Goal: Task Accomplishment & Management: Manage account settings

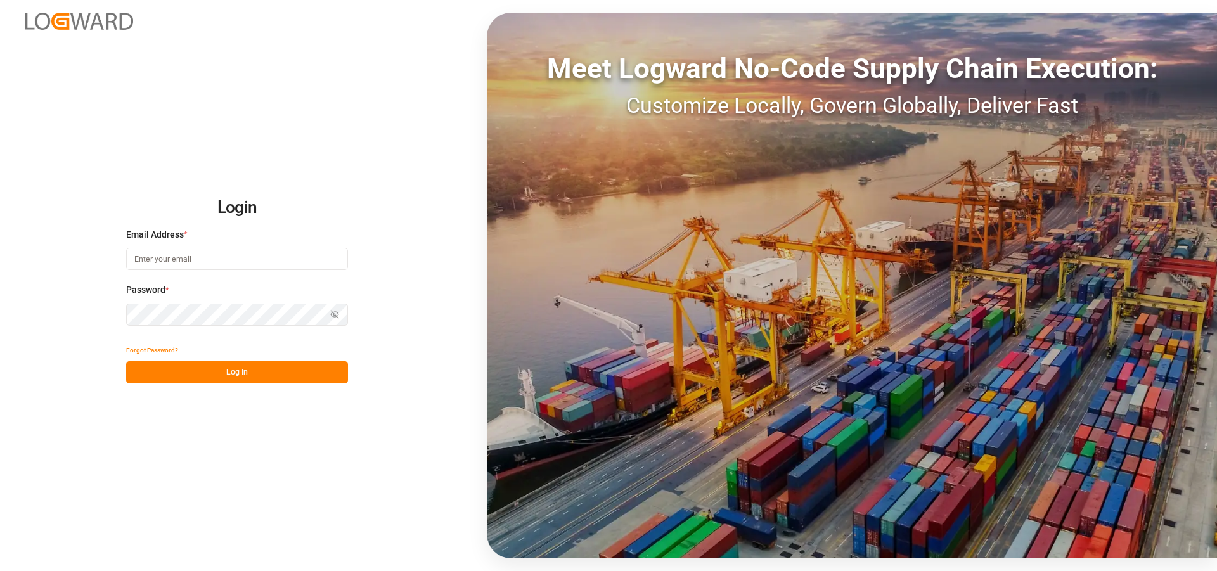
type input "sct_evonikoil-gas_booking@leschaco.com"
click at [291, 366] on button "Log In" at bounding box center [237, 372] width 222 height 22
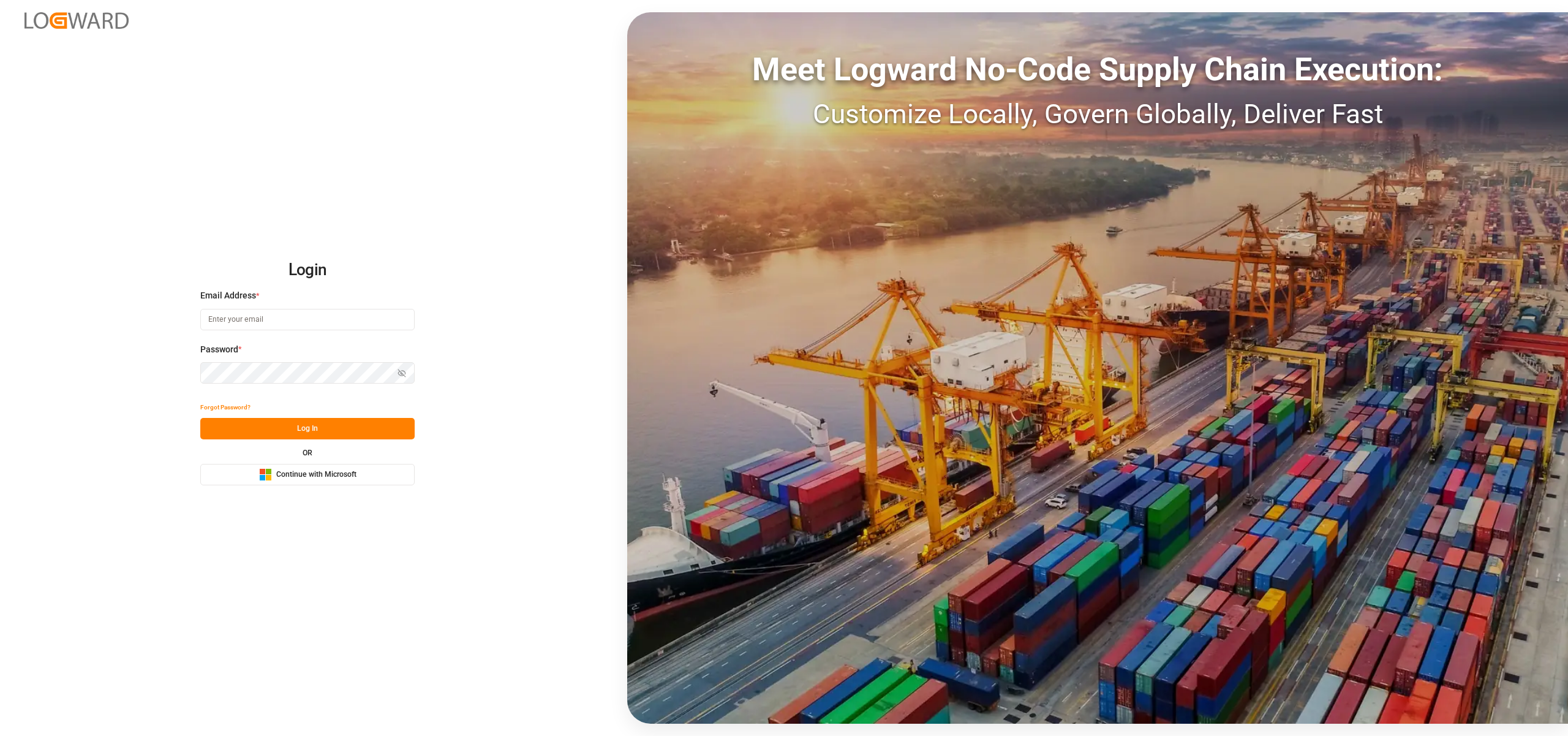
type input "sct_evonikoil-gas_booking@leschaco.com"
click at [332, 427] on button "Log In" at bounding box center [307, 428] width 215 height 21
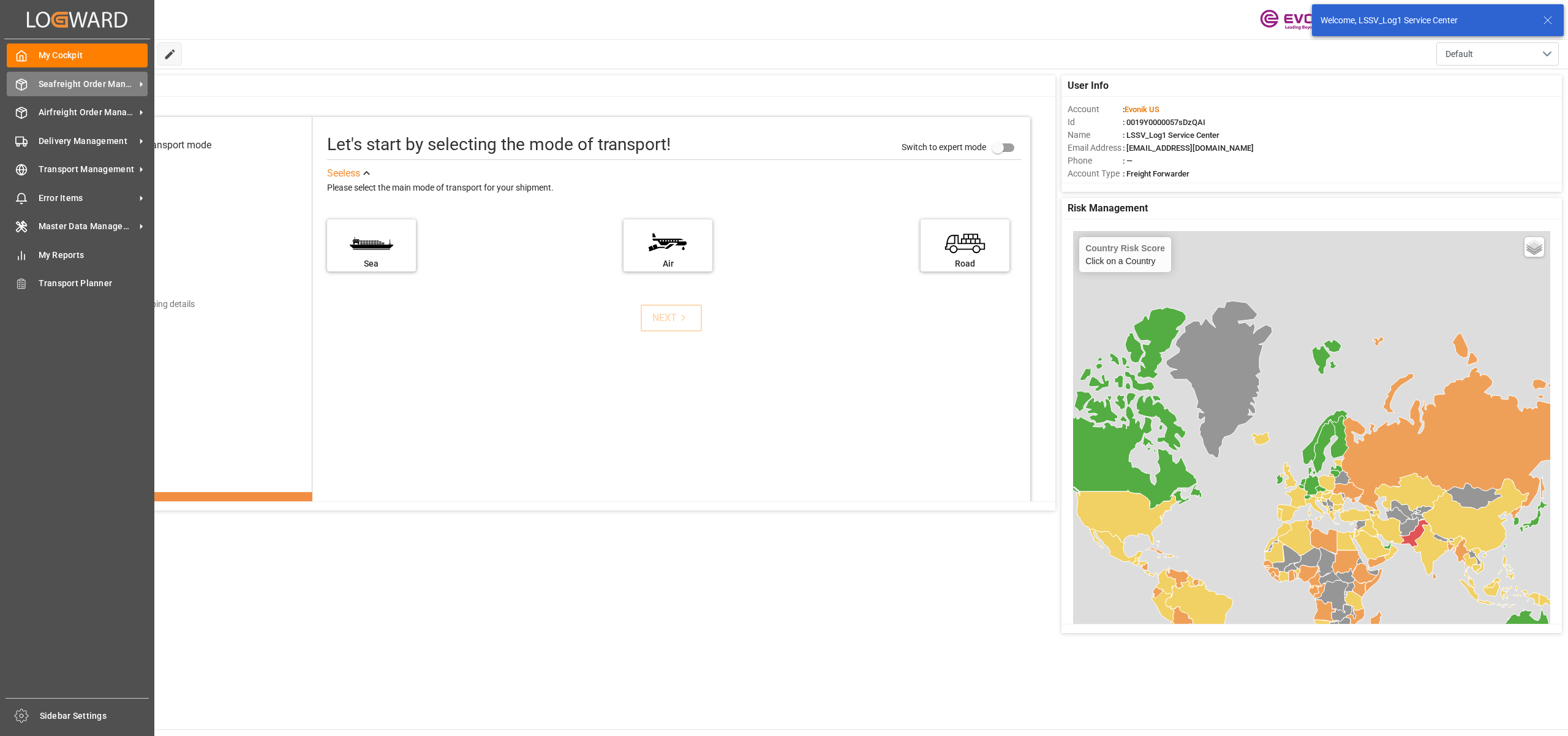
click at [63, 84] on span "Seafreight Order Management" at bounding box center [87, 83] width 97 height 13
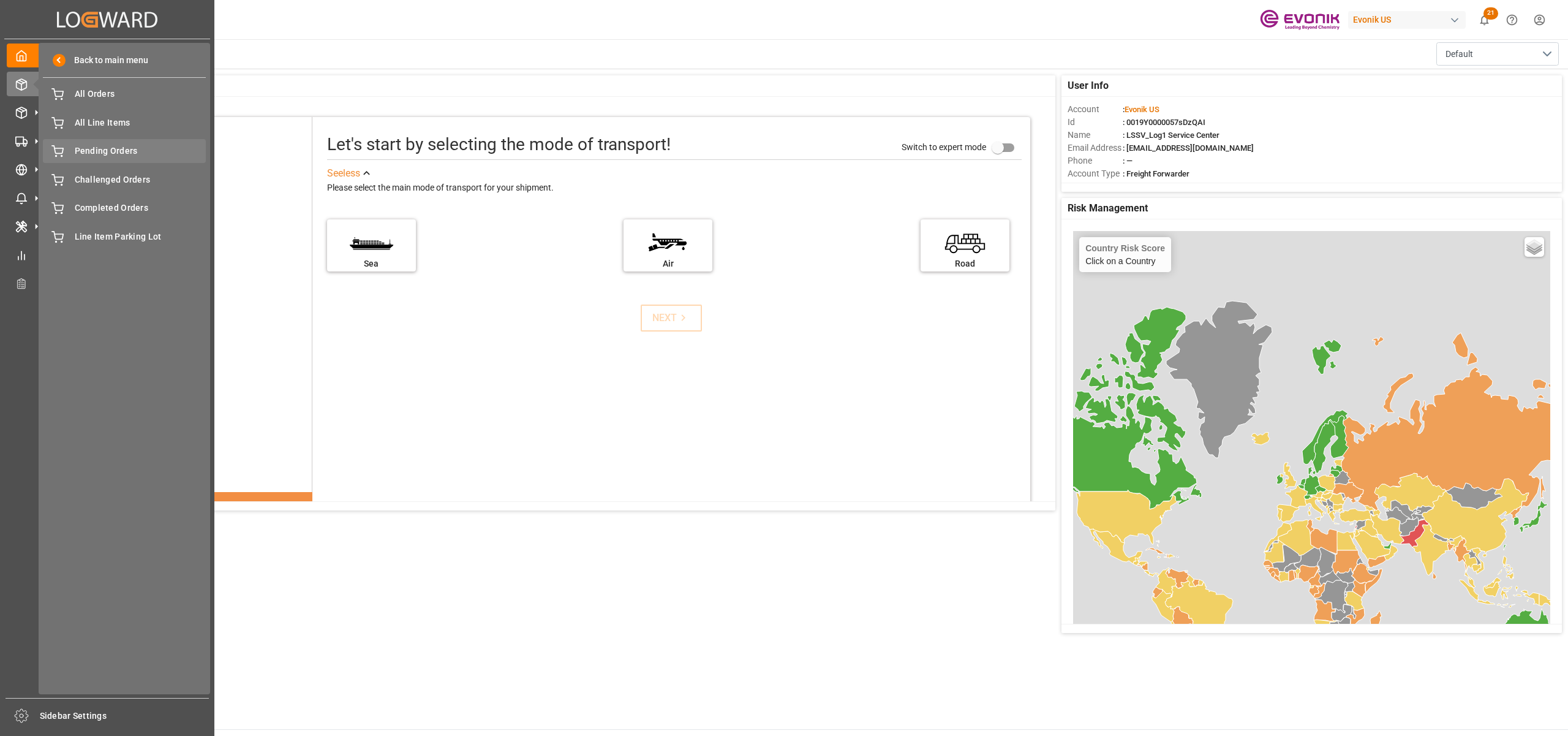
click at [106, 145] on span "Pending Orders" at bounding box center [140, 151] width 131 height 13
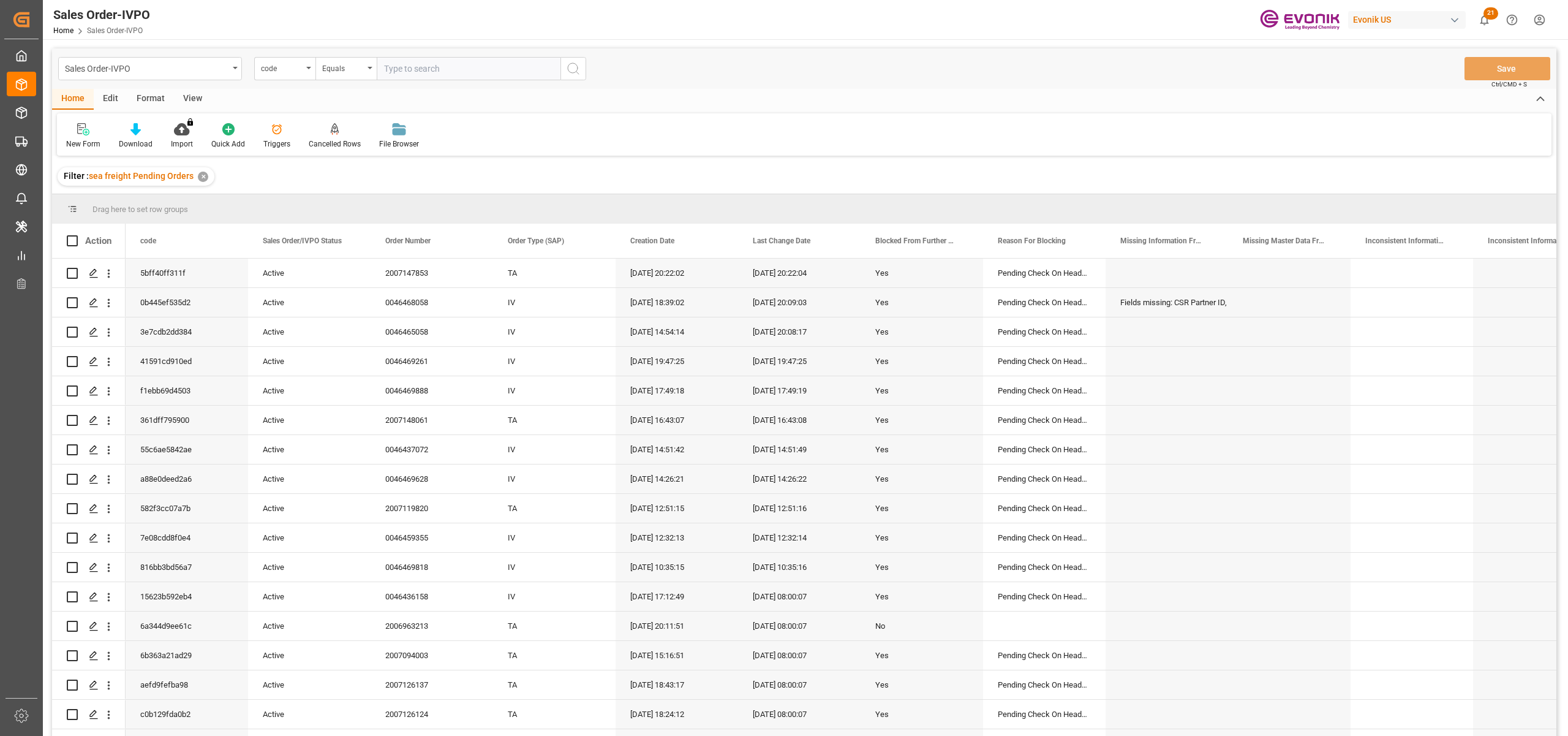
click at [185, 95] on div "View" at bounding box center [192, 100] width 38 height 21
click at [143, 133] on icon at bounding box center [138, 129] width 13 height 13
click at [160, 172] on div "DROP Report" at bounding box center [171, 172] width 107 height 13
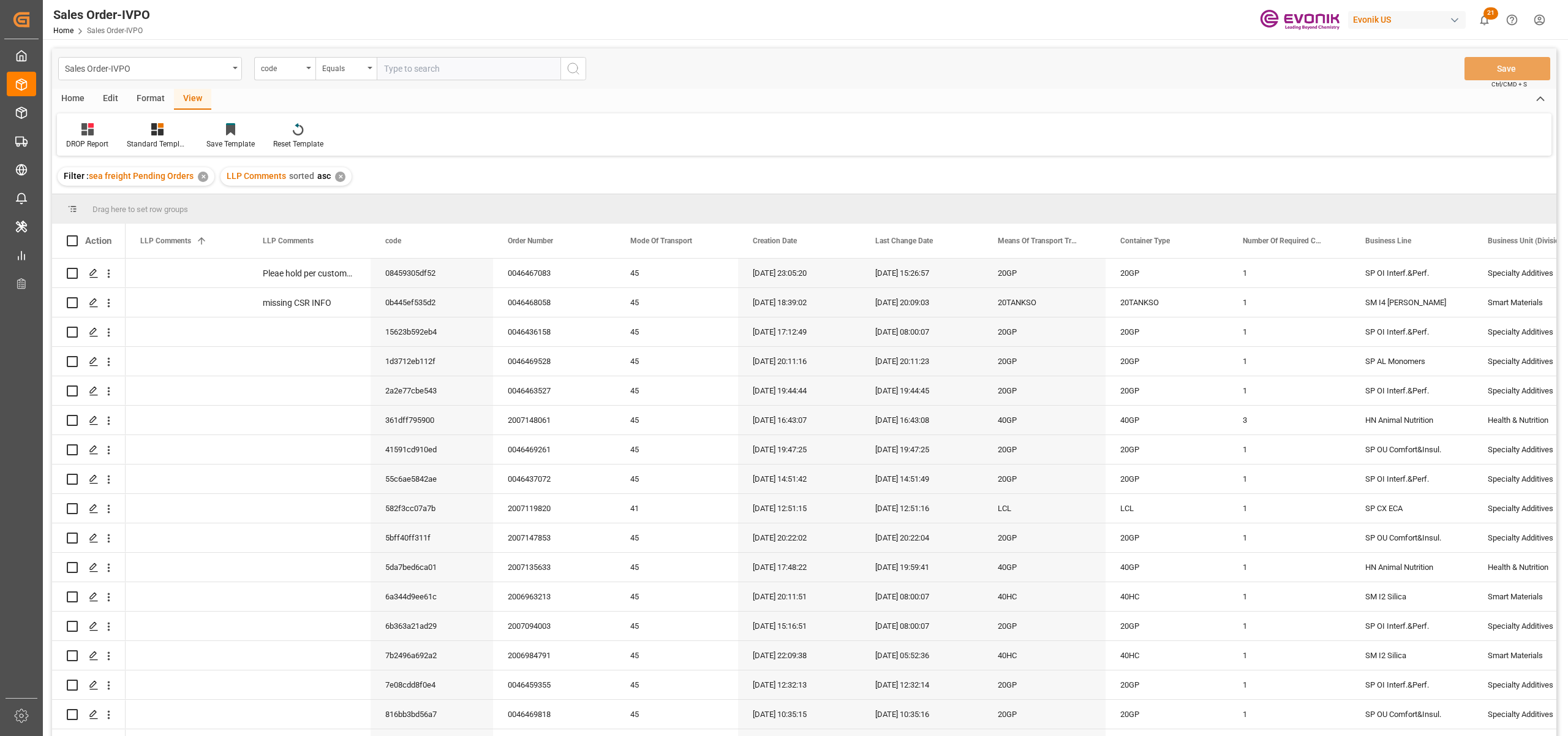
click at [74, 89] on div "Home" at bounding box center [73, 100] width 42 height 21
click at [133, 133] on icon at bounding box center [135, 129] width 11 height 13
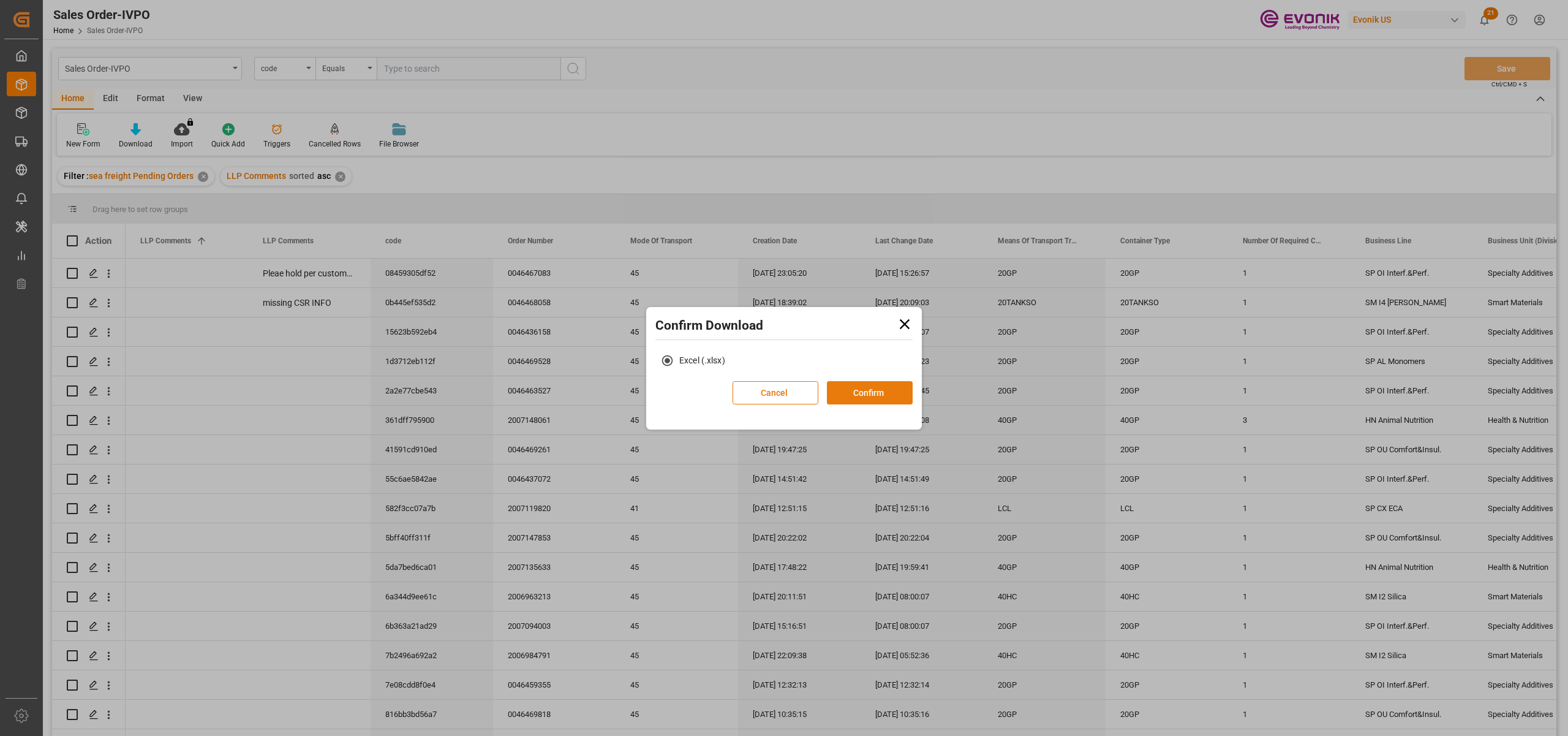
click at [865, 395] on button "Confirm" at bounding box center [869, 393] width 86 height 23
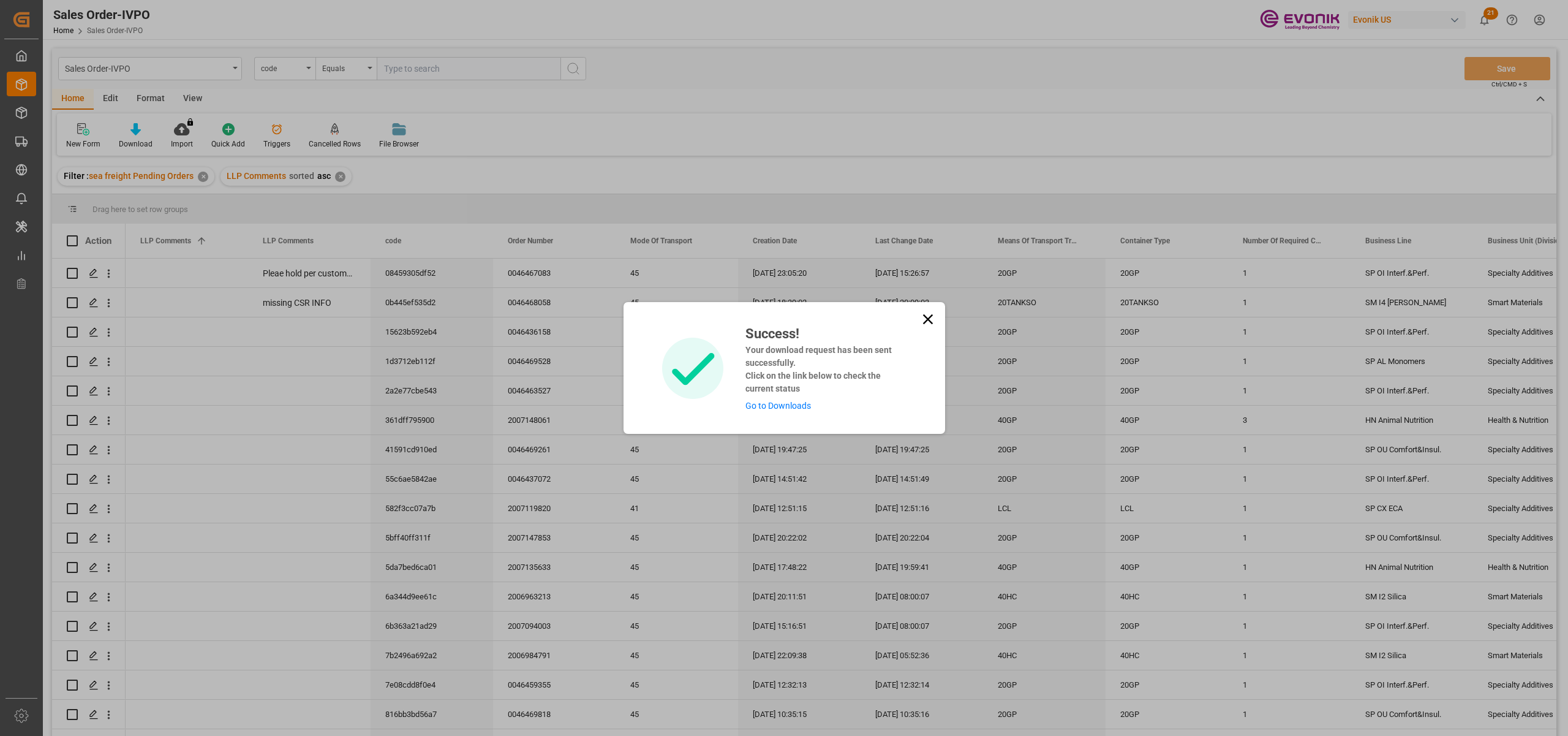
click at [795, 404] on link "Go to Downloads" at bounding box center [778, 405] width 66 height 10
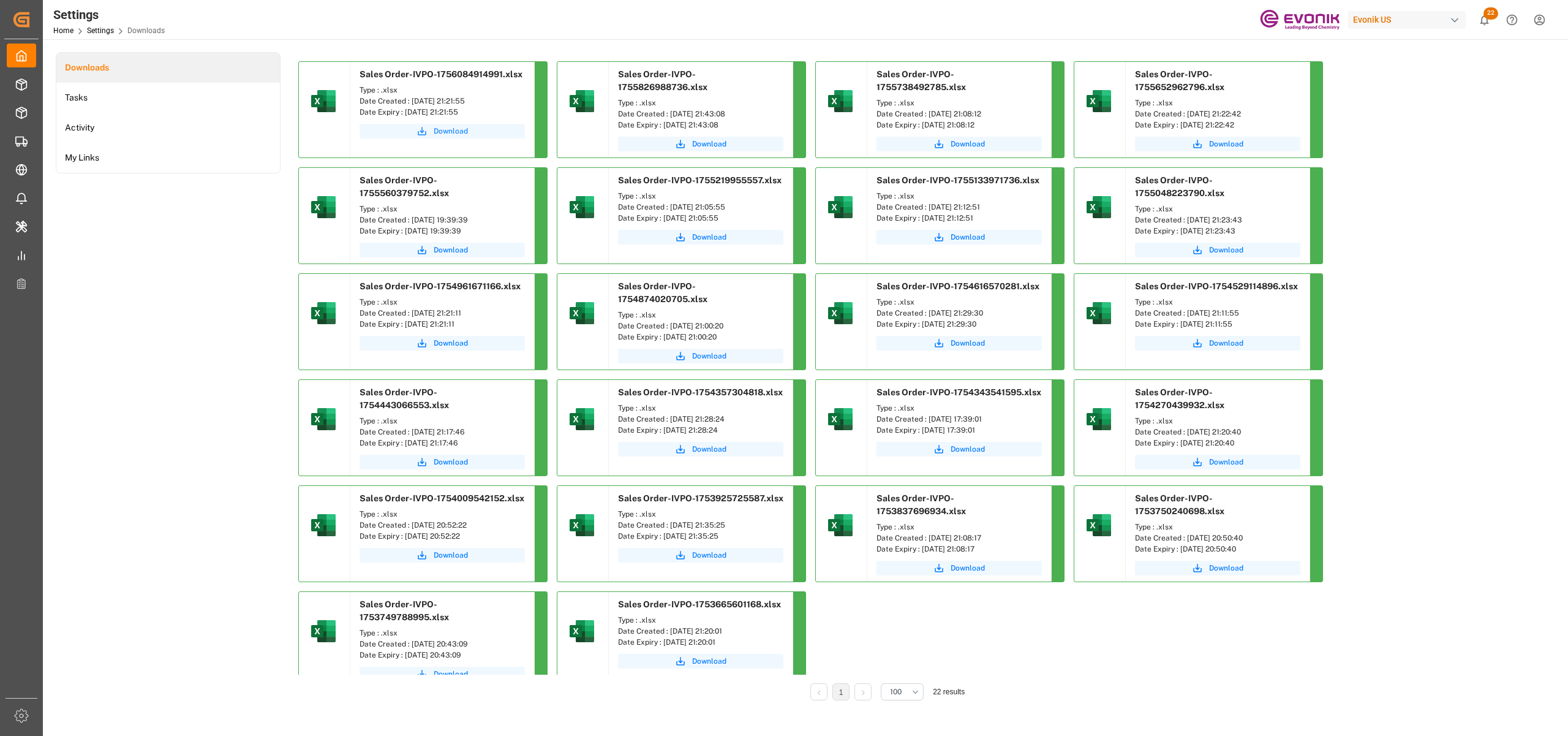
click at [456, 132] on span "Download" at bounding box center [450, 131] width 34 height 11
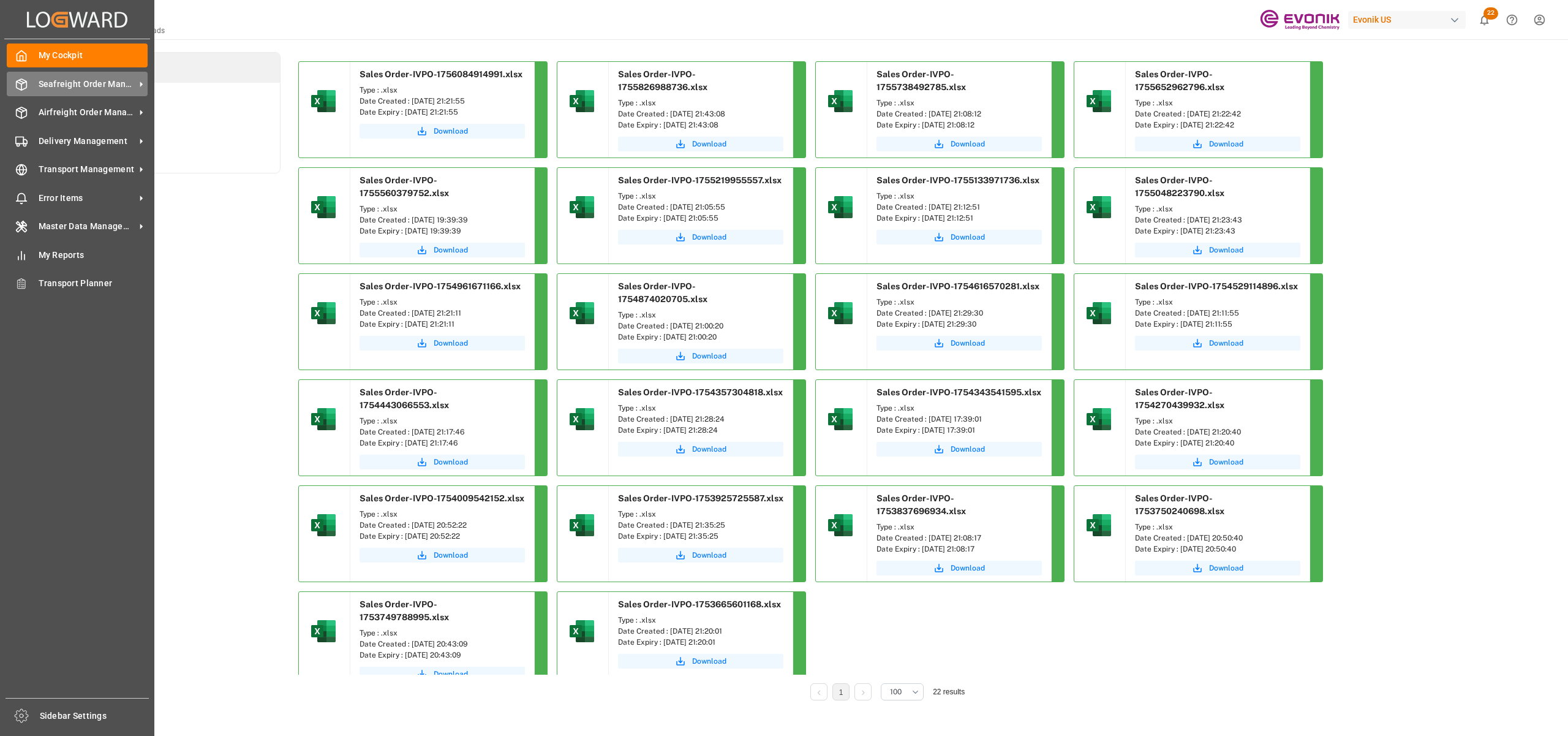
click at [70, 84] on span "Seafreight Order Management" at bounding box center [87, 83] width 97 height 13
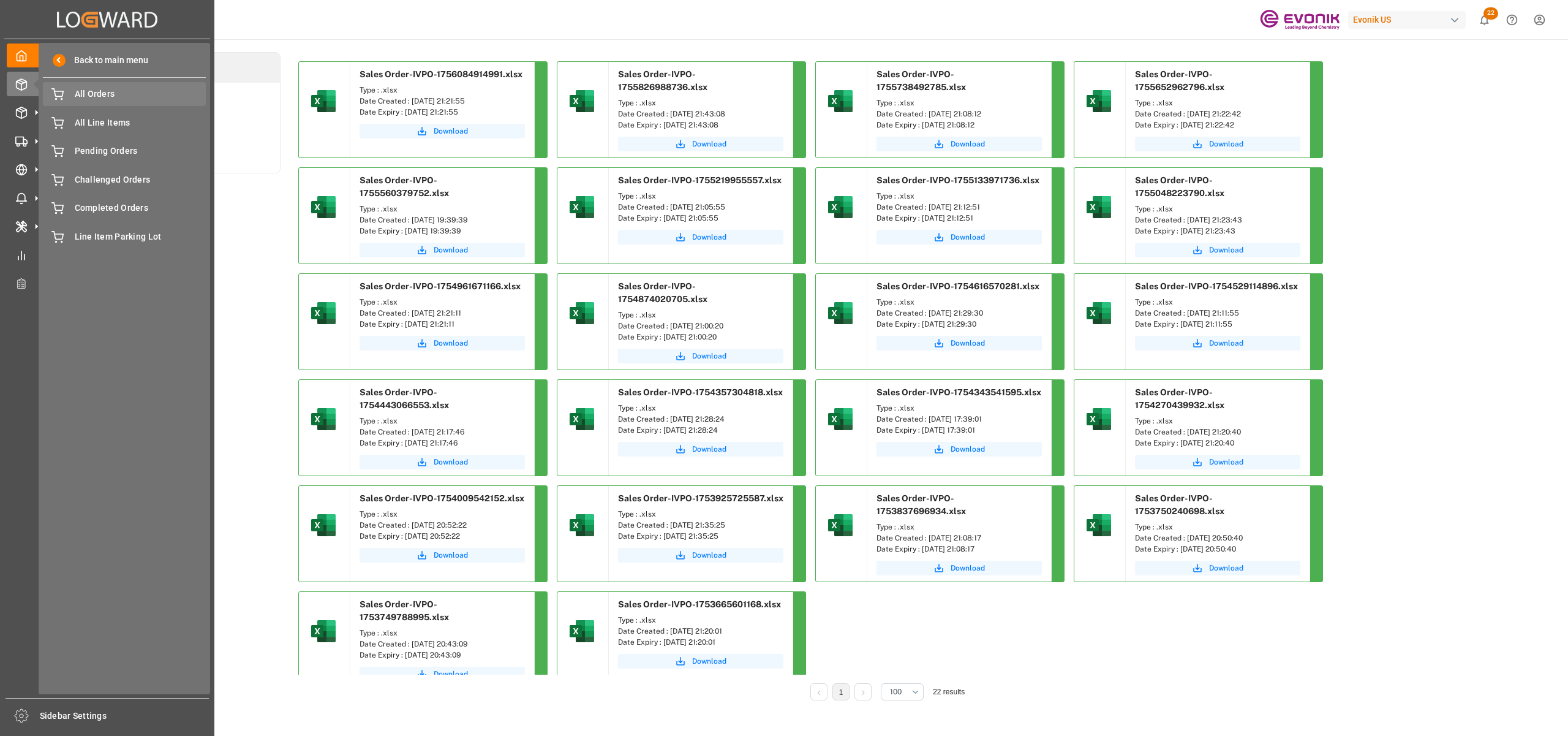
click at [74, 94] on span "All Orders" at bounding box center [140, 94] width 131 height 13
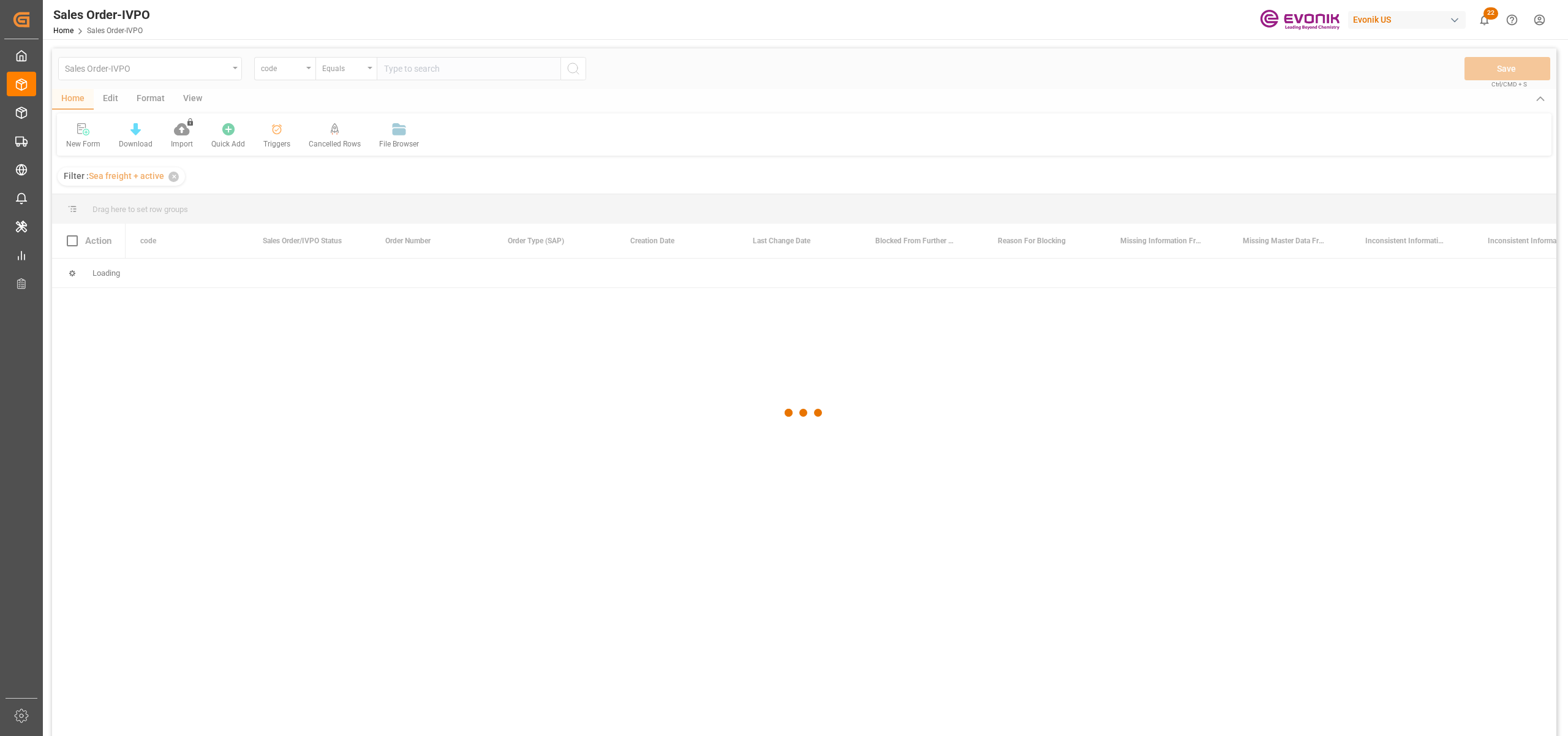
click at [298, 71] on div at bounding box center [804, 412] width 1504 height 728
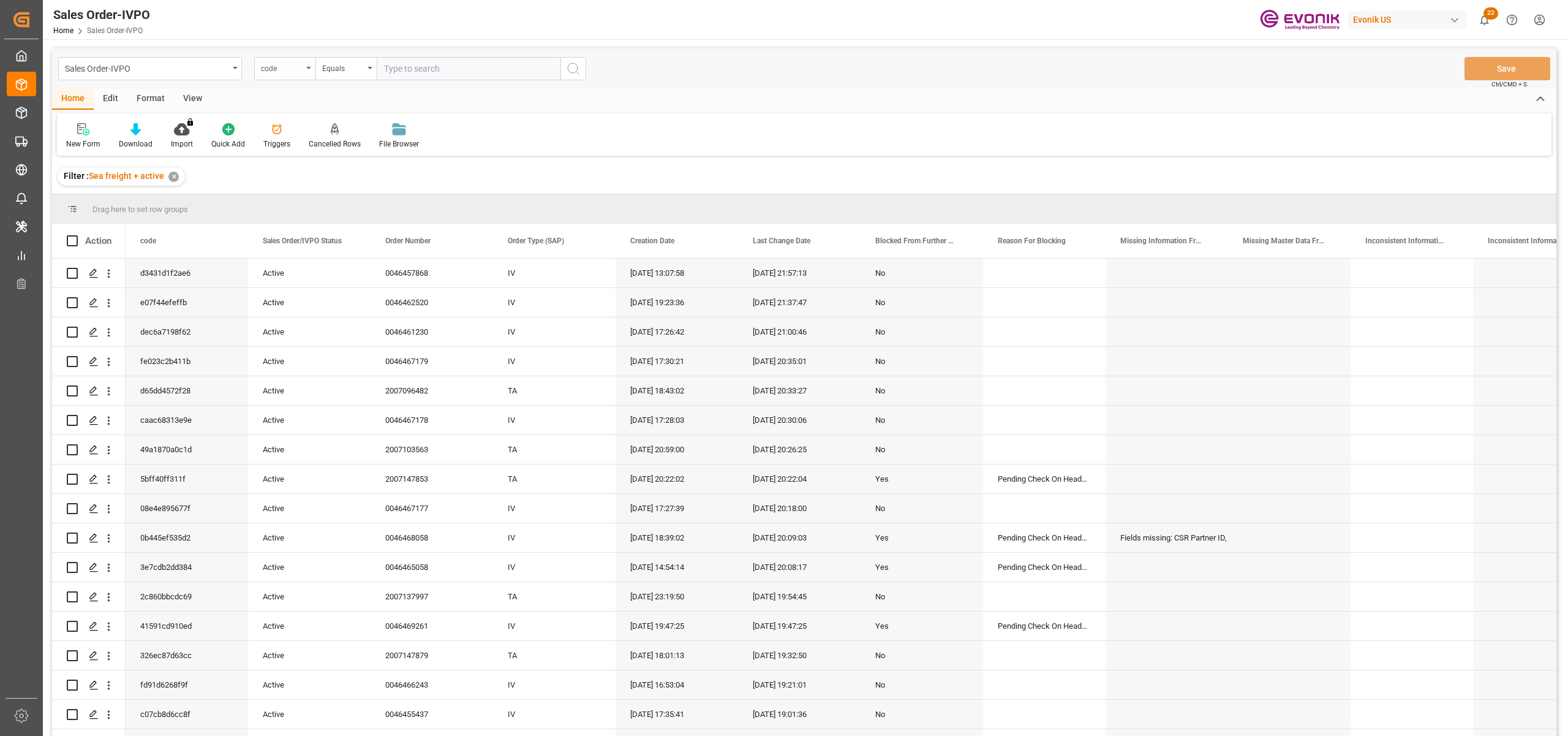
click at [295, 68] on div "code" at bounding box center [281, 67] width 42 height 15
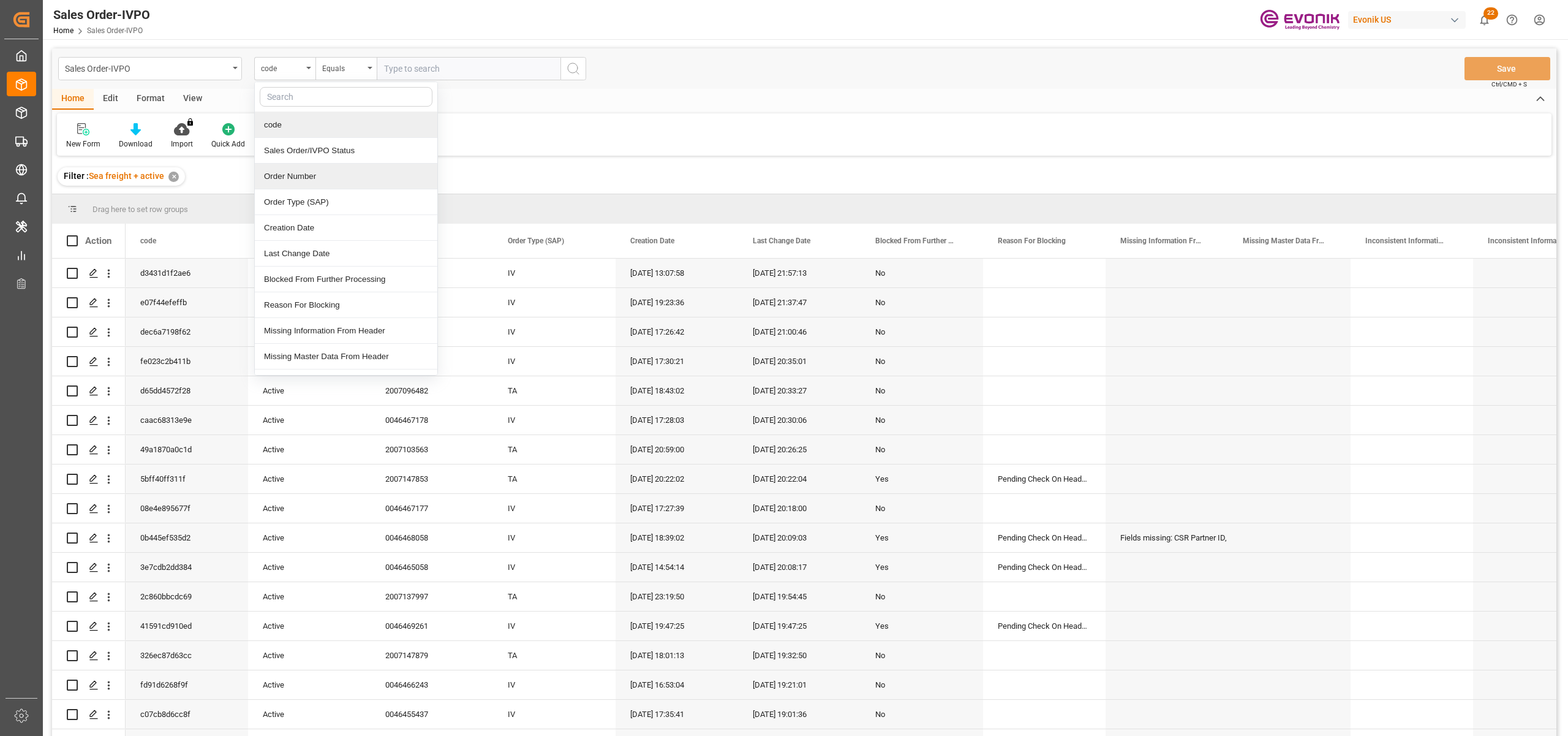
click at [302, 179] on div "Order Number" at bounding box center [346, 176] width 183 height 26
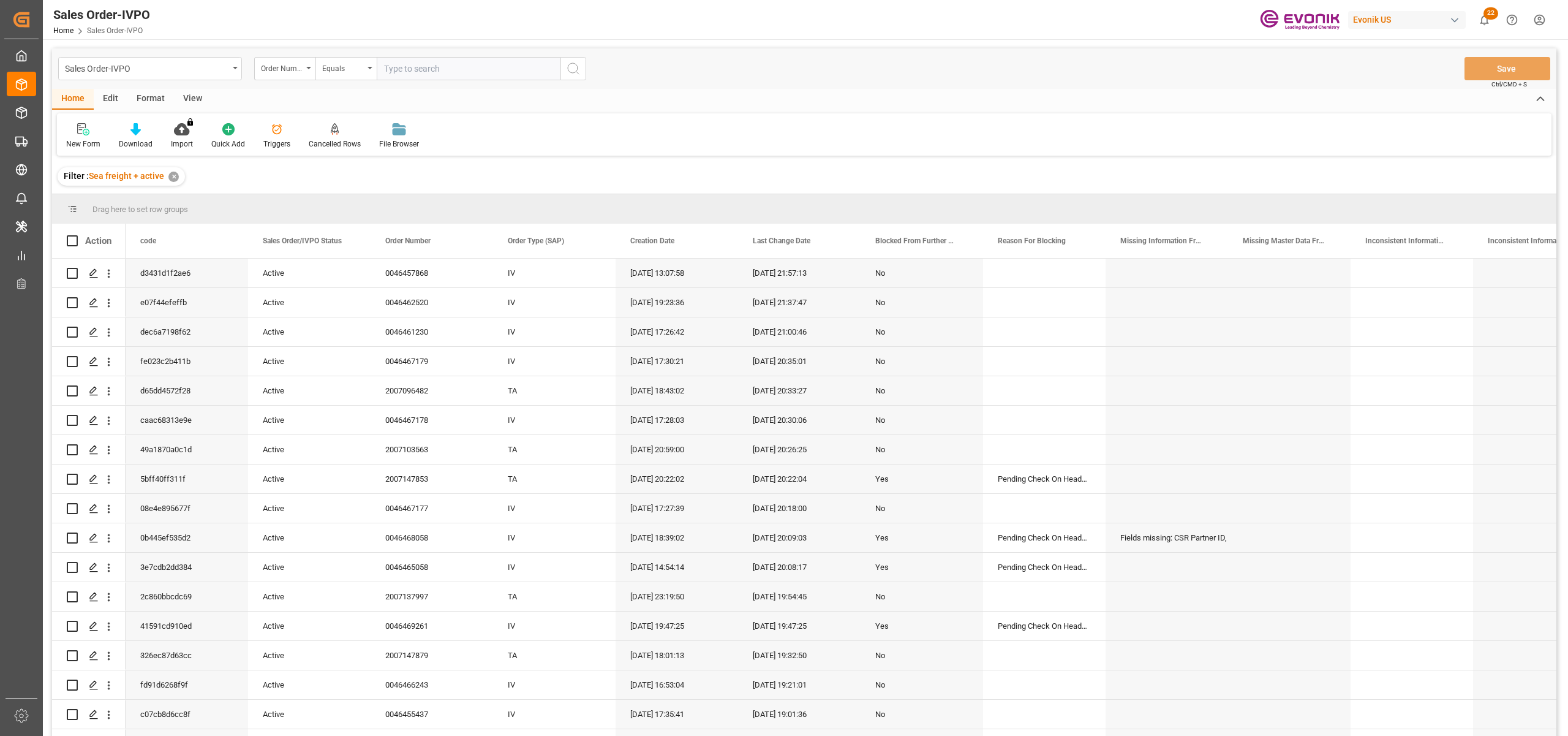
click at [412, 65] on input "text" at bounding box center [469, 69] width 184 height 23
paste input "0046436158"
type input "0046436158"
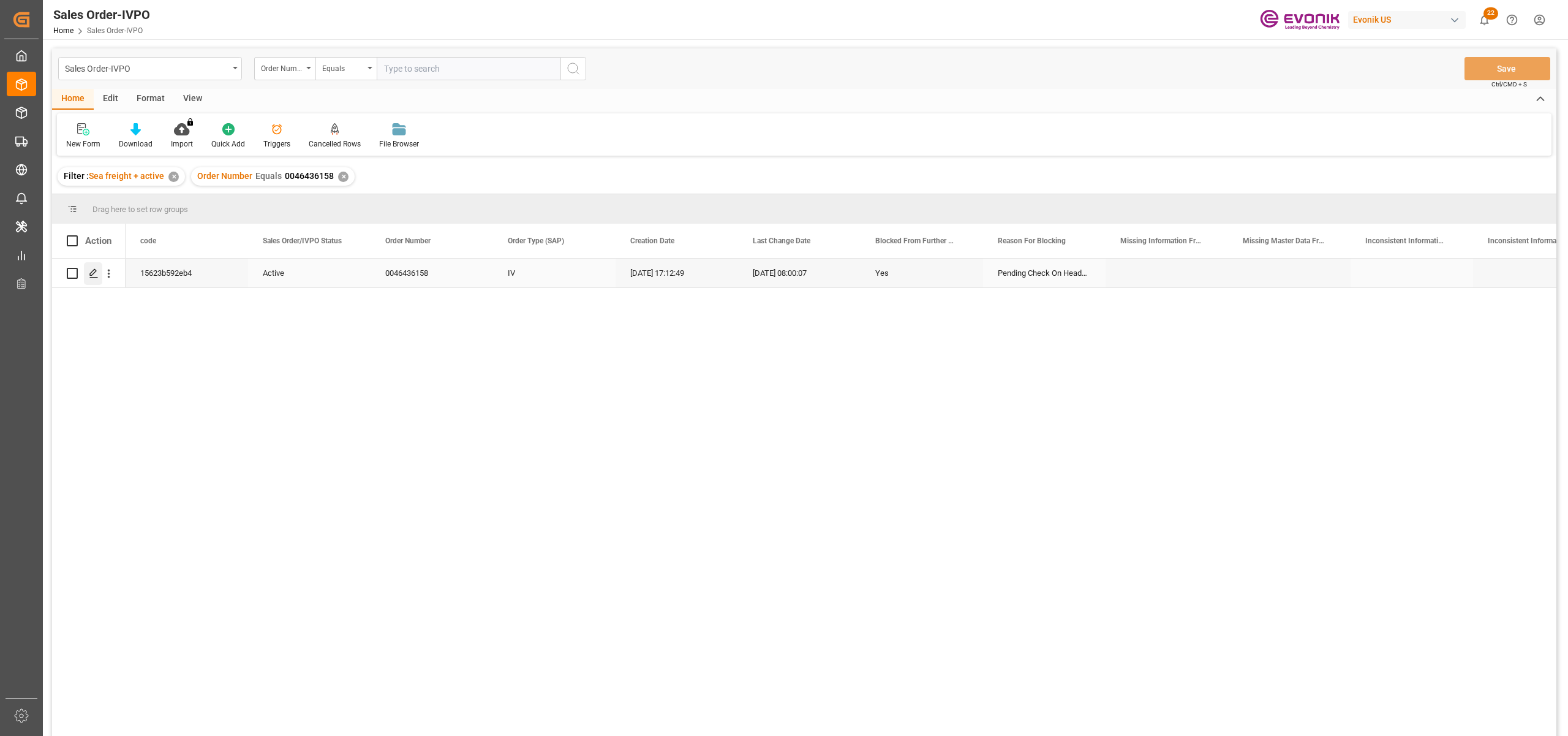
click at [97, 266] on div "Press SPACE to select this row." at bounding box center [93, 273] width 18 height 22
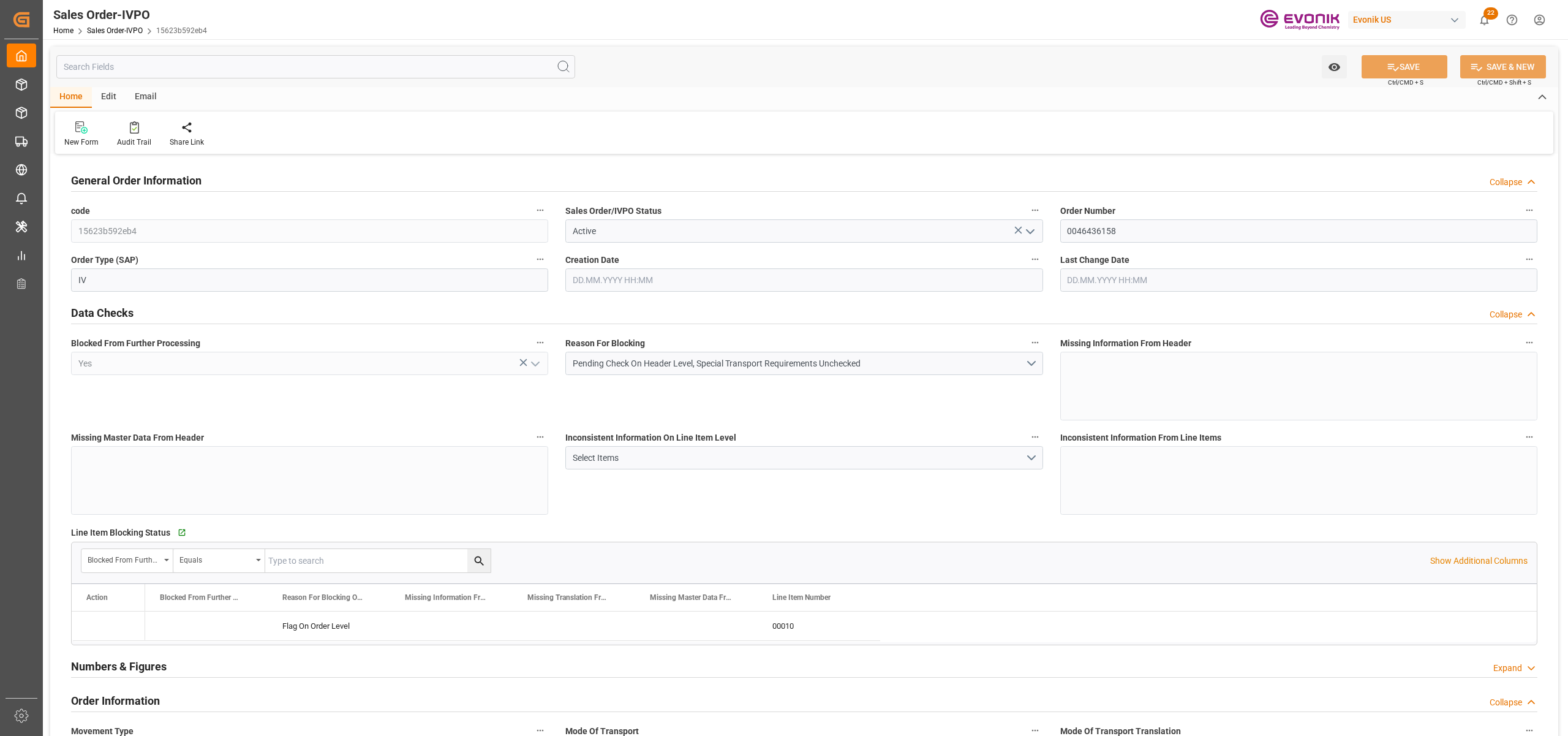
type input "ARBUE"
type input "0"
type input "1"
type input "2"
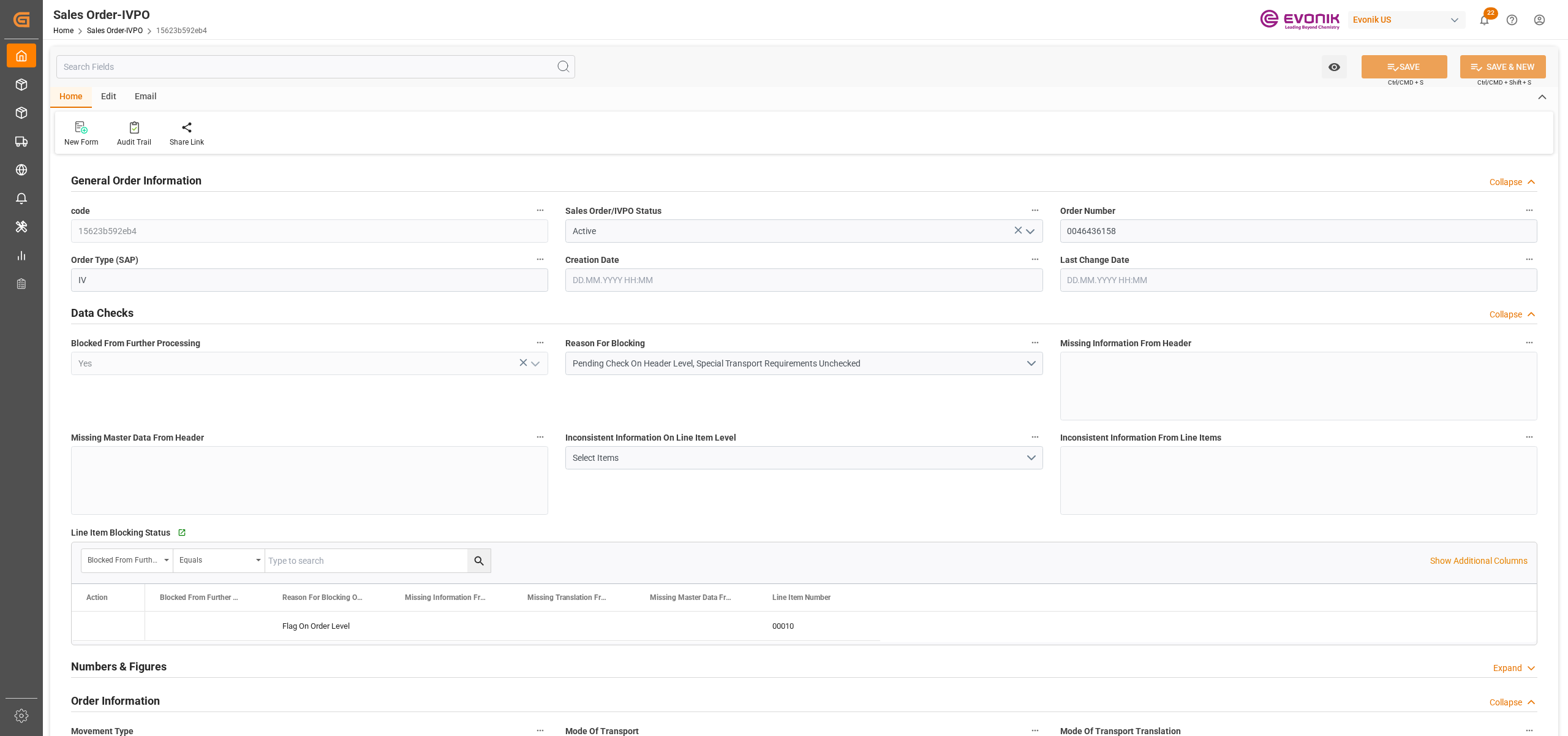
type input "19044"
type input "52.0766"
type input "17000"
type input "30"
type input "14.08.2025 17:12"
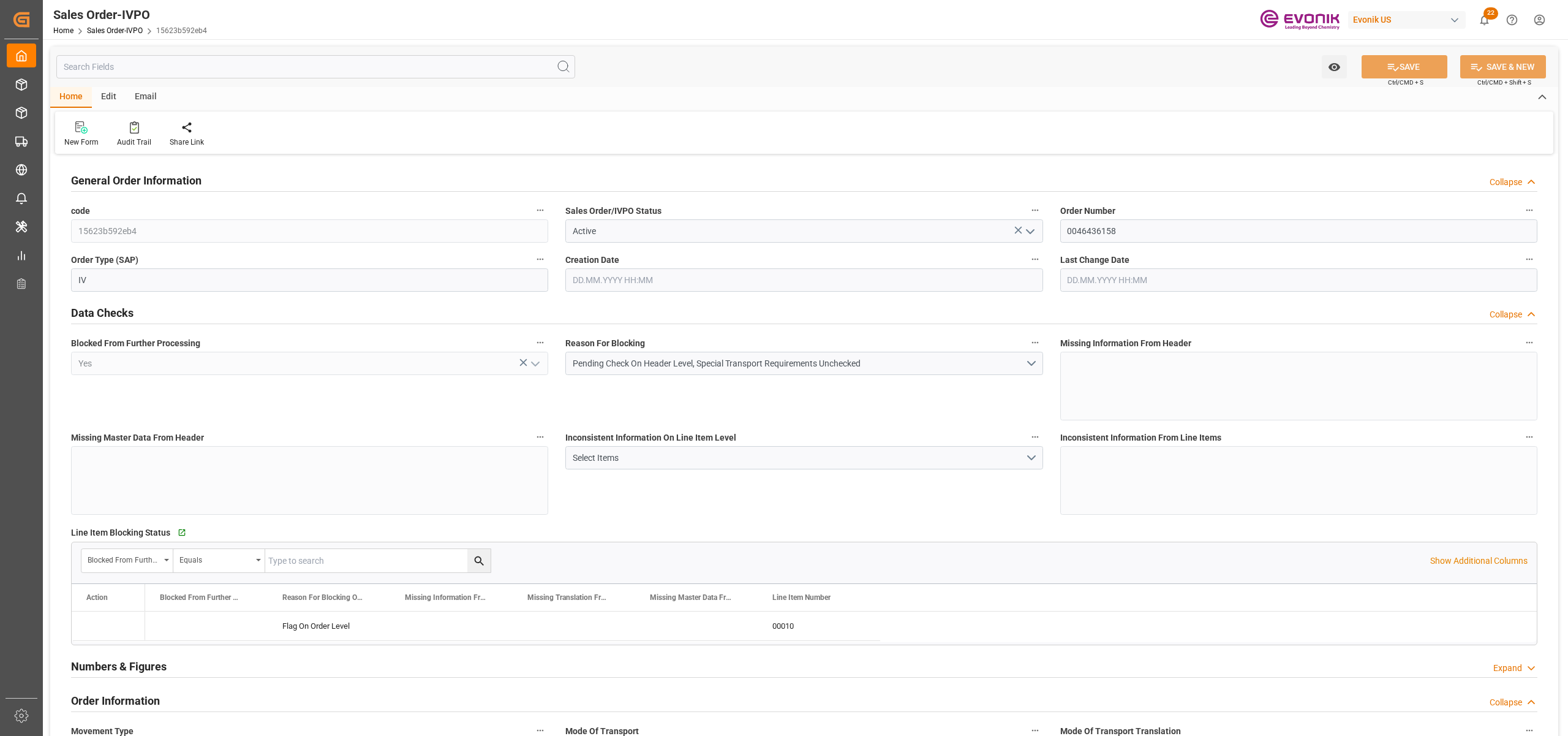
type input "22.08.2025 08:00"
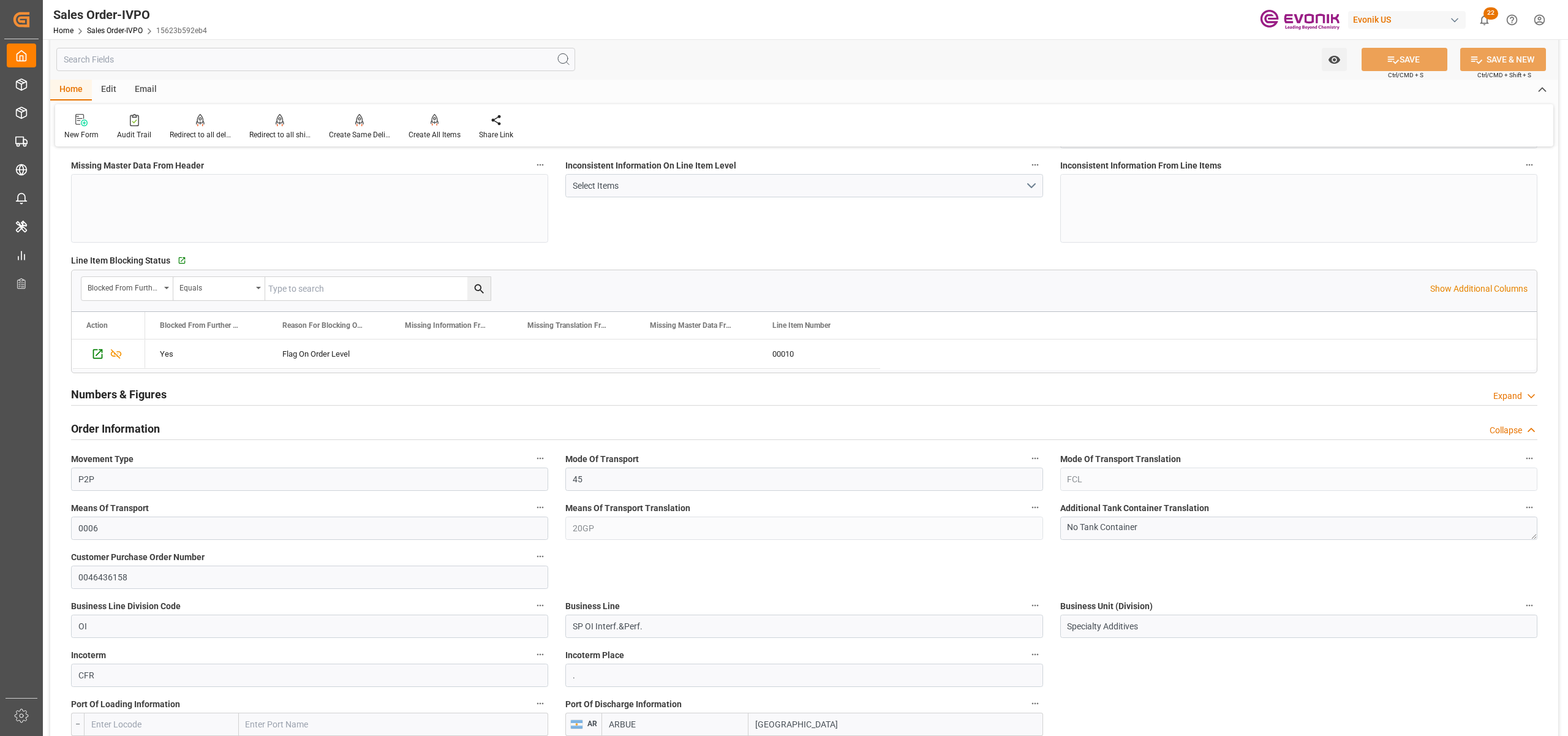
scroll to position [545, 0]
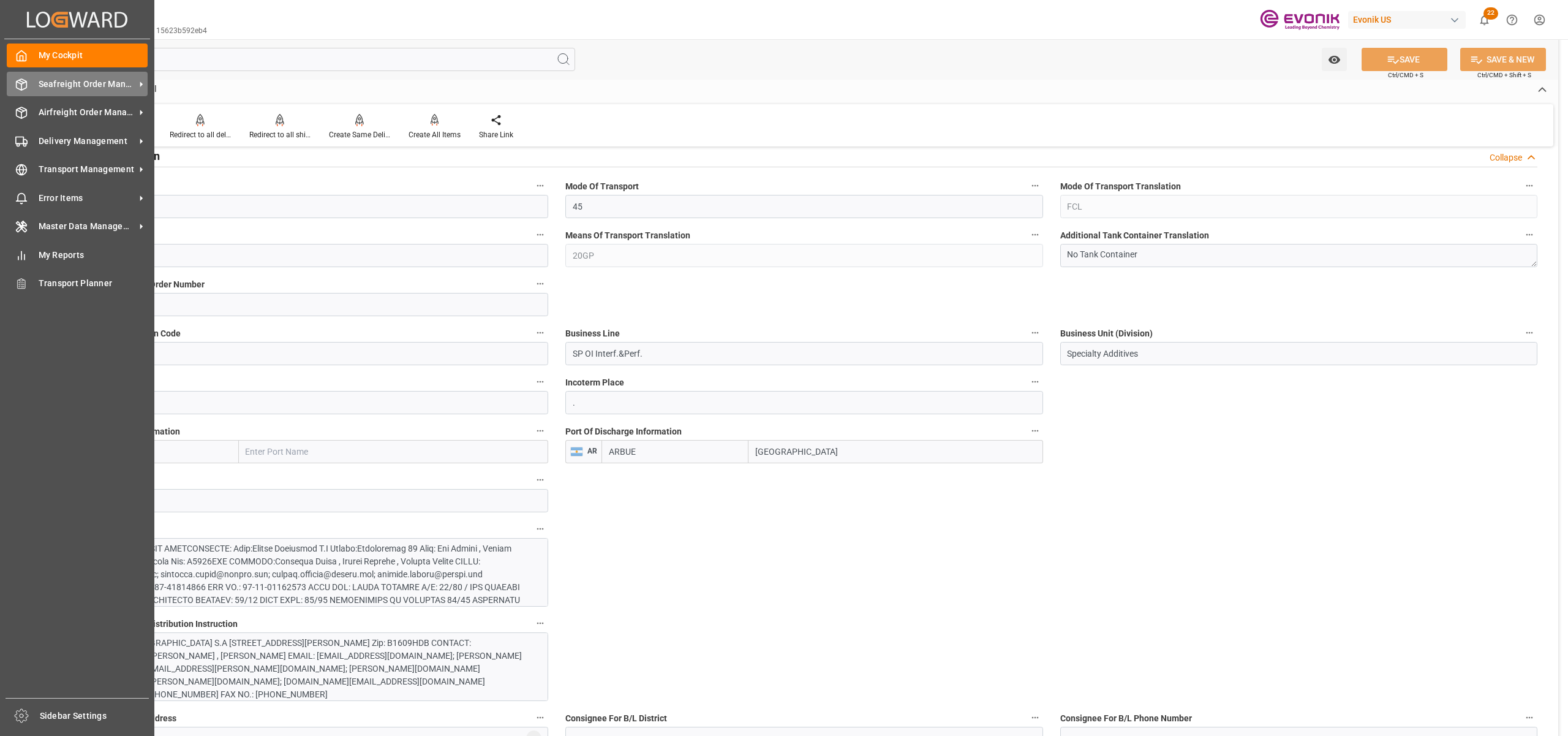
click at [68, 82] on span "Seafreight Order Management" at bounding box center [87, 83] width 97 height 13
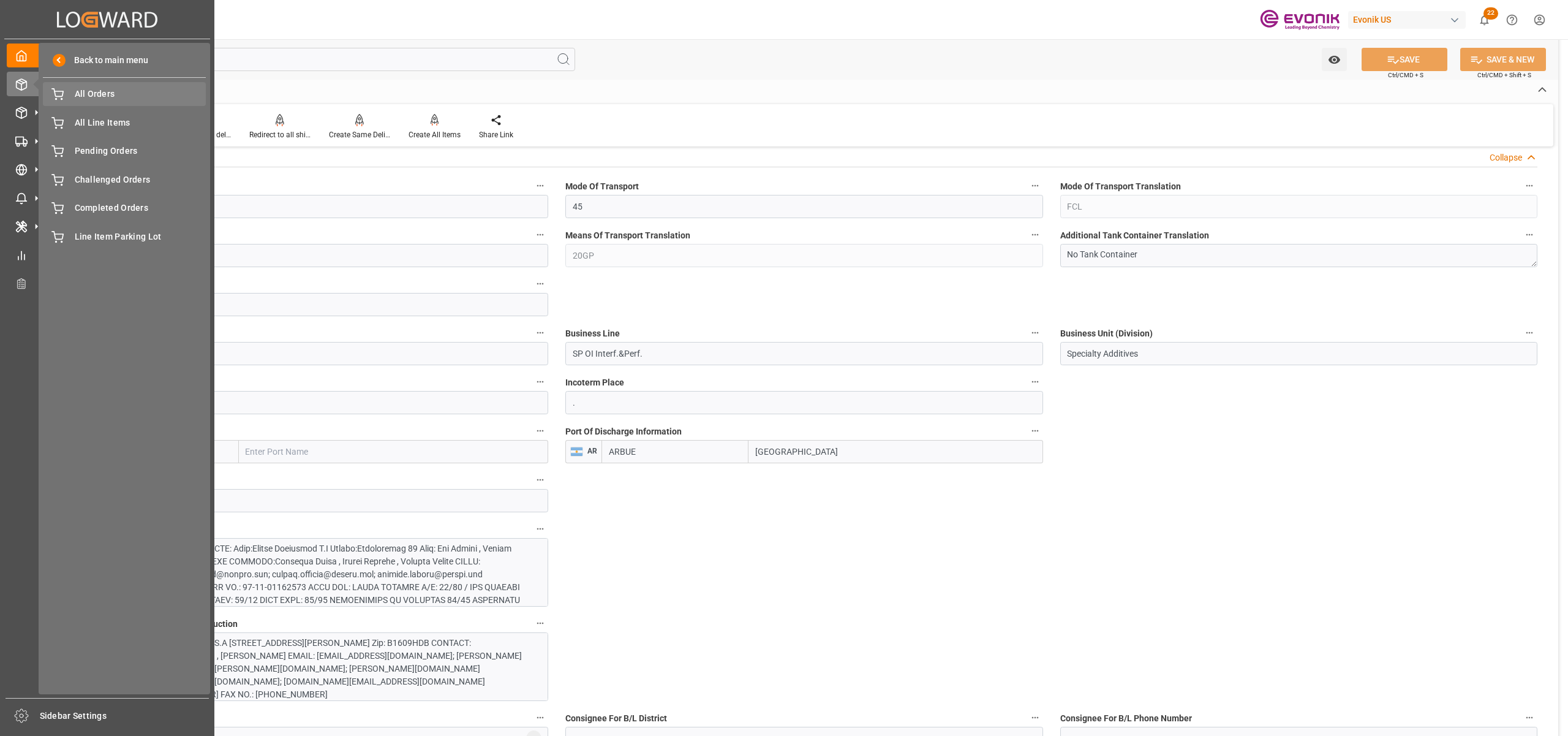
click at [129, 95] on span "All Orders" at bounding box center [140, 94] width 131 height 13
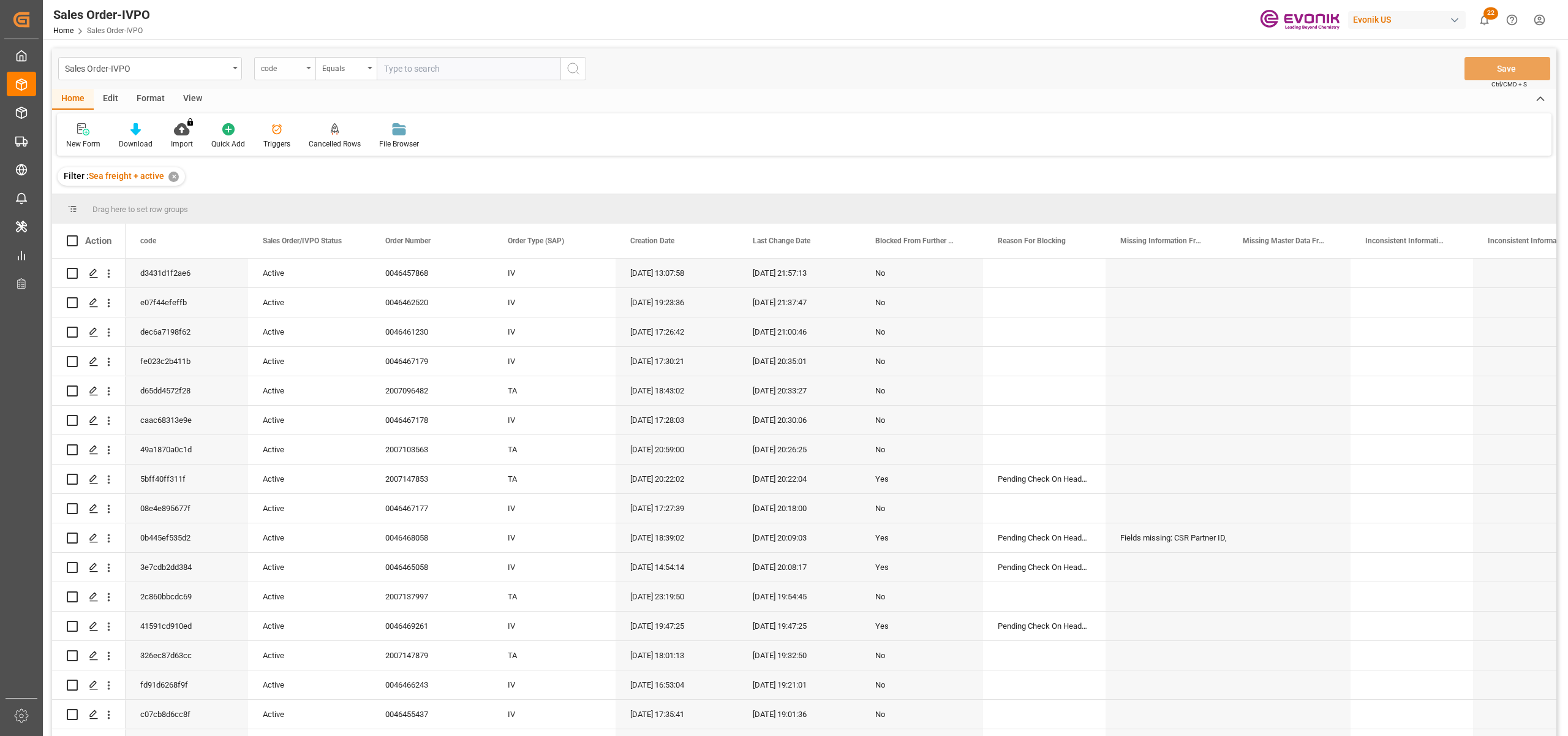
click at [292, 60] on div "code" at bounding box center [281, 67] width 42 height 15
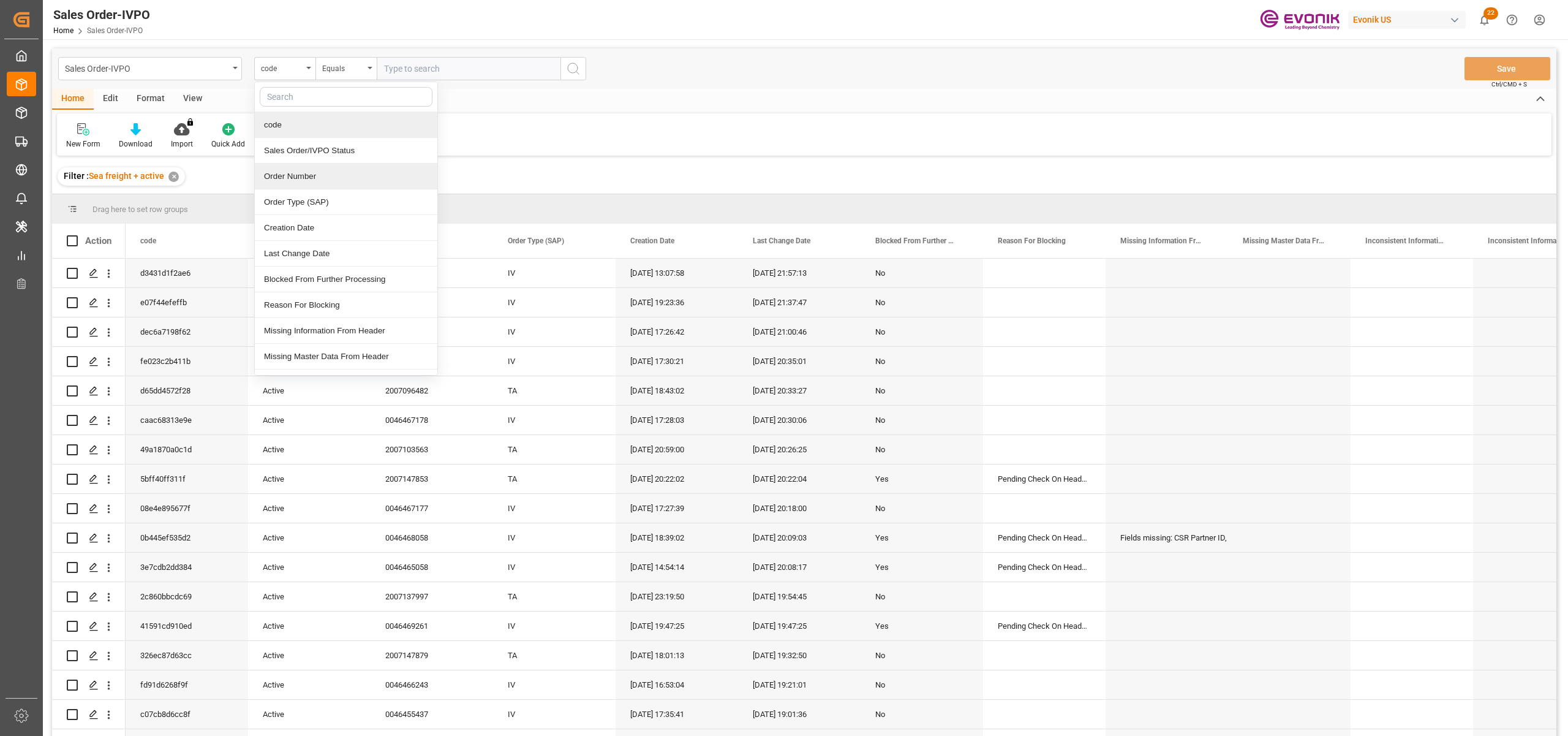
click at [329, 174] on div "Order Number" at bounding box center [346, 176] width 183 height 26
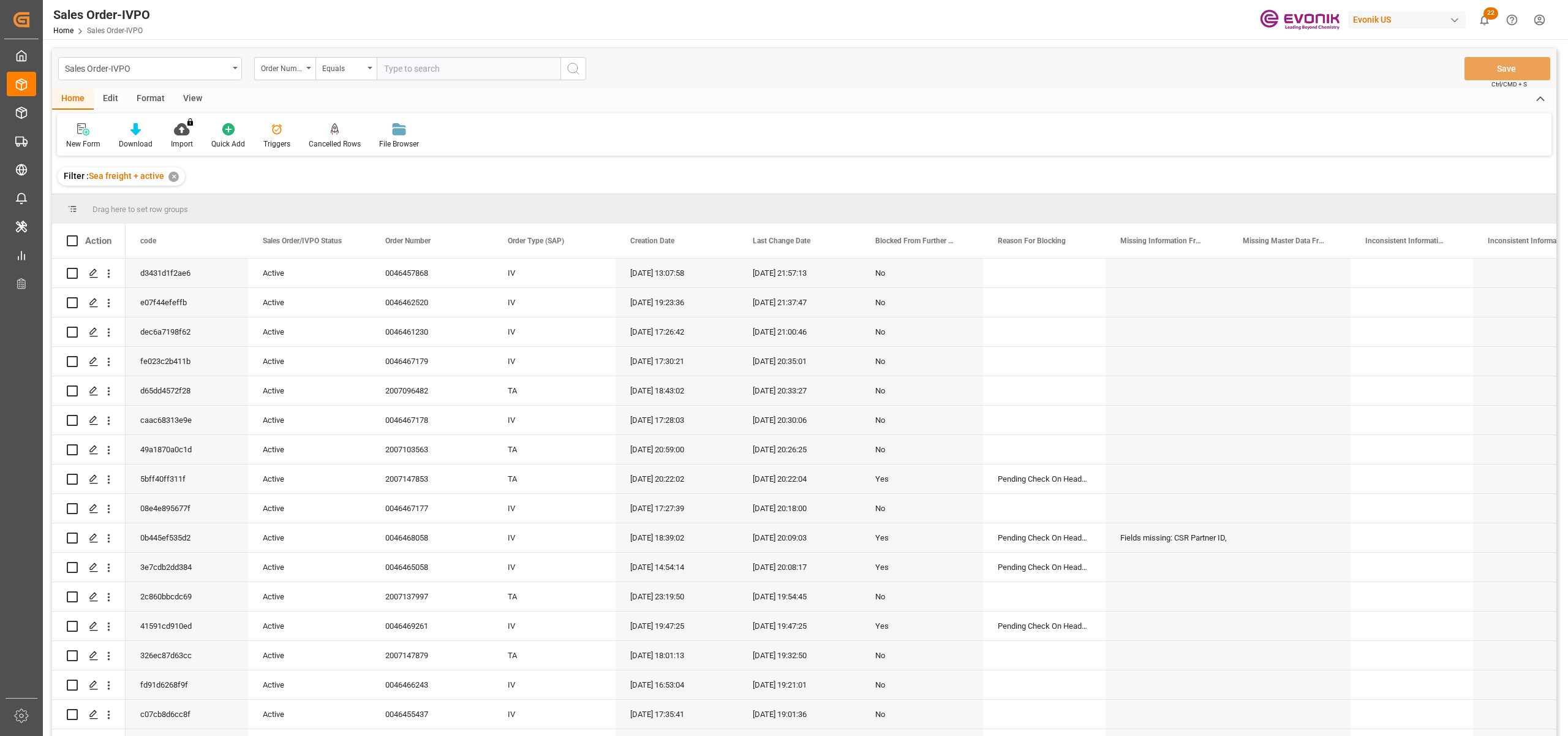
click at [432, 70] on input "text" at bounding box center [469, 69] width 184 height 23
paste input "2007094003"
type input "2007094003"
click at [569, 69] on icon "search button" at bounding box center [572, 68] width 15 height 15
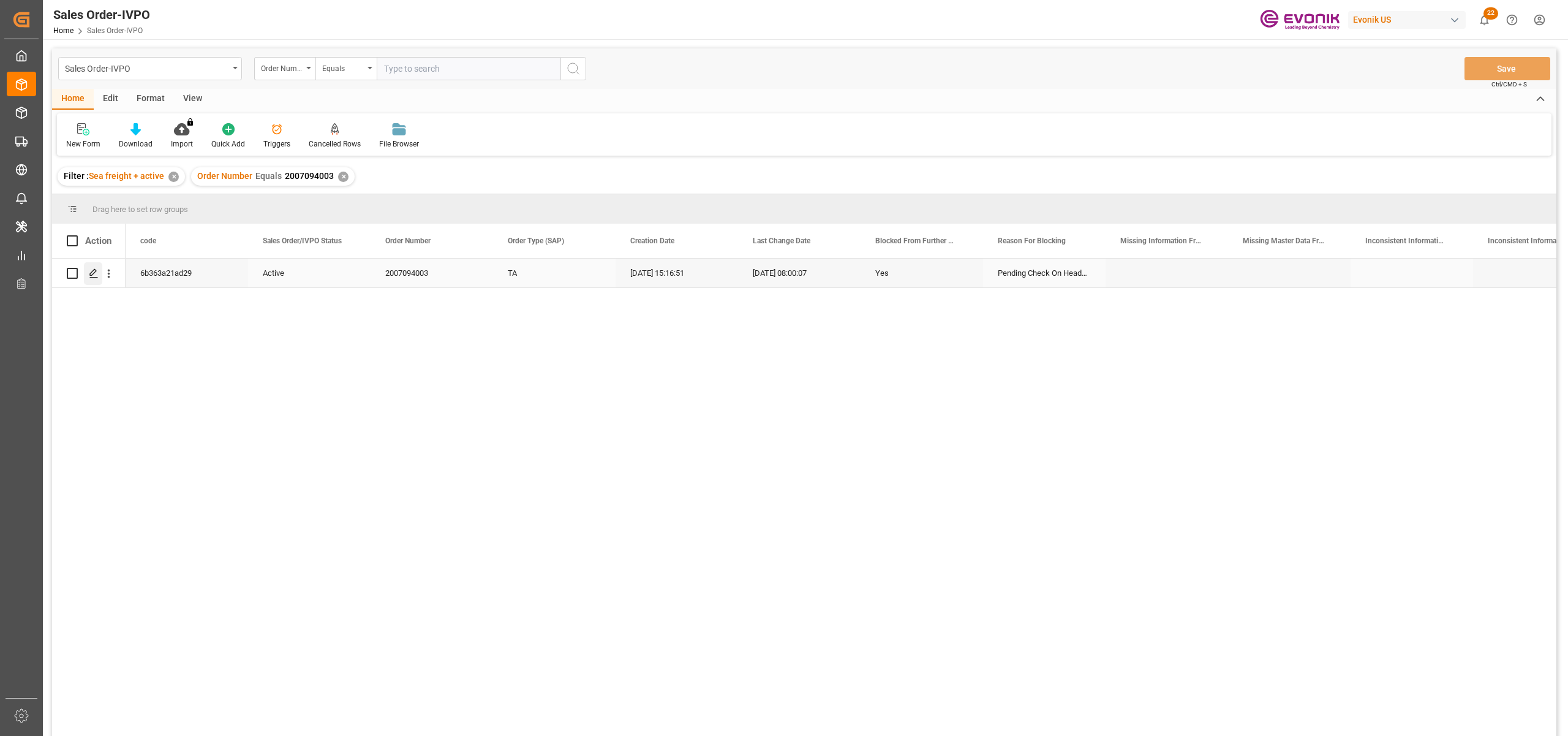
click at [87, 275] on div "Press SPACE to select this row." at bounding box center [93, 273] width 18 height 22
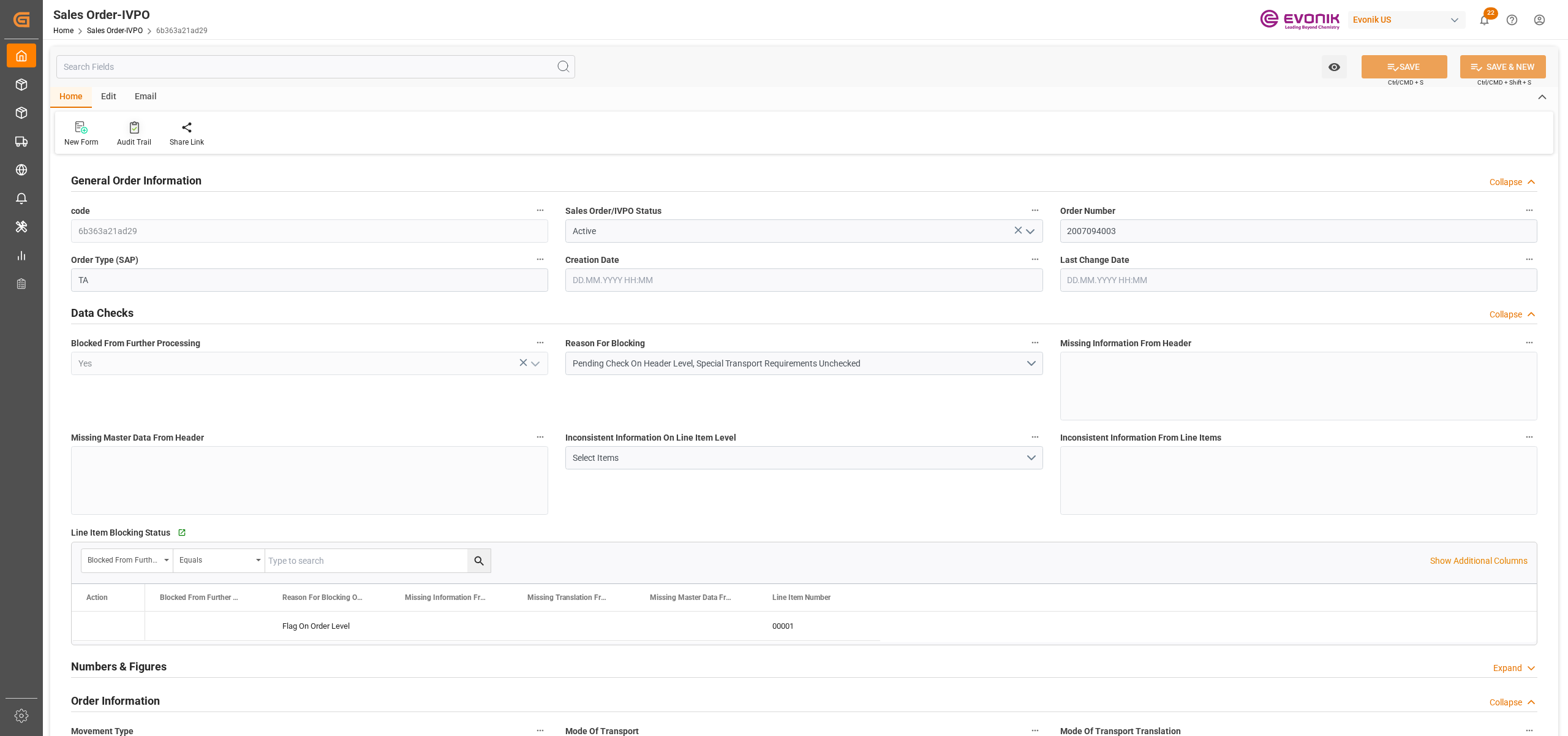
type input "GBLIV"
type input "0"
type input "1"
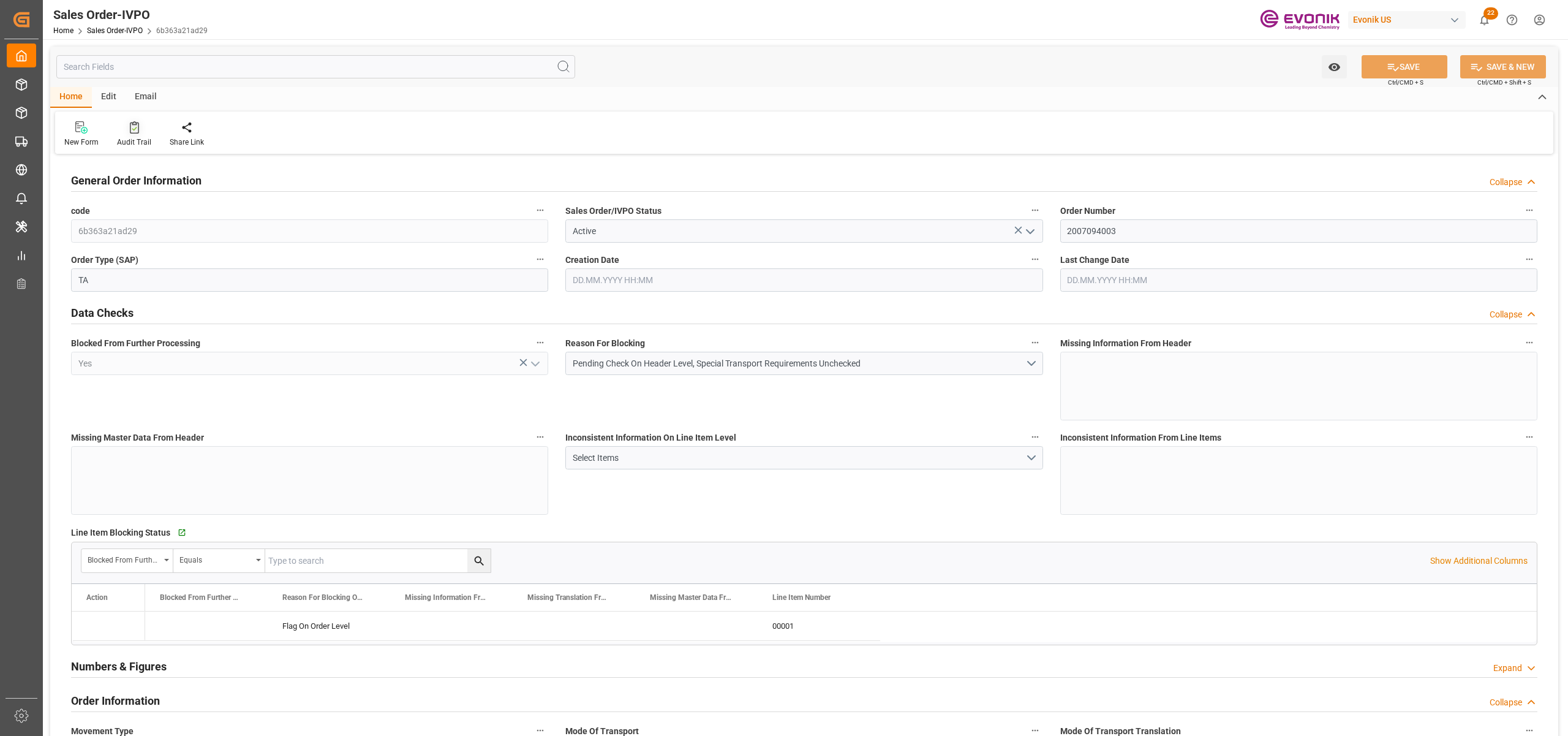
type input "15320"
type input "23.126"
type input "17000"
type input "30"
type input "12.08.2025 15:16"
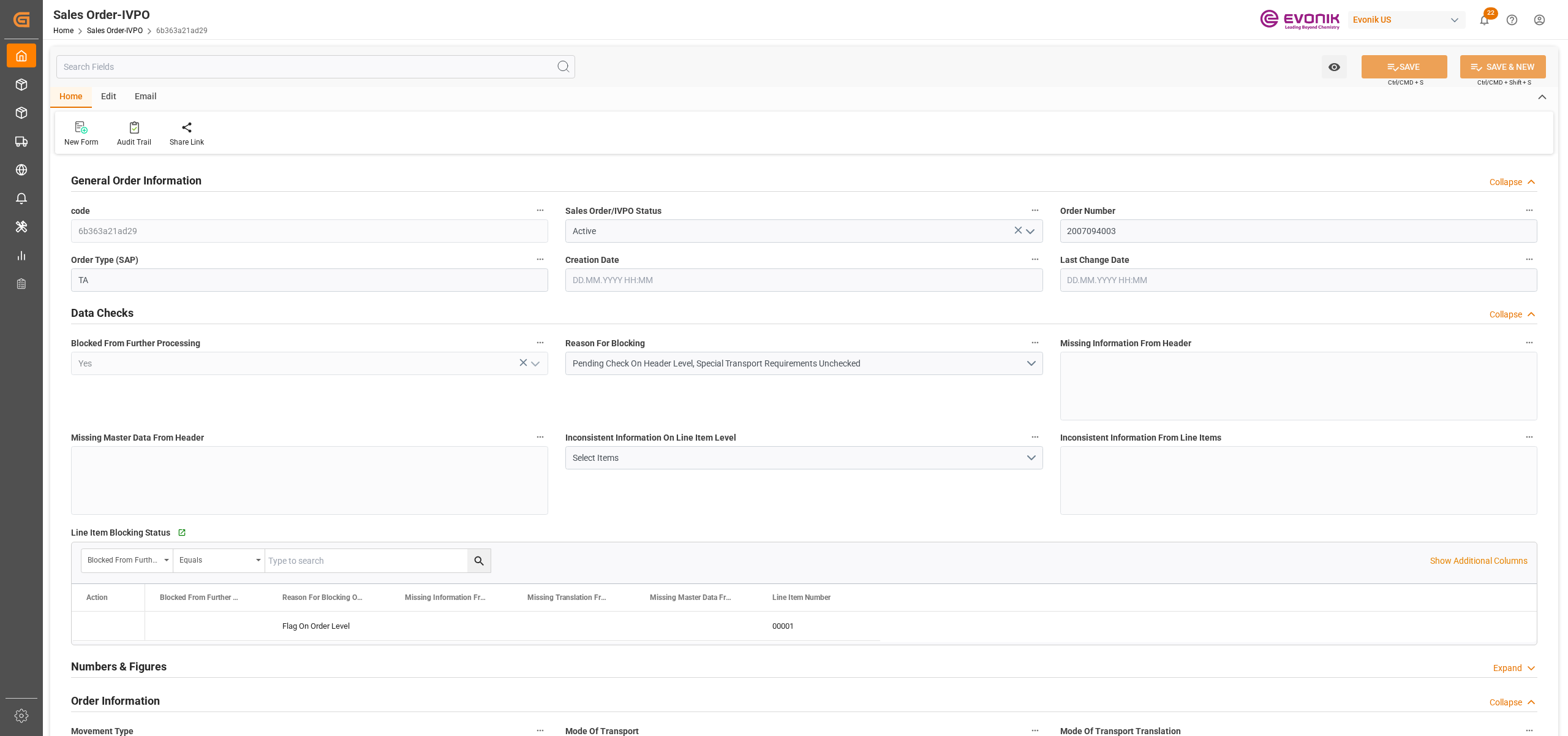
type input "22.08.2025 08:00"
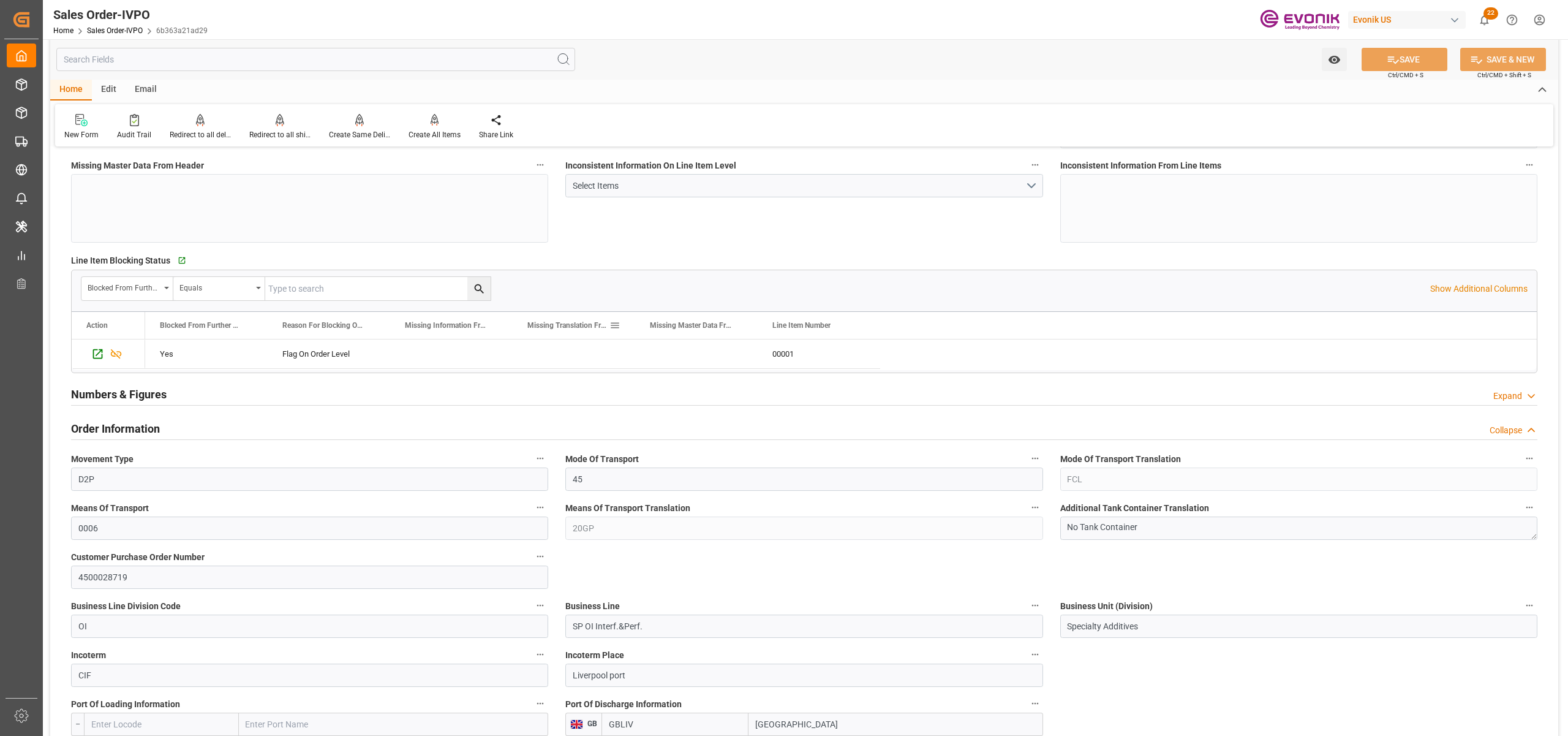
scroll to position [545, 0]
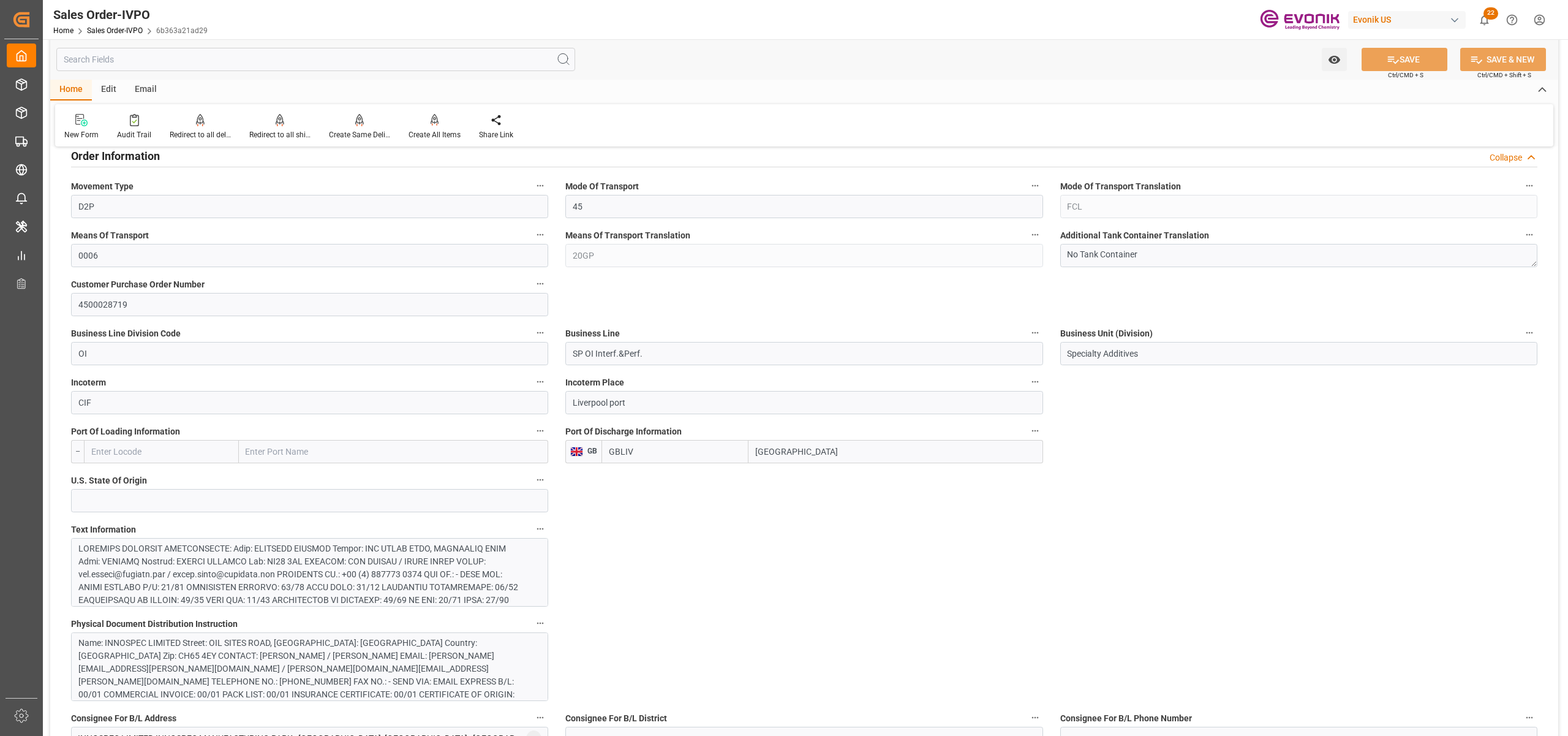
click at [626, 451] on input "GBLIV" at bounding box center [675, 452] width 147 height 23
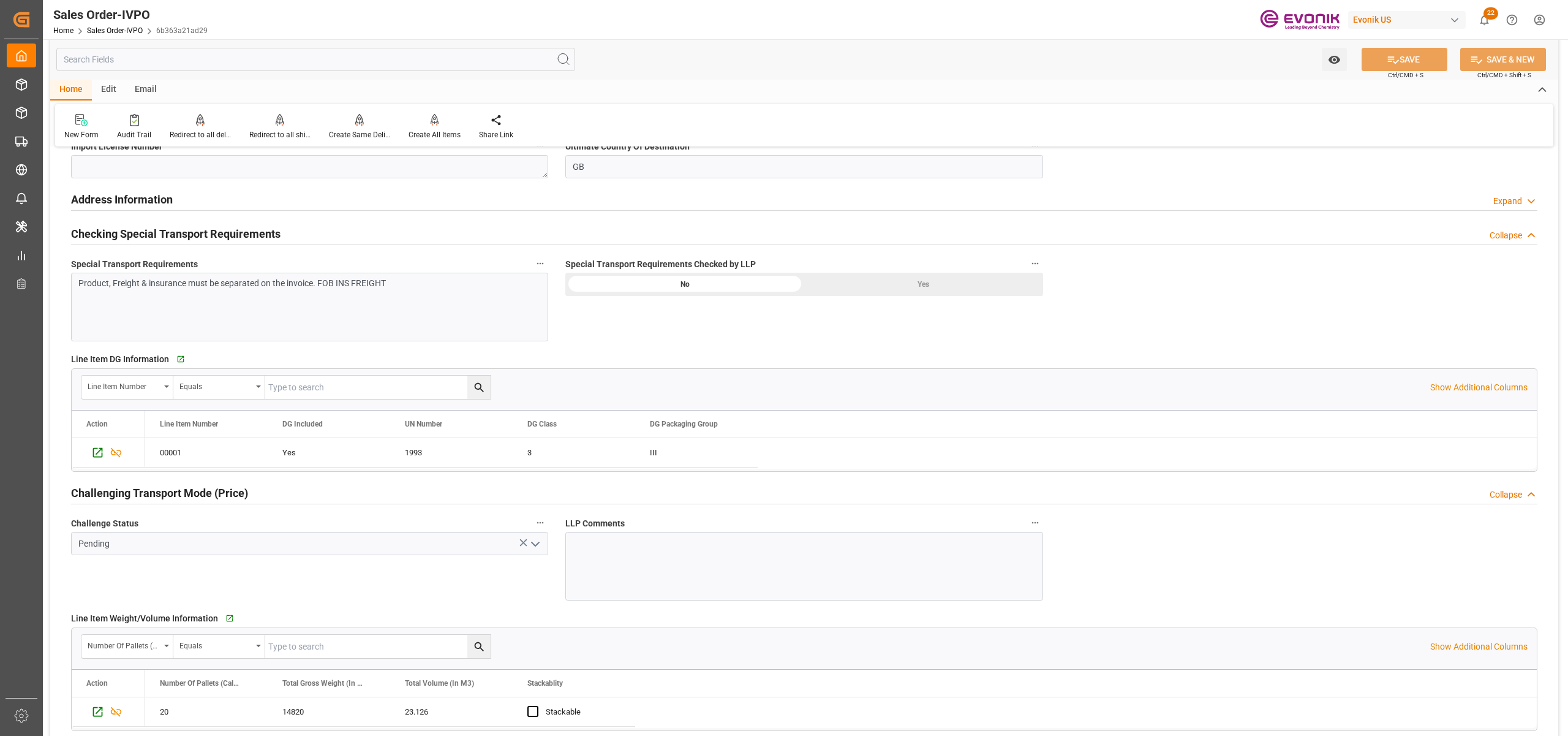
scroll to position [817, 0]
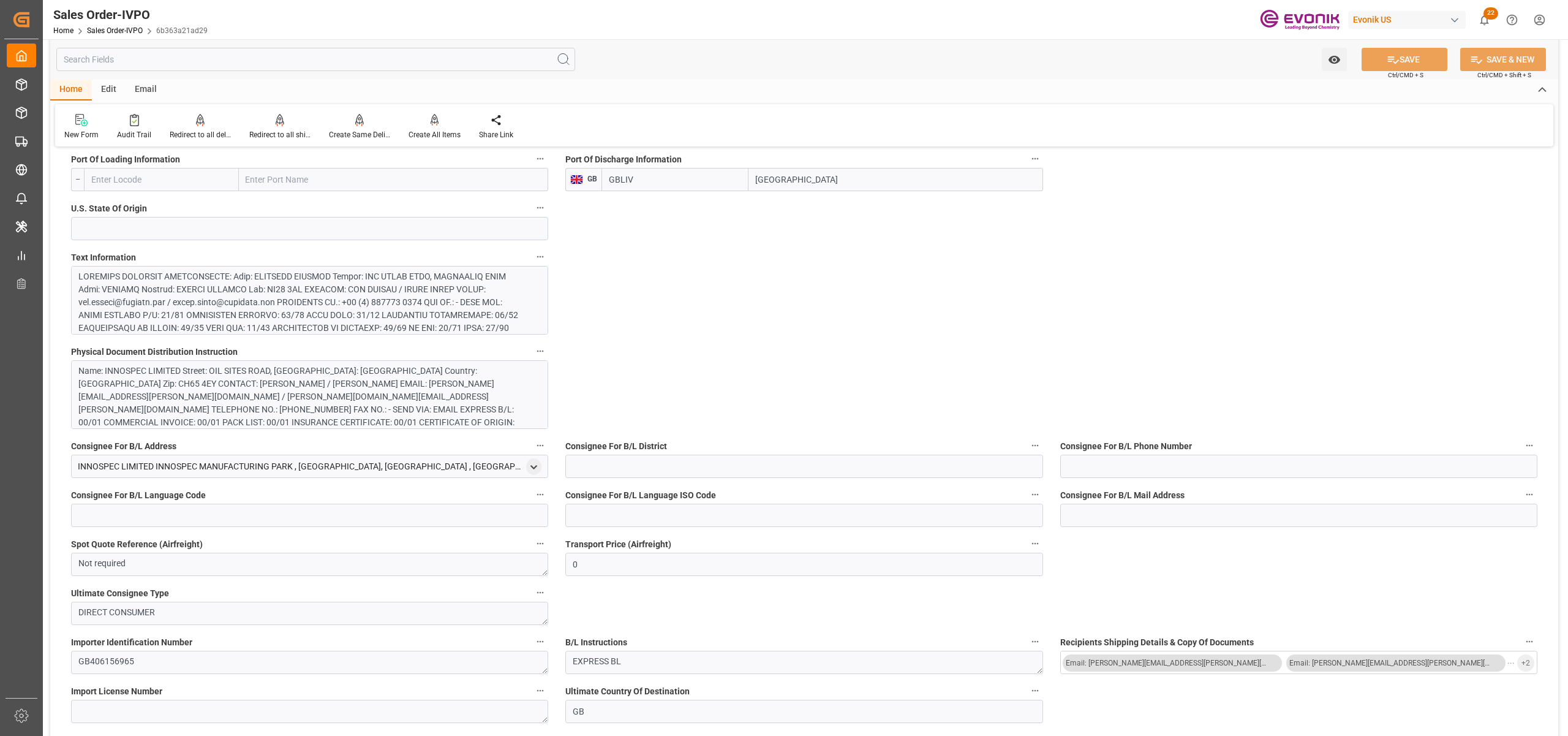
click at [395, 300] on div at bounding box center [303, 379] width 450 height 219
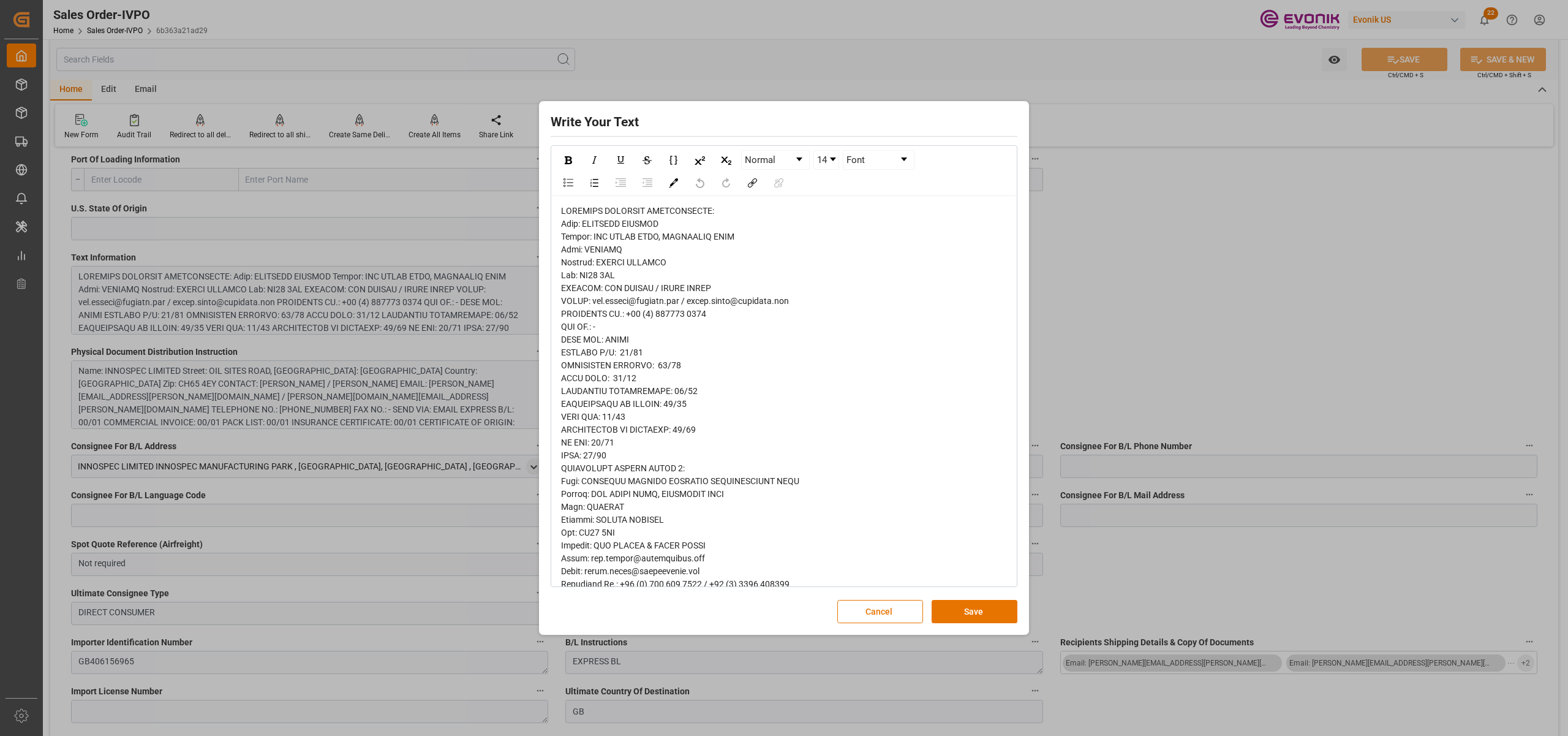
click at [565, 223] on span "rdw-editor" at bounding box center [683, 629] width 246 height 846
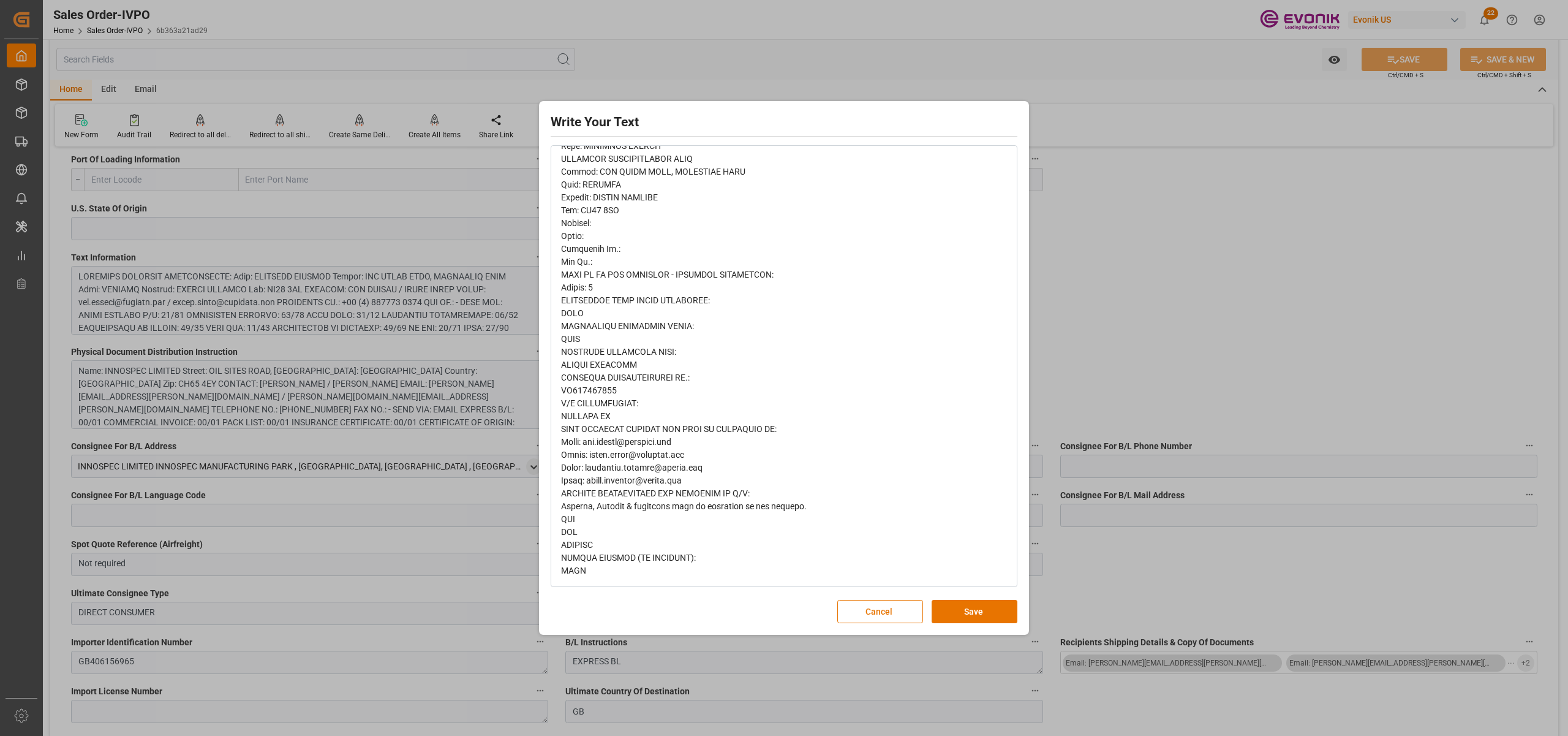
scroll to position [0, 0]
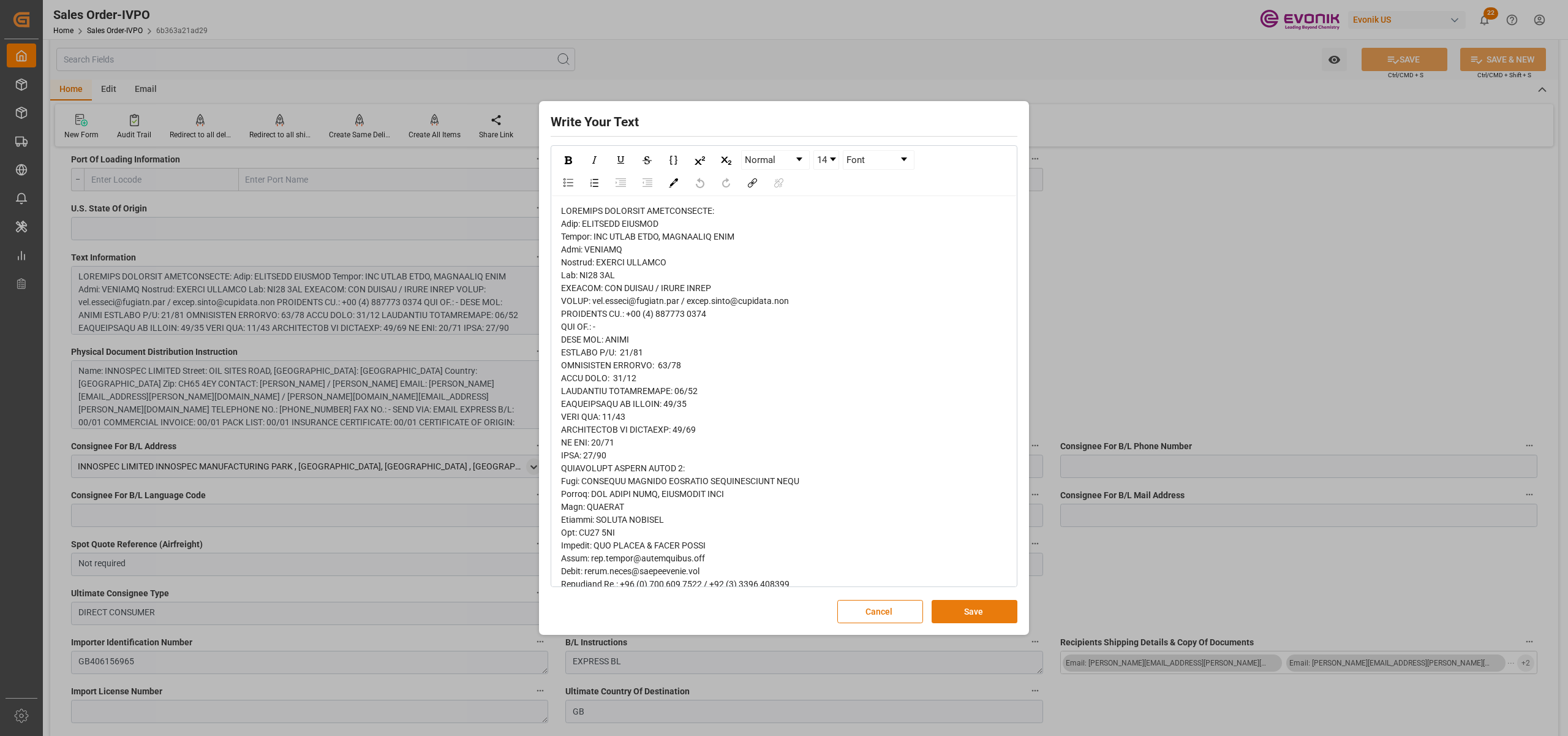
click at [971, 610] on button "Save" at bounding box center [974, 611] width 86 height 23
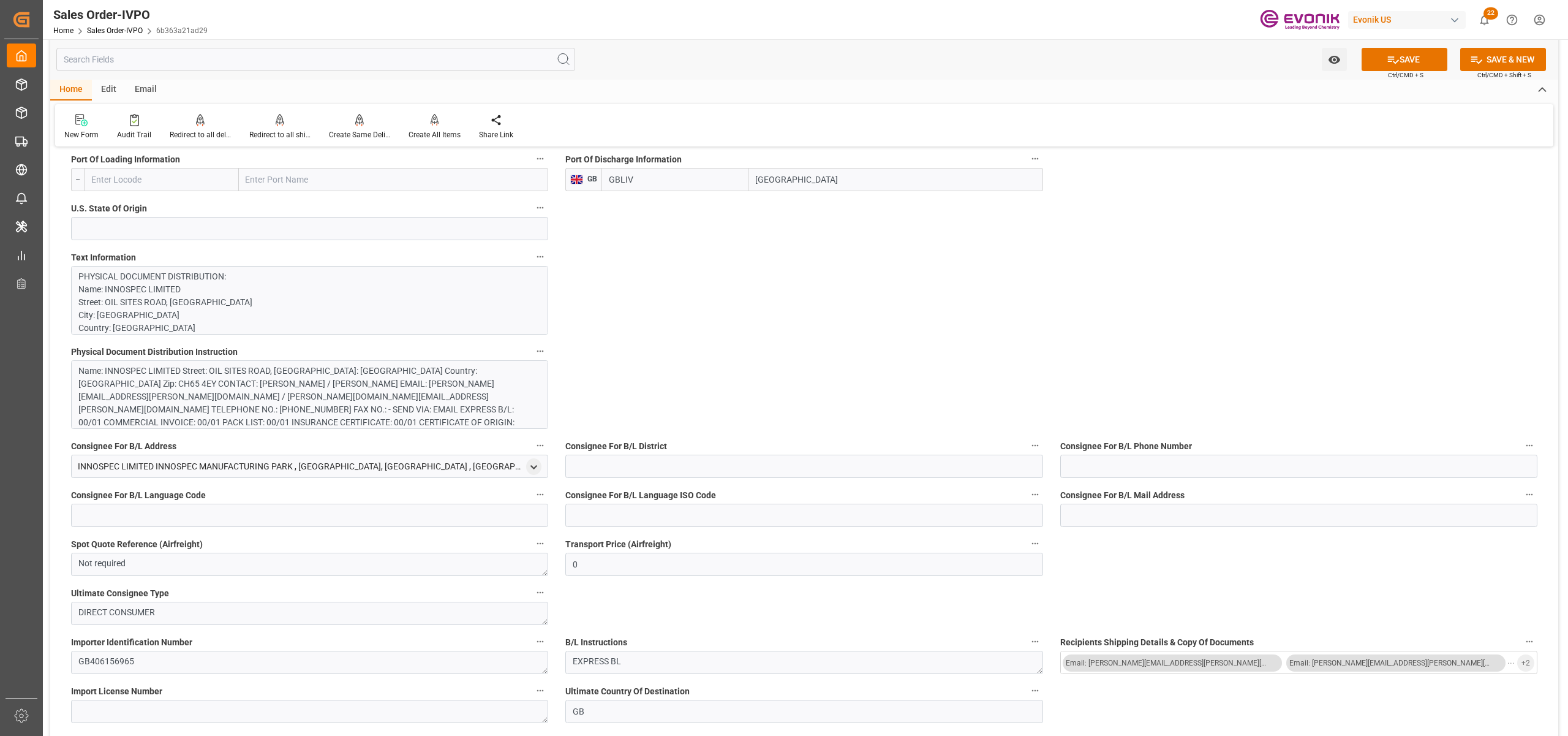
click at [365, 399] on div "Name: INNOSPEC LIMITED Street: OIL SITES ROAD, ELLESMERE PORT City: CHESTER Cou…" at bounding box center [303, 403] width 450 height 77
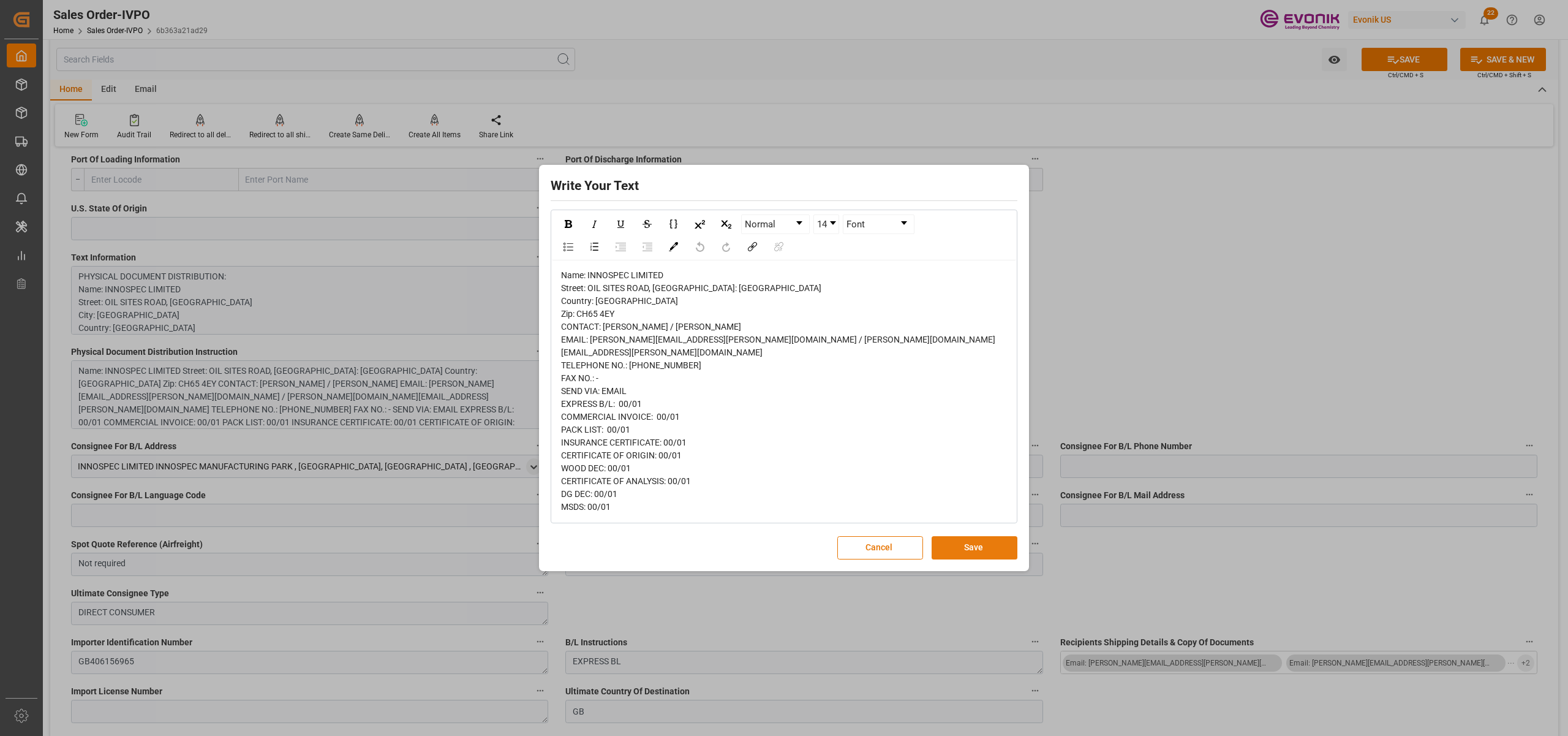
click at [980, 547] on button "Save" at bounding box center [974, 547] width 86 height 23
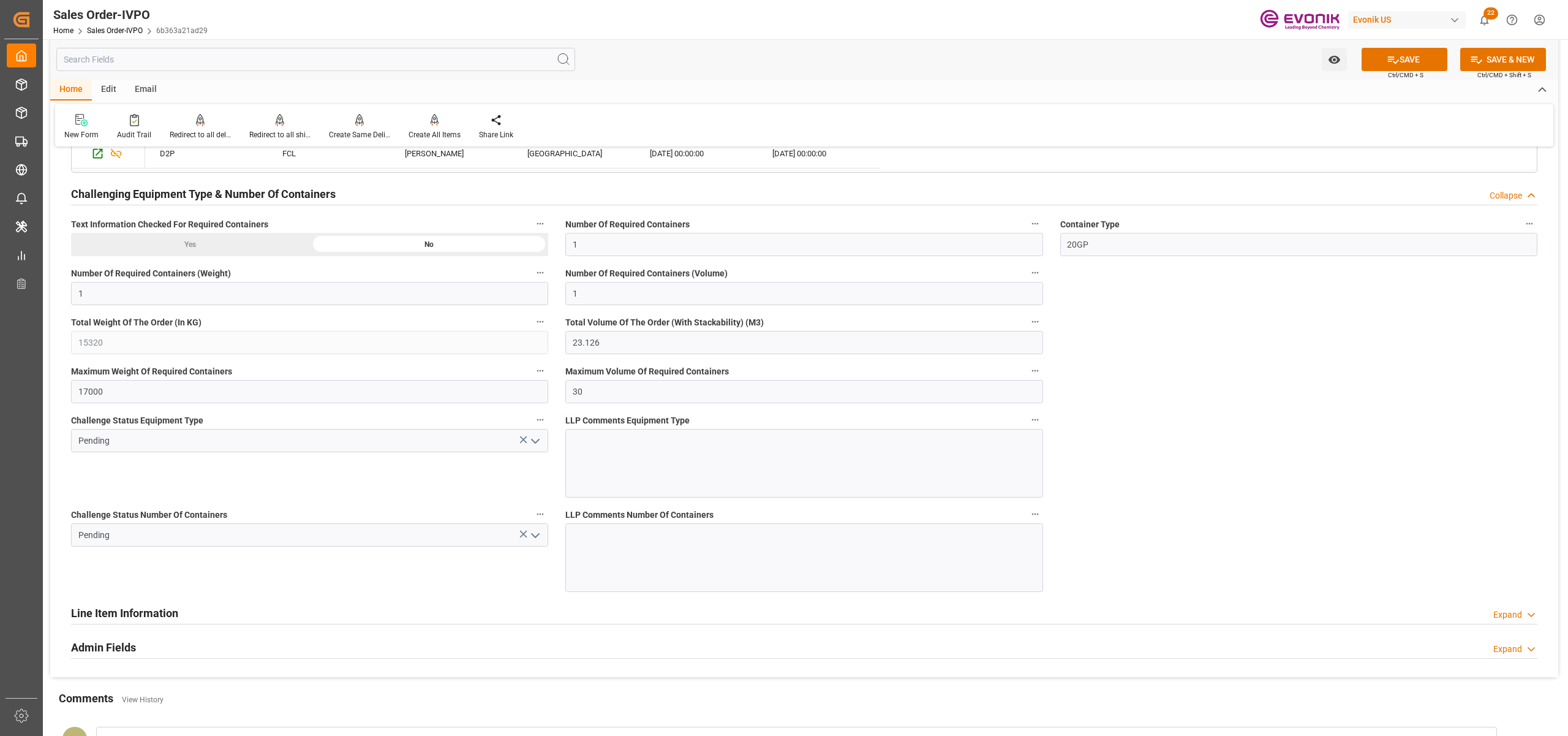
scroll to position [1905, 0]
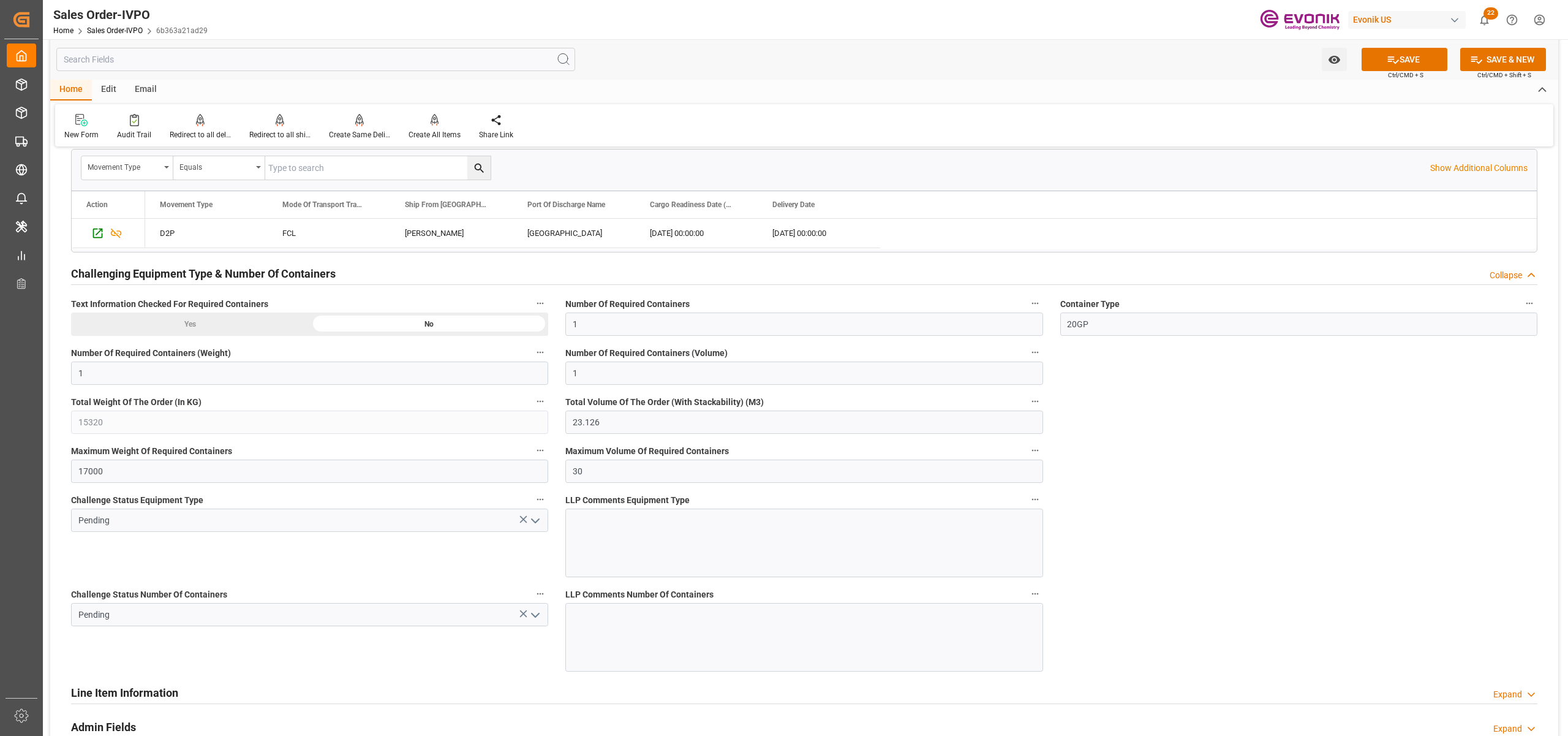
scroll to position [1827, 0]
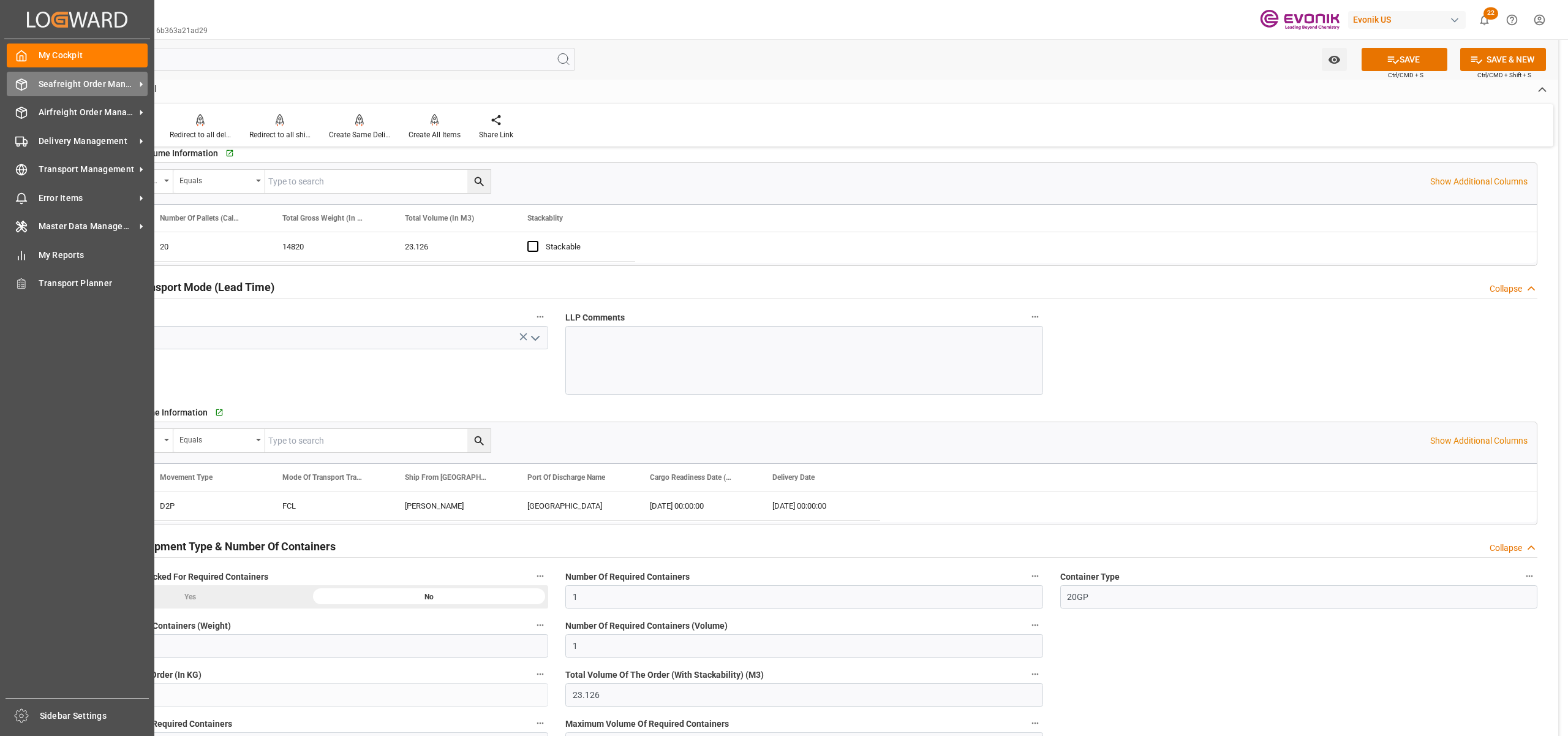
click at [73, 83] on span "Seafreight Order Management" at bounding box center [87, 83] width 97 height 13
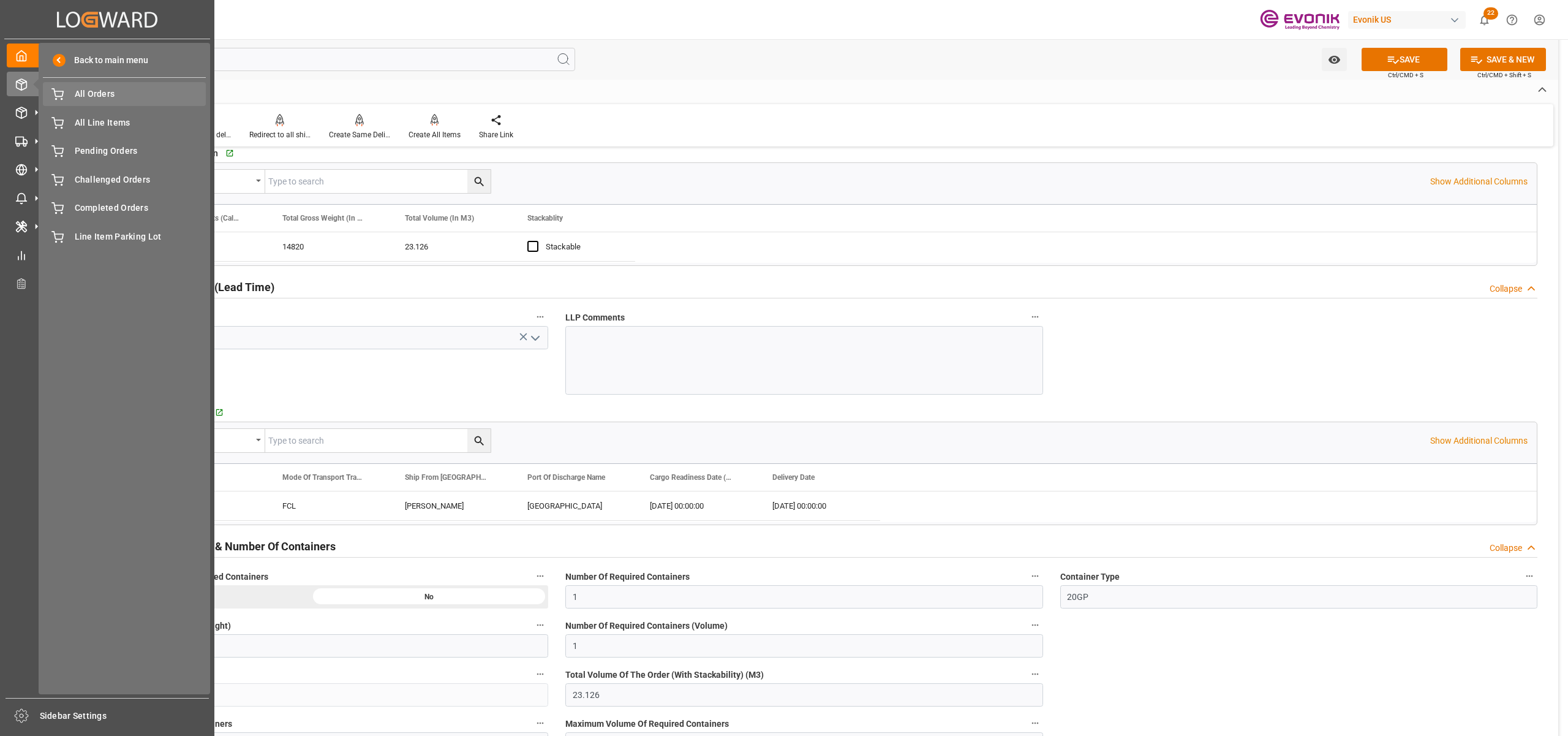
click at [109, 94] on span "All Orders" at bounding box center [140, 94] width 131 height 13
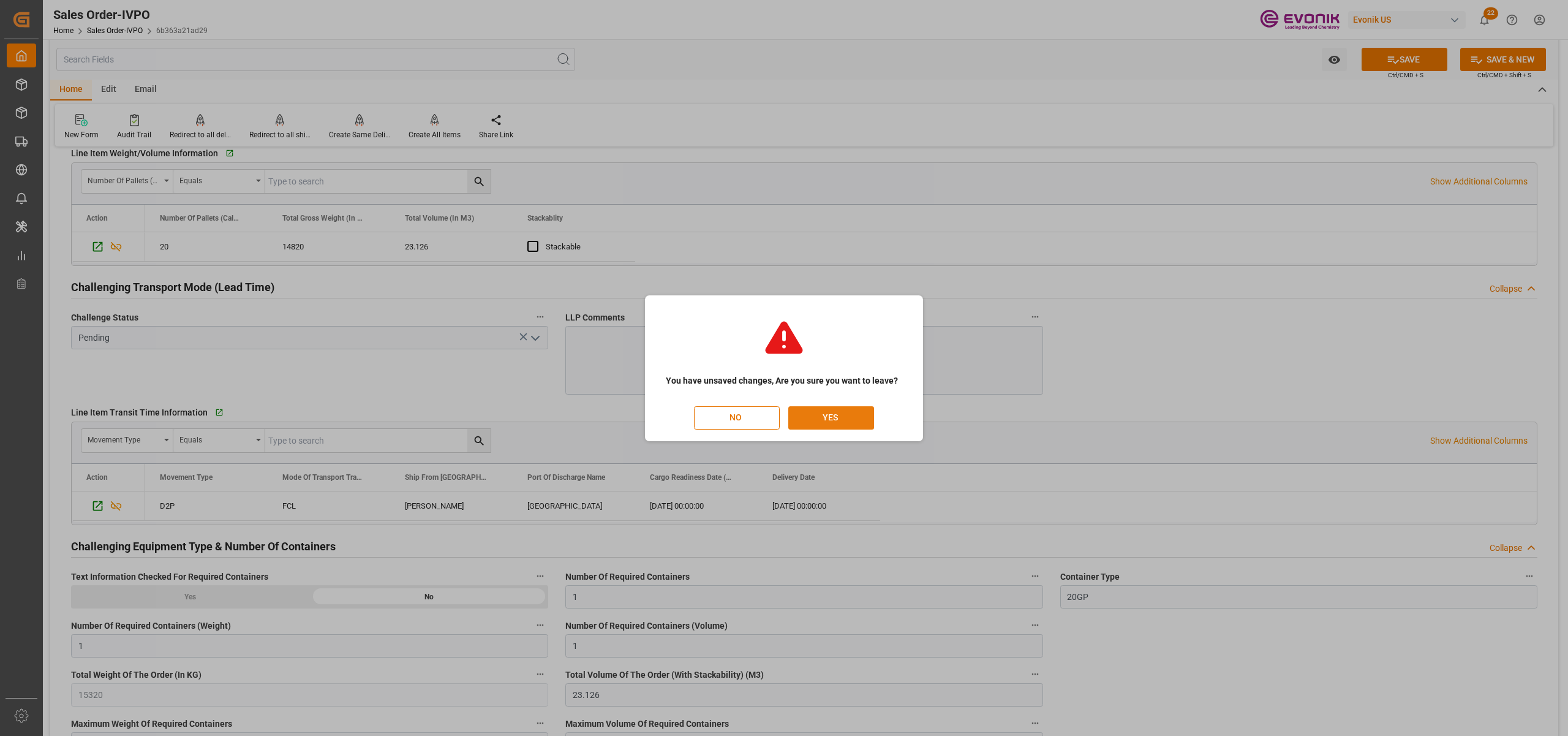
click at [831, 412] on button "YES" at bounding box center [830, 418] width 86 height 23
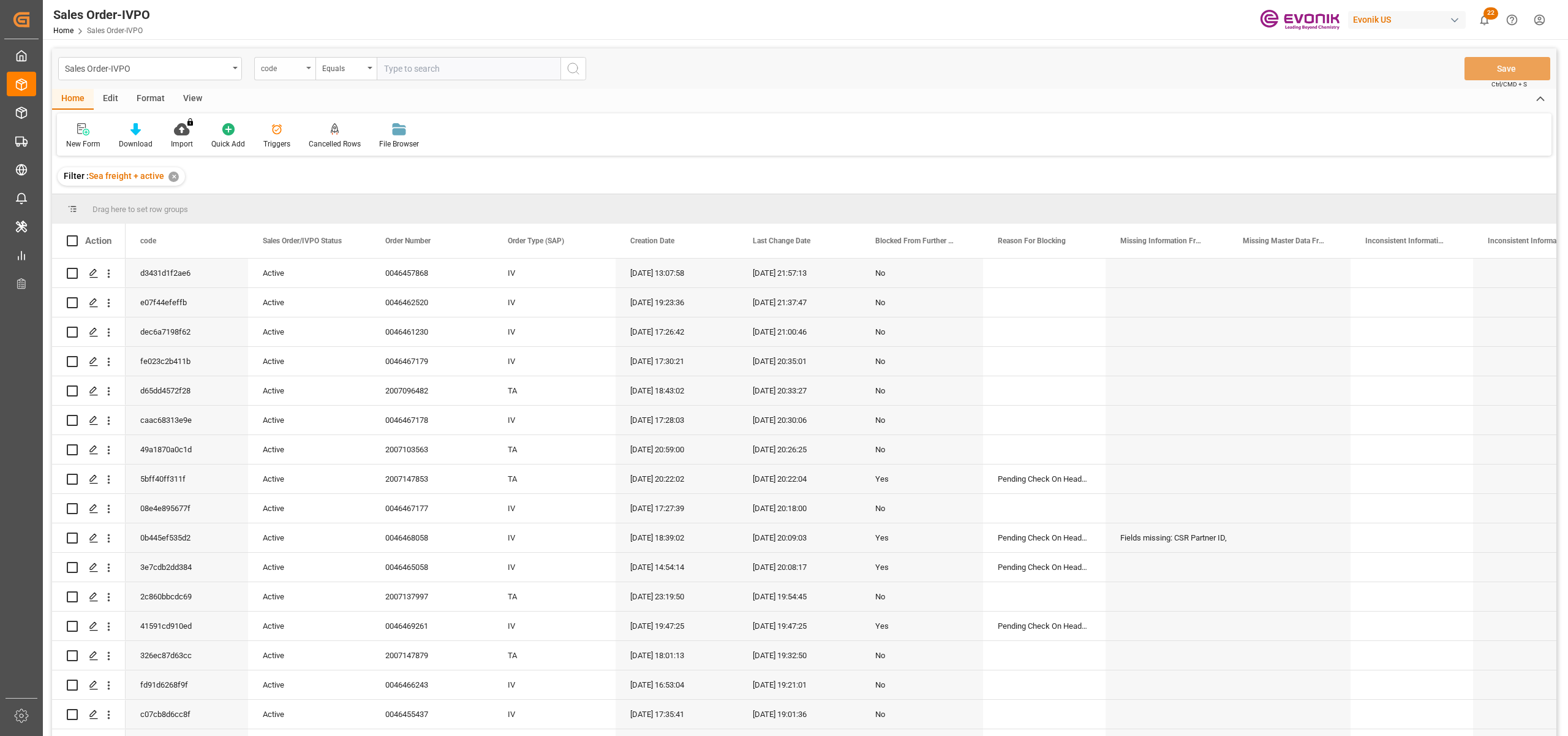
click at [281, 65] on div "code" at bounding box center [281, 67] width 42 height 15
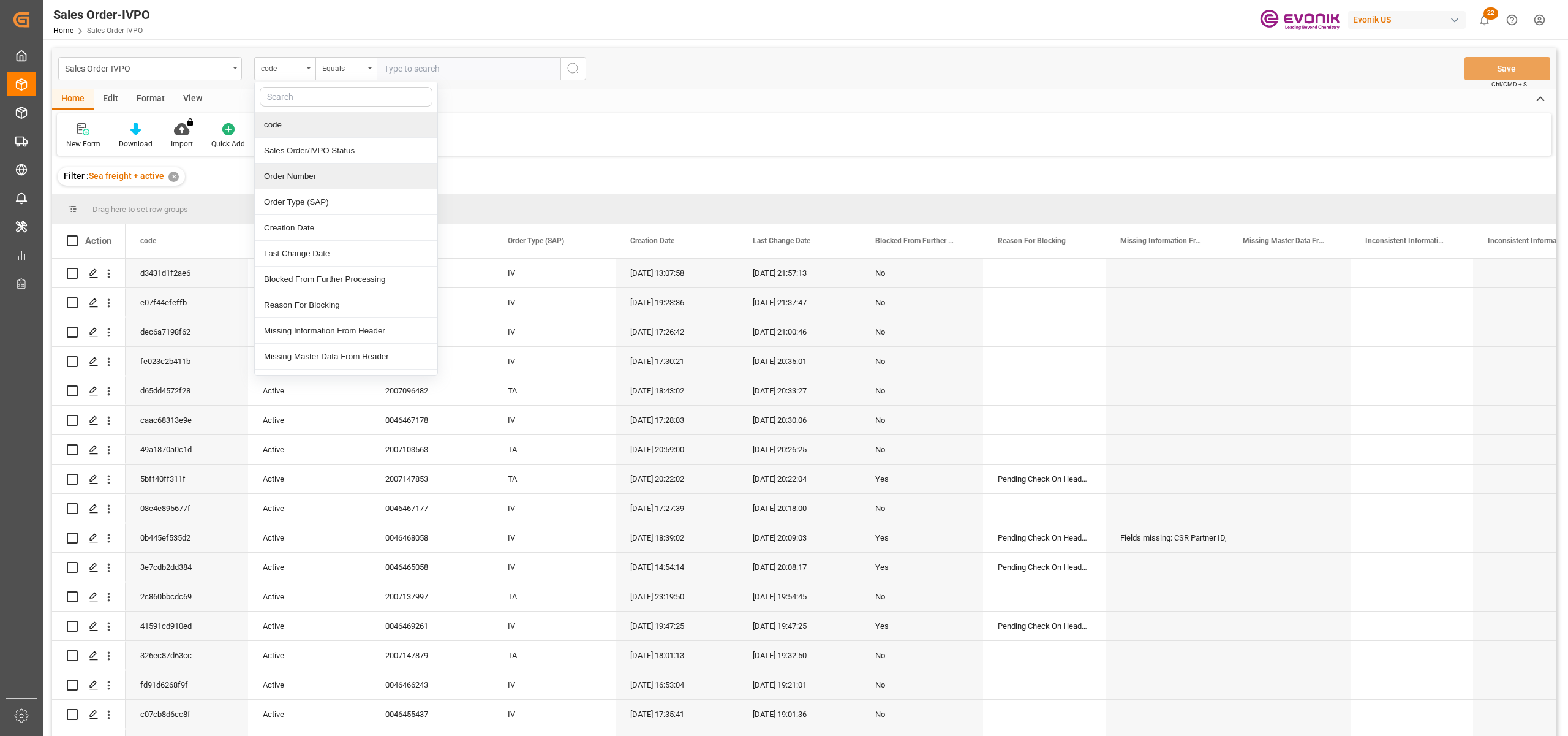
click at [324, 176] on div "Order Number" at bounding box center [346, 176] width 183 height 26
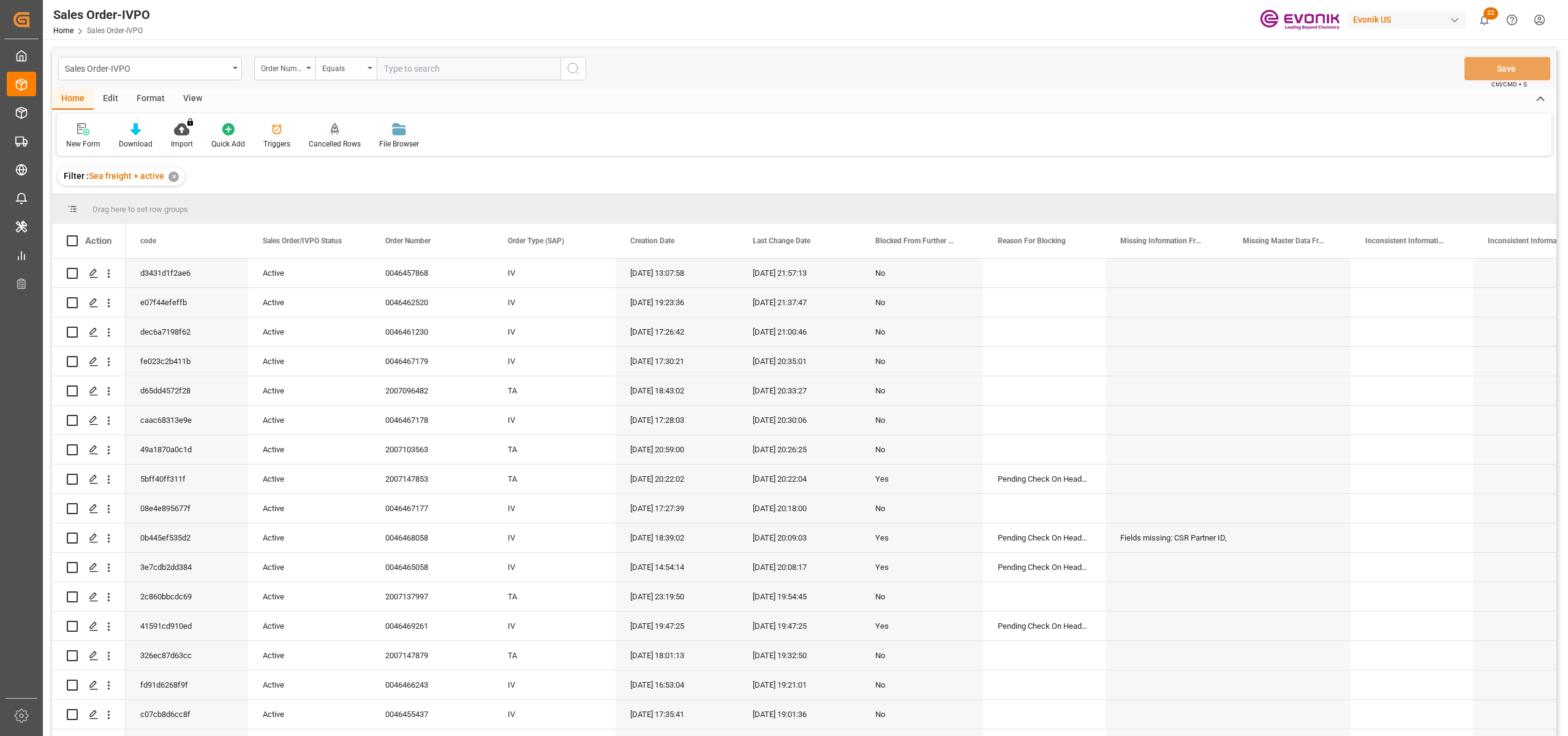
click at [478, 69] on input "text" at bounding box center [469, 69] width 184 height 23
paste input "2007126137"
type input "2007126137"
click at [571, 68] on icon "search button" at bounding box center [572, 68] width 15 height 15
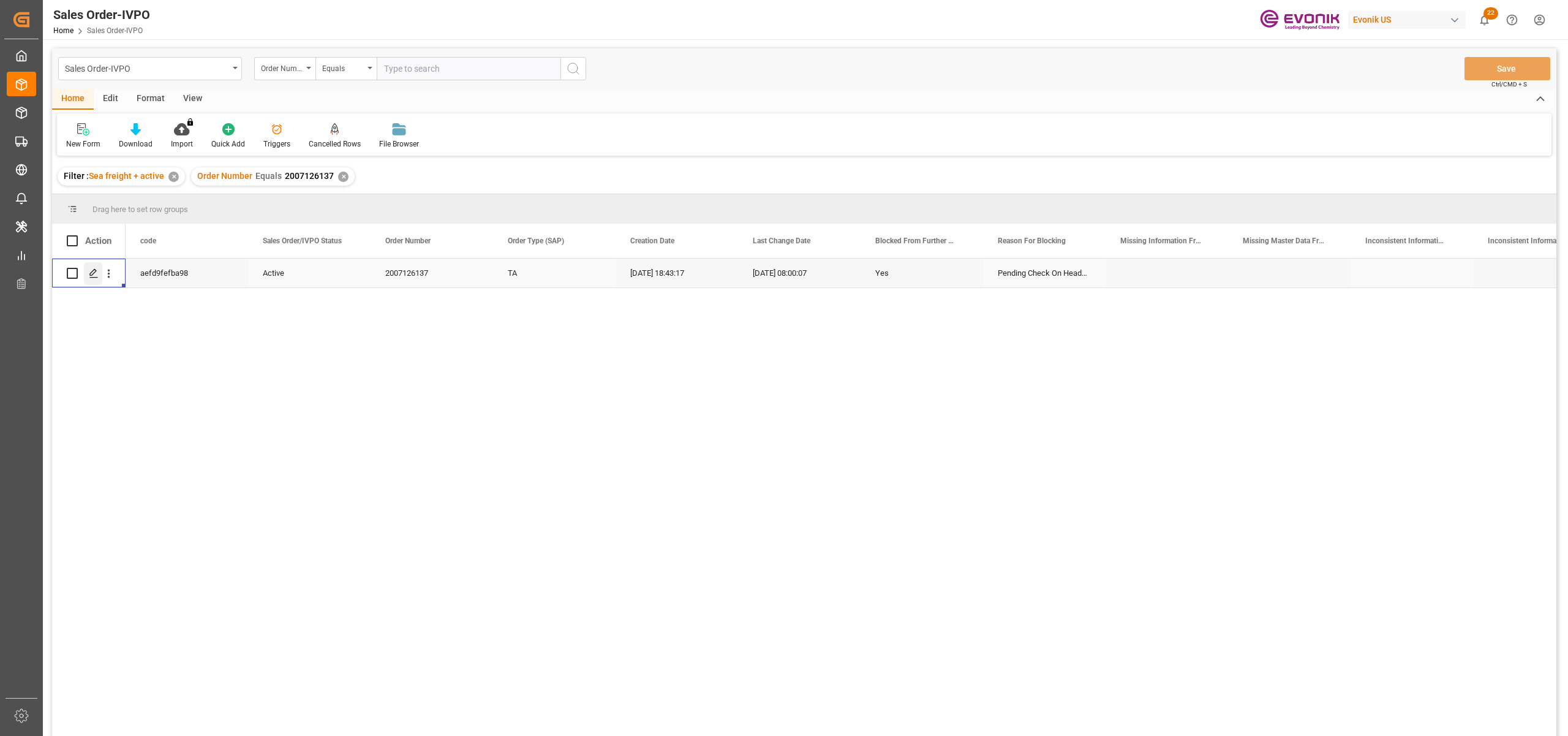
click at [96, 278] on line "Press SPACE to select this row." at bounding box center [94, 278] width 8 height 0
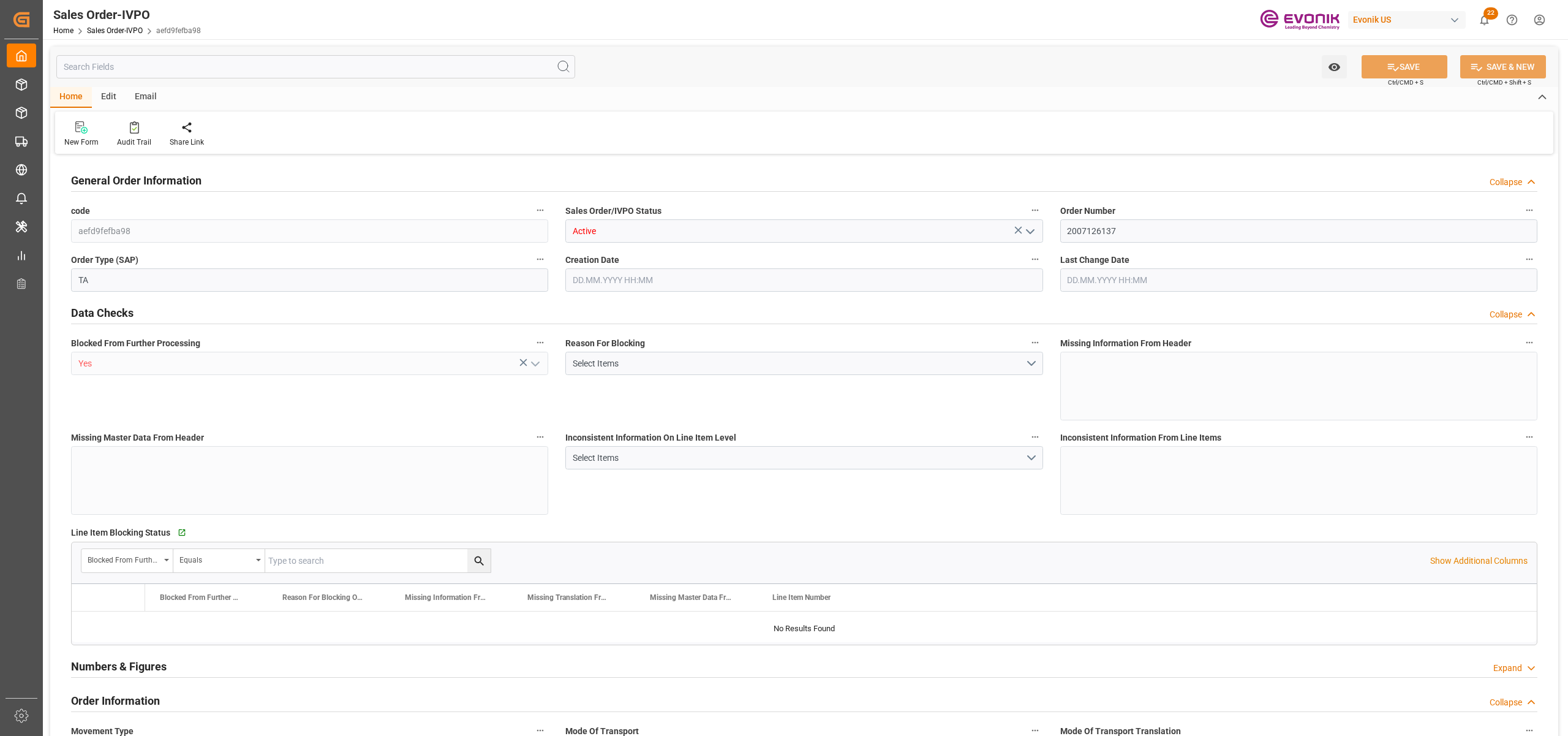
type input "GTSTC"
type input "0"
type input "1"
type input "2"
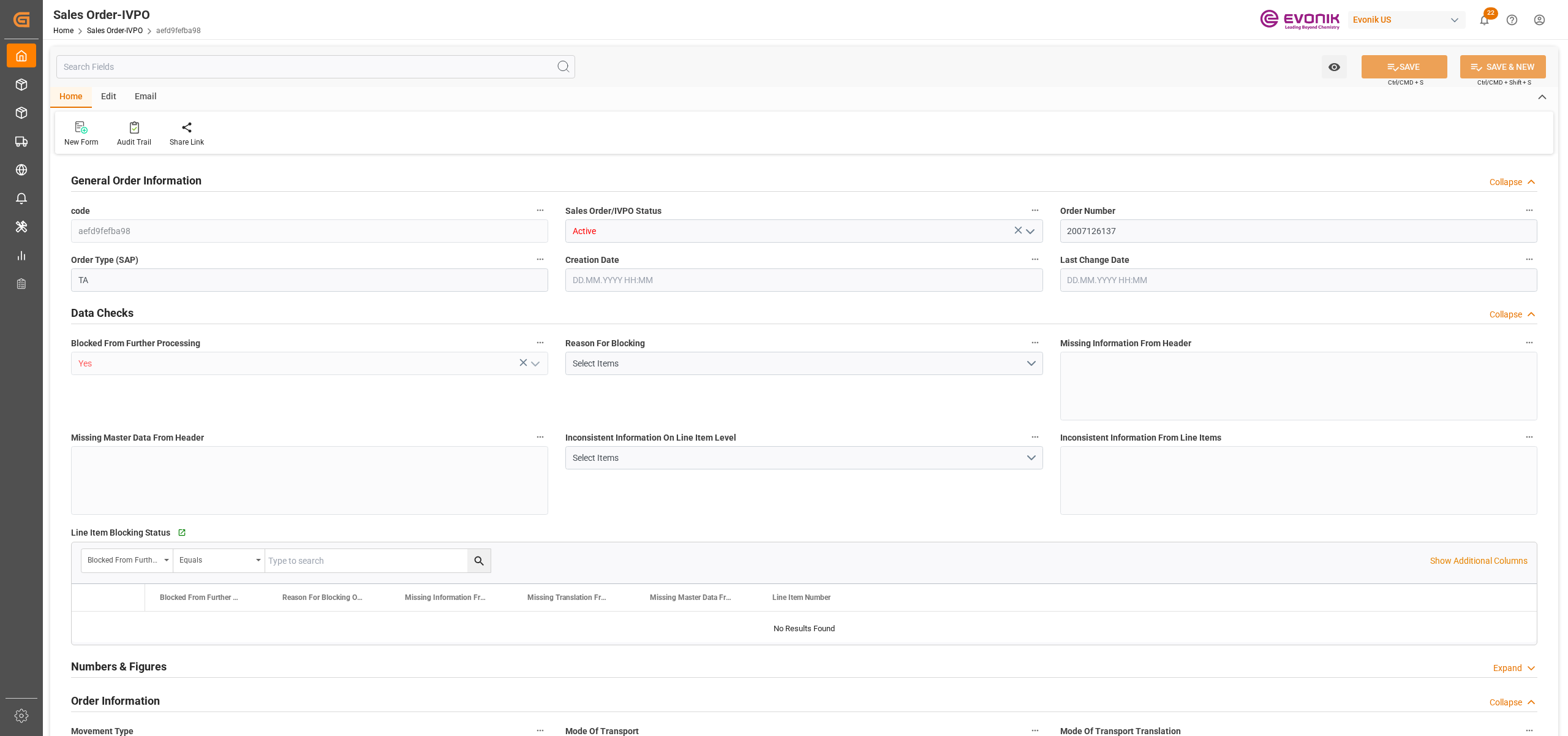
type input "9479.04"
type input "91.7876"
type input "19000"
type input "60"
type input "04.08.2025 18:43"
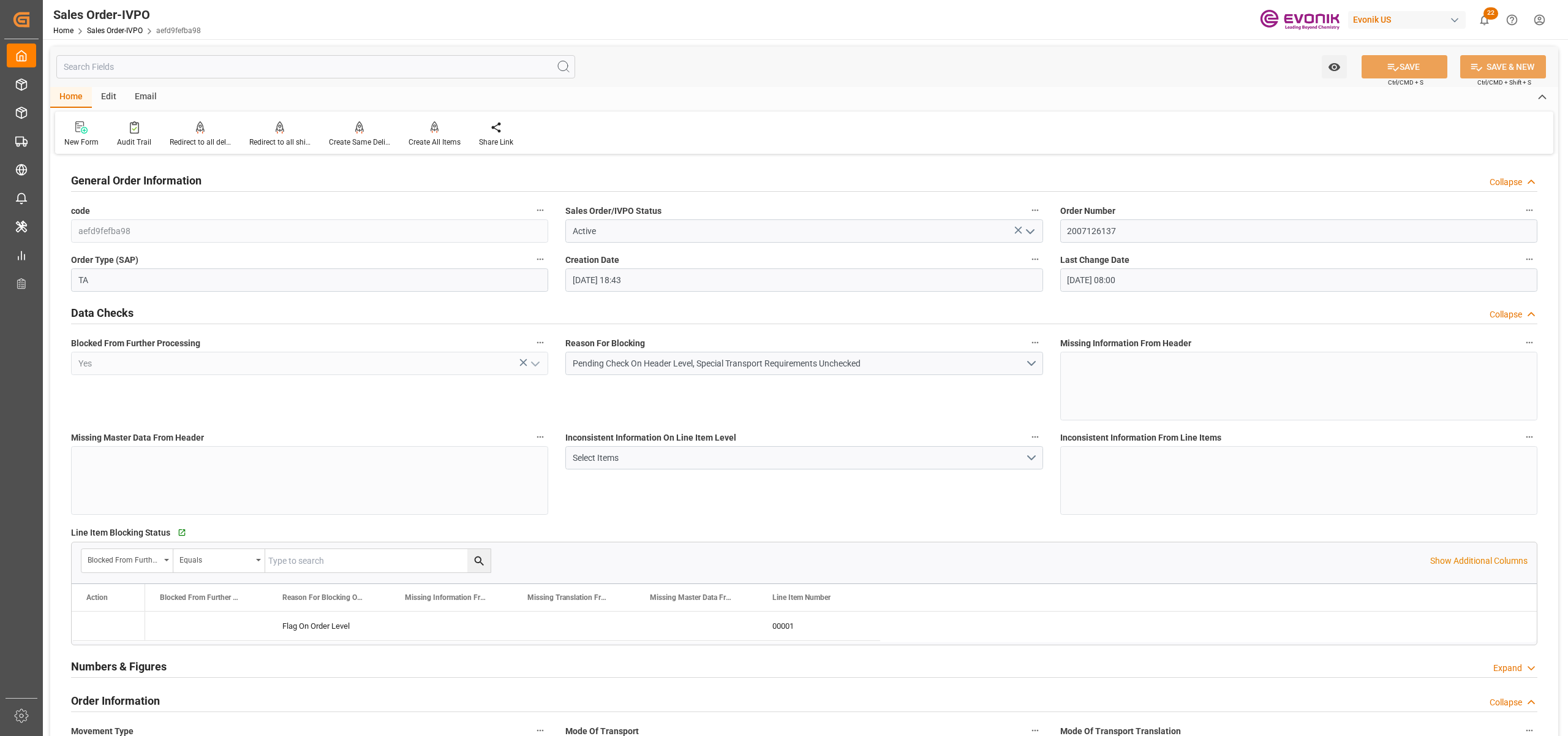
type input "22.08.2025 08:00"
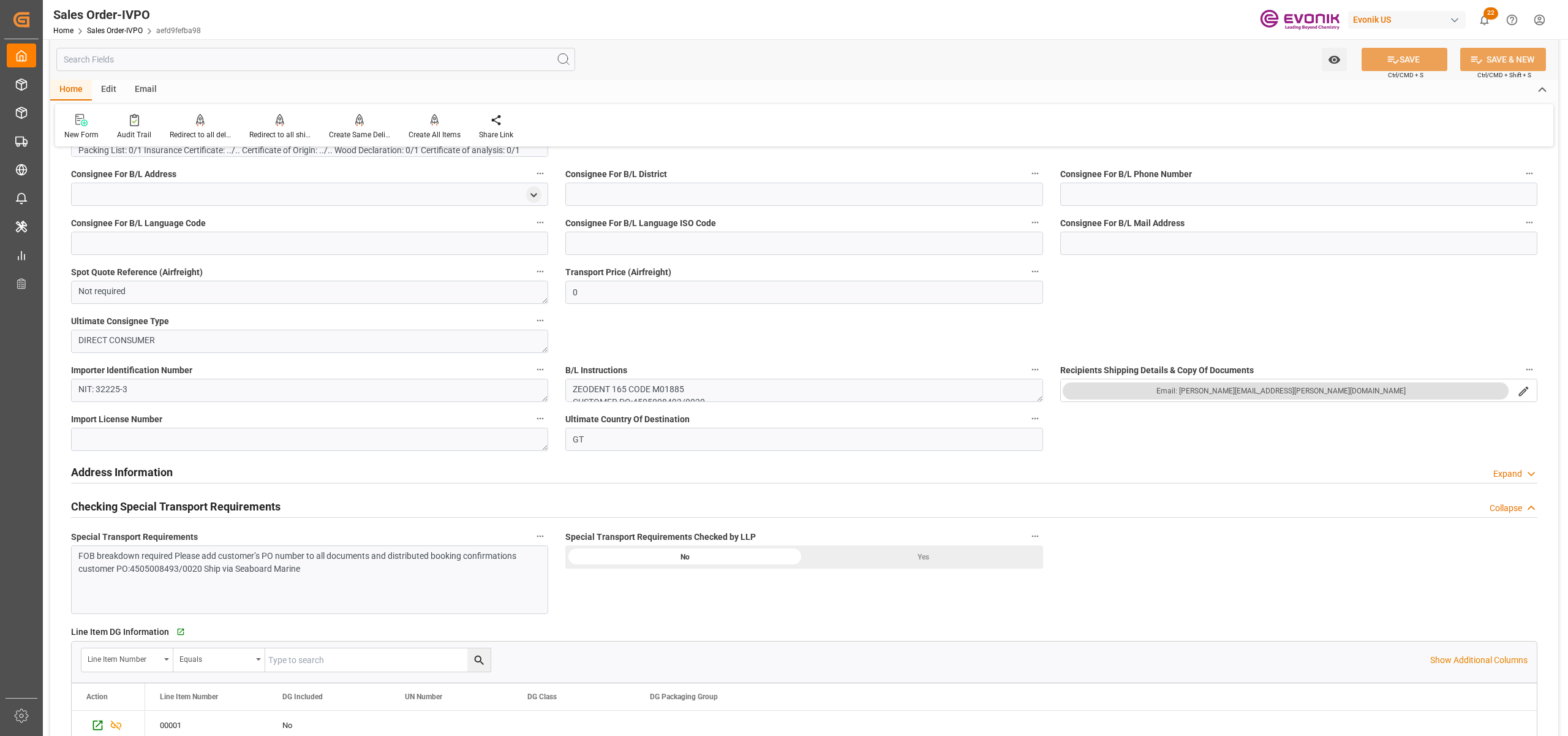
scroll to position [1362, 0]
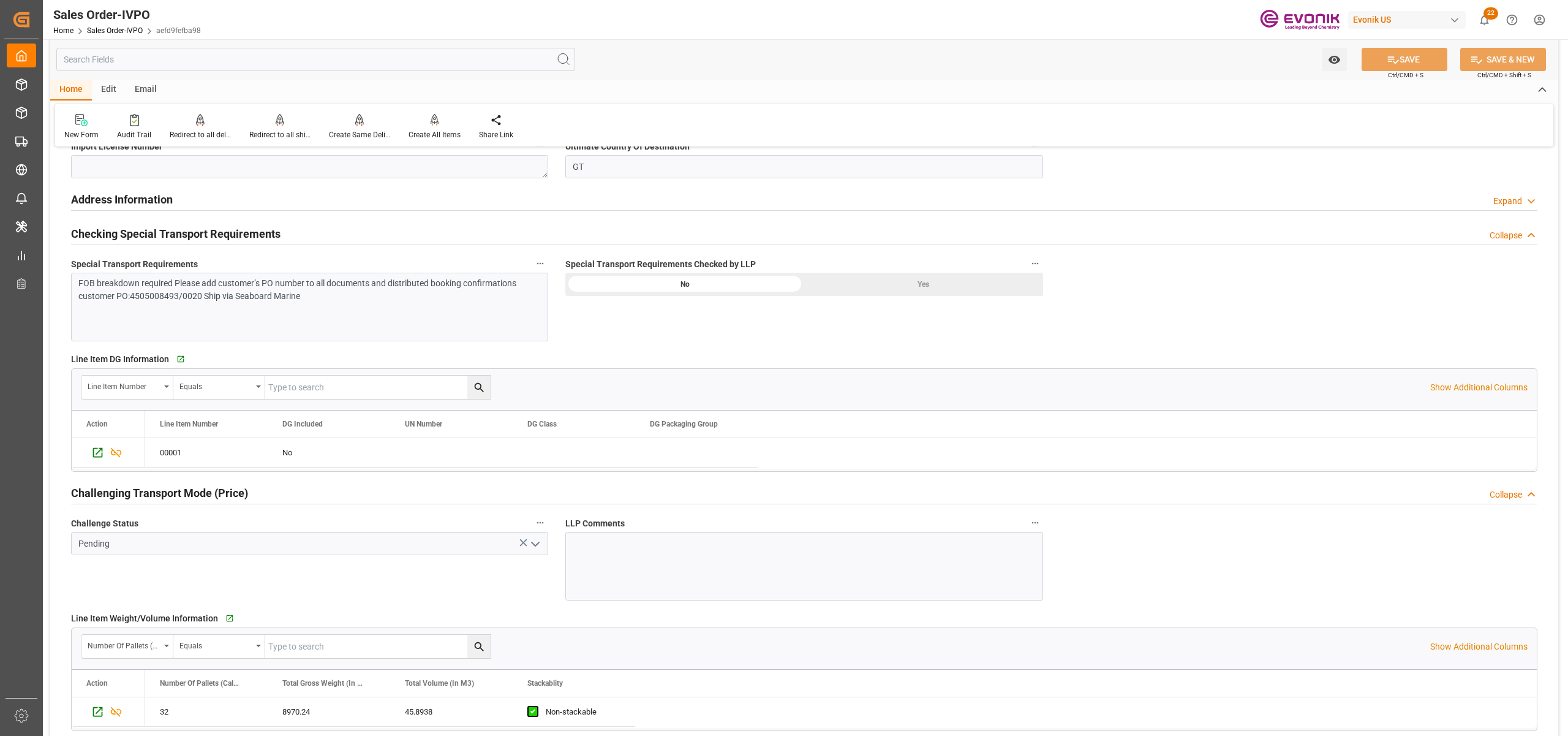
click at [417, 312] on div "FOB breakdown required Please add customer’s PO number to all documents and dis…" at bounding box center [309, 307] width 478 height 69
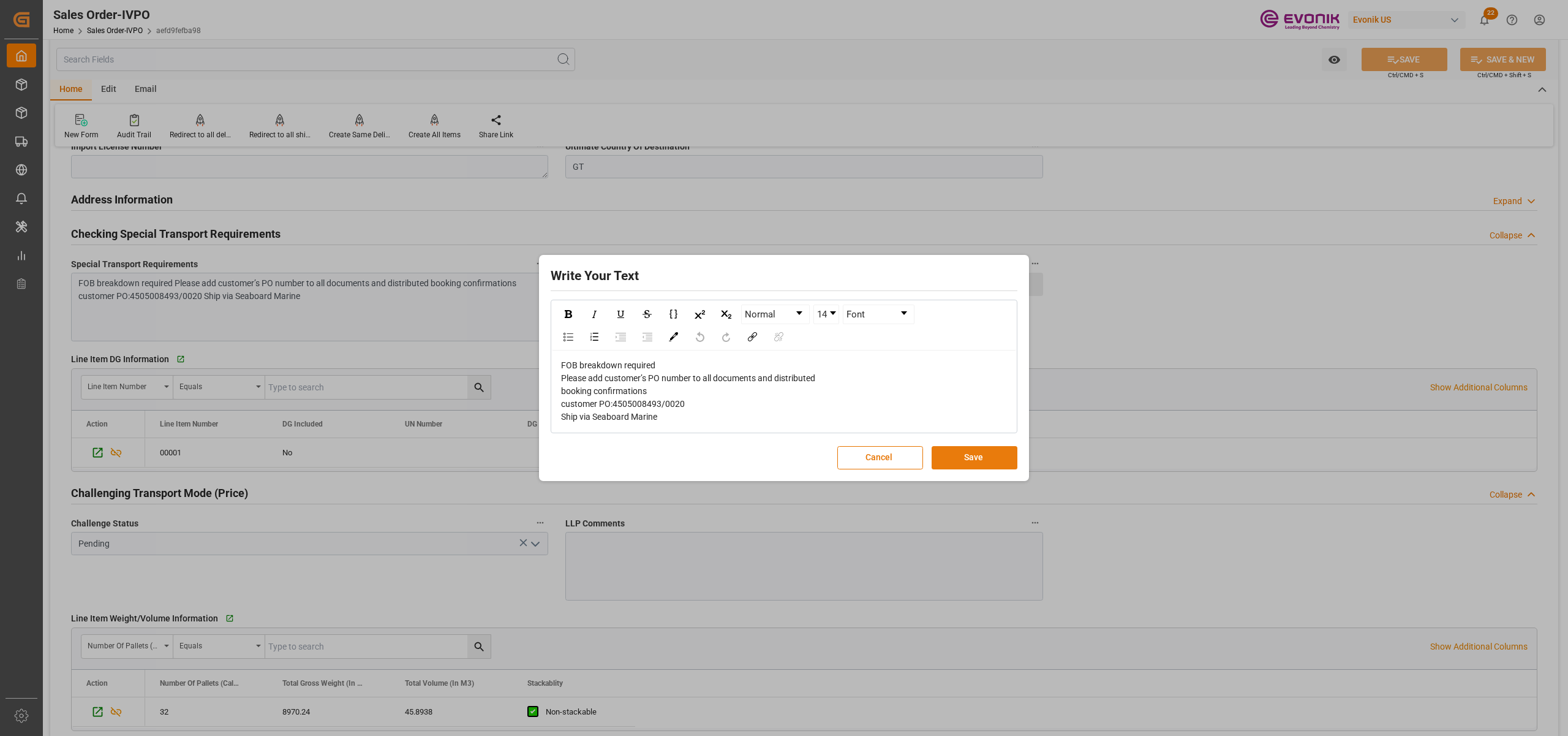
click at [973, 451] on button "Save" at bounding box center [974, 457] width 86 height 23
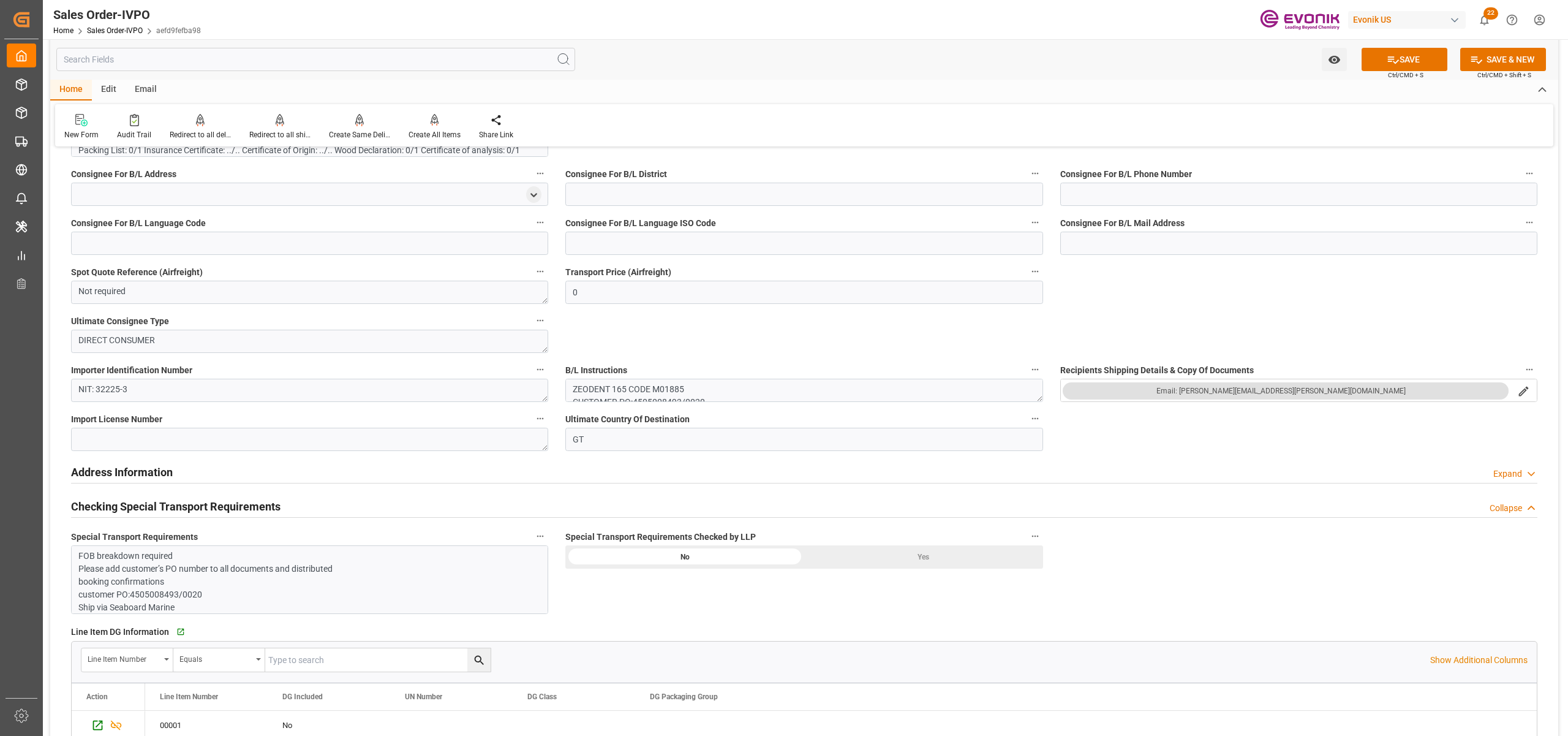
scroll to position [817, 0]
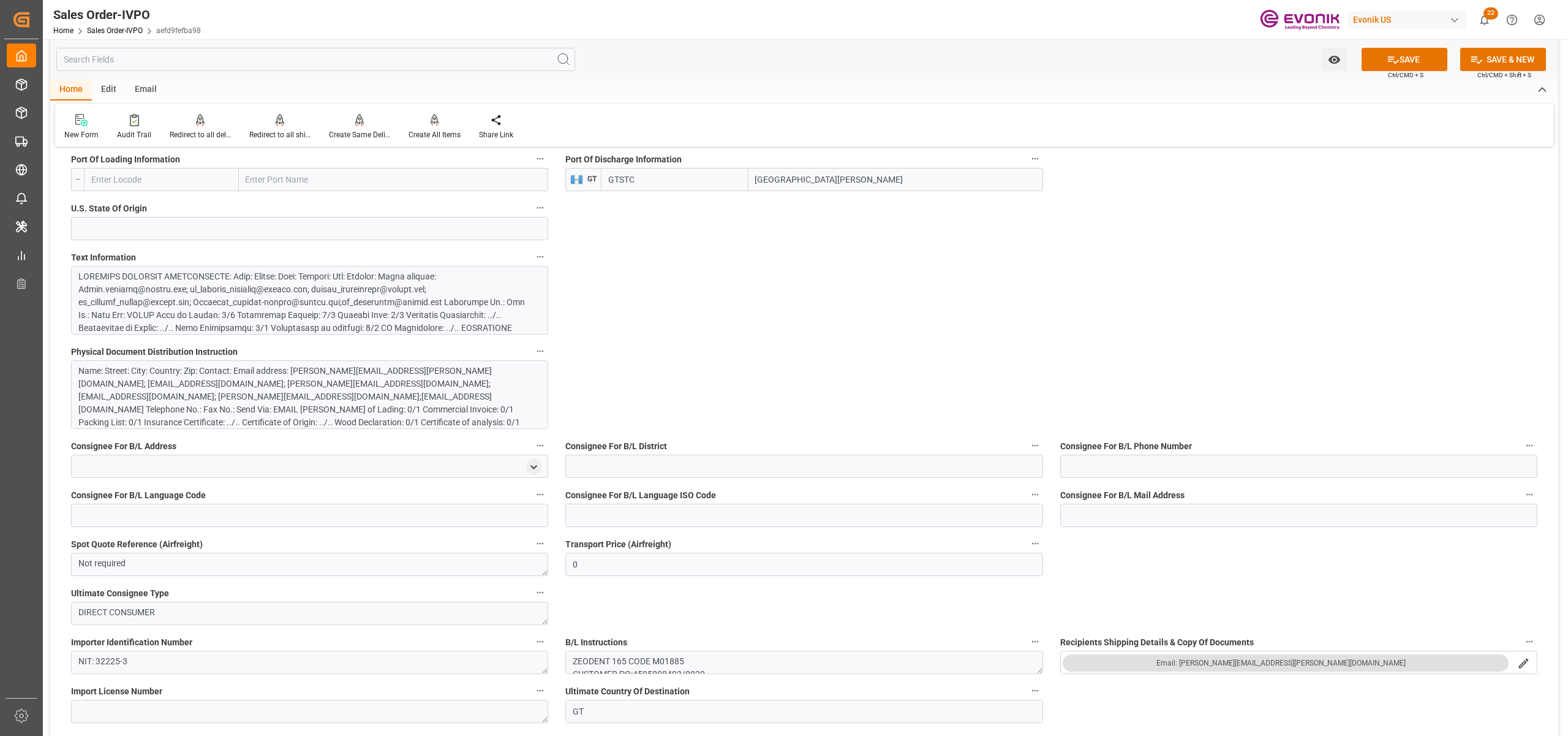
click at [421, 385] on div "Name: Street: City: Country: Zip: Contact: Email address: Heidi.barhydt@evonik.…" at bounding box center [303, 403] width 450 height 77
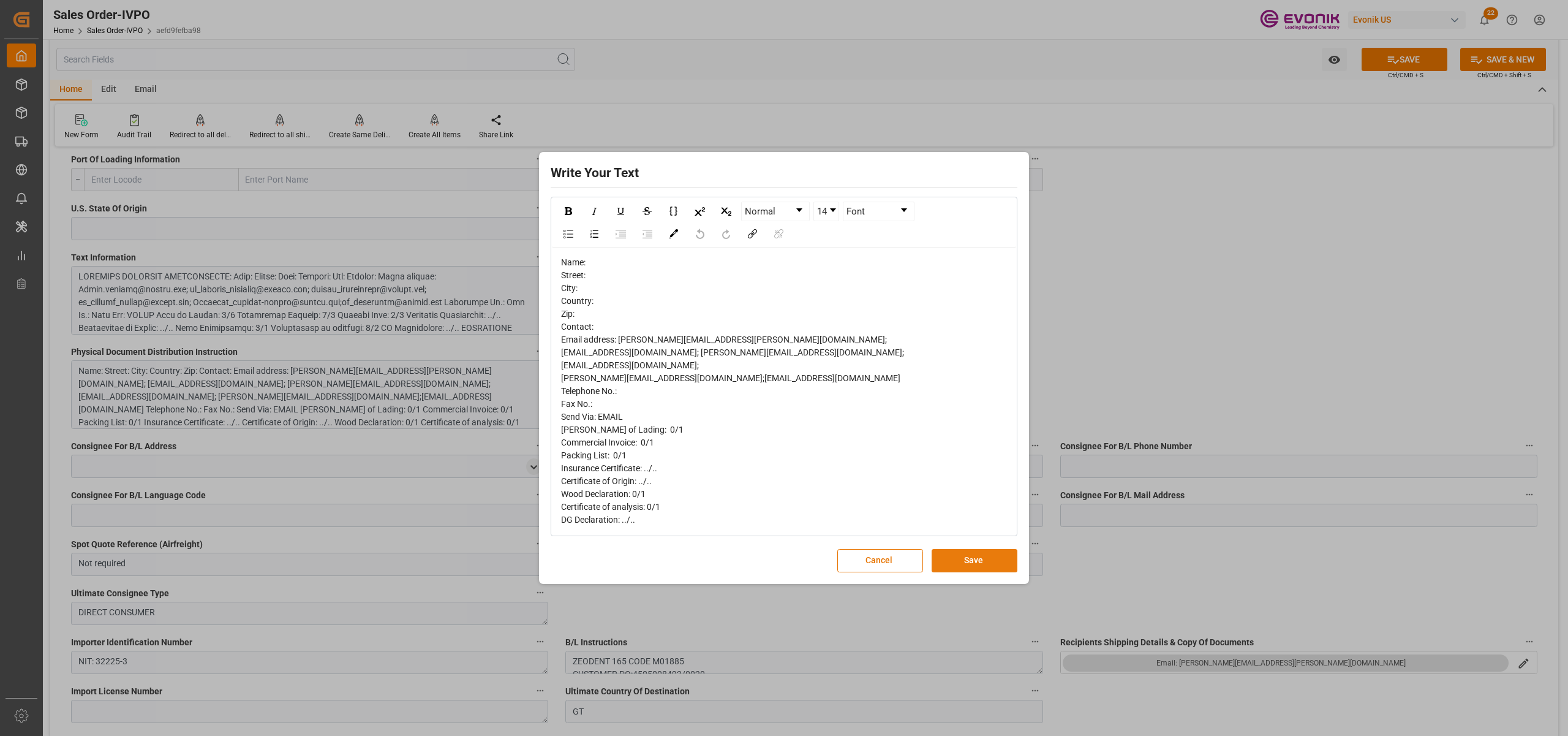
click at [983, 553] on button "Save" at bounding box center [974, 561] width 86 height 23
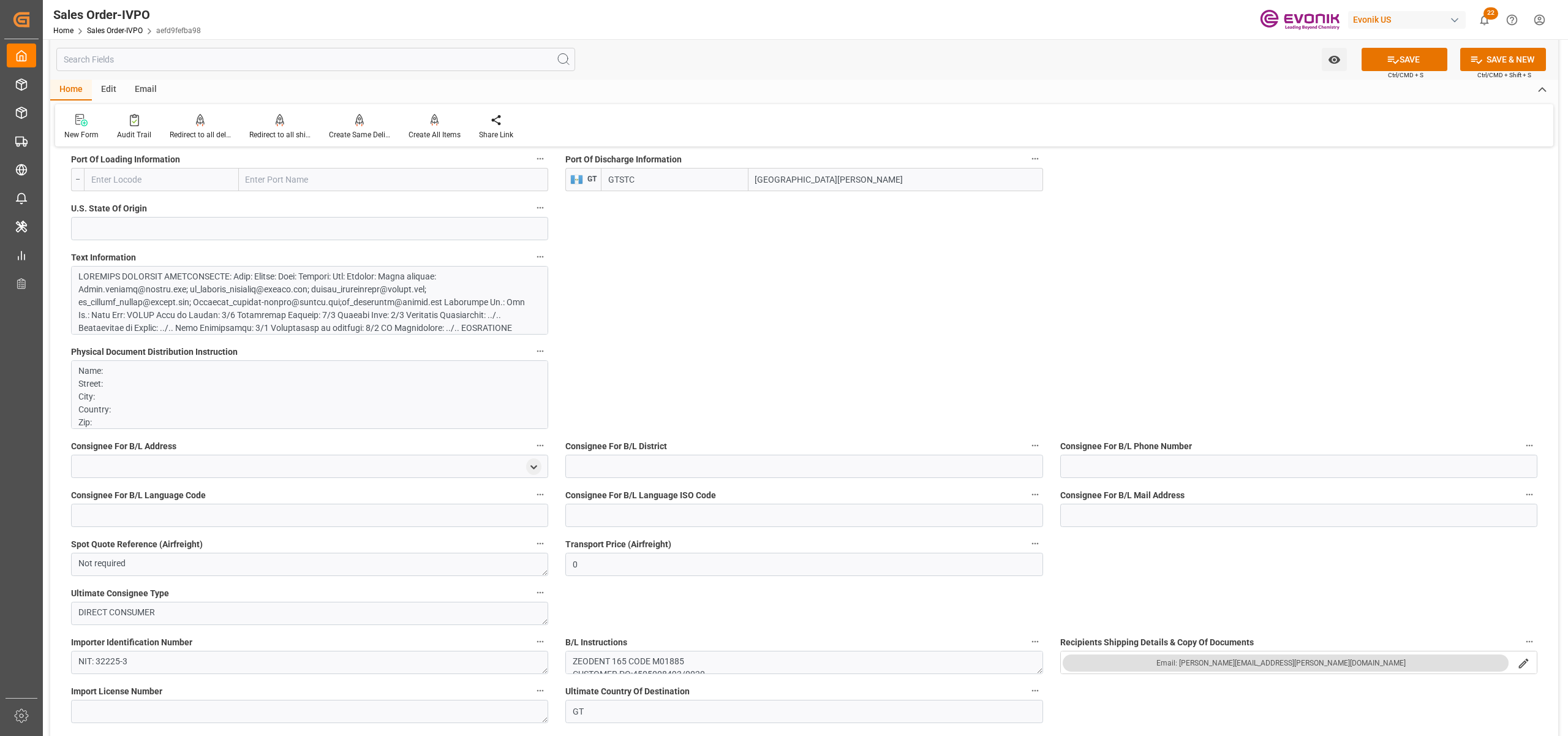
click at [302, 308] on div at bounding box center [303, 367] width 450 height 193
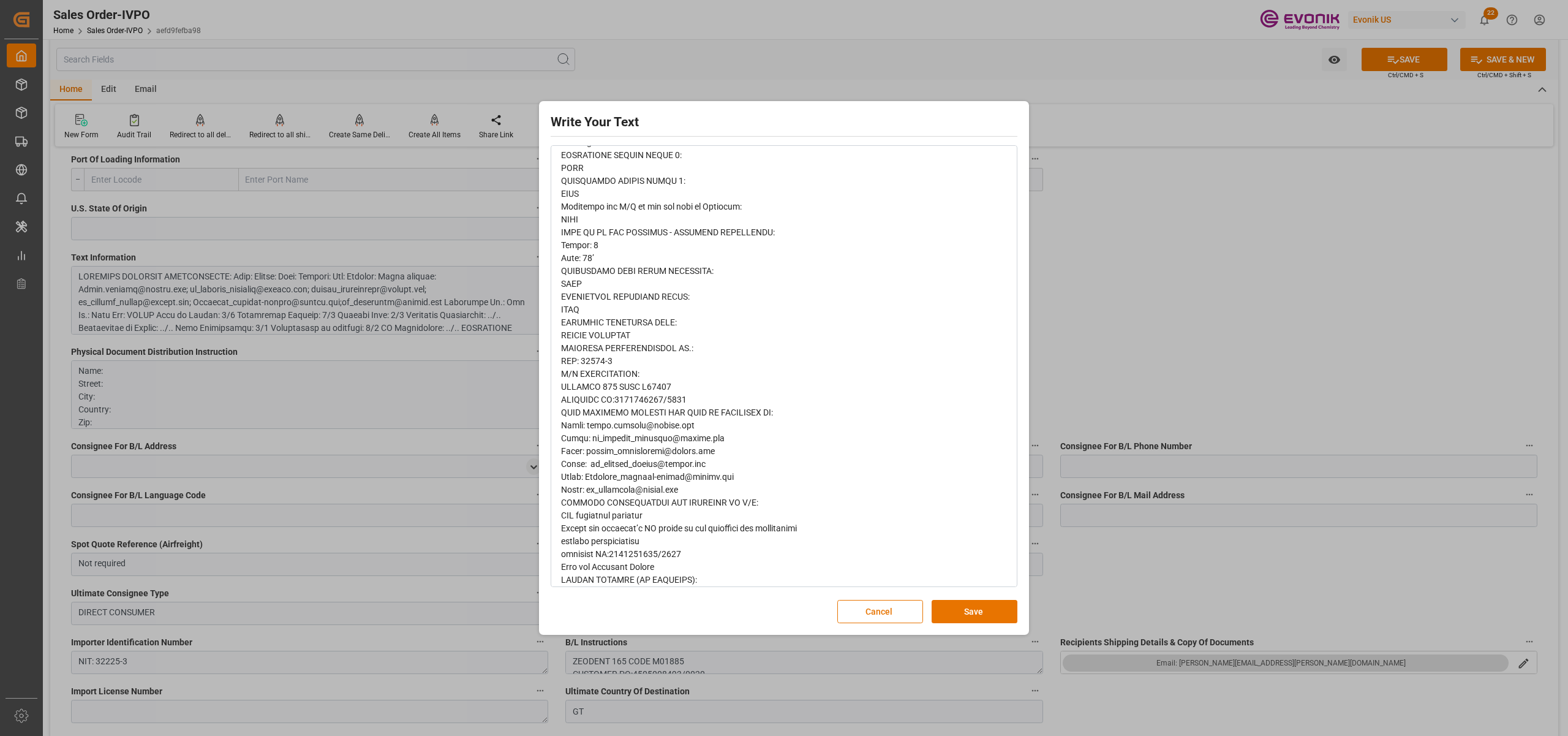
scroll to position [352, 0]
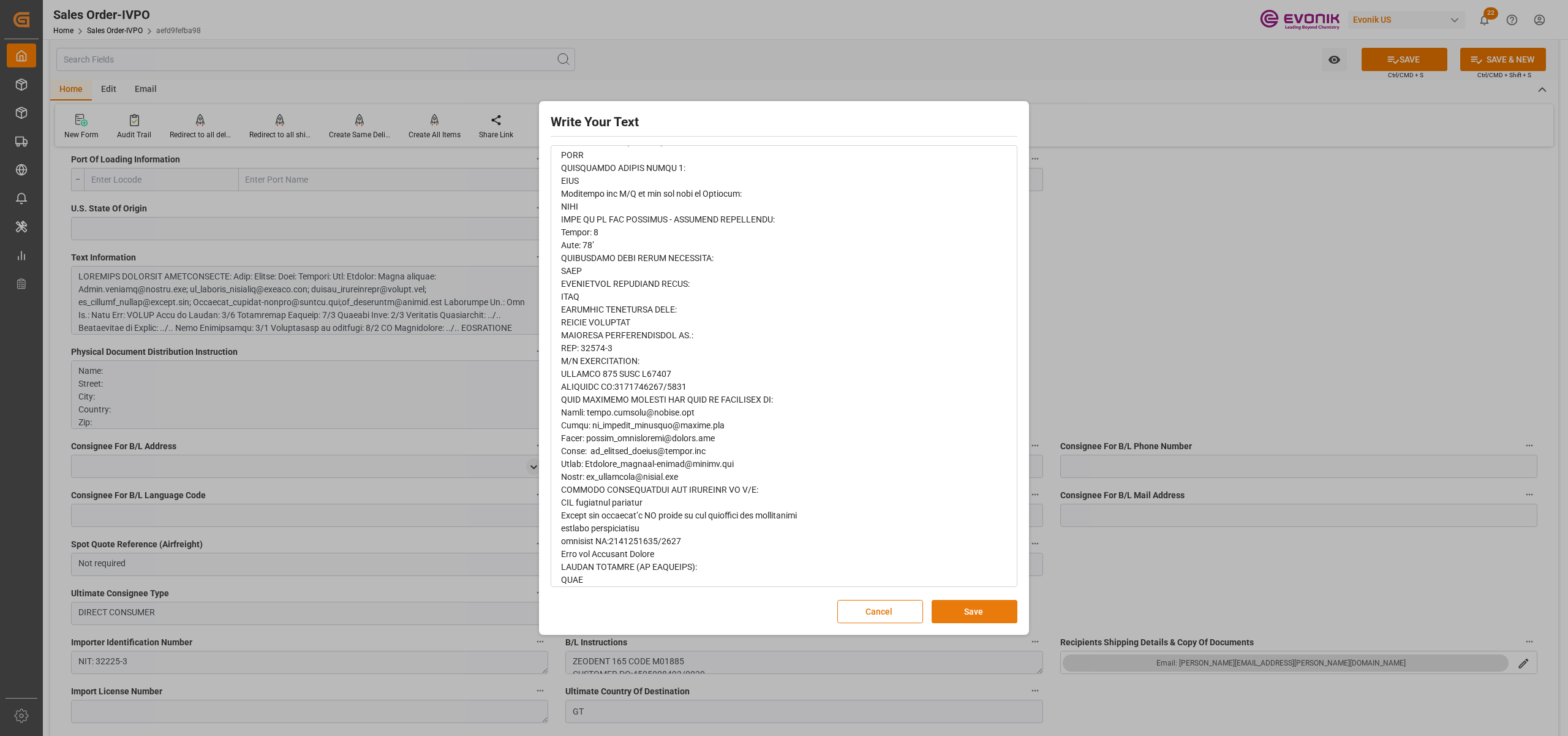
click at [993, 611] on button "Save" at bounding box center [974, 611] width 86 height 23
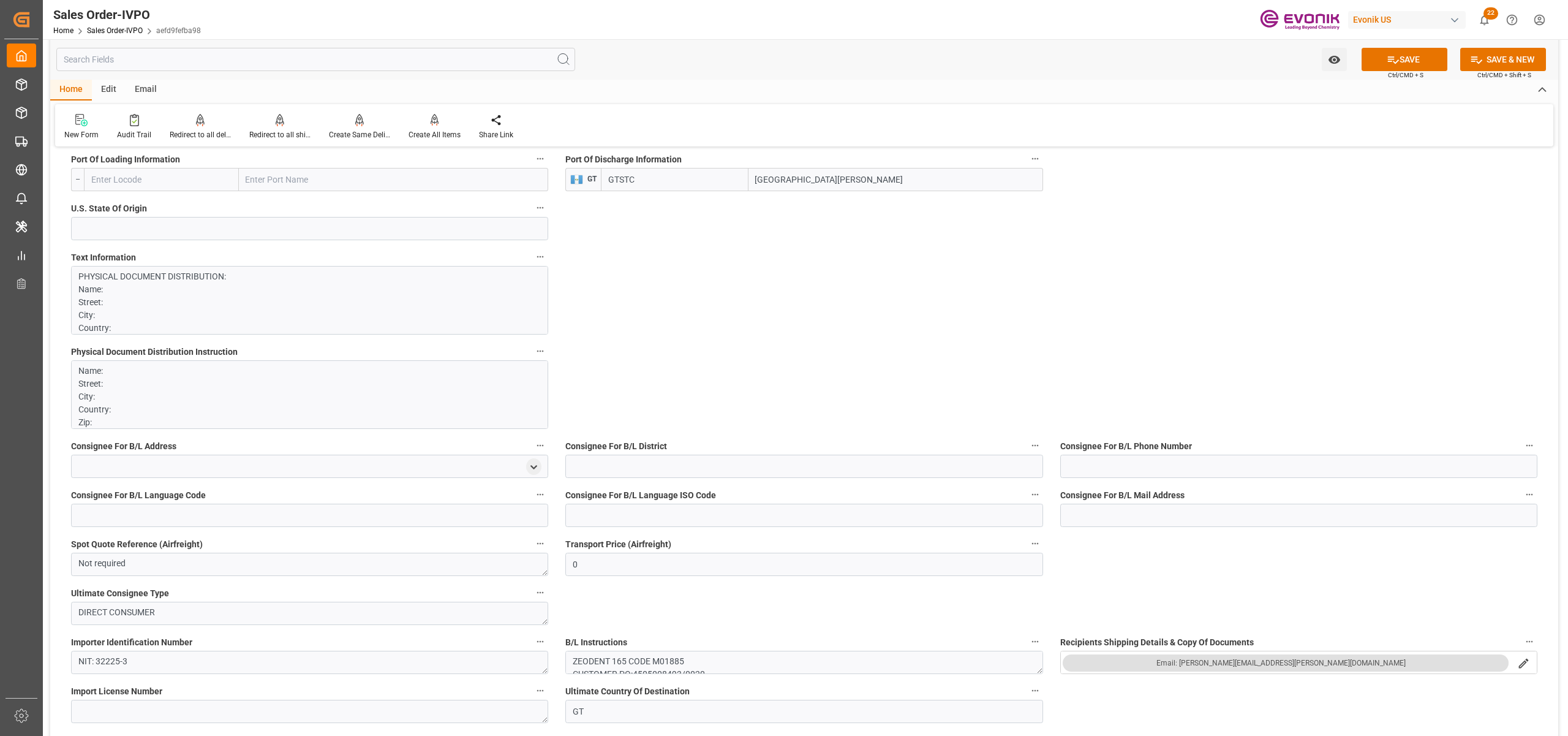
scroll to position [545, 0]
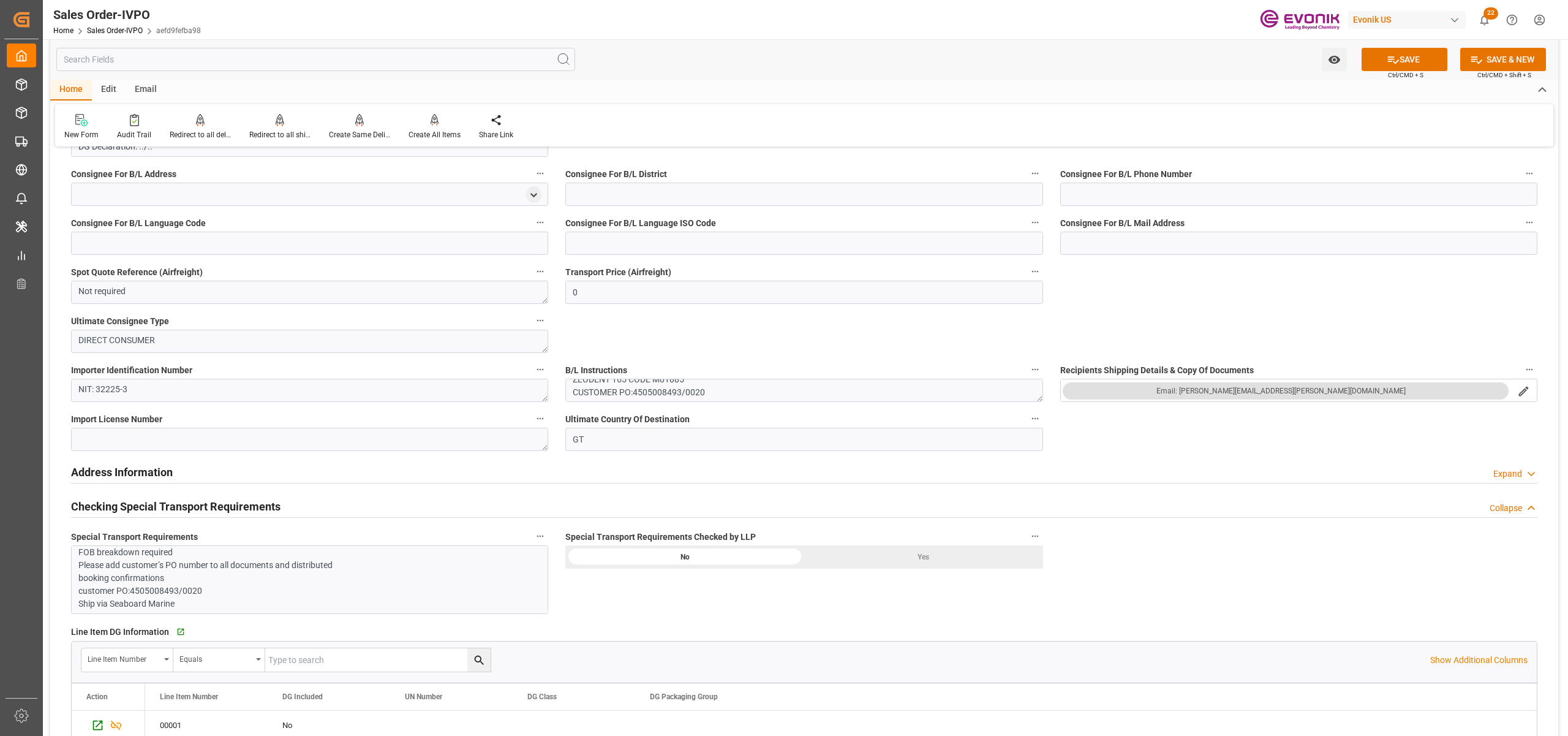
scroll to position [1362, 0]
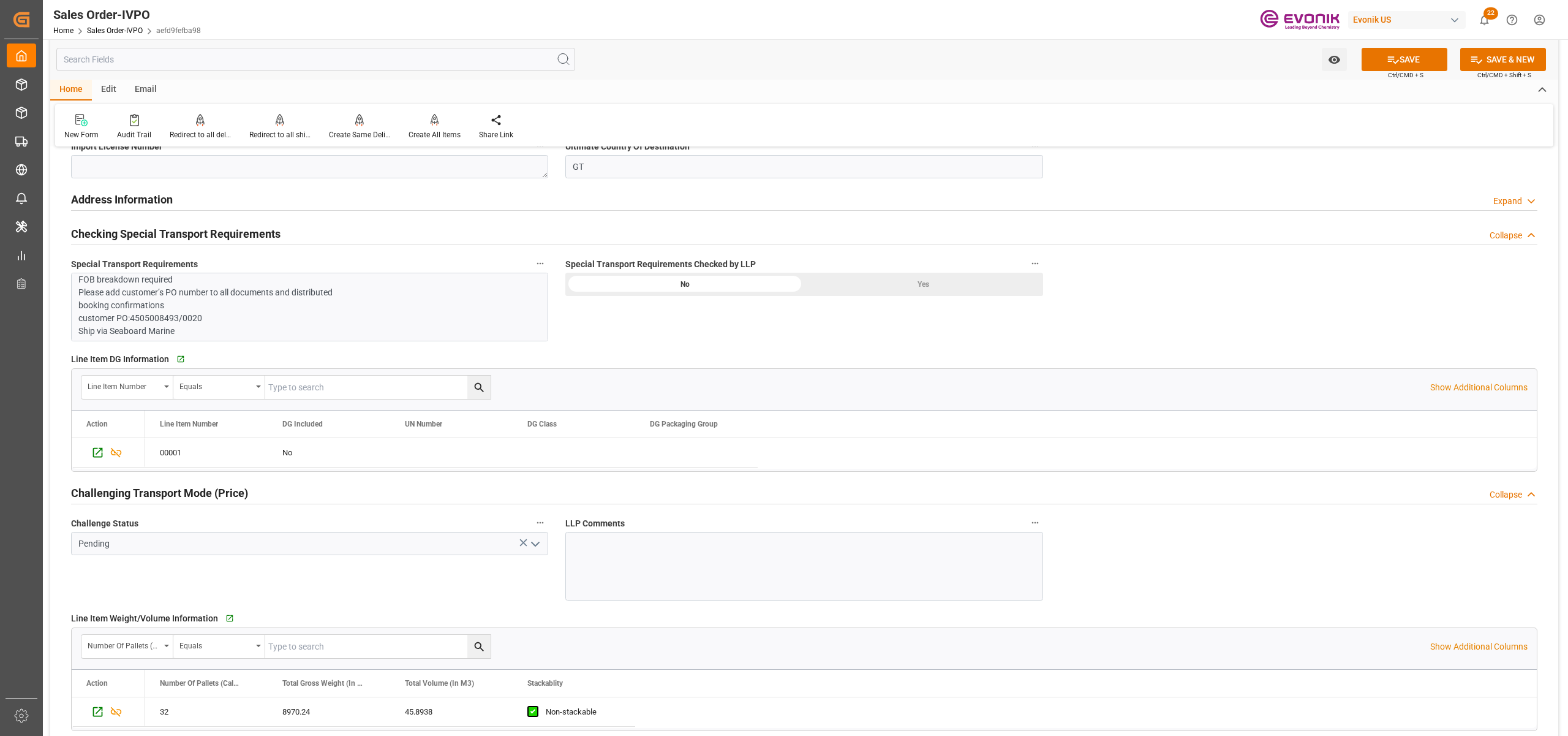
click at [917, 279] on div "Yes" at bounding box center [923, 284] width 239 height 23
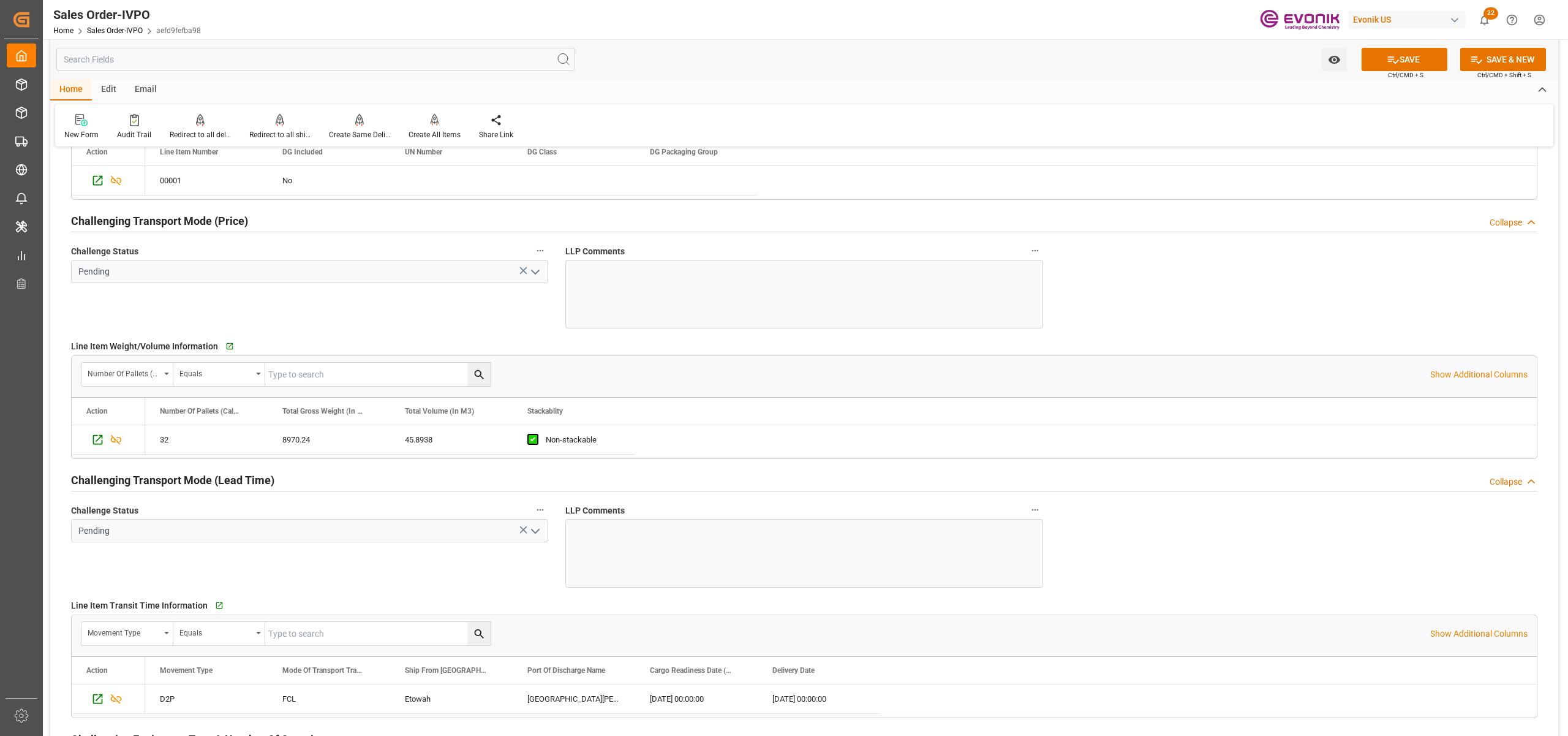
click at [533, 276] on icon "open menu" at bounding box center [535, 272] width 15 height 15
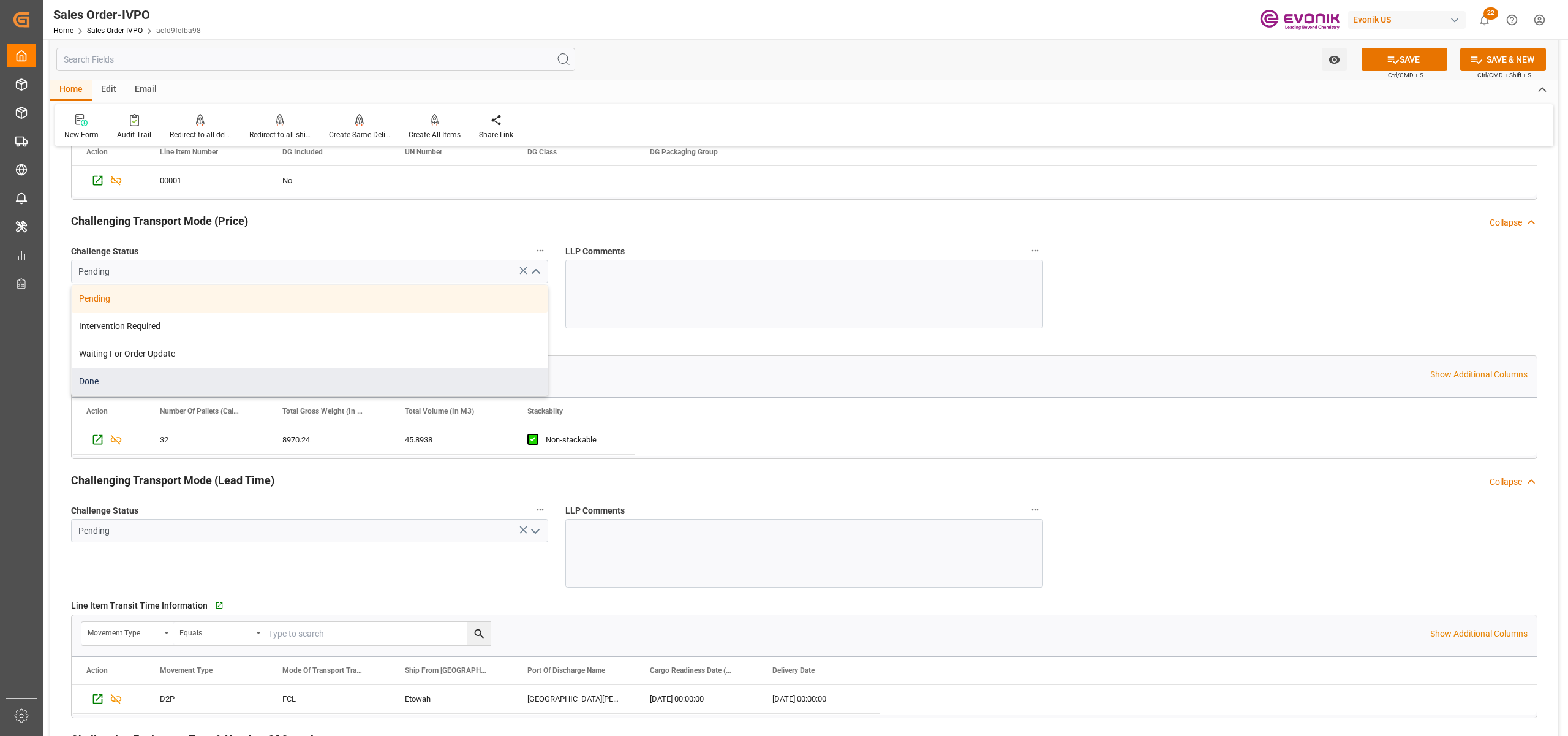
click at [130, 381] on div "Done" at bounding box center [309, 381] width 476 height 28
type input "Done"
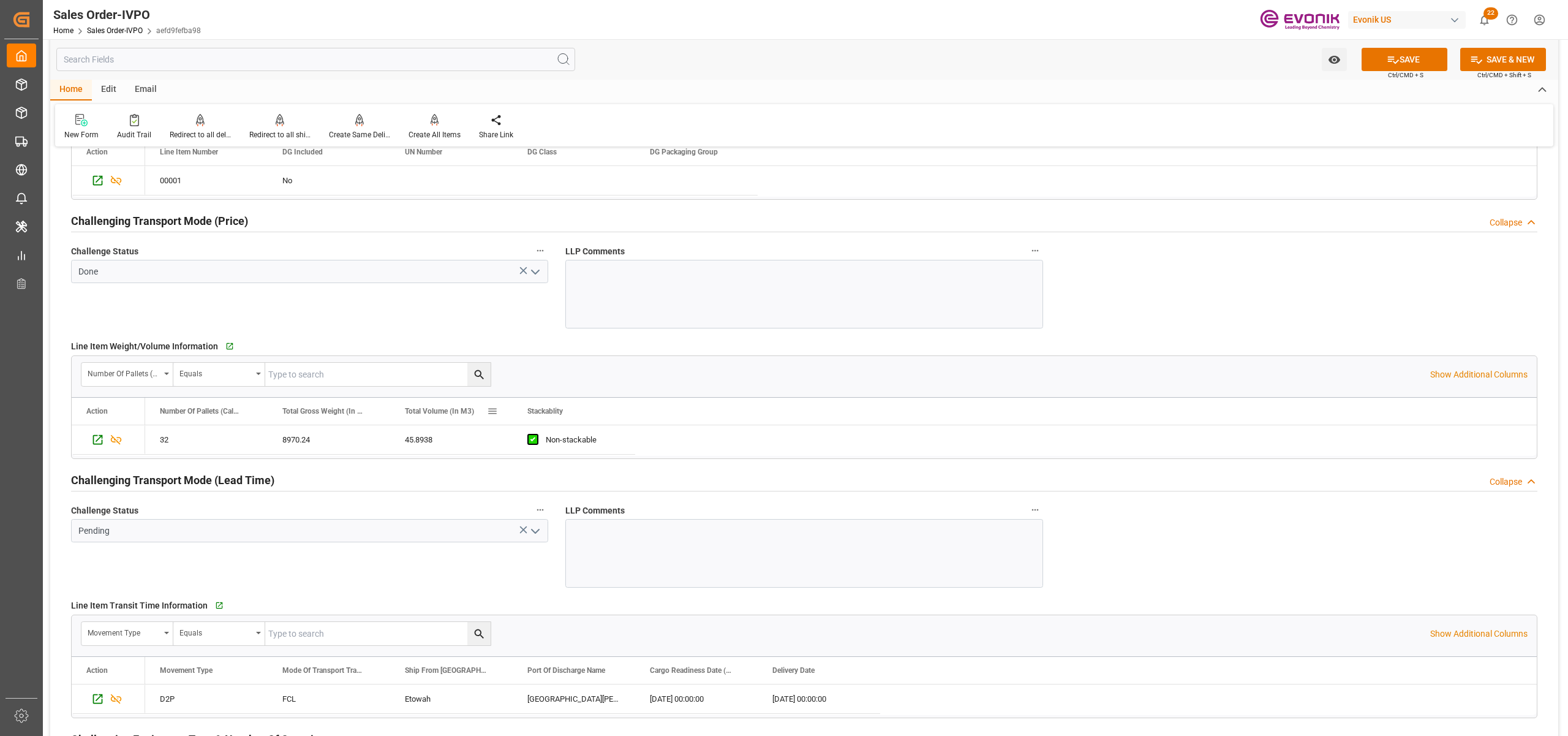
scroll to position [1905, 0]
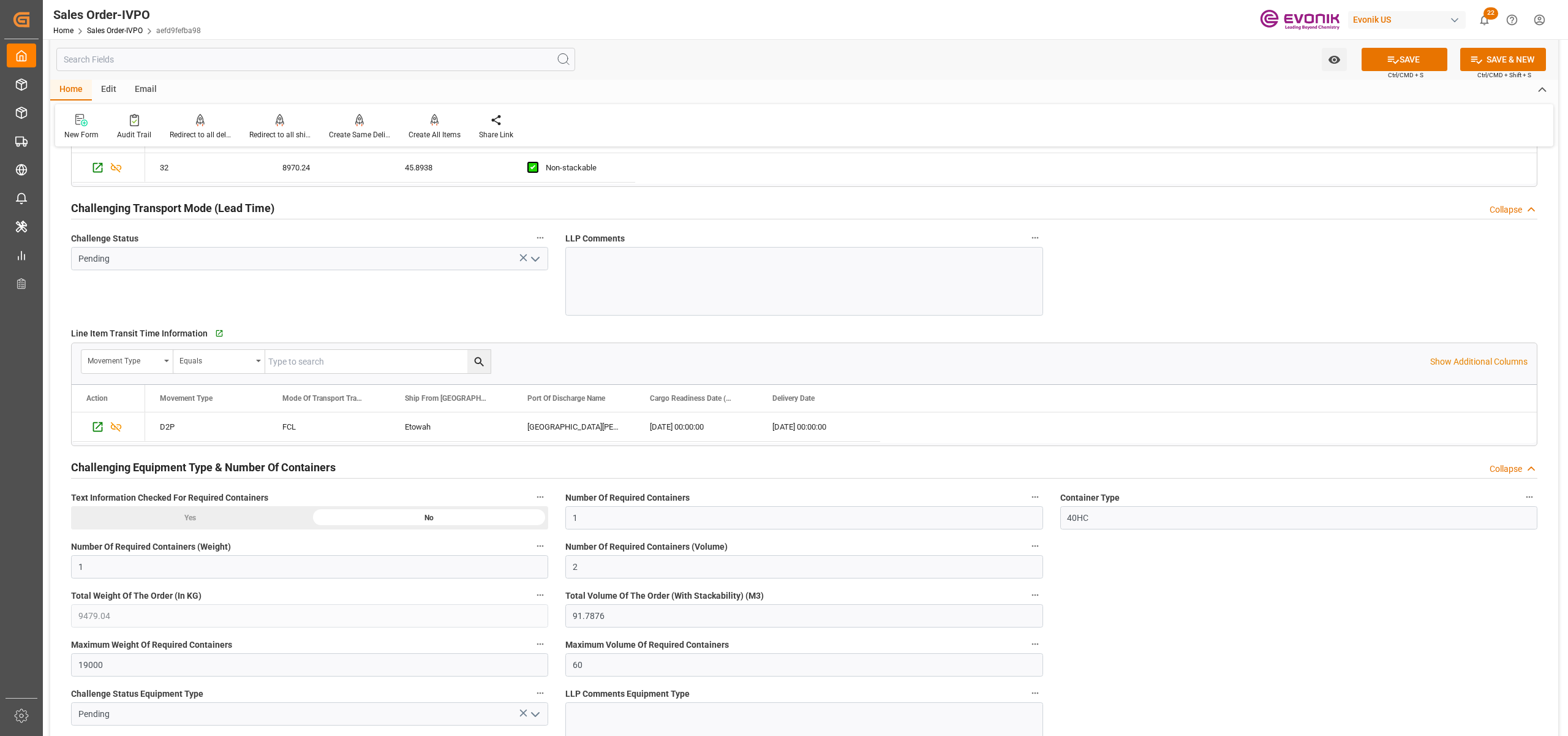
click at [535, 266] on icon "open menu" at bounding box center [535, 258] width 15 height 15
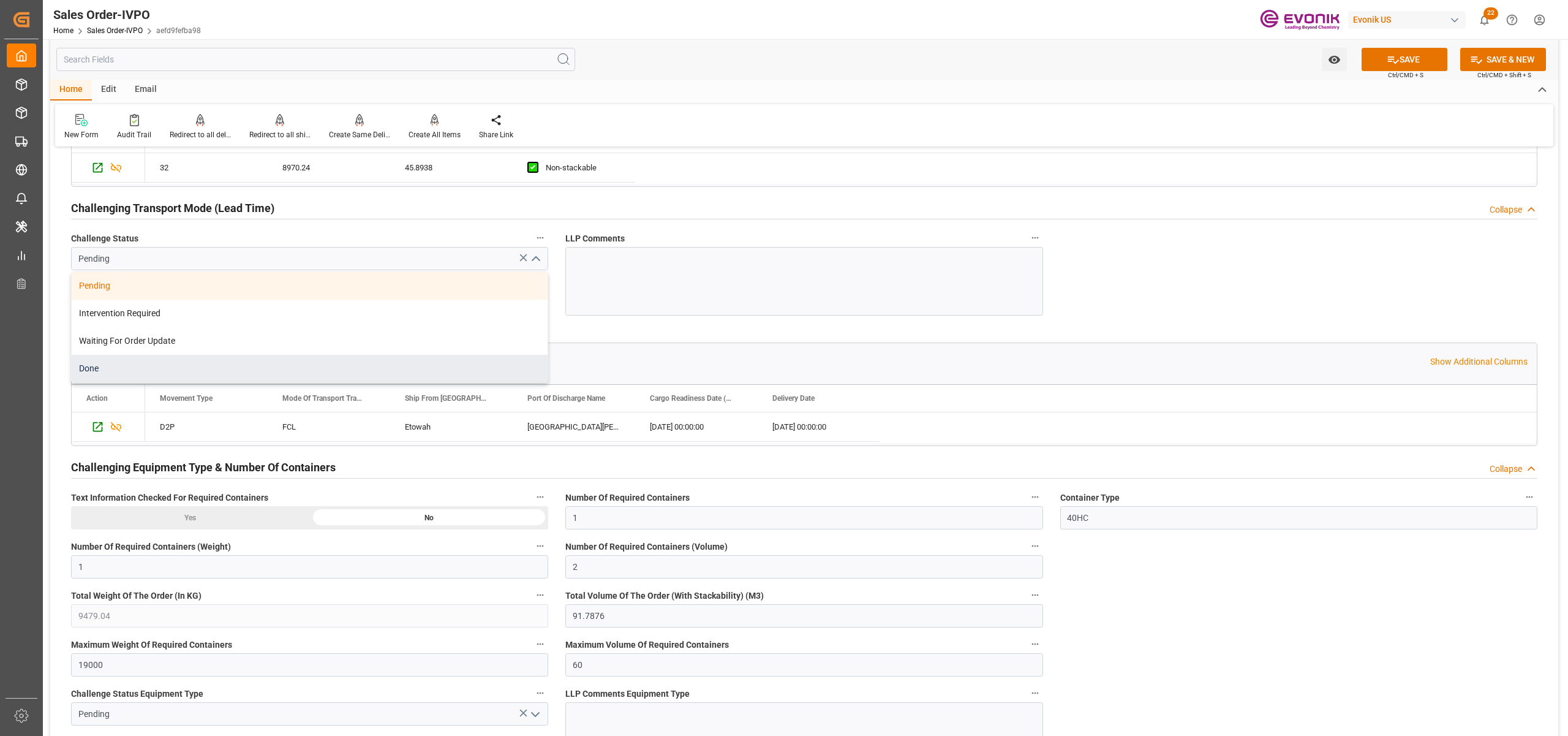
click at [139, 370] on div "Done" at bounding box center [309, 368] width 476 height 28
type input "Done"
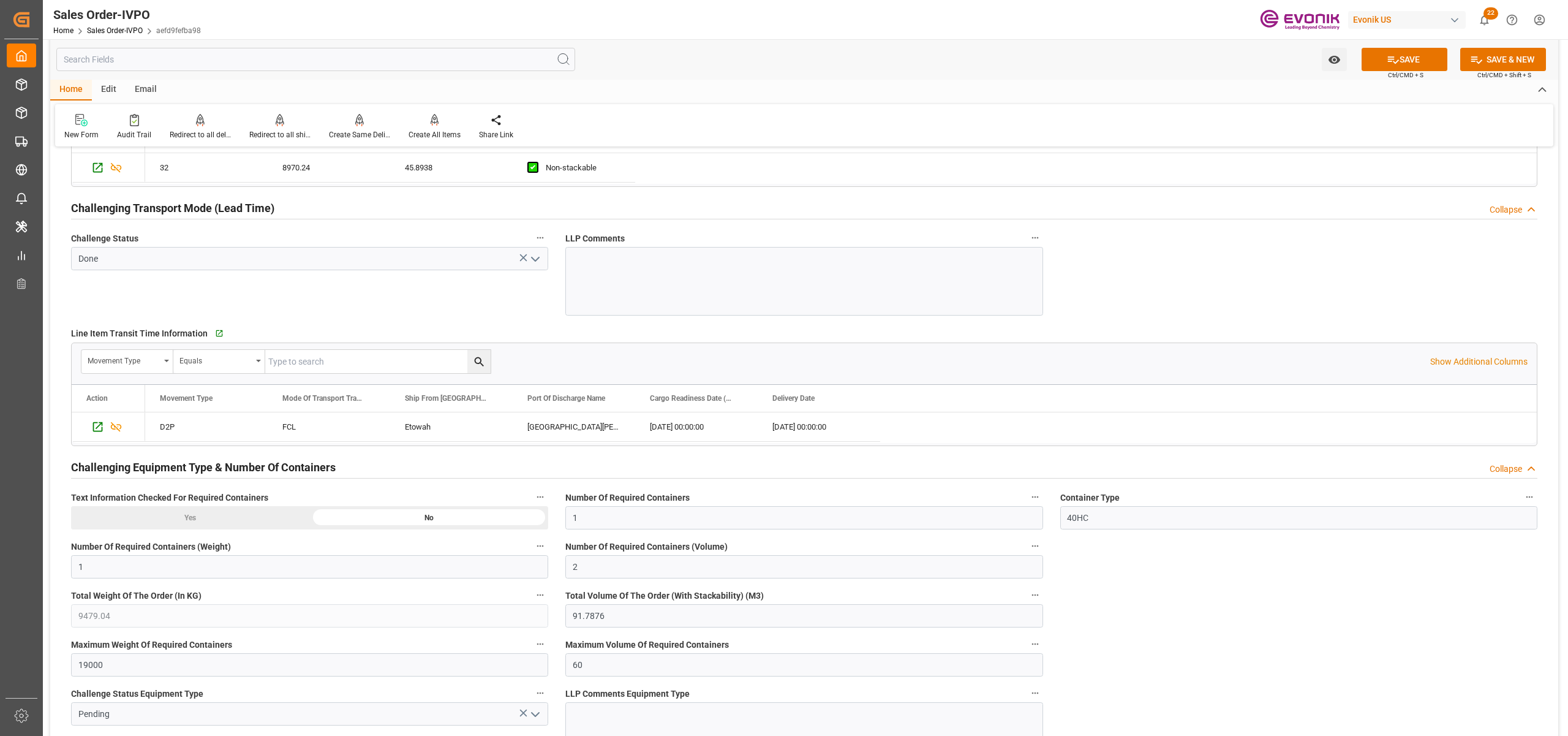
scroll to position [2179, 0]
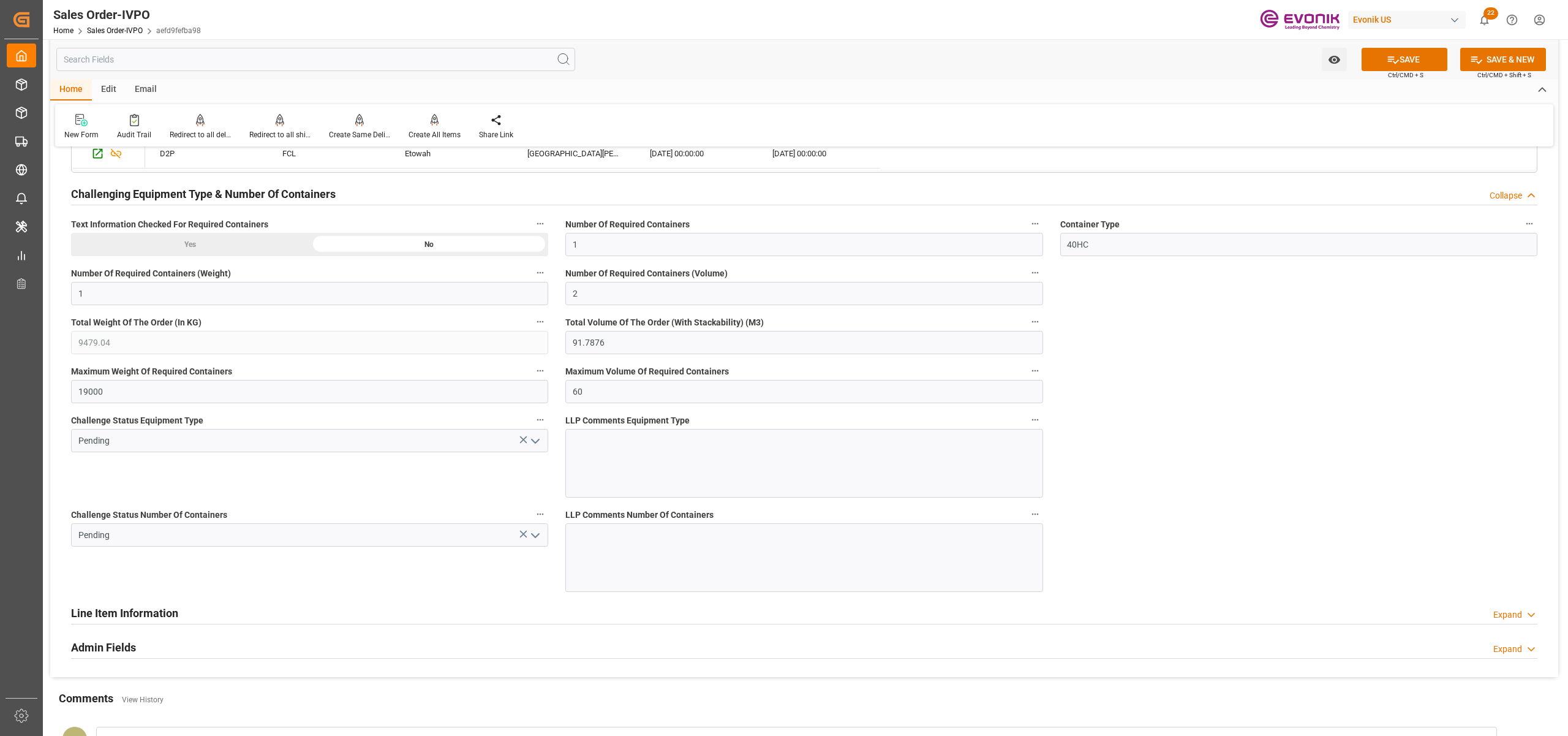
click at [539, 447] on icon "open menu" at bounding box center [535, 441] width 15 height 15
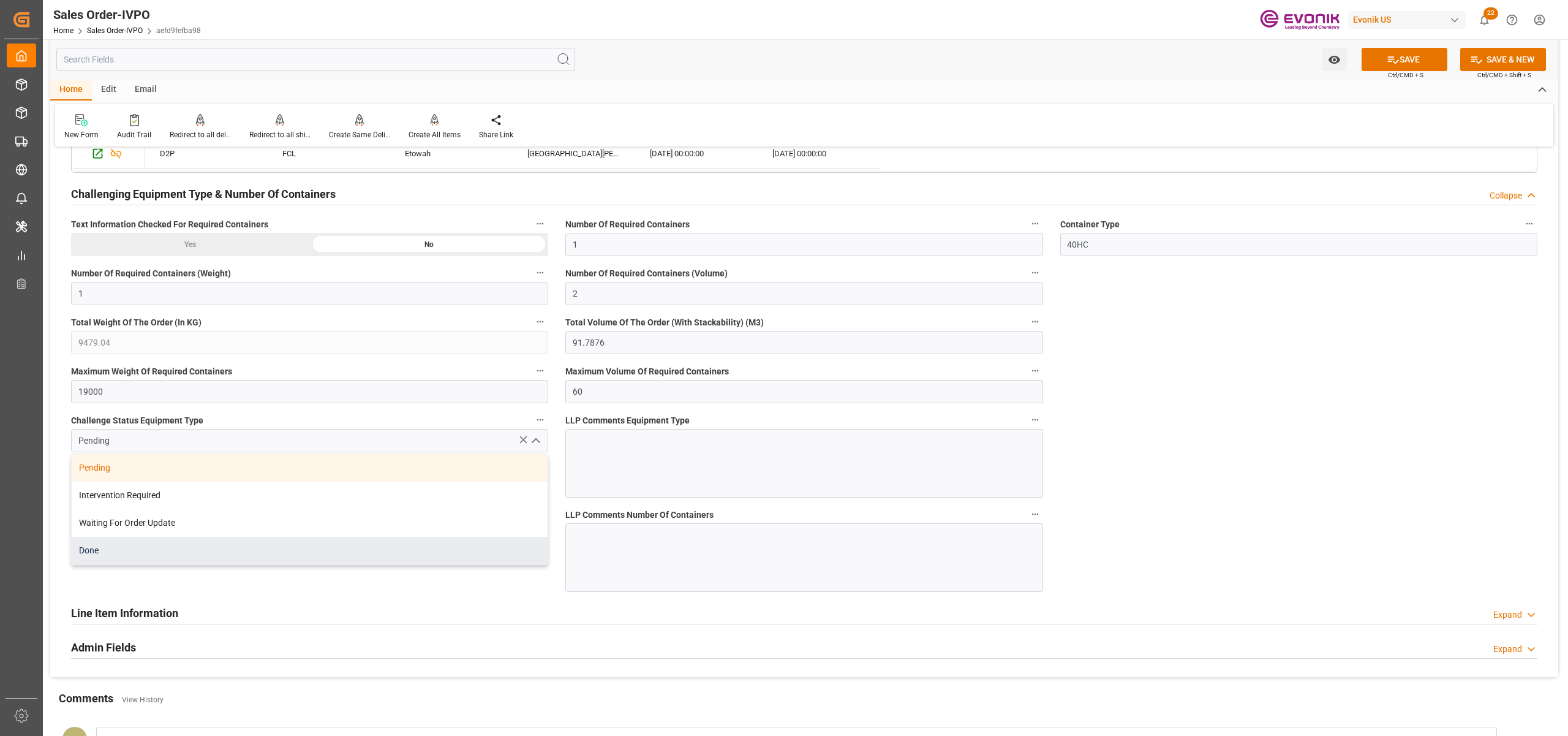
click at [132, 564] on div "Done" at bounding box center [309, 550] width 476 height 28
type input "Done"
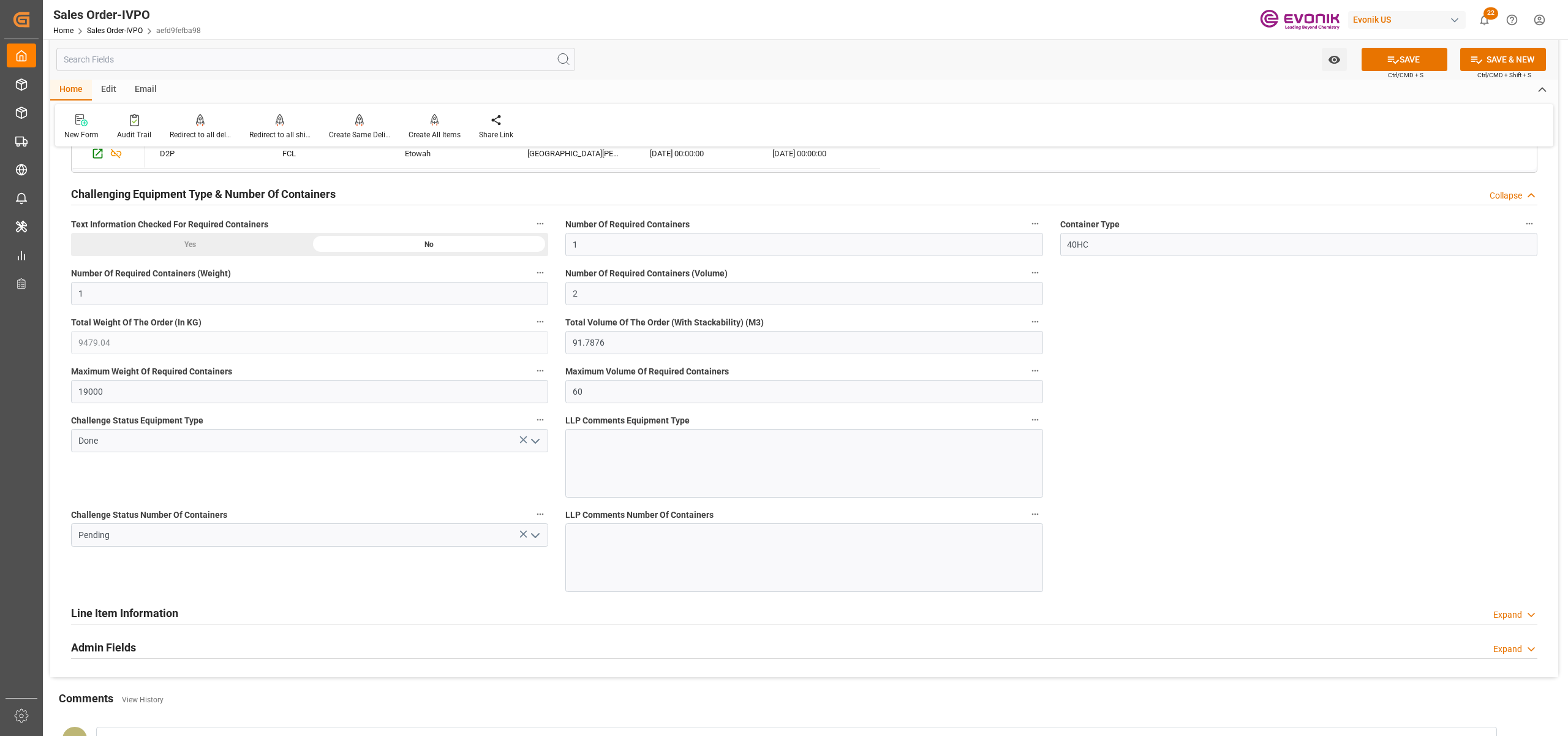
click at [537, 538] on polyline "open menu" at bounding box center [536, 536] width 8 height 4
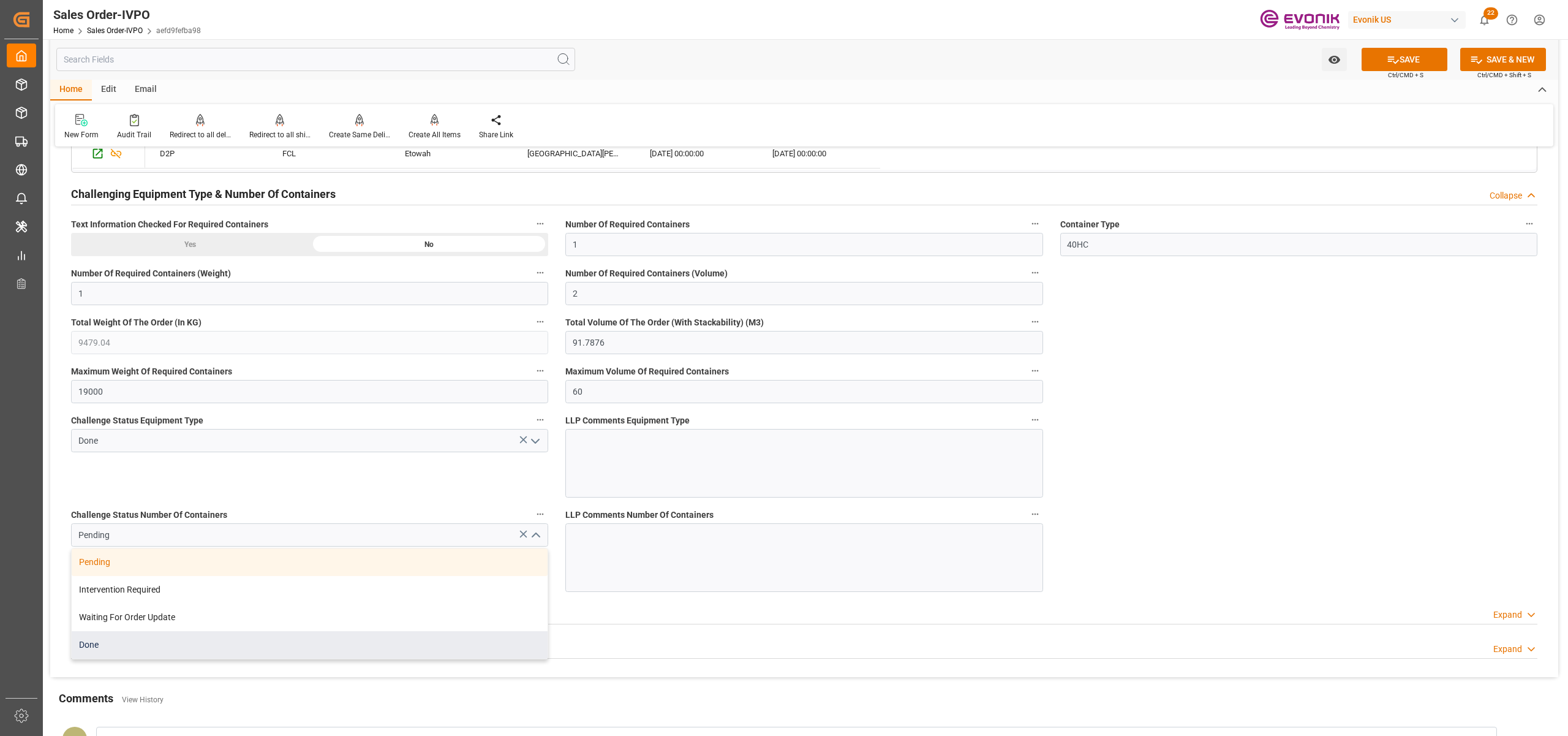
click at [103, 650] on div "Done" at bounding box center [309, 645] width 476 height 28
type input "Done"
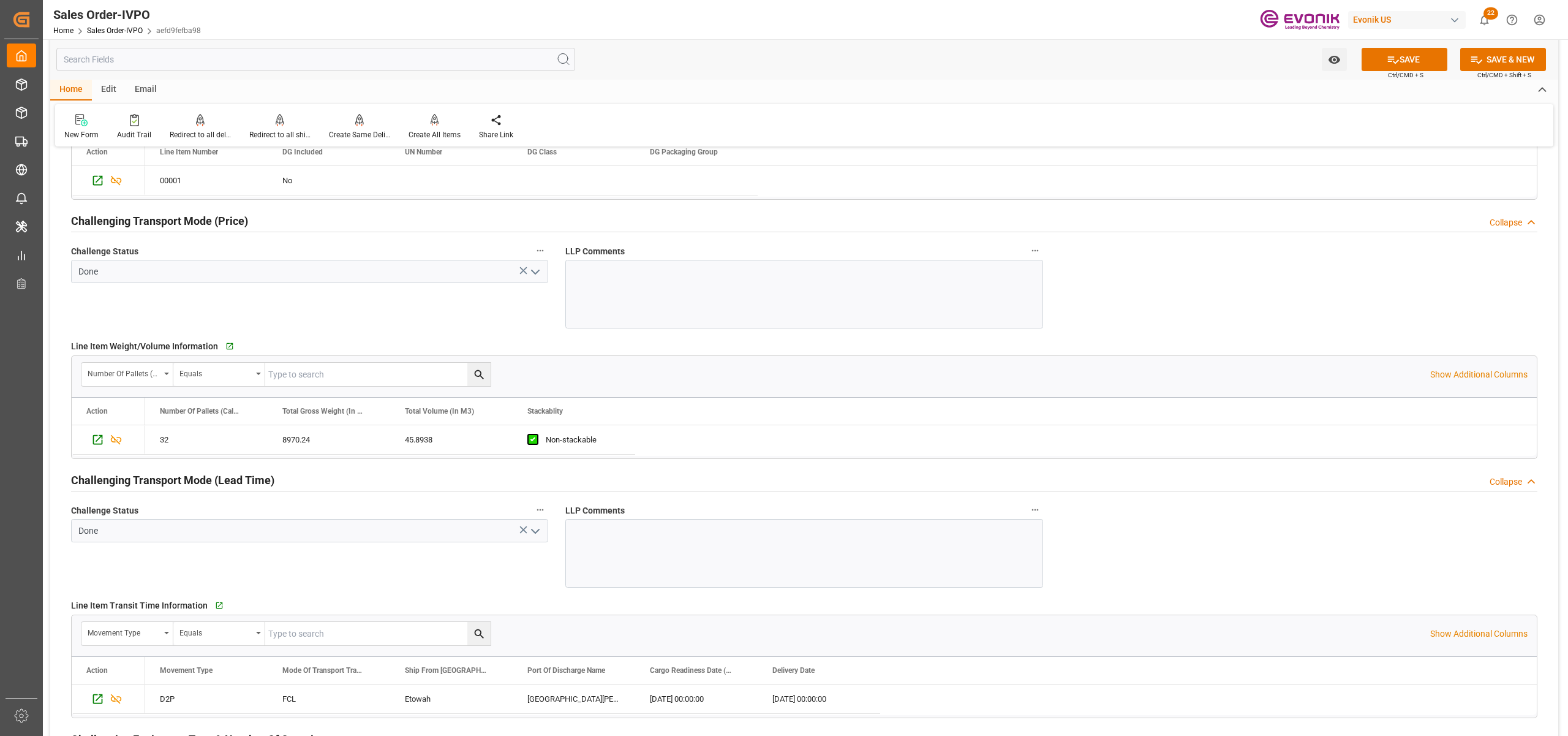
scroll to position [1905, 0]
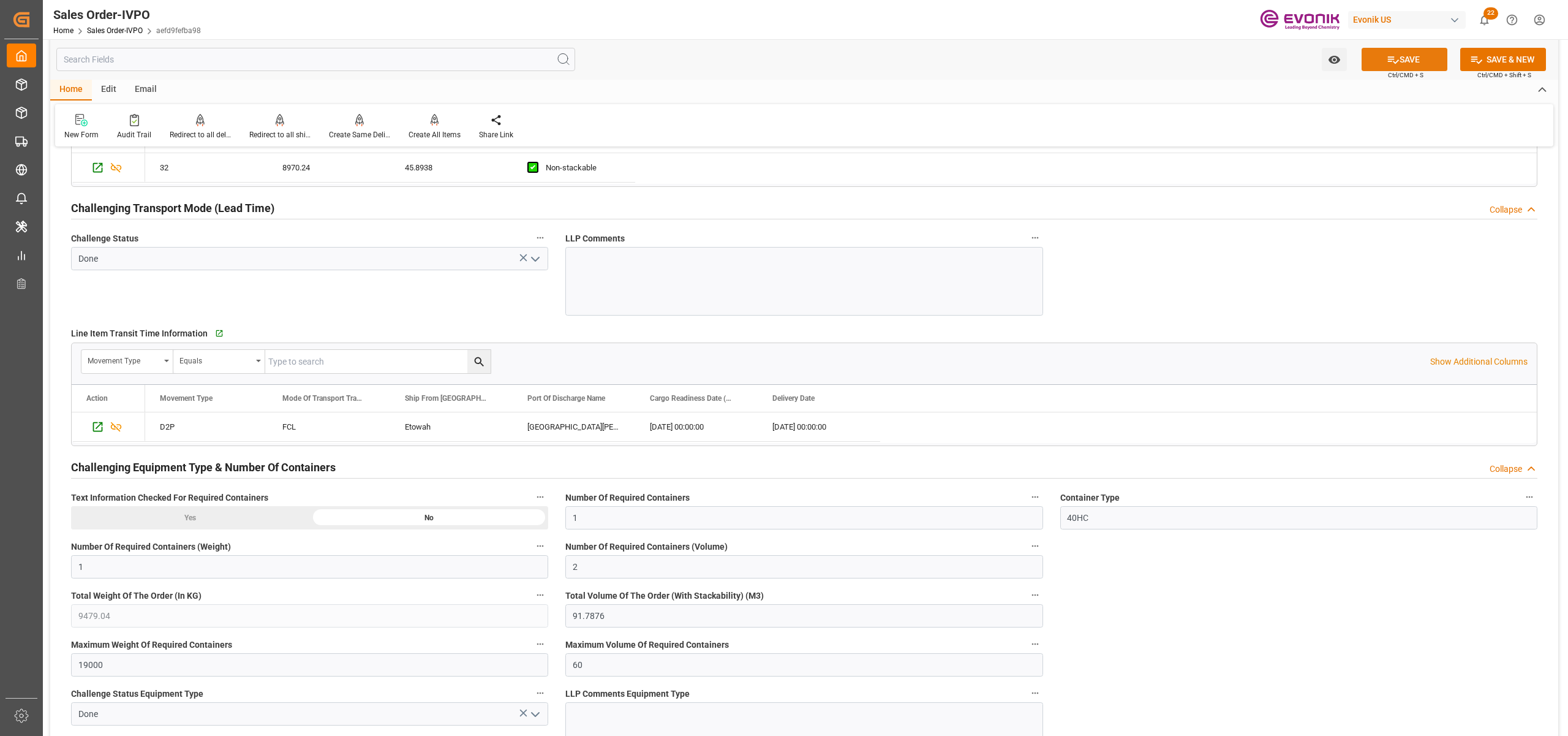
click at [1405, 58] on button "SAVE" at bounding box center [1404, 59] width 86 height 23
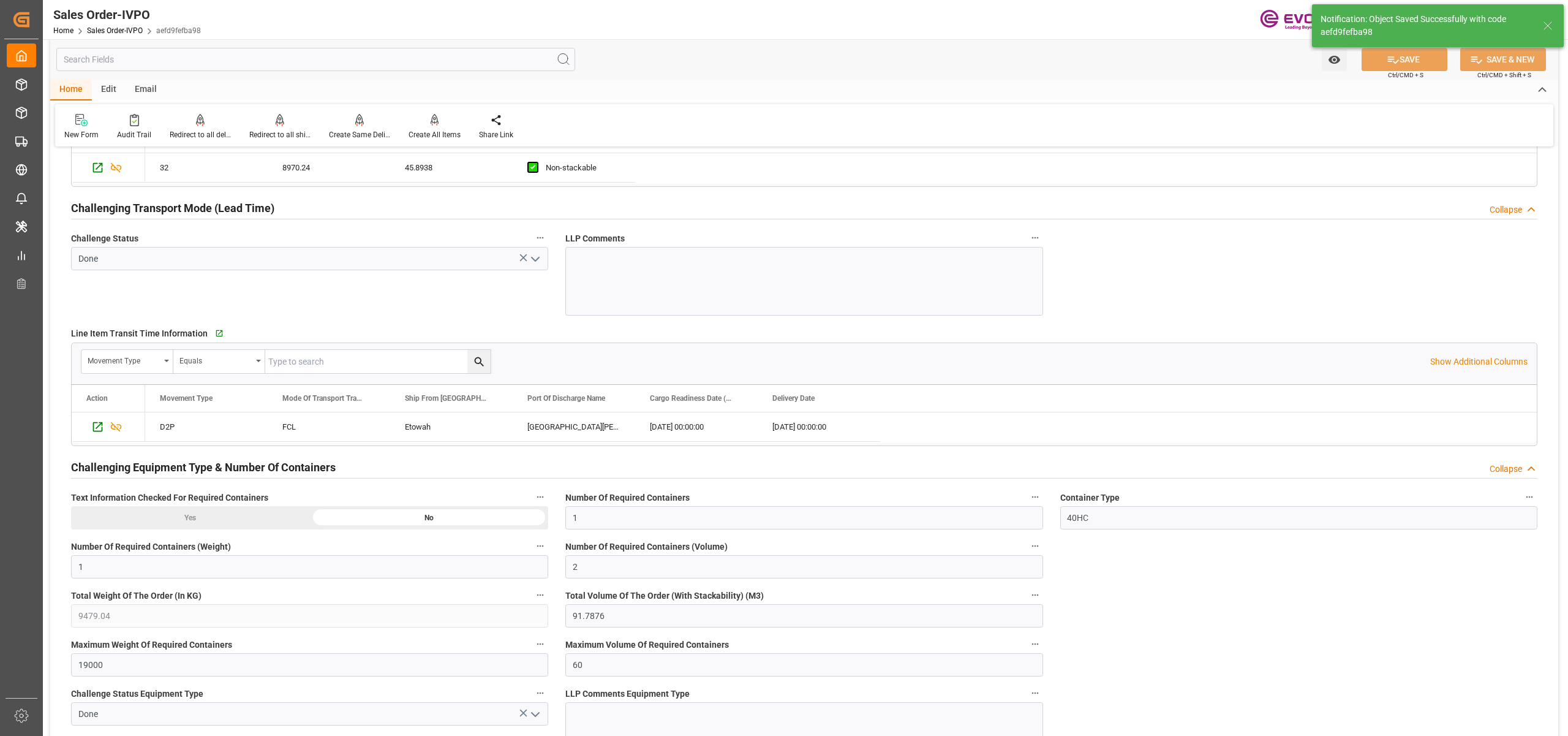
type input "No"
type input "25.08.2025 03:08"
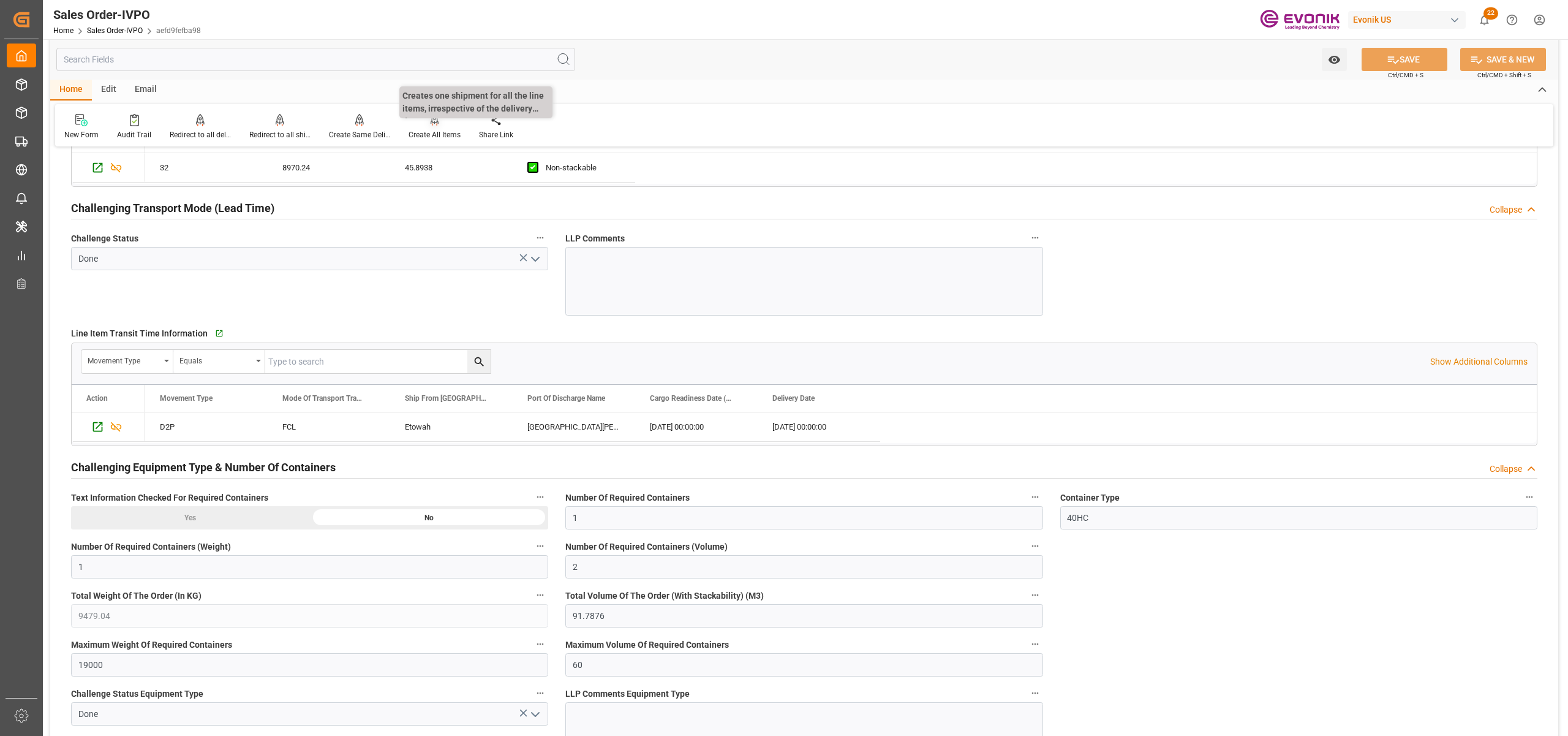
click at [432, 126] on icon at bounding box center [434, 120] width 9 height 13
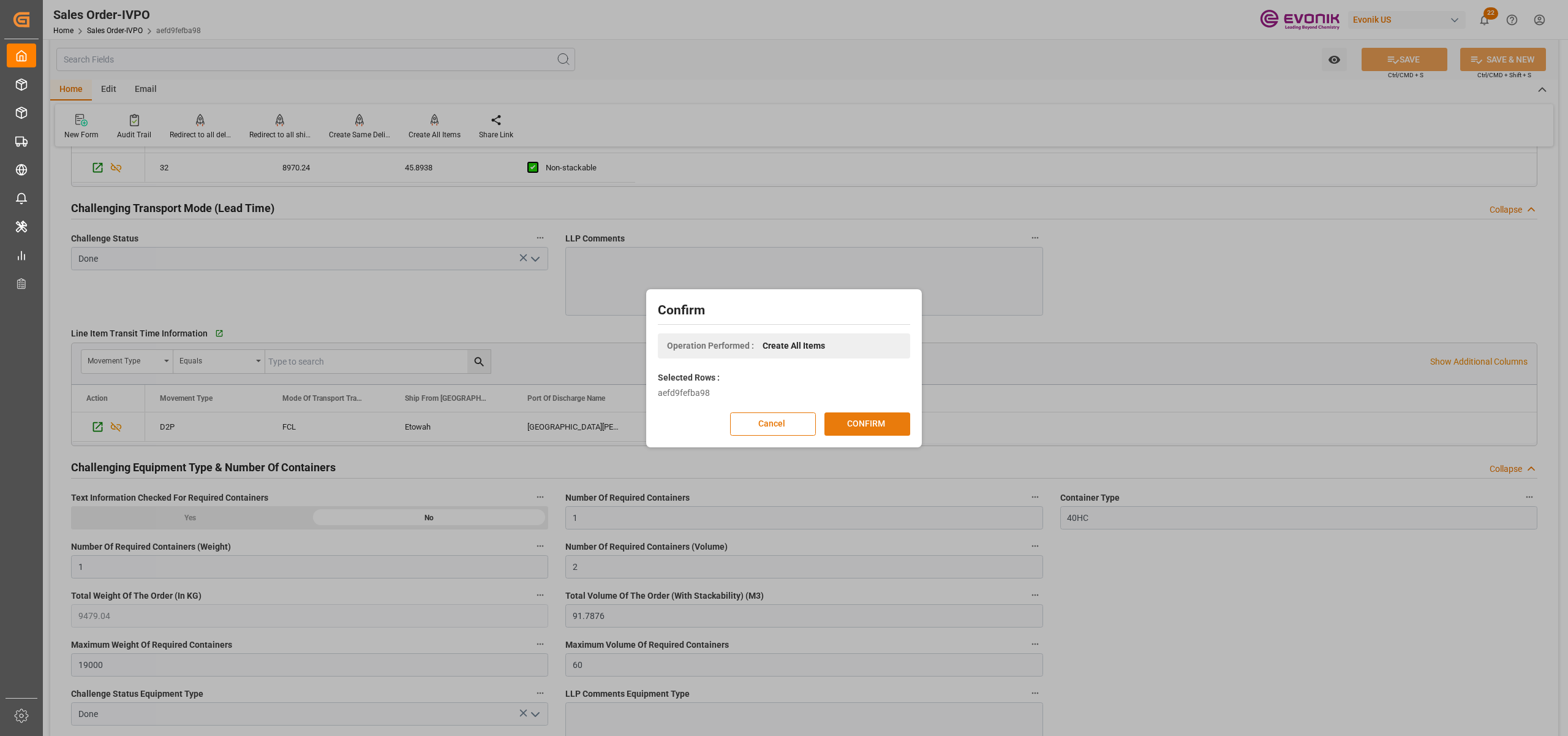
click at [873, 432] on button "CONFIRM" at bounding box center [867, 424] width 86 height 23
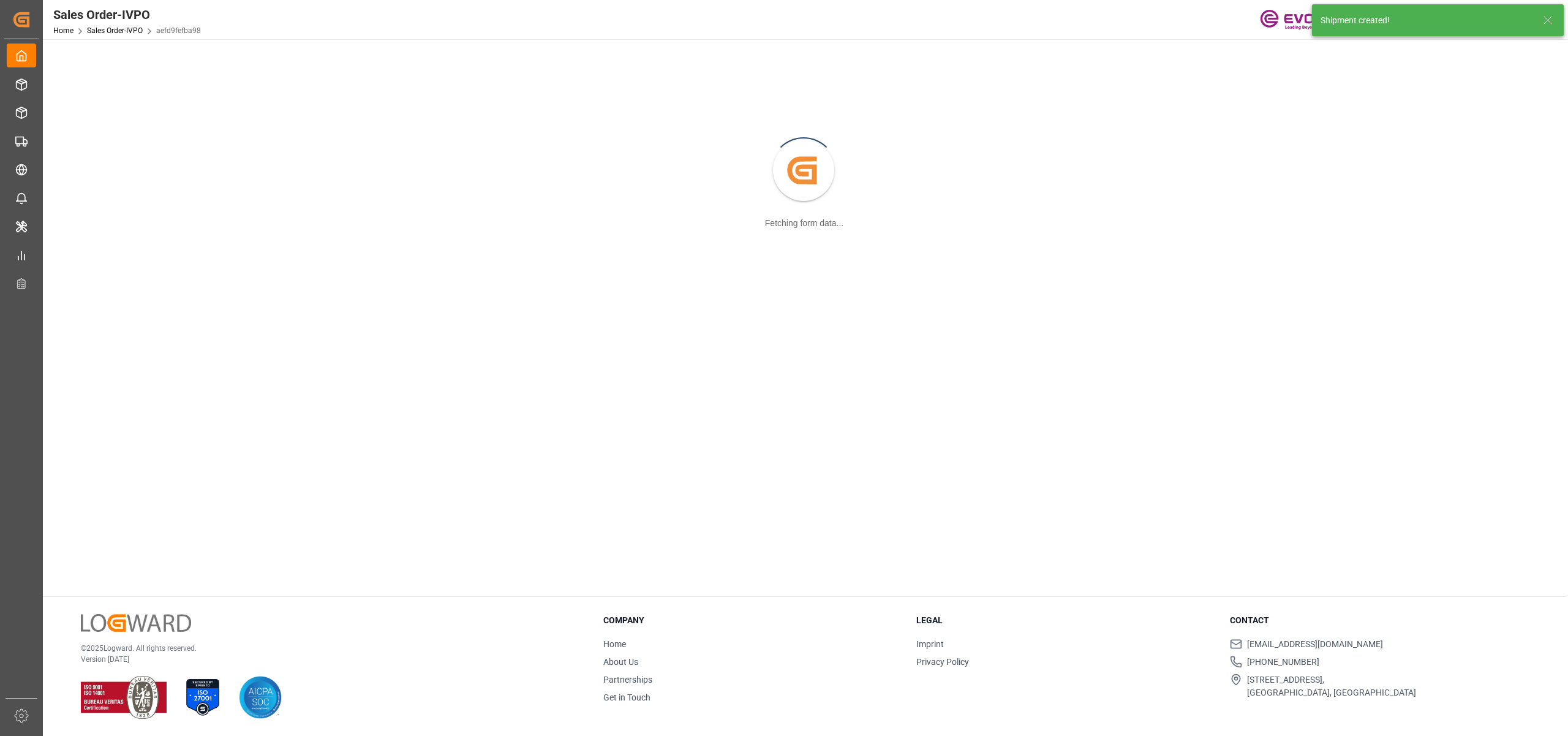
scroll to position [132, 0]
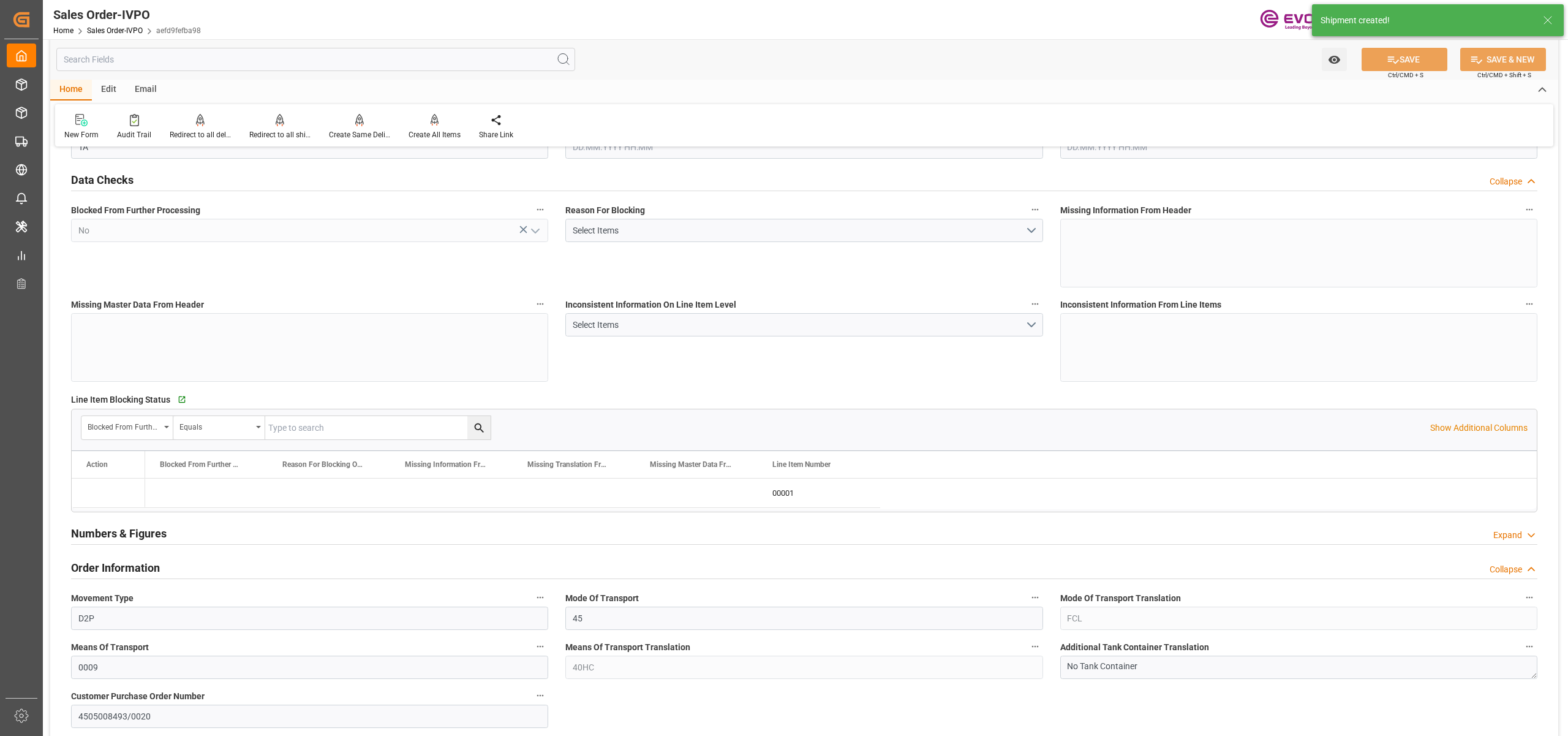
type input "GTSTC"
type input "0"
type input "1"
type input "2"
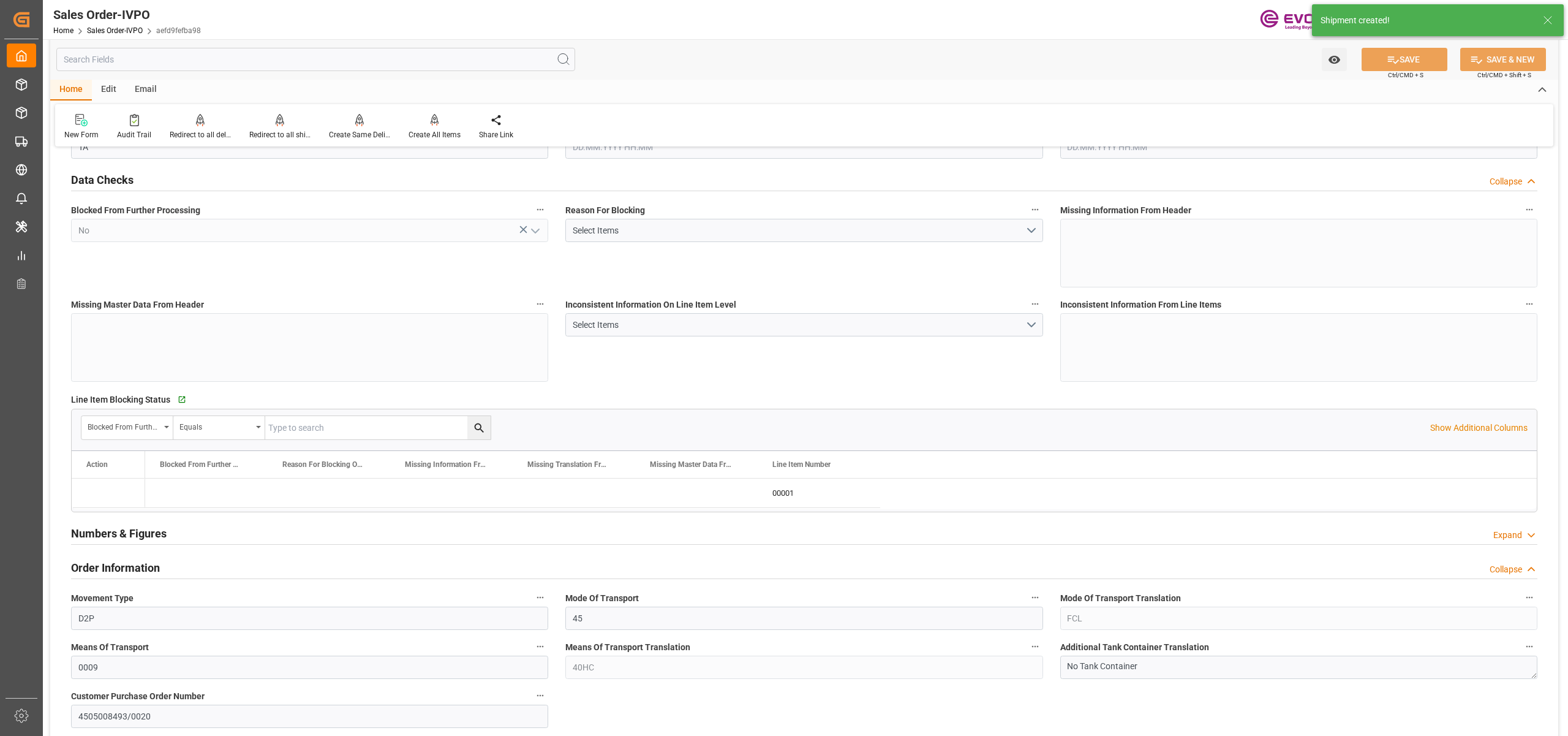
type input "9479.04"
type input "91.7876"
type input "19000"
type input "60"
type input "04.08.2025 18:43"
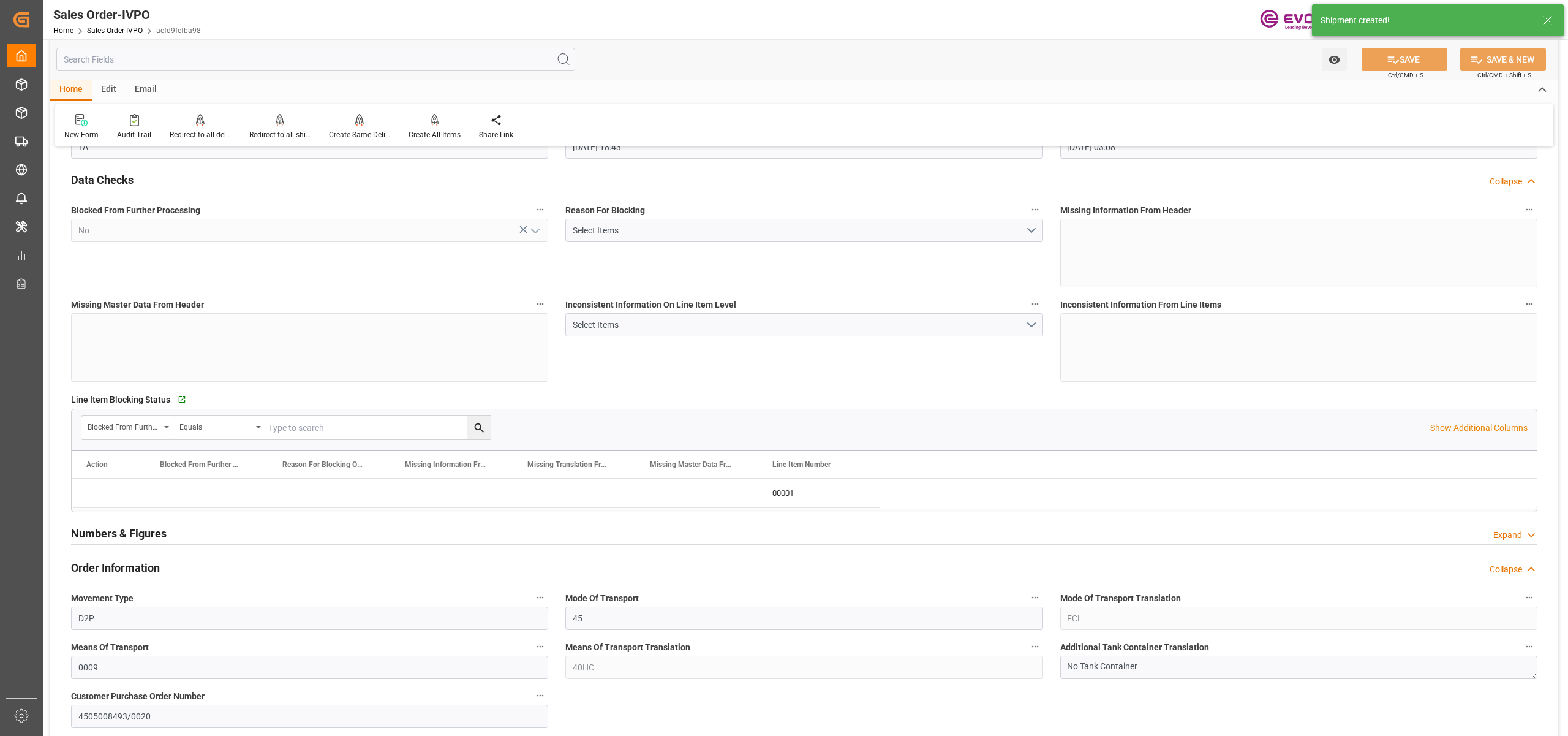
type input "25.08.2025 03:08"
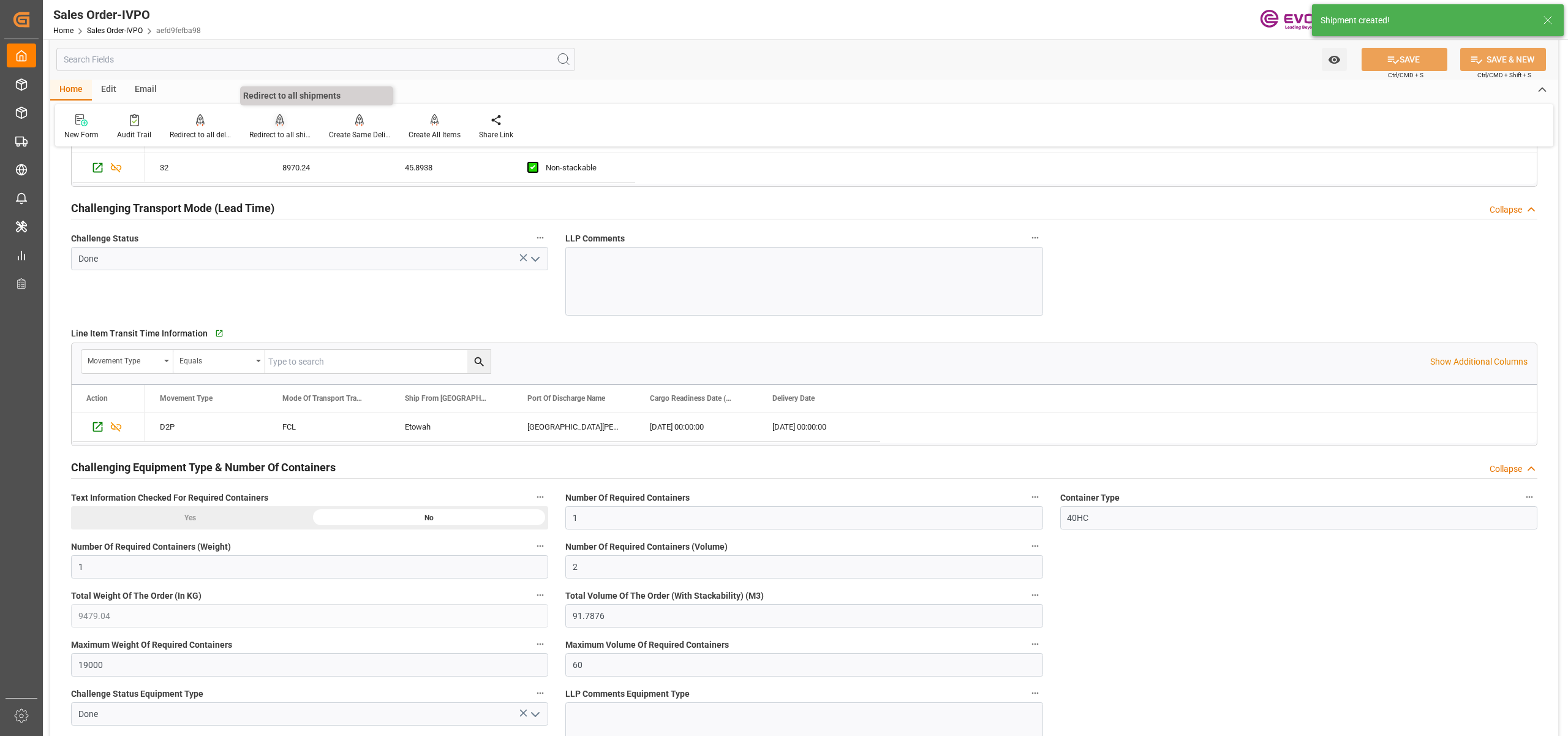
click at [277, 121] on icon at bounding box center [279, 120] width 9 height 13
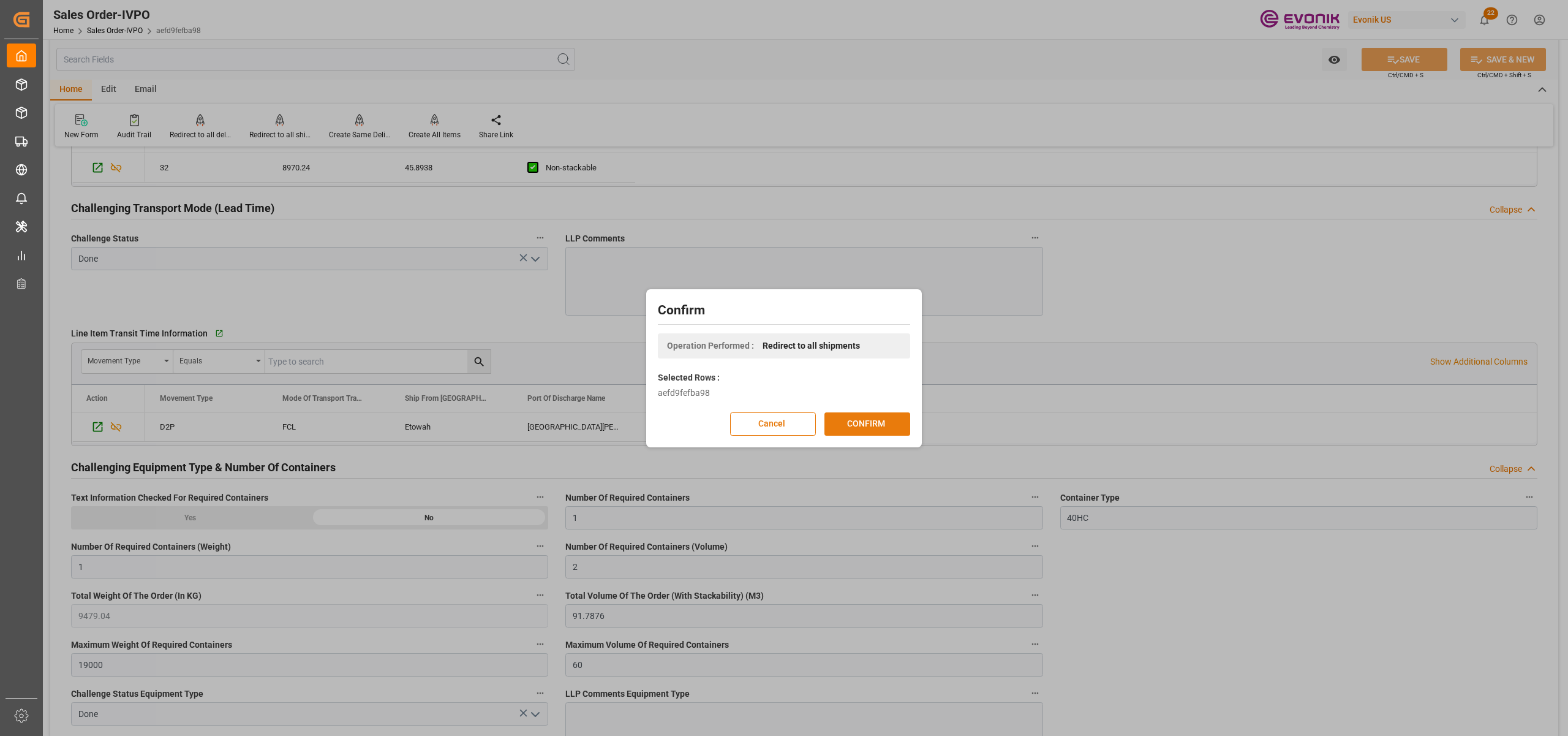
click at [865, 423] on button "CONFIRM" at bounding box center [867, 424] width 86 height 23
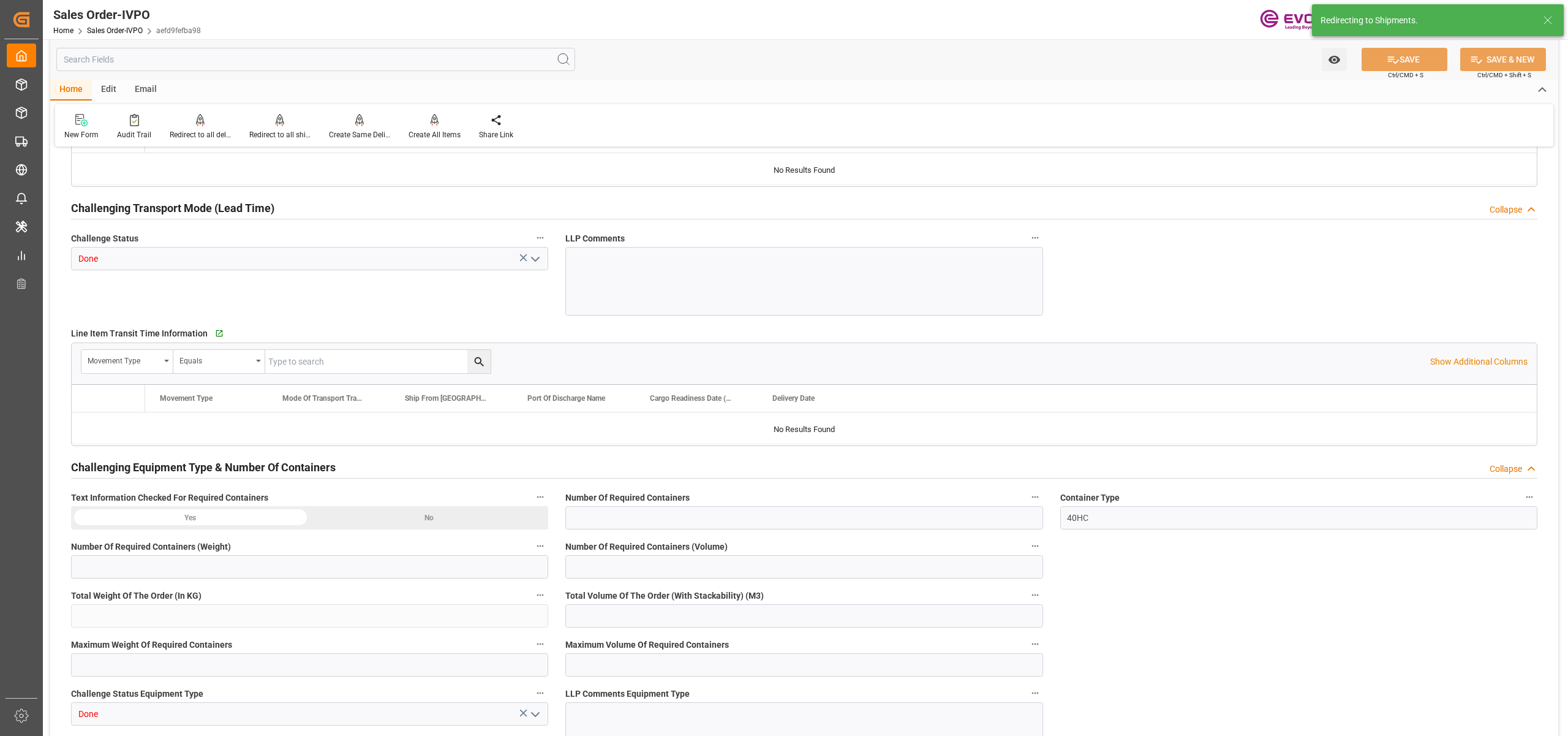
type input "GTSTC"
type input "0"
type input "1"
type input "2"
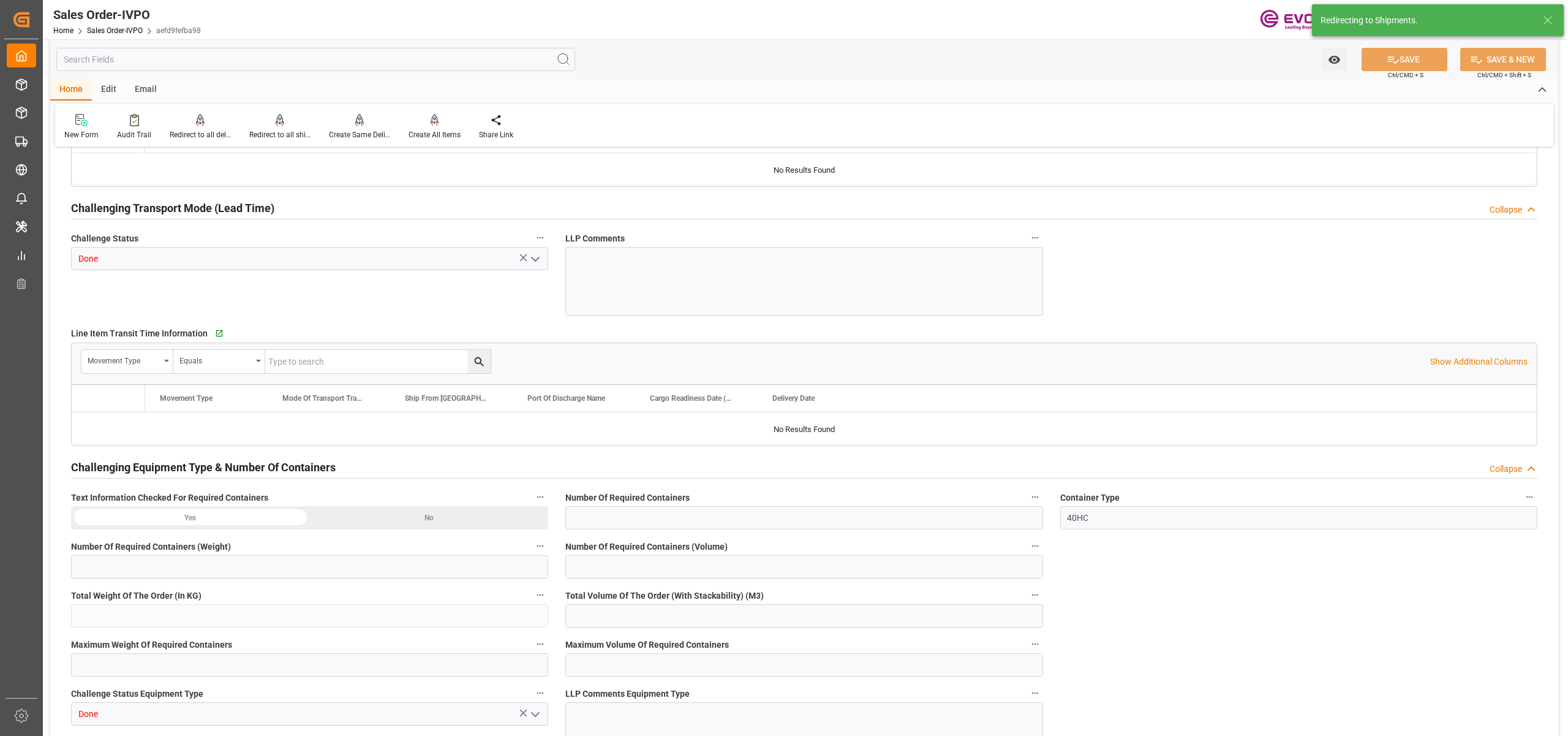
type input "9479.04"
type input "91.7876"
type input "19000"
type input "60"
type input "04.08.2025 18:43"
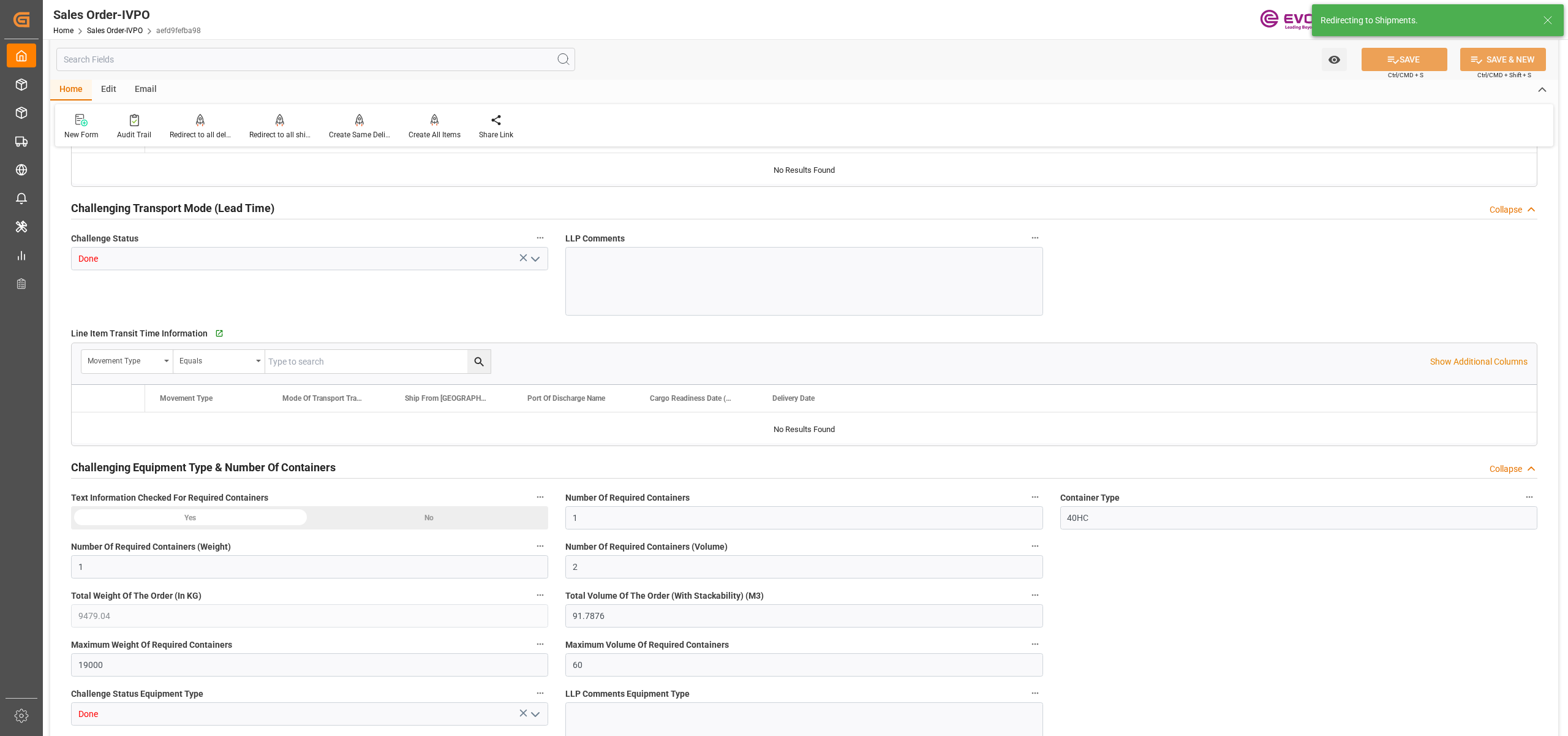
type input "25.08.2025 03:08"
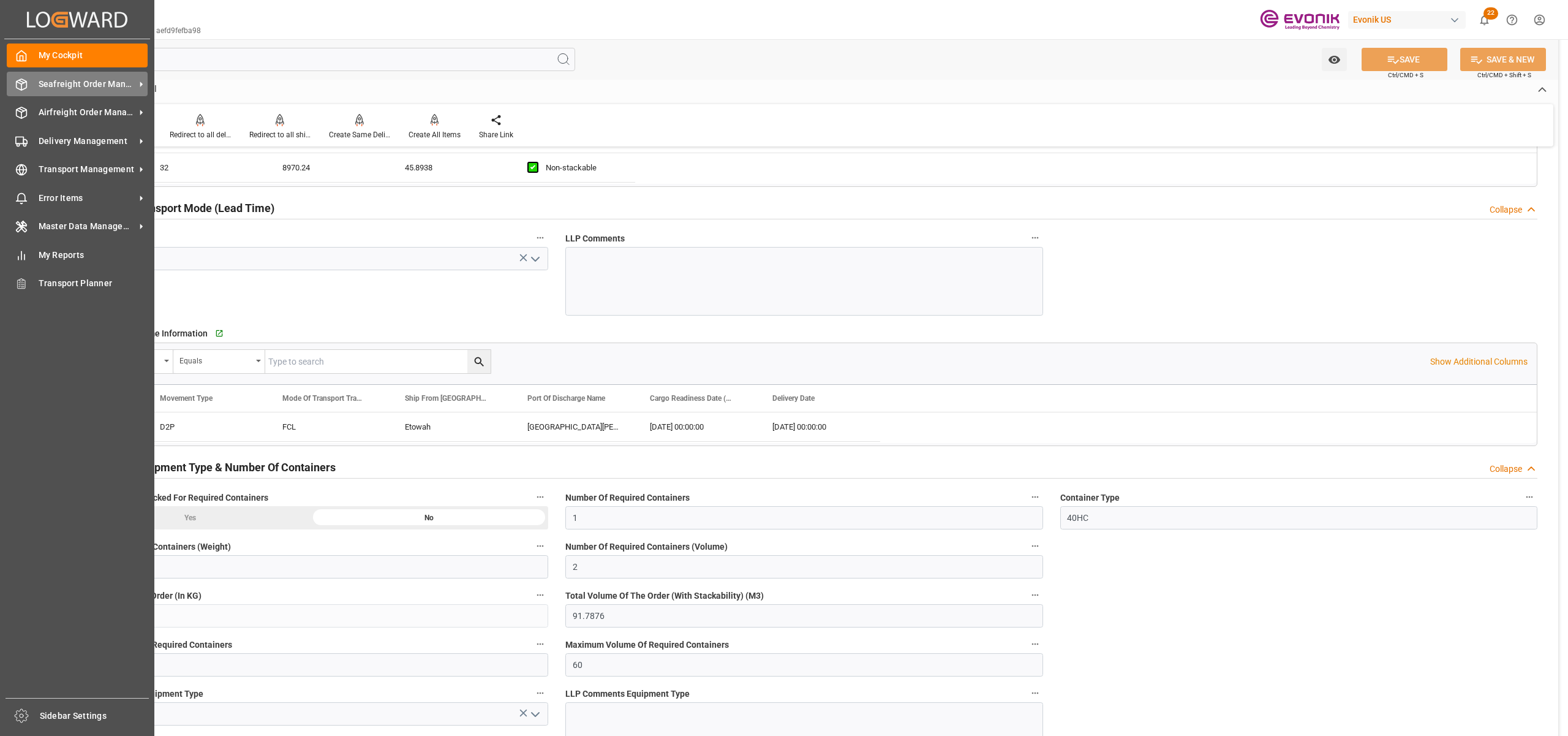
click at [81, 76] on div "Seafreight Order Management Seafreight Order Management" at bounding box center [77, 83] width 141 height 24
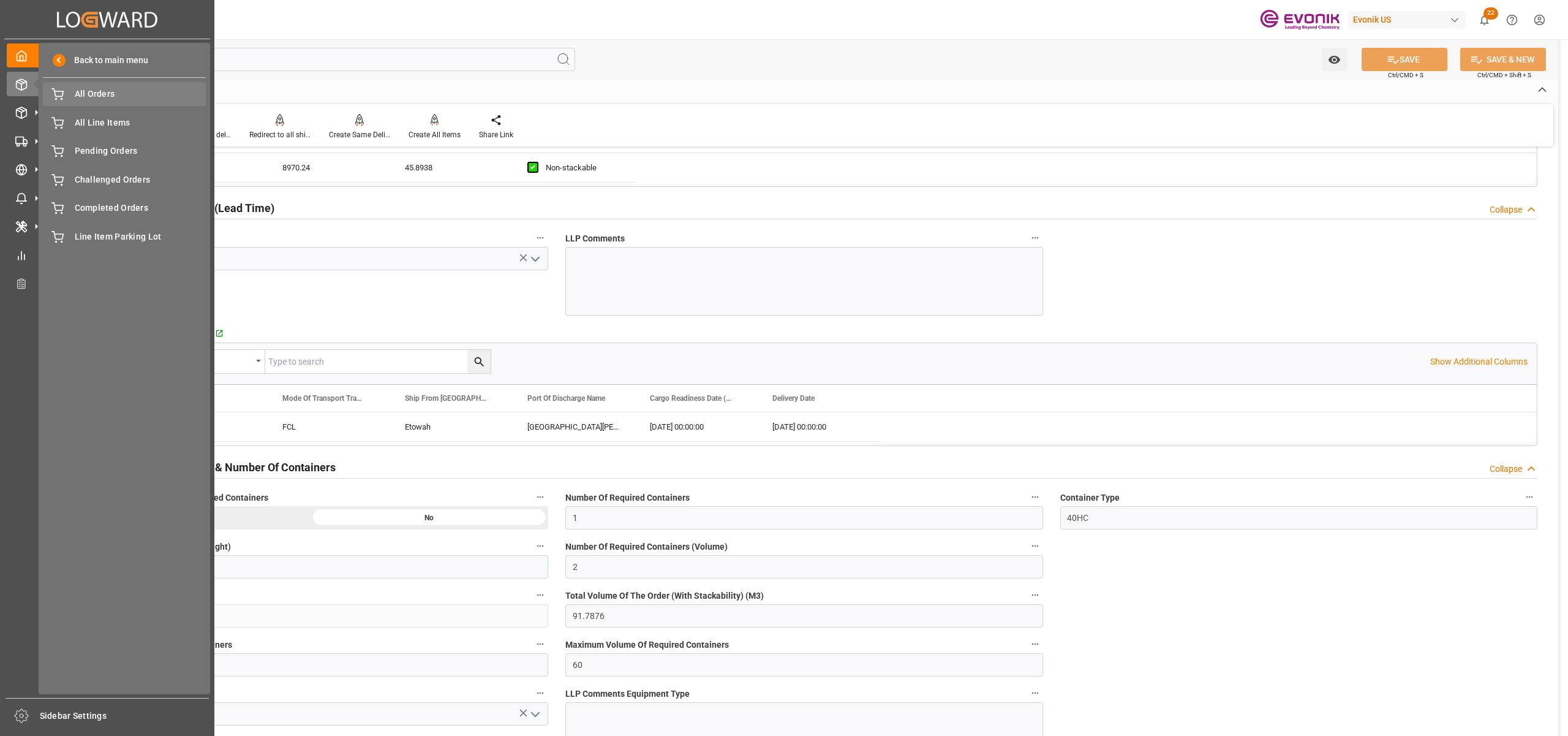
click at [92, 96] on span "All Orders" at bounding box center [140, 94] width 131 height 13
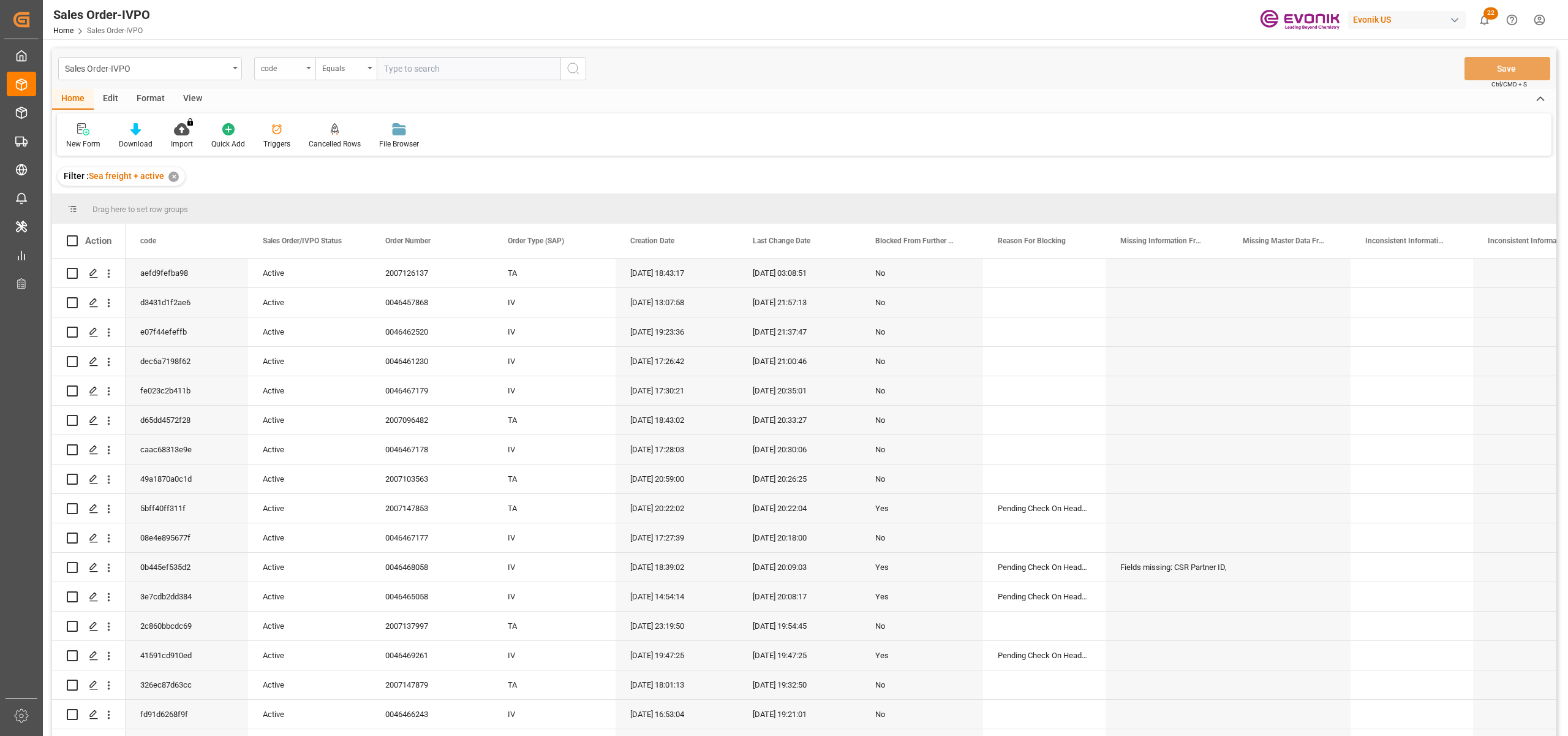
click at [292, 73] on div "code" at bounding box center [281, 67] width 42 height 15
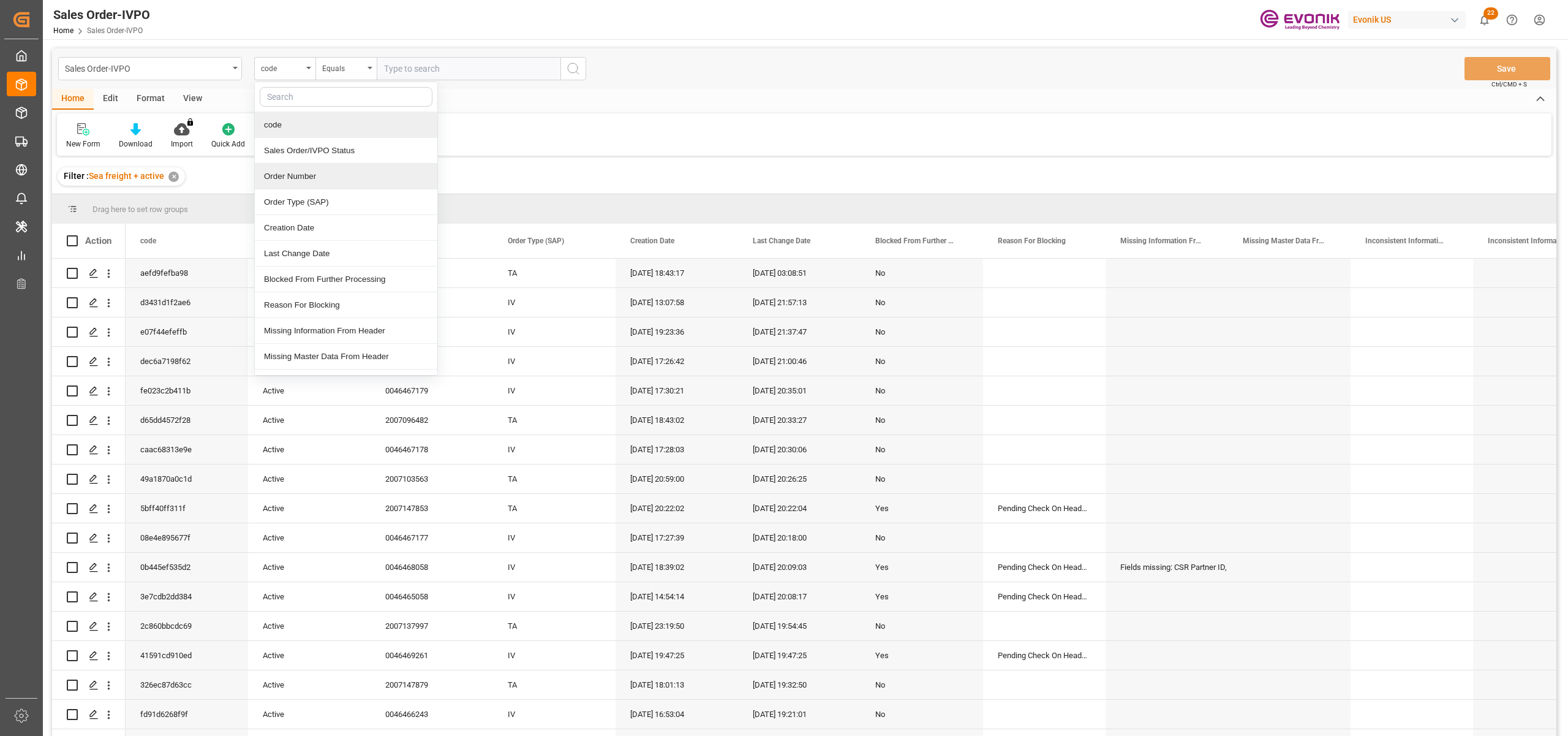
click at [317, 179] on div "Order Number" at bounding box center [346, 176] width 183 height 26
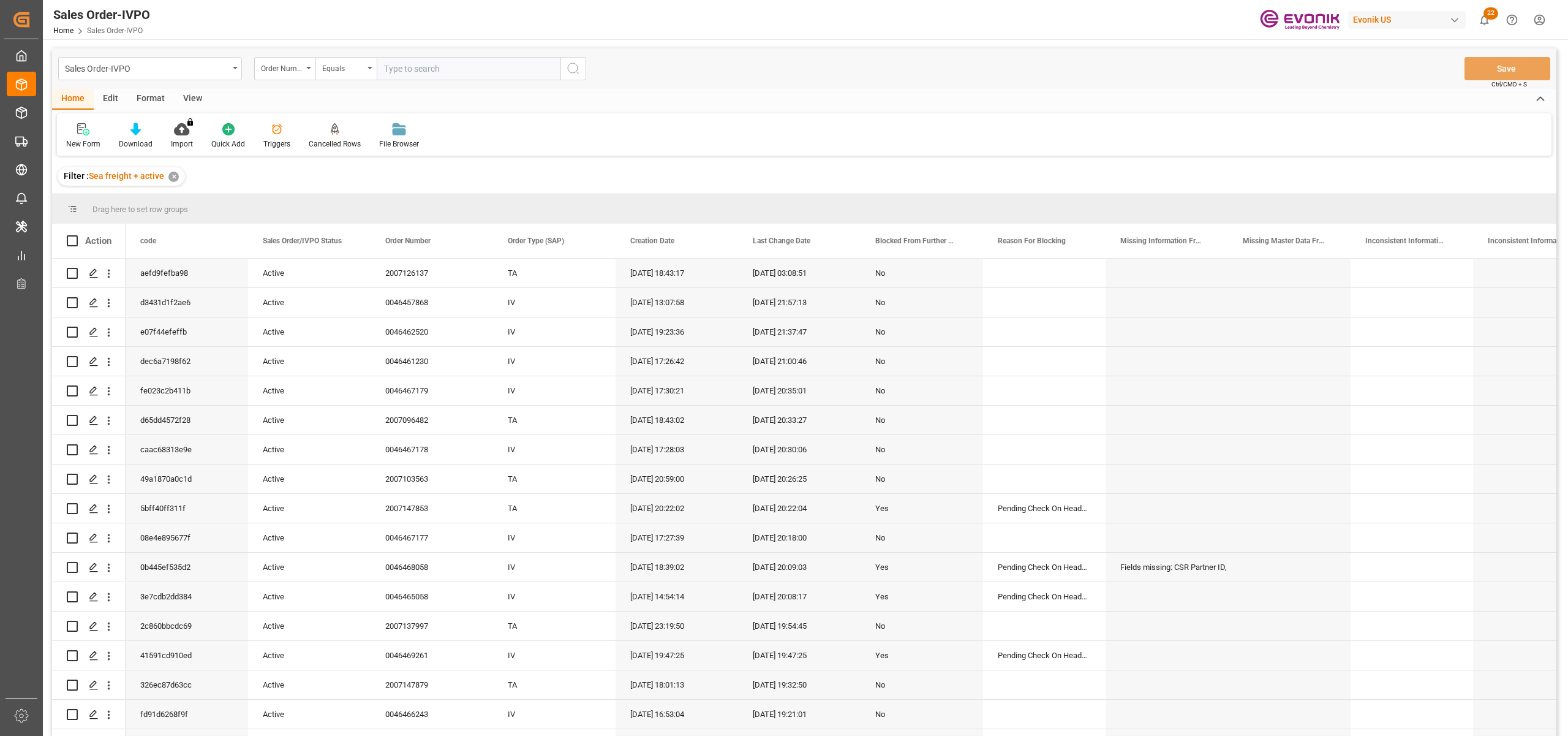
click at [407, 67] on input "text" at bounding box center [469, 69] width 184 height 23
paste input "2007126124"
type input "2007126124"
click at [573, 68] on icon "search button" at bounding box center [572, 68] width 15 height 15
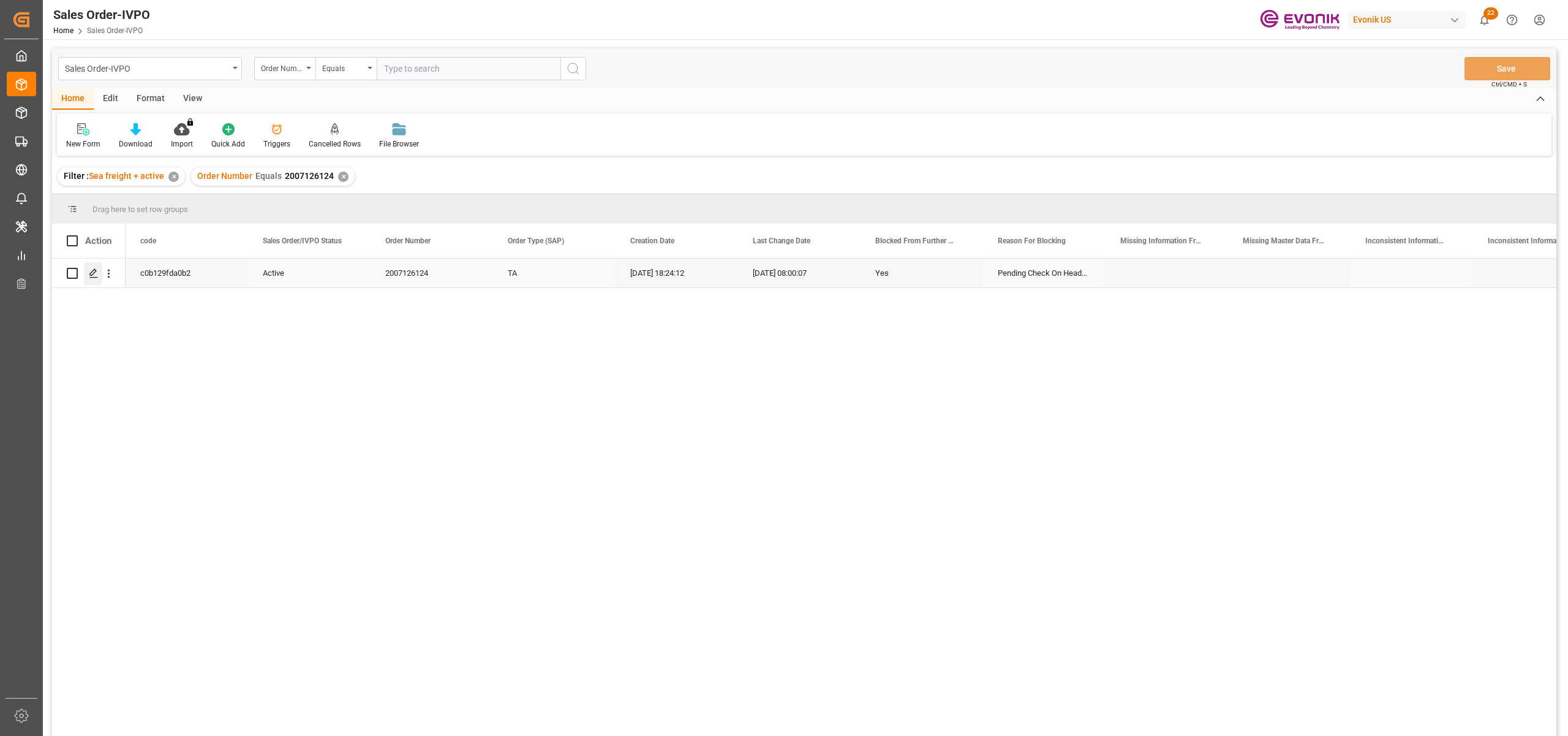
click at [97, 277] on icon "Press SPACE to select this row." at bounding box center [94, 274] width 10 height 10
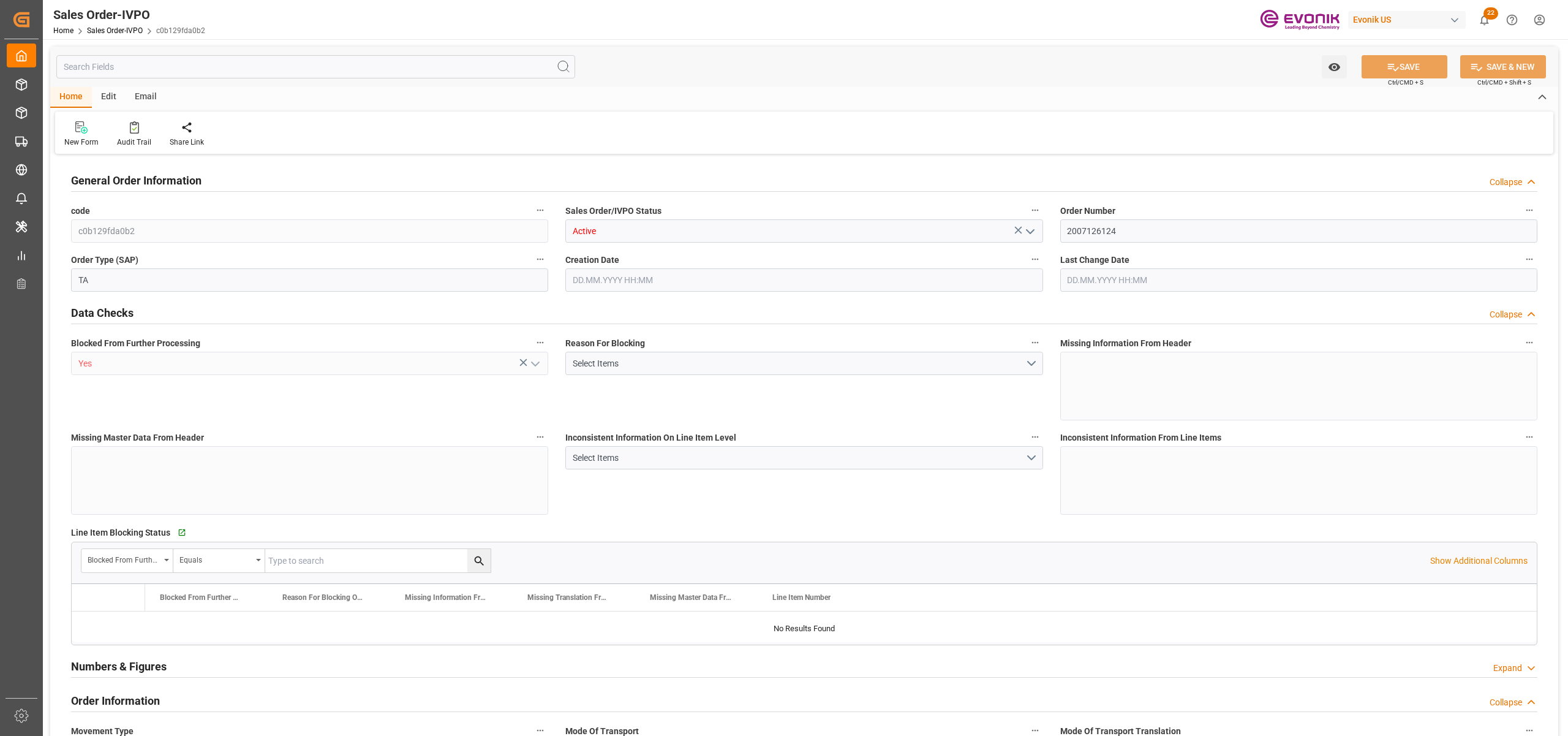
type input "GTSTC"
type input "0"
type input "1"
type input "2"
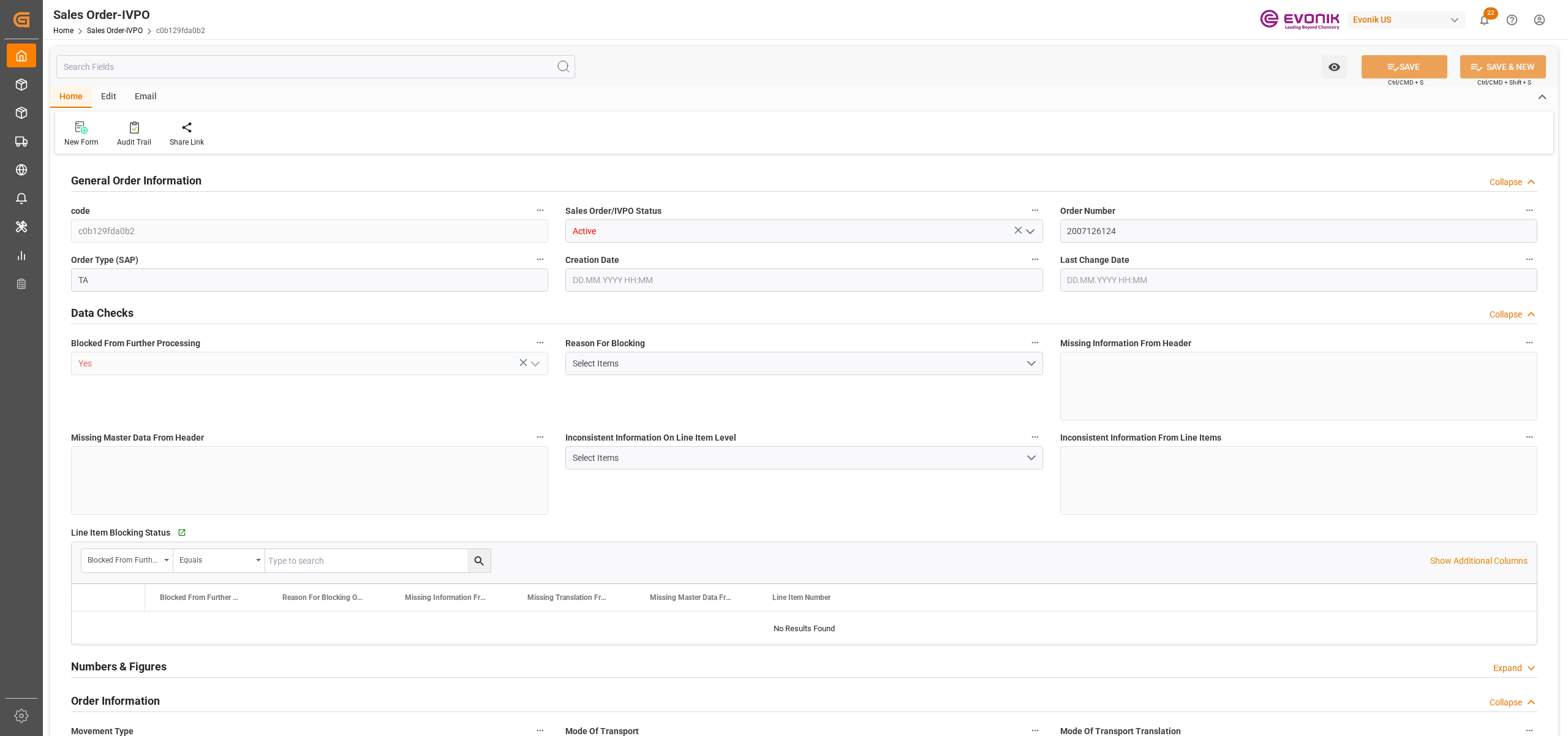
type input "18768"
type input "94.6386"
type input "19000"
type input "60"
type input "04.08.2025 18:24"
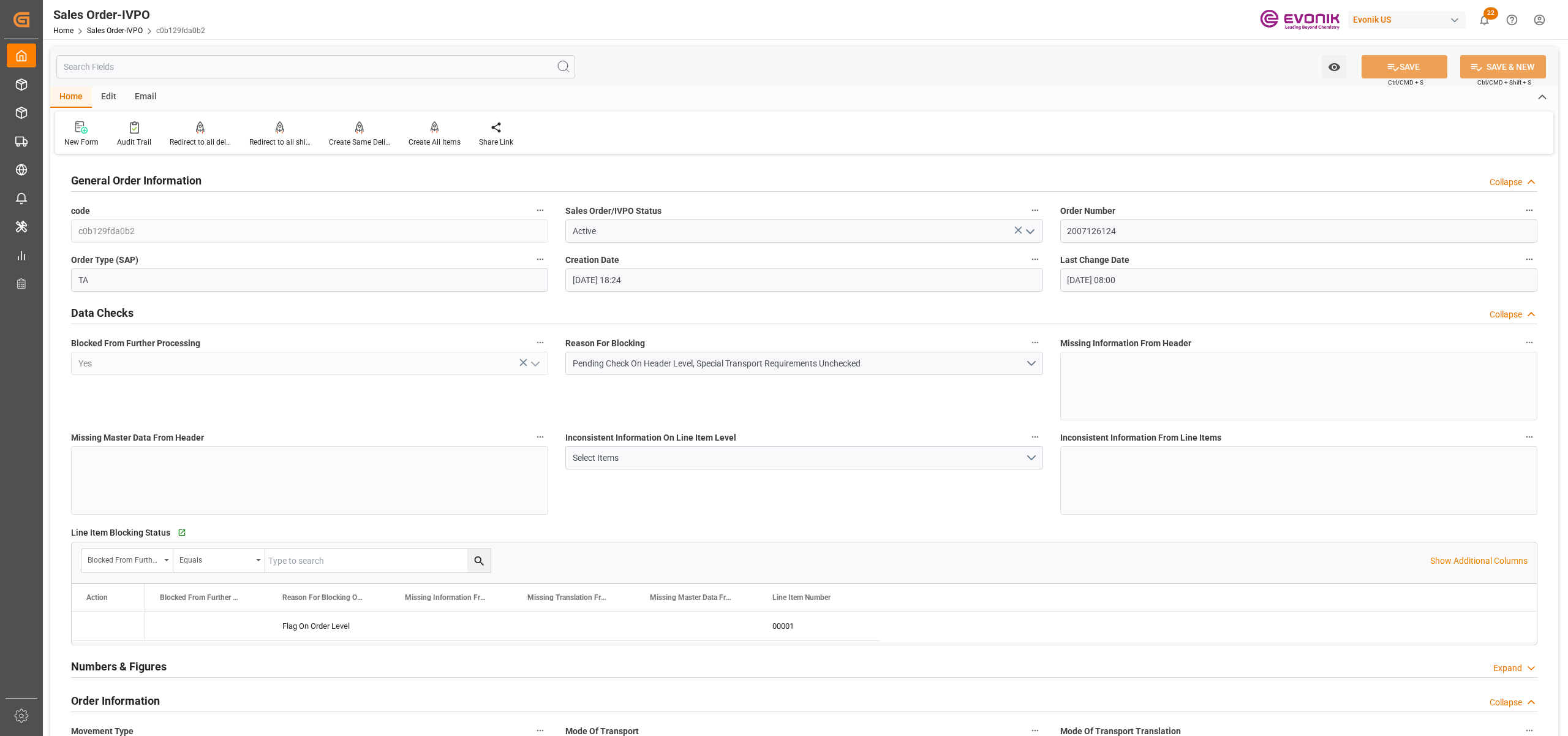
type input "22.08.2025 08:00"
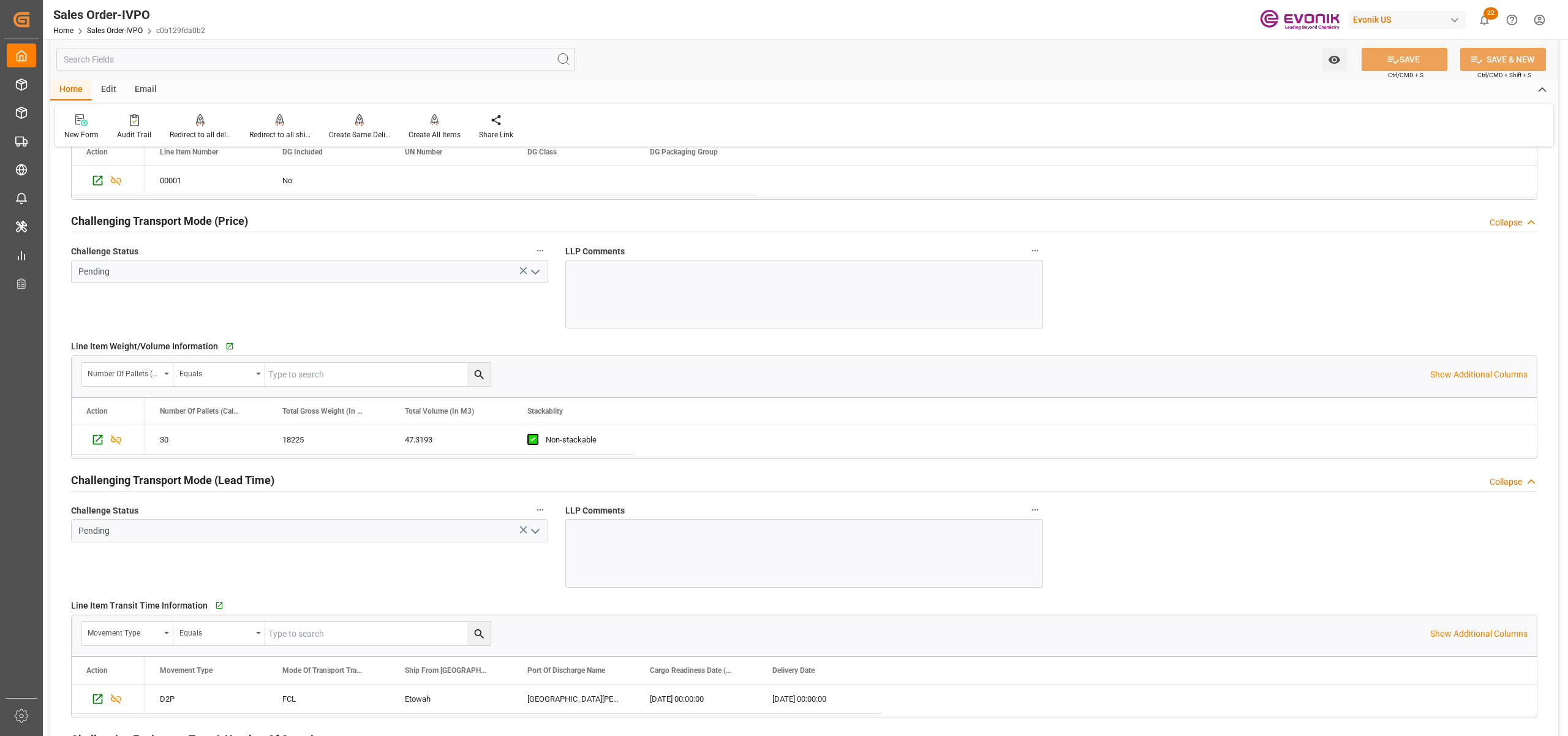
scroll to position [1362, 0]
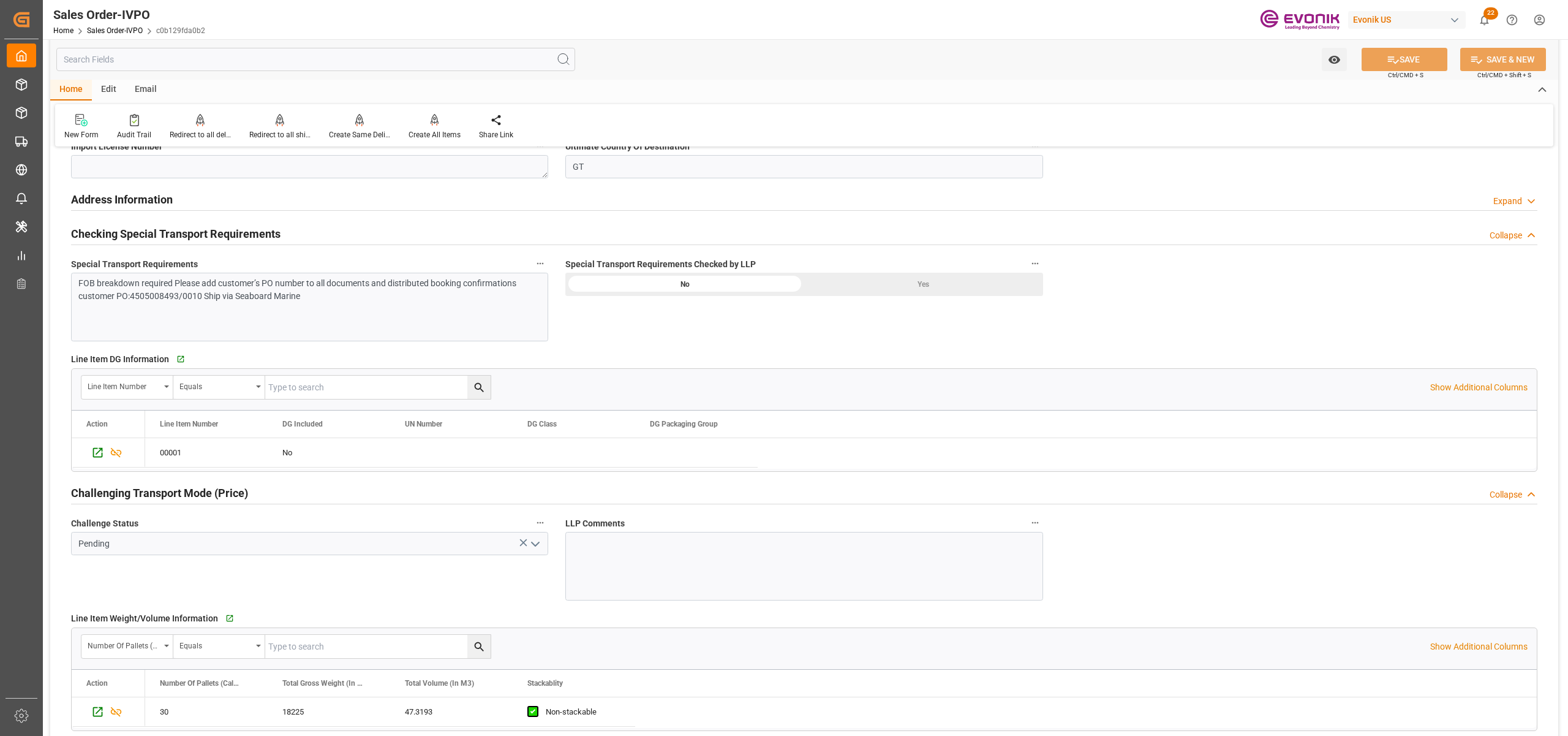
click at [383, 306] on div "FOB breakdown required Please add customer’s PO number to all documents and dis…" at bounding box center [309, 307] width 478 height 69
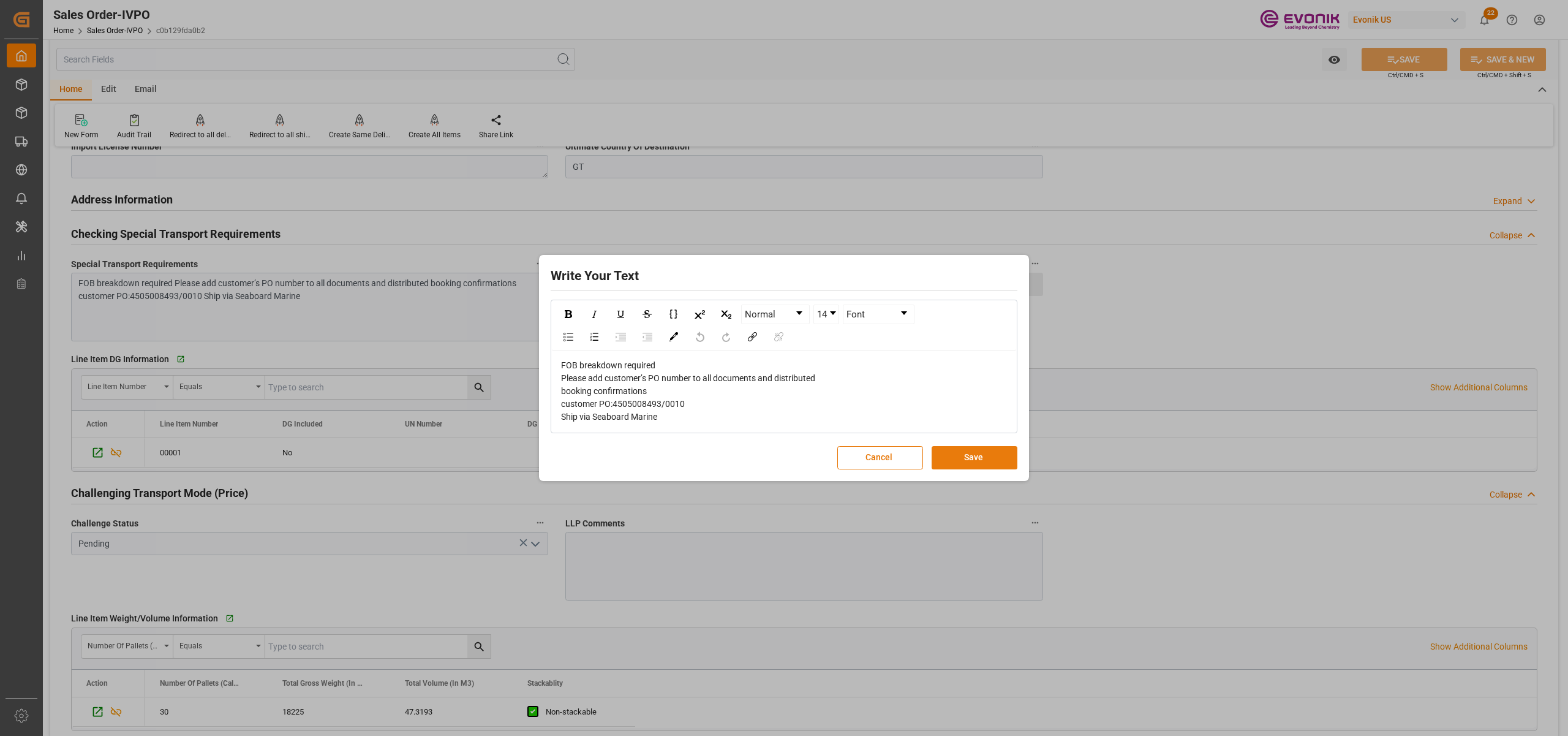
click at [975, 454] on button "Save" at bounding box center [974, 457] width 86 height 23
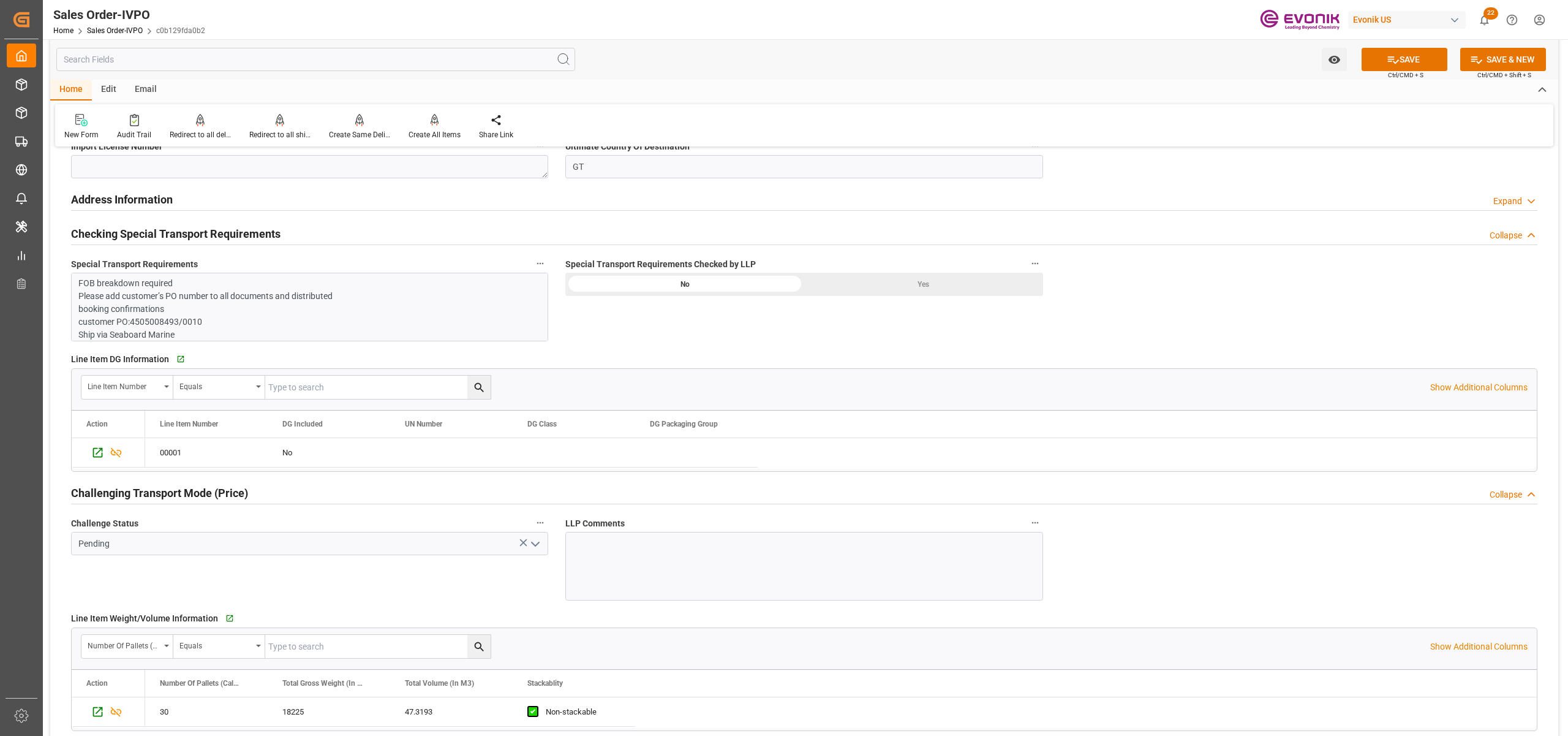
click at [866, 285] on div "Yes" at bounding box center [923, 284] width 239 height 23
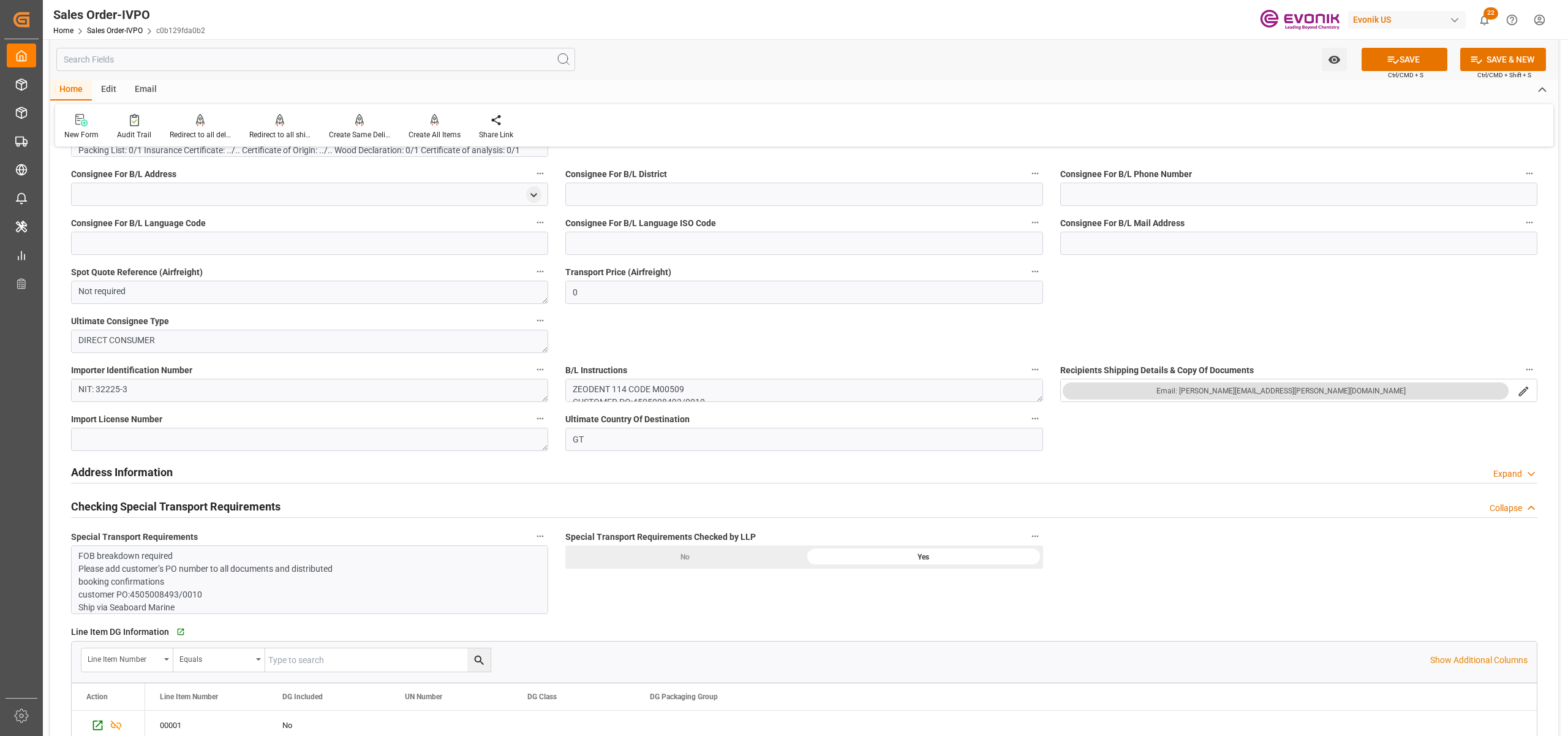
scroll to position [817, 0]
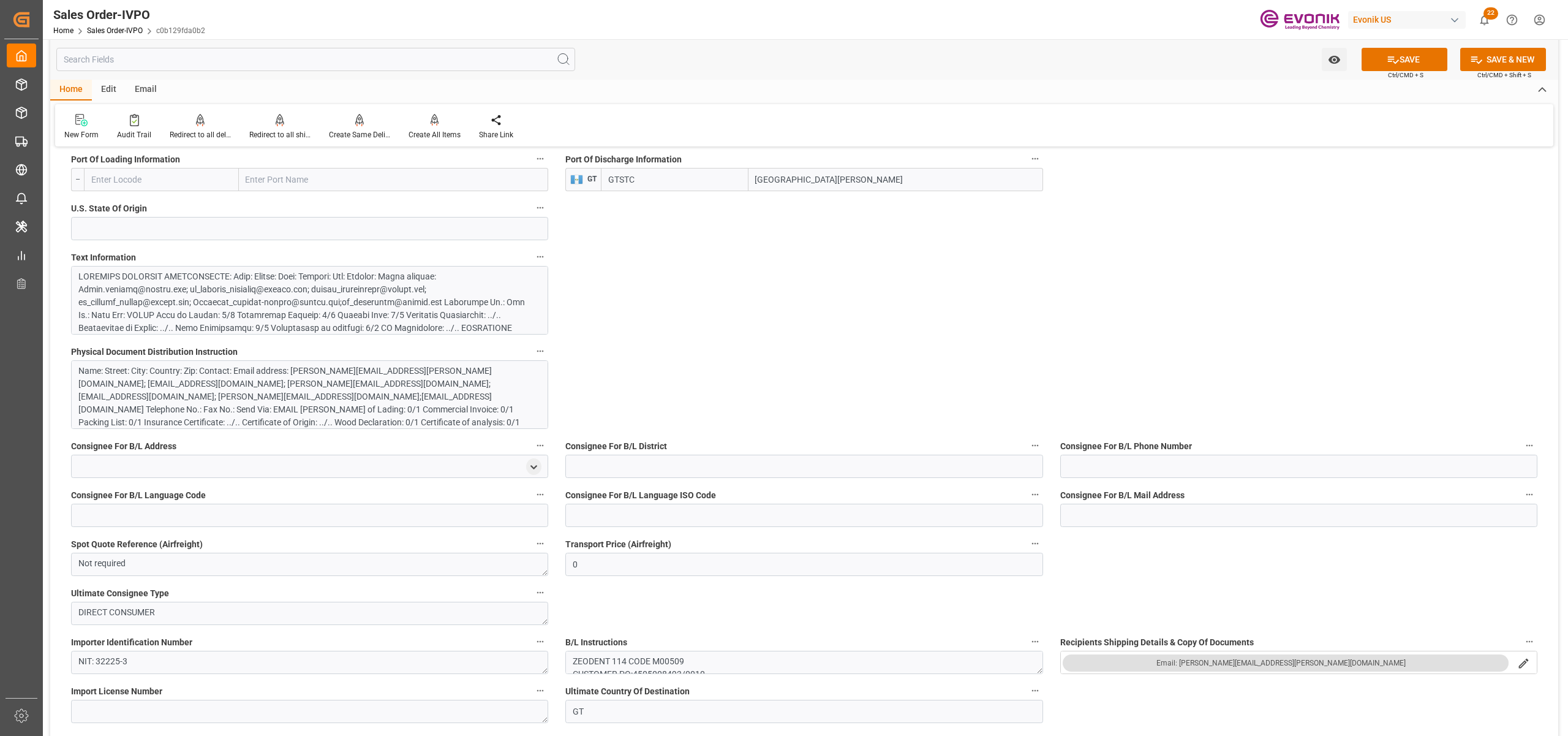
click at [490, 397] on div "Name: Street: City: Country: Zip: Contact: Email address: Heidi.barhydt@evonik.…" at bounding box center [303, 403] width 450 height 77
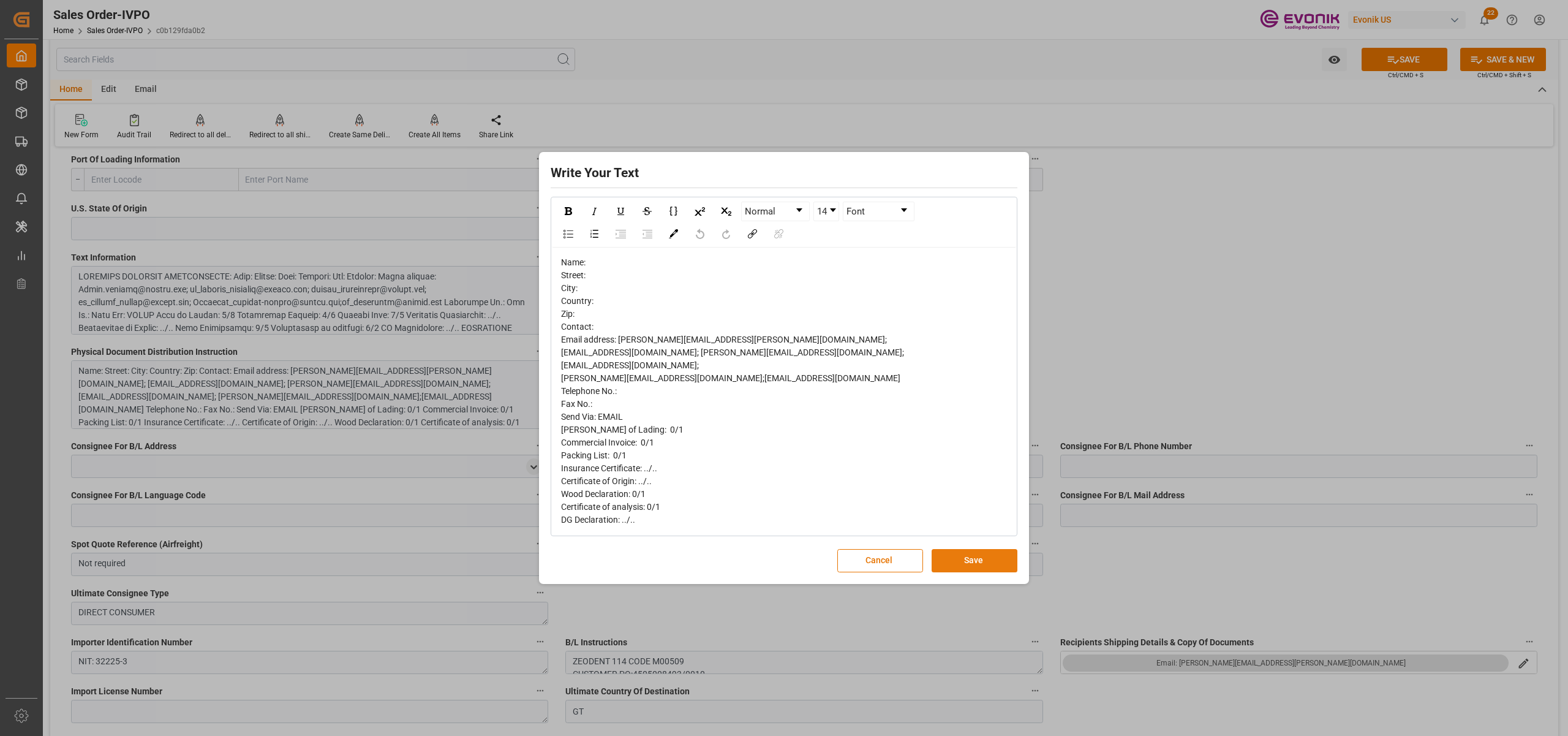
click at [967, 570] on button "Save" at bounding box center [974, 561] width 86 height 23
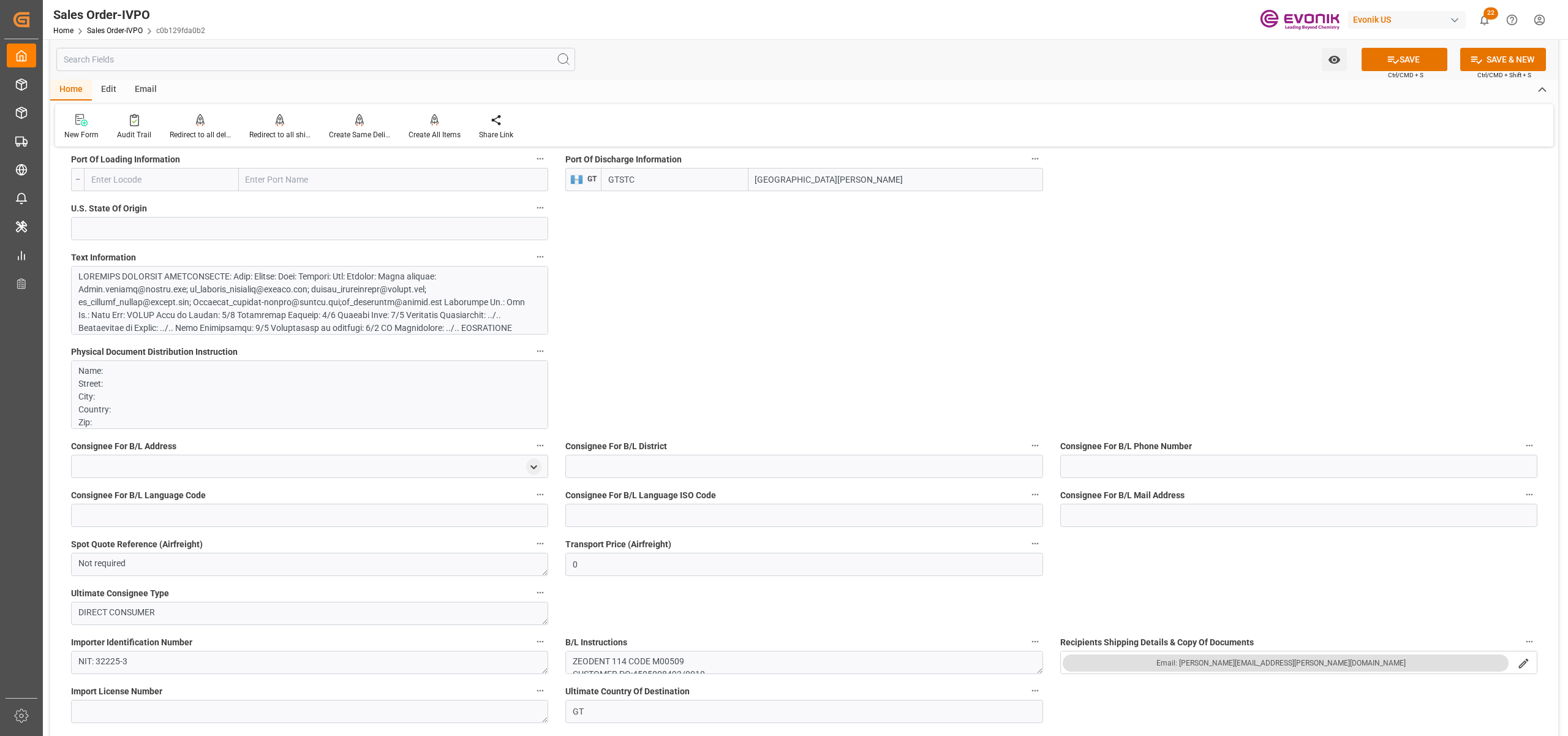
click at [389, 304] on div at bounding box center [303, 367] width 450 height 193
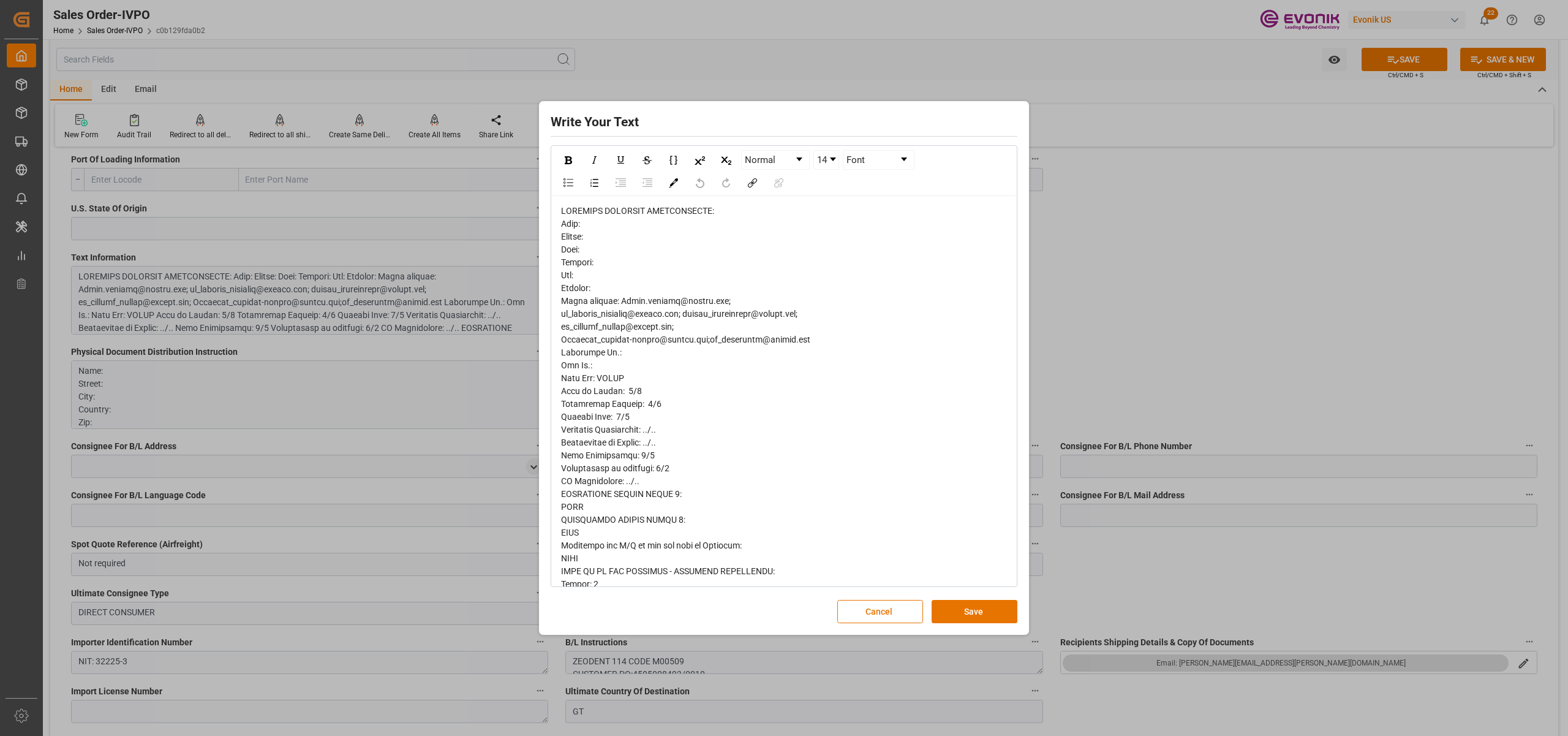
click at [568, 243] on span "rdw-editor" at bounding box center [685, 571] width 249 height 730
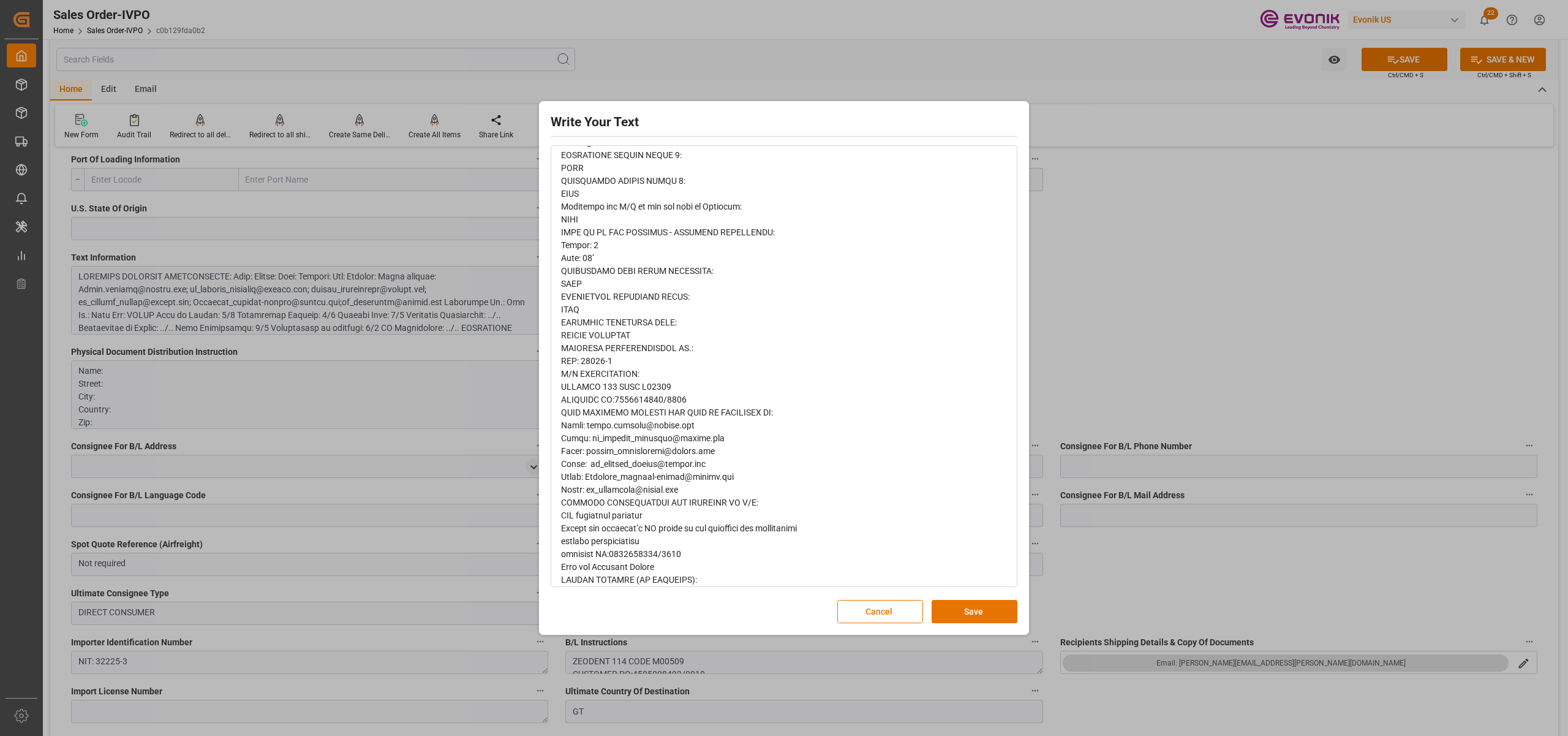
scroll to position [352, 0]
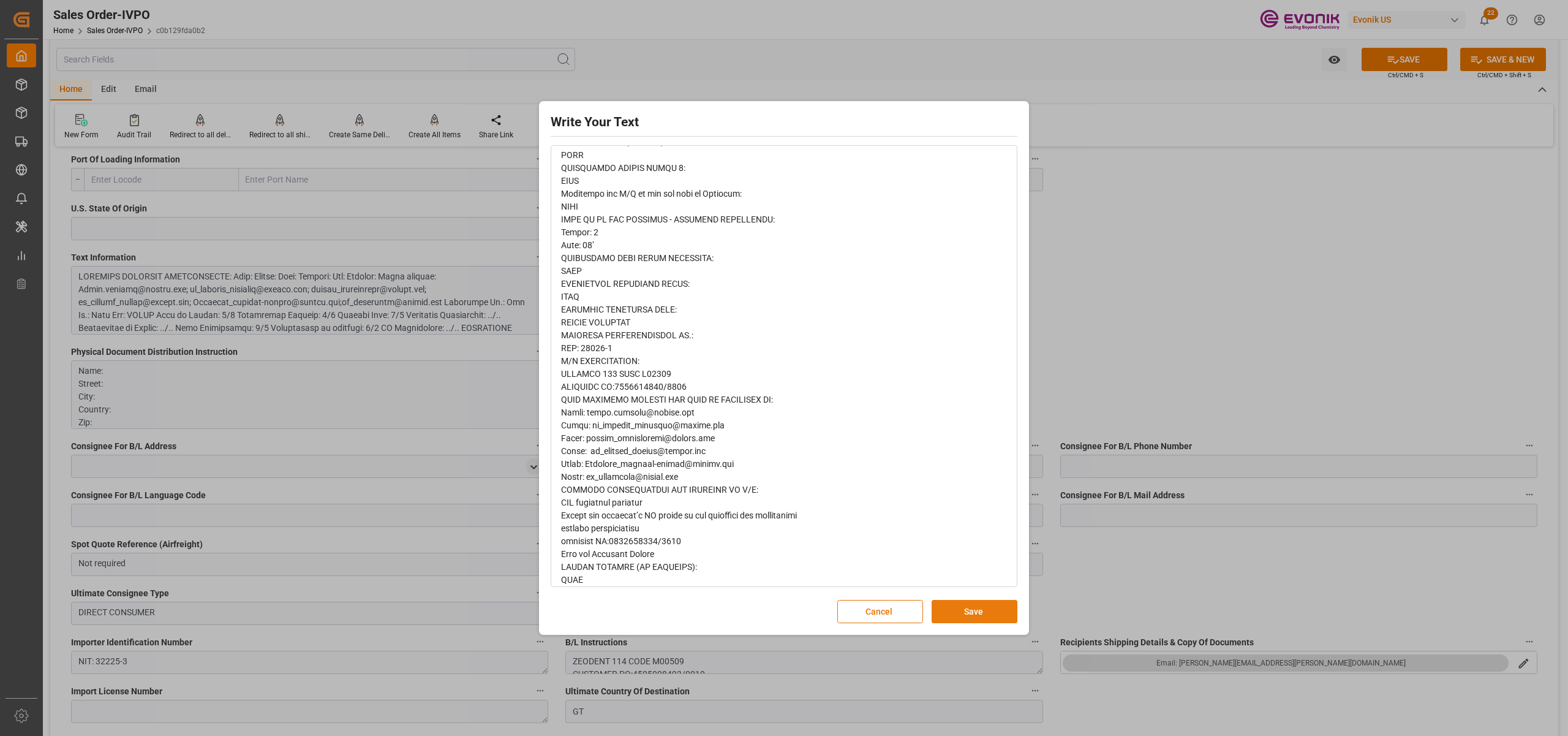
drag, startPoint x: 976, startPoint y: 610, endPoint x: 959, endPoint y: 602, distance: 18.8
click at [976, 611] on button "Save" at bounding box center [974, 611] width 86 height 23
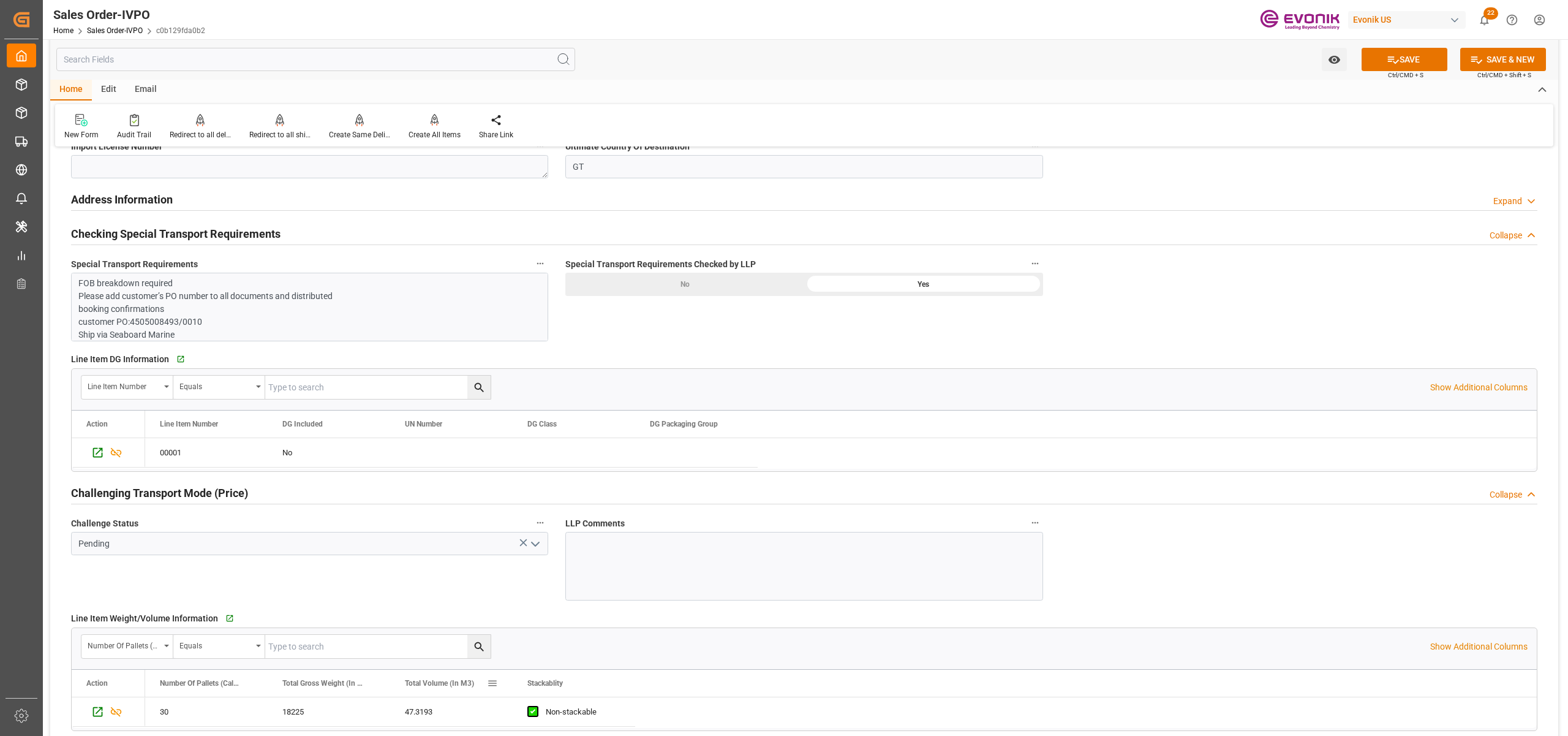
scroll to position [1634, 0]
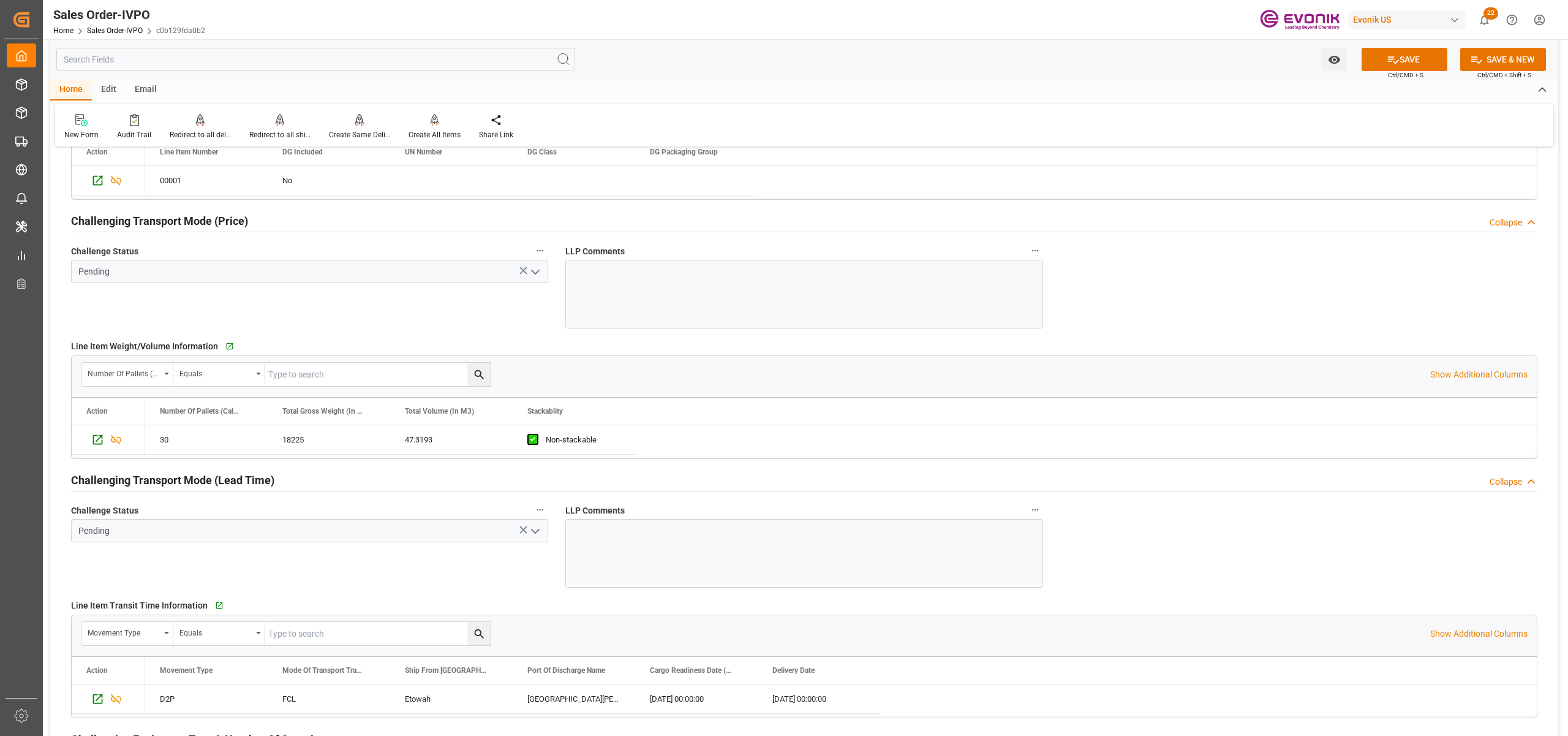
click at [533, 274] on polyline "open menu" at bounding box center [536, 272] width 8 height 4
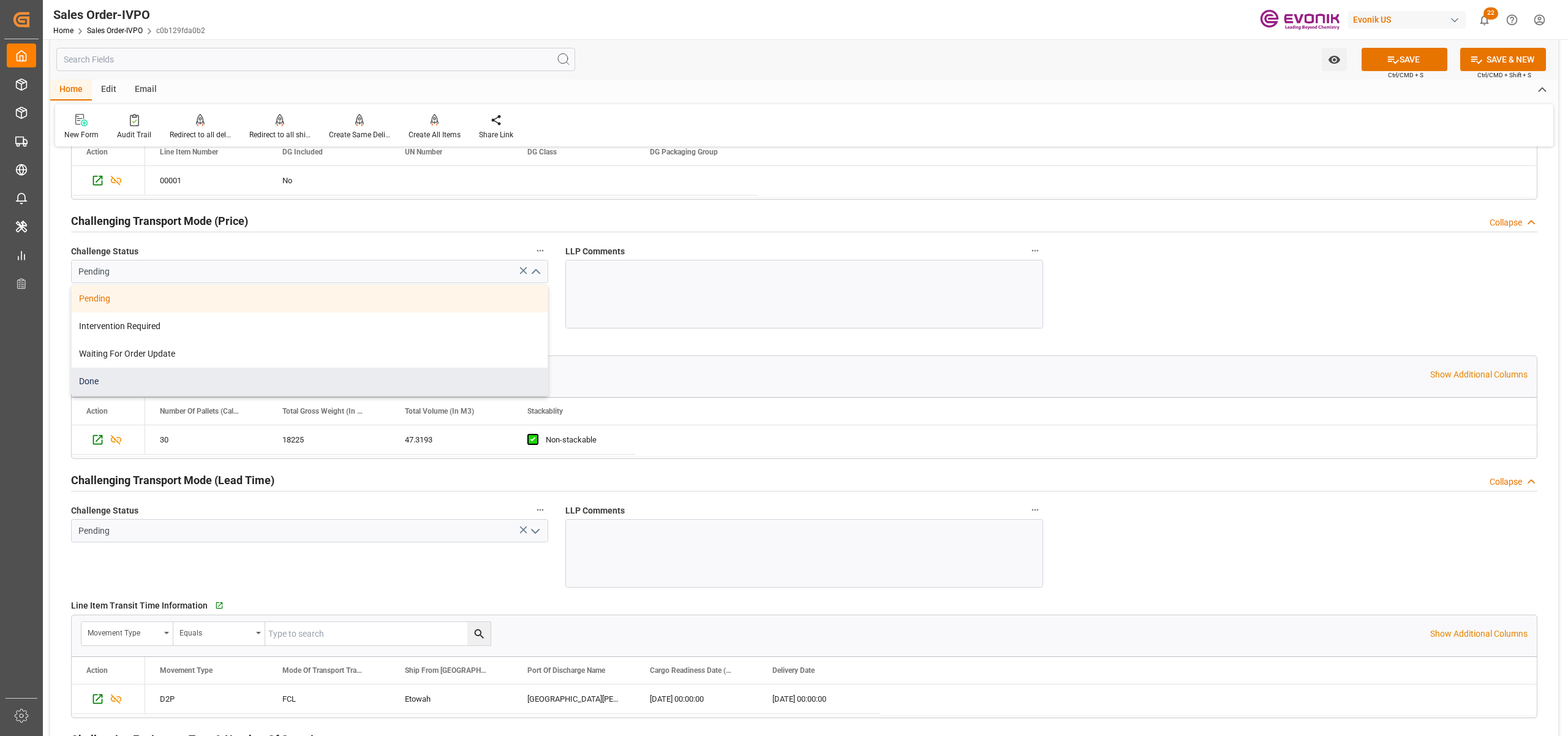
click at [96, 390] on div "Done" at bounding box center [309, 381] width 476 height 28
type input "Done"
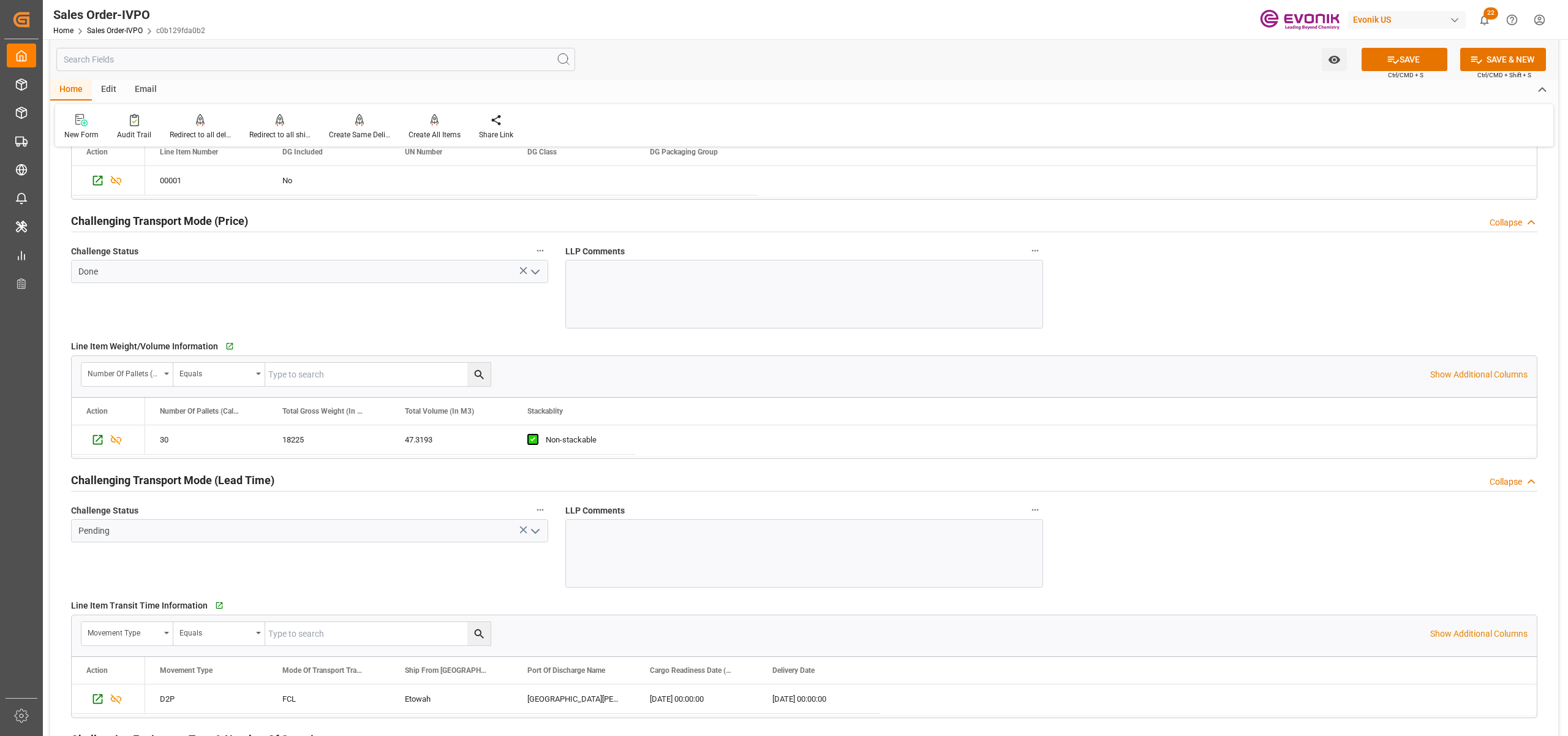
scroll to position [1905, 0]
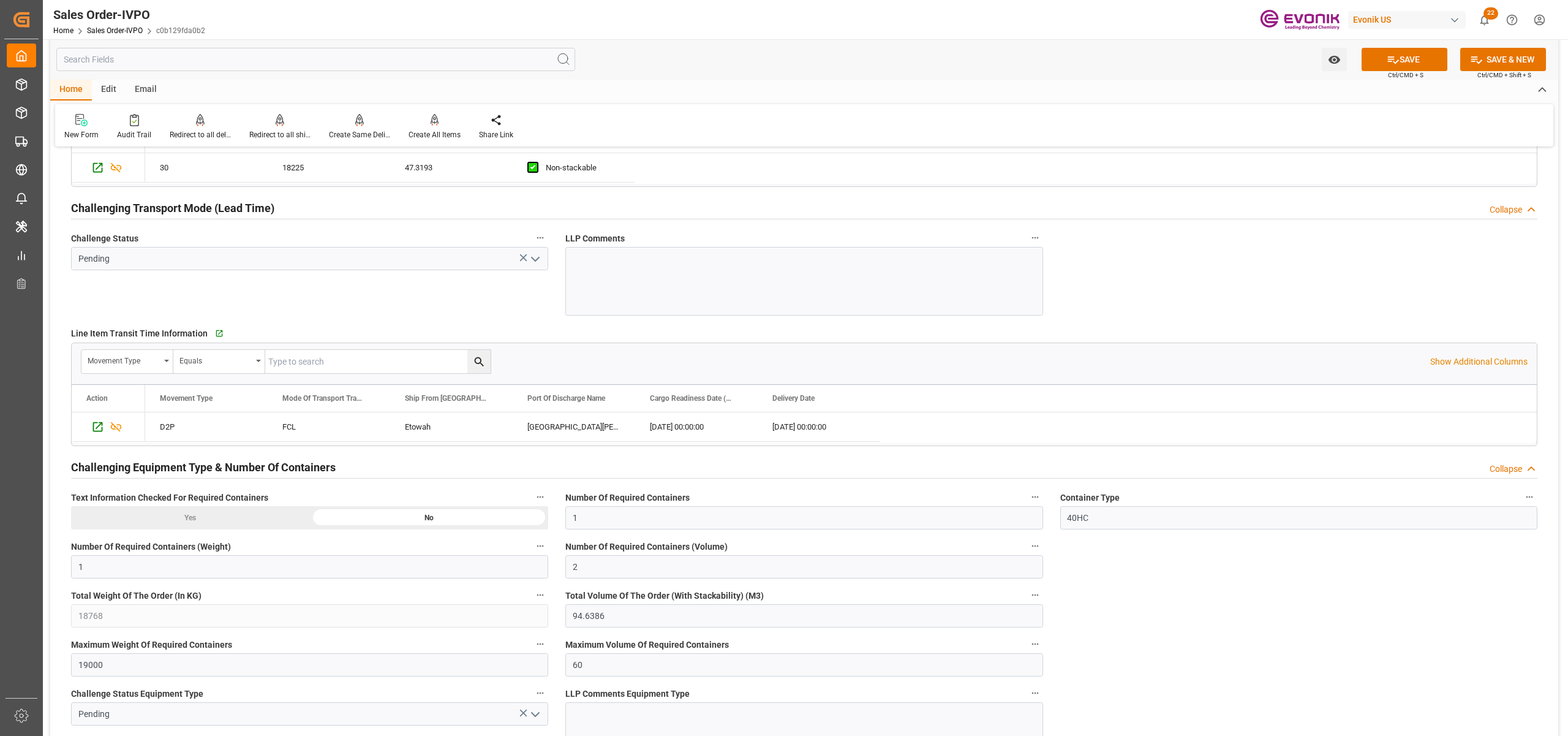
click at [537, 267] on icon "open menu" at bounding box center [535, 258] width 15 height 15
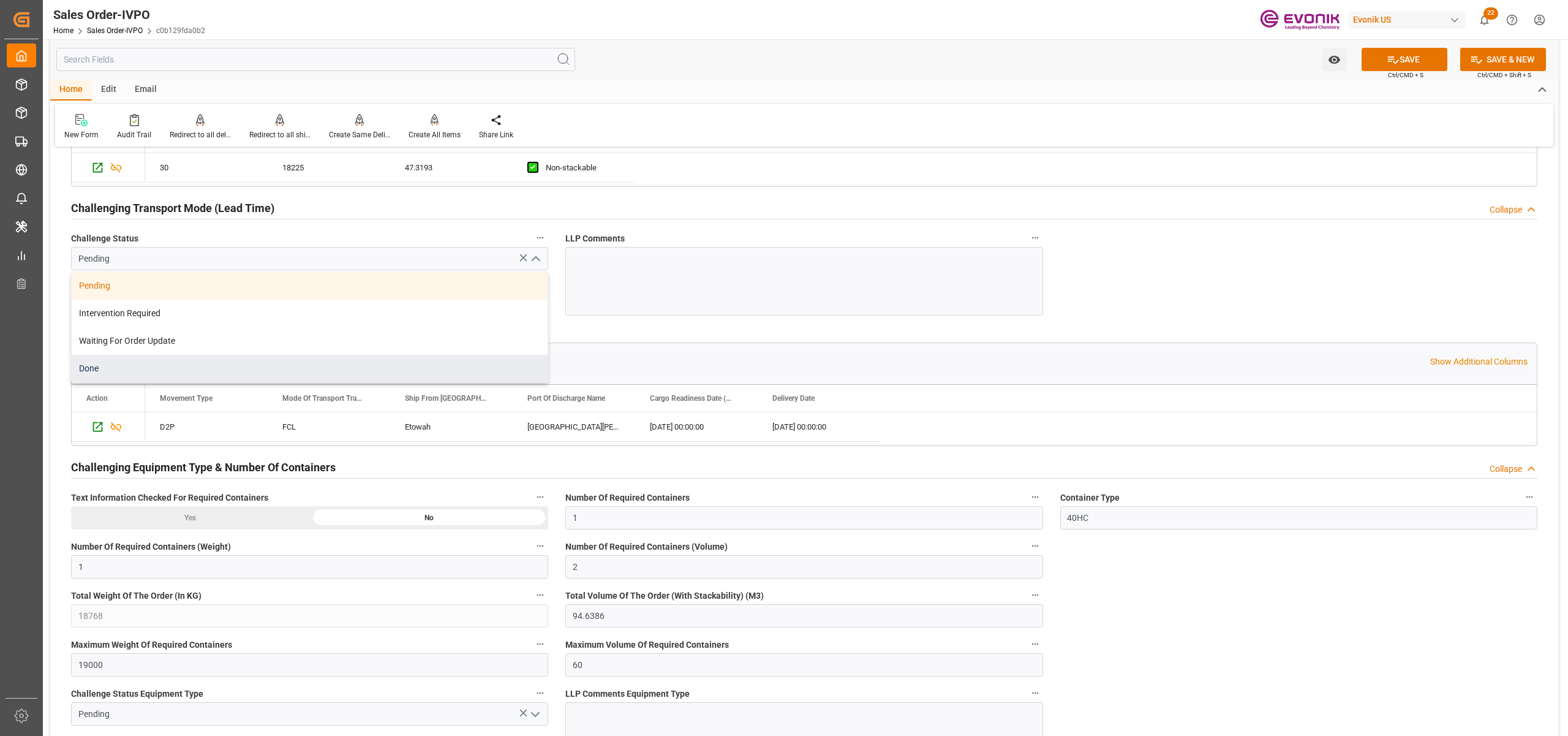
click at [111, 367] on div "Done" at bounding box center [309, 368] width 476 height 28
type input "Done"
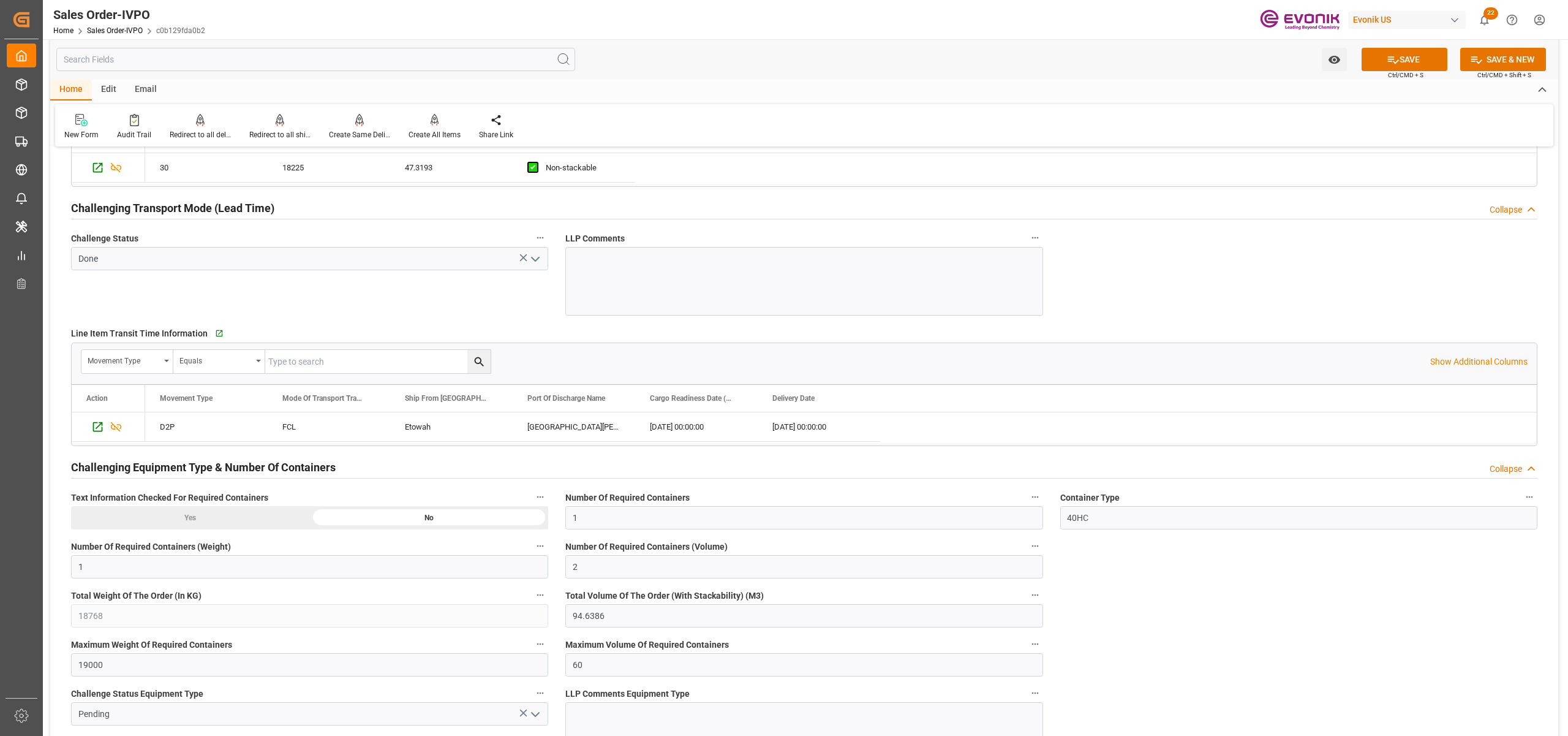
scroll to position [2179, 0]
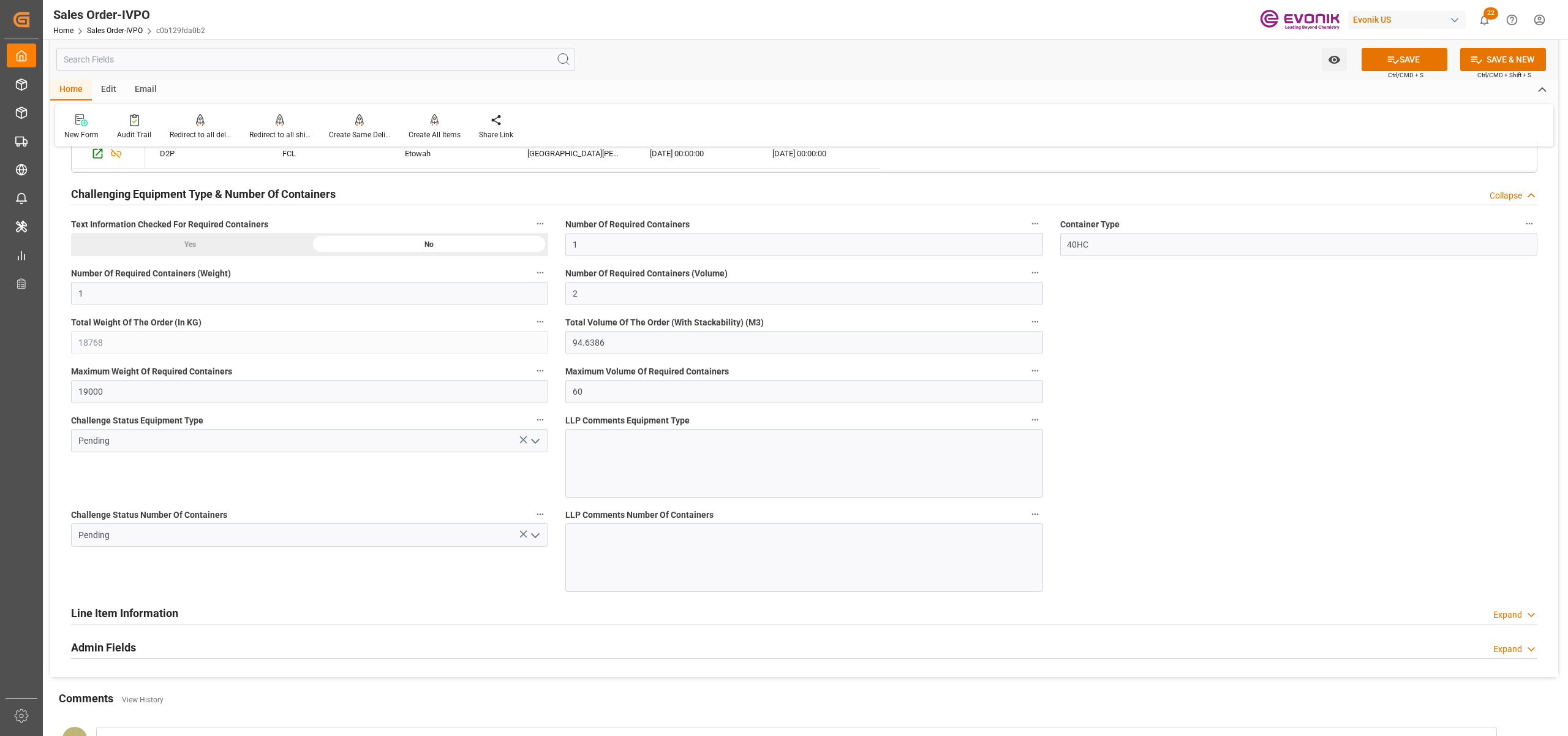
click at [531, 439] on icon "open menu" at bounding box center [535, 441] width 15 height 15
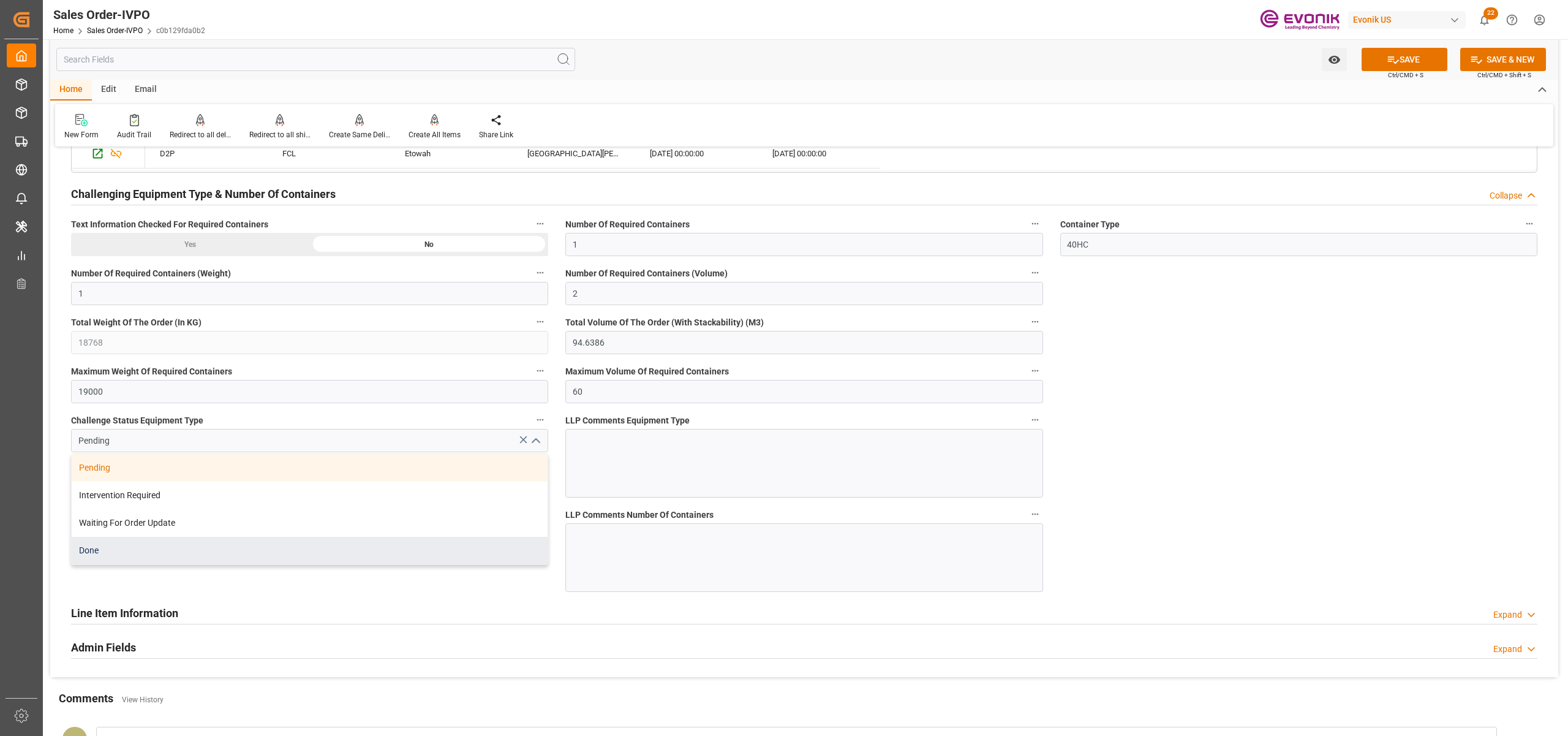
click at [123, 557] on div "Done" at bounding box center [309, 550] width 476 height 28
type input "Done"
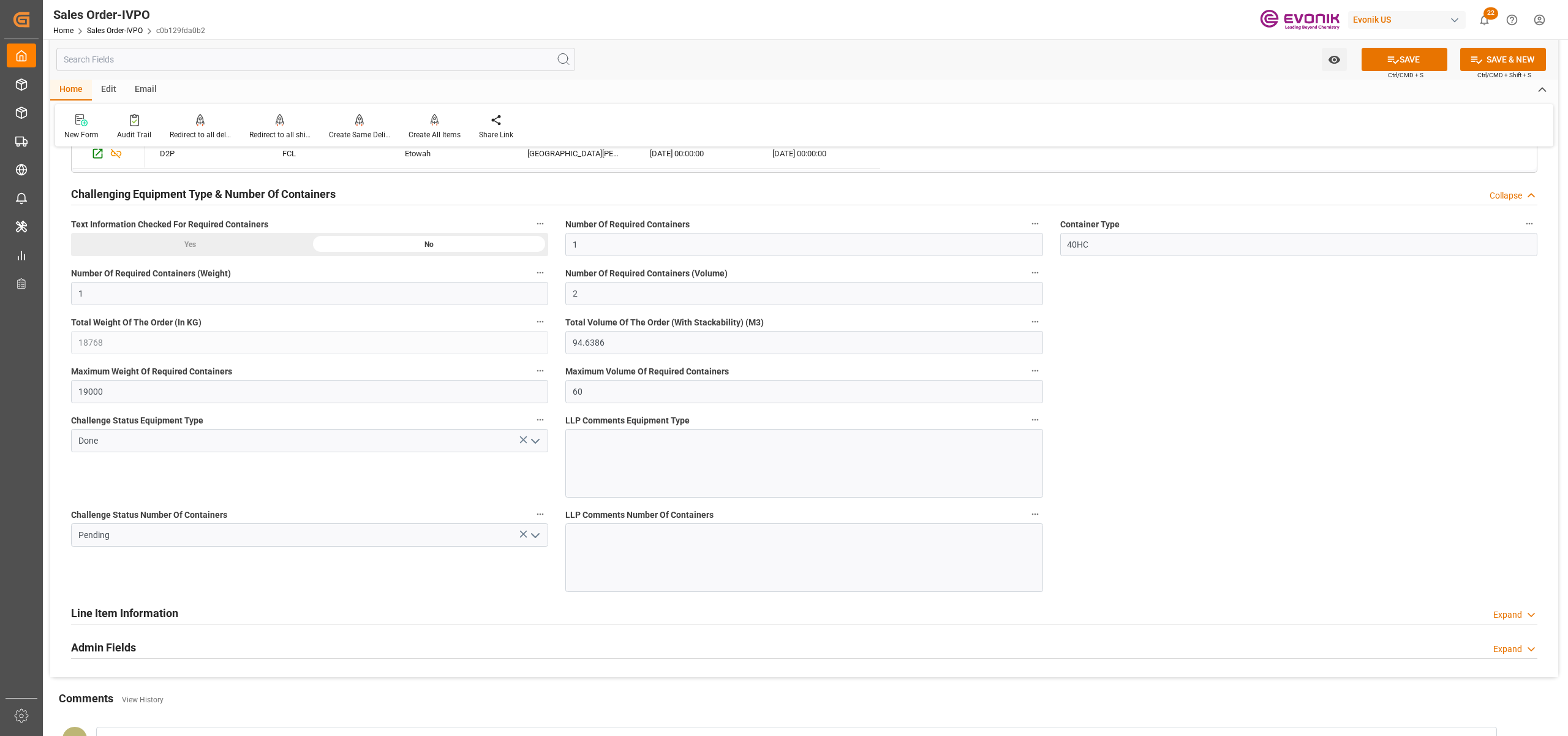
click at [541, 541] on icon "open menu" at bounding box center [535, 535] width 15 height 15
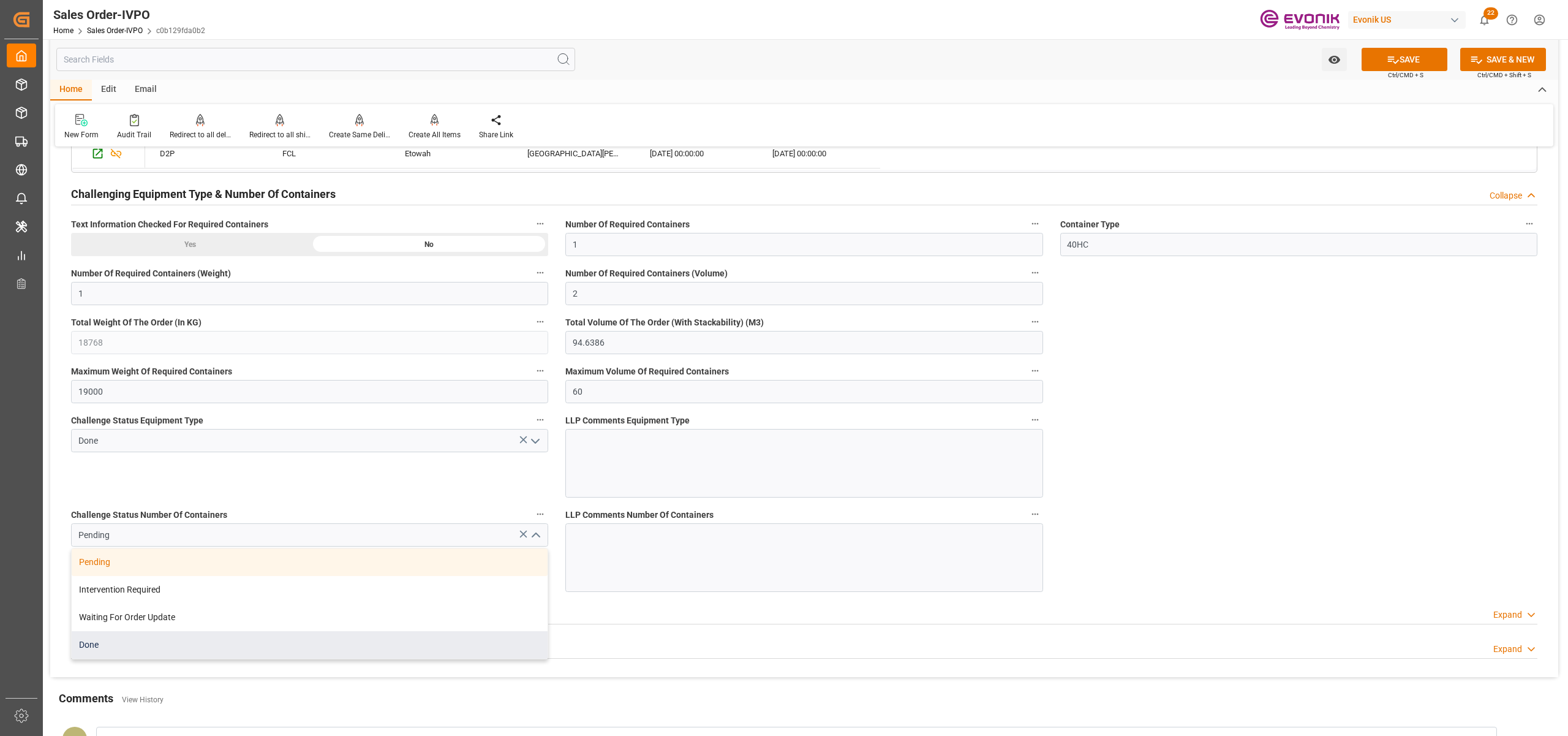
click at [130, 645] on div "Done" at bounding box center [309, 645] width 476 height 28
type input "Done"
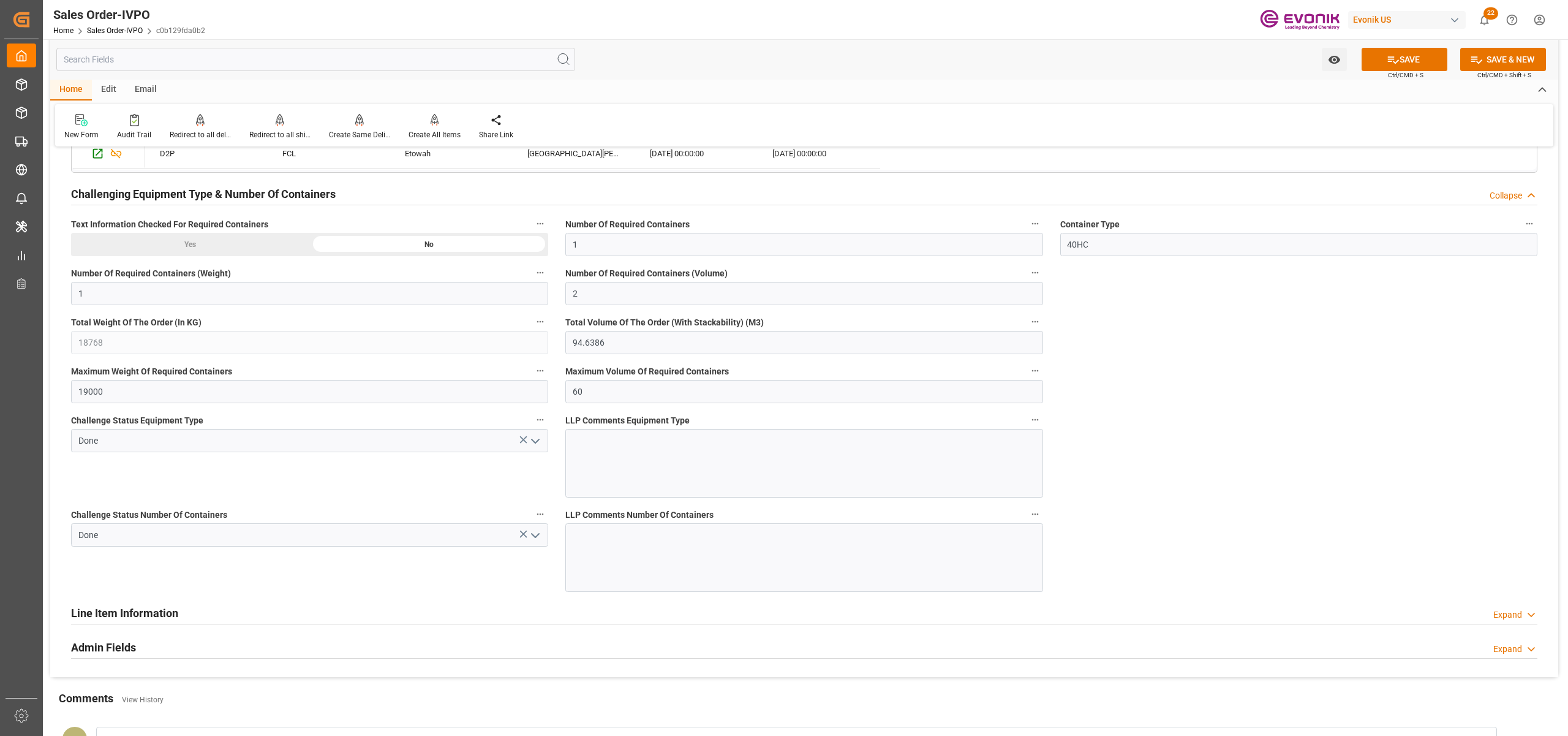
click at [1413, 57] on button "SAVE" at bounding box center [1404, 59] width 86 height 23
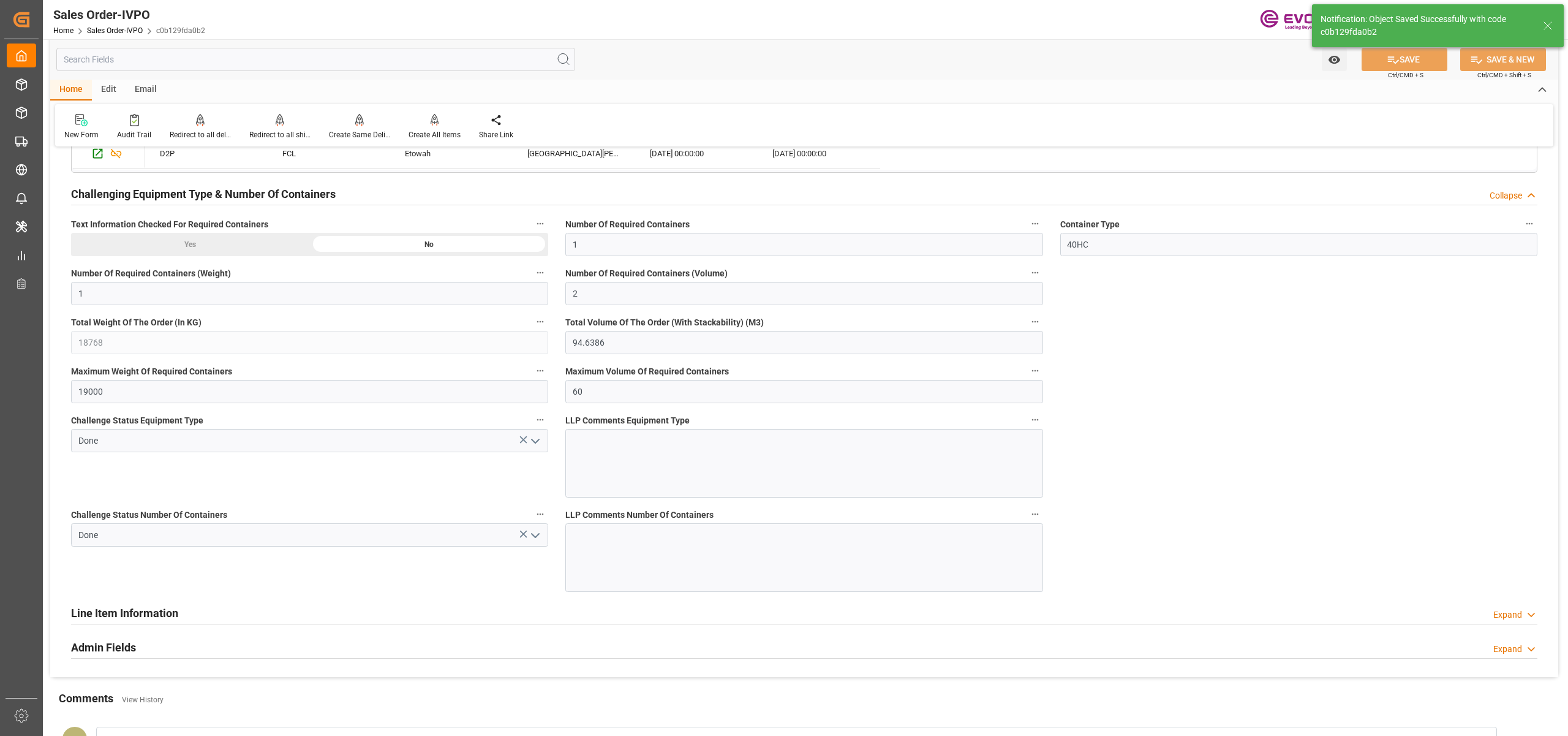
type input "25.08.2025 03:14"
type input "No"
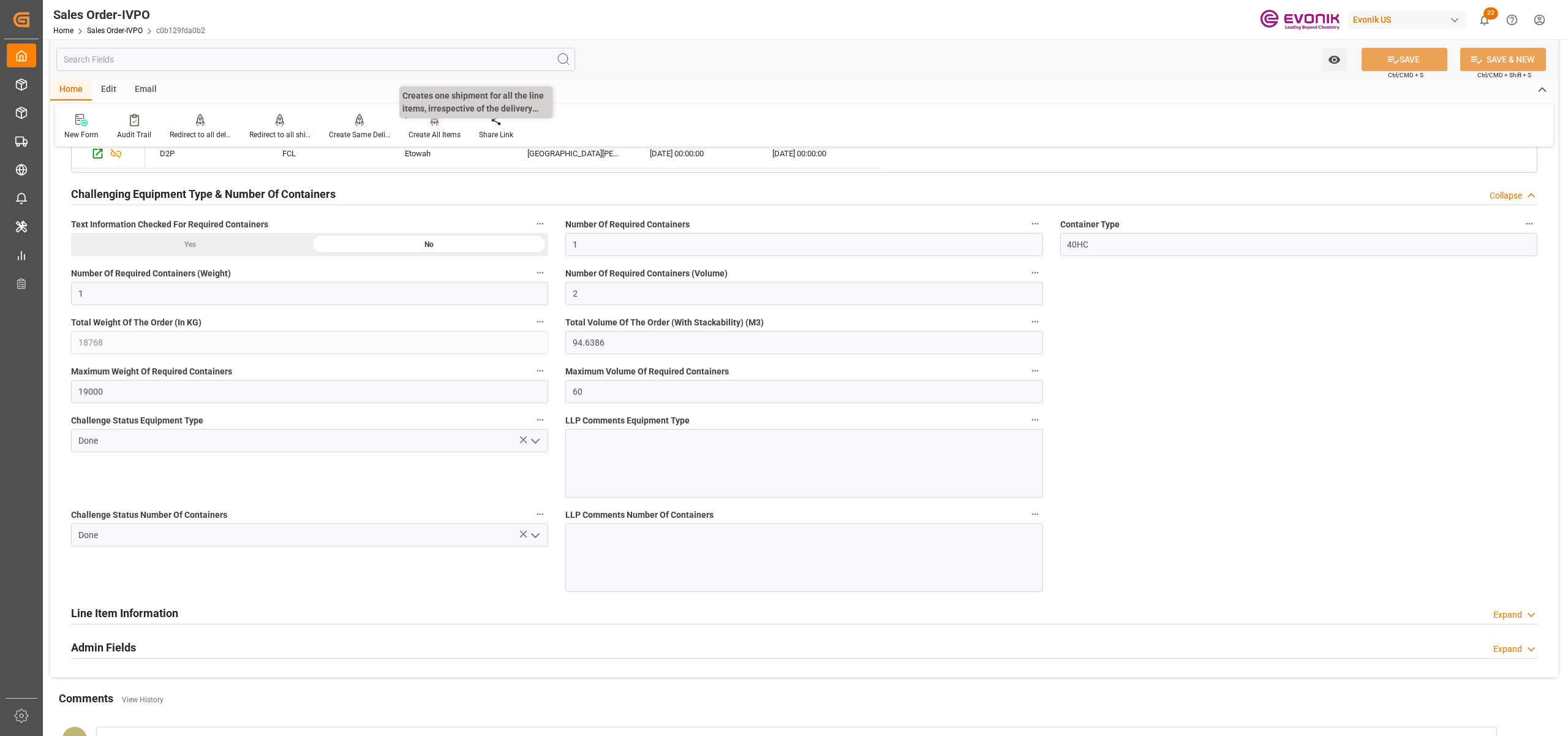
click at [432, 124] on icon at bounding box center [434, 120] width 9 height 13
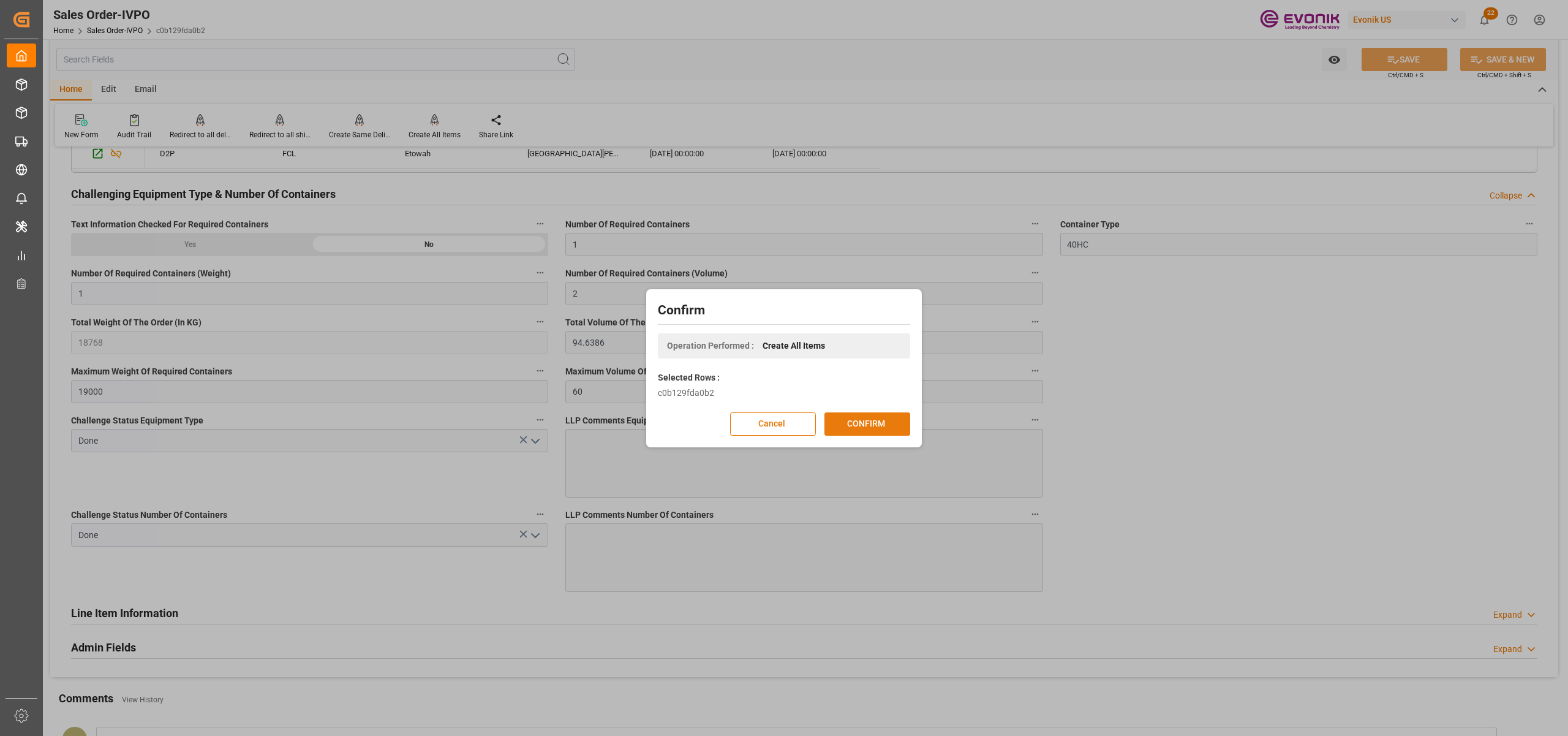
click at [868, 423] on button "CONFIRM" at bounding box center [867, 424] width 86 height 23
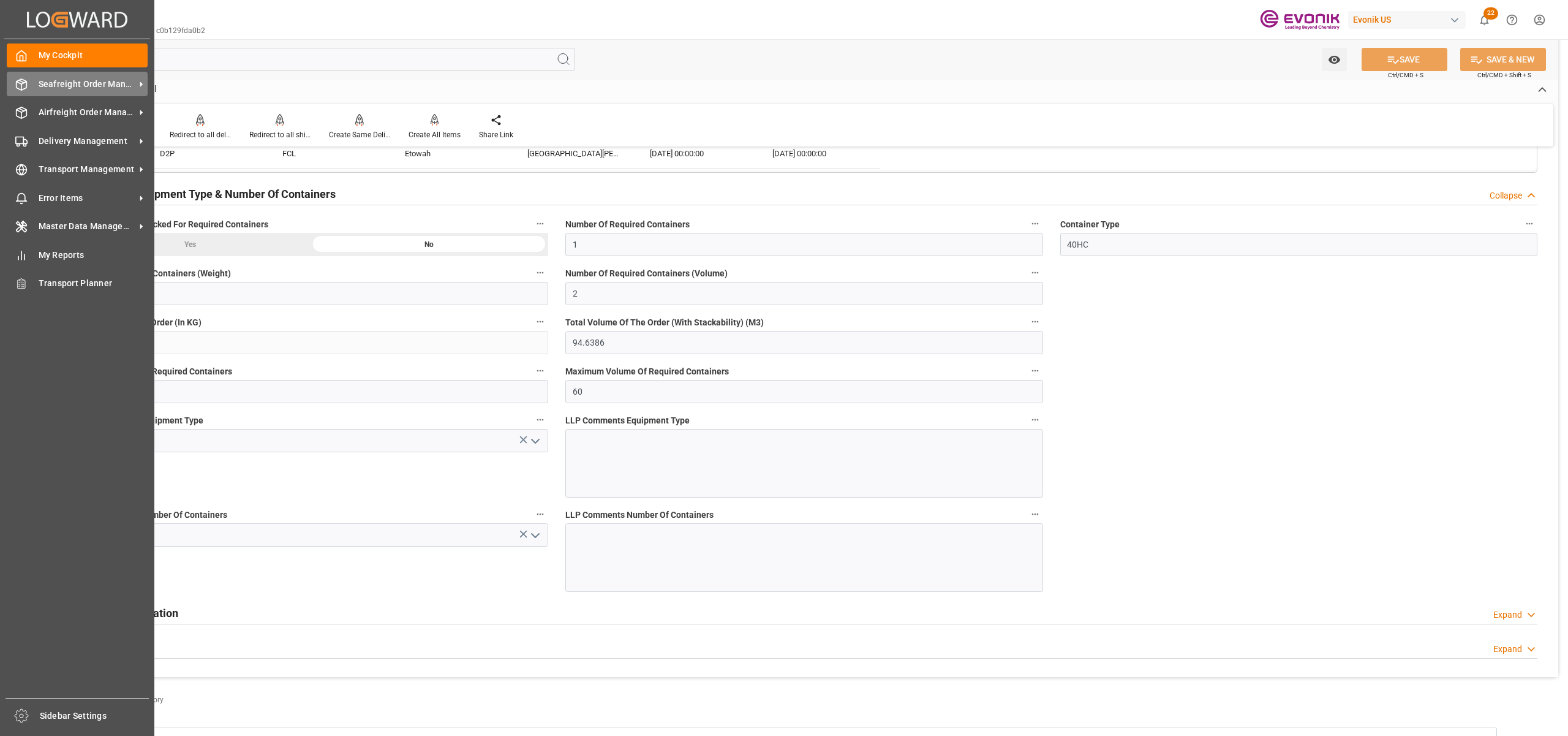
click at [74, 88] on span "Seafreight Order Management" at bounding box center [87, 83] width 97 height 13
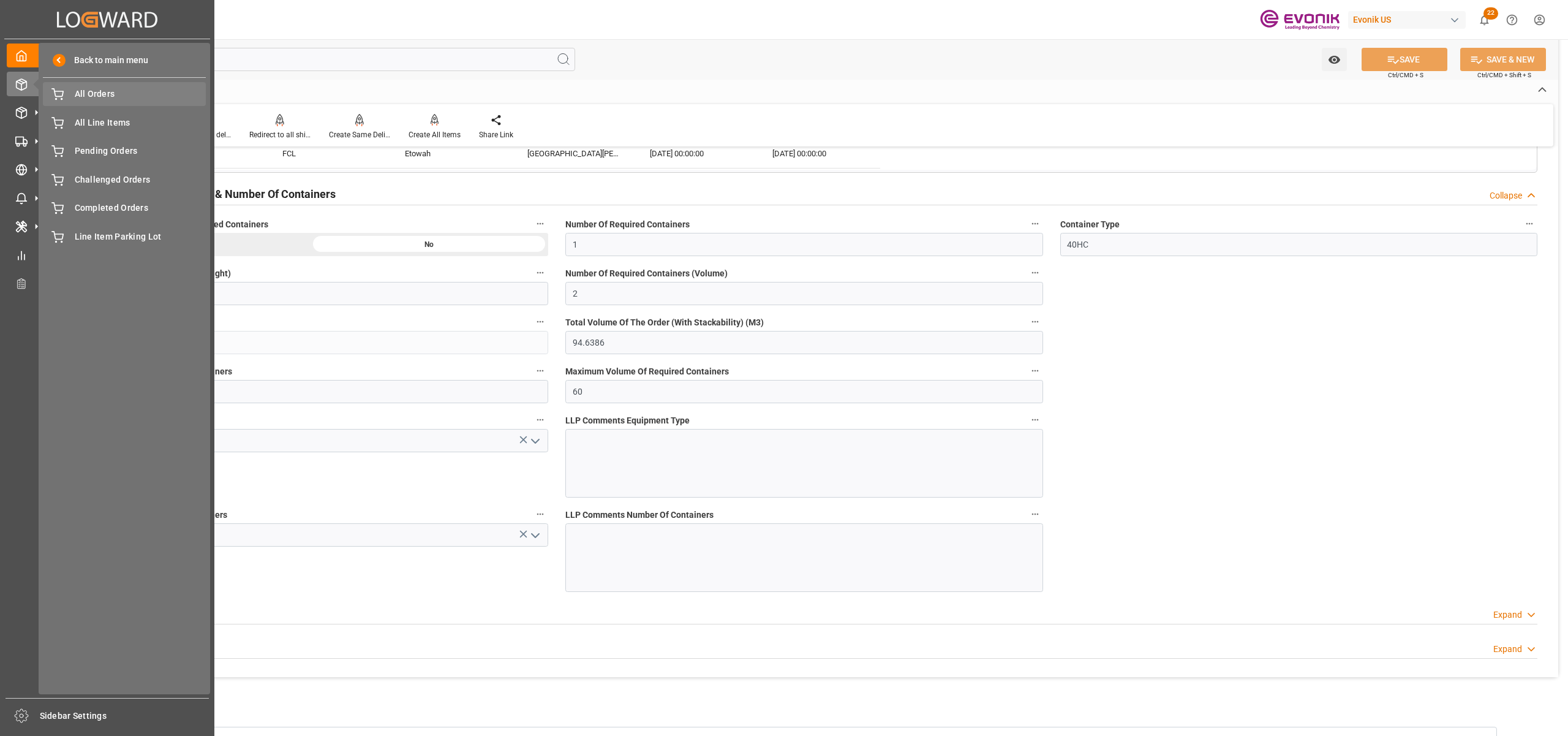
click at [84, 96] on span "All Orders" at bounding box center [140, 94] width 131 height 13
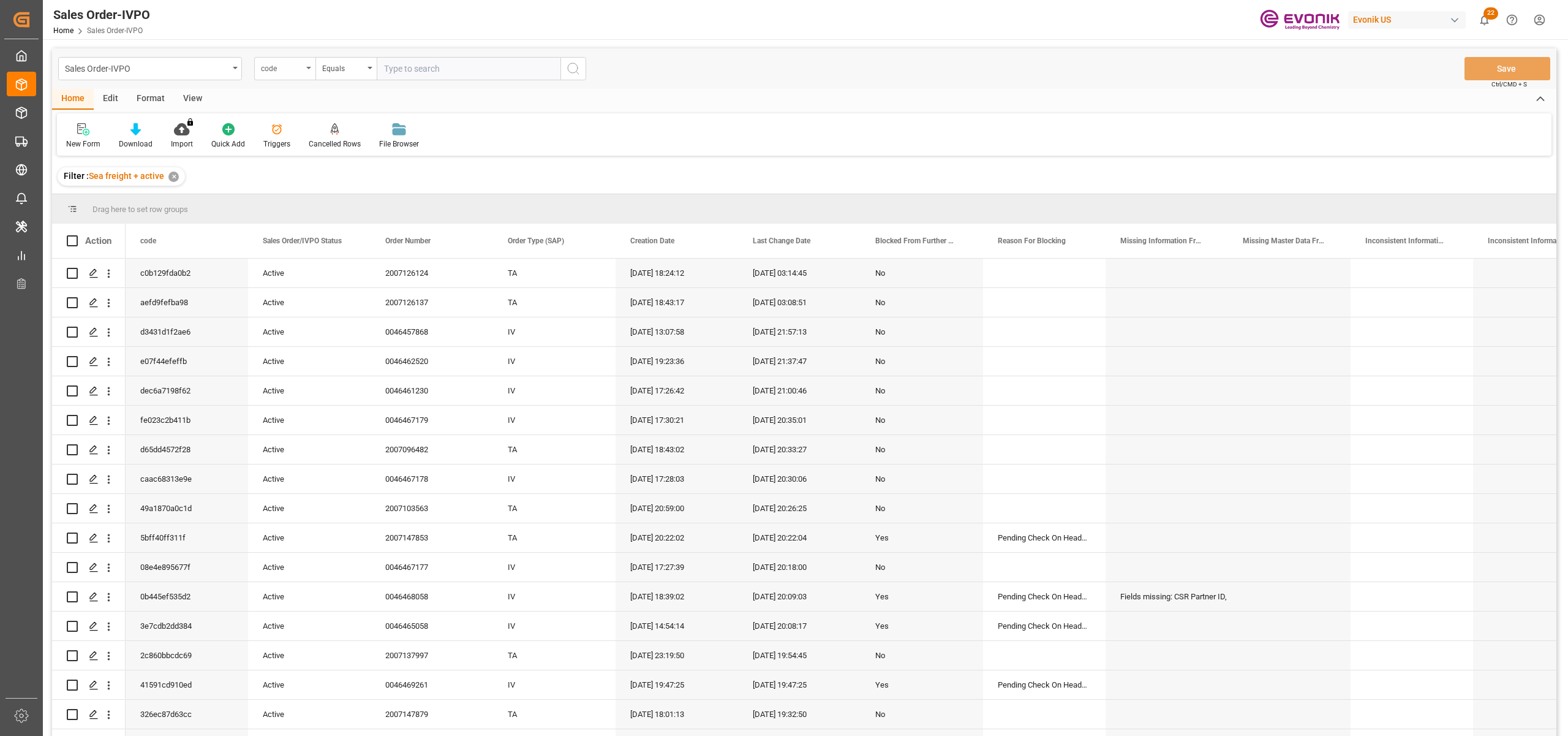
click at [293, 70] on div "code" at bounding box center [281, 67] width 42 height 15
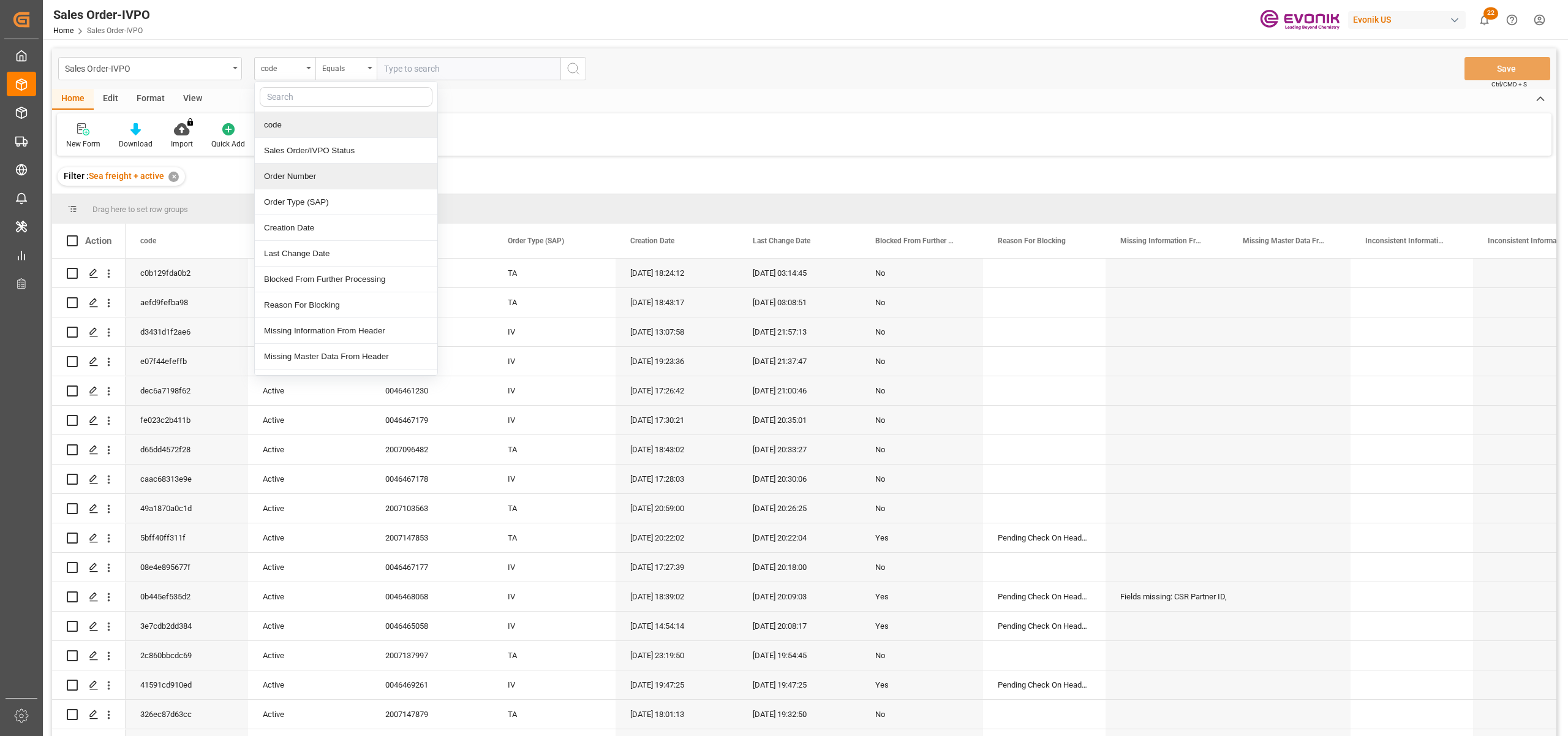
click at [326, 175] on div "Order Number" at bounding box center [346, 176] width 183 height 26
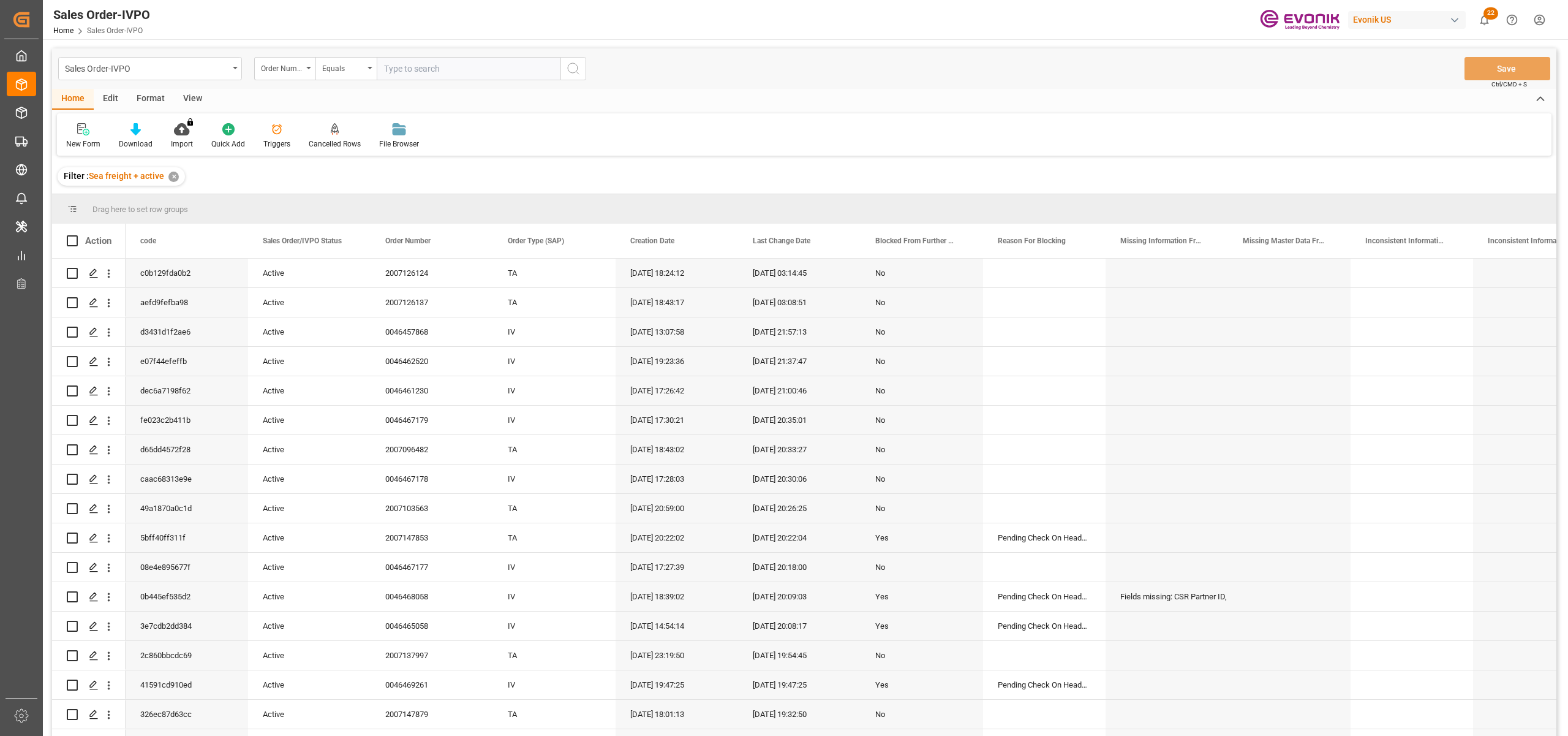
click at [408, 73] on input "text" at bounding box center [469, 69] width 184 height 23
paste input "2007120508"
type input "2007120508"
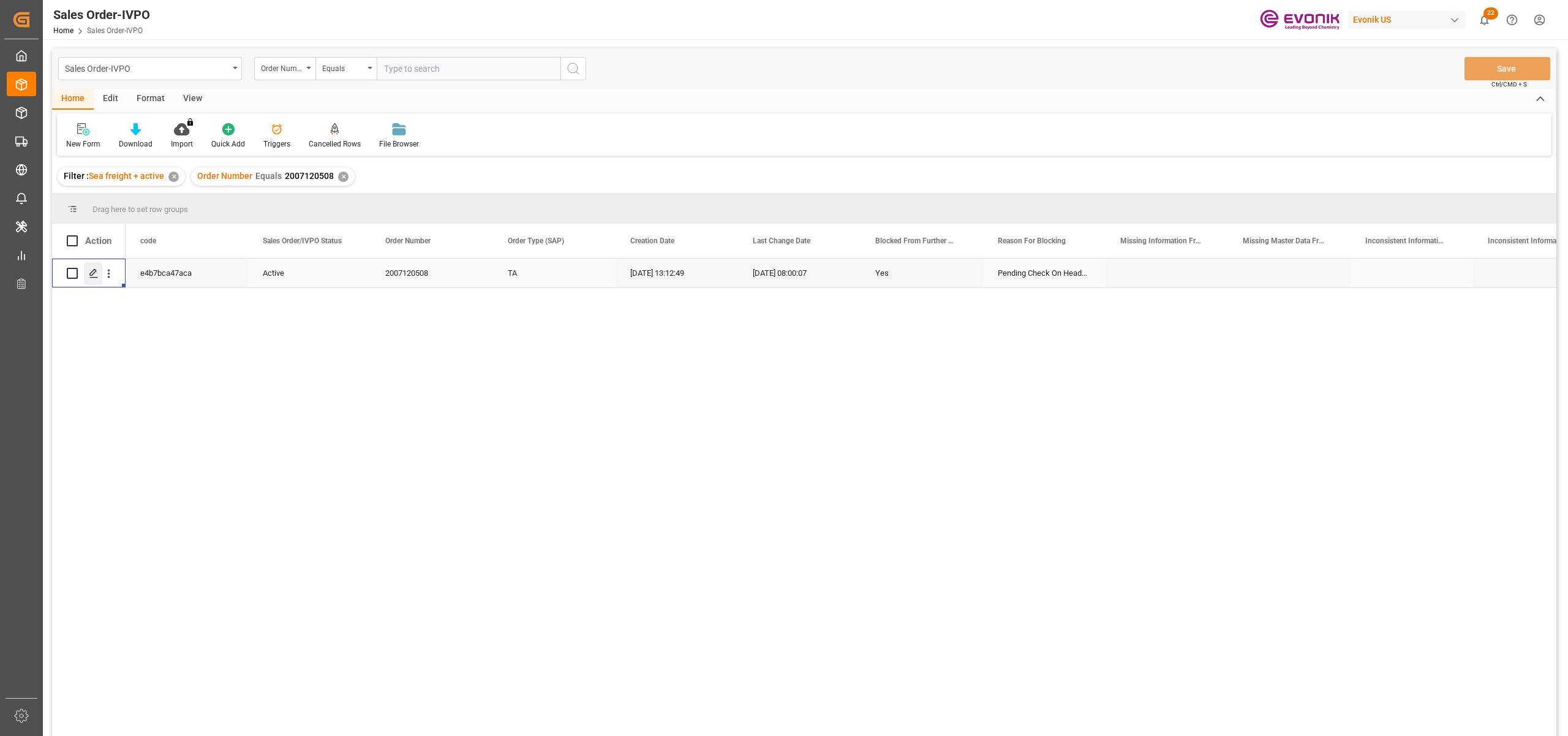
click at [91, 267] on div "Press SPACE to select this row." at bounding box center [93, 273] width 18 height 22
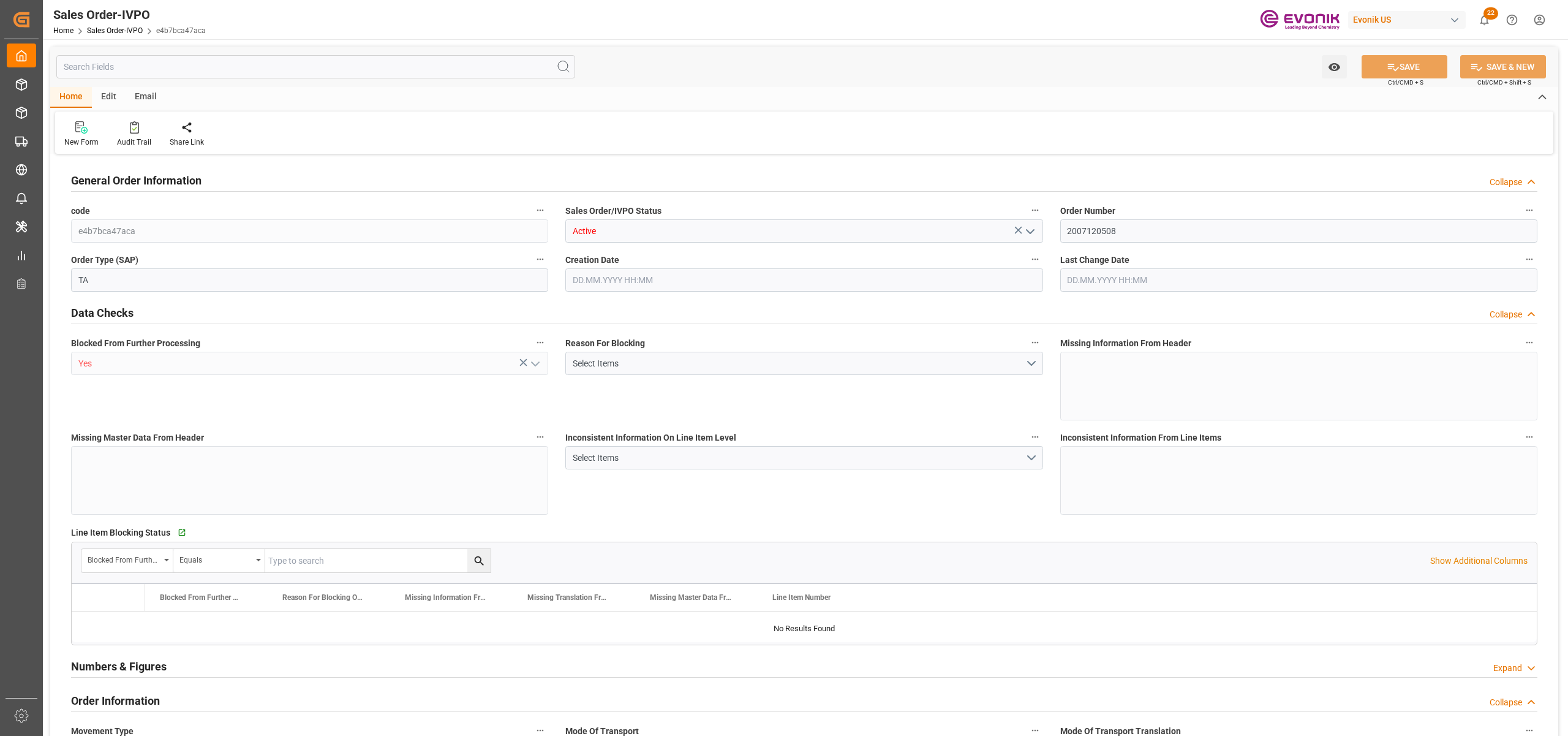
type input "BEANR"
type input "0"
type input "1"
type input "2"
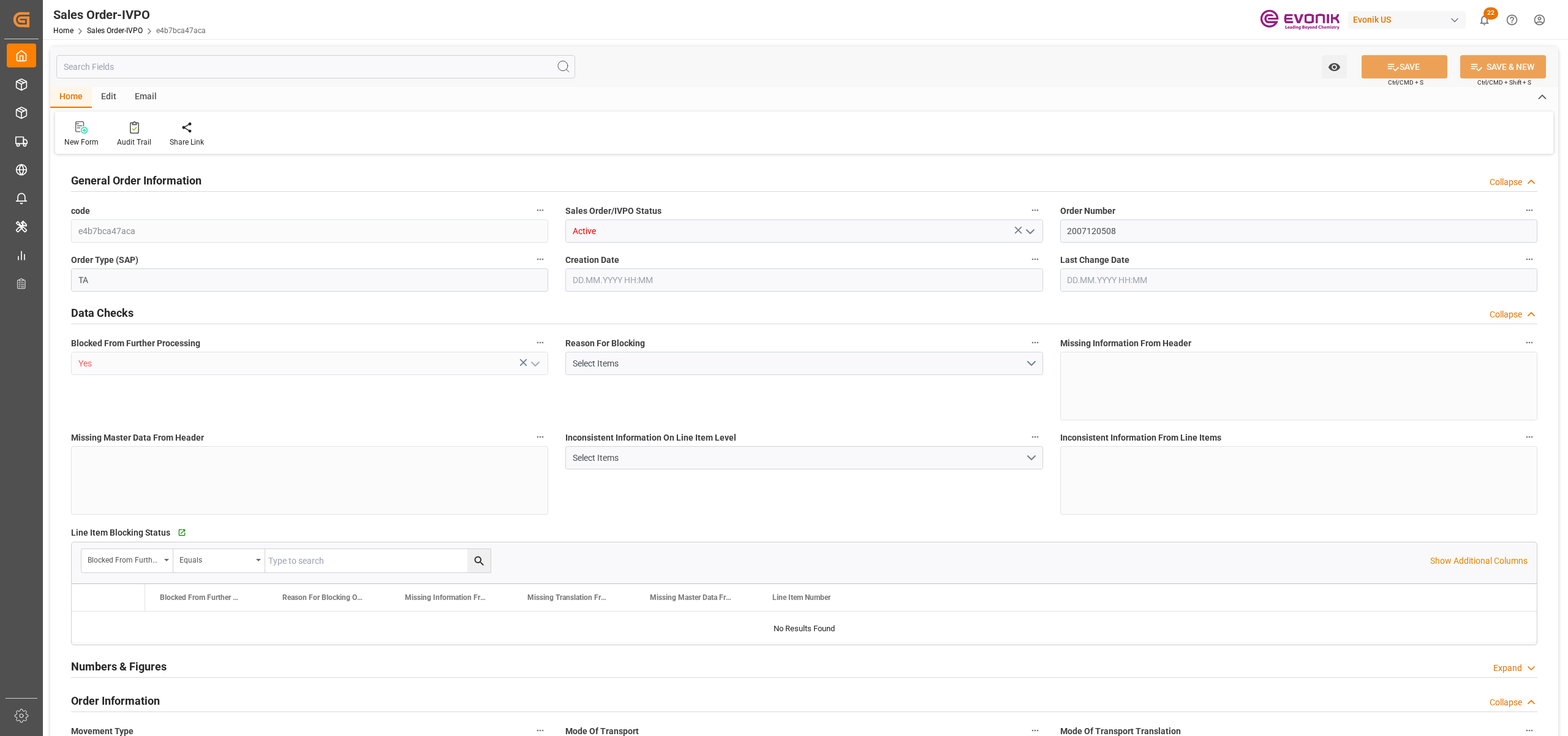
type input "10340.8"
type input "60.3894"
type input "19000"
type input "60"
type input "31.07.2025 13:12"
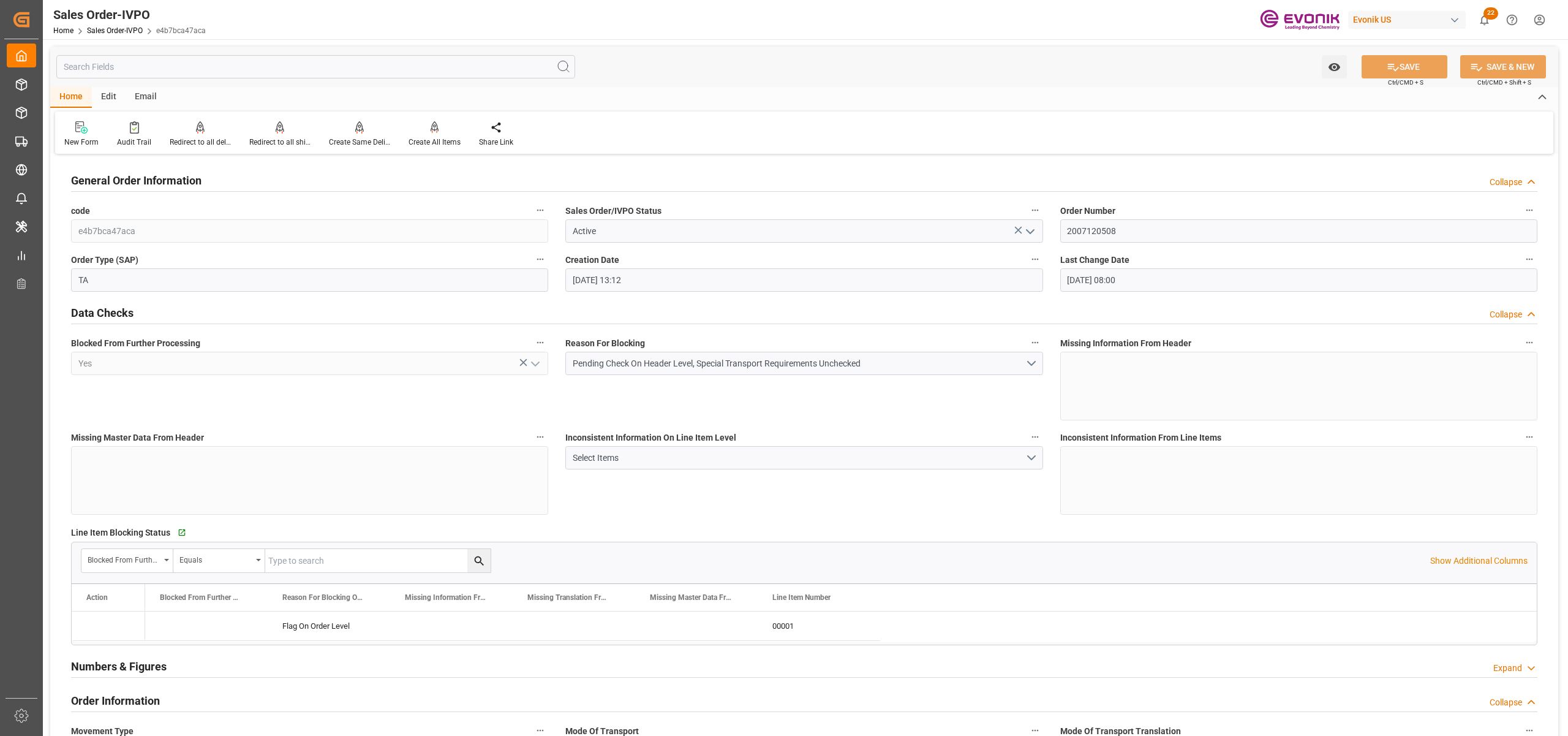
type input "22.08.2025 08:00"
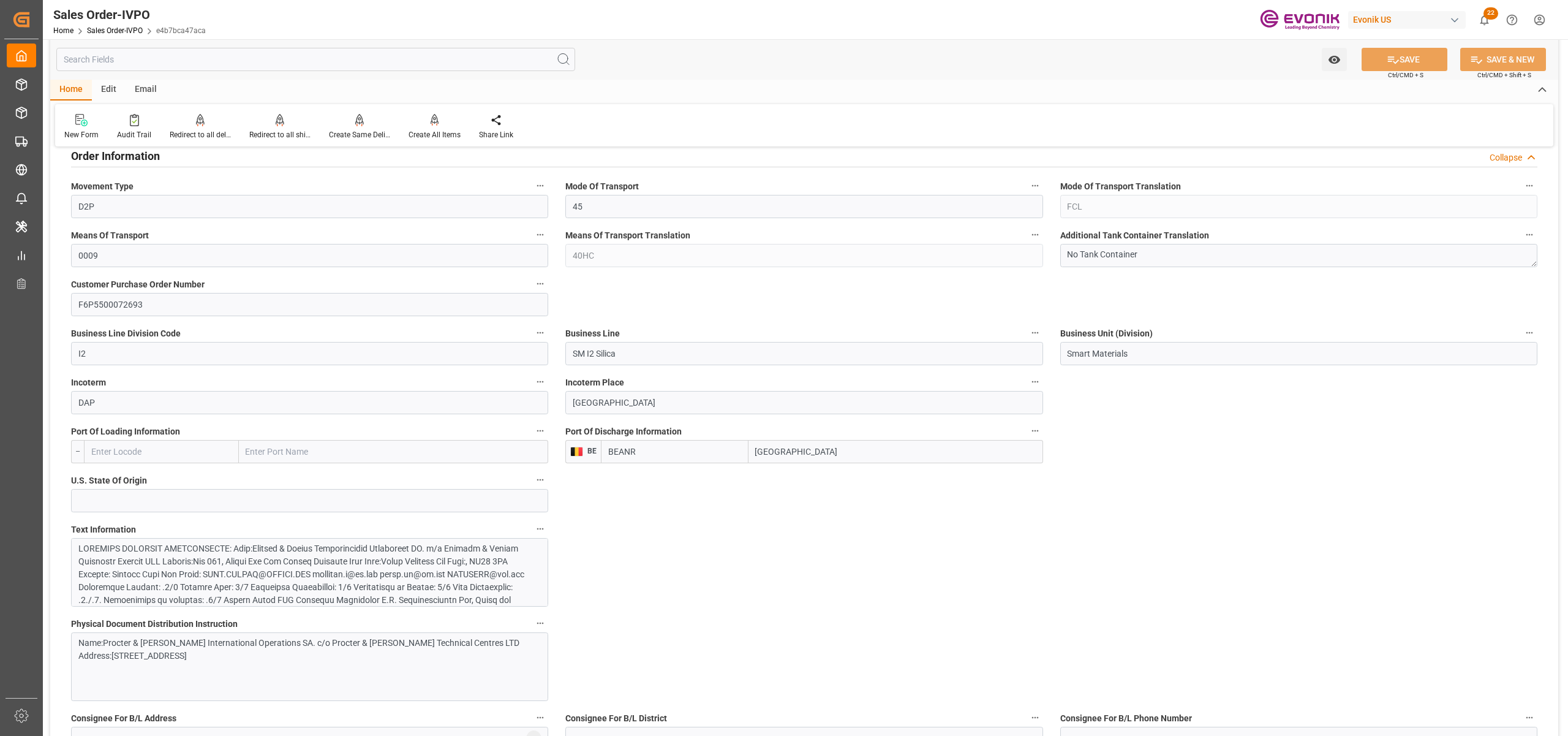
scroll to position [272, 0]
click at [422, 547] on div at bounding box center [303, 476] width 450 height 412
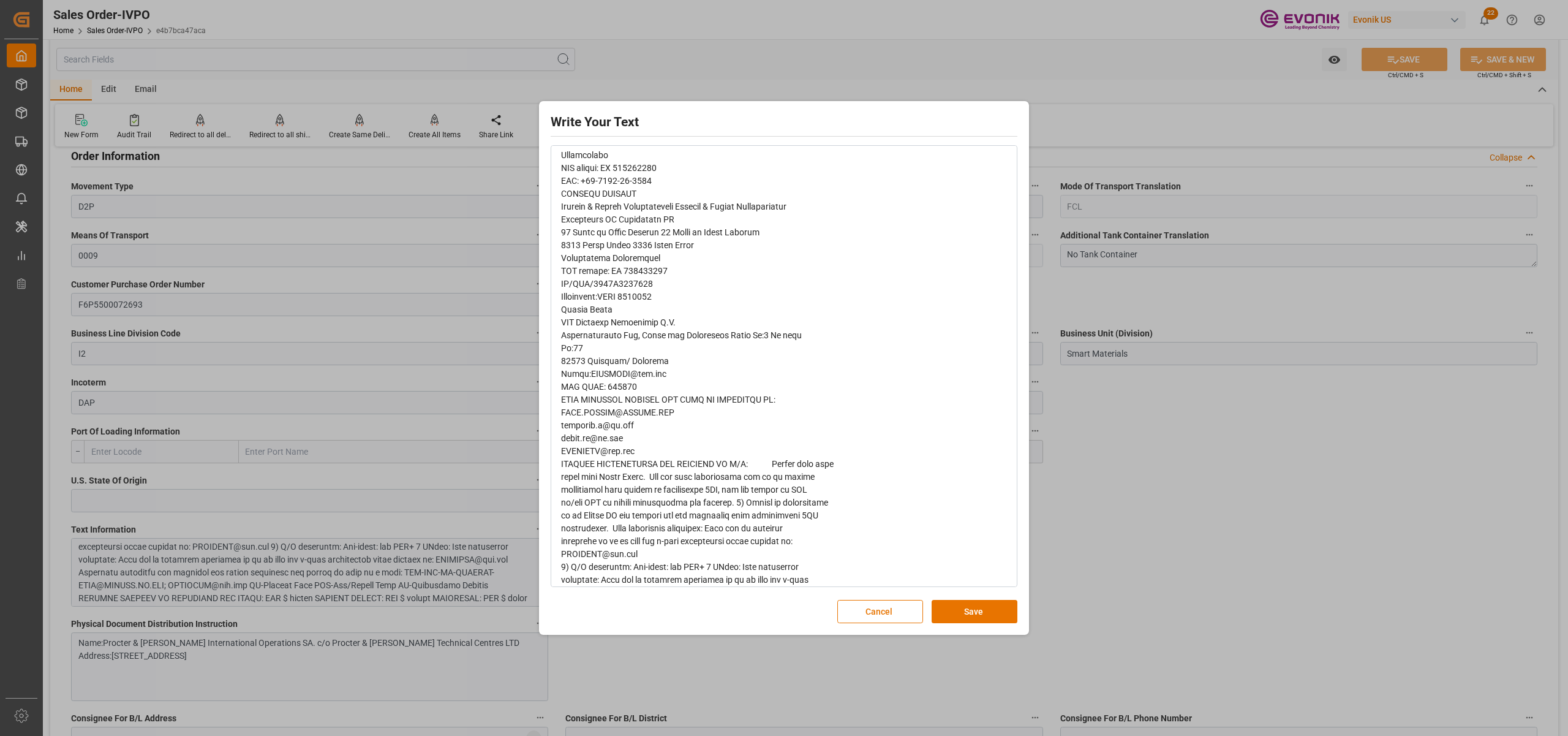
scroll to position [596, 0]
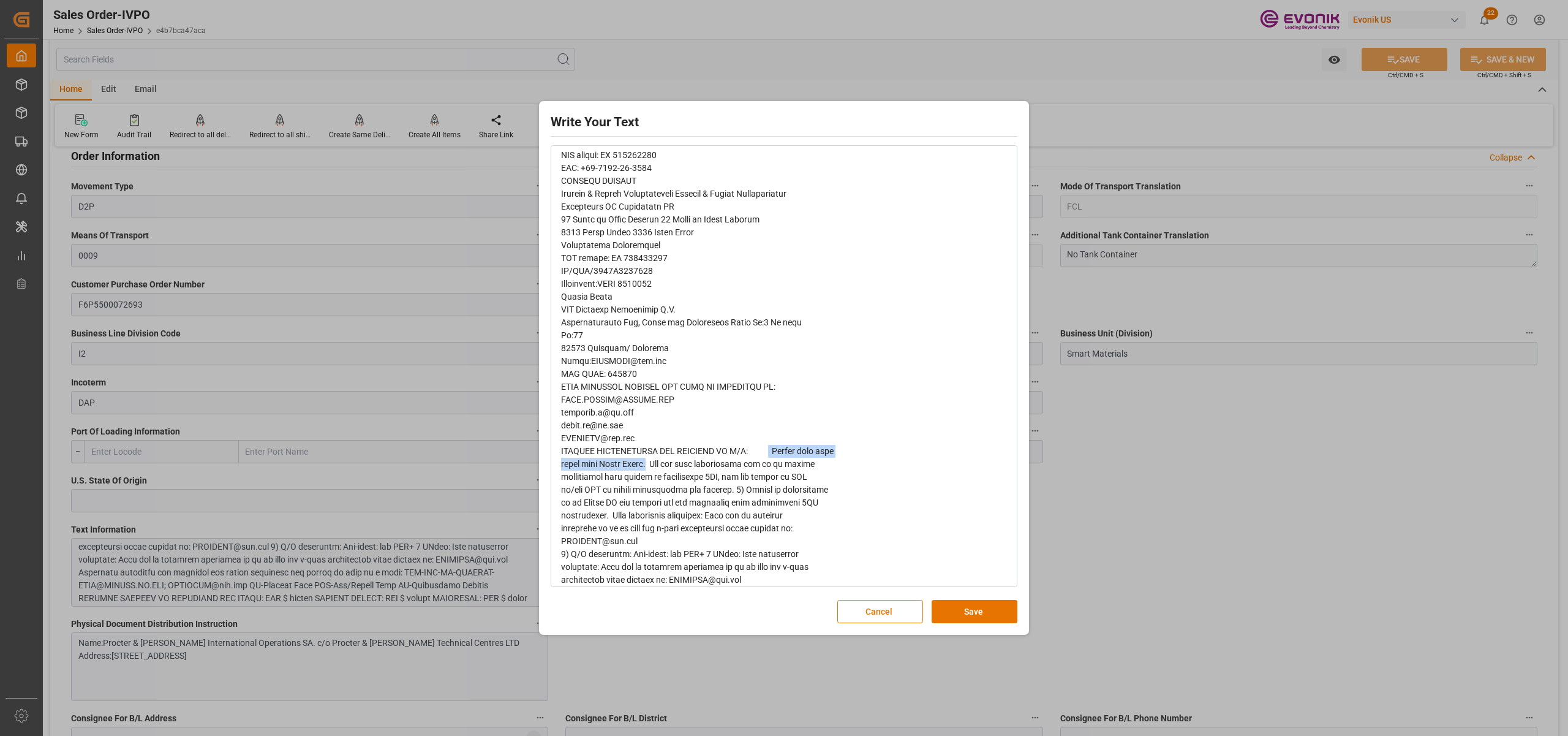
drag, startPoint x: 775, startPoint y: 453, endPoint x: 652, endPoint y: 466, distance: 123.7
click at [652, 466] on span "rdw-editor" at bounding box center [697, 283] width 273 height 1348
copy span "Please book this order with Hapag Lloyd."
click at [684, 494] on span "rdw-editor" at bounding box center [697, 283] width 273 height 1348
click at [594, 485] on div "rdw-editor" at bounding box center [784, 283] width 447 height 1351
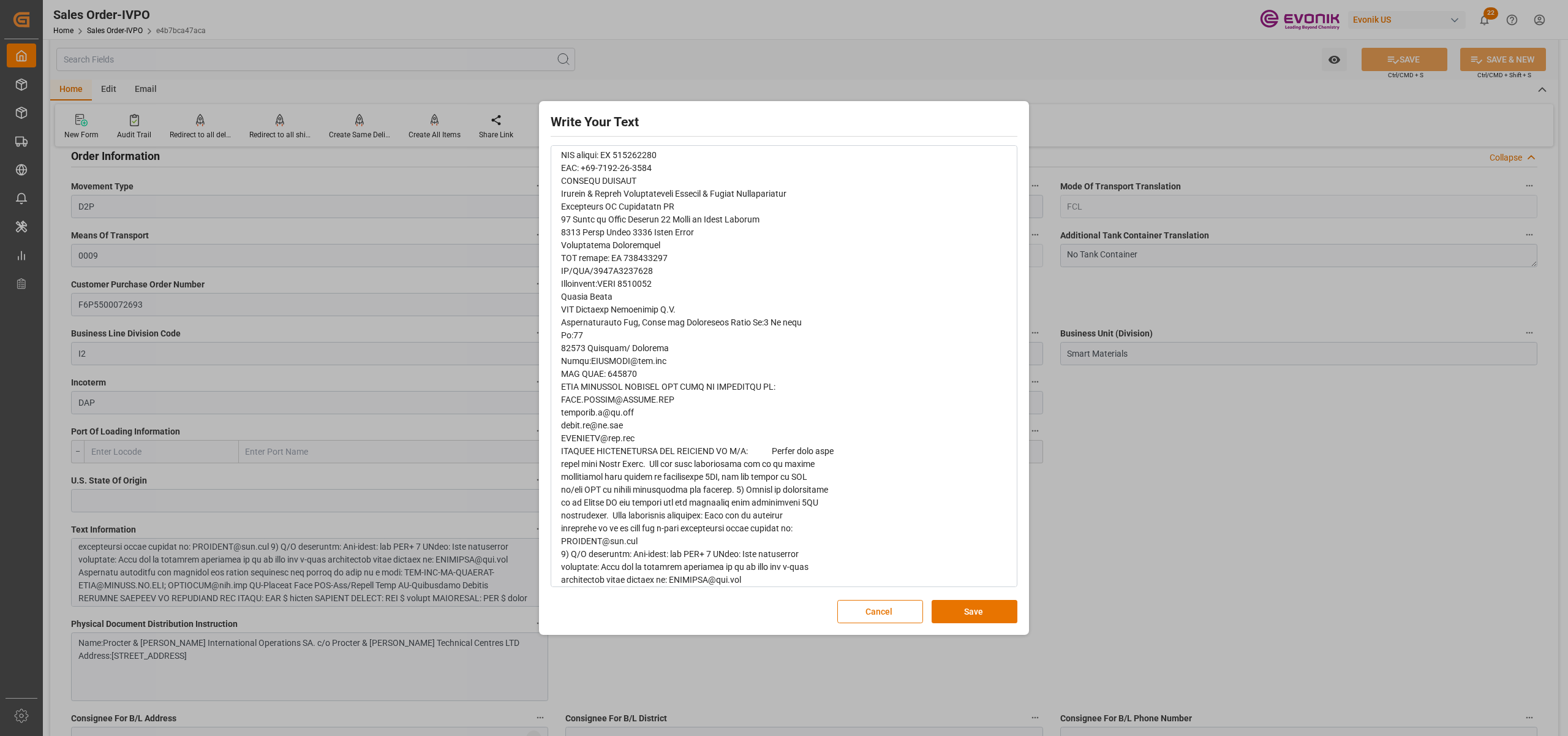
click at [572, 495] on span "rdw-editor" at bounding box center [697, 283] width 273 height 1348
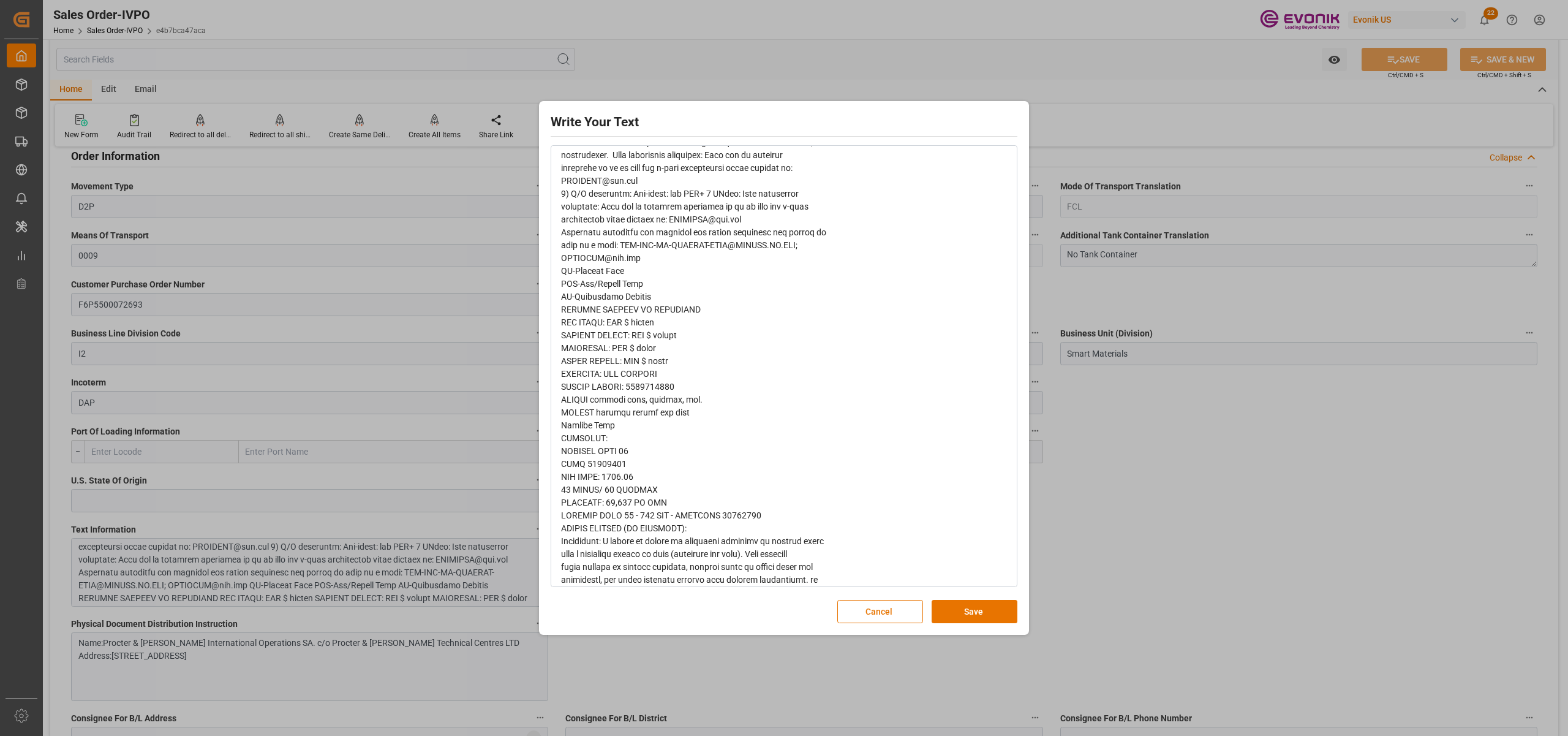
scroll to position [969, 0]
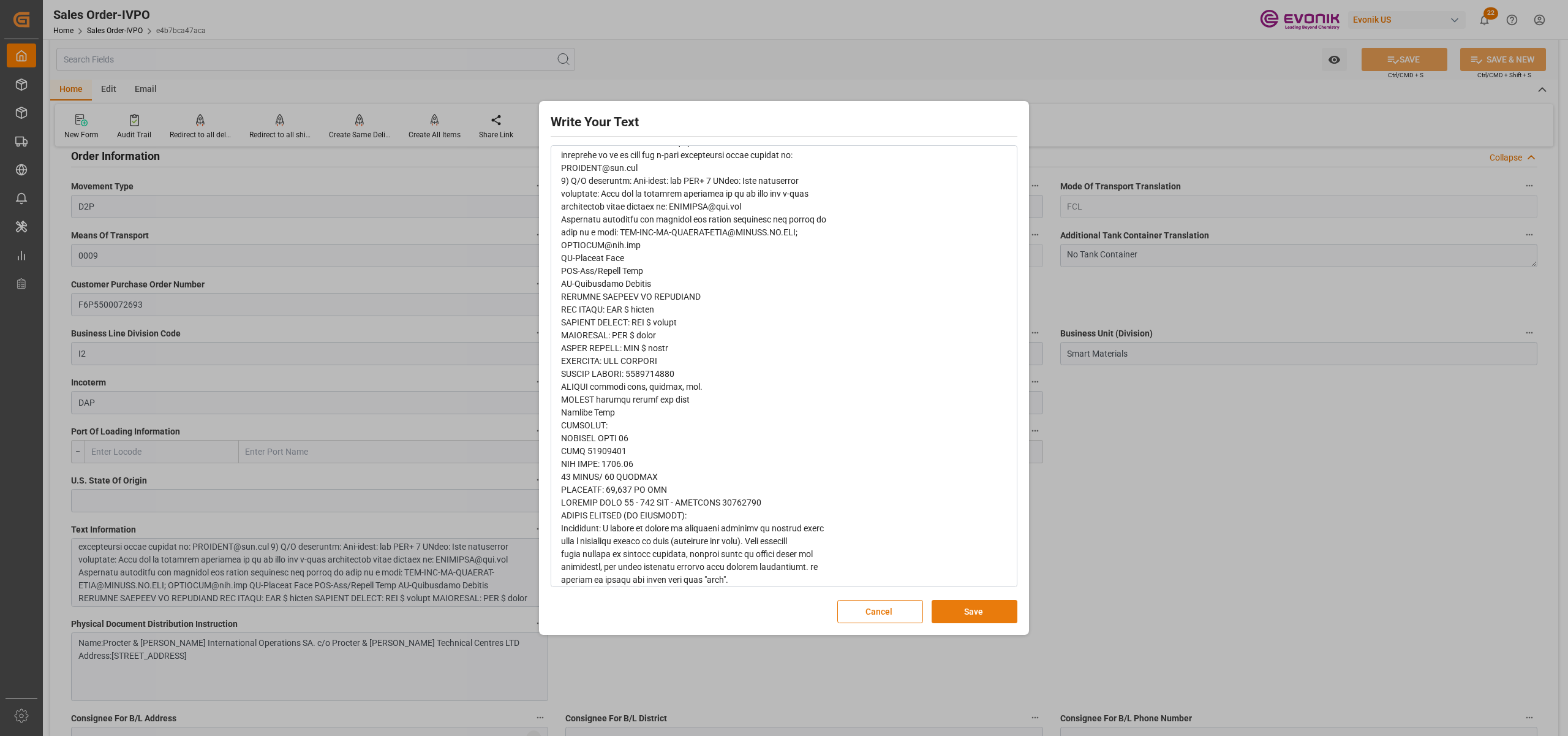
click at [973, 616] on button "Save" at bounding box center [974, 611] width 86 height 23
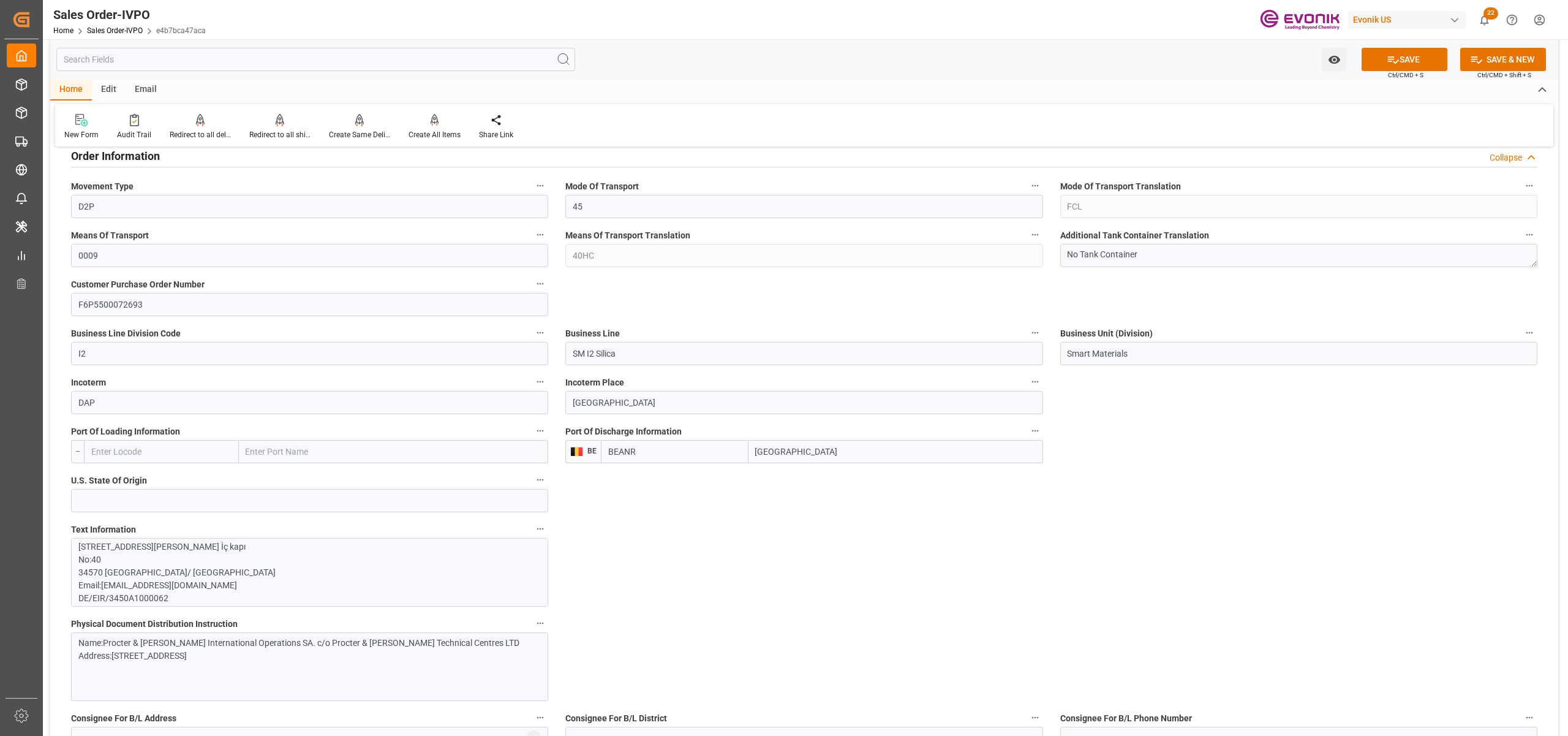
click at [430, 670] on div "Name:Procter & Gamble International Operations SA. c/o Procter & Gamble Technic…" at bounding box center [309, 666] width 478 height 69
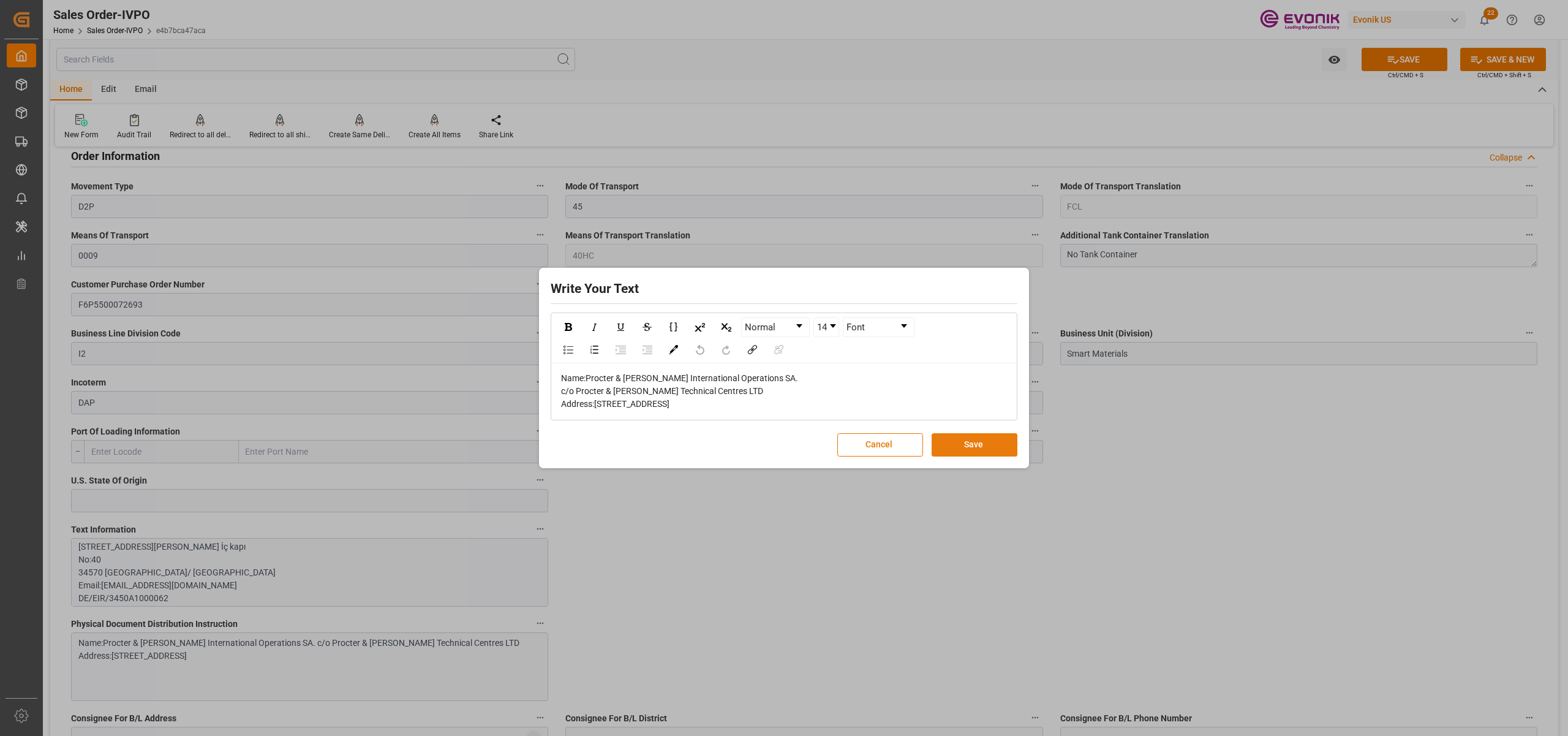
click at [955, 456] on button "Save" at bounding box center [974, 445] width 86 height 23
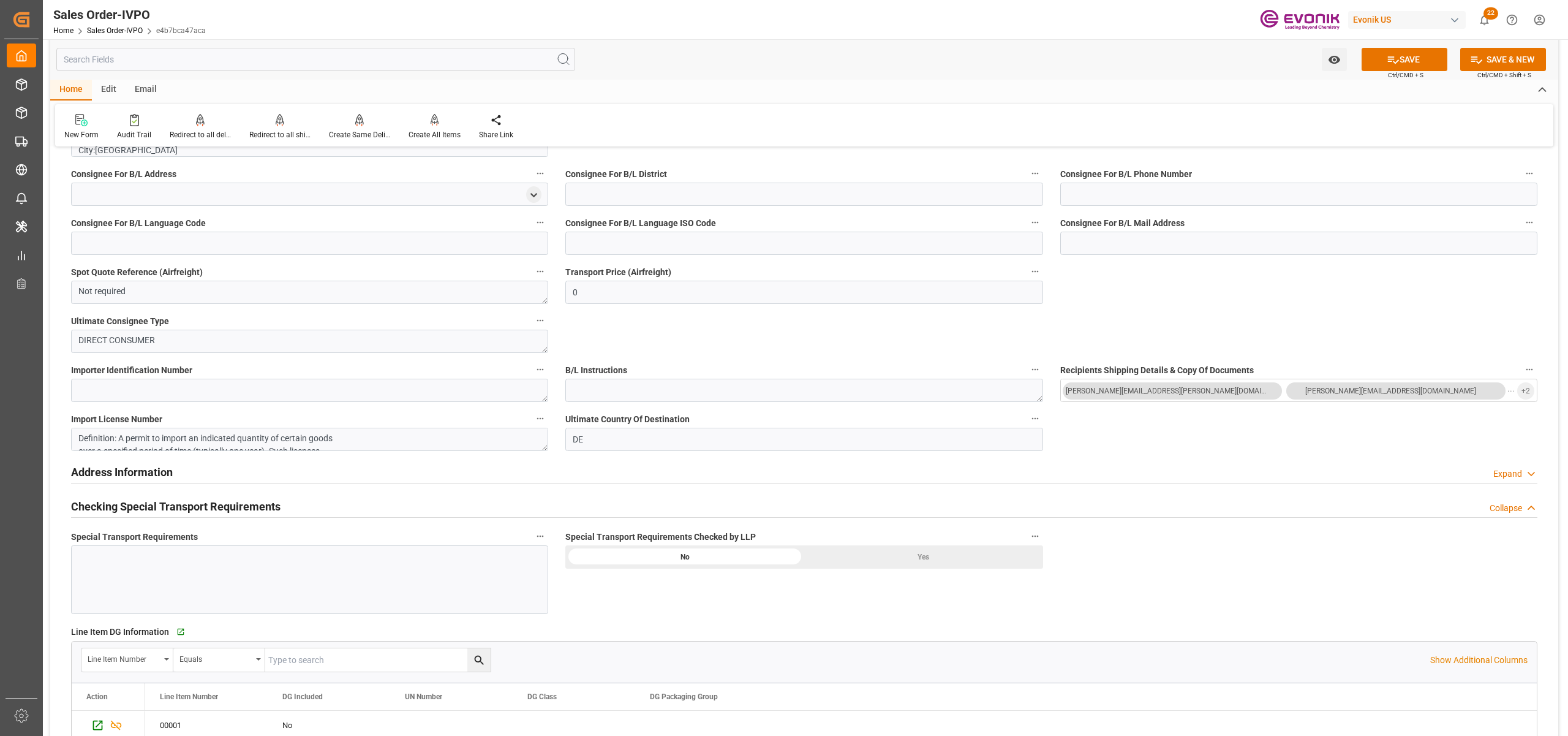
scroll to position [1362, 0]
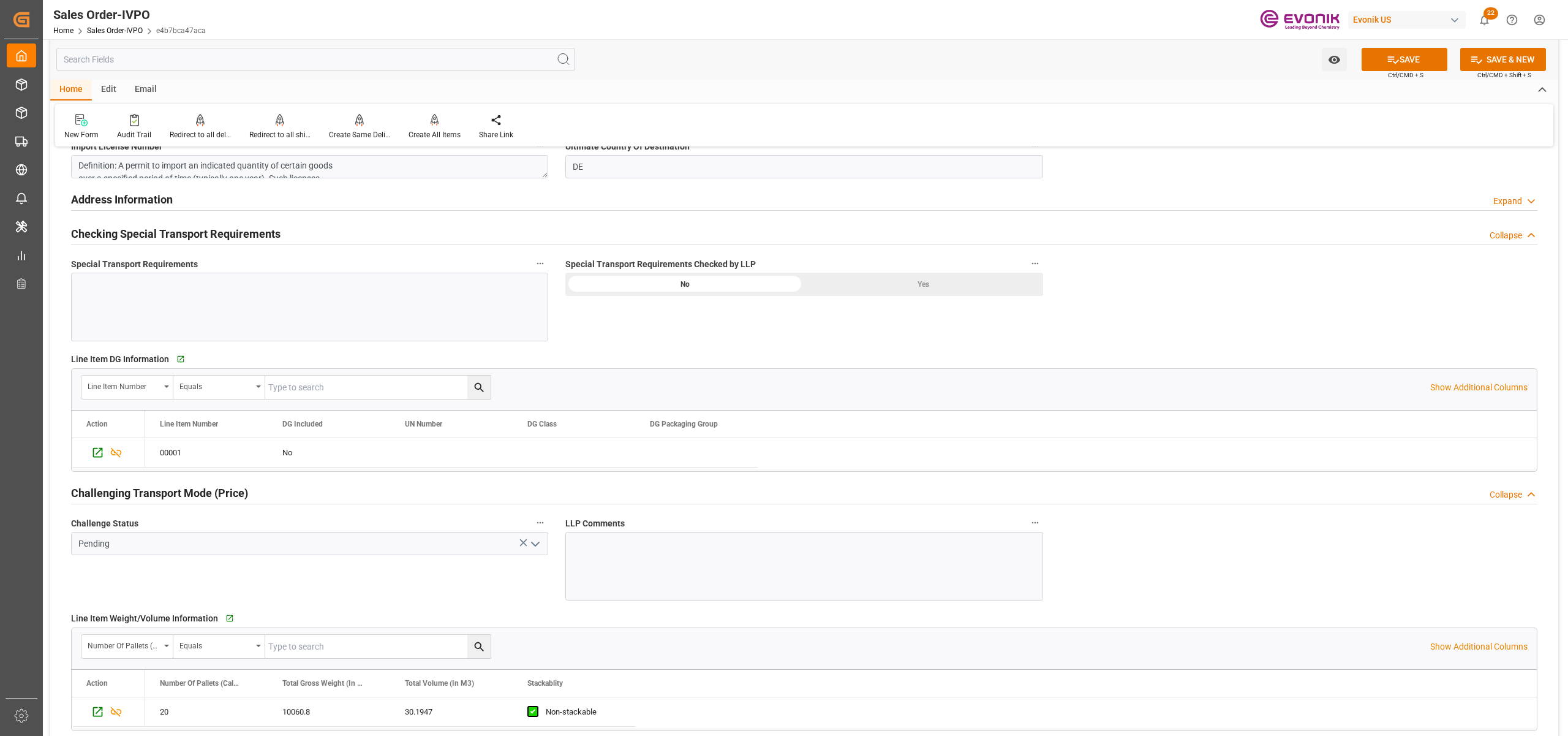
click at [941, 284] on div "Yes" at bounding box center [923, 284] width 239 height 23
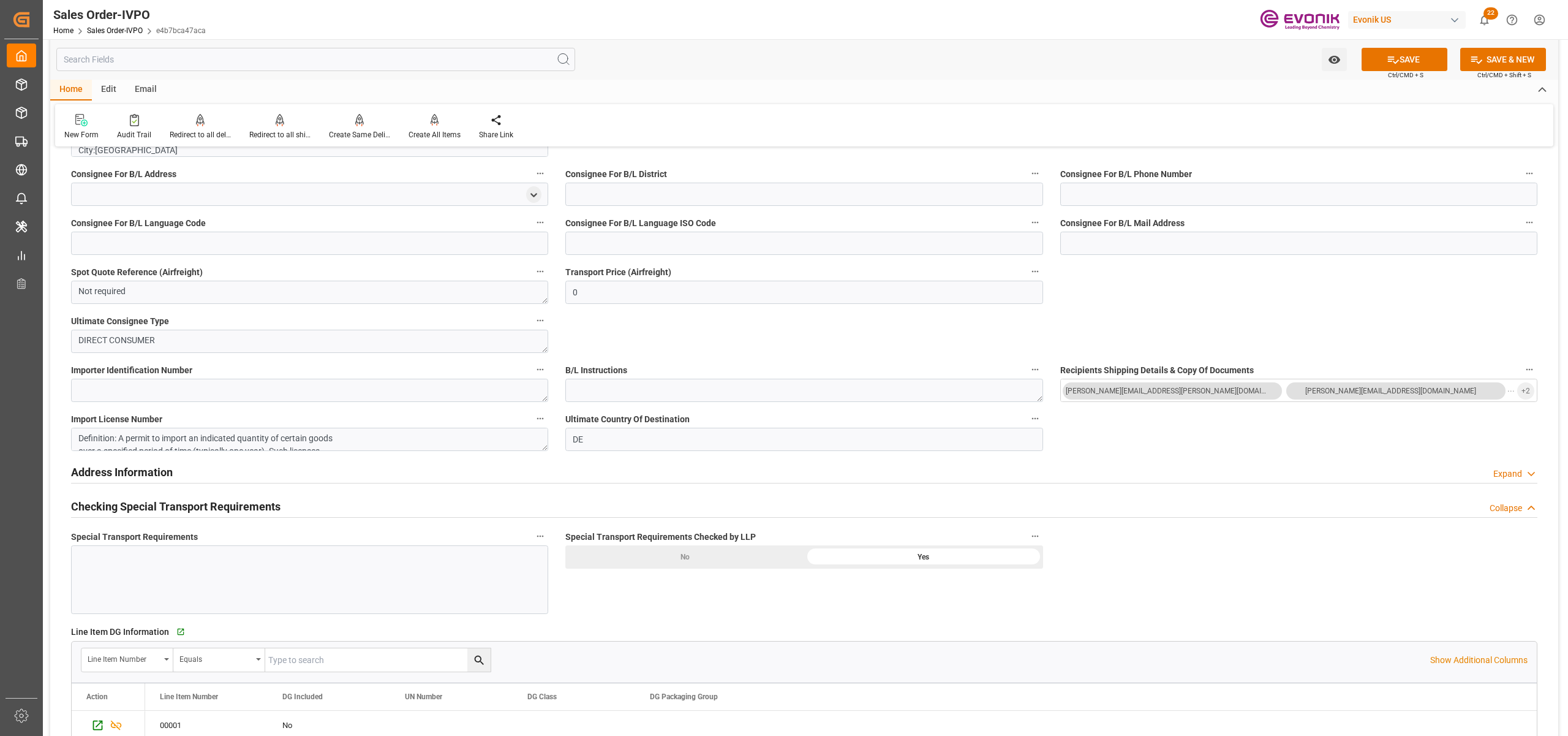
scroll to position [817, 0]
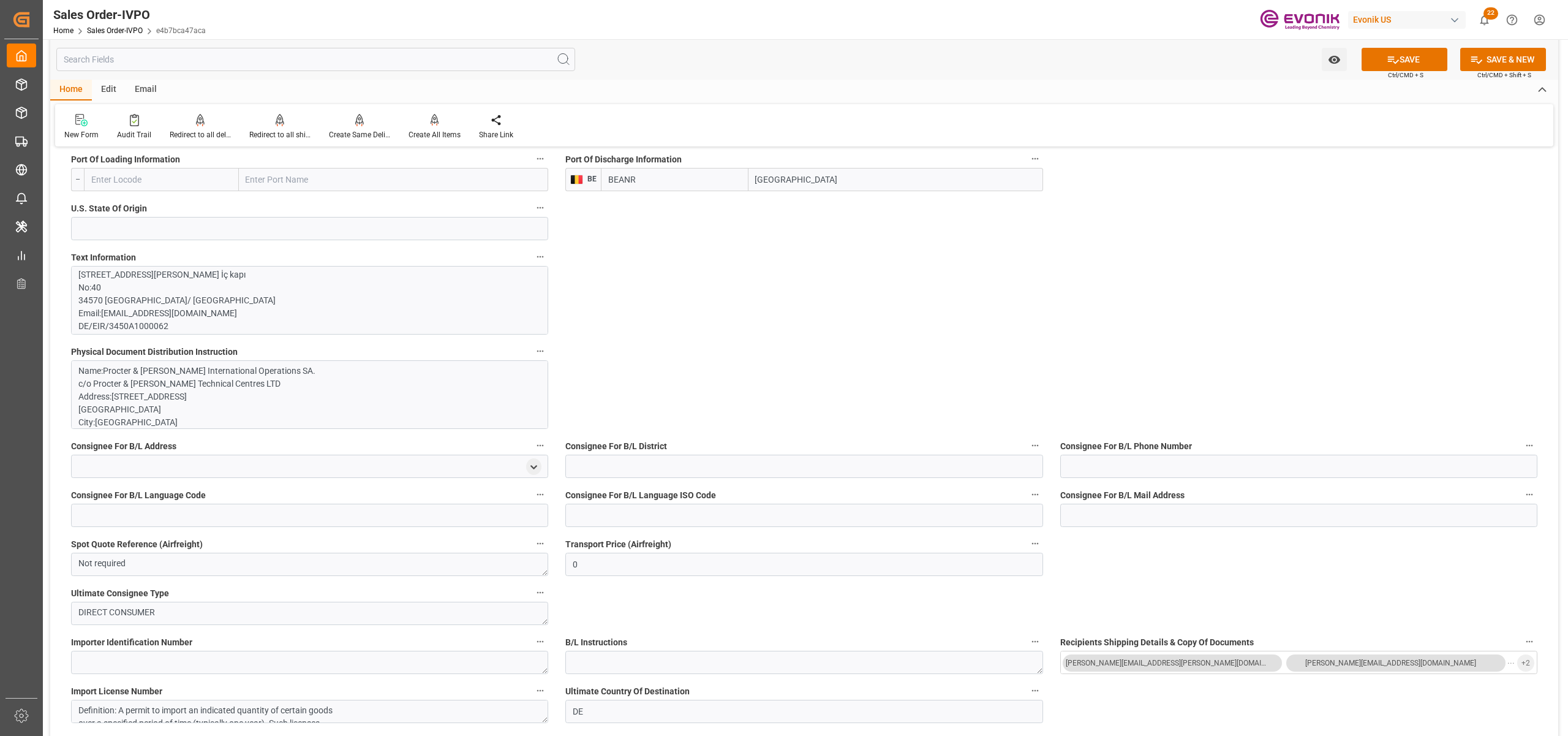
click at [363, 304] on p "PHYSICAL DOCUMENT DISTRIBUTION: Name:Procter & Gamble International Operations …" at bounding box center [303, 673] width 450 height 1351
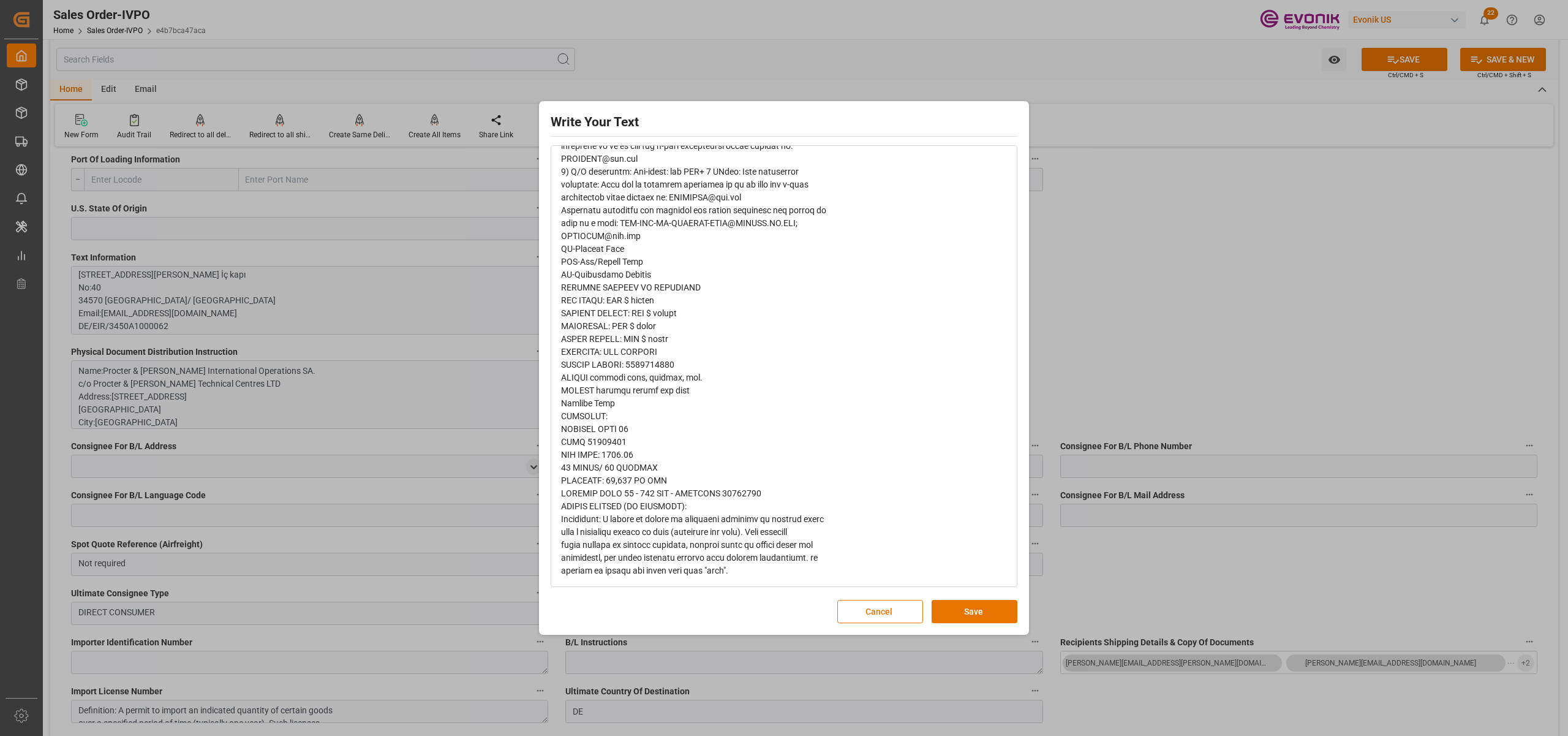
scroll to position [707, 0]
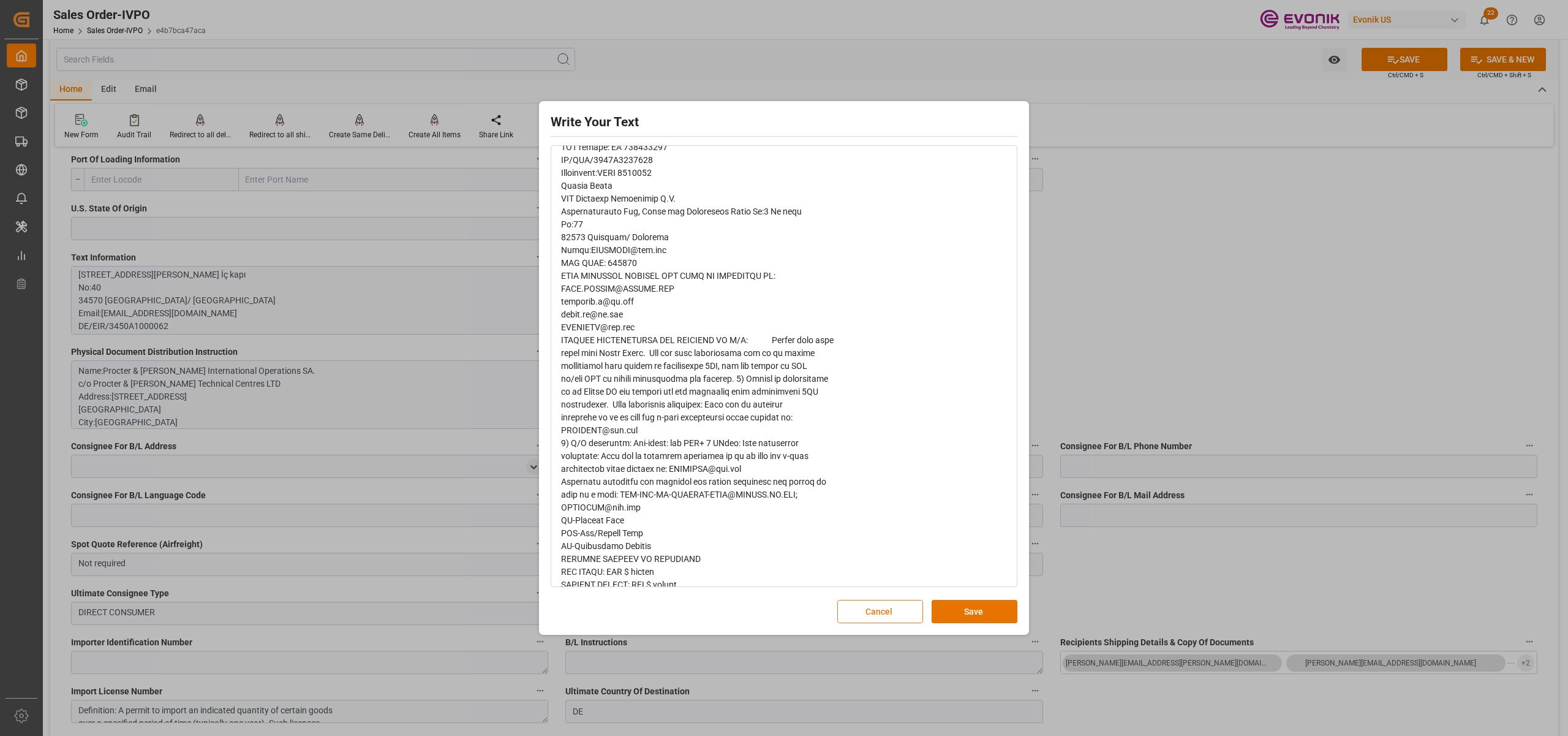
click at [871, 614] on button "Cancel" at bounding box center [880, 611] width 86 height 23
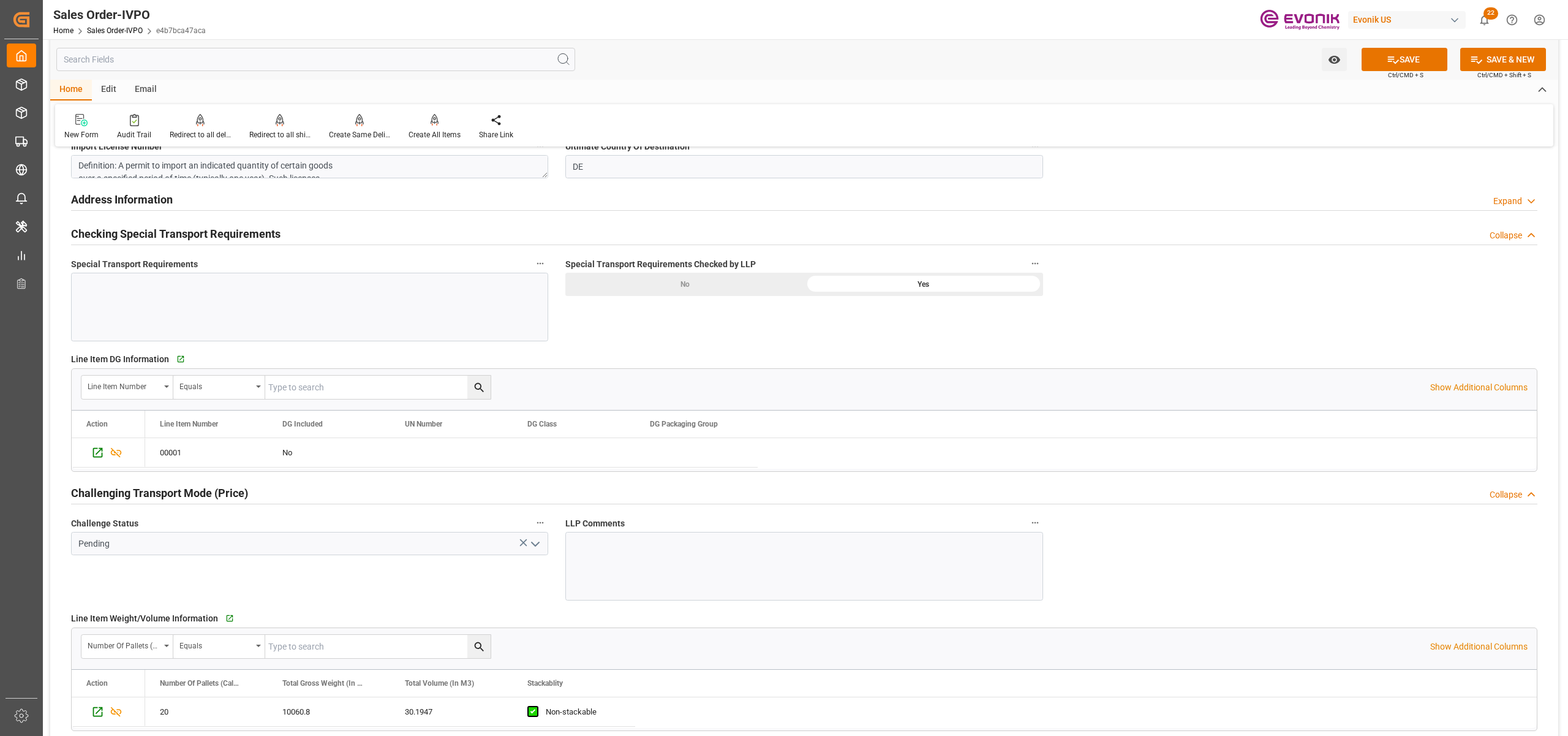
scroll to position [1634, 0]
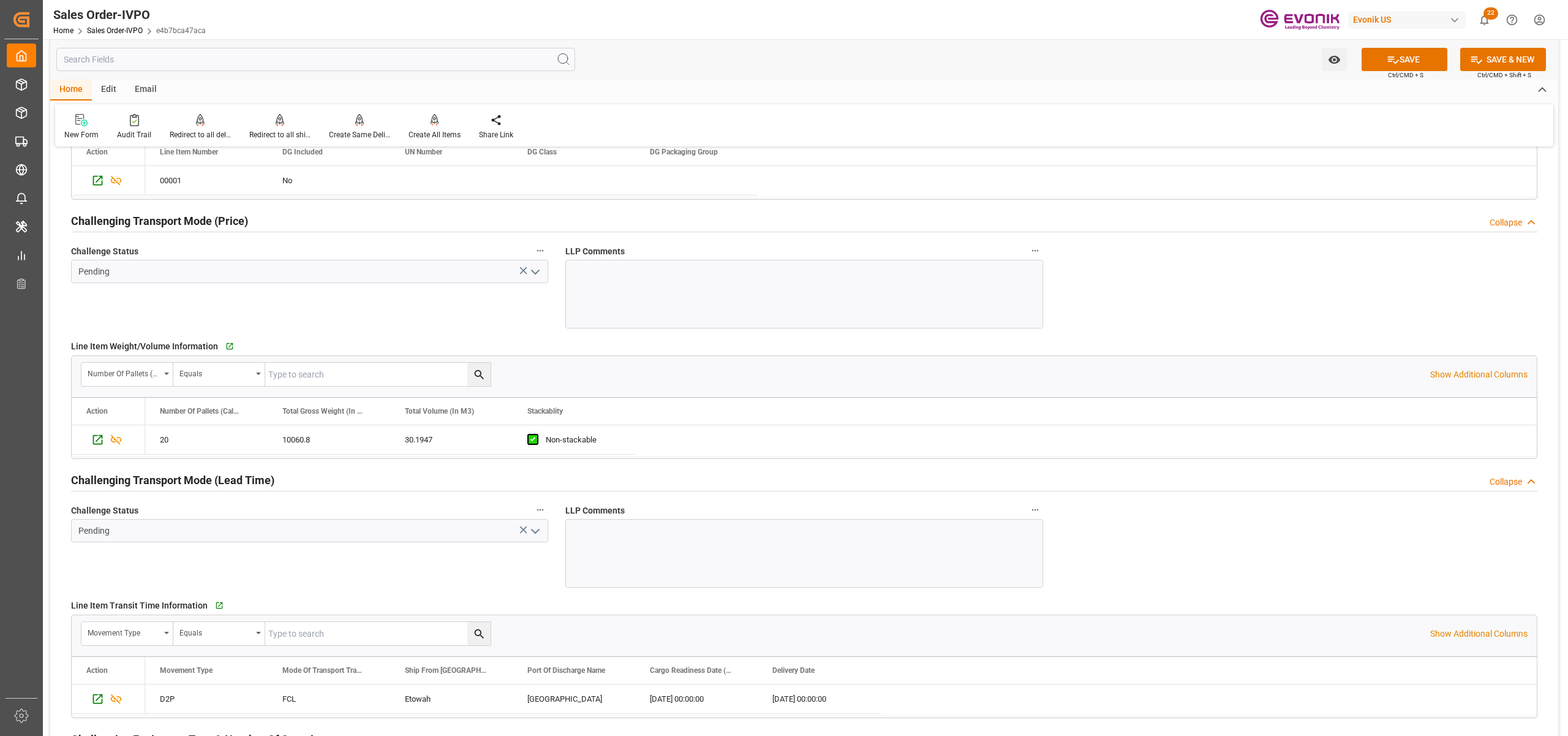
click at [532, 273] on polyline "open menu" at bounding box center [536, 272] width 8 height 4
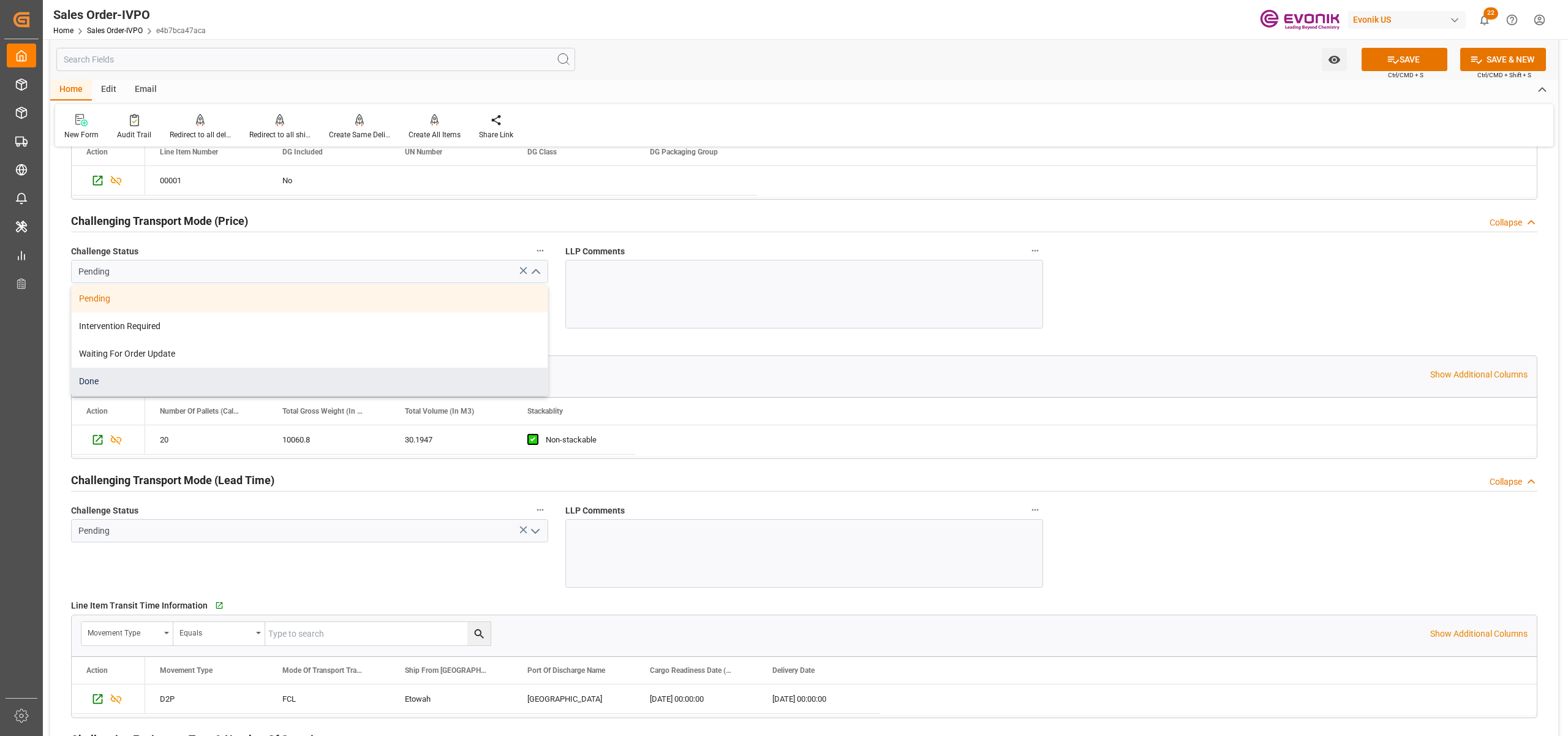
click at [151, 380] on div "Done" at bounding box center [309, 381] width 476 height 28
type input "Done"
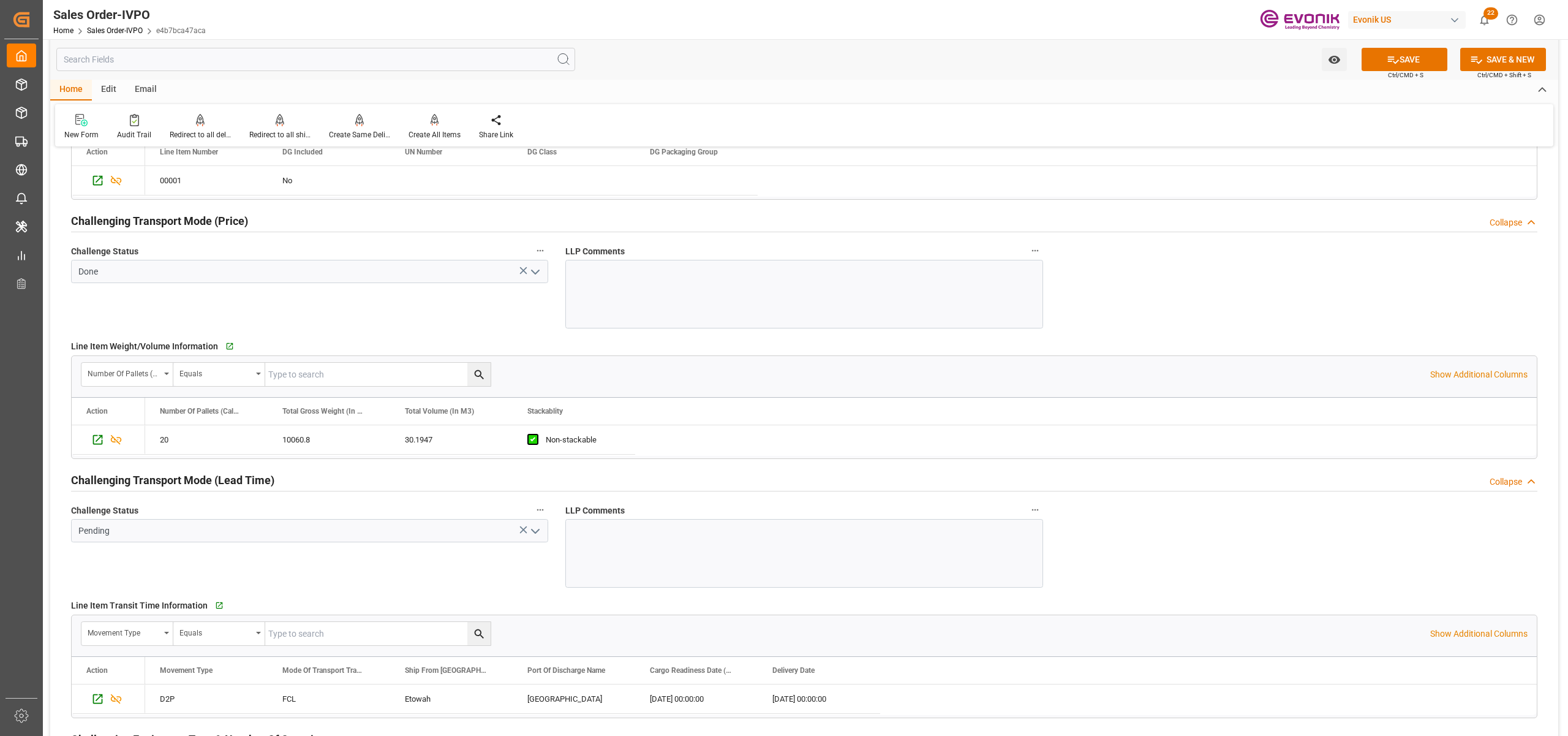
scroll to position [1905, 0]
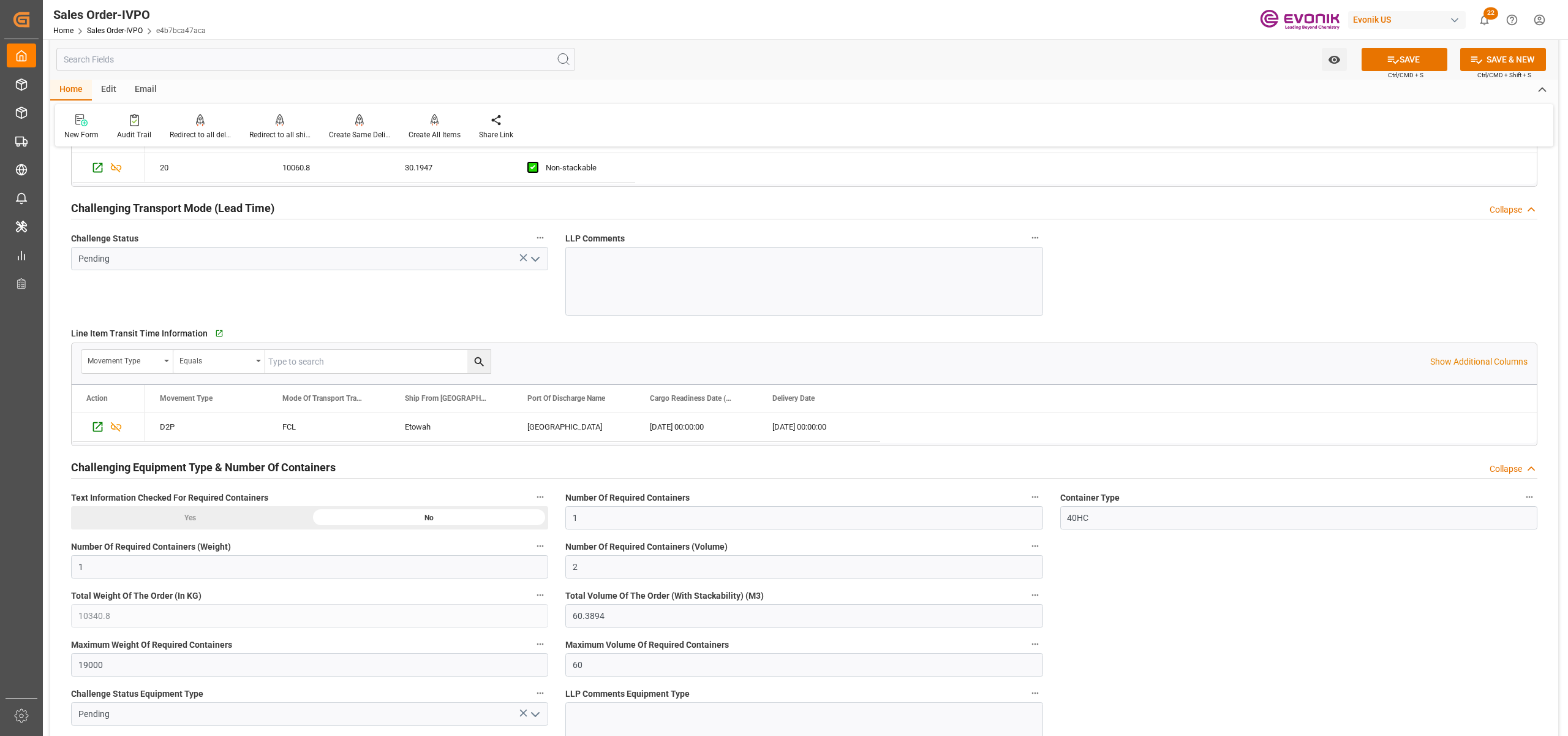
click at [533, 255] on icon "open menu" at bounding box center [535, 258] width 15 height 15
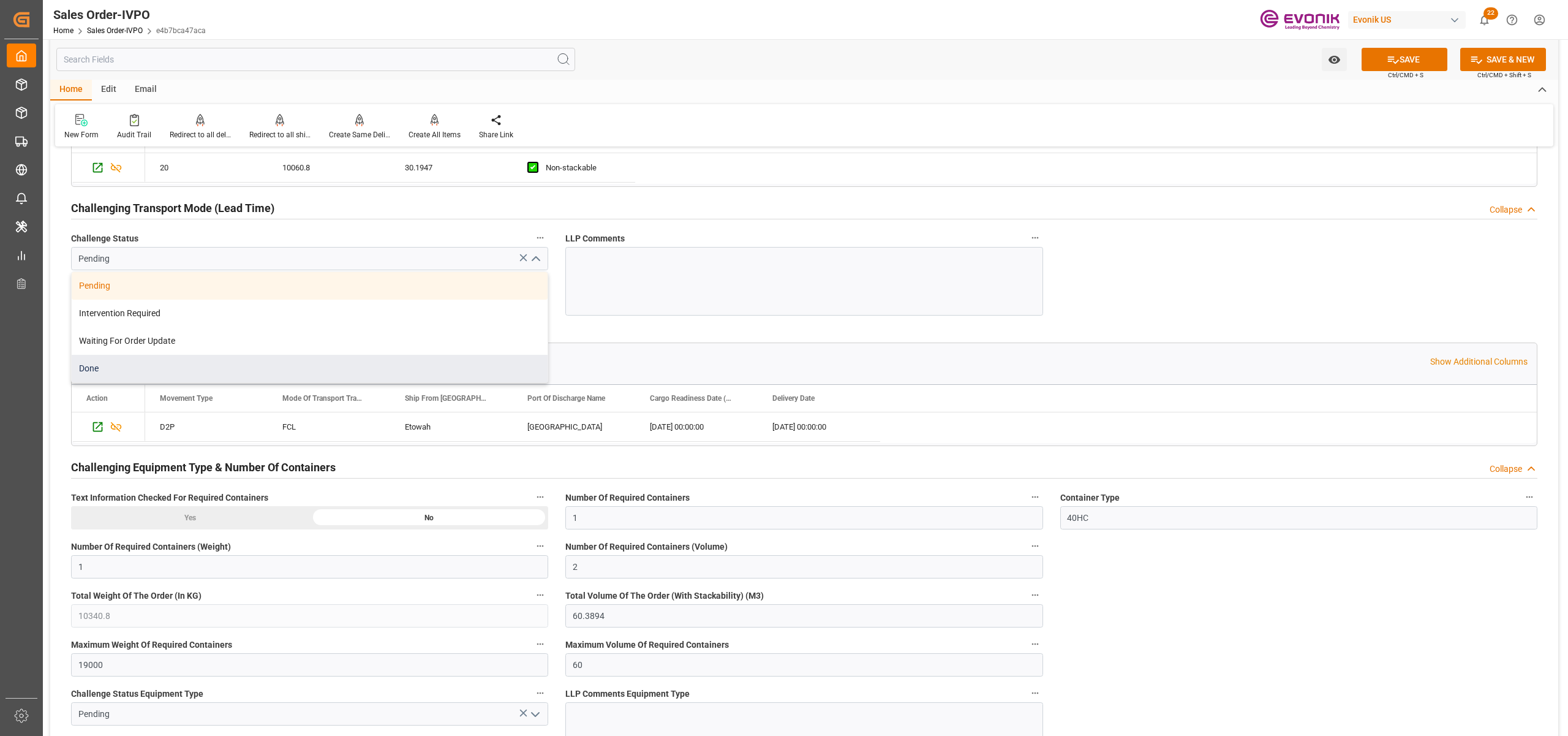
click at [177, 368] on div "Done" at bounding box center [309, 368] width 476 height 28
type input "Done"
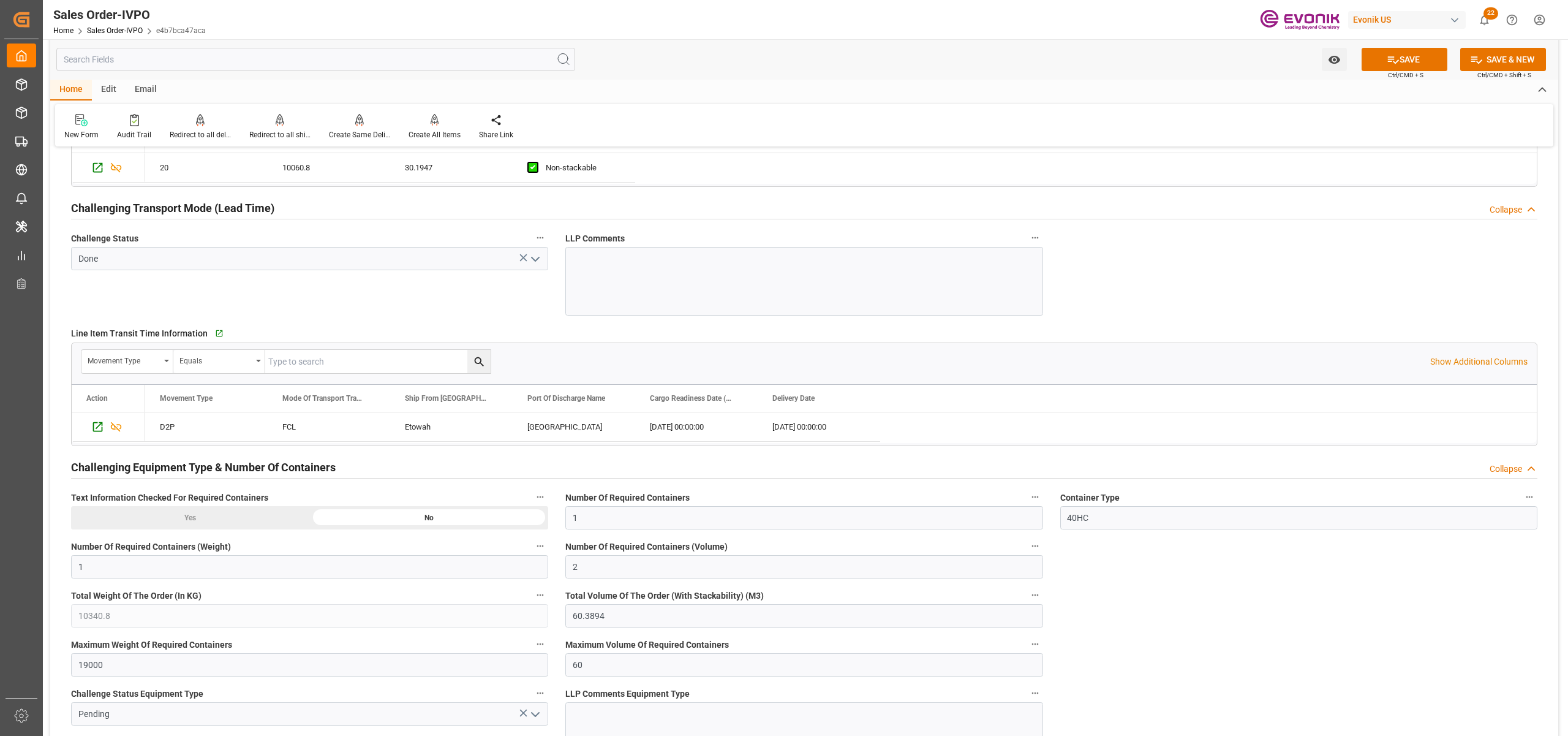
scroll to position [2179, 0]
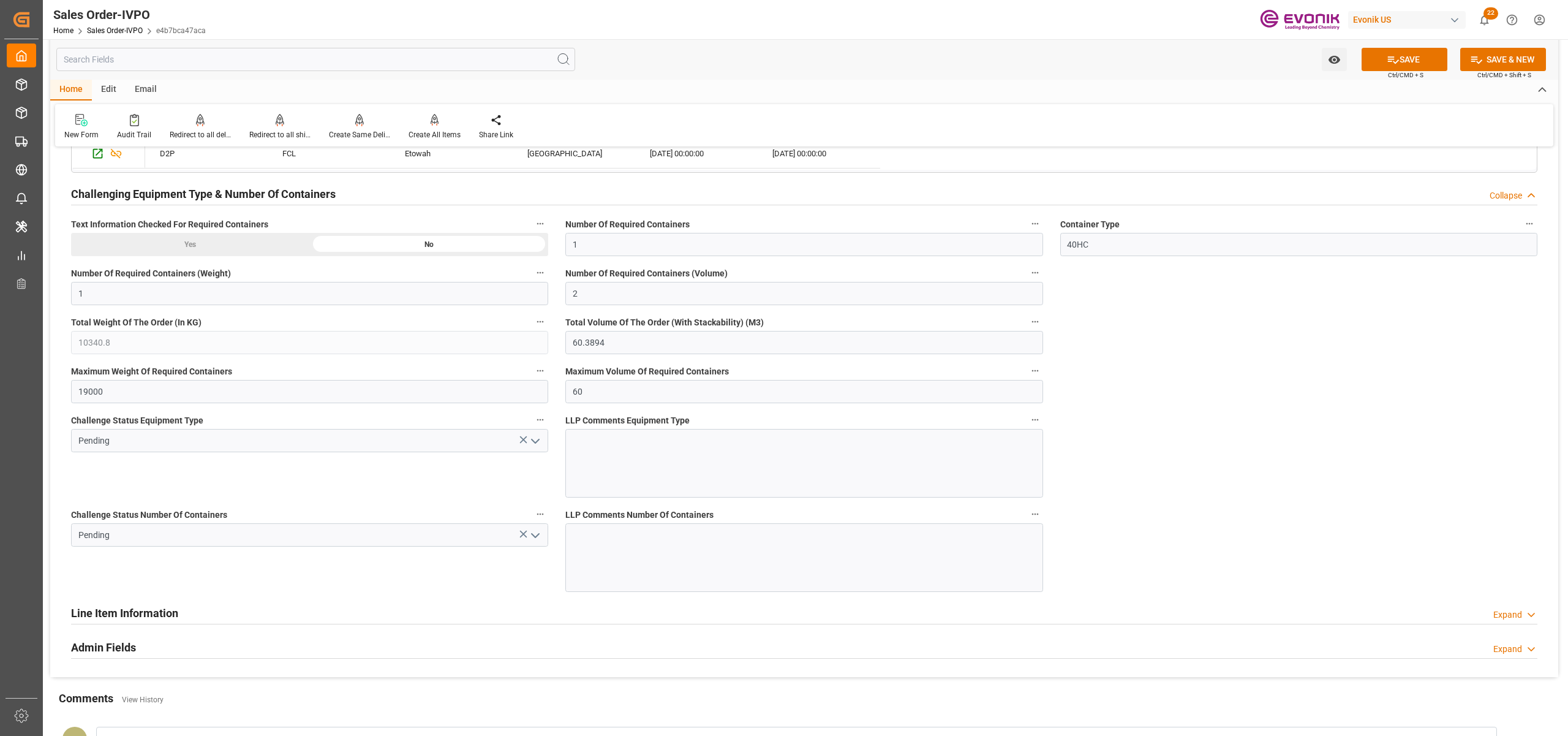
click at [533, 440] on icon "open menu" at bounding box center [535, 441] width 15 height 15
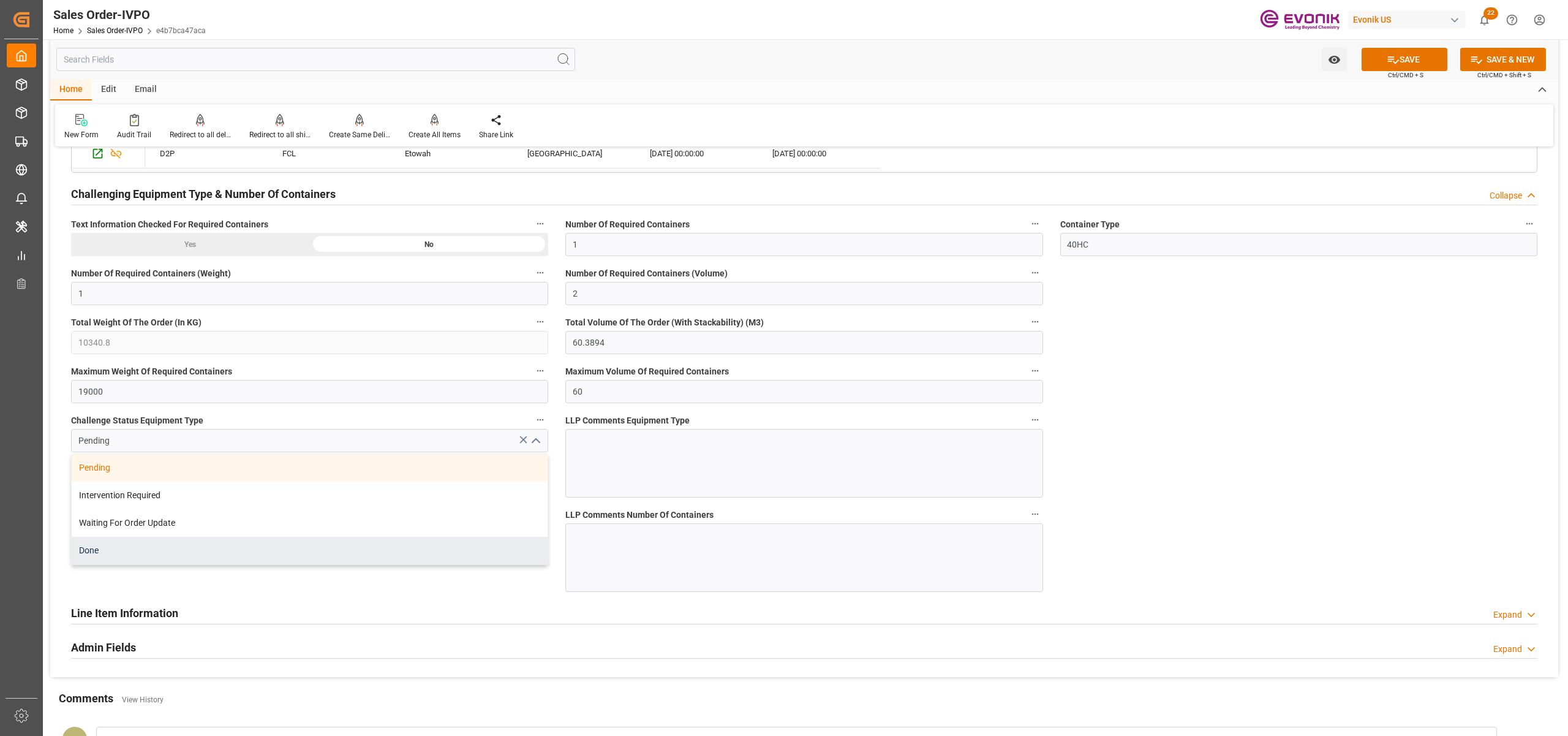
click at [183, 561] on div "Done" at bounding box center [309, 550] width 476 height 28
type input "Done"
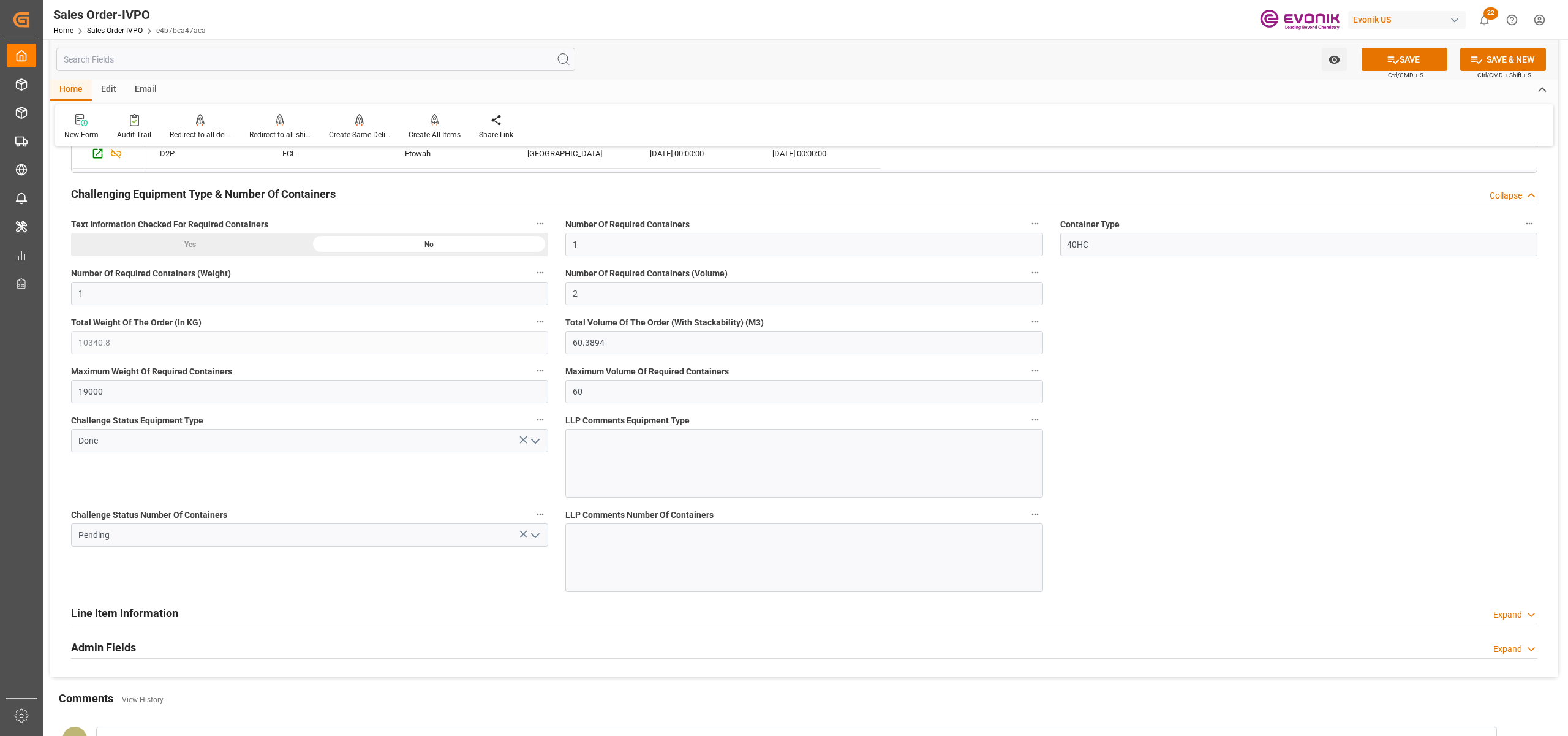
click at [537, 538] on icon "open menu" at bounding box center [535, 535] width 15 height 15
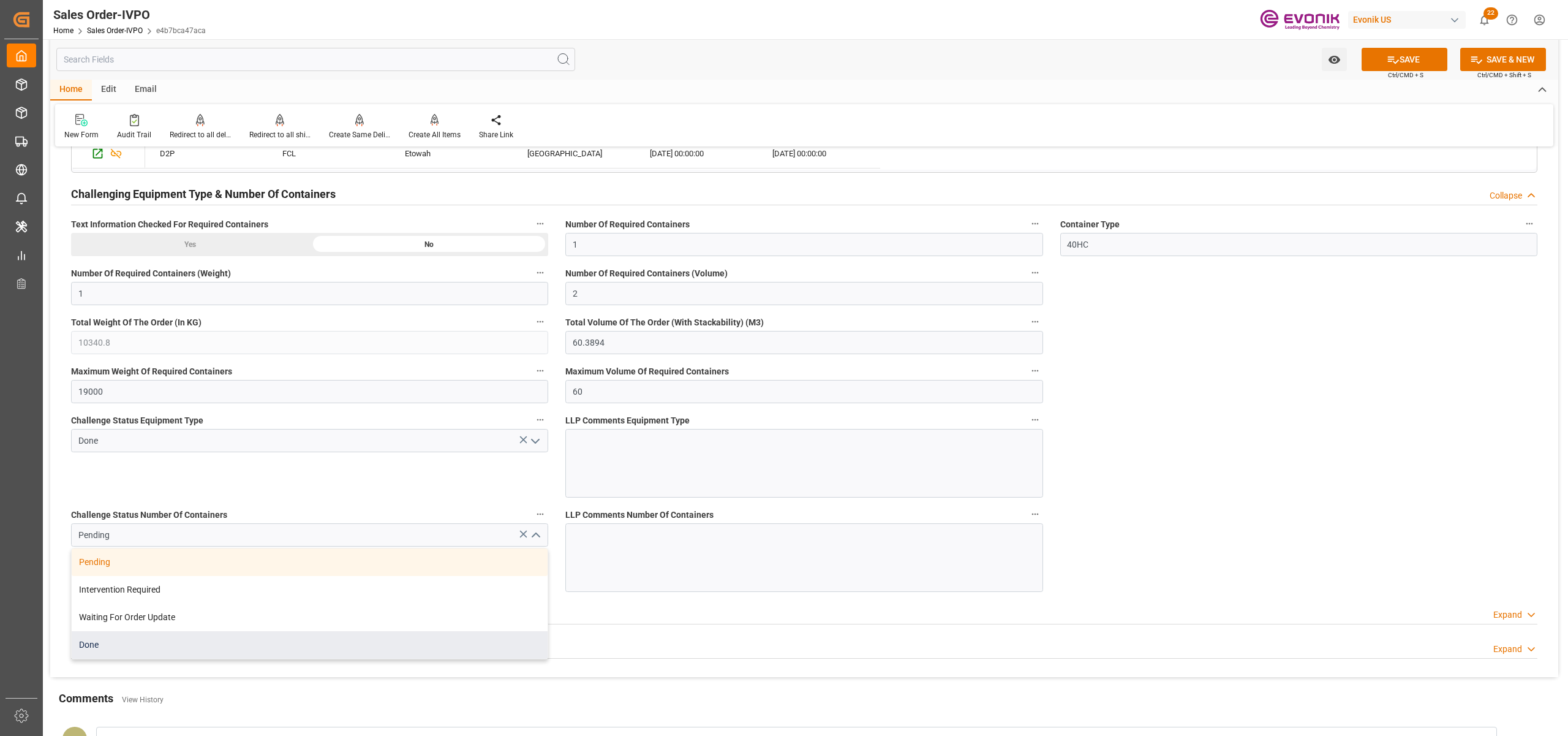
click at [113, 653] on div "Done" at bounding box center [309, 645] width 476 height 28
type input "Done"
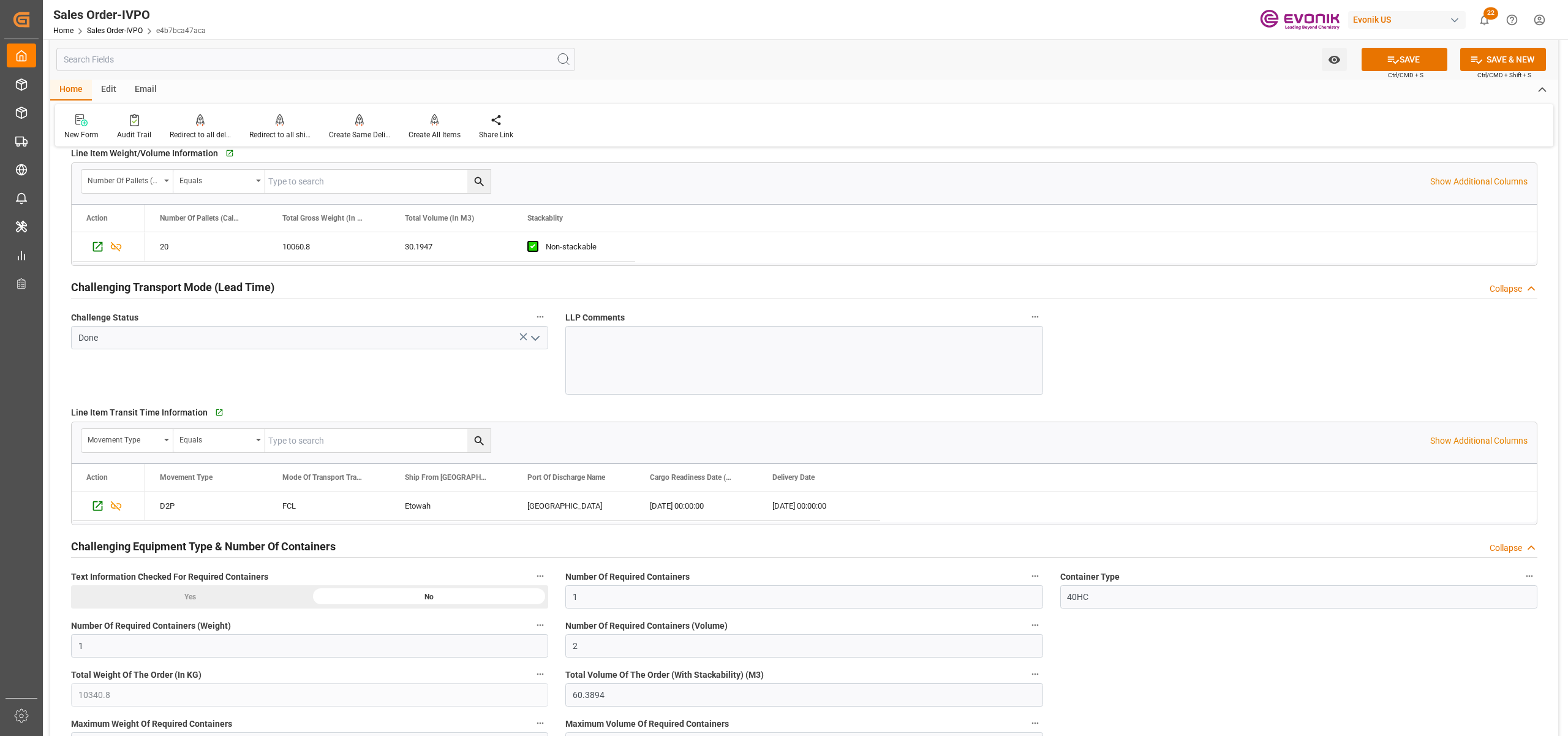
scroll to position [2100, 0]
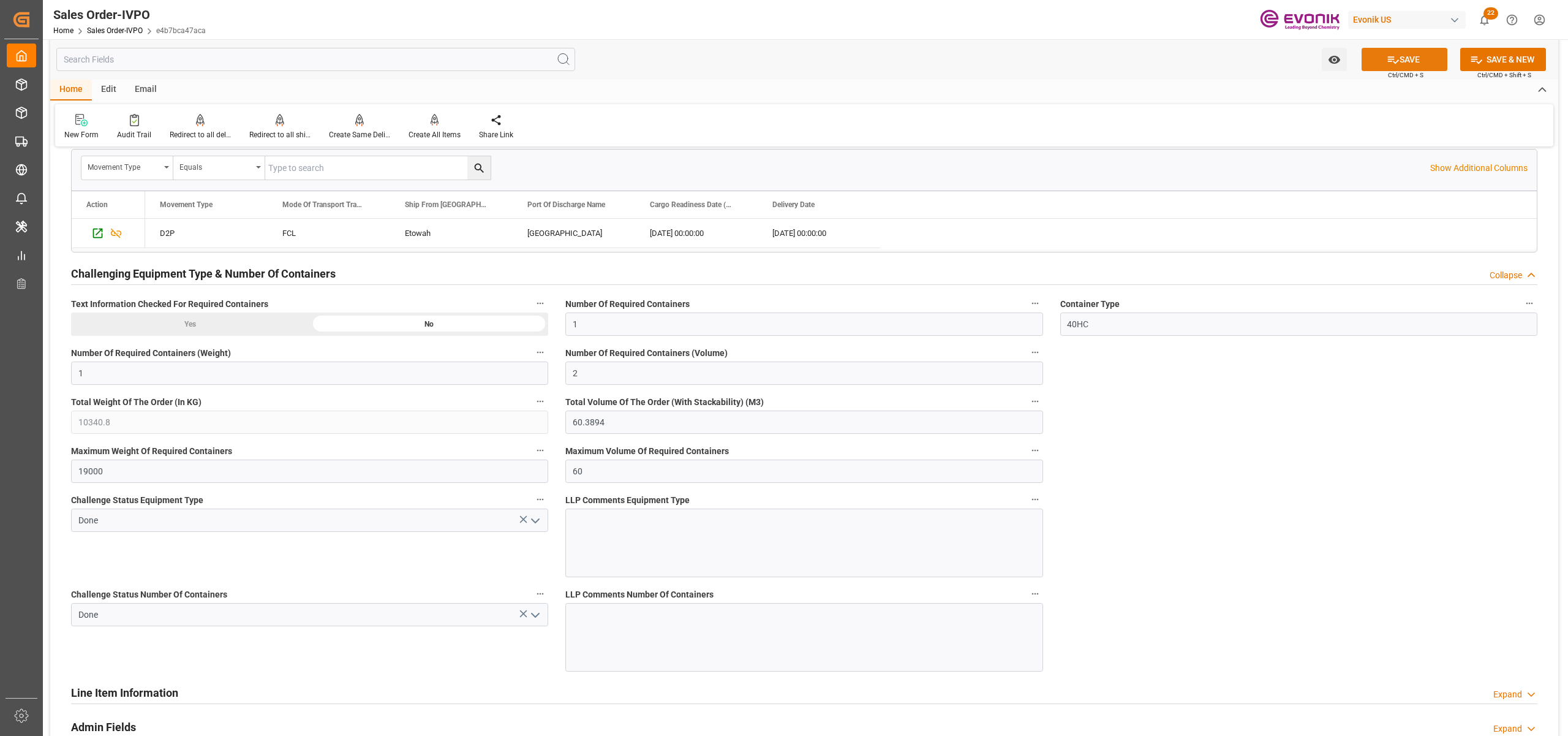
click at [1381, 59] on button "SAVE" at bounding box center [1404, 59] width 86 height 23
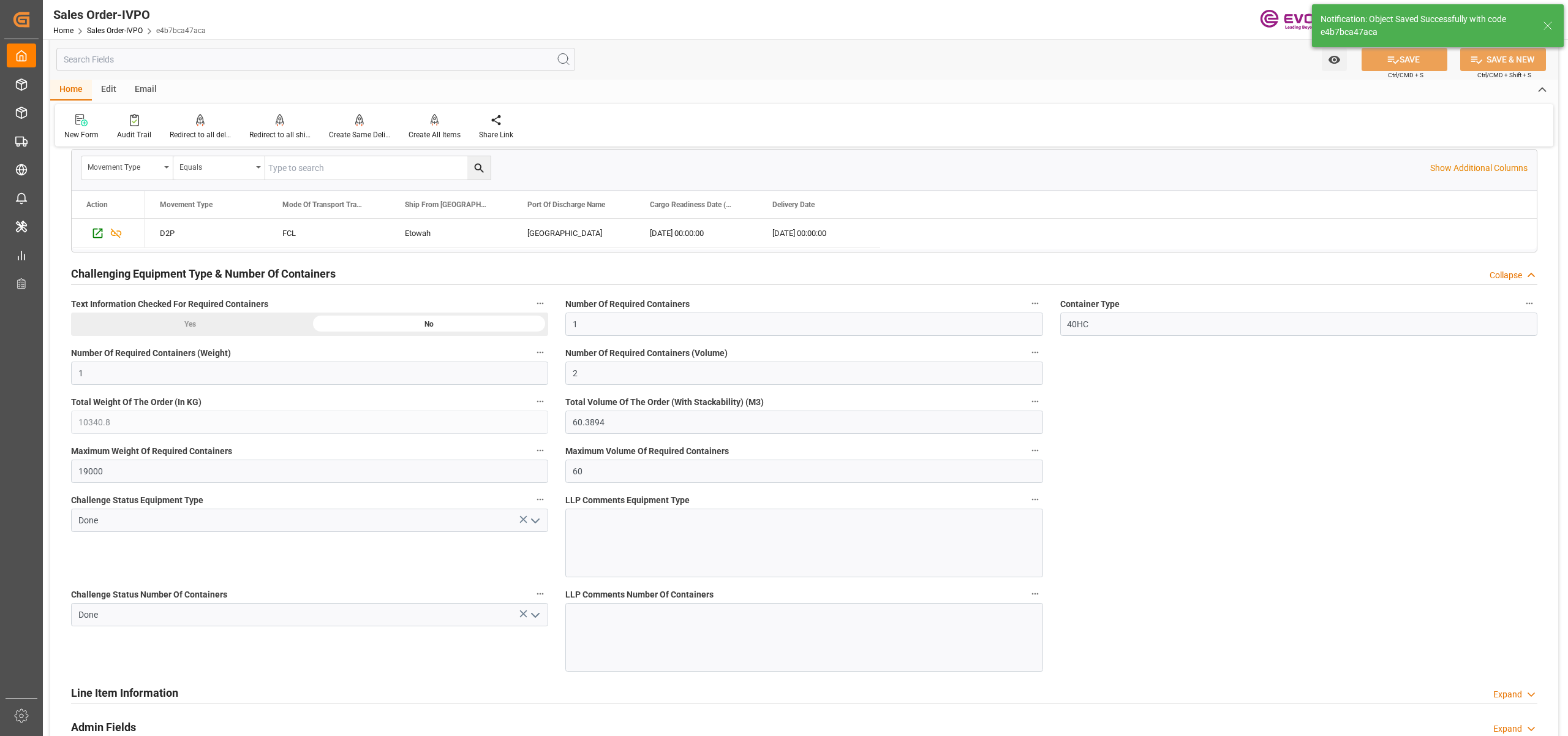
type input "25.08.2025 03:38"
type input "No"
click at [431, 121] on icon at bounding box center [434, 120] width 9 height 13
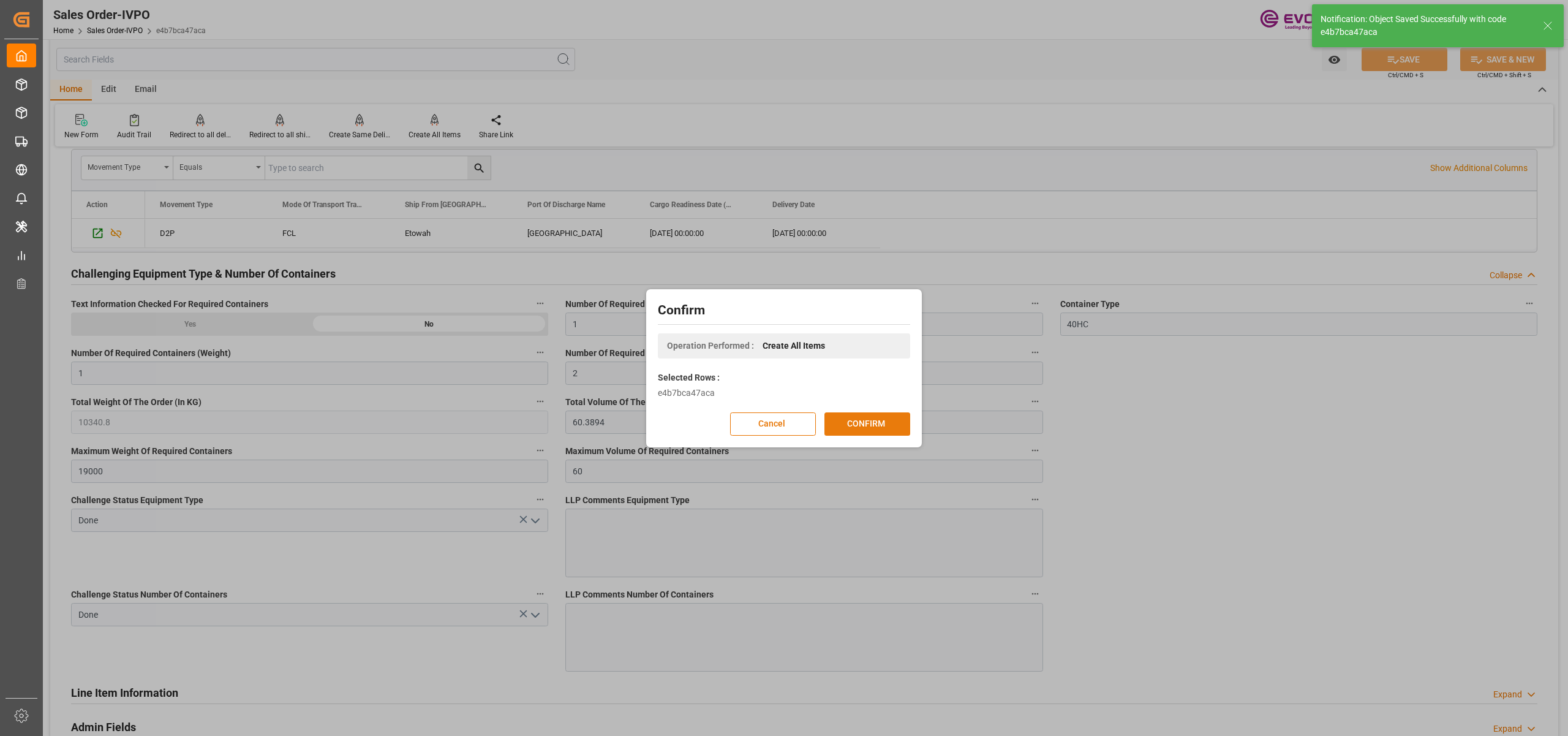
click at [862, 423] on button "CONFIRM" at bounding box center [867, 424] width 86 height 23
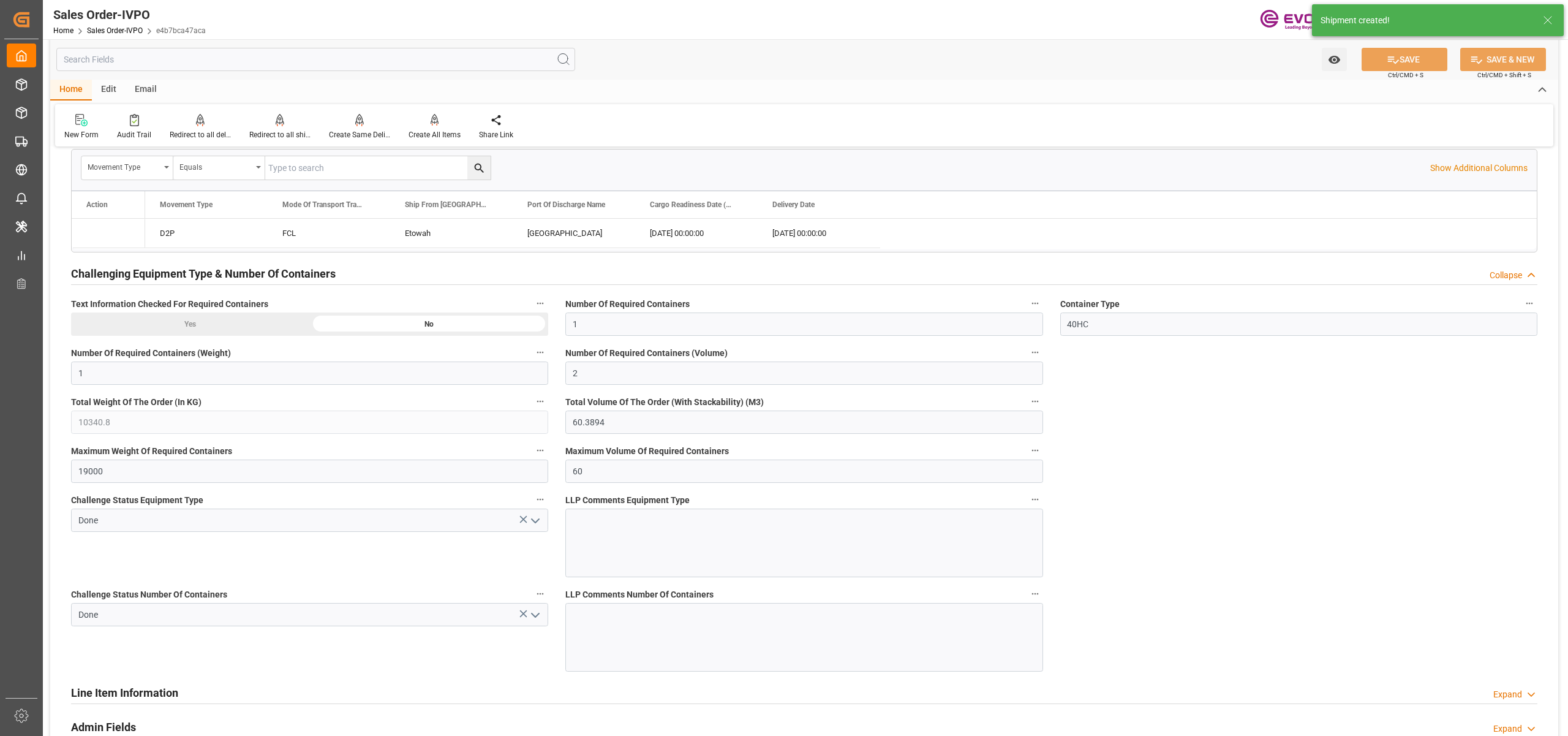
type input "31.07.2025 13:12"
type input "25.08.2025 03:39"
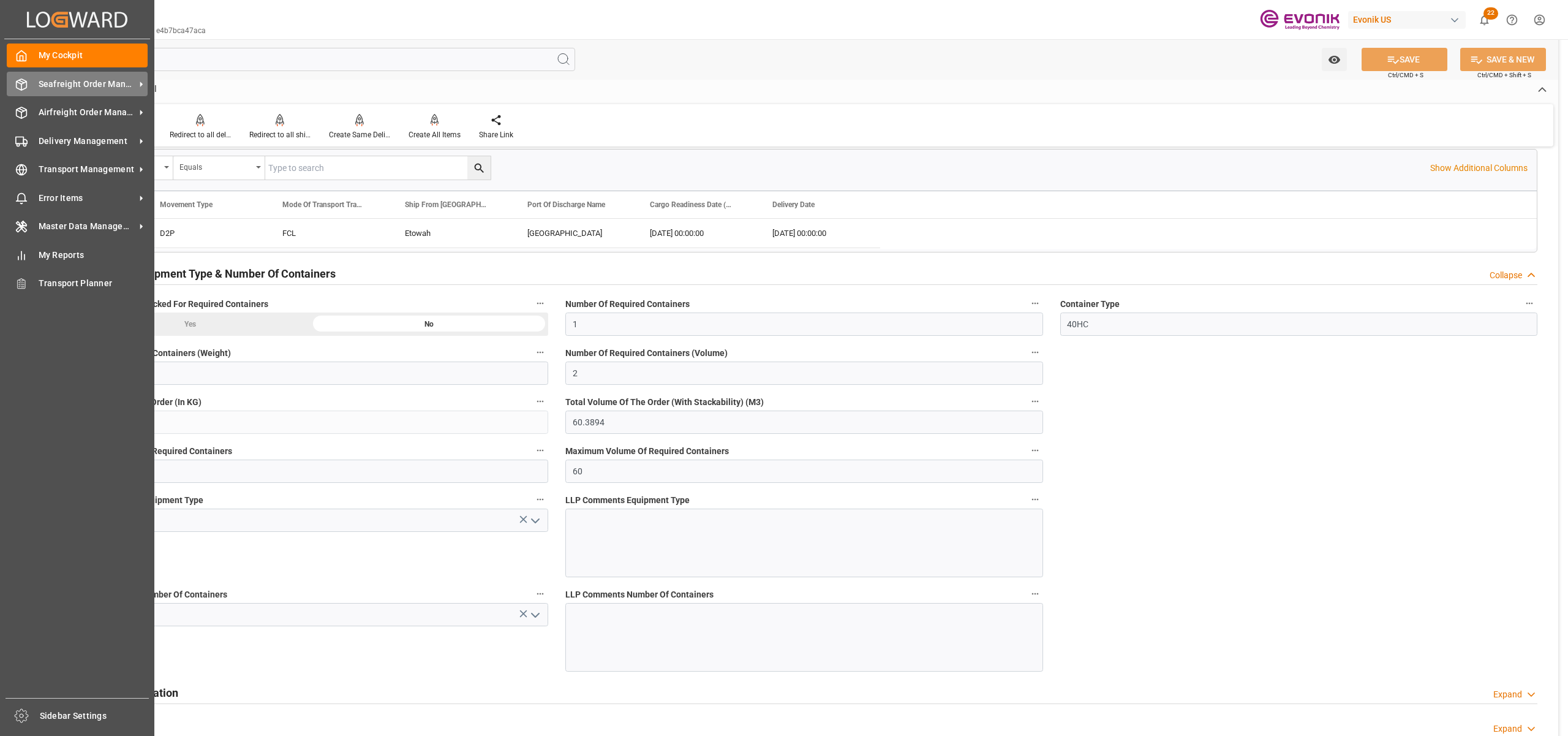
click at [56, 87] on span "Seafreight Order Management" at bounding box center [87, 83] width 97 height 13
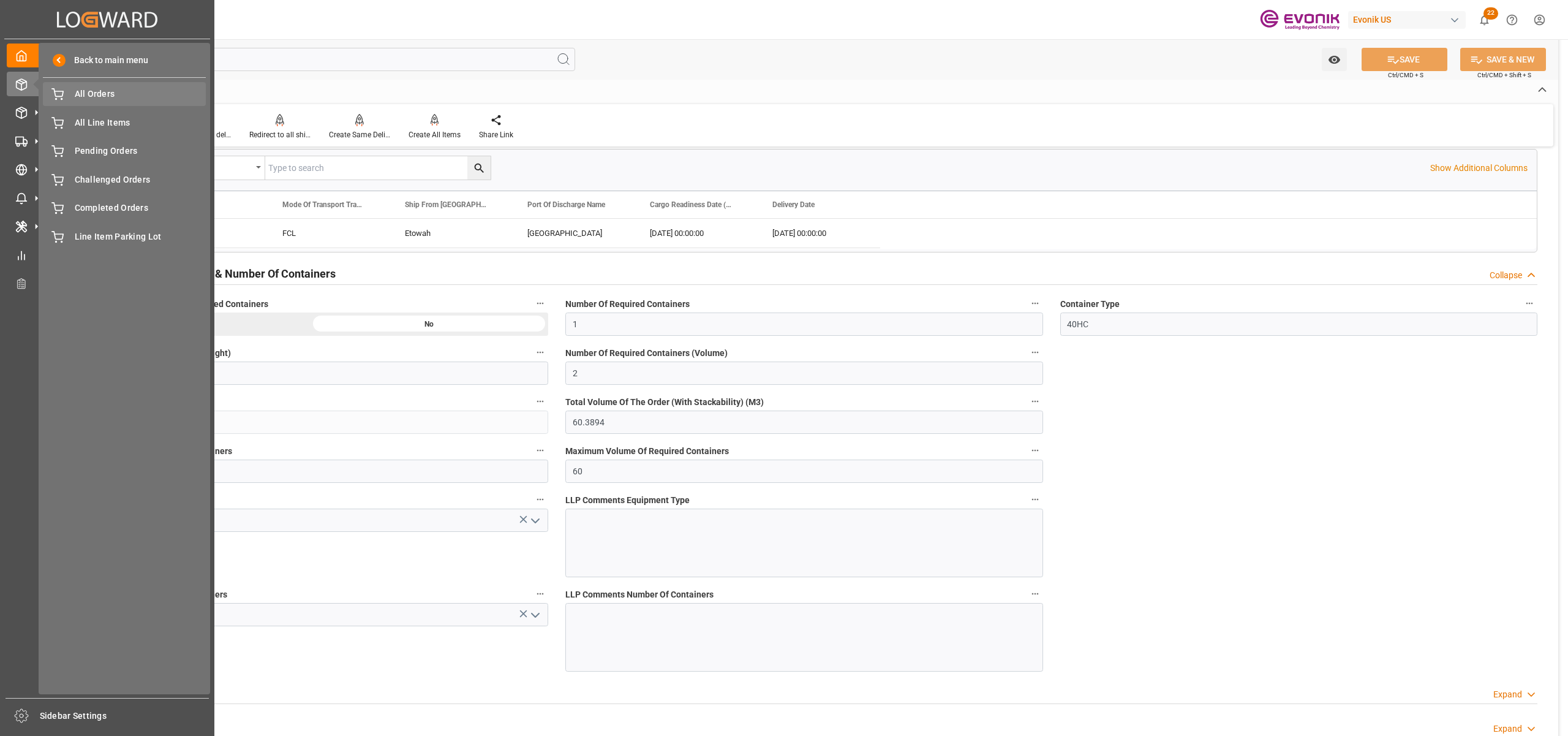
click at [70, 102] on div "All Orders All Orders" at bounding box center [124, 94] width 163 height 24
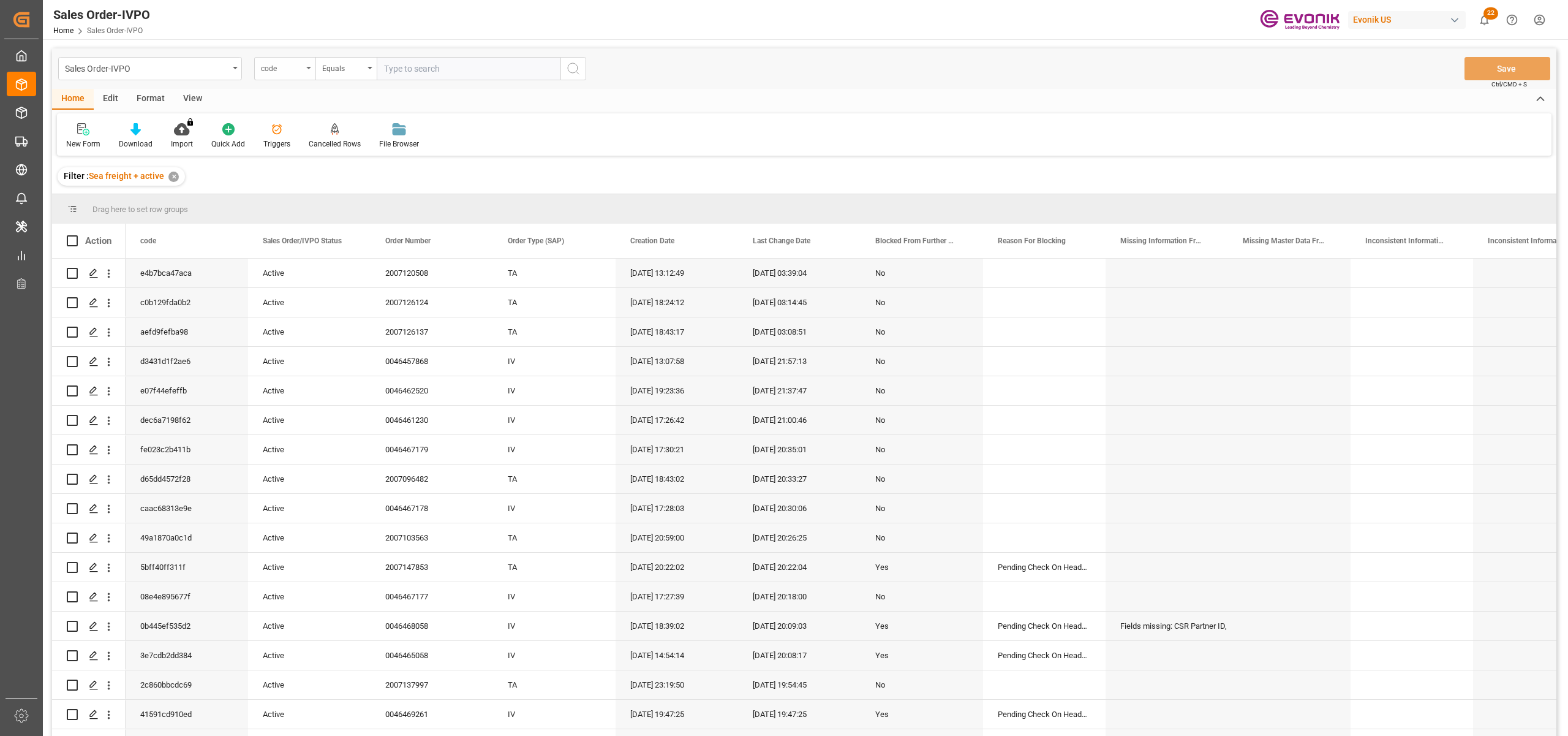
click at [299, 70] on div "code" at bounding box center [281, 67] width 42 height 15
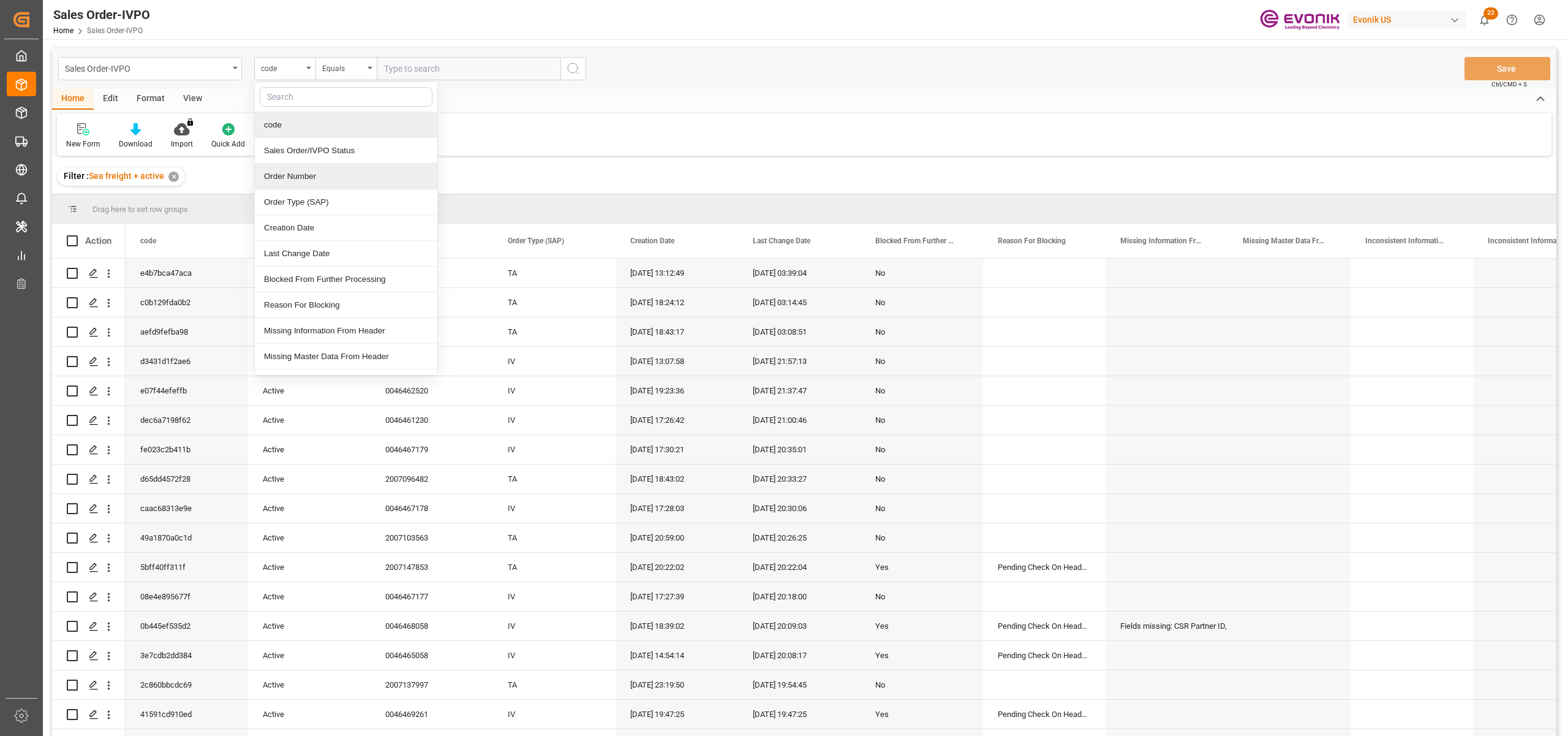
click at [309, 180] on div "Order Number" at bounding box center [346, 176] width 183 height 26
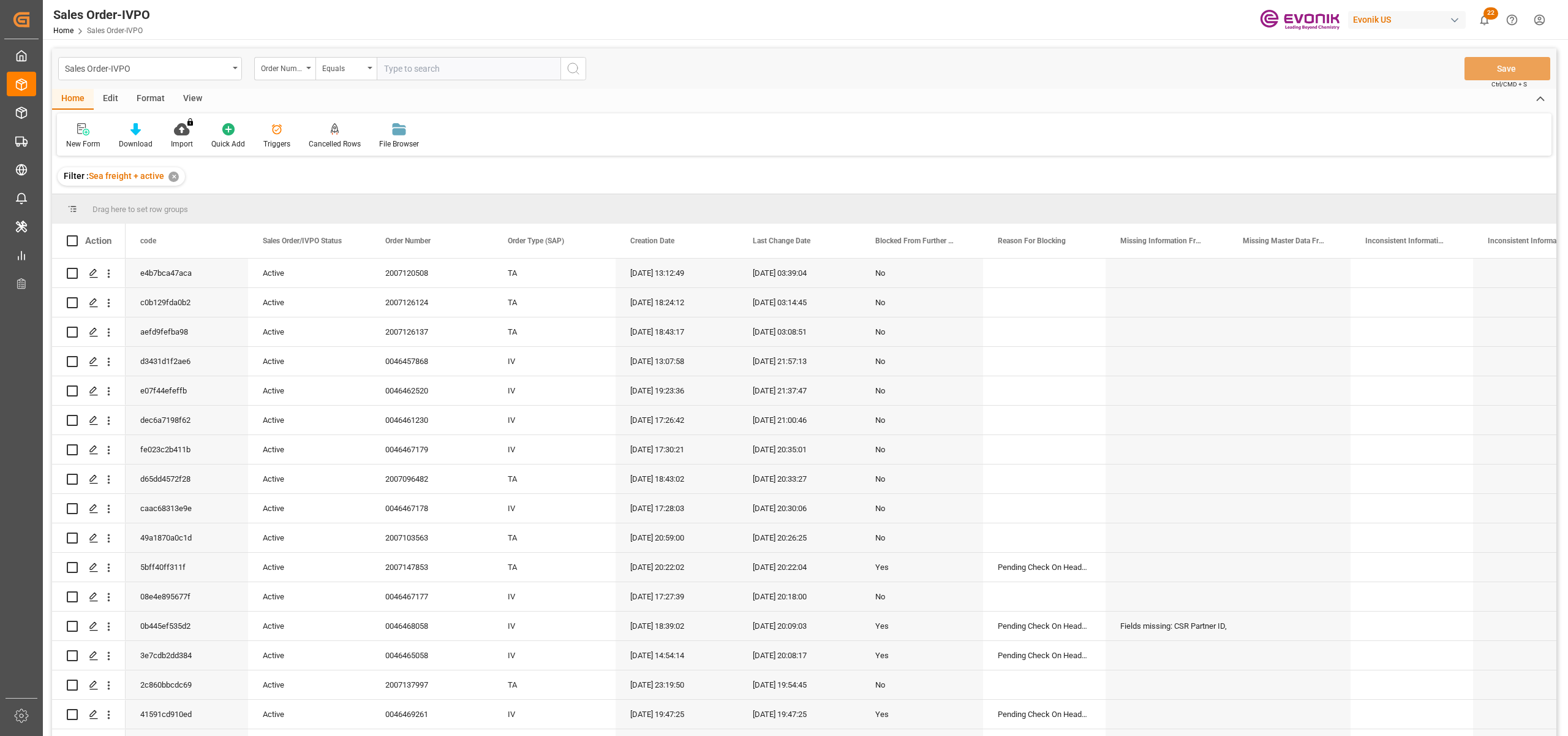
click at [418, 65] on input "text" at bounding box center [469, 69] width 184 height 23
paste input "0046469818"
type input "0046469818"
click at [565, 70] on button "search button" at bounding box center [573, 69] width 26 height 23
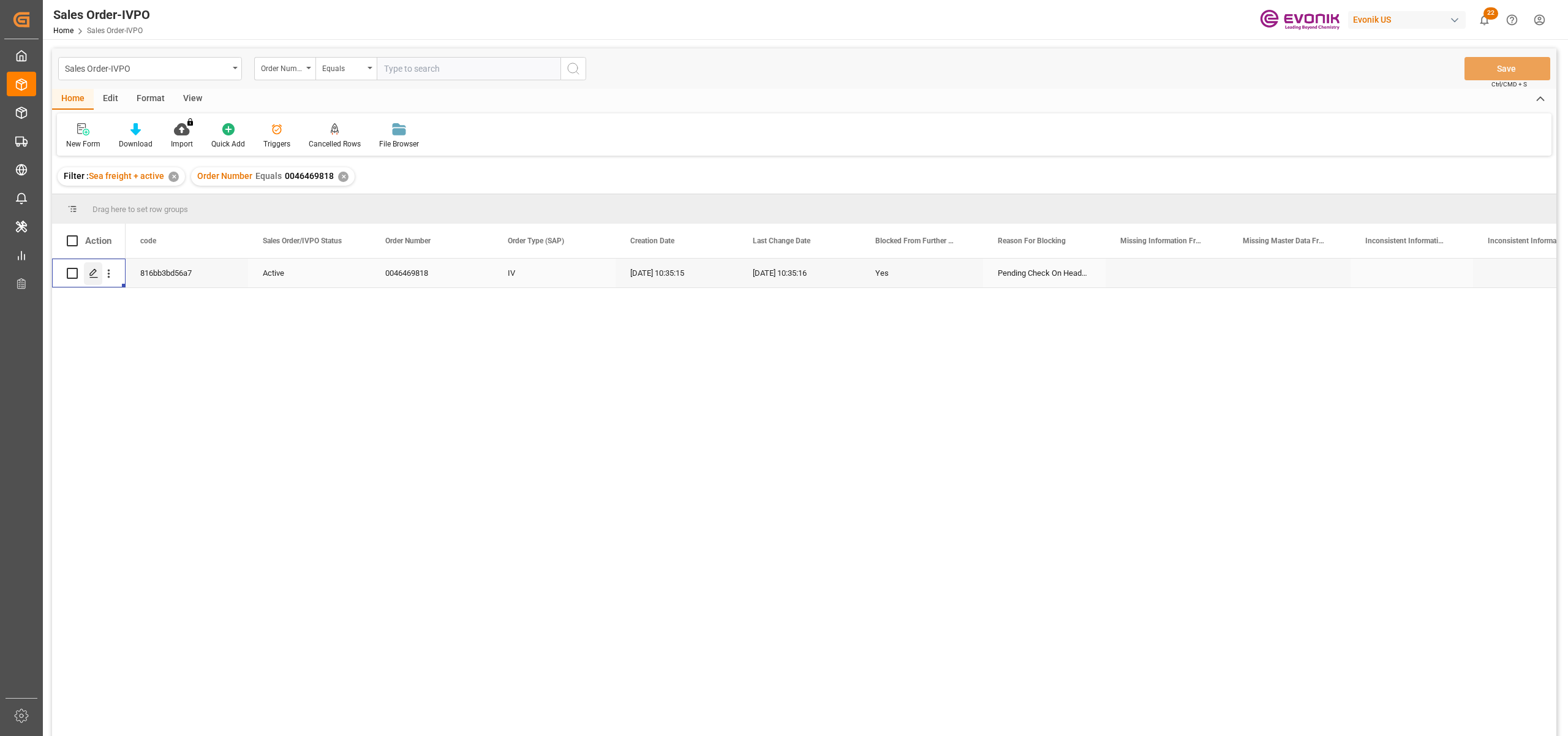
click at [94, 270] on polygon "Press SPACE to select this row." at bounding box center [93, 273] width 6 height 6
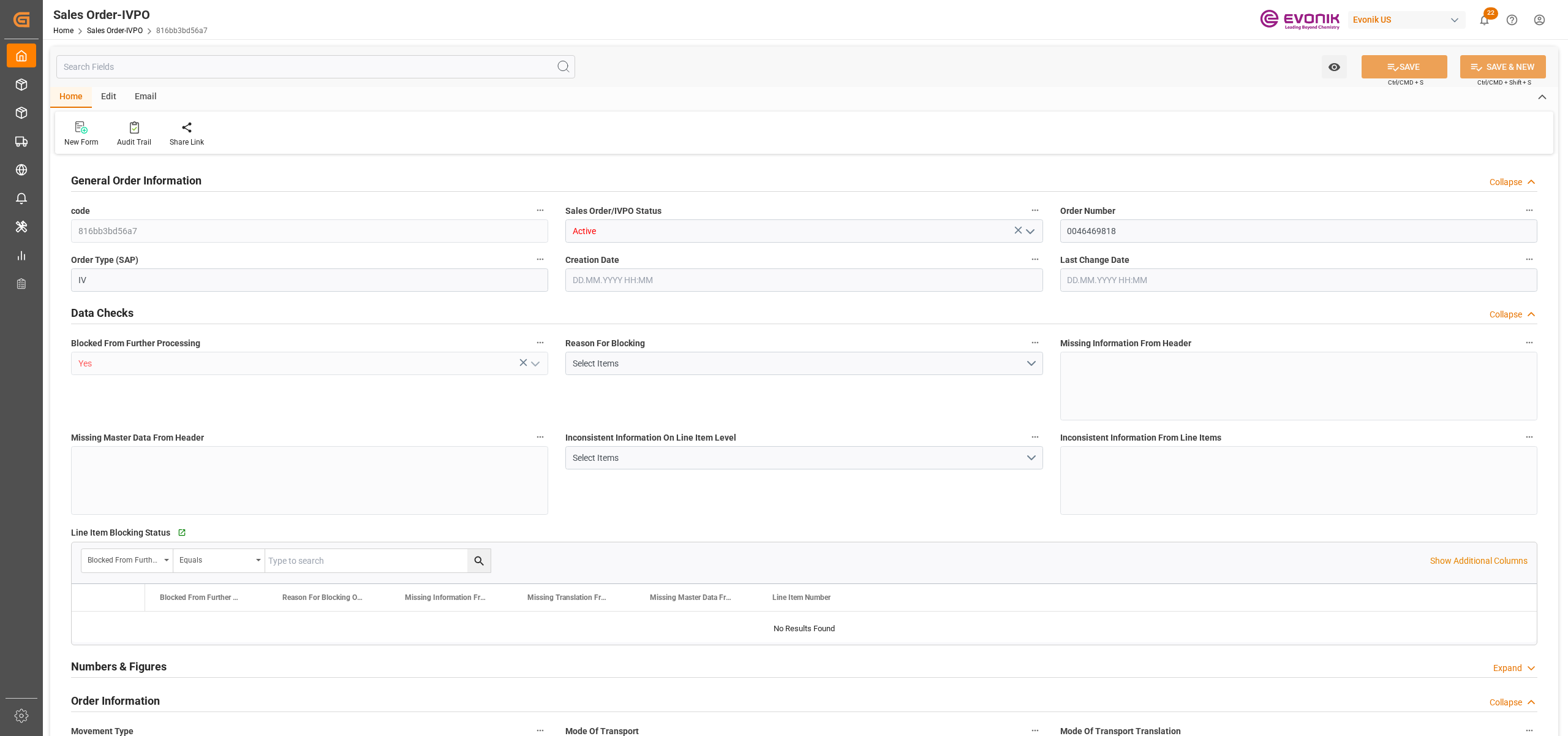
type input "816bb3bd56a7"
type input "Active"
type input "0046469818"
type input "IV"
type input "Yes"
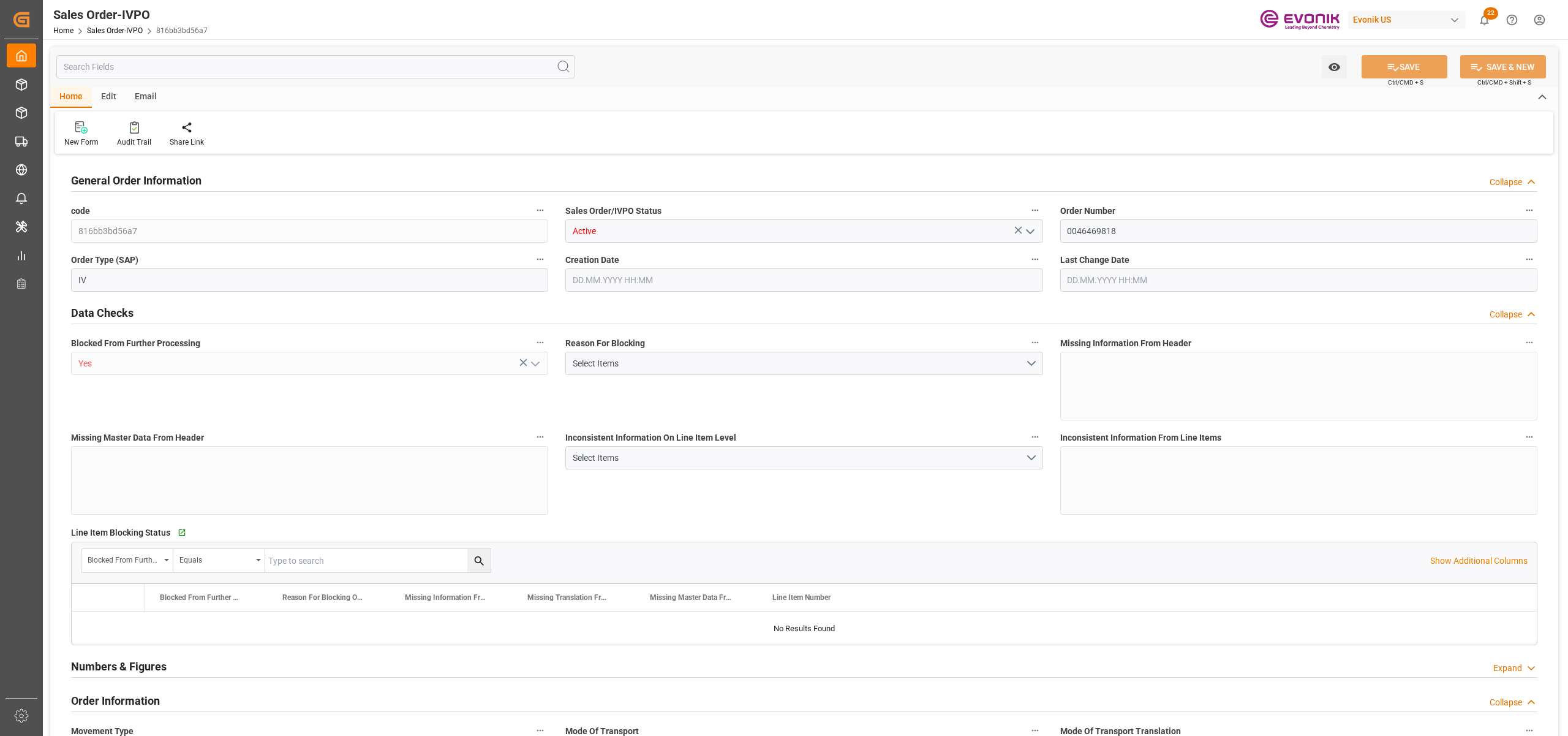
type input "P2P"
type input "45"
type input "FCL"
type input "0006"
type input "20GP"
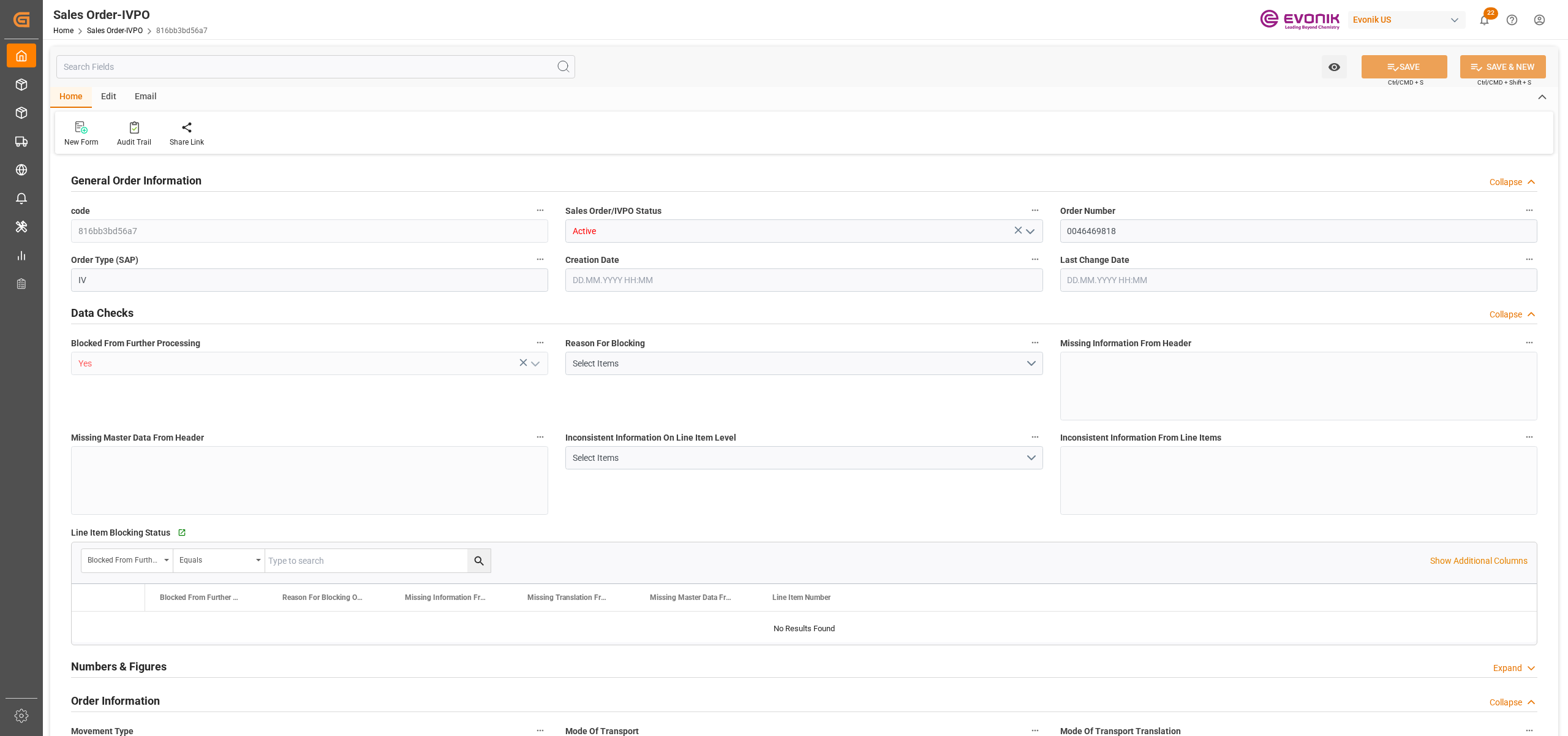
type textarea "No Tank Container"
type input "0046469818"
type input "OU"
type input "SP OU Comfort&Insul."
type input "Specialty Additives"
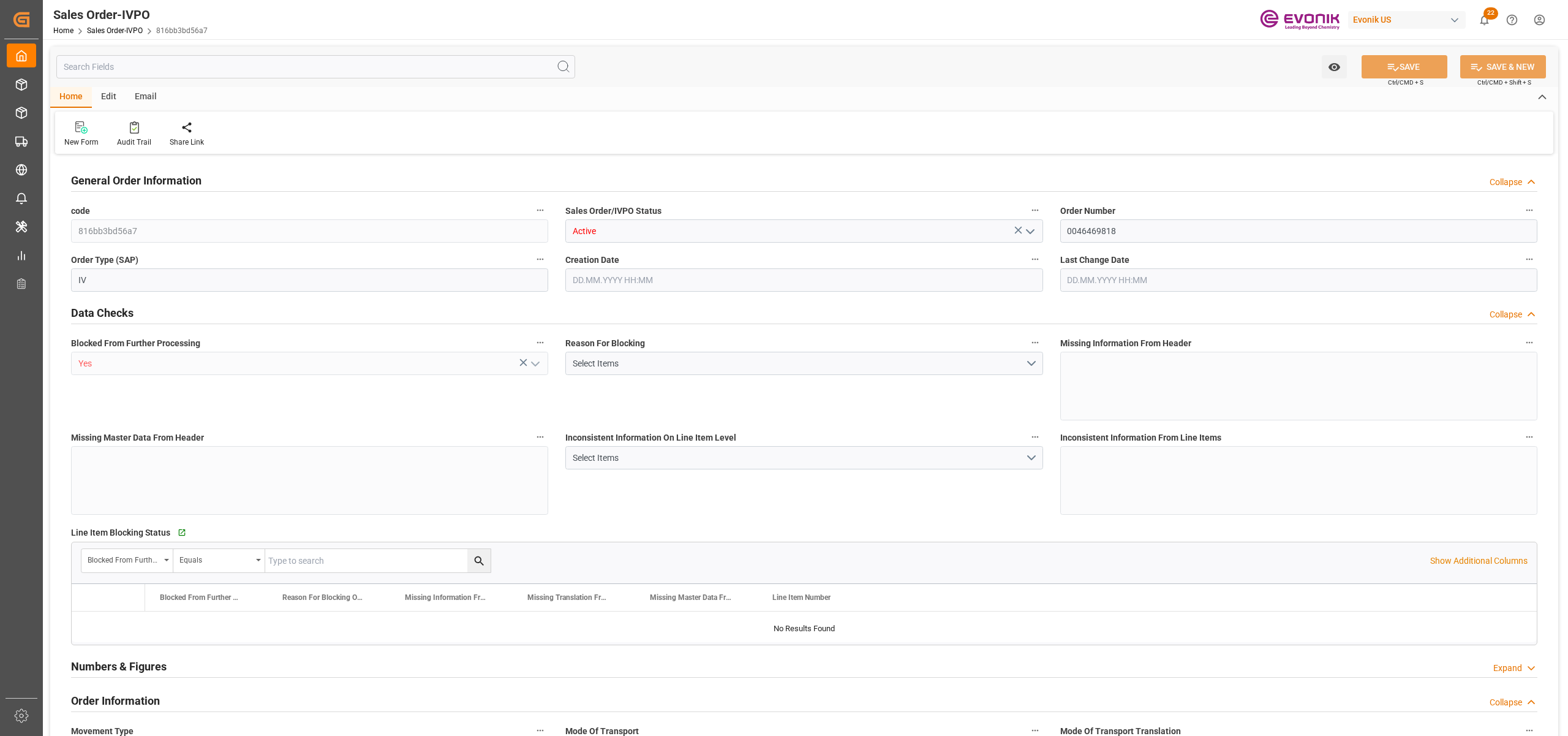
type input "CIF"
type input "Busan"
type input "osp3034@osp1.co.kr"
type textarea "Not required"
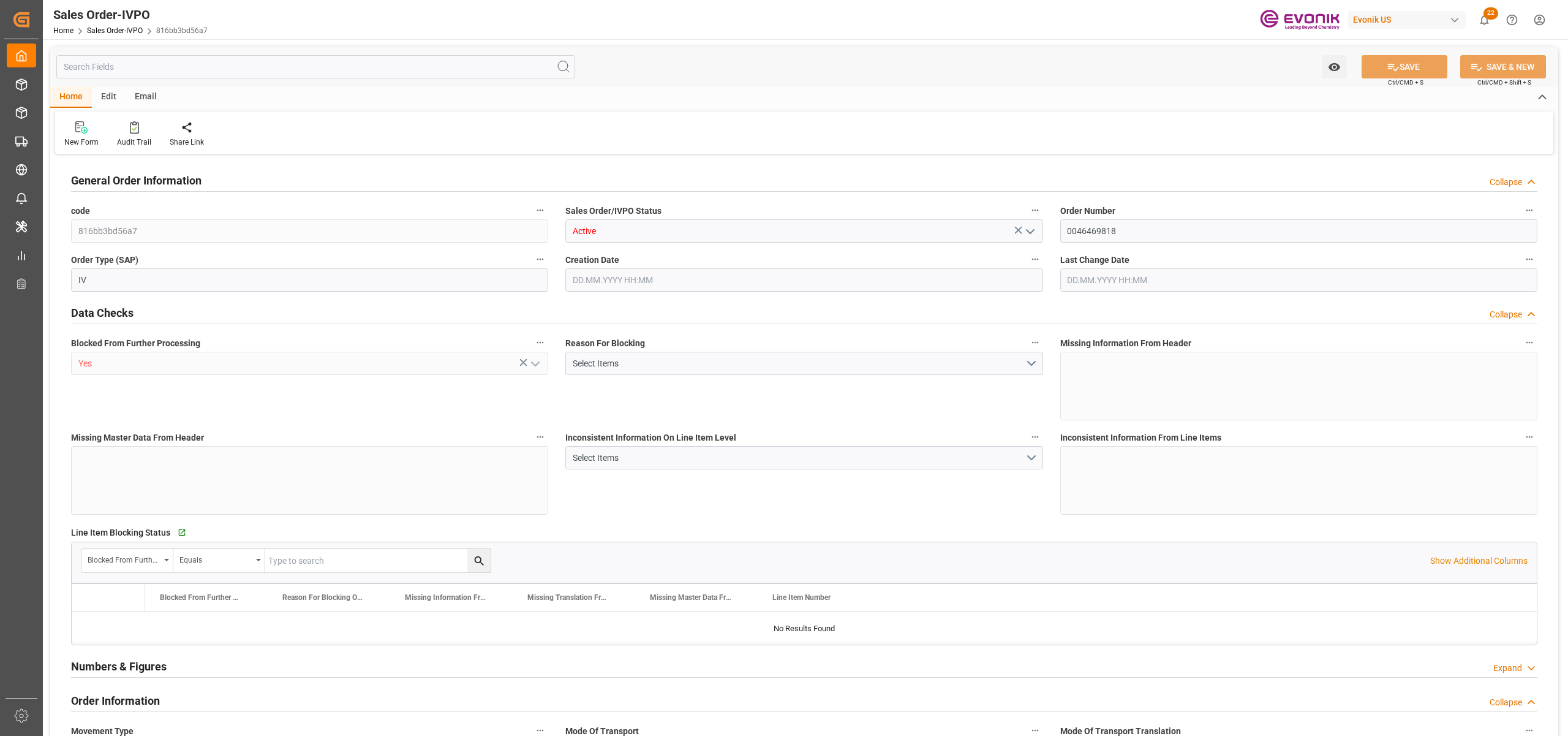
type textarea ""RESELLER""
type textarea "**SHIPPING MARK OSP CO.,LTD. PO NO 46469818 BUSAN"
type input "KR"
type input "Pending"
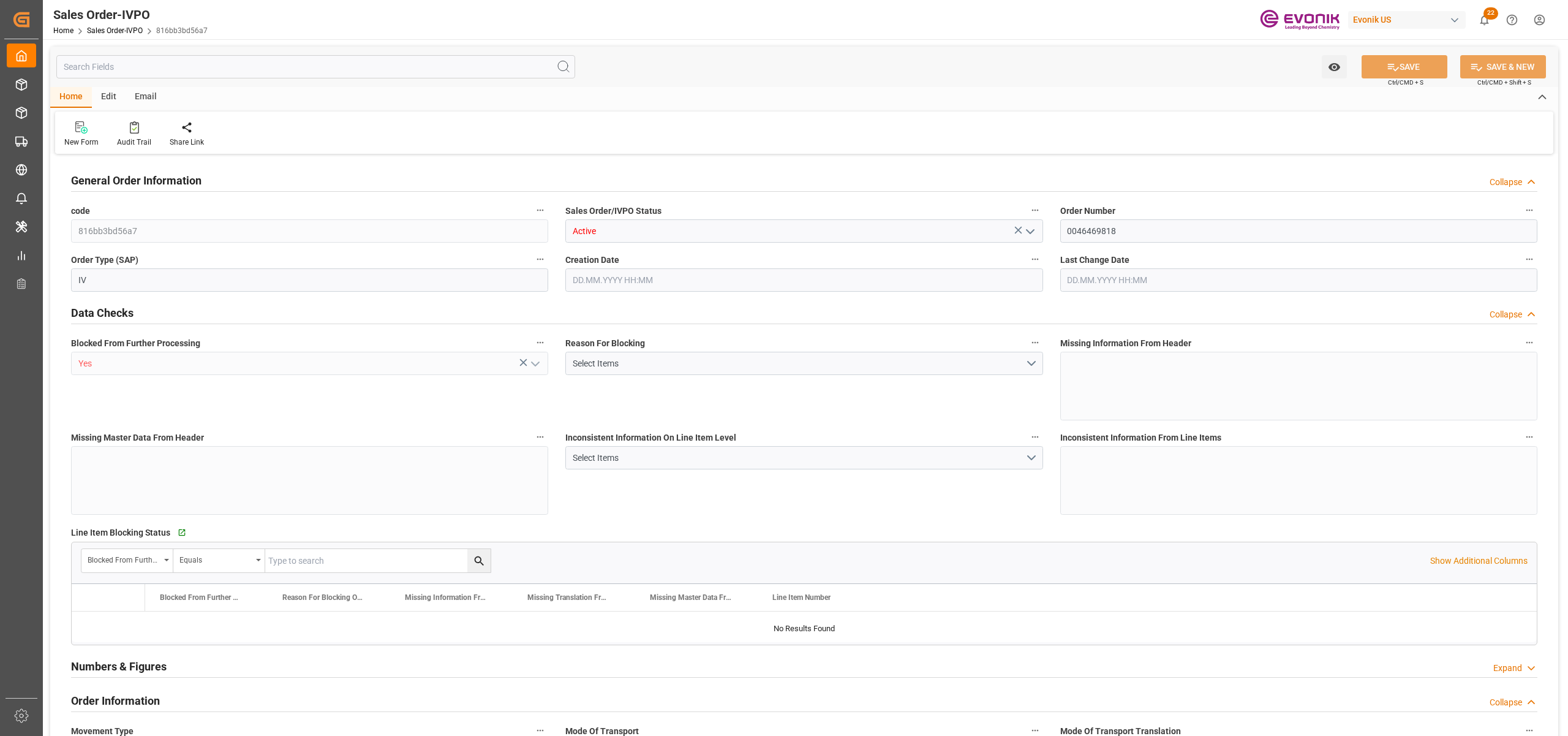
type input "20GP"
type input "Pending"
type input "KRPUS"
type input "0"
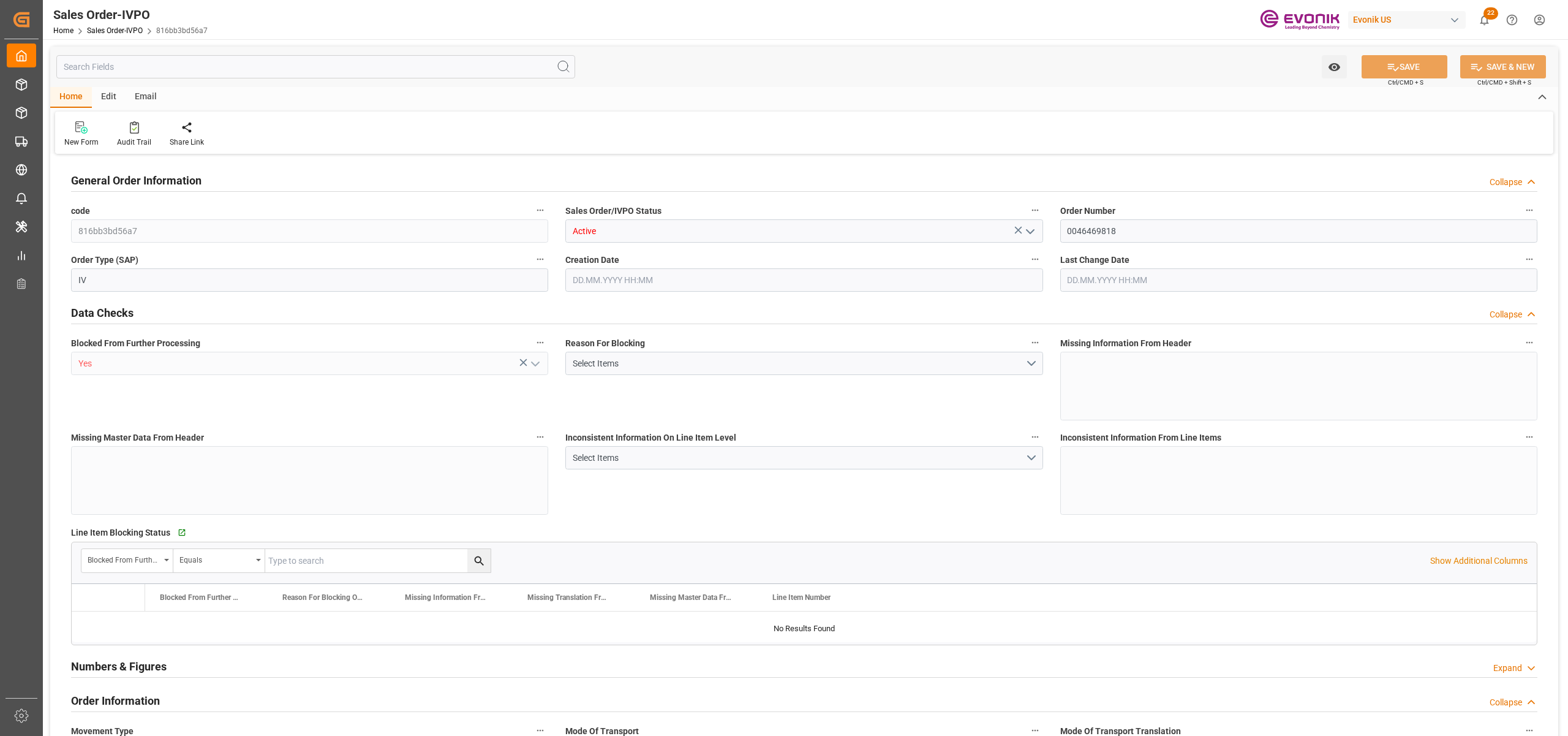
type input "1"
type input "5299.2"
type input "22.08.2025 10:35"
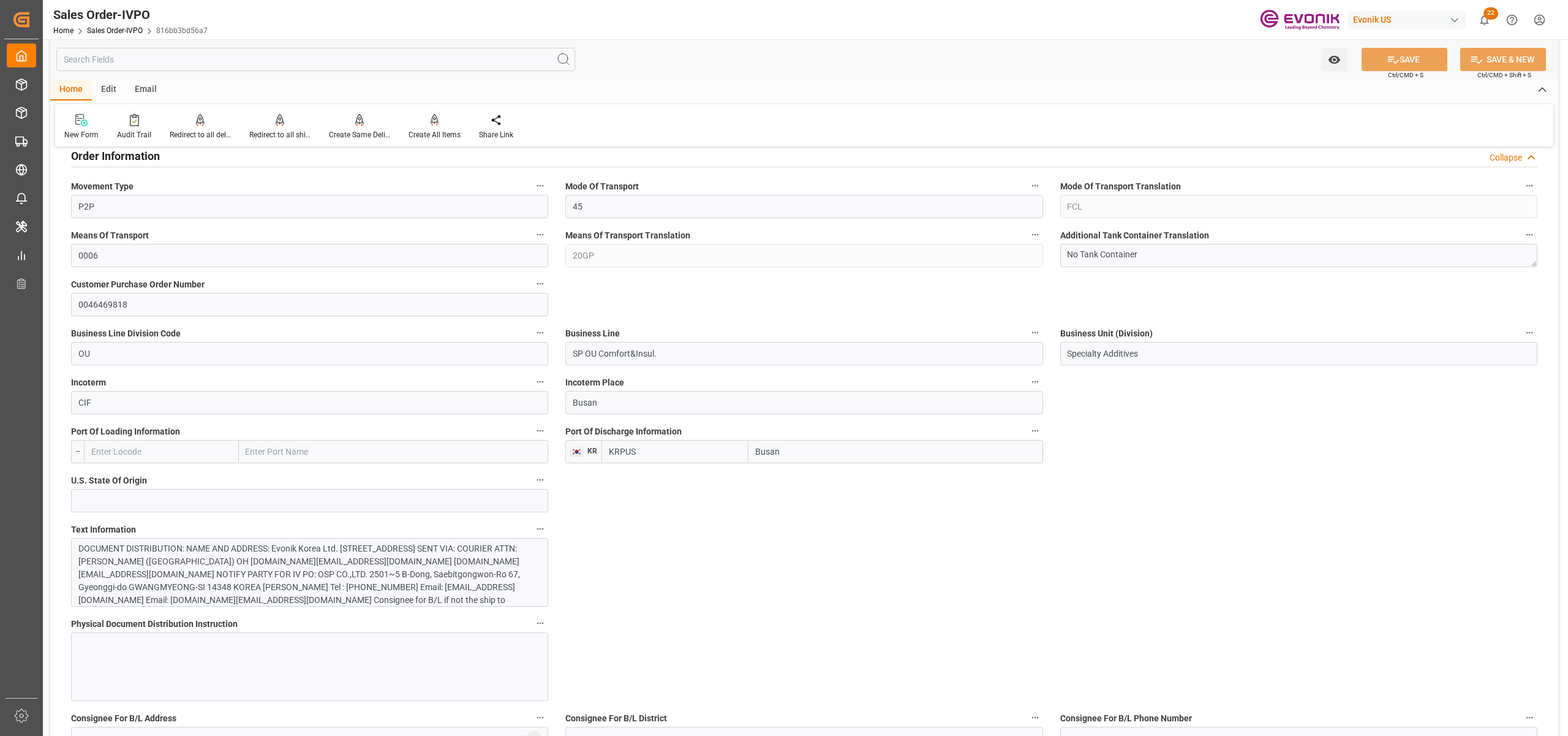
scroll to position [84, 0]
click at [387, 568] on div "DOCUMENT DISTRIBUTION: NAME AND ADDRESS: Evonik Korea Ltd. 3F, Sungmookwan Nogs…" at bounding box center [303, 532] width 450 height 141
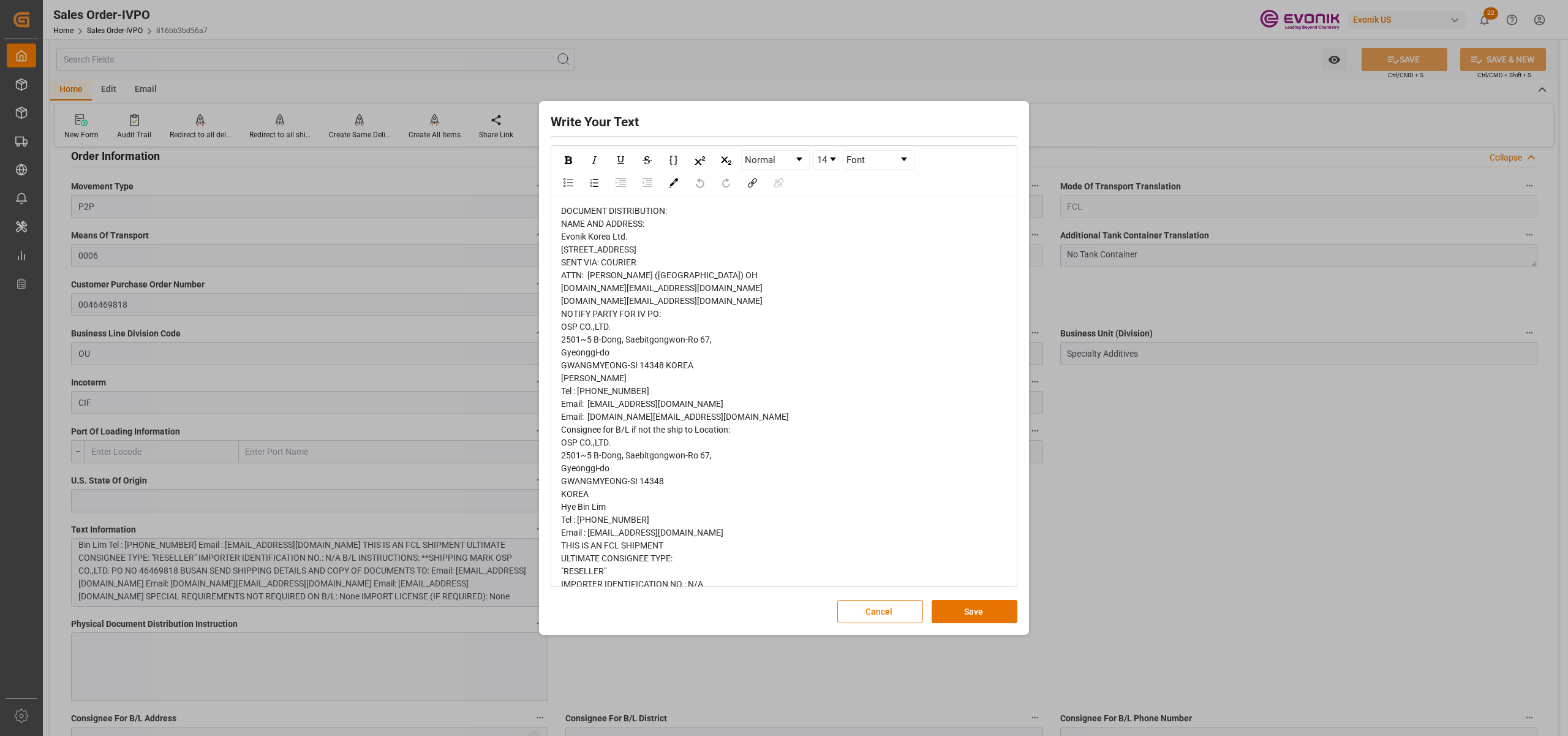
click at [574, 223] on span "DOCUMENT DISTRIBUTION: NAME AND ADDRESS: Evonik Korea Ltd. 3F, Sungmookwan Nogs…" at bounding box center [675, 481] width 228 height 550
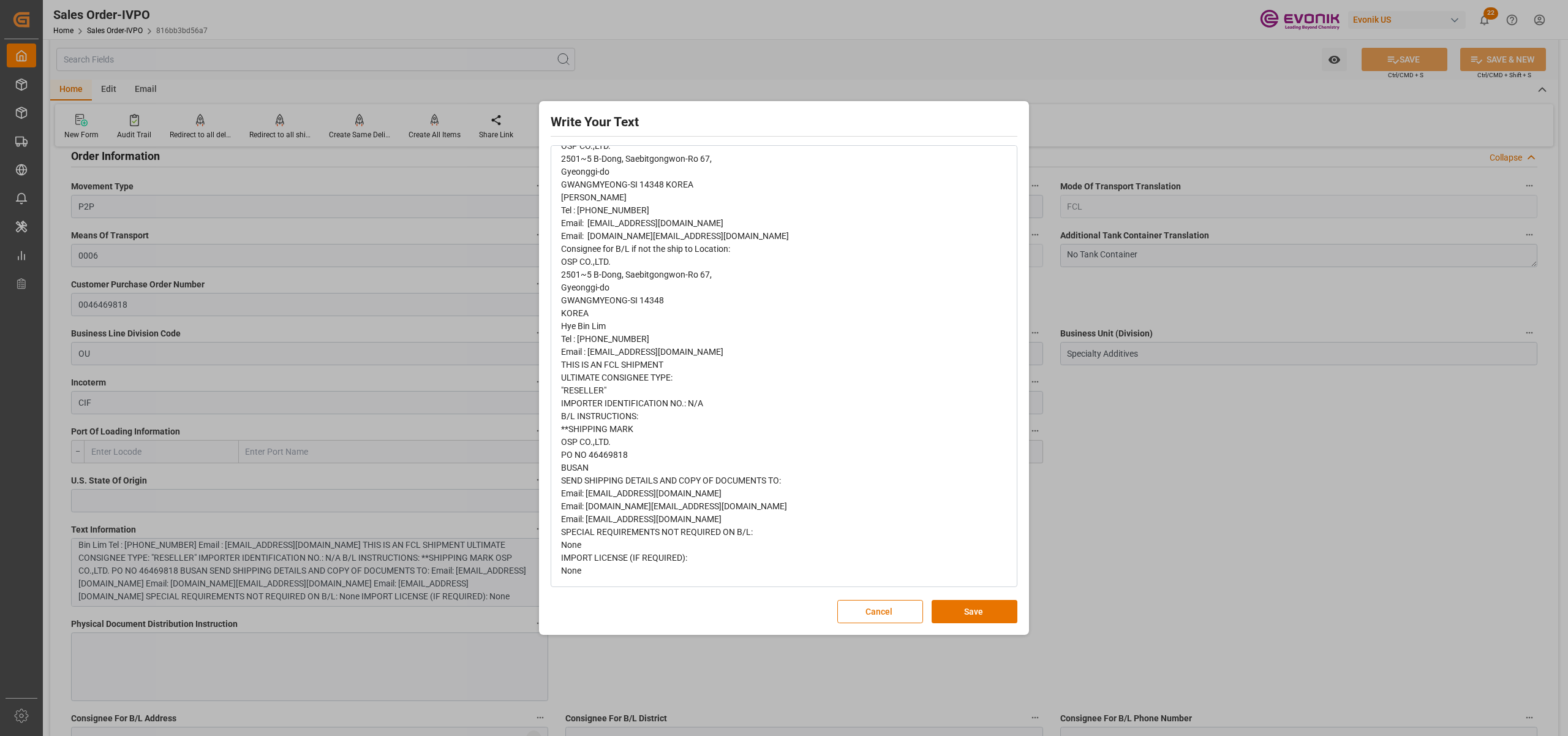
scroll to position [0, 0]
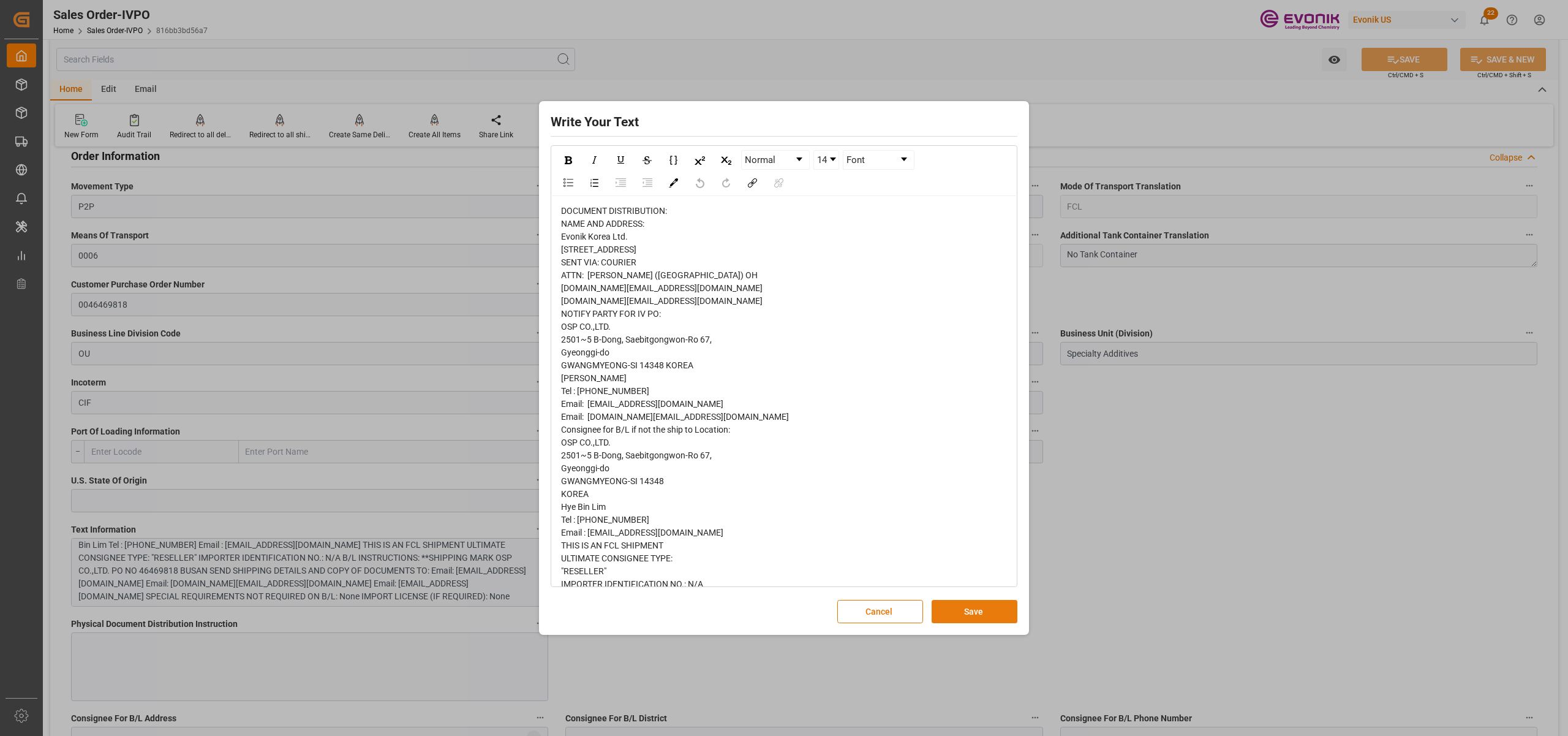
click at [969, 613] on button "Save" at bounding box center [974, 611] width 86 height 23
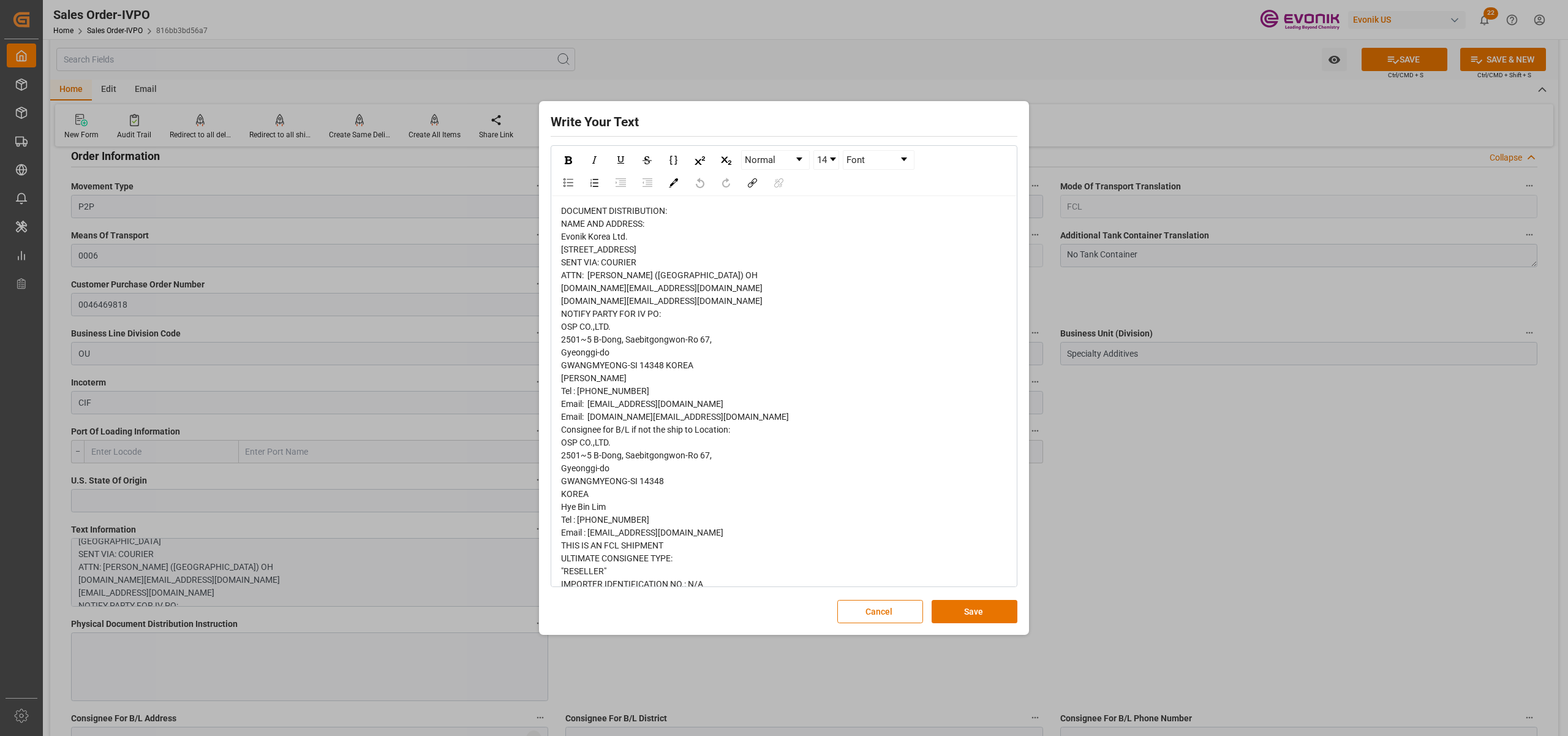
scroll to position [221, 0]
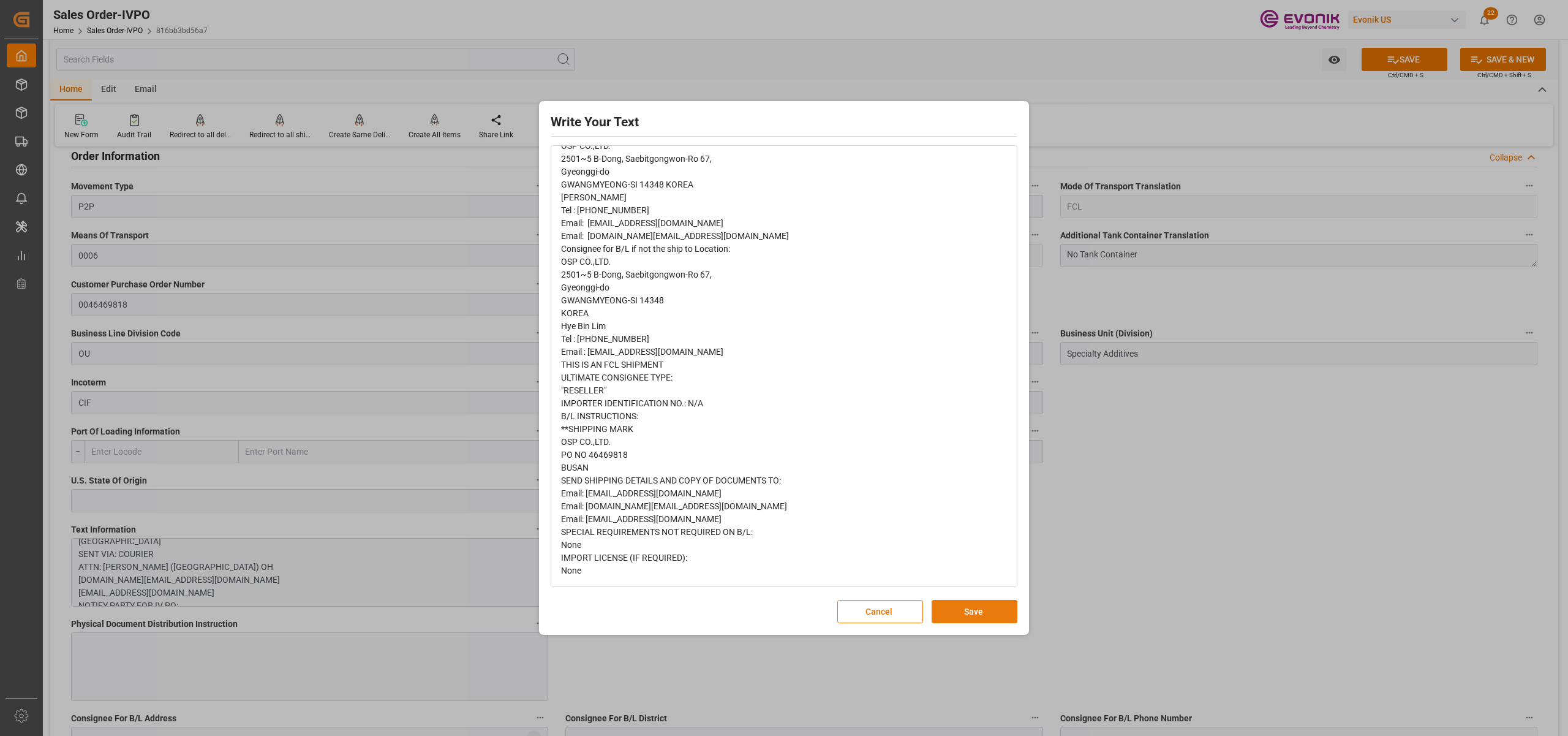
click at [960, 602] on button "Save" at bounding box center [974, 611] width 86 height 23
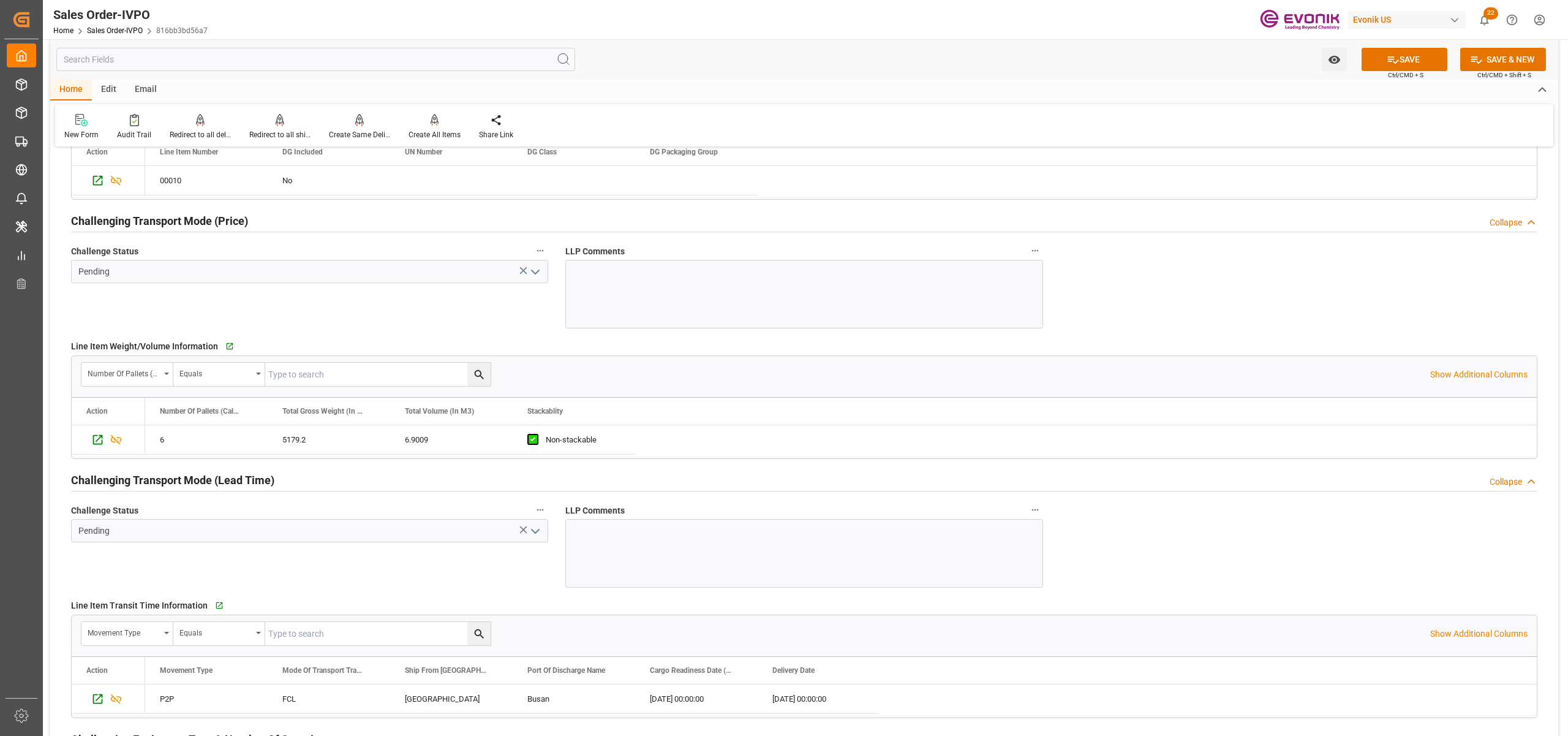
scroll to position [1905, 0]
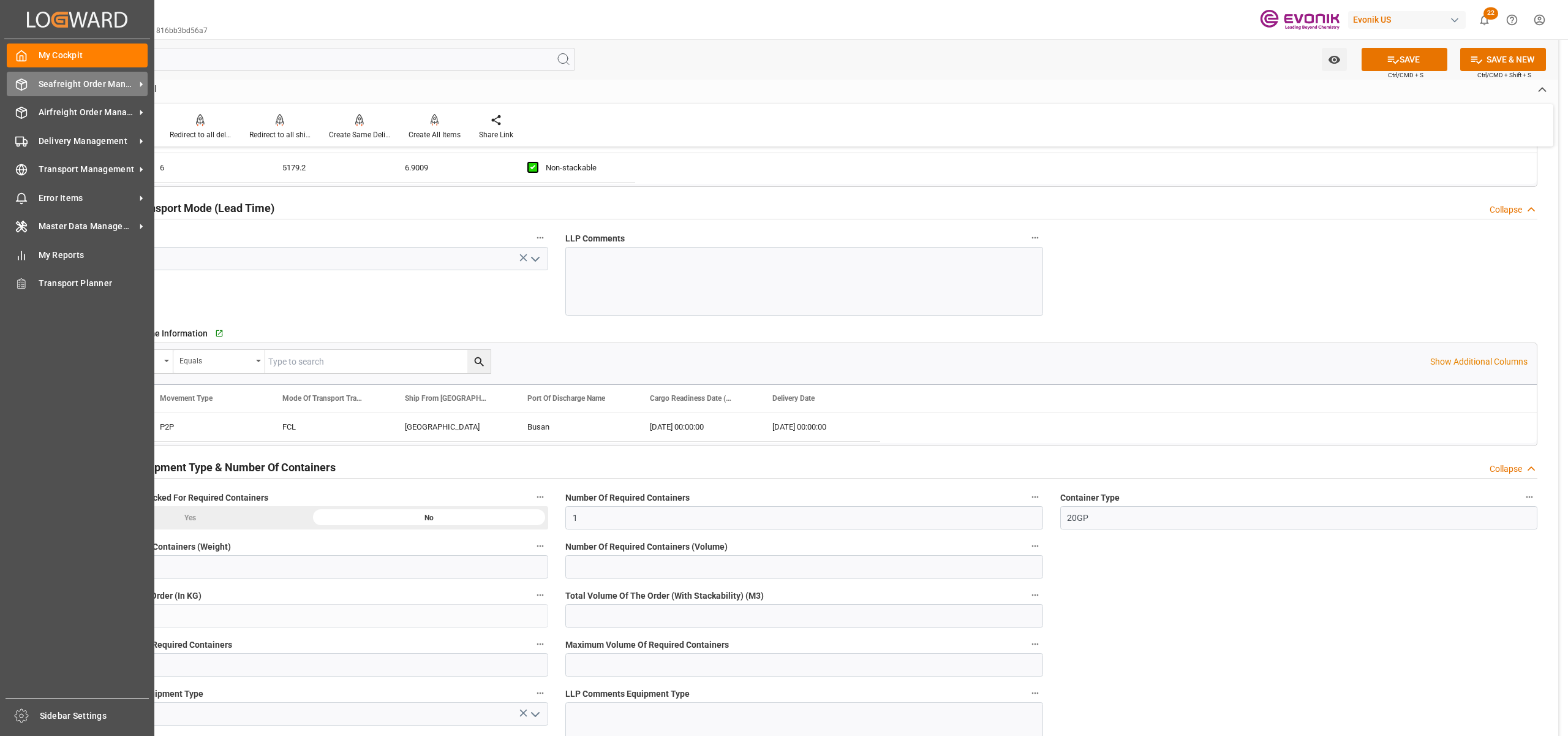
click at [52, 86] on span "Seafreight Order Management" at bounding box center [87, 83] width 97 height 13
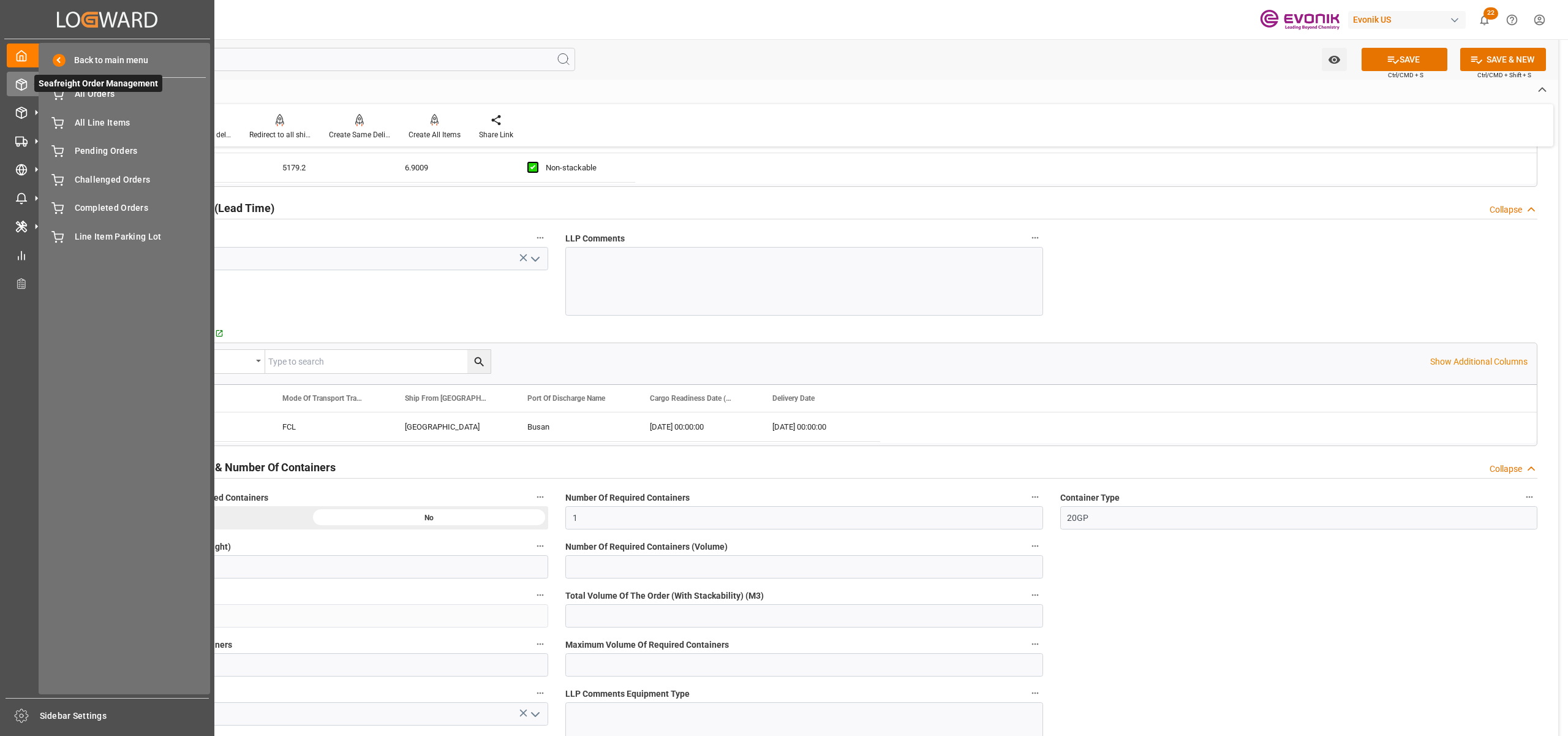
click at [96, 90] on span "Seafreight Order Management" at bounding box center [98, 83] width 128 height 17
click at [102, 97] on span "All Orders" at bounding box center [140, 94] width 131 height 13
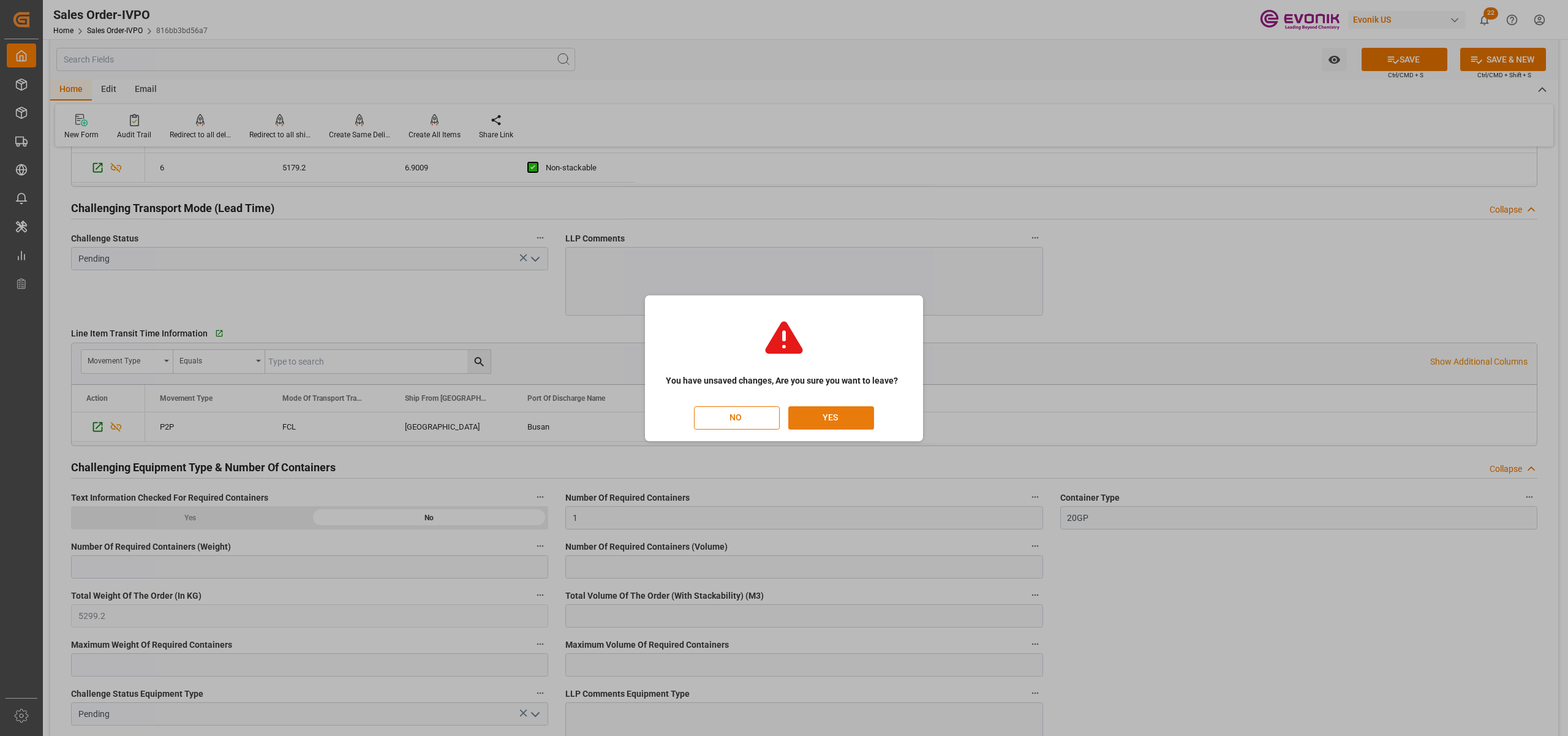
drag, startPoint x: 843, startPoint y: 420, endPoint x: 835, endPoint y: 427, distance: 10.6
click at [835, 427] on button "YES" at bounding box center [830, 418] width 86 height 23
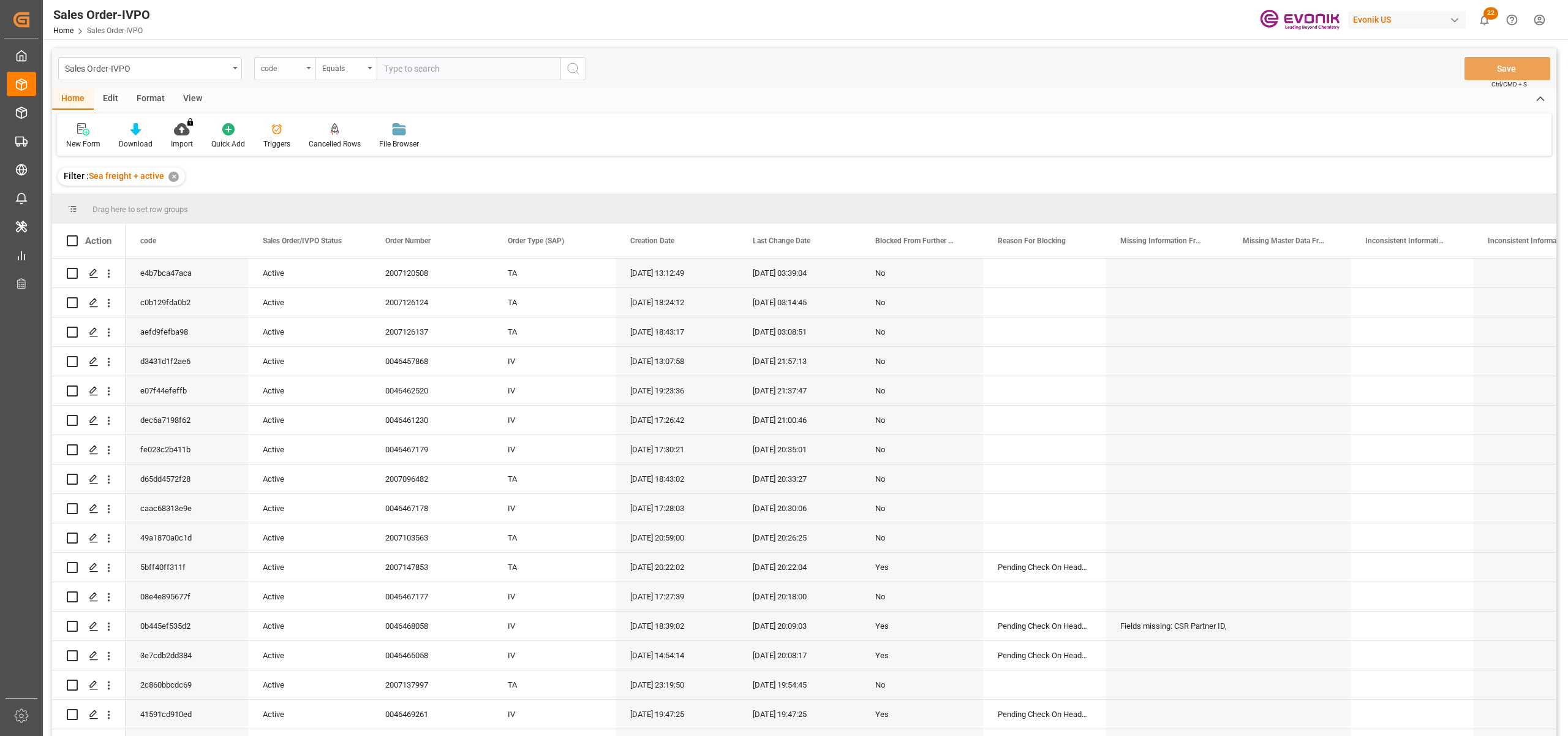
click at [290, 63] on div "code" at bounding box center [281, 67] width 42 height 15
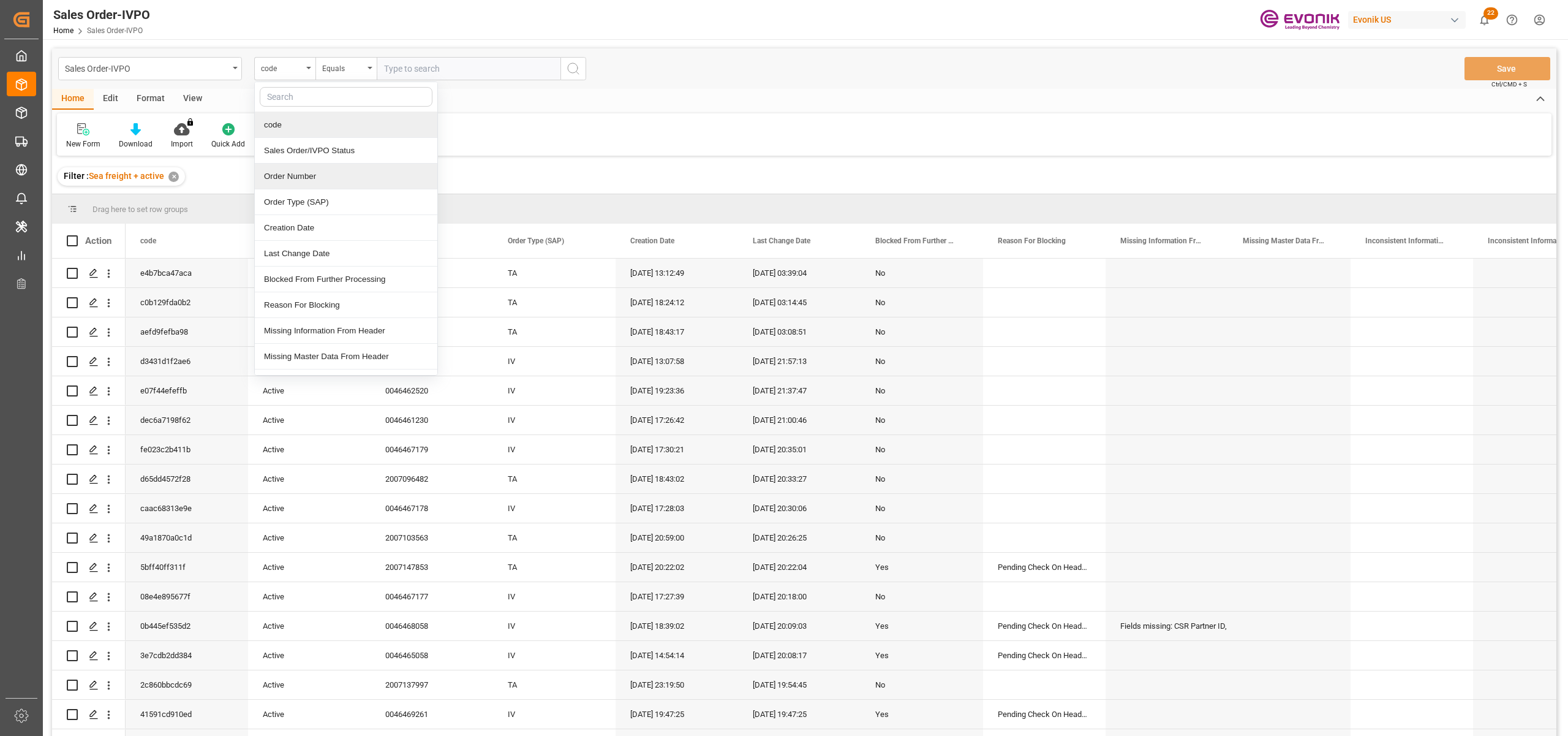
click at [317, 178] on div "Order Number" at bounding box center [346, 176] width 183 height 26
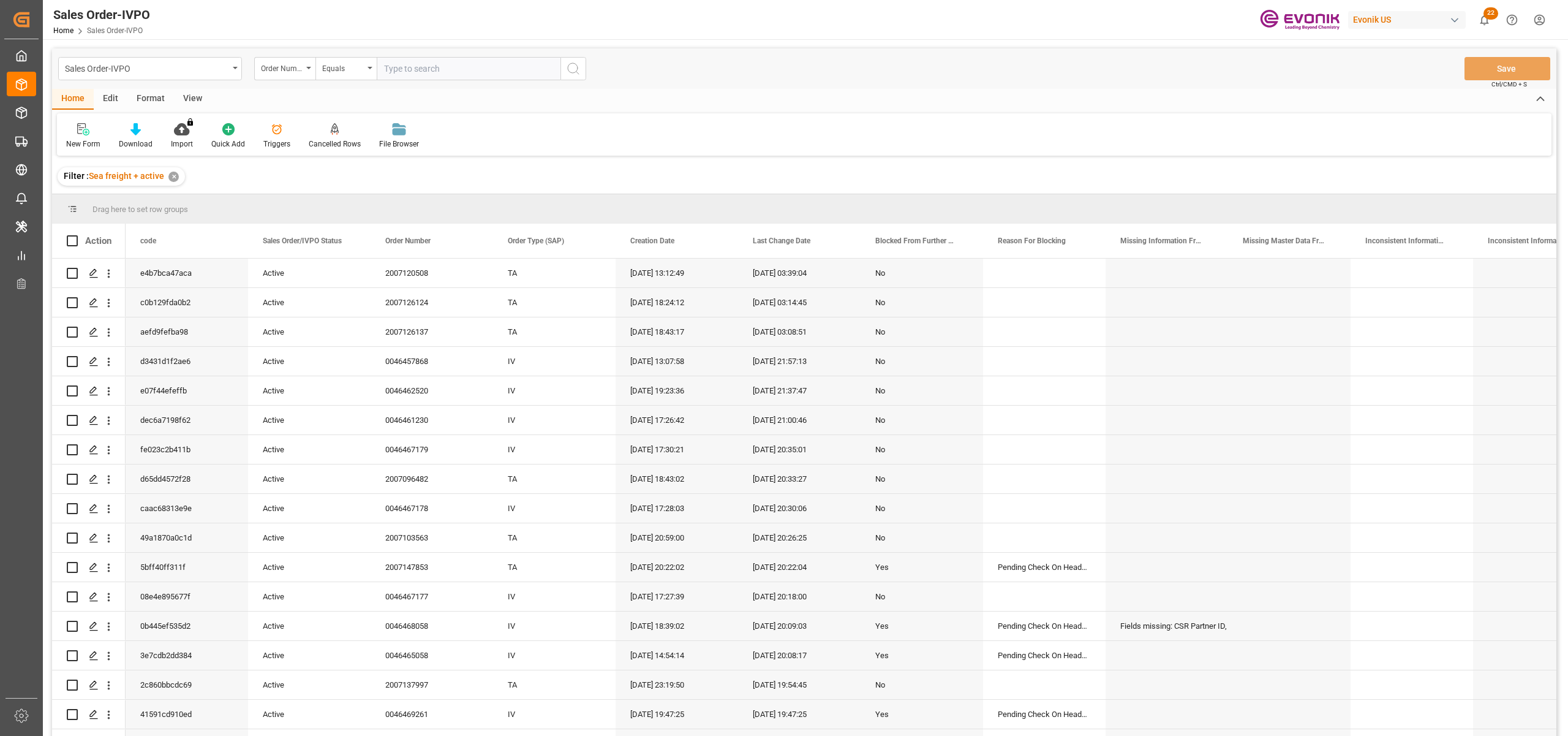
click at [423, 70] on input "text" at bounding box center [469, 69] width 184 height 23
paste input "2006963213"
type input "2006963213"
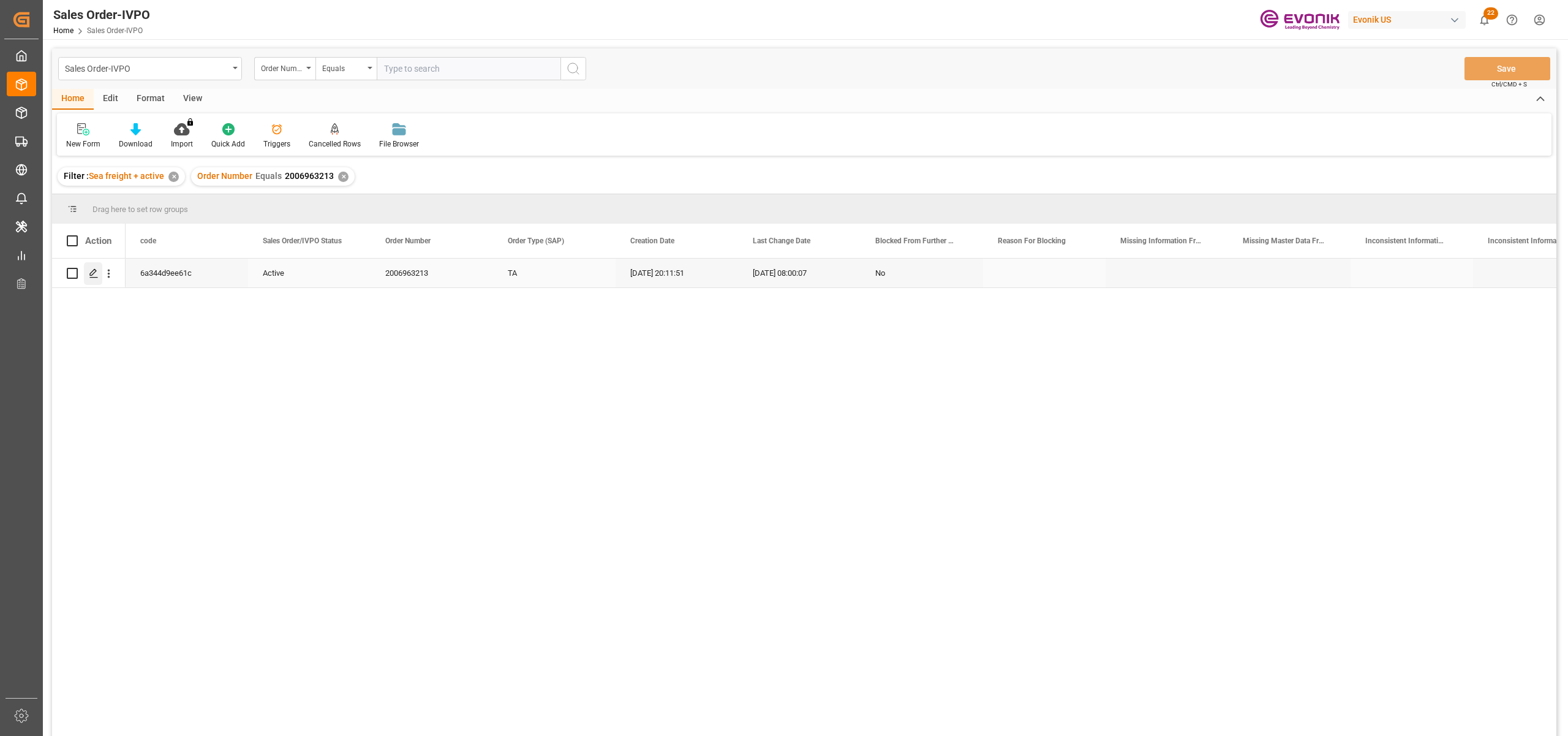
click at [91, 271] on icon "Press SPACE to select this row." at bounding box center [94, 274] width 10 height 10
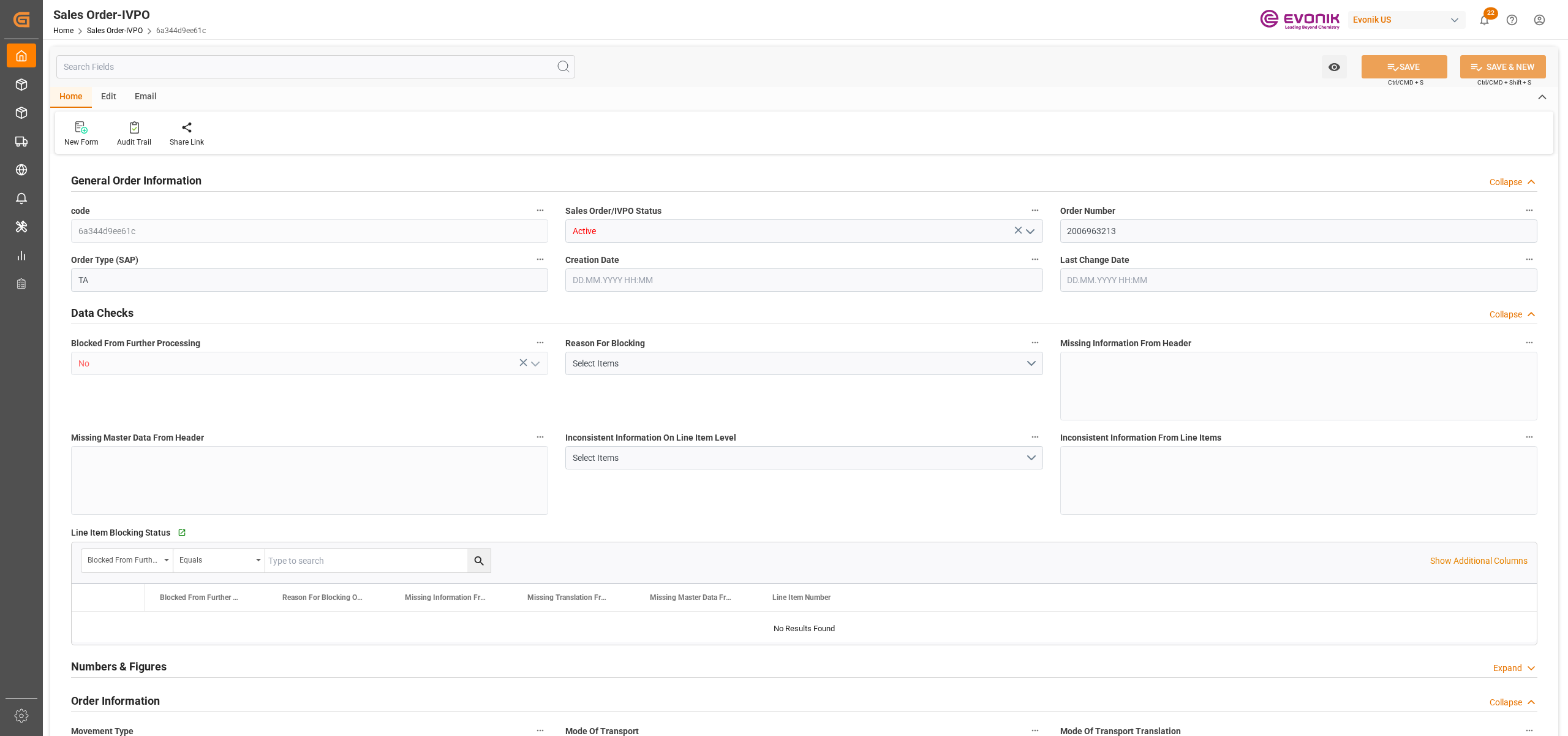
type input "JPYOK"
type input "0"
type input "1"
type input "2"
type input "3"
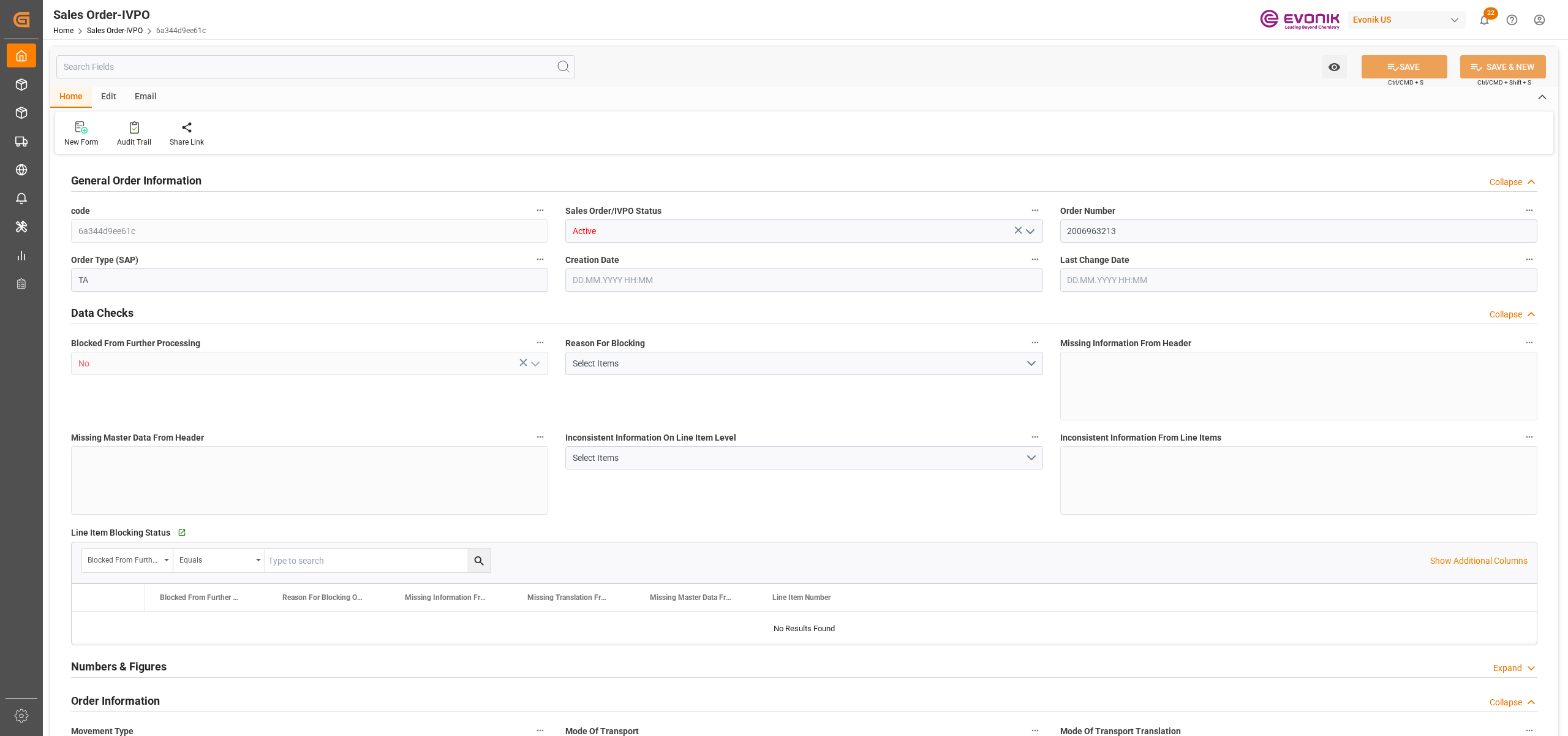
type input "20882.88"
type input "146.6292"
type input "19000"
type input "60"
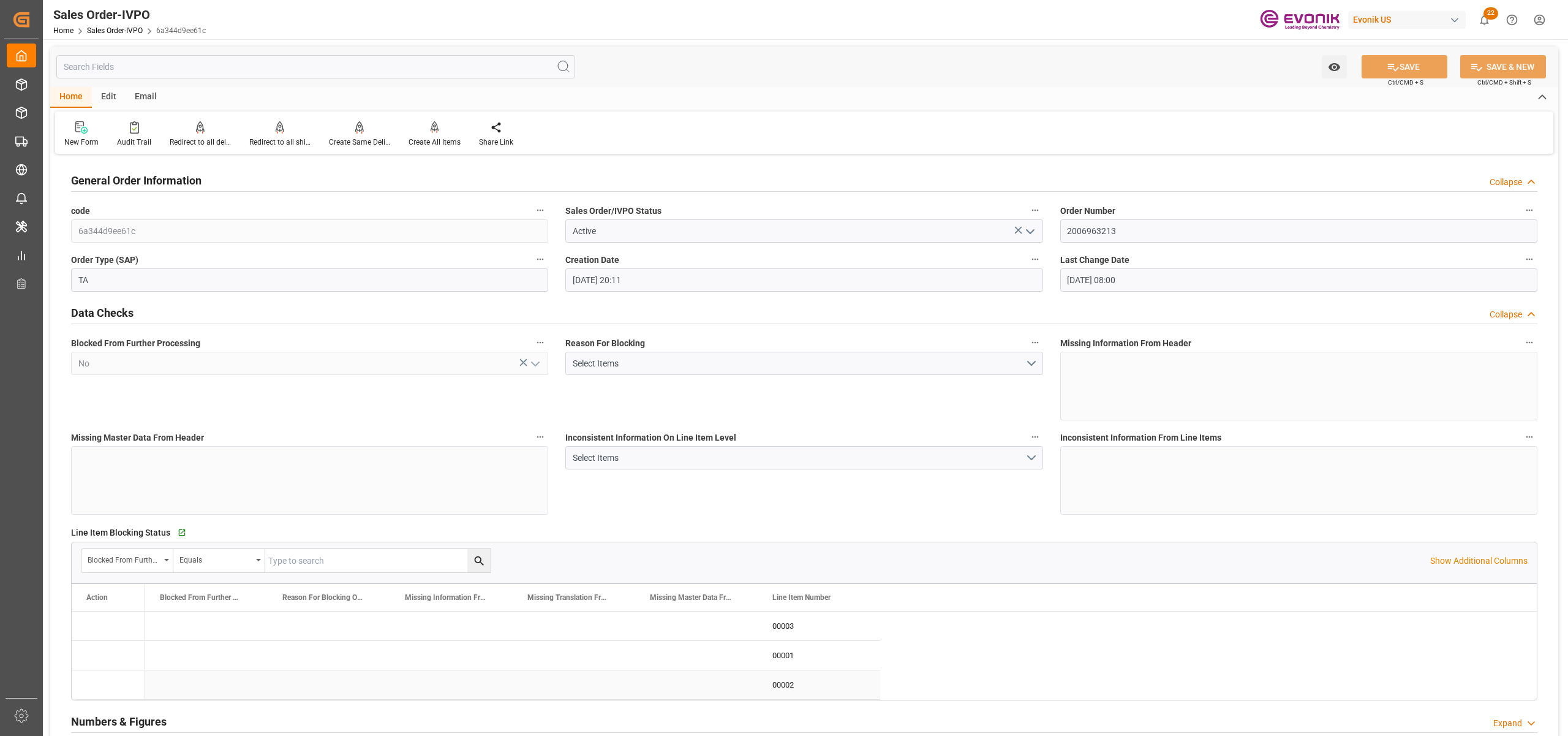
type input "24.04.2025 20:11"
type input "22.08.2025 08:00"
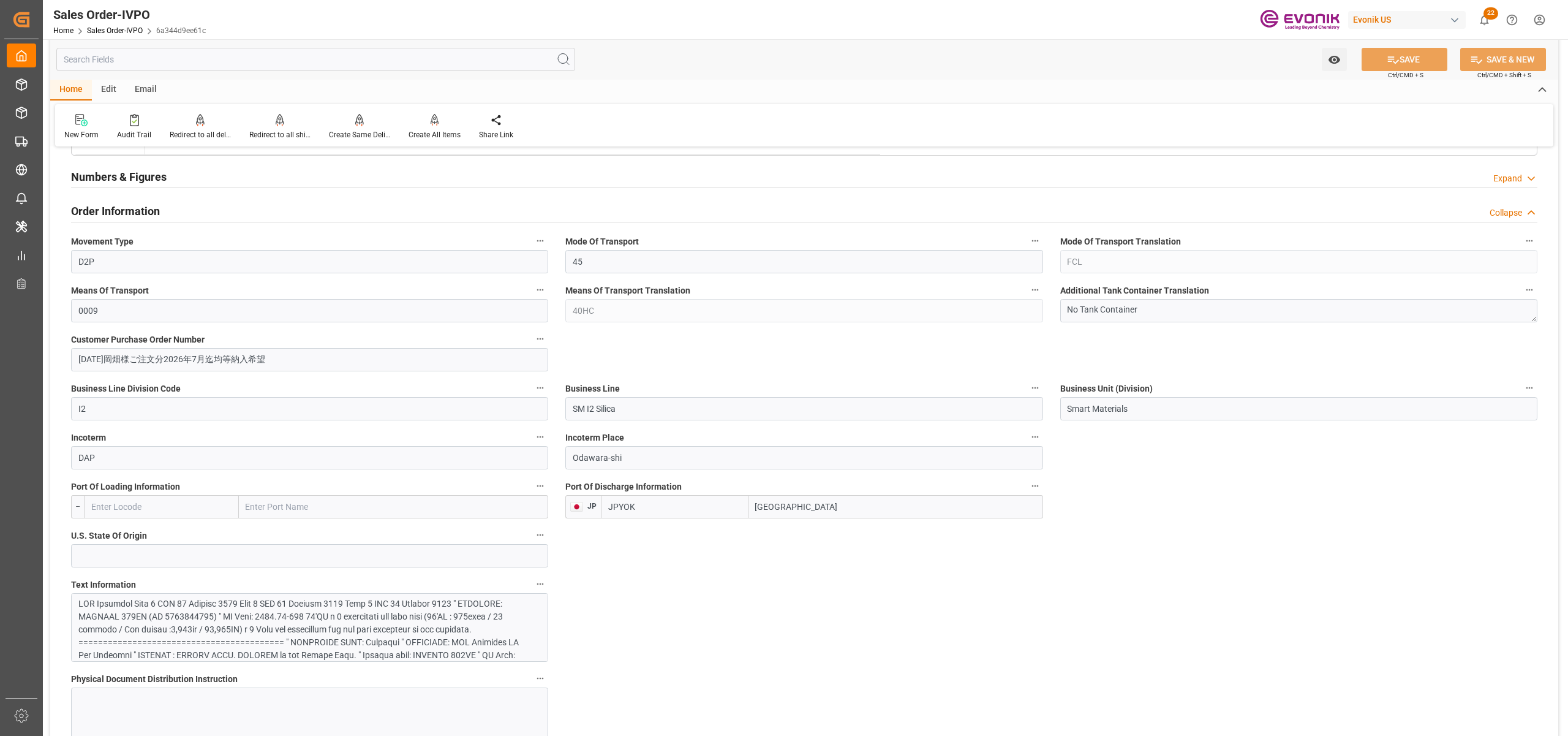
scroll to position [817, 0]
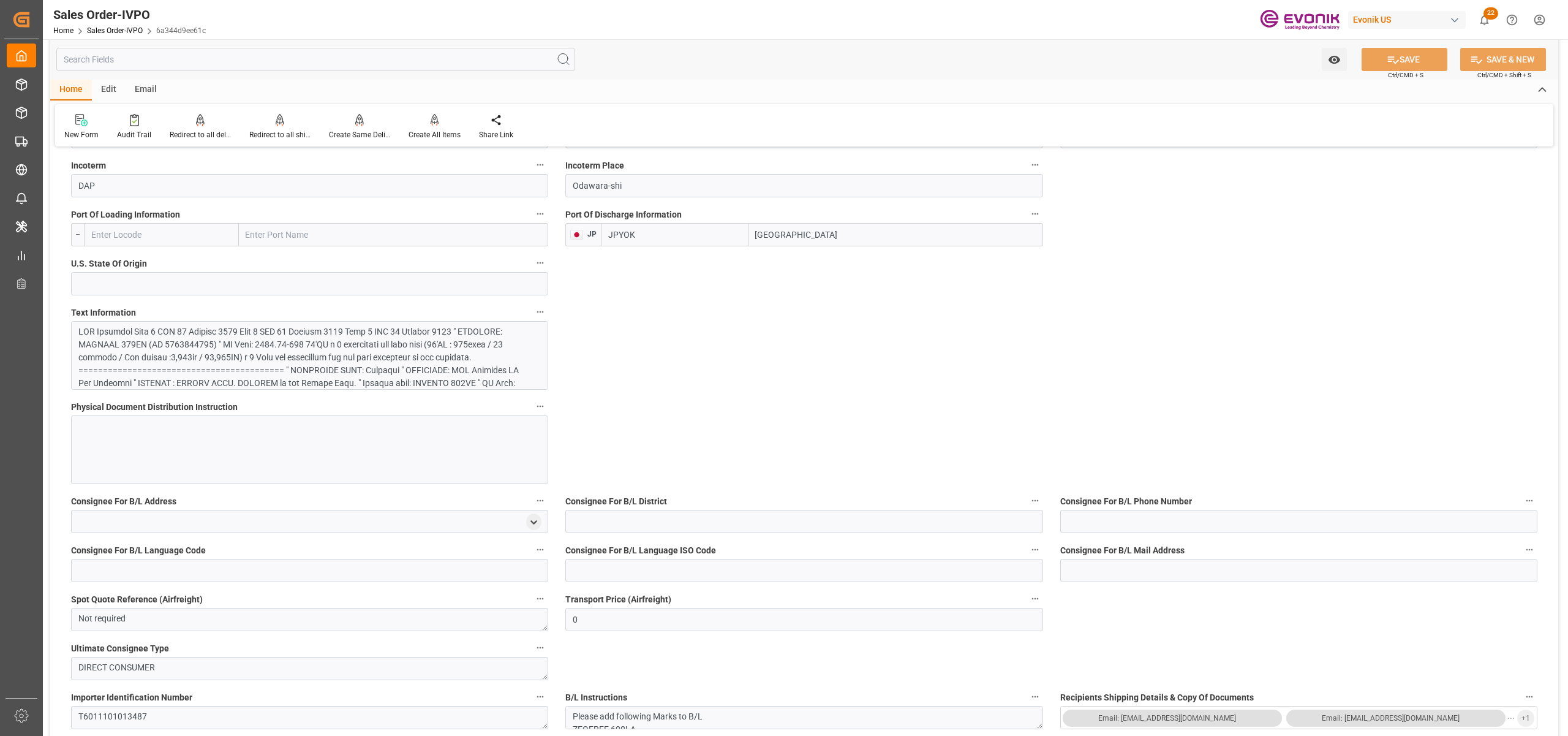
click at [408, 361] on div at bounding box center [303, 459] width 450 height 270
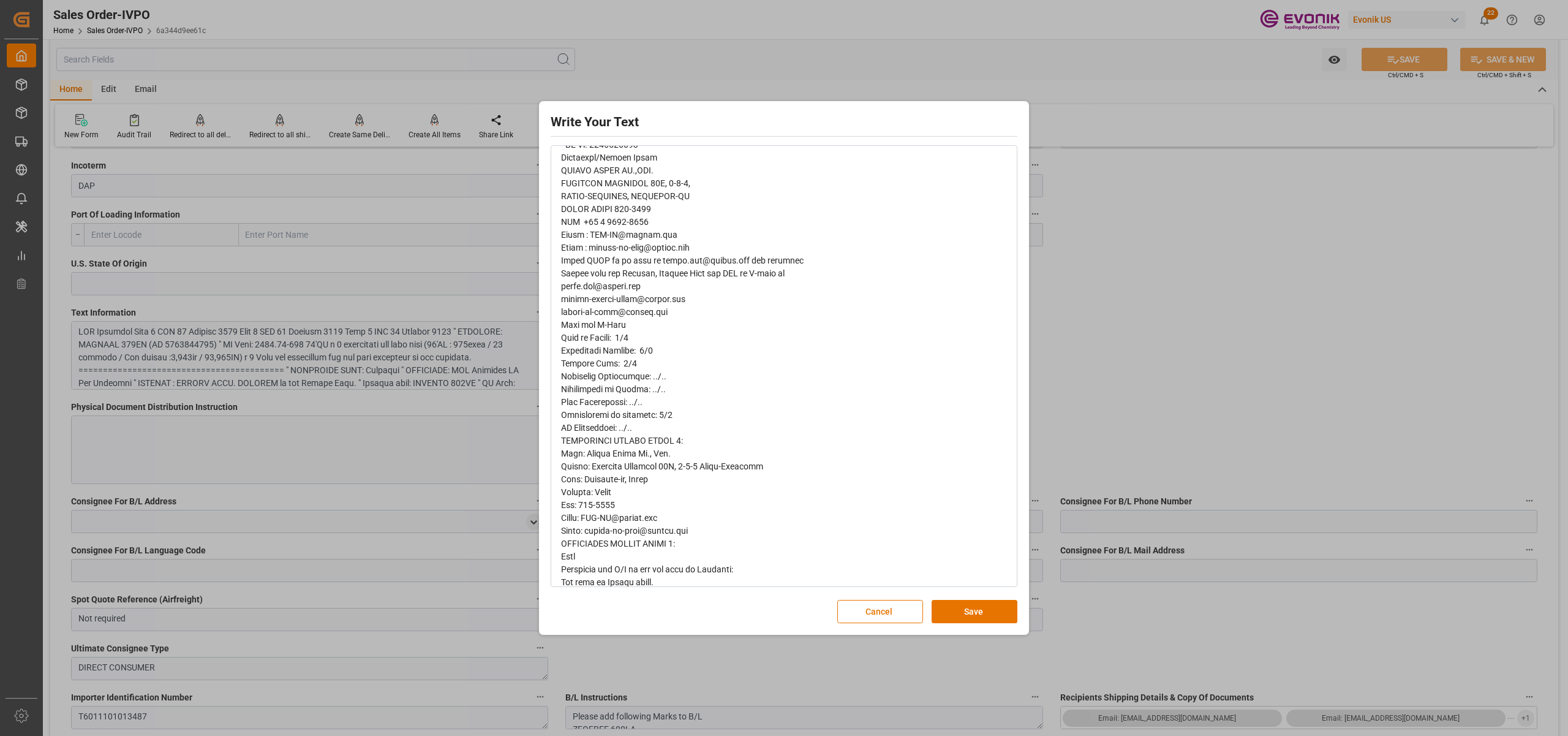
scroll to position [645, 0]
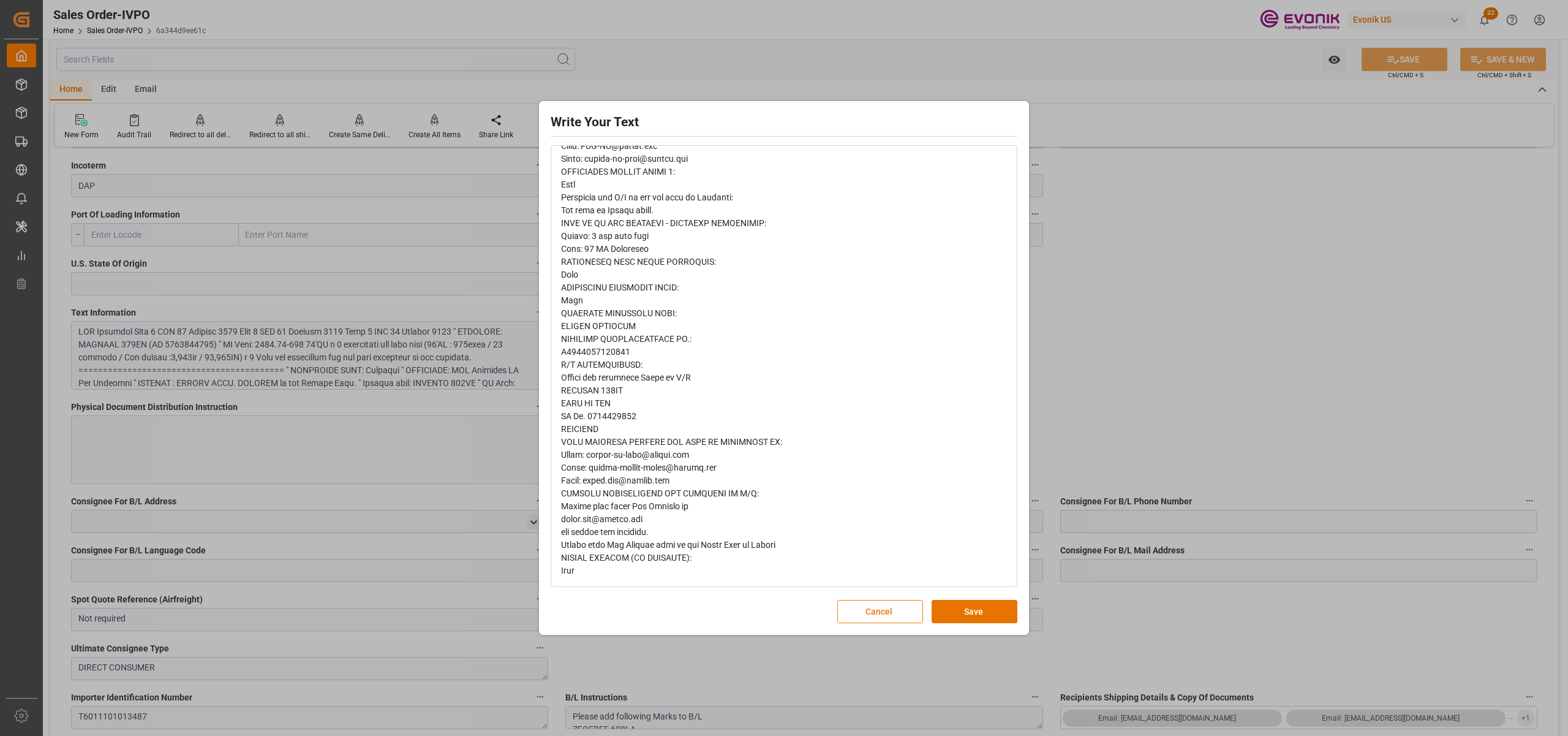
click at [865, 621] on button "Cancel" at bounding box center [880, 611] width 86 height 23
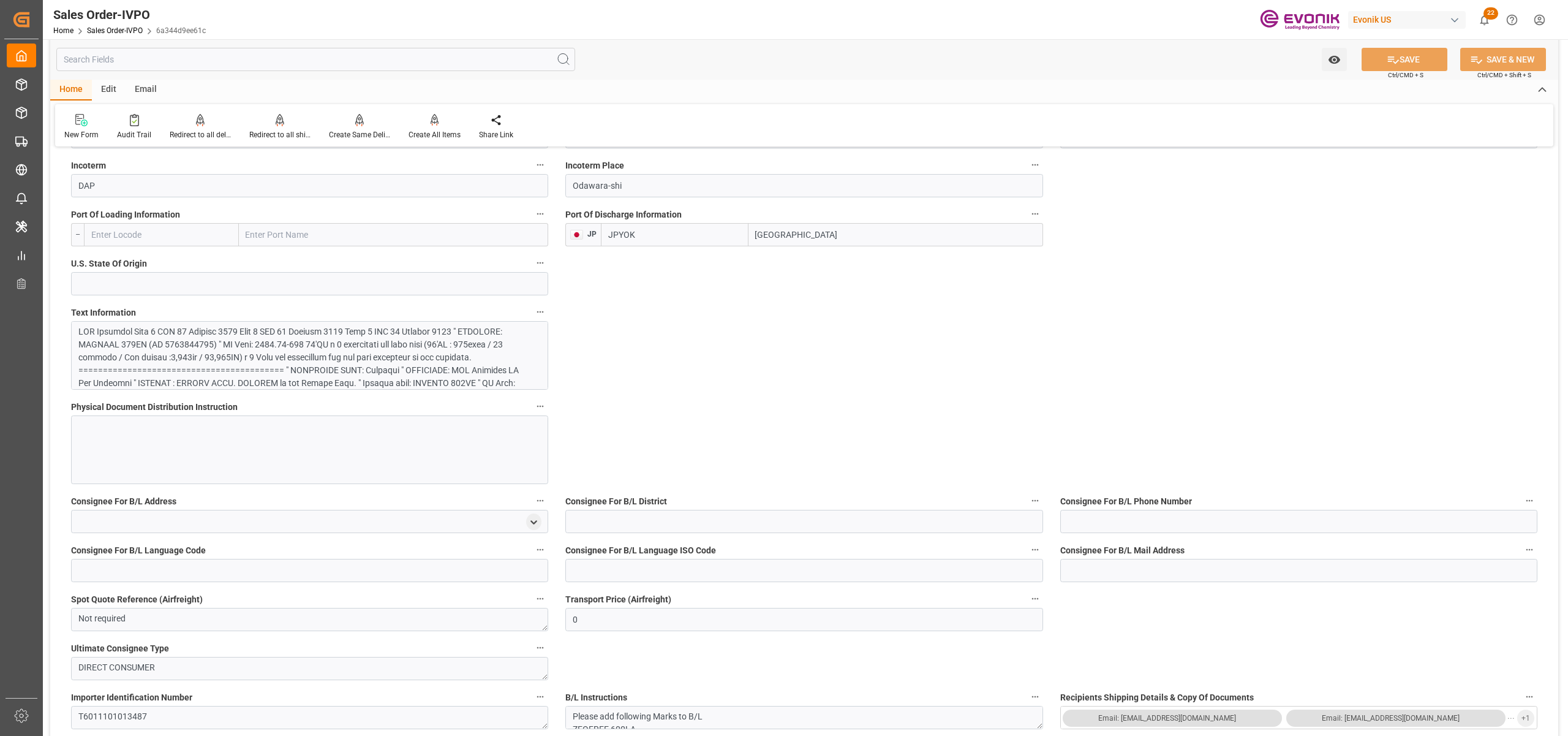
click at [359, 353] on div at bounding box center [303, 459] width 450 height 270
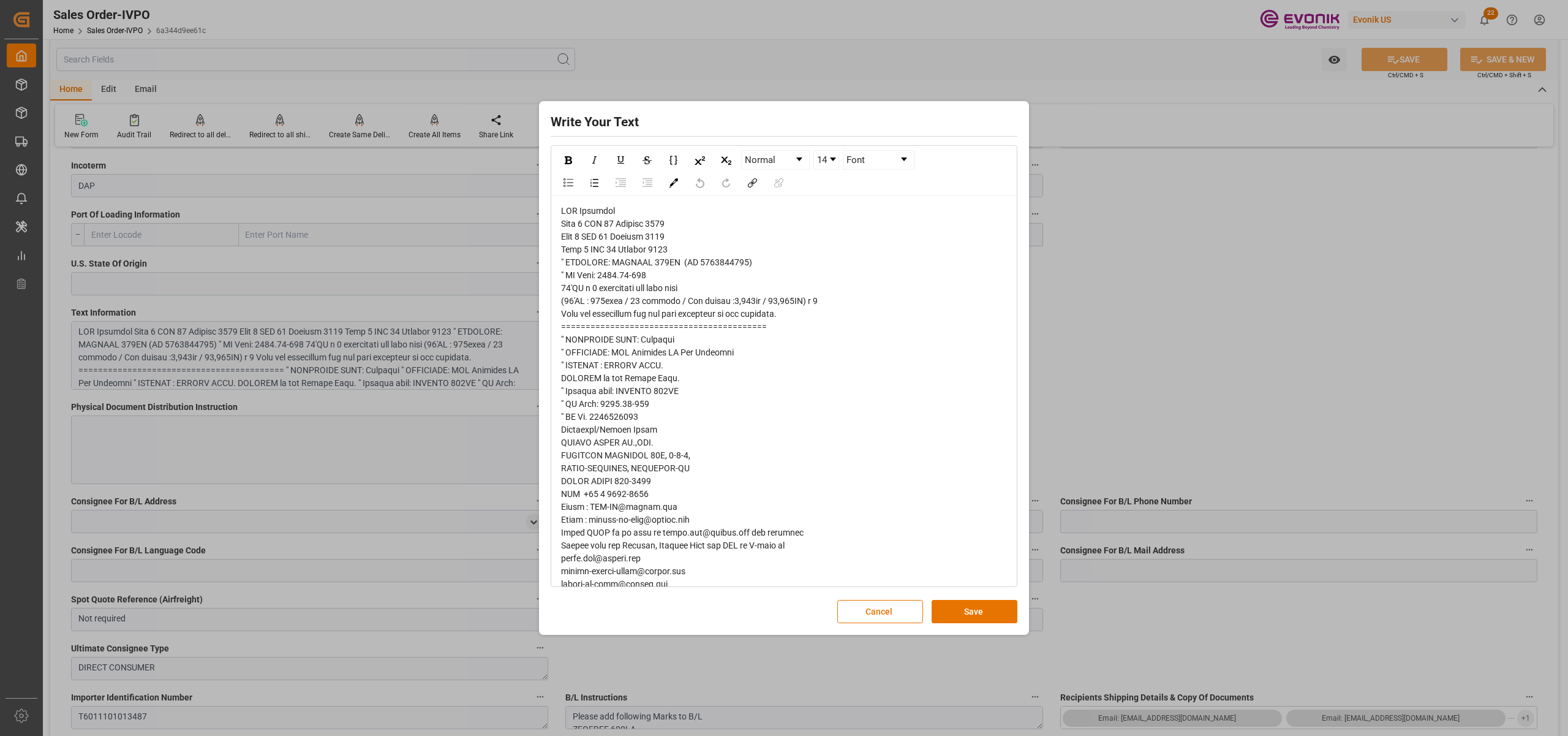
scroll to position [645, 0]
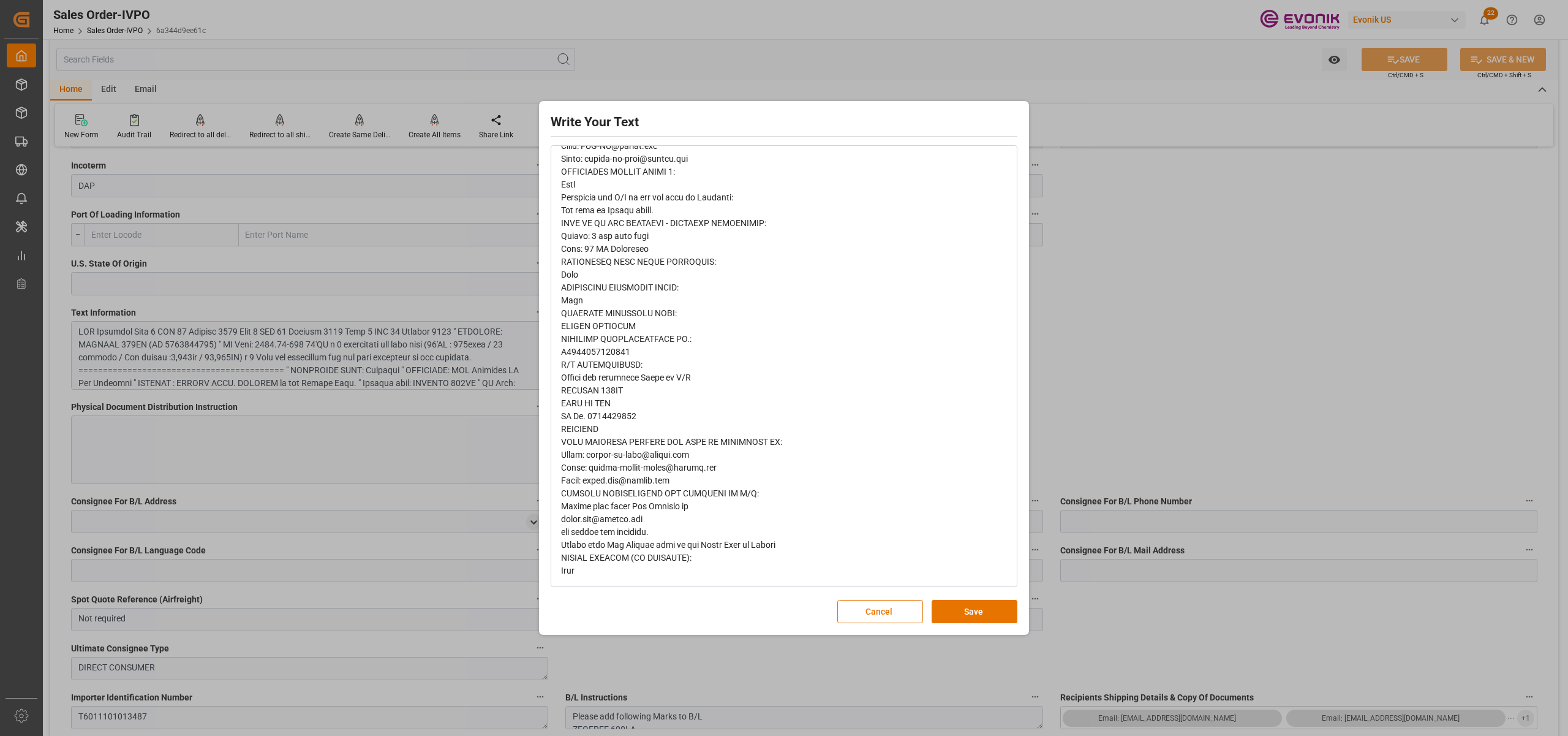
click at [868, 611] on button "Cancel" at bounding box center [880, 611] width 86 height 23
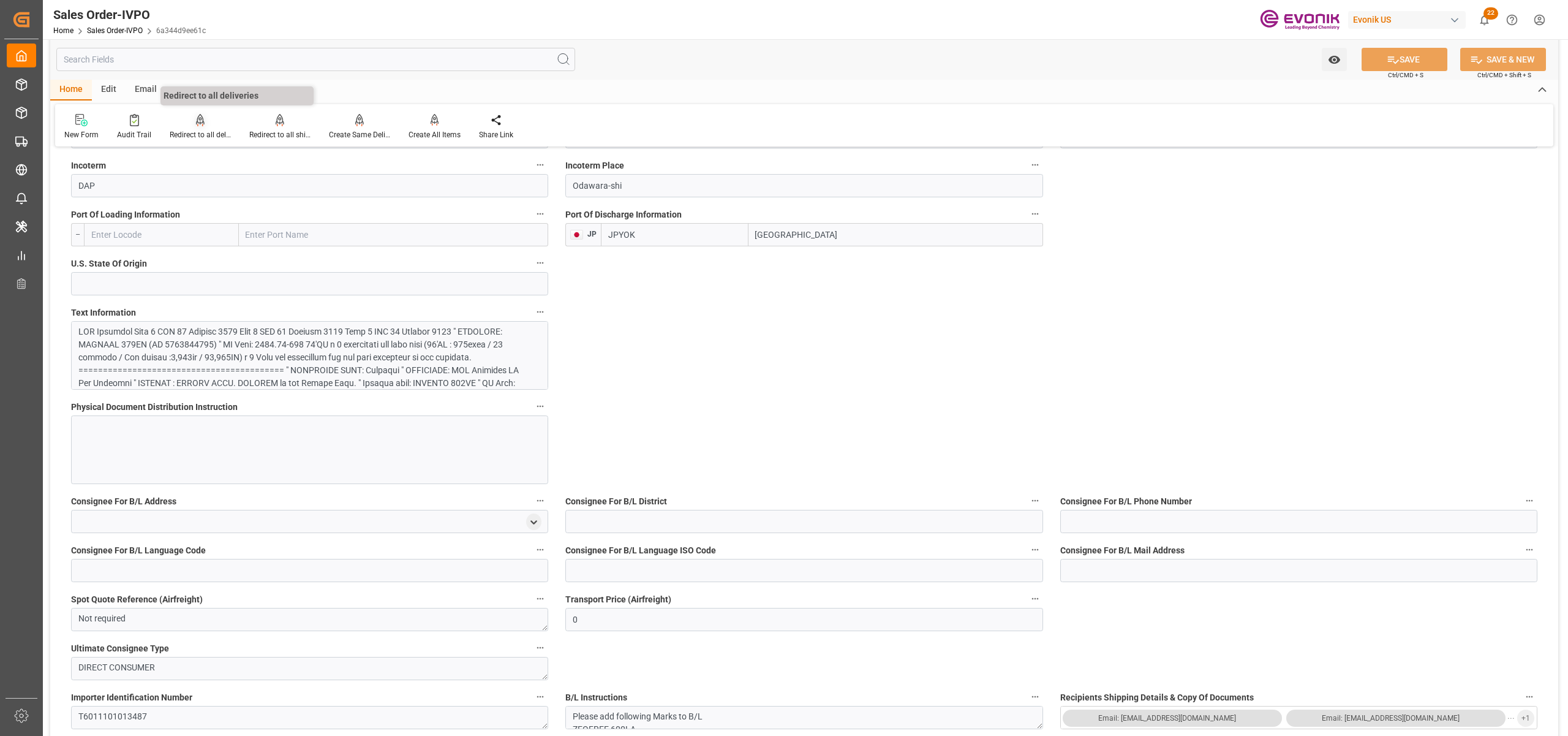
scroll to position [214, 0]
click at [147, 59] on input "text" at bounding box center [315, 59] width 519 height 23
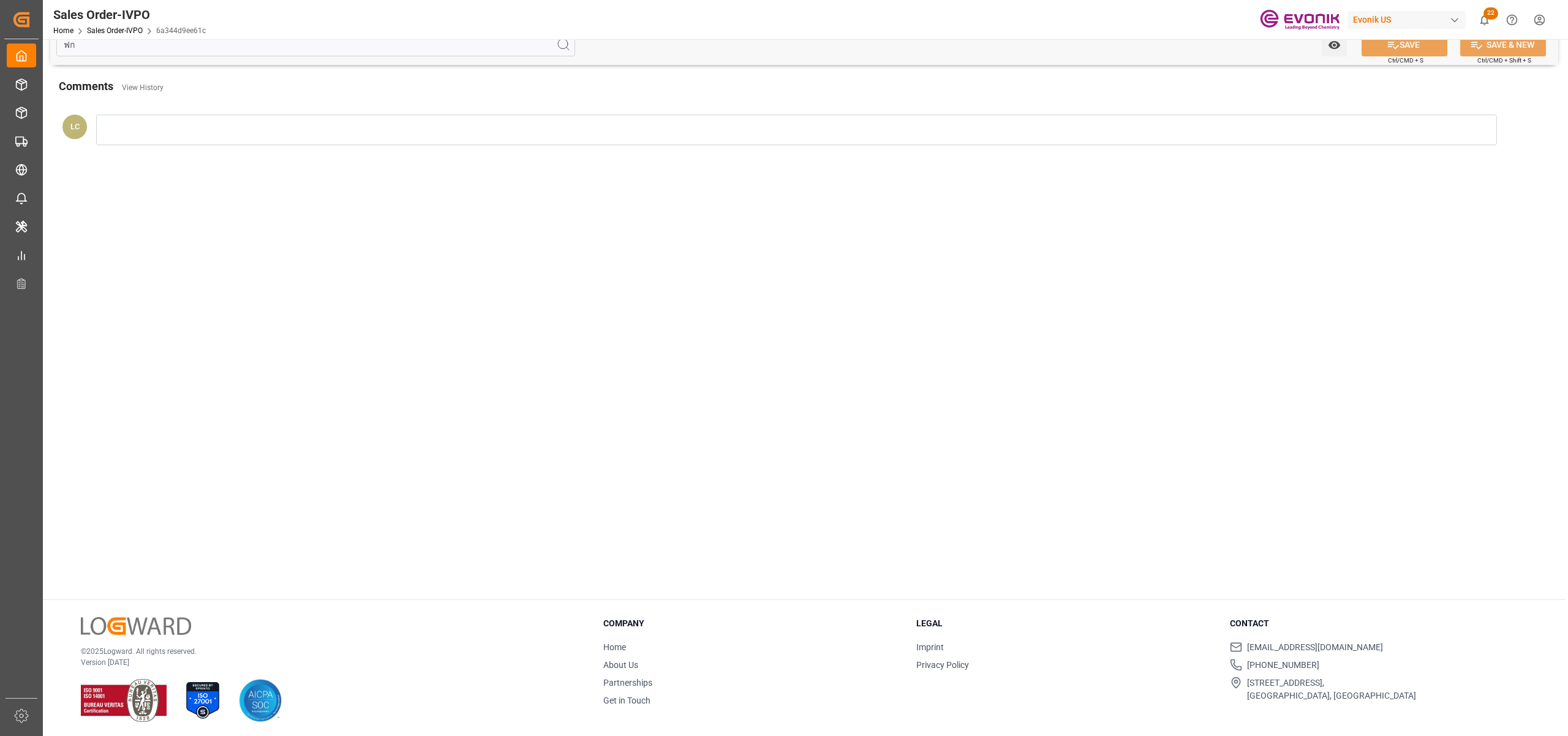
type input "ฟ"
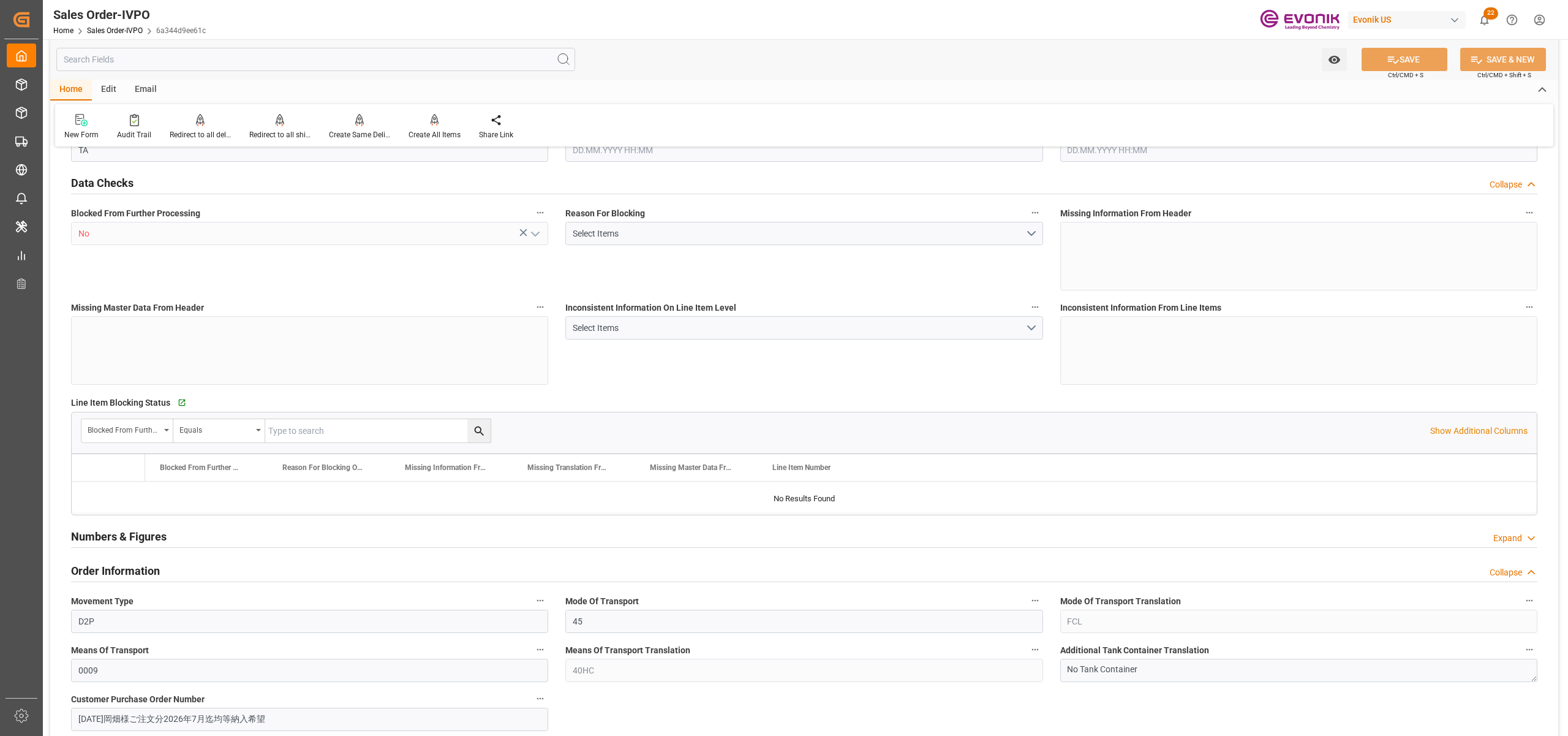
type input "ฟ"
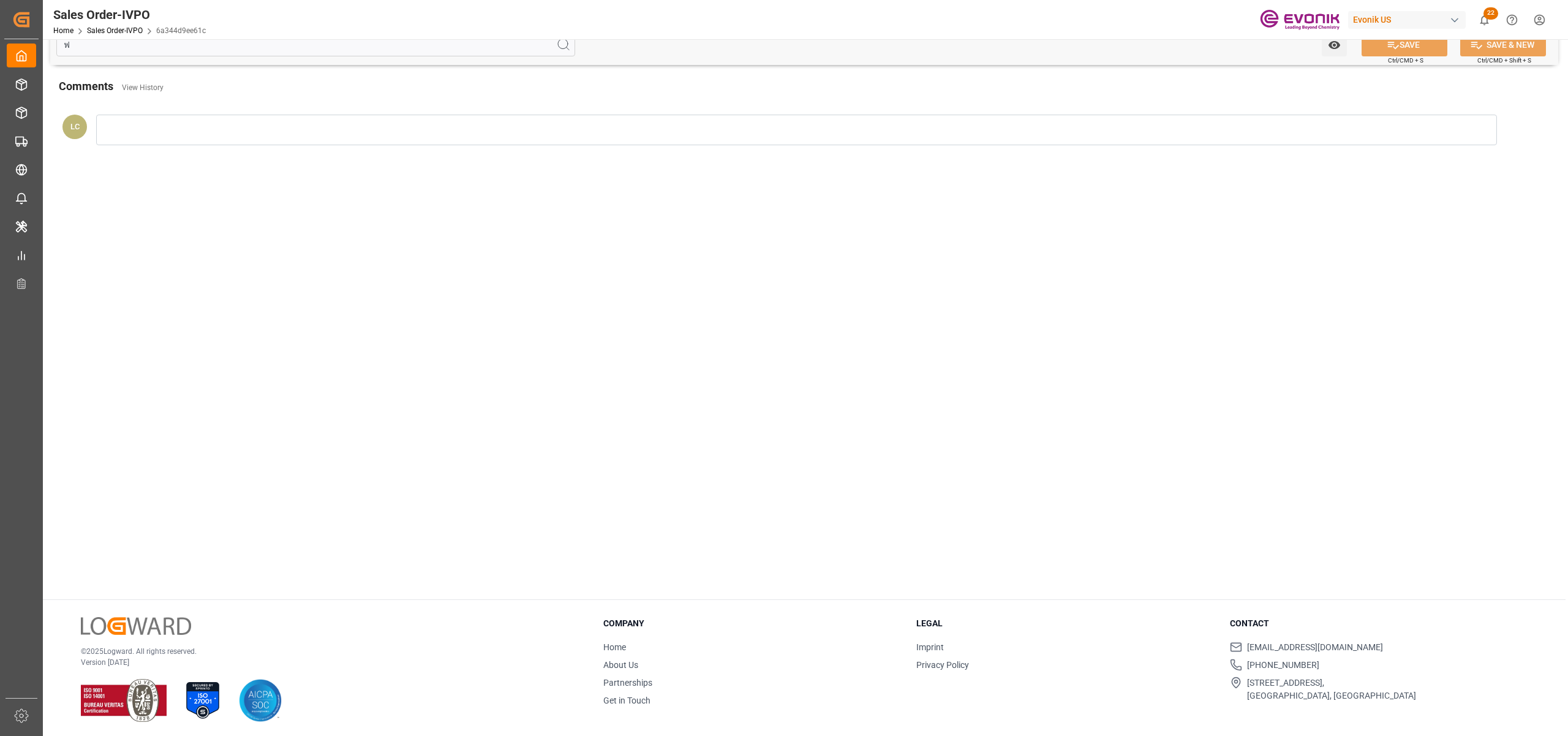
click at [983, 250] on main "ฟ Watch Option SAVE Ctrl/CMD + S SAVE & NEW Ctrl/CMD + Shift + S Home Edit Emai…" at bounding box center [803, 253] width 1523 height 690
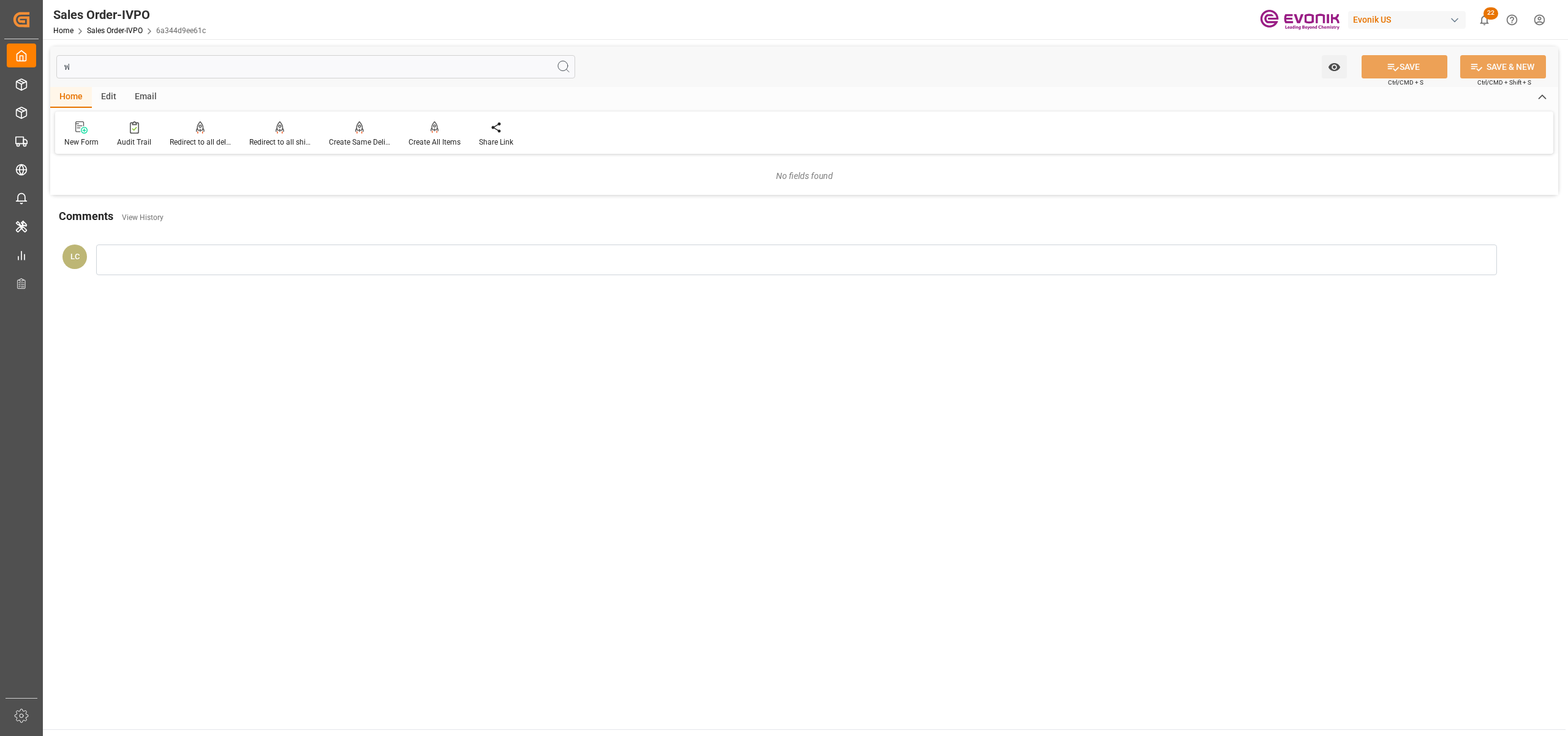
click at [93, 62] on input "ฟ" at bounding box center [315, 67] width 519 height 23
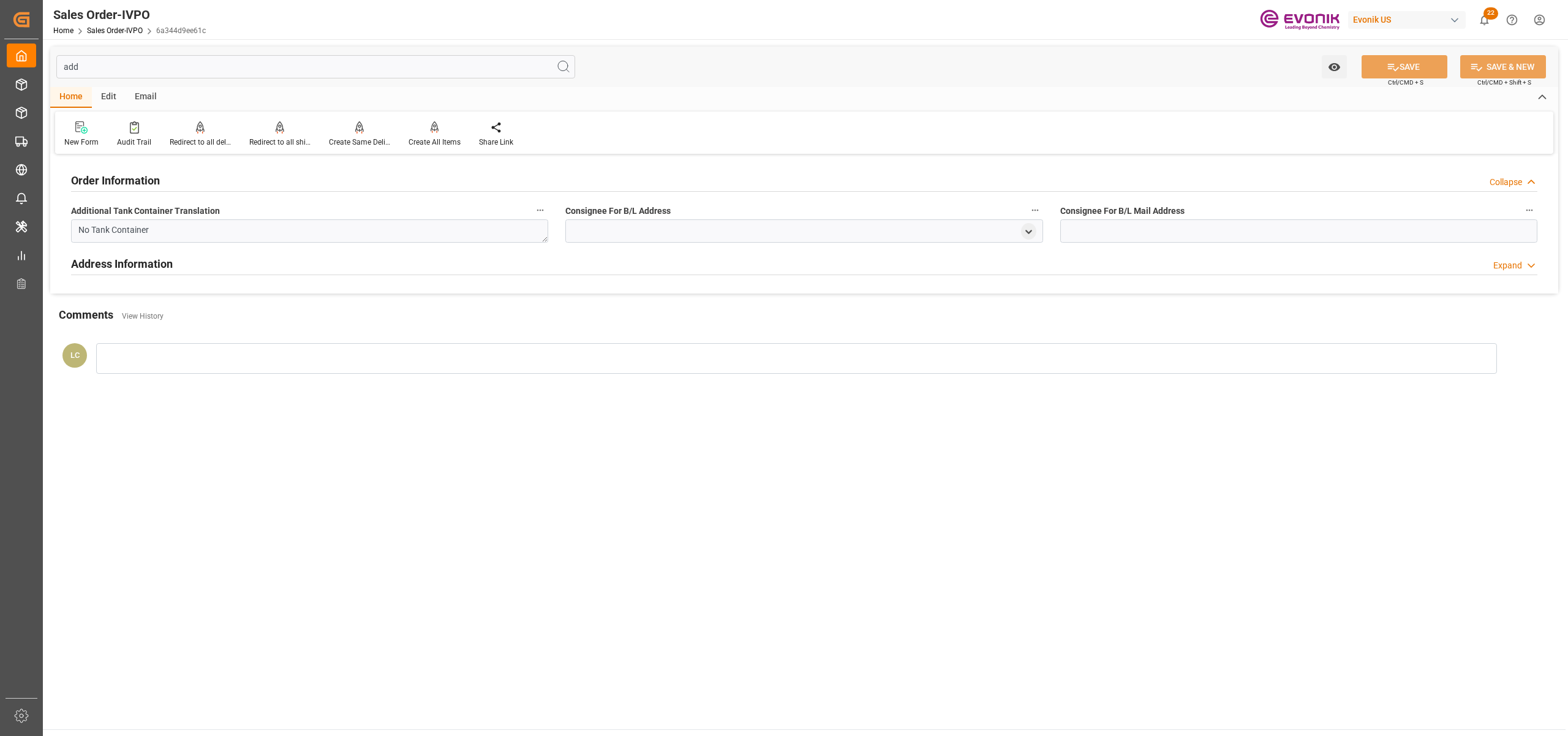
type input "add"
click at [221, 262] on div "Address Information Expand" at bounding box center [803, 263] width 1466 height 23
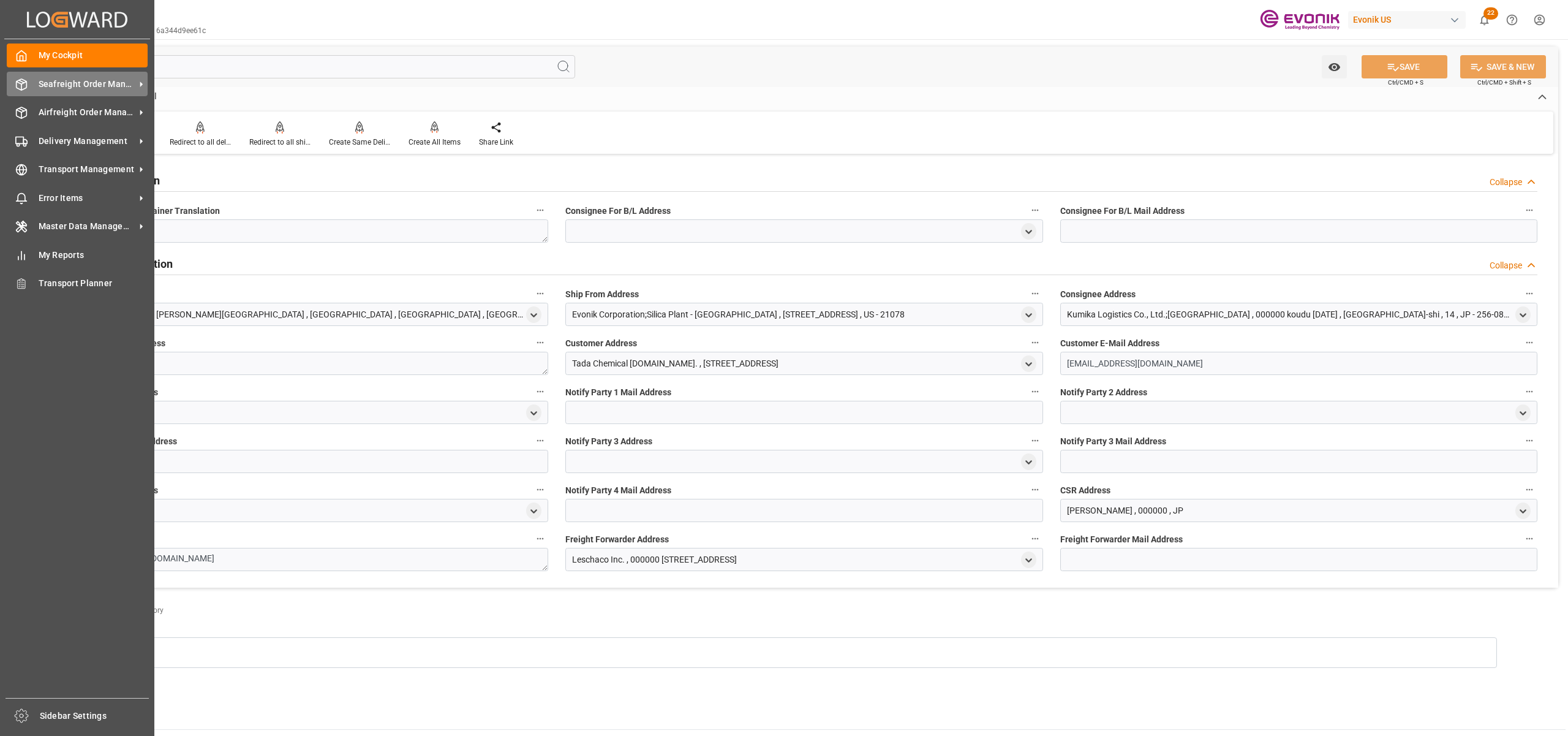
click at [69, 84] on span "Seafreight Order Management" at bounding box center [87, 83] width 97 height 13
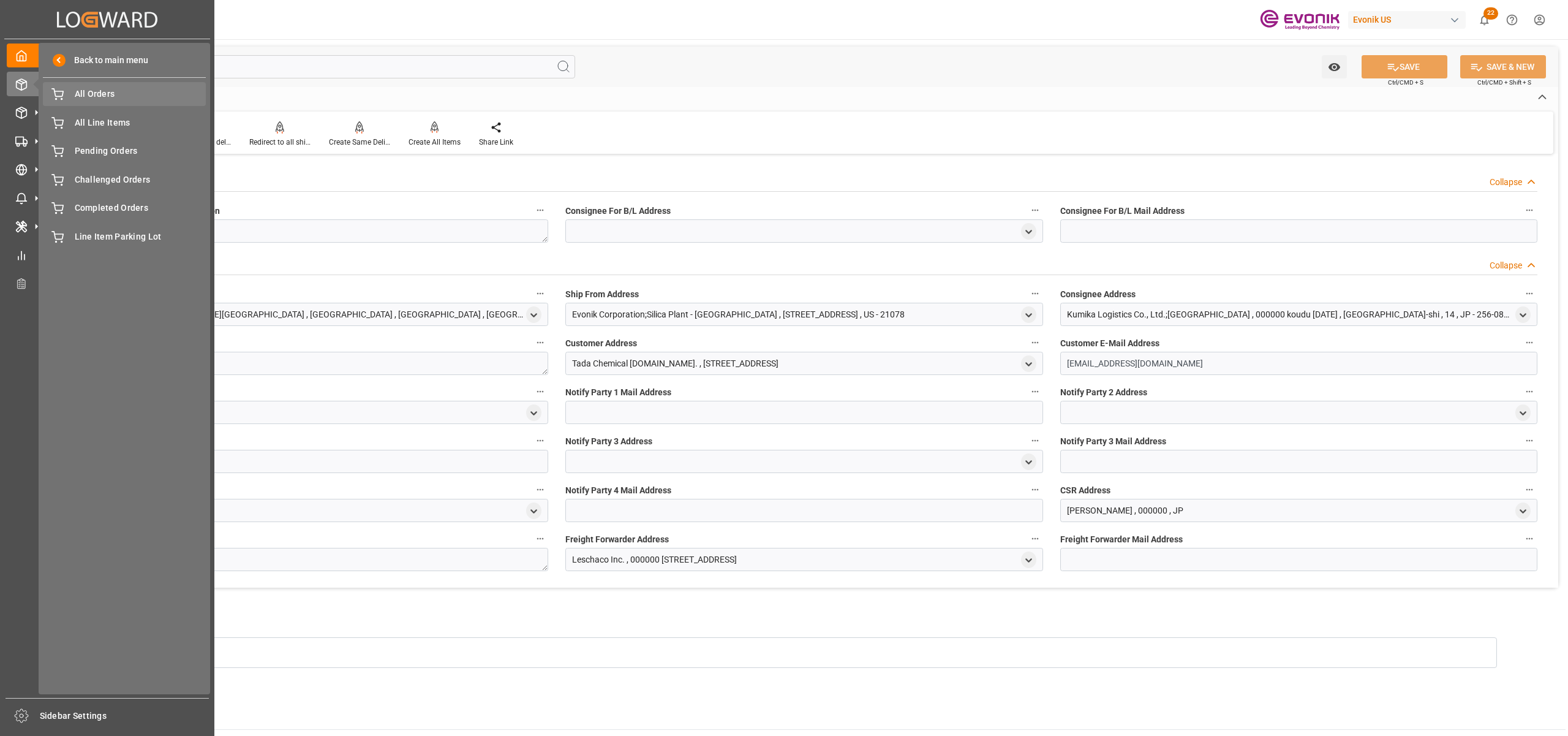
click at [79, 95] on span "All Orders" at bounding box center [140, 94] width 131 height 13
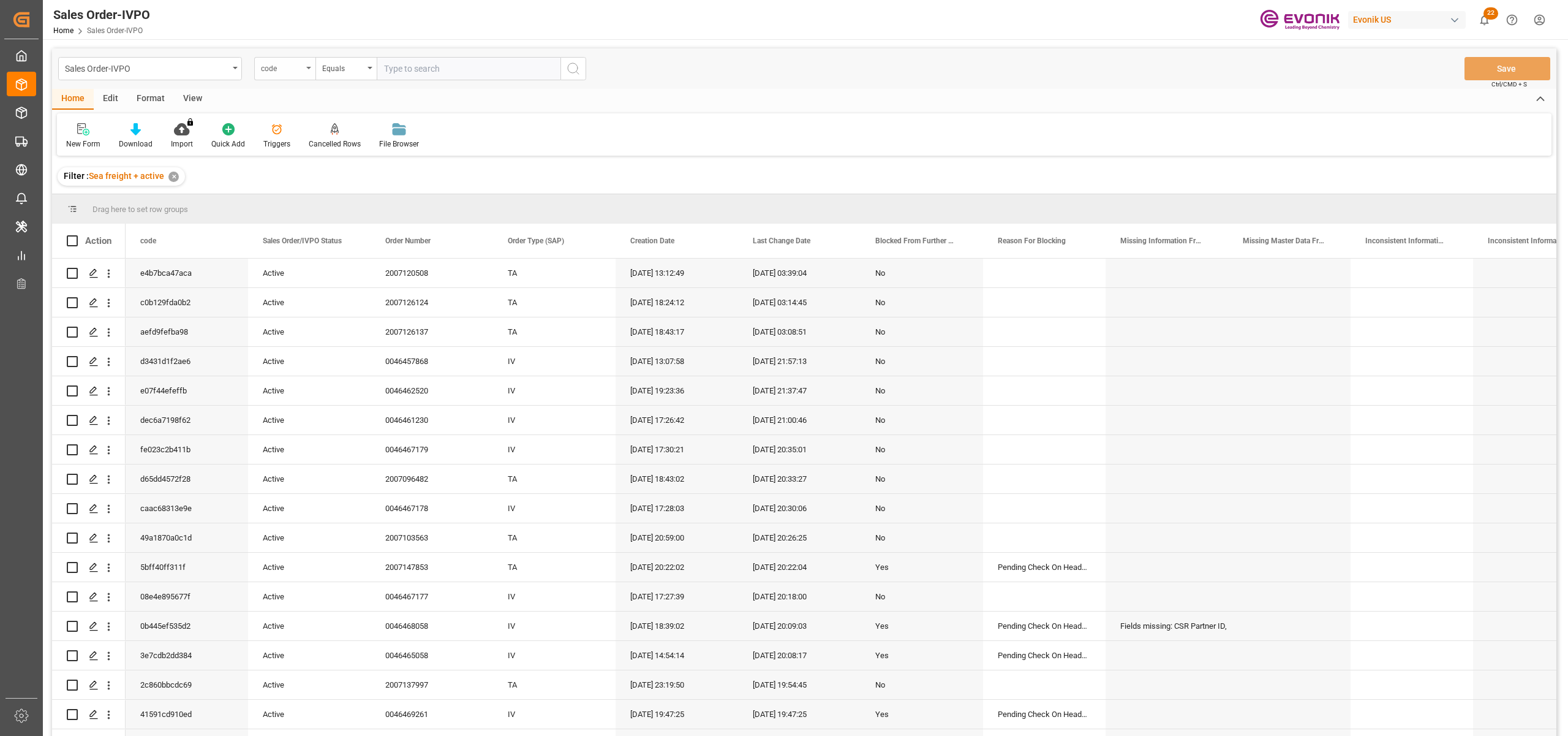
drag, startPoint x: 290, startPoint y: 65, endPoint x: 285, endPoint y: 78, distance: 13.9
click at [292, 65] on div "code" at bounding box center [281, 67] width 42 height 15
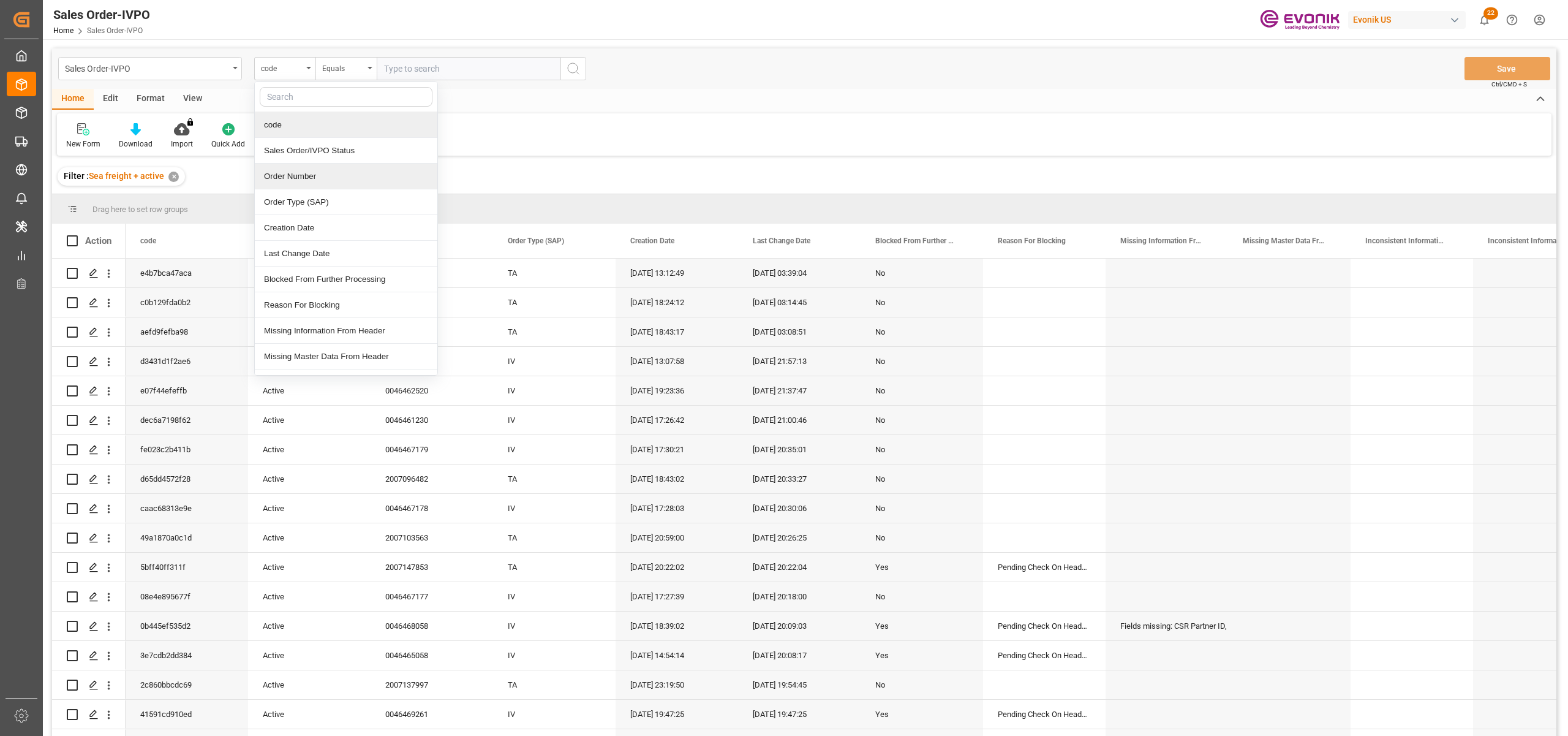
click at [305, 175] on div "Order Number" at bounding box center [346, 176] width 183 height 26
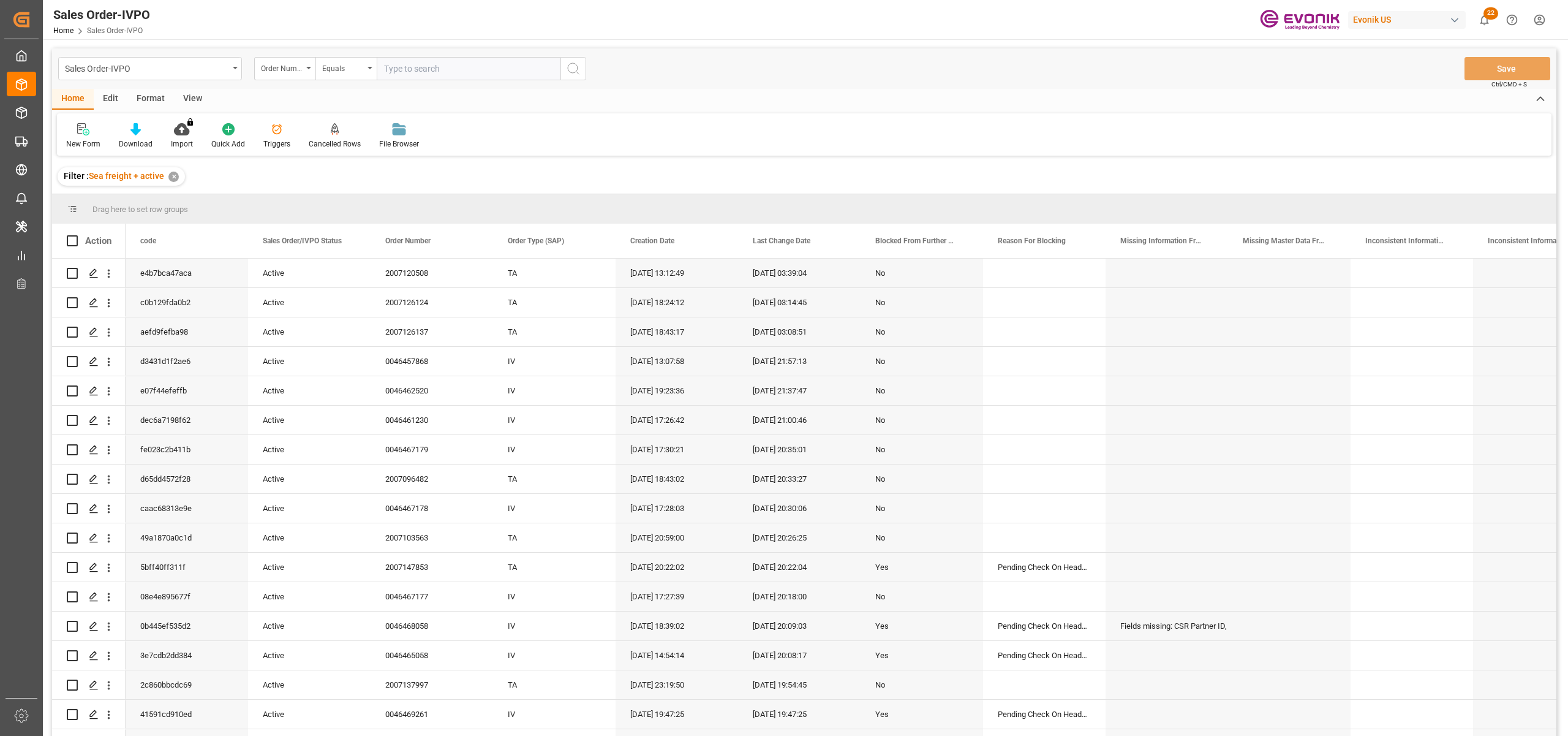
click at [421, 70] on input "text" at bounding box center [469, 69] width 184 height 23
paste input "46469818"
click at [387, 65] on input "46469818" at bounding box center [469, 69] width 184 height 23
type input "0046469818"
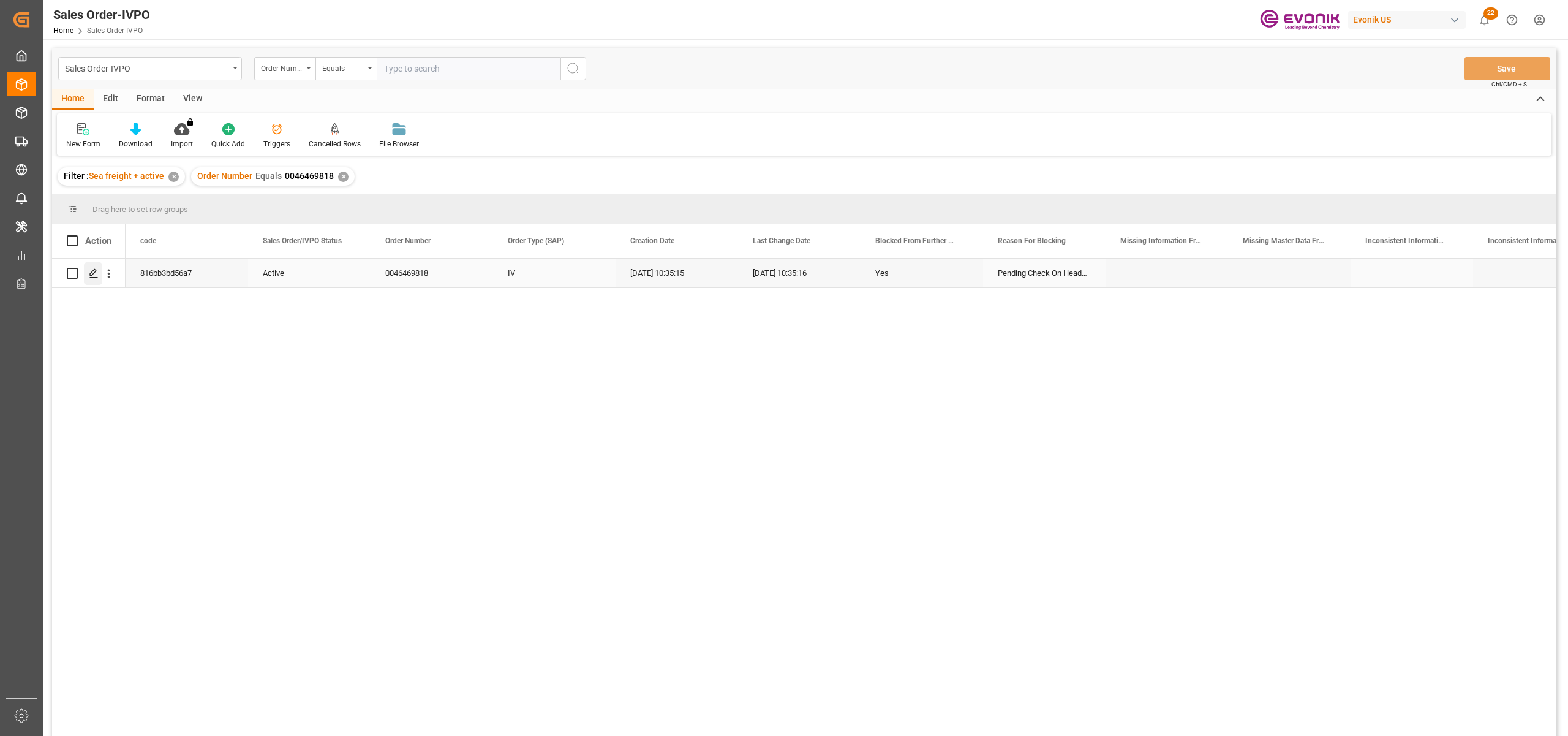
click at [95, 276] on icon "Press SPACE to select this row." at bounding box center [94, 274] width 10 height 10
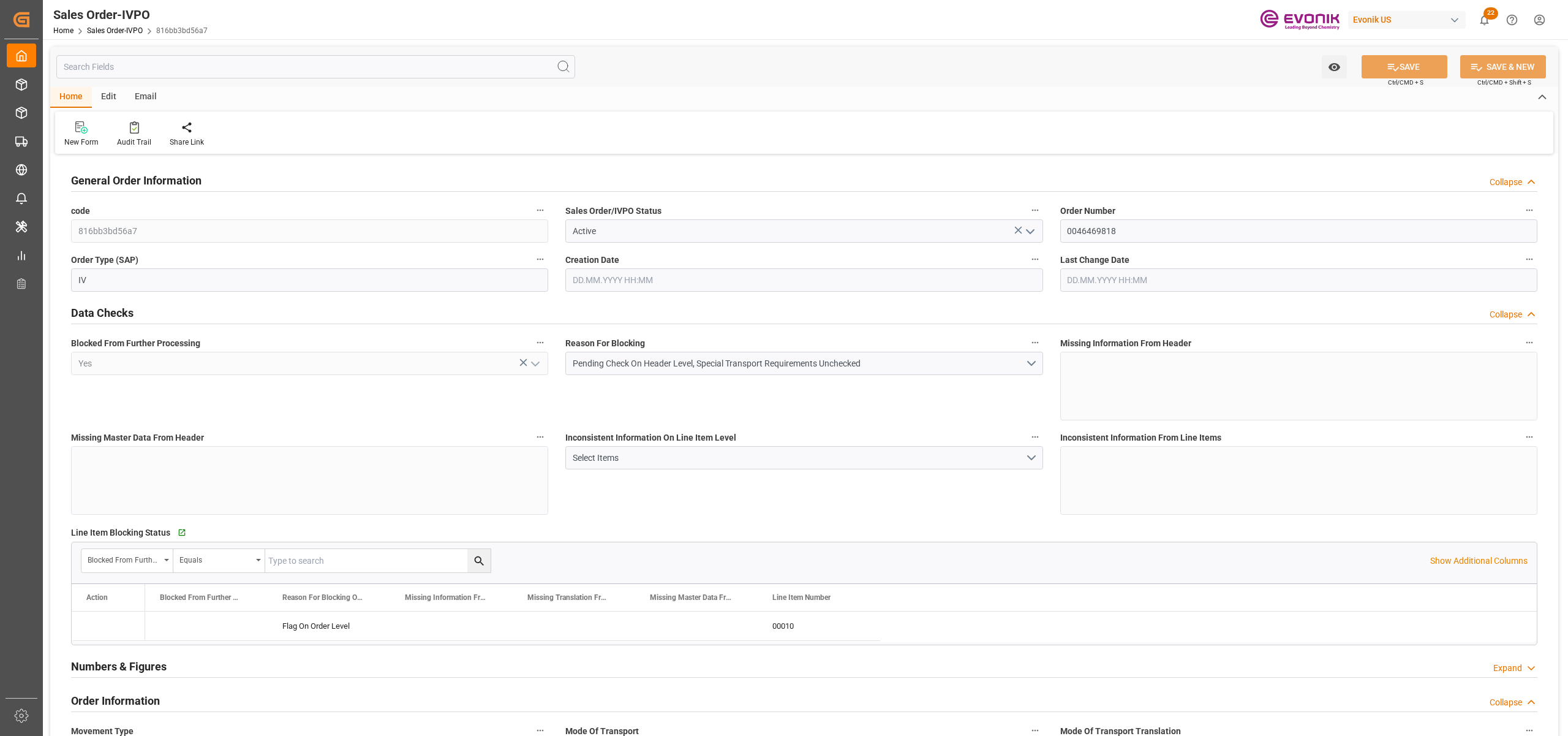
type input "KRPUS"
type input "0"
type input "1"
type input "5299.2"
type input "22.08.2025 10:35"
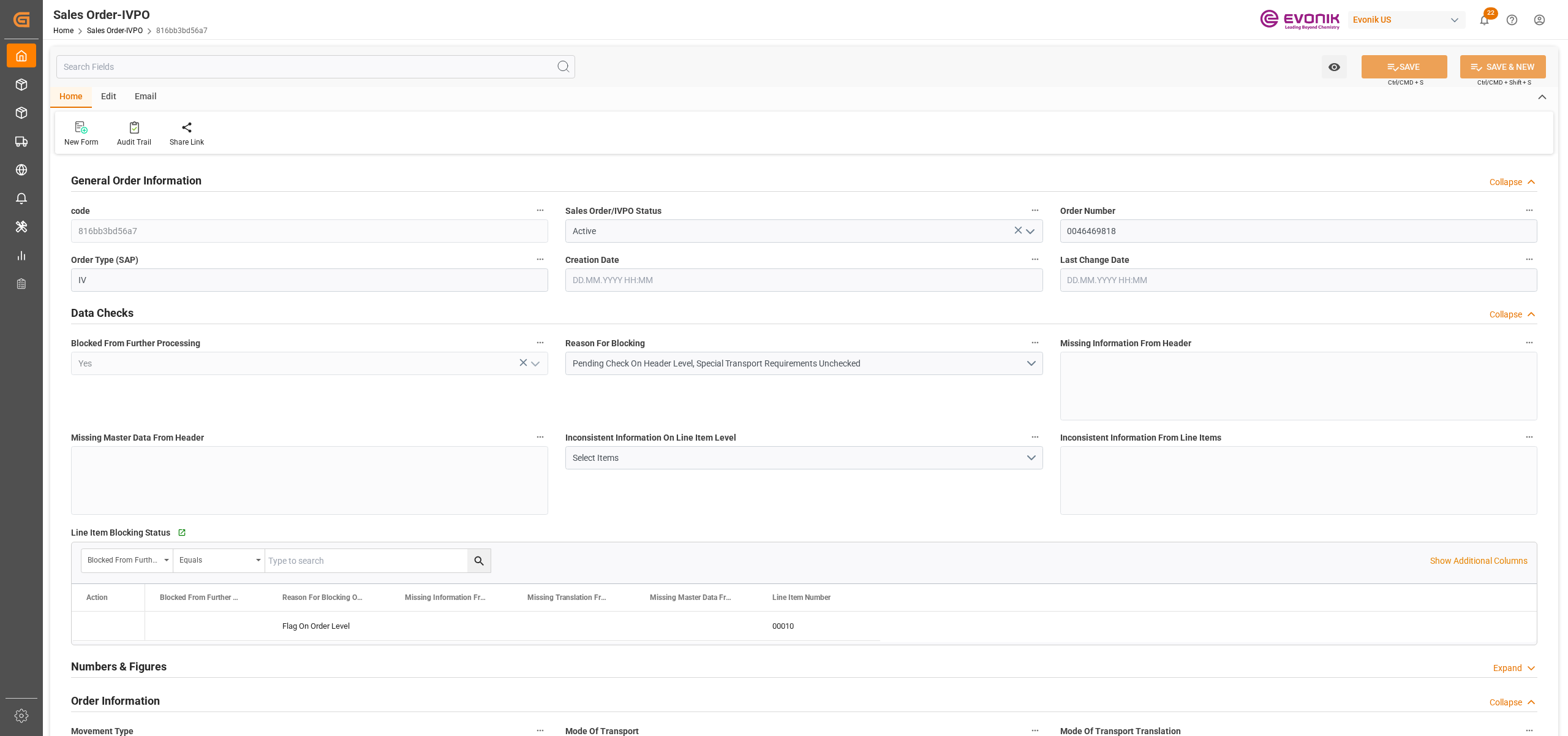
type input "22.08.2025 10:35"
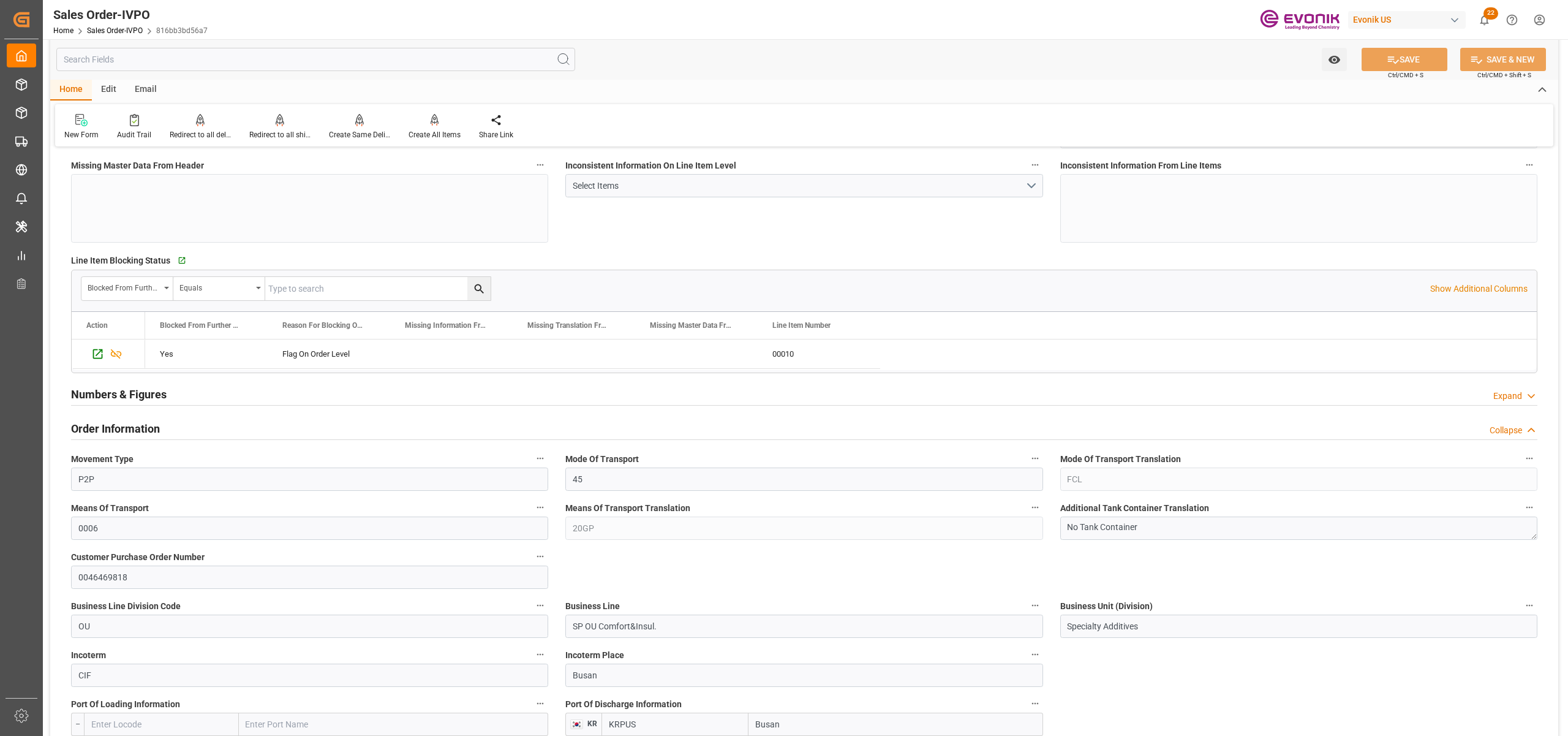
scroll to position [545, 0]
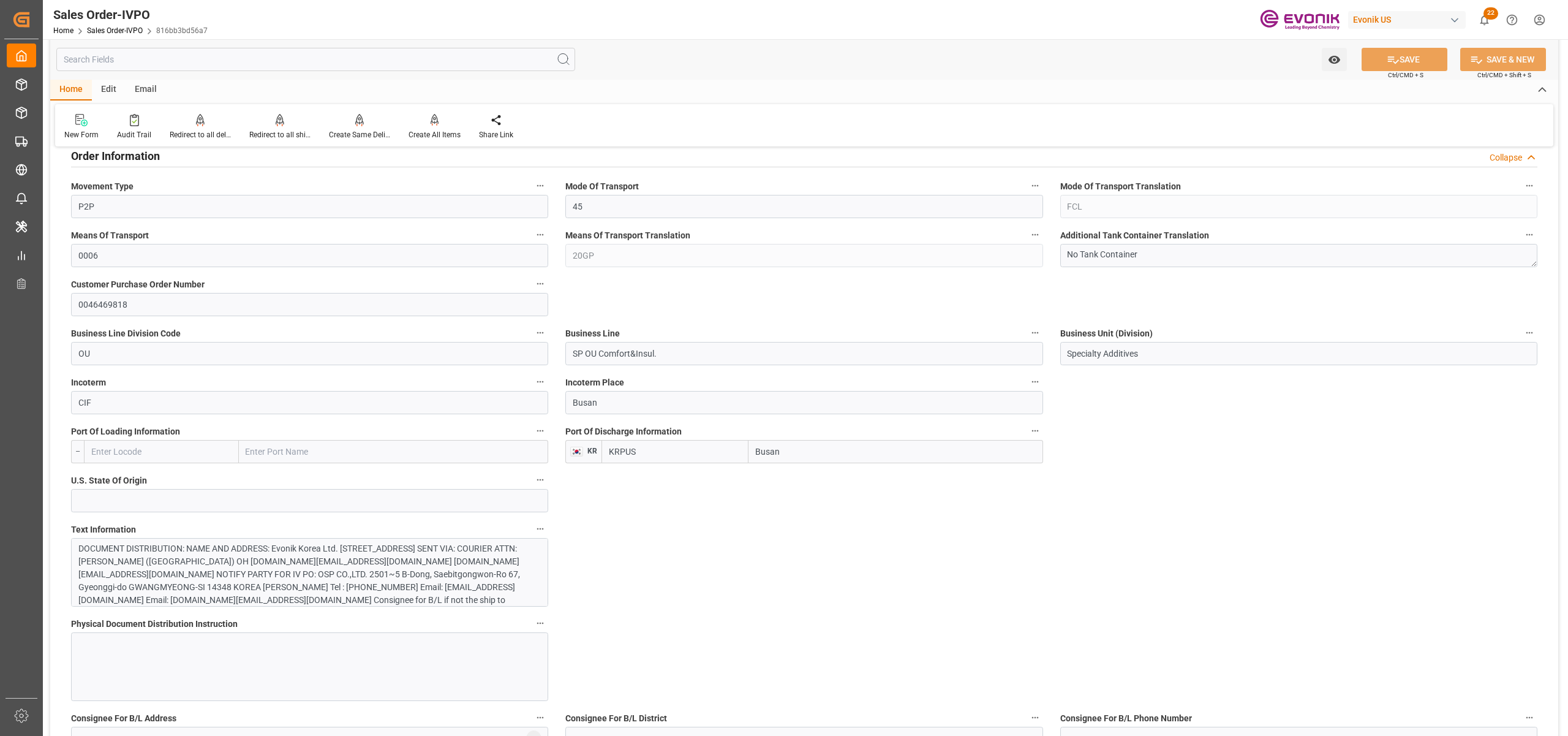
click at [390, 576] on div "DOCUMENT DISTRIBUTION: NAME AND ADDRESS: Evonik Korea Ltd. 3F, Sungmookwan Nogs…" at bounding box center [303, 613] width 450 height 141
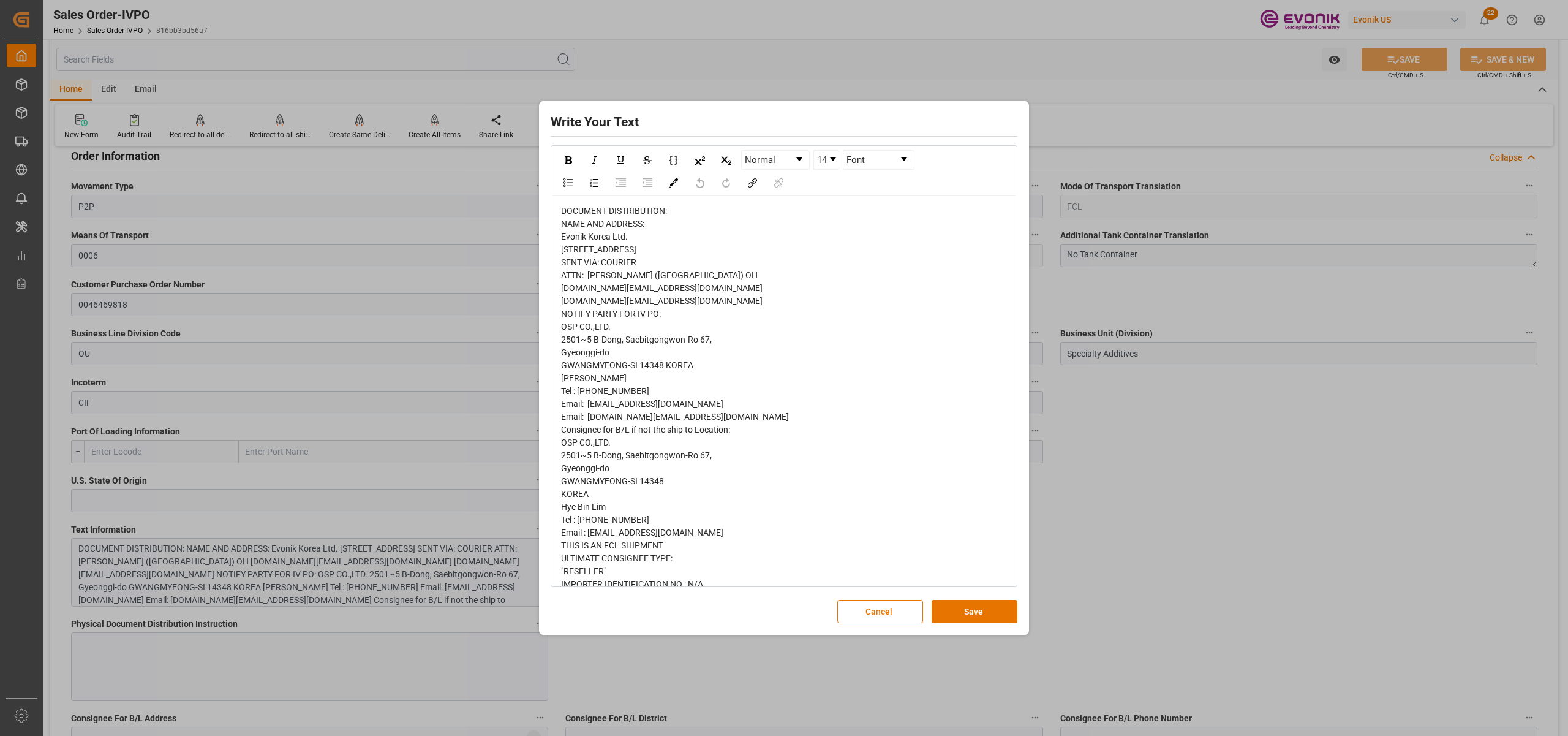
scroll to position [221, 0]
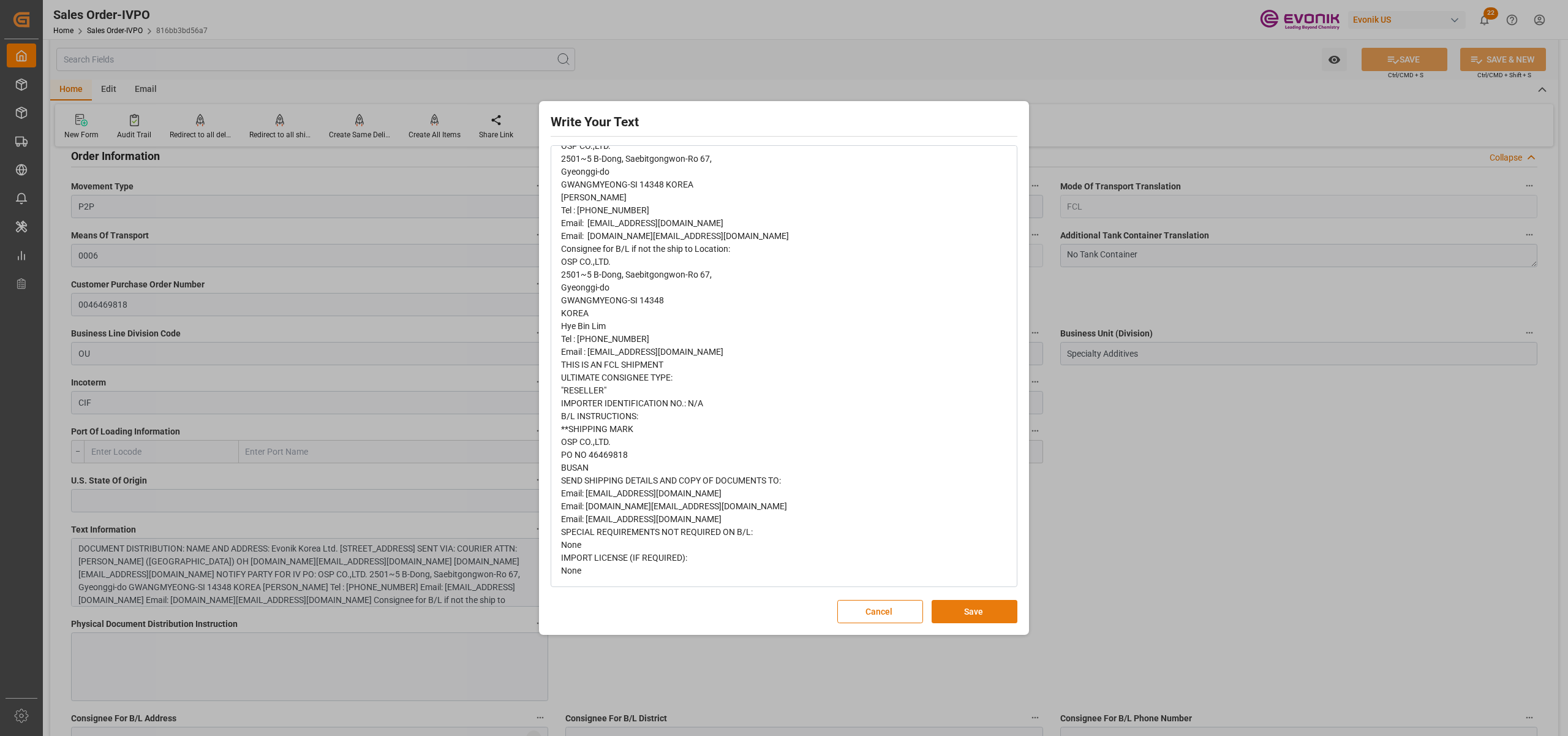
click at [954, 606] on button "Save" at bounding box center [974, 611] width 86 height 23
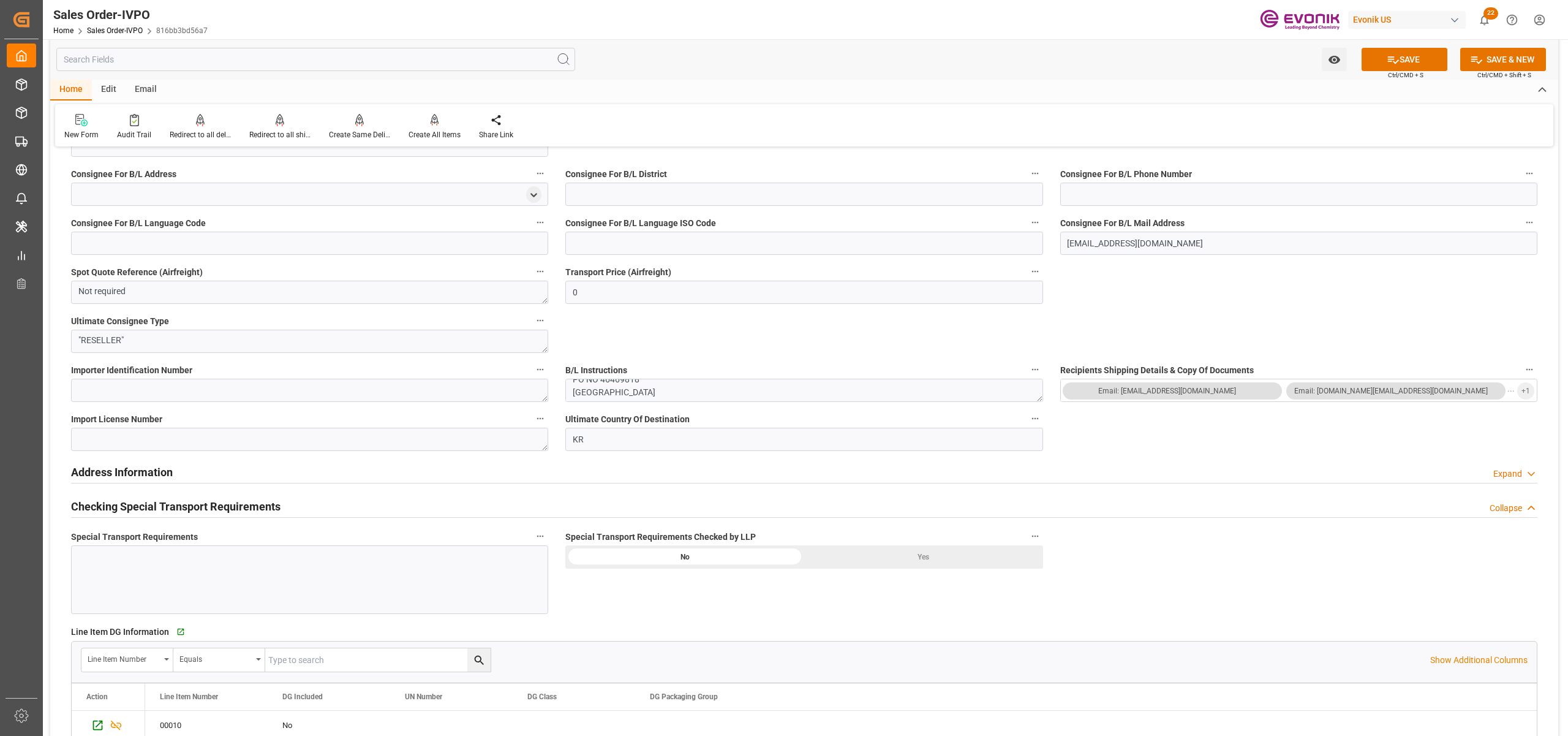
scroll to position [1362, 0]
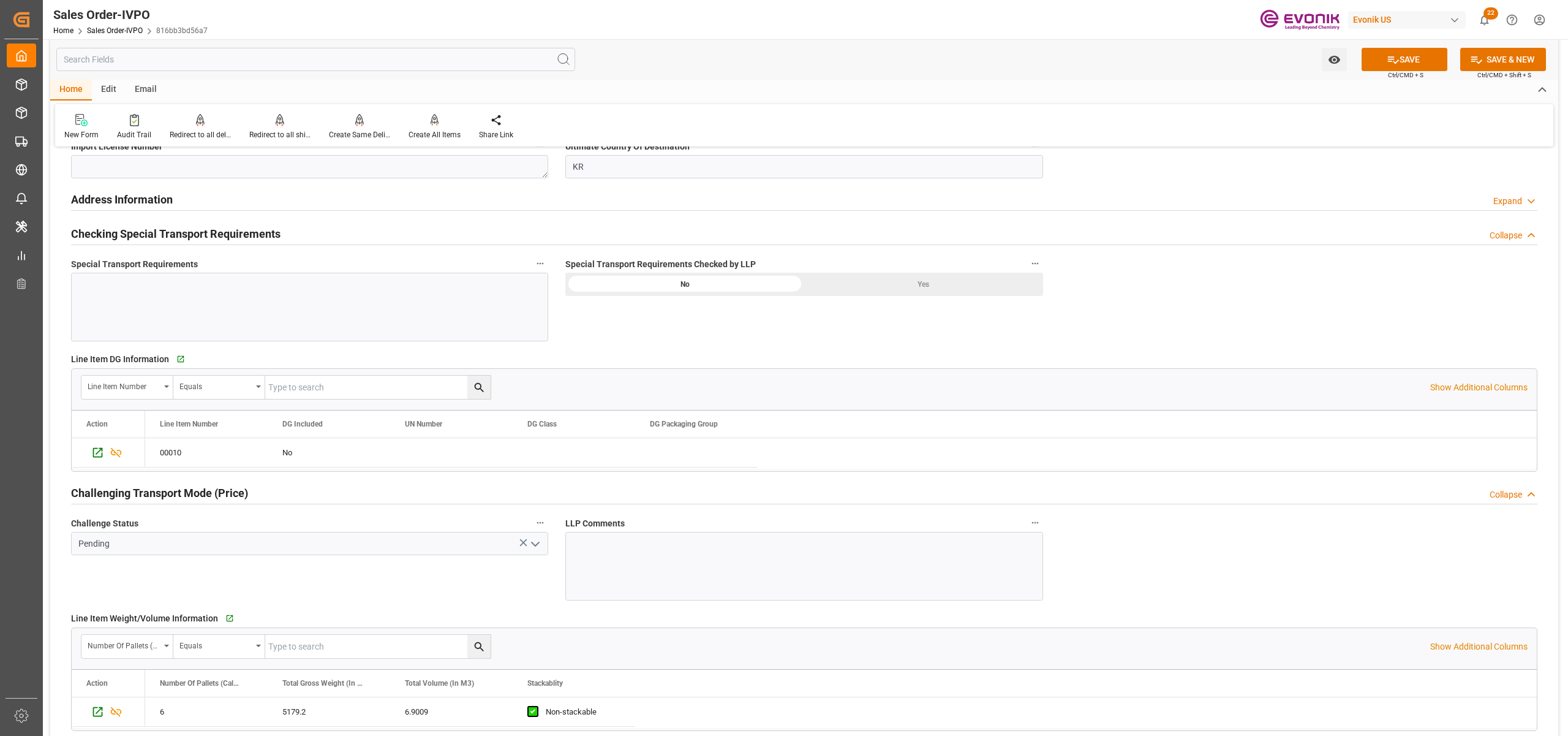
click at [913, 280] on div "Yes" at bounding box center [923, 284] width 239 height 23
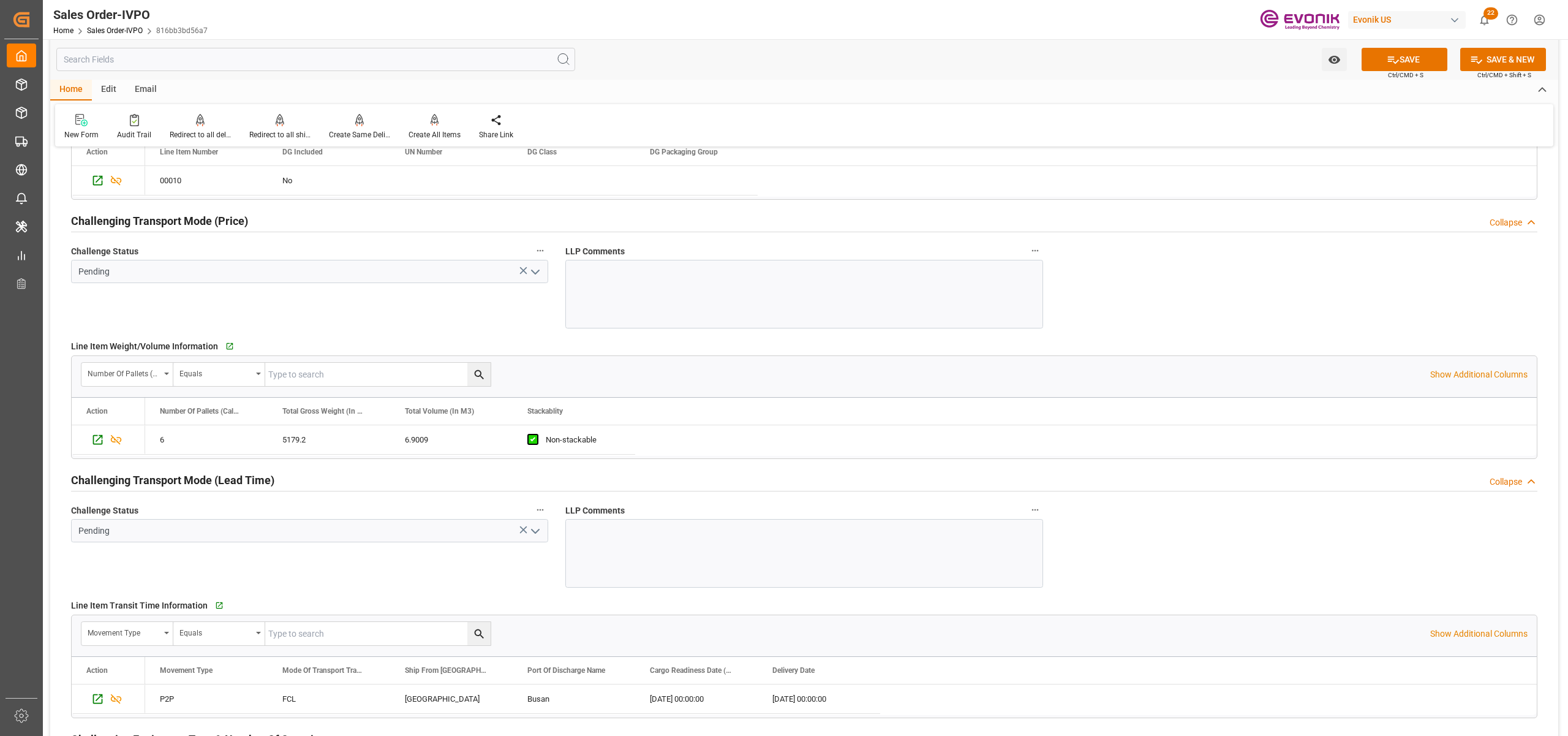
click at [537, 273] on icon "open menu" at bounding box center [535, 272] width 15 height 15
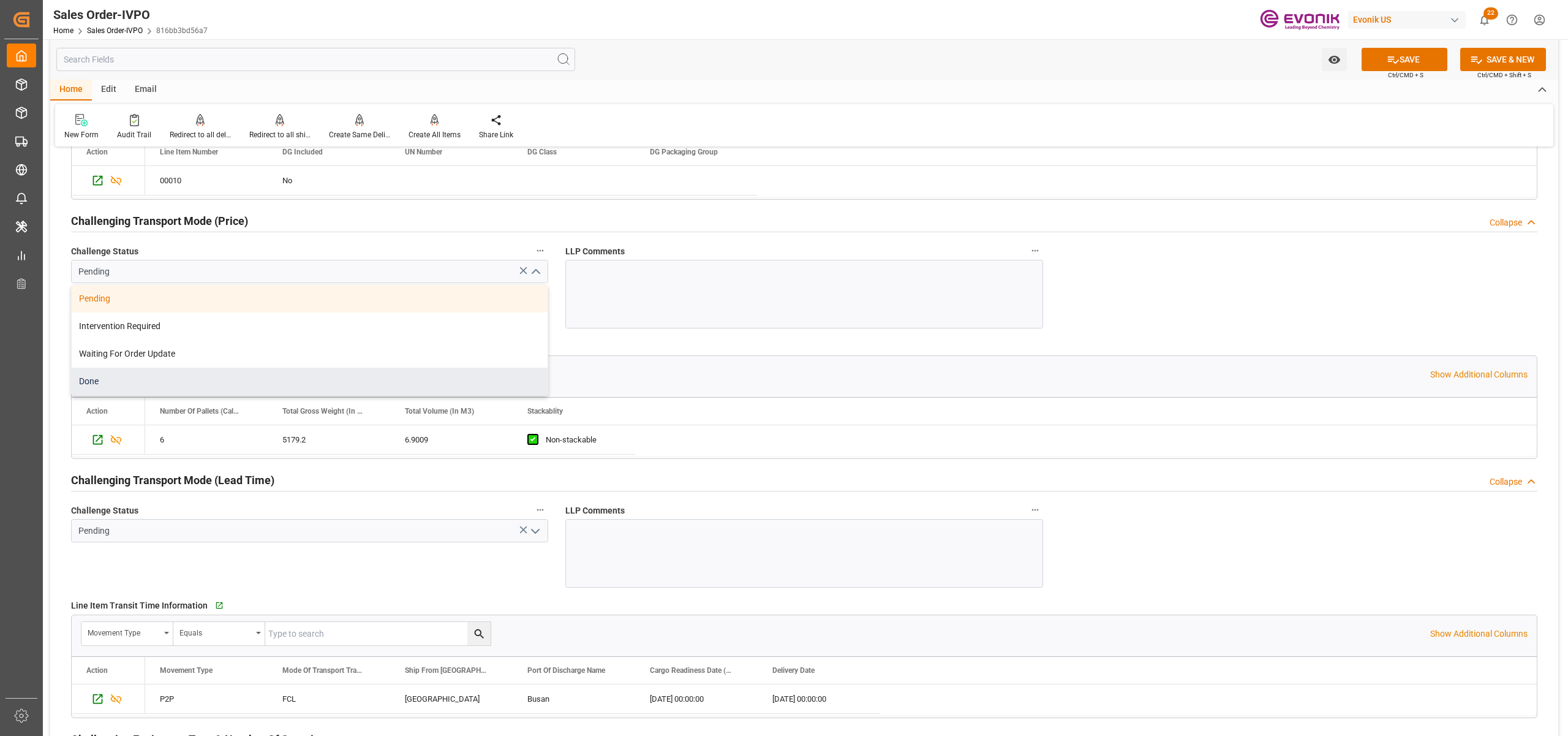
click at [116, 380] on div "Done" at bounding box center [309, 381] width 476 height 28
type input "Done"
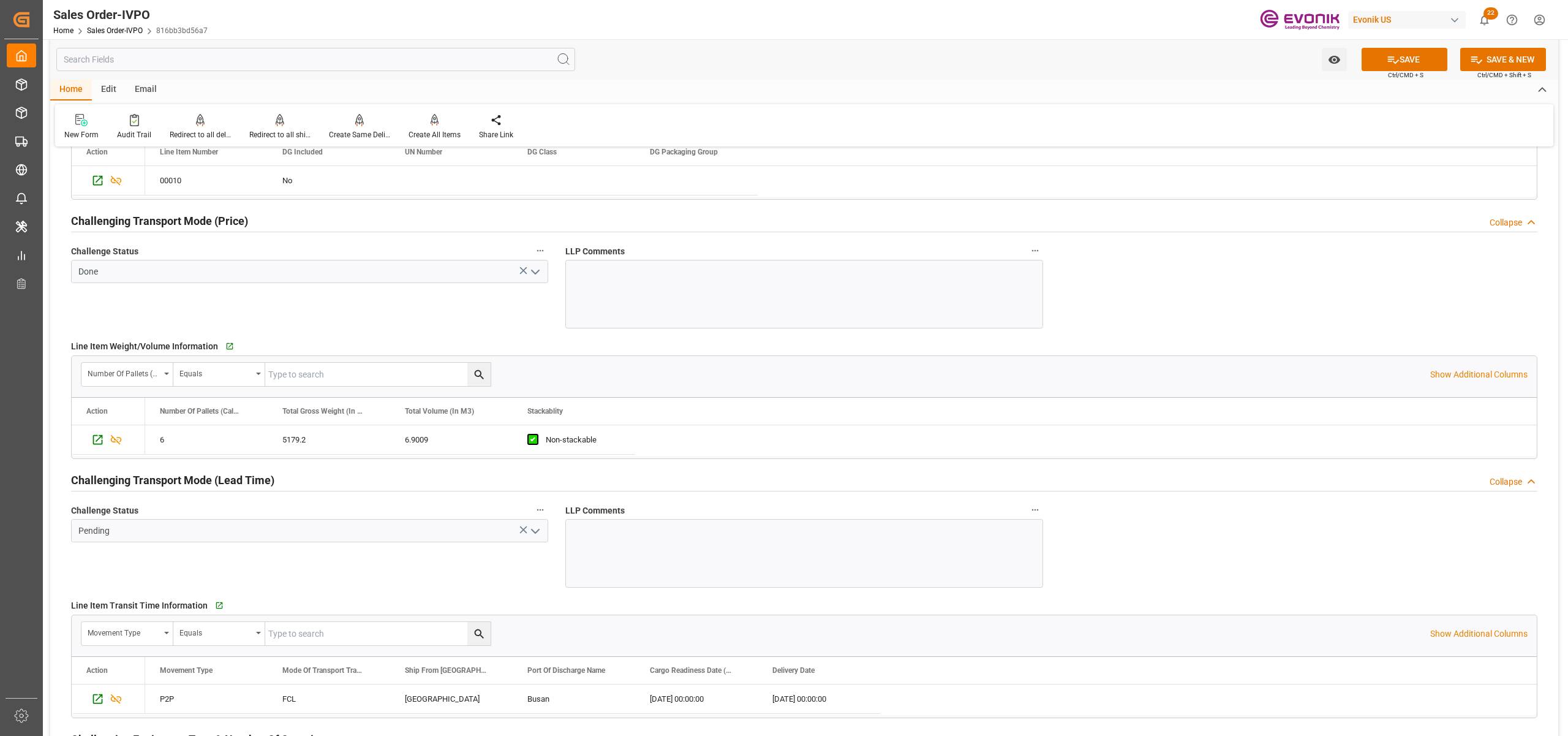
scroll to position [1905, 0]
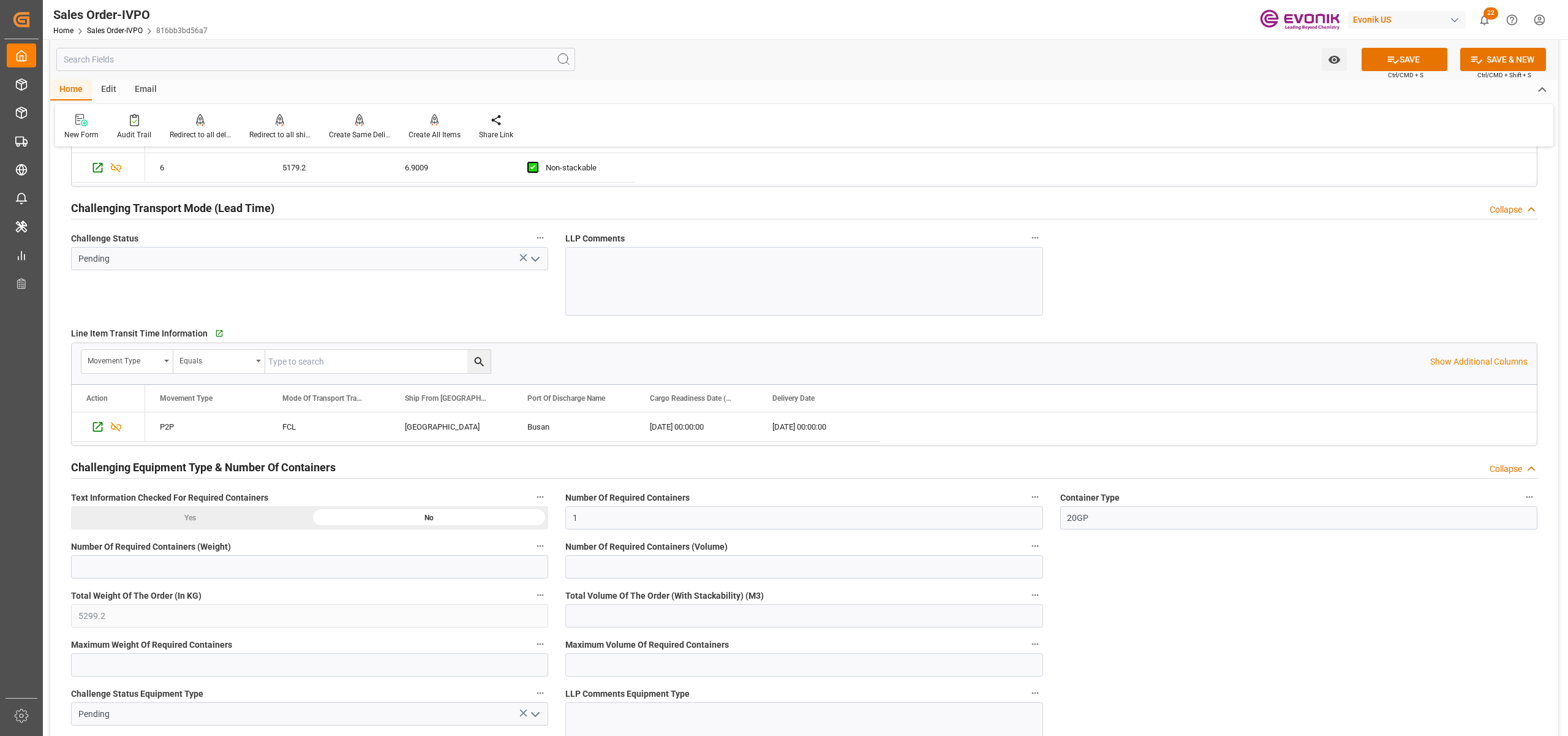
click at [531, 261] on icon "open menu" at bounding box center [535, 258] width 15 height 15
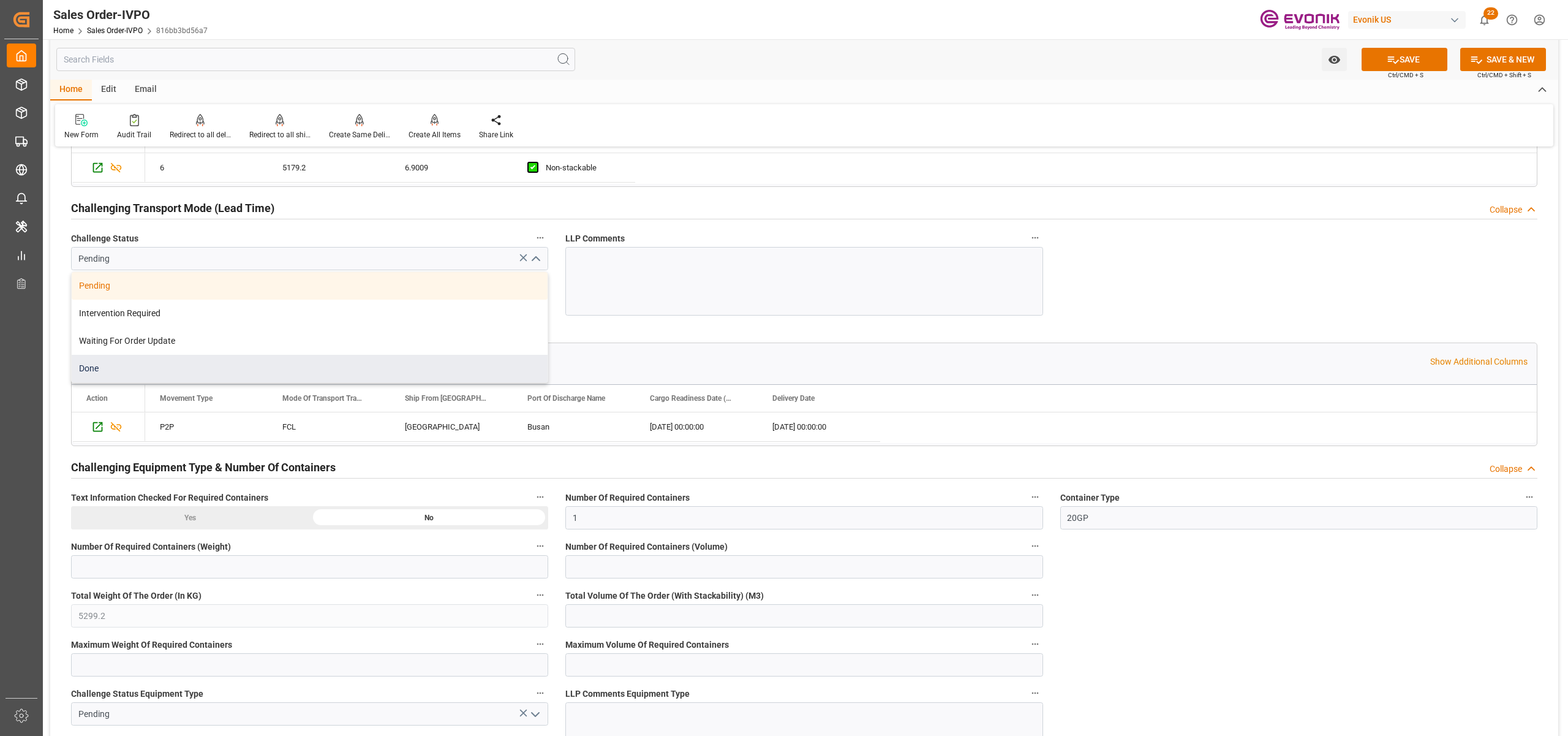
click at [221, 375] on div "Done" at bounding box center [309, 368] width 476 height 28
type input "Done"
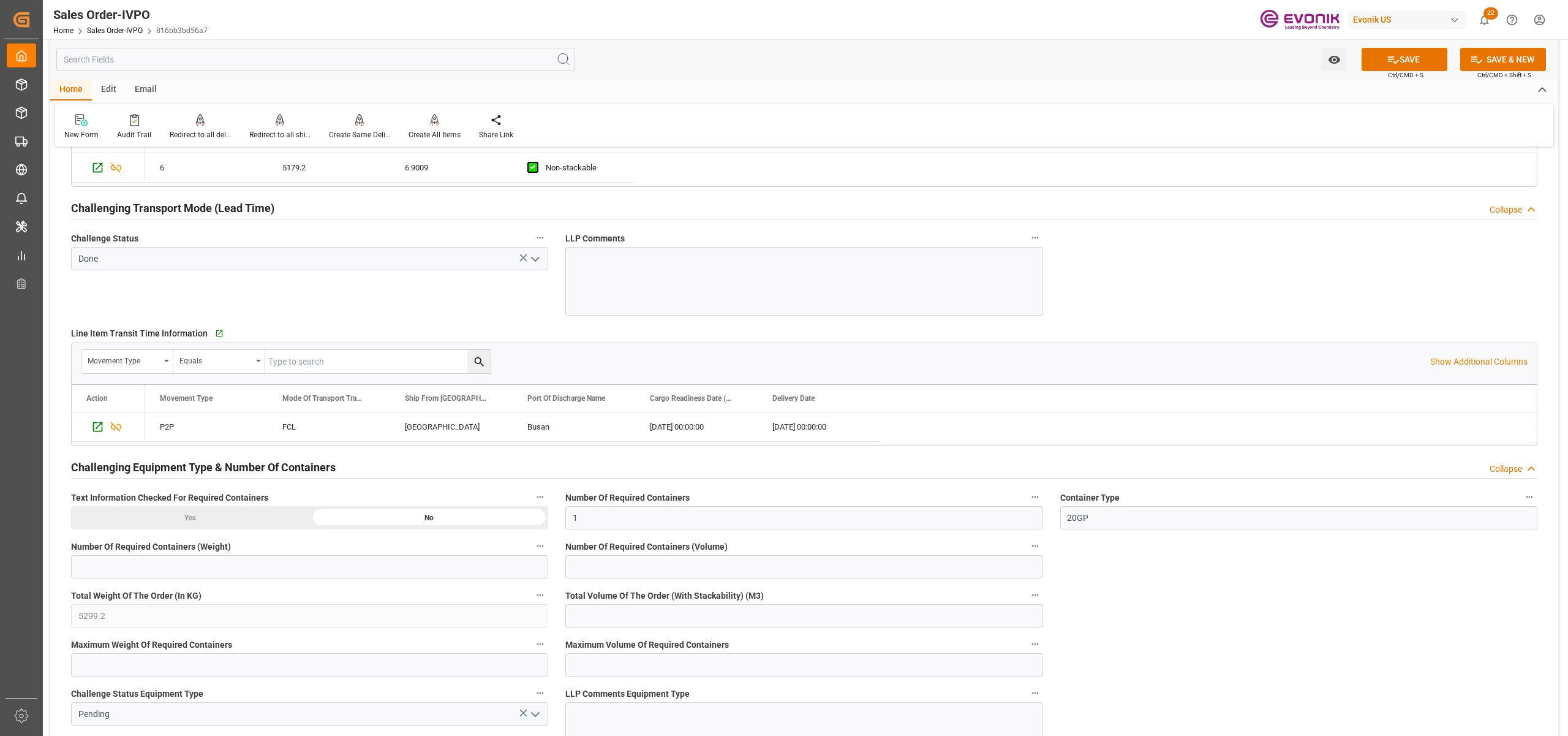
scroll to position [2179, 0]
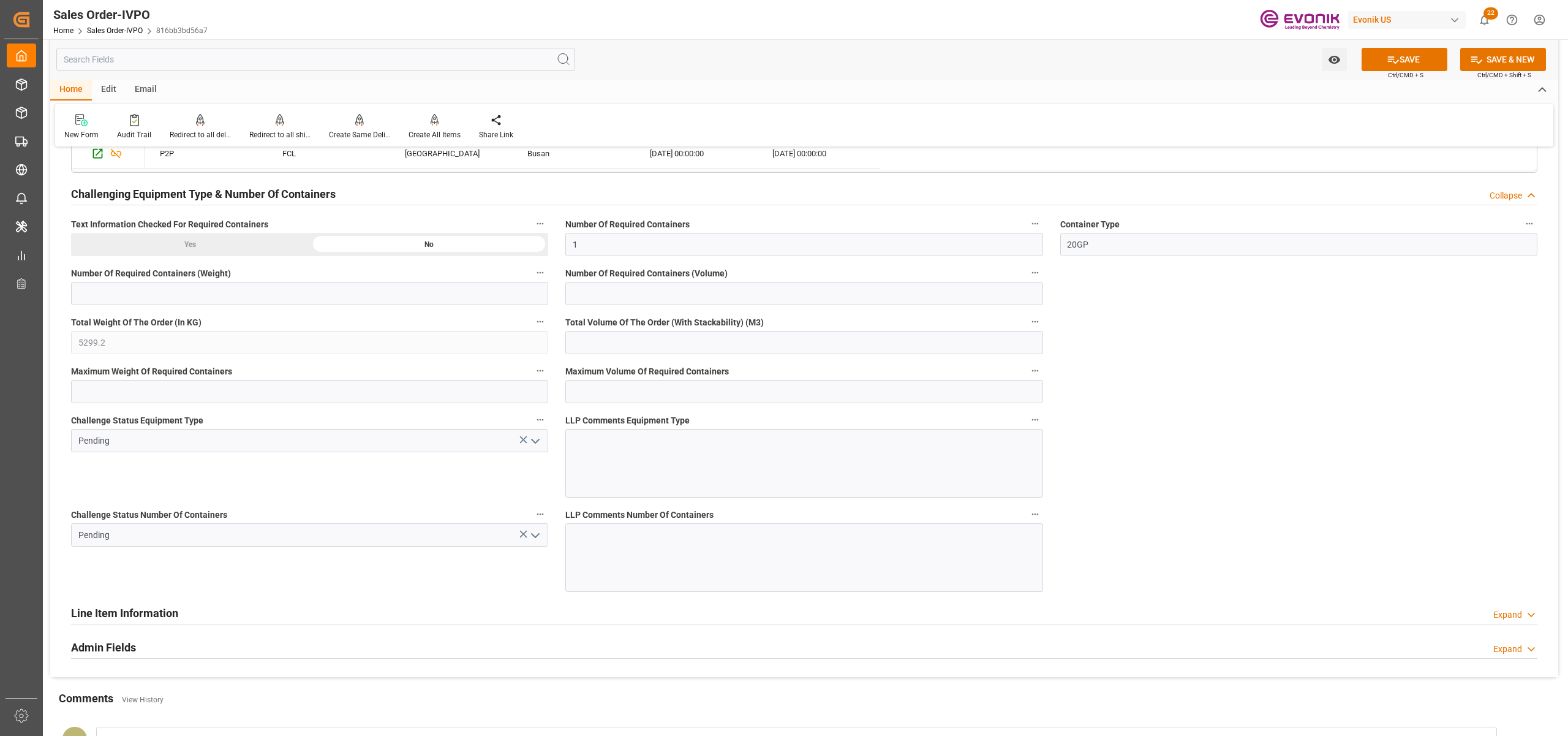
click at [530, 440] on icon "open menu" at bounding box center [535, 441] width 15 height 15
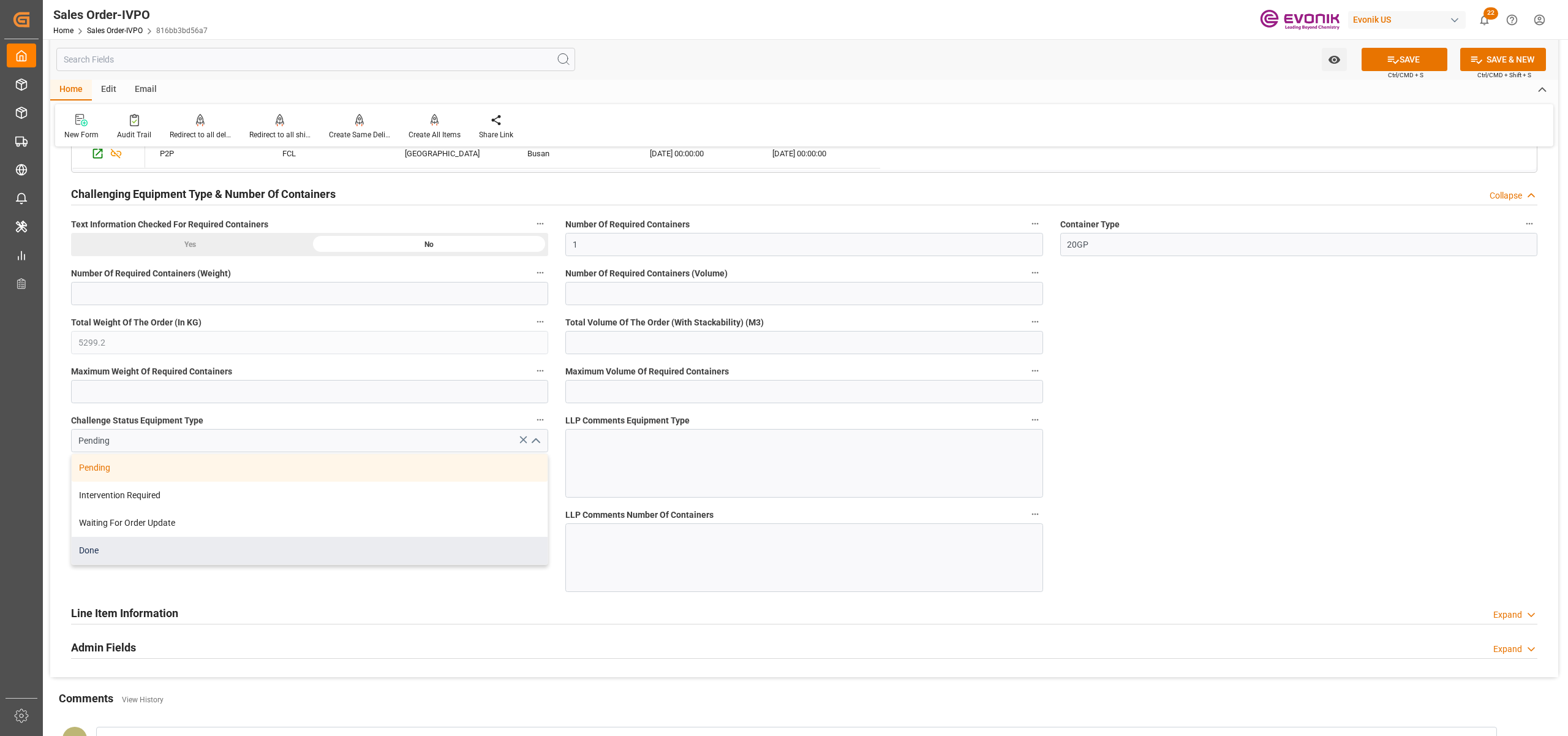
click at [178, 556] on div "Done" at bounding box center [309, 550] width 476 height 28
type input "Done"
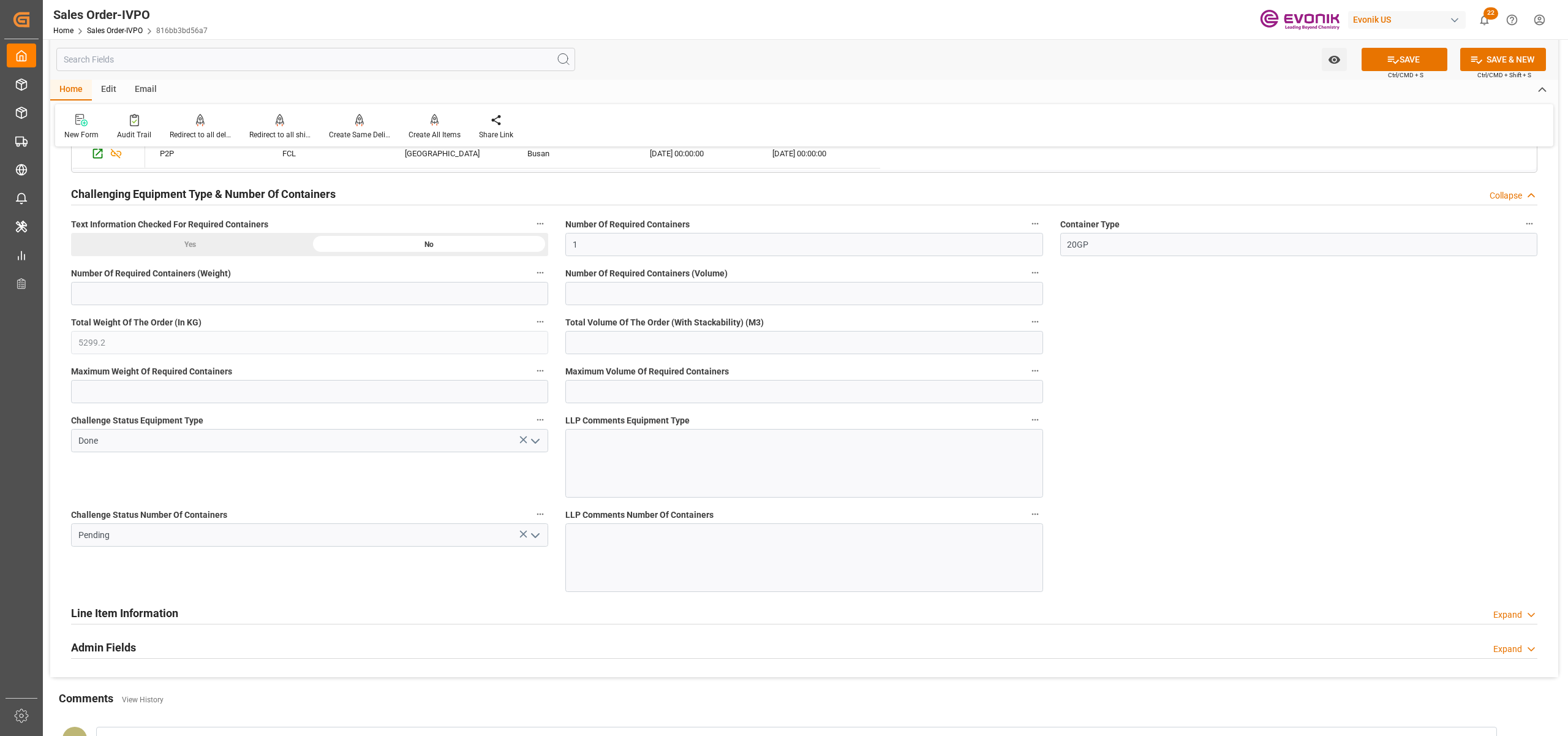
click at [539, 543] on icon "open menu" at bounding box center [535, 535] width 15 height 15
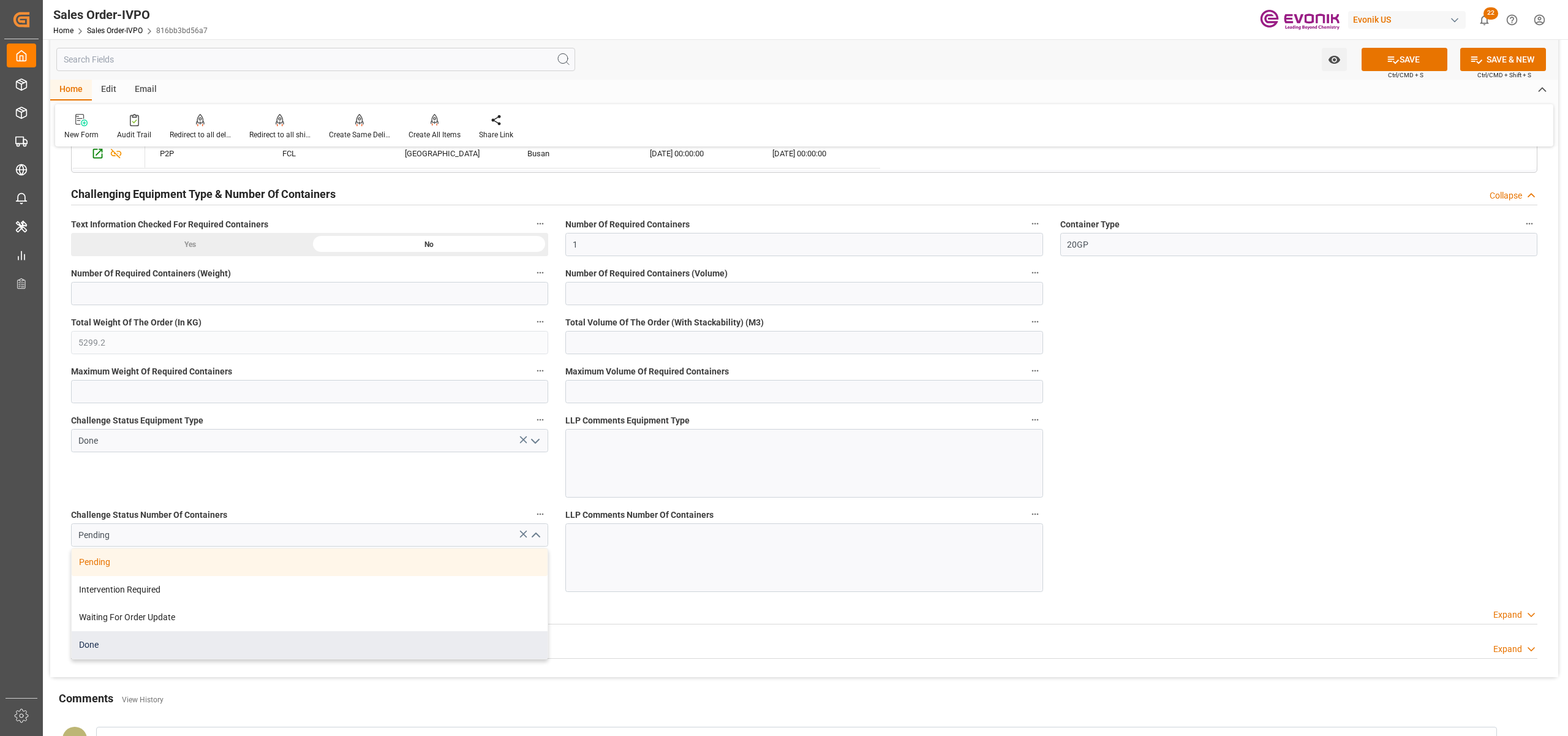
click at [119, 650] on div "Done" at bounding box center [309, 645] width 476 height 28
type input "Done"
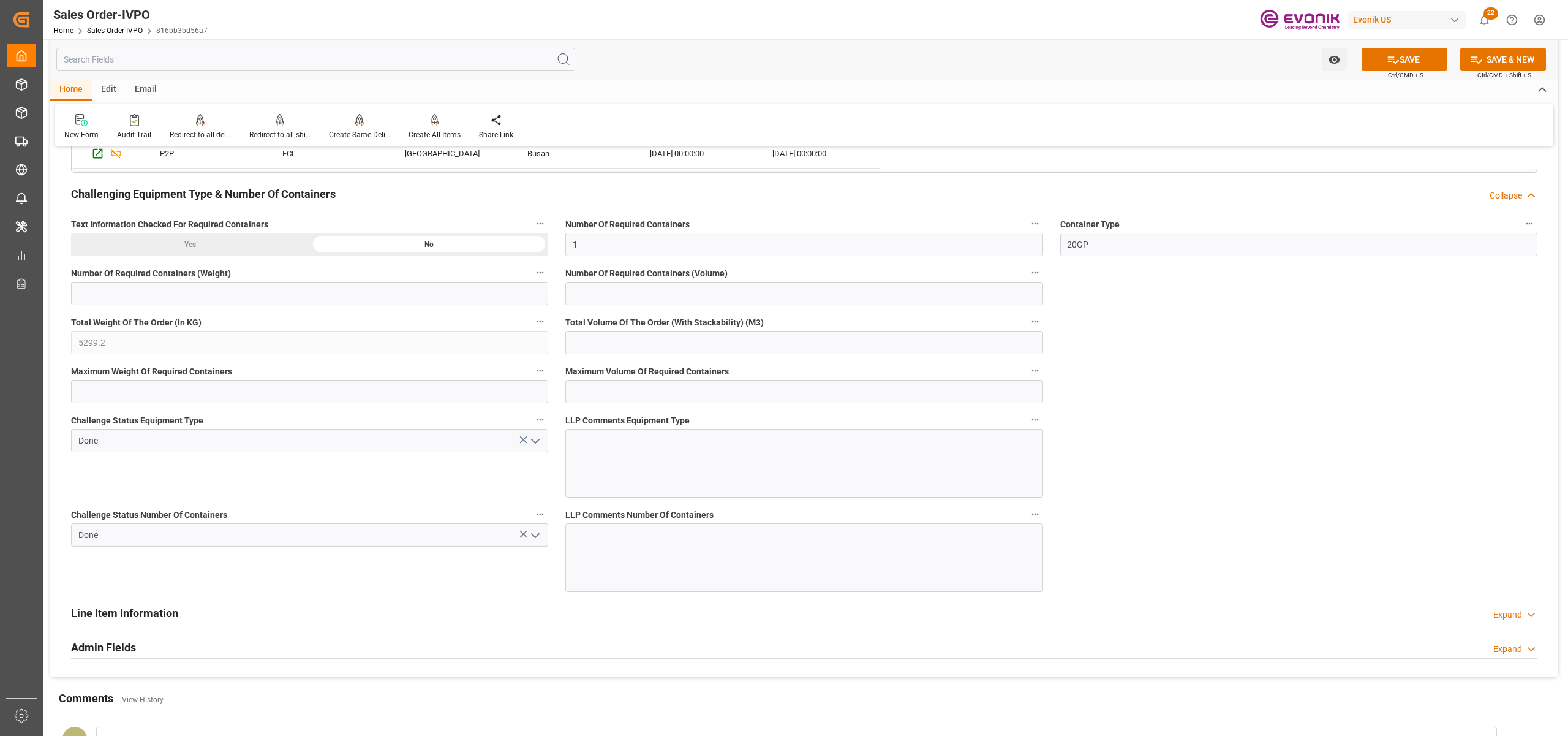
click at [1400, 61] on button "SAVE" at bounding box center [1404, 59] width 86 height 23
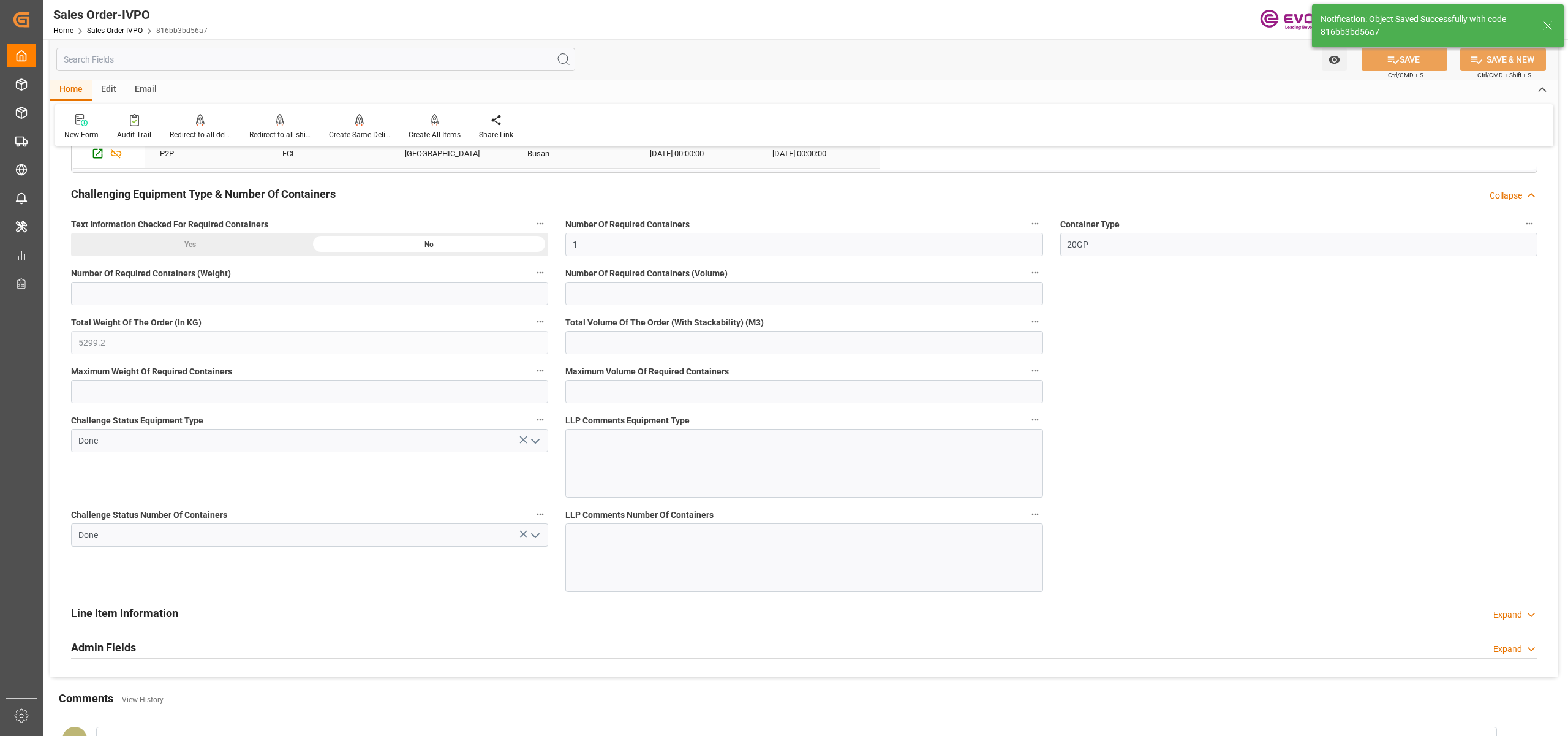
type input "No"
type input "1"
type input "13.8018"
type input "17000"
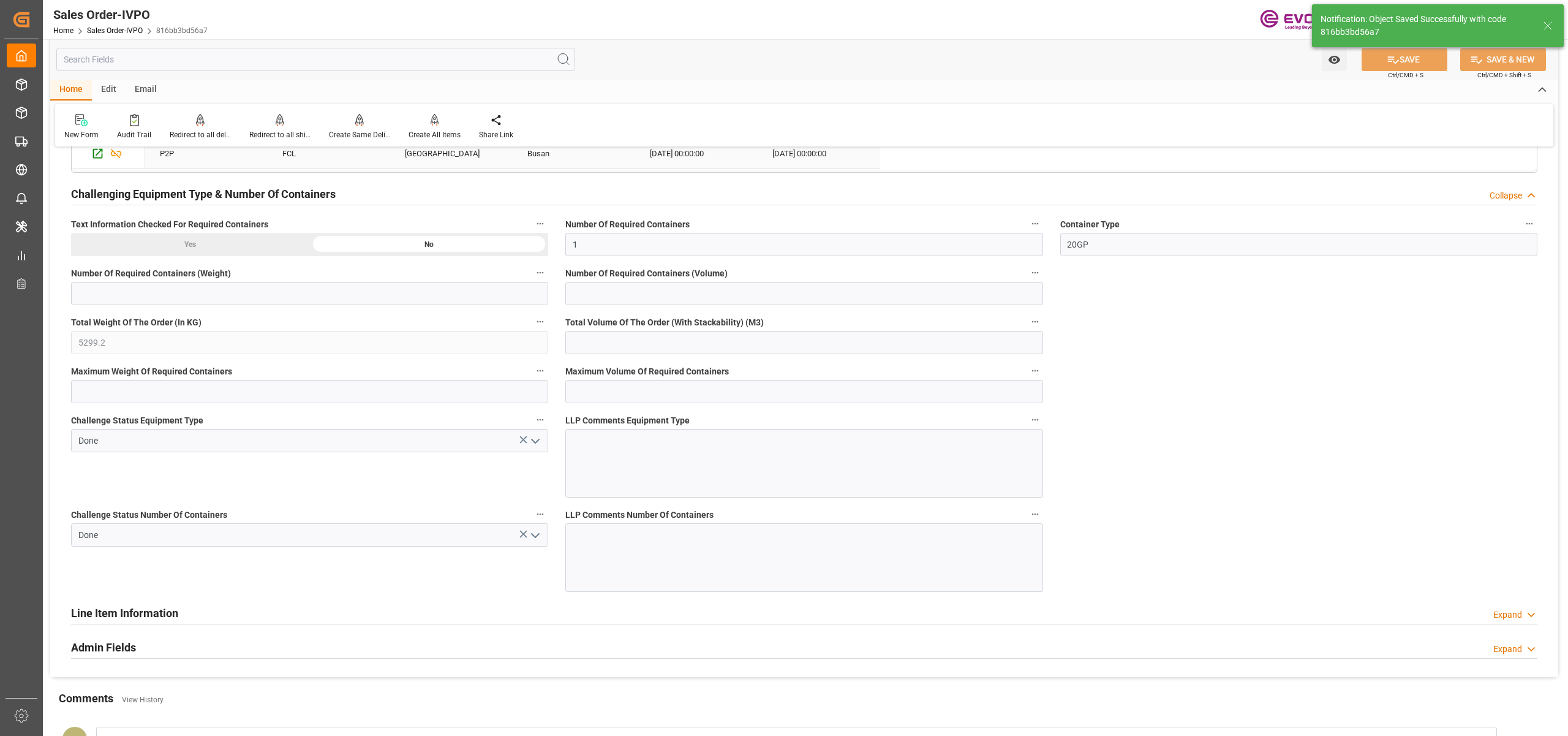
type input "30"
type input "25.08.2025 04:15"
click at [435, 124] on icon at bounding box center [434, 120] width 9 height 13
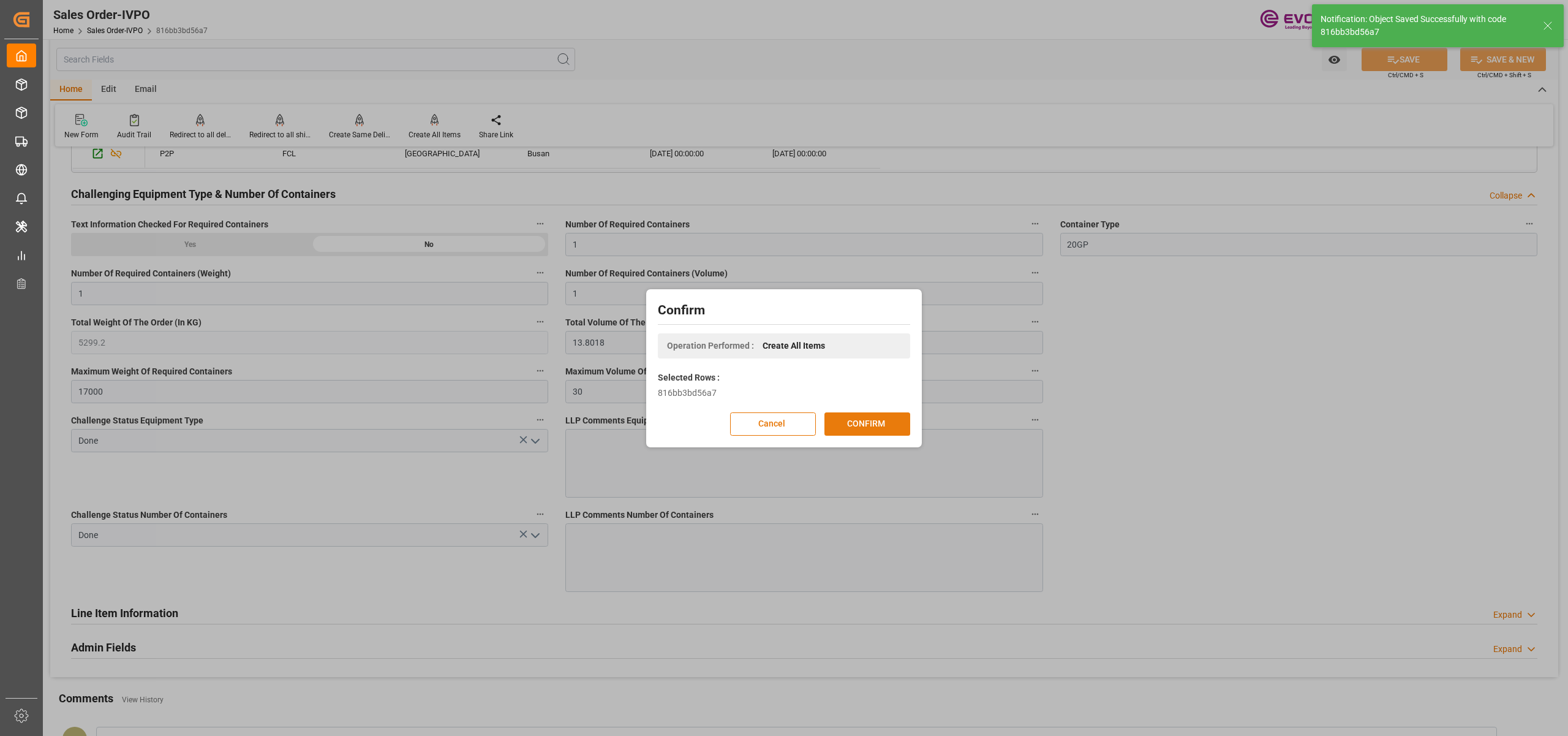
click at [876, 423] on button "CONFIRM" at bounding box center [867, 424] width 86 height 23
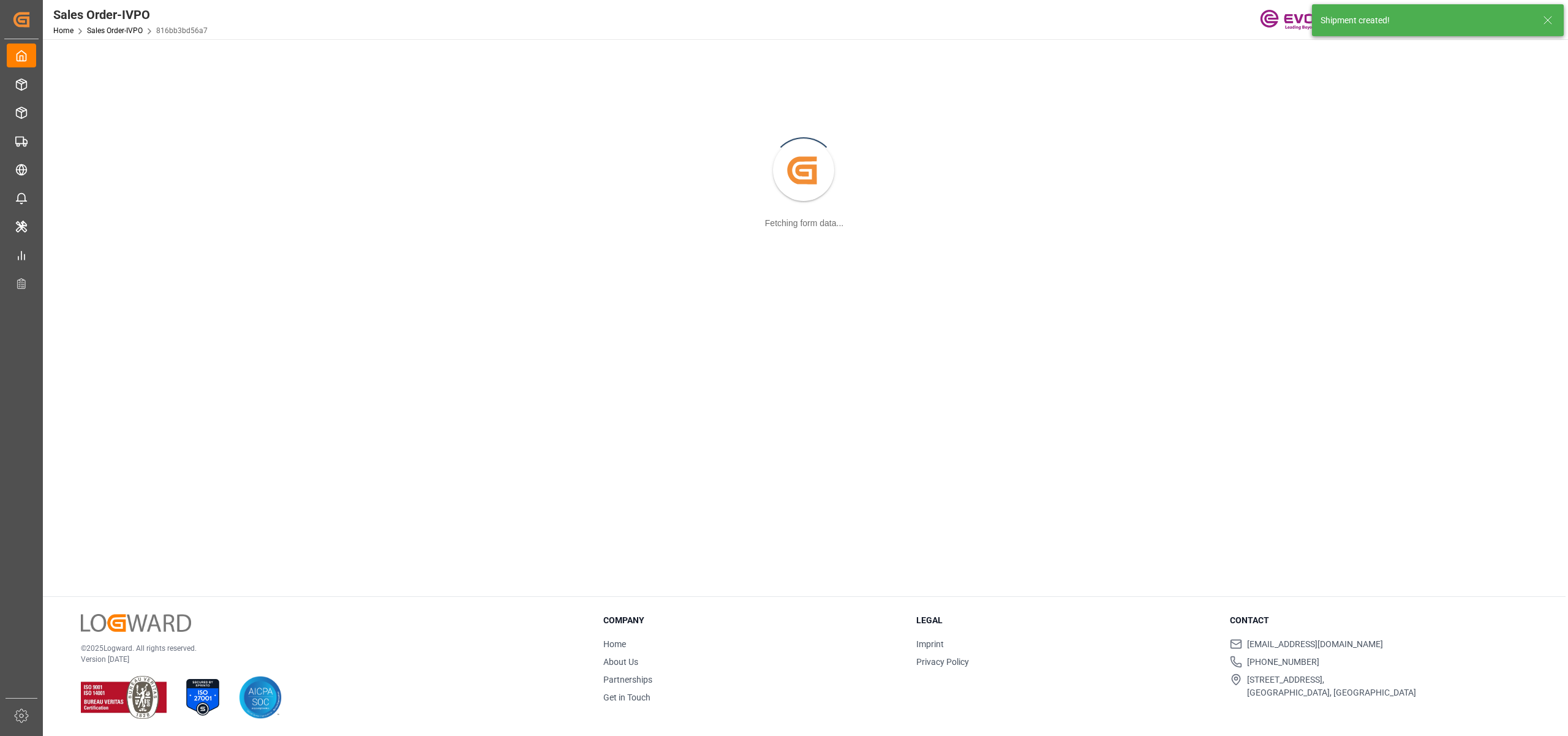
scroll to position [132, 0]
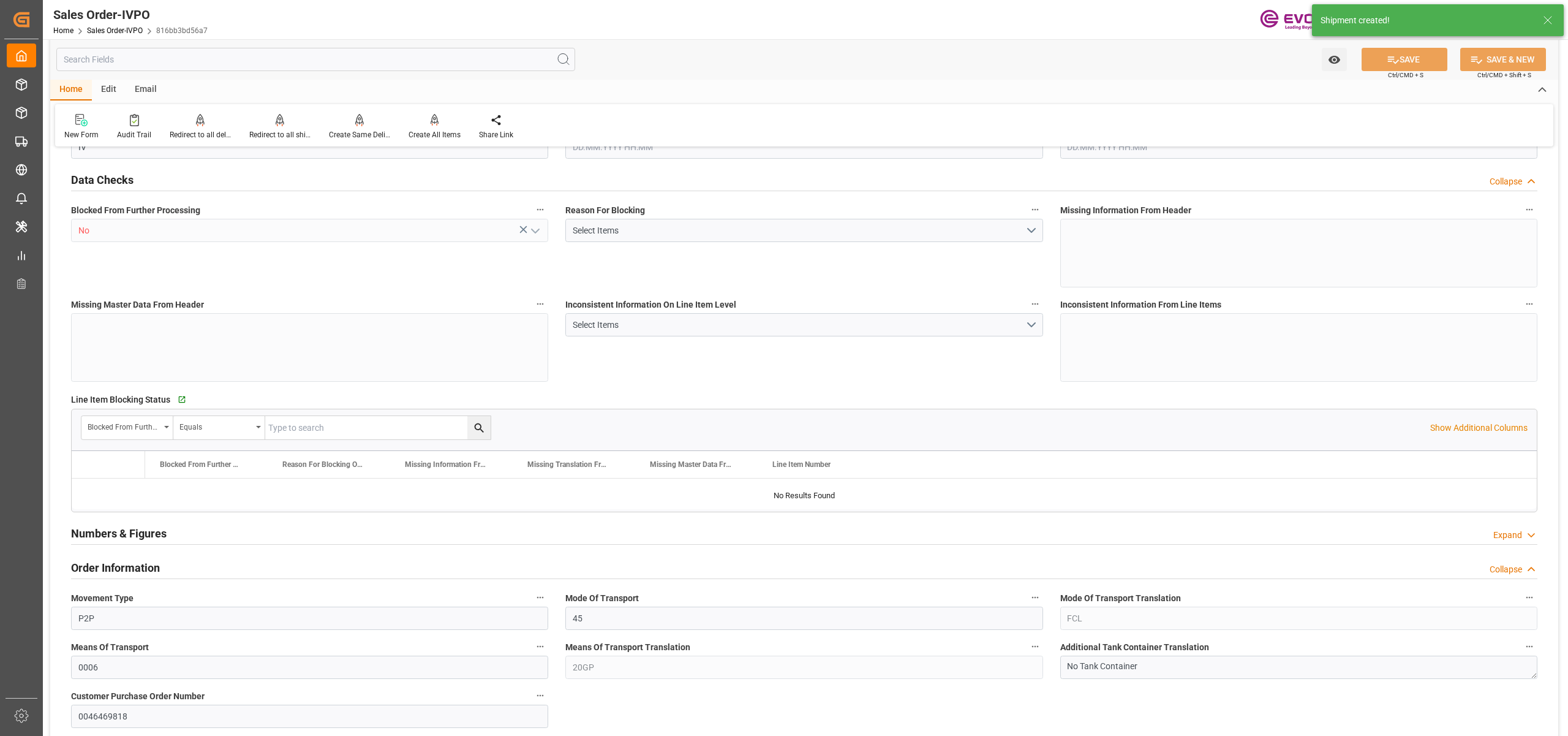
type input "816bb3bd56a7"
type input "Active"
type input "0046469818"
type input "IV"
type input "No"
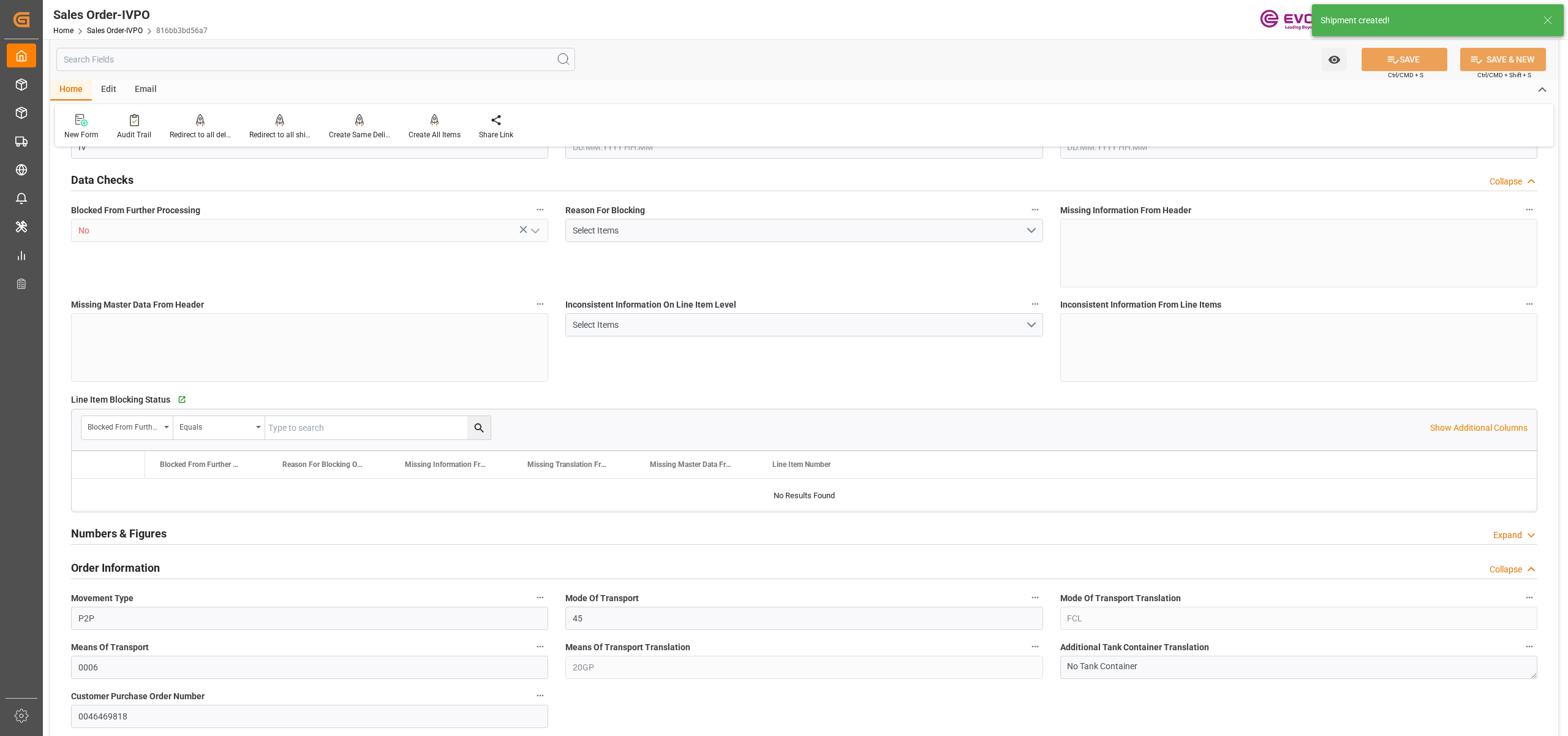
type input "P2P"
type input "45"
type input "FCL"
type input "0006"
type input "20GP"
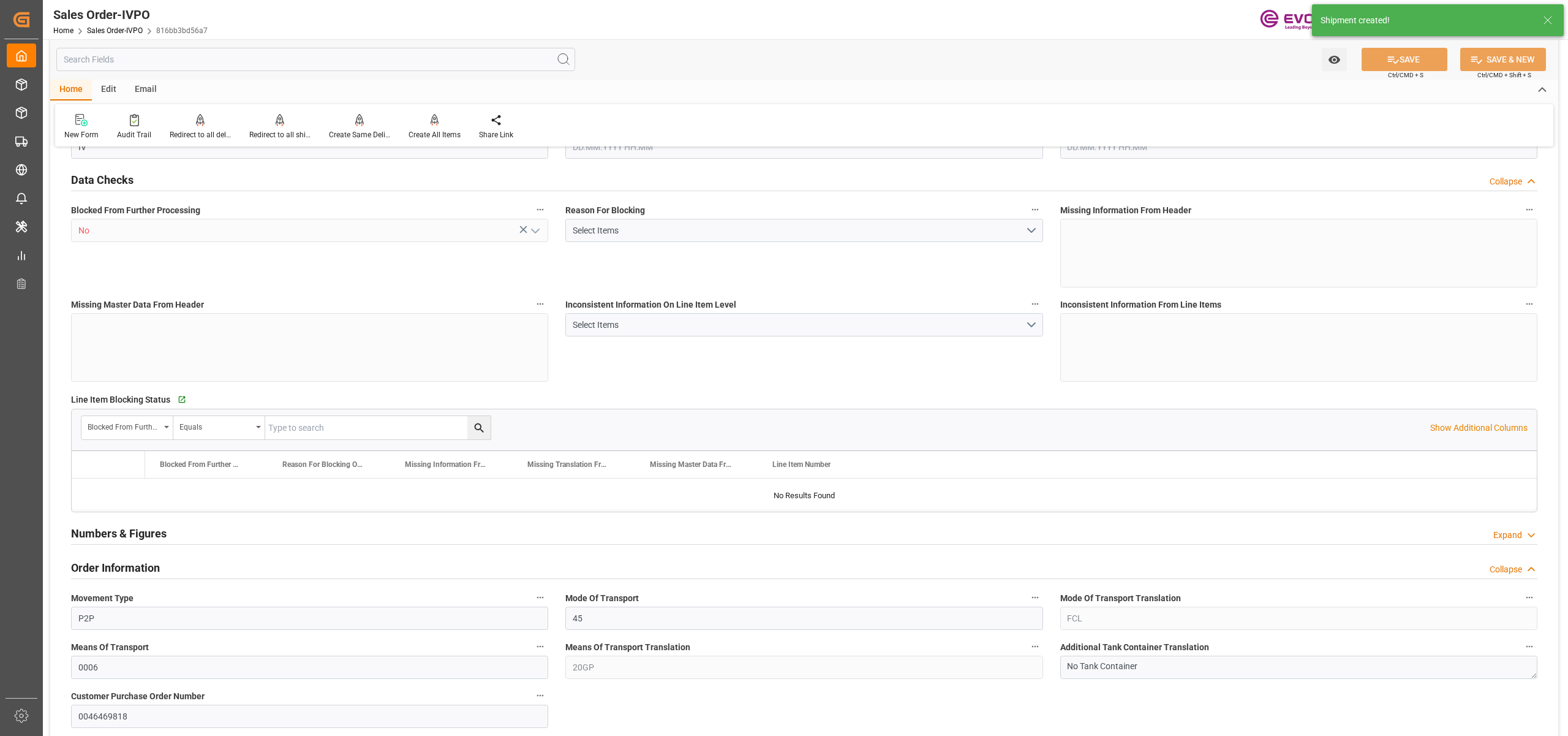
type textarea "No Tank Container"
type input "0046469818"
type input "OU"
type input "SP OU Comfort&Insul."
type input "Specialty Additives"
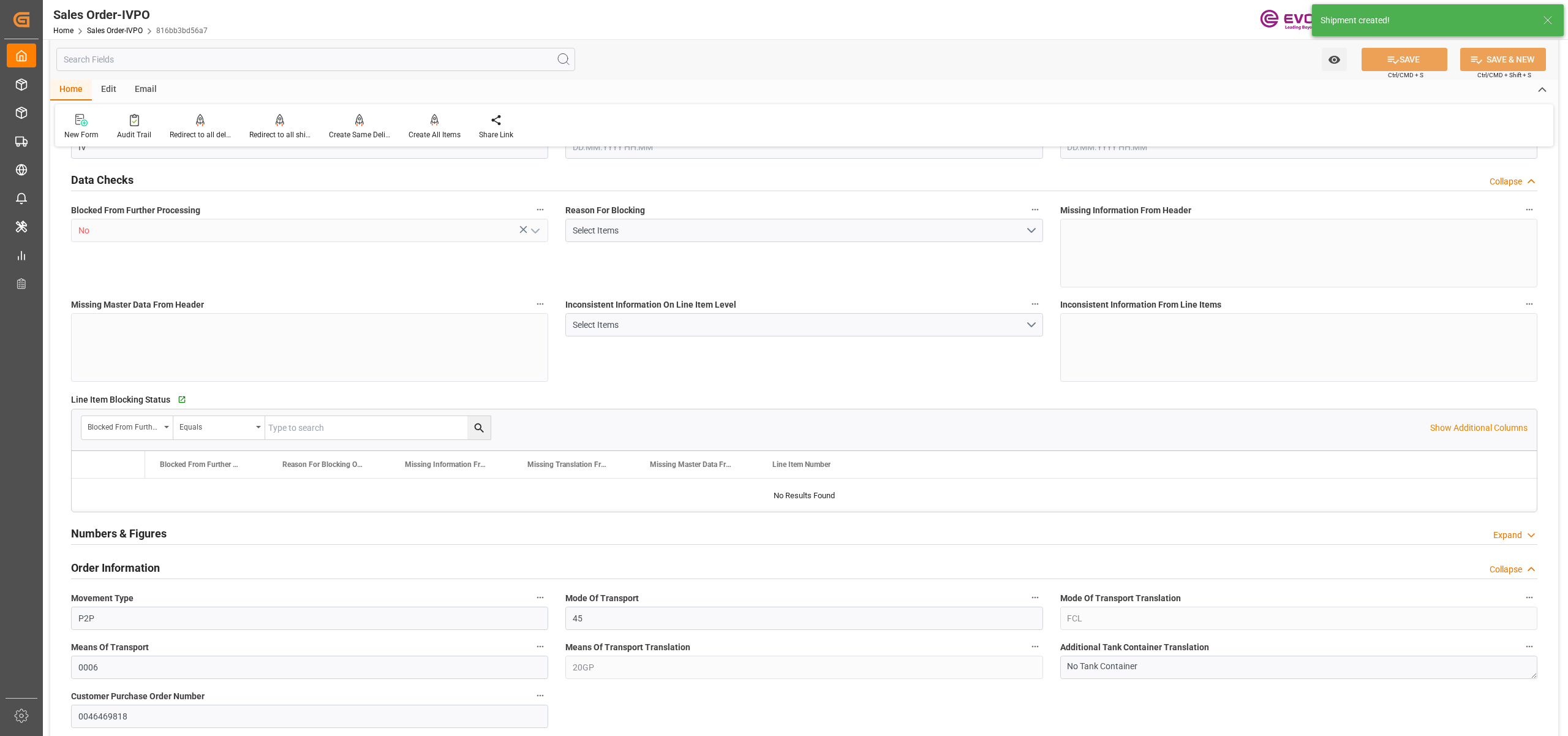
type input "CIF"
type input "Busan"
type input "osp3034@osp1.co.kr"
type textarea "Not required"
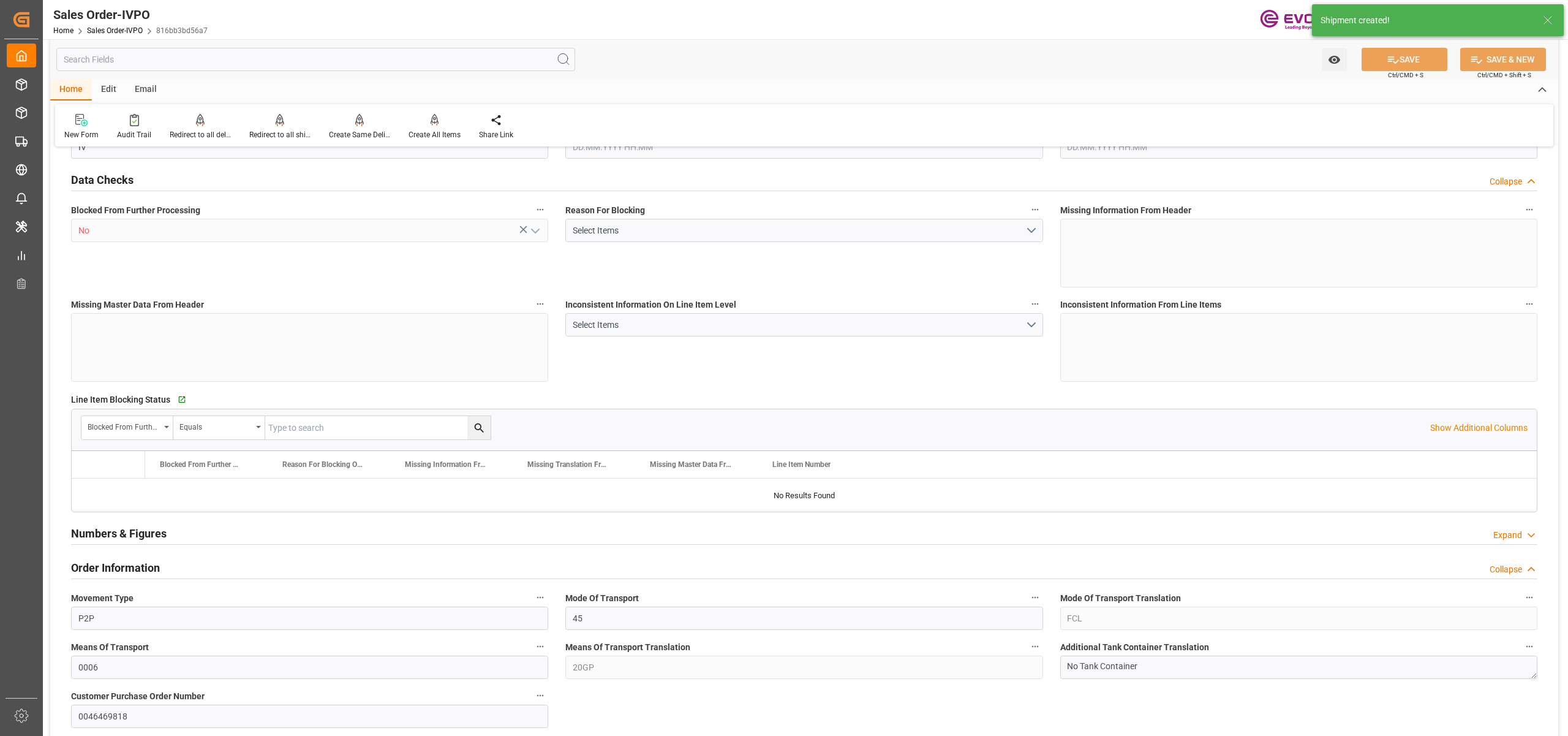
type textarea ""RESELLER""
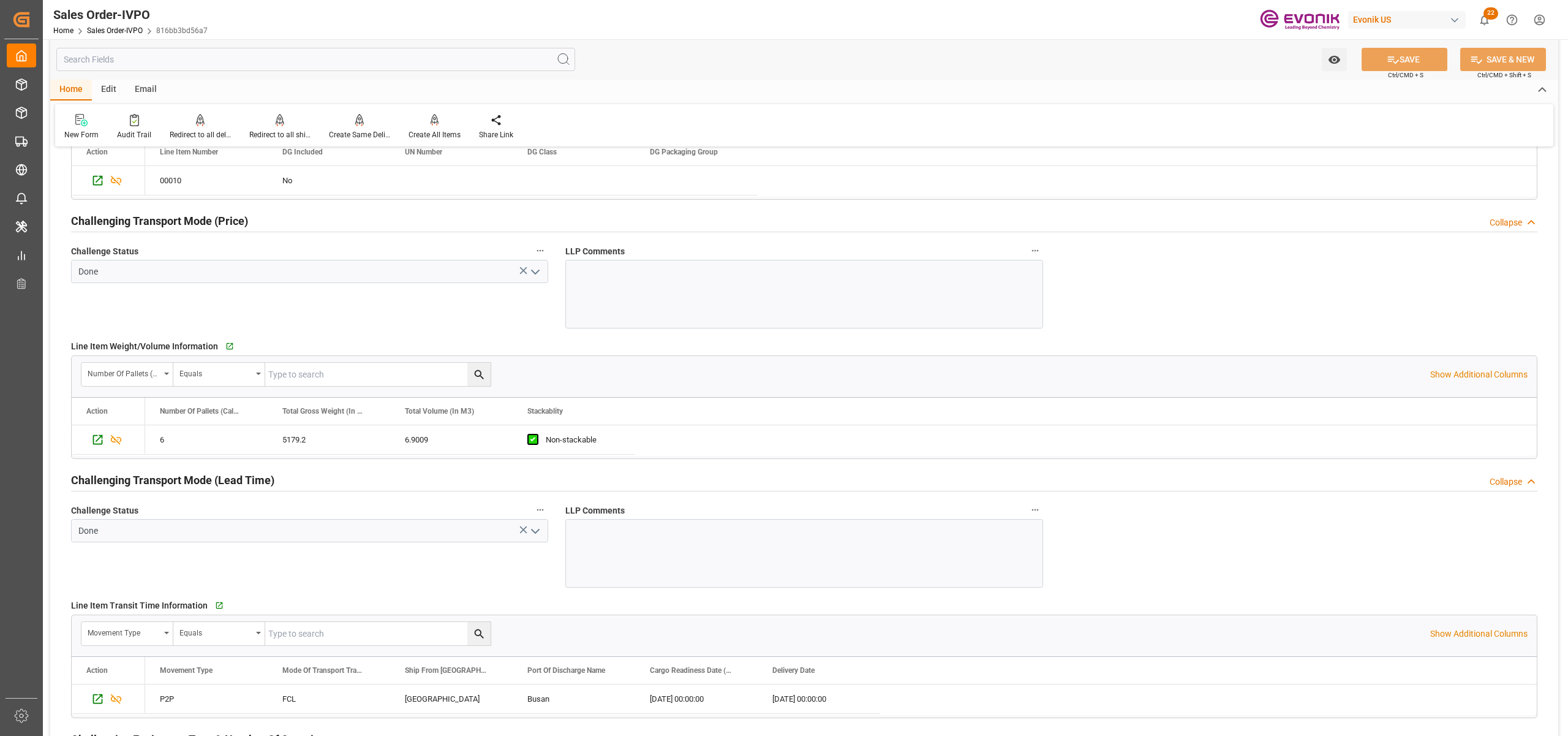
scroll to position [1905, 0]
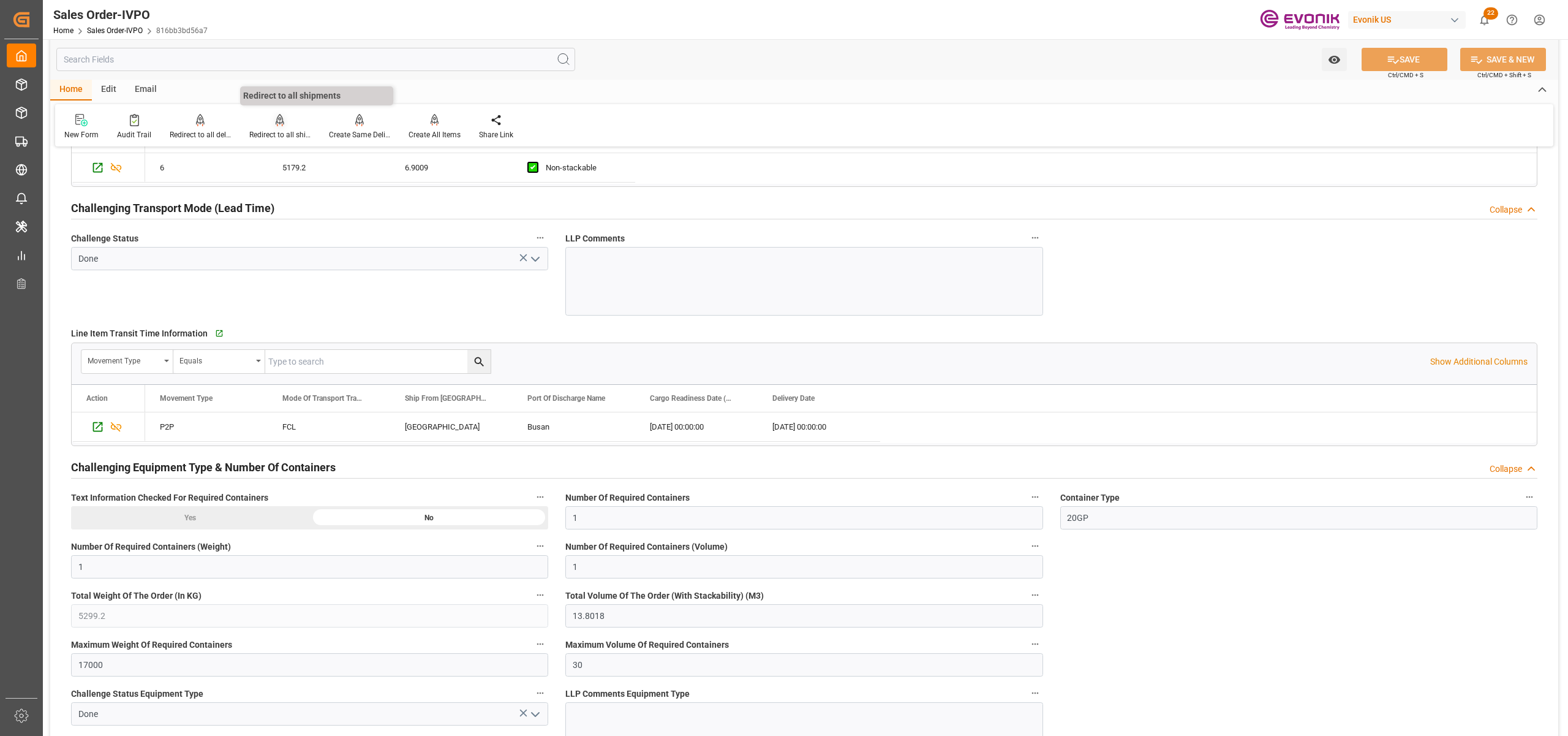
click at [279, 130] on div "Redirect to all shipments" at bounding box center [279, 134] width 61 height 11
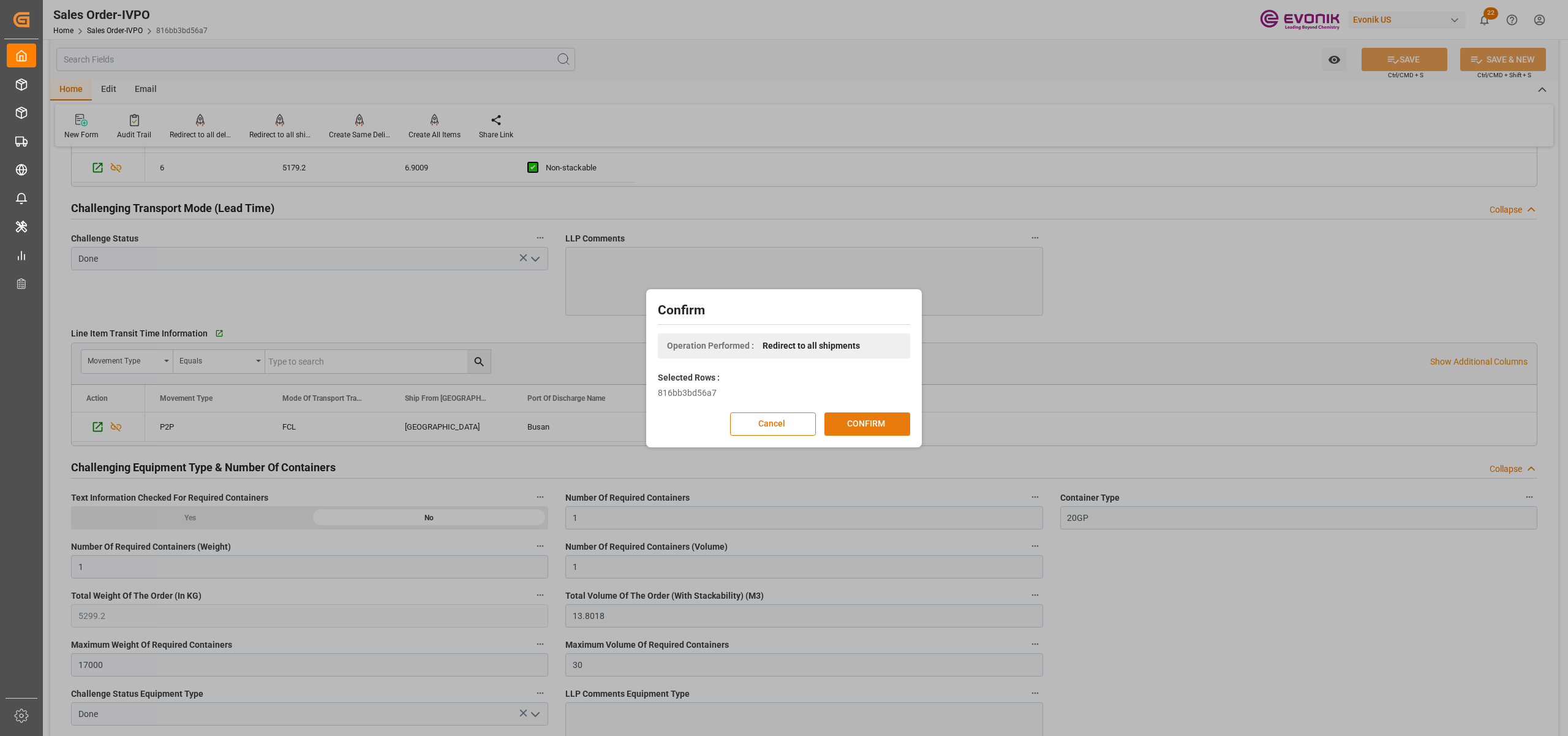
click at [878, 419] on button "CONFIRM" at bounding box center [867, 424] width 86 height 23
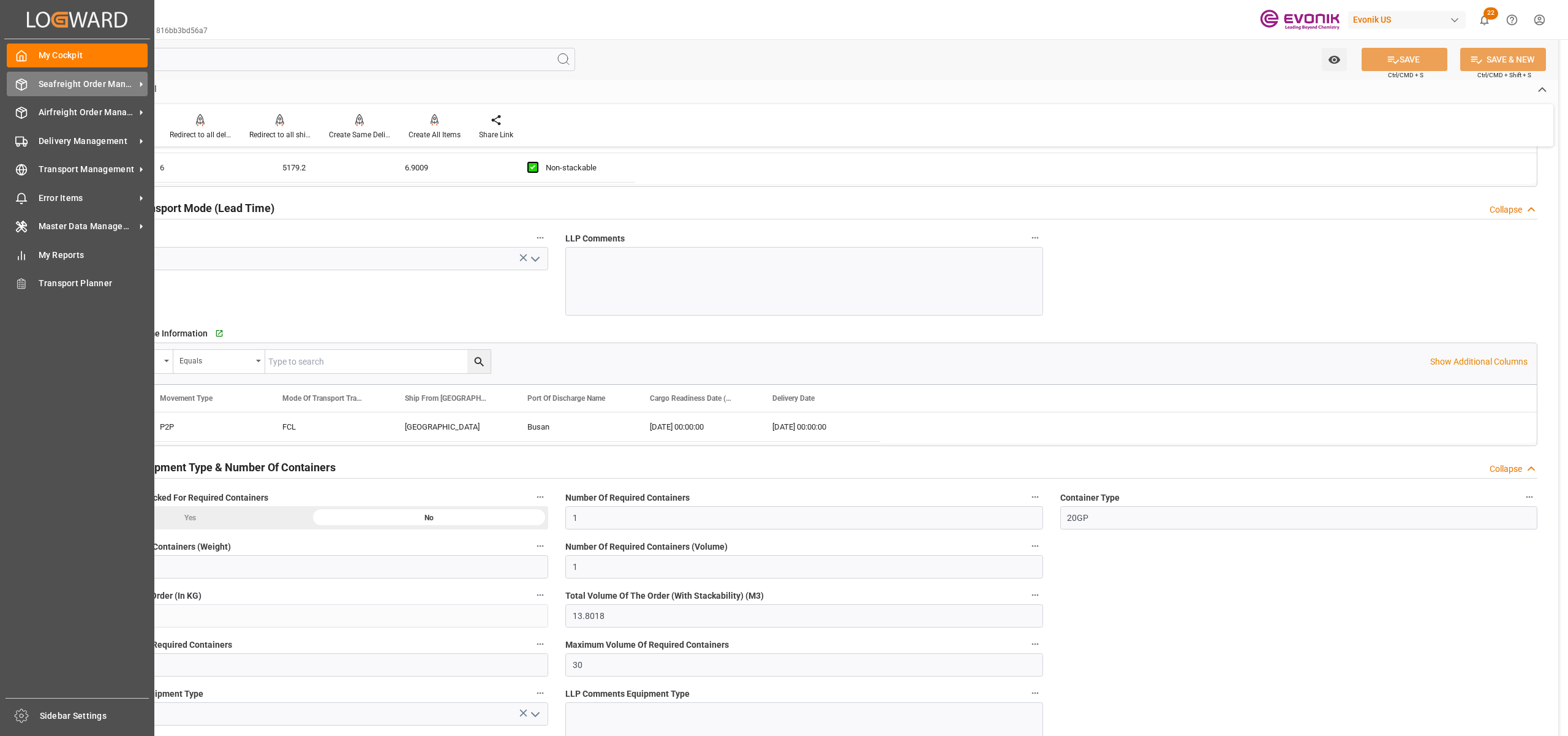
click at [67, 79] on span "Seafreight Order Management" at bounding box center [87, 83] width 97 height 13
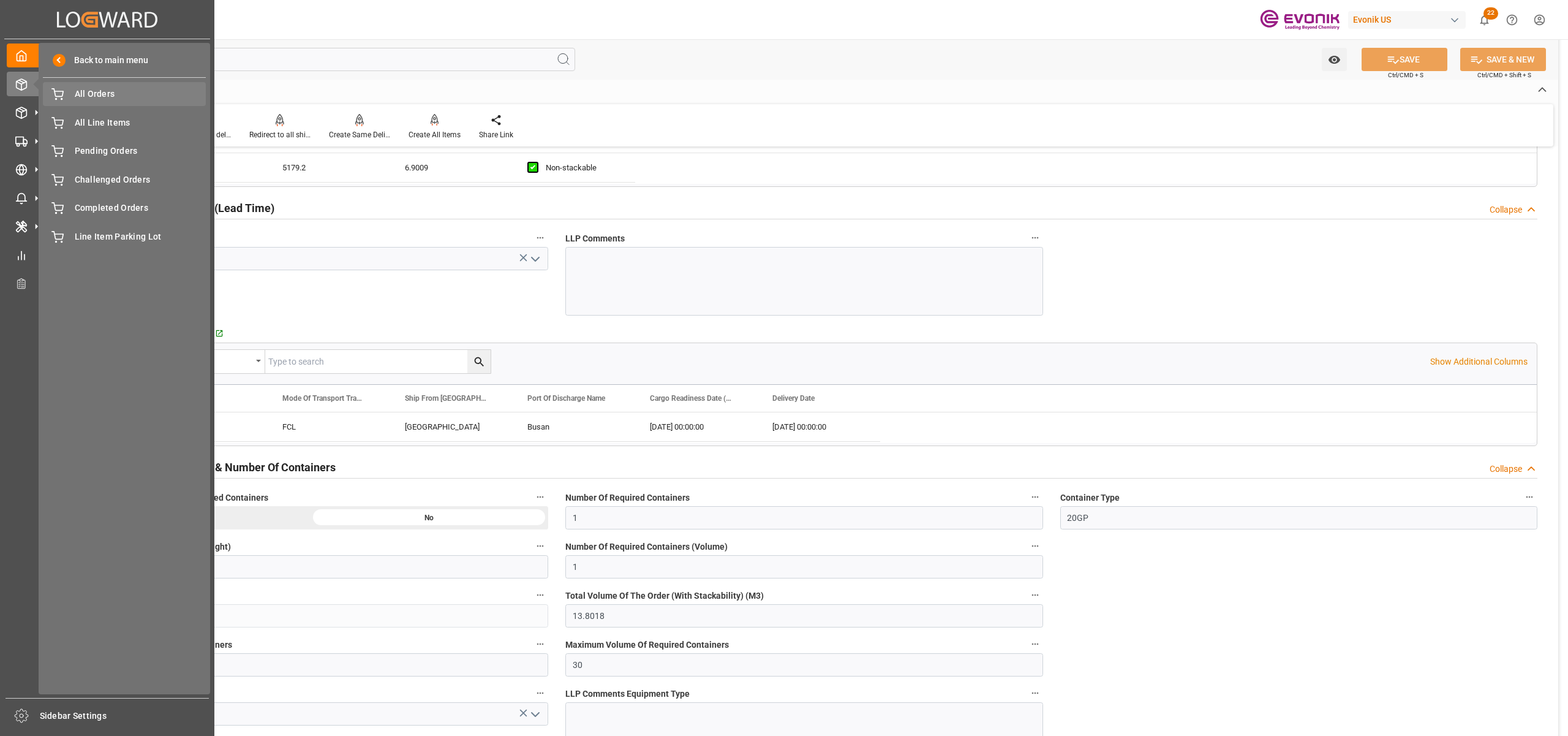
click at [90, 103] on div "All Orders All Orders" at bounding box center [124, 94] width 163 height 24
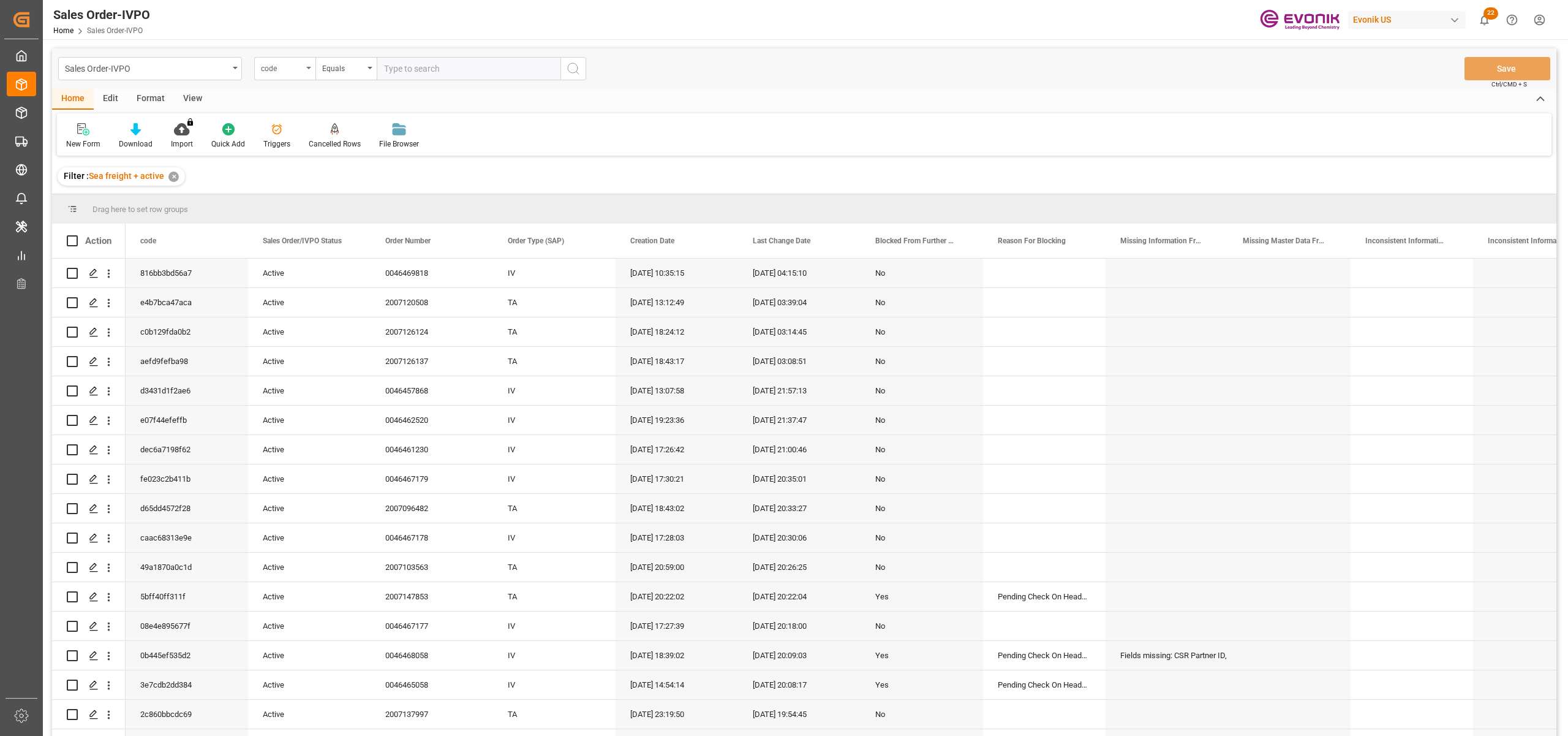
click at [281, 70] on div "code" at bounding box center [281, 67] width 42 height 15
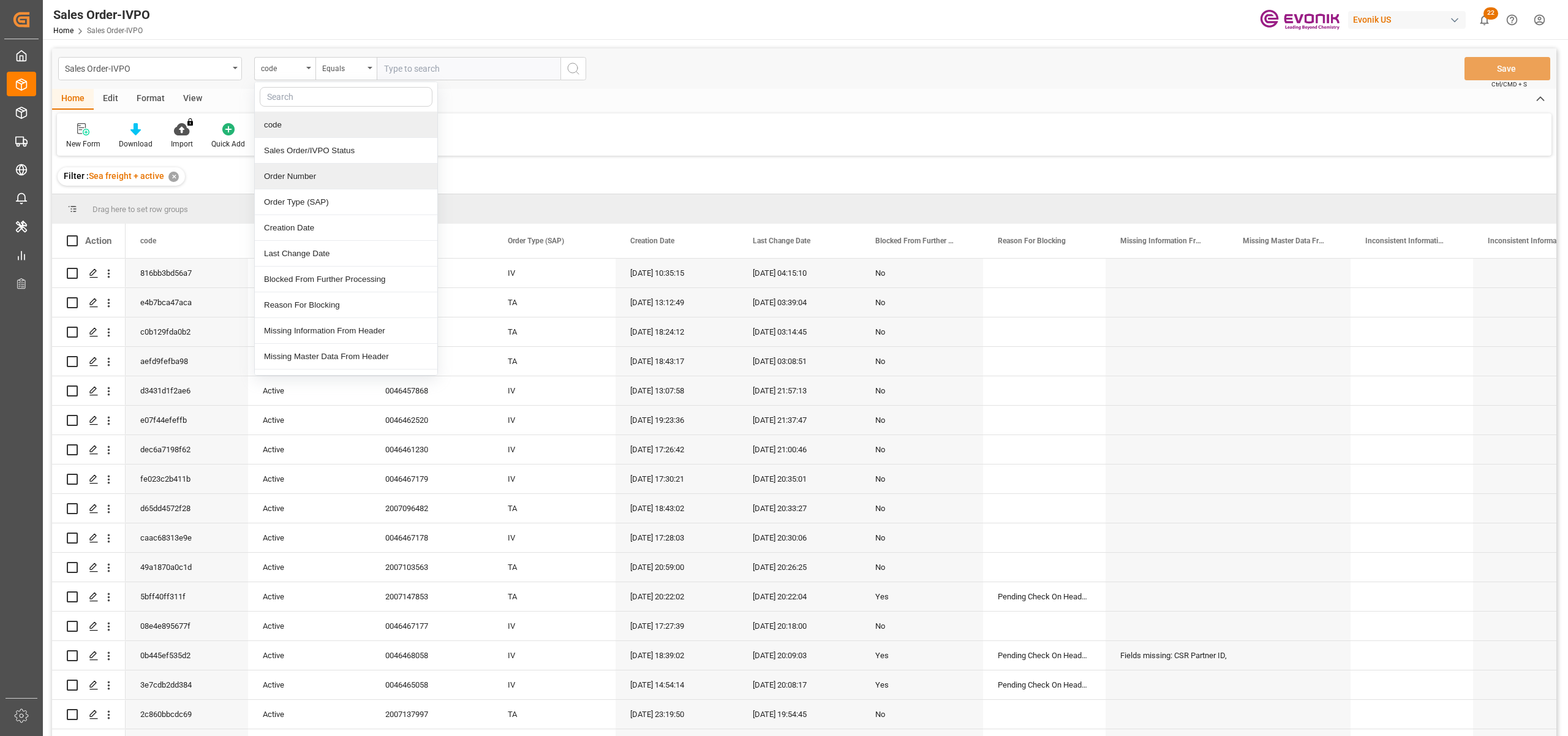
click at [312, 180] on div "Order Number" at bounding box center [346, 176] width 183 height 26
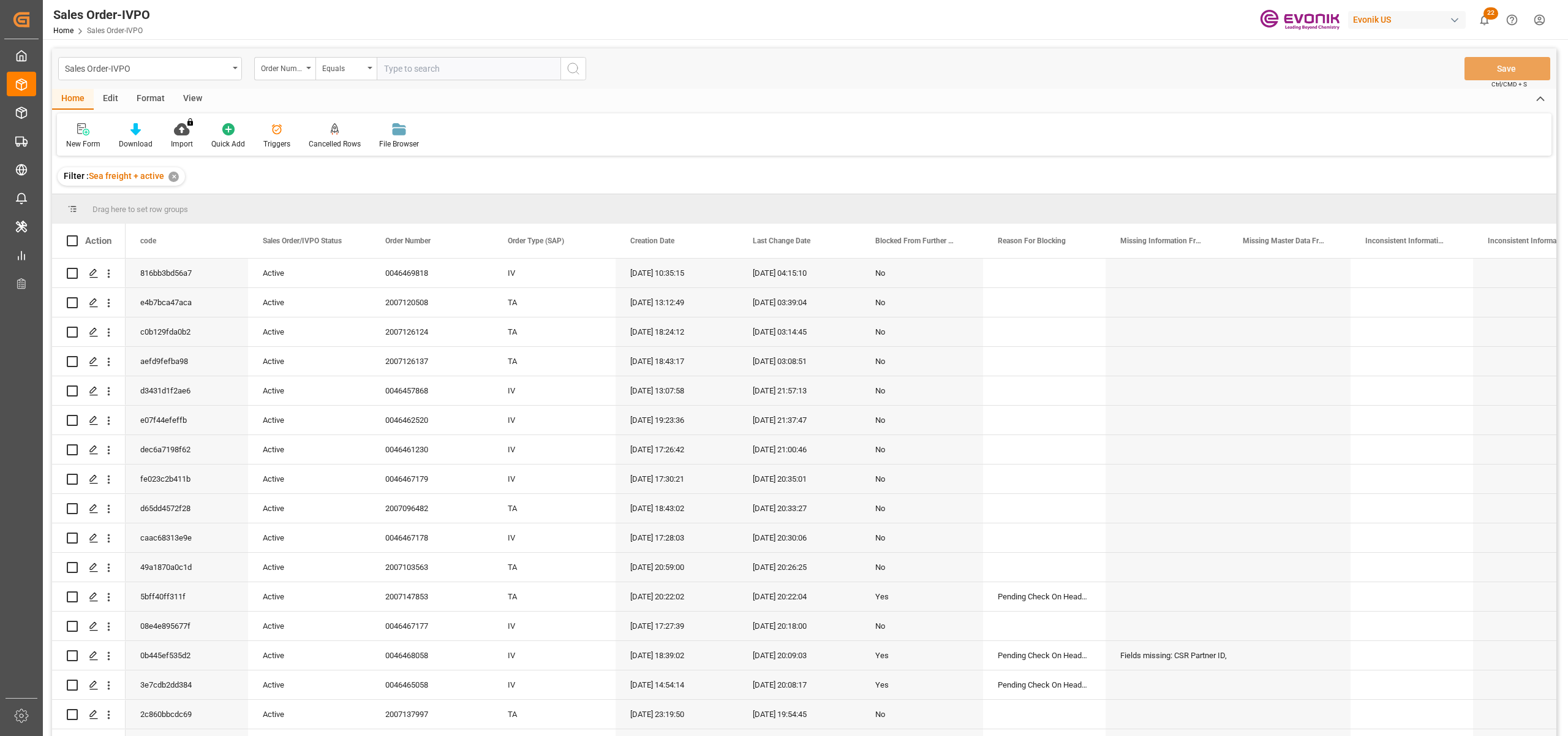
click at [405, 66] on input "text" at bounding box center [469, 69] width 184 height 23
paste input "0046459355"
click at [578, 73] on icon "search button" at bounding box center [572, 68] width 15 height 15
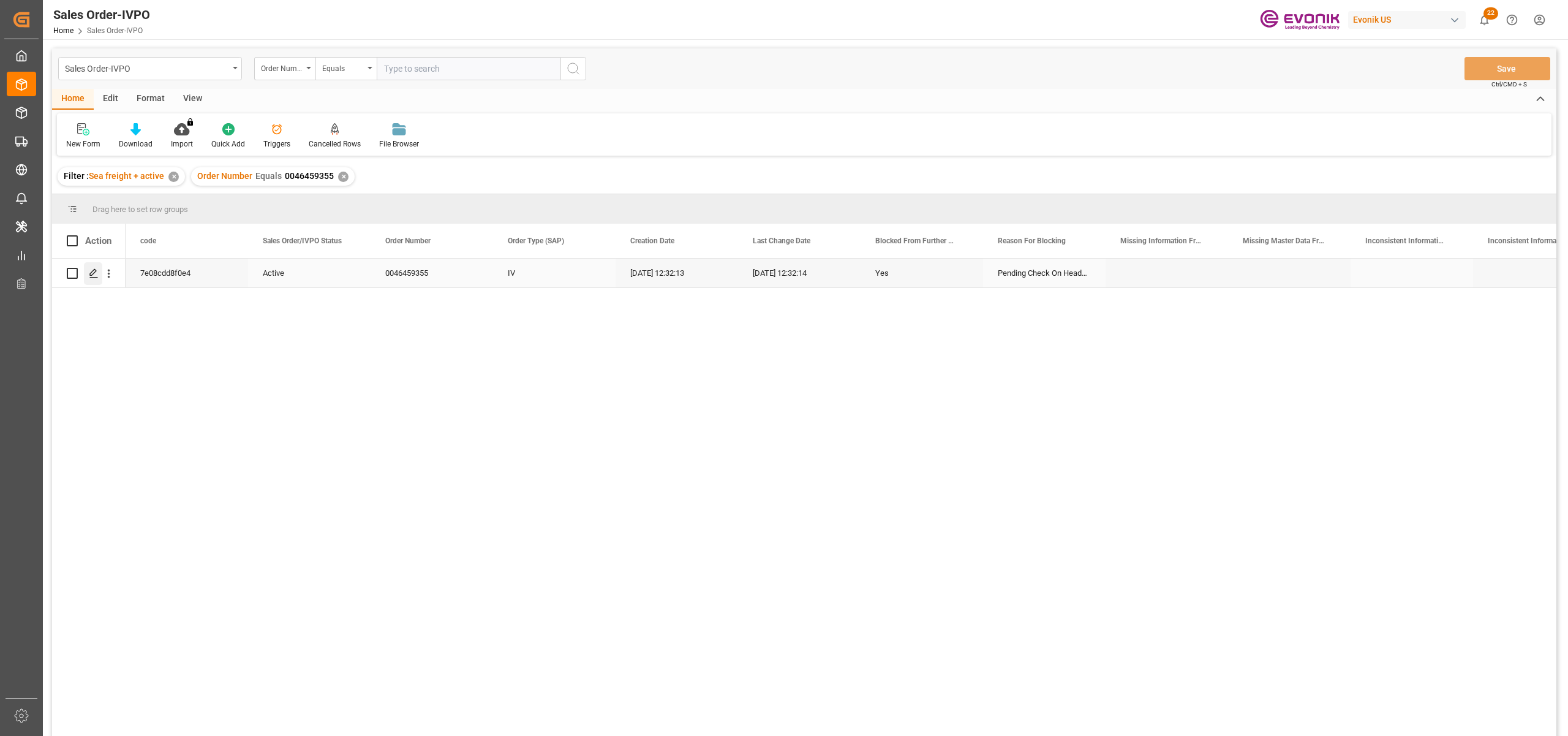
click at [86, 270] on div "Press SPACE to select this row." at bounding box center [93, 273] width 18 height 22
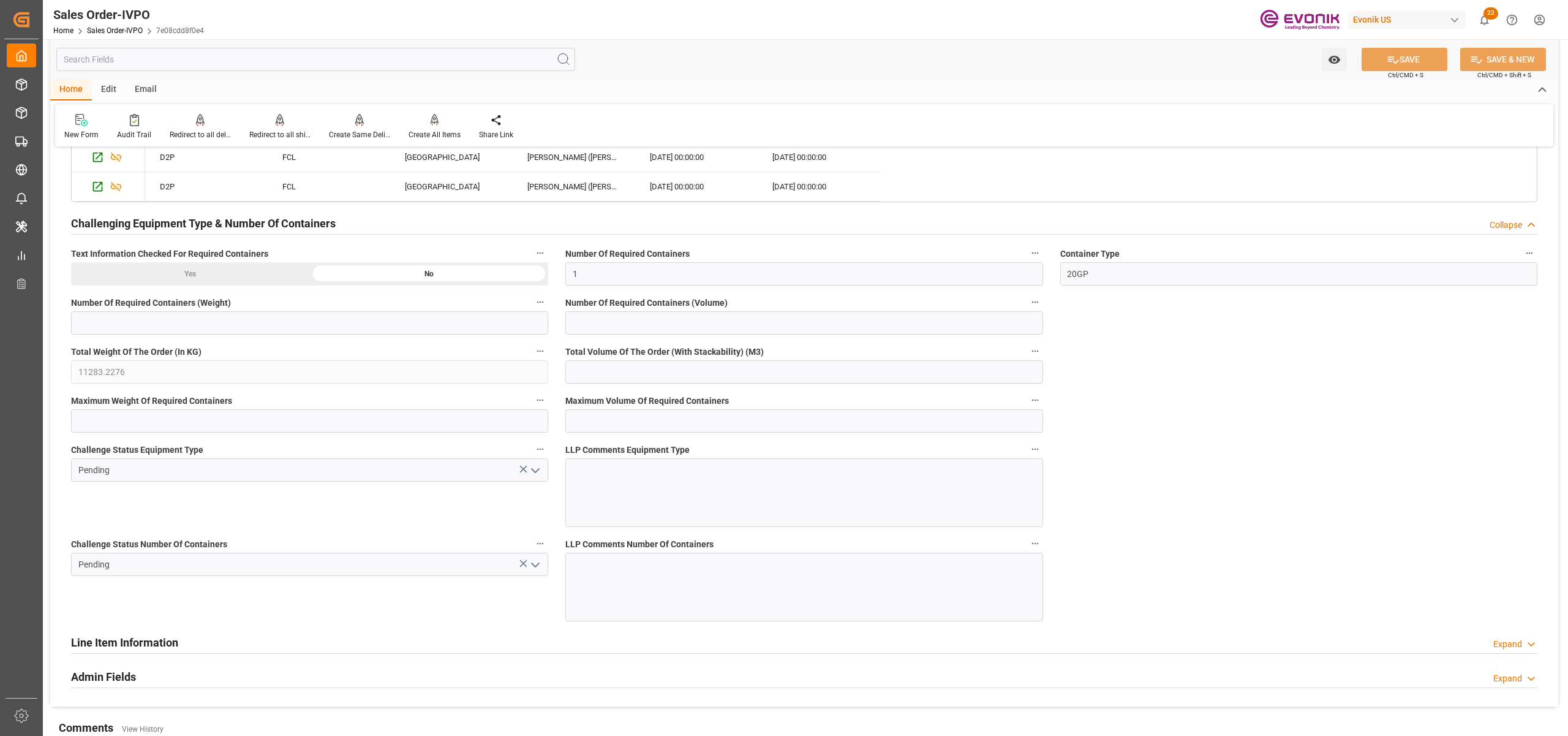
scroll to position [2451, 0]
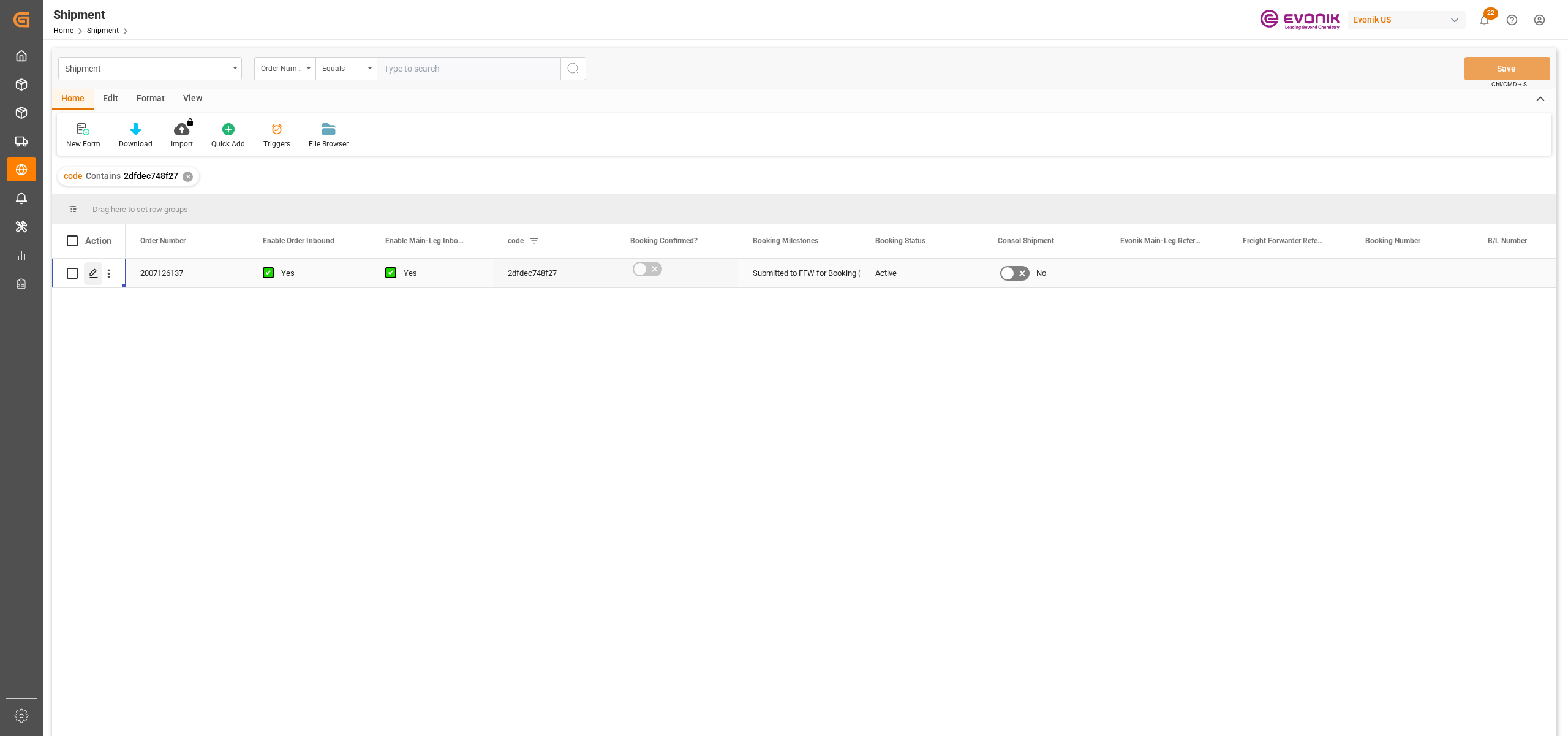
click at [88, 274] on div "Press SPACE to select this row." at bounding box center [93, 273] width 18 height 22
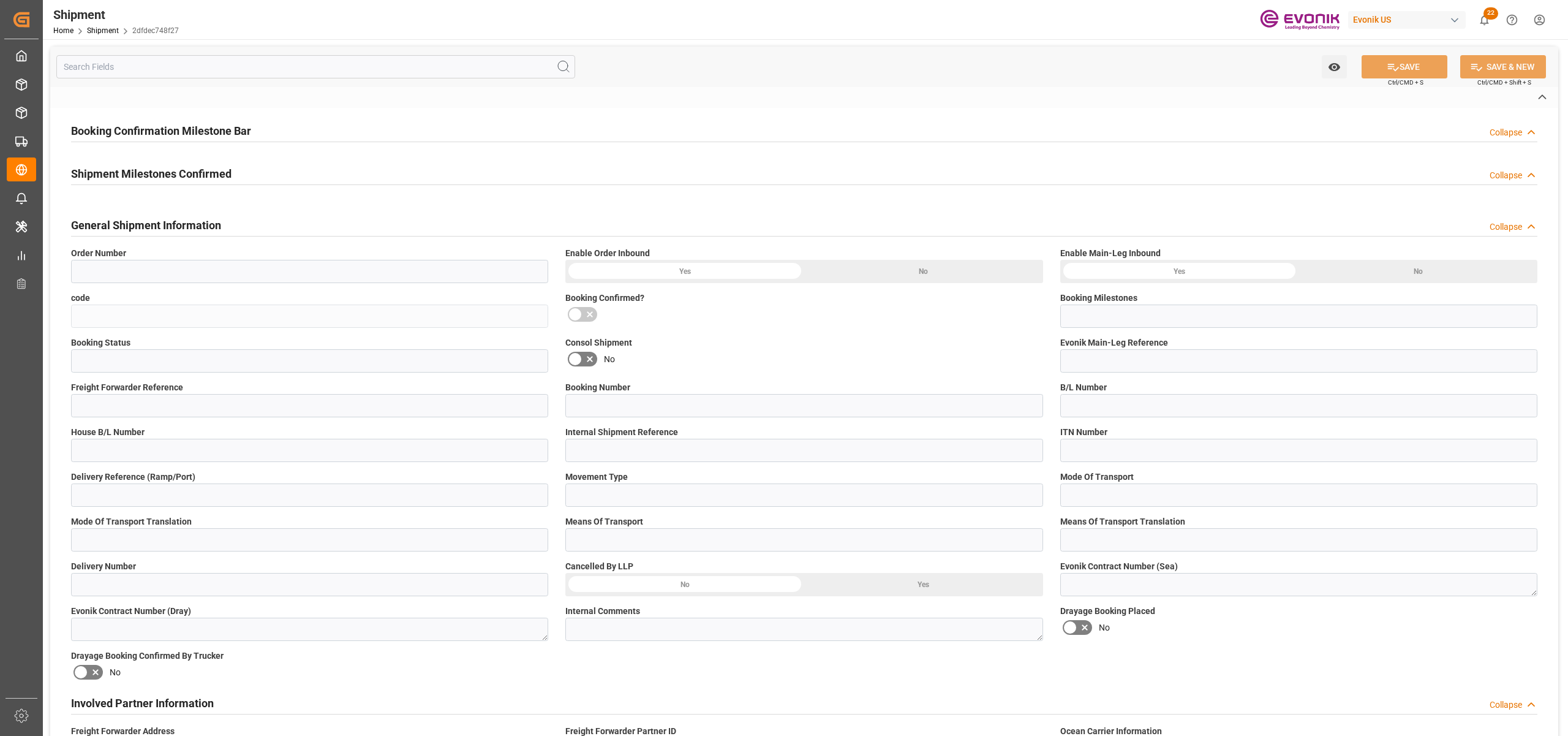
type input "2007126137"
type input "2dfdec748f27"
type input "Submitted to FFW for Booking (Pending)"
type input "Active"
type input "D2P"
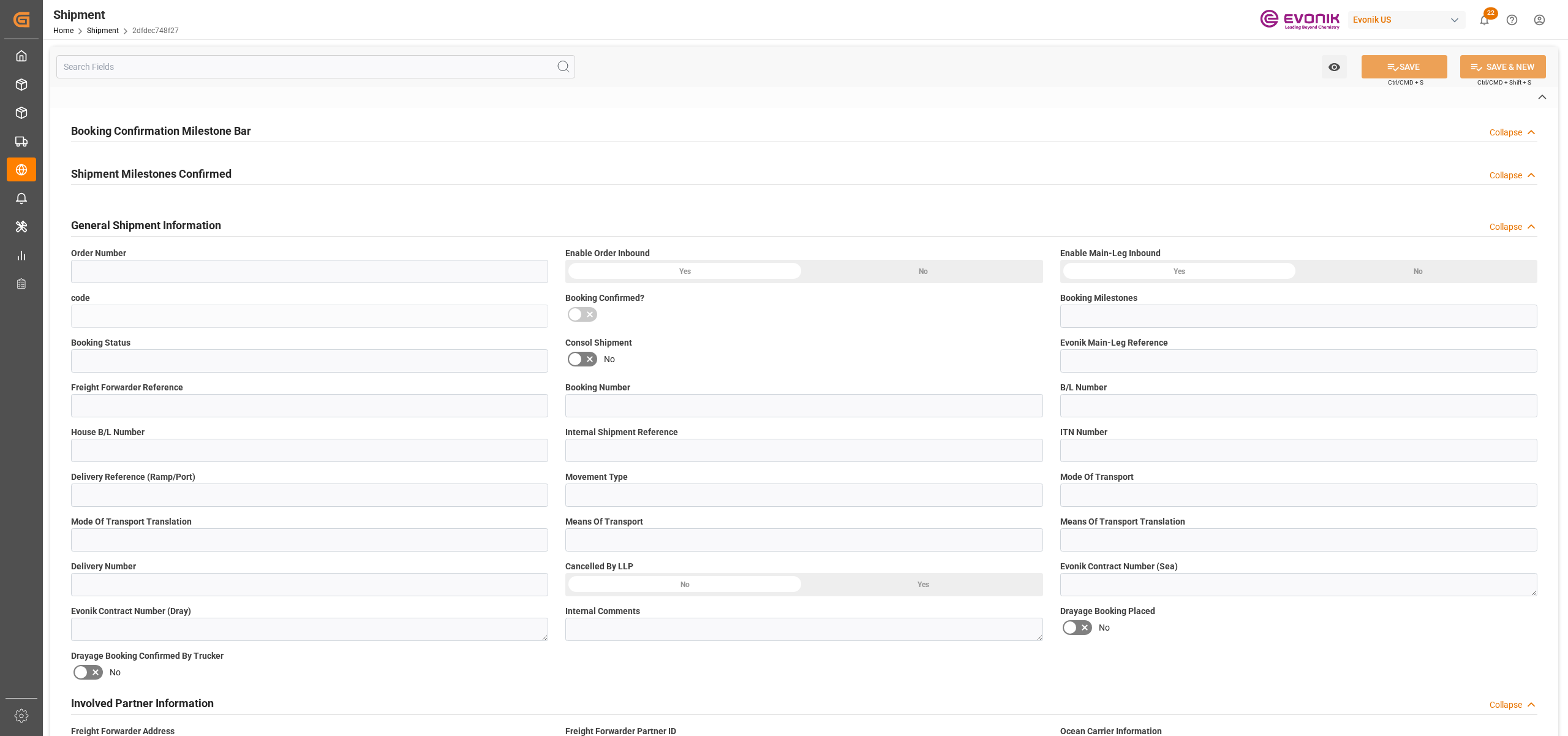
type input "45"
type input "FCL"
type input "0009"
type input "40HC"
type input "0090024189"
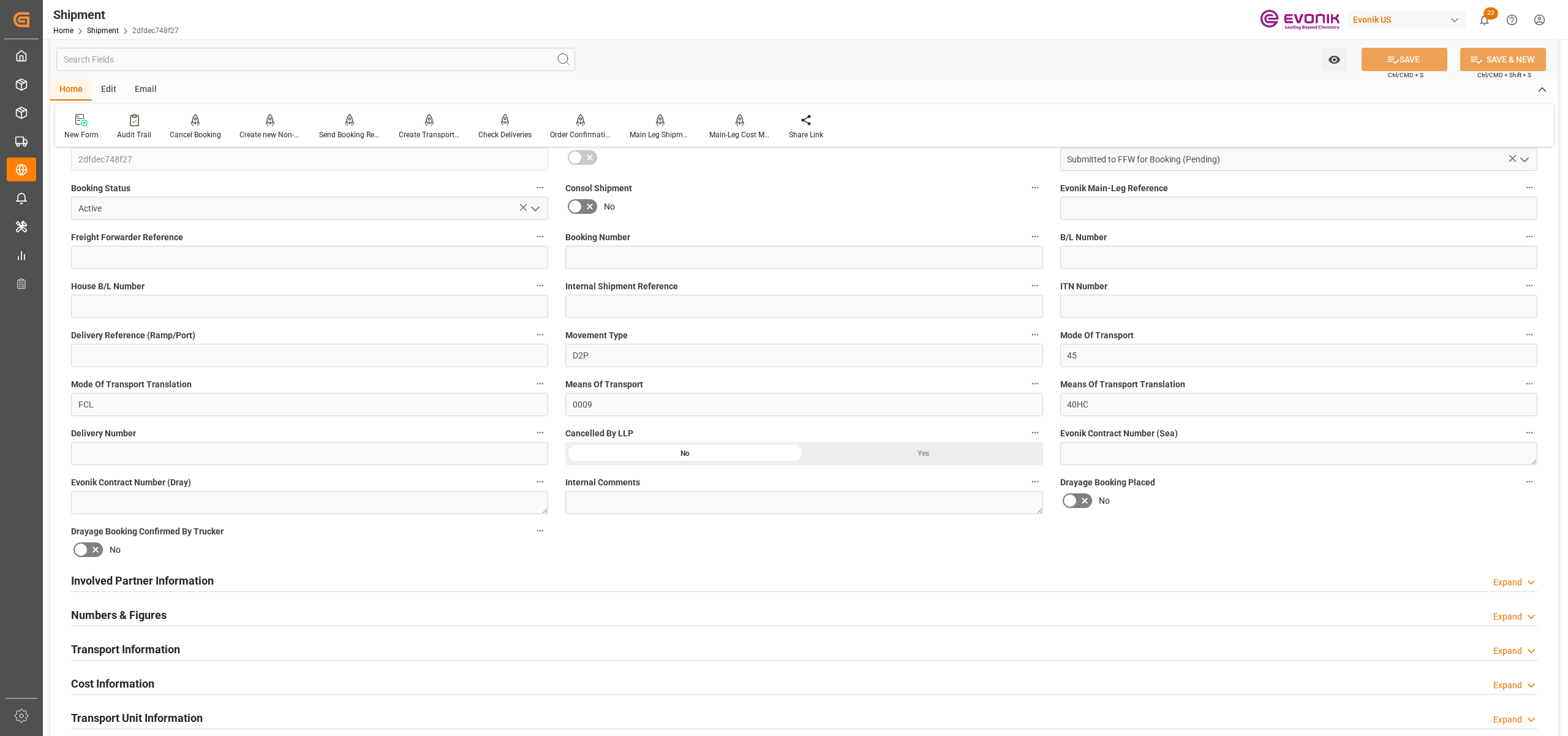
scroll to position [545, 0]
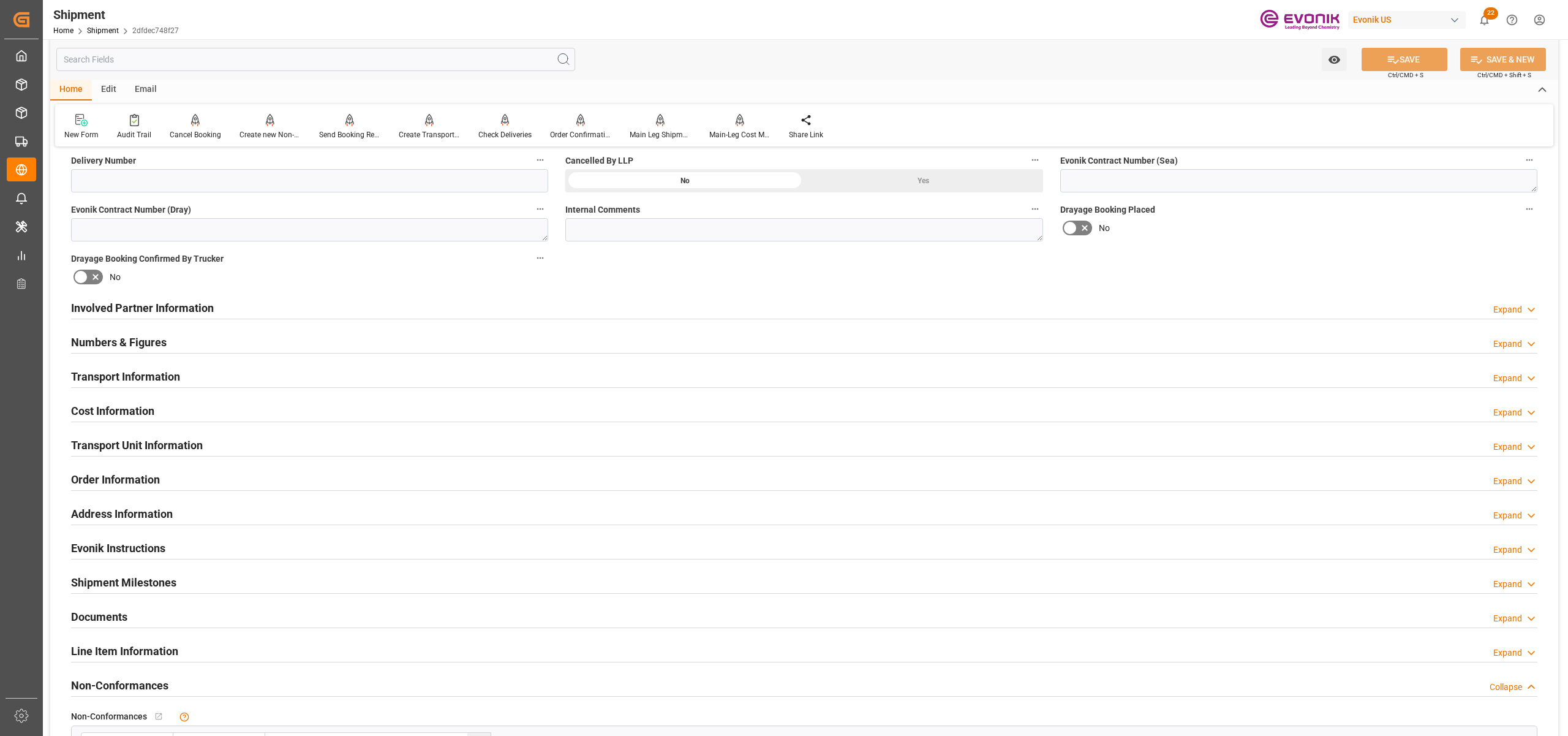
click at [763, 309] on div "Involved Partner Information Expand" at bounding box center [803, 307] width 1466 height 23
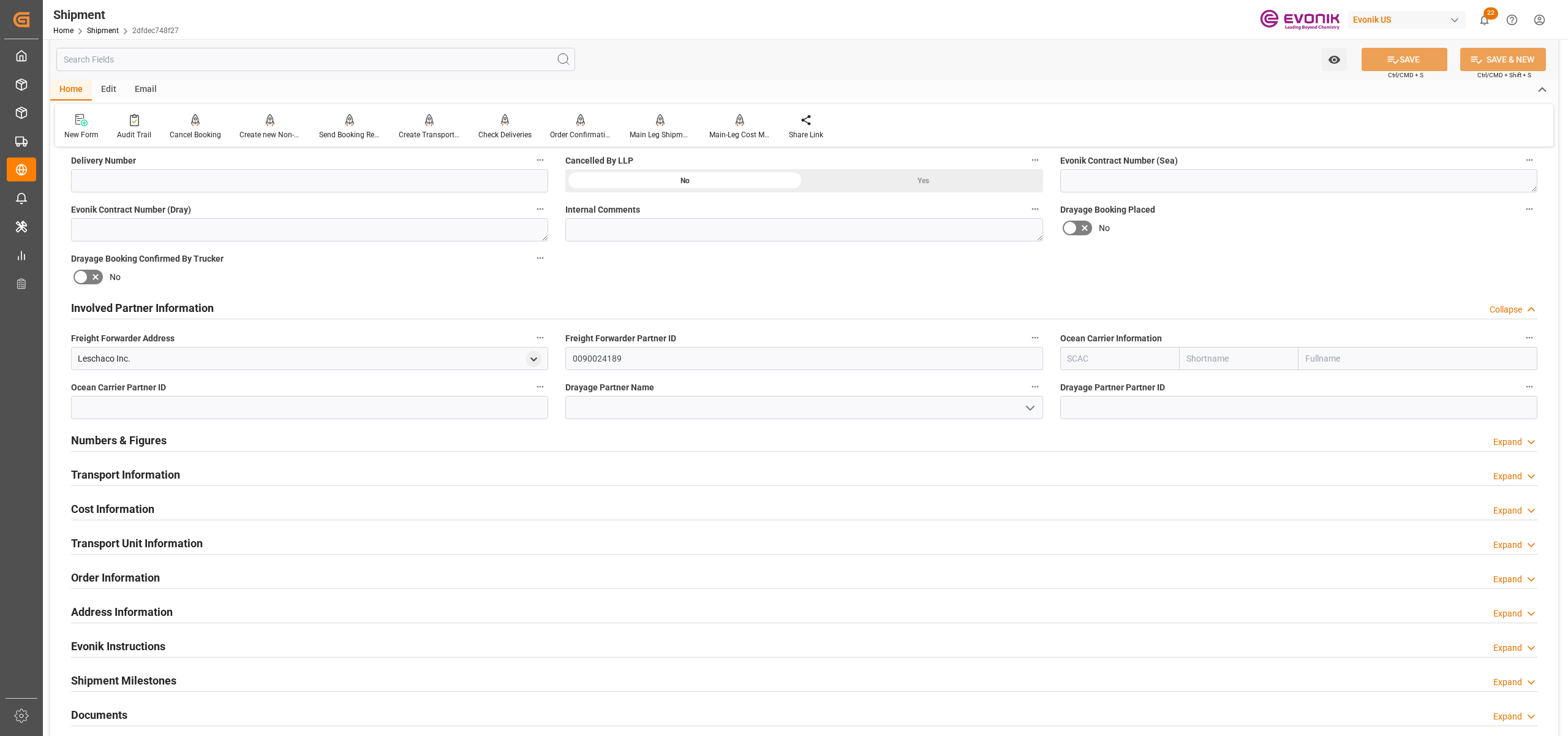
click at [1147, 359] on input "text" at bounding box center [1120, 359] width 120 height 23
click at [1078, 388] on b "SMLU" at bounding box center [1080, 385] width 23 height 10
type input "SMLU"
type input "Seaboard"
type input "Seaboard Marine Ltd"
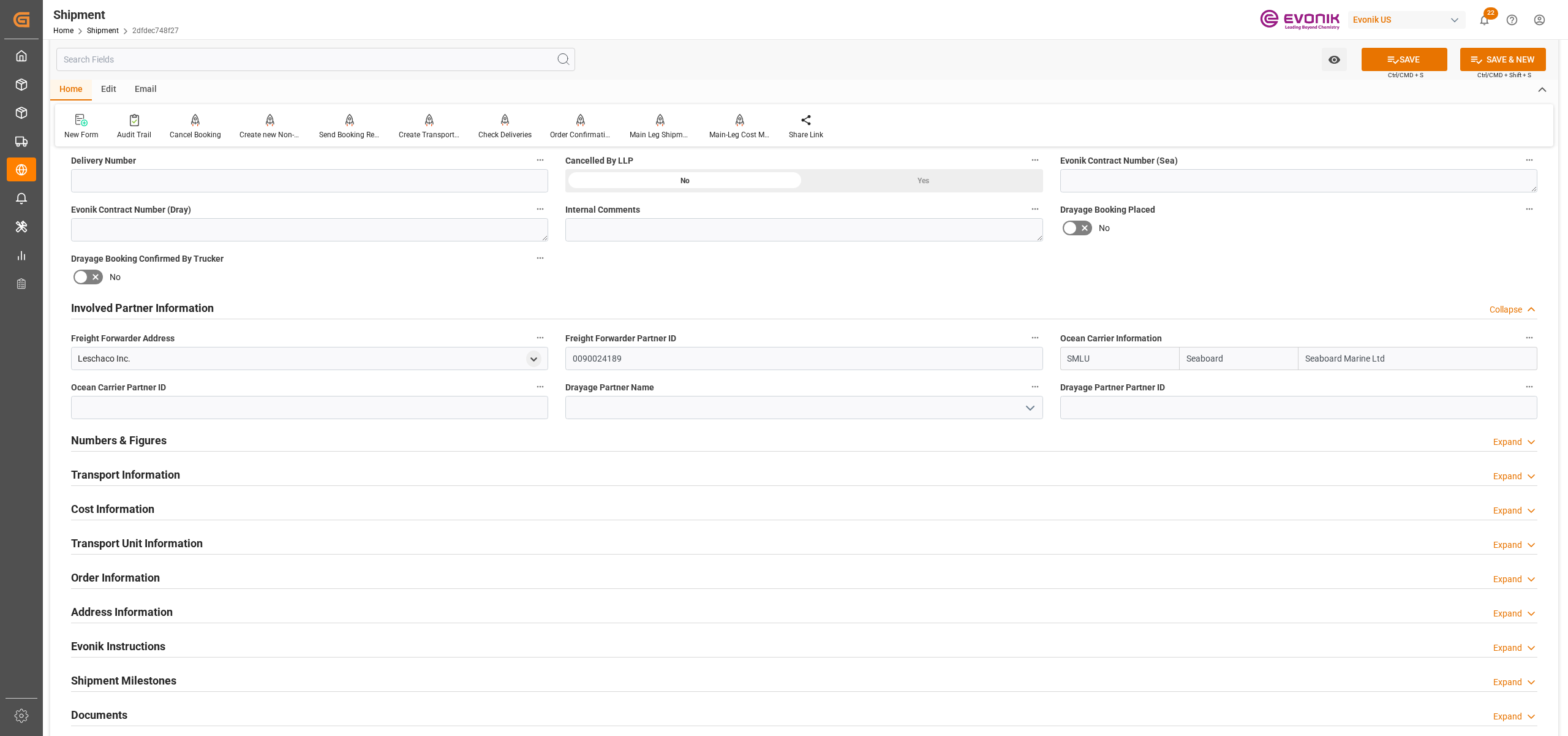
click at [1192, 297] on div "Involved Partner Information Collapse" at bounding box center [803, 307] width 1466 height 23
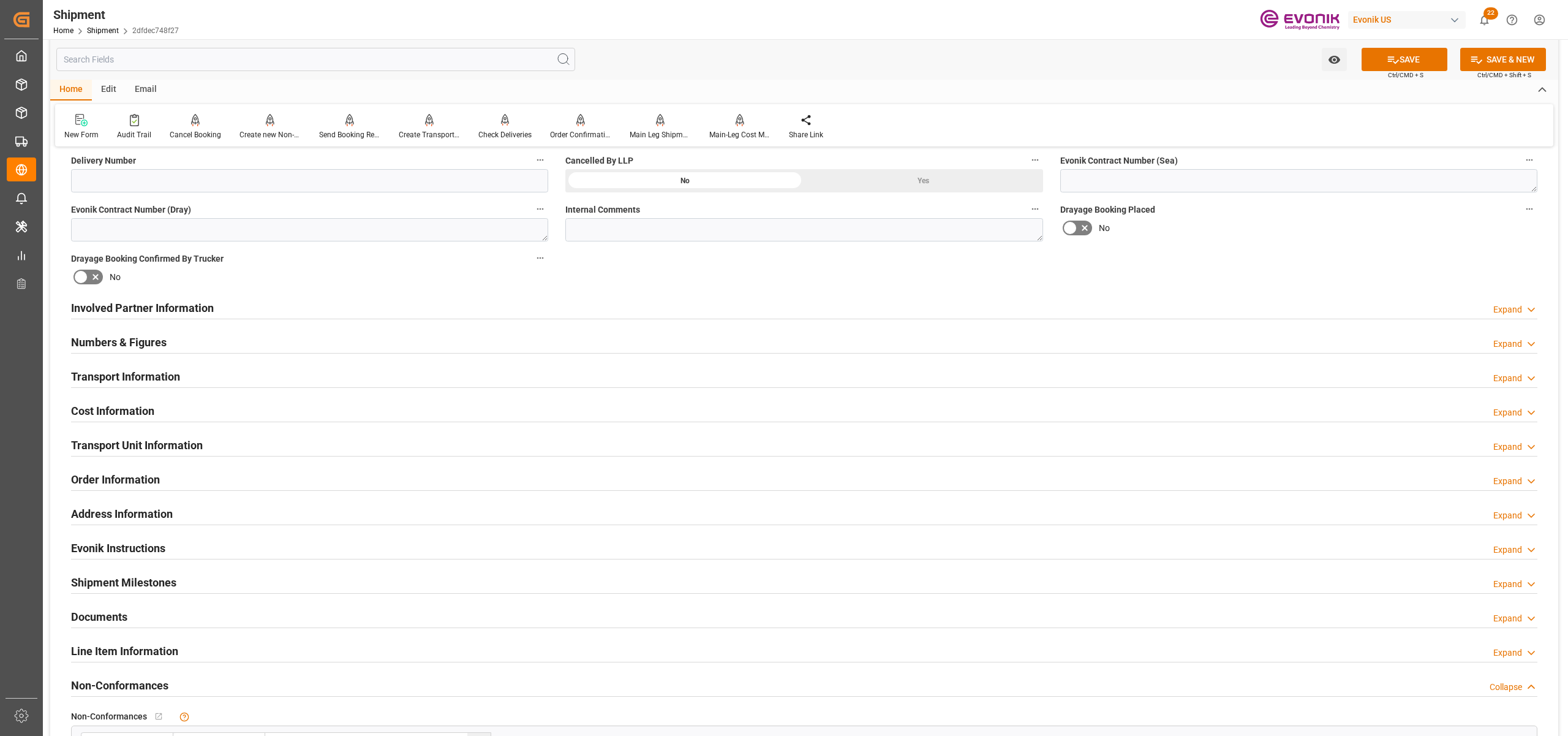
click at [1200, 307] on div "Involved Partner Information Expand" at bounding box center [803, 307] width 1466 height 23
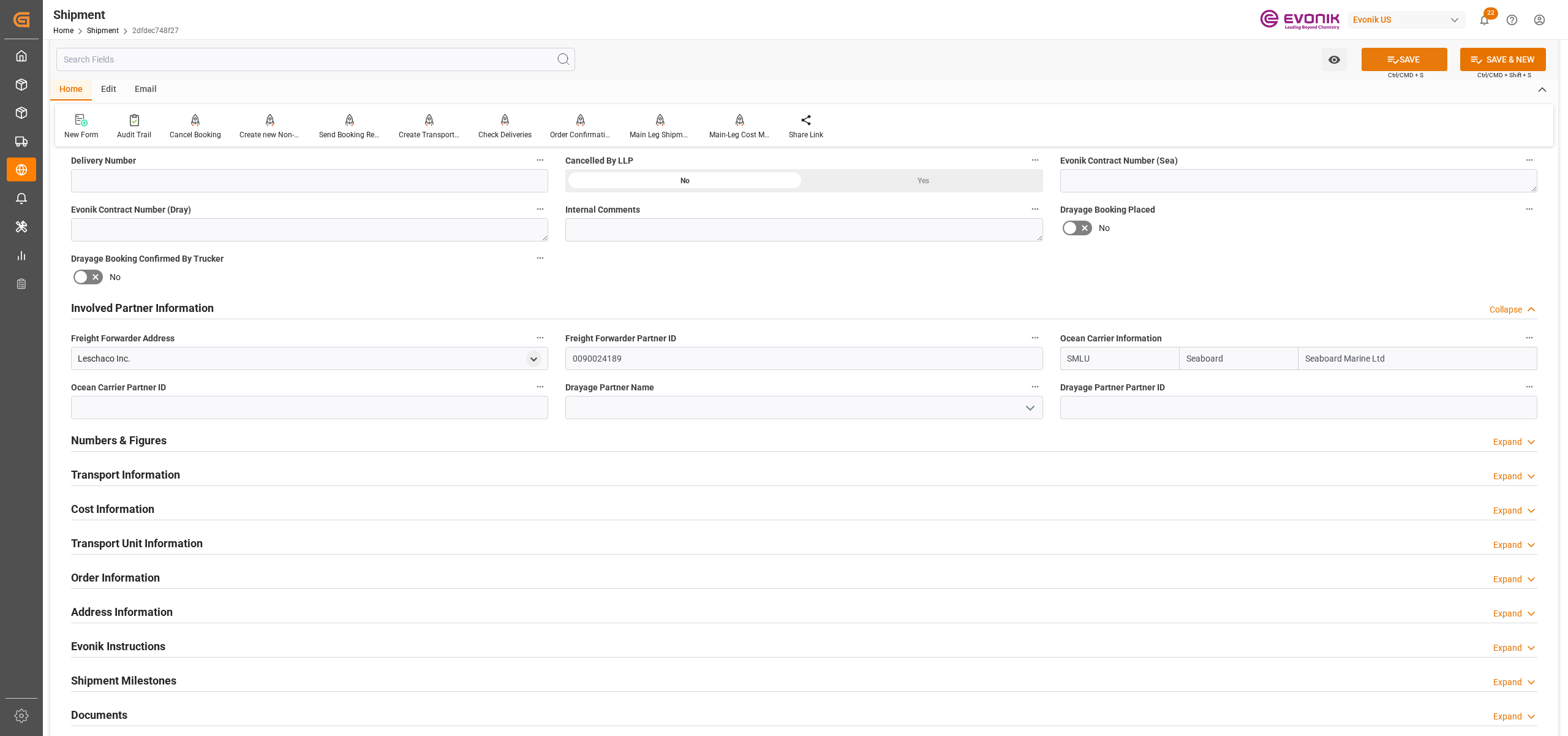
click at [1423, 56] on button "SAVE" at bounding box center [1404, 59] width 86 height 23
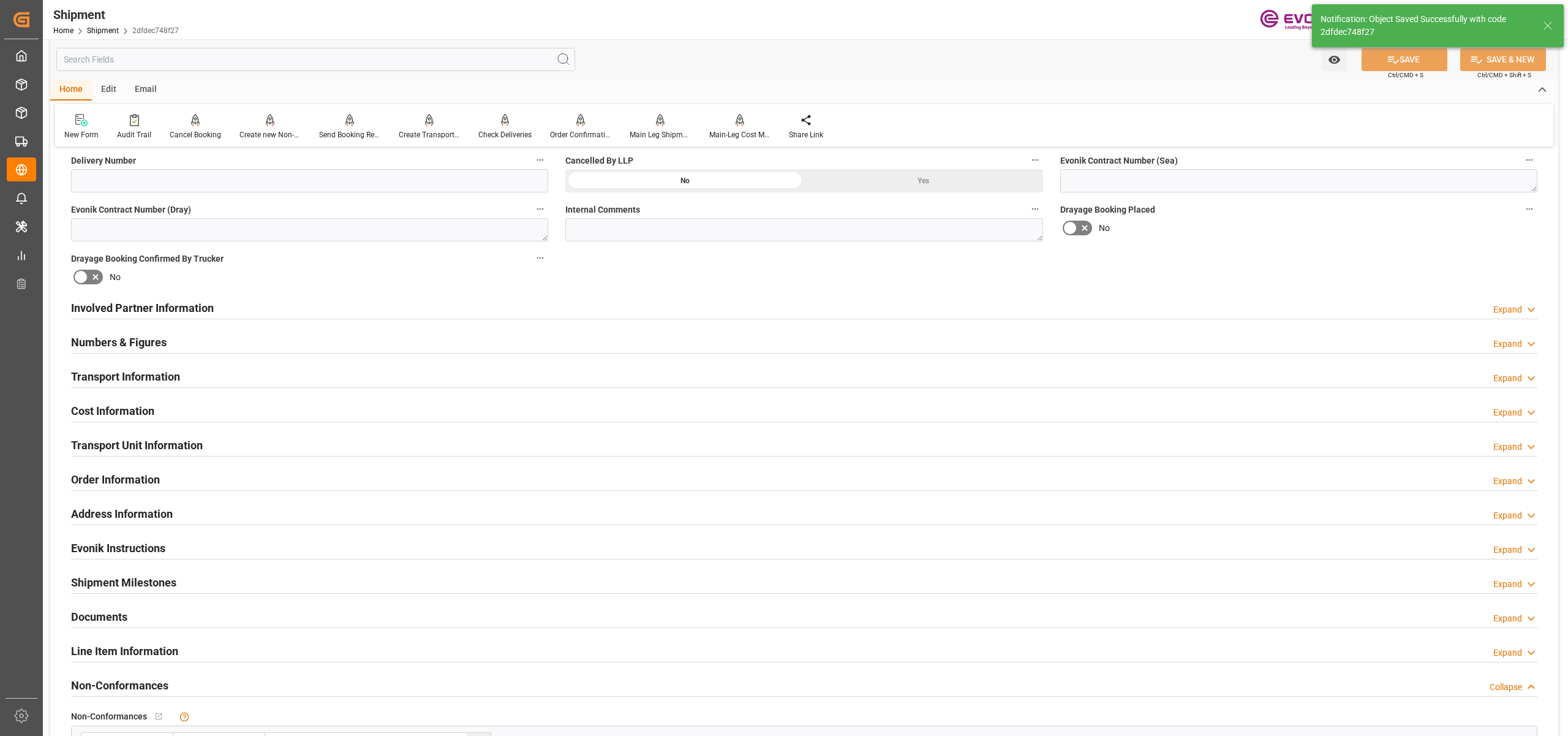
drag, startPoint x: 316, startPoint y: 306, endPoint x: 306, endPoint y: 322, distance: 18.9
click at [316, 306] on div "Involved Partner Information Expand" at bounding box center [803, 307] width 1466 height 23
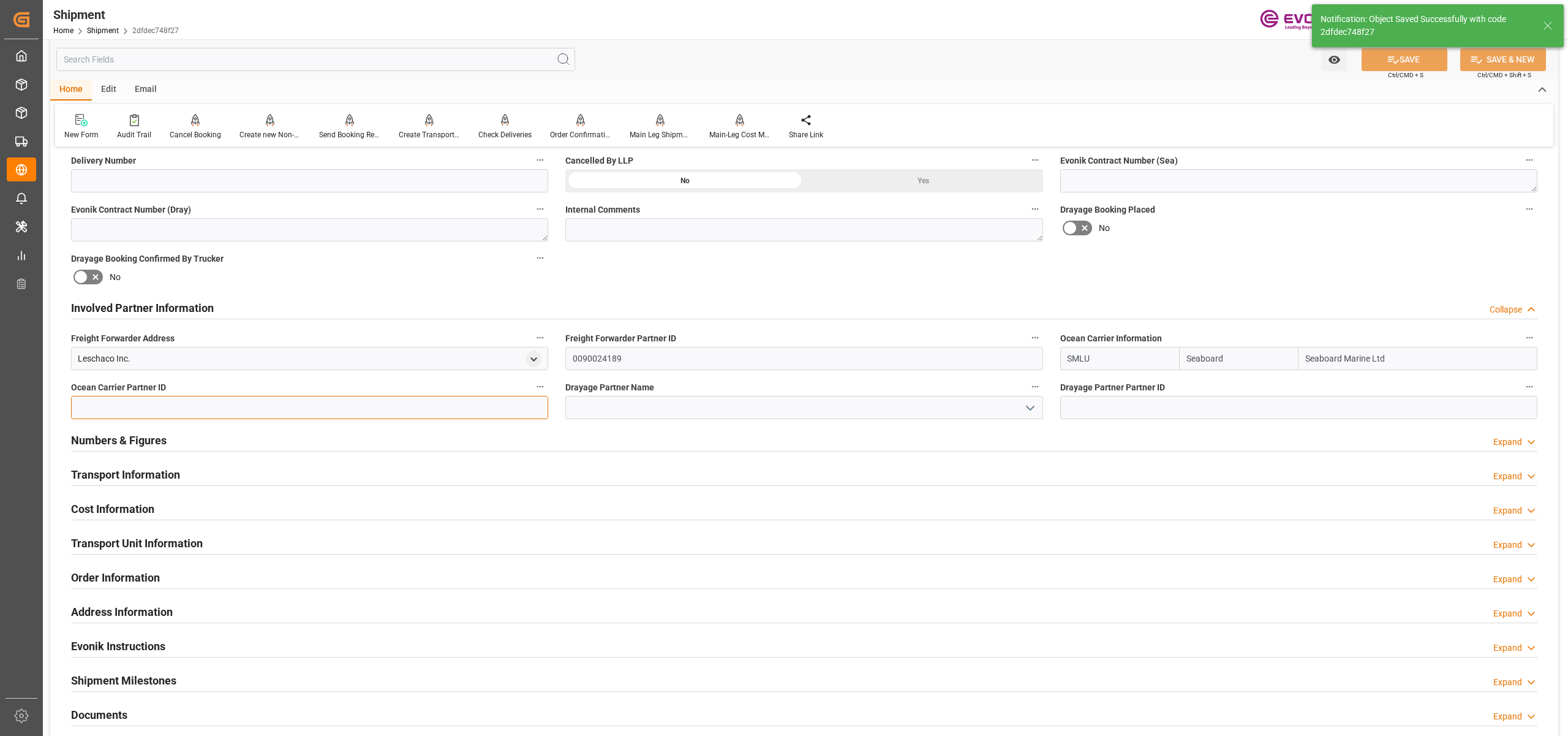
click at [196, 402] on input at bounding box center [309, 407] width 478 height 23
paste input "90028893"
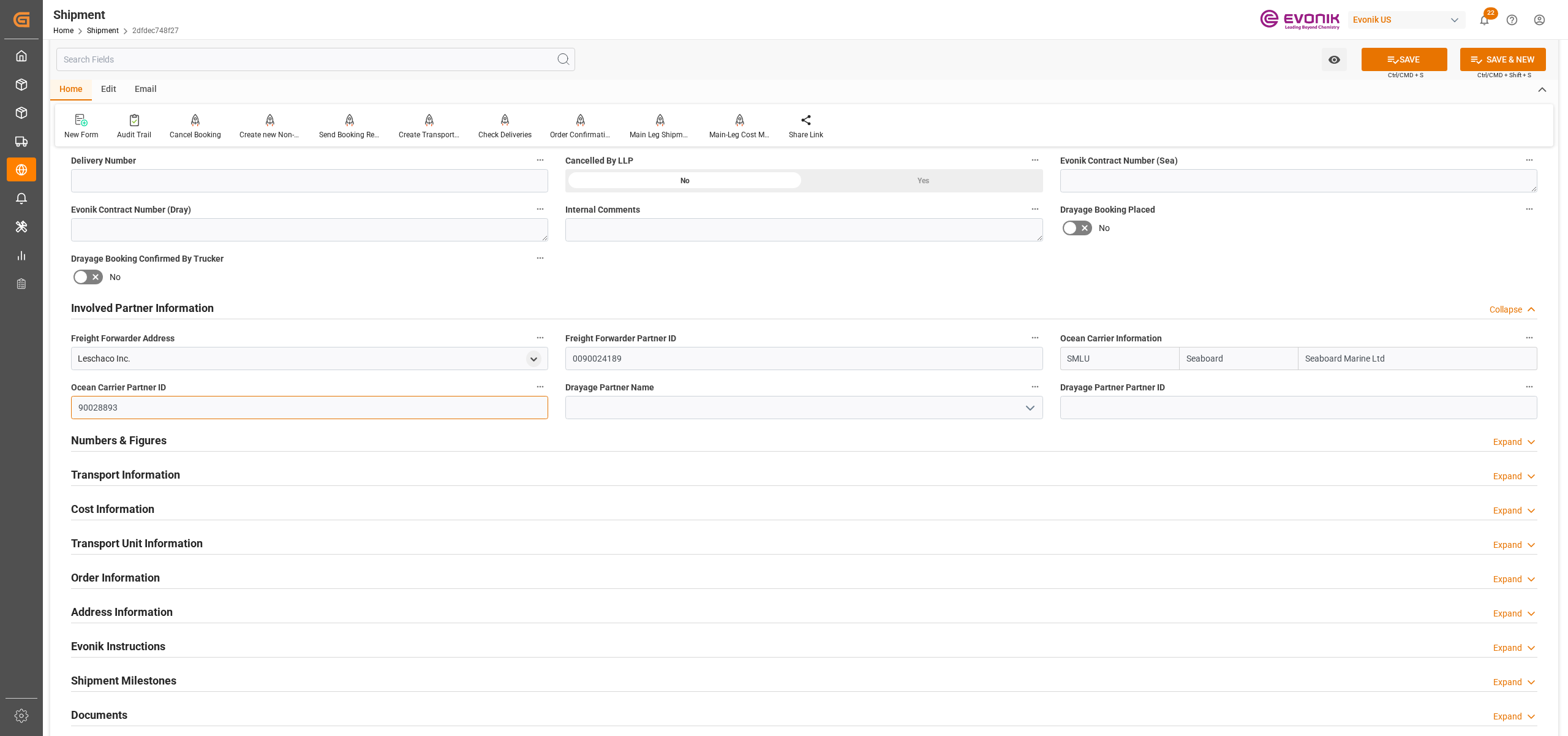
type input "90028893"
click at [627, 407] on input at bounding box center [804, 407] width 478 height 23
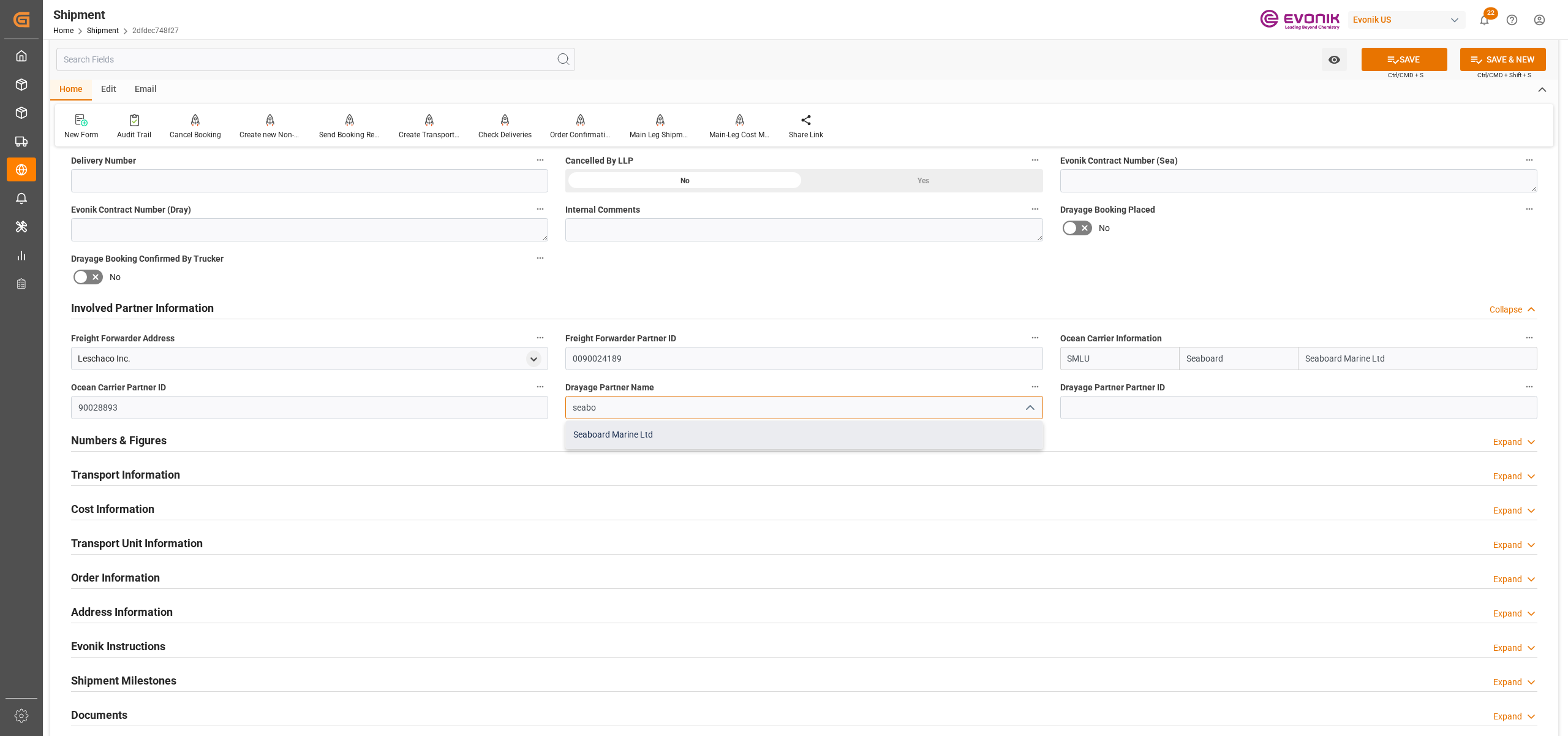
click at [651, 434] on div "Seaboard Marine Ltd" at bounding box center [803, 434] width 476 height 28
type input "Seaboard Marine Ltd"
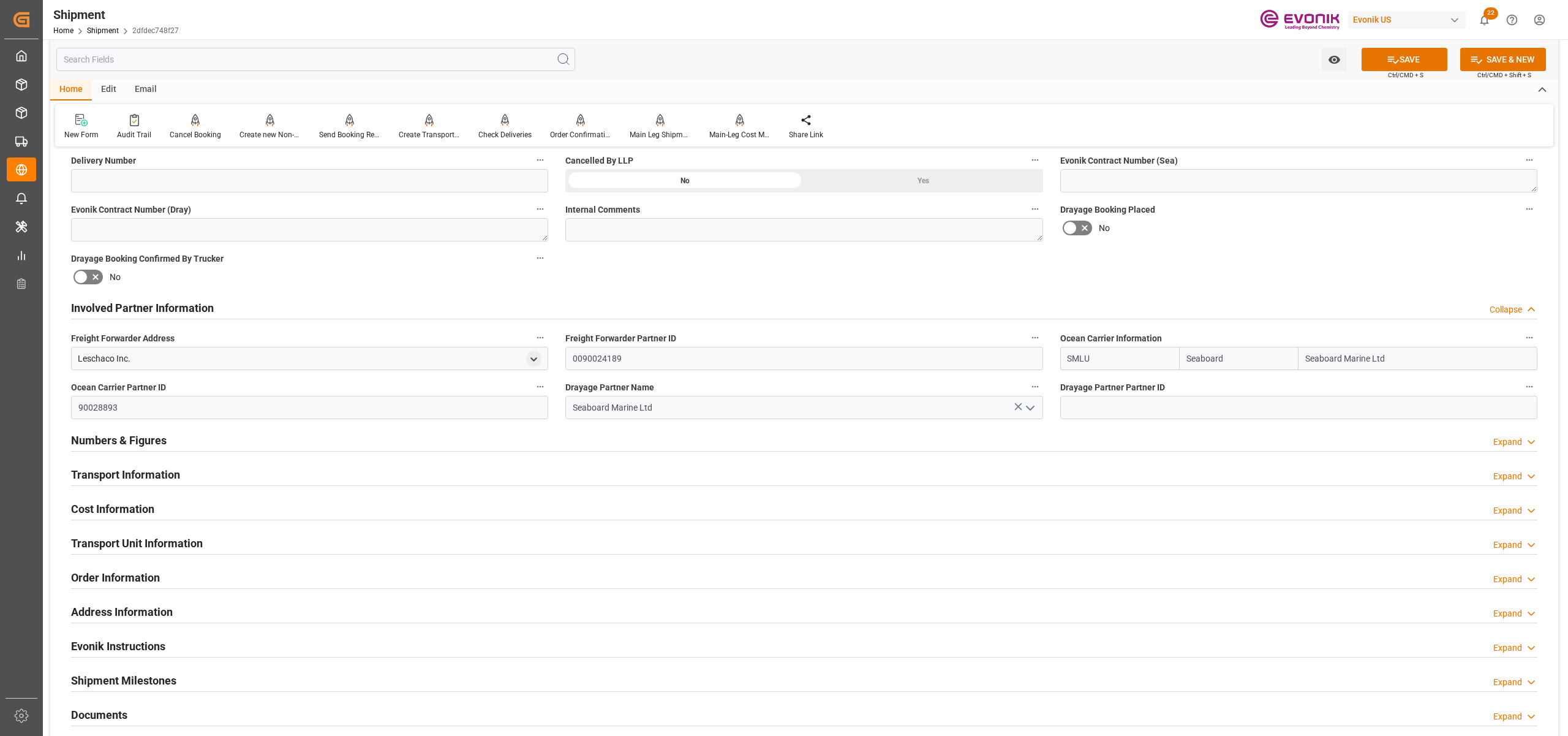
click at [1136, 273] on div "Booking Confirmation Milestone Bar Collapse Submitted to FFW for Booking (Pendi…" at bounding box center [804, 296] width 1508 height 1366
click at [1429, 56] on button "SAVE" at bounding box center [1404, 59] width 86 height 23
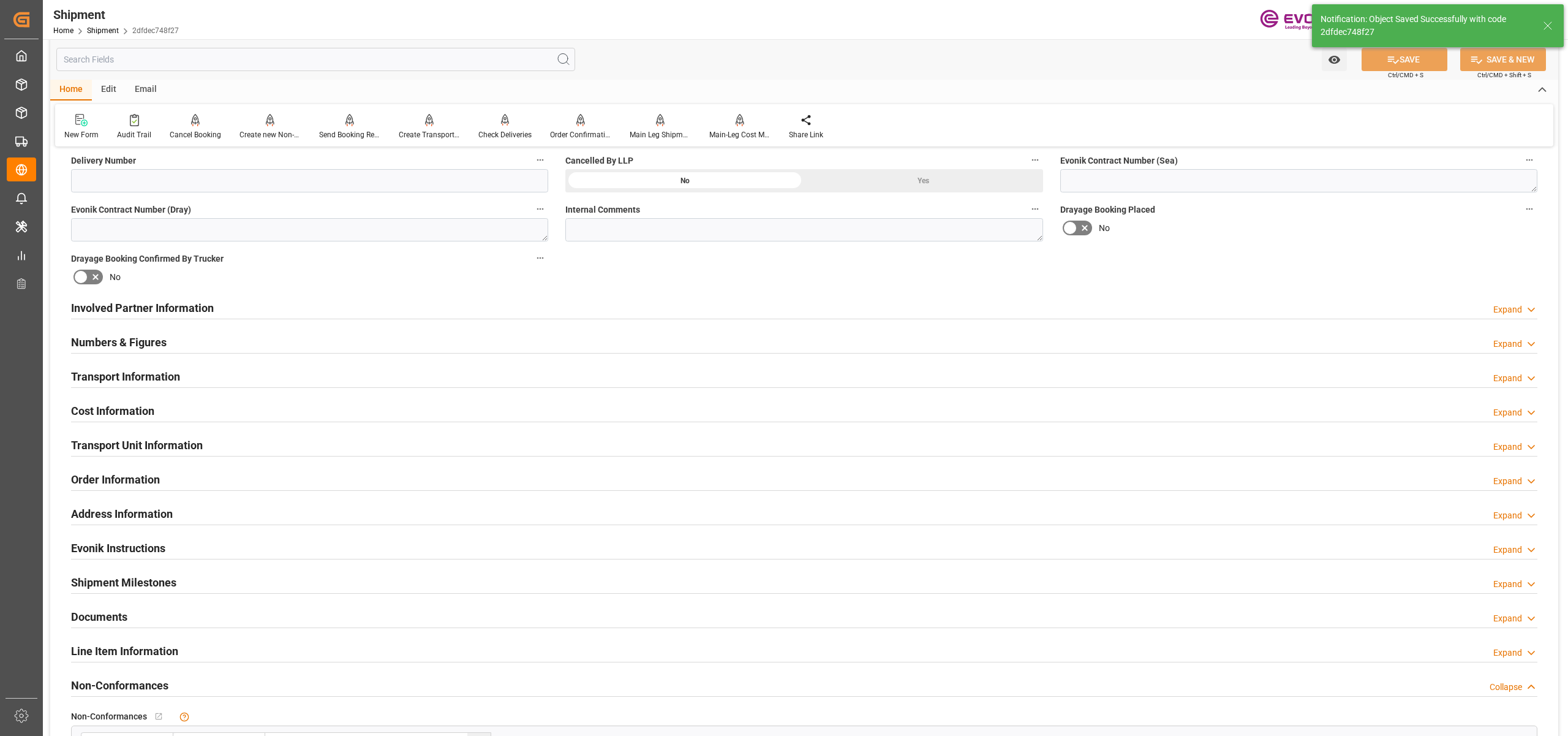
type input "90028893"
click at [660, 312] on div "Involved Partner Information Expand" at bounding box center [803, 307] width 1466 height 23
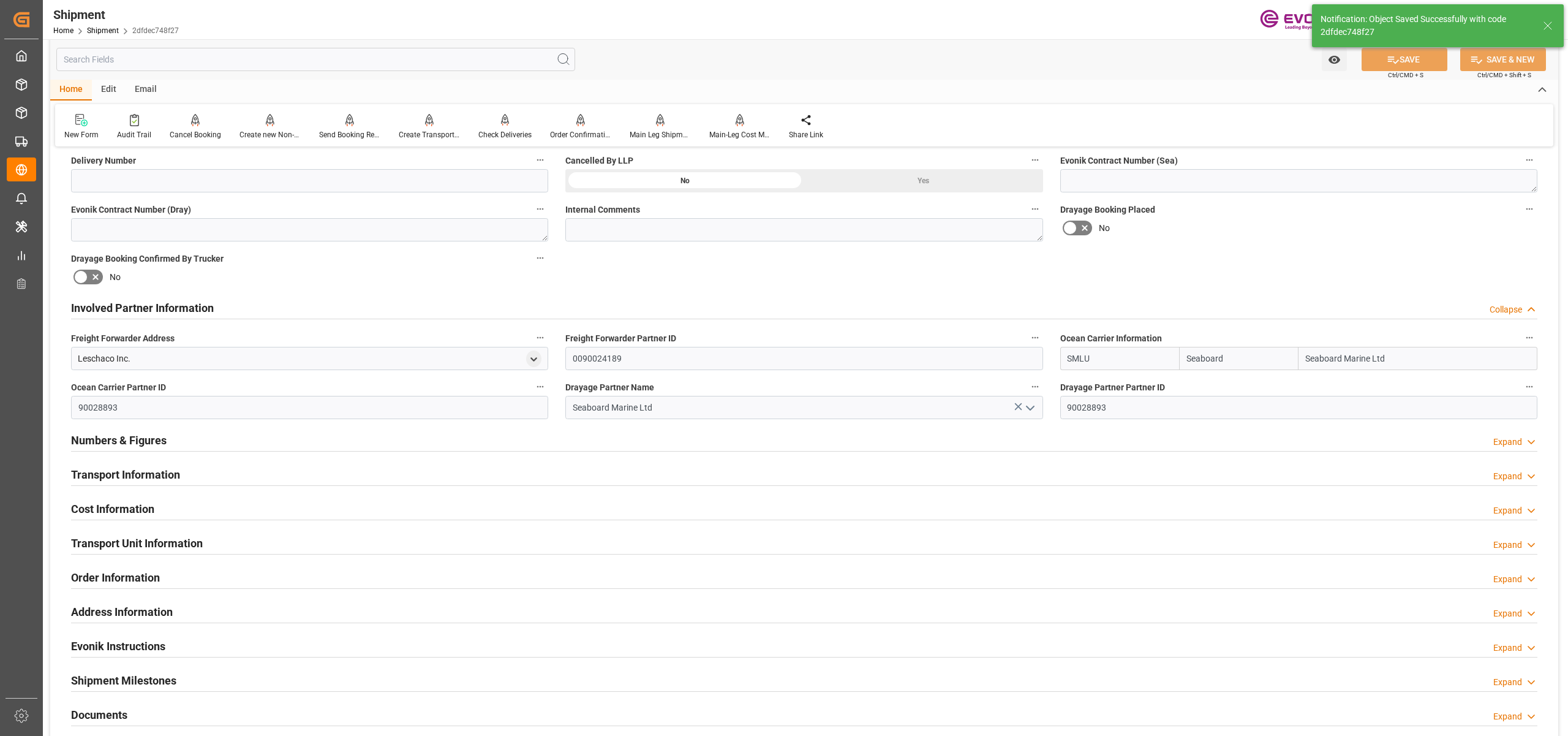
click at [584, 466] on div "Transport Information Expand" at bounding box center [803, 474] width 1466 height 23
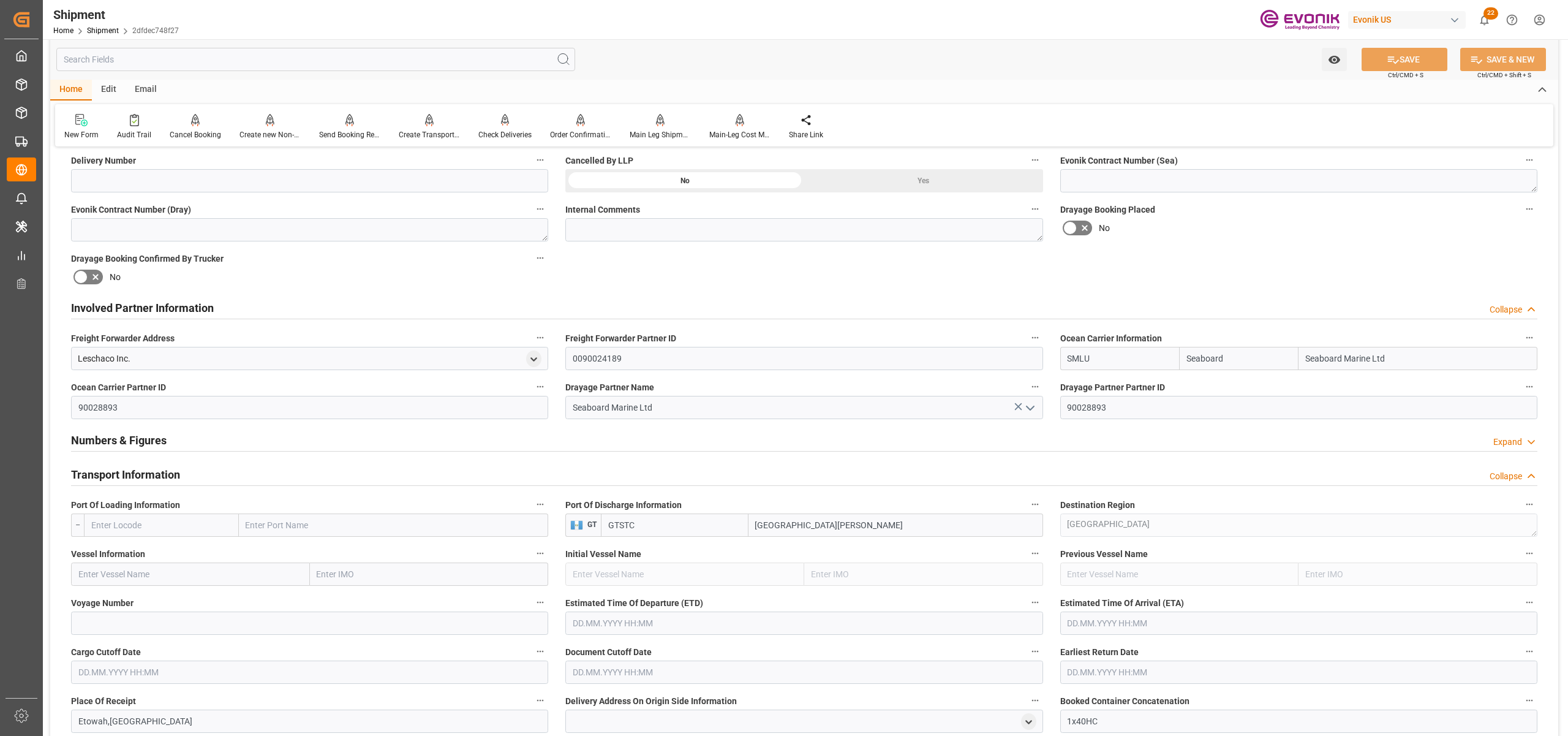
scroll to position [817, 0]
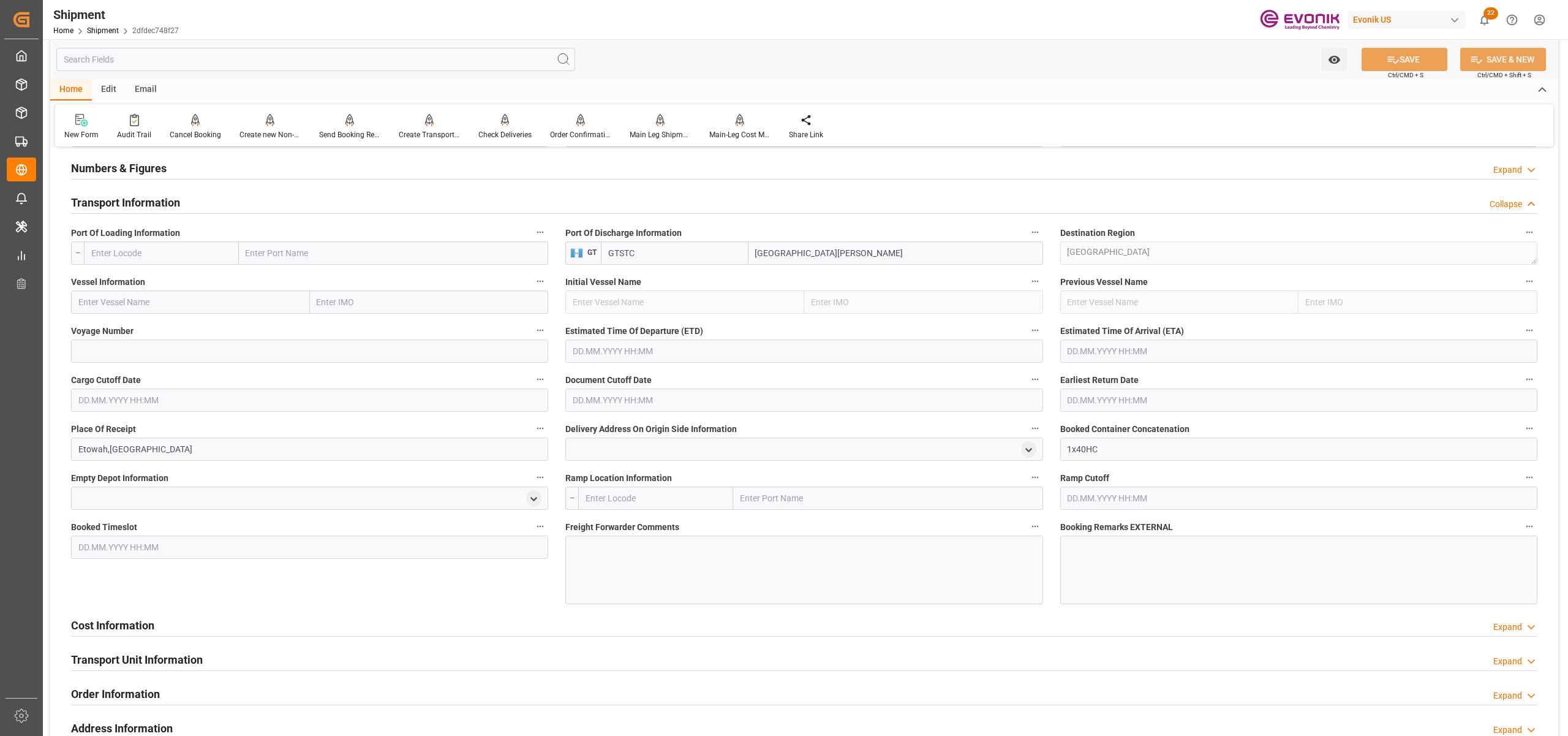
click at [164, 250] on input "text" at bounding box center [161, 253] width 155 height 23
click at [138, 275] on span "USMIA - Miami" at bounding box center [147, 280] width 111 height 10
type input "USMIA"
type input "Miami"
type input "USMIA"
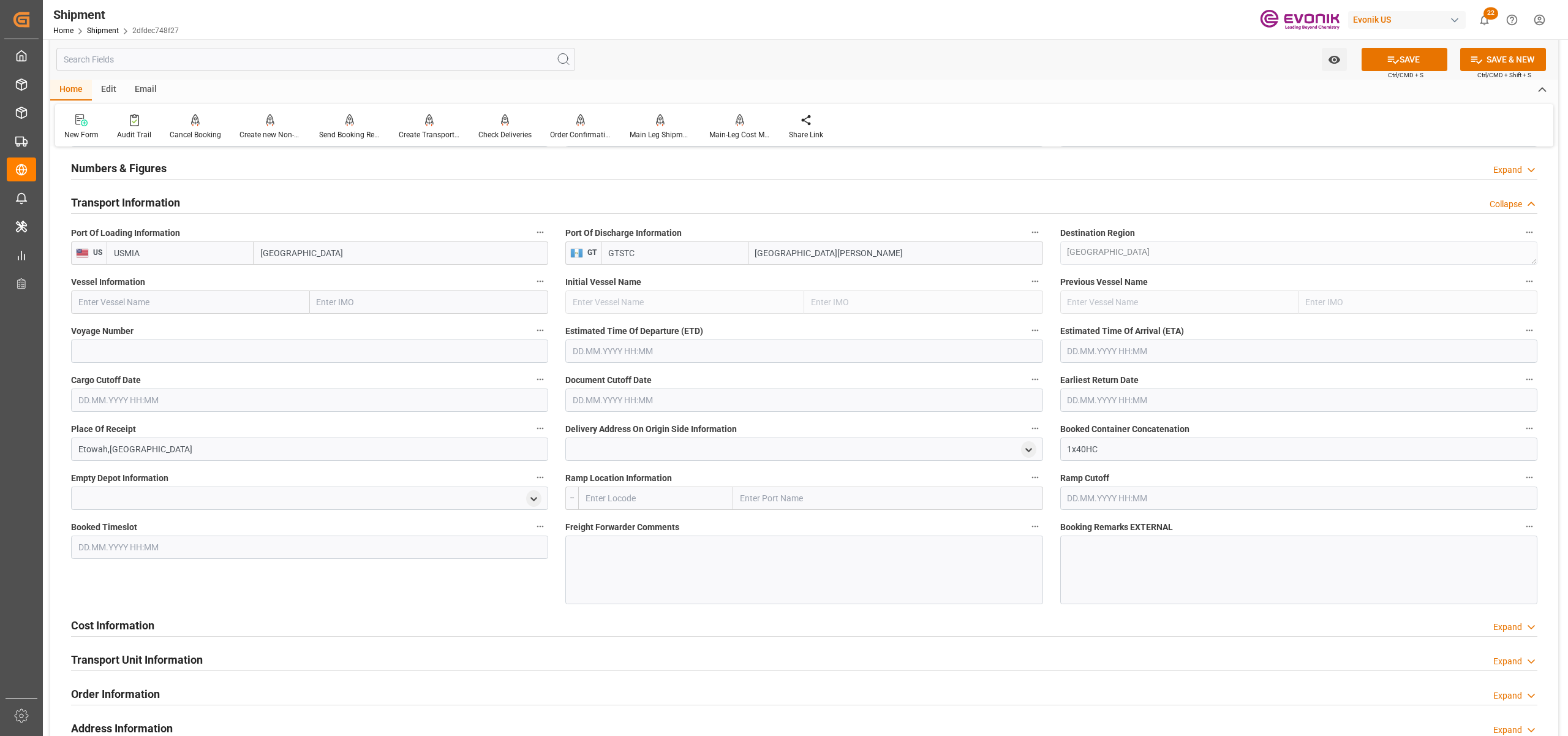
click at [161, 300] on input "text" at bounding box center [189, 302] width 239 height 23
click at [169, 300] on input "text" at bounding box center [189, 302] width 239 height 23
paste input "Diana J/ 9344239"
click at [136, 300] on input "Diana J/ 9344239" at bounding box center [189, 302] width 239 height 23
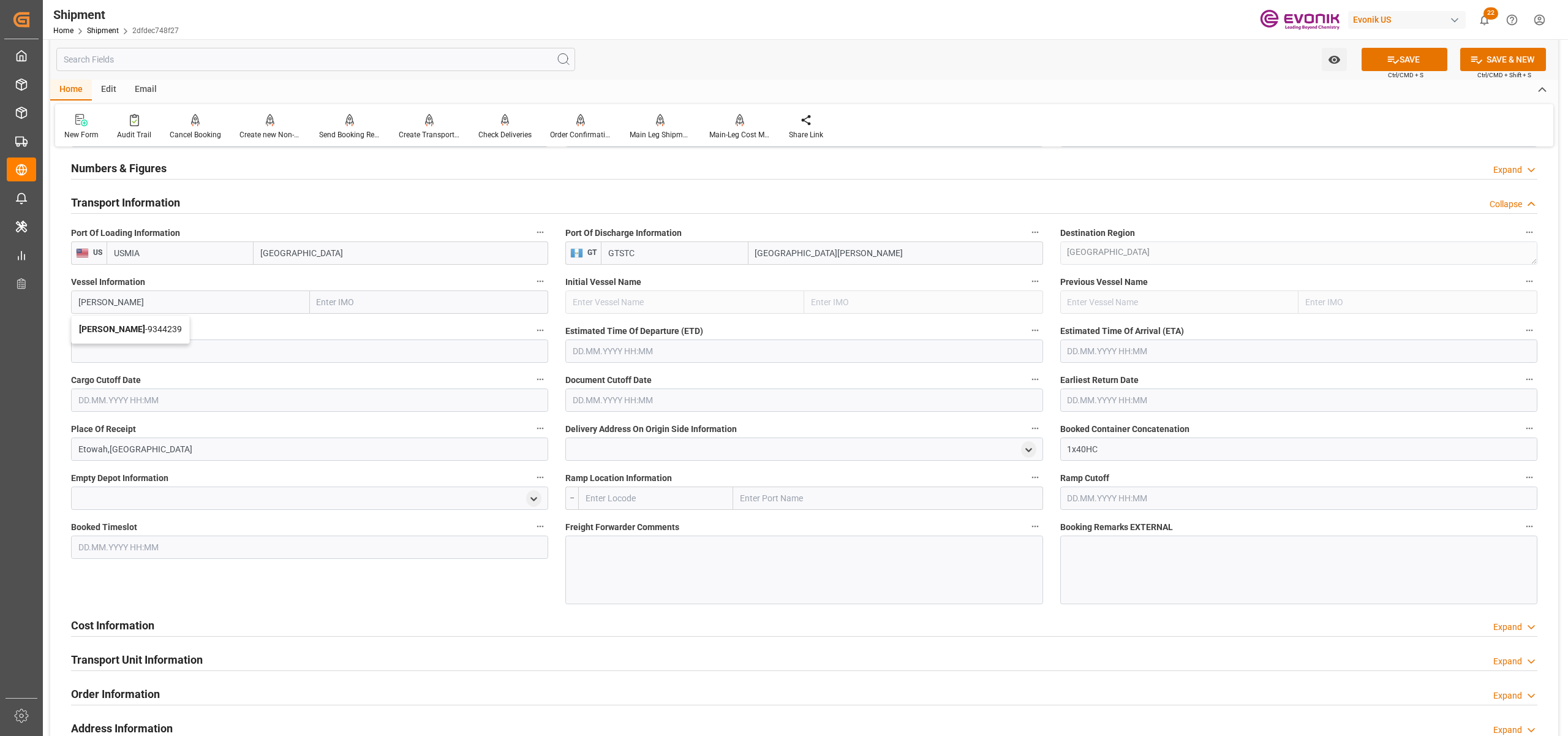
click at [121, 322] on div "DIANA J - 9344239" at bounding box center [131, 329] width 118 height 28
type input "DIANA J"
type input "9344239"
type input "DIANA J"
click at [171, 356] on input at bounding box center [309, 351] width 478 height 23
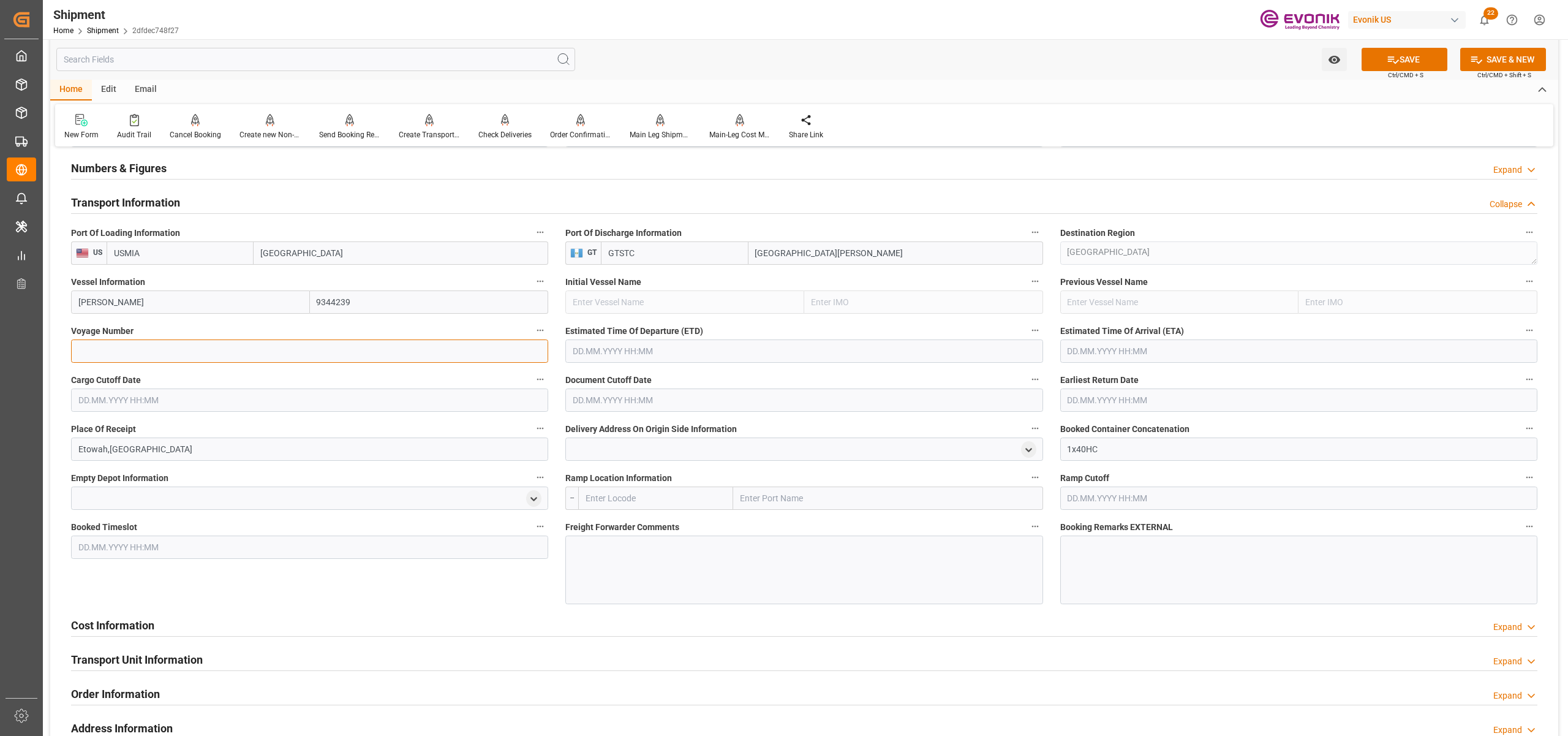
paste input "9344239"
type input "9344239"
click at [710, 353] on input "text" at bounding box center [804, 351] width 478 height 23
click at [734, 375] on button "Next Month" at bounding box center [731, 379] width 8 height 8
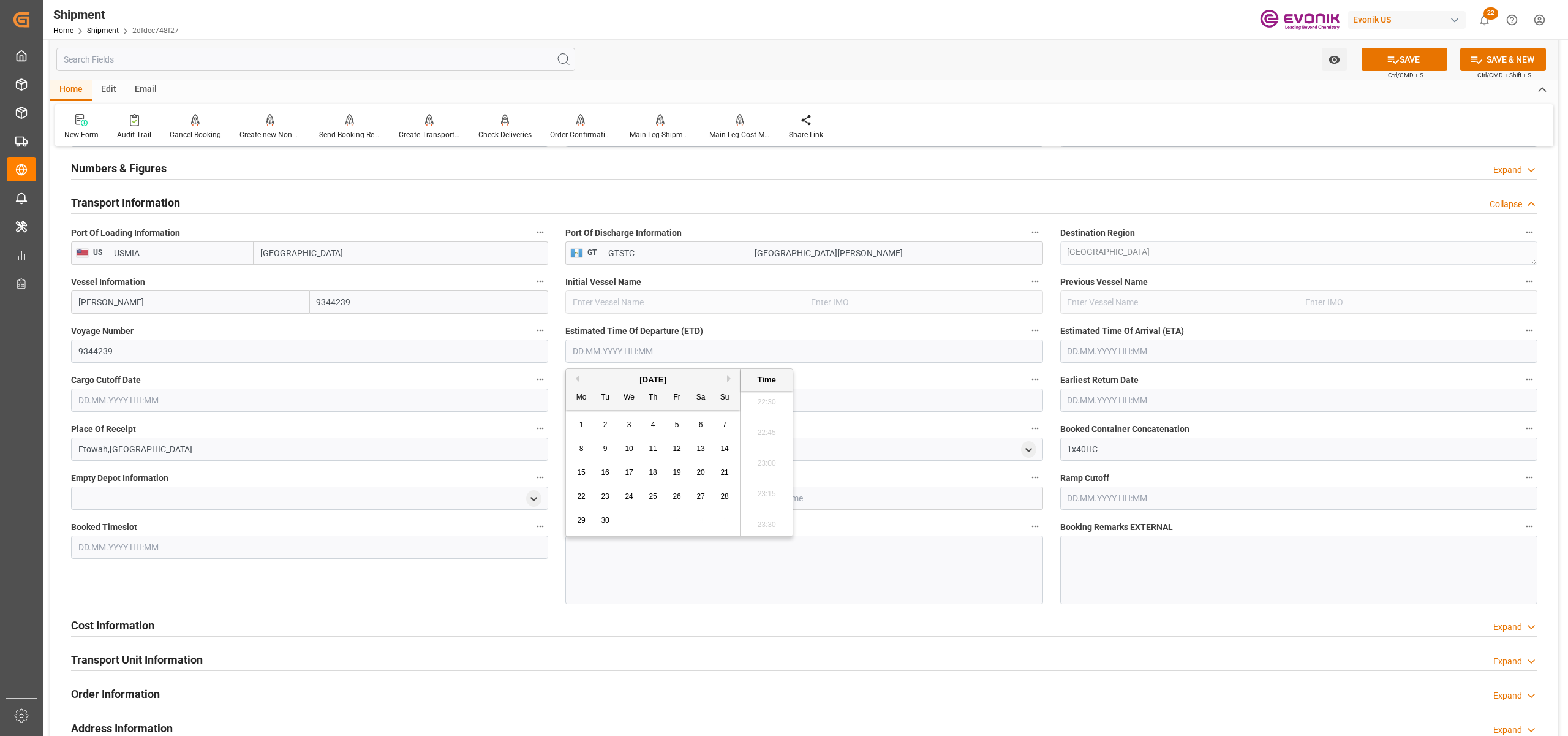
click at [730, 376] on button "Next Month" at bounding box center [731, 379] width 8 height 8
click at [654, 454] on div "9" at bounding box center [653, 449] width 15 height 15
type input "09.10.2025 00:00"
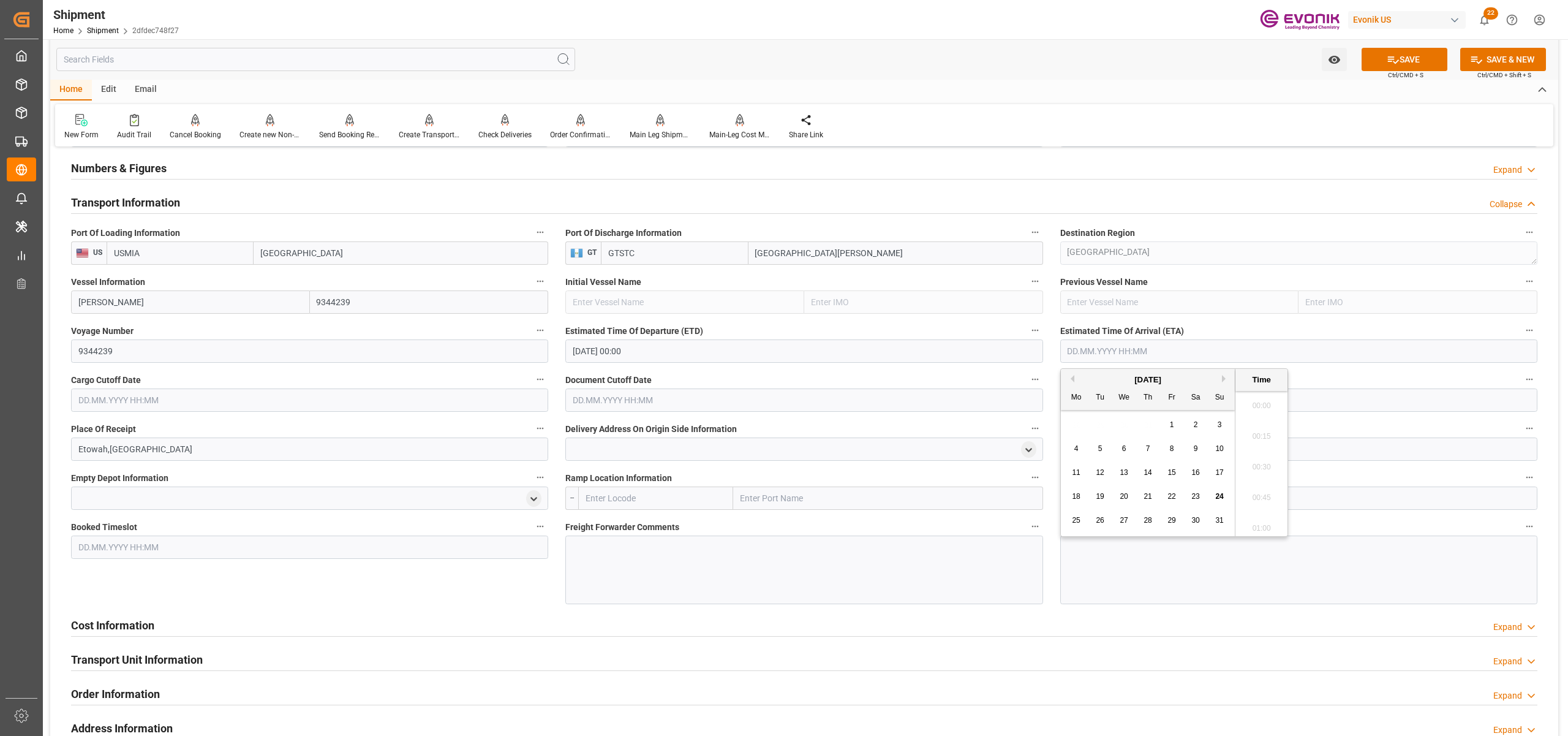
click at [1115, 354] on input "text" at bounding box center [1299, 351] width 478 height 23
click at [1223, 380] on button "Next Month" at bounding box center [1226, 379] width 8 height 8
click at [1221, 447] on span "12" at bounding box center [1219, 448] width 8 height 9
type input "12.10.2025 00:00"
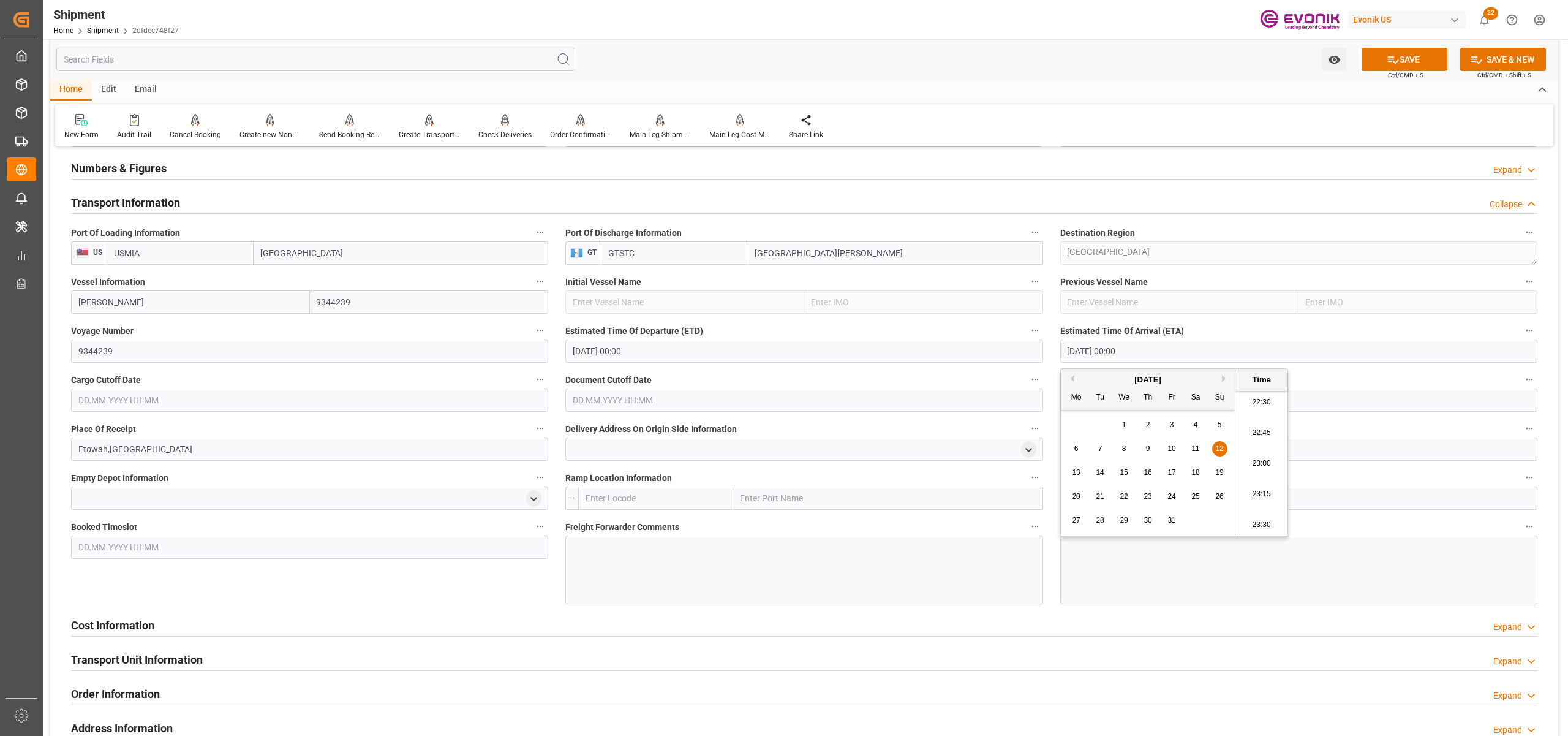
click at [324, 397] on input "text" at bounding box center [309, 400] width 478 height 23
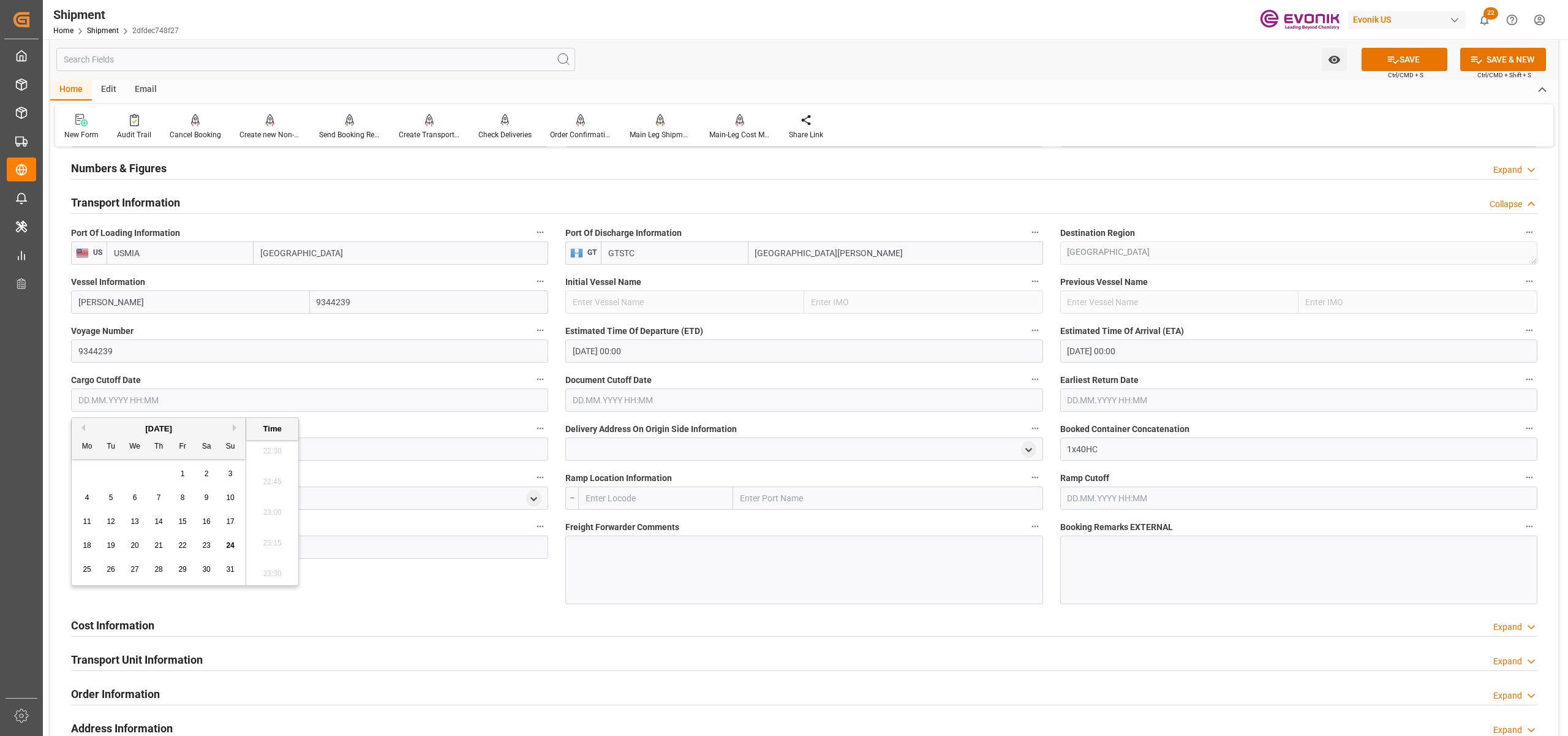
click at [236, 427] on button "Next Month" at bounding box center [237, 427] width 8 height 8
click at [182, 543] on span "26" at bounding box center [182, 545] width 8 height 9
type input "[DATE] 00:00"
click at [621, 396] on input "text" at bounding box center [804, 400] width 478 height 23
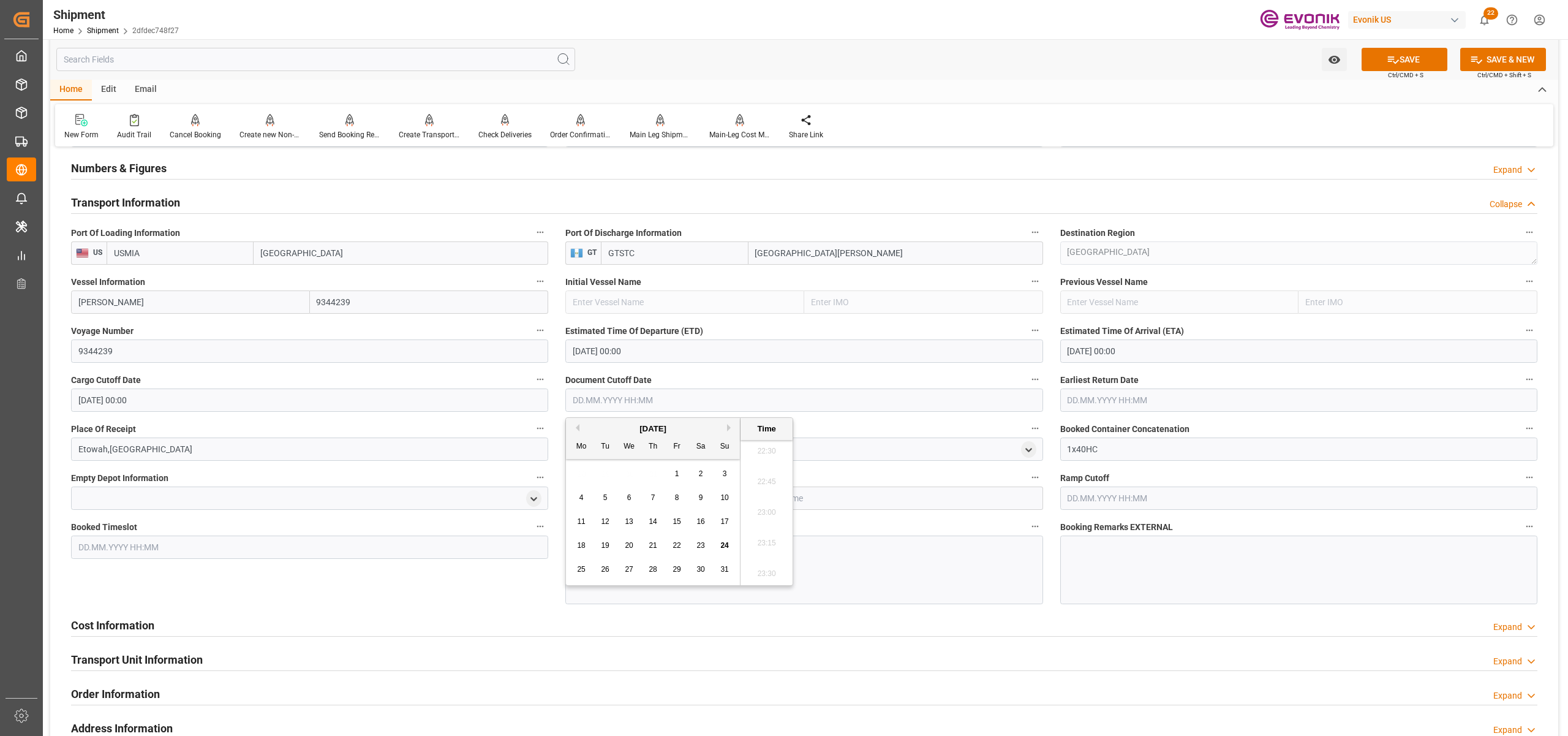
click at [733, 426] on button "Next Month" at bounding box center [731, 427] width 8 height 8
click at [675, 547] on span "26" at bounding box center [677, 545] width 8 height 9
type input "[DATE] 00:00"
click at [1096, 402] on input "text" at bounding box center [1299, 400] width 478 height 23
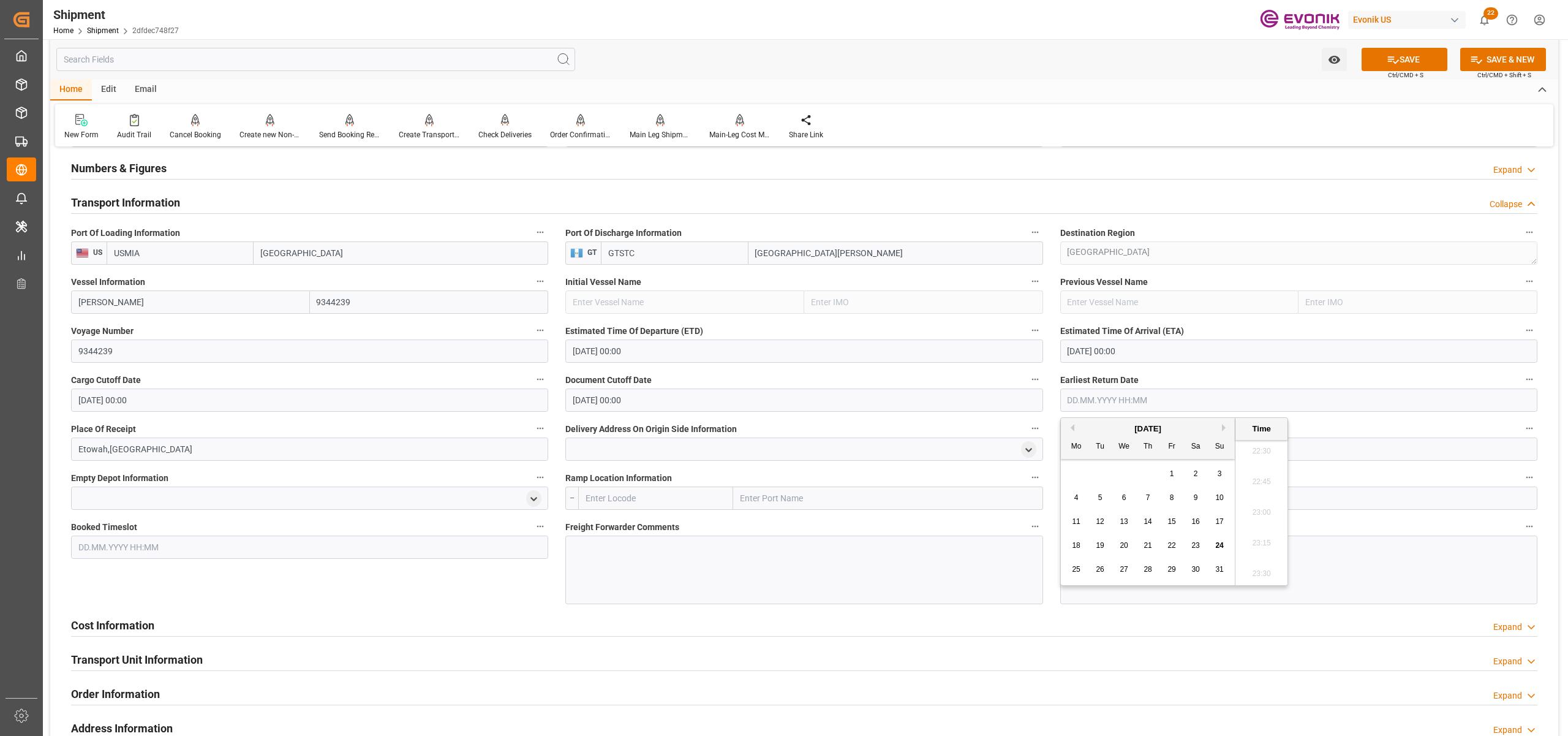
click at [1228, 427] on button "Next Month" at bounding box center [1226, 427] width 8 height 8
click at [1173, 547] on span "26" at bounding box center [1172, 545] width 8 height 9
type input "[DATE] 00:00"
click at [1544, 478] on div "Ramp Cutoff" at bounding box center [1298, 489] width 494 height 49
click at [1421, 57] on button "SAVE" at bounding box center [1404, 59] width 86 height 23
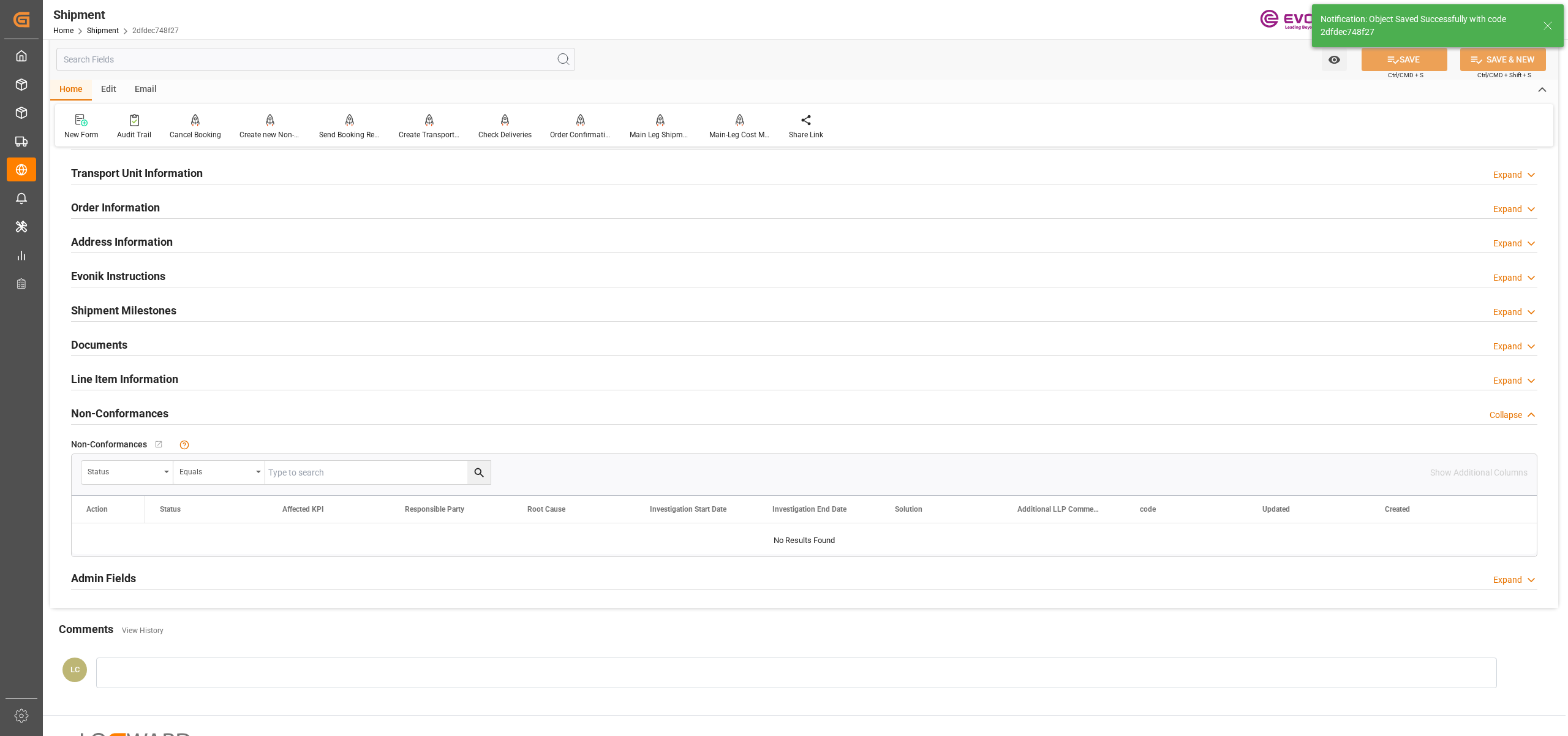
scroll to position [545, 0]
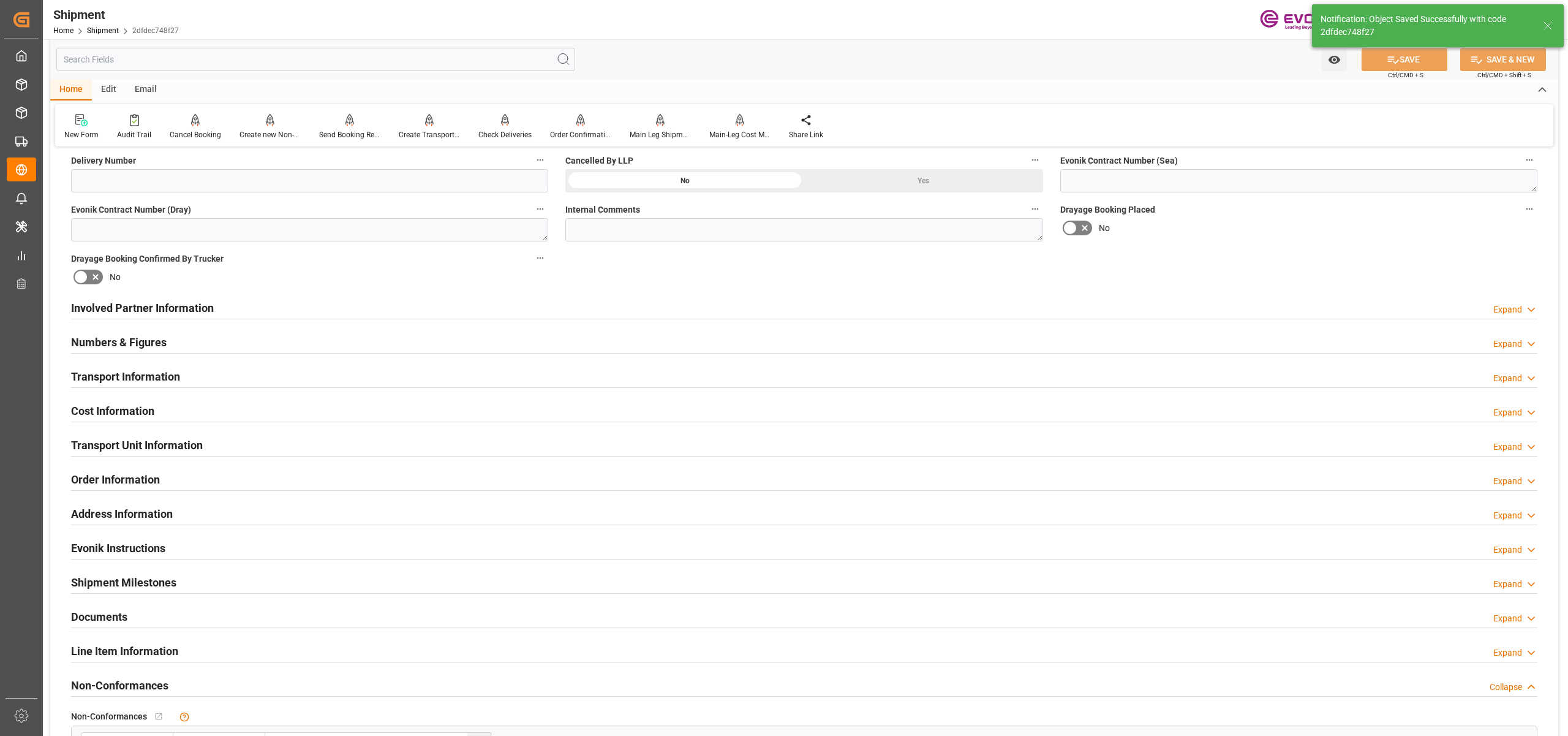
drag, startPoint x: 339, startPoint y: 405, endPoint x: 373, endPoint y: 407, distance: 34.1
click at [339, 405] on div "Cost Information Expand" at bounding box center [803, 410] width 1466 height 23
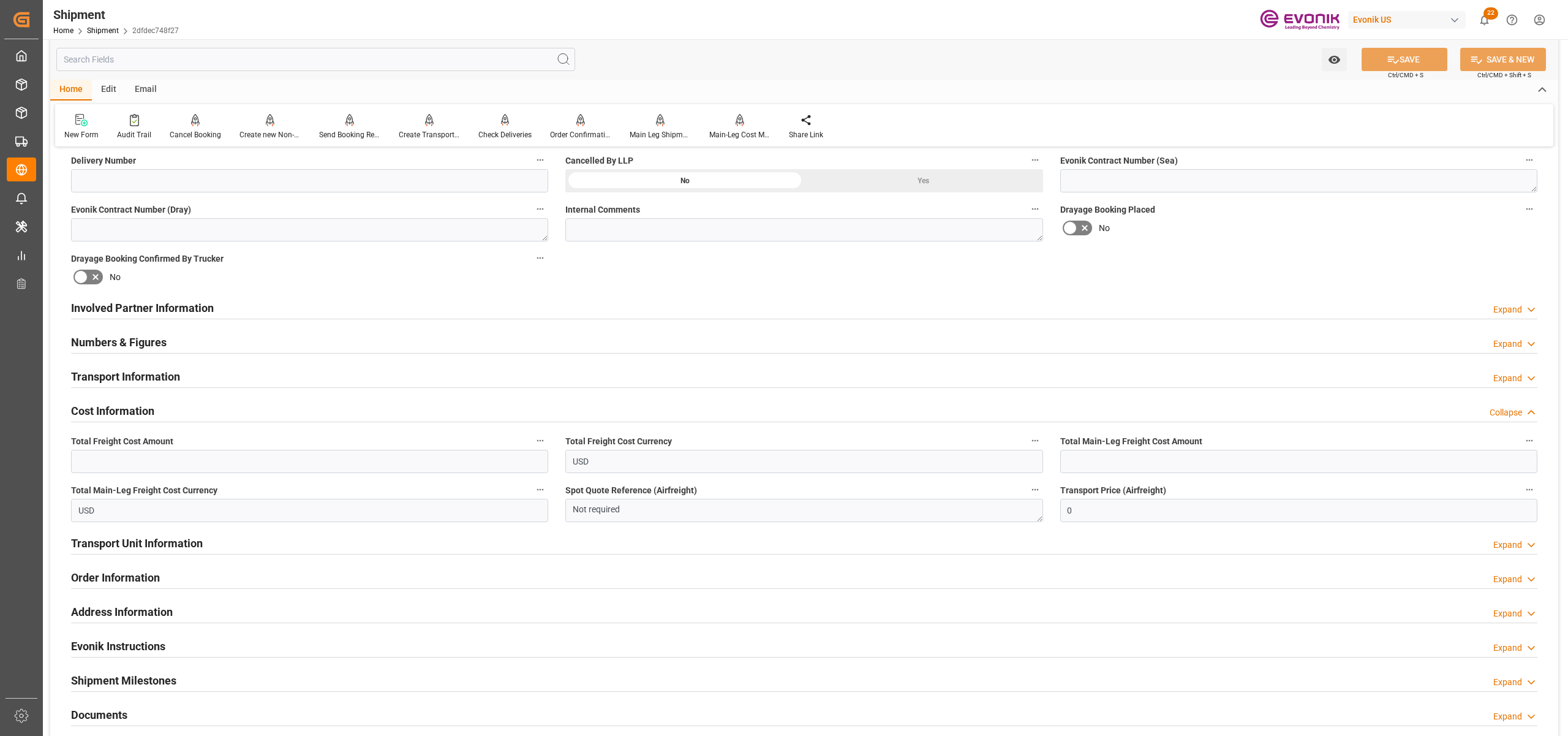
click at [363, 372] on div "Transport Information Expand" at bounding box center [803, 375] width 1466 height 23
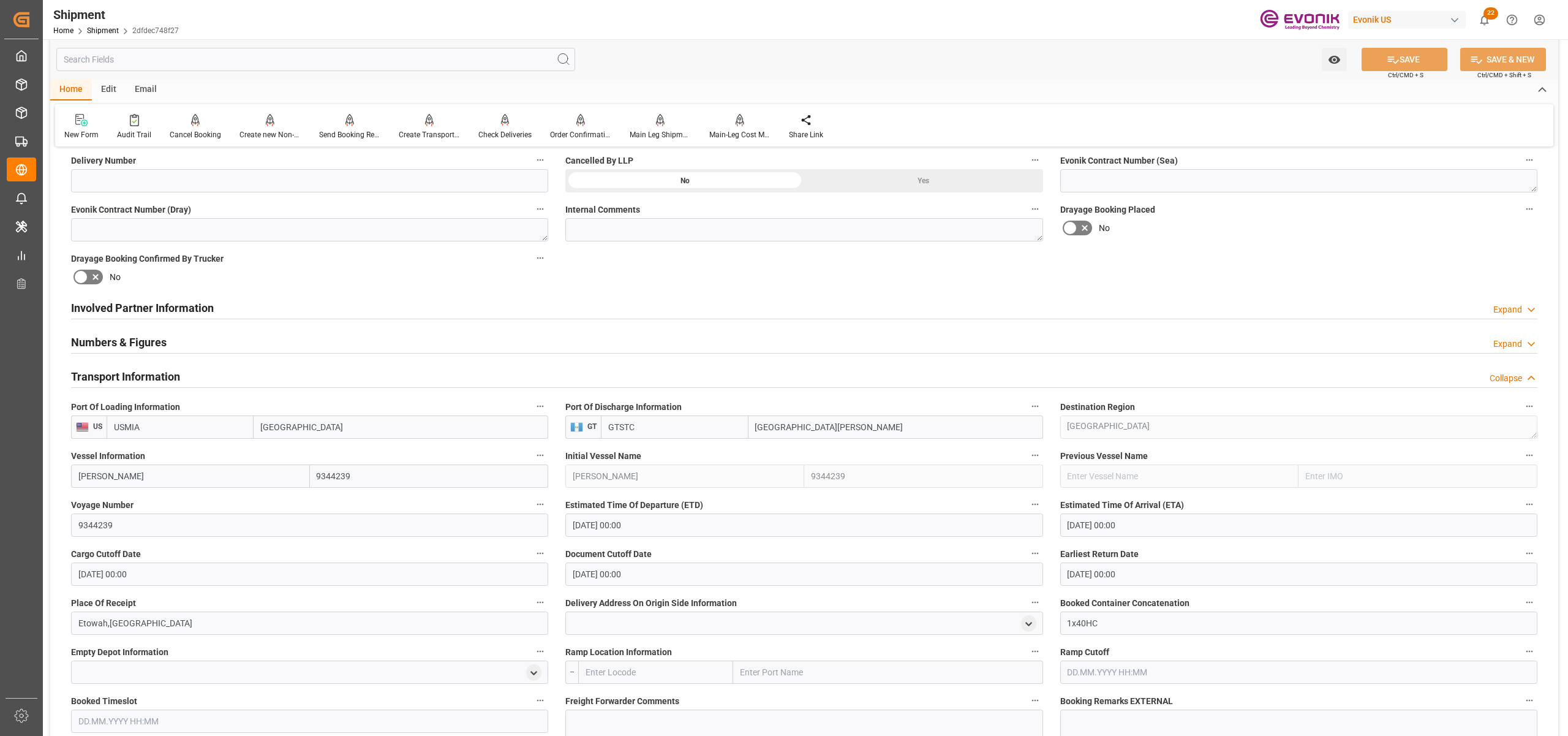
scroll to position [817, 0]
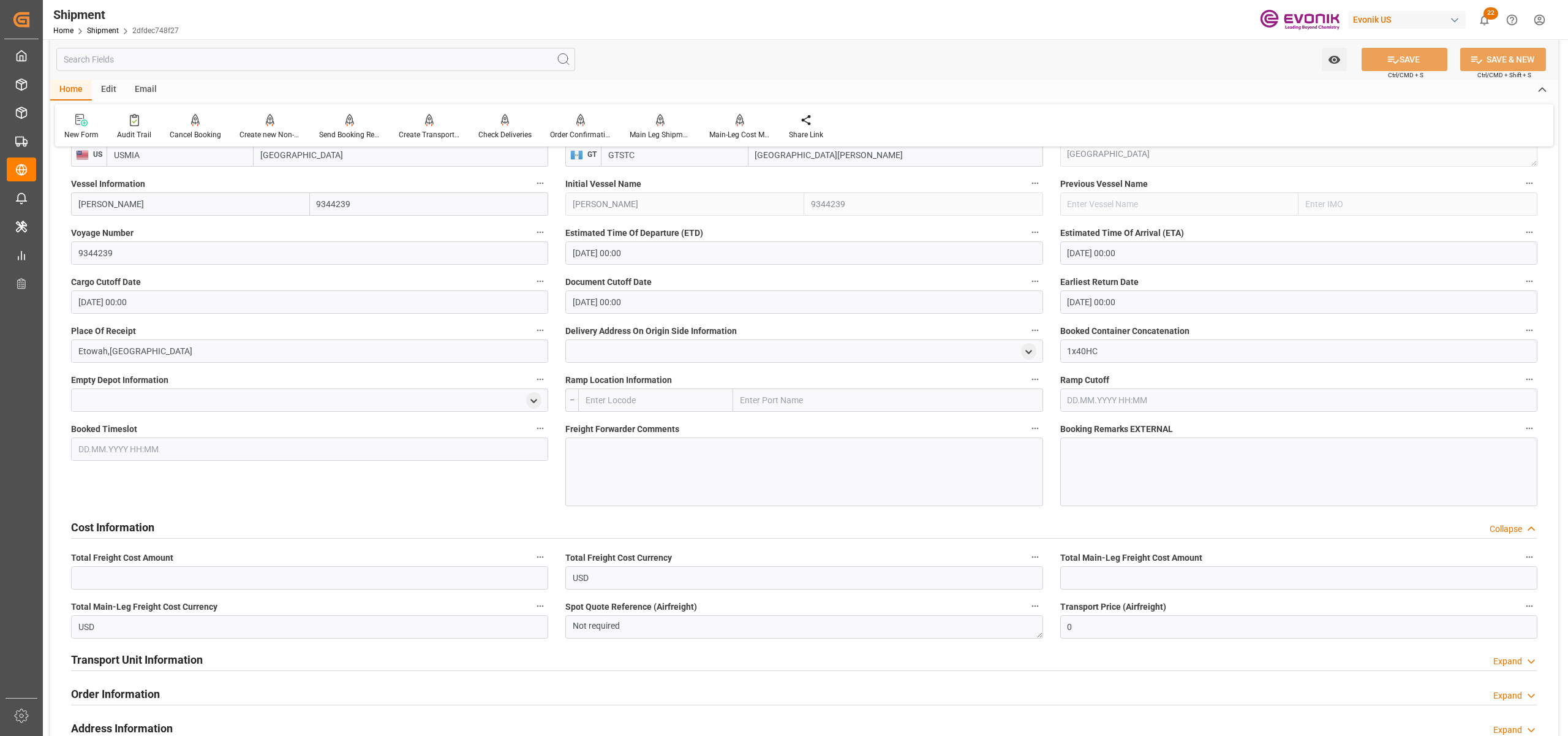
click at [608, 449] on div at bounding box center [804, 471] width 478 height 69
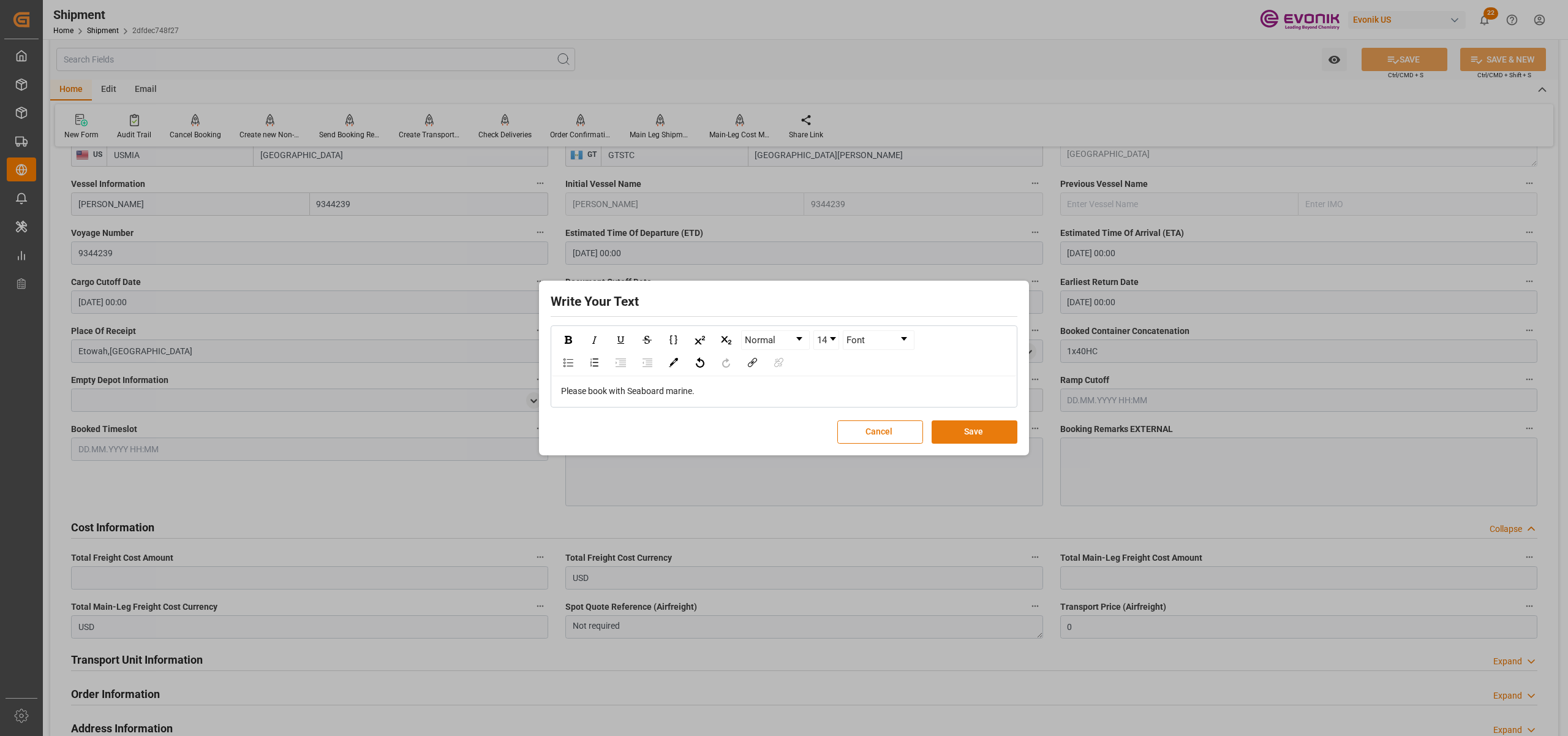
click at [975, 429] on button "Save" at bounding box center [974, 432] width 86 height 23
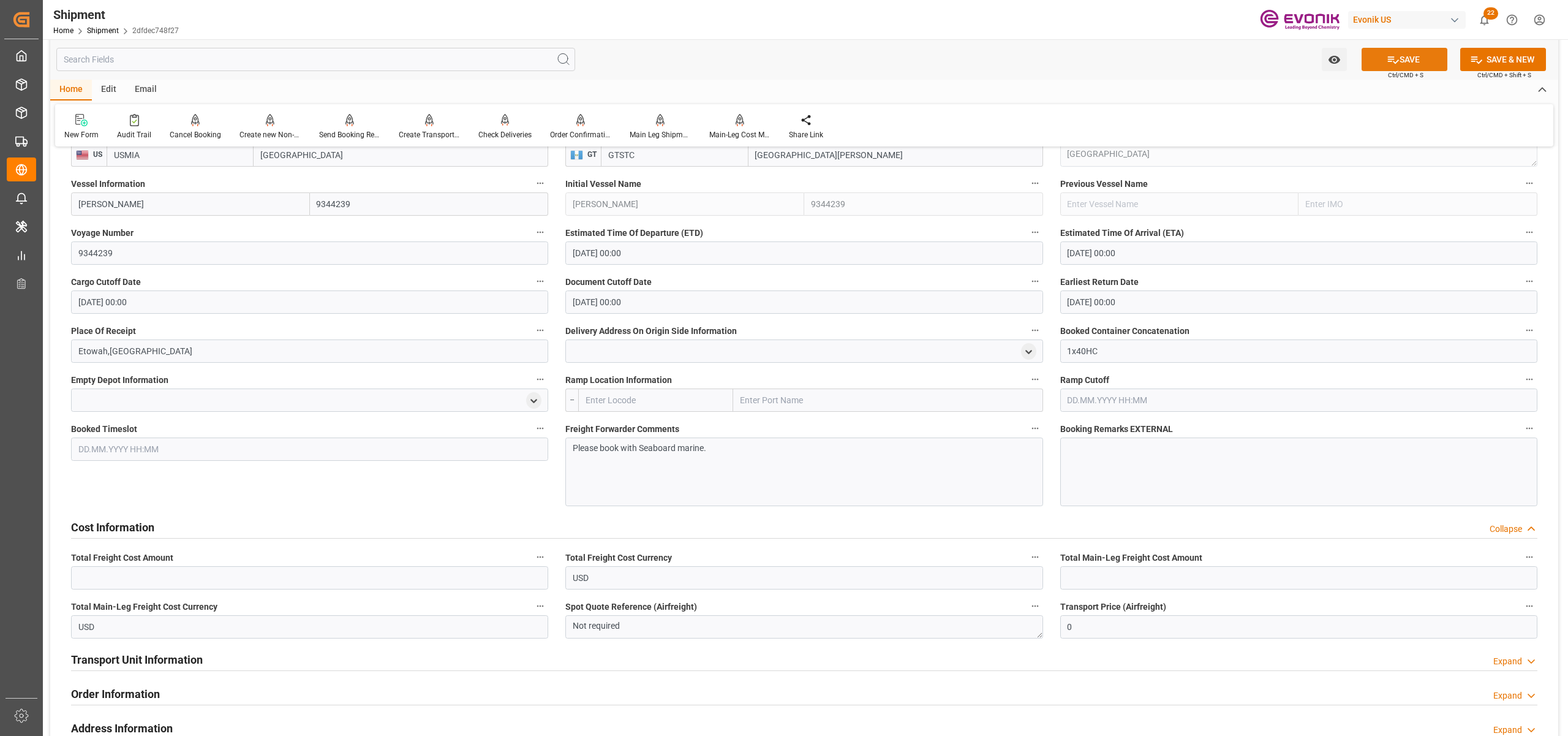
click at [1402, 60] on button "SAVE" at bounding box center [1404, 59] width 86 height 23
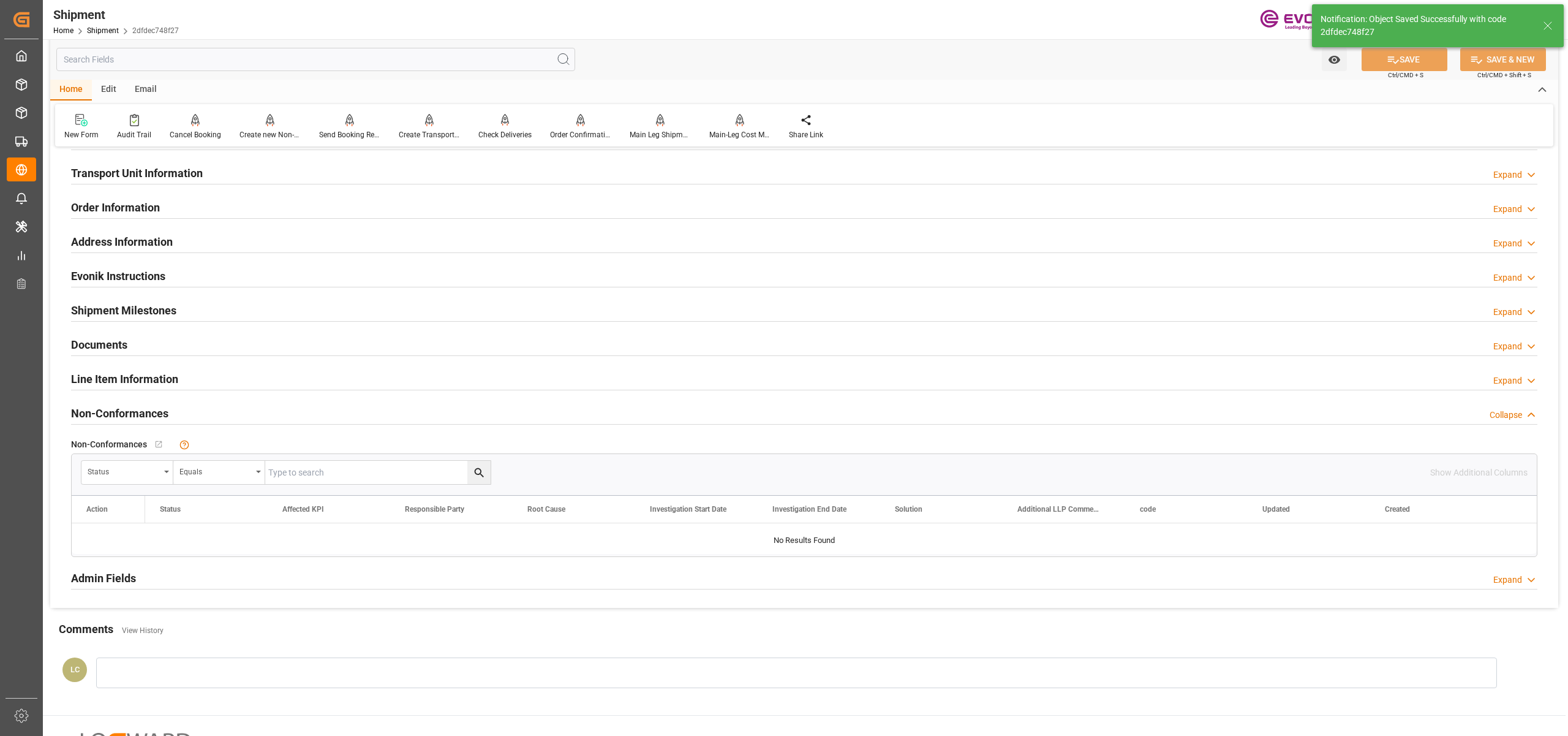
scroll to position [545, 0]
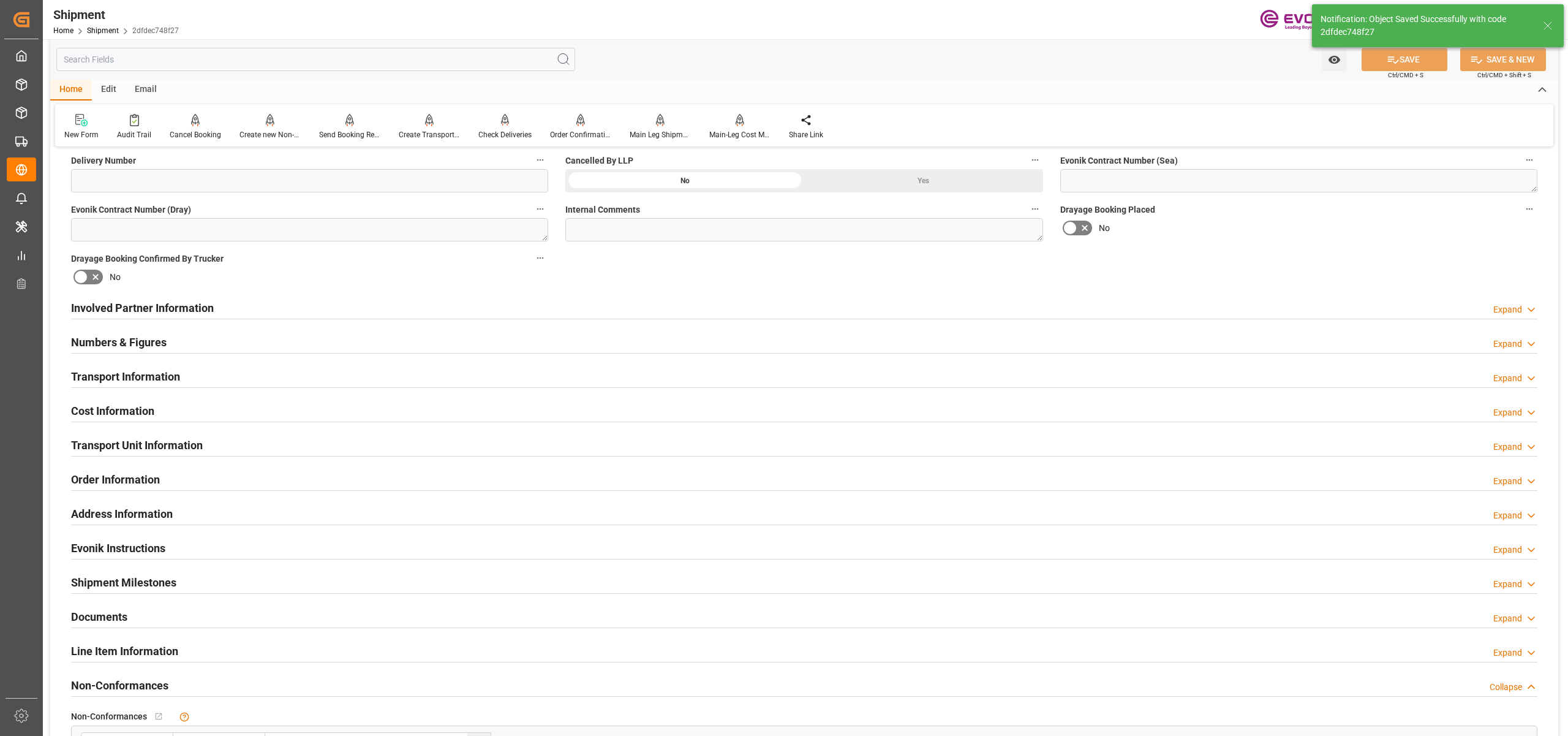
click at [174, 412] on div "Cost Information Expand" at bounding box center [803, 410] width 1466 height 23
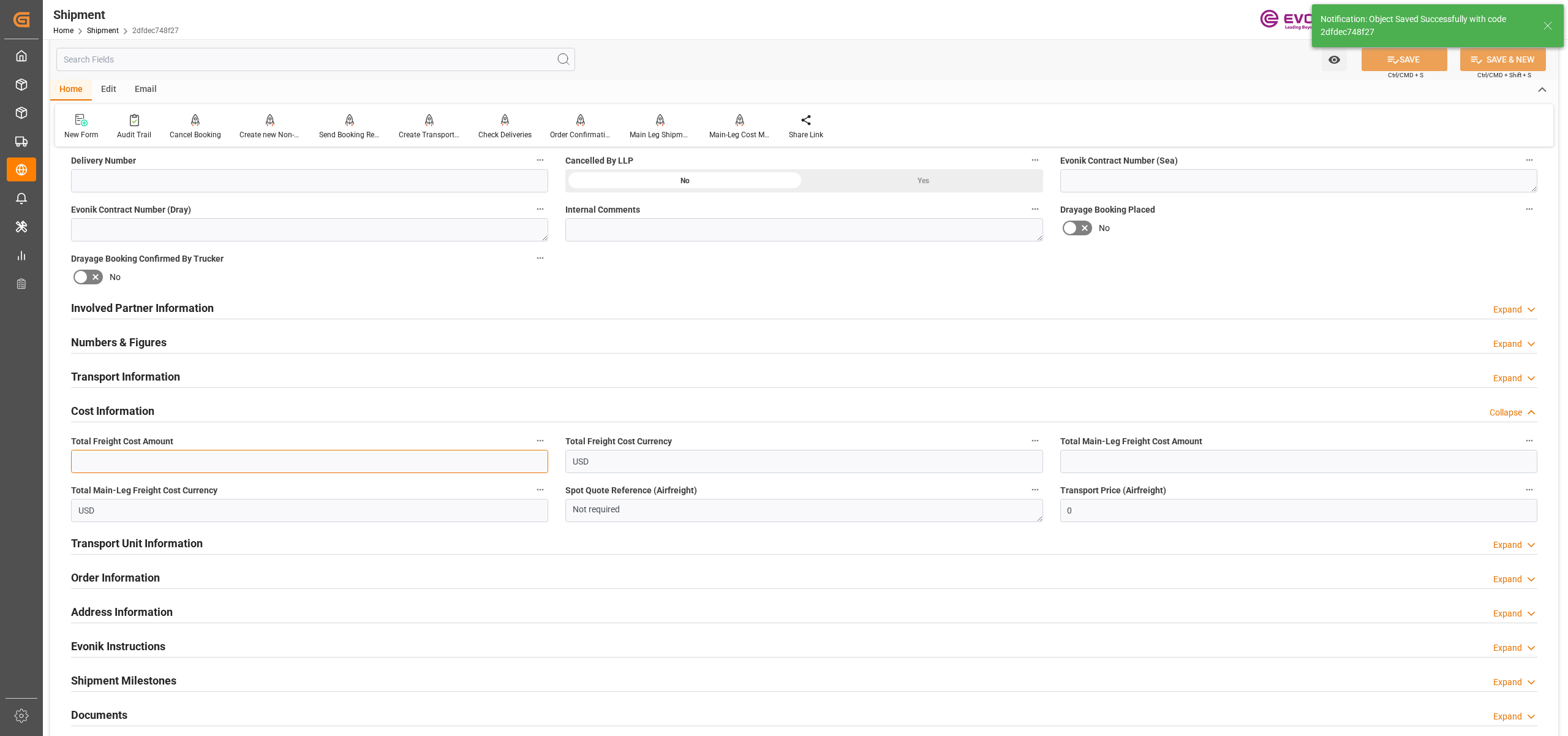
click at [136, 466] on input "text" at bounding box center [309, 461] width 478 height 23
paste input "4000"
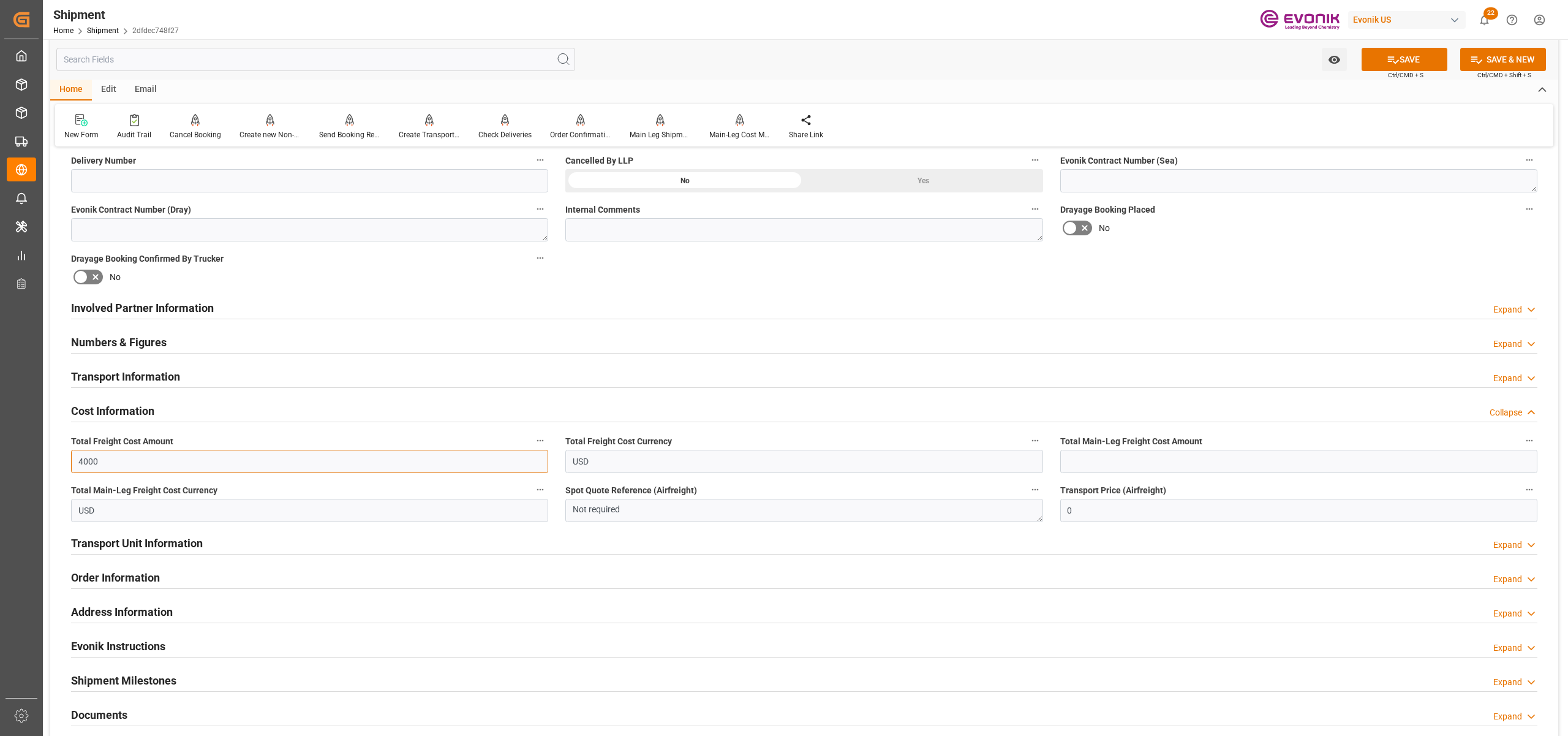
type input "4000"
click at [1162, 457] on input "text" at bounding box center [1299, 461] width 478 height 23
paste input "4000"
type input "4000"
click at [1360, 262] on div "Booking Confirmation Milestone Bar Collapse Submitted to FFW for Booking (Pendi…" at bounding box center [804, 296] width 1508 height 1366
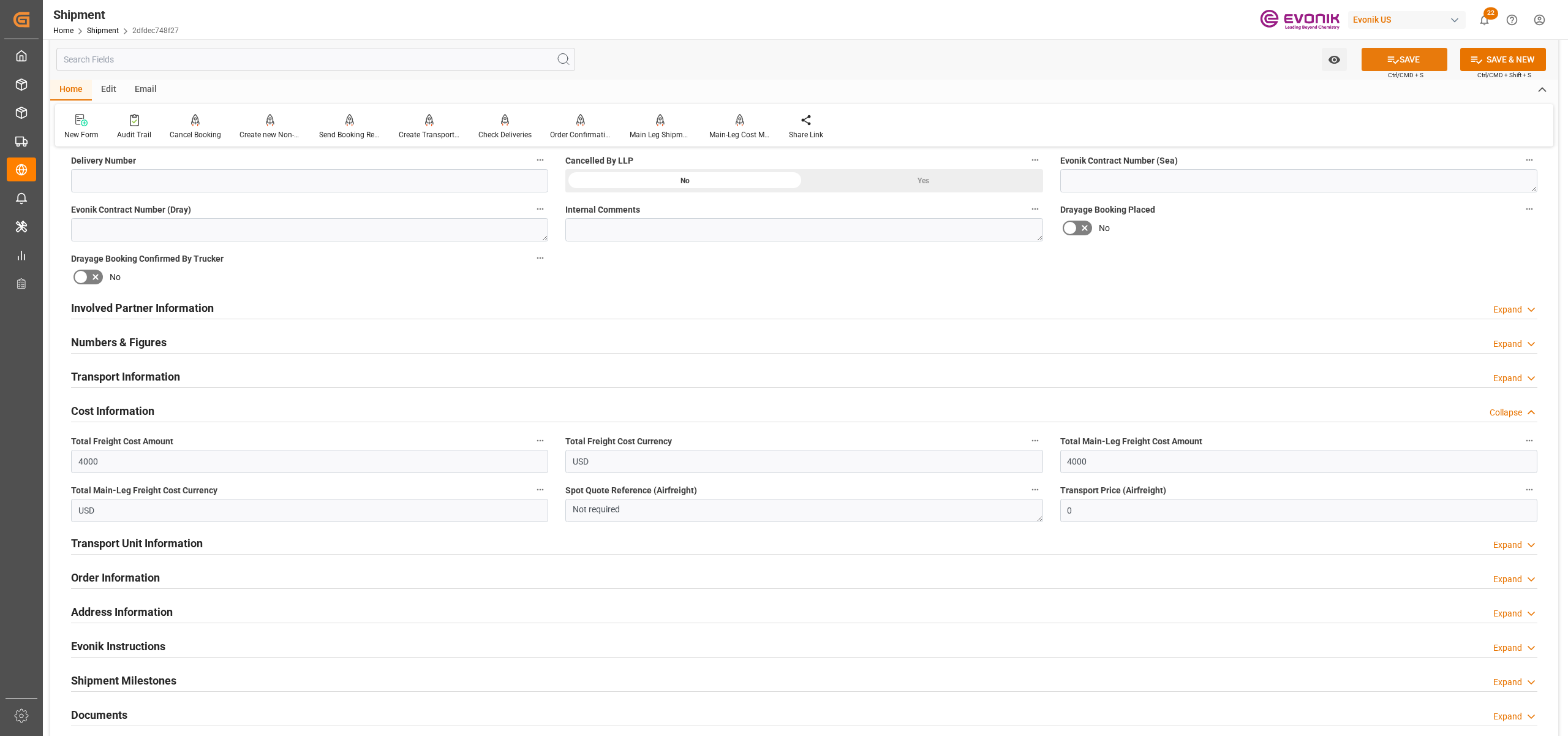
click at [1408, 49] on button "SAVE" at bounding box center [1404, 59] width 86 height 23
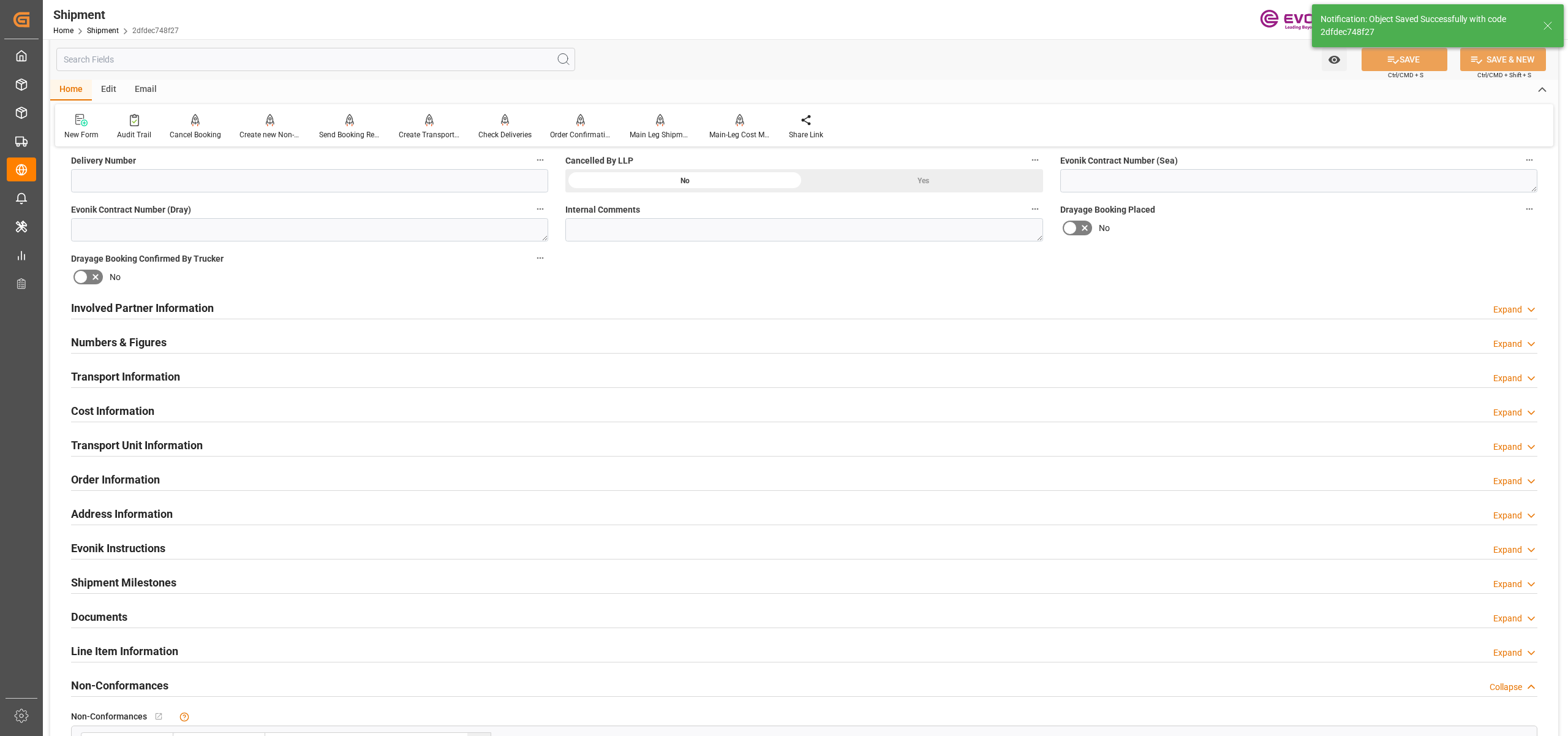
click at [746, 307] on div "Involved Partner Information Expand" at bounding box center [803, 307] width 1466 height 23
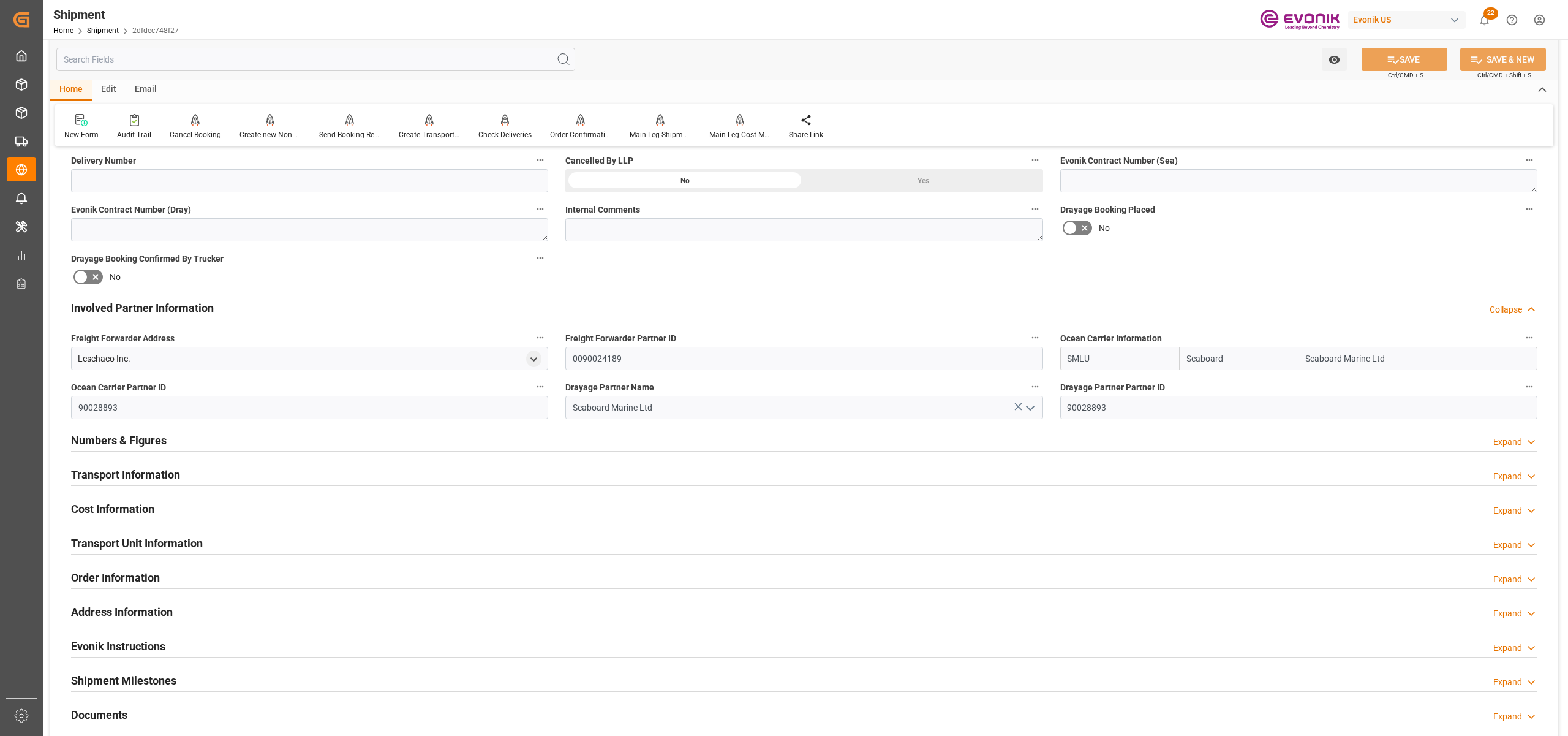
click at [501, 467] on div "Transport Information Expand" at bounding box center [803, 474] width 1466 height 23
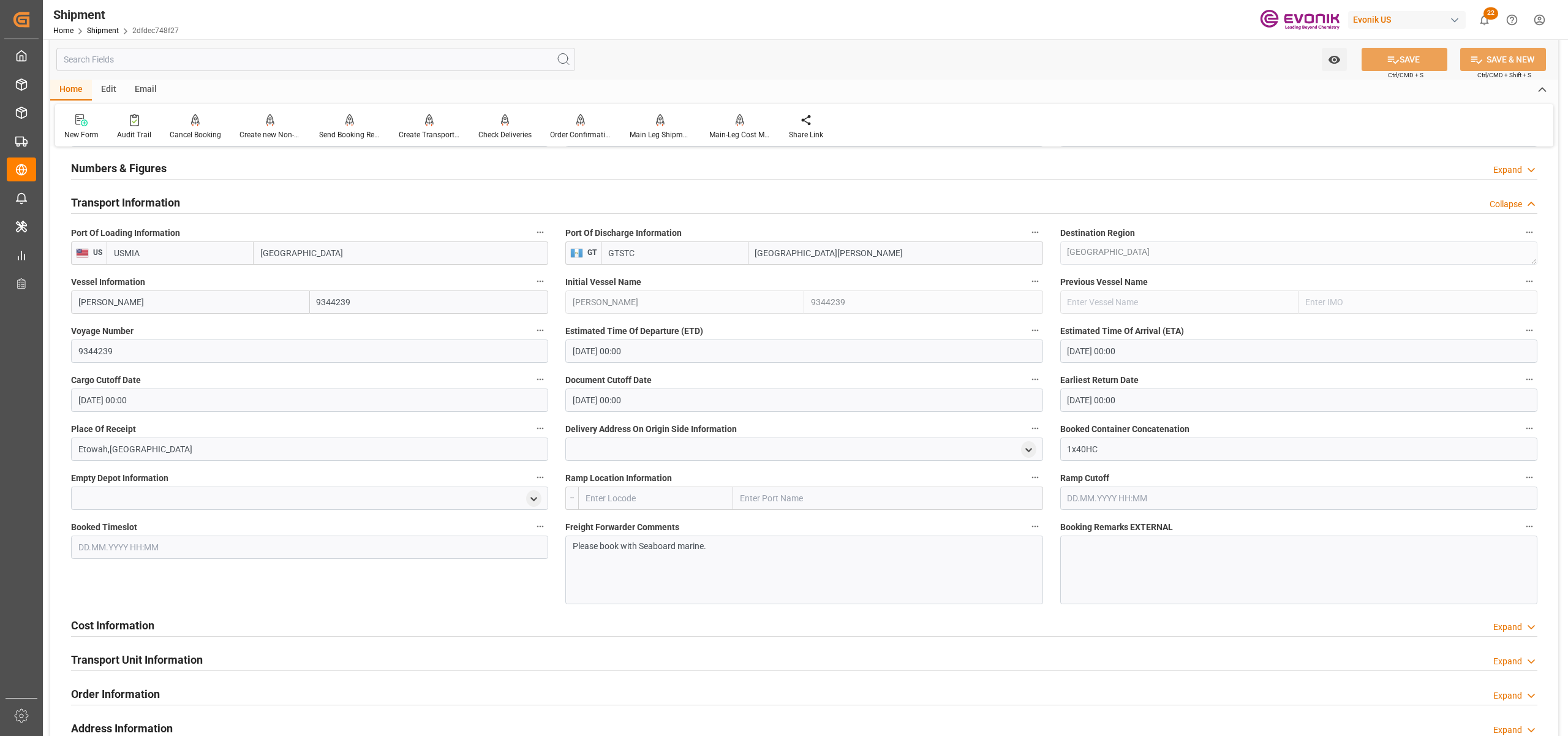
scroll to position [1089, 0]
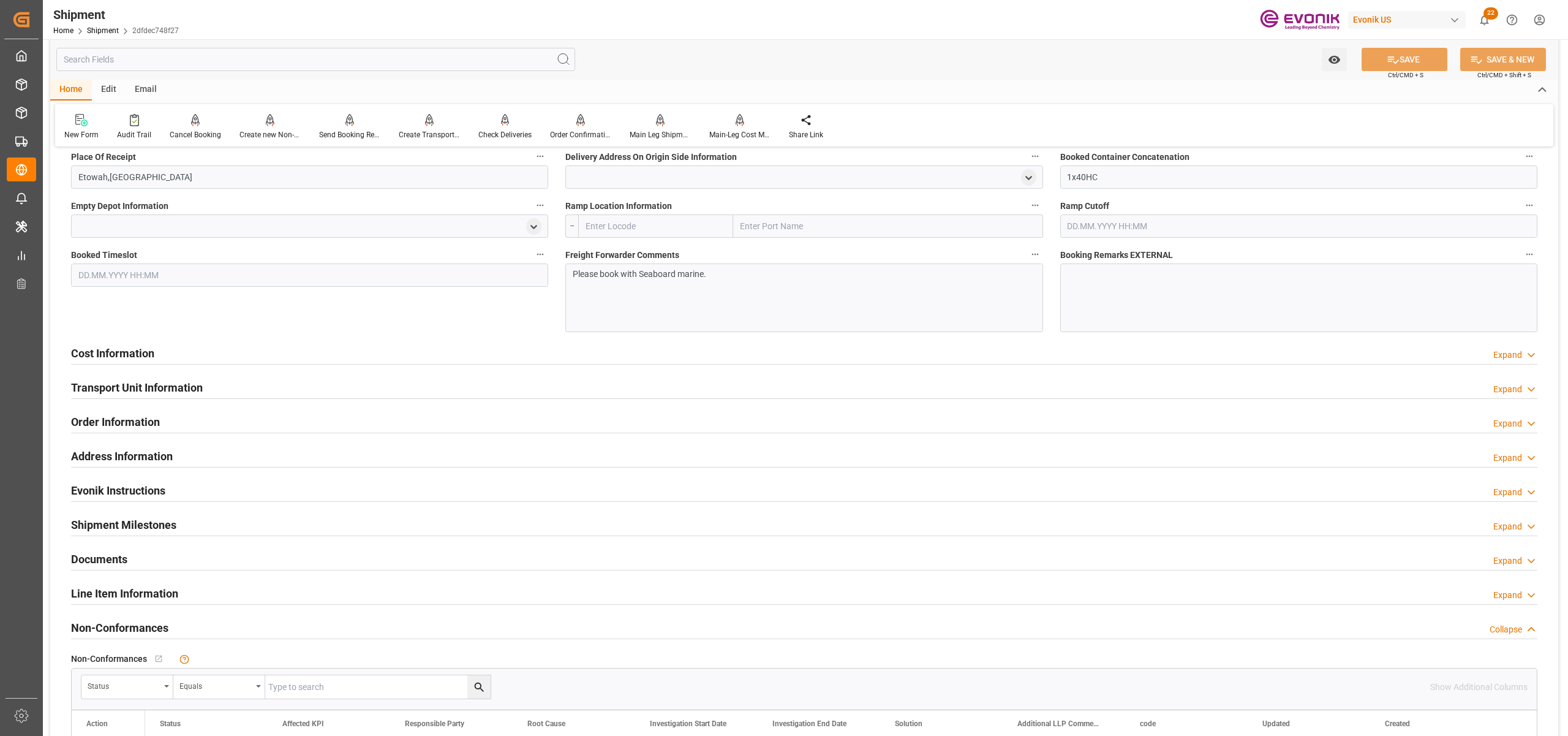
click at [386, 354] on div "Cost Information Expand" at bounding box center [803, 352] width 1466 height 23
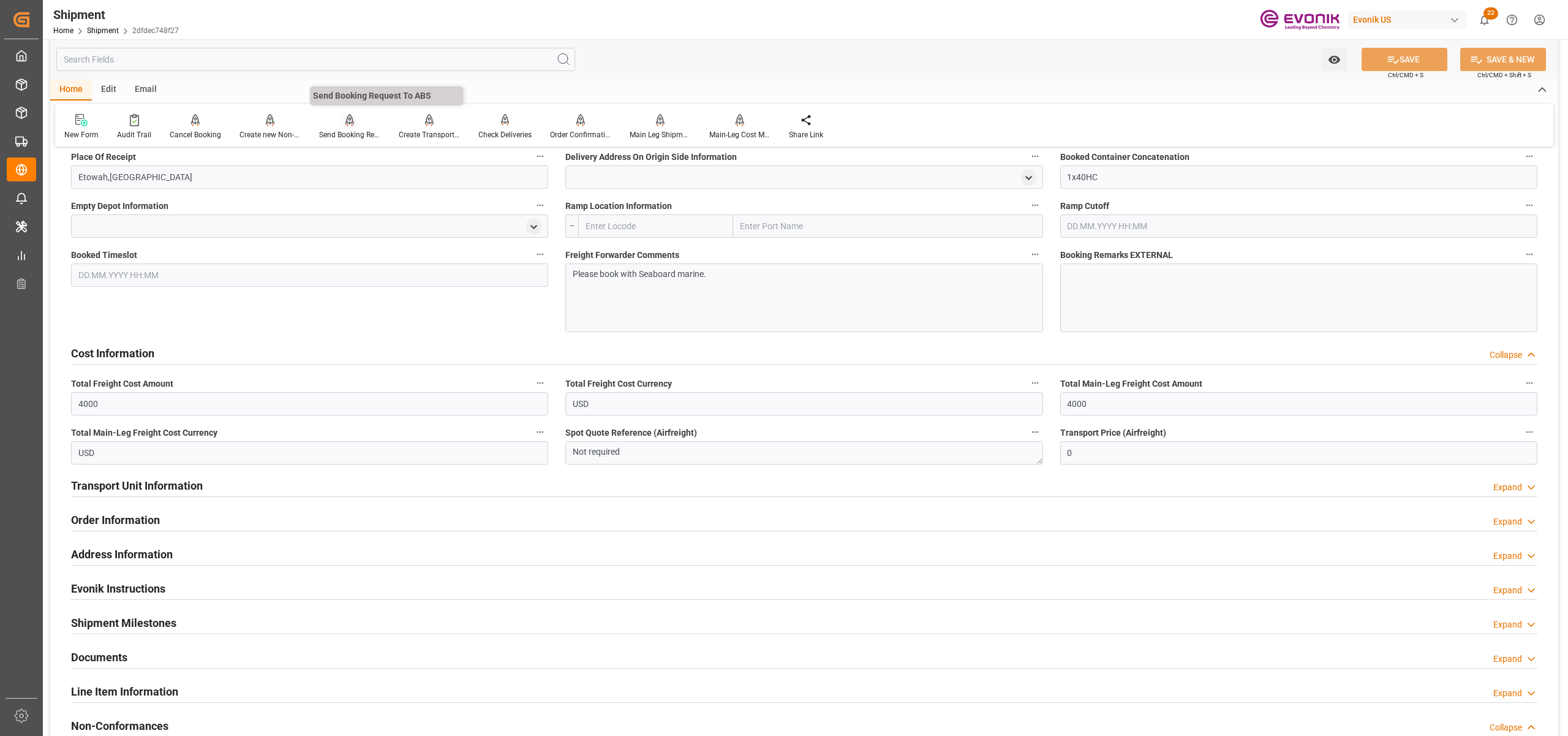
click at [346, 131] on div "Send Booking Request To ABS" at bounding box center [349, 134] width 61 height 11
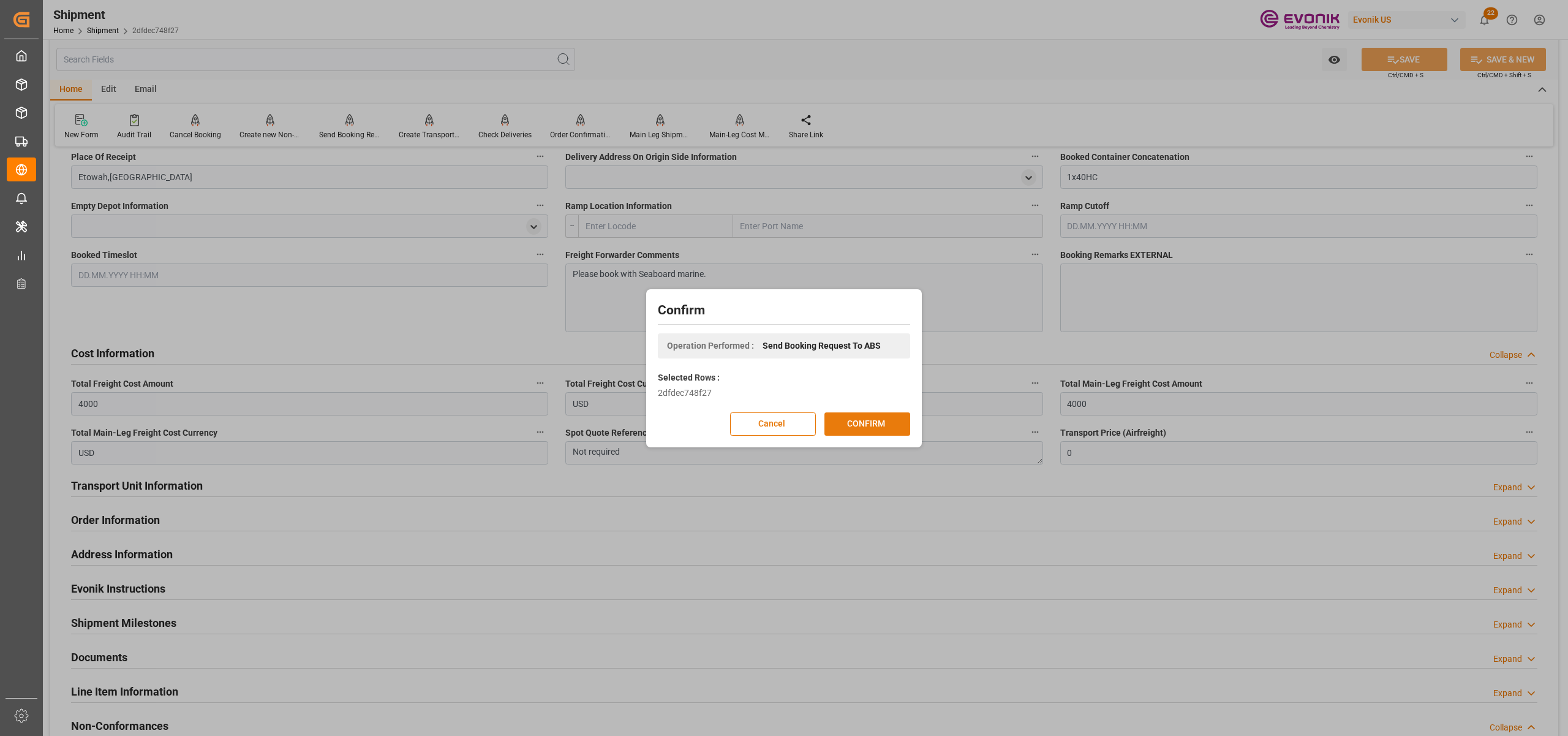
click at [872, 420] on button "CONFIRM" at bounding box center [867, 424] width 86 height 23
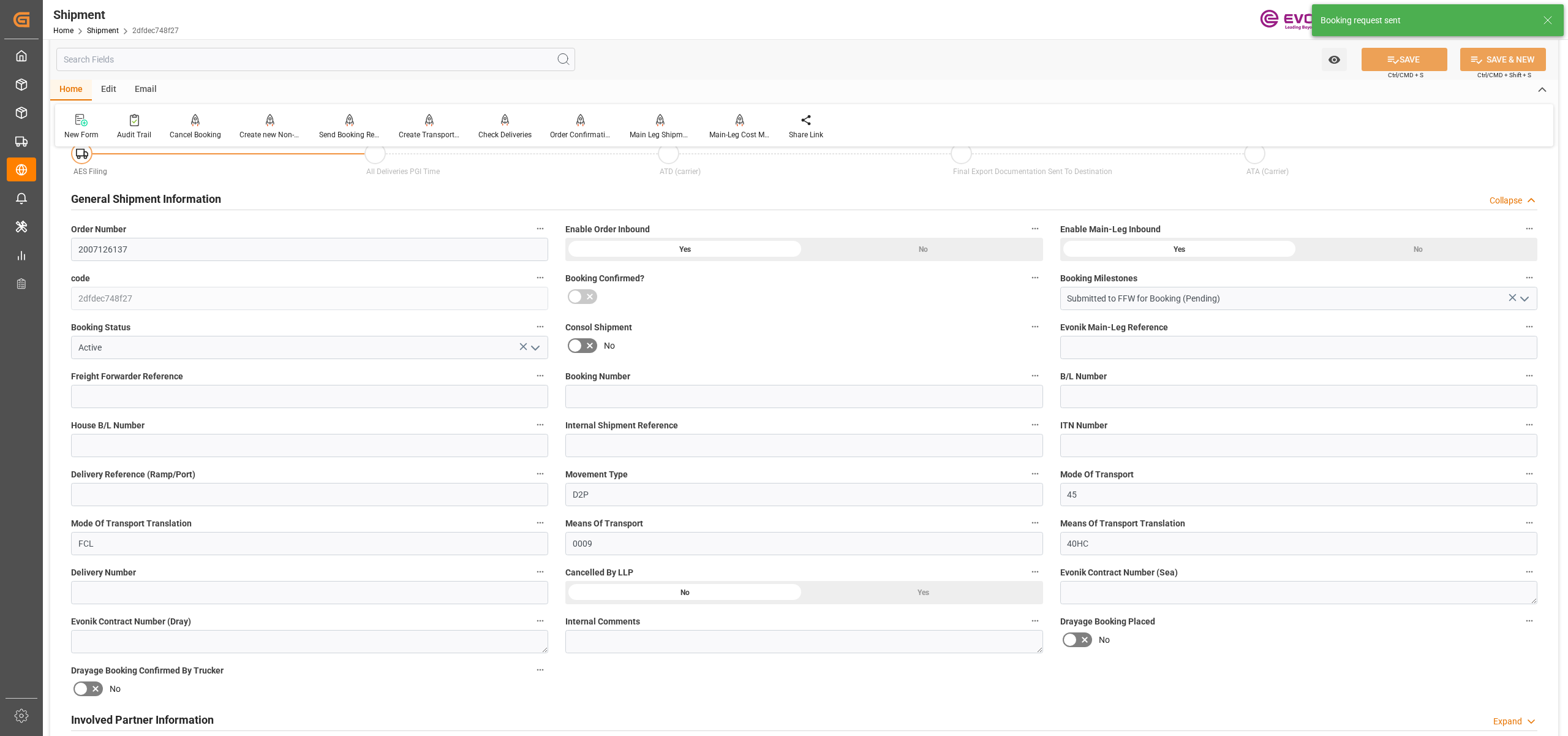
scroll to position [937, 0]
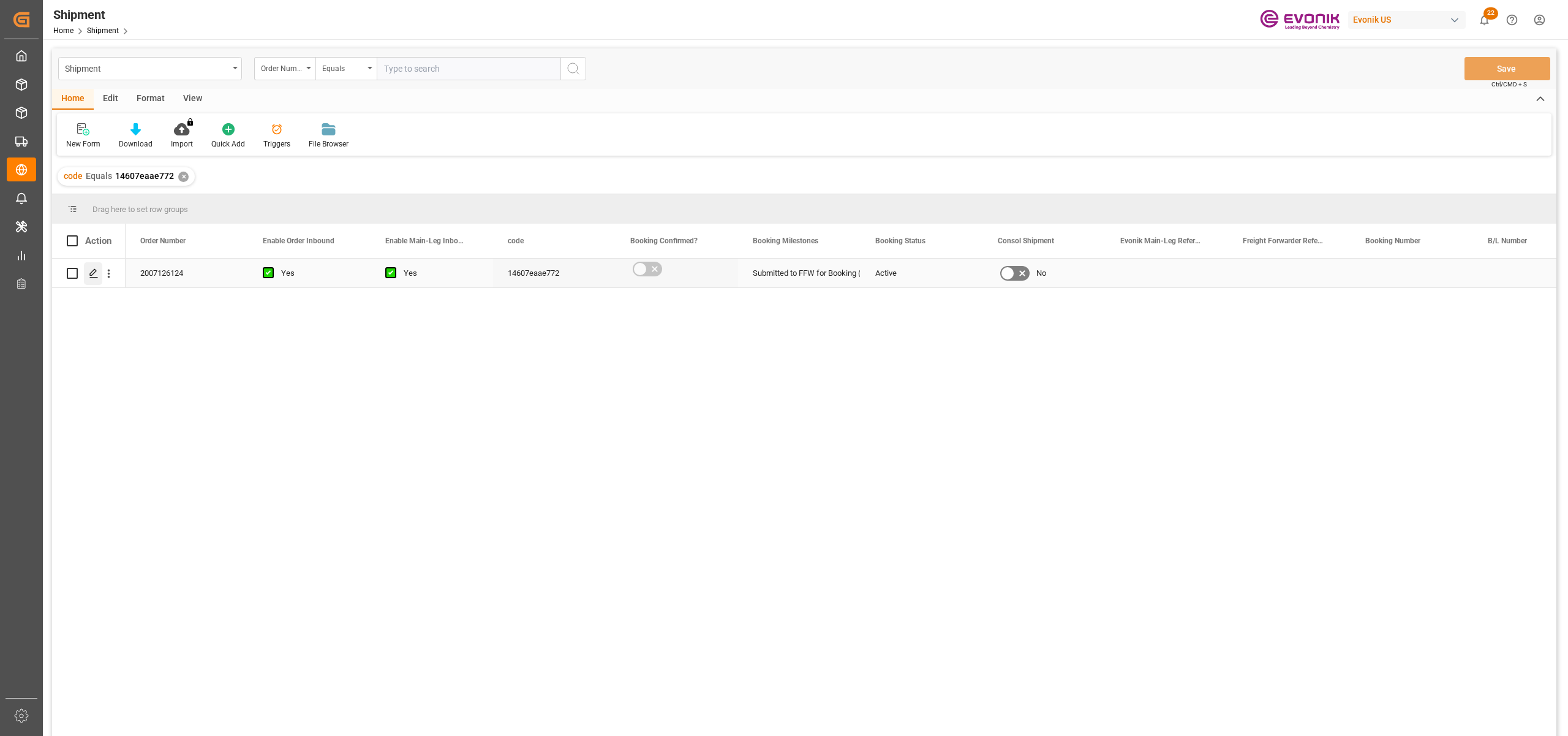
click at [94, 271] on icon "Press SPACE to select this row." at bounding box center [94, 274] width 10 height 10
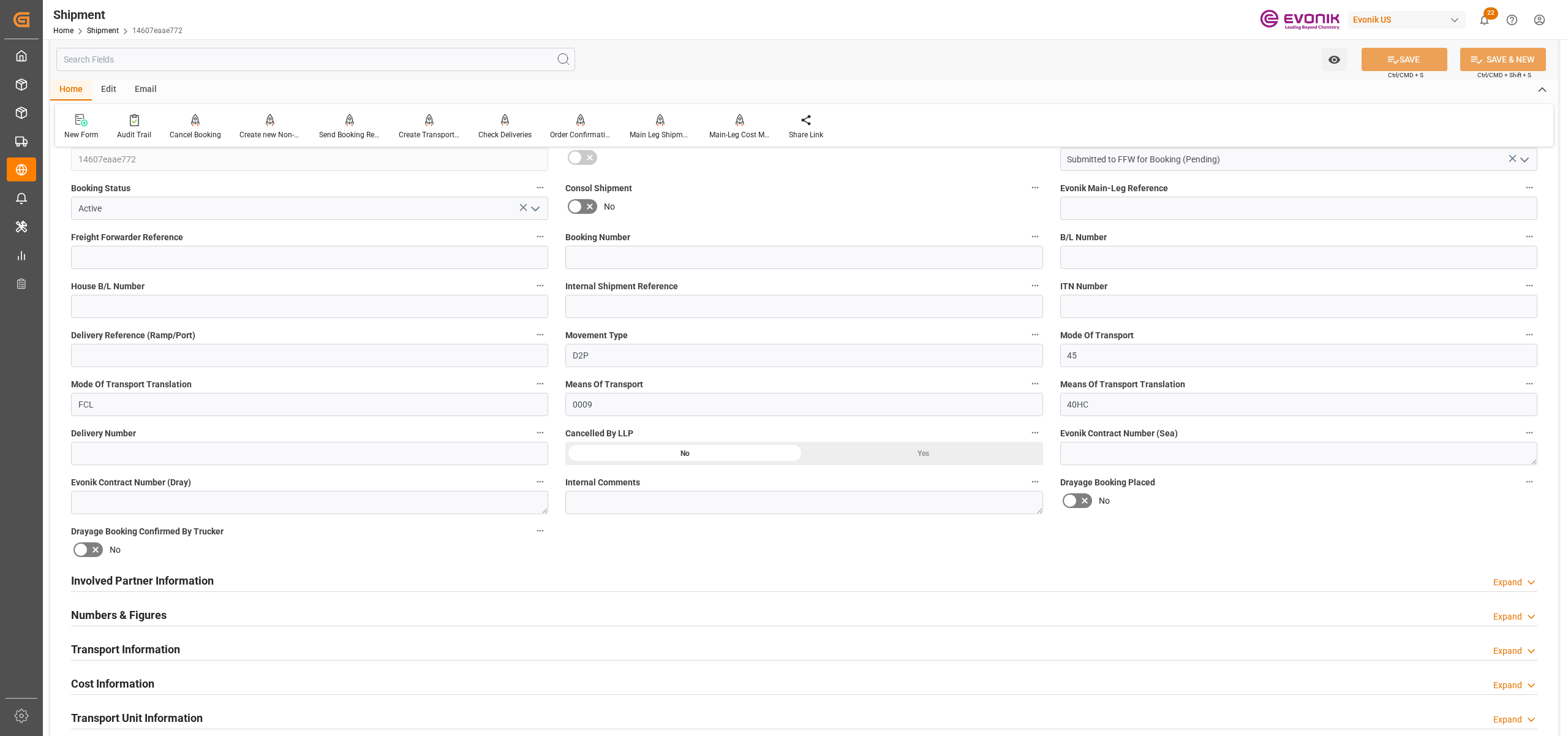
scroll to position [545, 0]
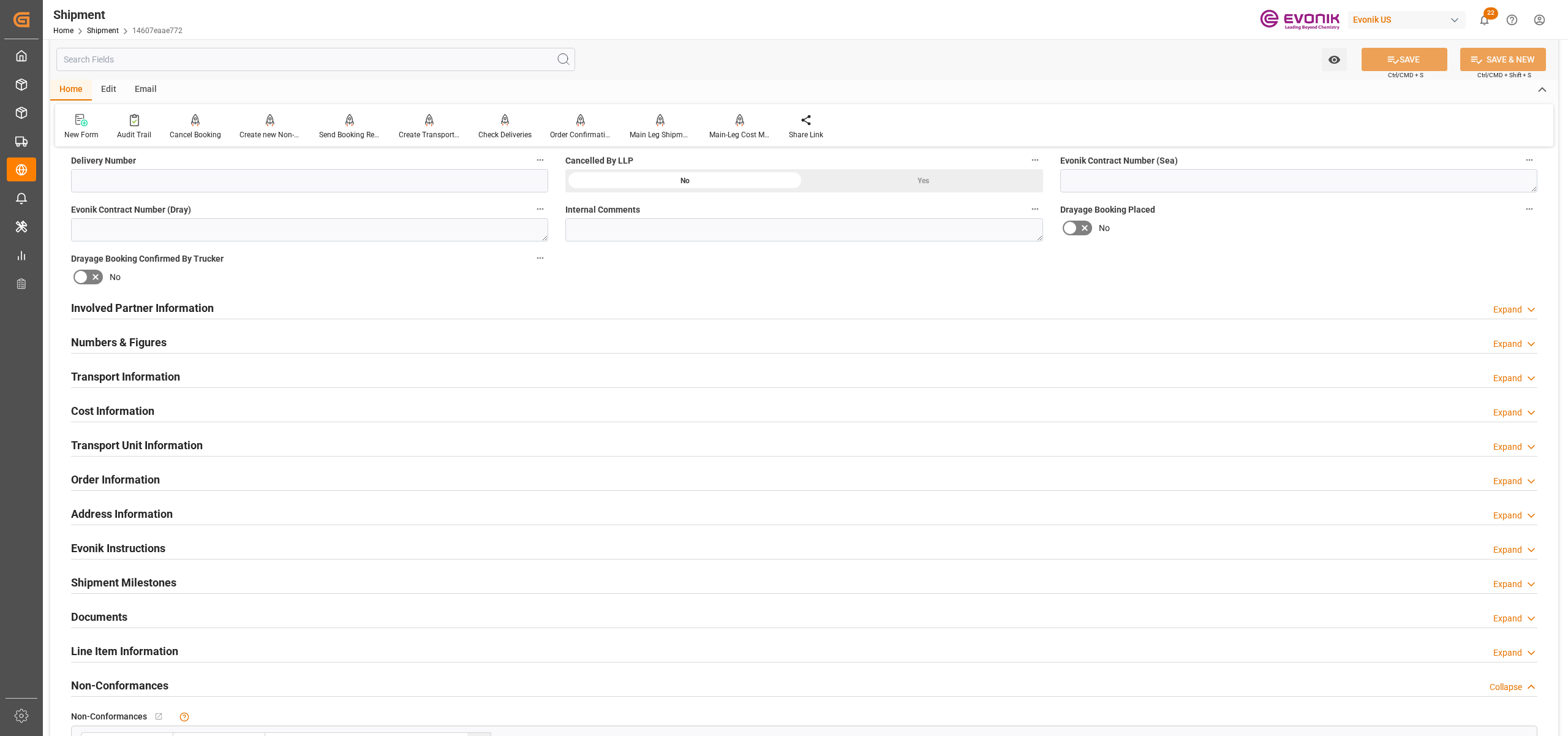
click at [716, 307] on div "Involved Partner Information Expand" at bounding box center [803, 307] width 1466 height 23
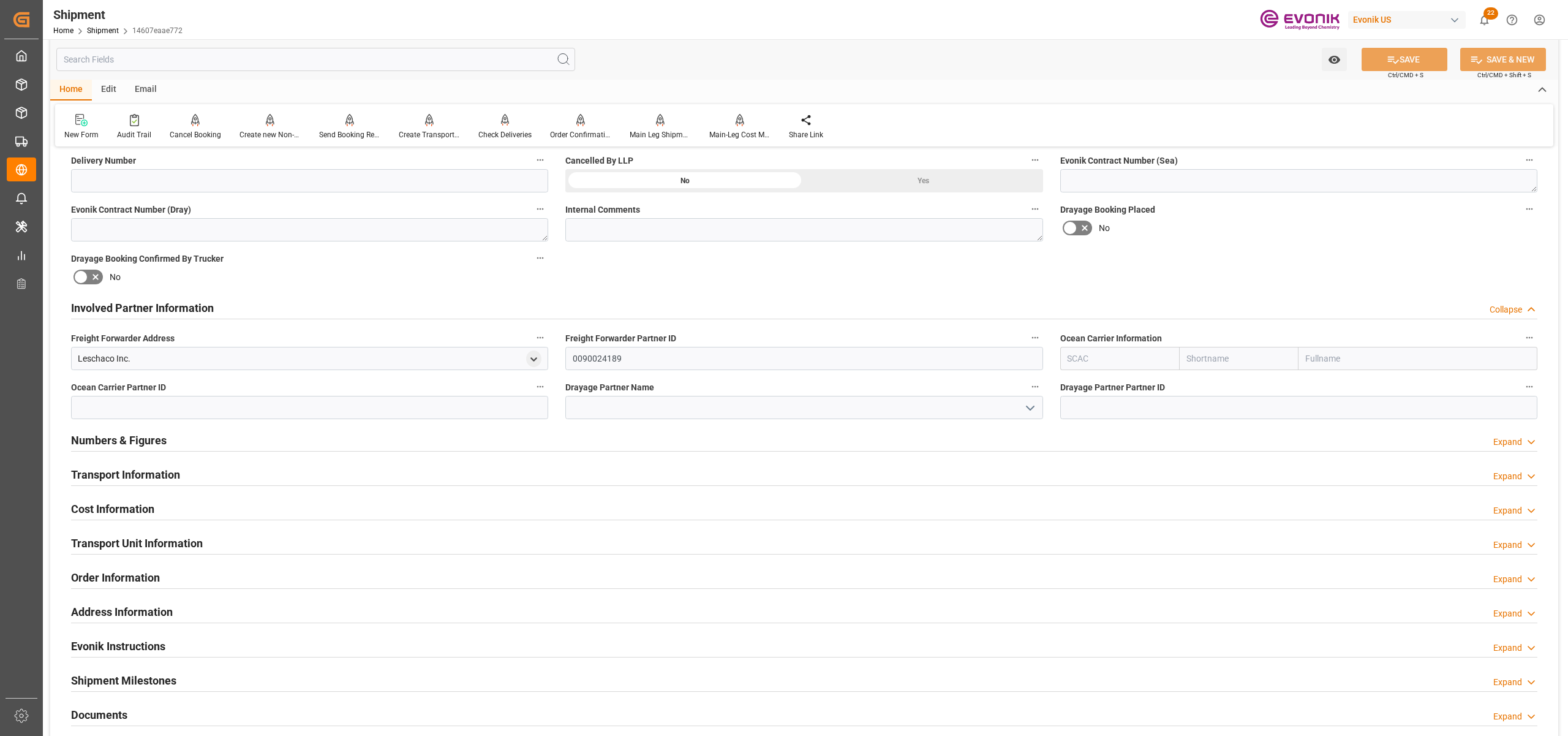
click at [1234, 349] on input "text" at bounding box center [1239, 359] width 120 height 23
click at [1131, 359] on input "text" at bounding box center [1120, 359] width 120 height 23
click at [1081, 381] on b "SMLU" at bounding box center [1080, 385] width 23 height 10
type input "SMLU"
type input "Seaboard"
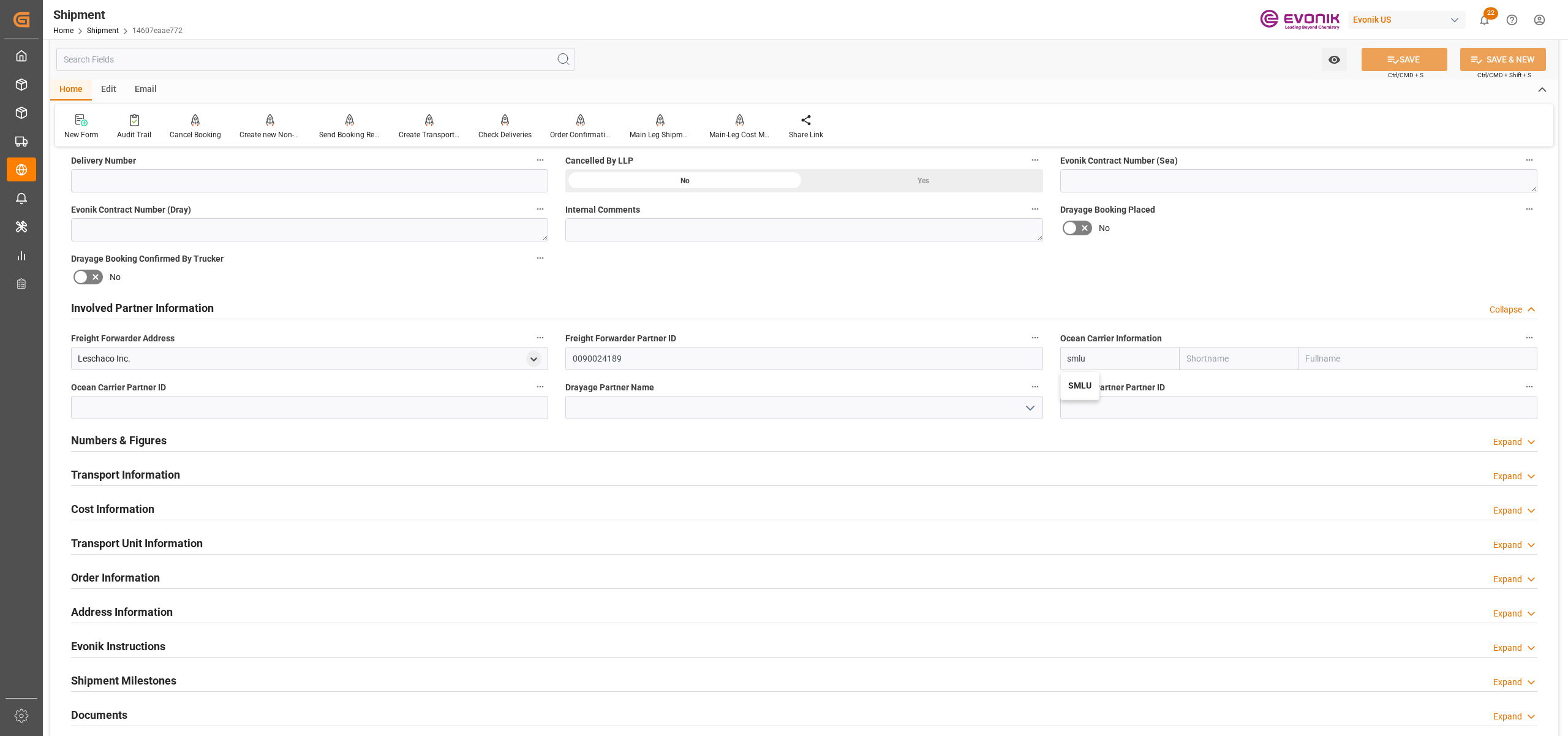
type input "Seaboard Marine Ltd"
type input "SMLU"
click at [373, 404] on input at bounding box center [309, 407] width 478 height 23
paste input "90028893"
type input "90028893"
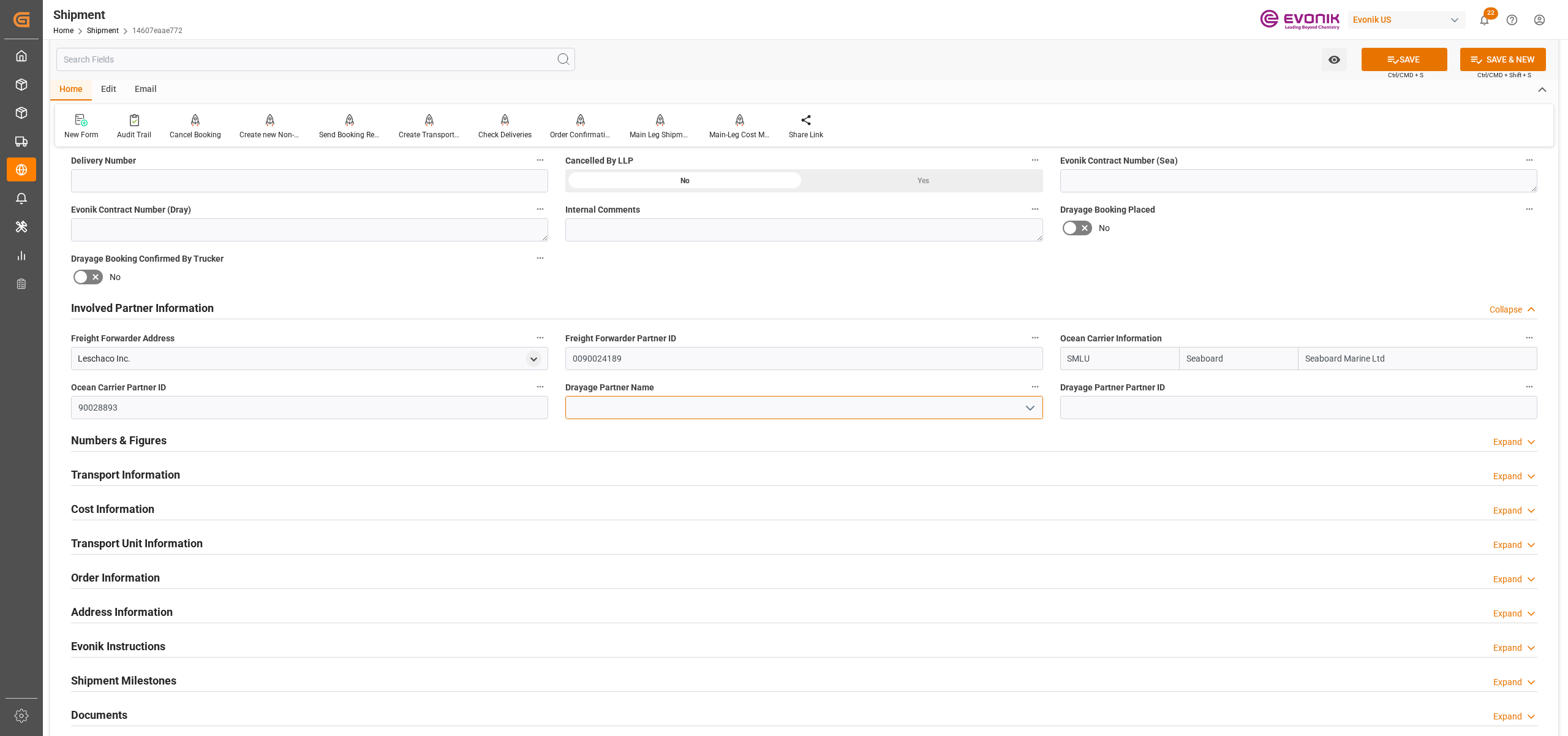
click at [639, 405] on input at bounding box center [804, 407] width 478 height 23
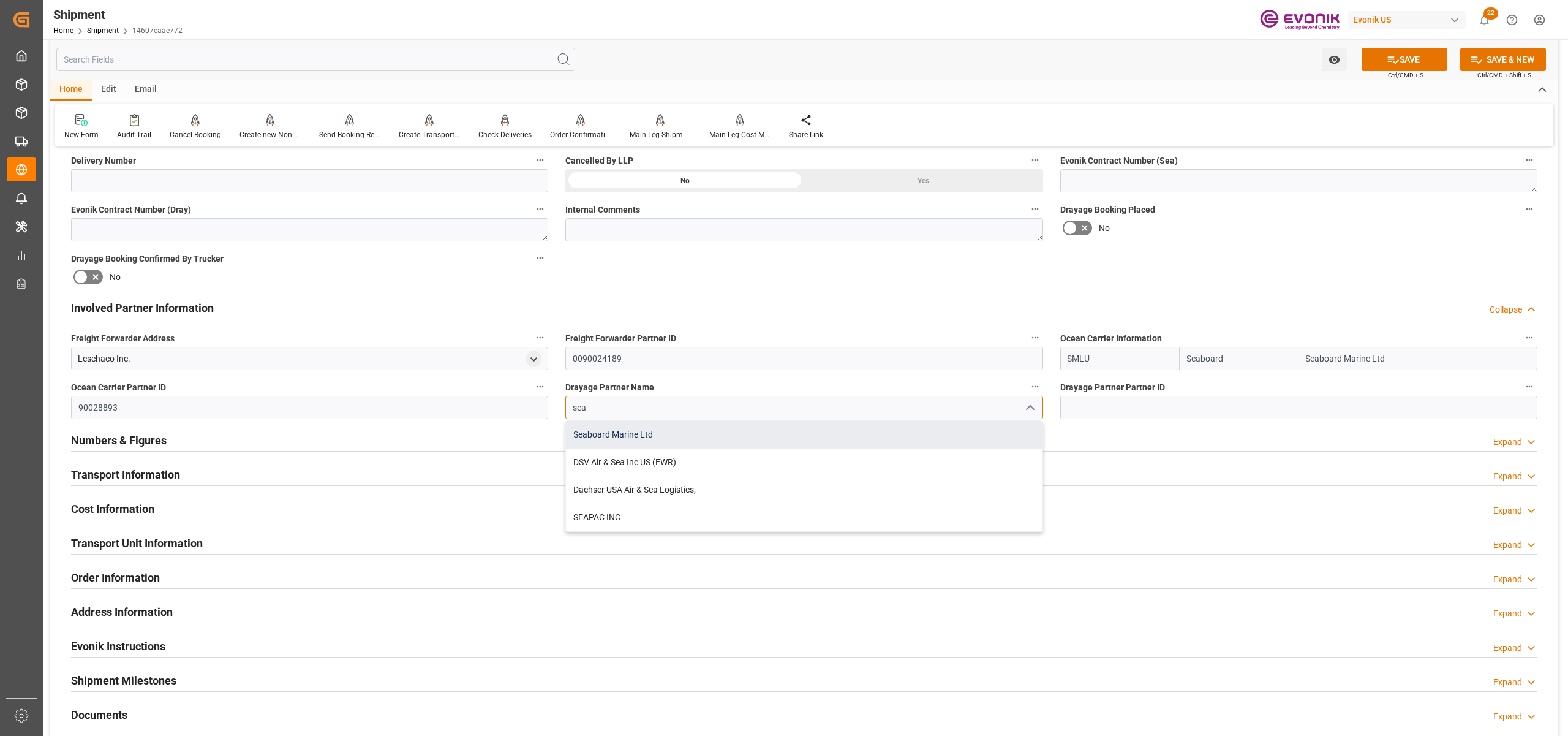
click at [639, 434] on div "Seaboard Marine Ltd" at bounding box center [803, 434] width 476 height 28
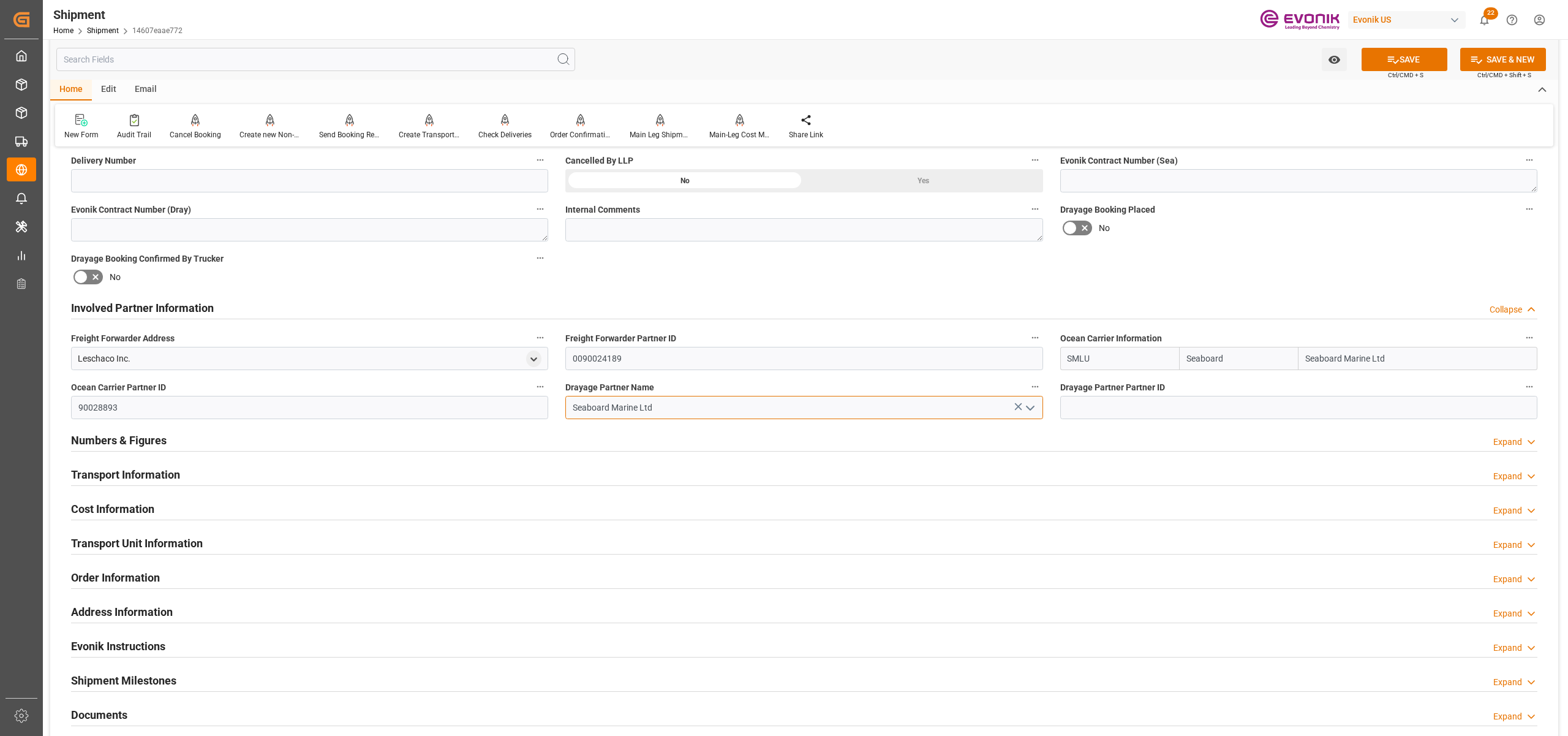
type input "Seaboard Marine Ltd"
click at [1377, 231] on div "No" at bounding box center [1299, 228] width 478 height 19
click at [1413, 58] on button "SAVE" at bounding box center [1404, 59] width 86 height 23
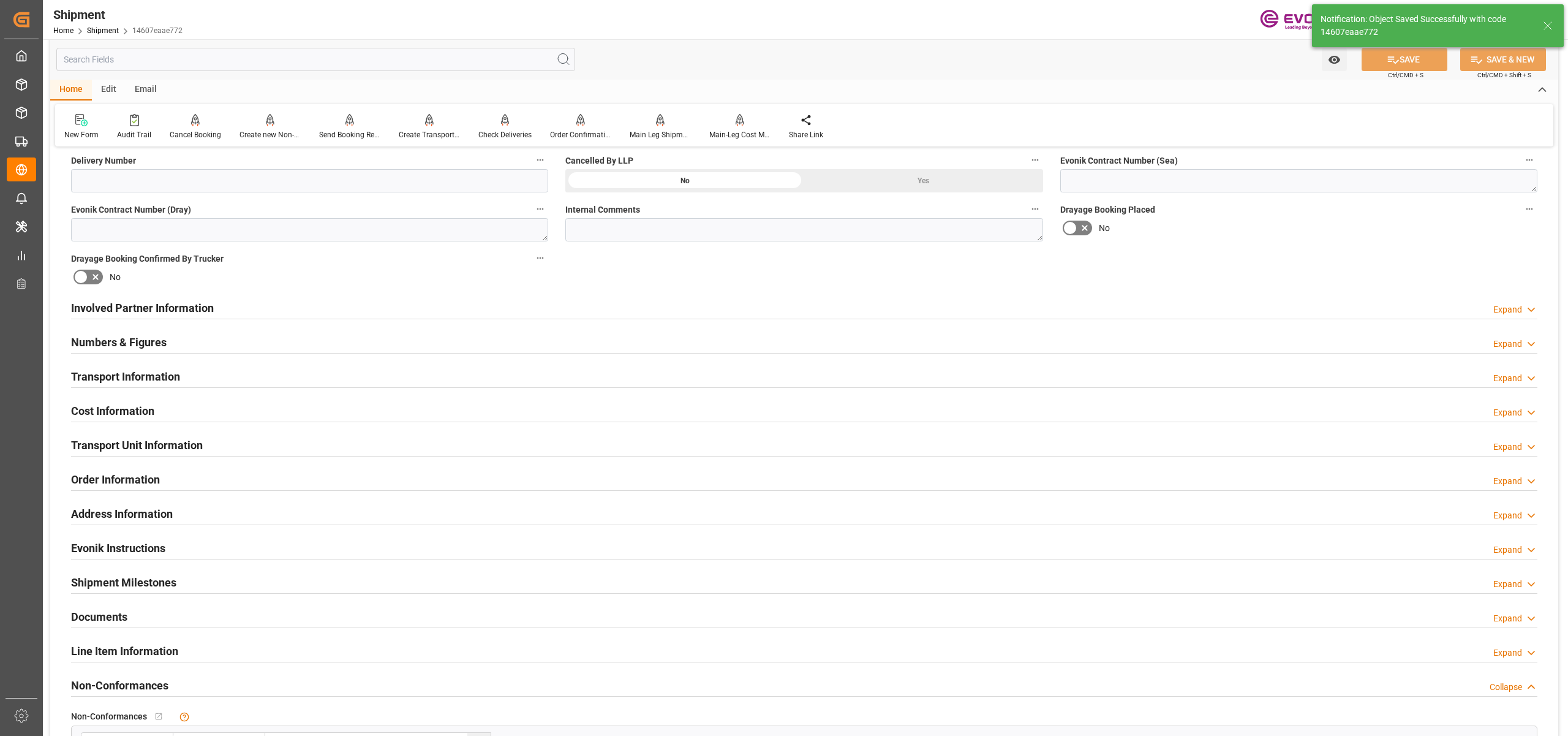
click at [537, 308] on div "Involved Partner Information Expand" at bounding box center [803, 307] width 1466 height 23
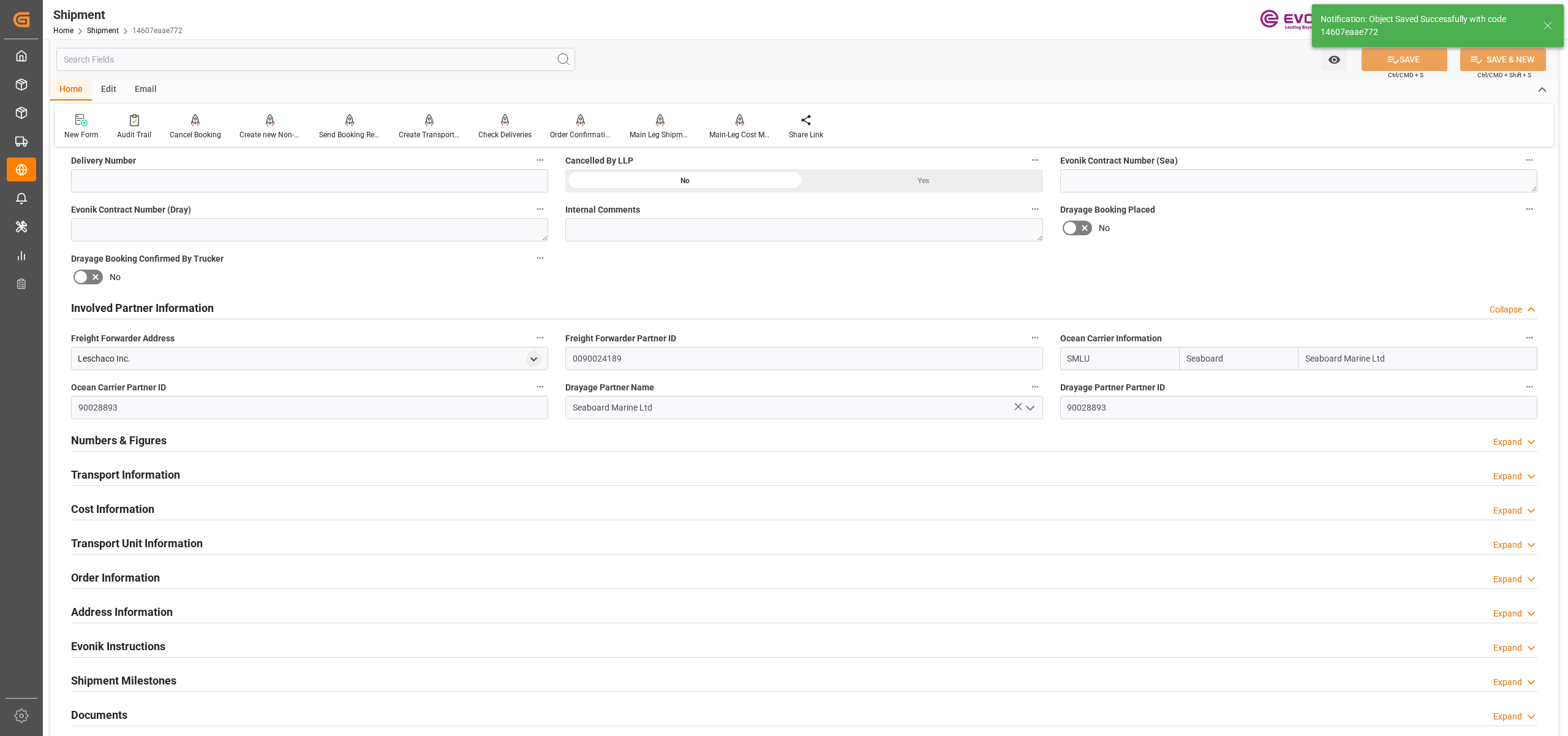
click at [514, 474] on div "Transport Information Expand" at bounding box center [803, 474] width 1466 height 23
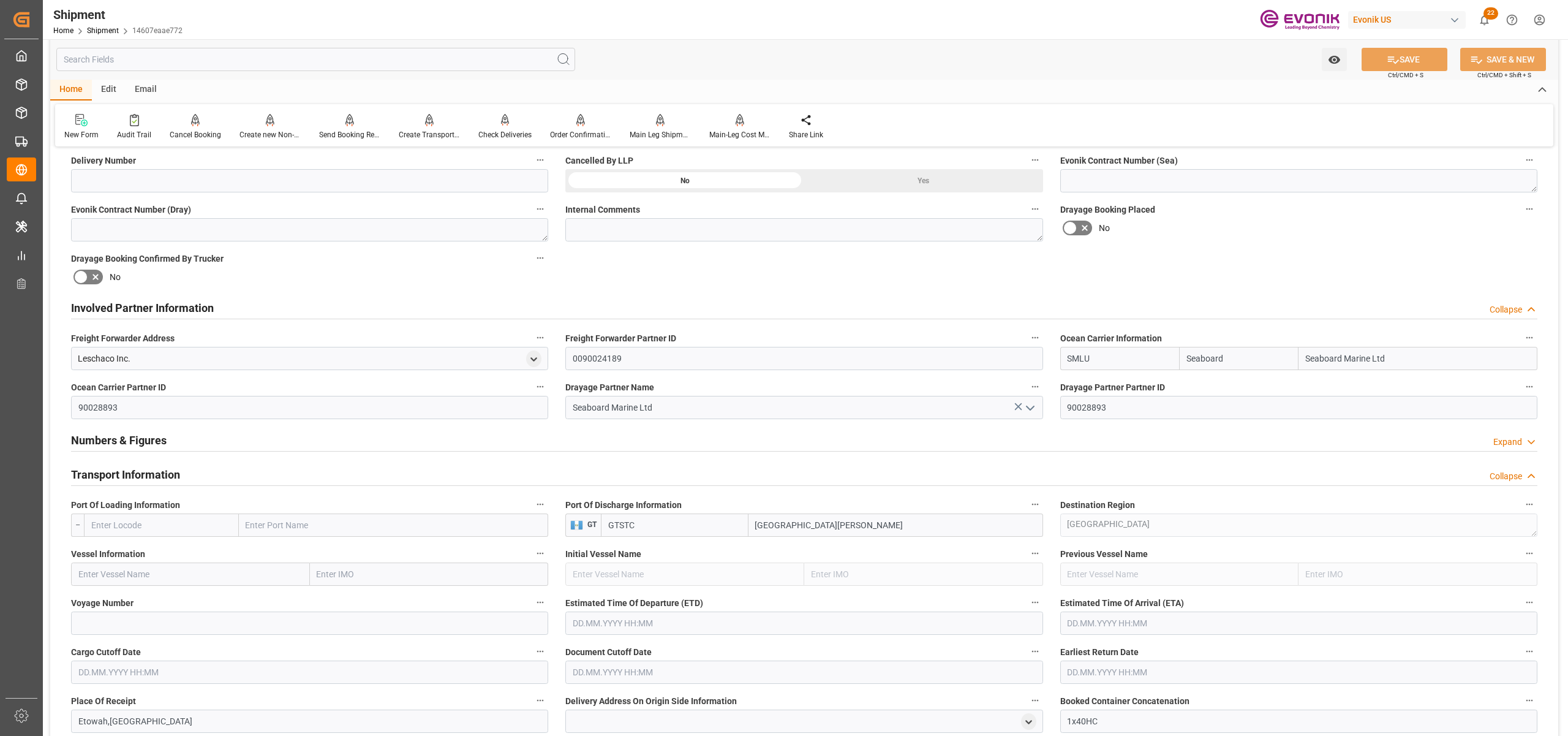
scroll to position [817, 0]
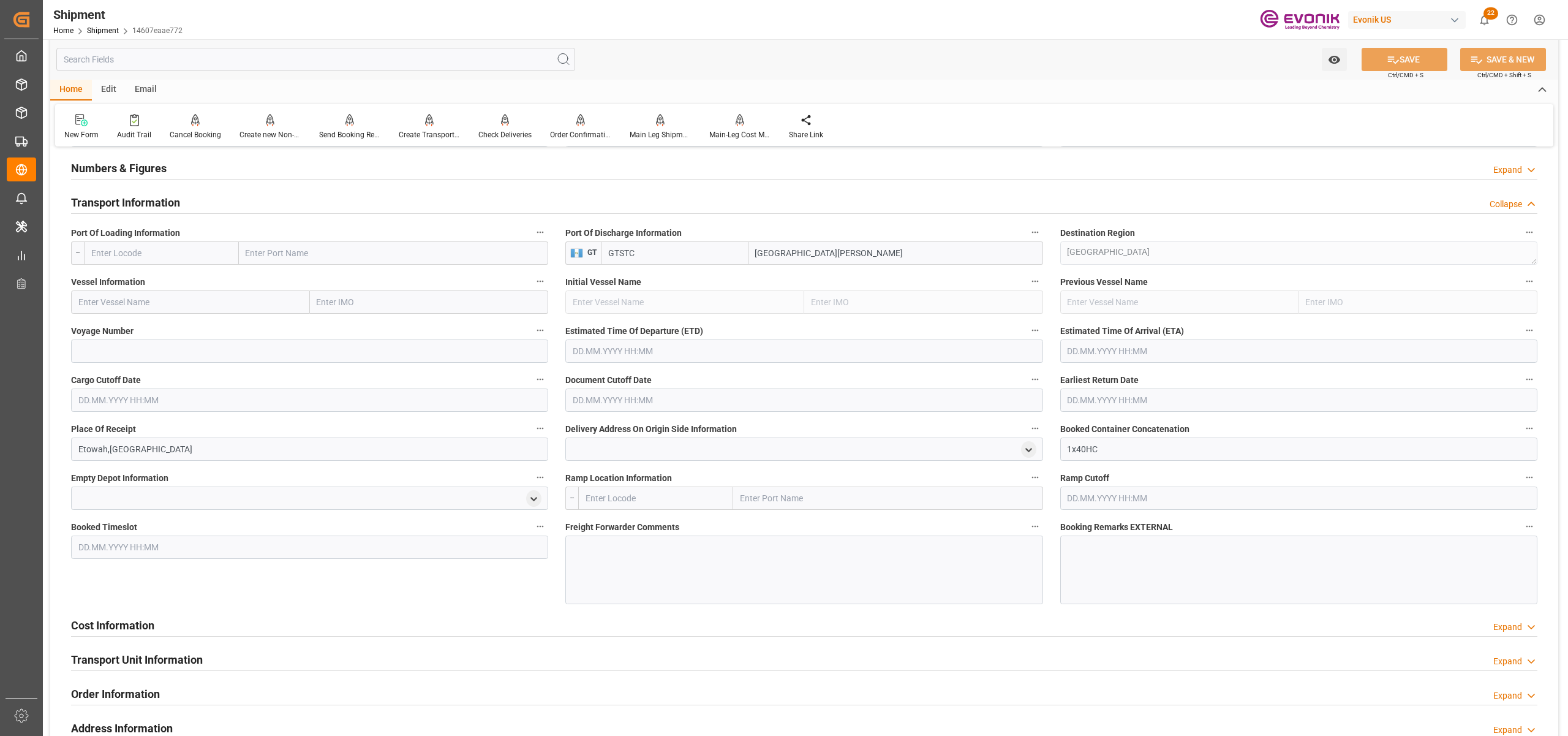
click at [167, 233] on span "Port Of Loading Information" at bounding box center [125, 232] width 109 height 13
click at [533, 233] on button "Port Of Loading Information" at bounding box center [540, 232] width 15 height 15
click at [173, 260] on div at bounding box center [784, 368] width 1568 height 736
click at [160, 250] on input "text" at bounding box center [161, 253] width 155 height 23
click at [131, 280] on span "USMIA - Miami" at bounding box center [147, 280] width 111 height 10
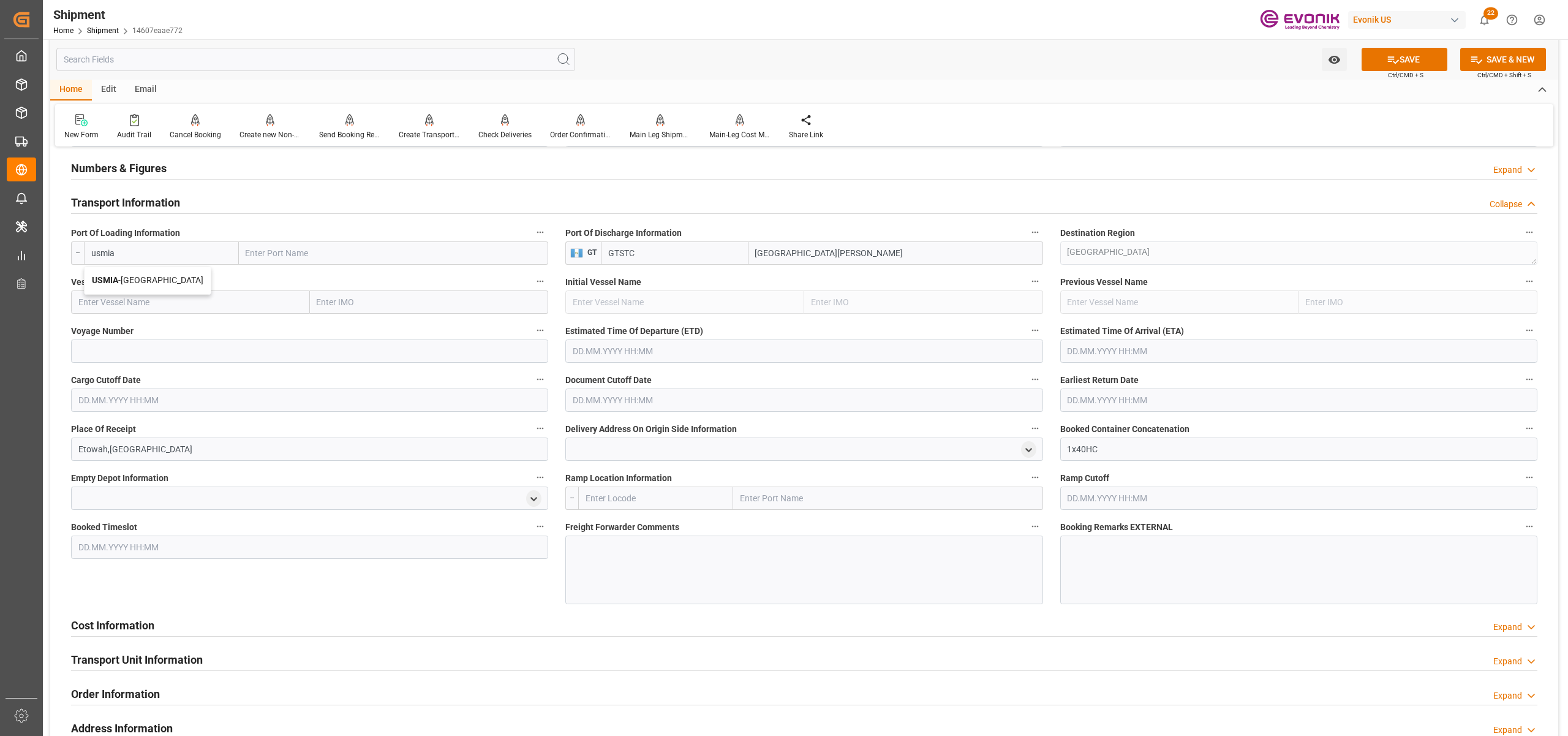
type input "USMIA"
type input "Miami"
type input "USMIA"
click at [173, 309] on input "text" at bounding box center [189, 302] width 239 height 23
paste input "Diana J/ 9344239"
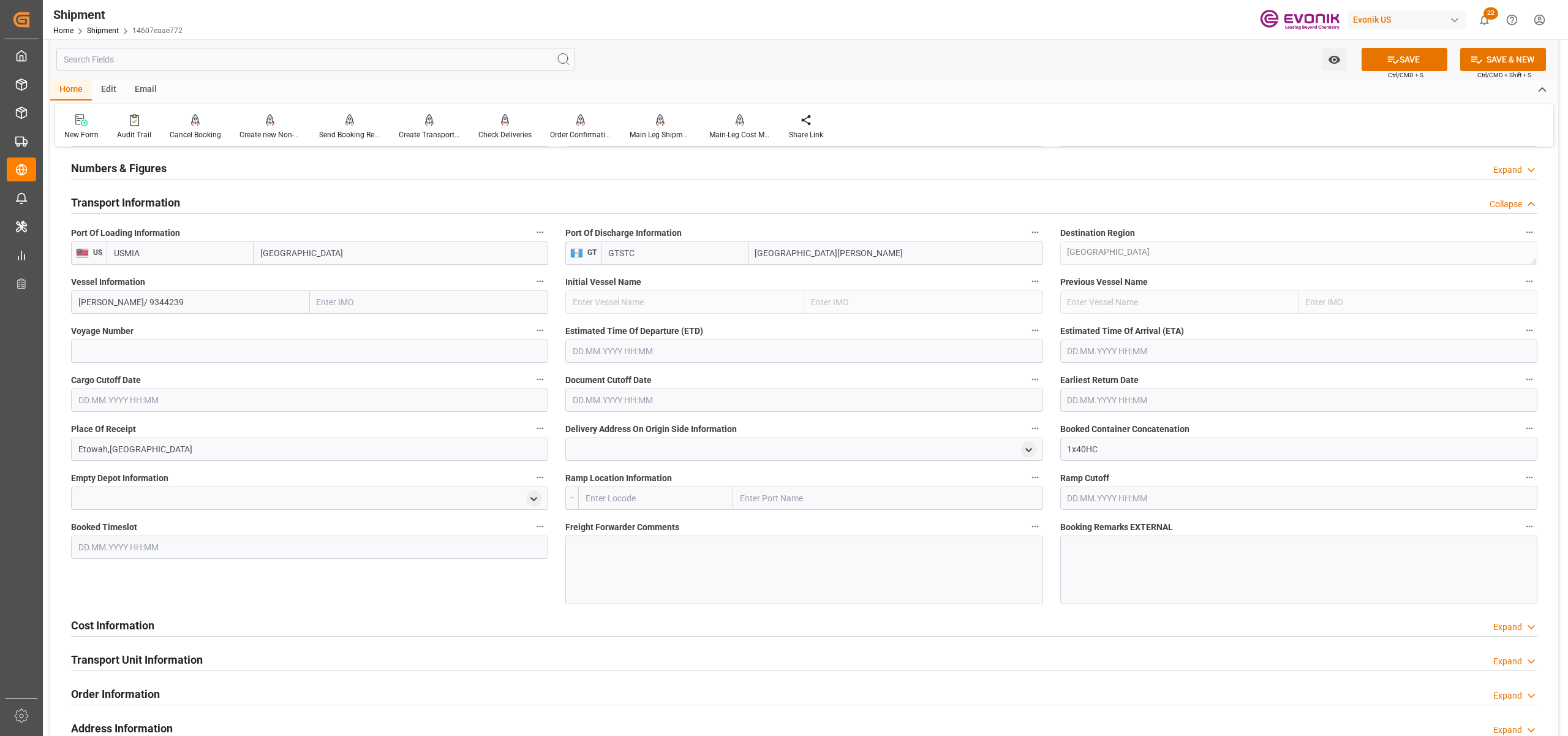
click at [141, 295] on input "Diana J/ 9344239" at bounding box center [189, 302] width 239 height 23
click at [129, 329] on span "DIANA J - 9344239" at bounding box center [131, 329] width 102 height 10
type input "DIANA J"
type input "9344239"
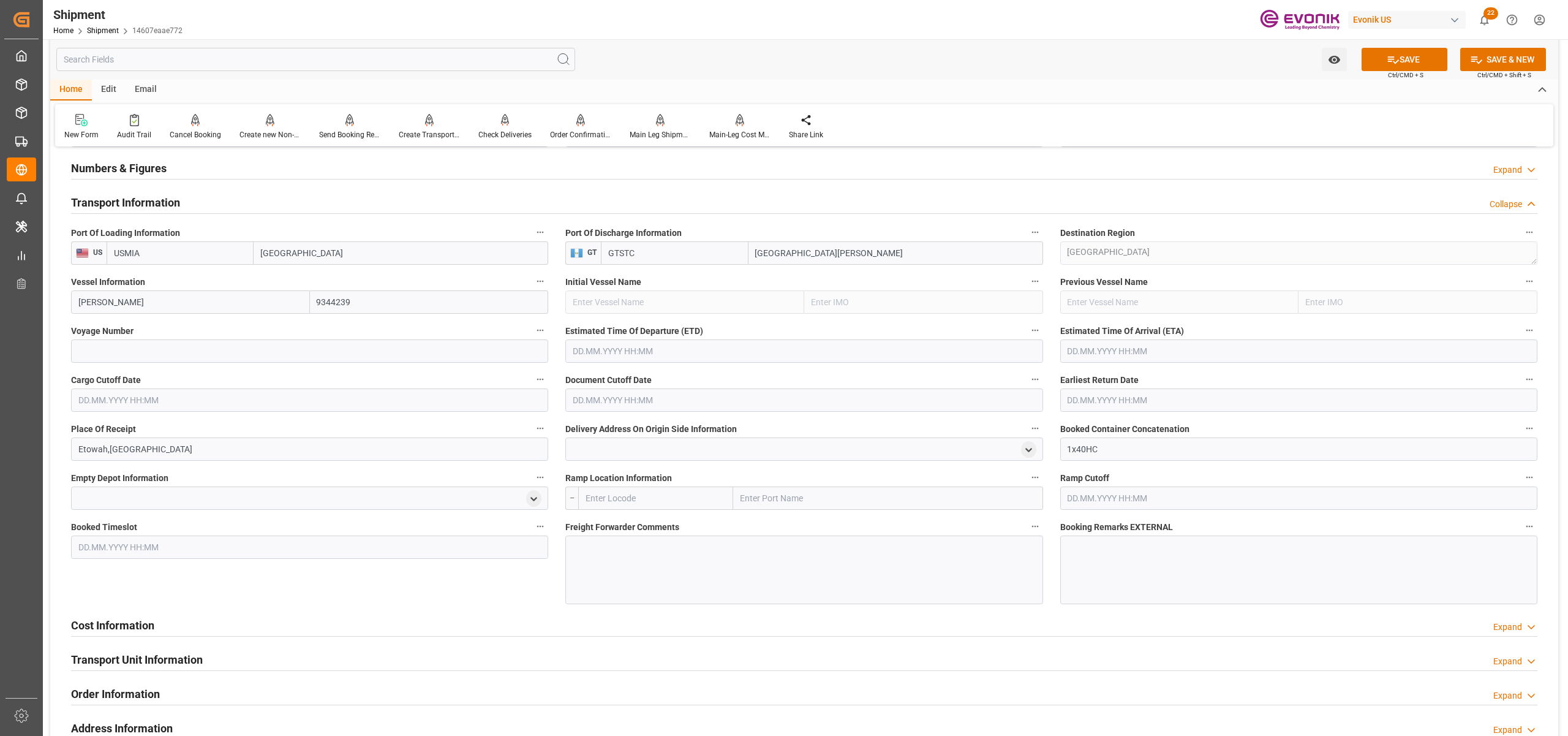
type input "DIANA J"
click at [152, 354] on input at bounding box center [309, 351] width 478 height 23
paste input "9344239"
type input "9344239"
click at [653, 350] on input "text" at bounding box center [804, 351] width 478 height 23
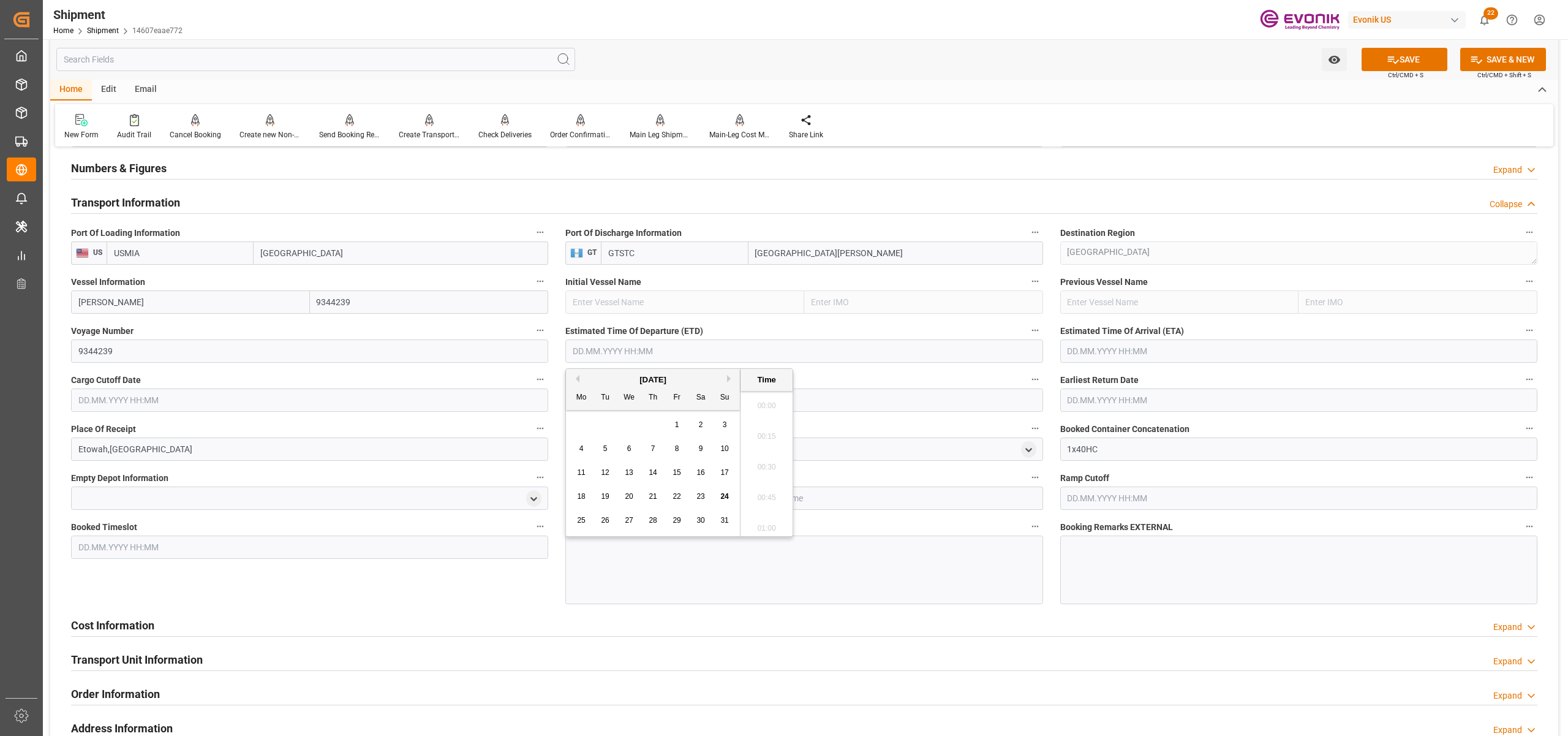
scroll to position [2792, 0]
click at [734, 378] on button "Next Month" at bounding box center [731, 379] width 8 height 8
click at [652, 447] on span "9" at bounding box center [653, 448] width 4 height 9
type input "09.10.2025 00:00"
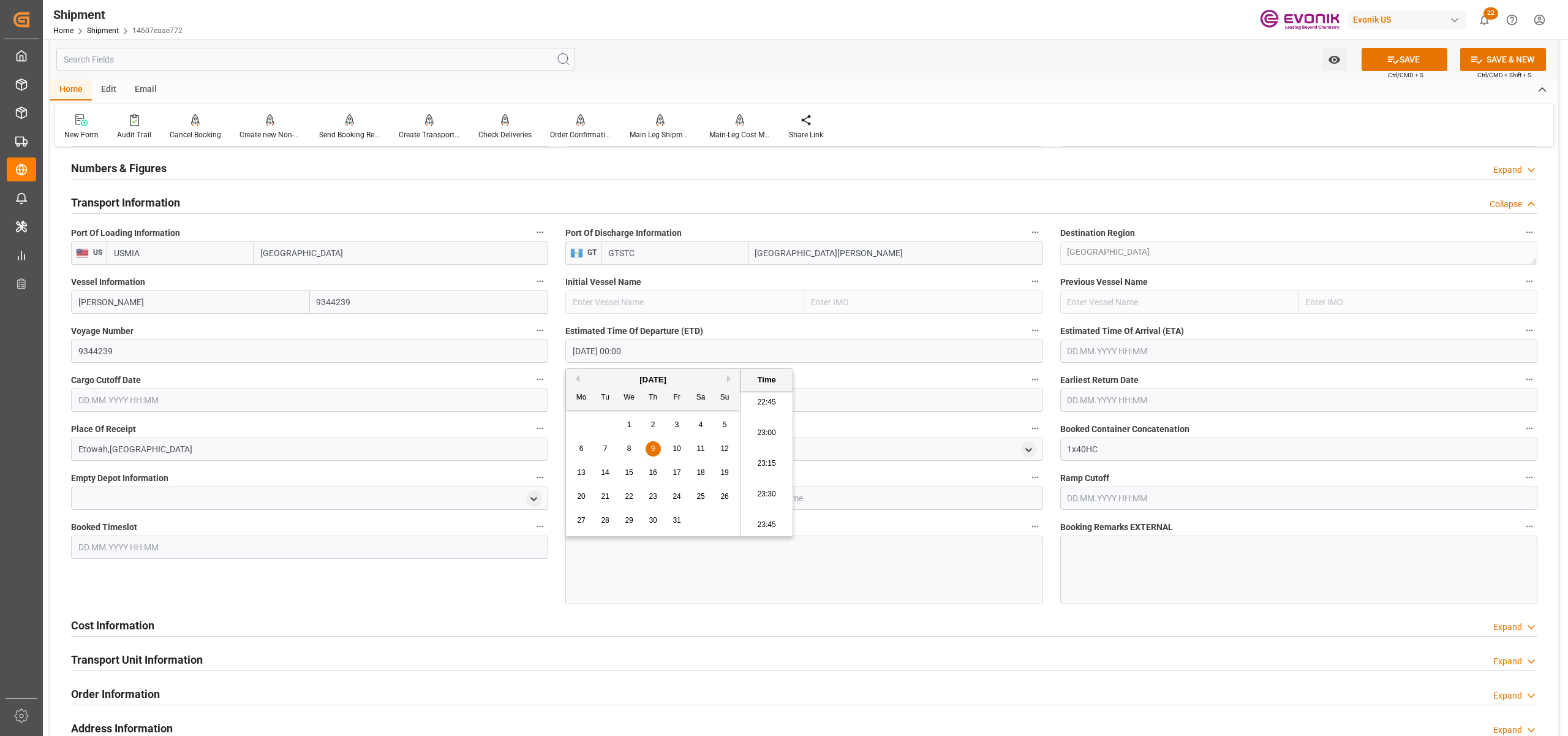
click at [1127, 347] on input "text" at bounding box center [1299, 351] width 478 height 23
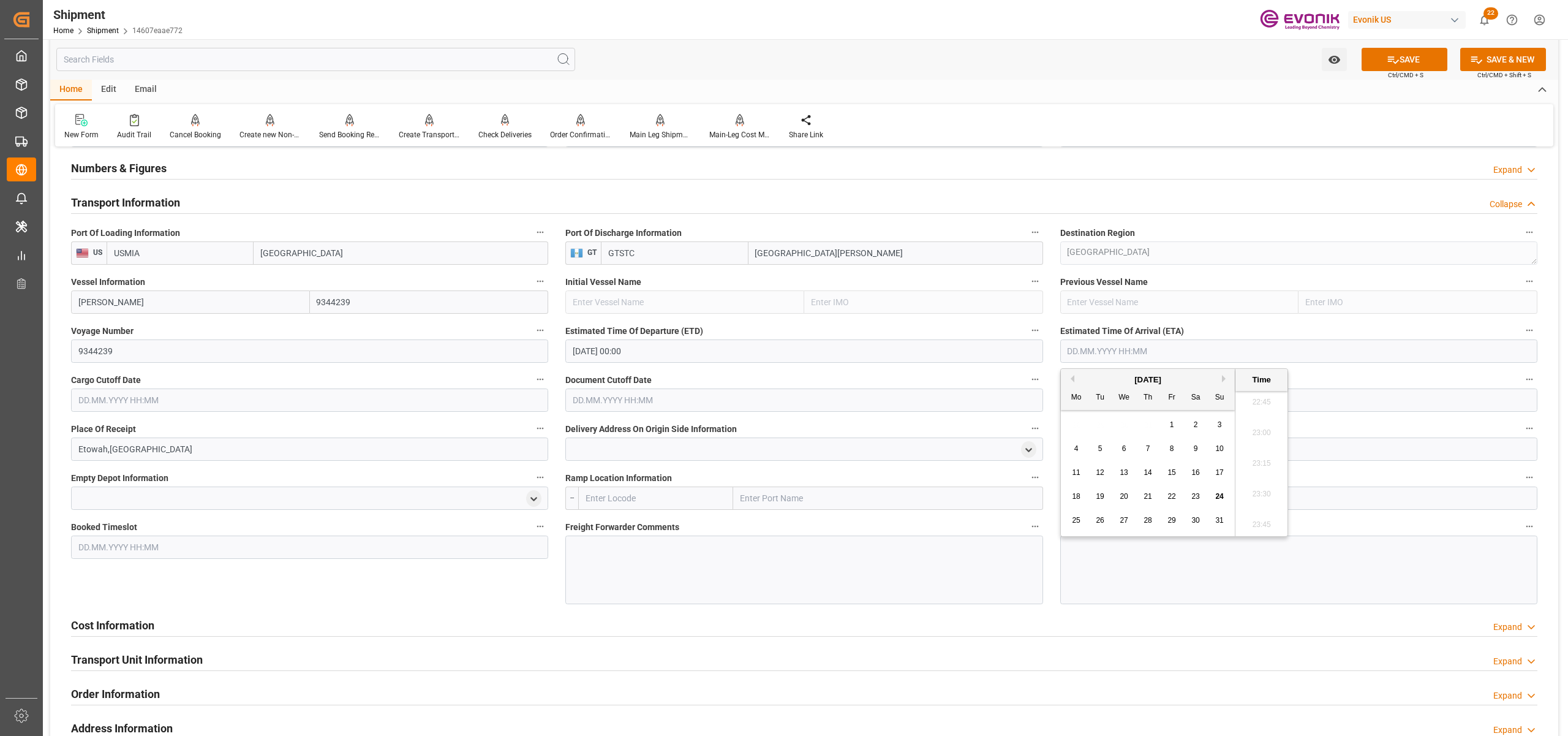
click at [1226, 379] on button "Next Month" at bounding box center [1226, 379] width 8 height 8
click at [1223, 447] on span "12" at bounding box center [1219, 448] width 8 height 9
type input "12.10.2025 00:00"
click at [400, 396] on input "text" at bounding box center [309, 400] width 478 height 23
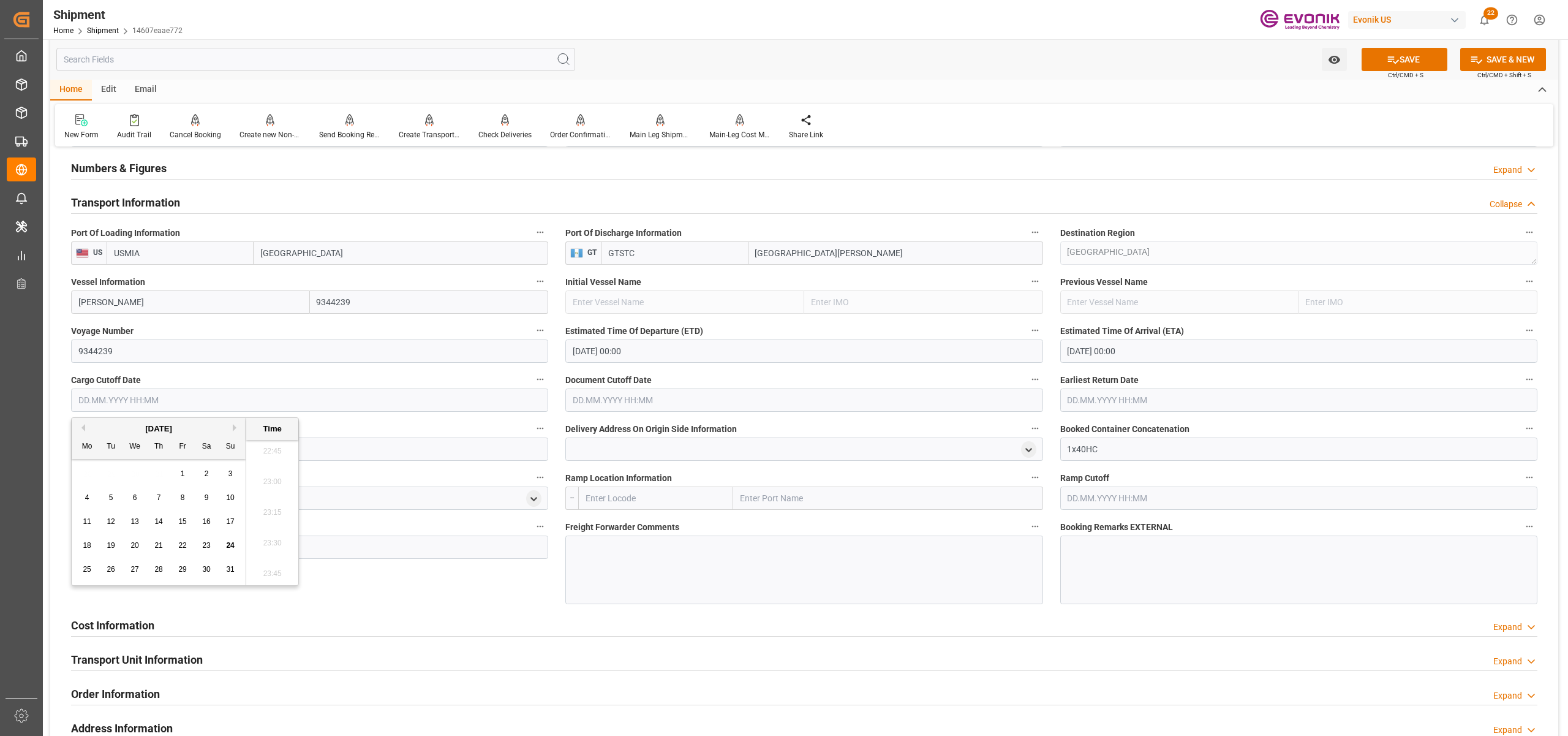
click at [237, 427] on button "Next Month" at bounding box center [237, 427] width 8 height 8
click at [182, 546] on span "26" at bounding box center [182, 545] width 8 height 9
type input "[DATE] 00:00"
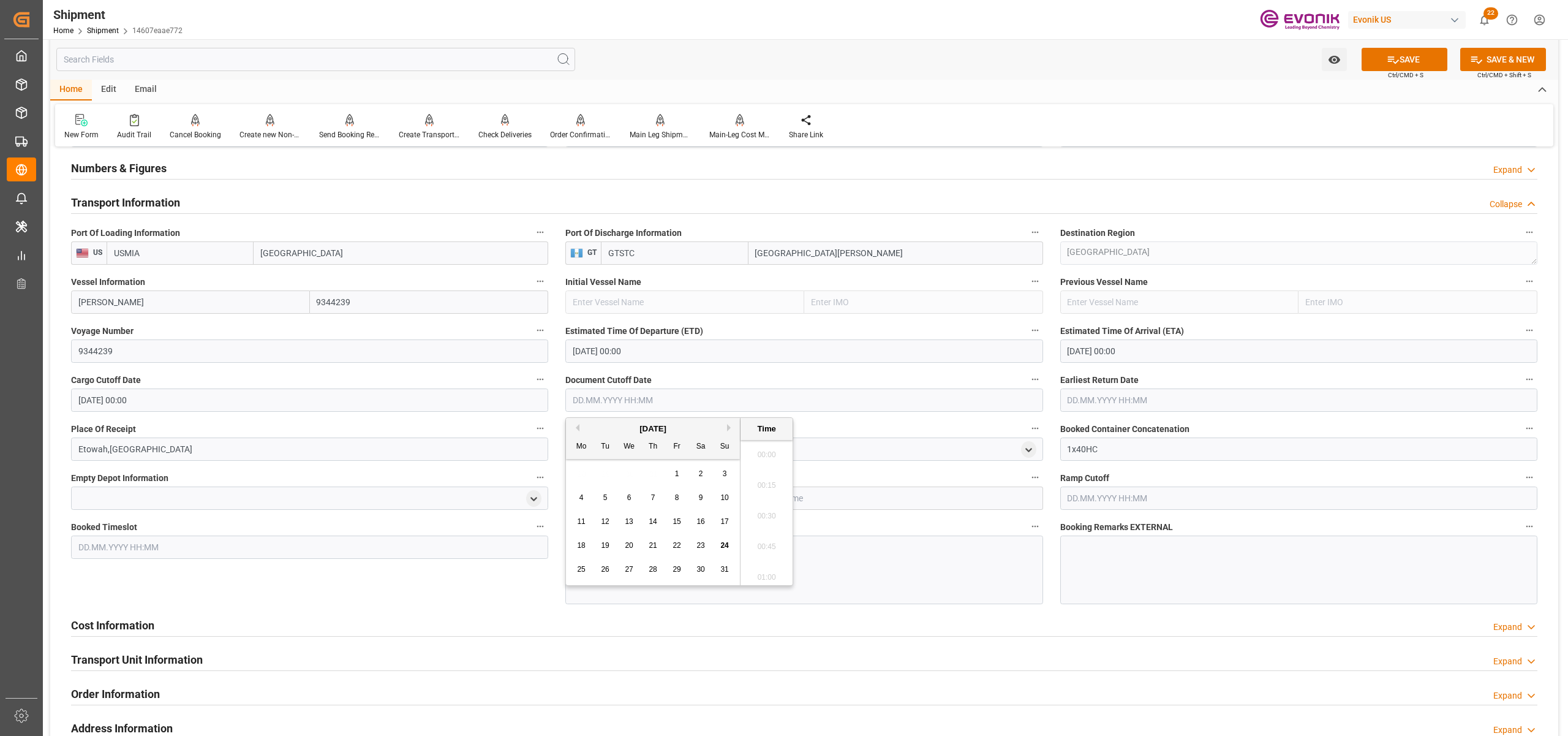
click at [645, 400] on input "text" at bounding box center [804, 400] width 478 height 23
click at [730, 429] on button "Next Month" at bounding box center [731, 427] width 8 height 8
click at [673, 547] on span "26" at bounding box center [677, 545] width 8 height 9
type input "[DATE] 00:00"
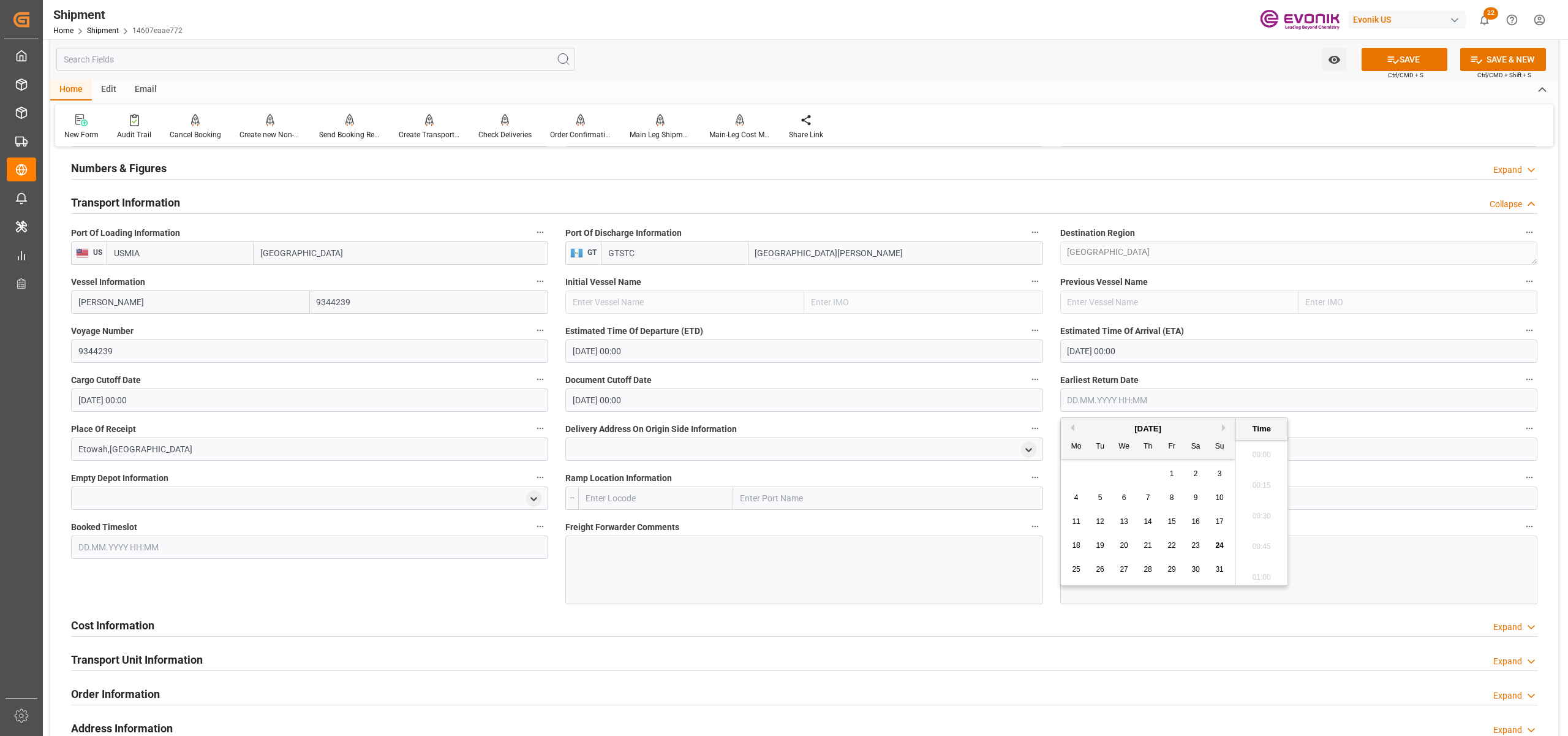
click at [1110, 397] on input "text" at bounding box center [1299, 400] width 478 height 23
click at [1233, 429] on div "[DATE]" at bounding box center [1147, 428] width 174 height 13
click at [1228, 429] on button "Next Month" at bounding box center [1226, 427] width 8 height 8
click at [1172, 546] on span "26" at bounding box center [1172, 545] width 8 height 9
type input "[DATE] 00:00"
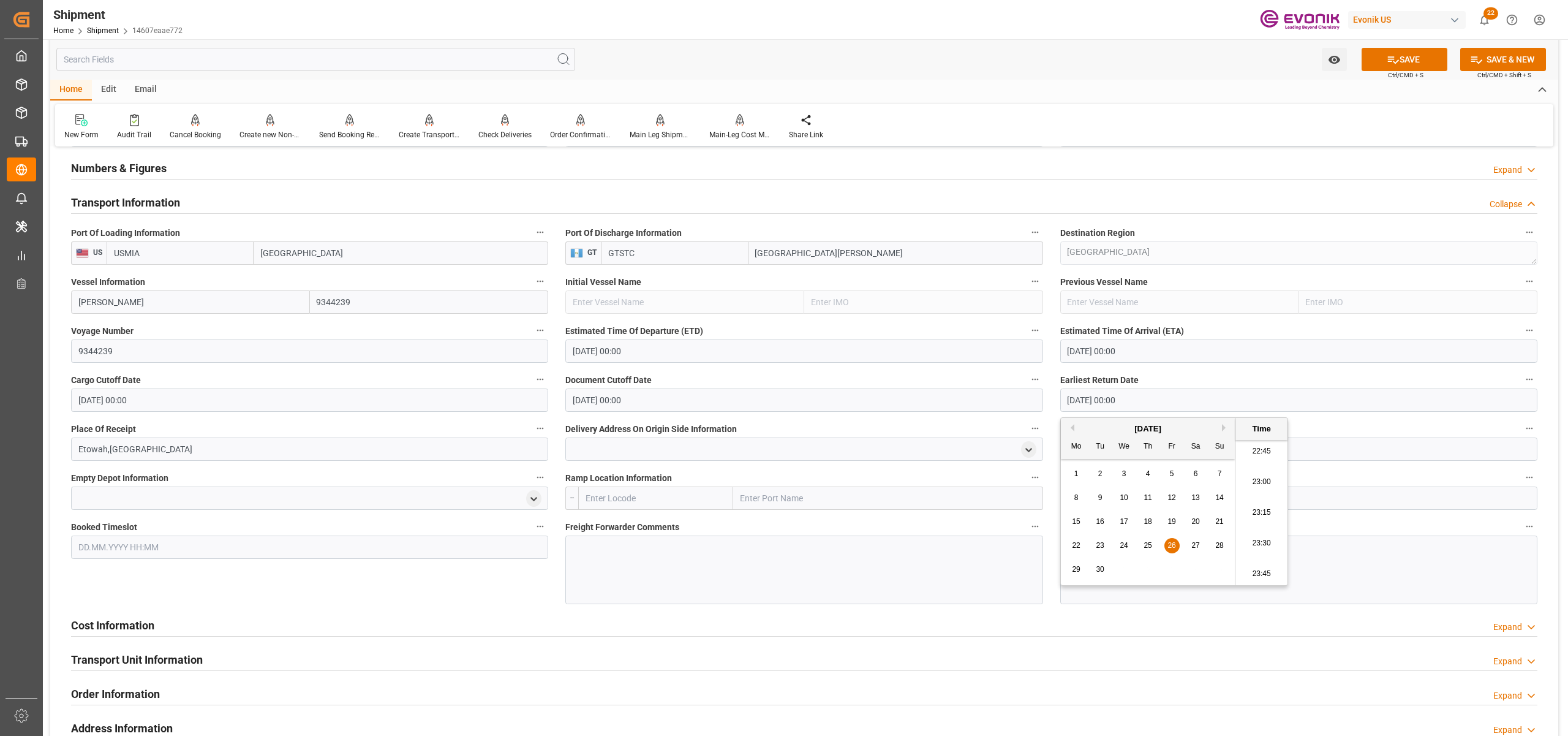
click at [1253, 163] on div "Numbers & Figures Expand" at bounding box center [803, 167] width 1466 height 23
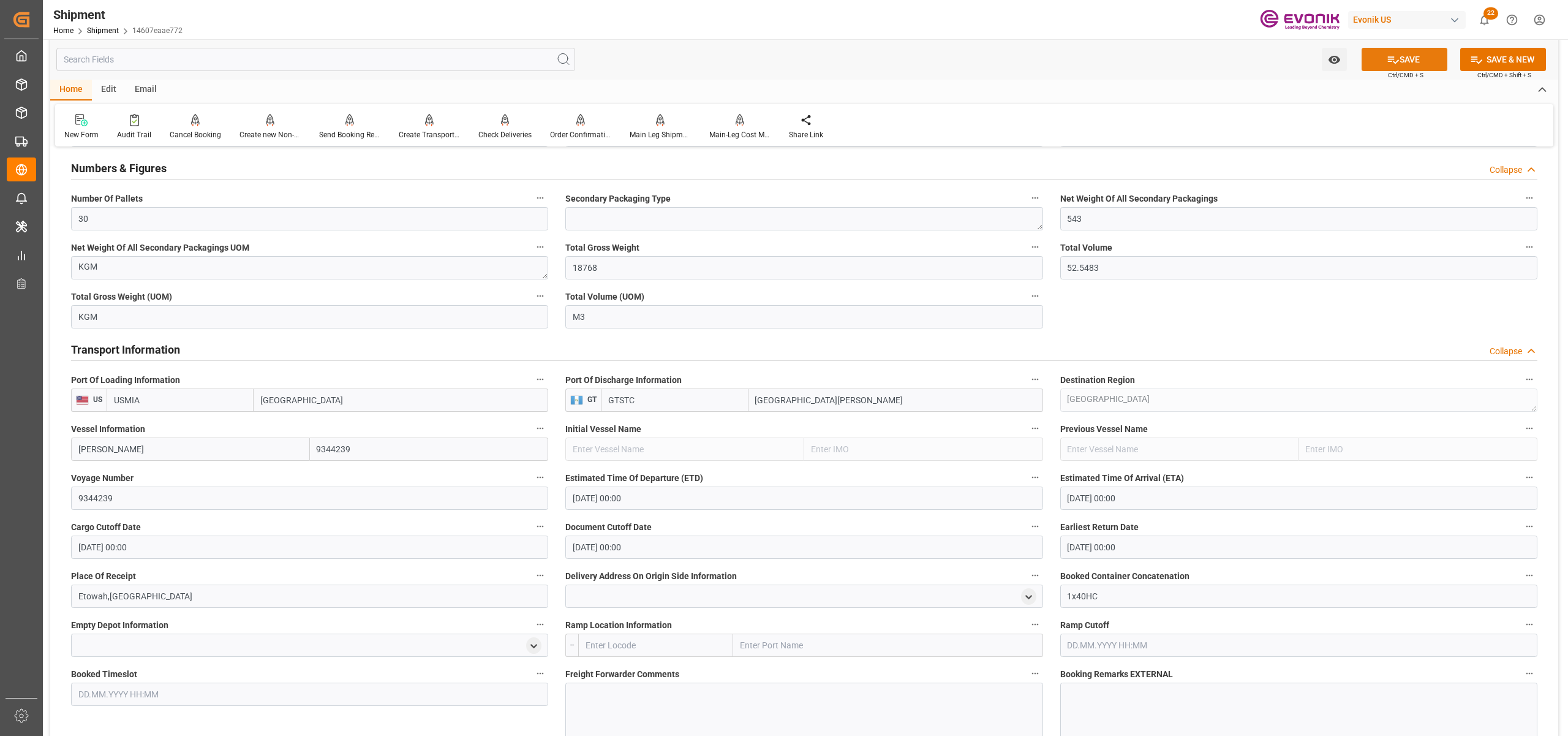
click at [1415, 54] on button "SAVE" at bounding box center [1404, 59] width 86 height 23
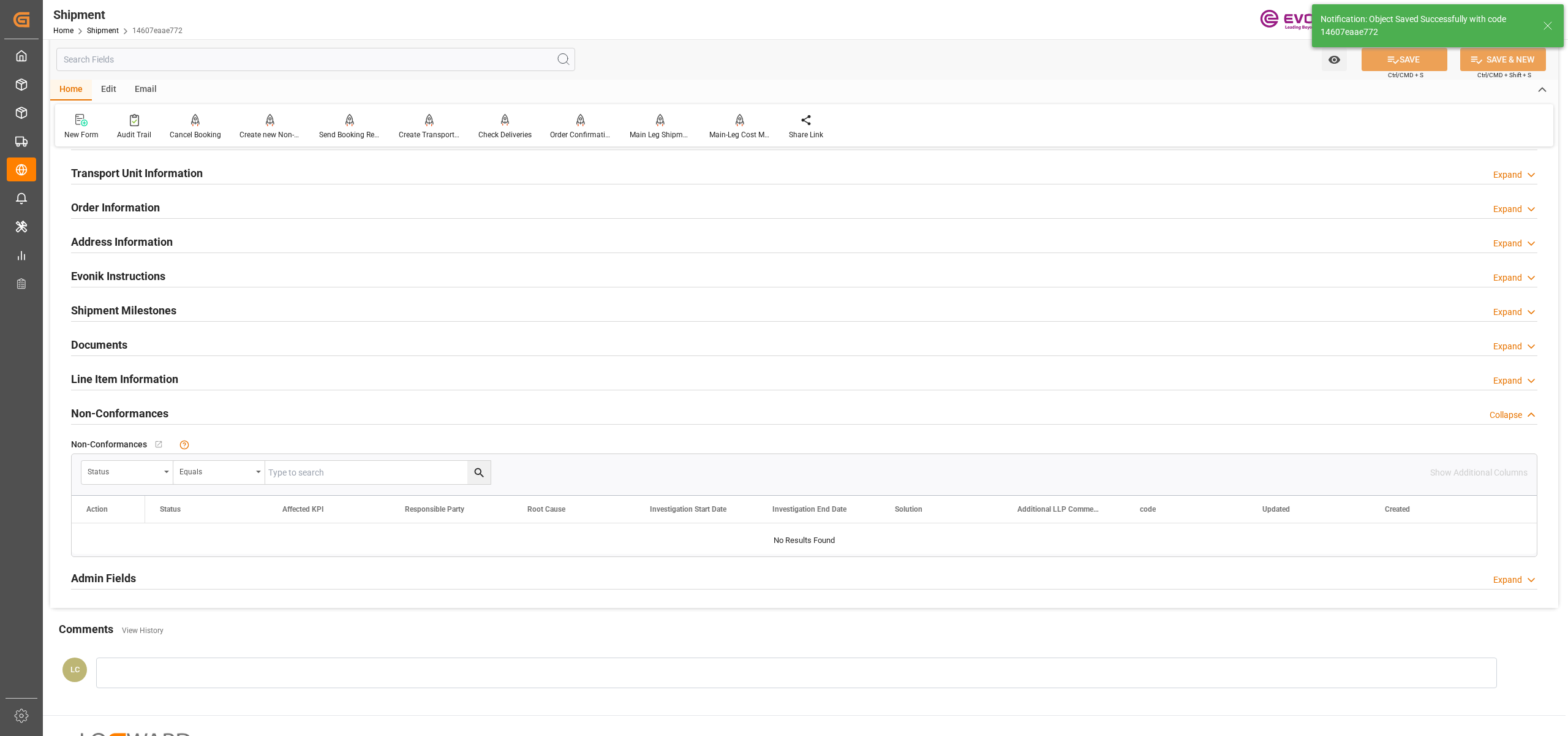
scroll to position [545, 0]
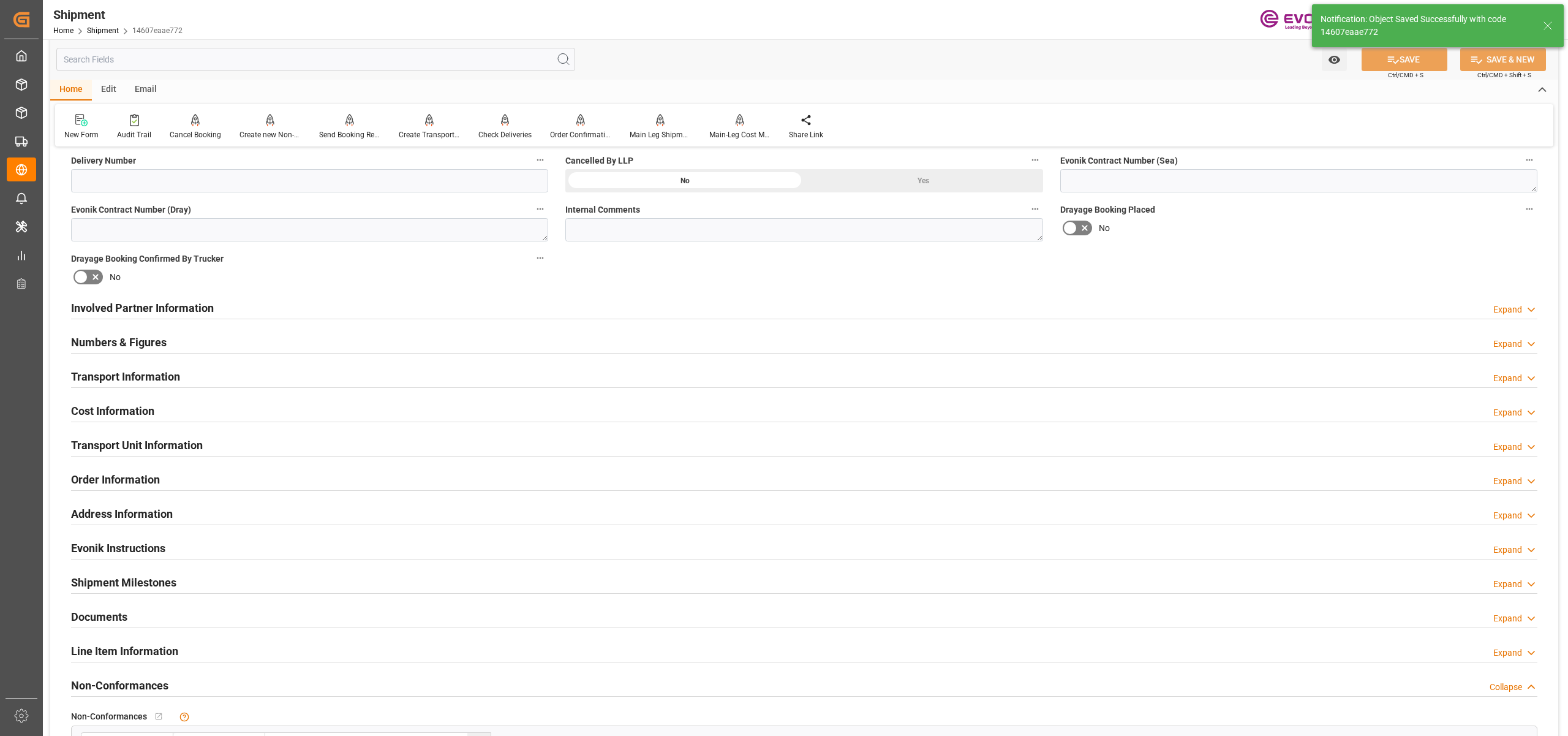
click at [274, 416] on div "Cost Information Expand" at bounding box center [803, 410] width 1466 height 23
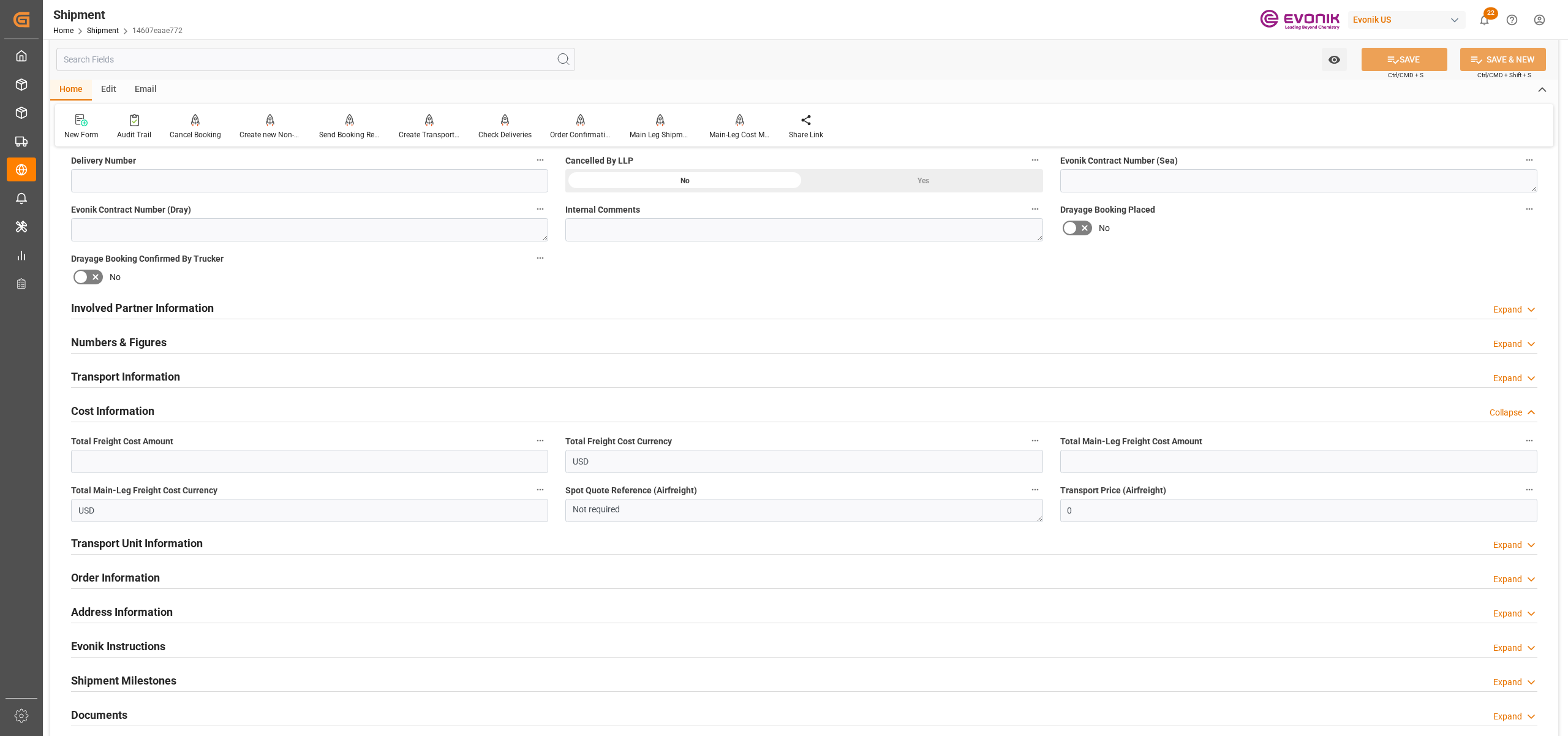
click at [317, 378] on div "Transport Information Expand" at bounding box center [803, 375] width 1466 height 23
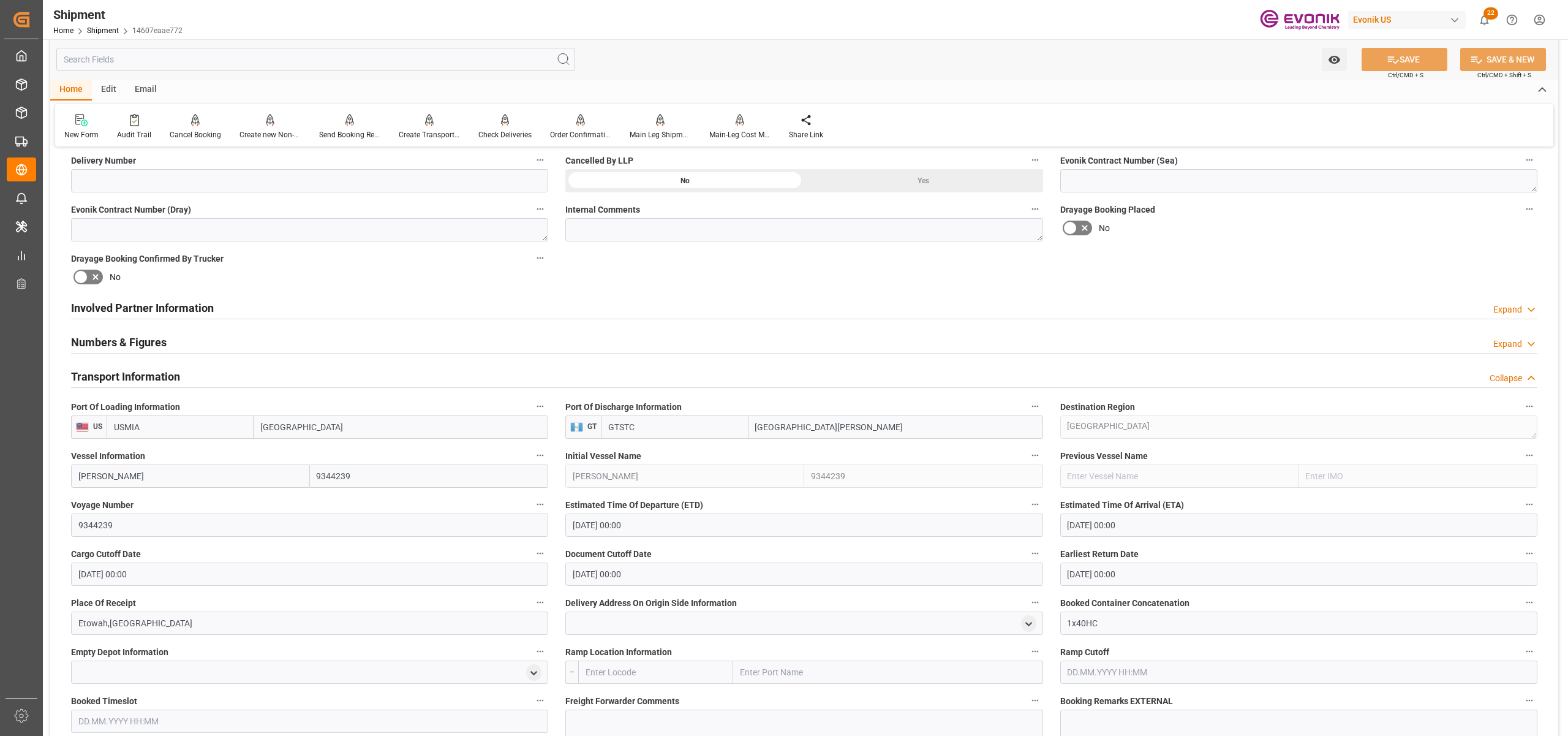
scroll to position [817, 0]
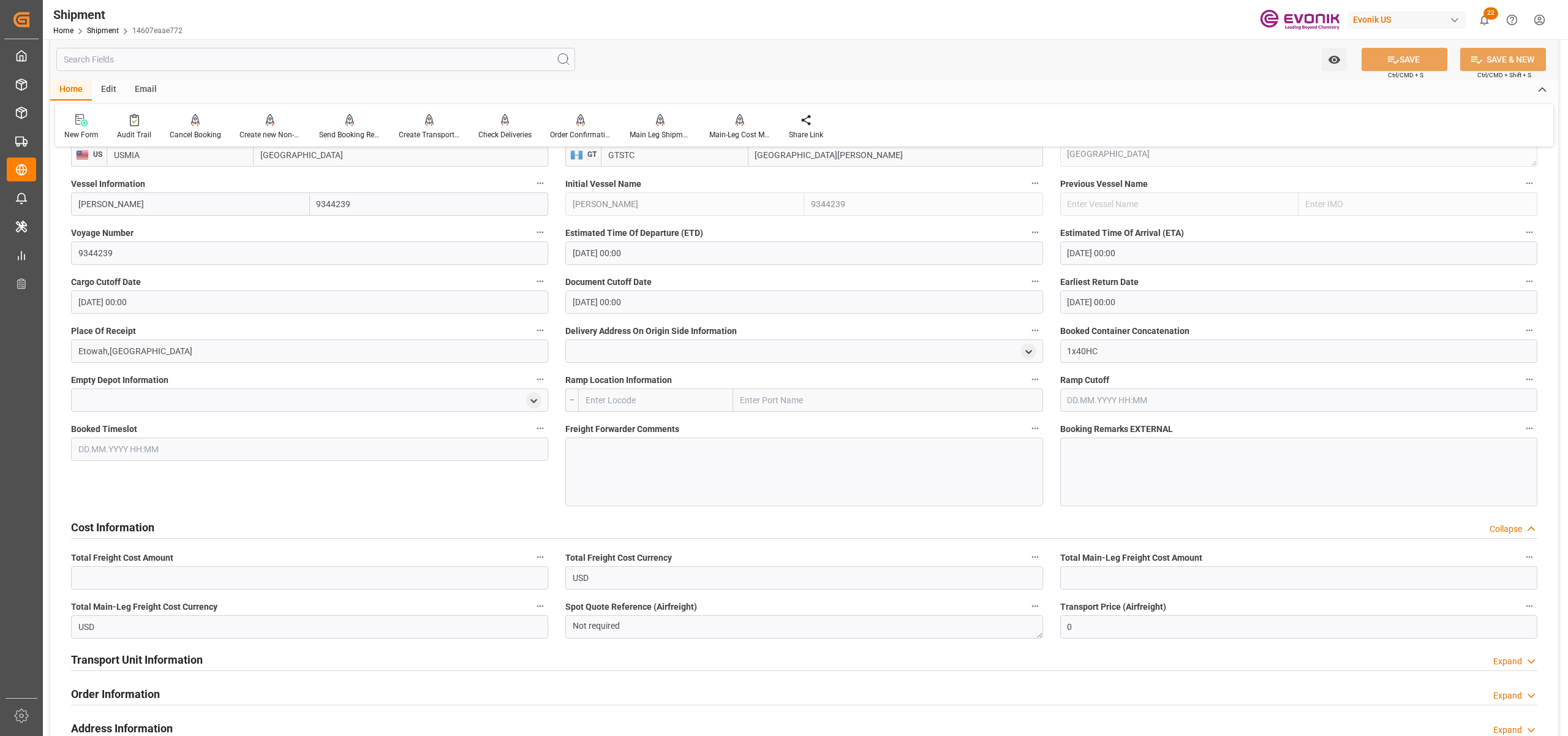
click at [611, 477] on div at bounding box center [804, 471] width 478 height 69
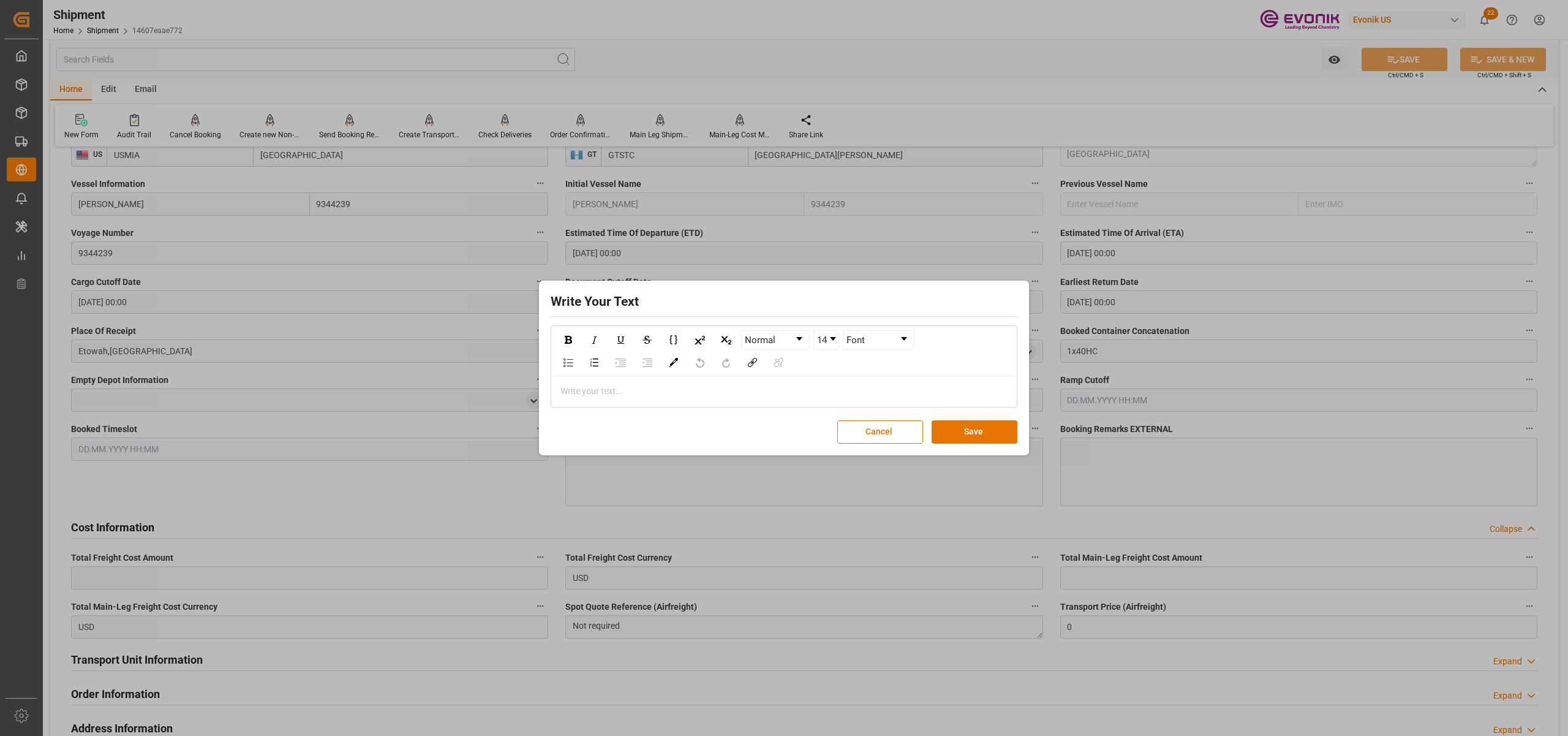
click at [582, 389] on div "rdw-editor" at bounding box center [784, 391] width 447 height 13
click at [1000, 429] on button "Save" at bounding box center [974, 432] width 86 height 23
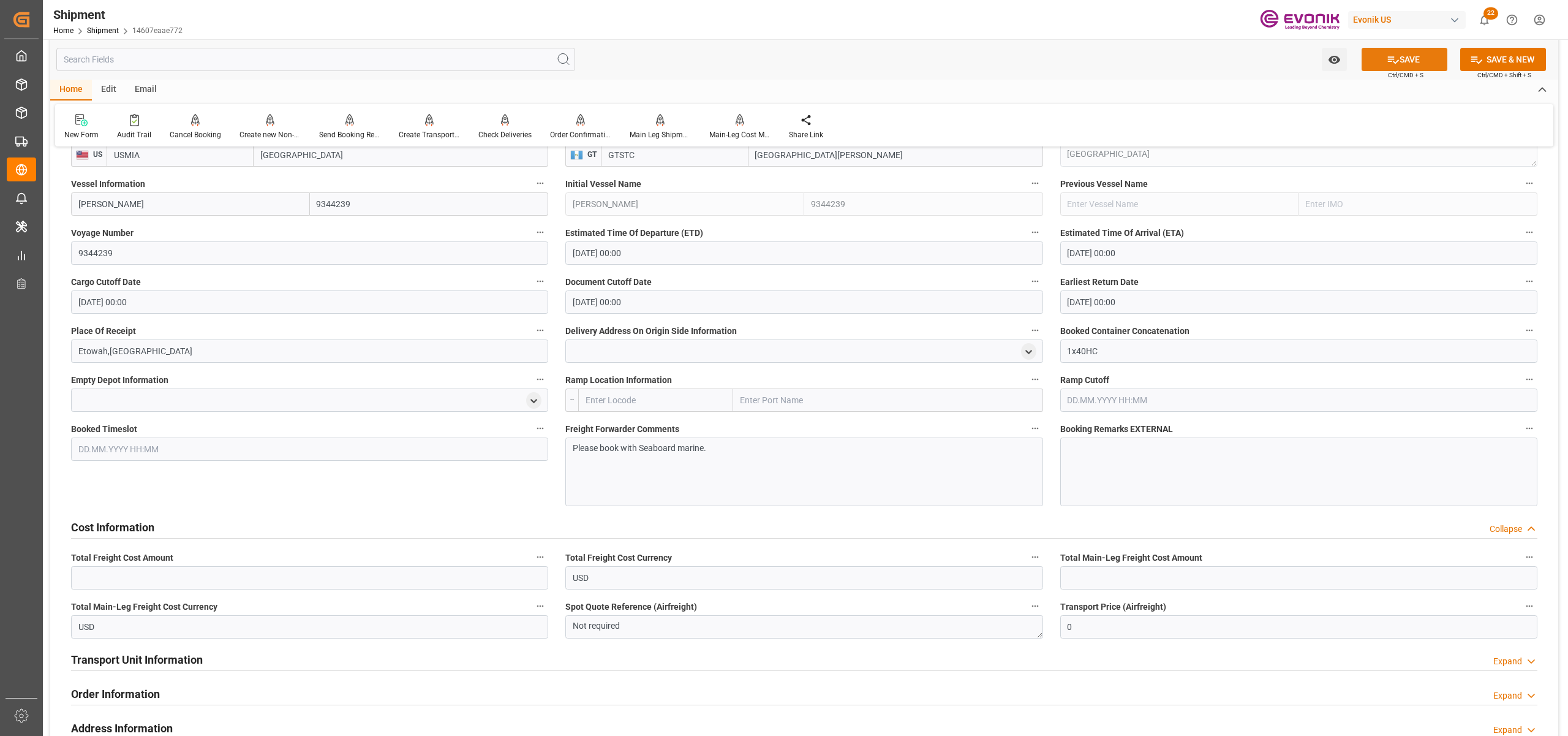
click at [1402, 60] on button "SAVE" at bounding box center [1404, 59] width 86 height 23
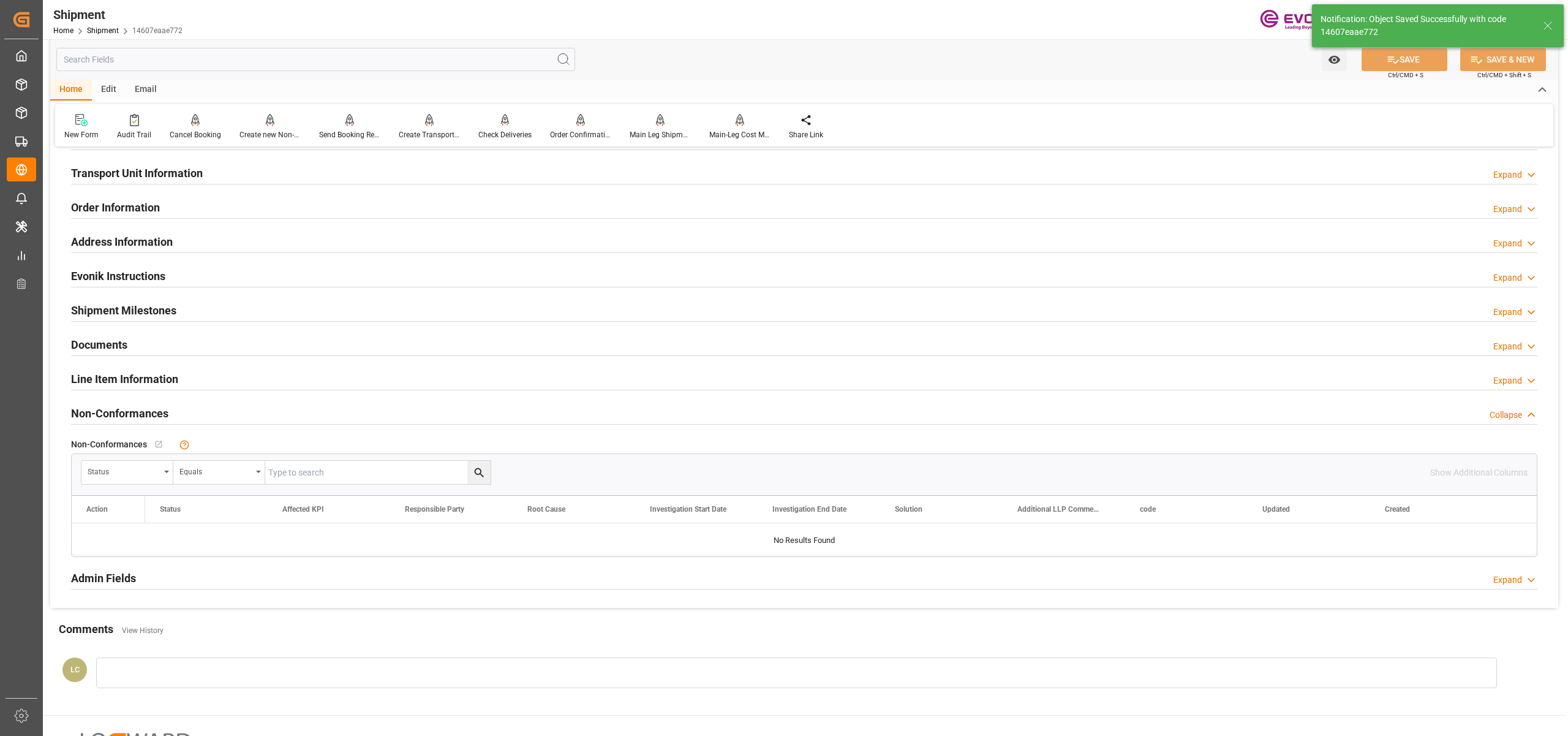
scroll to position [545, 0]
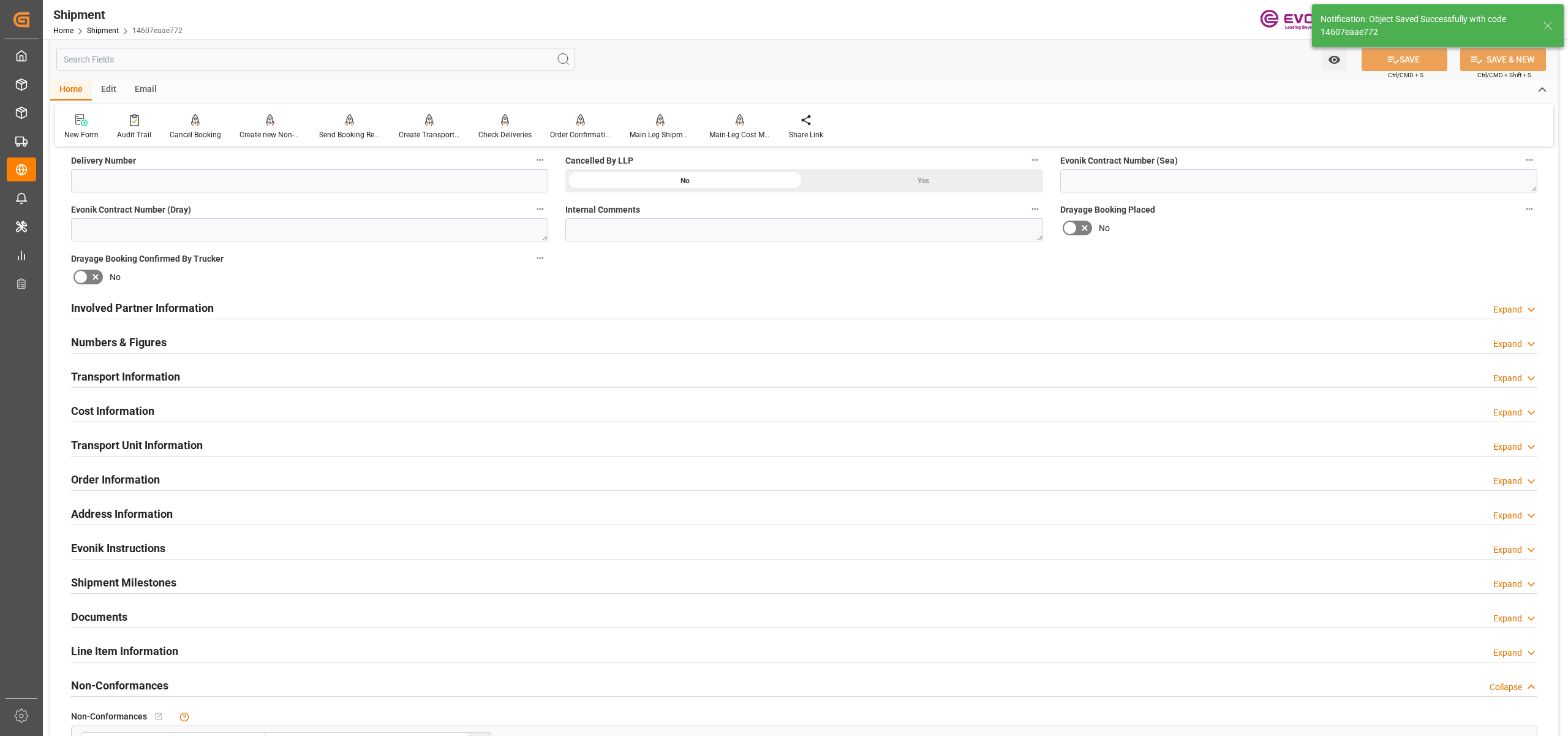
click at [184, 412] on div "Cost Information Expand" at bounding box center [803, 410] width 1466 height 23
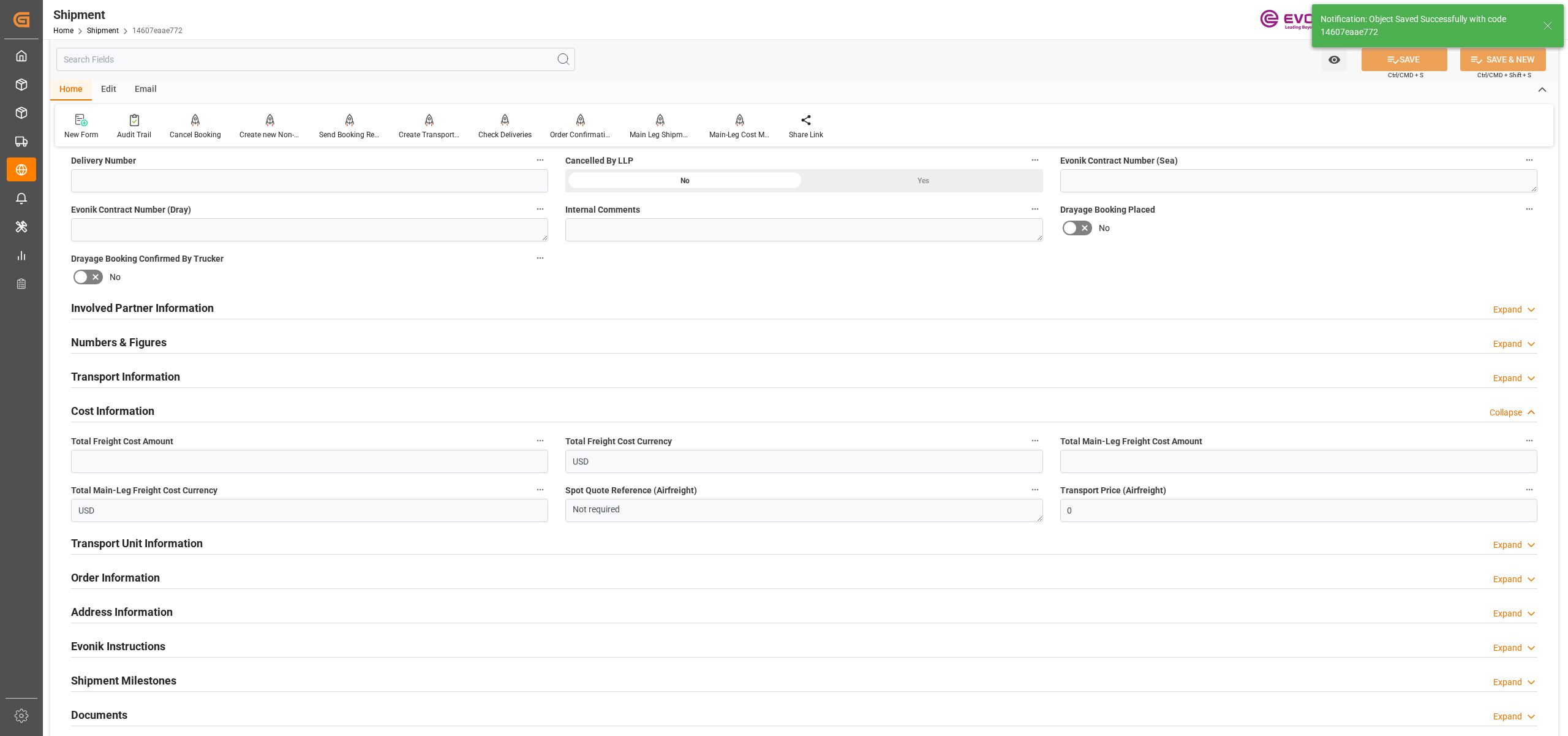
click at [201, 476] on div "Total Freight Cost Amount" at bounding box center [309, 453] width 494 height 49
click at [332, 461] on input "text" at bounding box center [309, 461] width 478 height 23
paste input "4000"
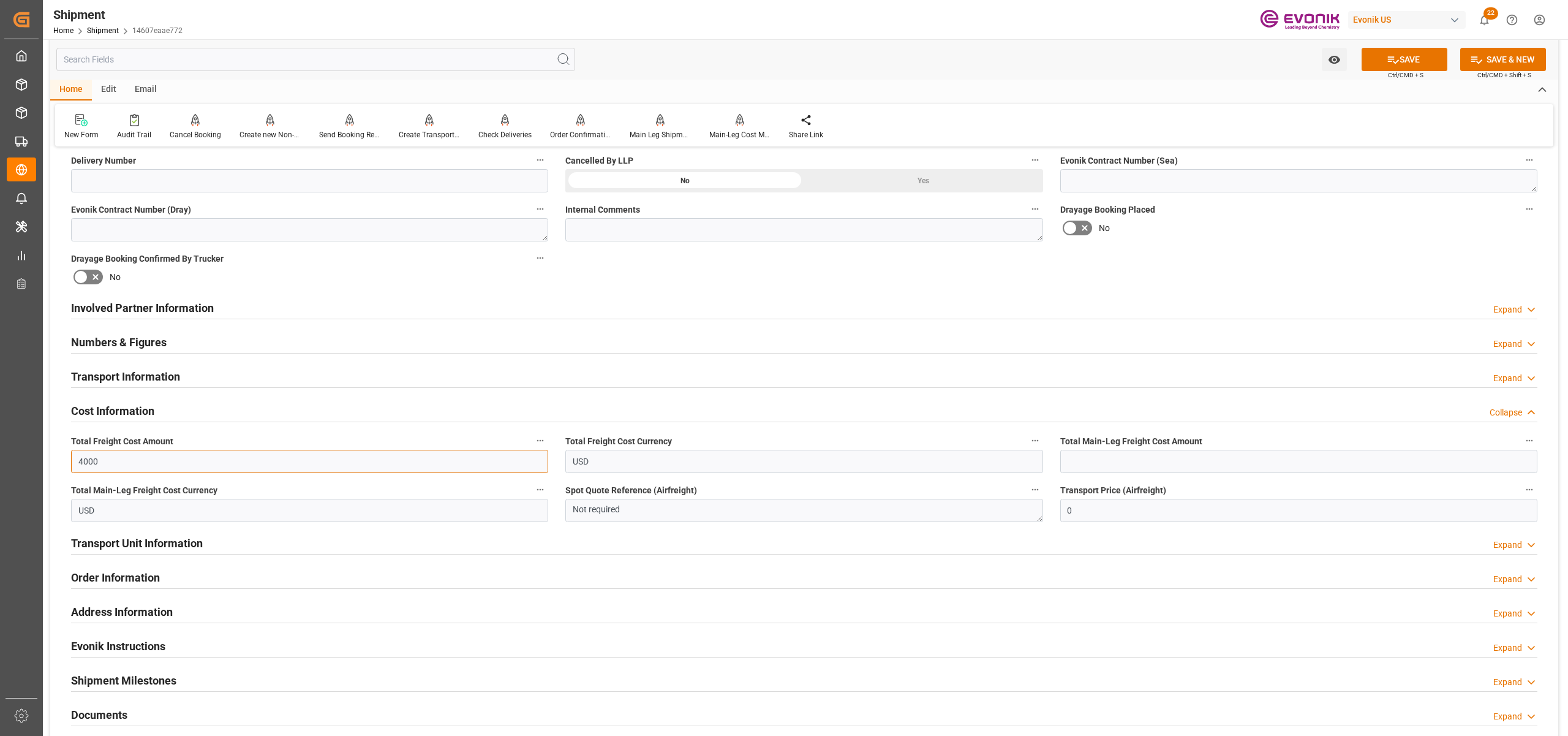
type input "4000"
click at [1090, 461] on input "text" at bounding box center [1299, 461] width 478 height 23
paste input "4000"
type input "4000"
click at [1298, 256] on div "Booking Confirmation Milestone Bar Collapse Submitted to FFW for Booking (Pendi…" at bounding box center [804, 296] width 1508 height 1366
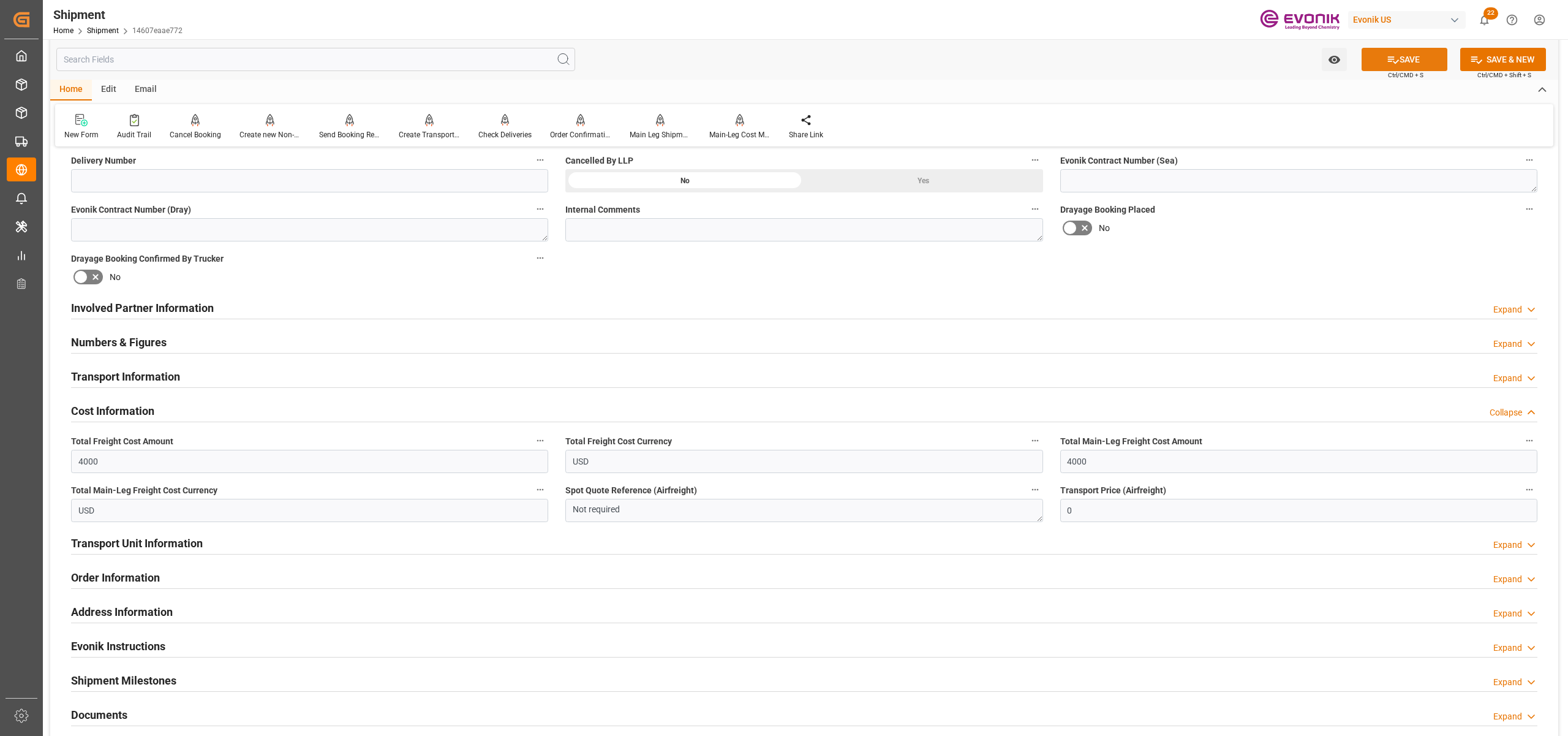
drag, startPoint x: 1410, startPoint y: 62, endPoint x: 1404, endPoint y: 65, distance: 6.7
click at [1408, 61] on button "SAVE" at bounding box center [1404, 59] width 86 height 23
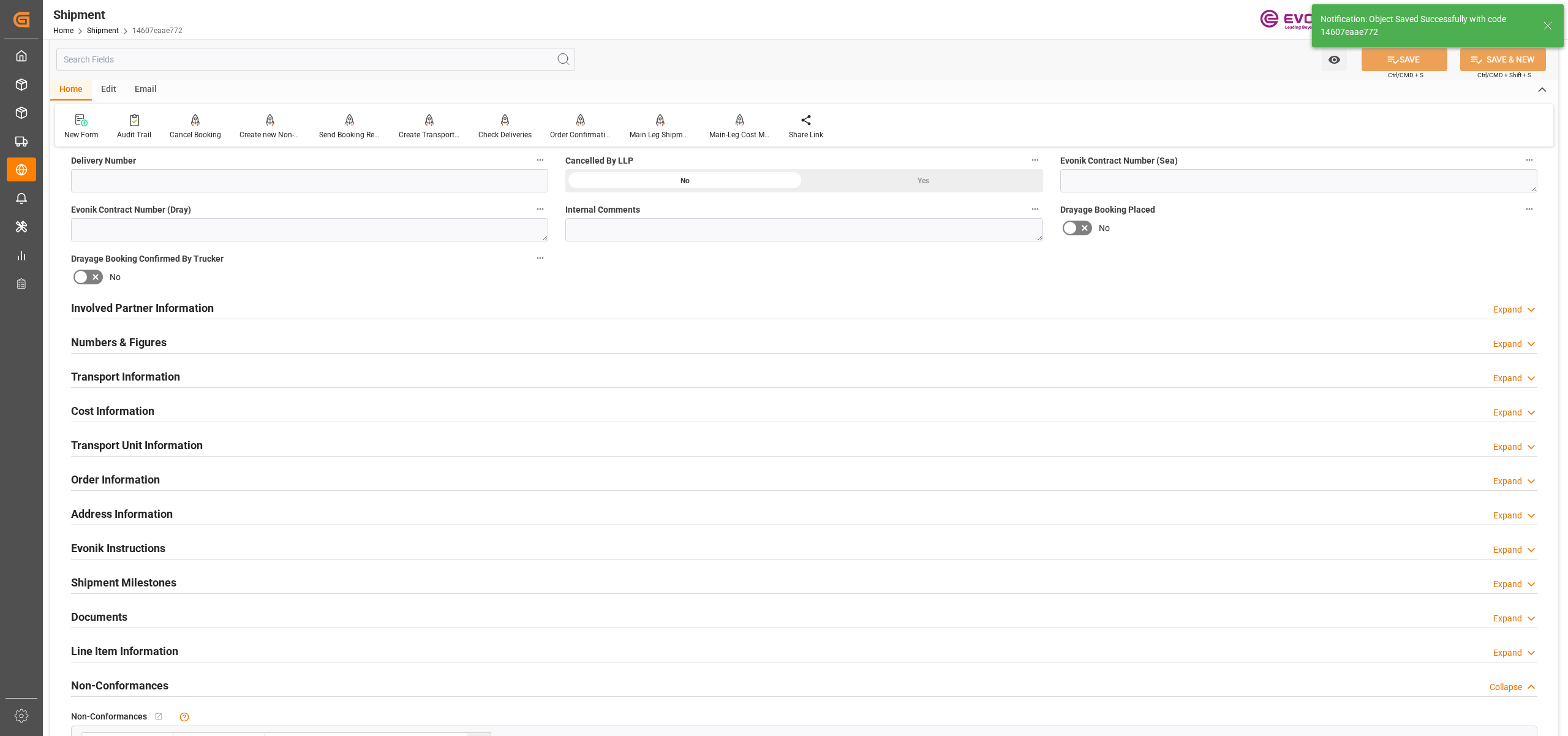
click at [417, 310] on div "Involved Partner Information Expand" at bounding box center [803, 307] width 1466 height 23
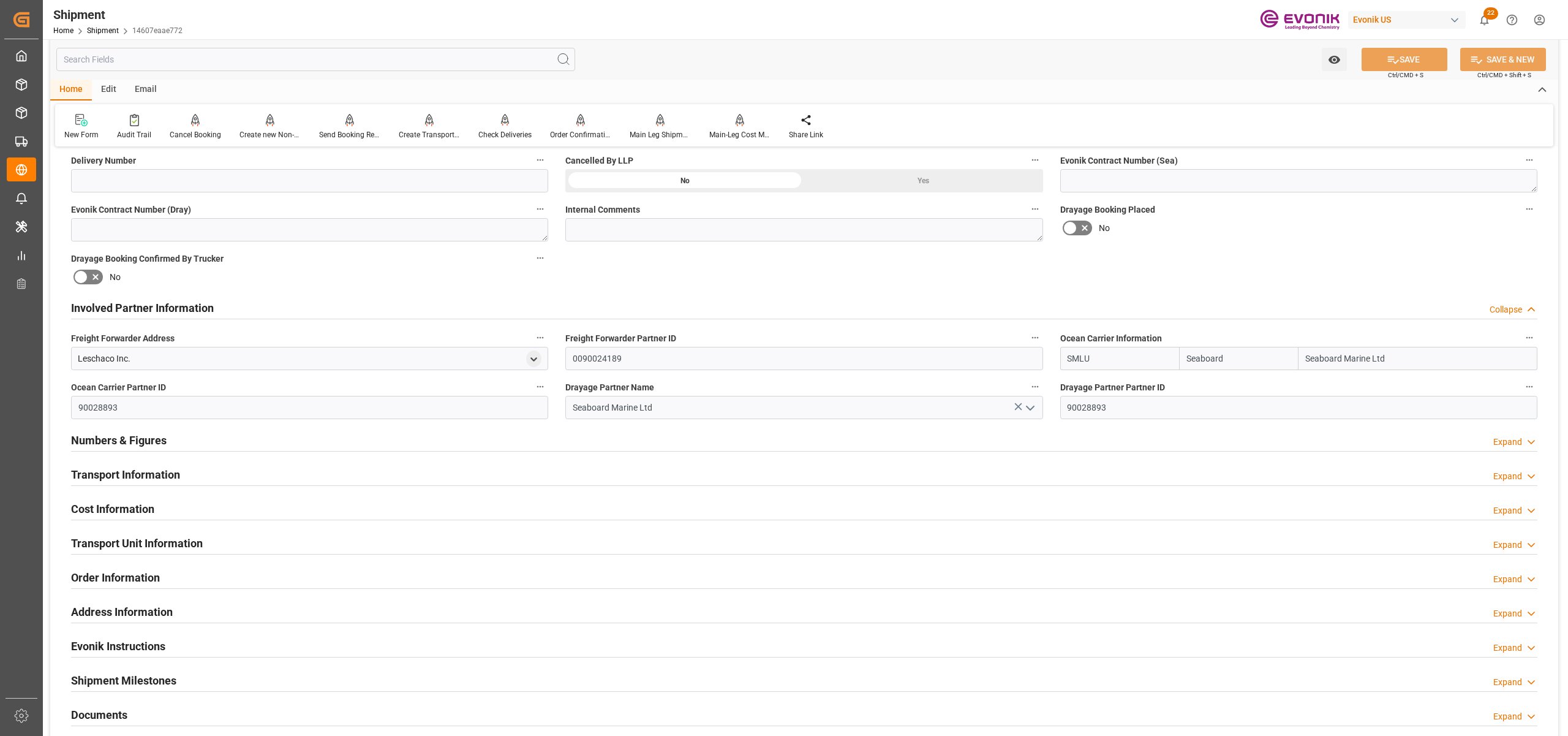
click at [365, 471] on div "Transport Information Expand" at bounding box center [803, 474] width 1466 height 23
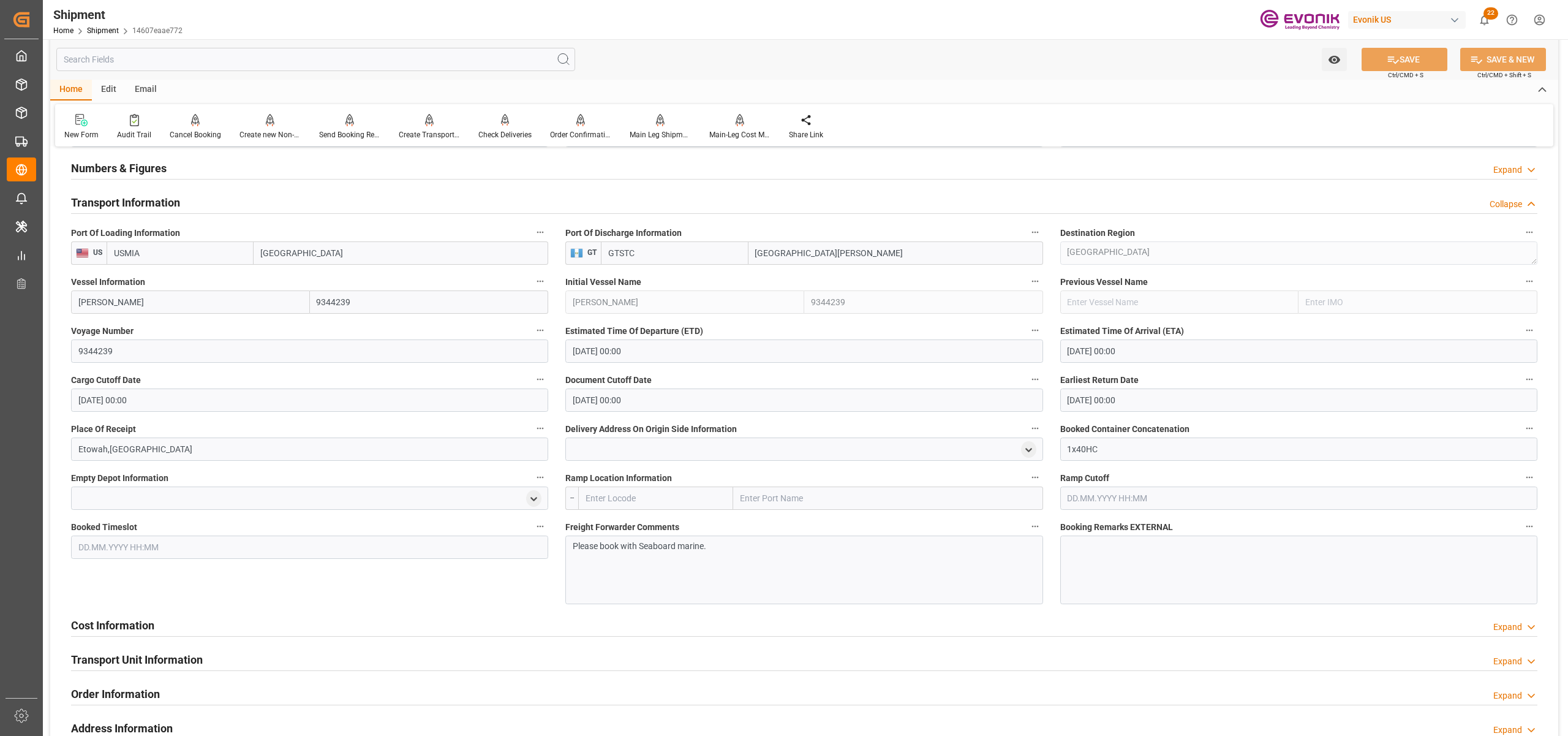
scroll to position [1089, 0]
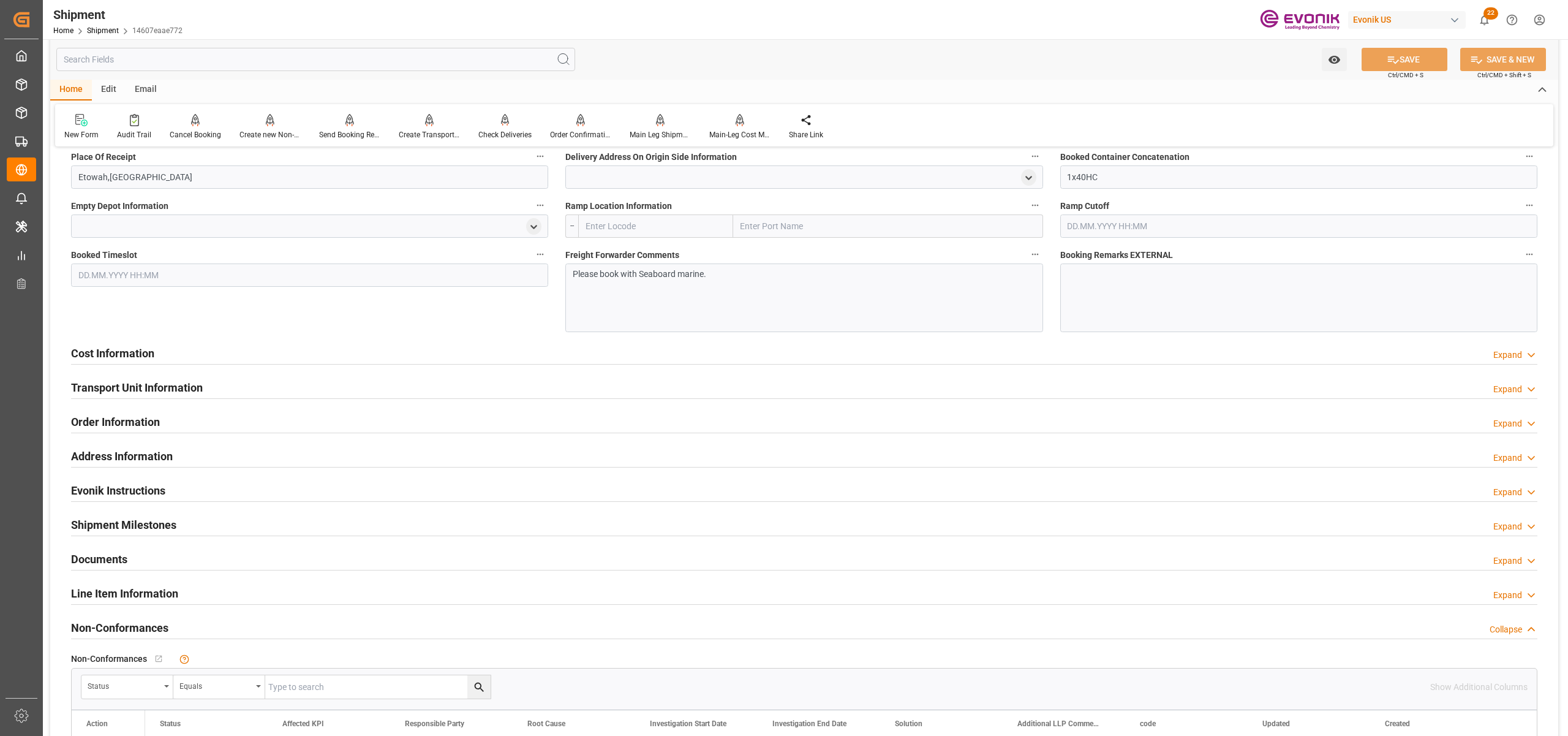
click at [512, 357] on div "Cost Information Expand" at bounding box center [803, 352] width 1466 height 23
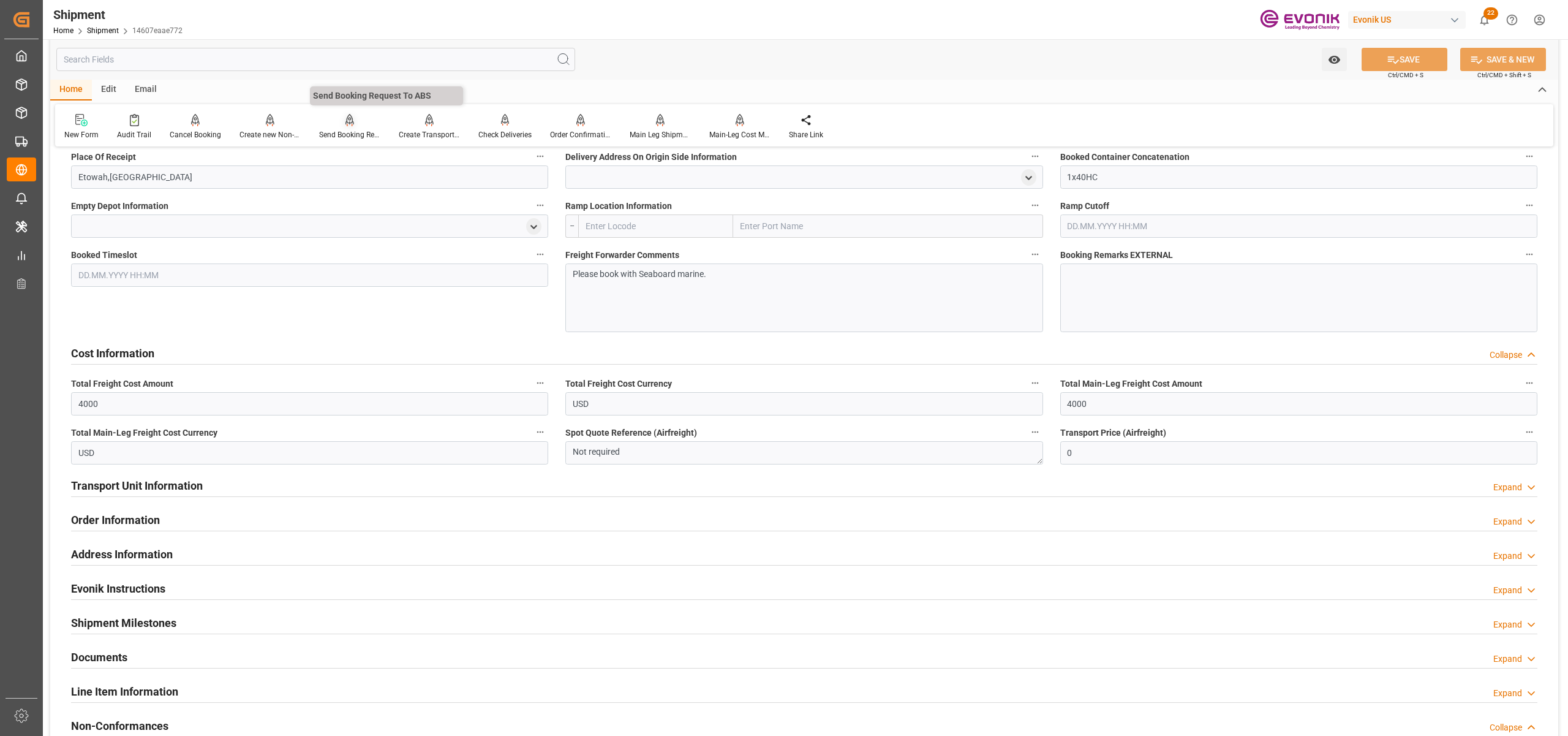
click at [352, 121] on div at bounding box center [349, 119] width 61 height 13
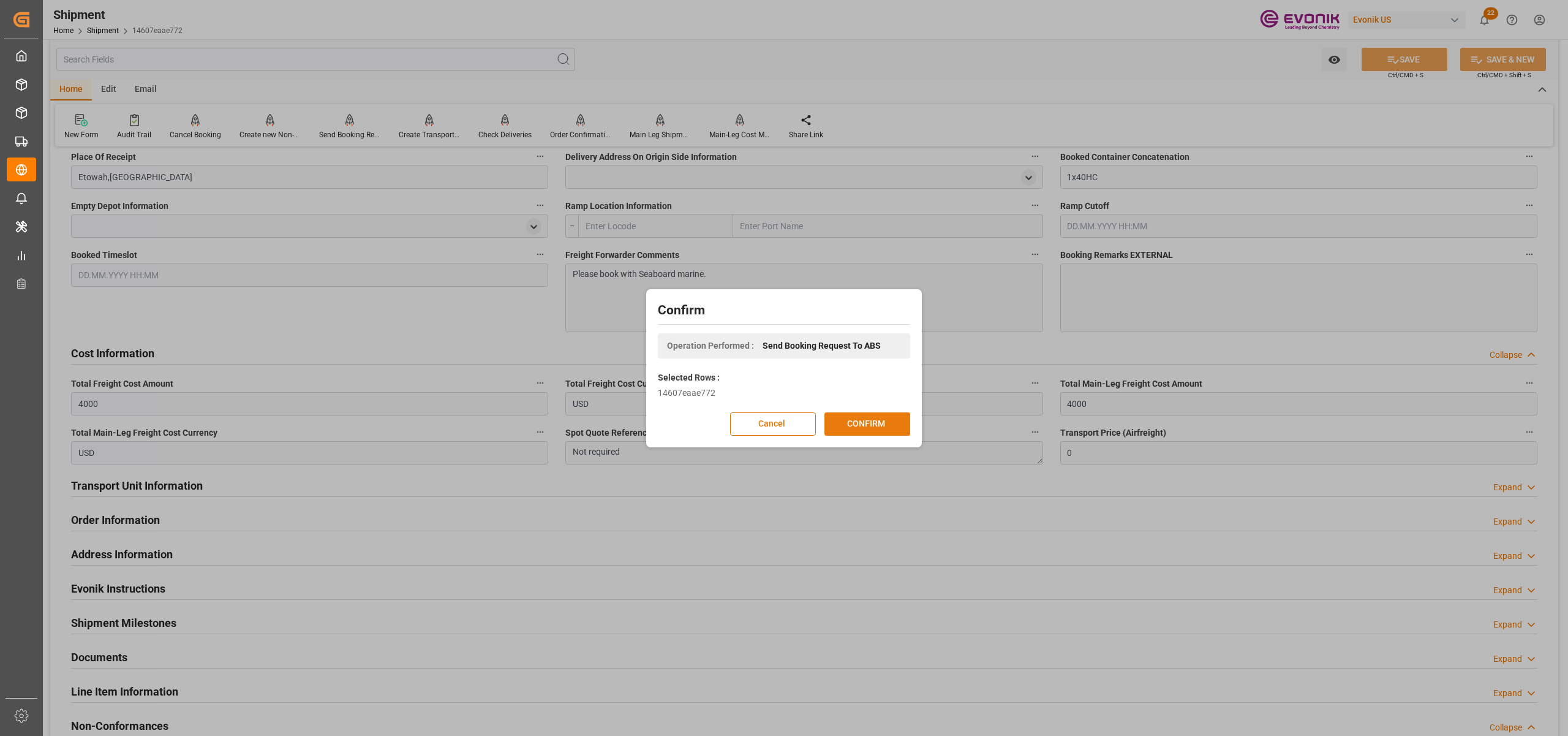
click at [886, 412] on div "Cancel CONFIRM" at bounding box center [783, 424] width 252 height 23
click at [757, 422] on button "Cancel" at bounding box center [772, 424] width 86 height 23
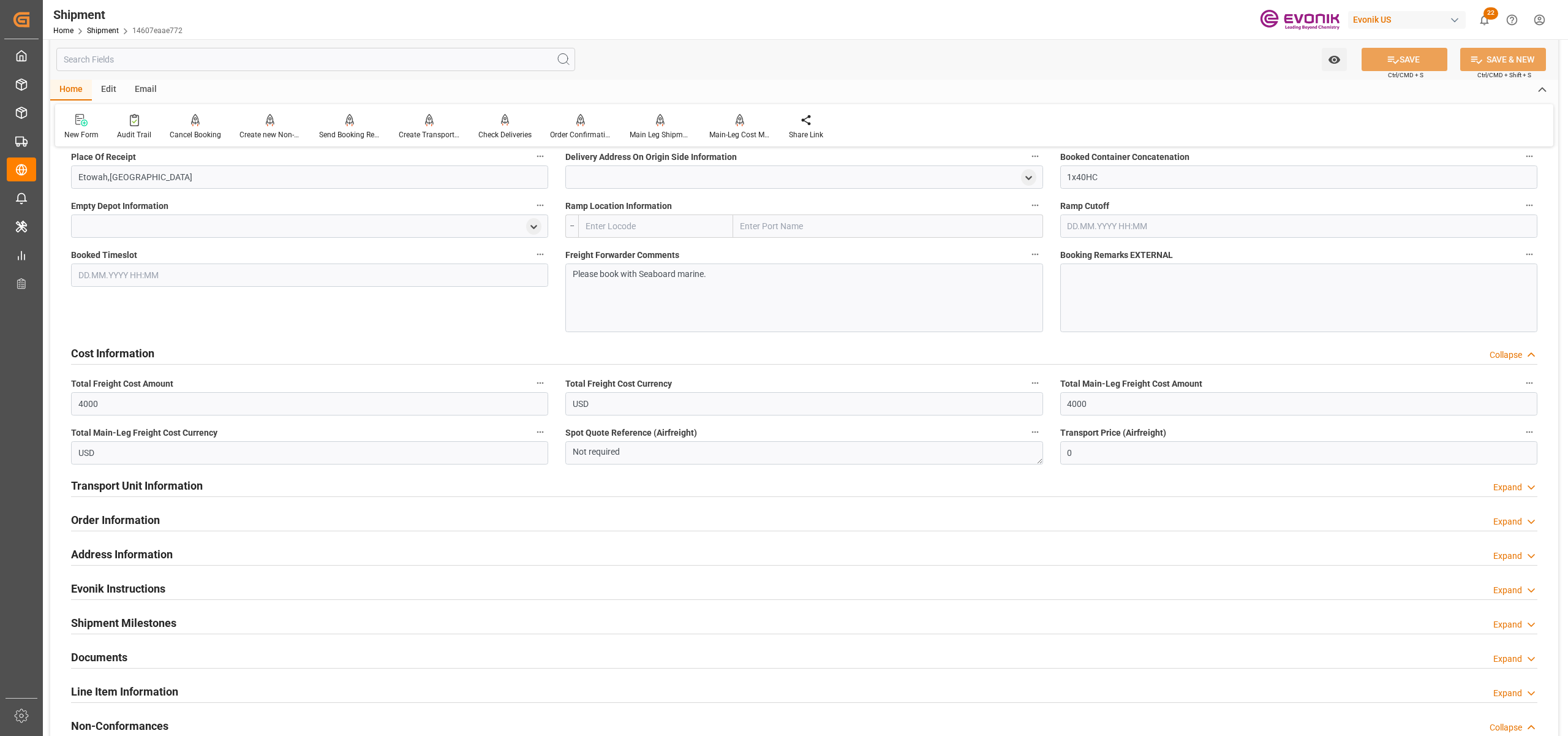
scroll to position [817, 0]
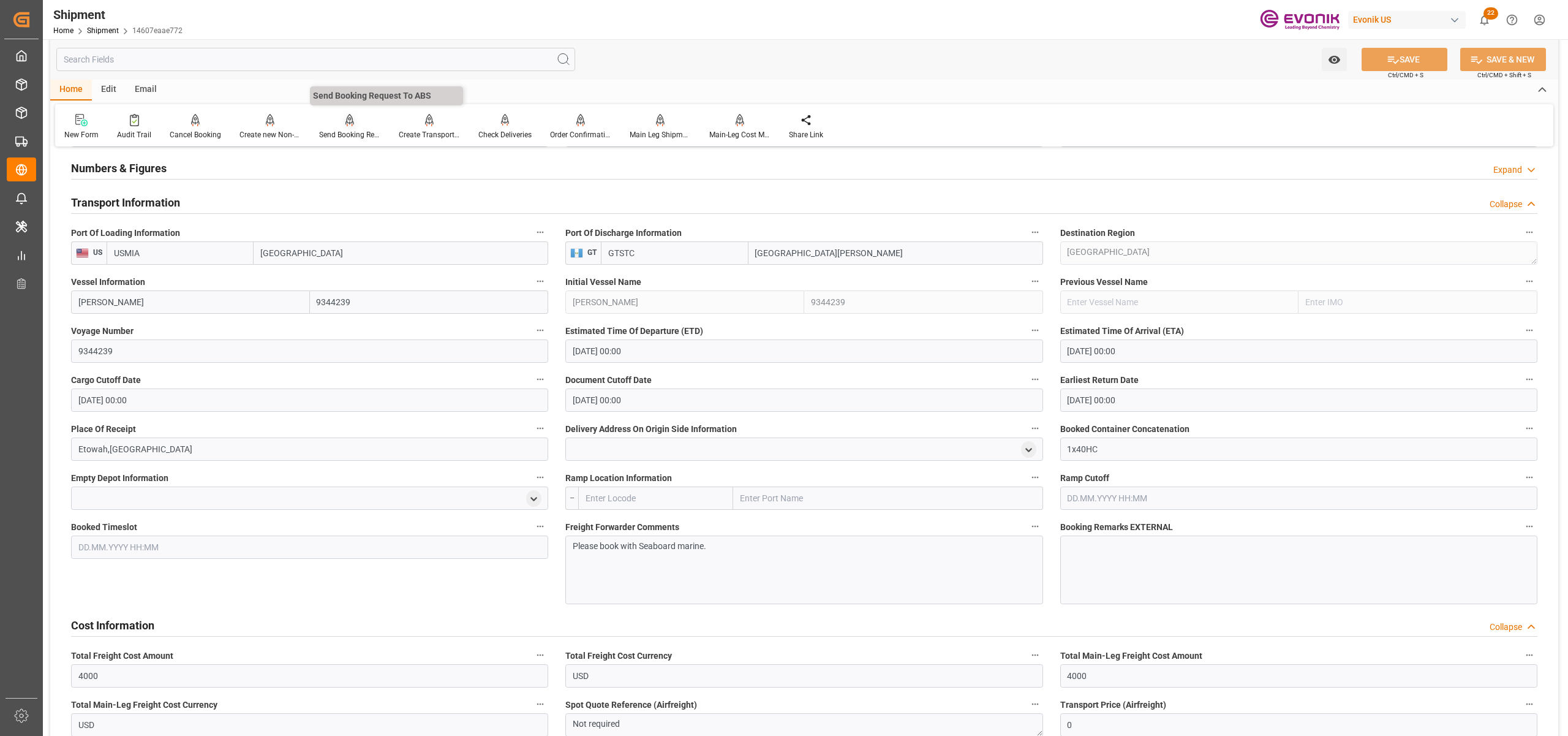
click at [347, 124] on icon at bounding box center [349, 119] width 9 height 11
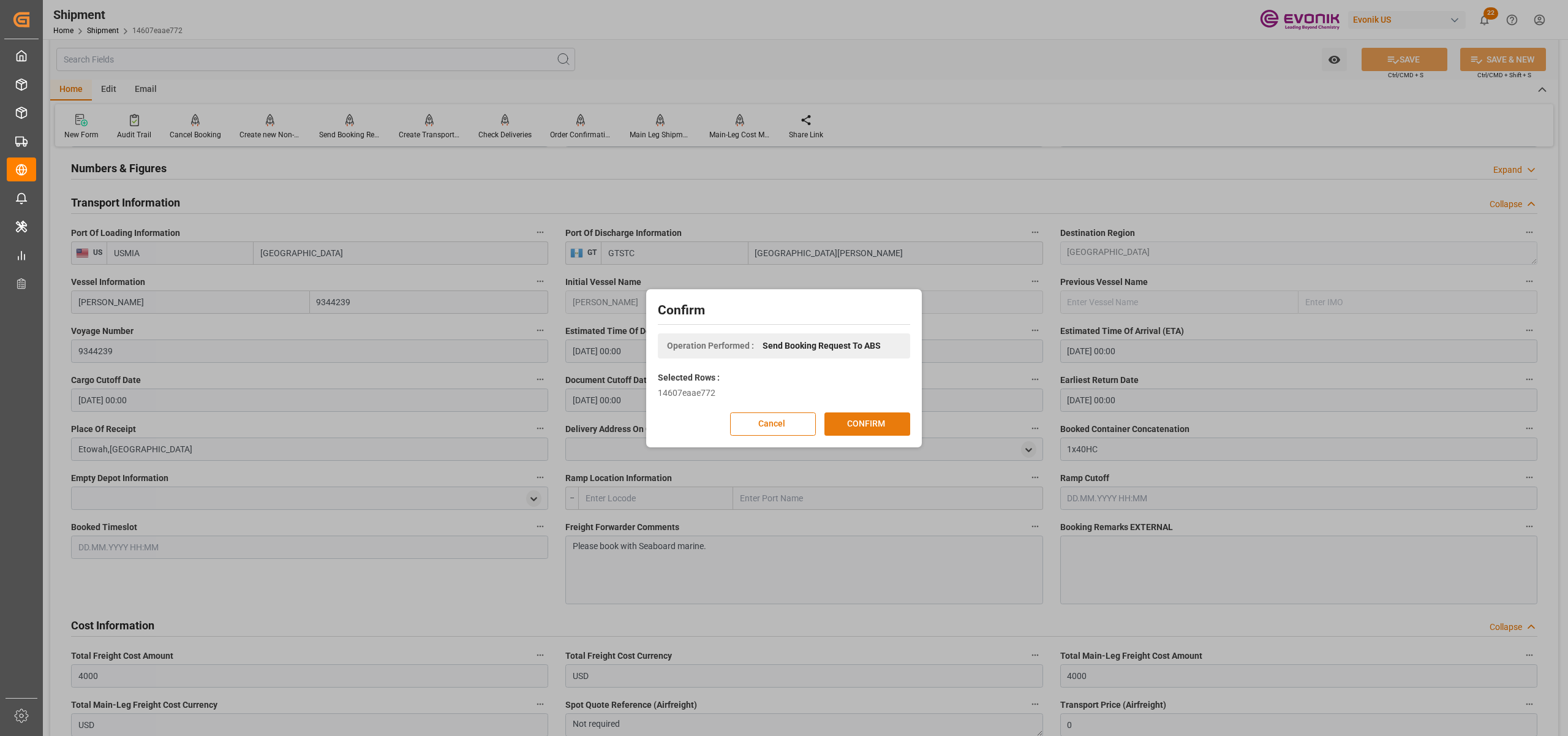
click at [878, 415] on button "CONFIRM" at bounding box center [867, 424] width 86 height 23
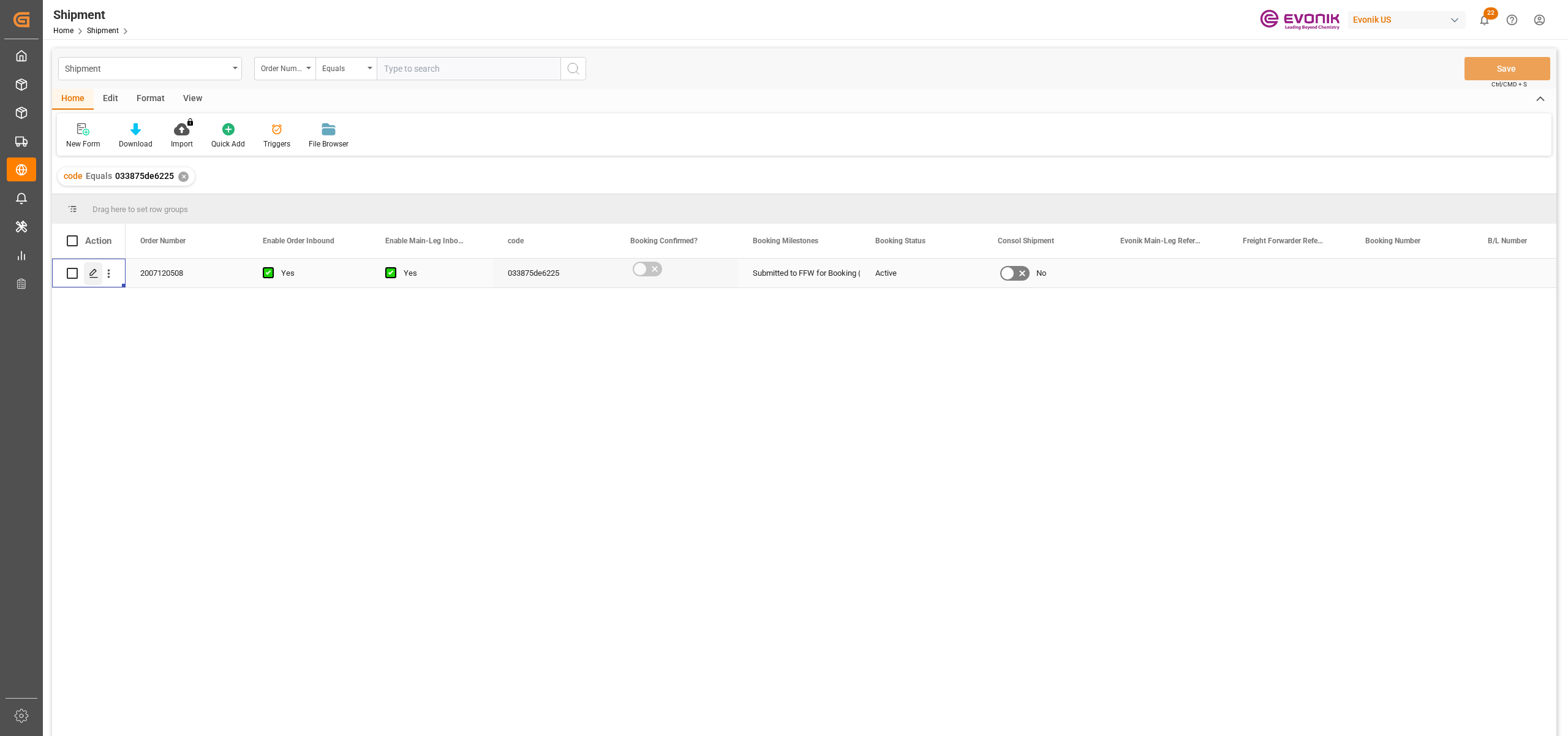
click at [91, 270] on icon "Press SPACE to select this row." at bounding box center [94, 274] width 10 height 10
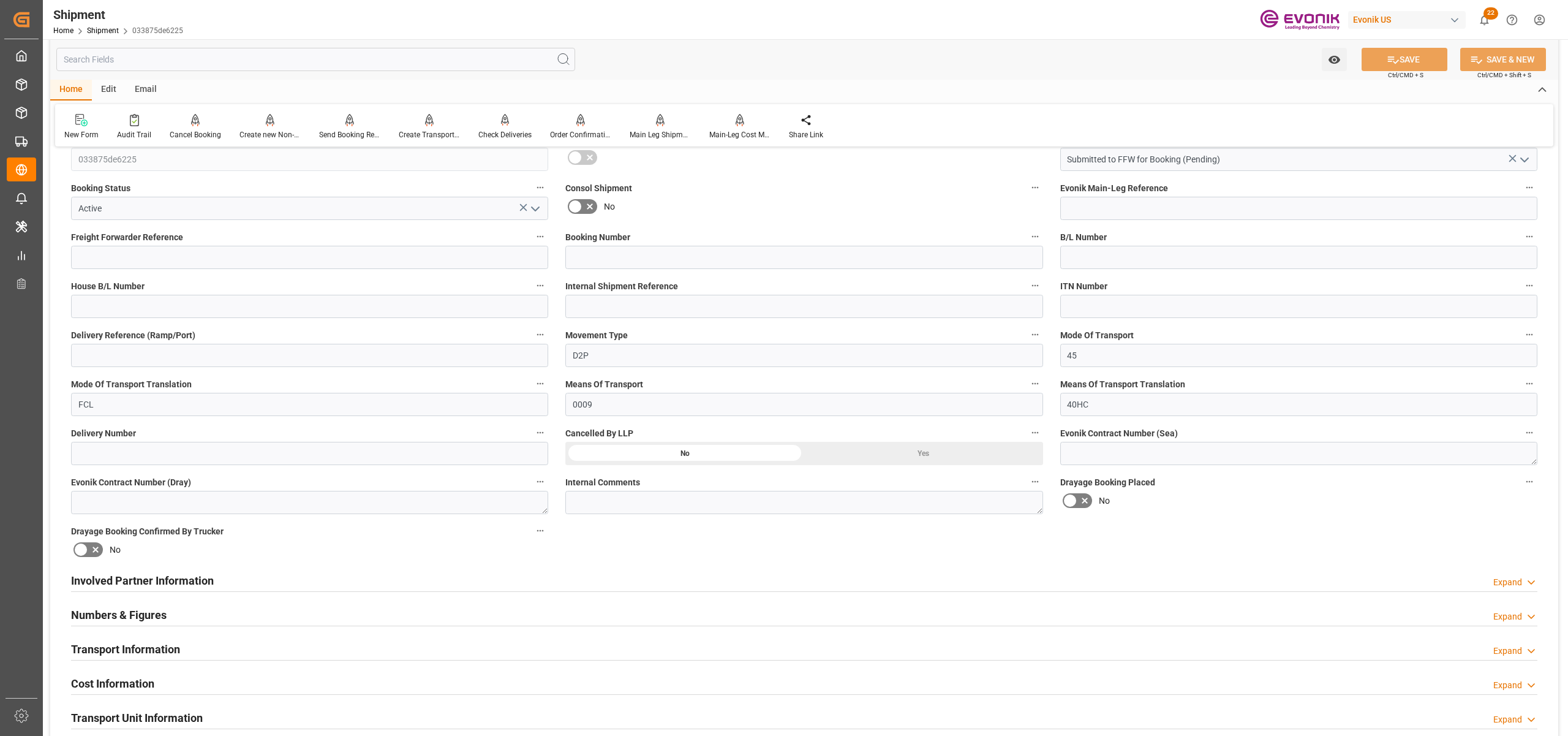
scroll to position [545, 0]
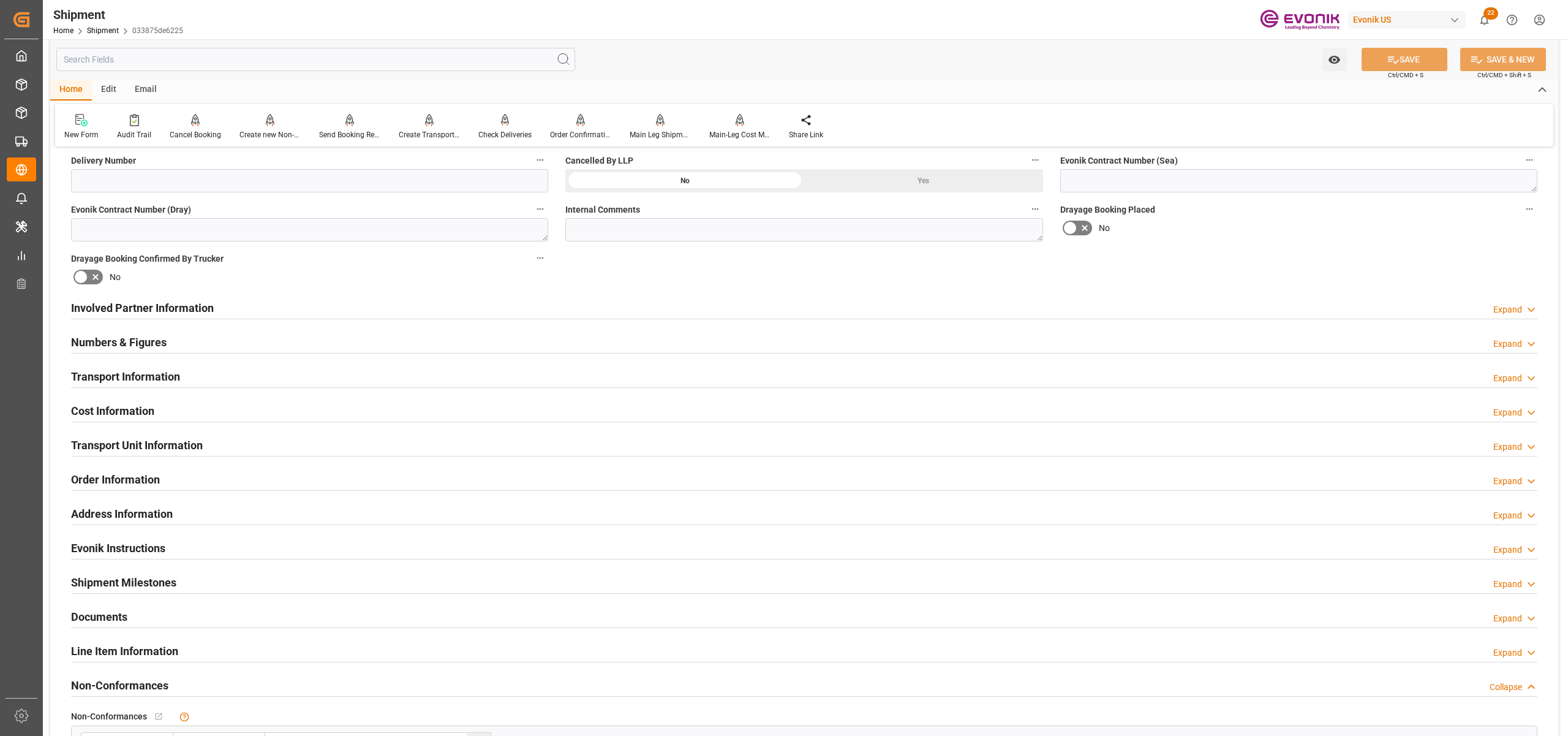
click at [761, 310] on div "Involved Partner Information Expand" at bounding box center [803, 307] width 1466 height 23
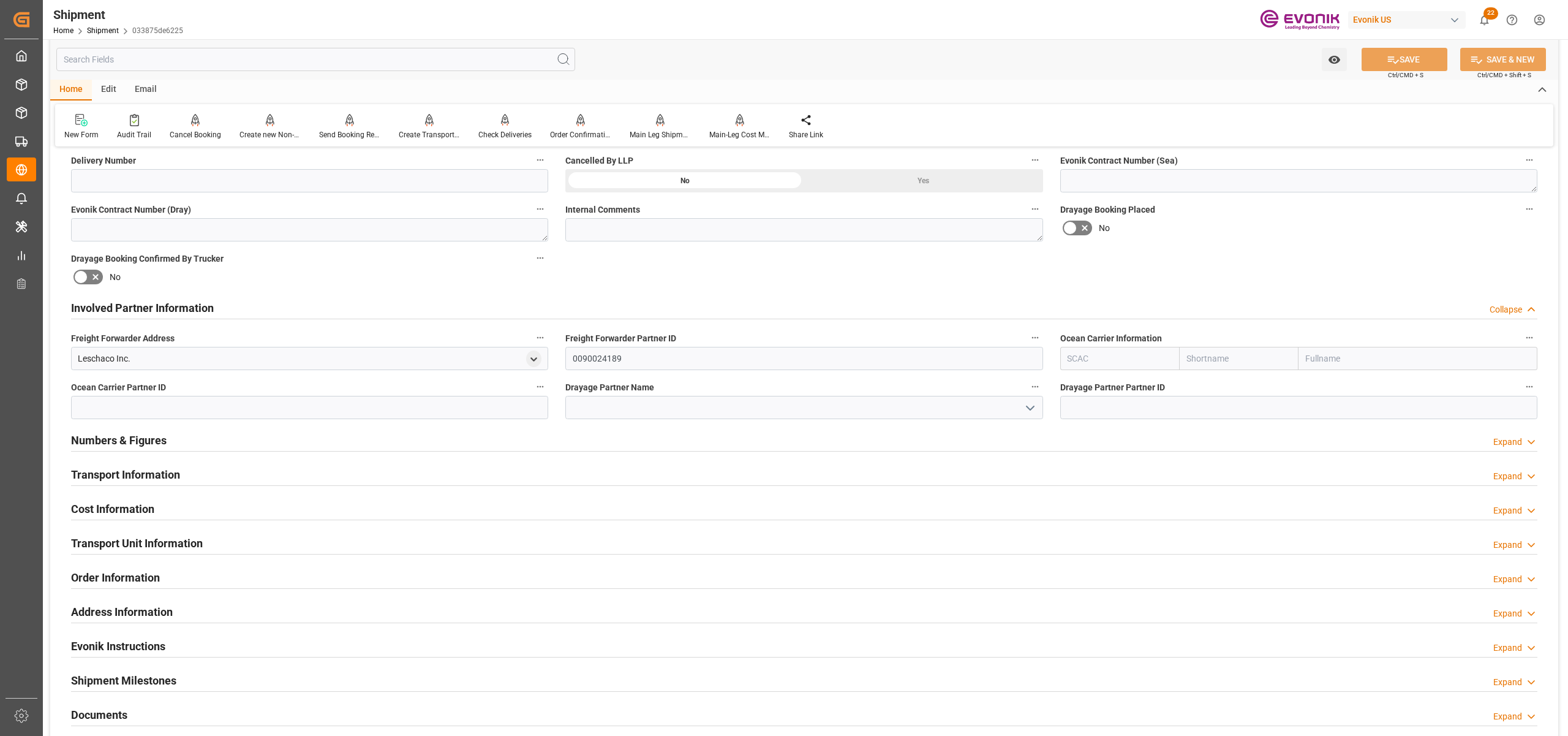
click at [1218, 357] on input "text" at bounding box center [1239, 359] width 120 height 23
type input "้"
type input "hapag"
click at [1228, 393] on div "Hapag [PERSON_NAME]" at bounding box center [1234, 386] width 108 height 28
type input "HLCU"
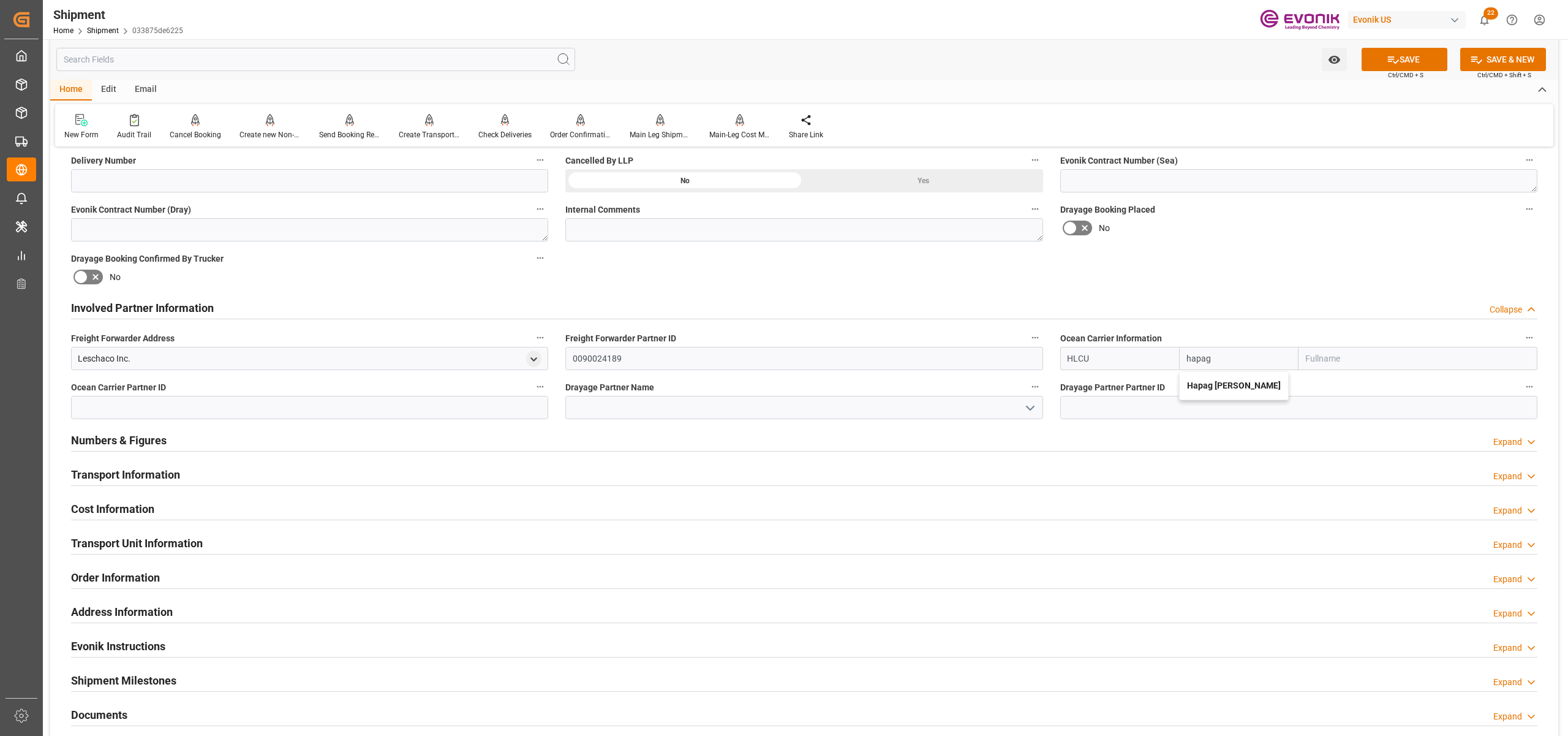
type input "Hapag [PERSON_NAME]"
type input "Hapag [PERSON_NAME] Aktiengesellschaft"
type input "Hapag [PERSON_NAME]"
click at [1272, 282] on div "Booking Confirmation Milestone Bar Collapse Submitted to FFW for Booking (Pendi…" at bounding box center [804, 296] width 1508 height 1366
drag, startPoint x: 1390, startPoint y: 51, endPoint x: 1397, endPoint y: 55, distance: 8.1
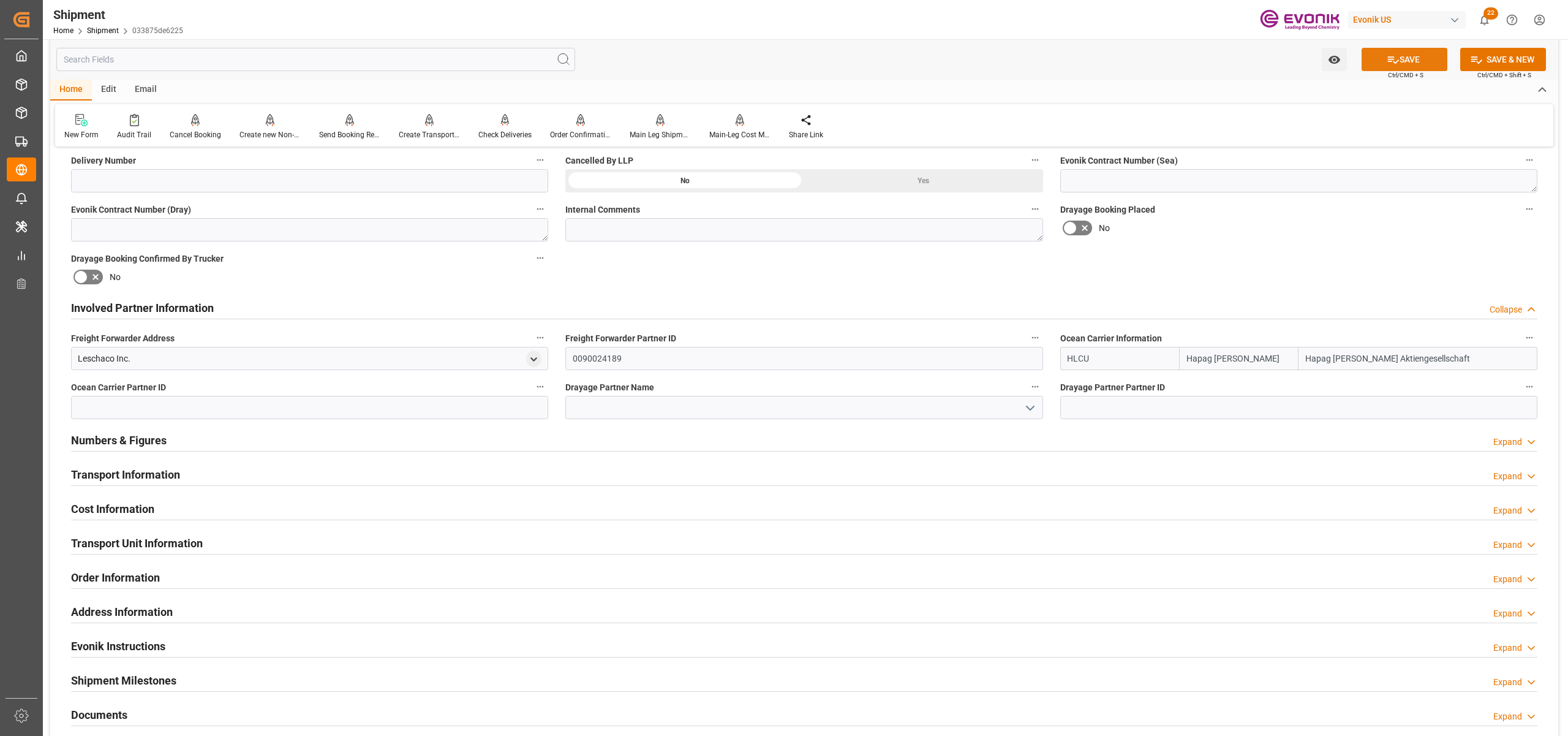
click at [1397, 55] on button "SAVE" at bounding box center [1404, 59] width 86 height 23
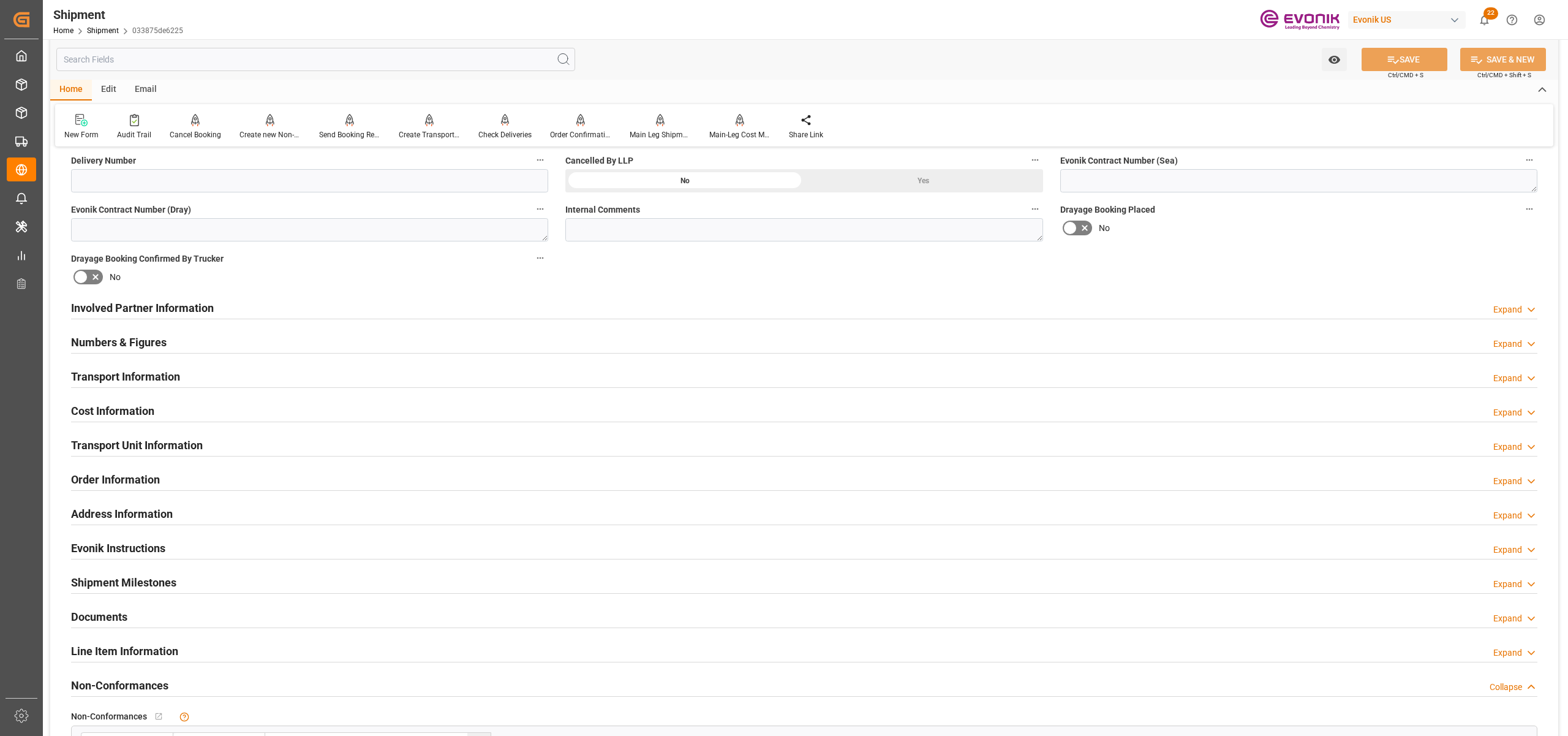
click at [716, 302] on div "Involved Partner Information Expand" at bounding box center [803, 307] width 1466 height 23
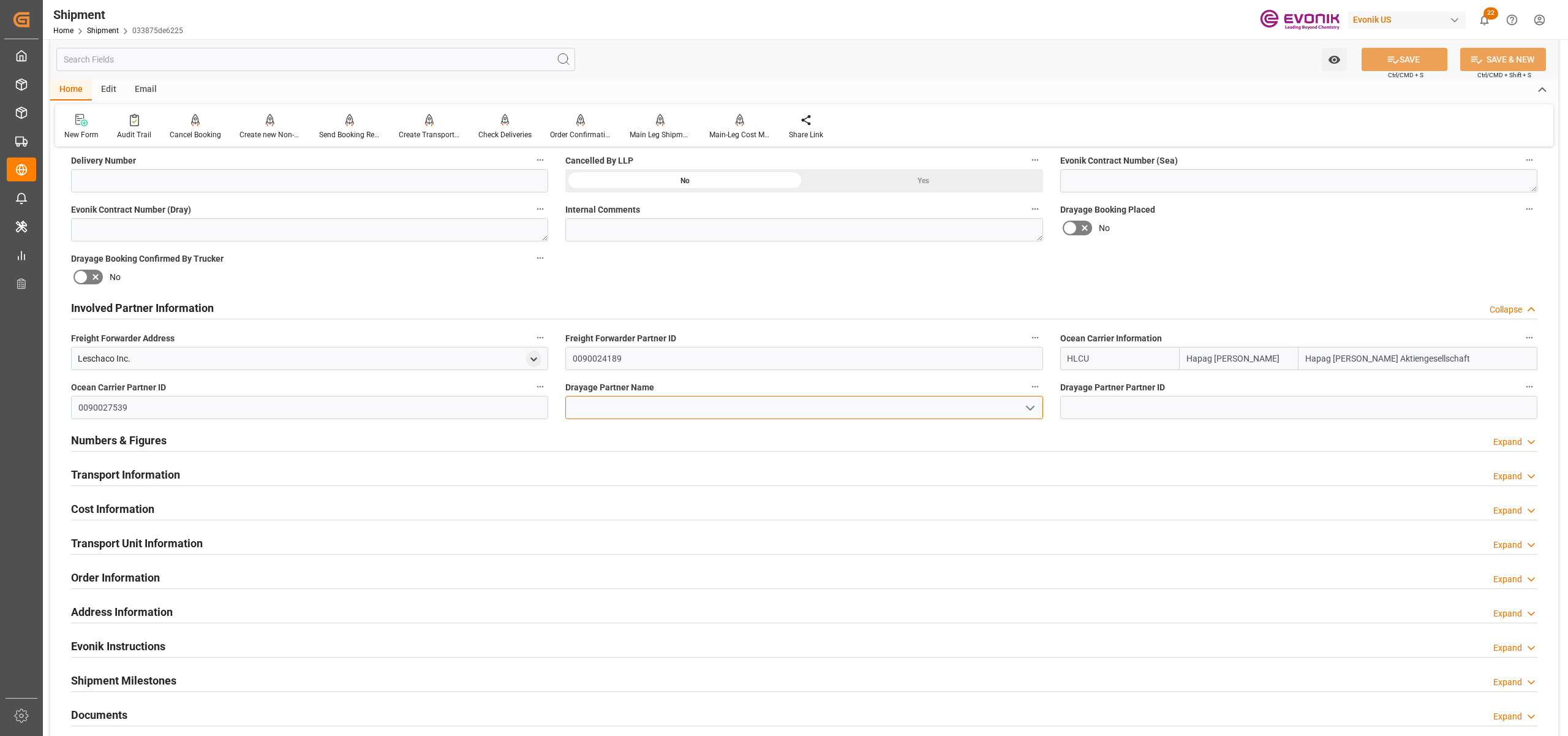
click at [780, 407] on input at bounding box center [804, 407] width 478 height 23
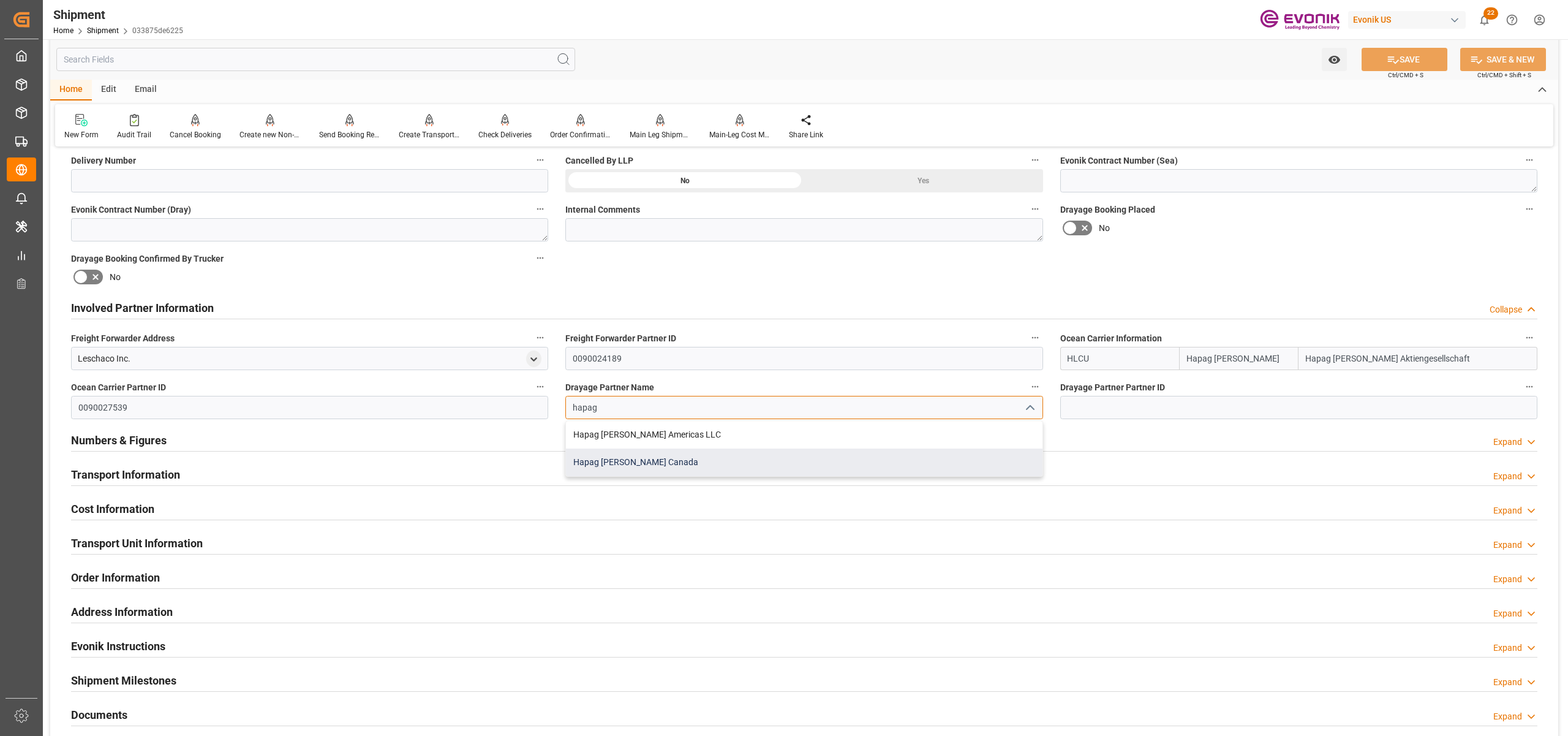
click at [740, 474] on div "Hapag [PERSON_NAME] Canada" at bounding box center [803, 462] width 476 height 28
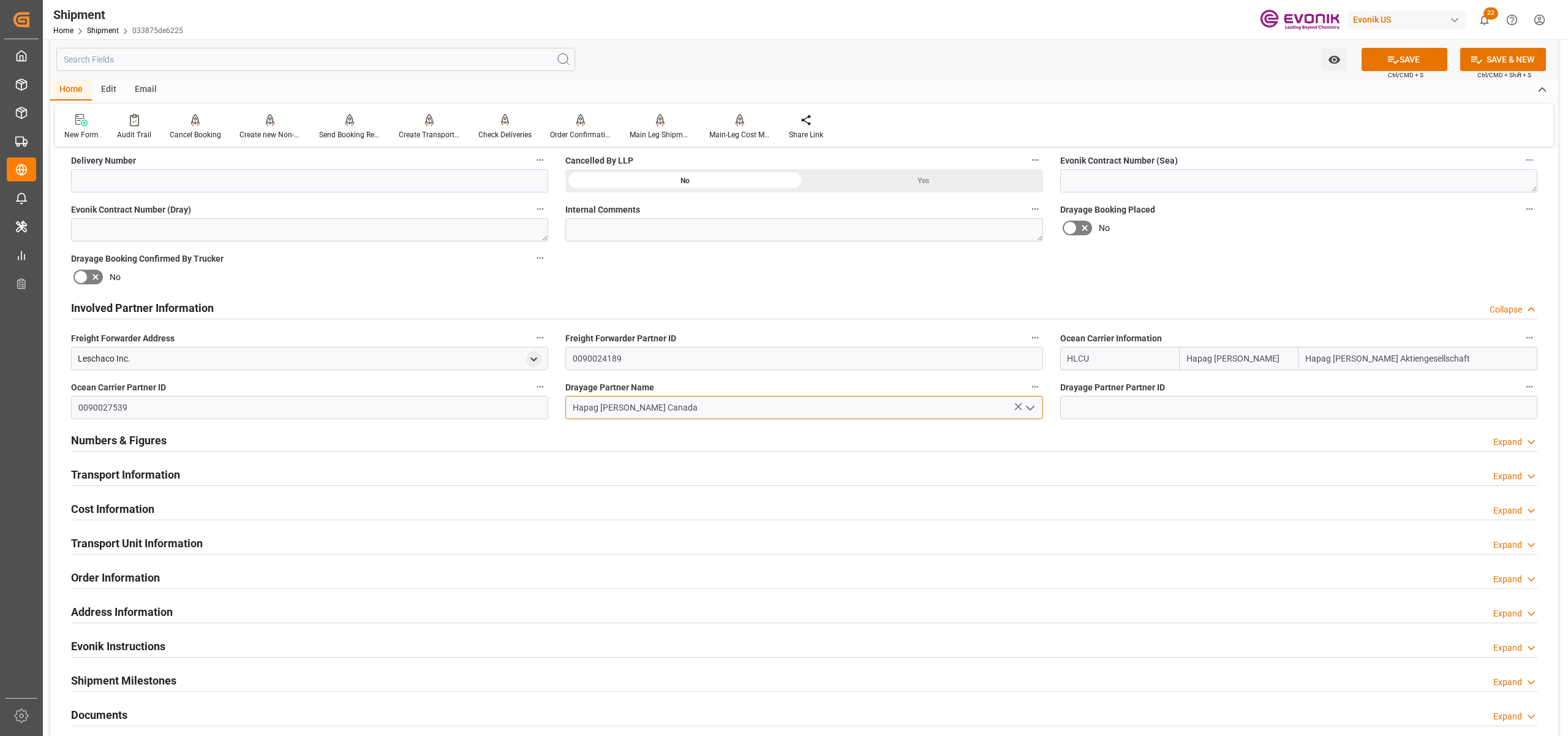
type input "Hapag [PERSON_NAME] Canada"
click at [1309, 263] on div "Booking Confirmation Milestone Bar Collapse Submitted to FFW for Booking (Pendi…" at bounding box center [804, 296] width 1508 height 1366
click at [1418, 60] on button "SAVE" at bounding box center [1404, 59] width 86 height 23
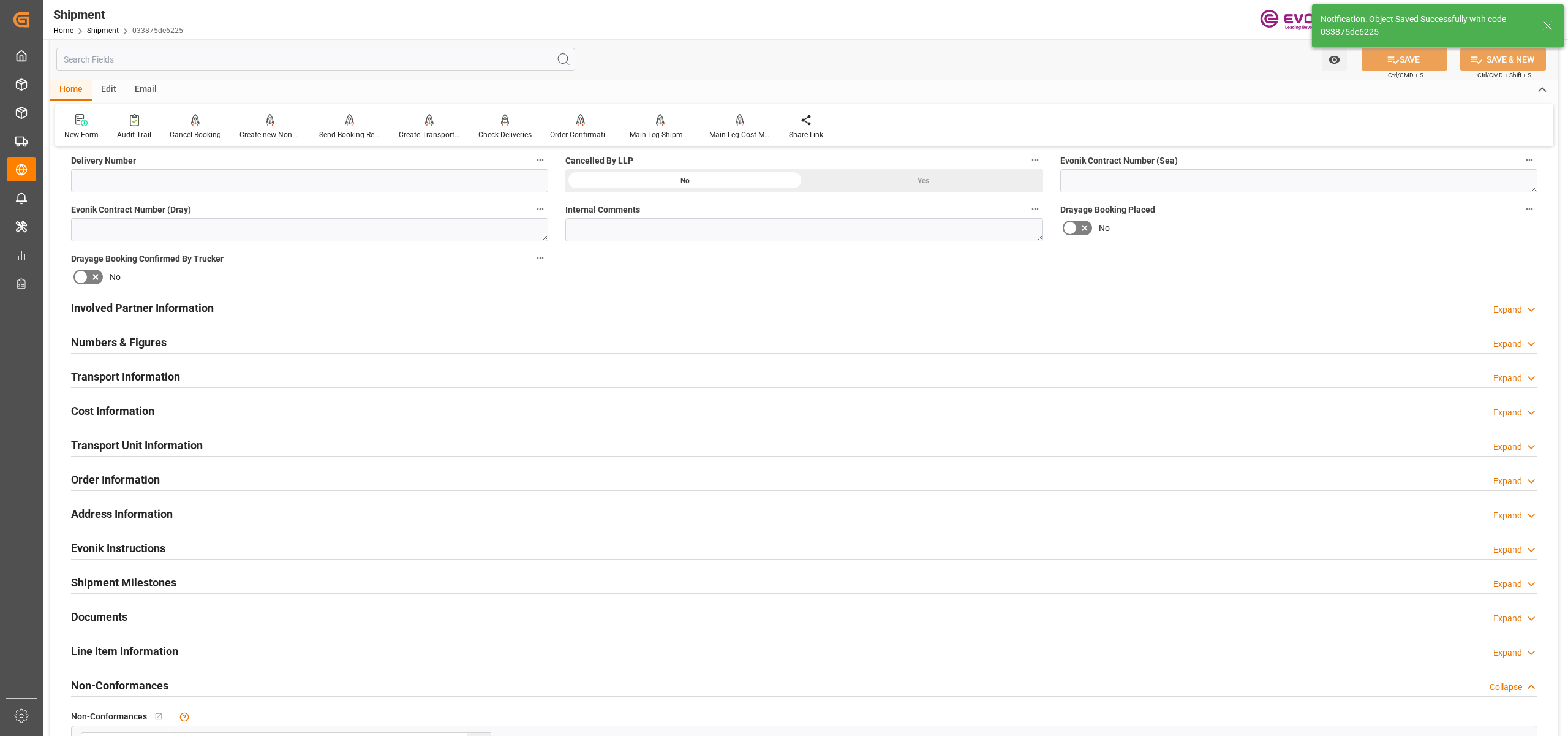
drag, startPoint x: 409, startPoint y: 373, endPoint x: 322, endPoint y: 402, distance: 91.7
click at [409, 373] on div "Transport Information Expand" at bounding box center [803, 375] width 1466 height 23
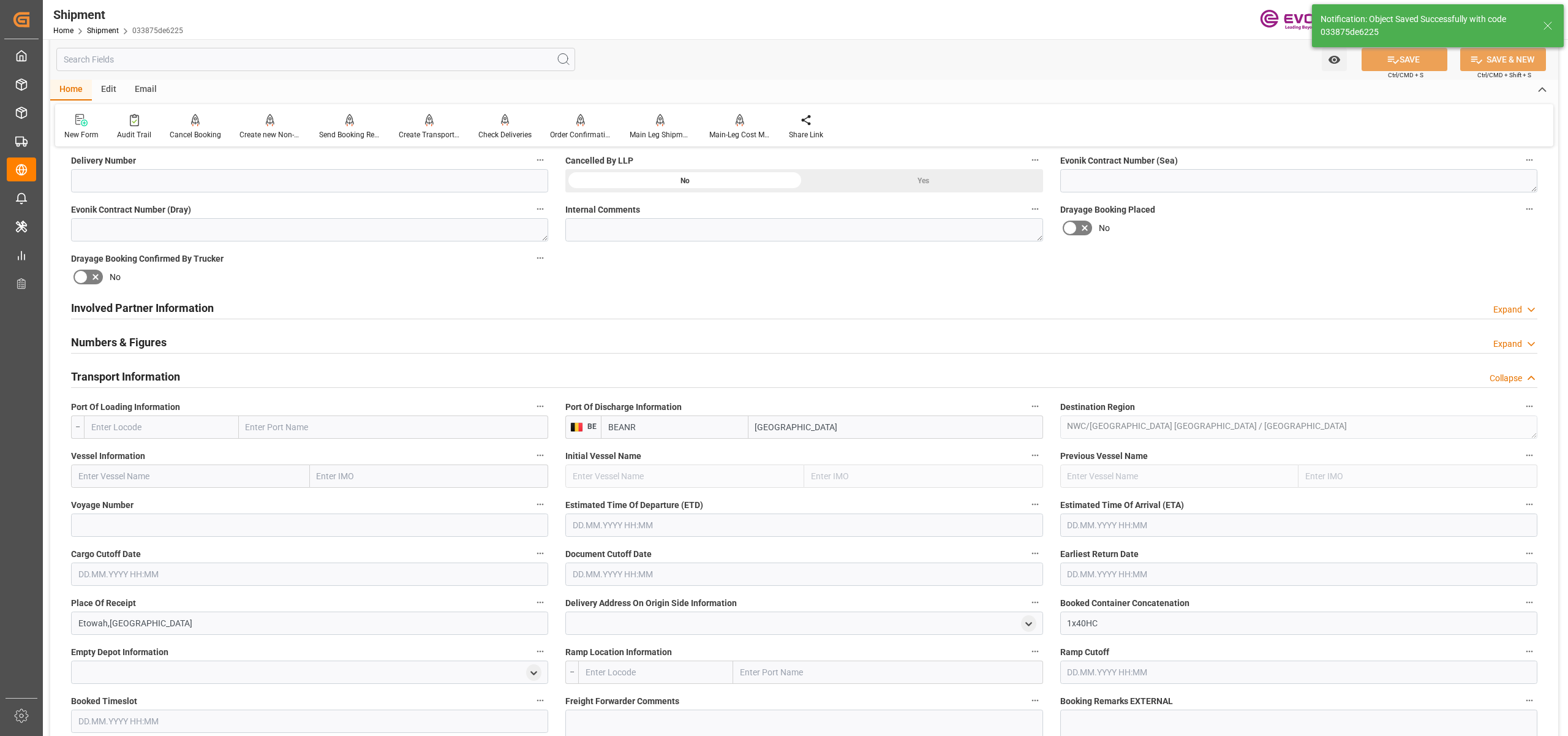
click at [167, 427] on input "text" at bounding box center [161, 427] width 155 height 23
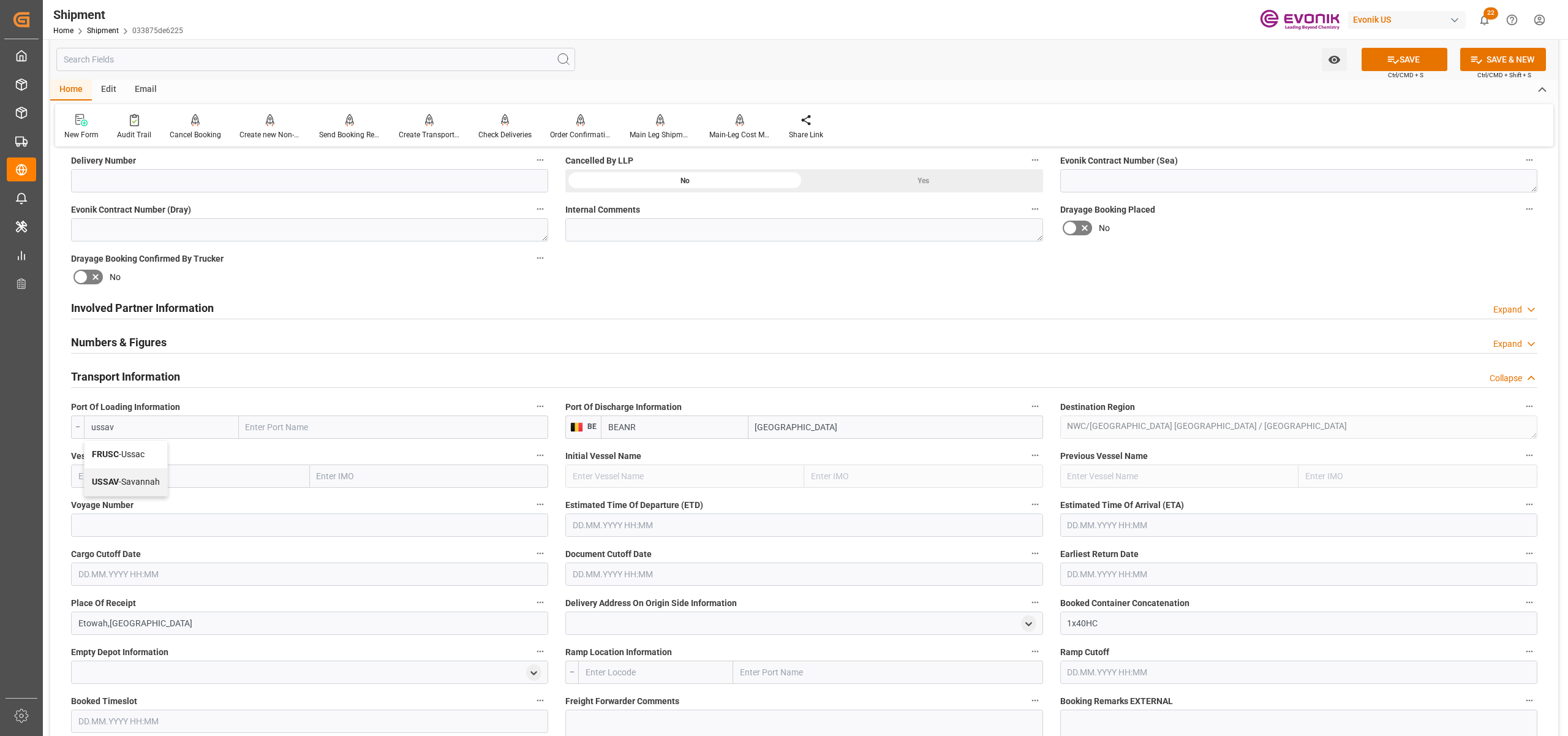
click at [133, 483] on span "USSAV - Savannah" at bounding box center [126, 482] width 68 height 10
type input "USSAV"
type input "Savannah"
type input "USSAV"
click at [189, 476] on input "text" at bounding box center [189, 476] width 239 height 23
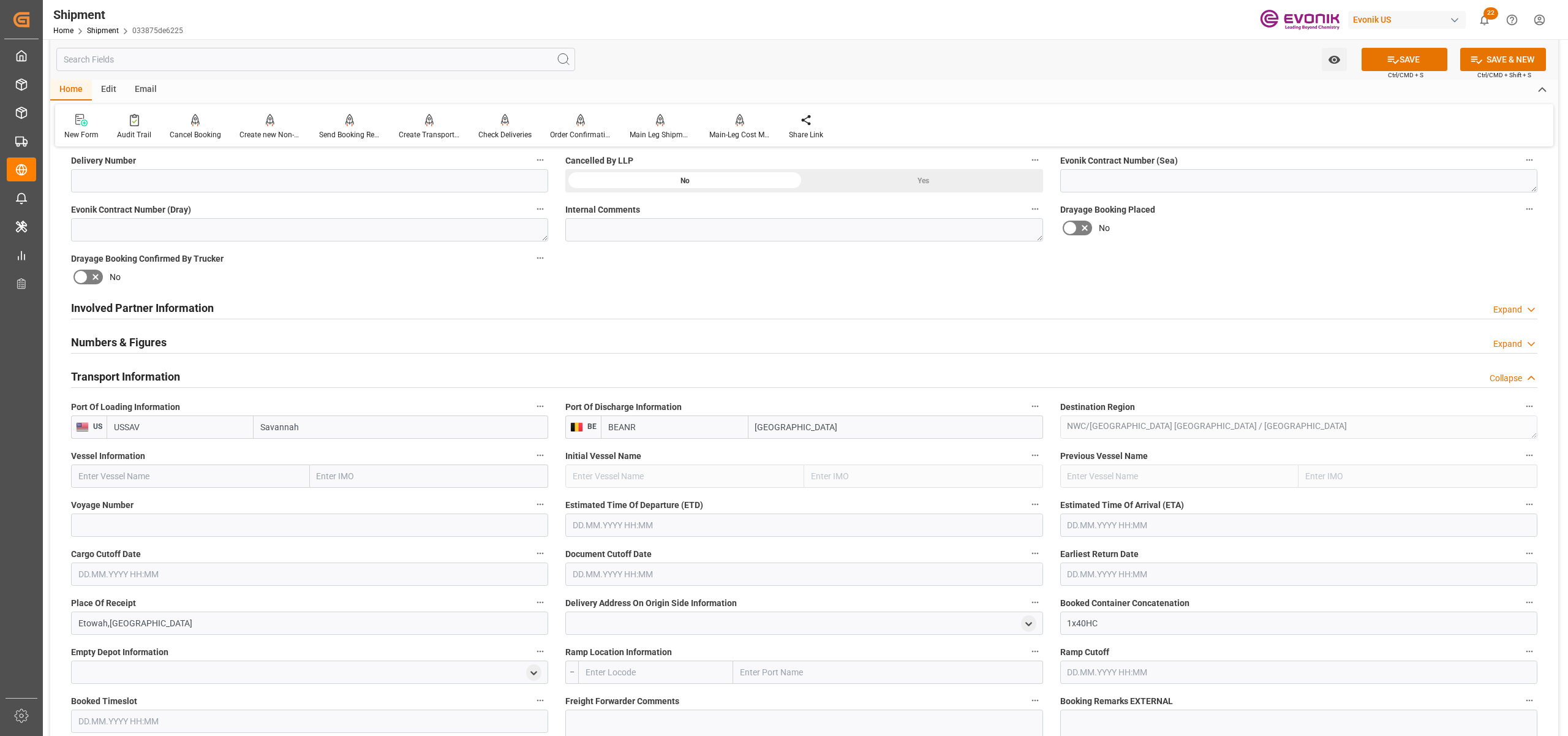
paste input "NINGBO EXPRESS / 541E"
click at [165, 479] on input "NINGBO EXPRESS / 541E" at bounding box center [189, 476] width 239 height 23
click at [164, 479] on input "NINGBO EXPRESS / 541E" at bounding box center [189, 476] width 239 height 23
click at [170, 501] on span "NINGBO EXPRESS - 9229843" at bounding box center [133, 503] width 108 height 10
type input "NINGBO EXPRESS"
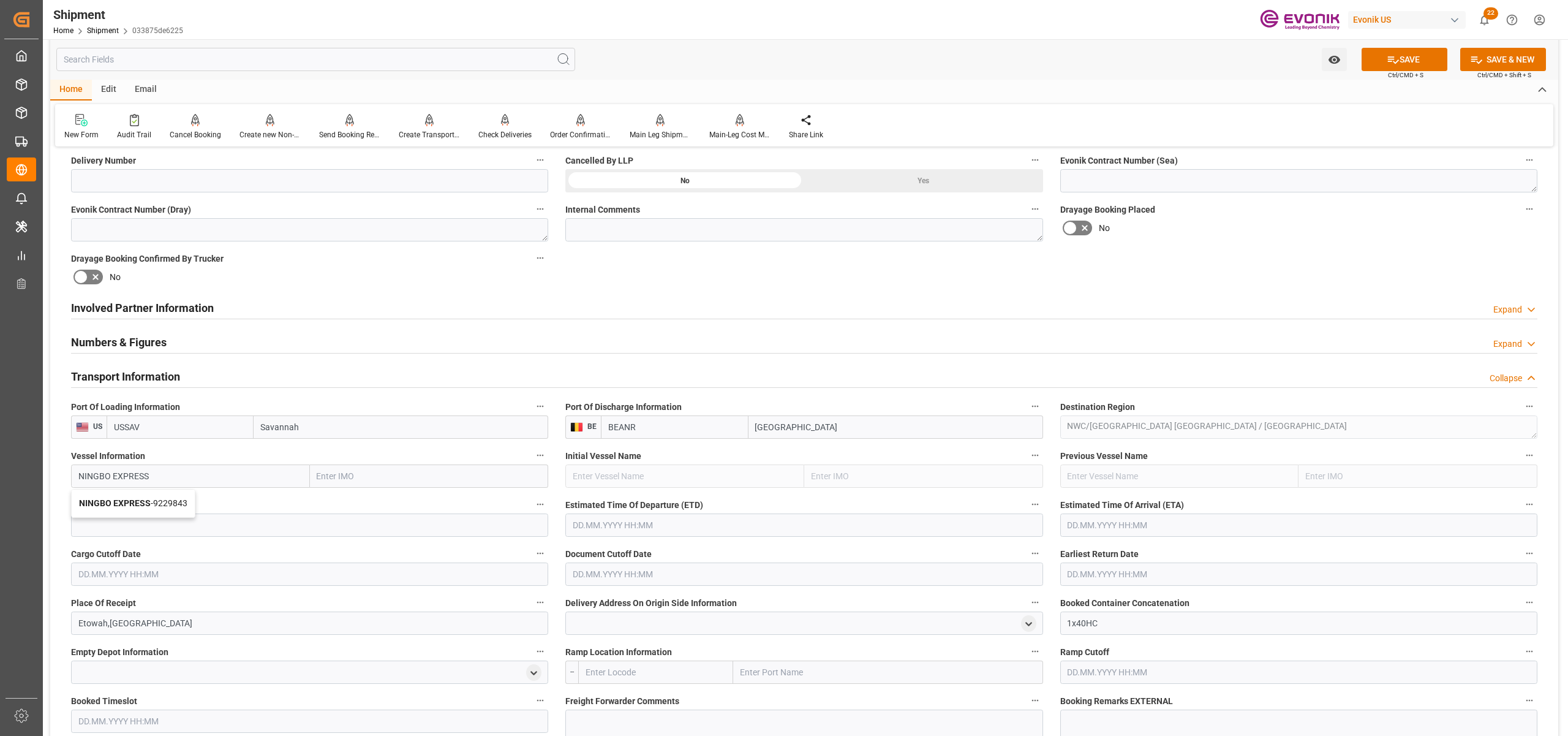
type input "9229843"
type input "NINGBO EXPRESS"
click at [196, 525] on input at bounding box center [309, 525] width 478 height 23
paste input "541E"
type input "541E"
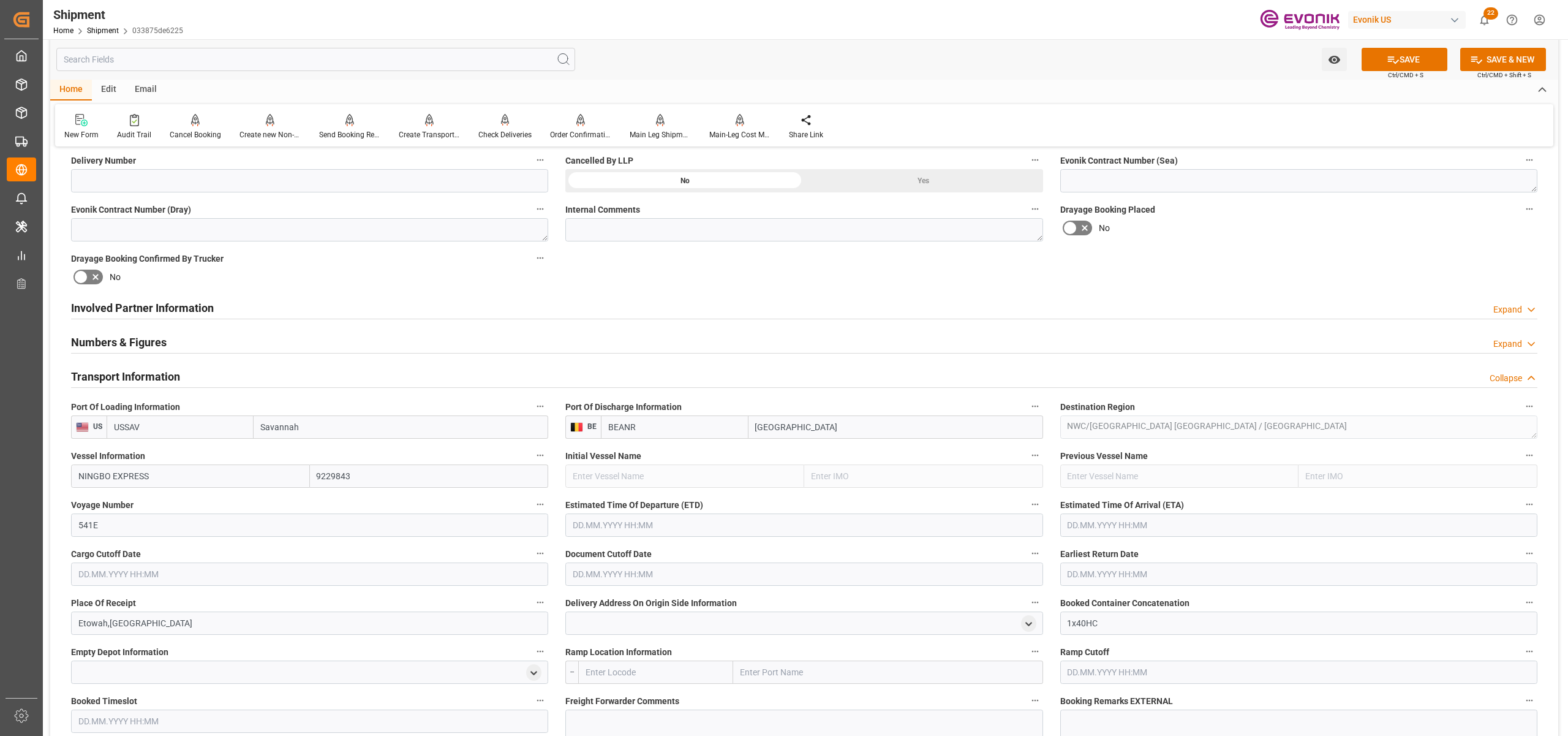
click at [702, 522] on input "text" at bounding box center [804, 525] width 478 height 23
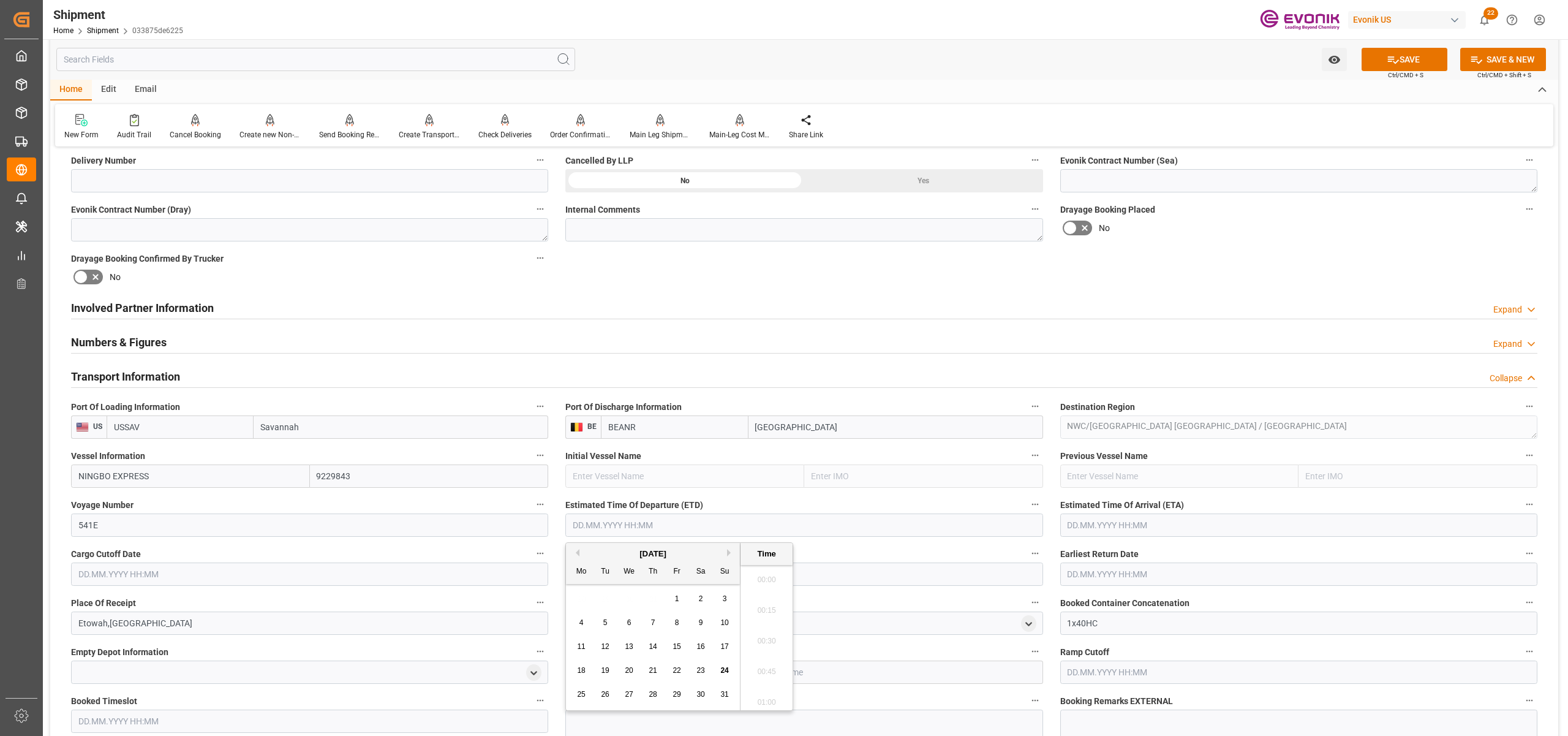
scroll to position [2795, 0]
click at [731, 550] on button "Next Month" at bounding box center [731, 553] width 8 height 8
click at [586, 645] on div "13" at bounding box center [582, 646] width 15 height 15
type input "[DATE] 00:00"
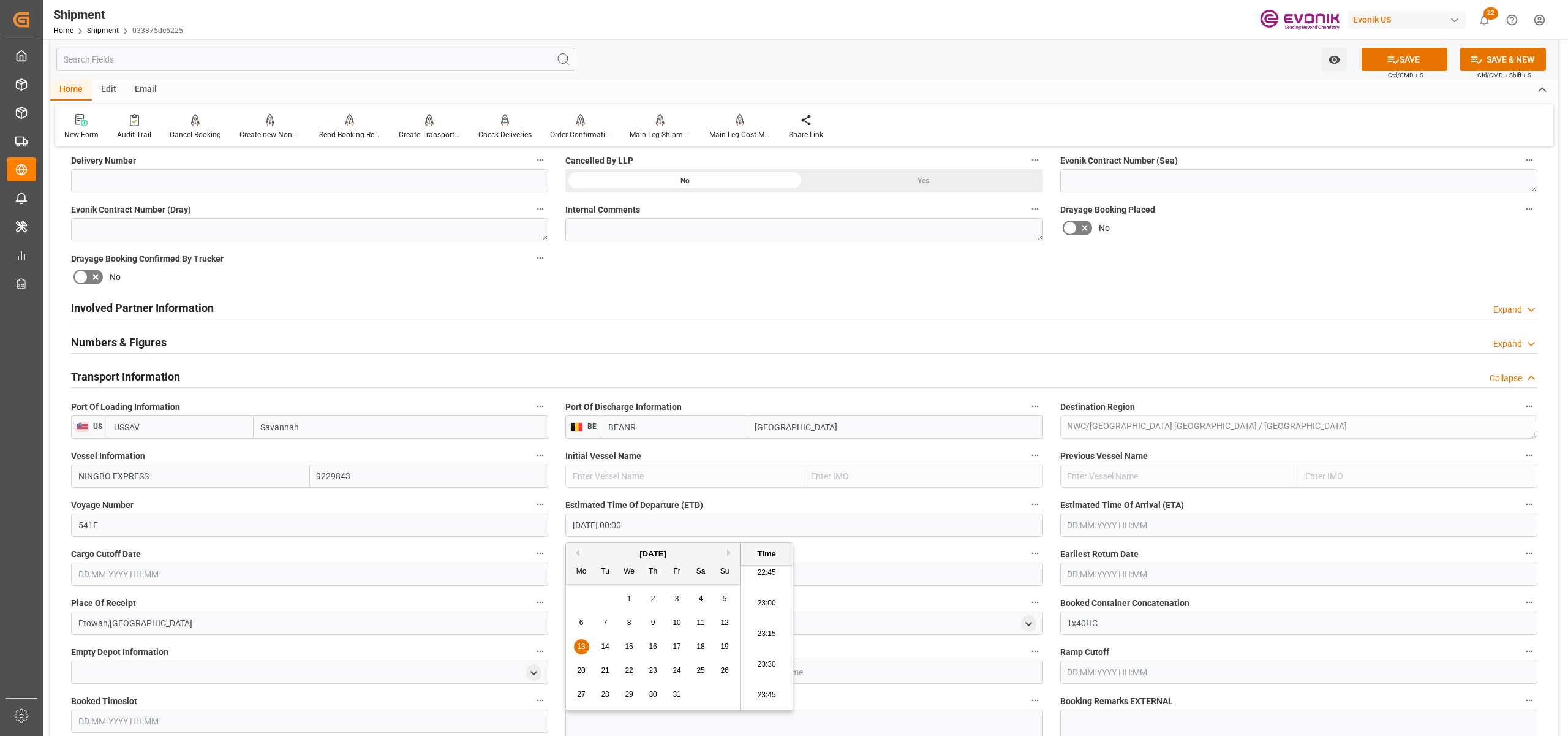
click at [1167, 528] on input "text" at bounding box center [1299, 525] width 478 height 23
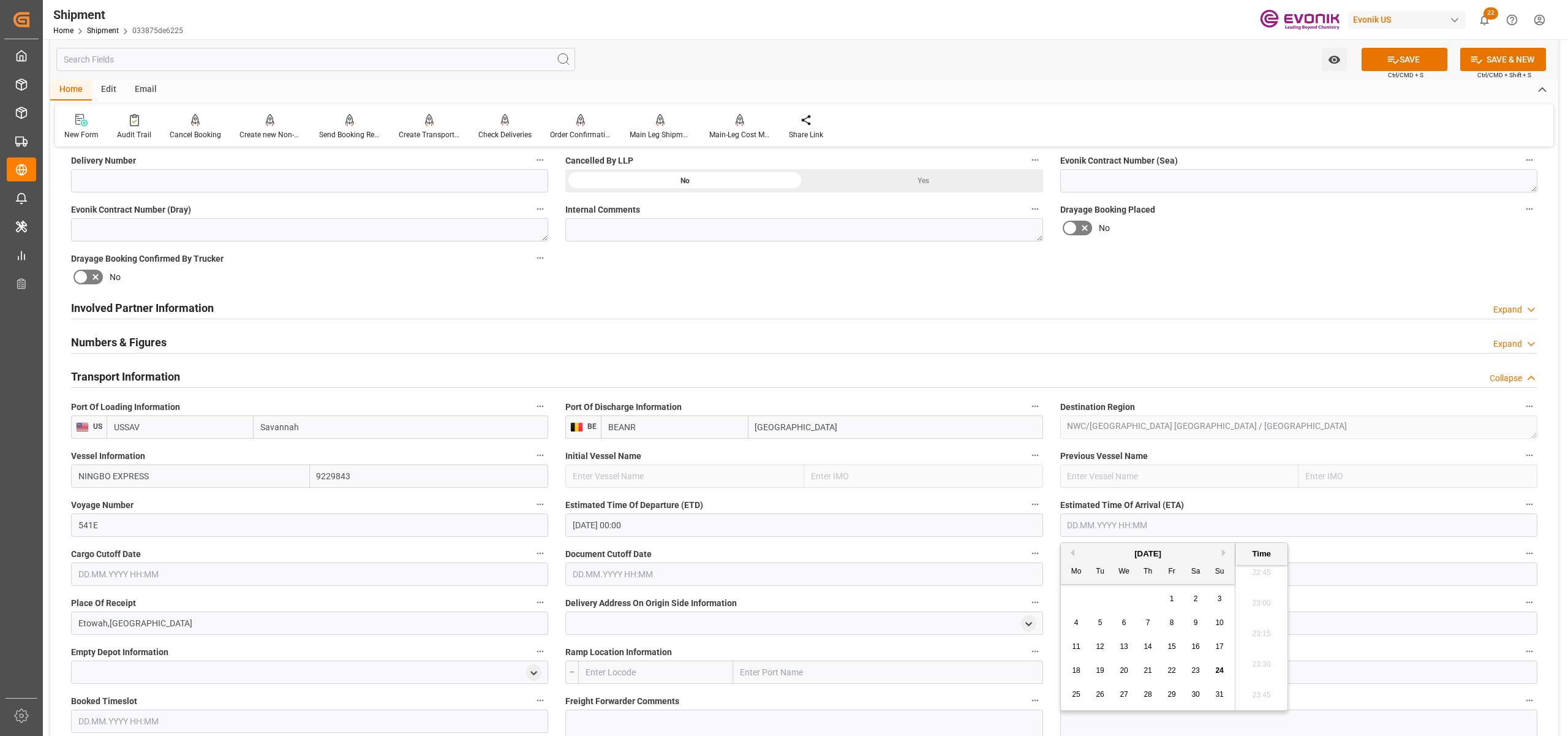
click at [1231, 554] on div "[DATE]" at bounding box center [1147, 553] width 174 height 13
click at [1228, 553] on button "Next Month" at bounding box center [1226, 553] width 8 height 8
click at [1074, 694] on span "27" at bounding box center [1076, 693] width 8 height 9
type input "[DATE] 00:00"
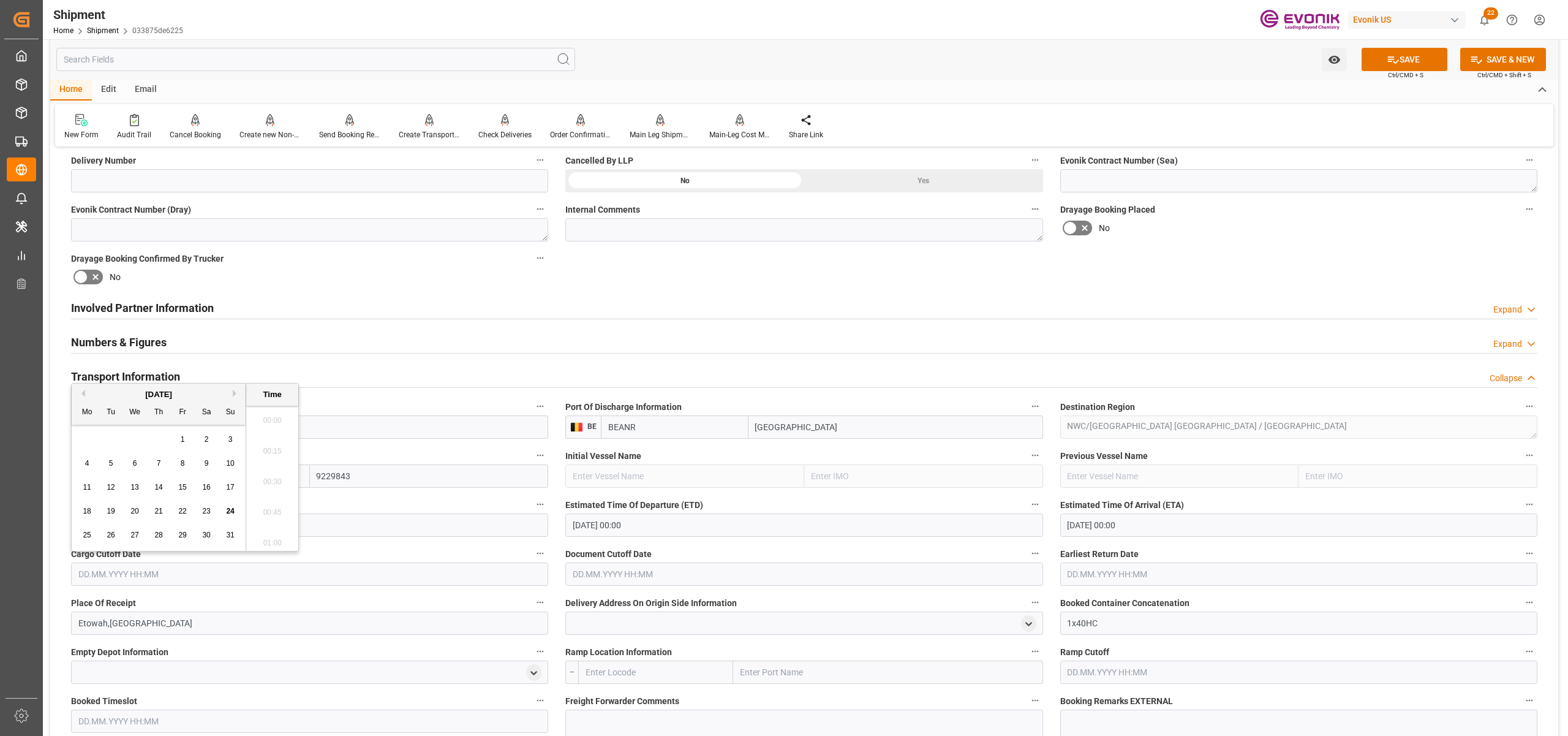
click at [466, 581] on input "text" at bounding box center [309, 574] width 478 height 23
click at [234, 395] on button "Next Month" at bounding box center [237, 394] width 8 height 8
click at [182, 508] on span "26" at bounding box center [182, 511] width 8 height 9
type input "[DATE] 00:00"
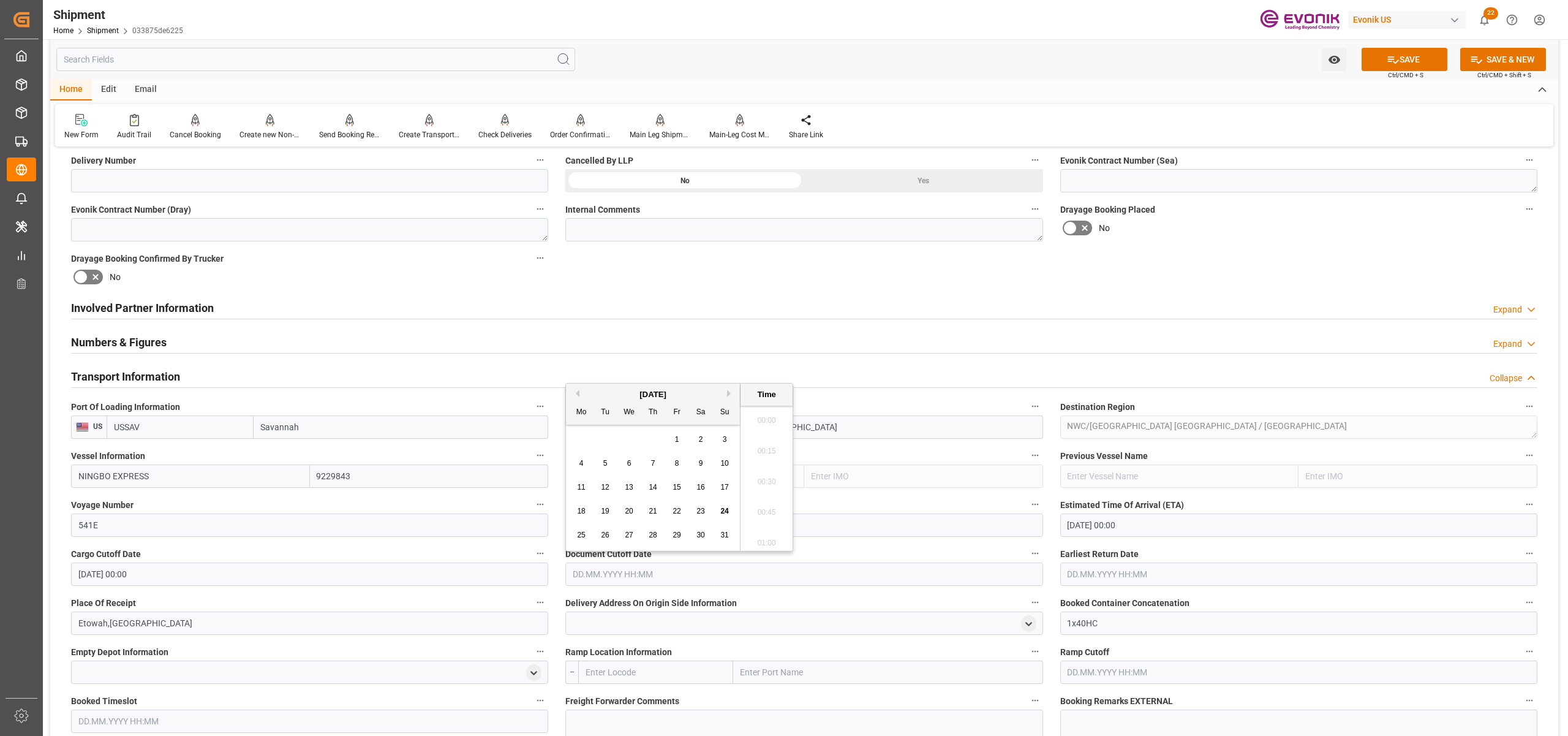
click at [656, 581] on input "text" at bounding box center [804, 574] width 478 height 23
click at [732, 393] on button "Next Month" at bounding box center [731, 394] width 8 height 8
click at [675, 508] on span "26" at bounding box center [677, 511] width 8 height 9
type input "[DATE] 00:00"
click at [1103, 569] on input "text" at bounding box center [1299, 574] width 478 height 23
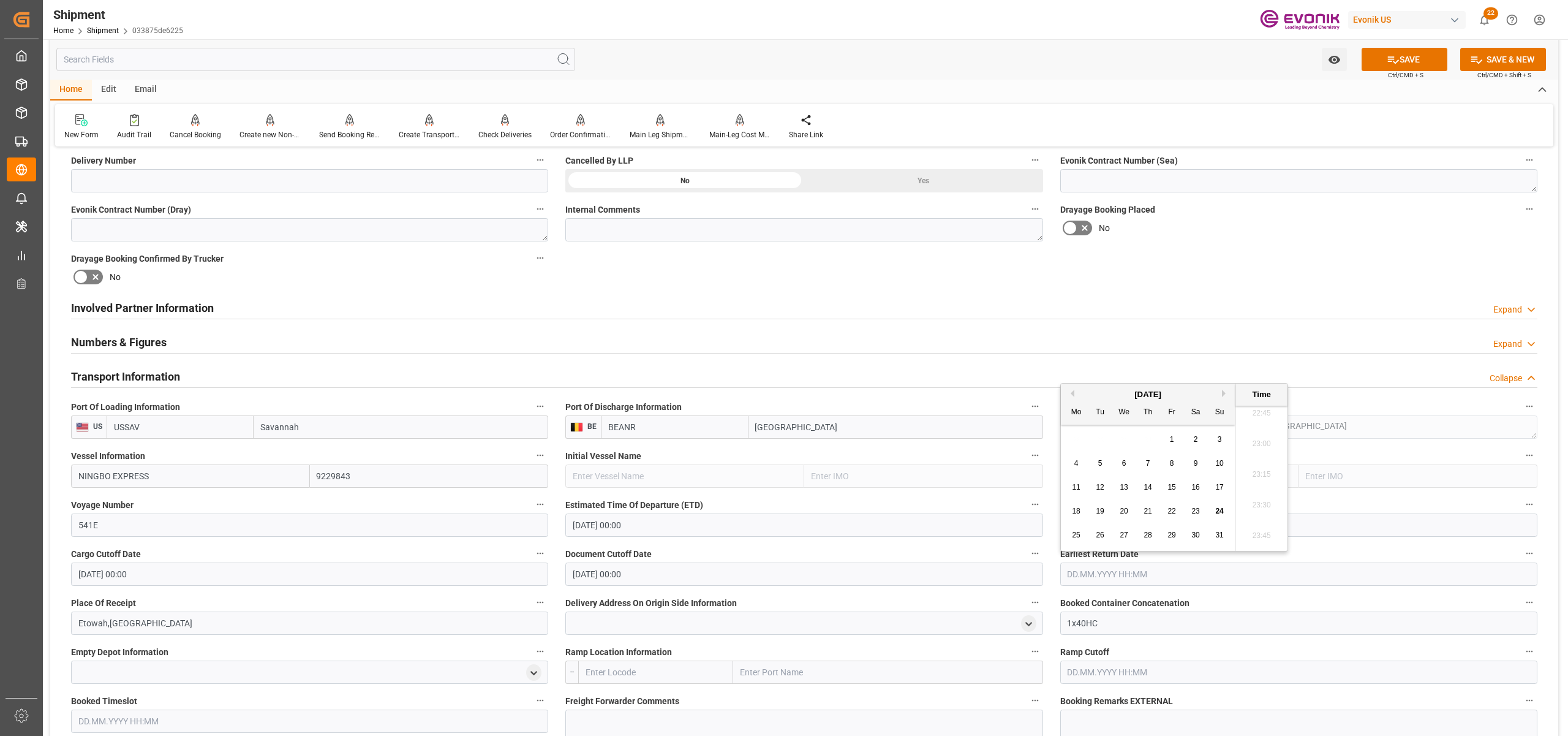
click at [1225, 390] on button "Next Month" at bounding box center [1226, 394] width 8 height 8
click at [1175, 511] on span "26" at bounding box center [1172, 511] width 8 height 9
type input "[DATE] 00:00"
click at [1305, 249] on div "Booking Confirmation Milestone Bar Collapse Submitted to FFW for Booking (Pendi…" at bounding box center [804, 441] width 1508 height 1656
click at [1409, 62] on button "SAVE" at bounding box center [1404, 59] width 86 height 23
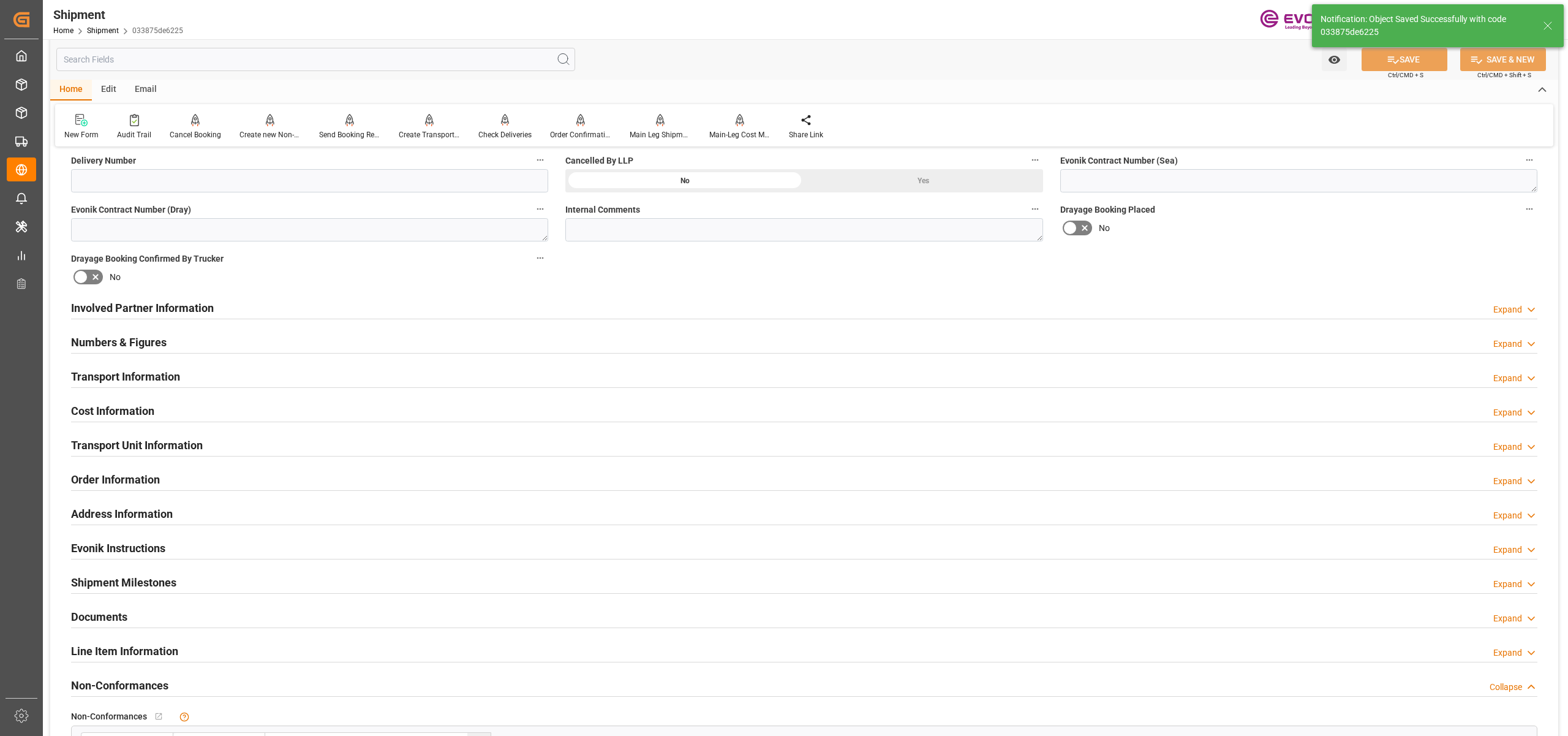
type input "NINGBO EXPRESS"
type input "9229843"
click at [444, 381] on div "Transport Information Expand" at bounding box center [803, 375] width 1466 height 23
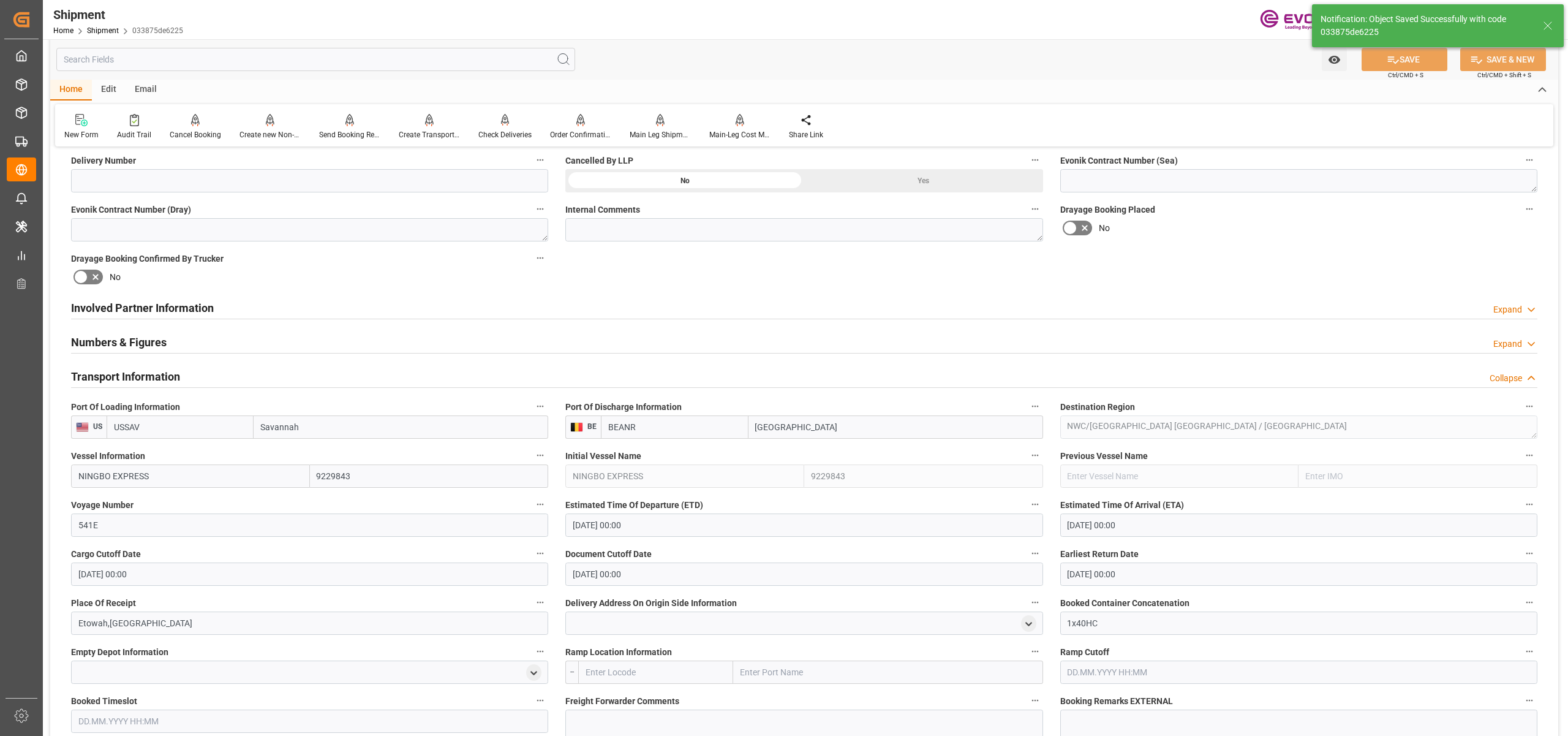
scroll to position [817, 0]
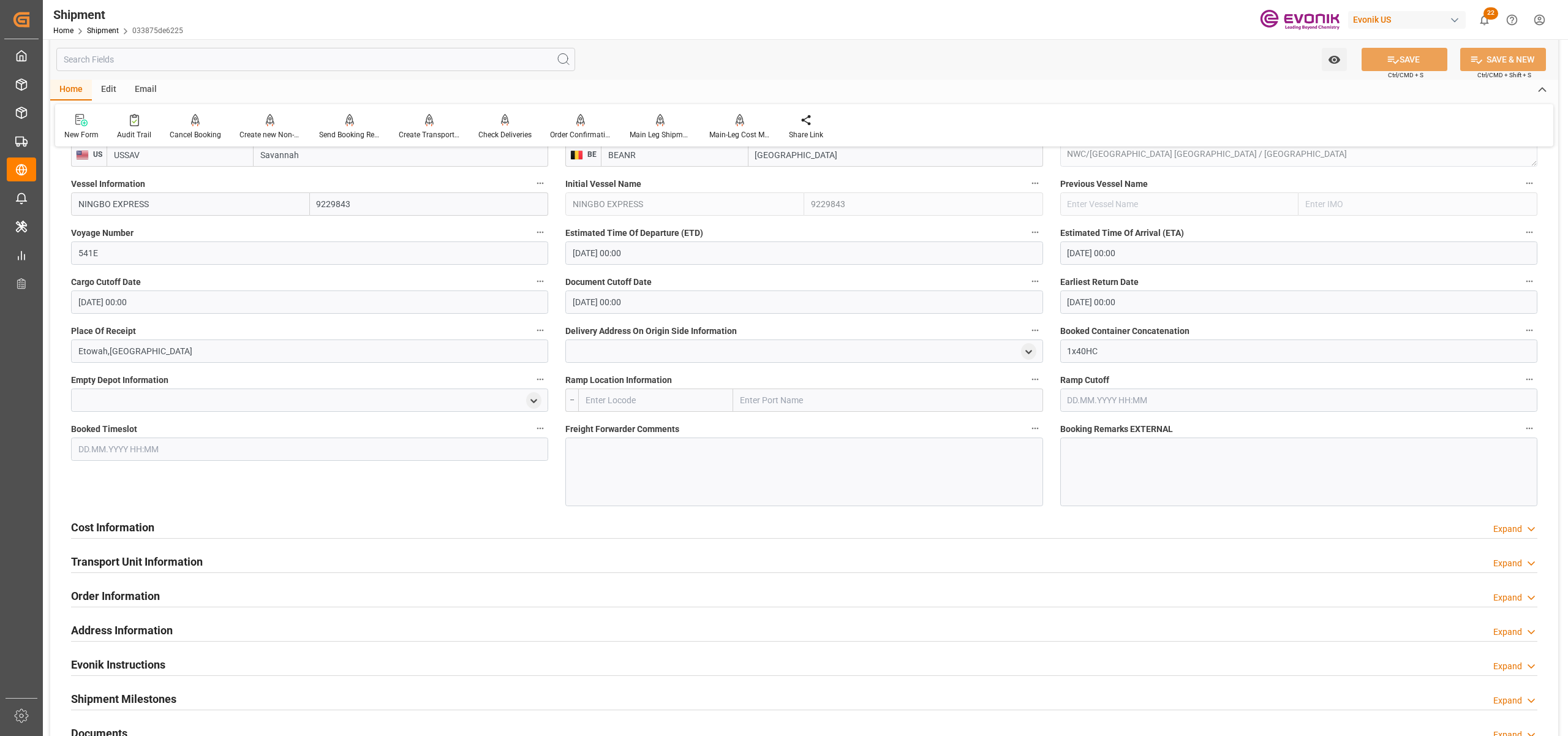
click at [615, 459] on div at bounding box center [804, 471] width 478 height 69
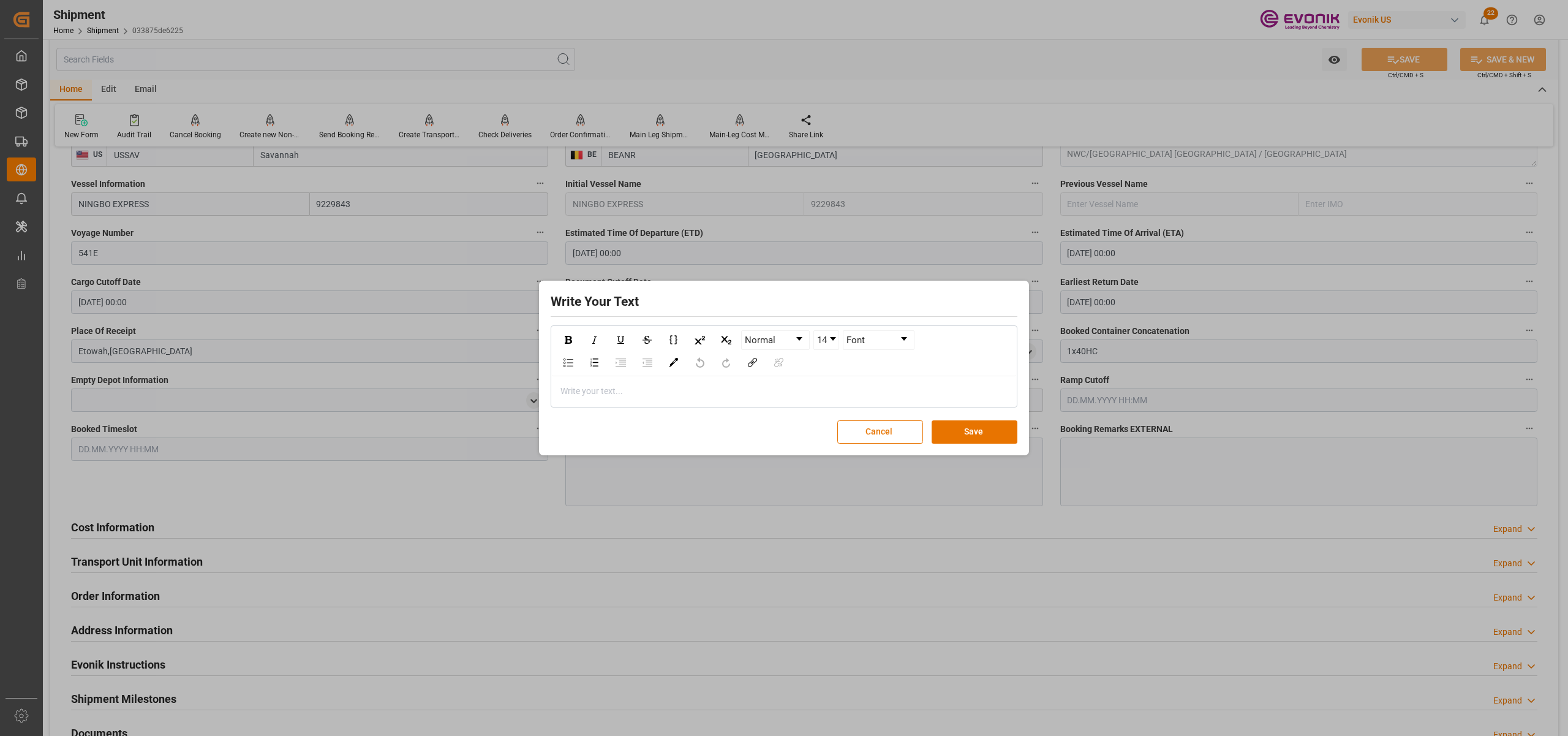
click at [577, 389] on div "rdw-editor" at bounding box center [784, 391] width 447 height 13
click at [950, 434] on button "Save" at bounding box center [974, 432] width 86 height 23
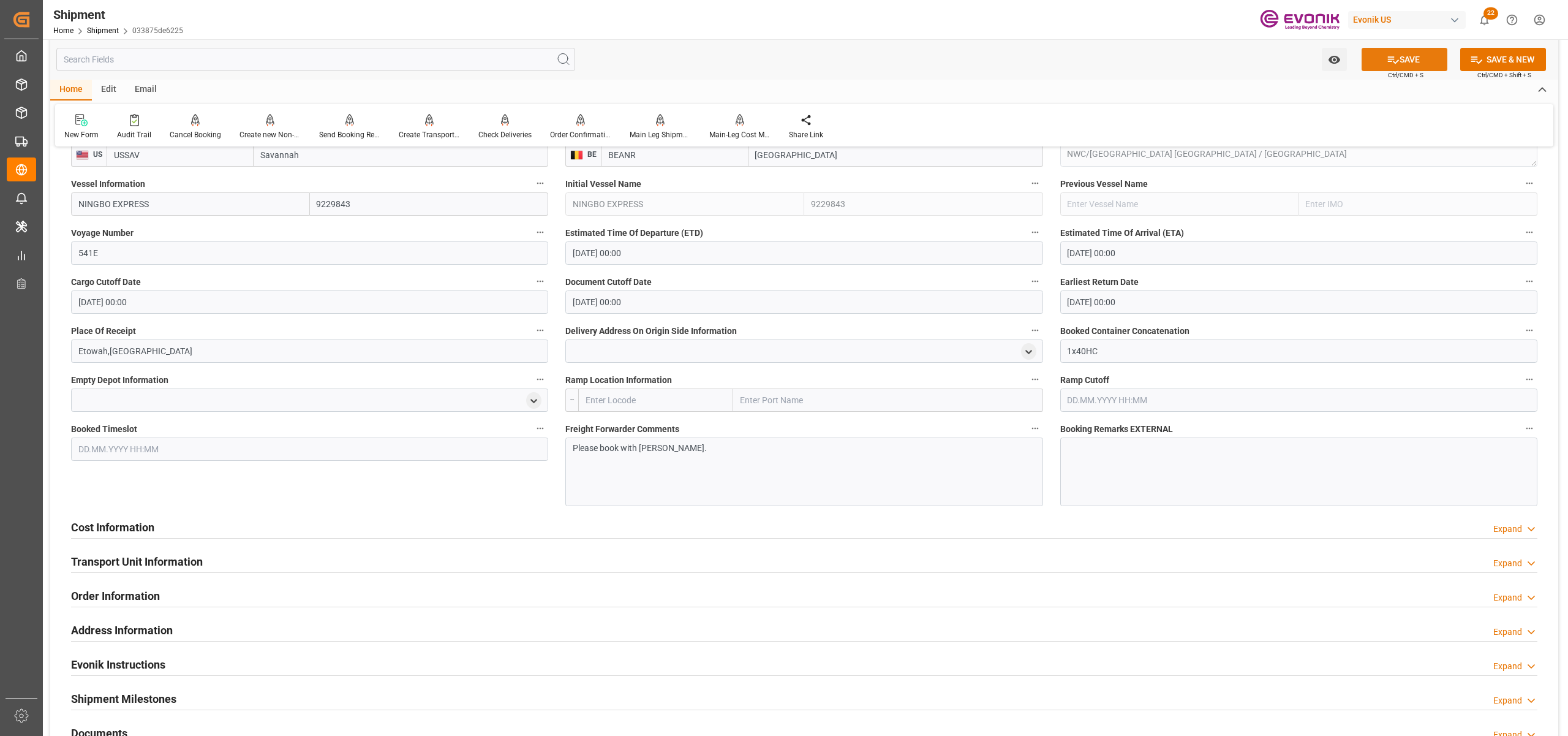
click at [1420, 56] on button "SAVE" at bounding box center [1404, 59] width 86 height 23
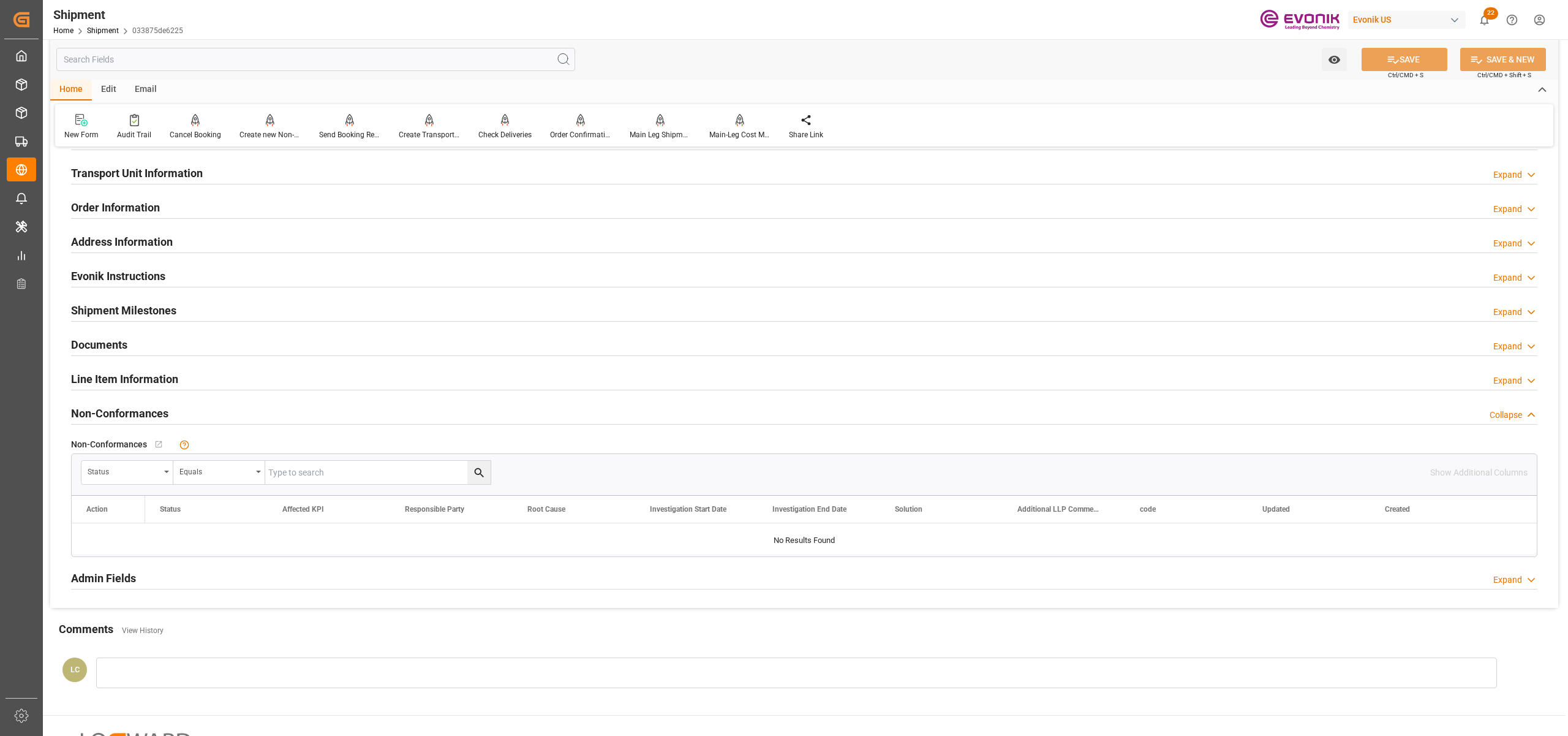
scroll to position [545, 0]
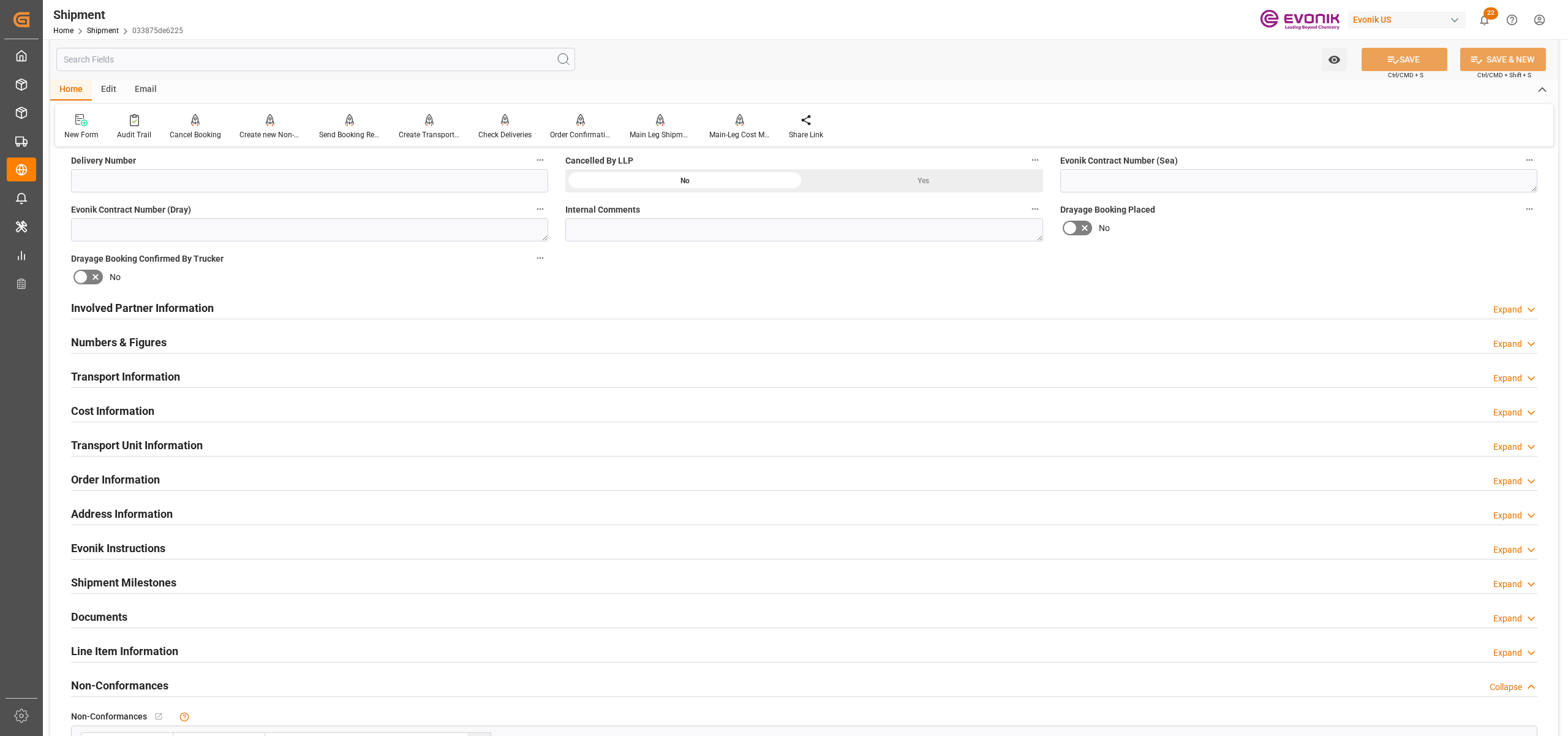
click at [268, 409] on div "Cost Information Expand" at bounding box center [803, 410] width 1466 height 23
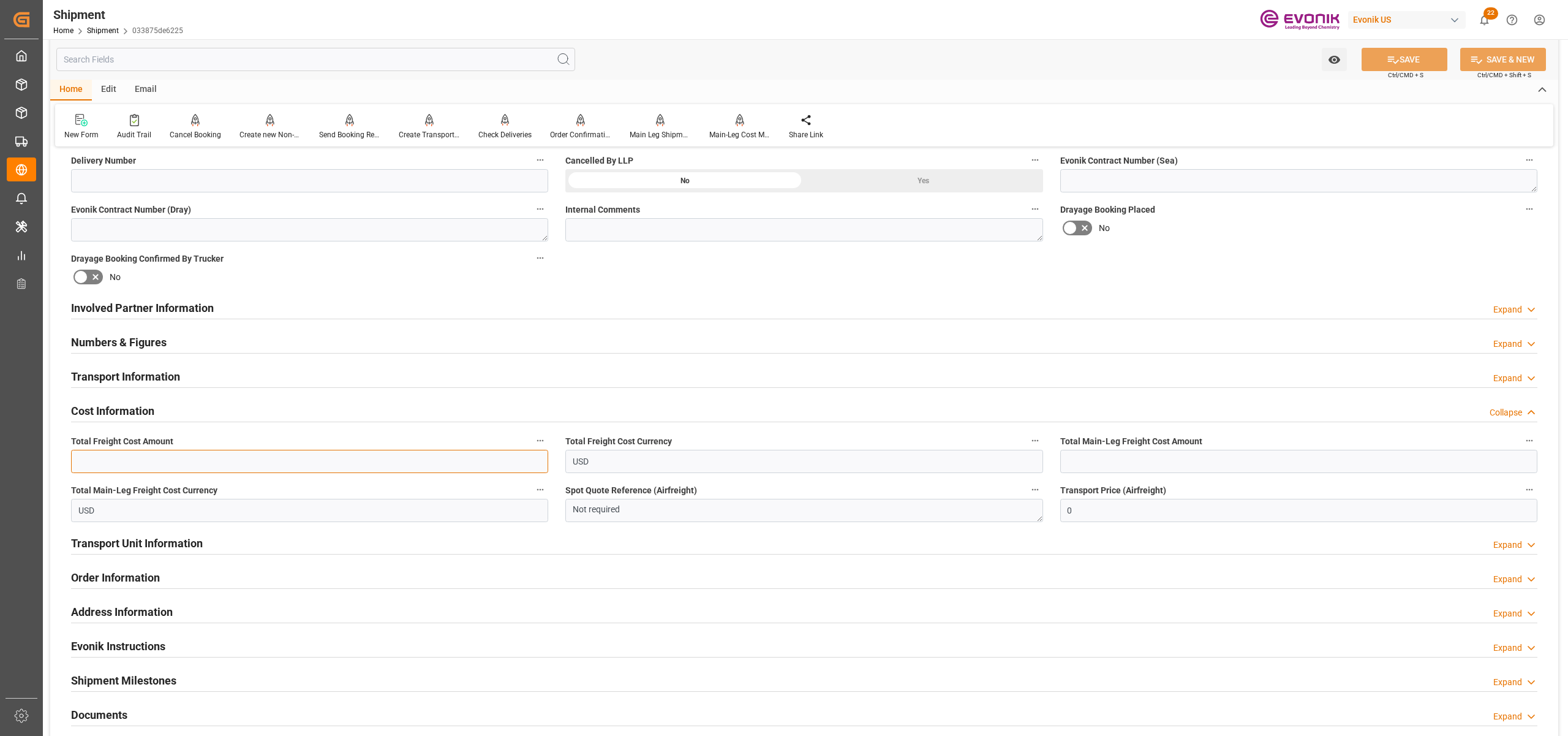
click at [214, 463] on input "text" at bounding box center [309, 461] width 478 height 23
paste input "1405"
type input "1405"
click at [1131, 462] on input "text" at bounding box center [1299, 461] width 478 height 23
paste input "1405"
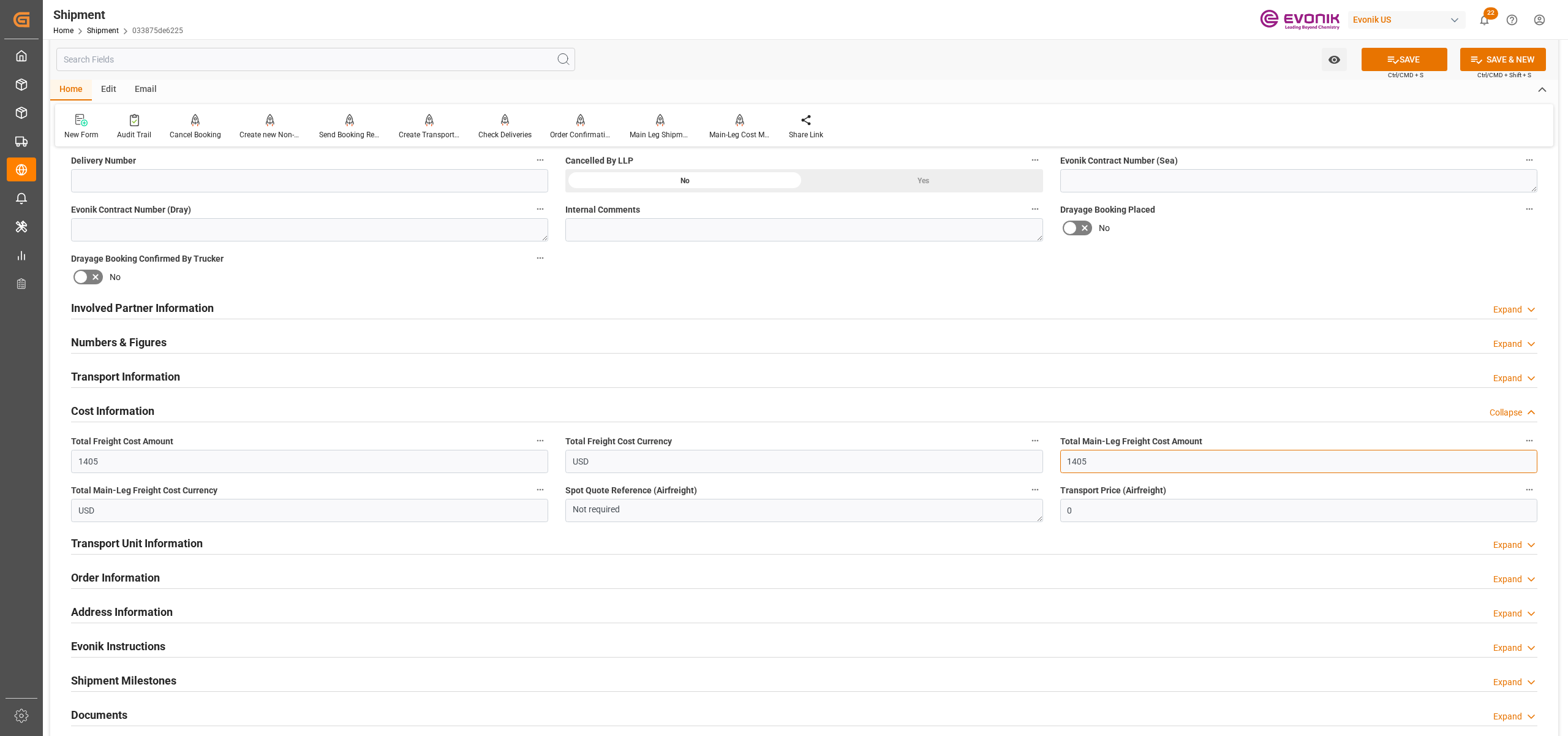
type input "1405"
click at [1306, 265] on div "Booking Confirmation Milestone Bar Collapse Submitted to FFW for Booking (Pendi…" at bounding box center [804, 296] width 1508 height 1366
click at [1402, 58] on button "SAVE" at bounding box center [1404, 59] width 86 height 23
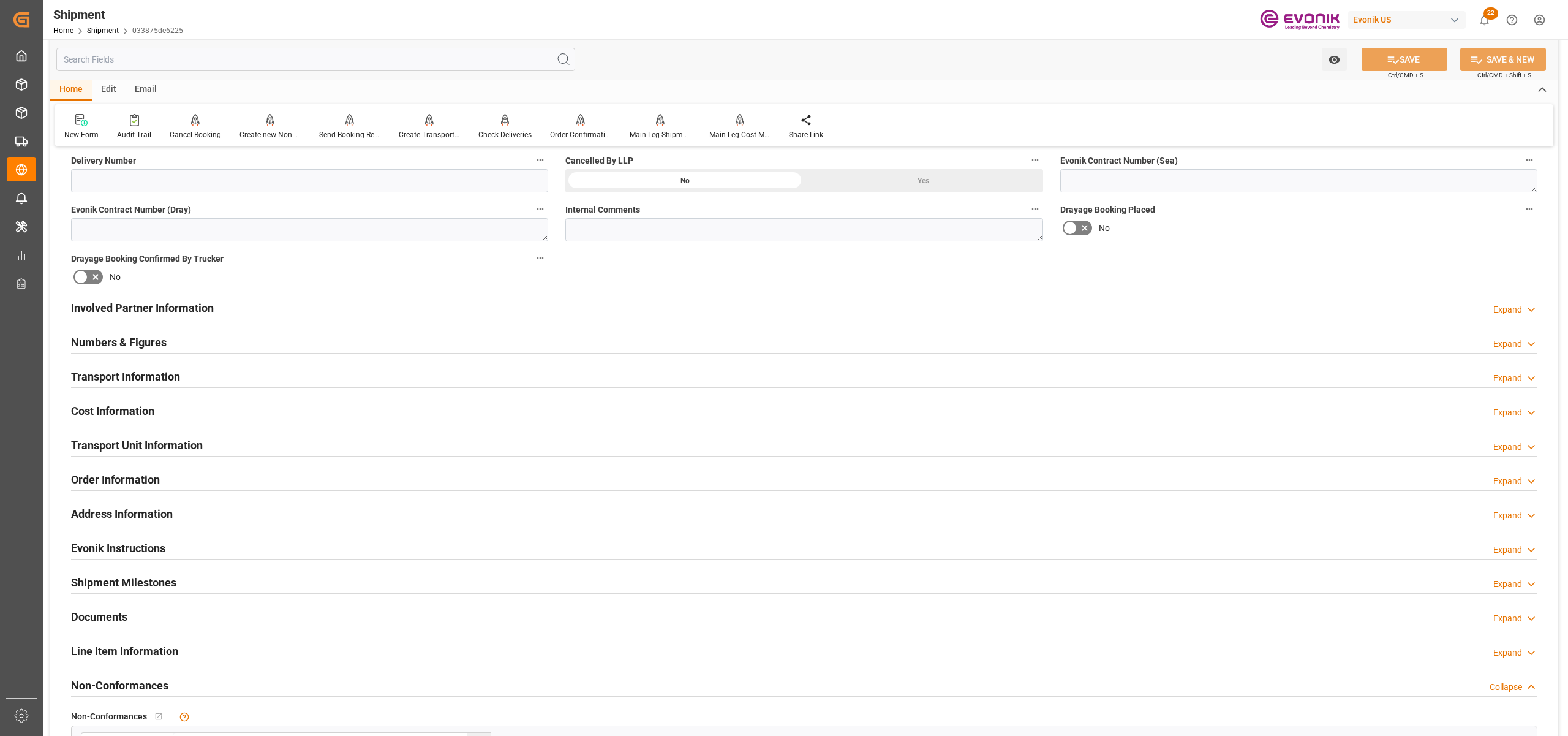
click at [409, 404] on div "Cost Information Expand" at bounding box center [803, 410] width 1466 height 23
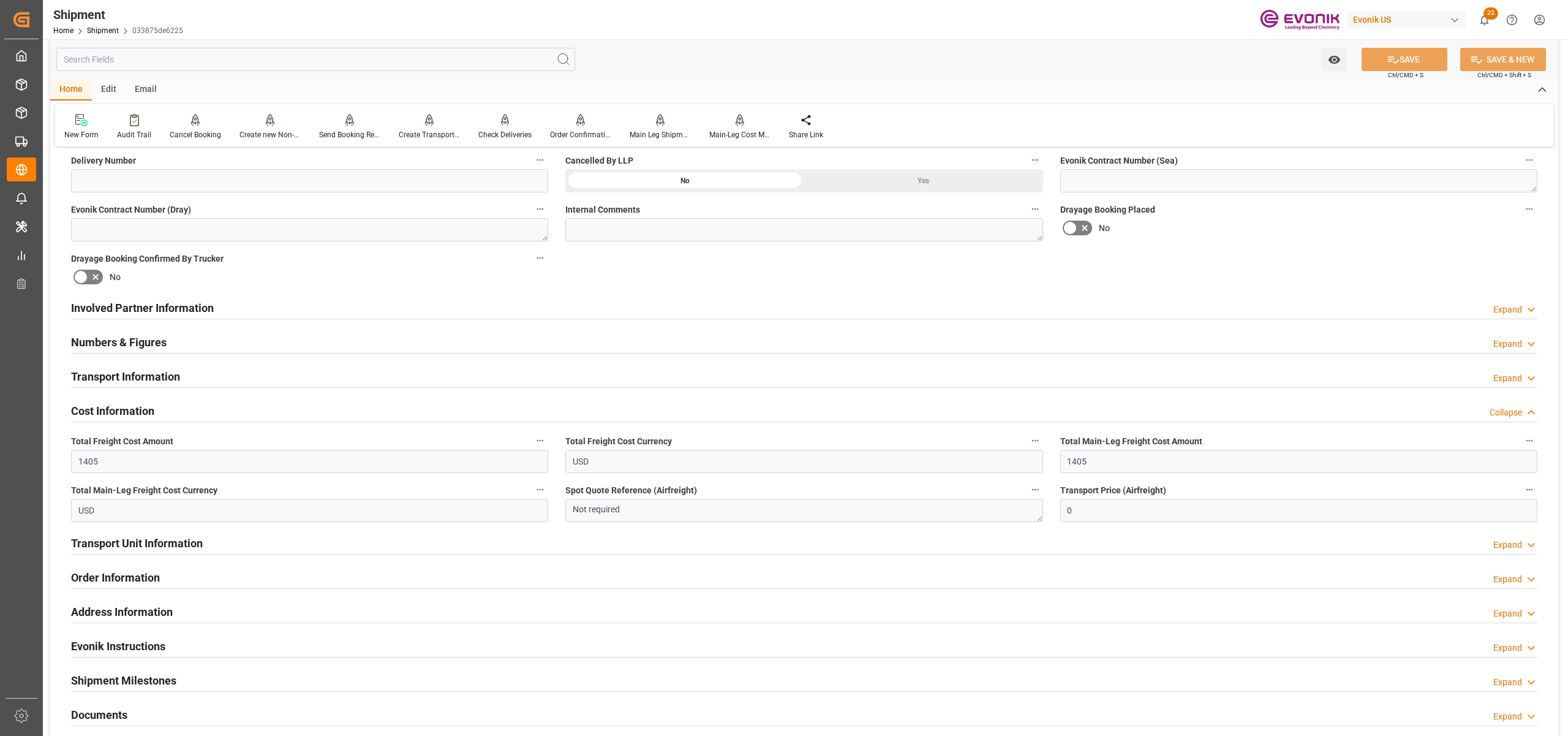
click at [584, 312] on div "Involved Partner Information Expand" at bounding box center [803, 307] width 1466 height 23
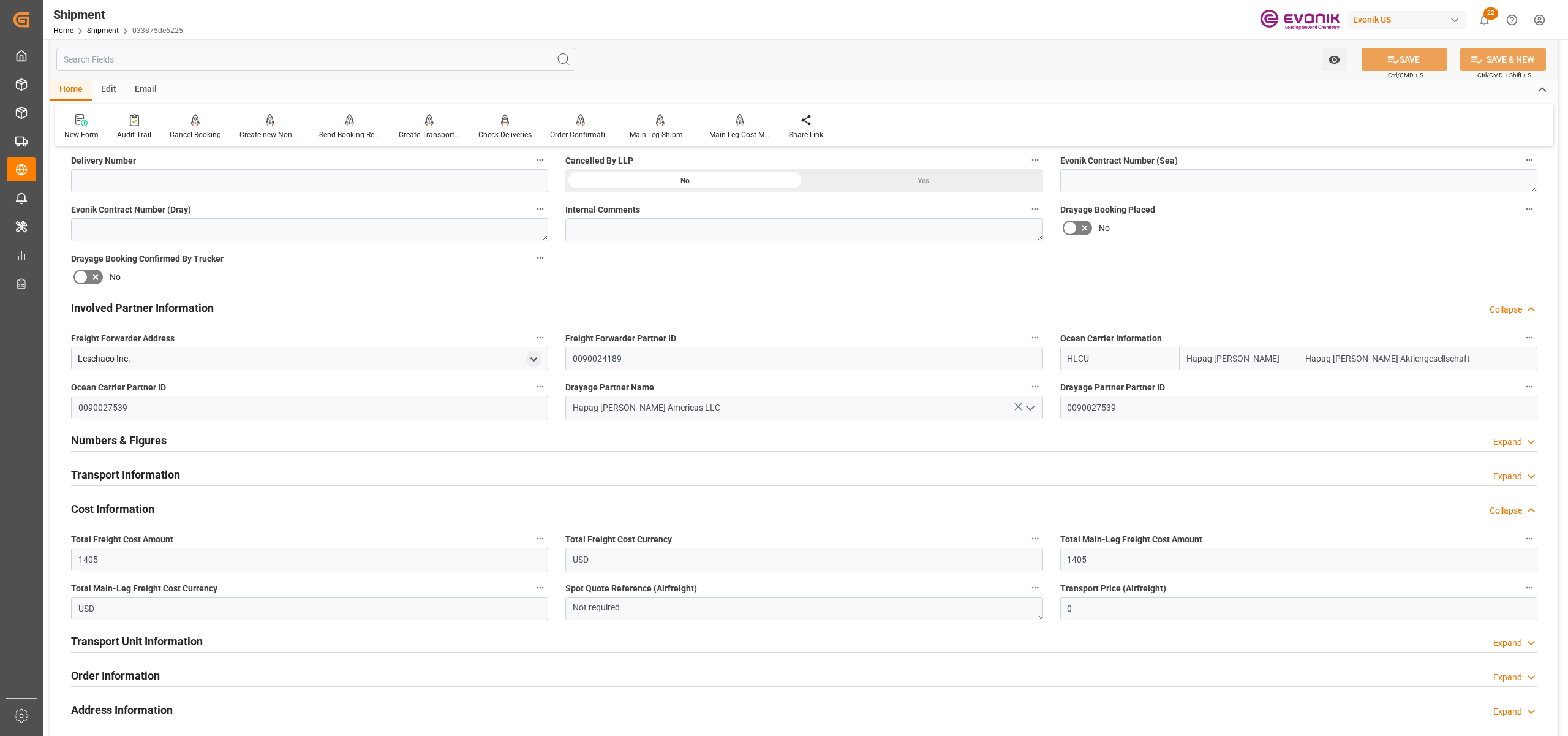
click at [348, 467] on div "Transport Information Expand" at bounding box center [803, 474] width 1466 height 23
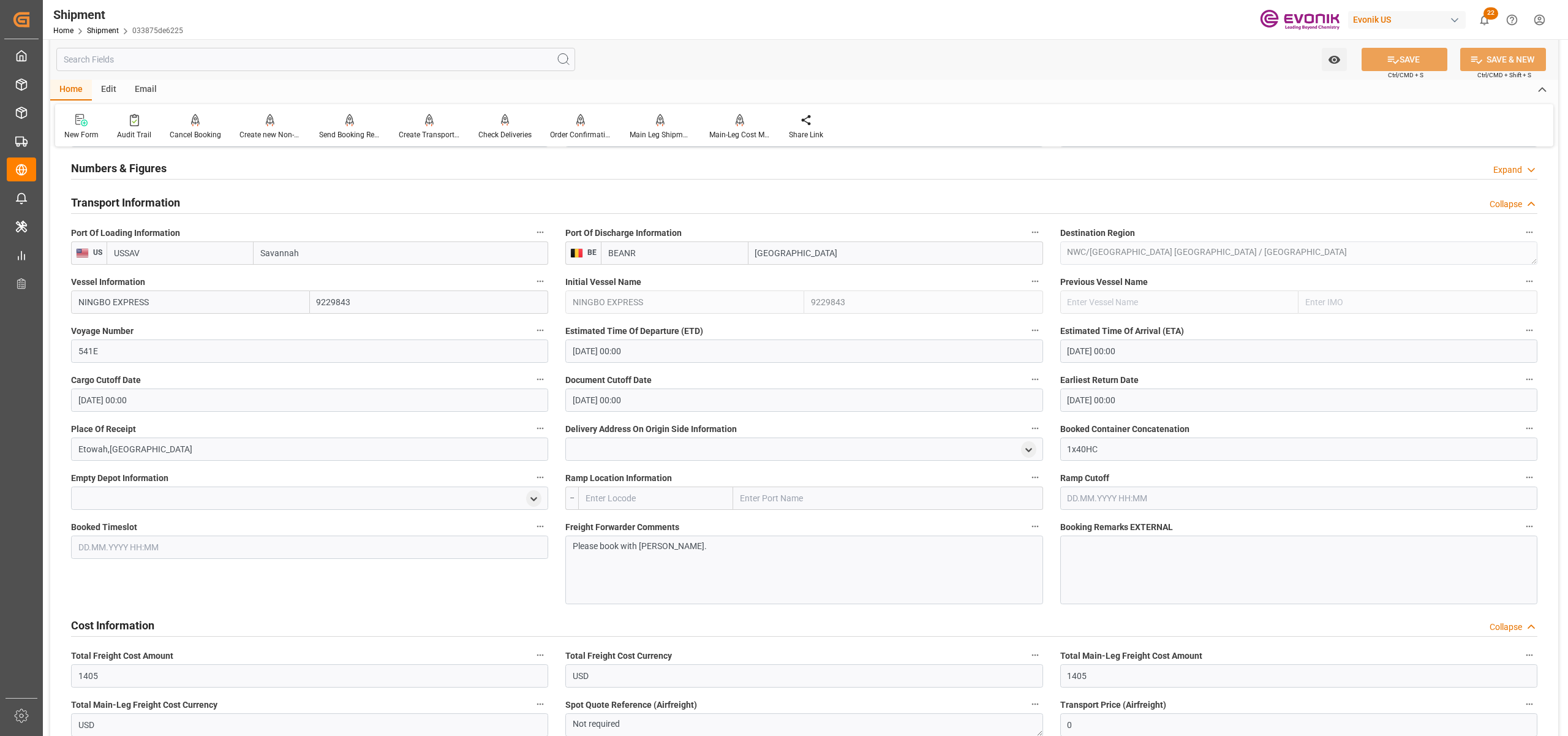
scroll to position [1089, 0]
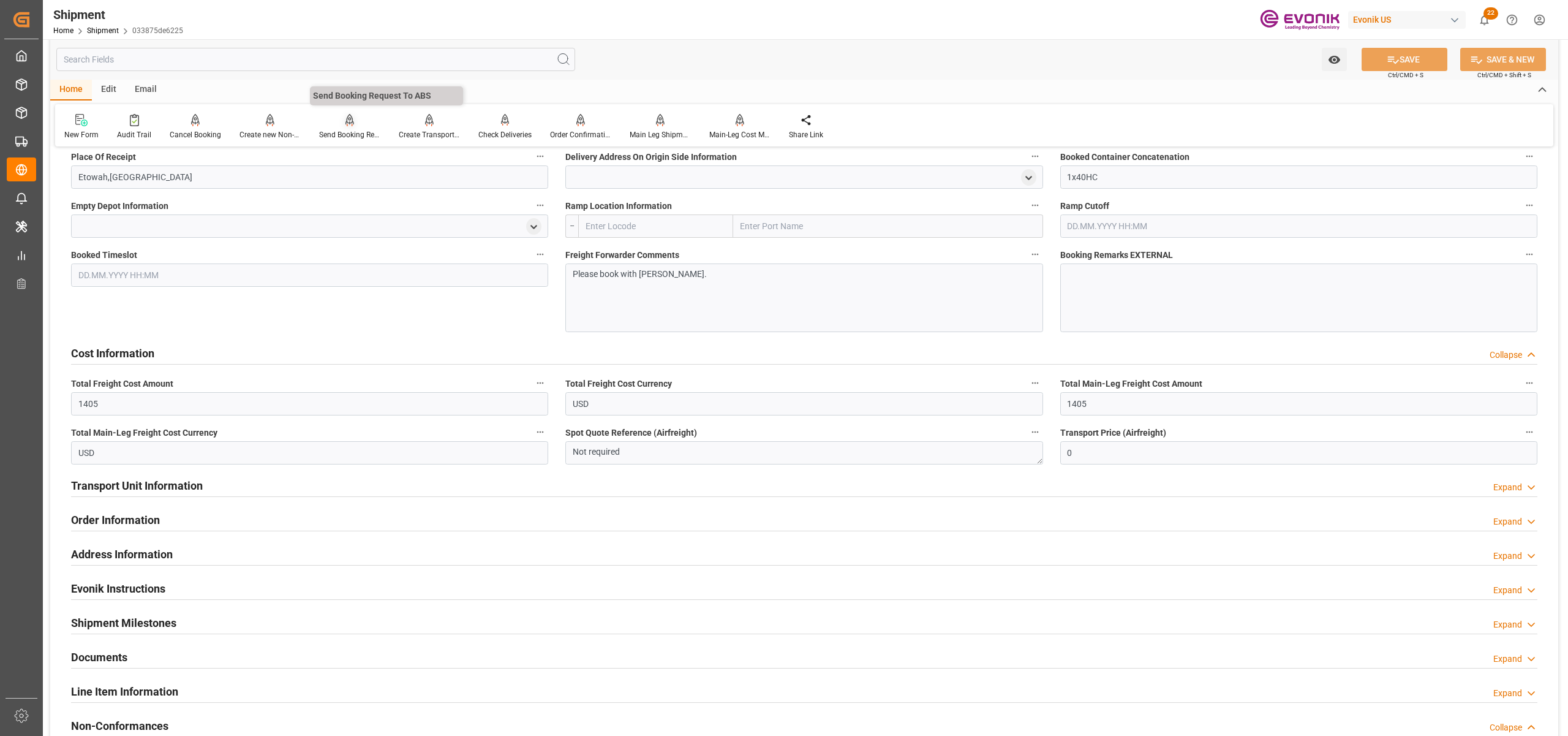
click at [338, 115] on div at bounding box center [349, 119] width 61 height 13
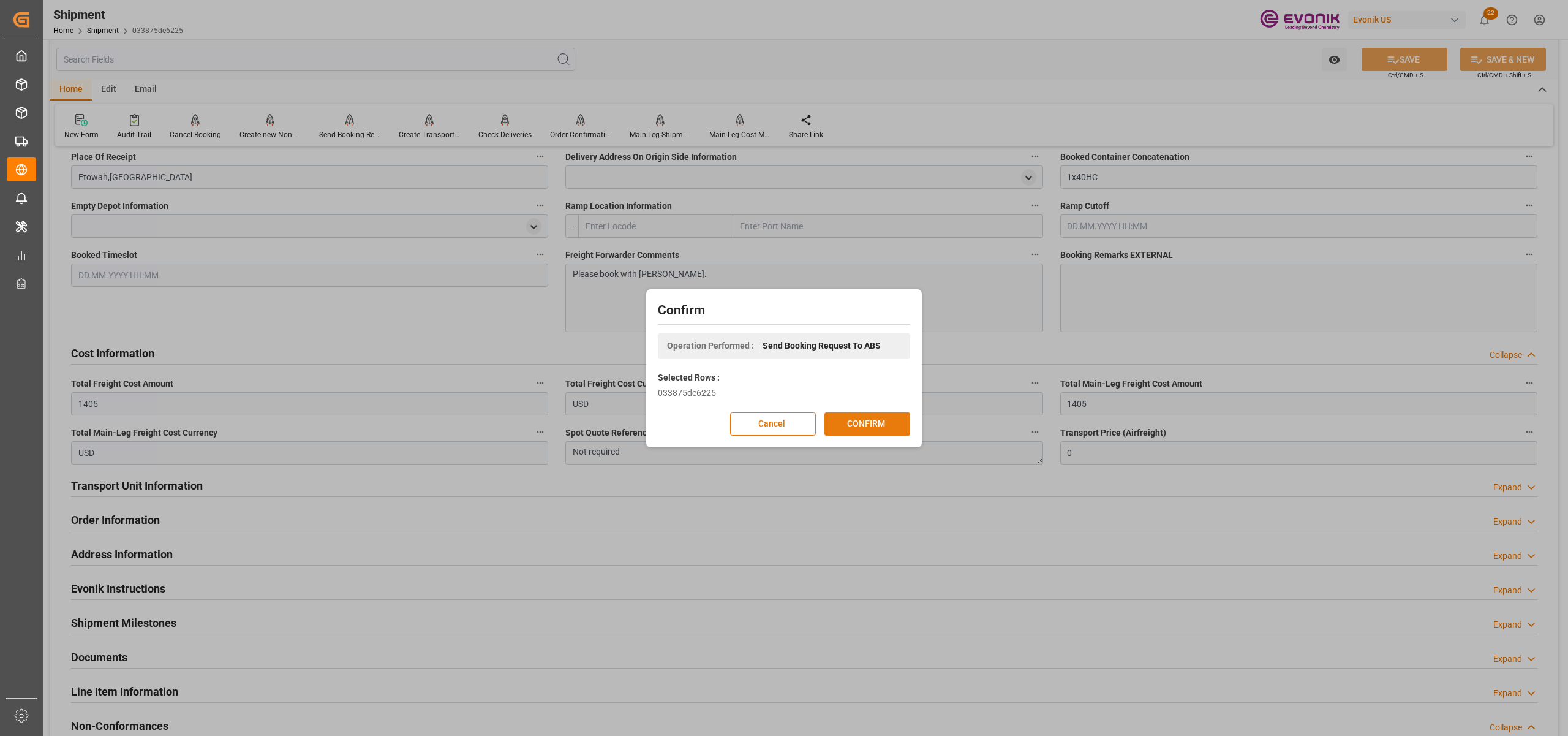
click at [874, 421] on button "CONFIRM" at bounding box center [867, 424] width 86 height 23
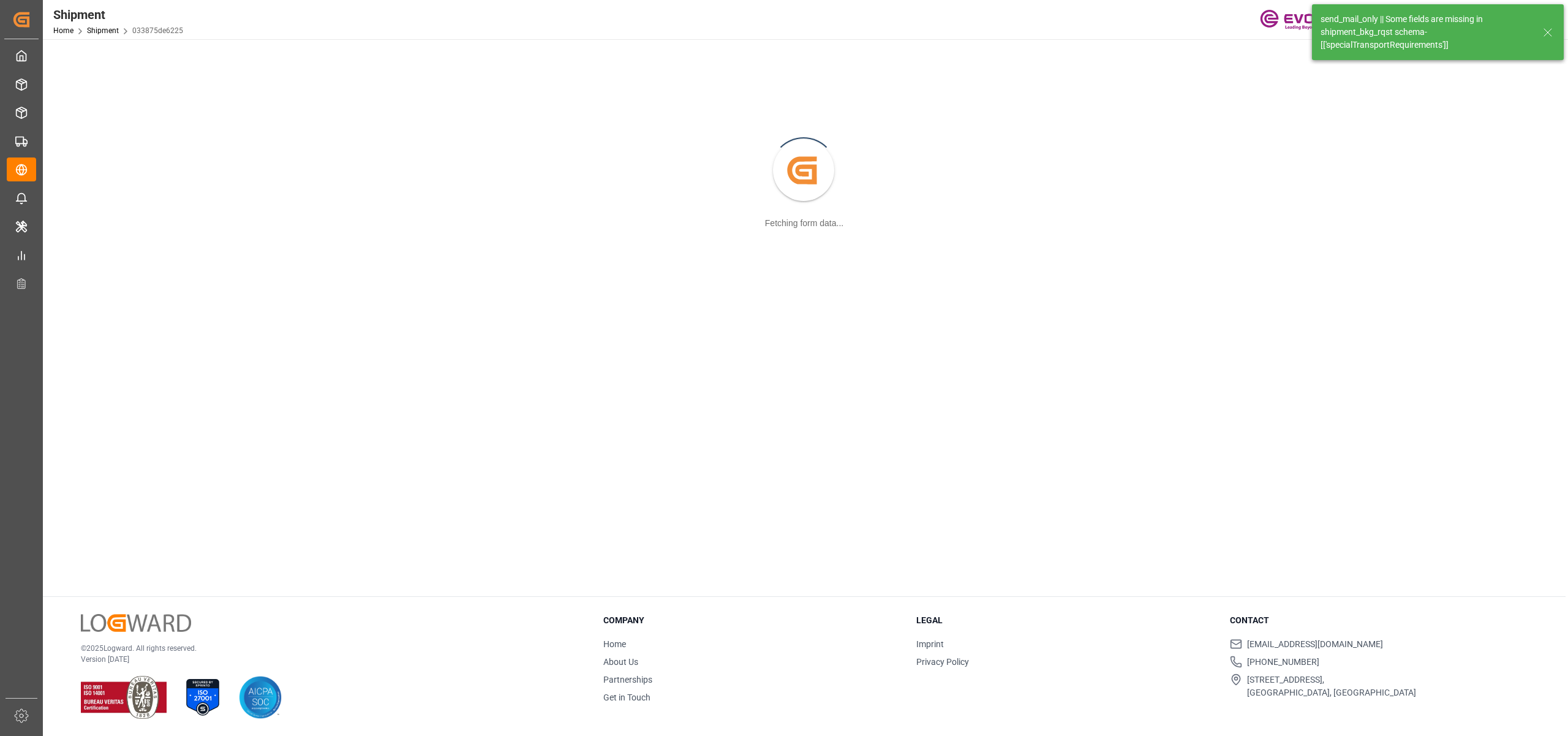
scroll to position [132, 0]
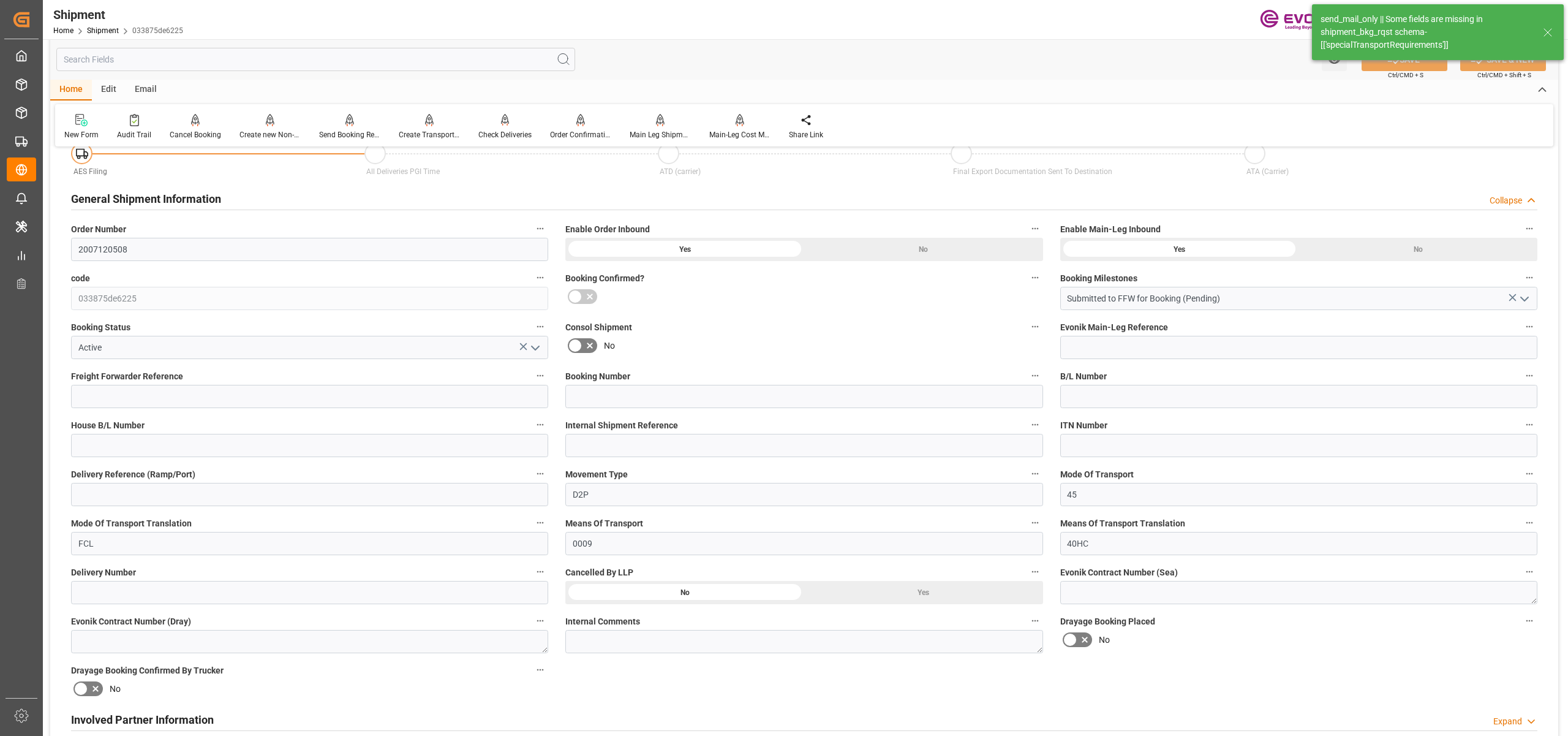
type input "20"
type input "BG"
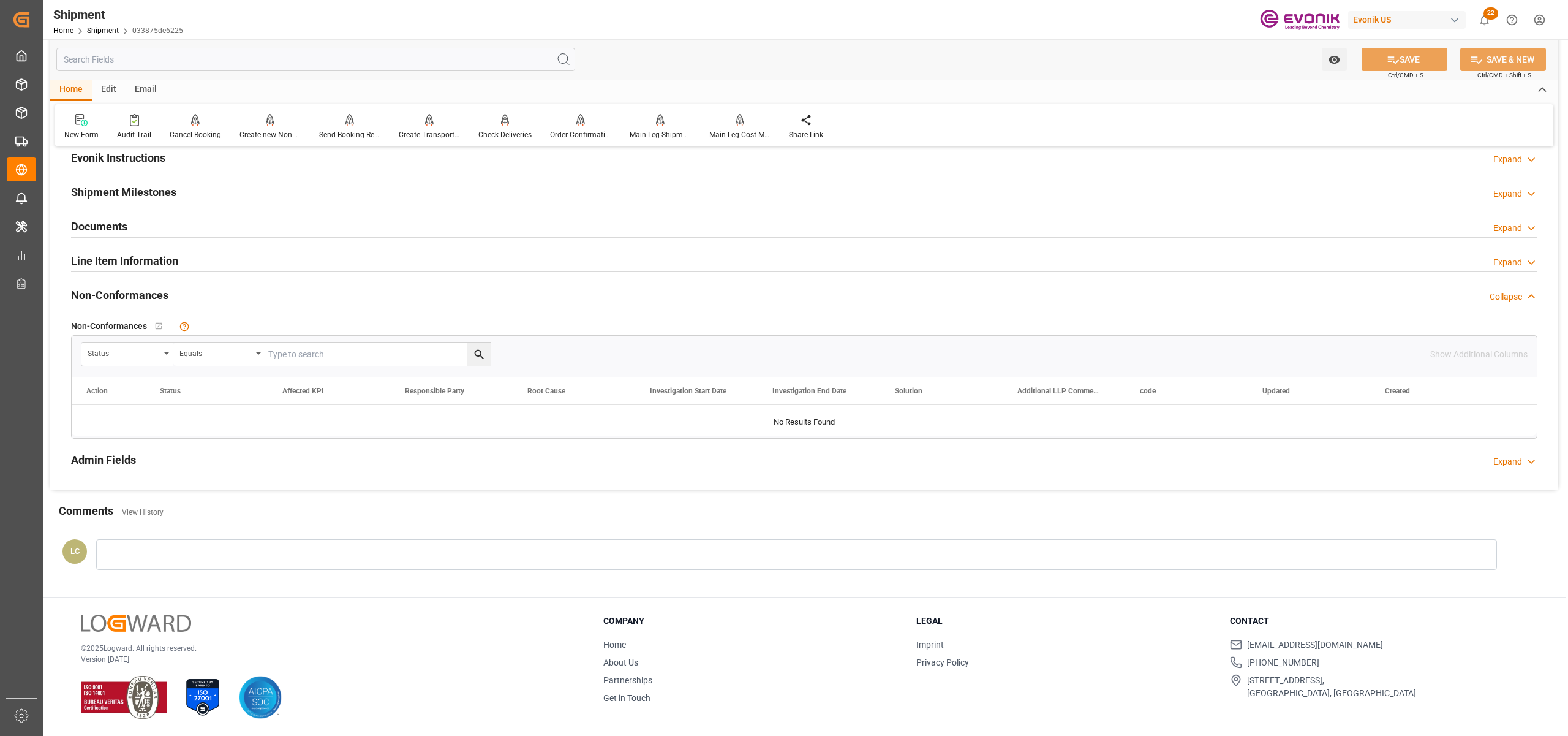
click at [196, 261] on div "Line Item Information Expand" at bounding box center [803, 260] width 1466 height 23
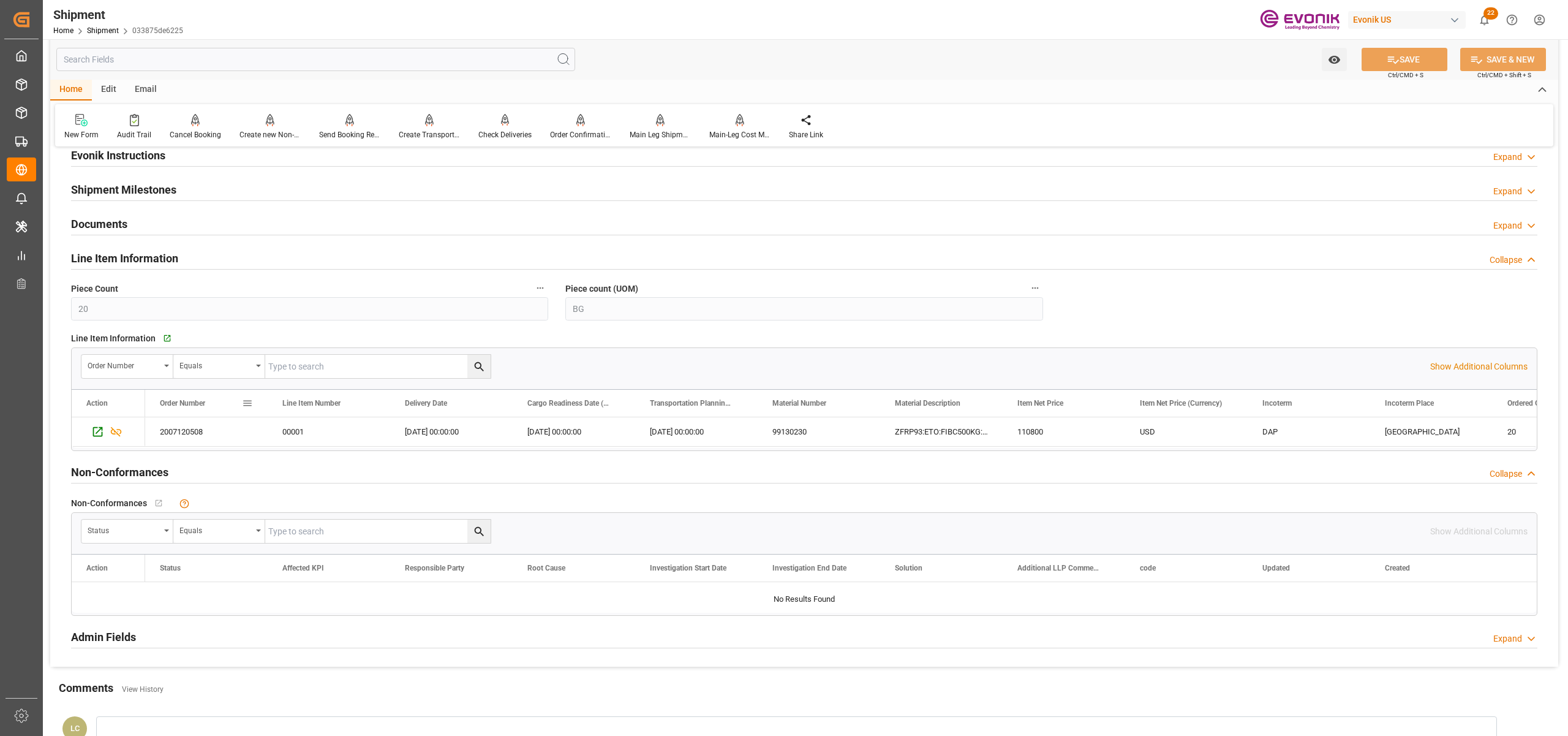
scroll to position [1089, 0]
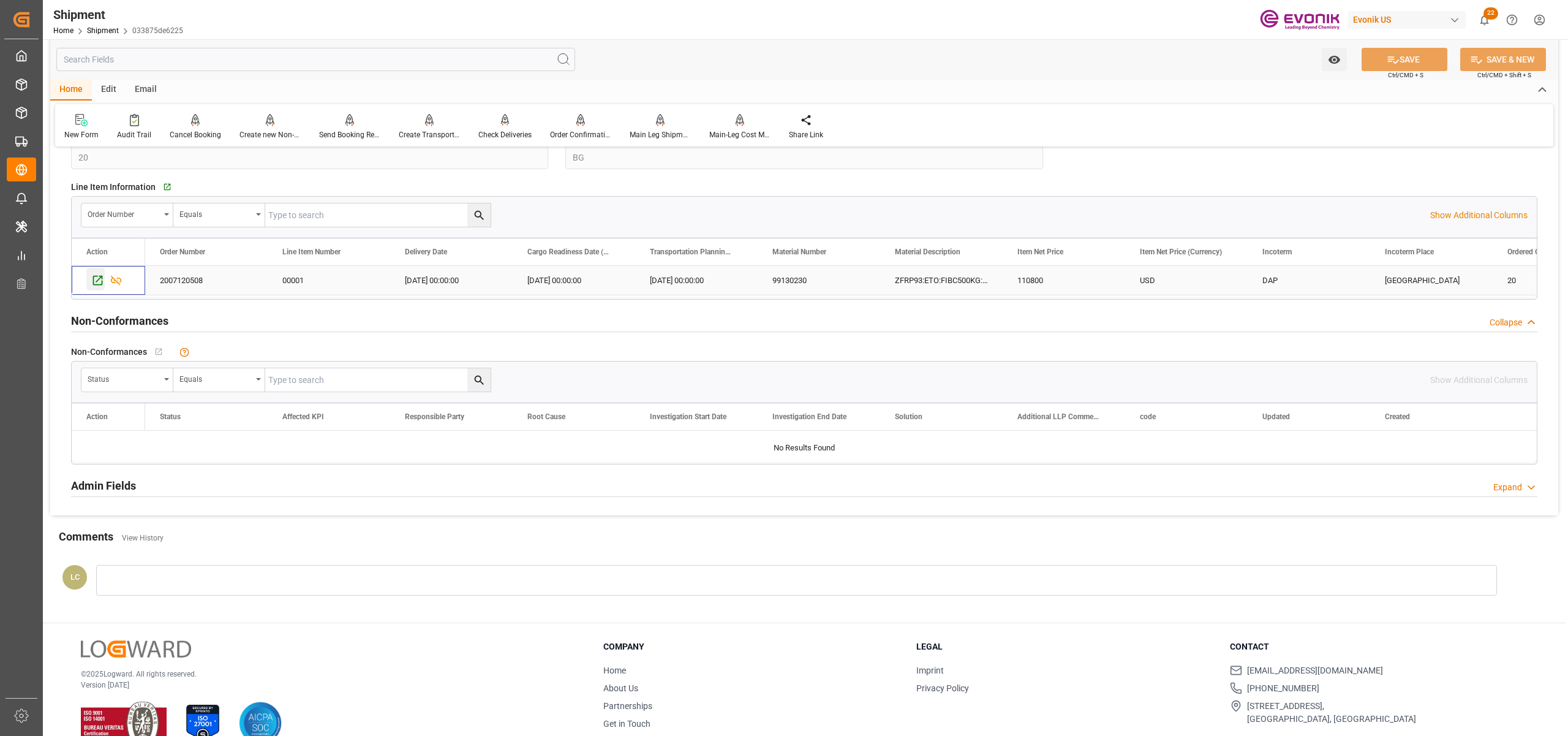
click at [92, 279] on icon "Press SPACE to select this row." at bounding box center [97, 280] width 13 height 13
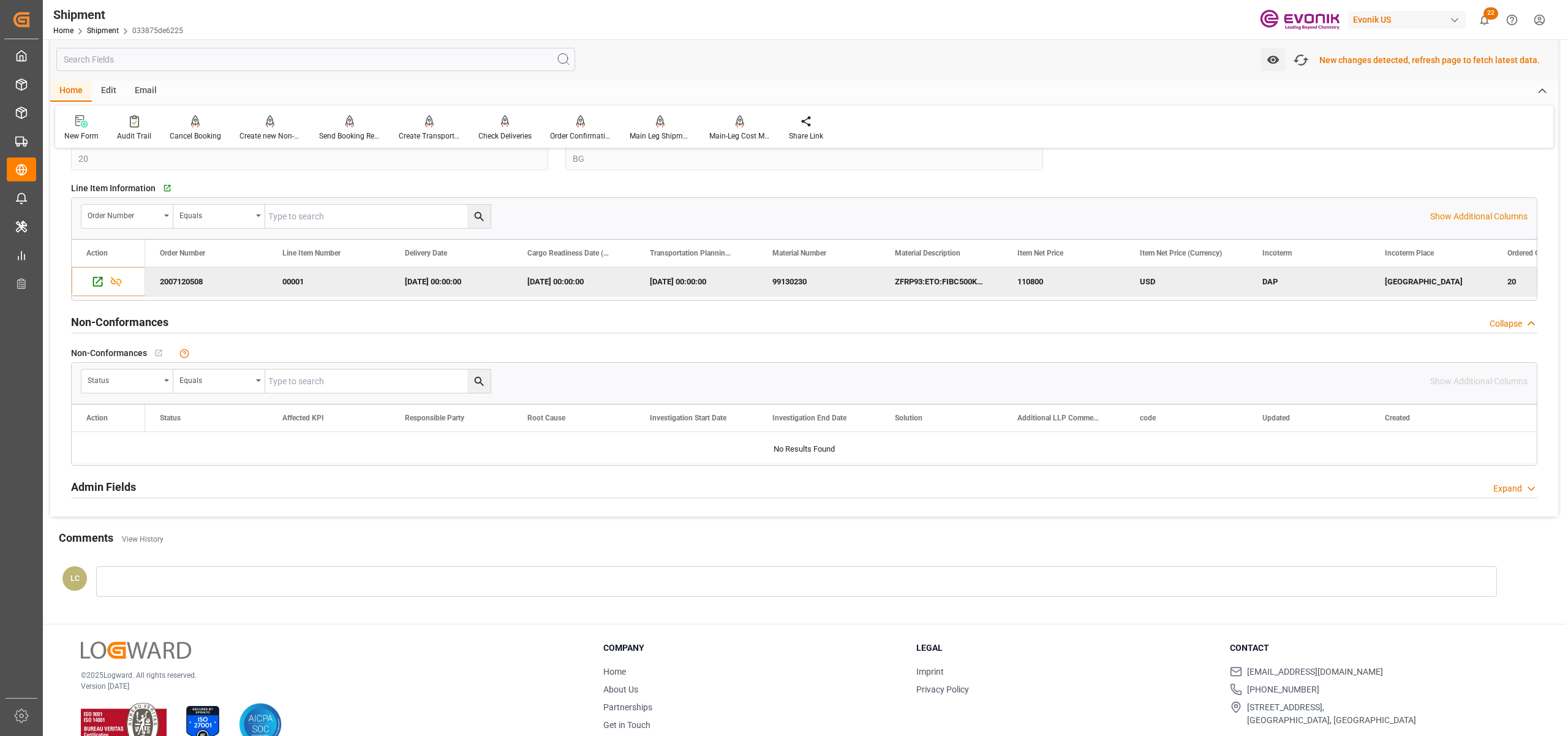
click at [148, 52] on input "text" at bounding box center [315, 59] width 519 height 23
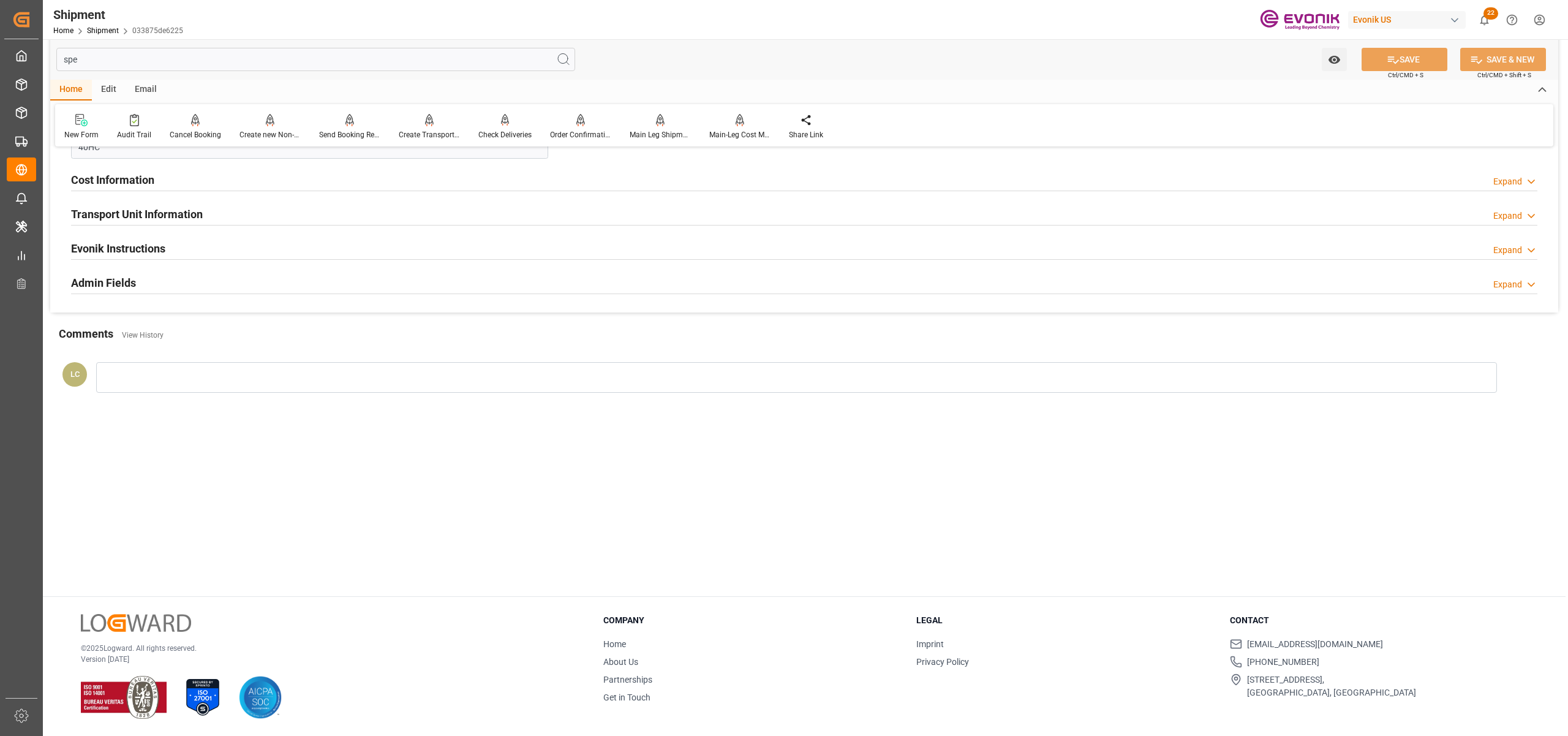
scroll to position [0, 0]
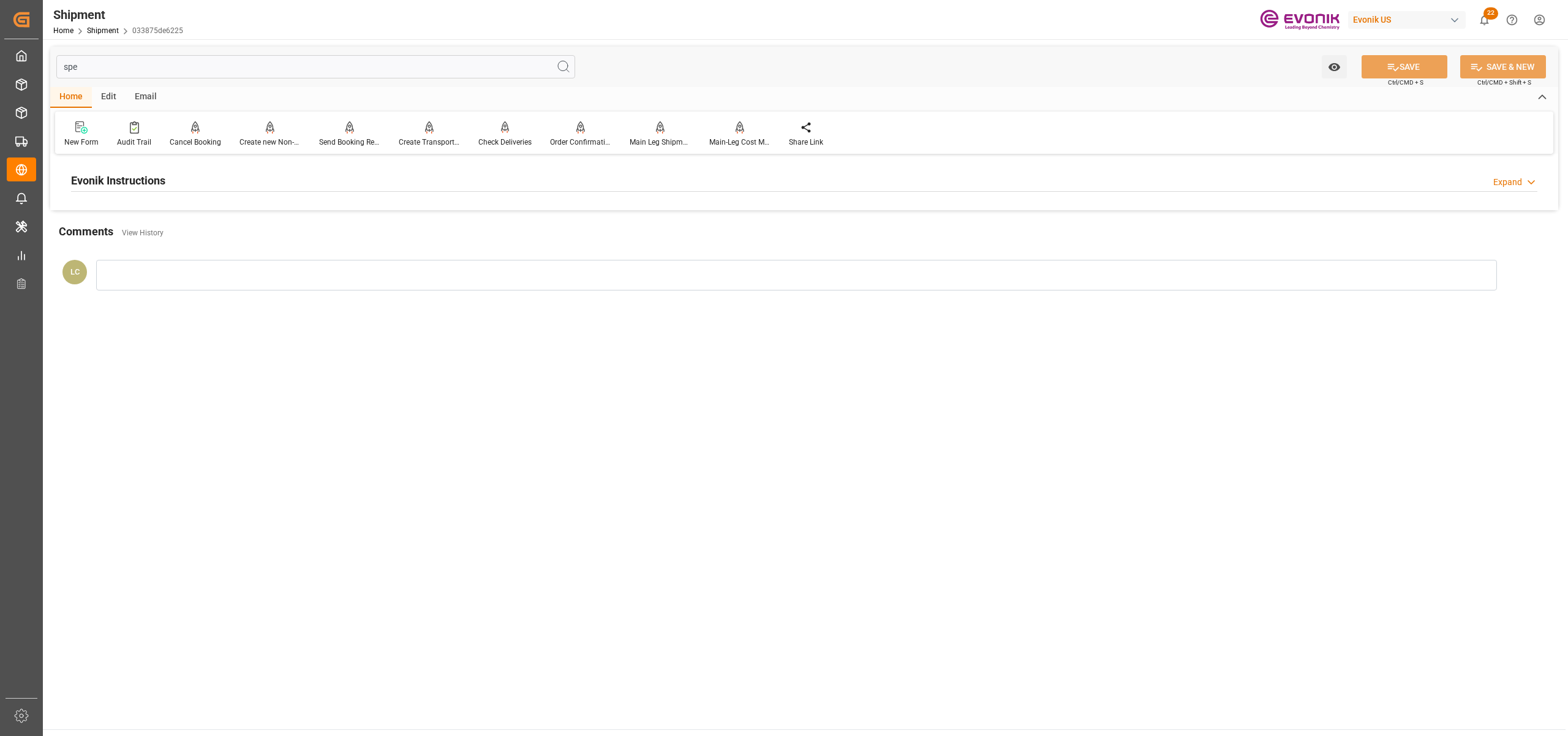
type input "spe"
click at [348, 176] on div "Evonik Instructions Expand" at bounding box center [803, 180] width 1466 height 23
click at [305, 252] on div at bounding box center [309, 253] width 478 height 69
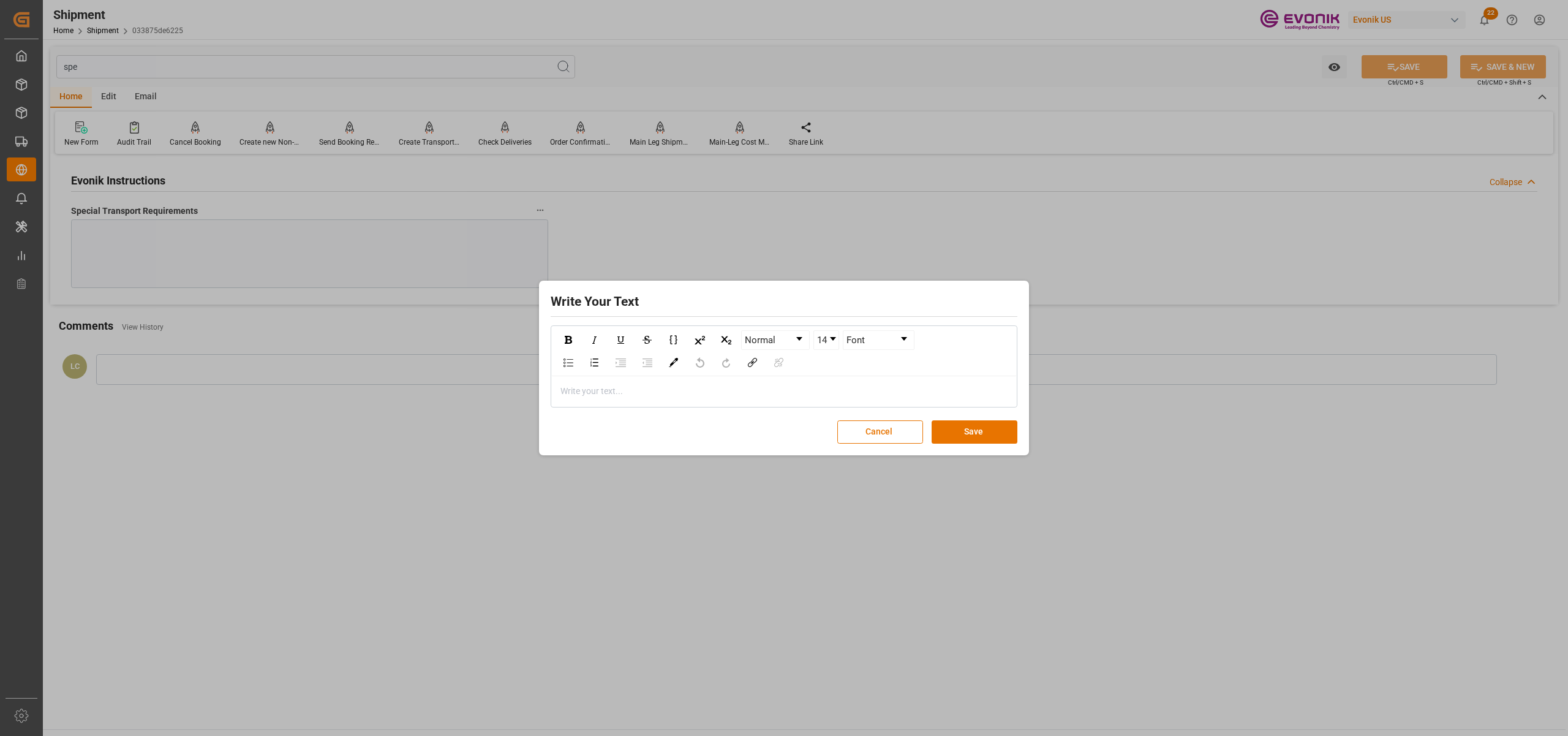
click at [584, 387] on div "rdw-editor" at bounding box center [784, 391] width 447 height 13
click at [958, 432] on button "Save" at bounding box center [974, 432] width 86 height 23
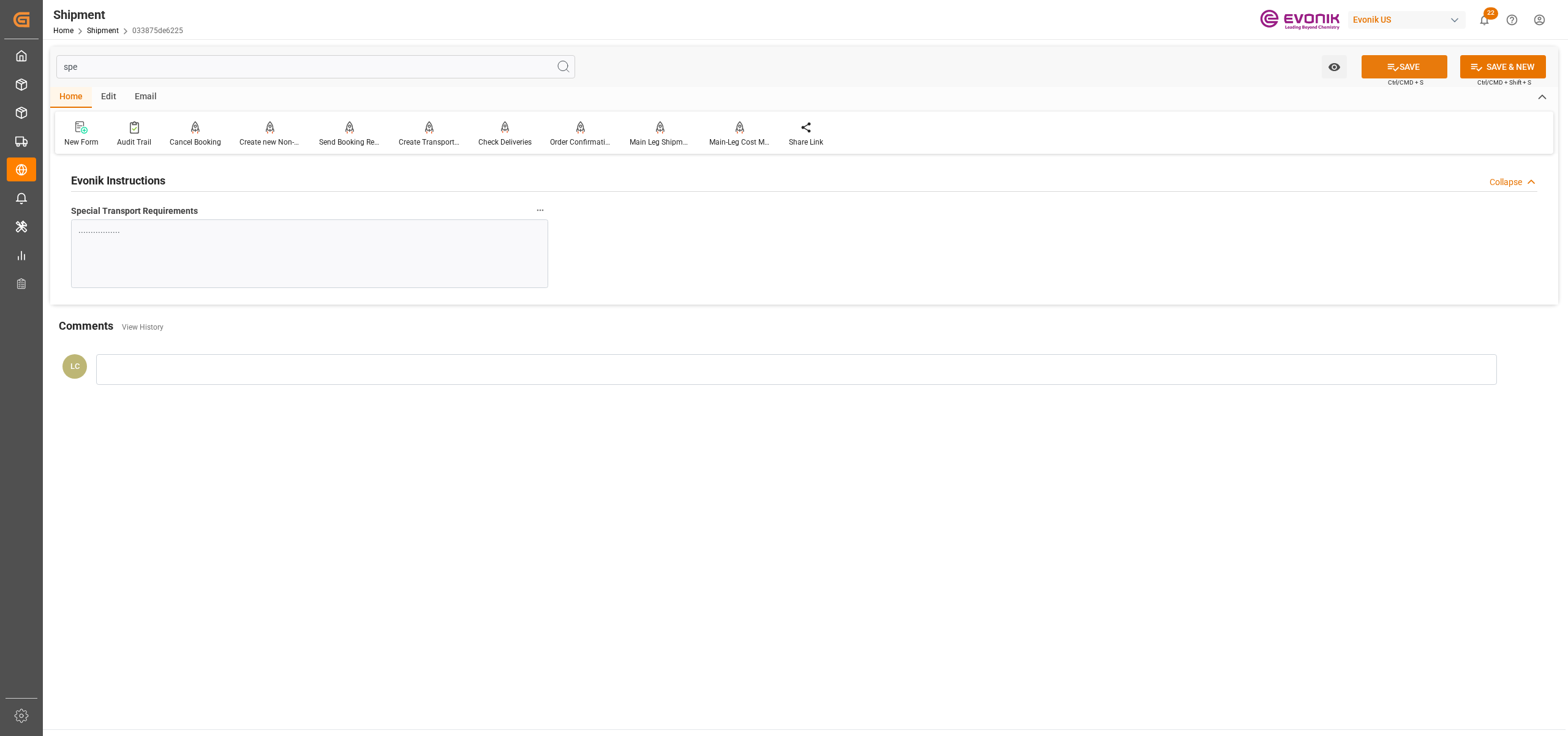
click at [1417, 65] on button "SAVE" at bounding box center [1404, 67] width 86 height 23
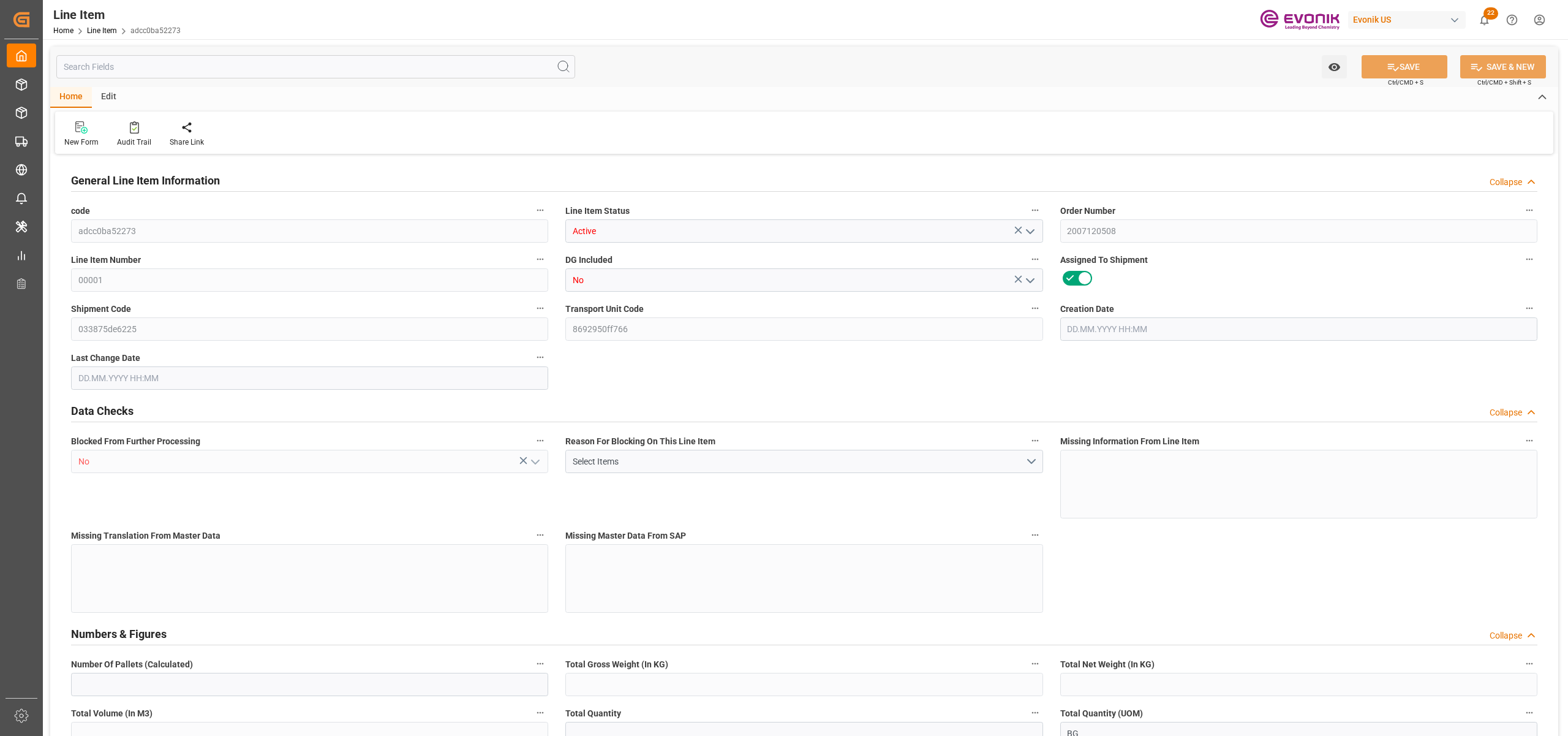
type input "20"
type input "10060.8"
type input "10000"
type input "30.1947"
type input "20"
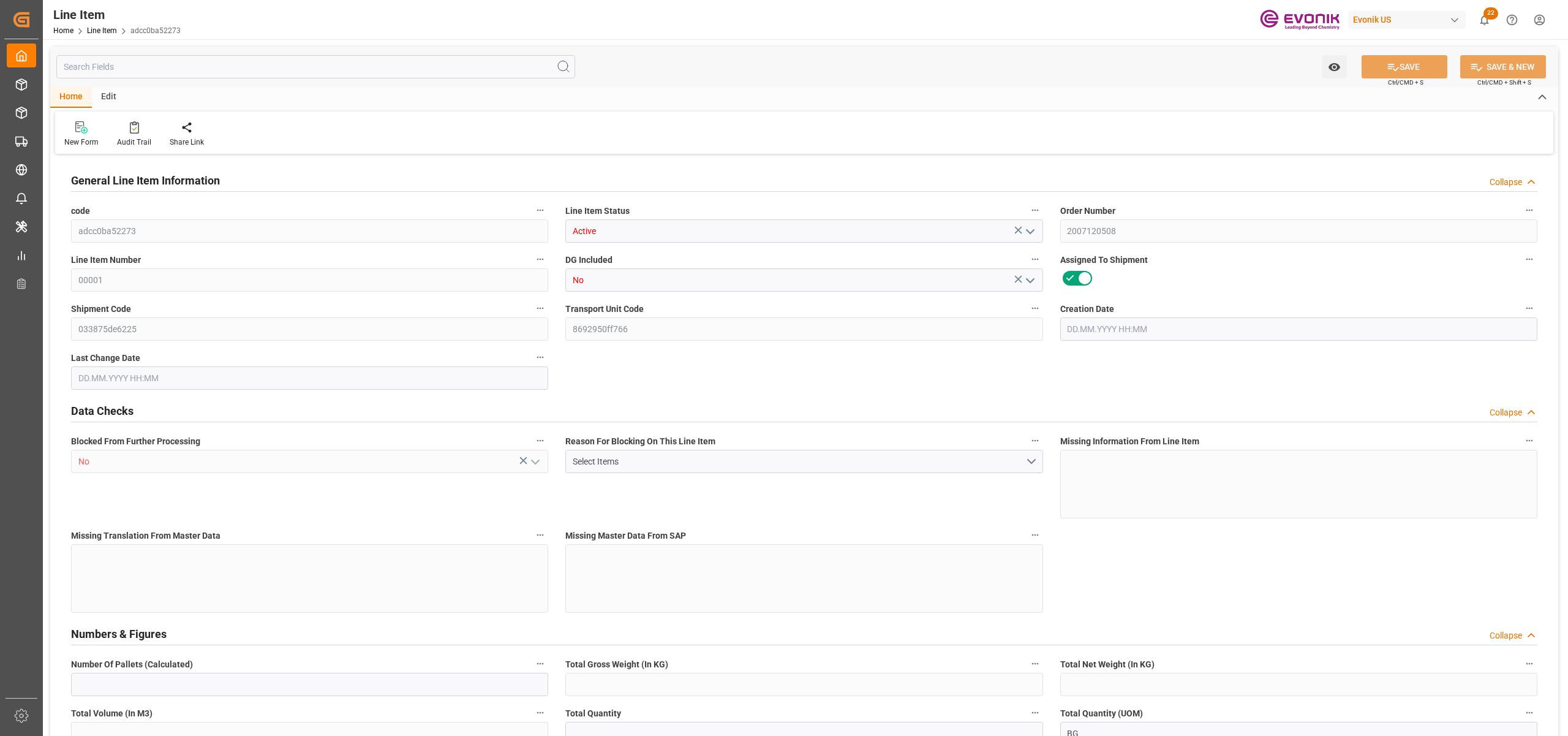
type input "110800"
type input "20"
type input "10060.8"
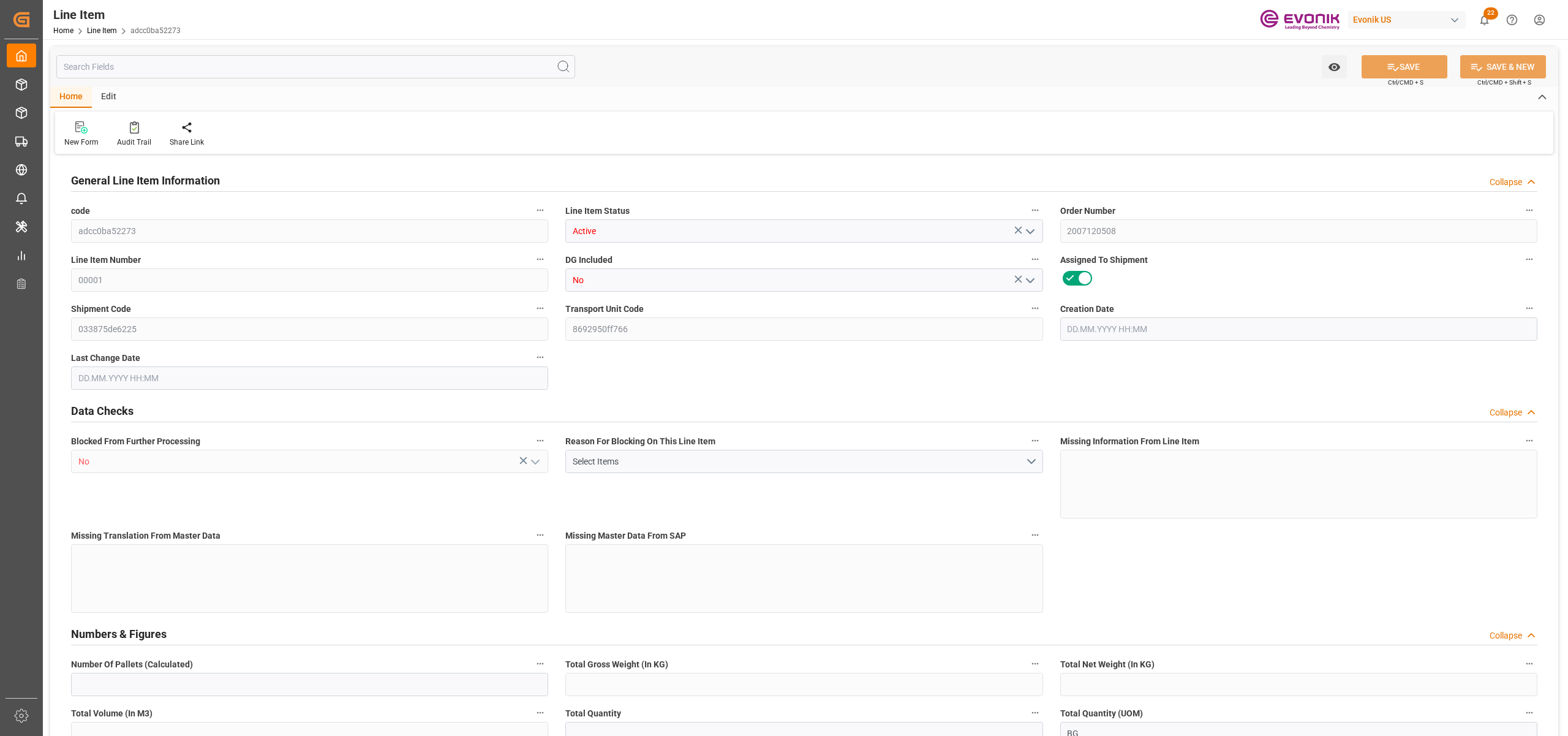
type input "10340.8"
type input "10000"
type input "30.1947"
type input "30194.72"
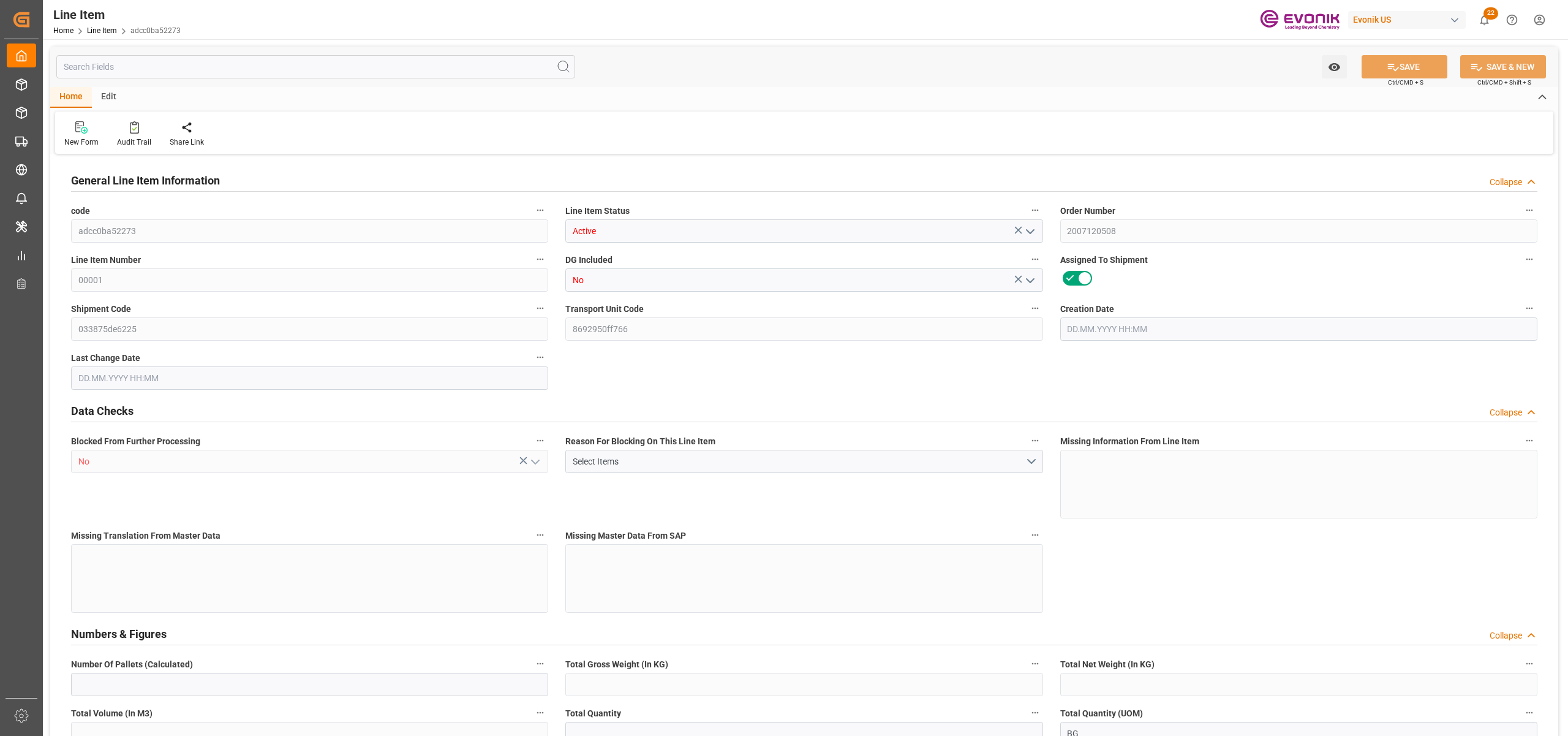
type input "0"
type input "31.07.2025 13:12"
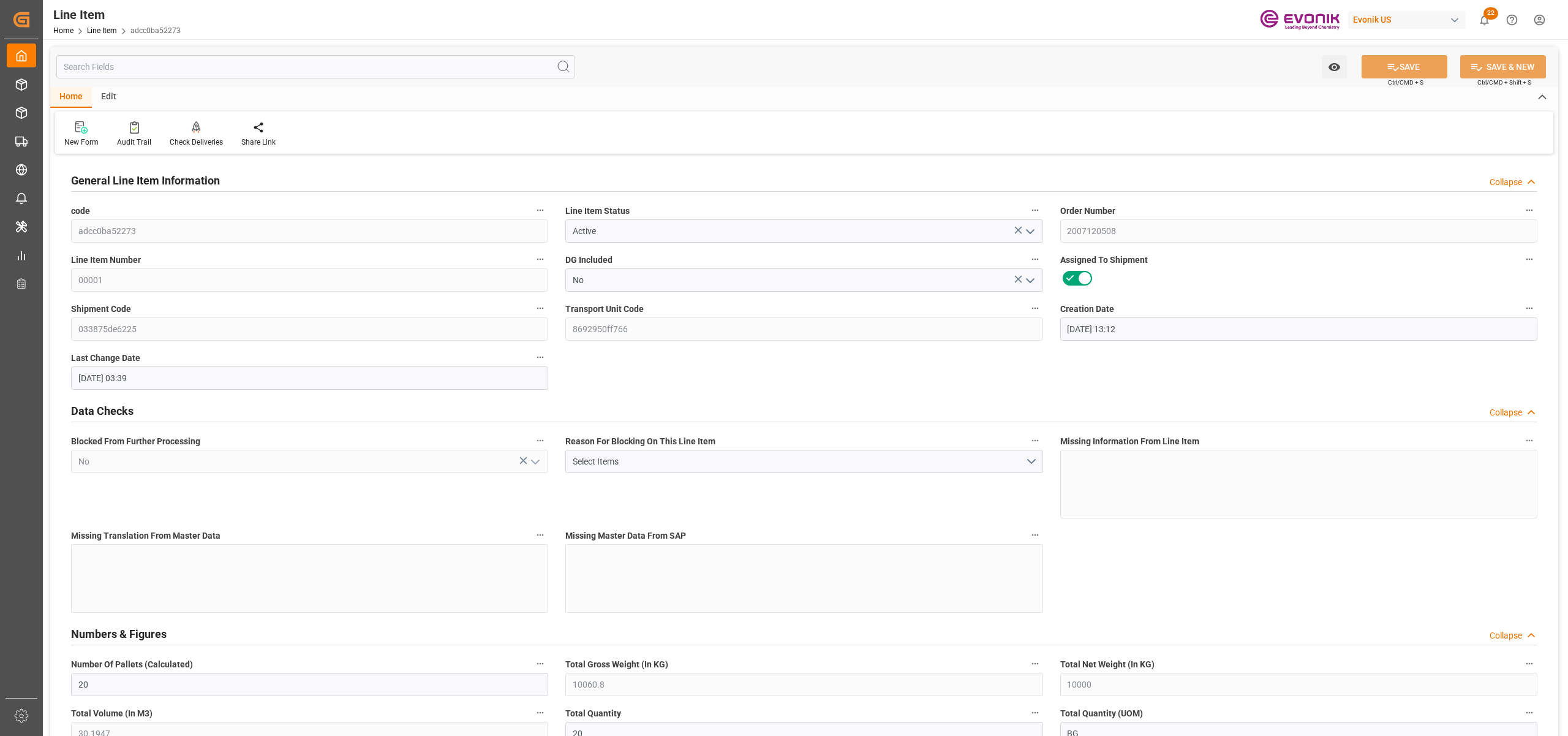
type input "25.08.2025 03:39"
type input "21.10.2025"
type input "26.09.2025"
type input "19.09.2025"
click at [201, 65] on input "text" at bounding box center [315, 67] width 519 height 23
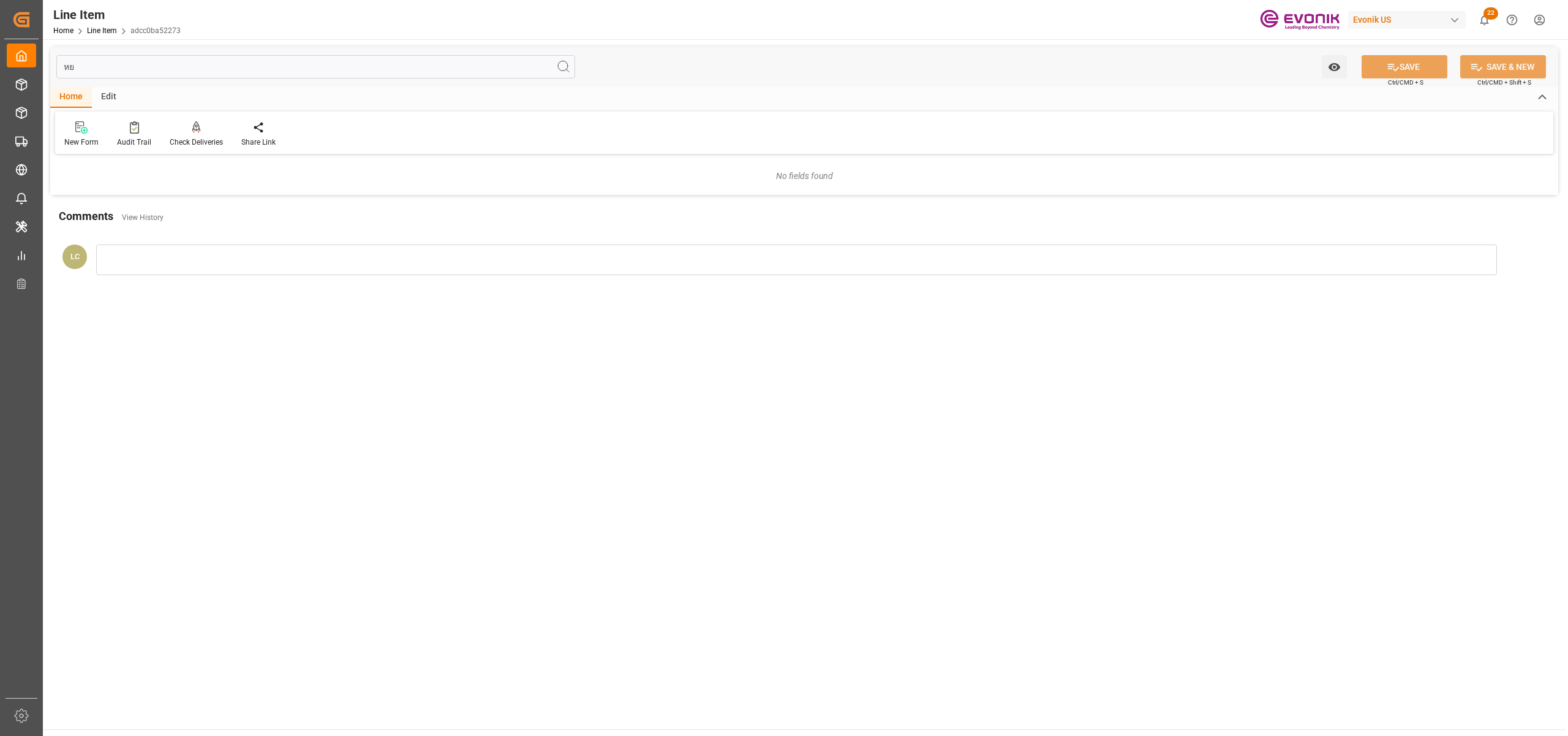
type input "ห"
type input "spe"
click at [326, 182] on div "Order Information (General) Expand" at bounding box center [803, 180] width 1466 height 23
click at [256, 253] on div at bounding box center [309, 253] width 478 height 69
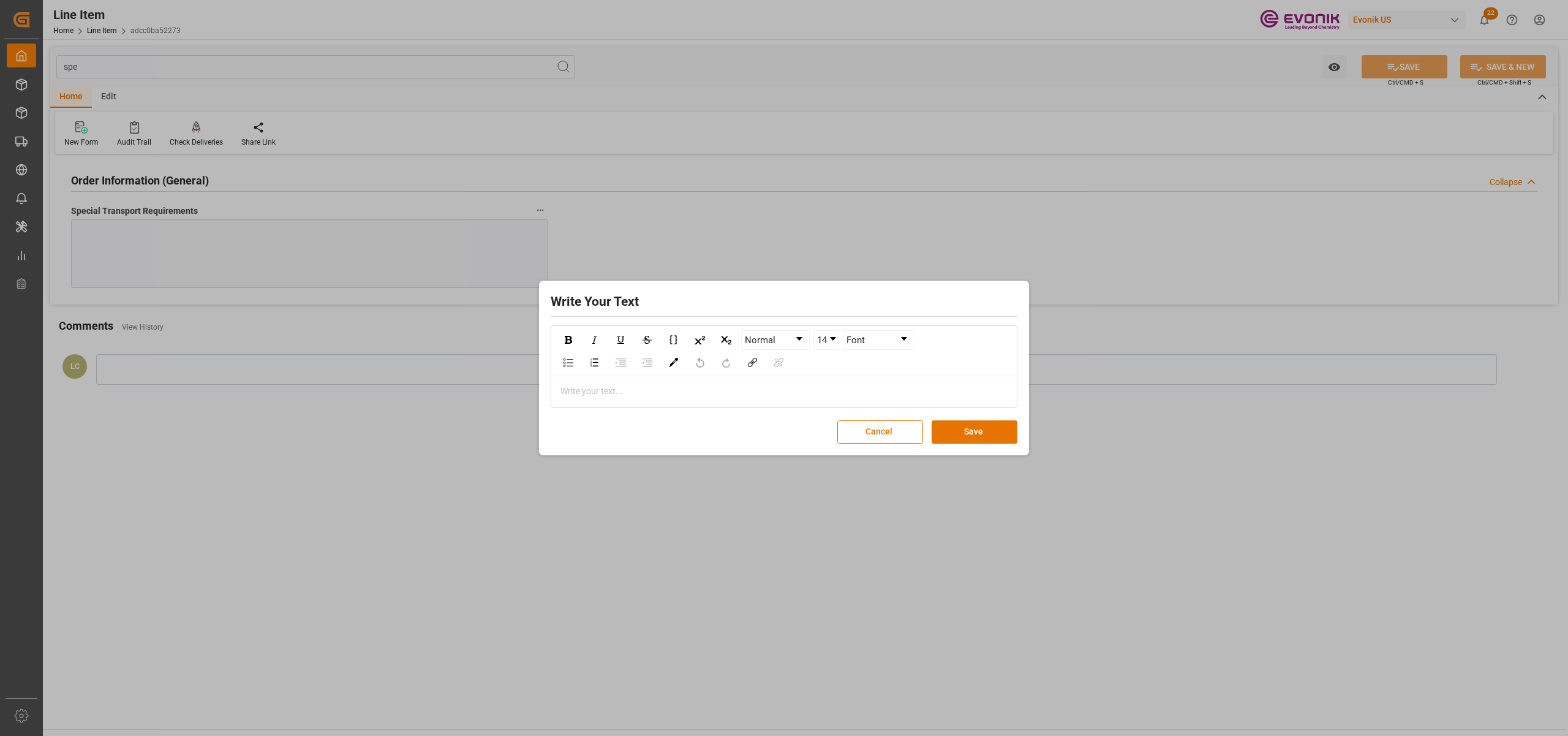
click at [574, 394] on div "rdw-editor" at bounding box center [784, 391] width 447 height 13
click at [981, 427] on button "Save" at bounding box center [974, 432] width 86 height 23
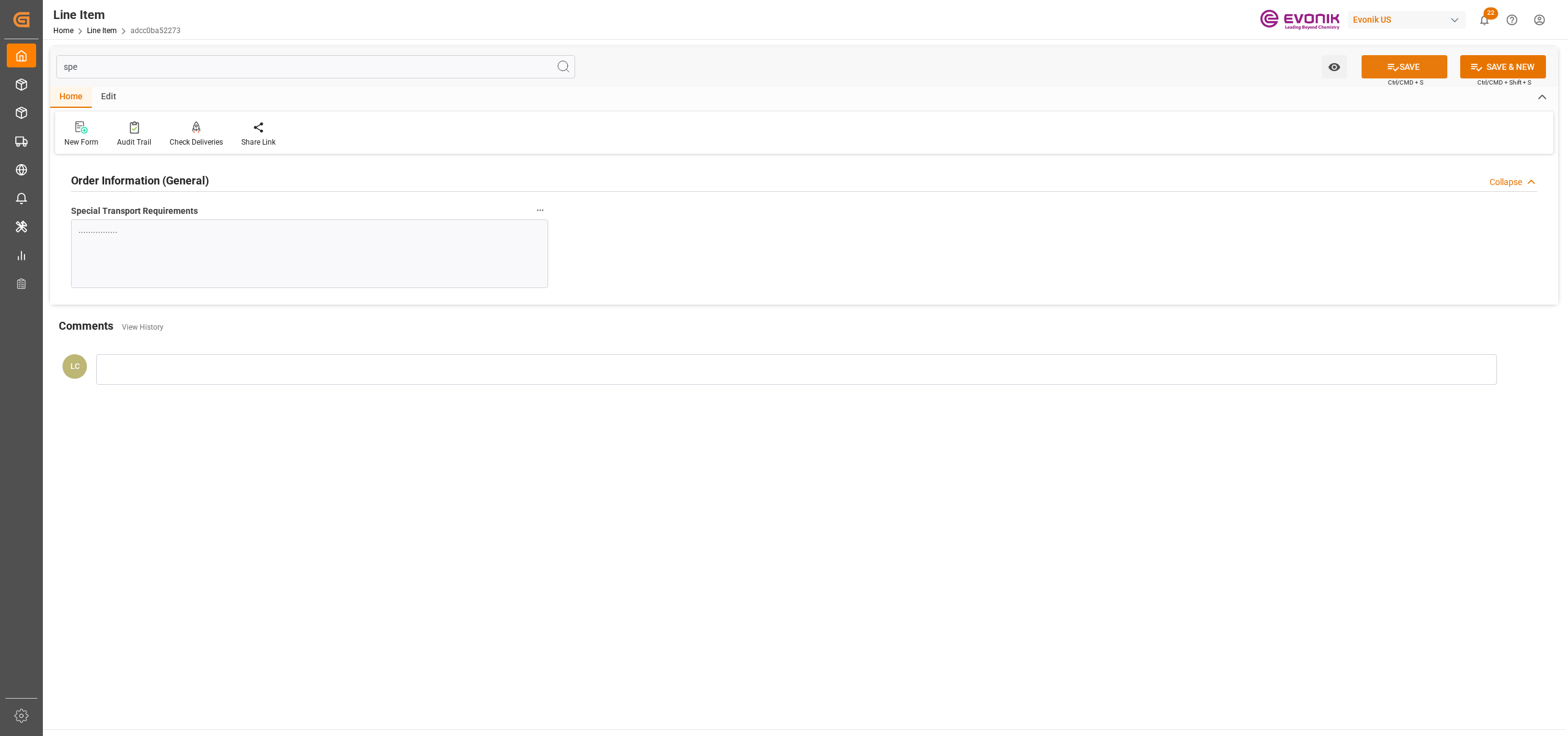
click at [1408, 59] on button "SAVE" at bounding box center [1404, 67] width 86 height 23
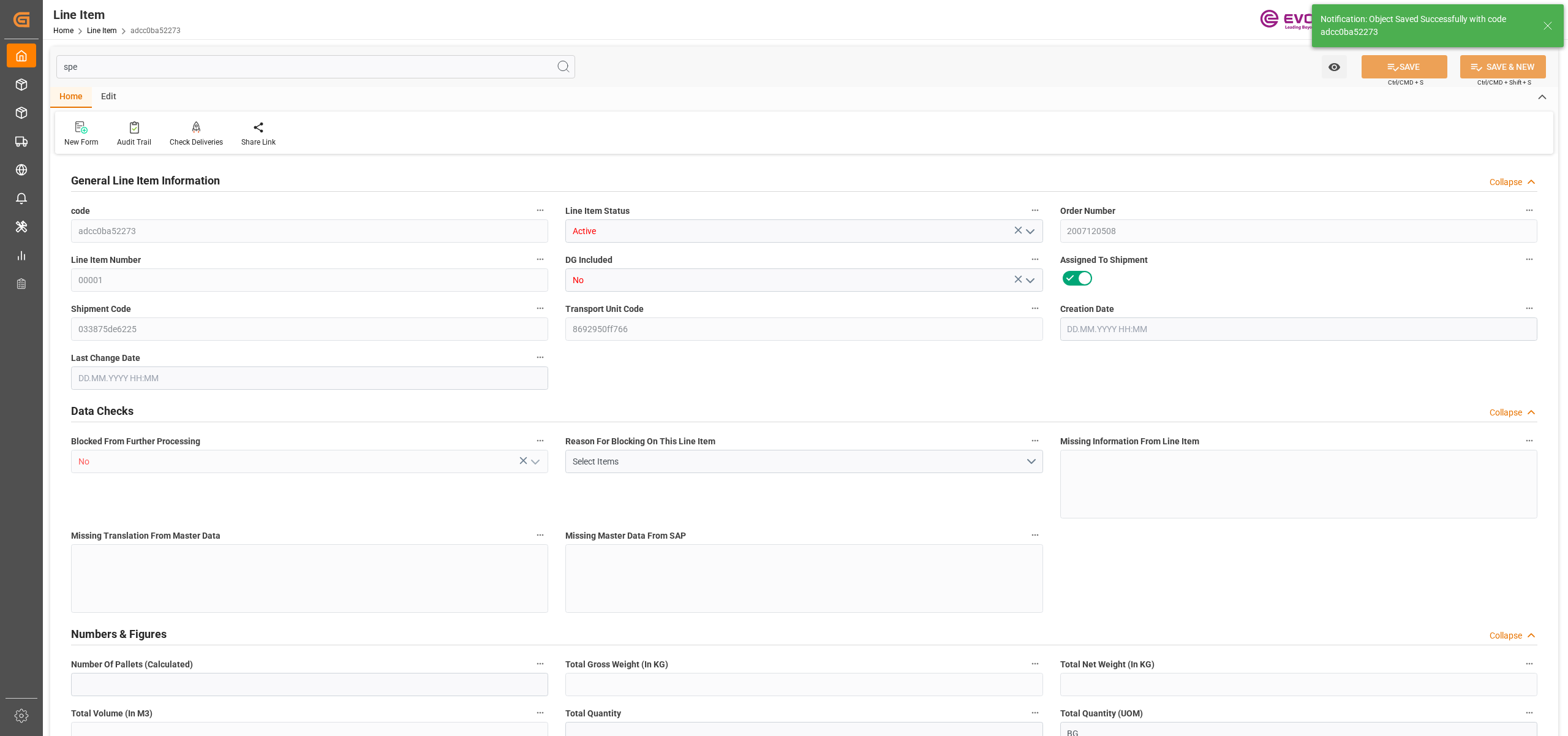
type input "20"
type input "10060.8"
type input "10000"
type input "30.1947"
type input "20"
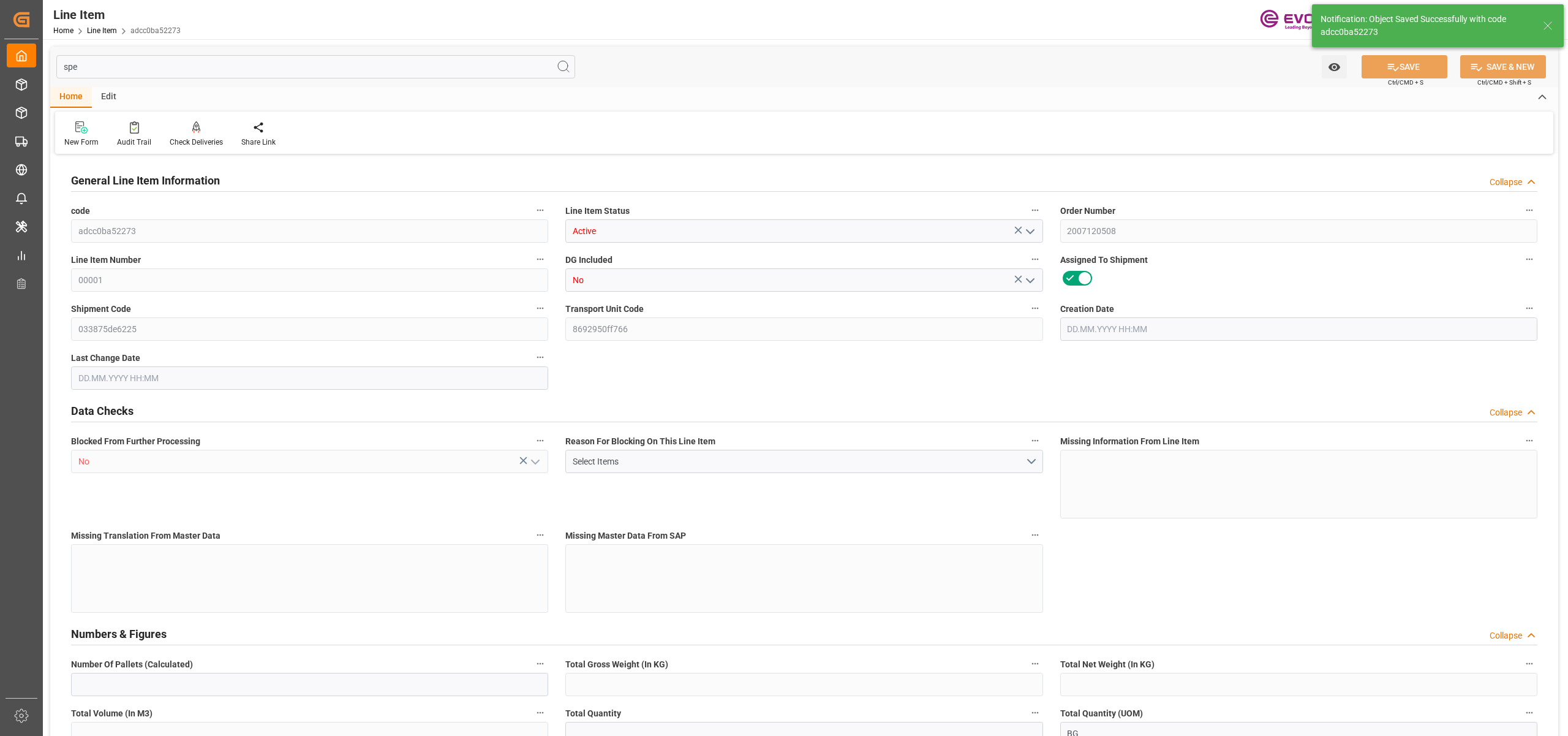
type input "110800"
type input "20"
type input "10060.8"
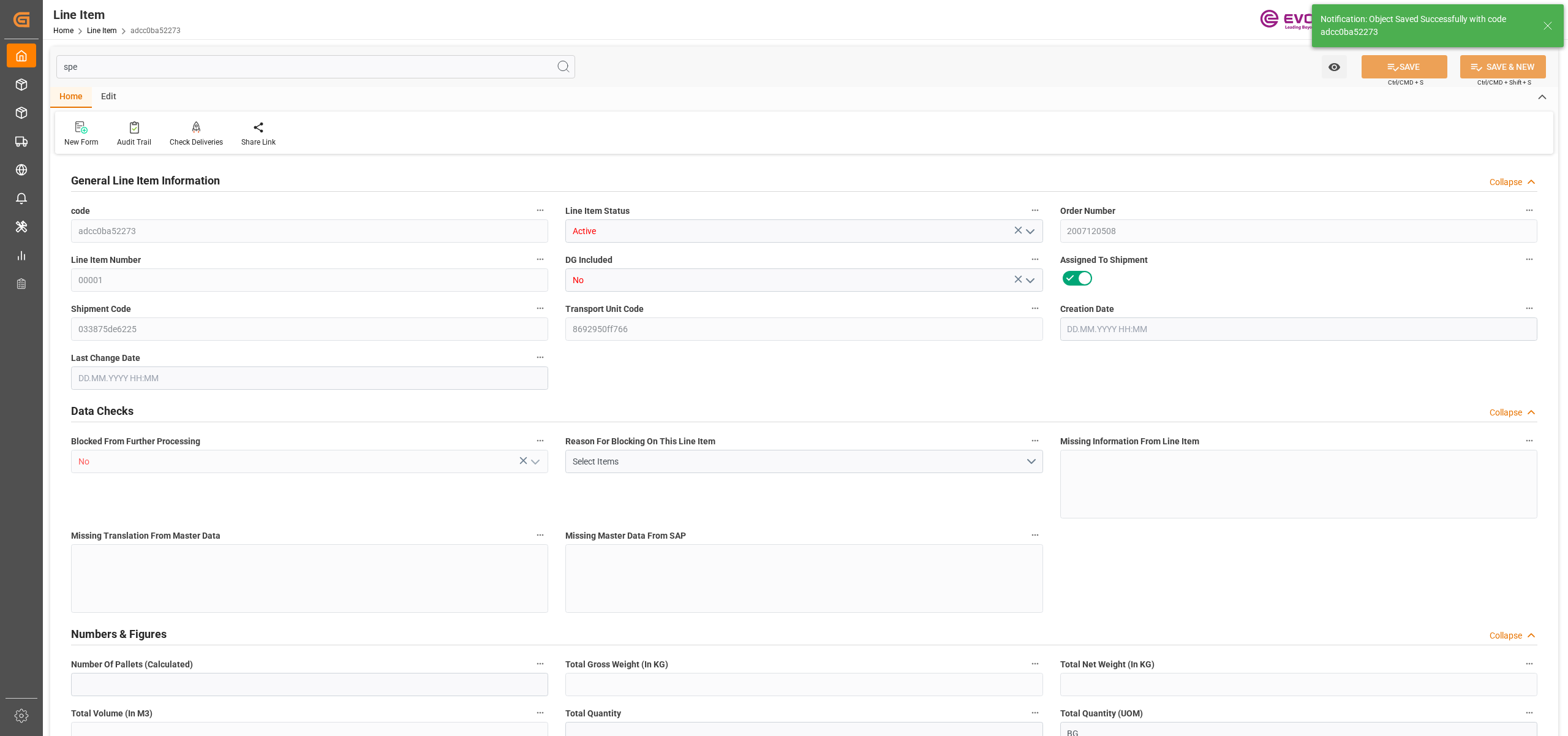
type input "10340.8"
type input "10000"
type input "30.1947"
type input "30194.72"
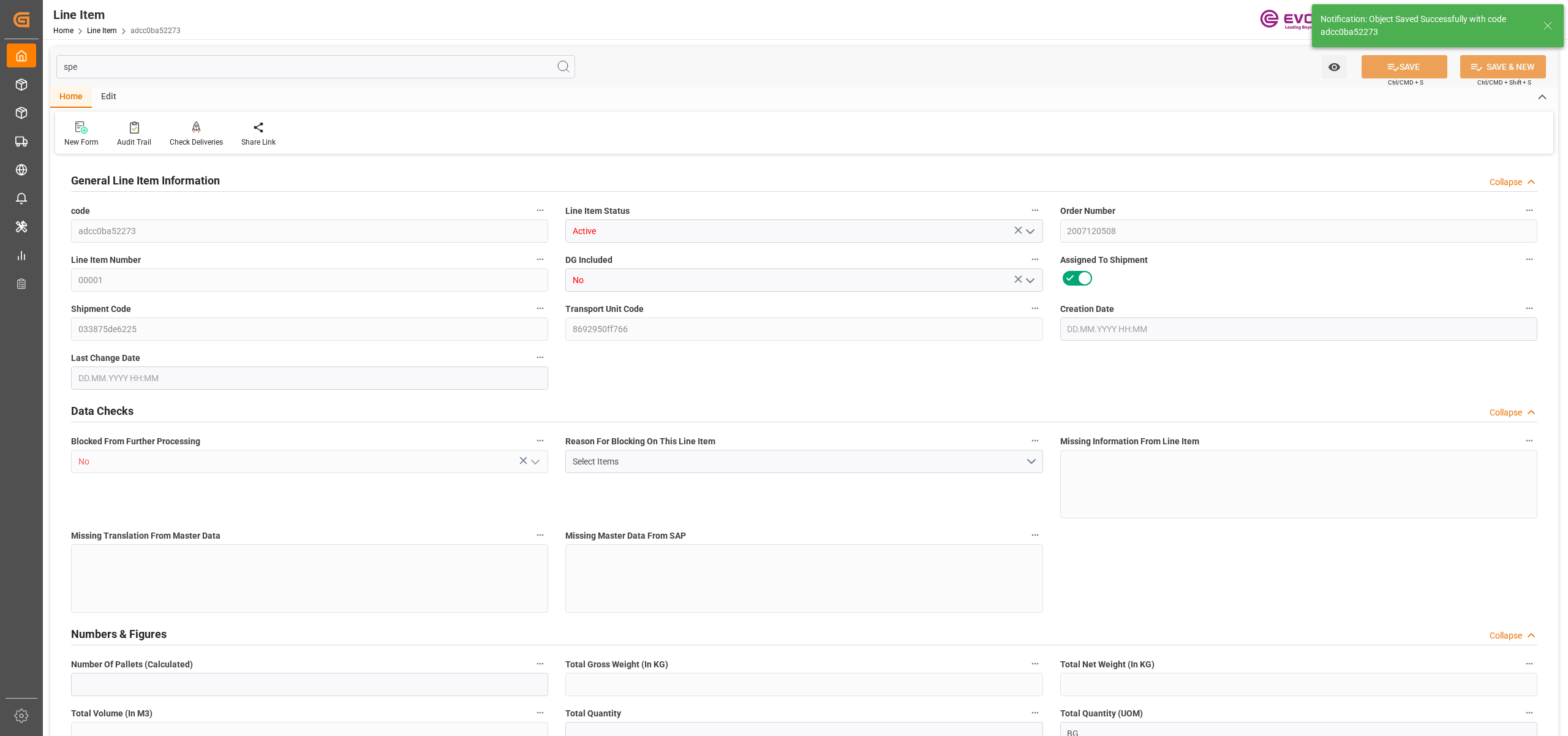
type input "0"
type input "31.07.2025 13:12"
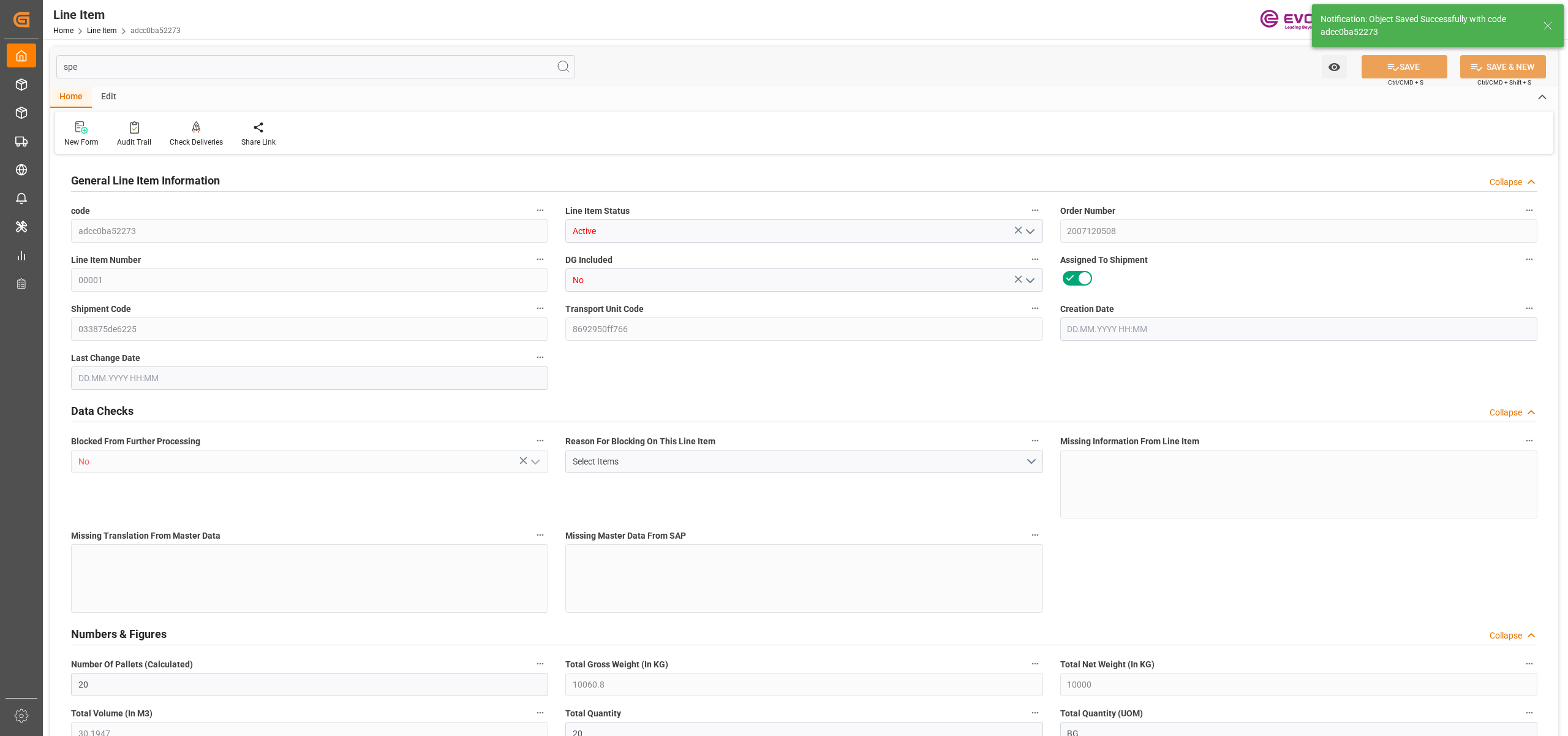
type input "25.08.2025 03:42"
type input "21.10.2025"
type input "26.09.2025"
type input "19.09.2025"
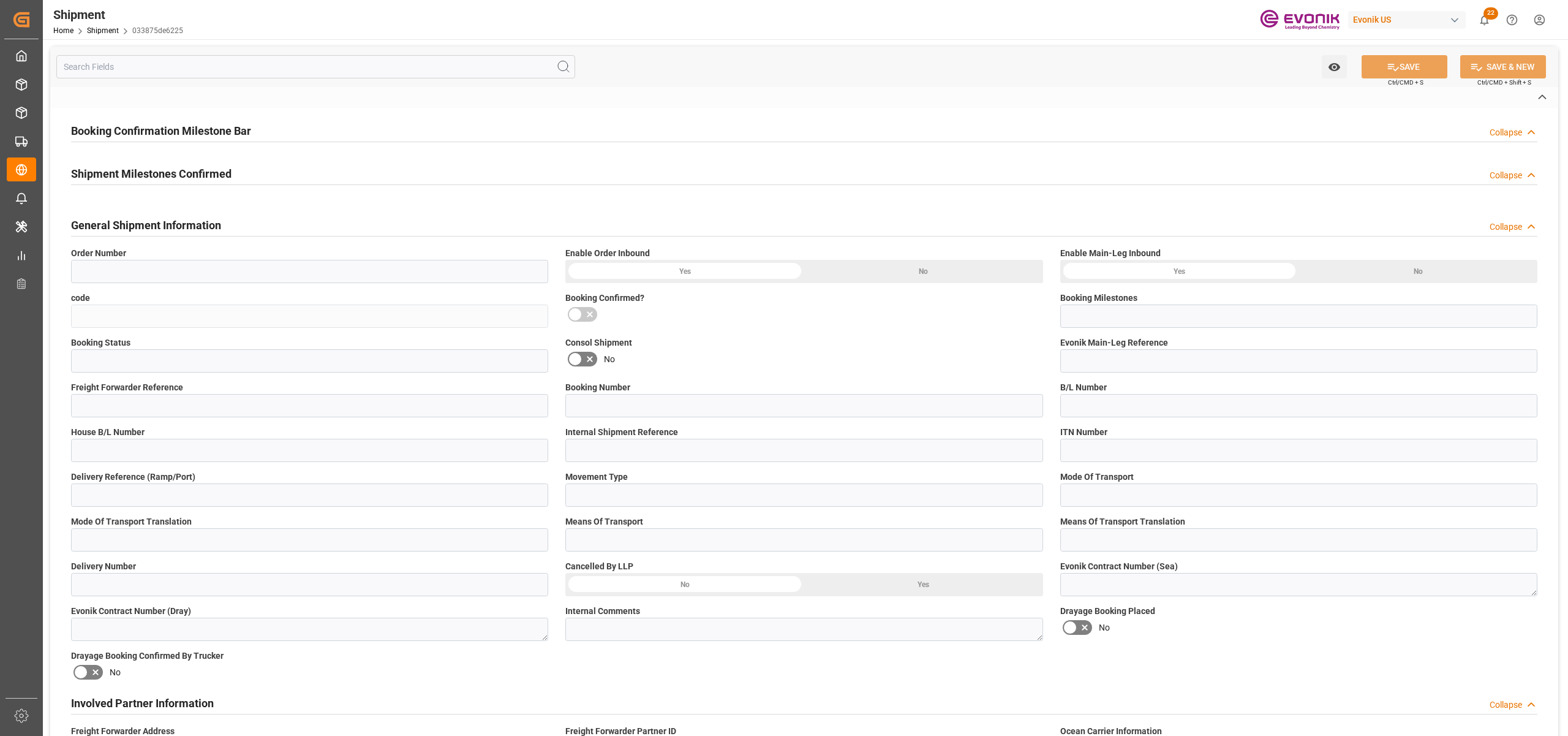
type input "2007120508"
type input "033875de6225"
type input "Submitted to FFW for Booking (Pending)"
type input "Active"
type input "D2P"
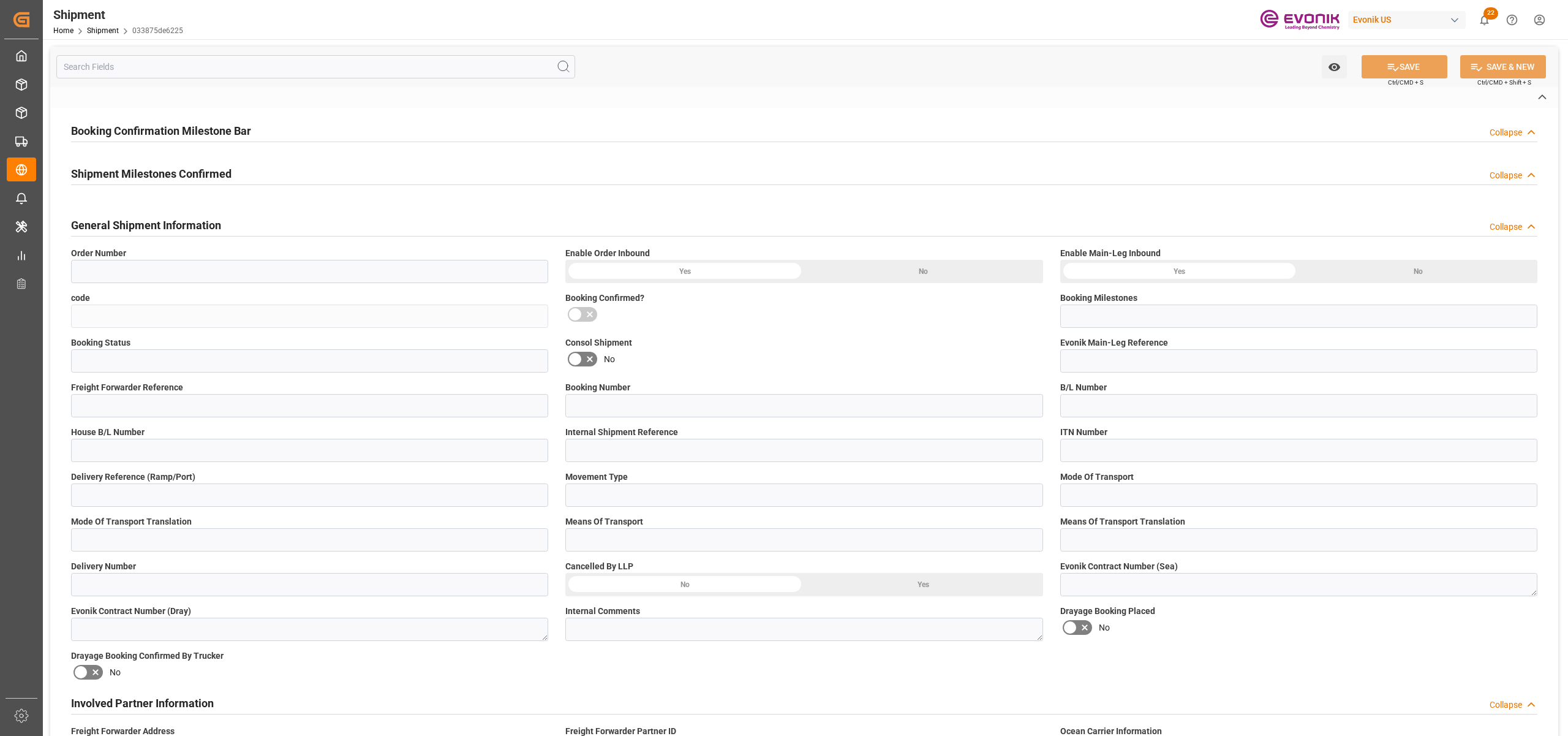
type input "45"
type input "FCL"
type input "0009"
type input "40HC"
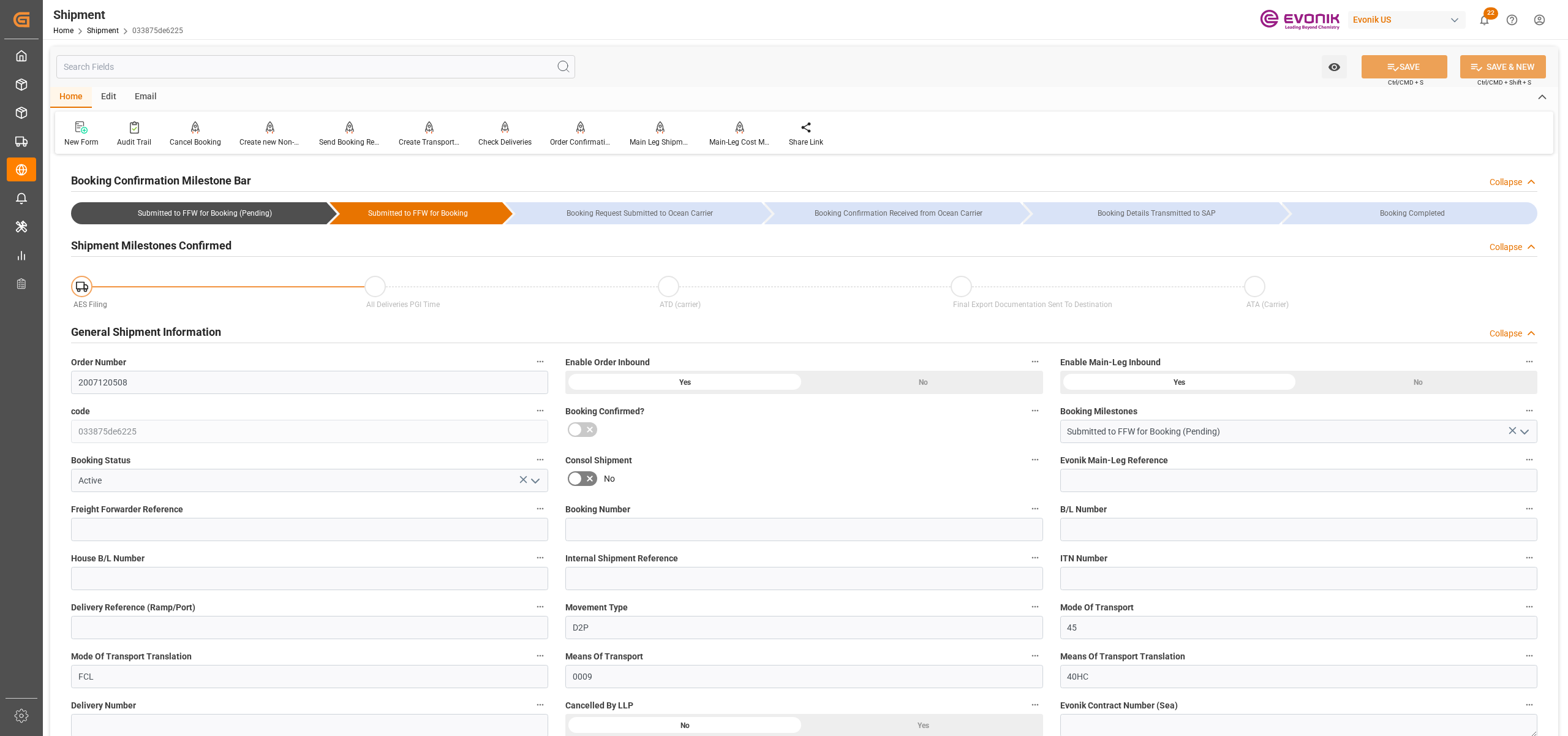
click at [212, 70] on input "text" at bounding box center [315, 67] width 519 height 23
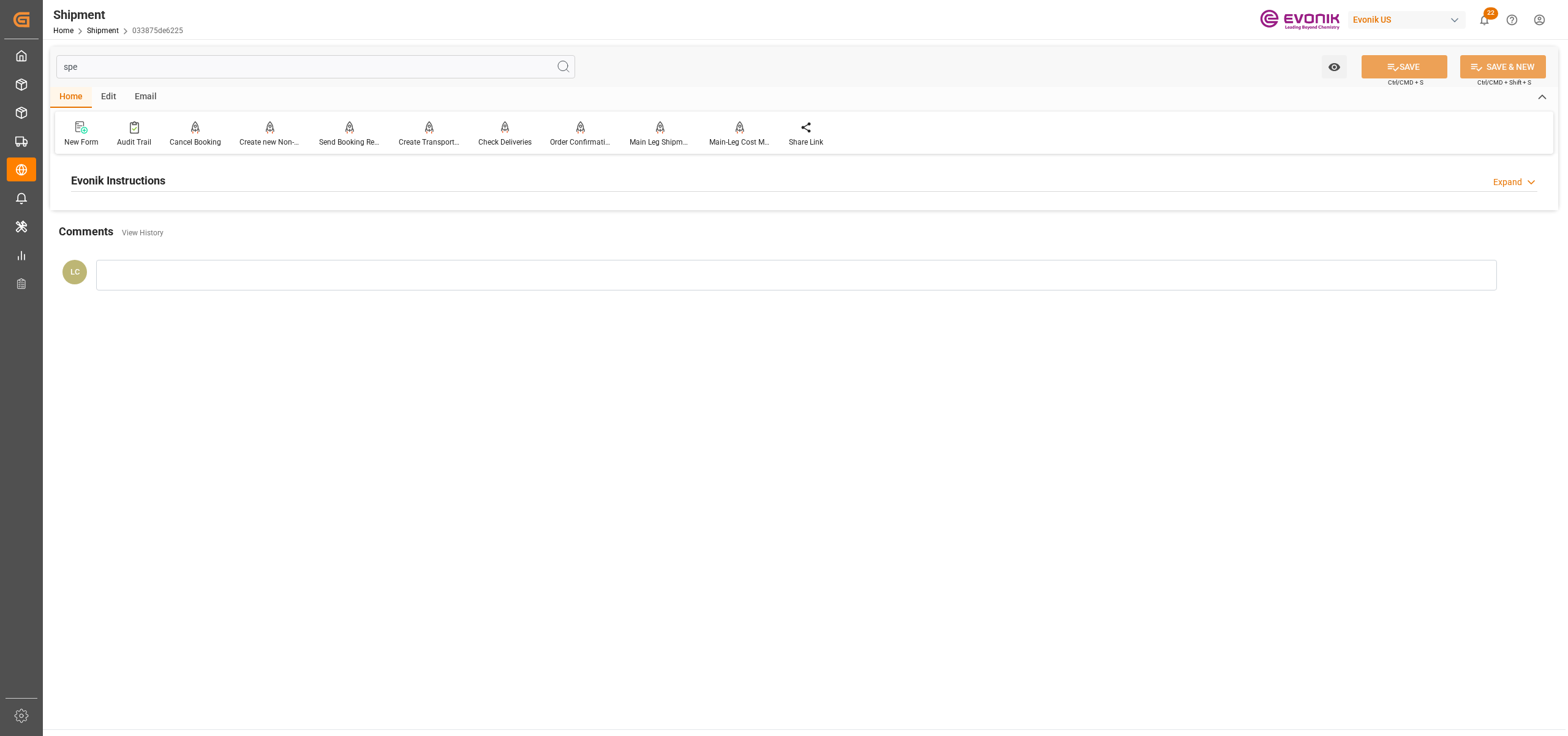
click at [368, 182] on div "Evonik Instructions Expand" at bounding box center [803, 180] width 1466 height 23
click at [266, 256] on div "................" at bounding box center [309, 253] width 478 height 69
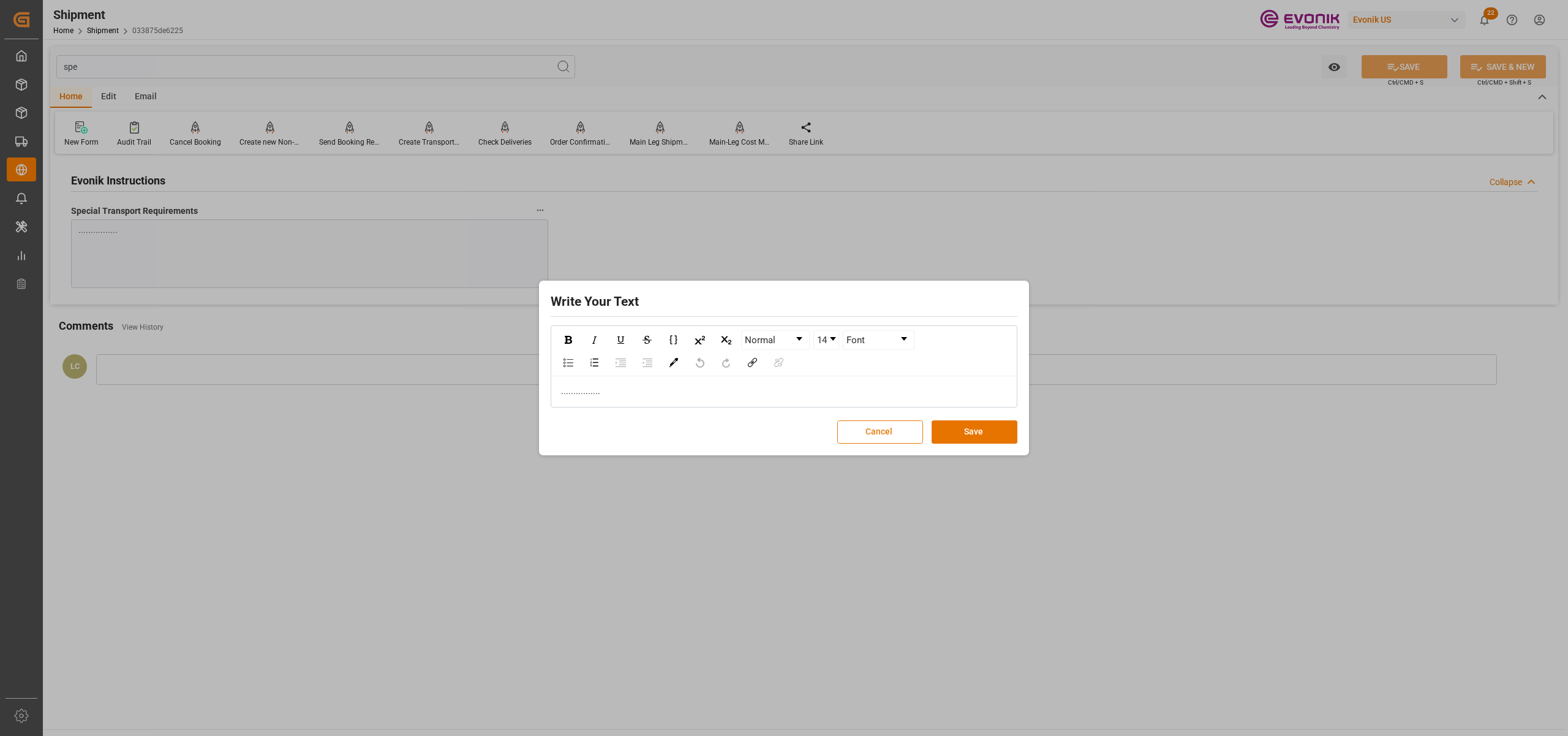
click at [895, 436] on button "Cancel" at bounding box center [880, 432] width 86 height 23
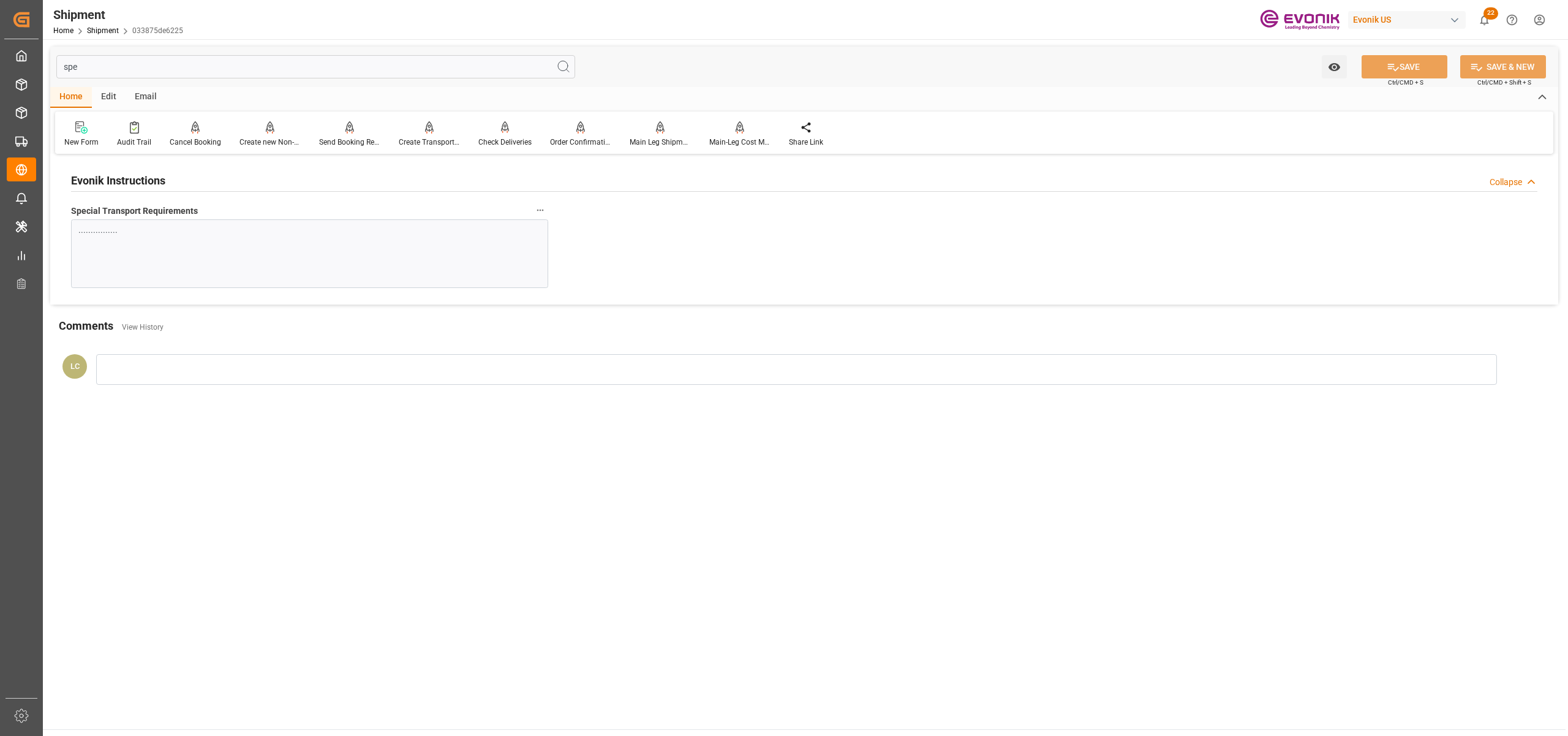
click at [101, 63] on input "spe" at bounding box center [315, 67] width 519 height 23
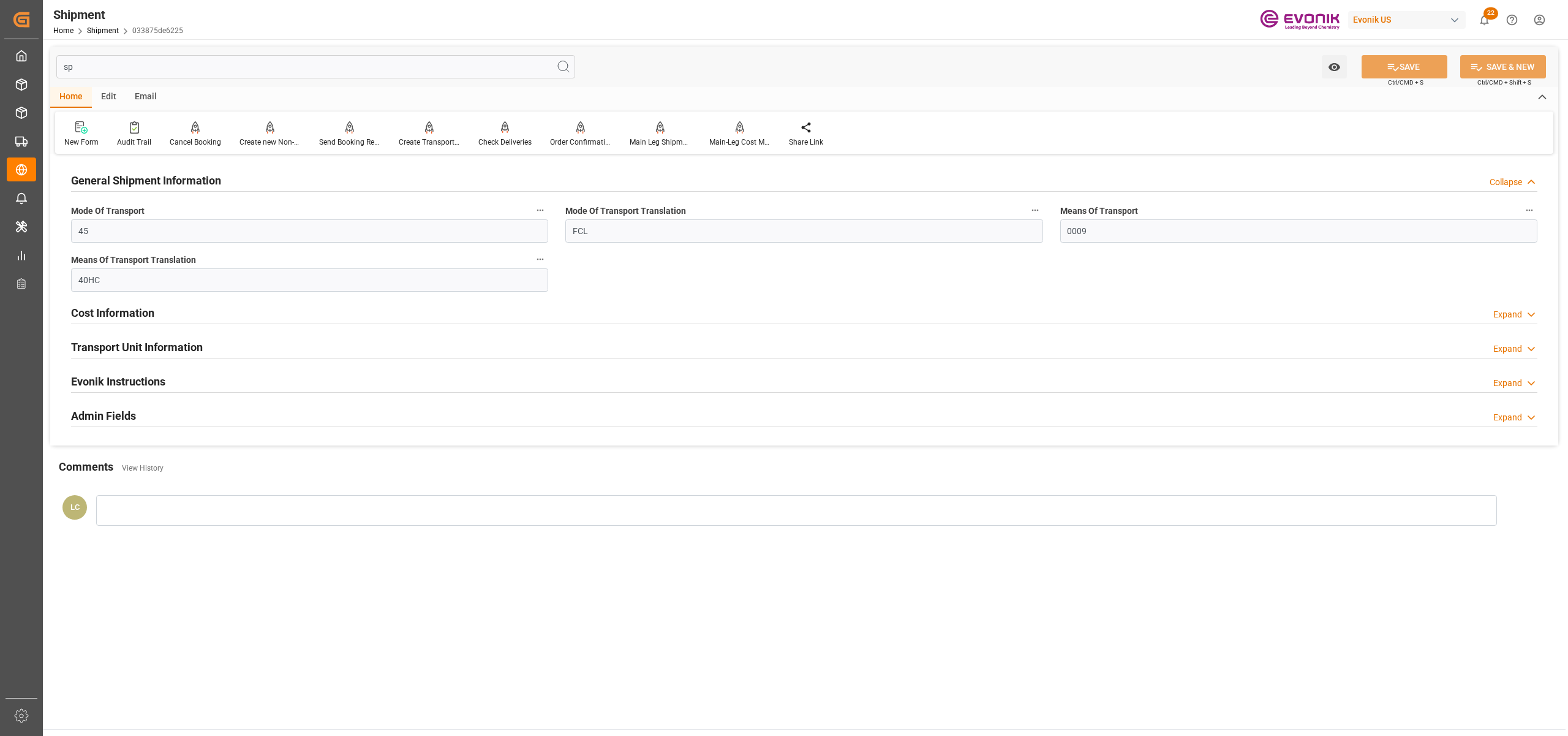
type input "s"
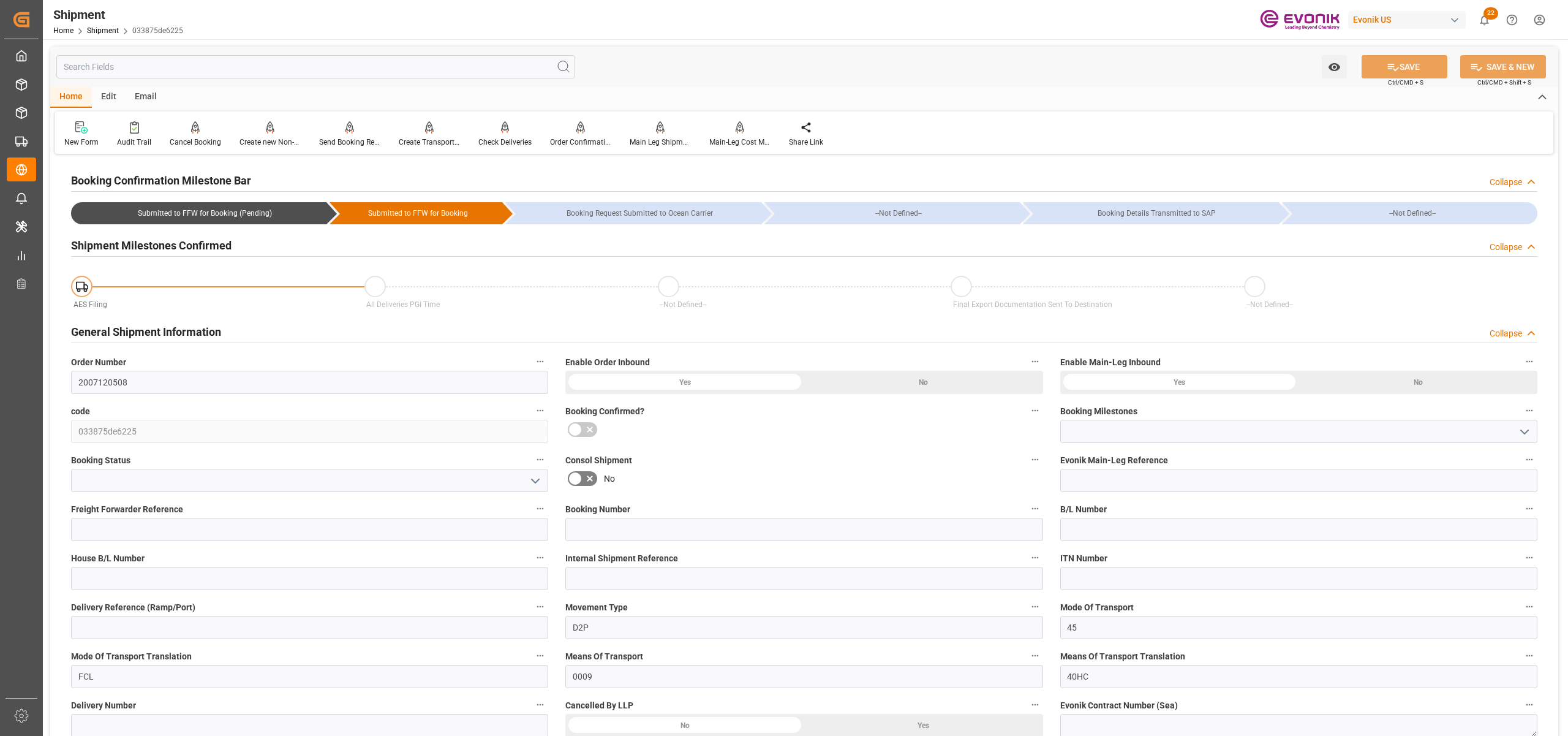
type input "Submitted to FFW for Booking (Pending)"
type input "Active"
type input "Hapag Lloyd"
type input "Hapag Lloyd Aktiengesellschaft"
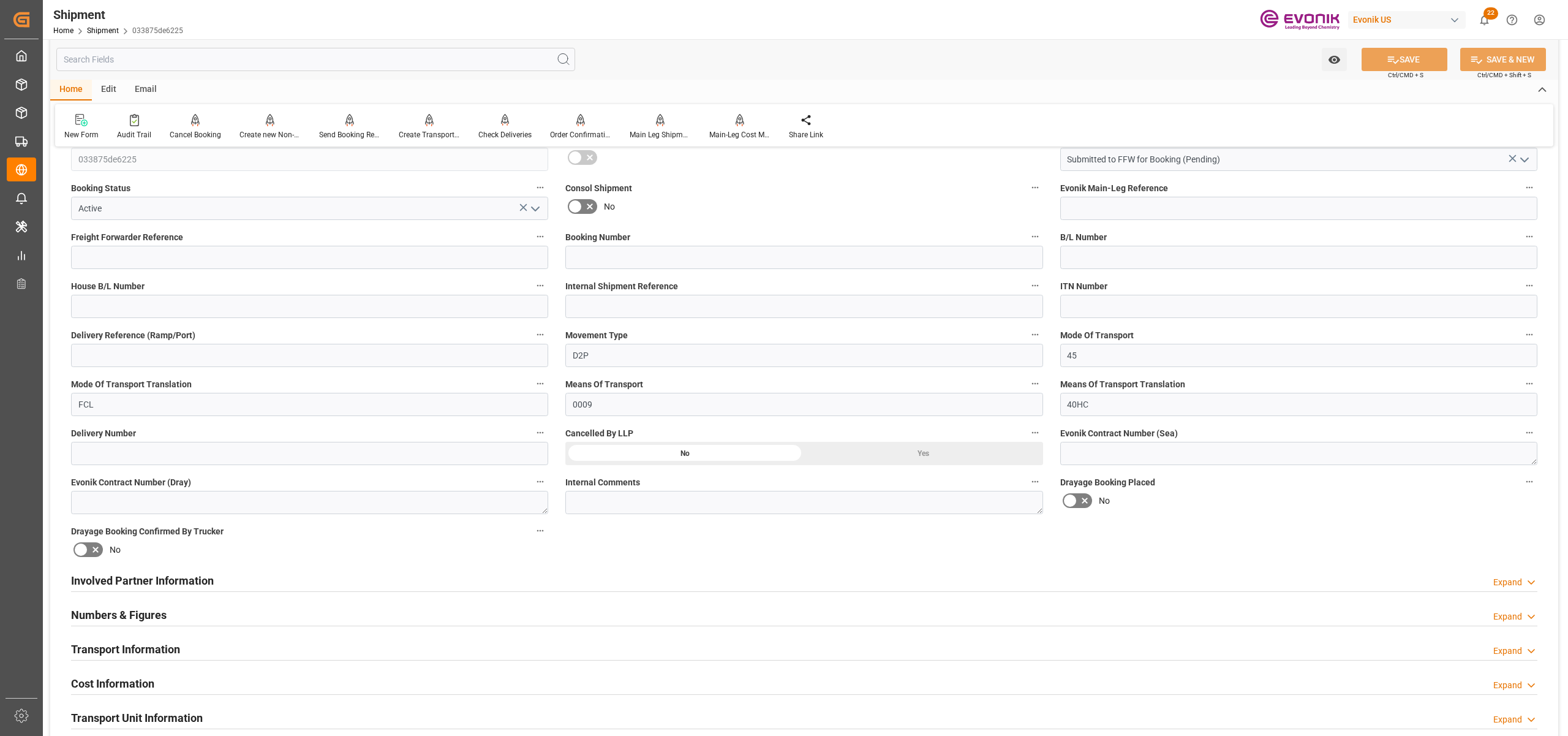
scroll to position [545, 0]
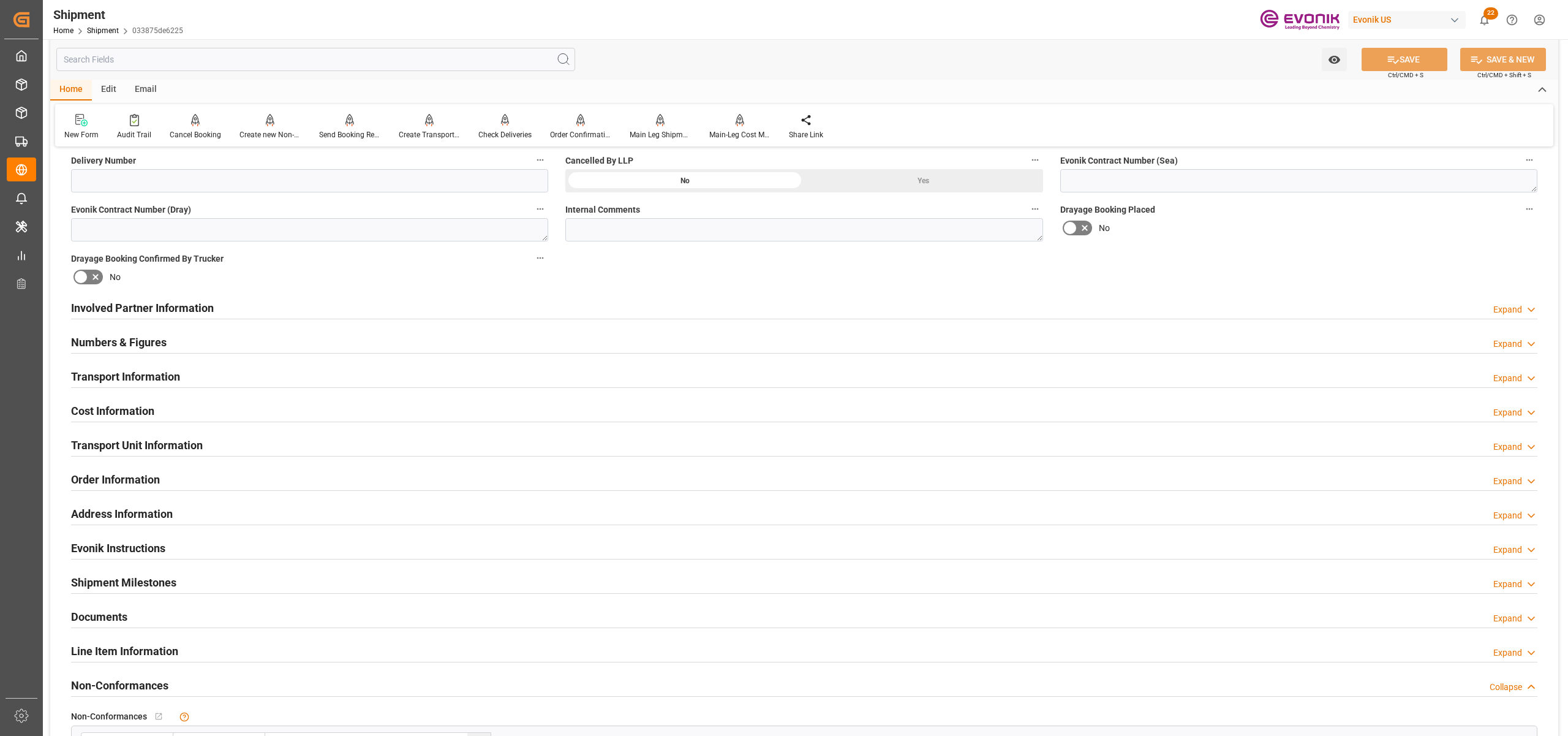
click at [646, 312] on div "Involved Partner Information Expand" at bounding box center [803, 307] width 1466 height 23
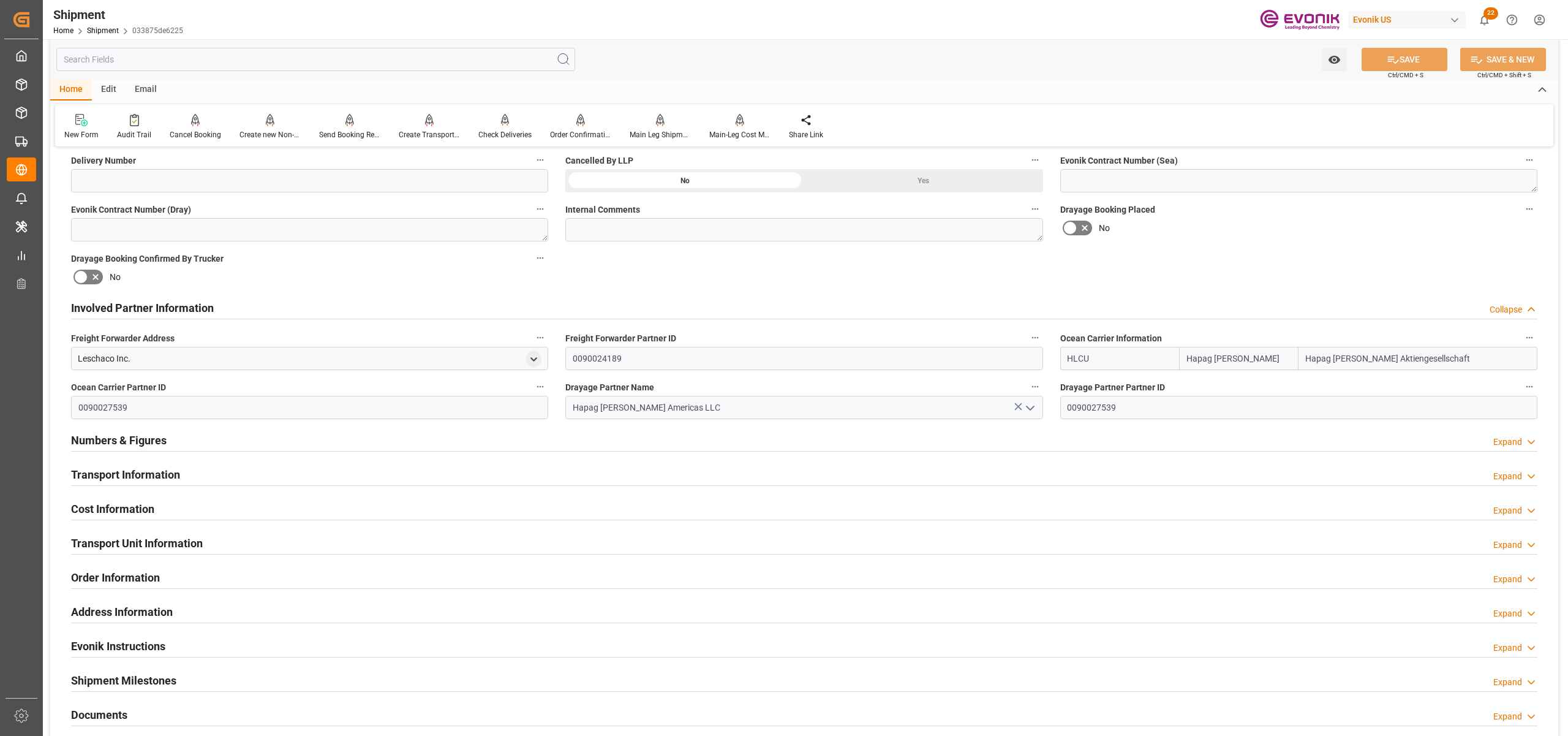
click at [287, 481] on div "Transport Information Expand" at bounding box center [803, 474] width 1466 height 23
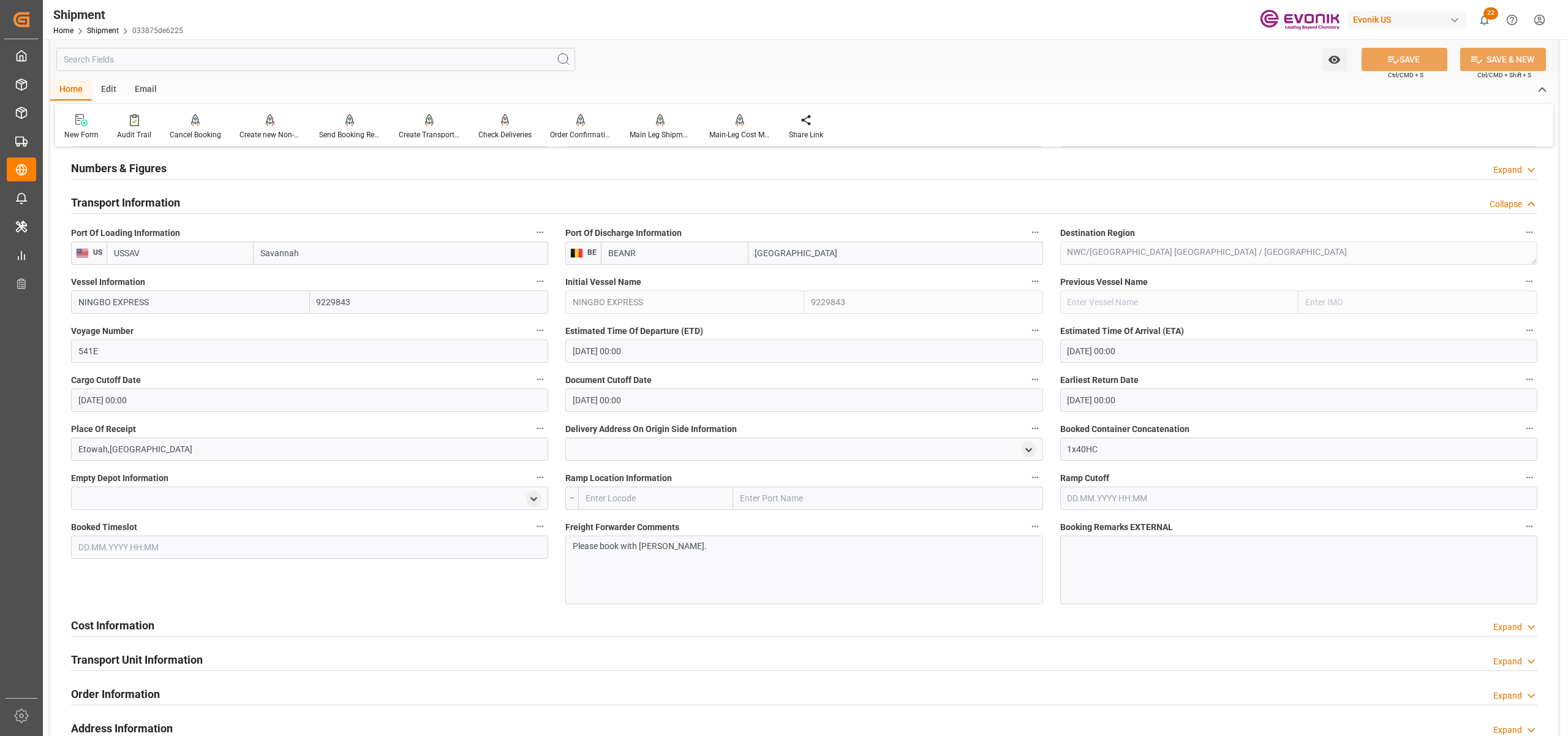
scroll to position [1089, 0]
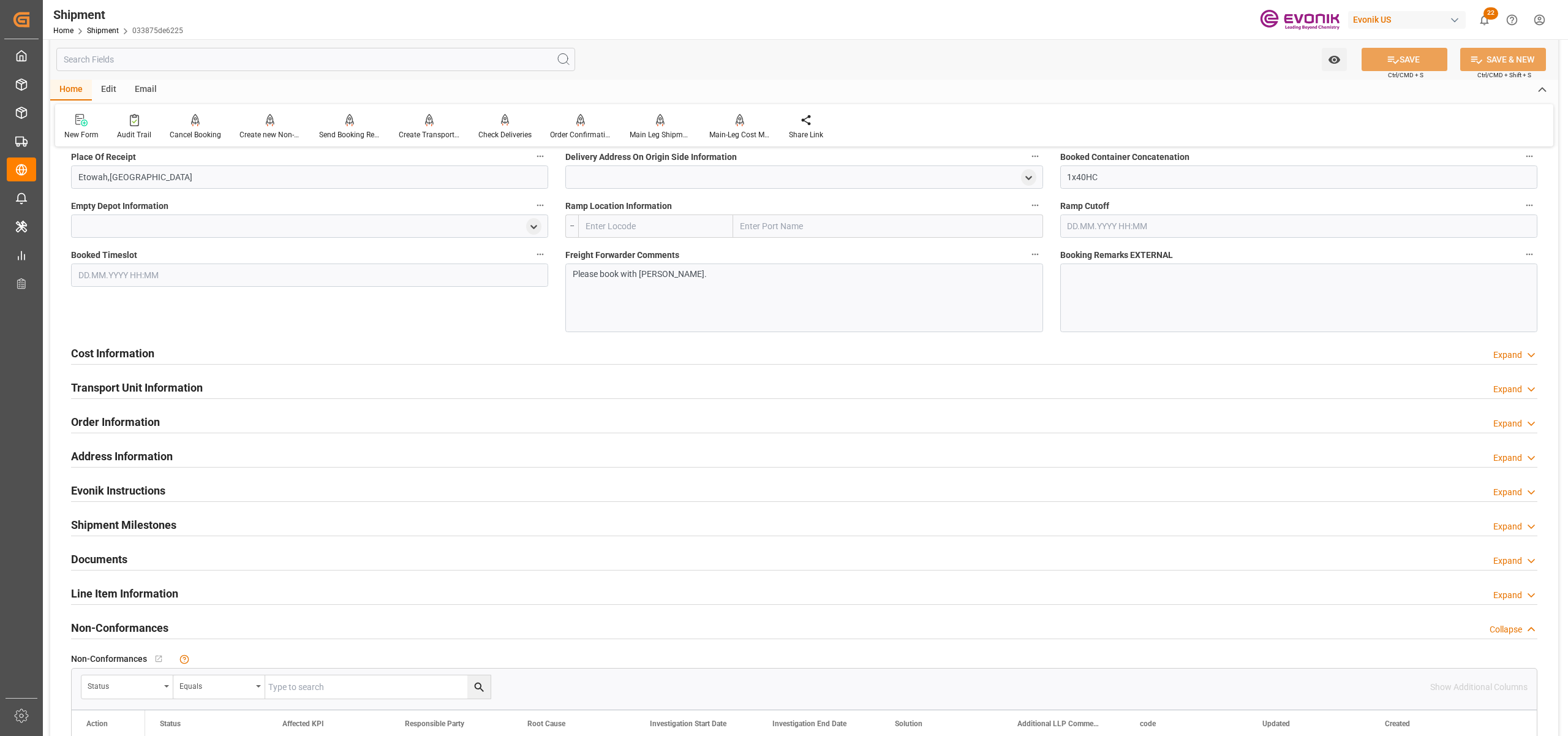
click at [515, 354] on div "Cost Information Expand" at bounding box center [803, 352] width 1466 height 23
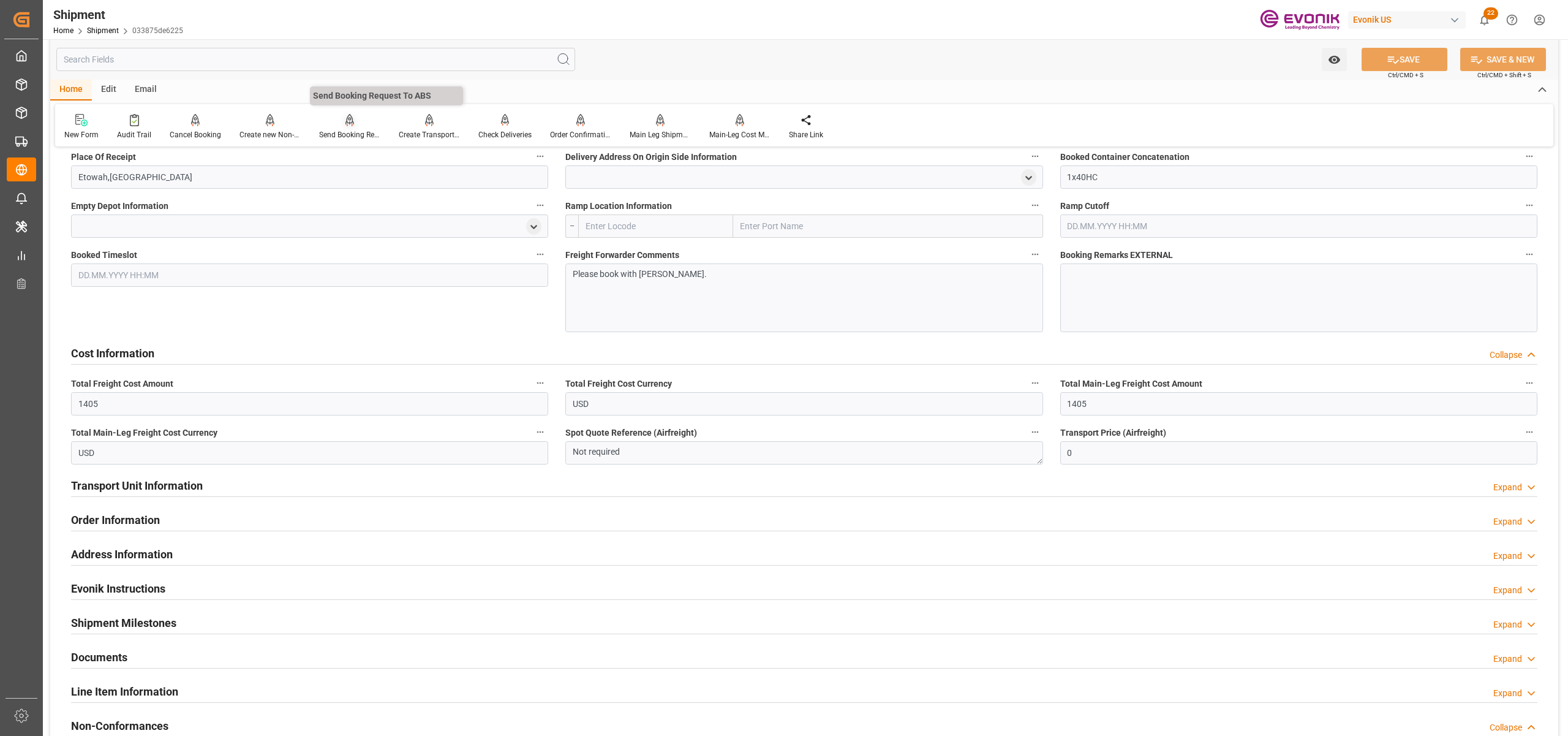
click at [338, 130] on div "Send Booking Request To ABS" at bounding box center [349, 134] width 61 height 11
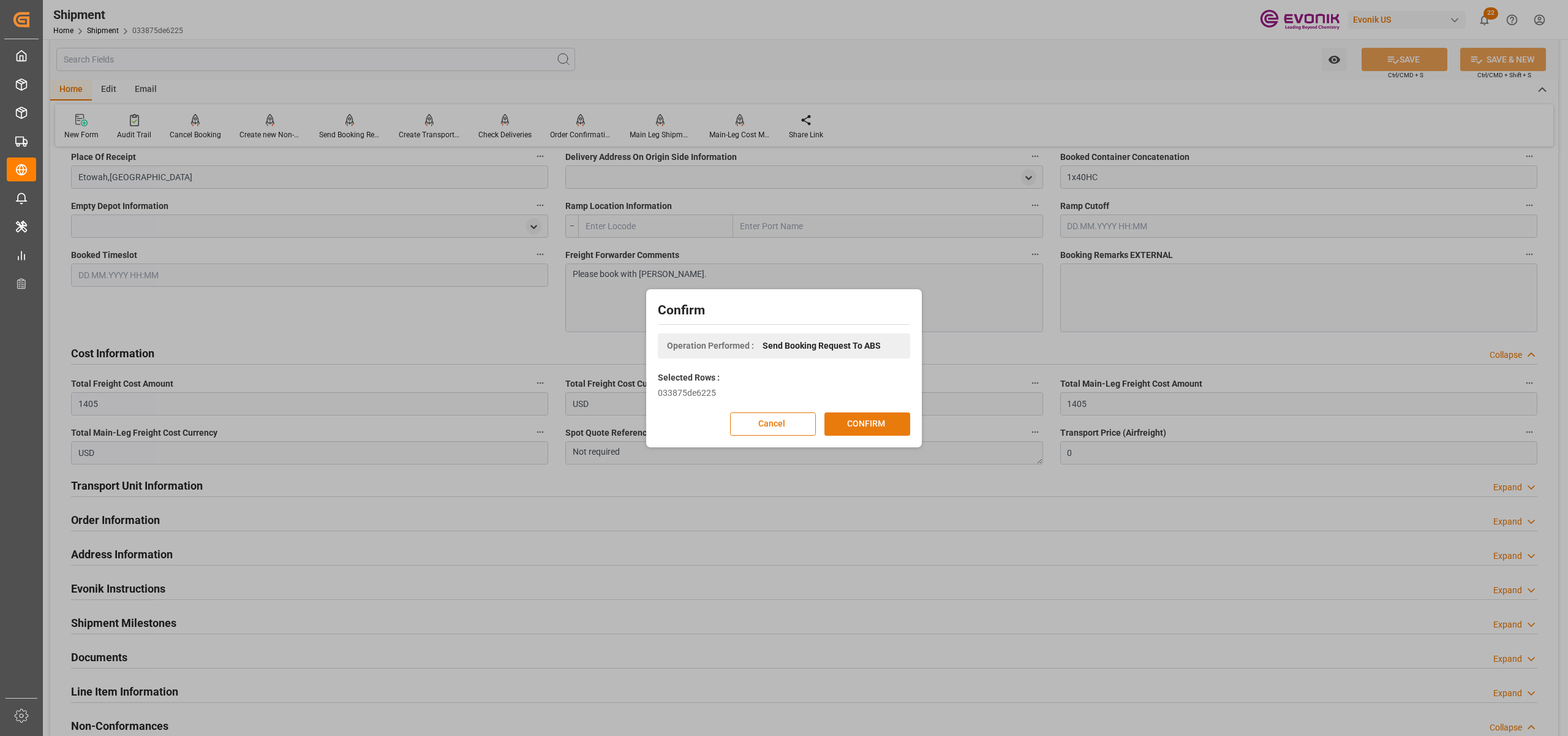
click at [868, 424] on button "CONFIRM" at bounding box center [867, 424] width 86 height 23
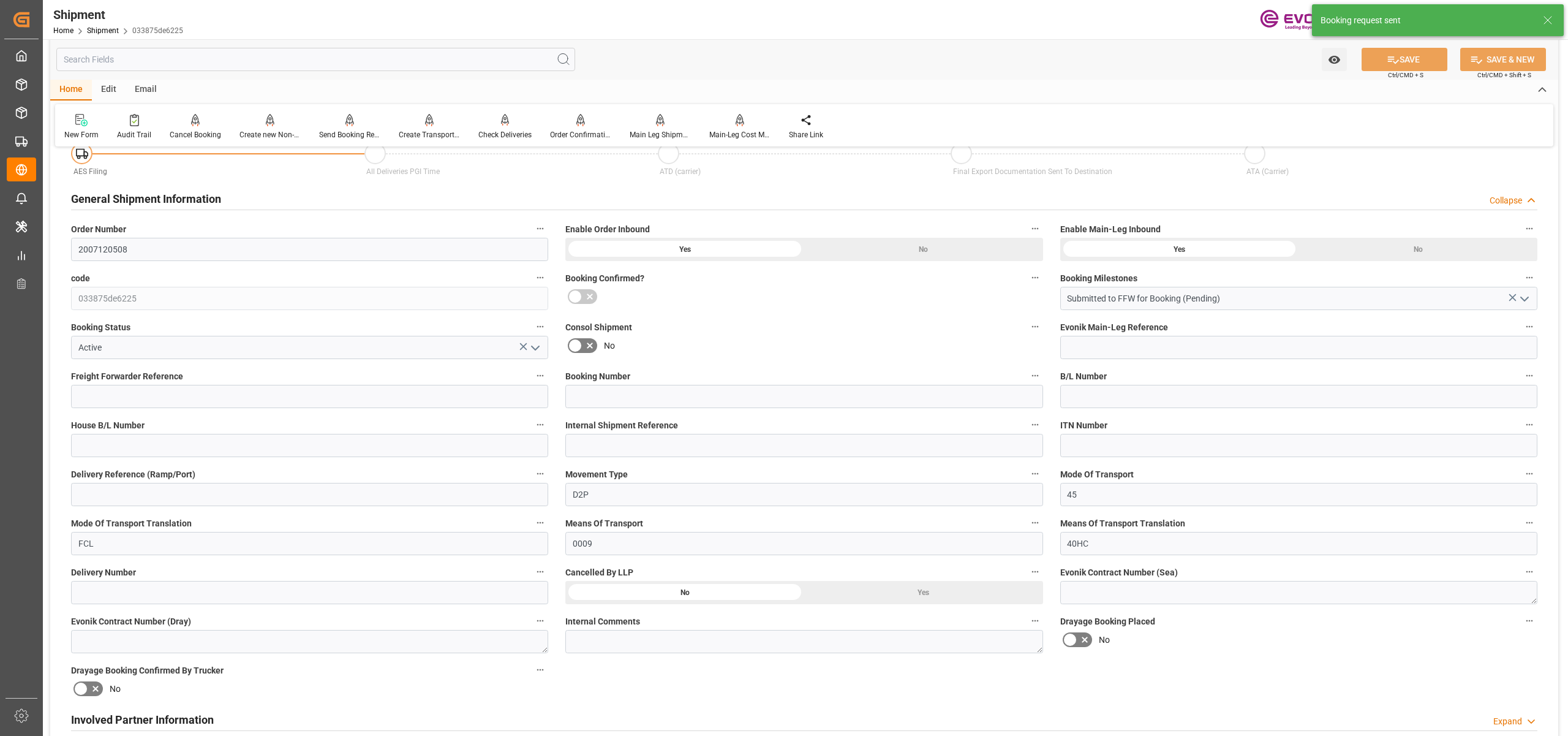
scroll to position [937, 0]
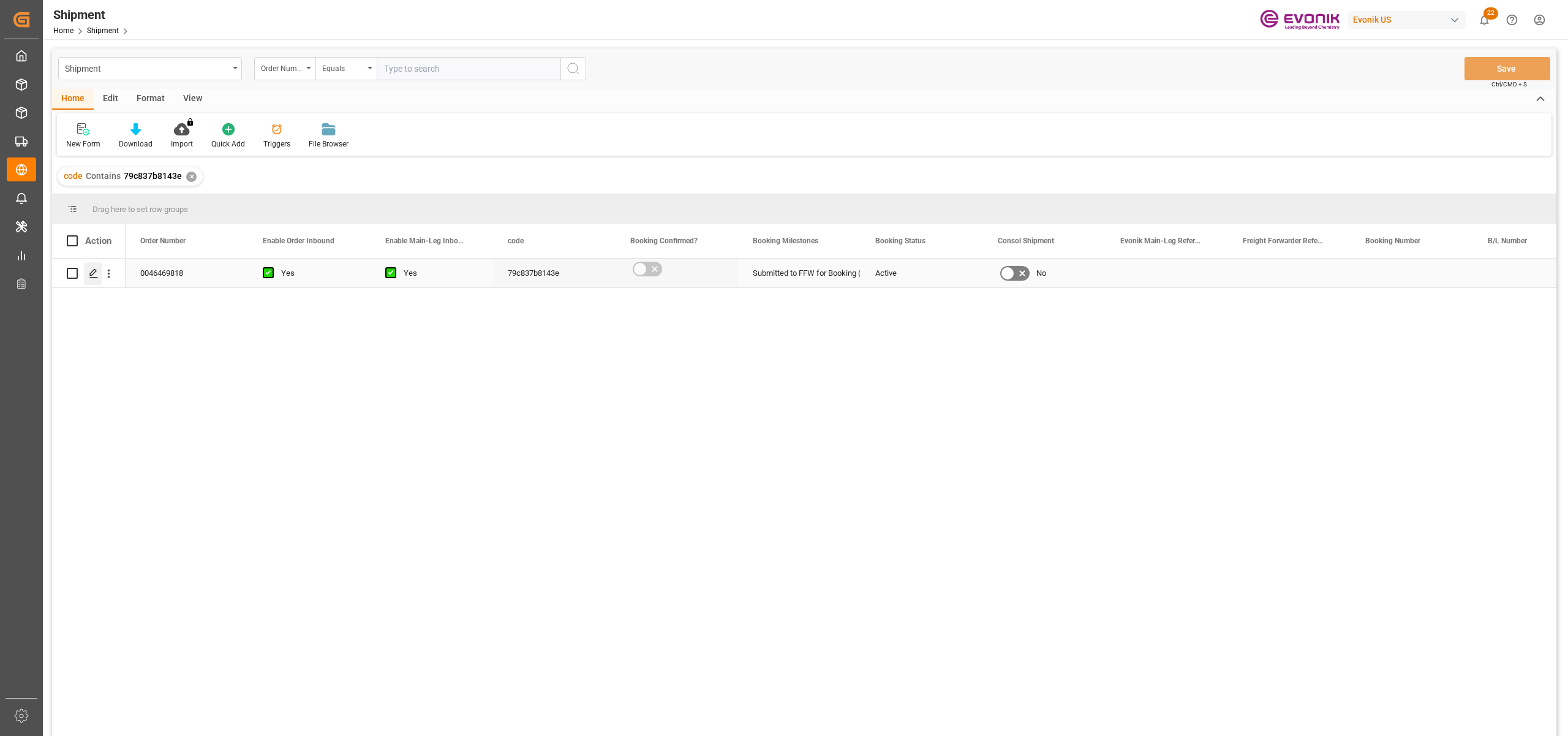
click at [97, 276] on icon "Press SPACE to select this row." at bounding box center [94, 274] width 10 height 10
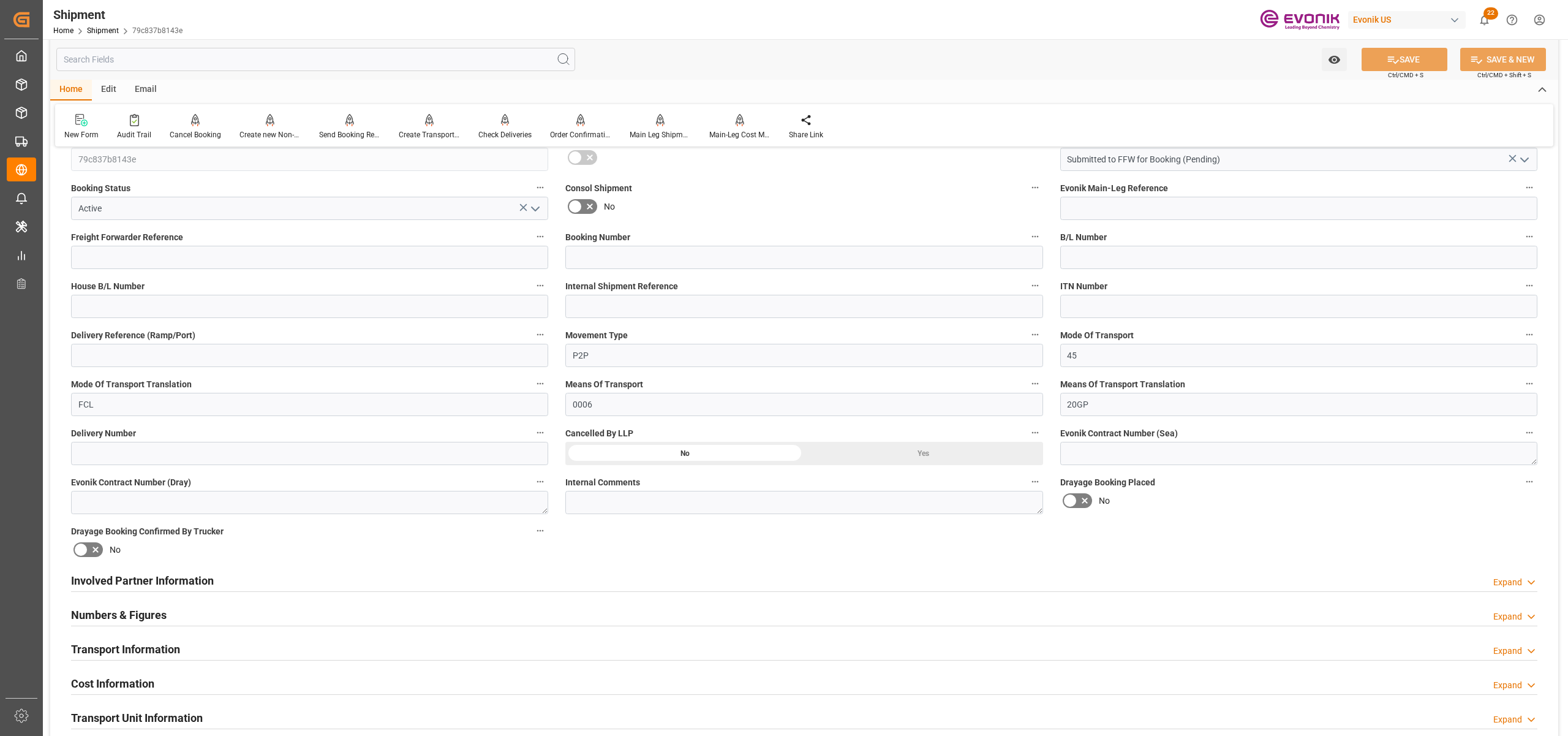
scroll to position [545, 0]
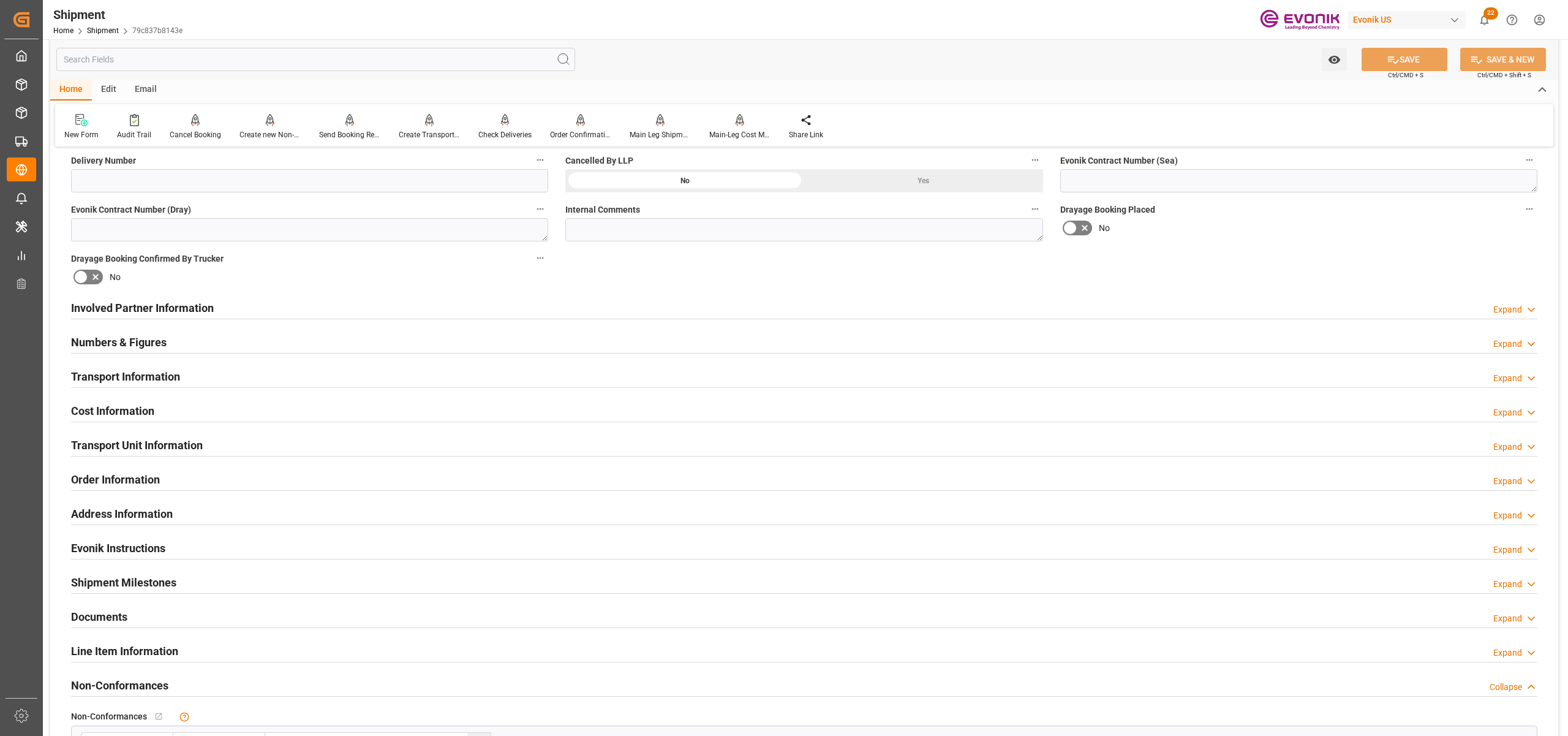
click at [702, 309] on div "Involved Partner Information Expand" at bounding box center [803, 307] width 1466 height 23
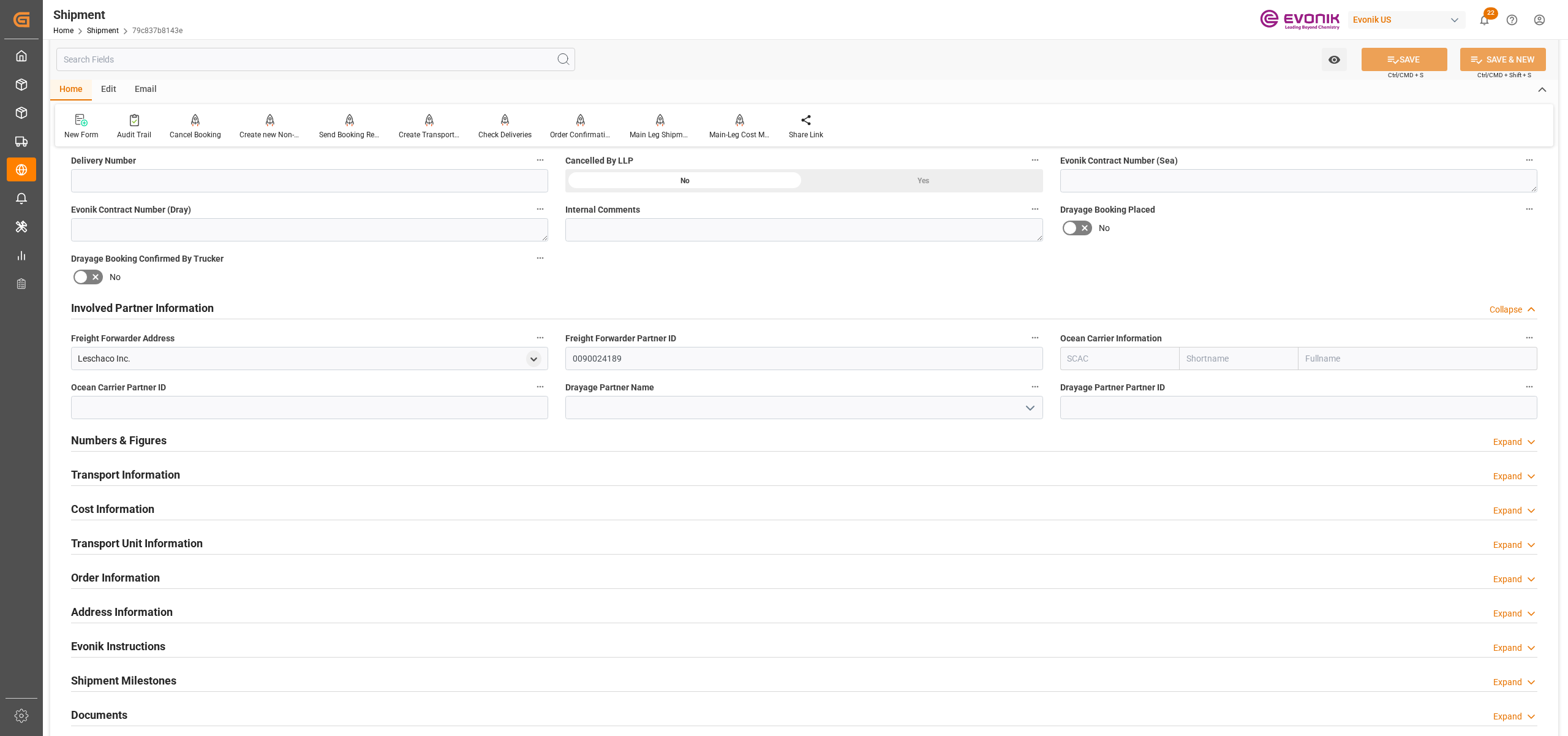
click at [1226, 352] on input "text" at bounding box center [1239, 359] width 120 height 23
type input "zim"
click at [1191, 383] on b "ZIM" at bounding box center [1195, 385] width 15 height 10
type input "ZIMU"
type input "ZIM"
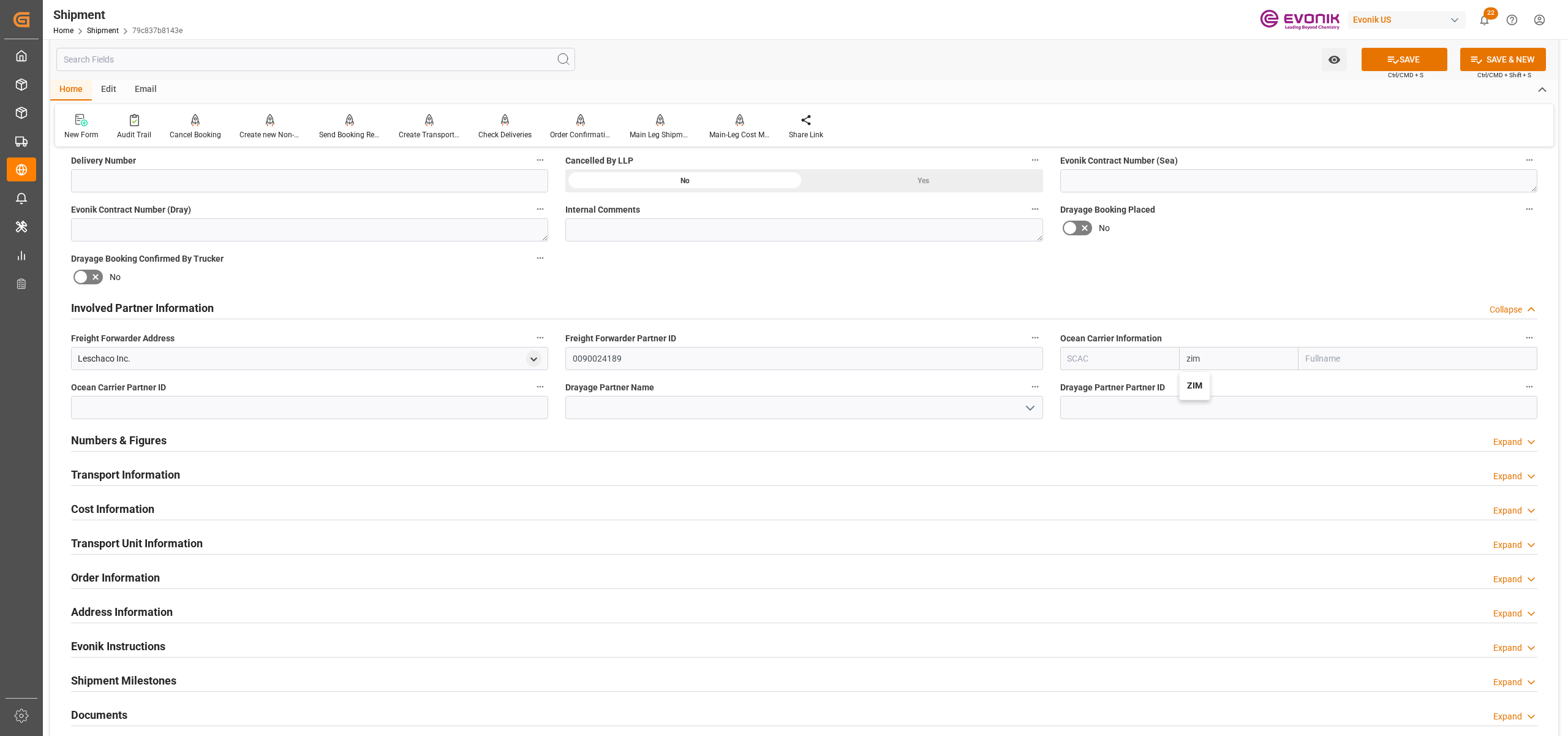
type input "ZIM Integrated Shipping Services Ltd."
type input "ZIM"
click at [1272, 265] on div "Booking Confirmation Milestone Bar Collapse Submitted to FFW for Booking (Pendi…" at bounding box center [804, 296] width 1508 height 1366
click at [1410, 62] on button "SAVE" at bounding box center [1404, 59] width 86 height 23
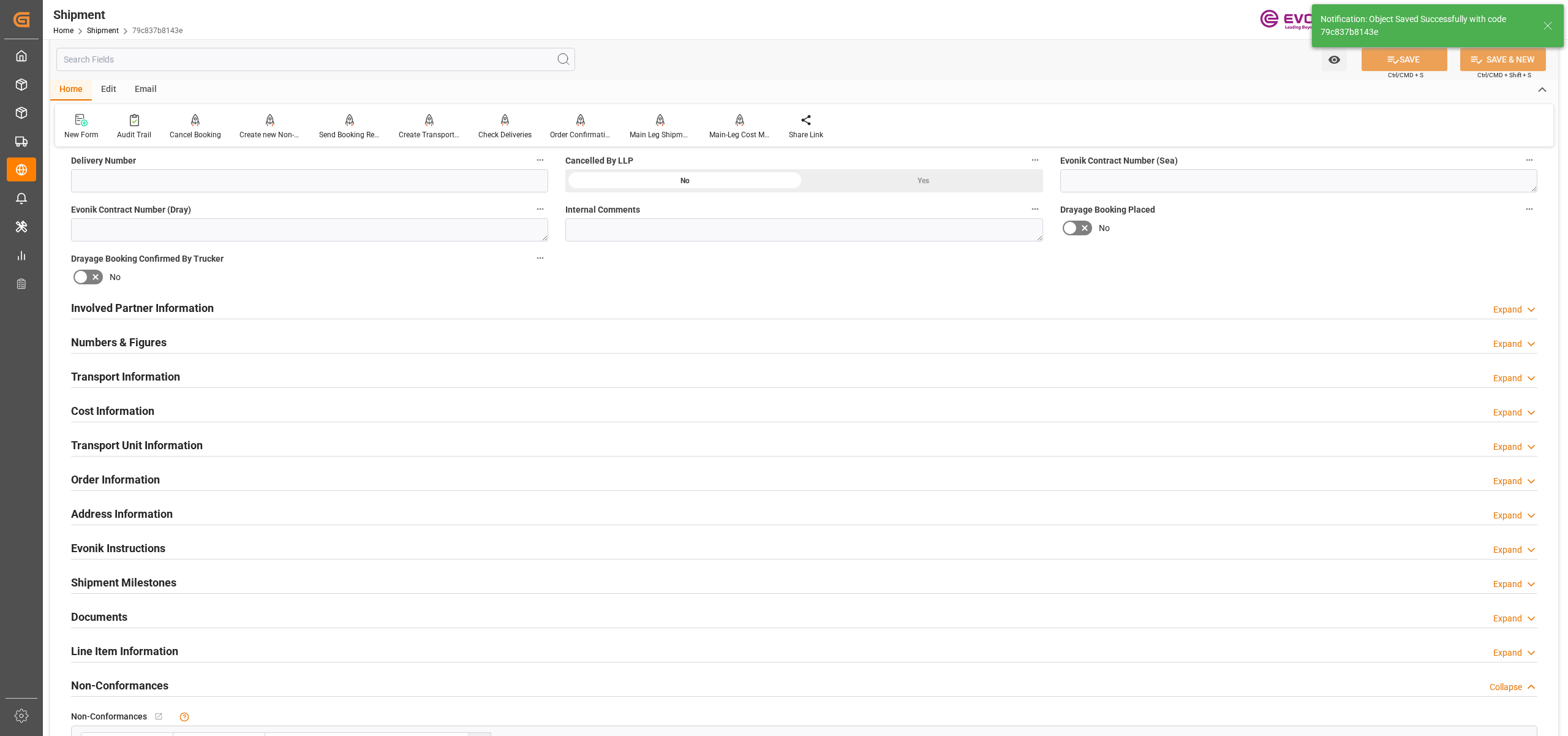
click at [539, 307] on div "Involved Partner Information Expand" at bounding box center [803, 307] width 1466 height 23
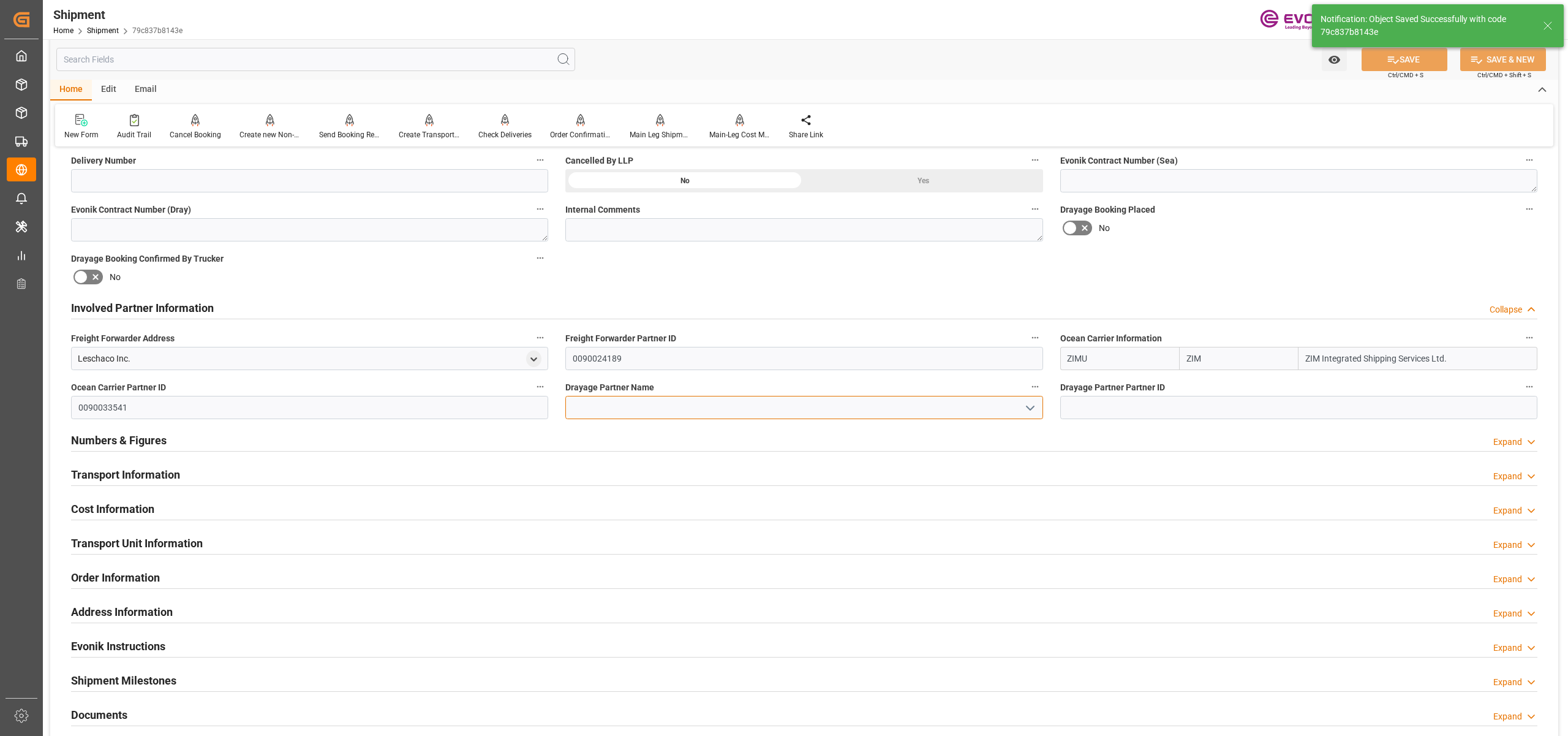
click at [596, 405] on input at bounding box center [804, 407] width 478 height 23
paste input "RDW logistics"
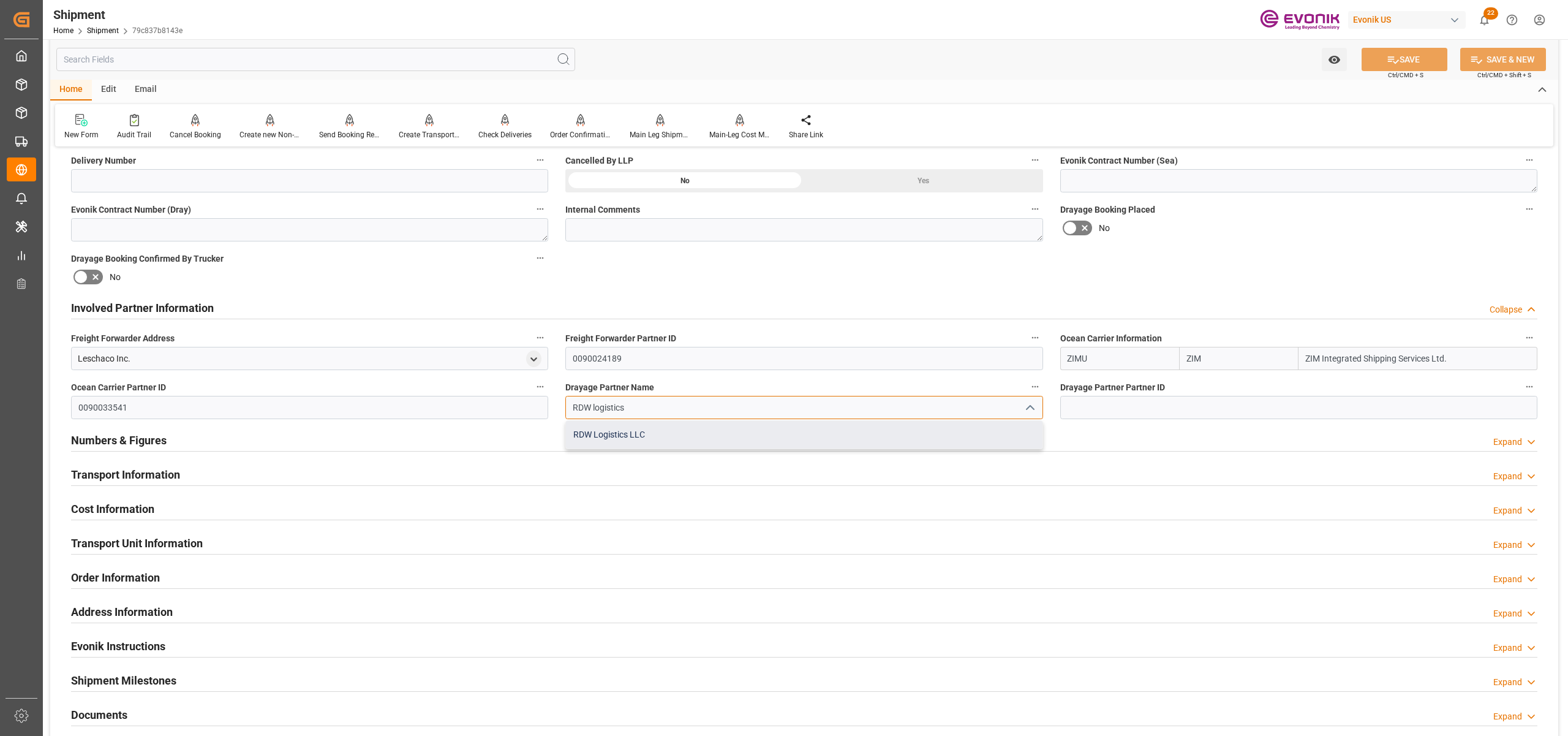
click at [643, 427] on div "RDW Logistics LLC" at bounding box center [803, 434] width 476 height 28
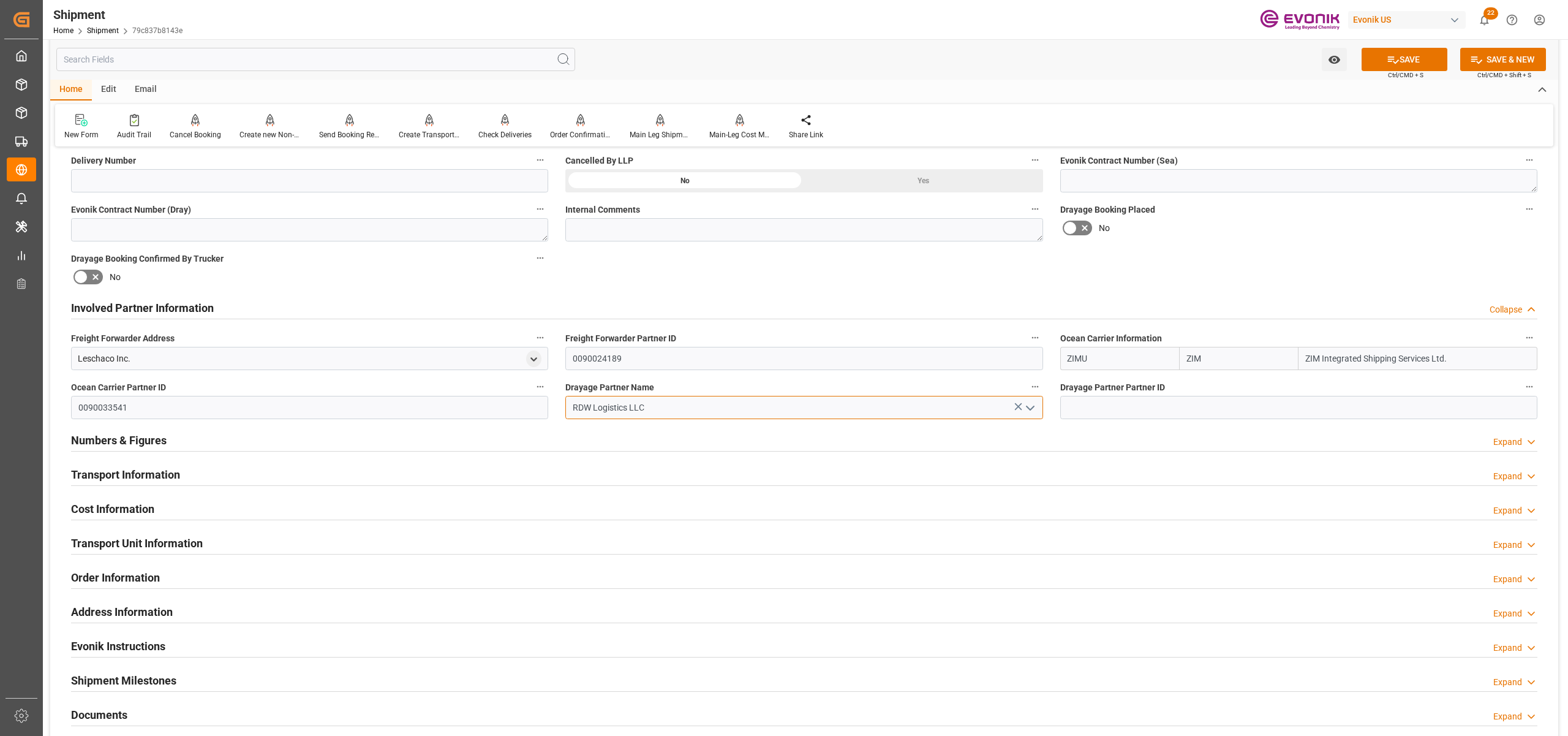
type input "RDW Logistics LLC"
click at [1091, 291] on div "Involved Partner Information Collapse" at bounding box center [804, 308] width 1484 height 34
click at [1423, 54] on button "SAVE" at bounding box center [1404, 59] width 86 height 23
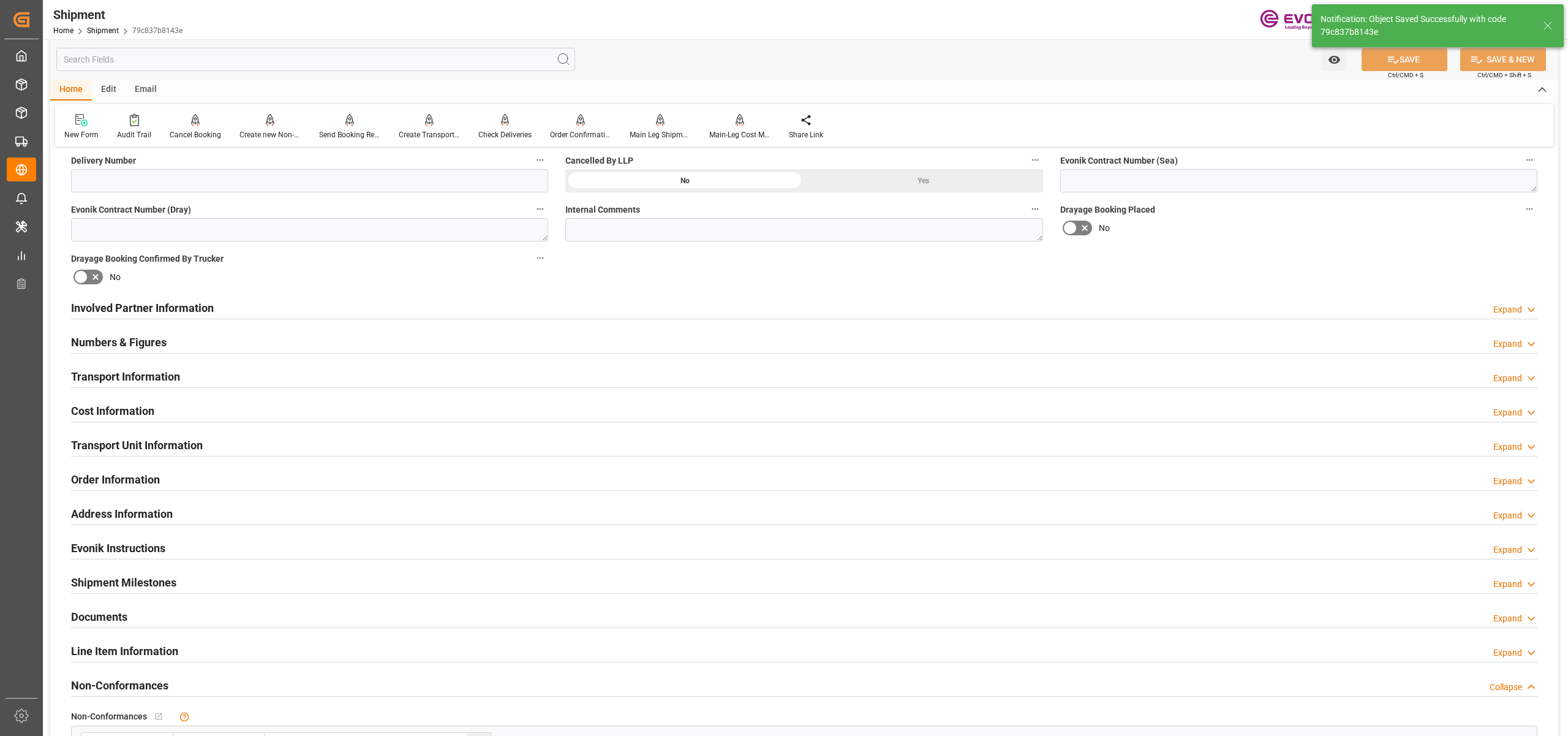
type input "0090311130"
click at [810, 308] on div "Involved Partner Information Expand" at bounding box center [803, 307] width 1466 height 23
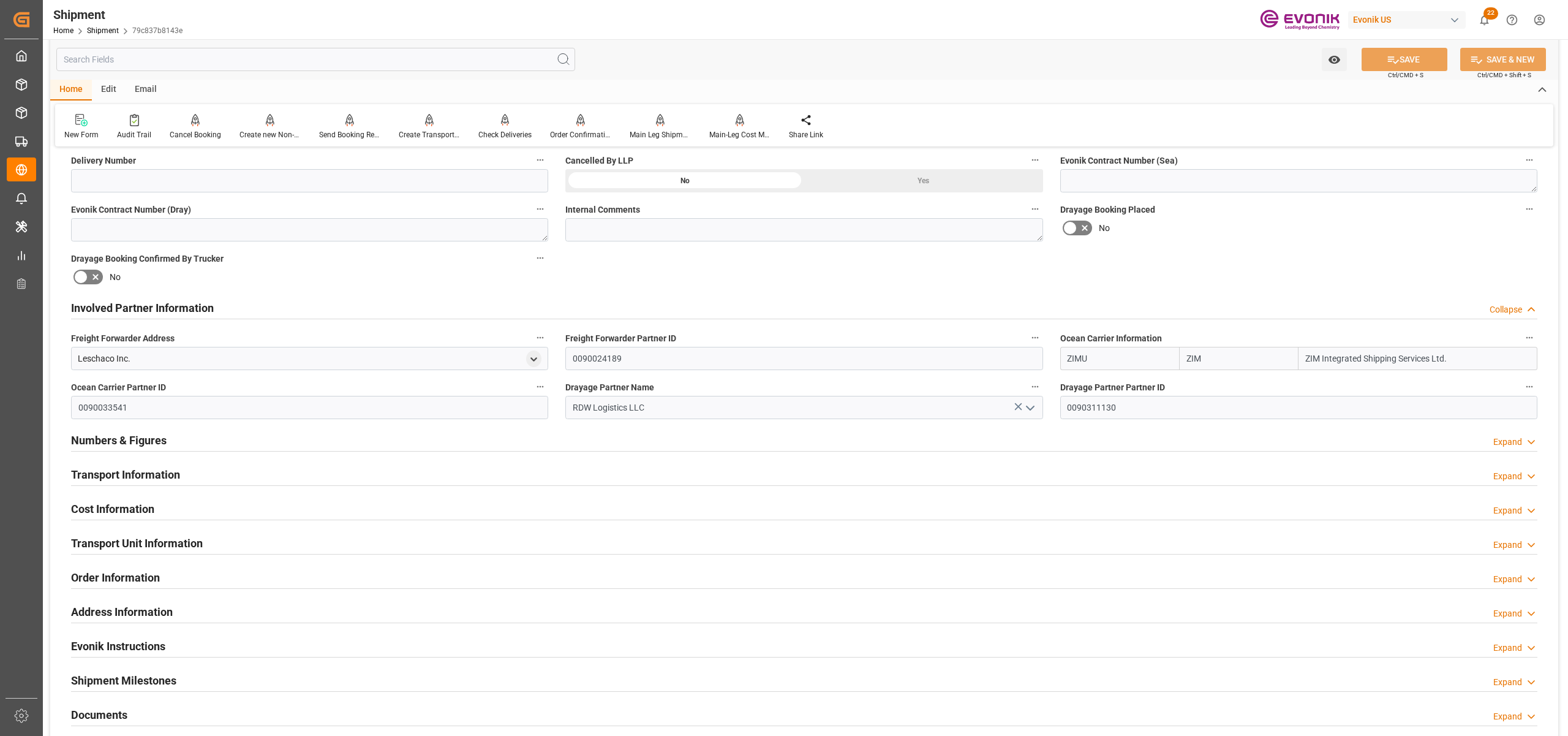
click at [357, 477] on div "Transport Information Expand" at bounding box center [803, 474] width 1466 height 23
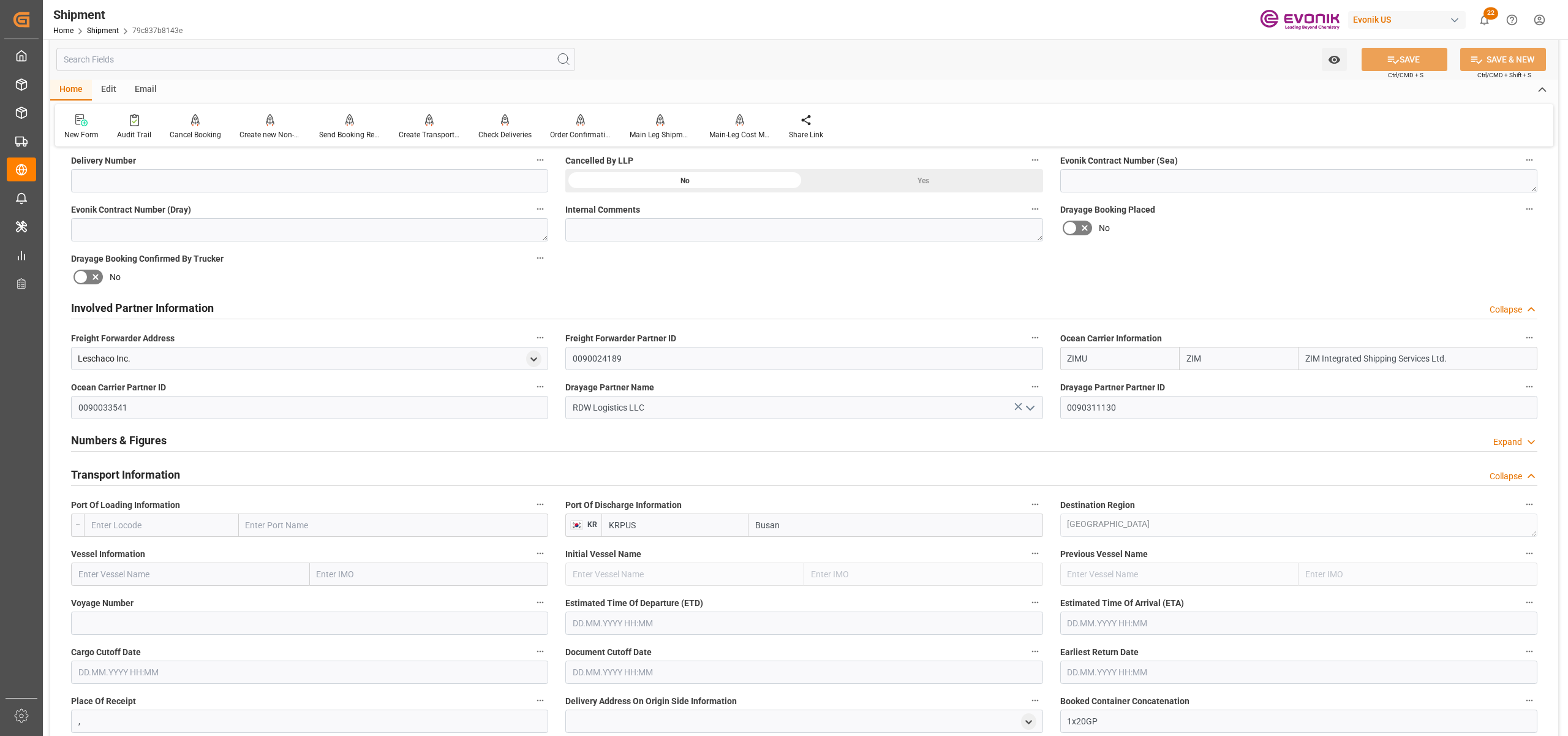
scroll to position [817, 0]
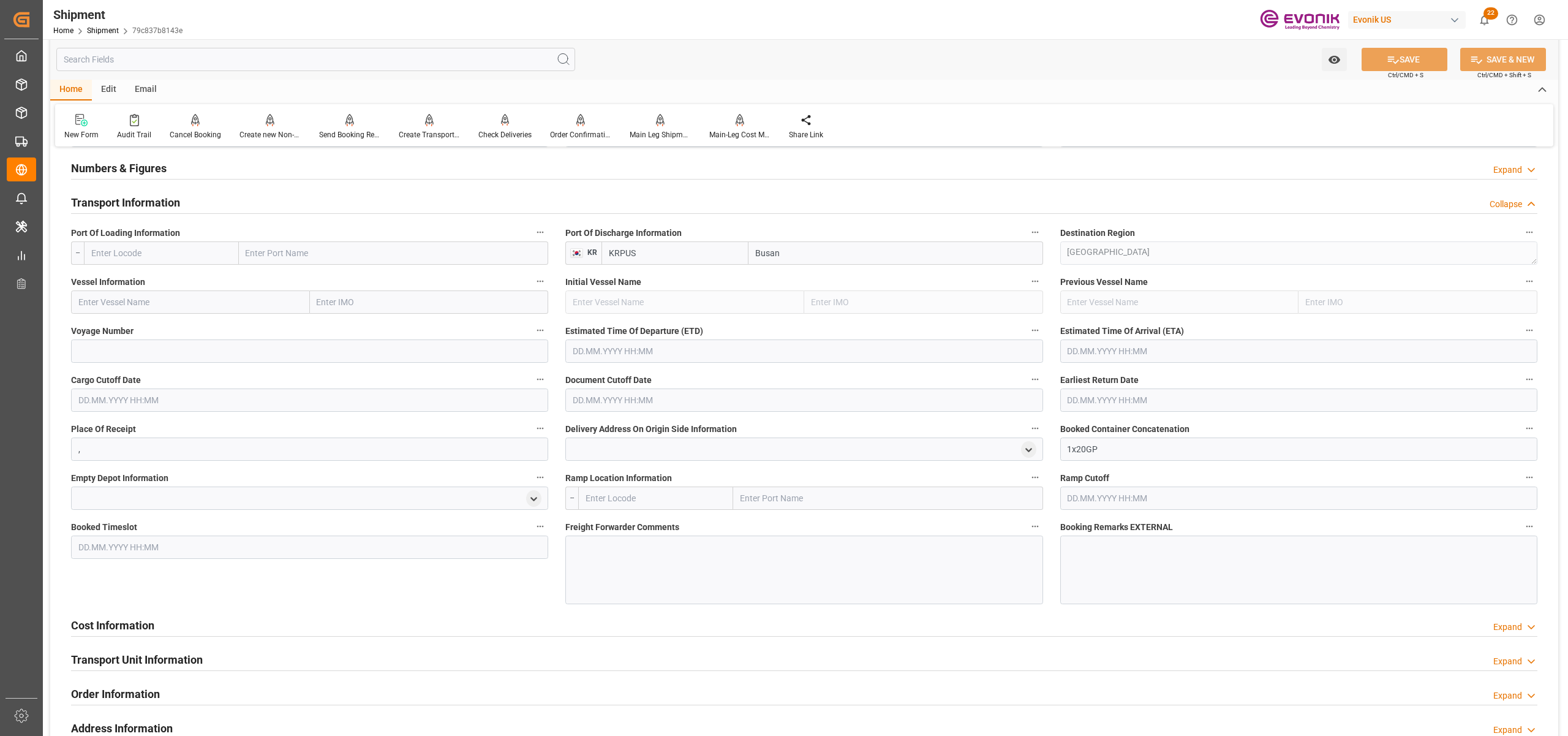
click at [187, 250] on input "text" at bounding box center [161, 253] width 155 height 23
click at [128, 280] on span "USHOU - Houston" at bounding box center [149, 280] width 114 height 10
type input "USHOU"
type input "Houston"
type input "USHOU"
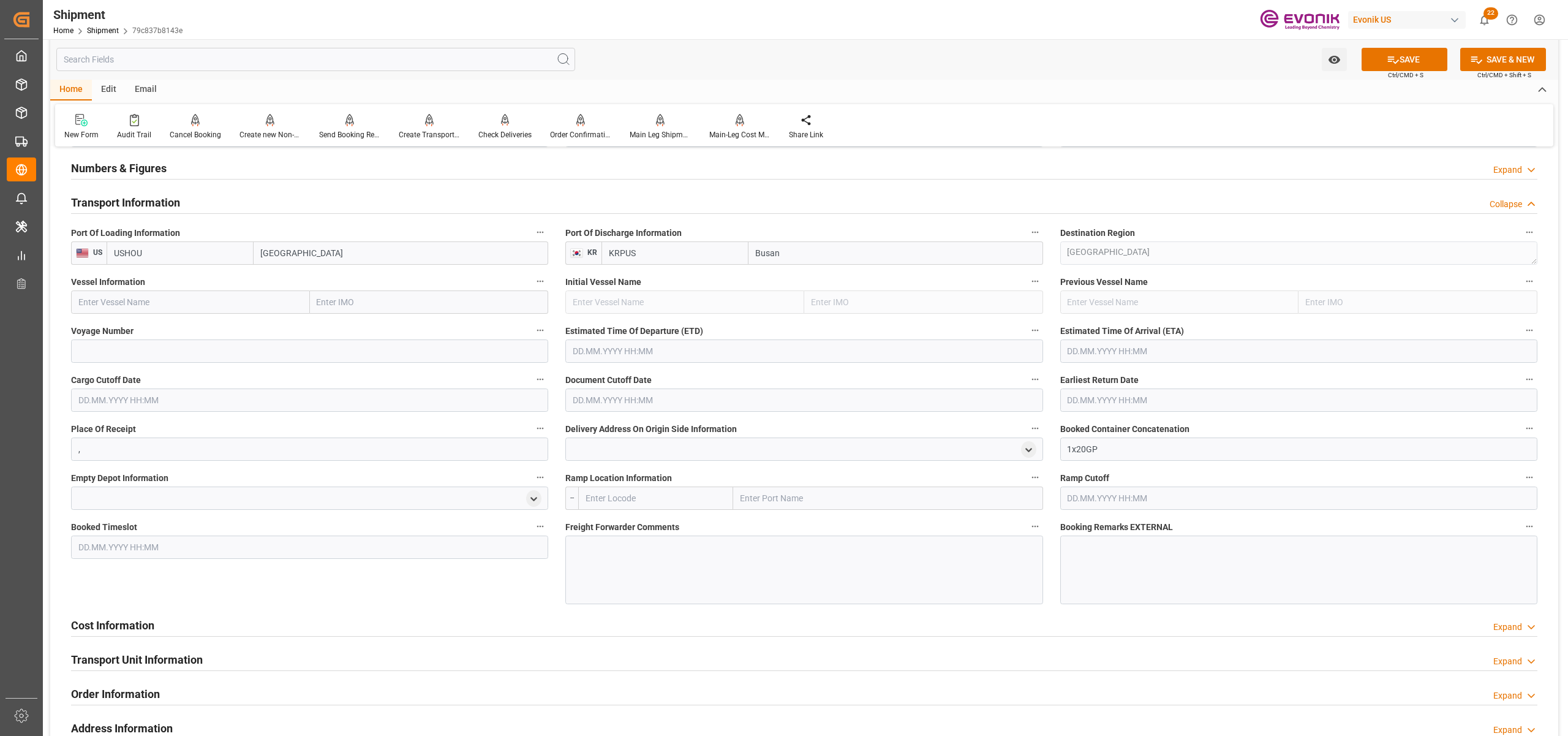
click at [153, 297] on input "text" at bounding box center [189, 302] width 239 height 23
click at [207, 292] on input "text" at bounding box center [189, 302] width 239 height 23
paste input "Msc Elaine (HSP) / 3 / W"
drag, startPoint x: 184, startPoint y: 304, endPoint x: 121, endPoint y: 302, distance: 63.0
click at [121, 302] on input "Msc Elaine (HSP) / 3 / W" at bounding box center [189, 302] width 239 height 23
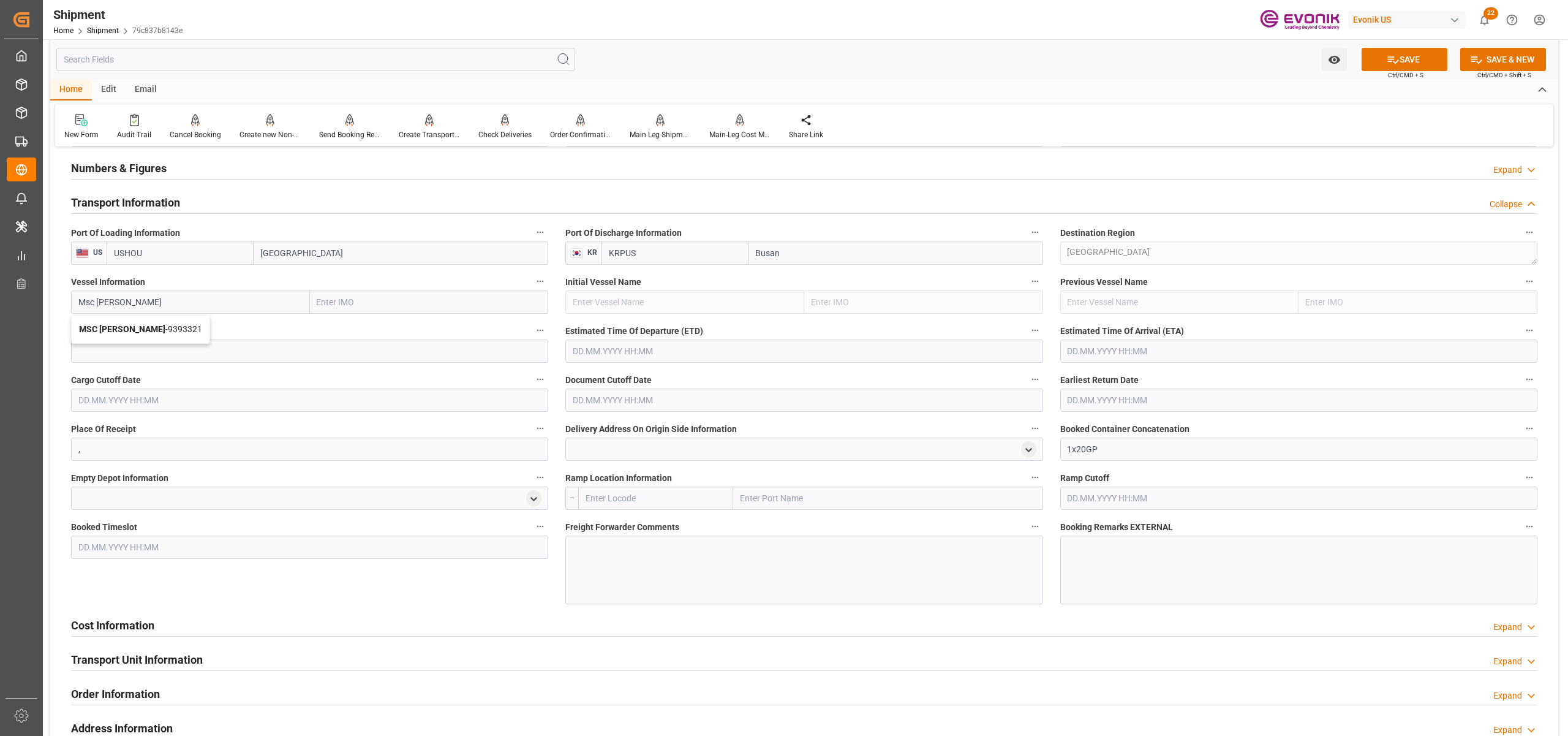
click at [153, 324] on span "MSC ELAINE - 9393321" at bounding box center [140, 329] width 123 height 10
type input "MSC ELAINE"
type input "9393321"
type input "MSC ELAINE"
click at [161, 340] on input at bounding box center [309, 351] width 478 height 23
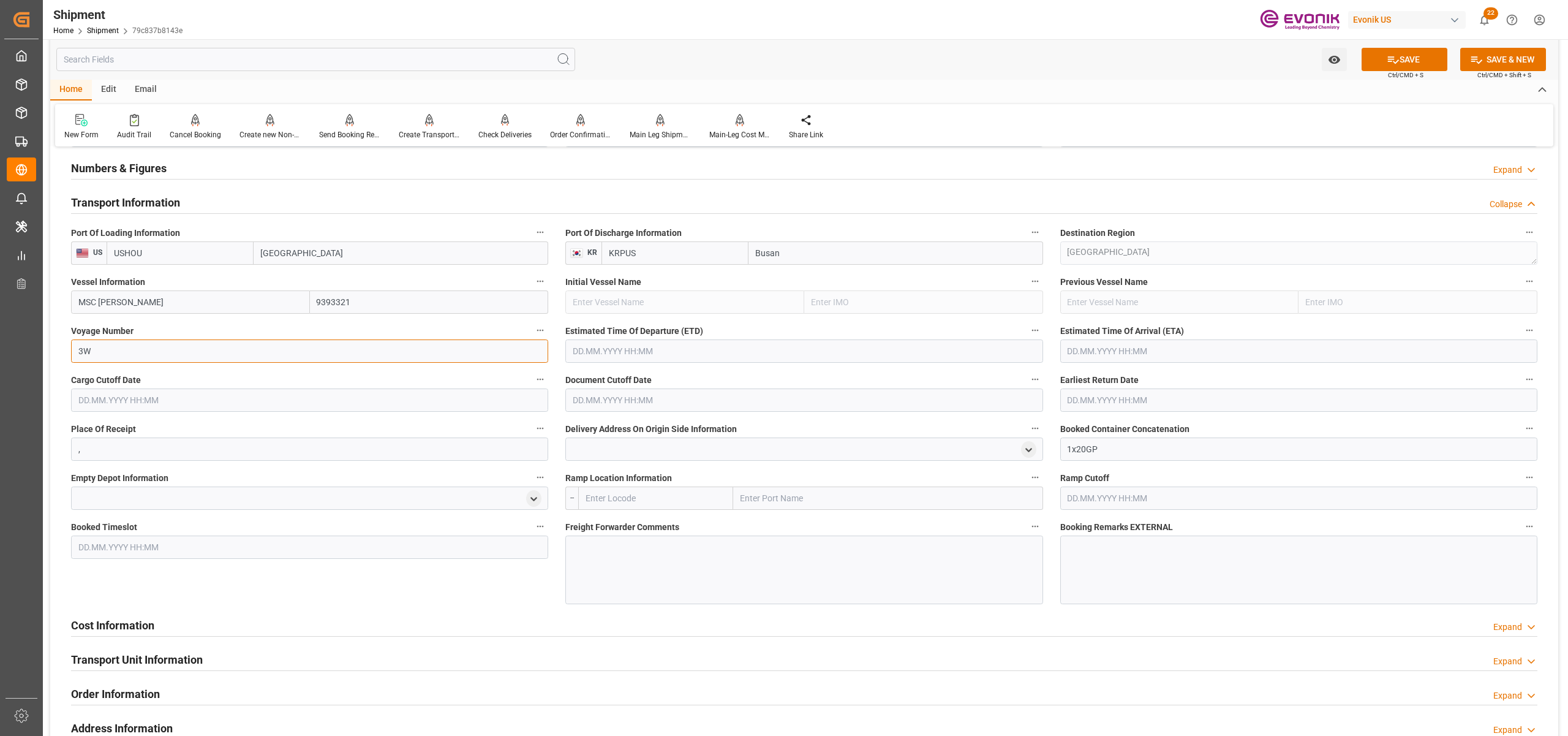
type input "3W"
click at [705, 351] on input "text" at bounding box center [804, 351] width 478 height 23
click at [728, 378] on button "Next Month" at bounding box center [731, 379] width 8 height 8
click at [651, 472] on span "18" at bounding box center [653, 472] width 8 height 9
type input "18.09.2025 00:00"
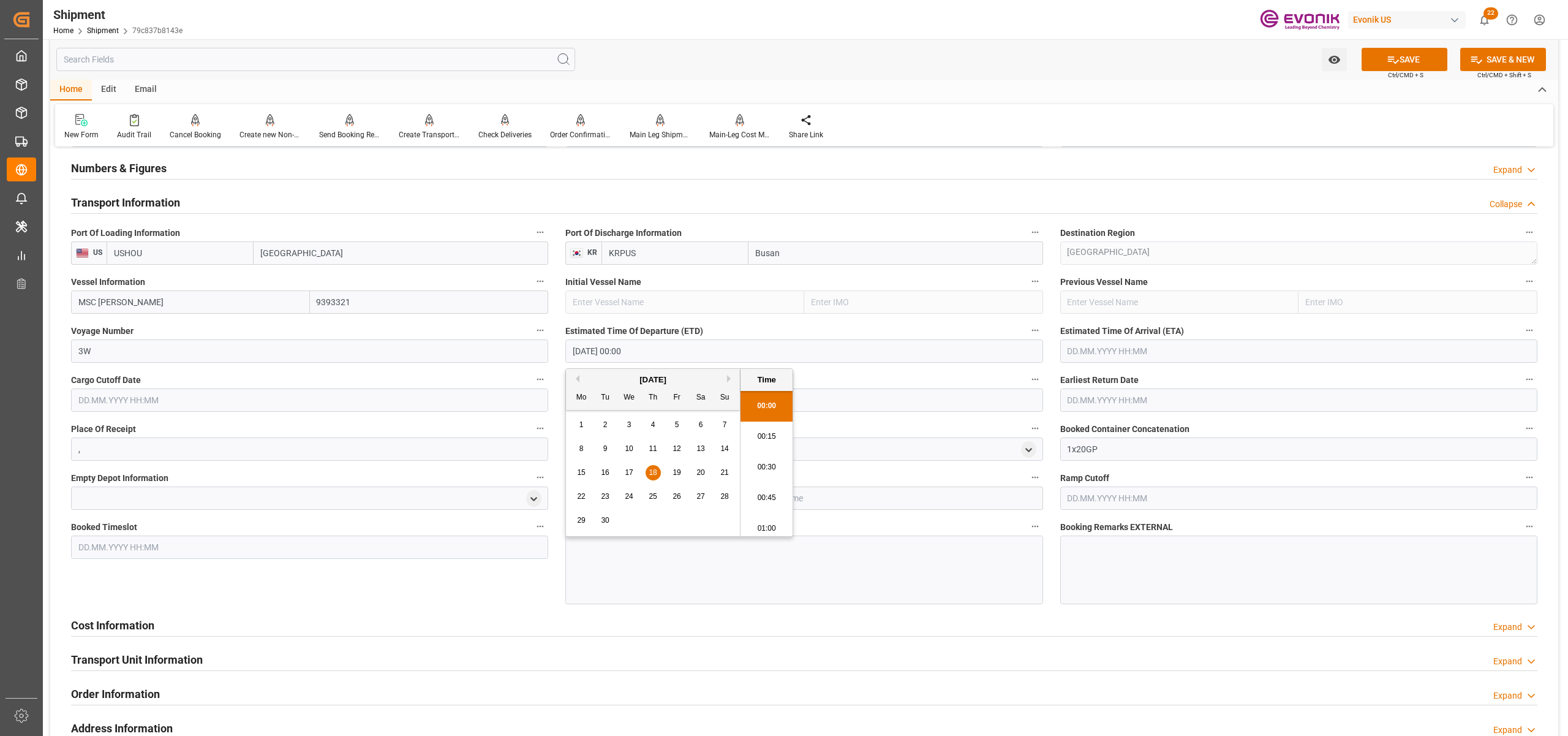
click at [1181, 348] on input "text" at bounding box center [1299, 351] width 478 height 23
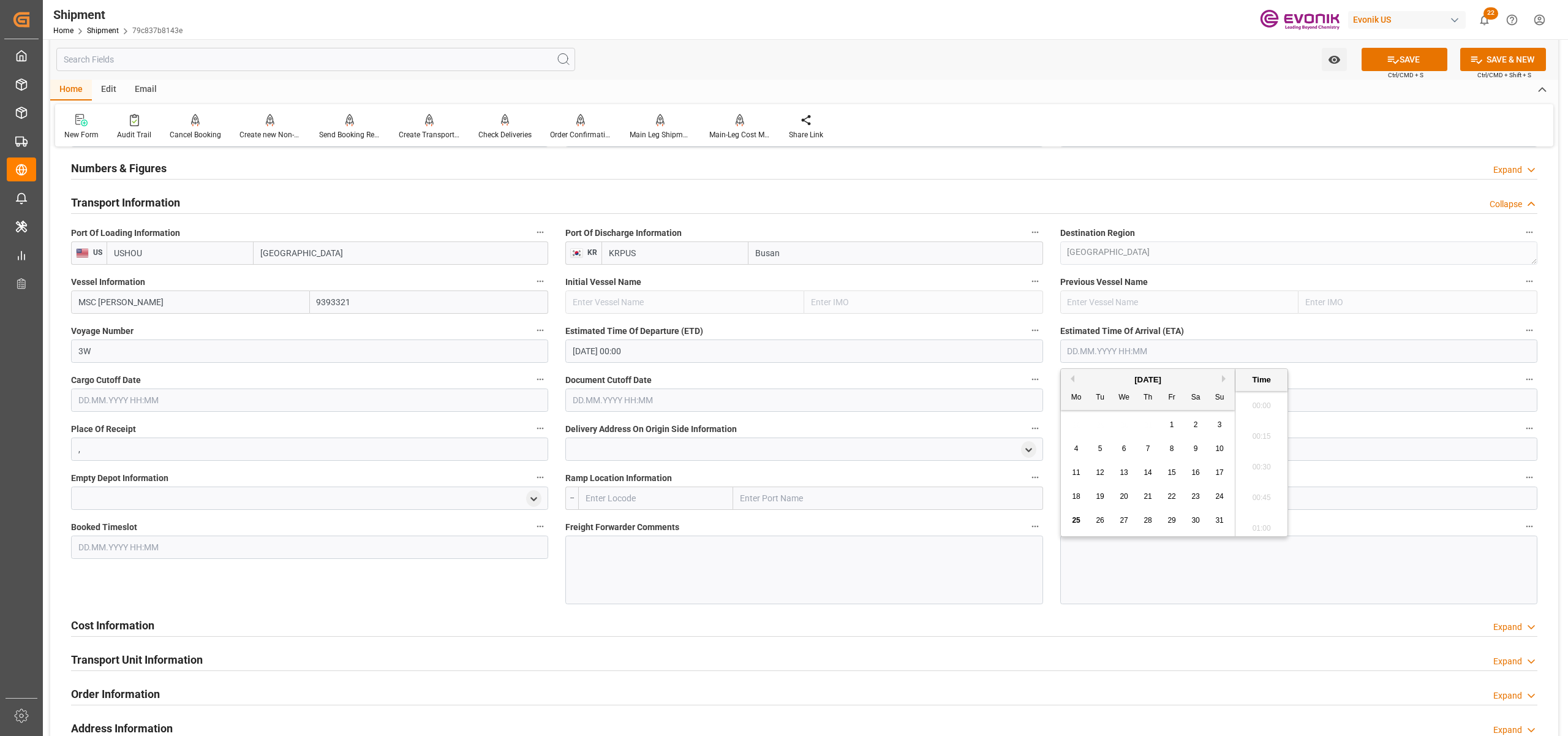
click at [1228, 376] on button "Next Month" at bounding box center [1226, 379] width 8 height 8
click at [1226, 376] on button "Next Month" at bounding box center [1226, 379] width 8 height 8
click at [1103, 444] on div "4" at bounding box center [1100, 449] width 15 height 15
type input "04.11.2025 00:00"
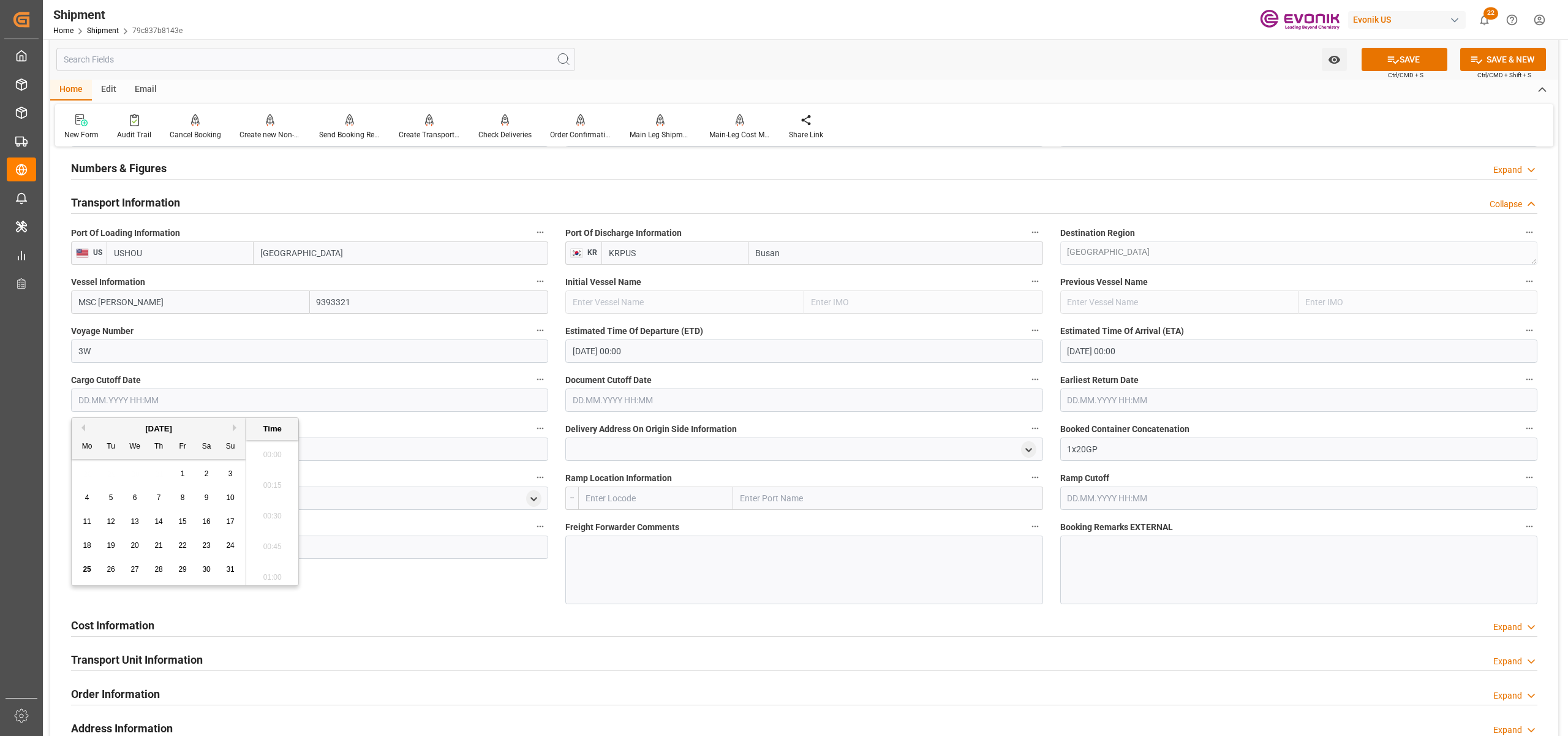
click at [427, 399] on input "text" at bounding box center [309, 400] width 478 height 23
click at [234, 427] on button "Next Month" at bounding box center [237, 427] width 8 height 8
click at [156, 469] on div "4" at bounding box center [159, 474] width 15 height 15
type input "04.09.2025 00:00"
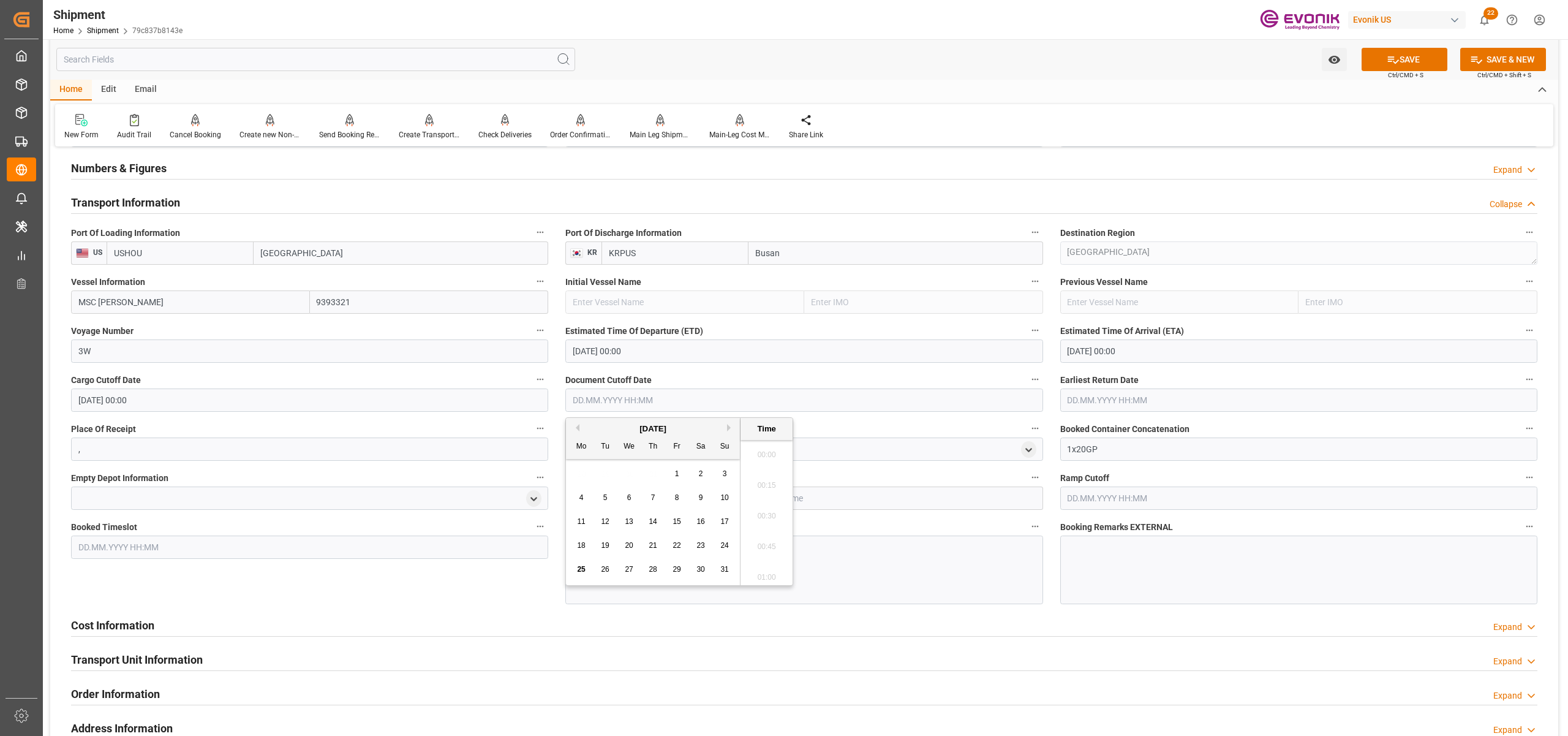
click at [624, 404] on input "text" at bounding box center [804, 400] width 478 height 23
click at [729, 429] on button "Next Month" at bounding box center [731, 427] width 8 height 8
click at [654, 476] on span "4" at bounding box center [653, 473] width 4 height 9
type input "04.09.2025 00:00"
click at [1123, 399] on input "text" at bounding box center [1299, 400] width 478 height 23
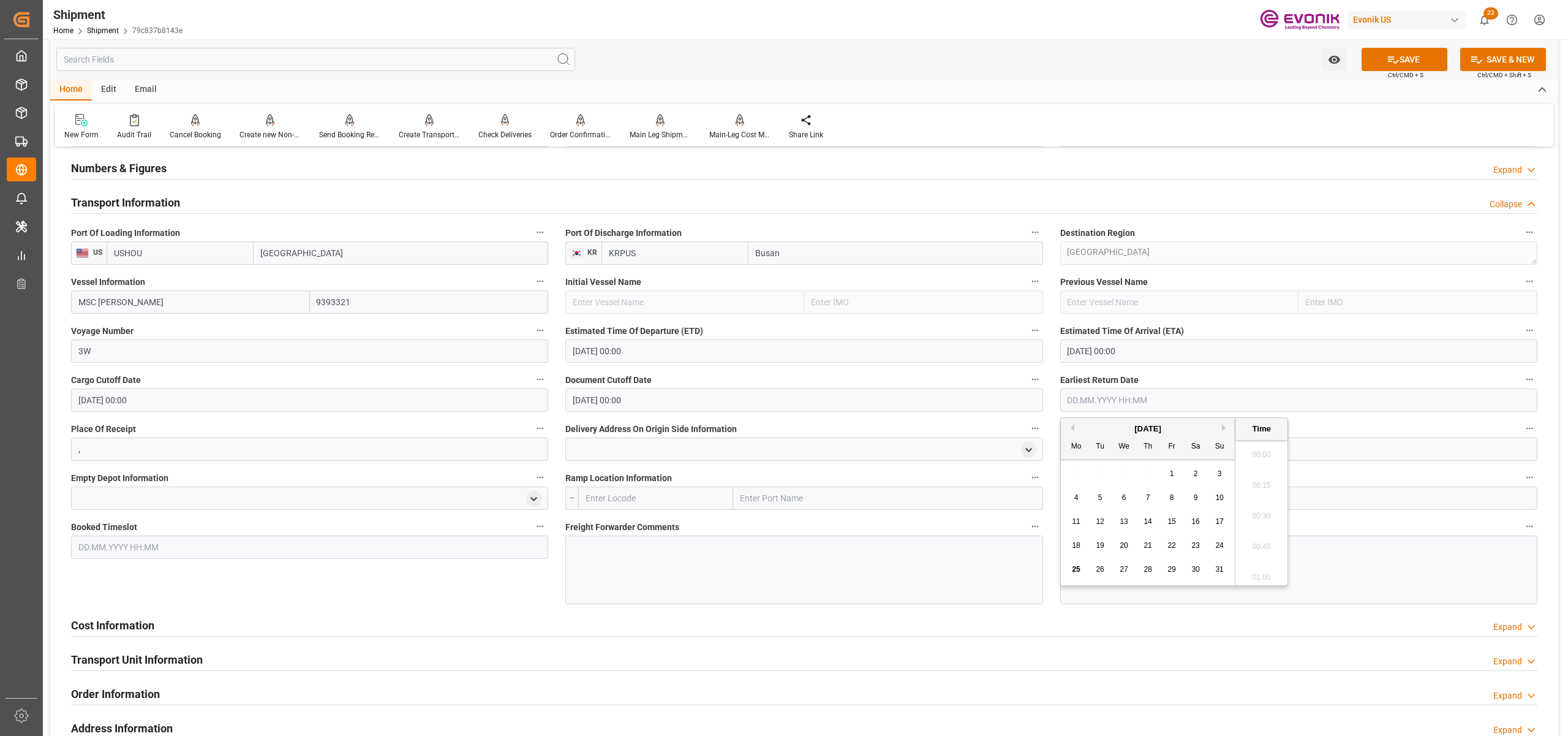
click at [1226, 427] on button "Next Month" at bounding box center [1226, 427] width 8 height 8
click at [1147, 469] on span "4" at bounding box center [1147, 473] width 4 height 9
type input "04.09.2025 00:00"
click at [1055, 621] on div "Cost Information Expand" at bounding box center [803, 625] width 1466 height 23
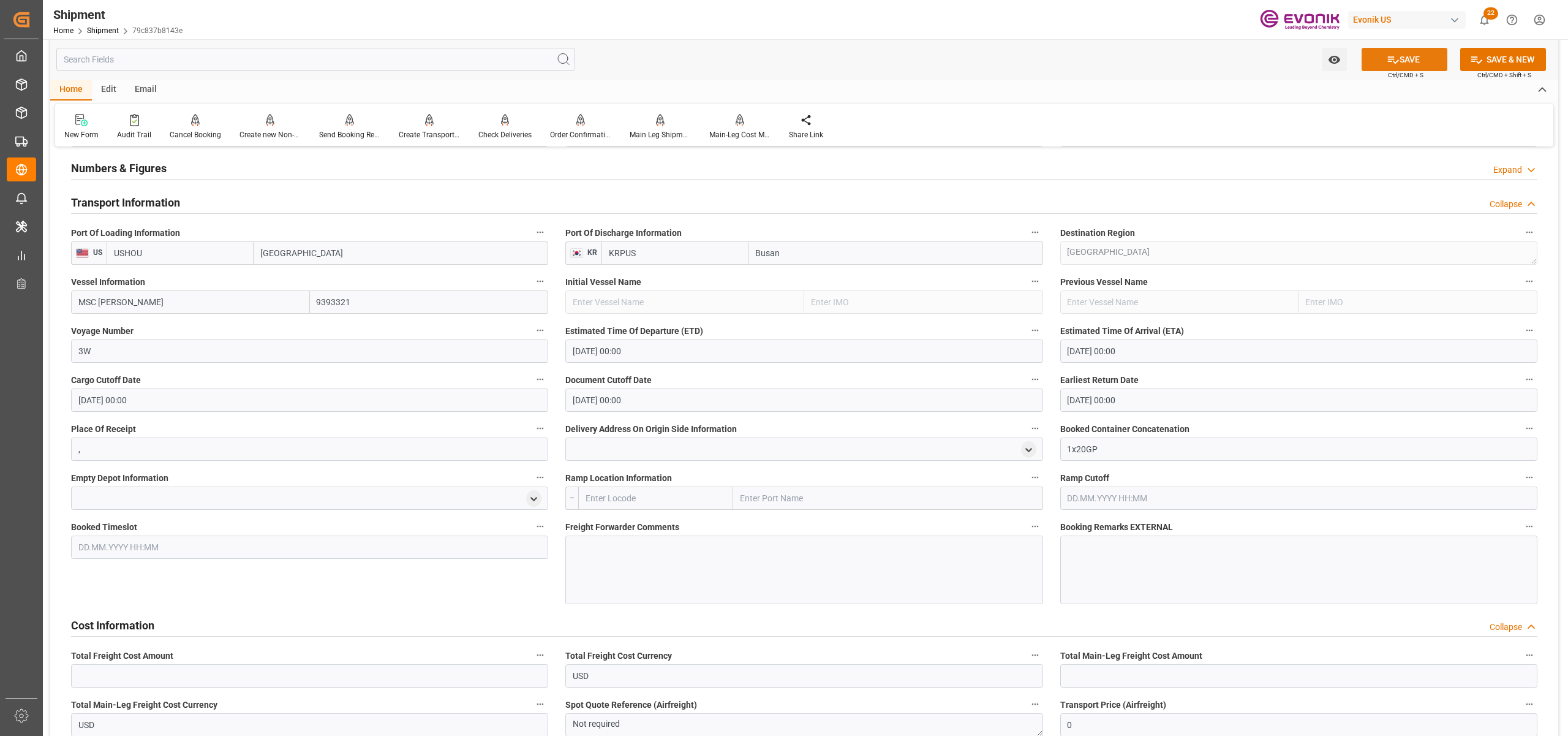
click at [1398, 61] on button "SAVE" at bounding box center [1404, 59] width 86 height 23
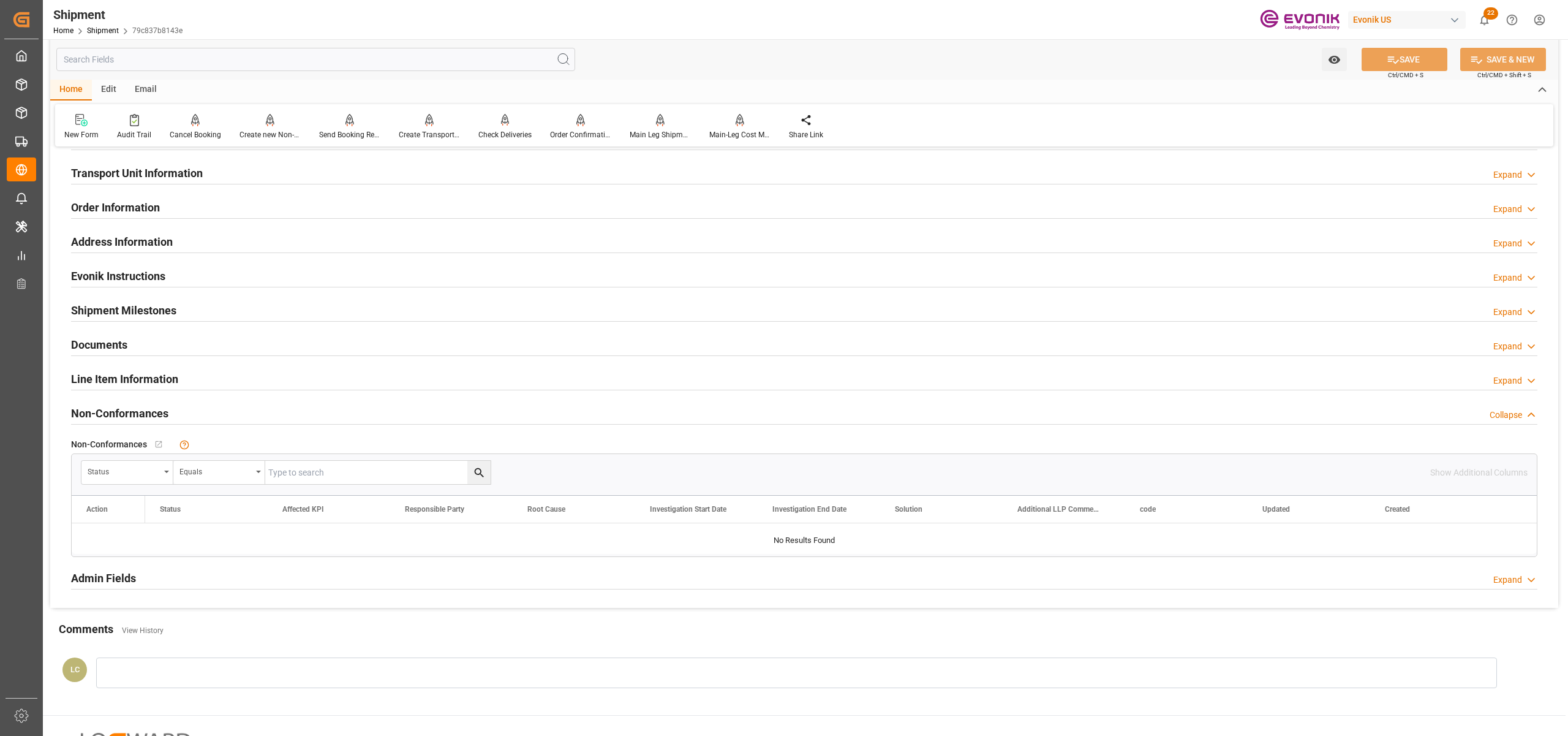
scroll to position [545, 0]
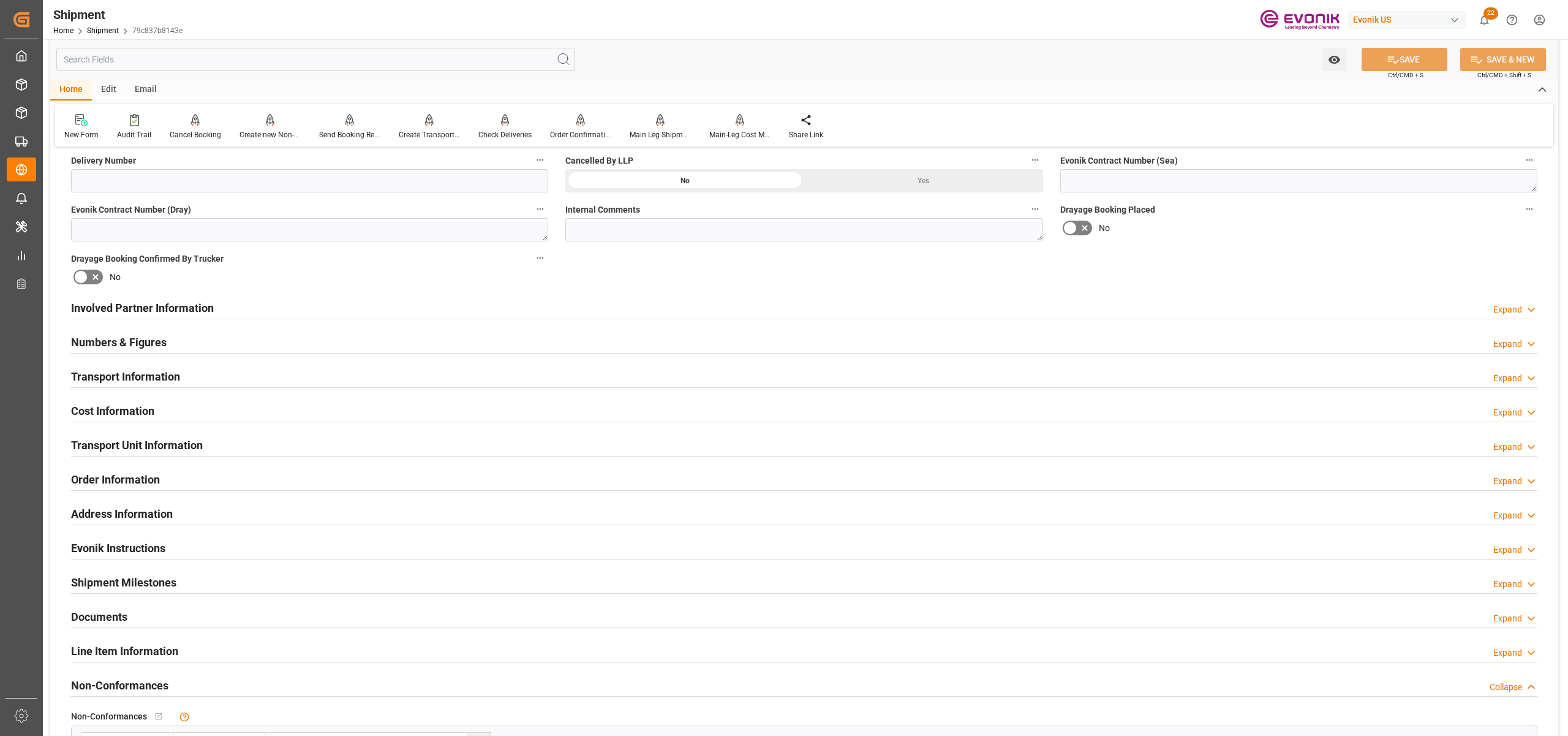
click at [517, 416] on div "Cost Information Expand" at bounding box center [803, 410] width 1466 height 23
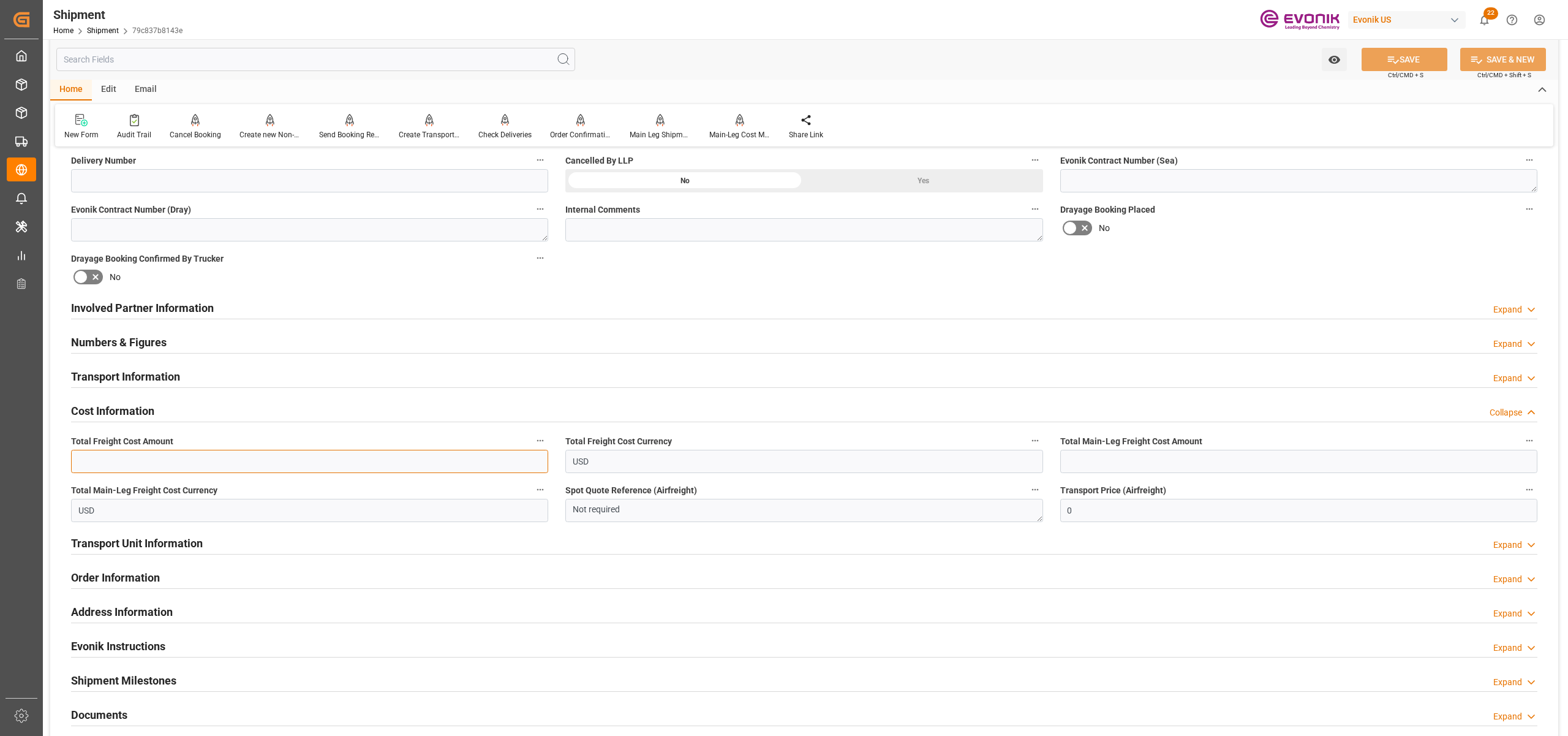
click at [320, 466] on input "text" at bounding box center [309, 461] width 478 height 23
click at [171, 462] on input "text" at bounding box center [309, 461] width 478 height 23
type input "2177"
click at [1140, 466] on input "text" at bounding box center [1299, 461] width 478 height 23
click at [1160, 451] on input "text" at bounding box center [1299, 461] width 478 height 23
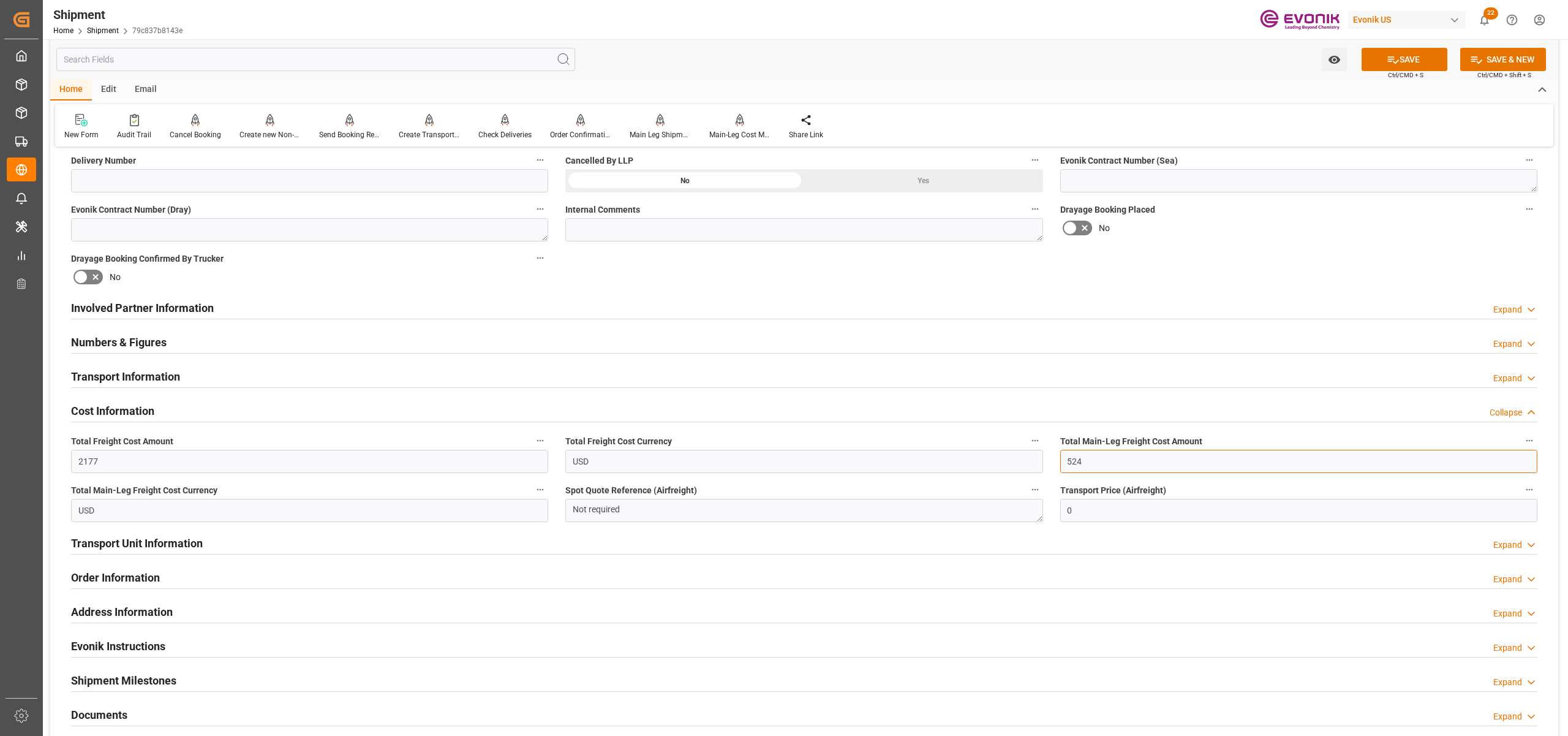
type input "524"
click at [1303, 229] on div "No" at bounding box center [1299, 228] width 478 height 19
click at [1415, 57] on button "SAVE" at bounding box center [1404, 59] width 86 height 23
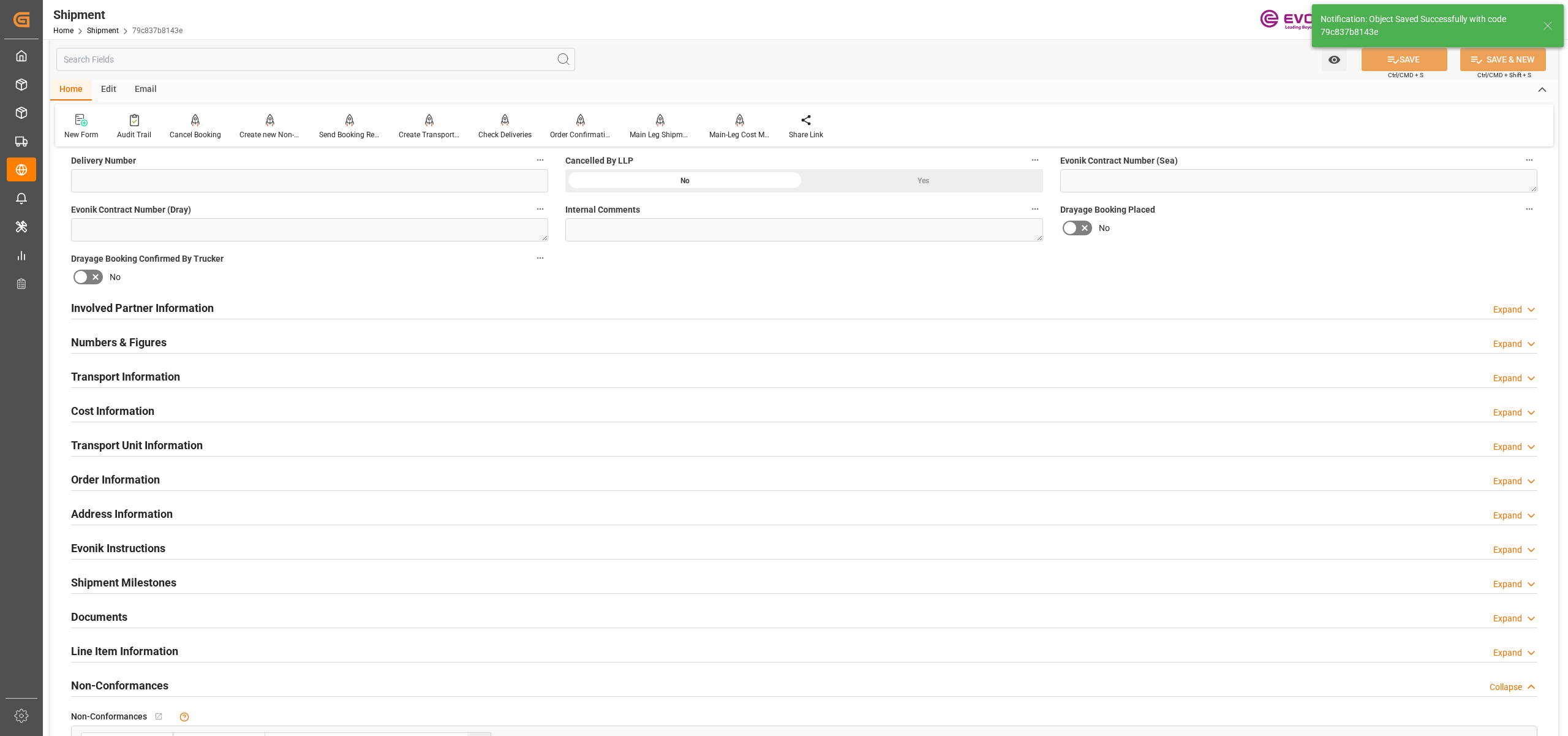
click at [656, 305] on div "Involved Partner Information Expand" at bounding box center [803, 307] width 1466 height 23
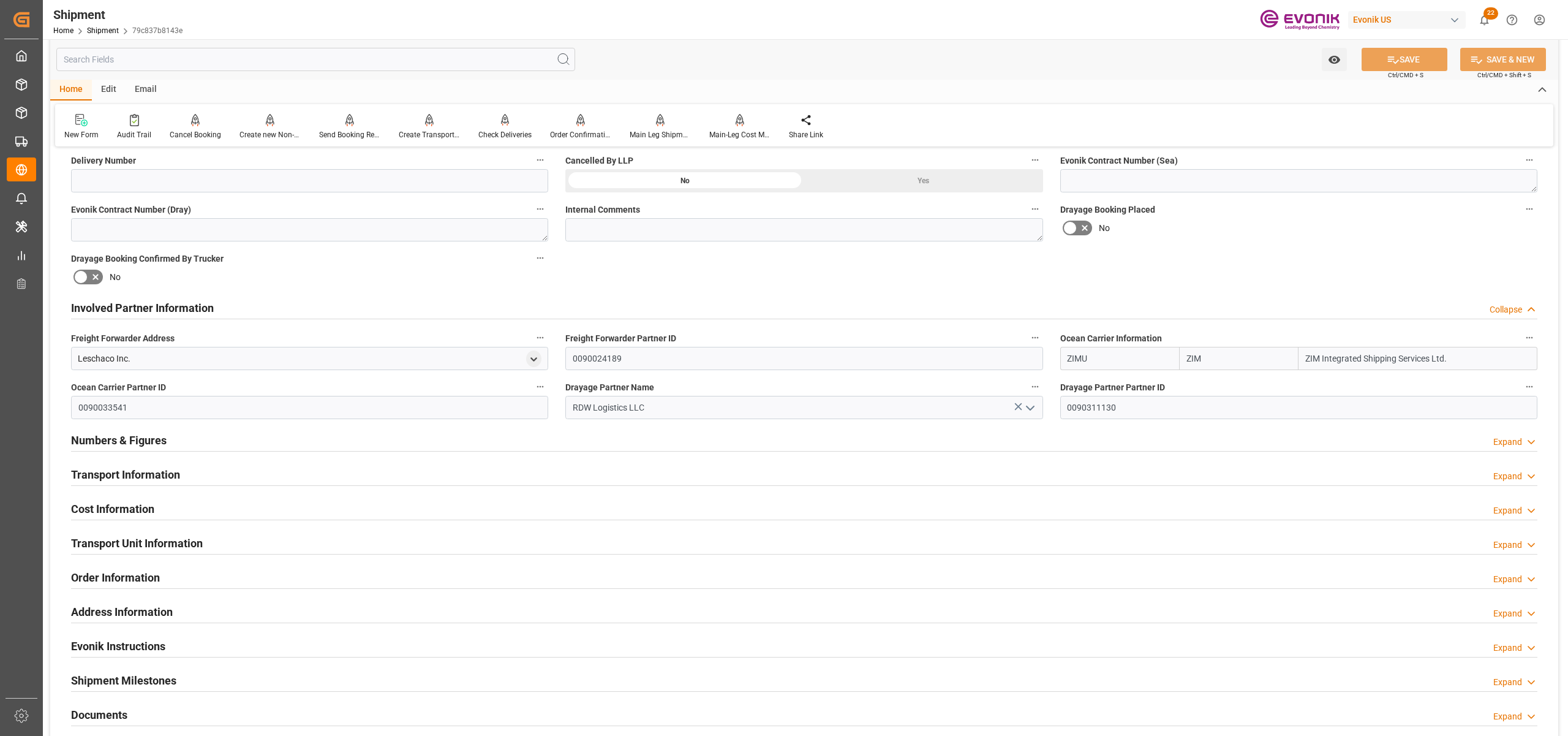
click at [635, 476] on div "Transport Information Expand" at bounding box center [803, 474] width 1466 height 23
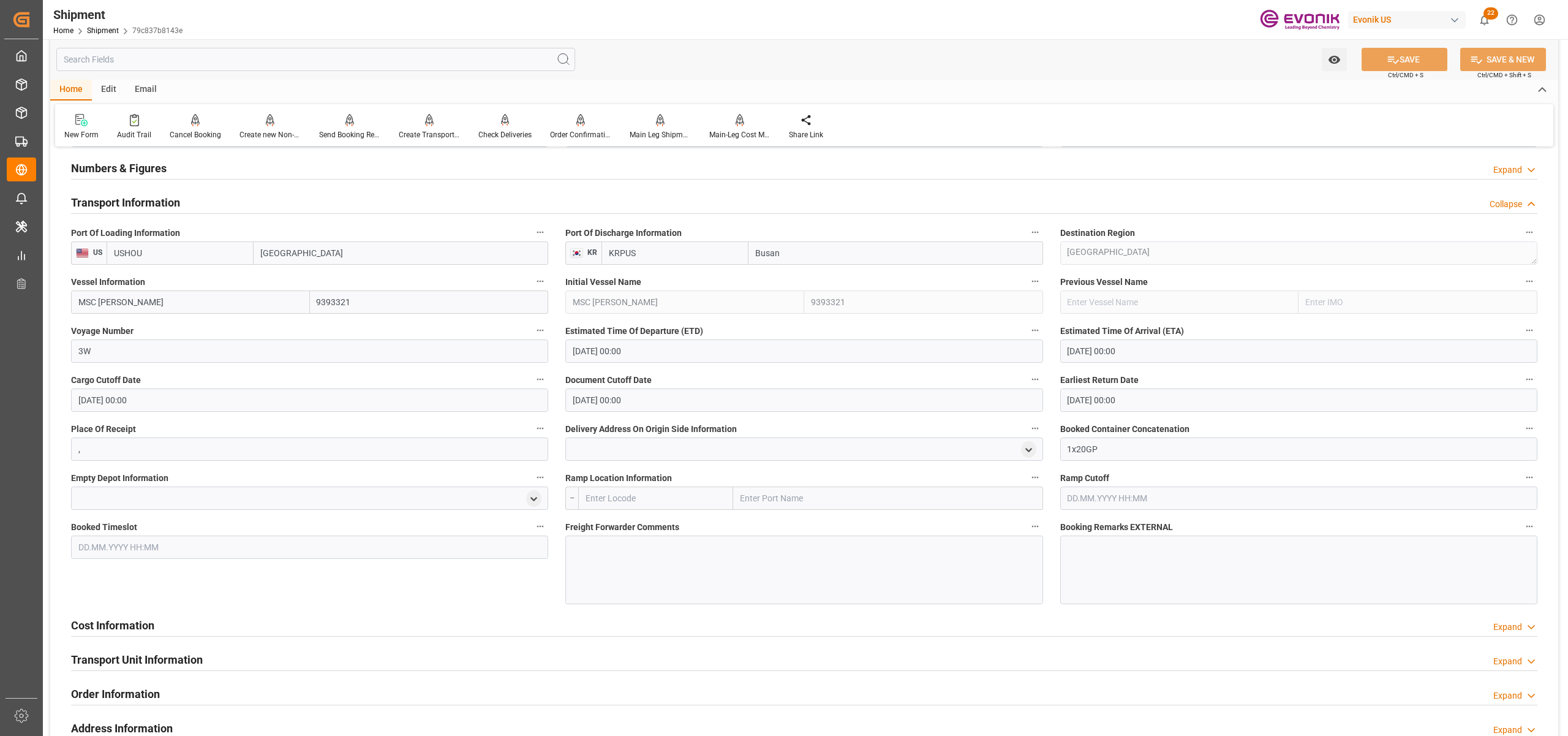
scroll to position [1089, 0]
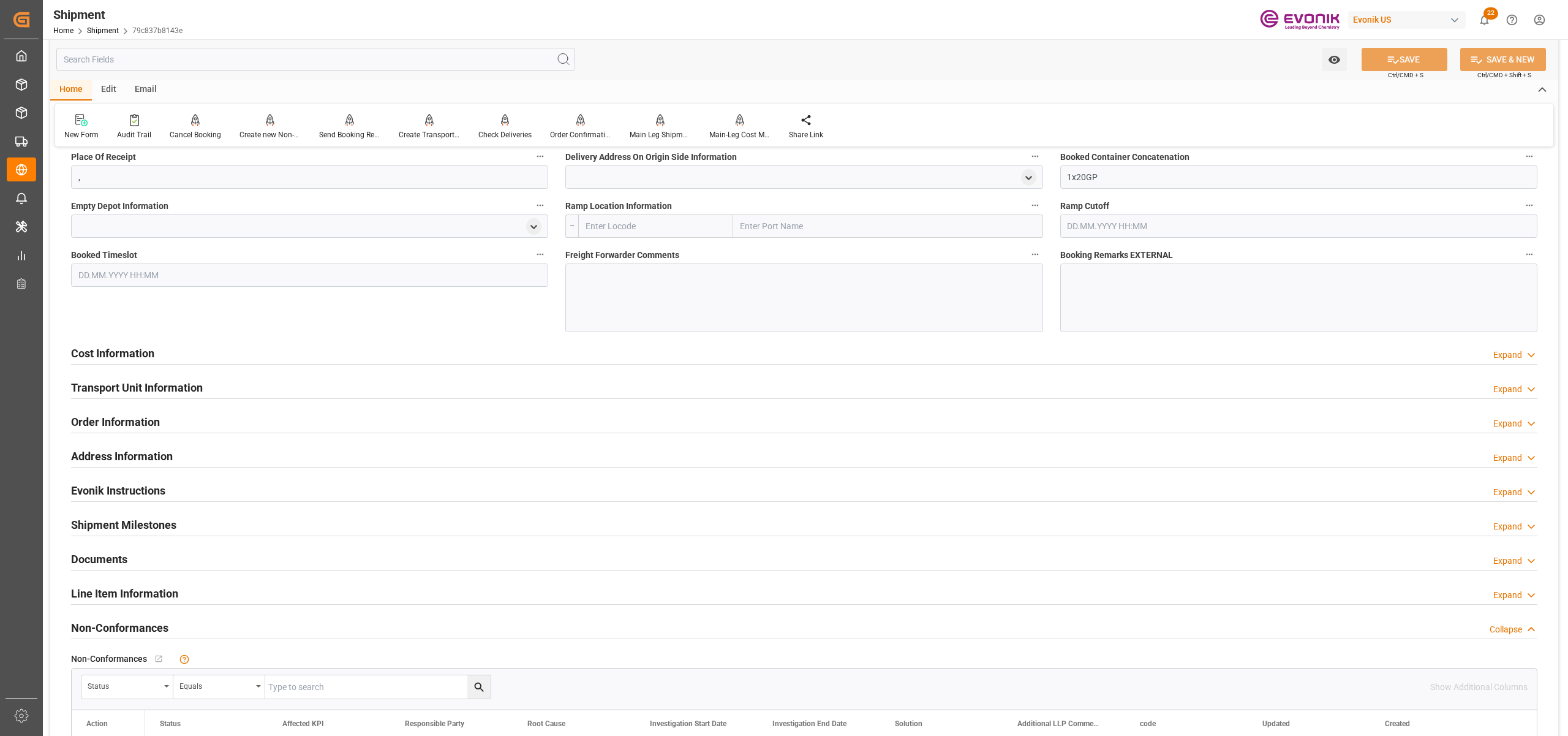
click at [756, 356] on div "Cost Information Expand" at bounding box center [803, 352] width 1466 height 23
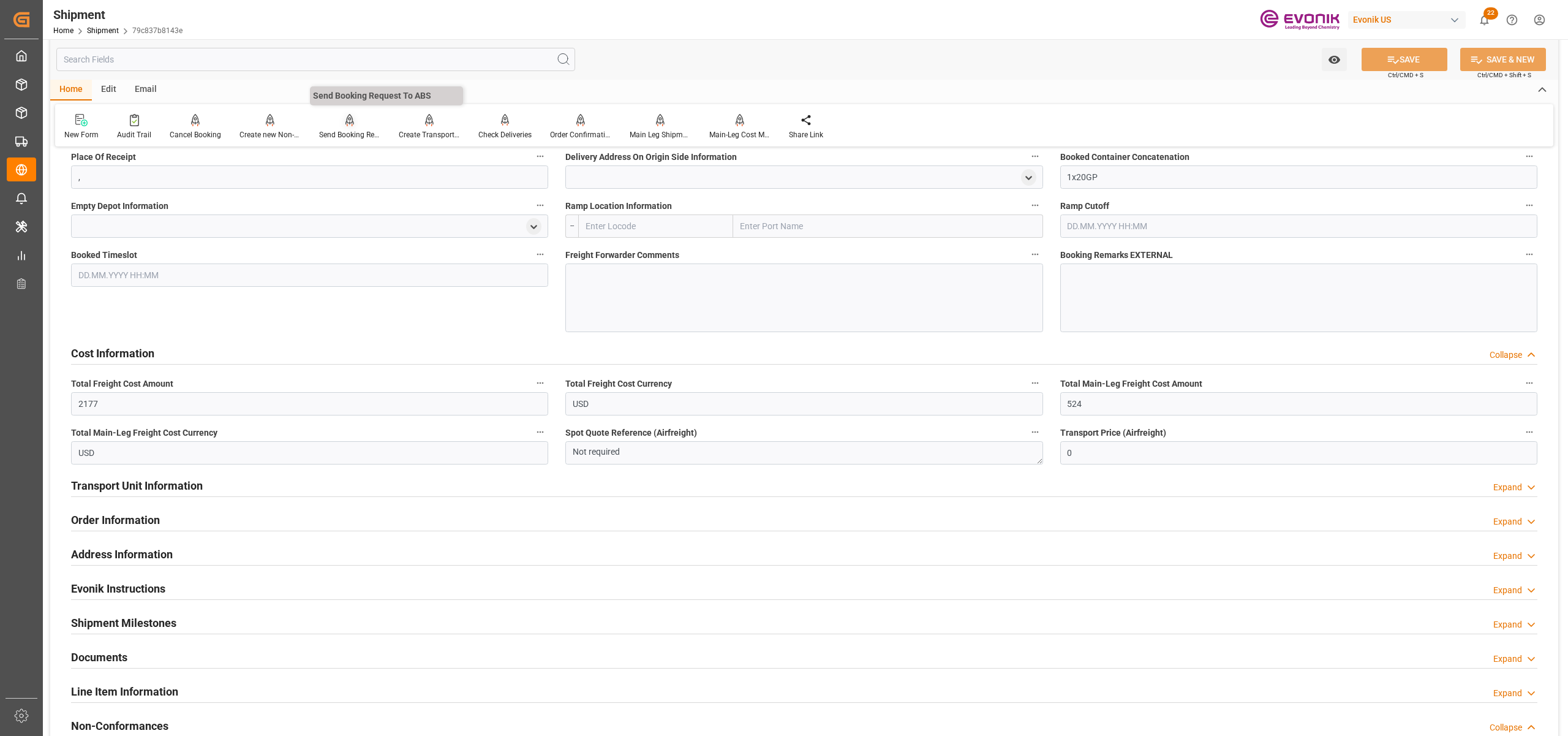
click at [349, 125] on icon at bounding box center [350, 126] width 6 height 3
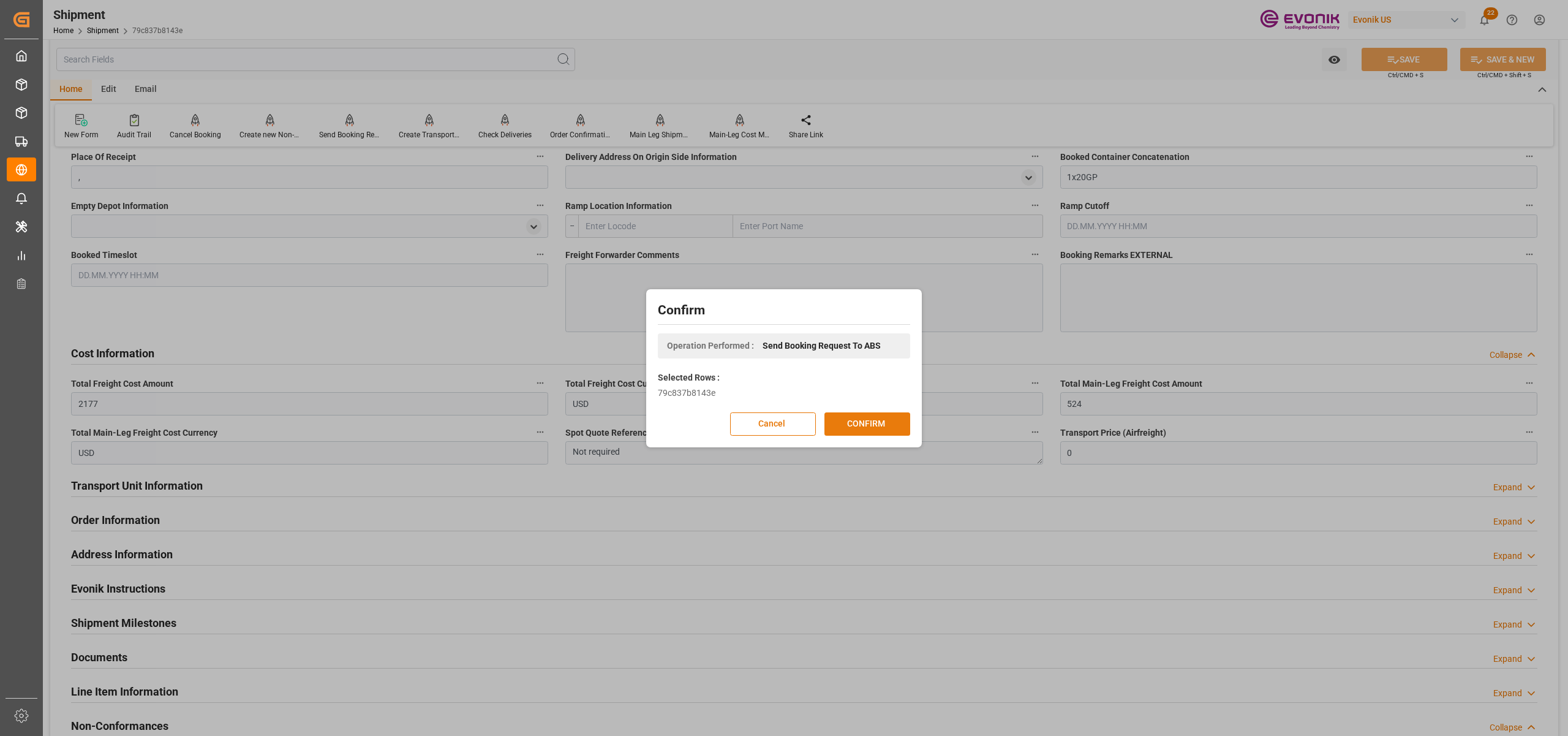
click at [884, 424] on button "CONFIRM" at bounding box center [867, 424] width 86 height 23
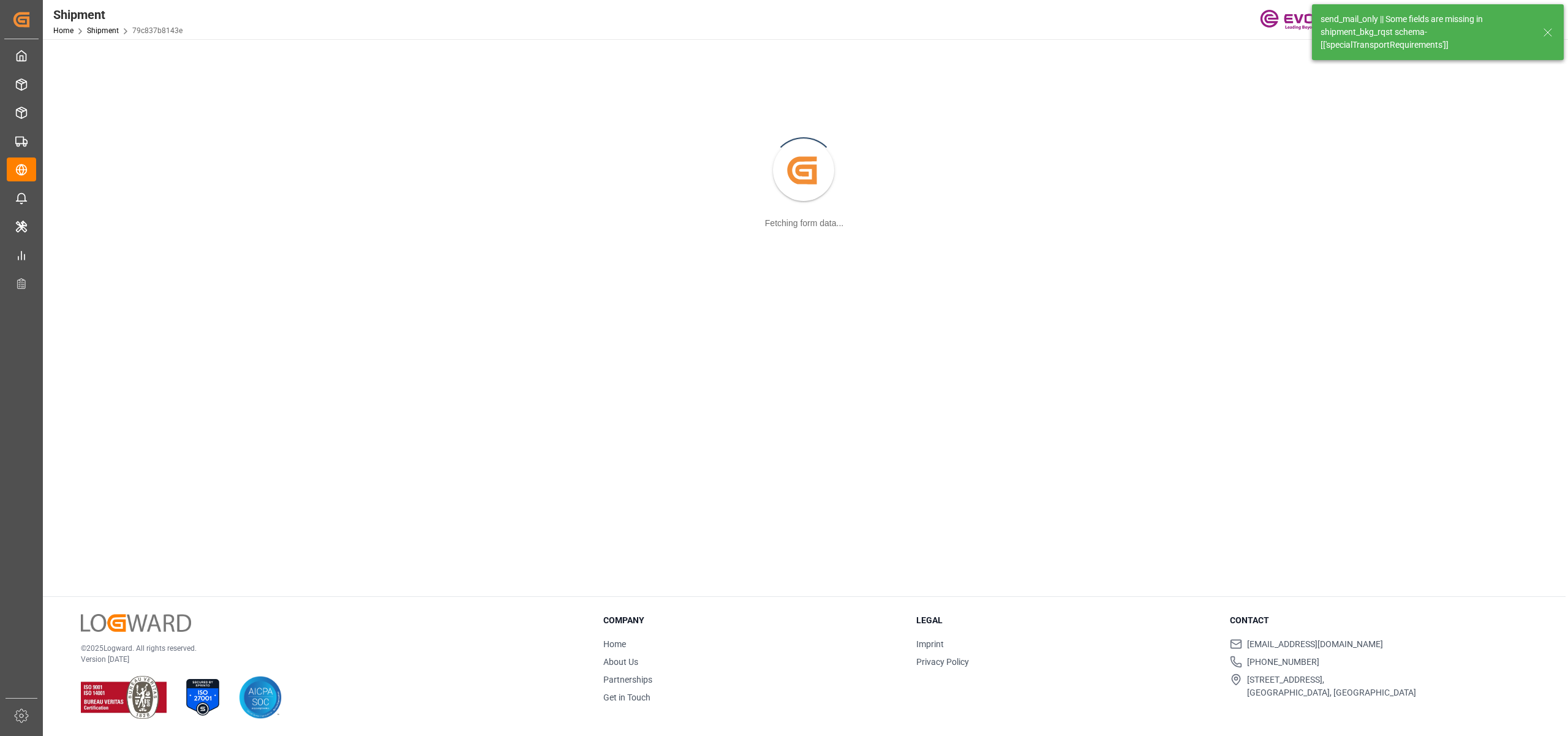
scroll to position [132, 0]
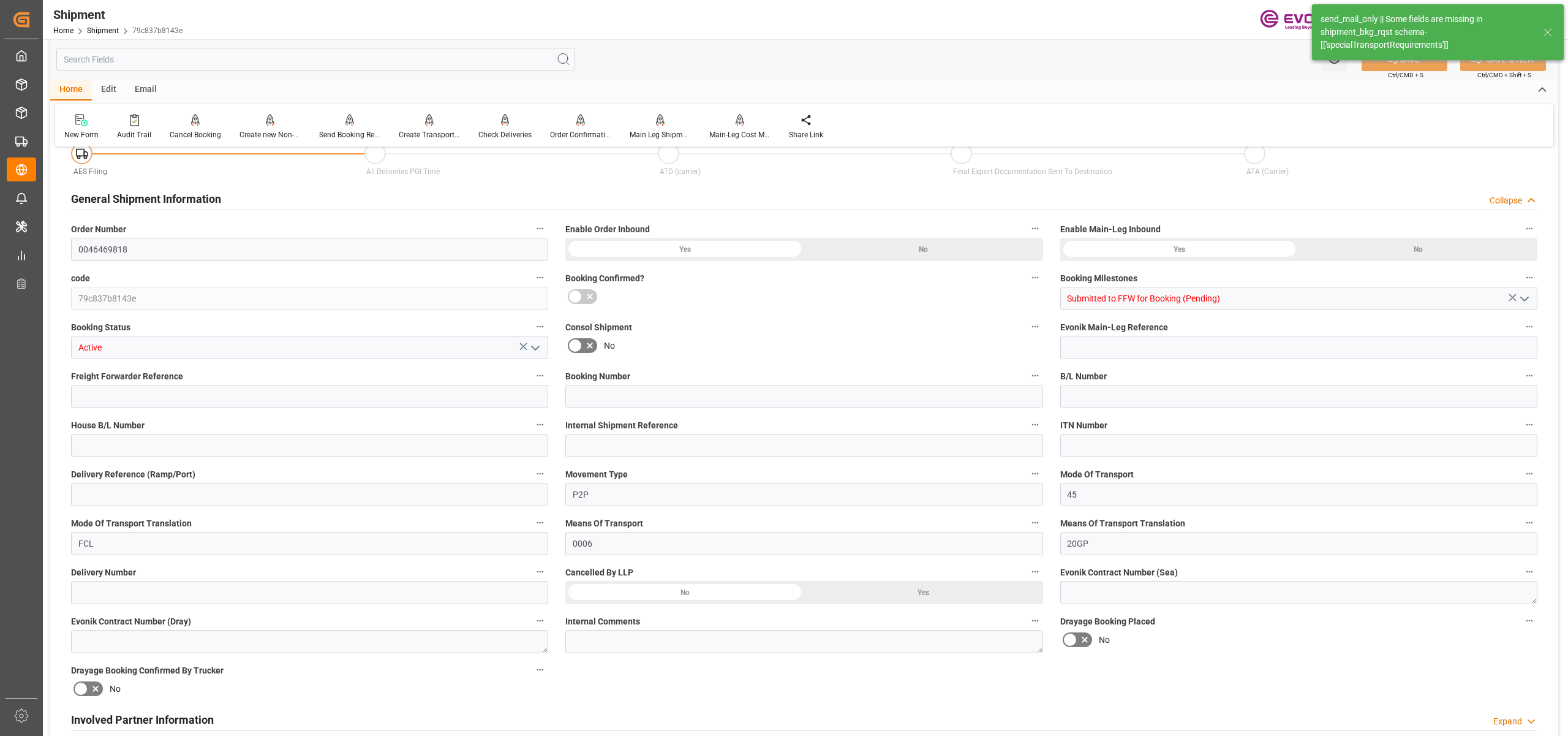
type input "24"
type input "DR"
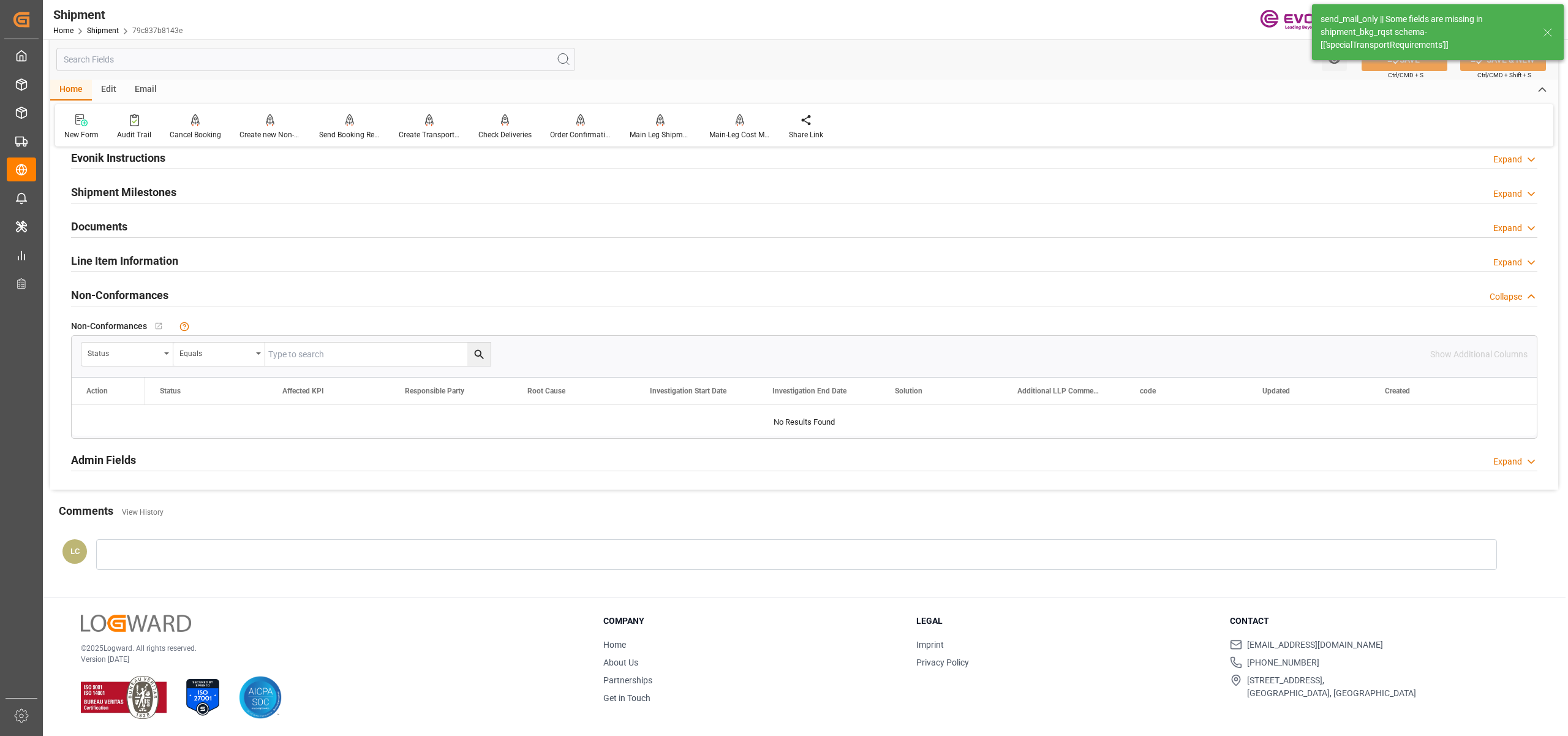
click at [221, 262] on div "Line Item Information Expand" at bounding box center [803, 260] width 1466 height 23
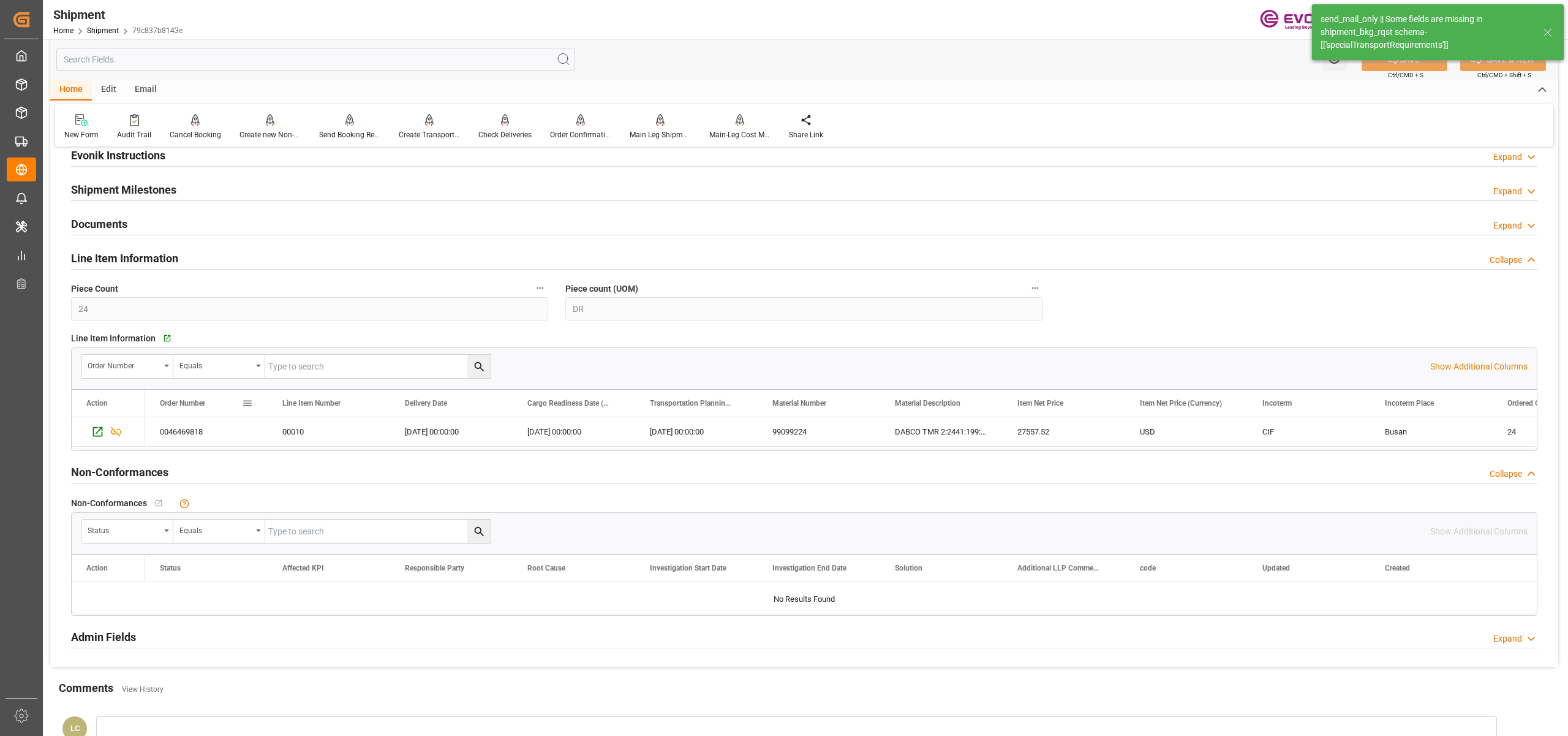
scroll to position [1089, 0]
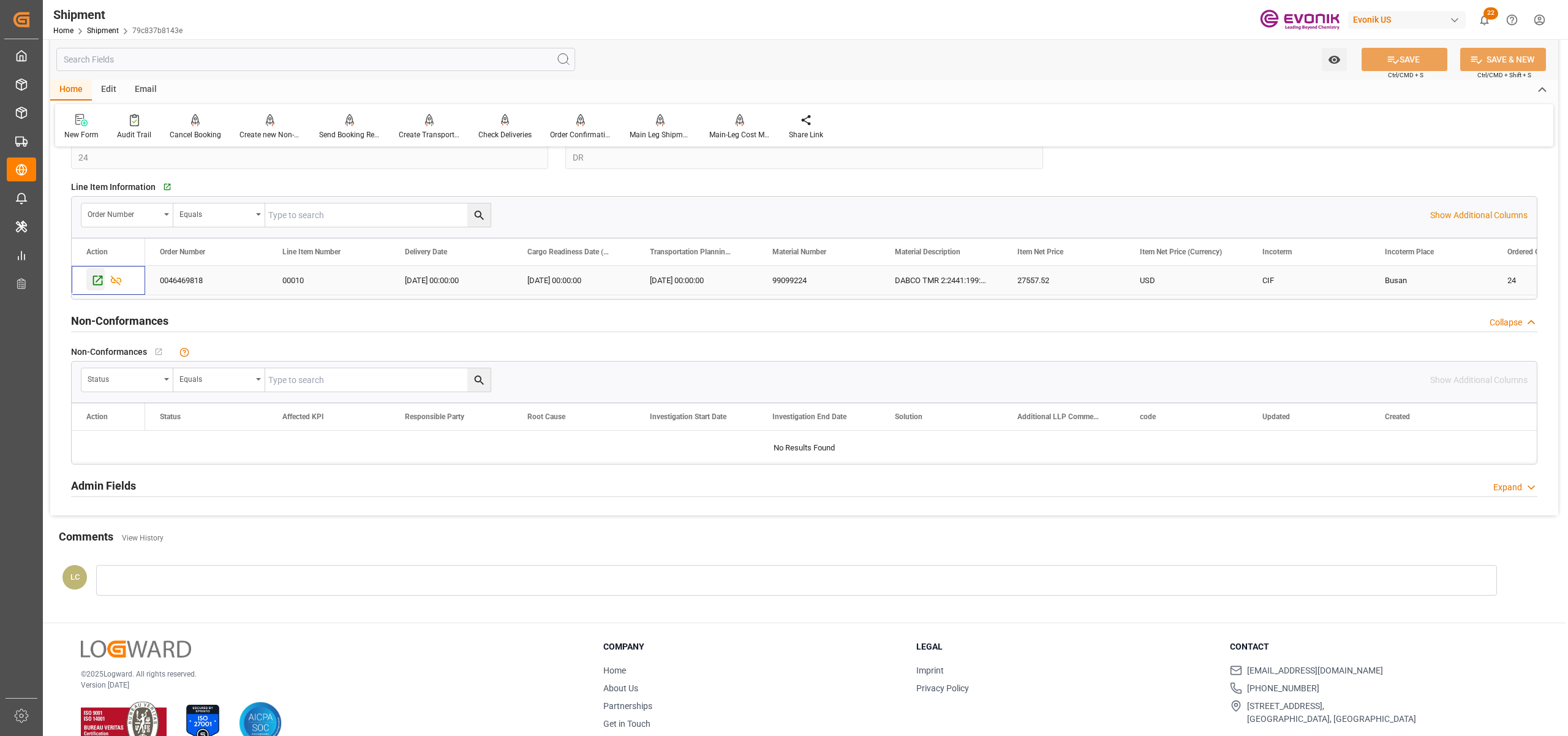
click at [96, 284] on icon "Press SPACE to select this row." at bounding box center [97, 280] width 13 height 13
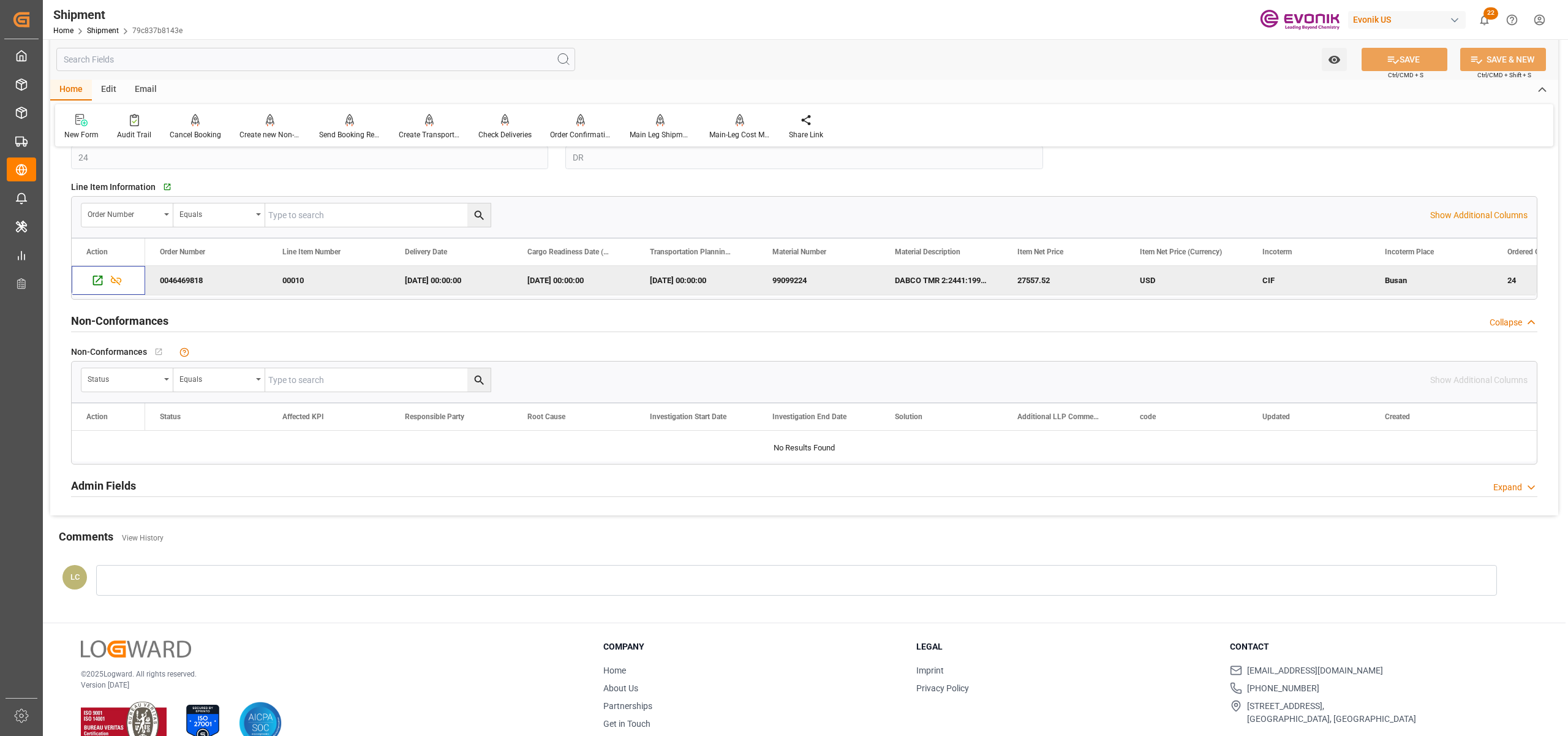
click at [231, 56] on input "text" at bounding box center [315, 59] width 519 height 23
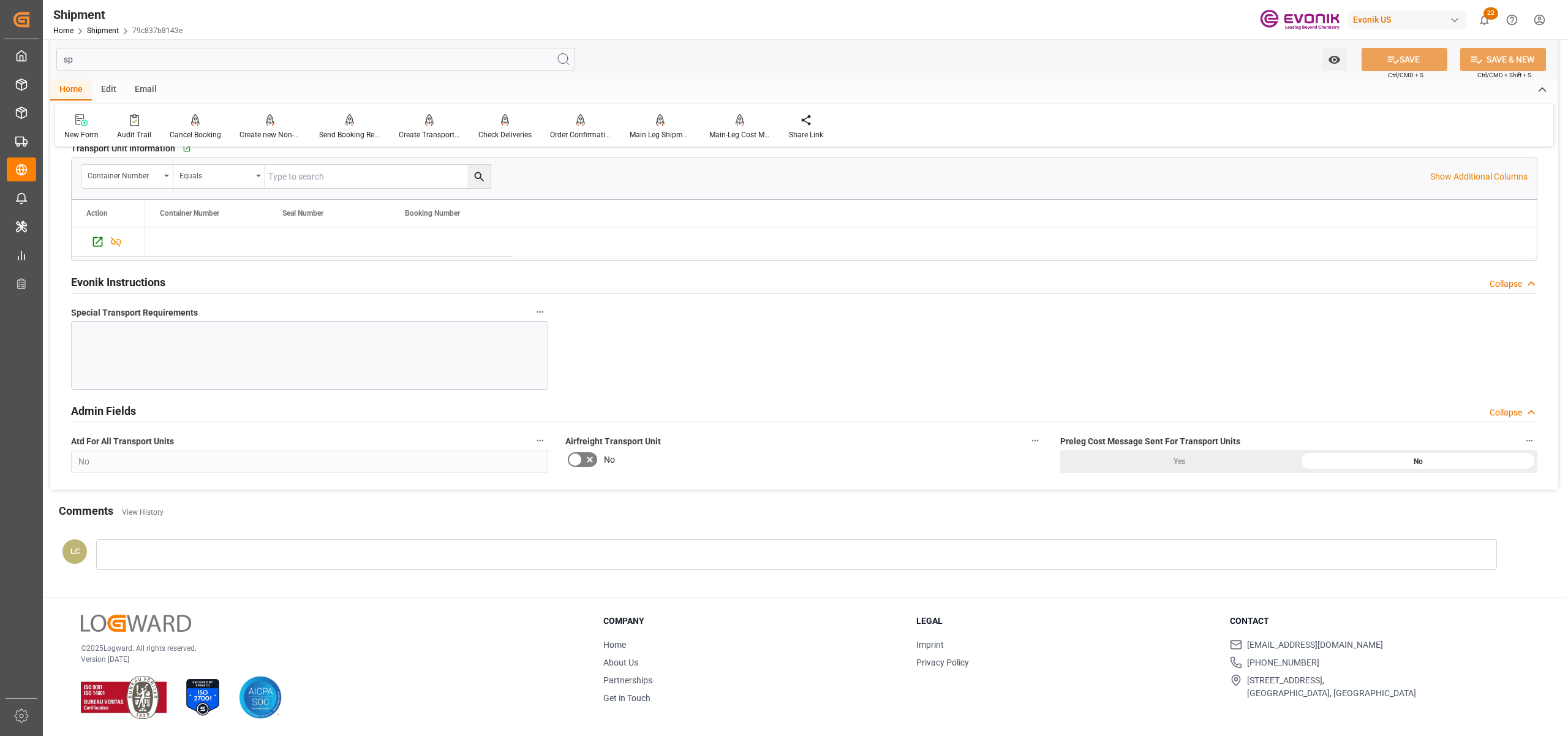
scroll to position [0, 0]
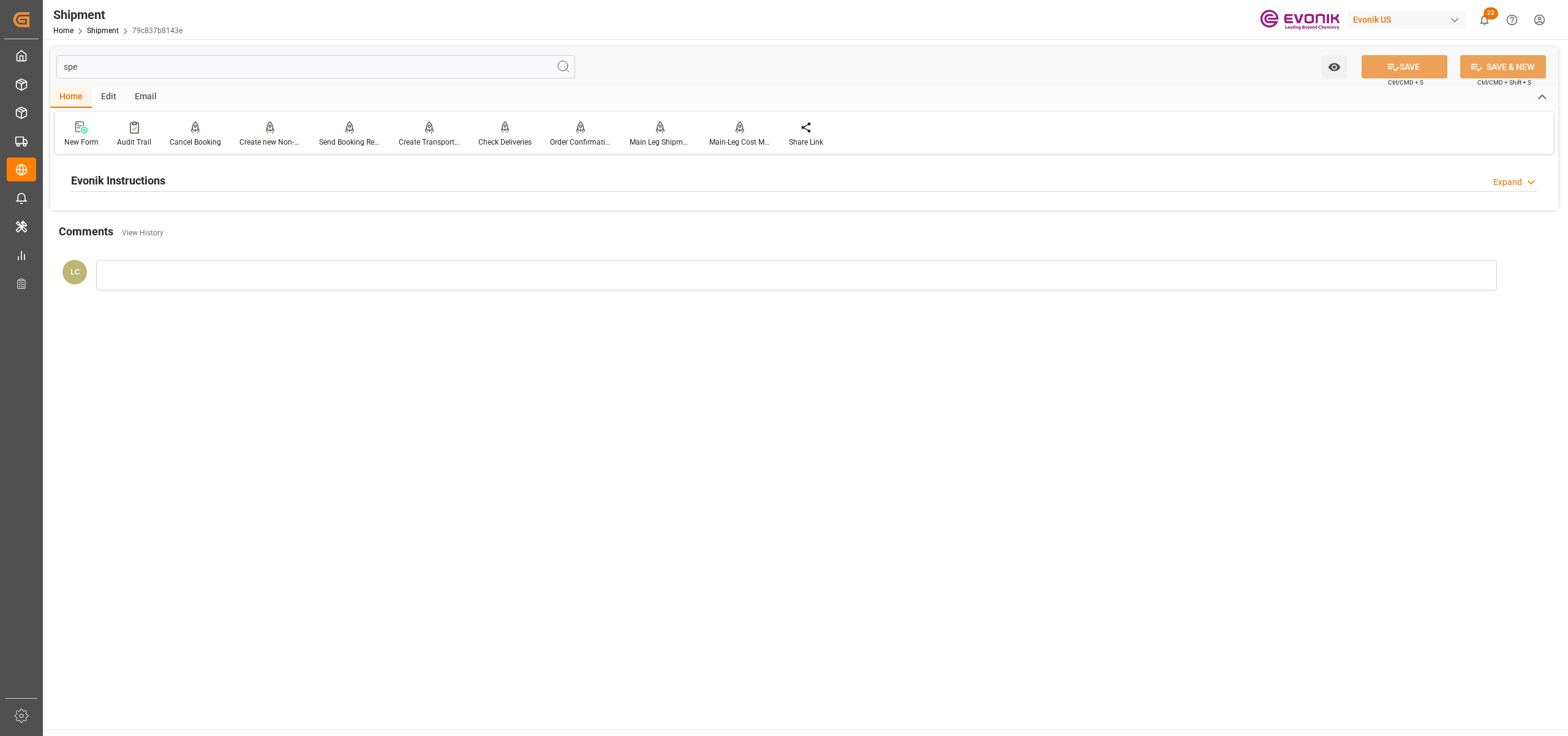
type input "spe"
click at [405, 182] on div "Evonik Instructions Expand" at bounding box center [803, 180] width 1466 height 23
click at [384, 253] on div at bounding box center [309, 253] width 478 height 69
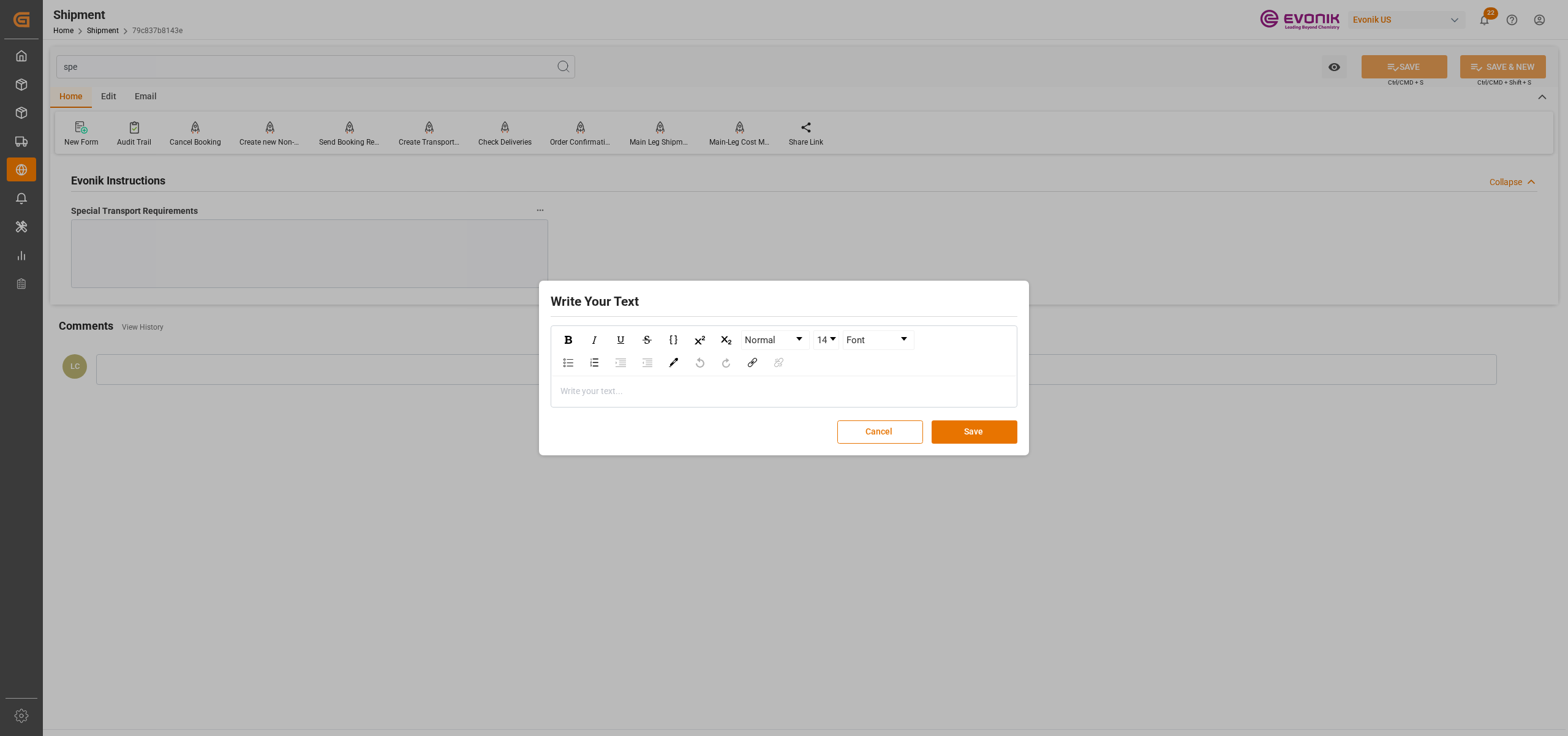
click at [650, 390] on div "rdw-editor" at bounding box center [784, 391] width 447 height 13
click at [962, 423] on button "Save" at bounding box center [974, 432] width 86 height 23
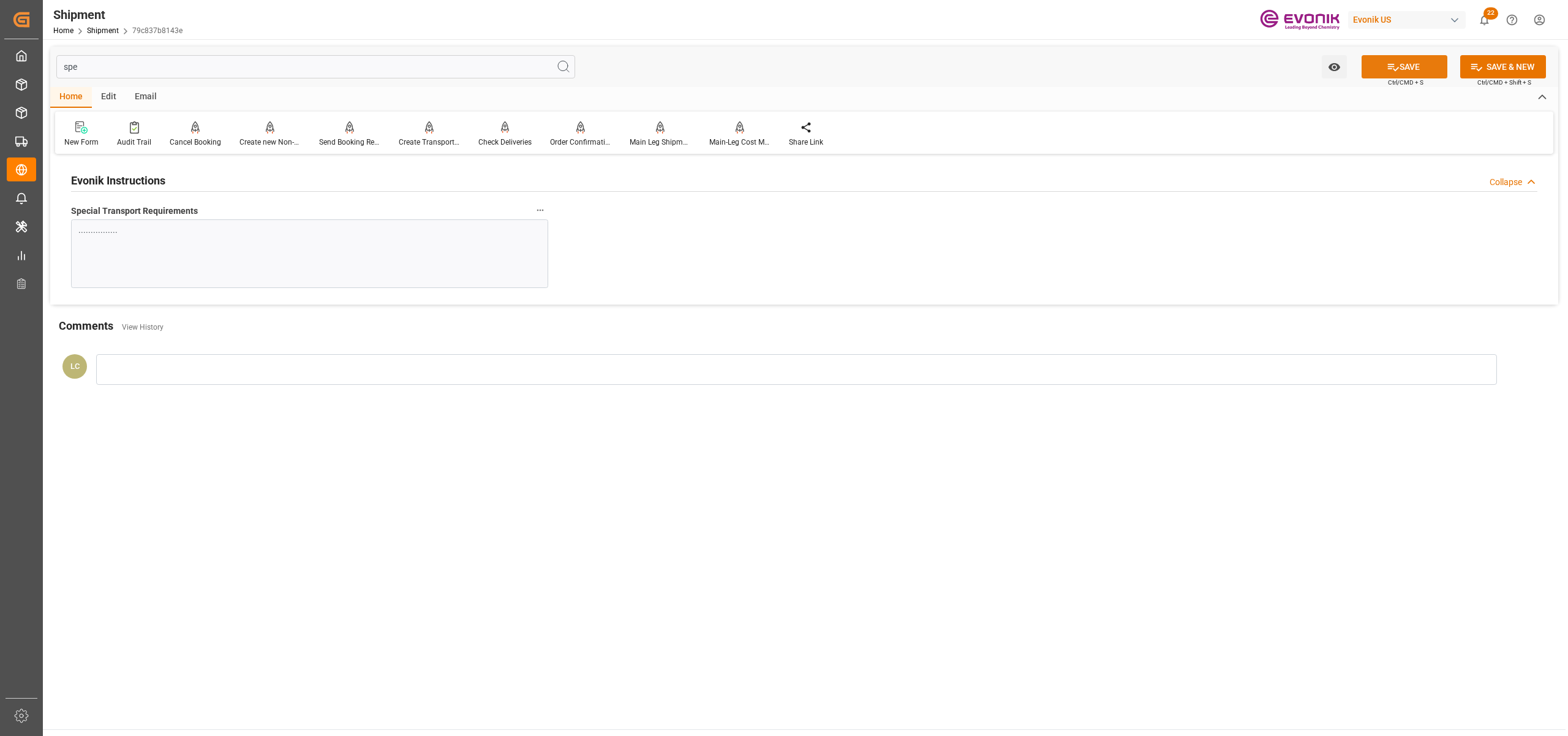
click at [1377, 74] on button "SAVE" at bounding box center [1404, 67] width 86 height 23
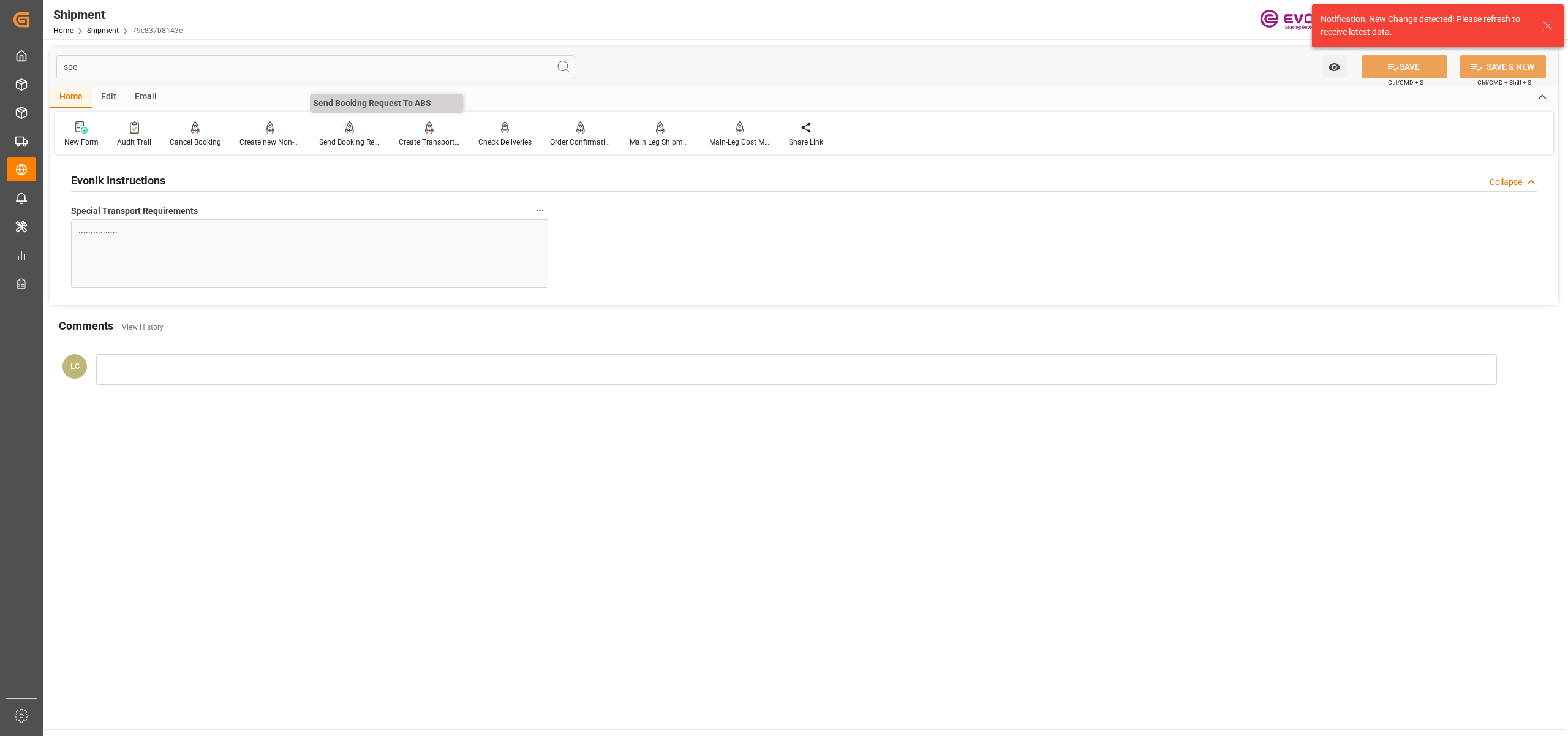
click at [336, 132] on div at bounding box center [349, 127] width 61 height 13
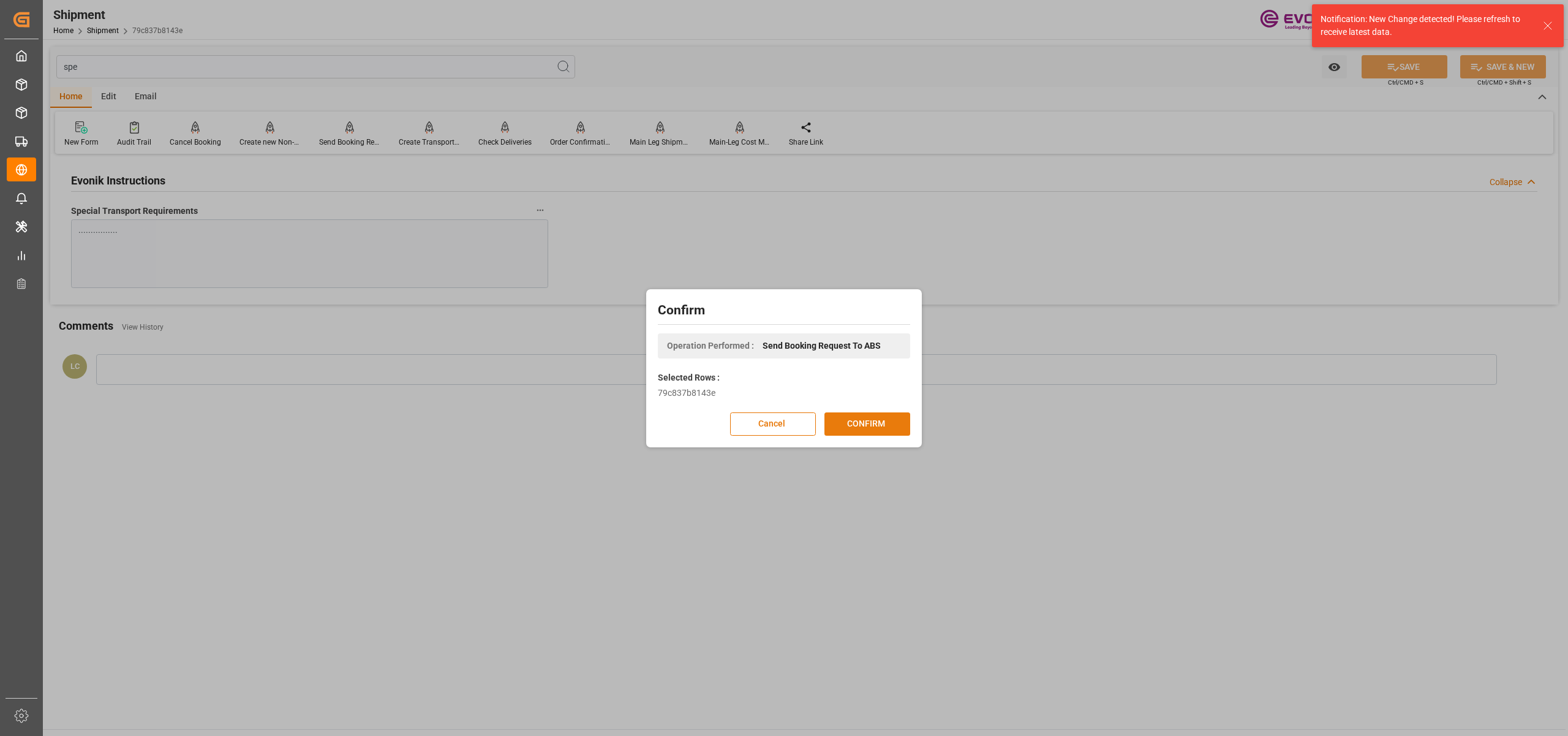
click at [885, 426] on button "CONFIRM" at bounding box center [867, 424] width 86 height 23
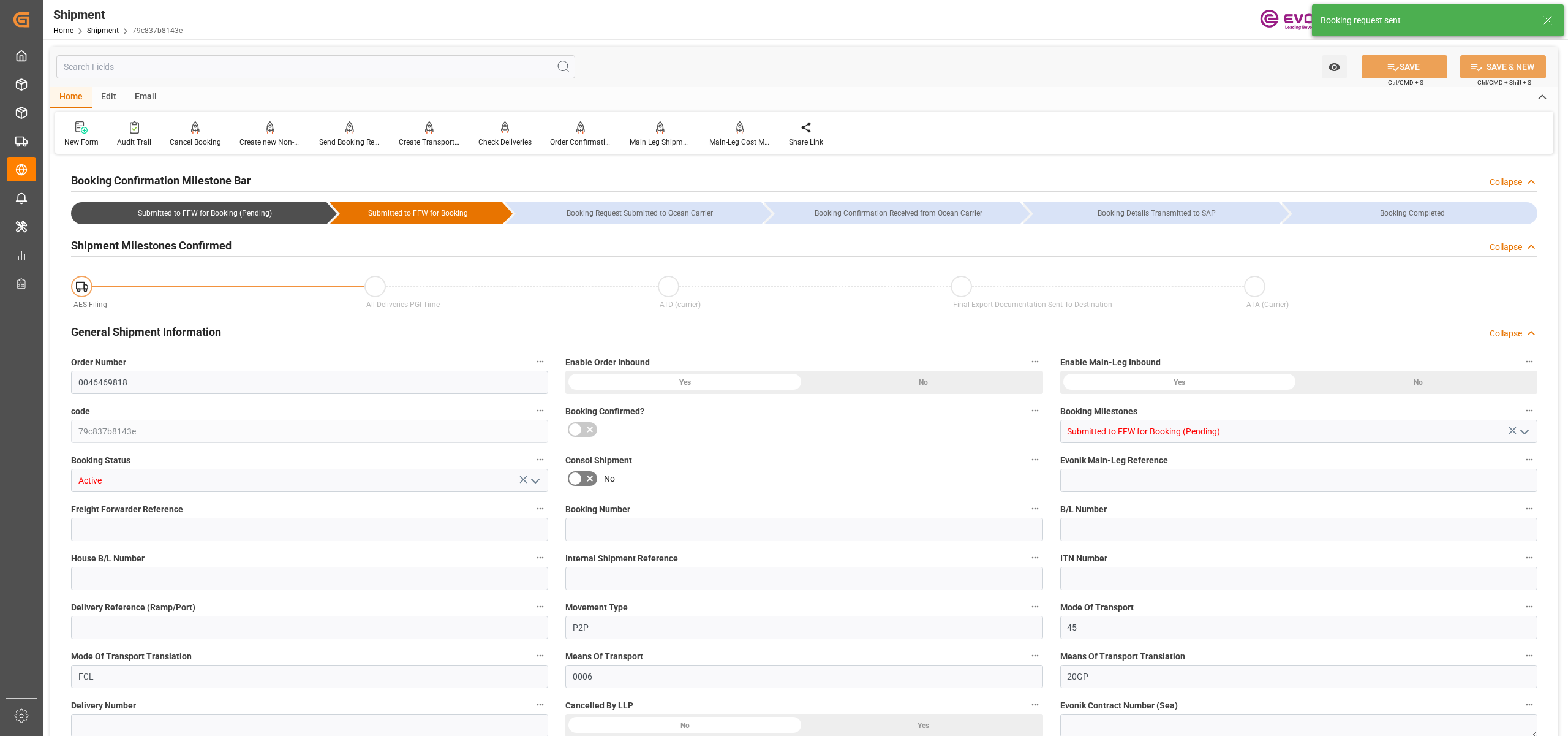
type input "ZIM"
type input "ZIM Integrated Shipping Services Ltd."
type input "6"
type input "120"
type input "5299.2"
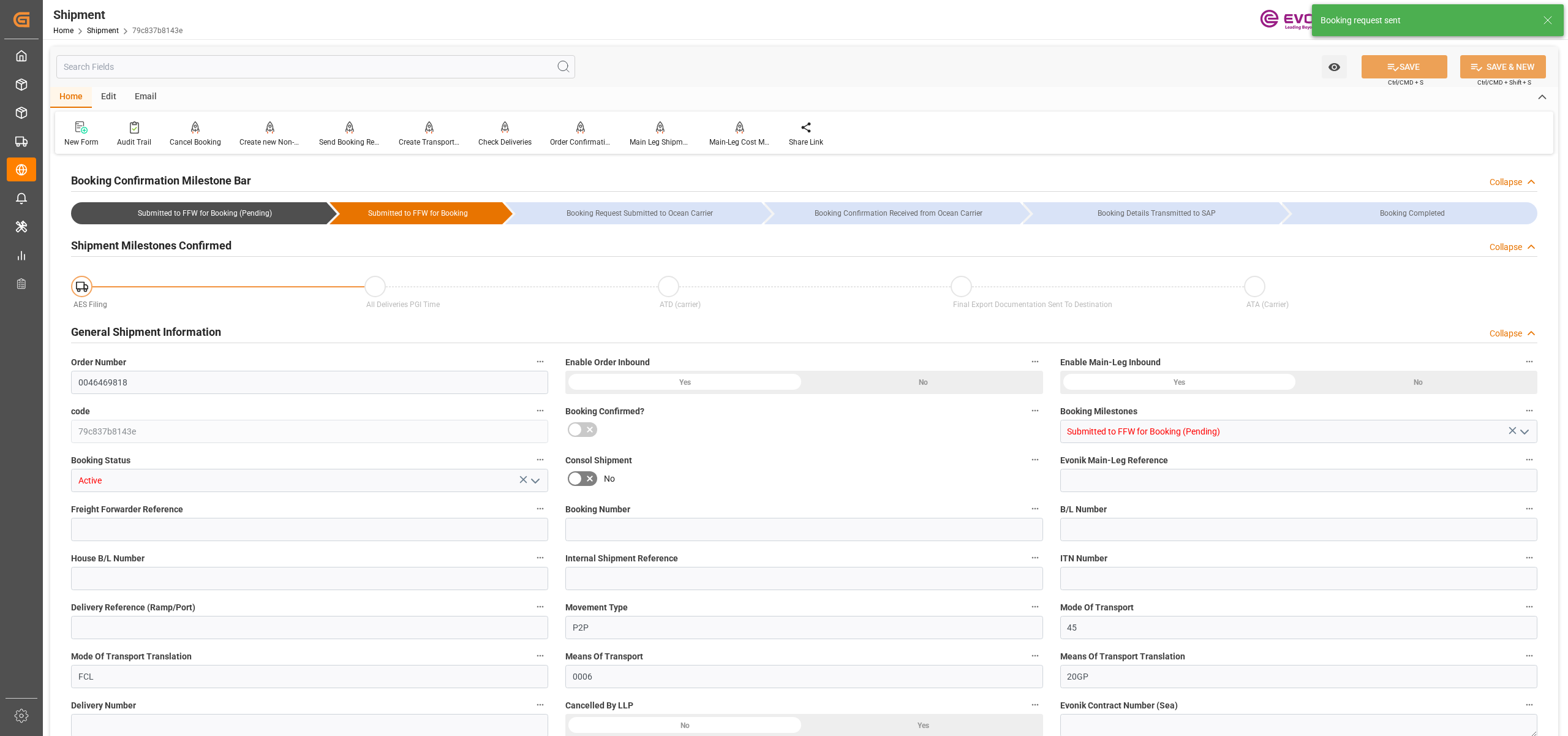
type input "7.9767"
type input "USHOU"
type input "KRPUS"
type input "9393321"
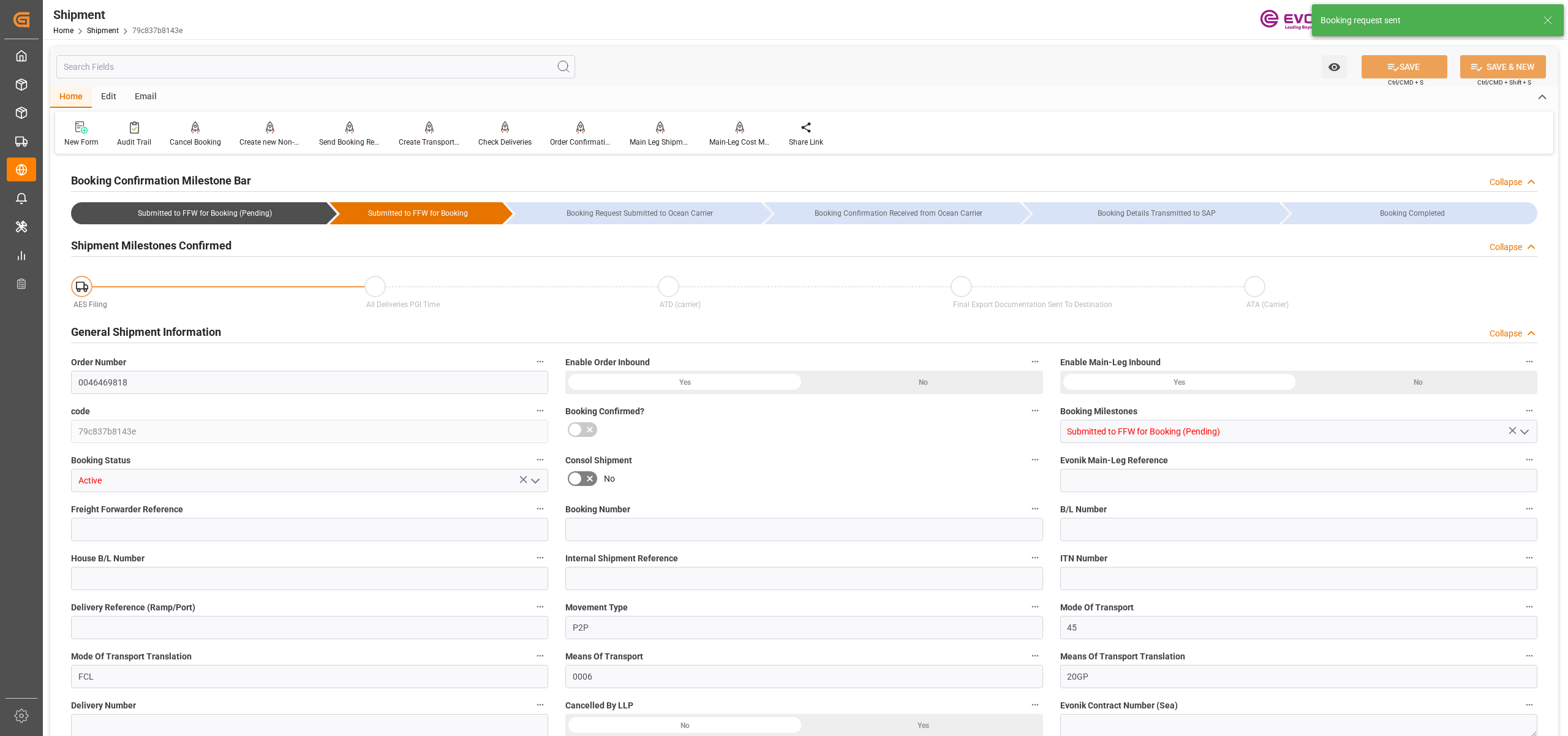
type input "2177"
type input "524"
type input "0"
type input "24"
type input "DR"
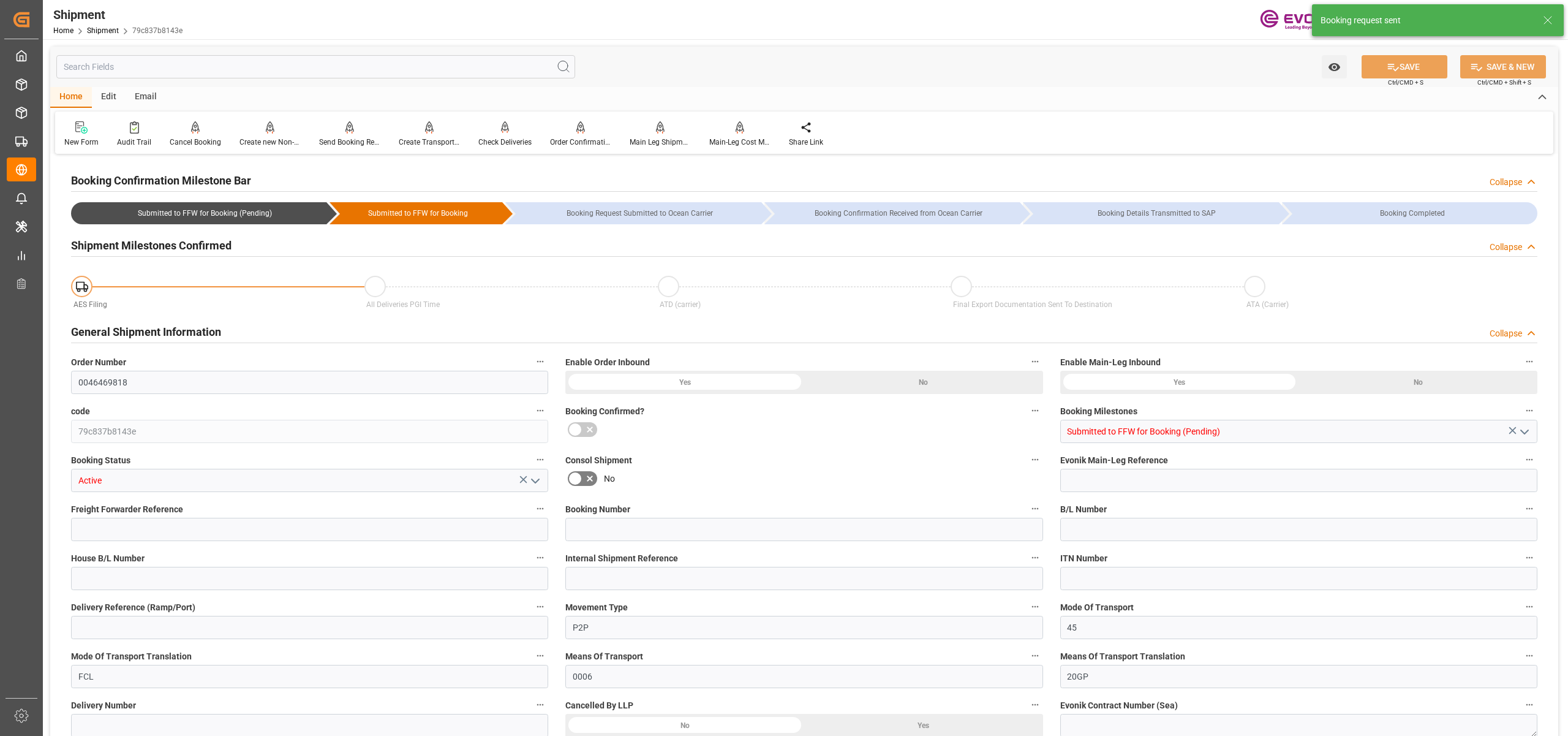
type input "0"
type input "ZIM"
type input "ZIM Integrated Shipping Services Ltd."
type input "[DATE] 00:00"
type input "04.11.2025 00:00"
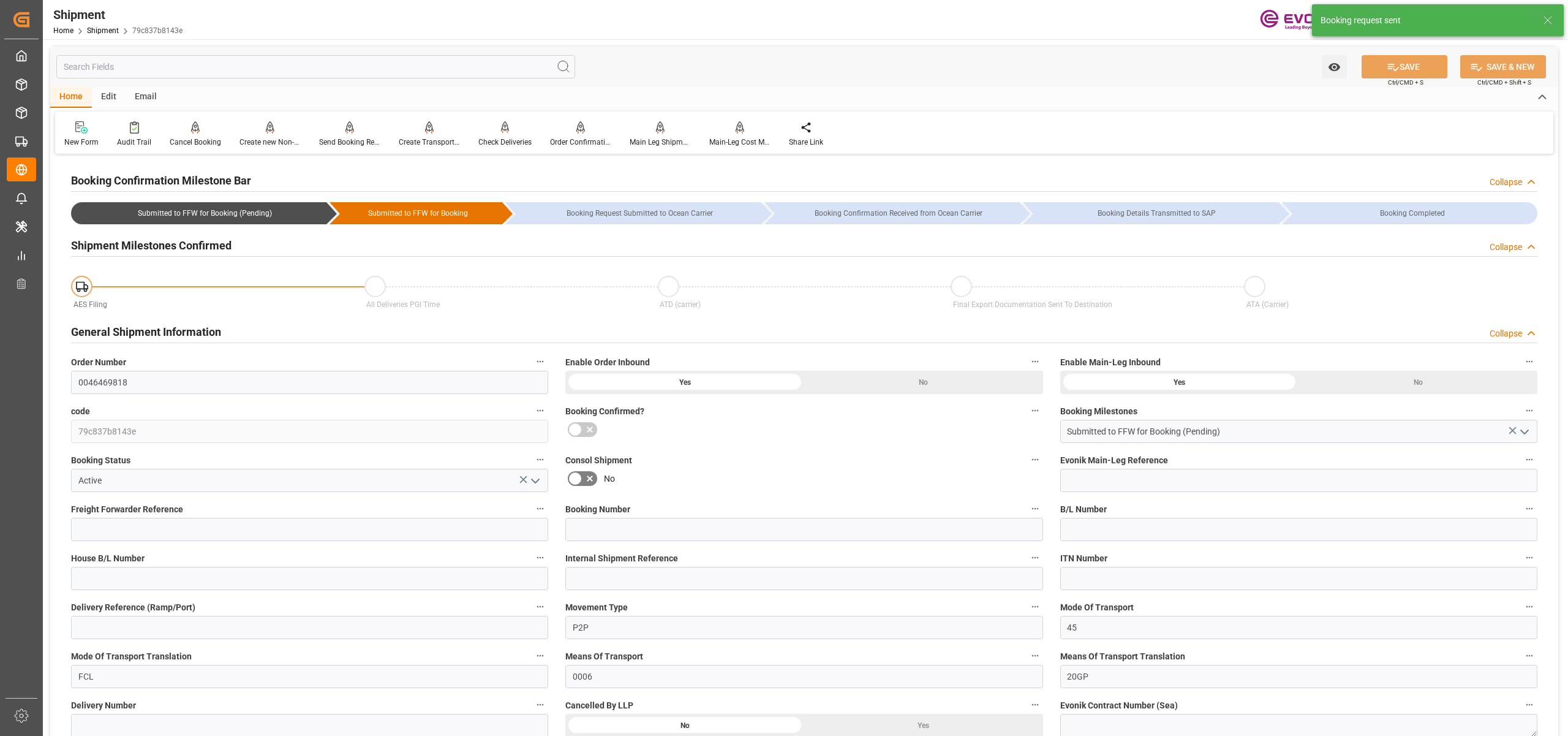
type input "04.09.2025 00:00"
type input "01.11.2025"
type input "25.08.2025 04:19"
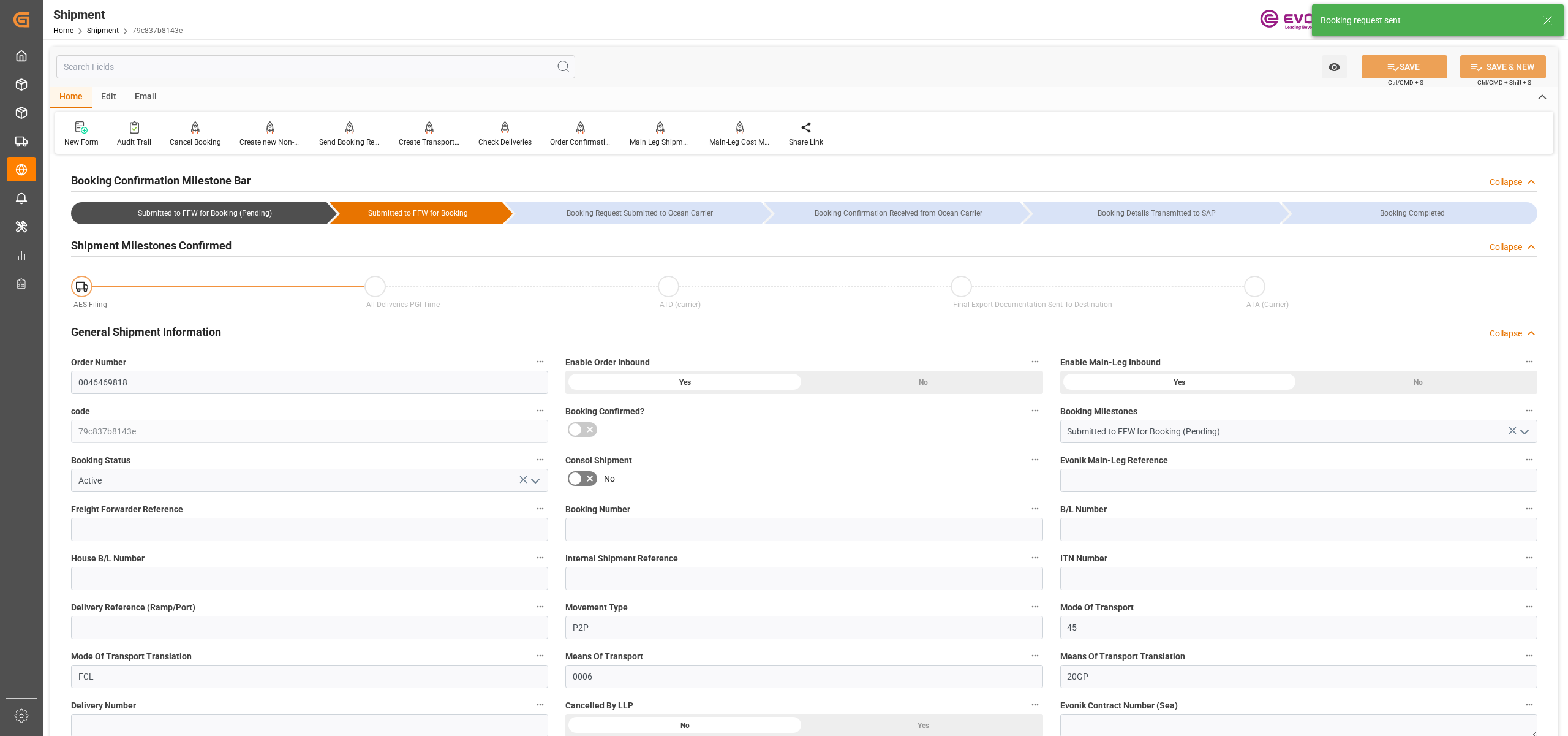
type input "25.08.2025 04:19"
type input "25.08.2025 04:15"
type input "25.08.2025 04:19"
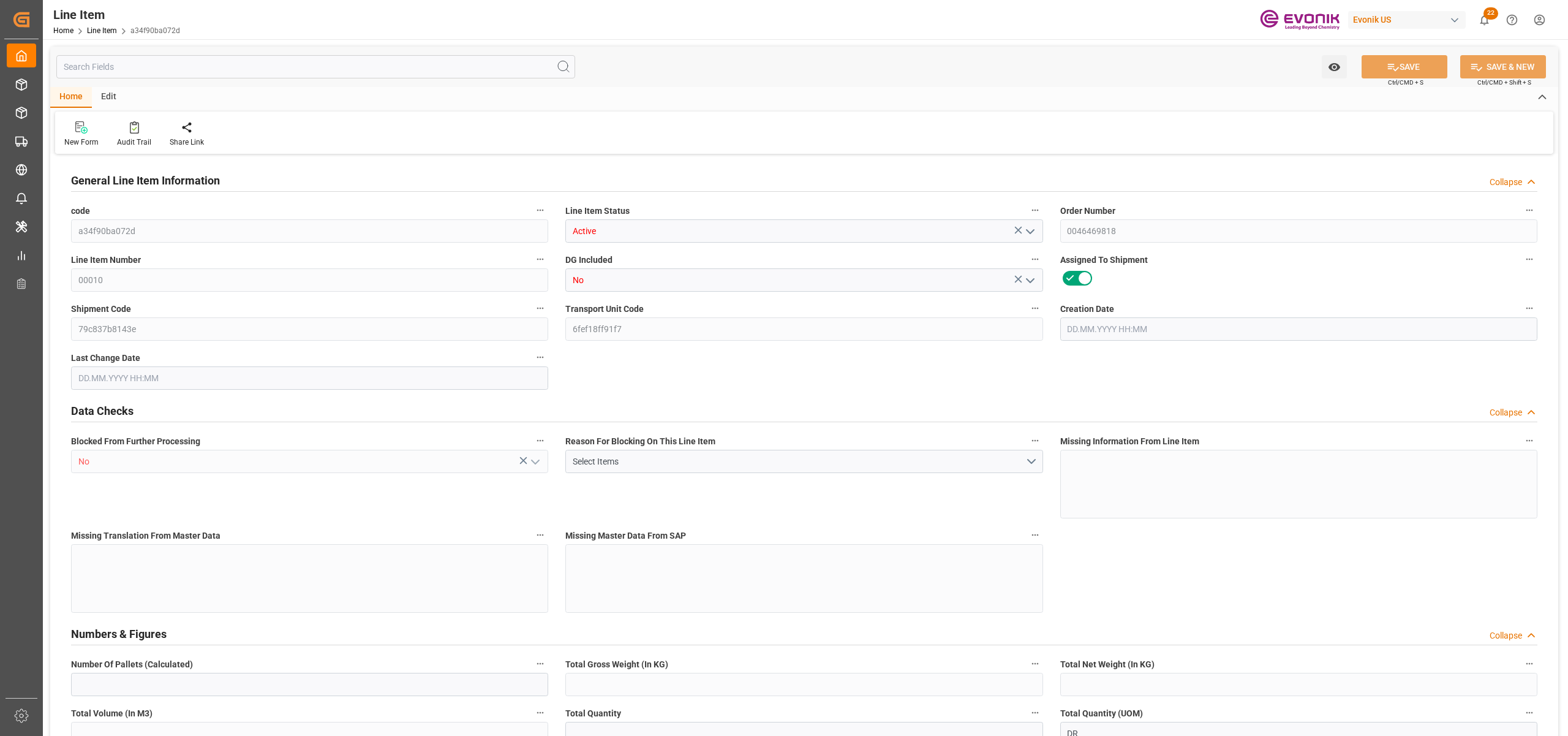
type input "6"
type input "5179.2"
type input "4776"
type input "6.9009"
type input "24"
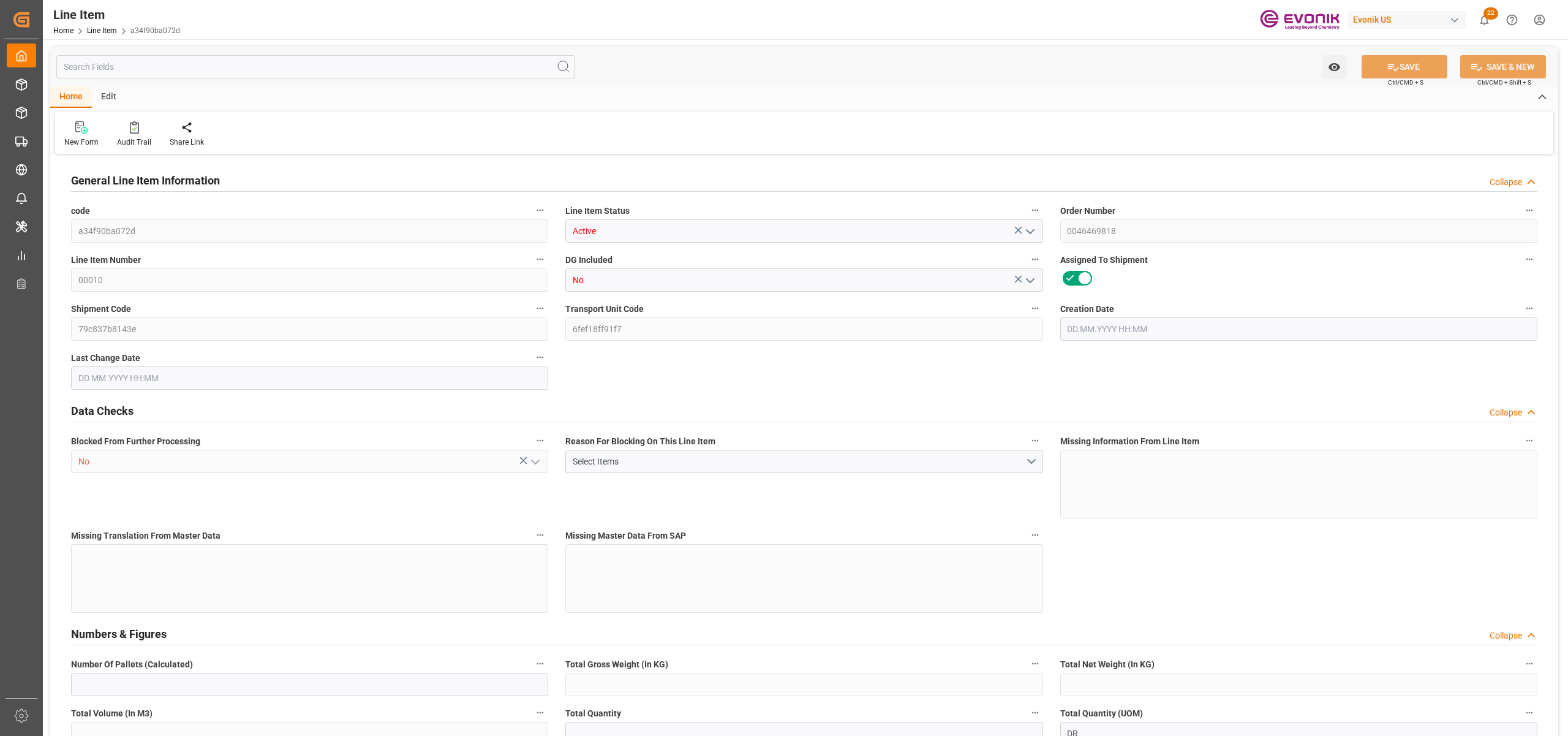
type input "27557.52"
type input "24"
type input "5179.2"
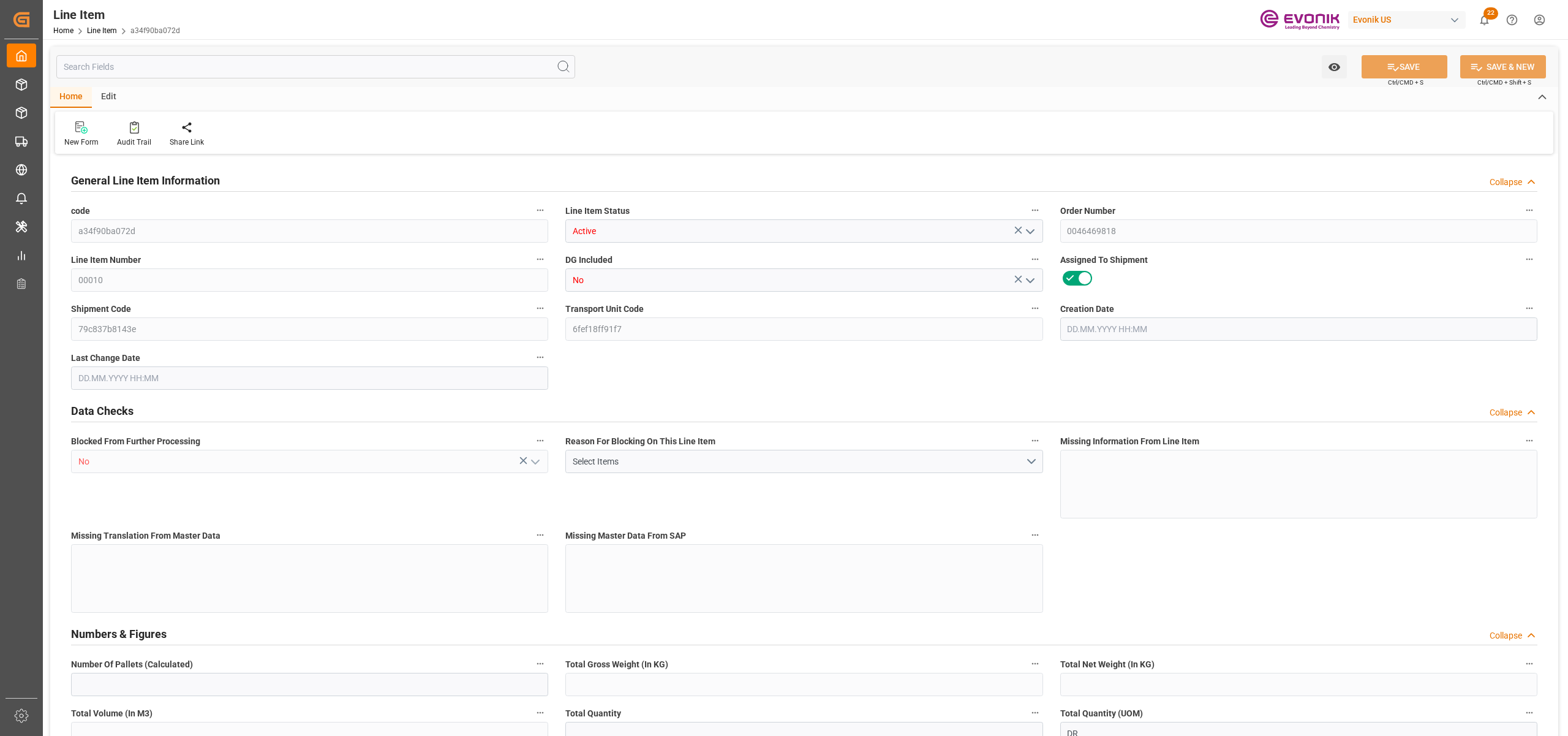
type input "5299.2"
type input "4776"
type input "6.9009"
type input "6900.888"
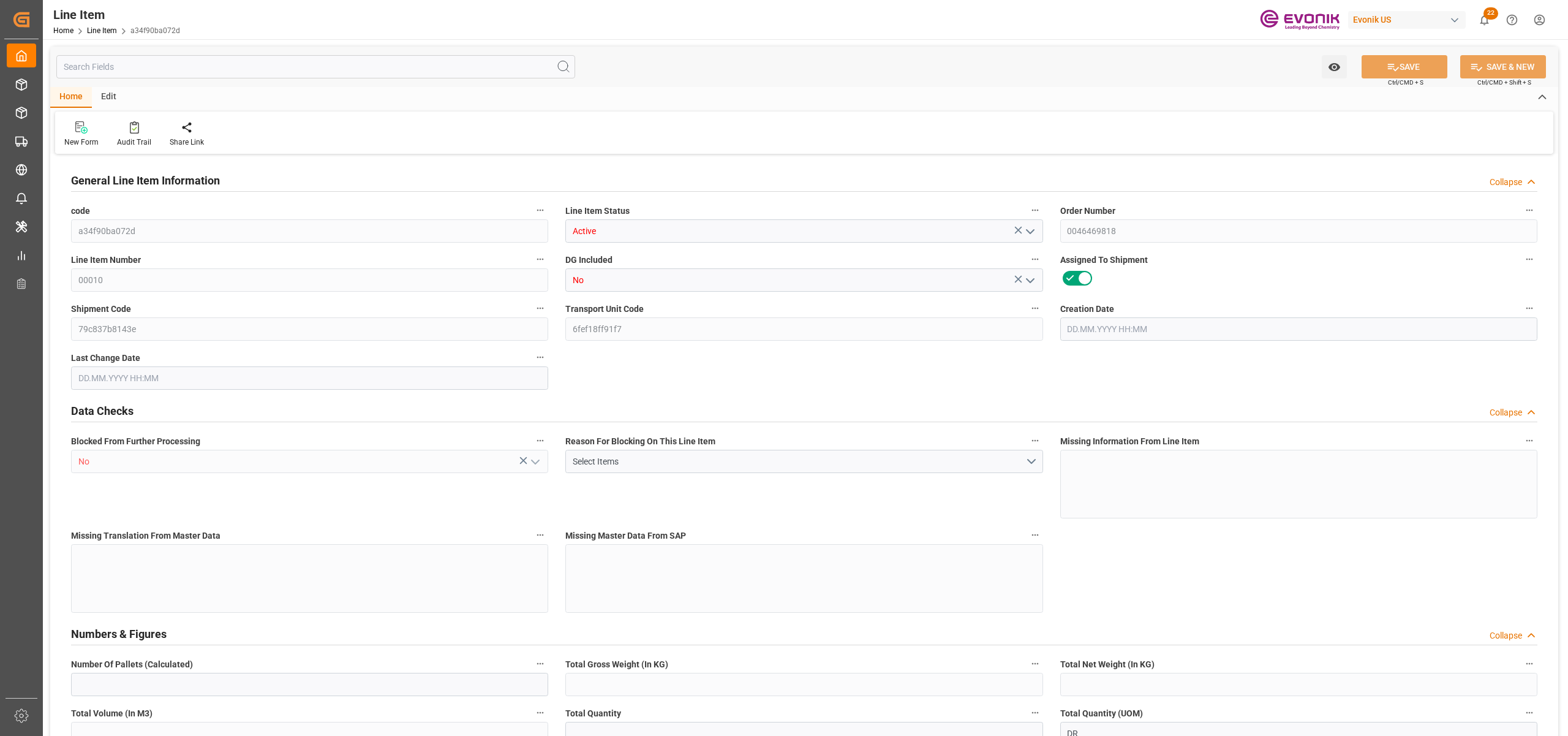
type input "0"
type input "[DATE] 10:35"
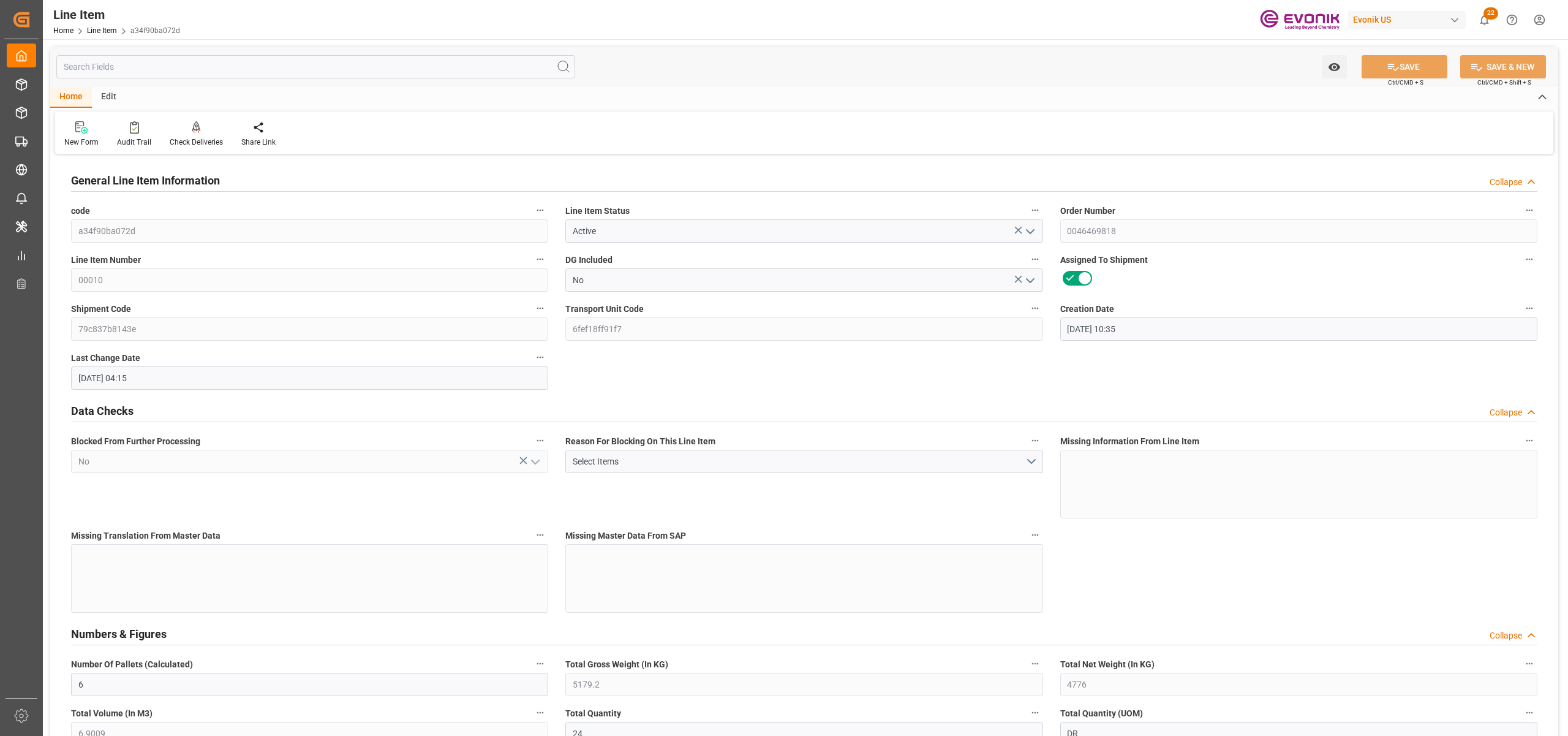
type input "[DATE] 04:15"
type input "[DATE]"
click at [196, 67] on input "text" at bounding box center [315, 67] width 519 height 23
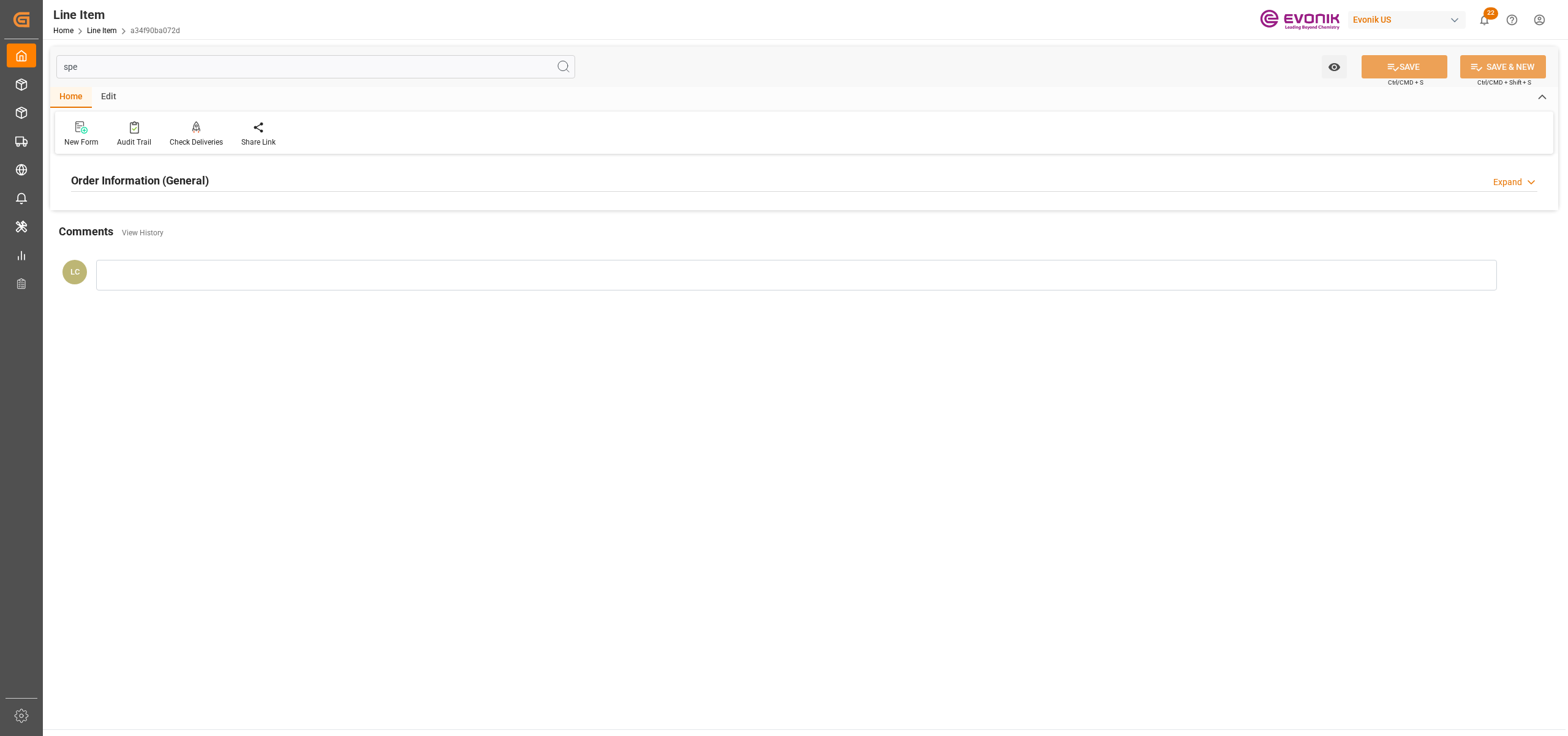
type input "spe"
click at [361, 177] on div "Order Information (General) Expand" at bounding box center [803, 180] width 1466 height 23
click at [335, 247] on div at bounding box center [309, 253] width 478 height 69
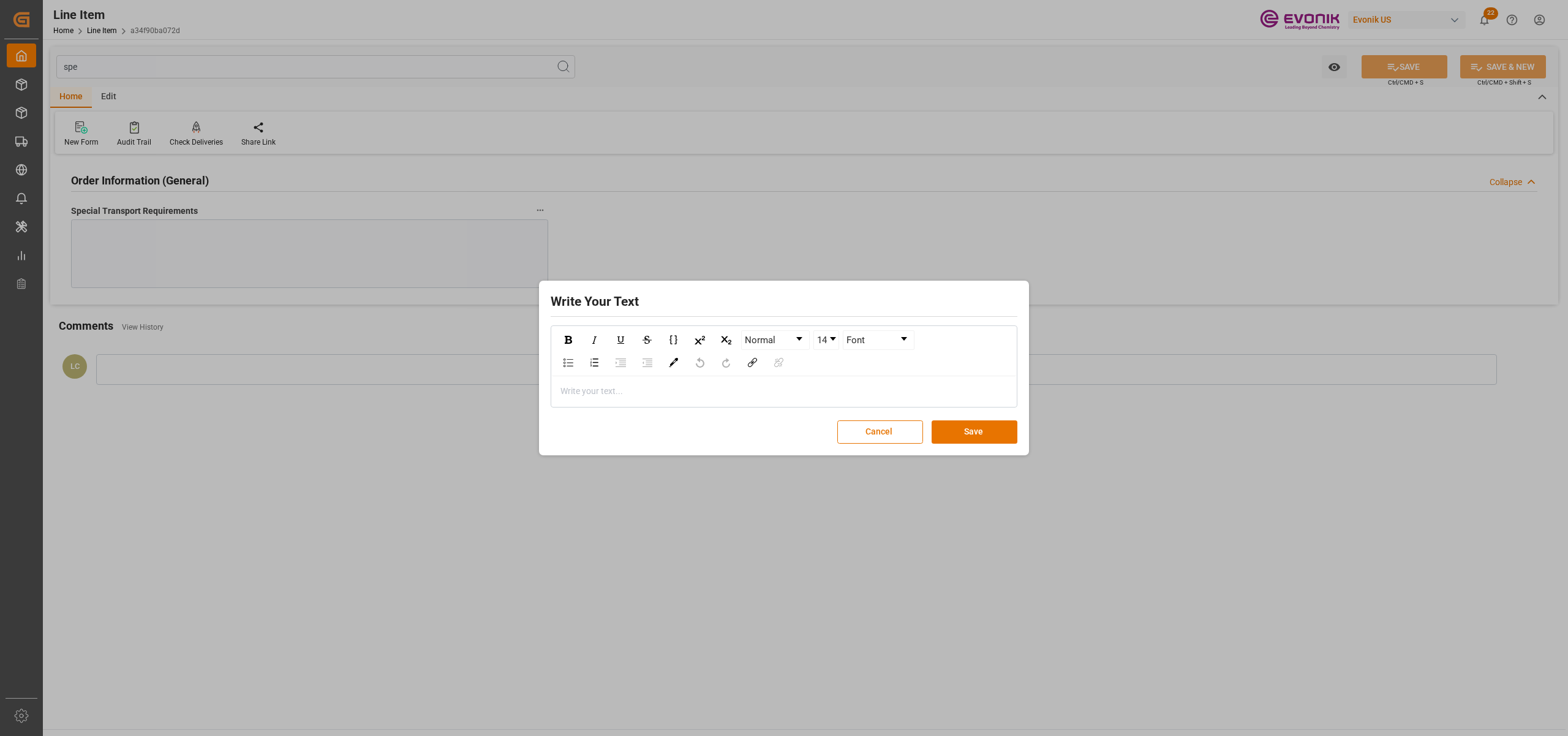
click at [598, 391] on div "rdw-editor" at bounding box center [784, 391] width 447 height 13
click at [986, 431] on button "Save" at bounding box center [974, 432] width 86 height 23
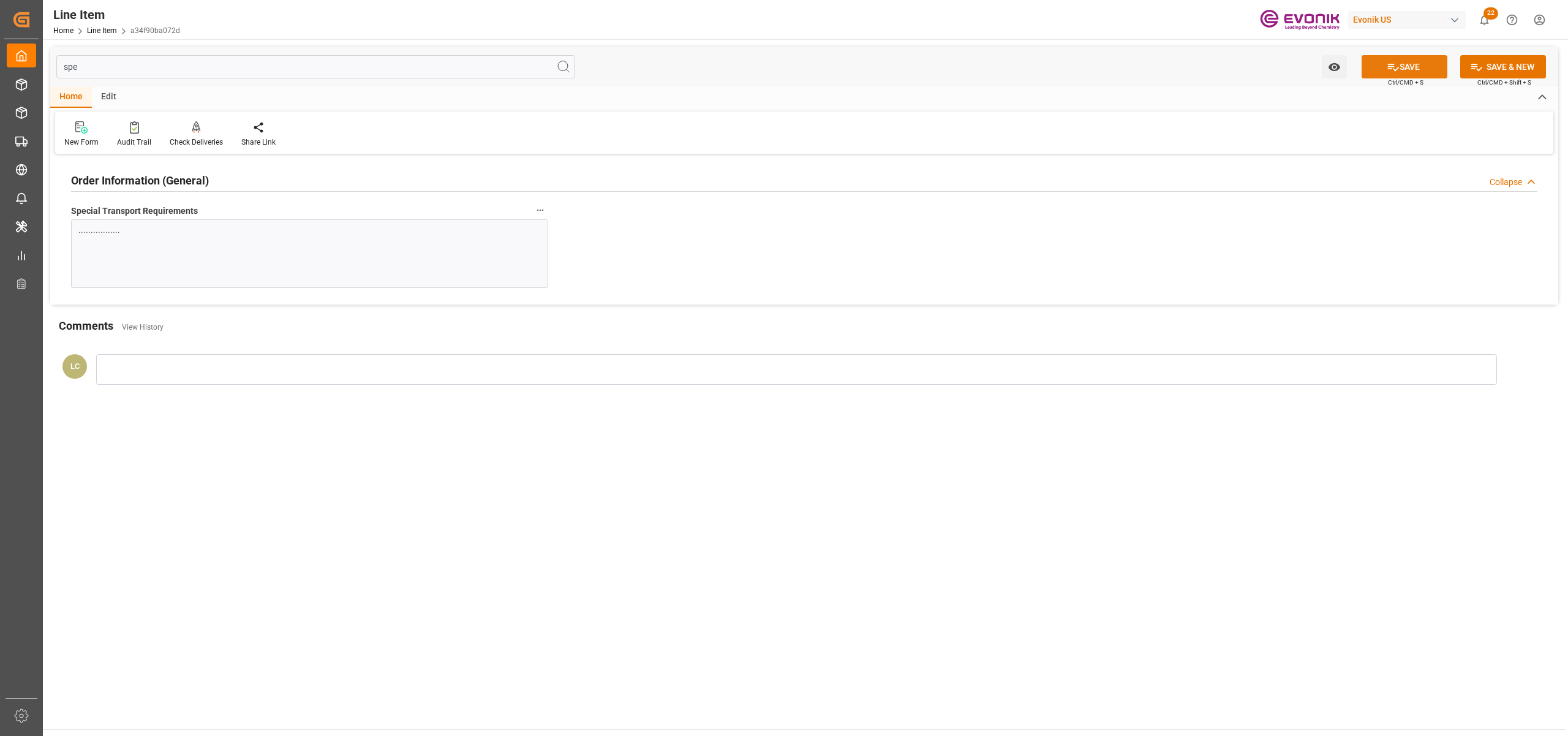
click at [1407, 62] on button "SAVE" at bounding box center [1404, 67] width 86 height 23
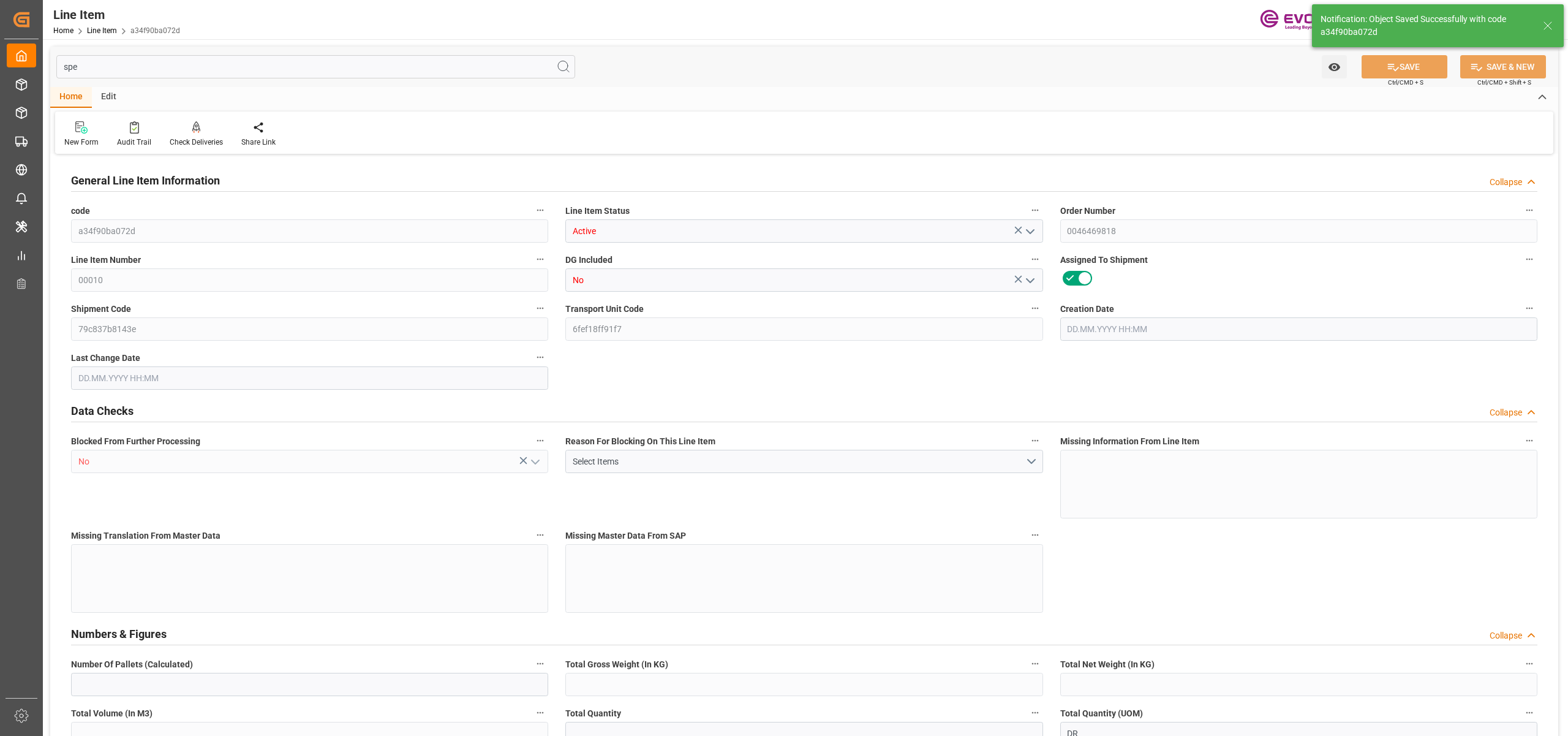
type input "6"
type input "5179.2"
type input "4776"
type input "6.9009"
type input "24"
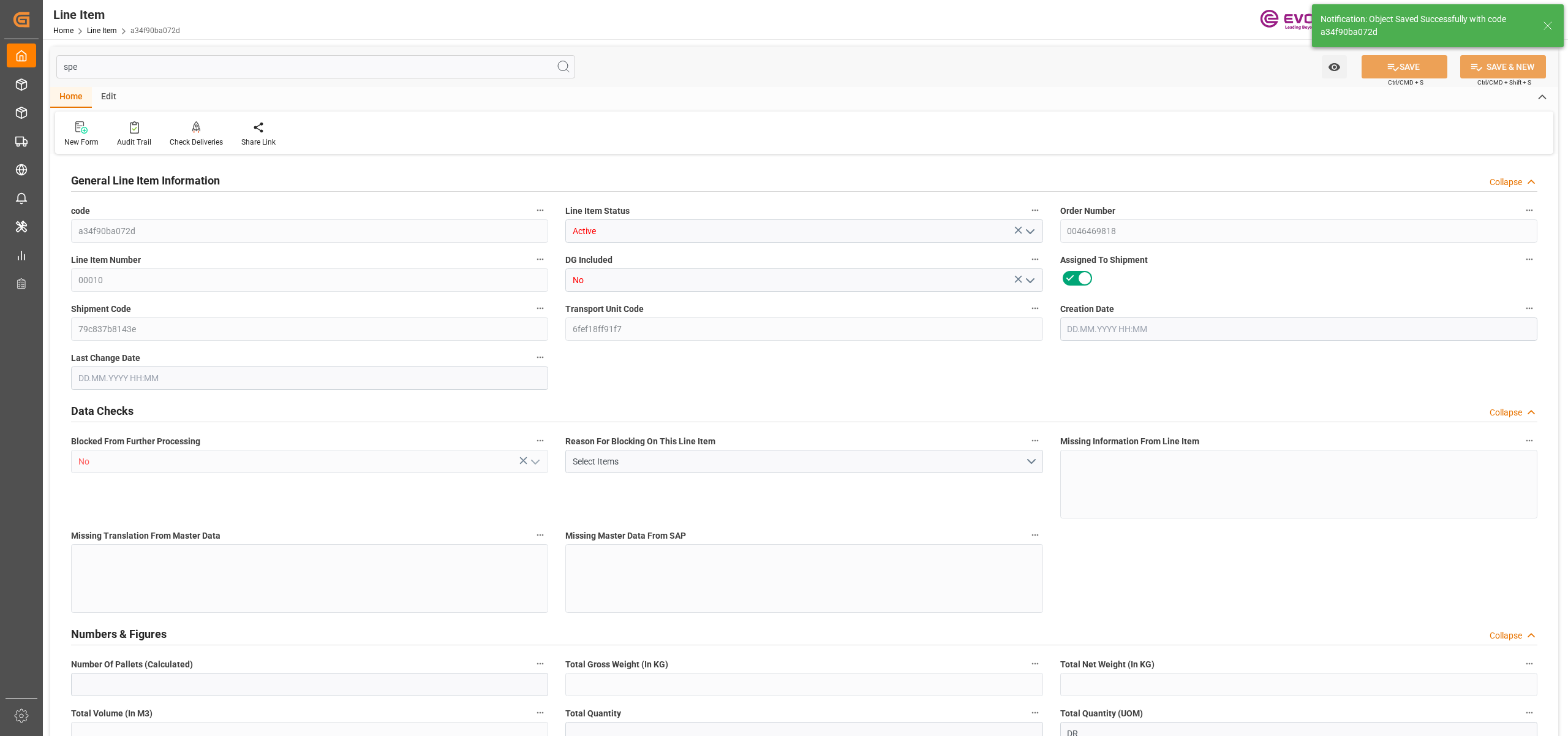
type input "27557.52"
type input "24"
type input "5179.2"
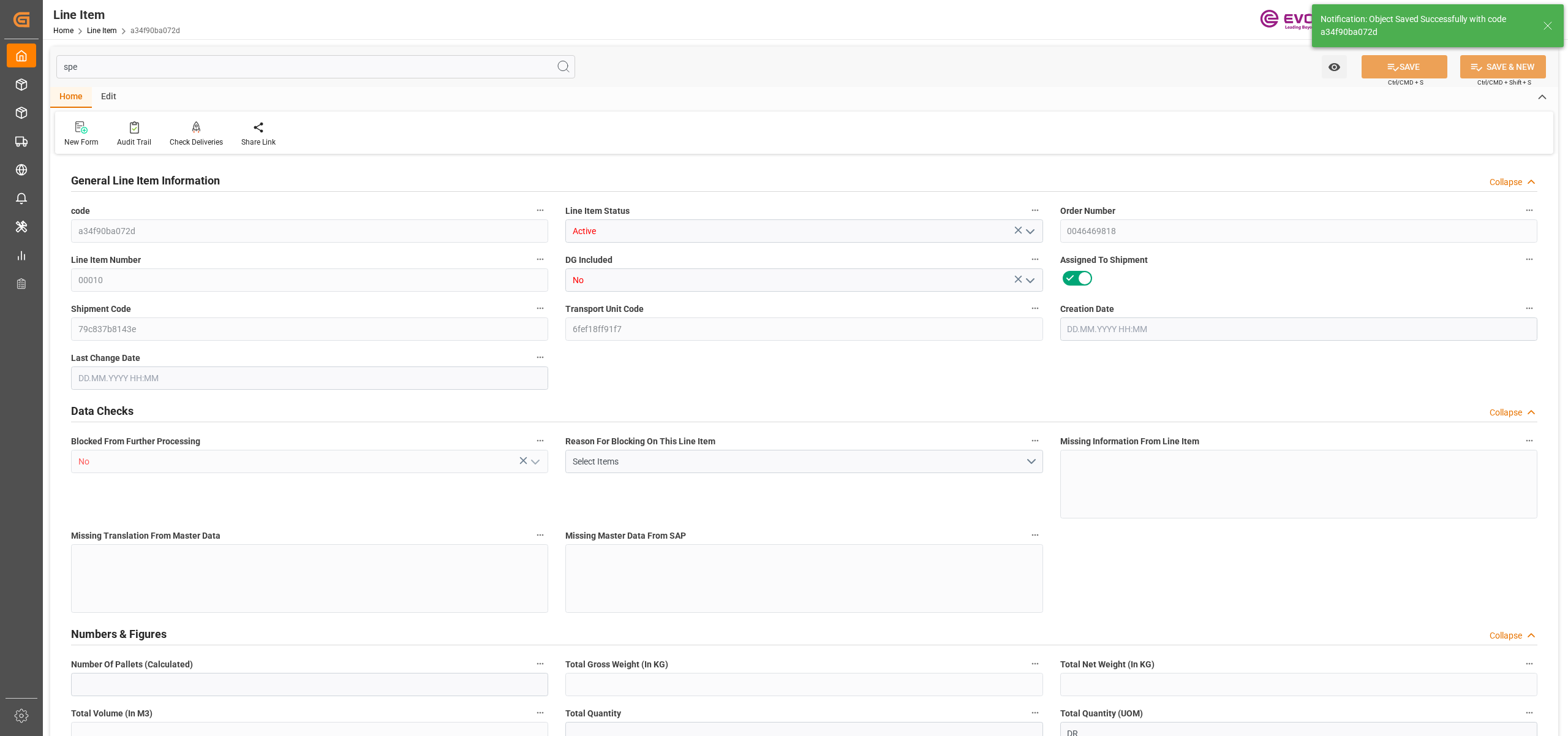
type input "5299.2"
type input "4776"
type input "6.9009"
type input "6900.888"
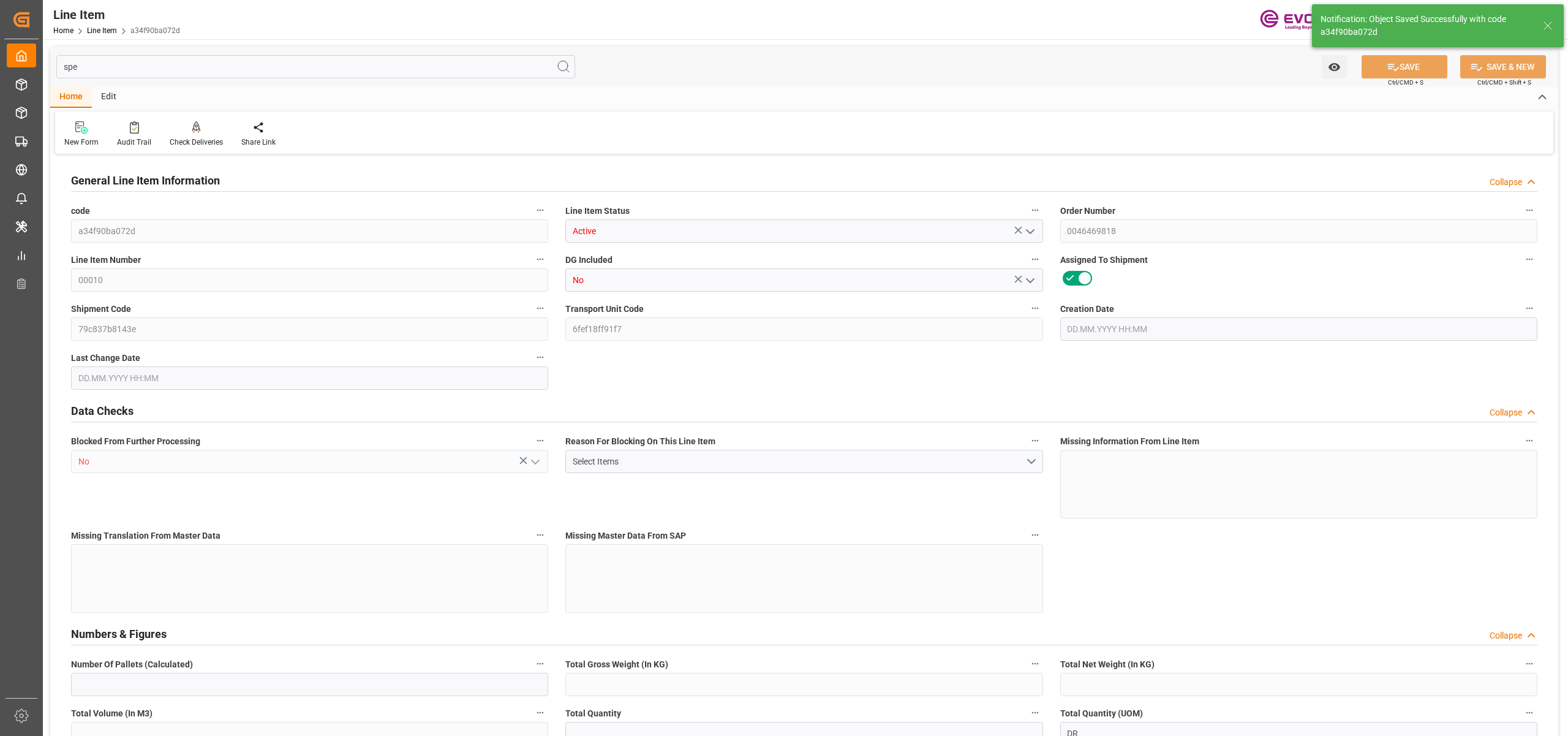
type input "0"
type input "[DATE] 10:35"
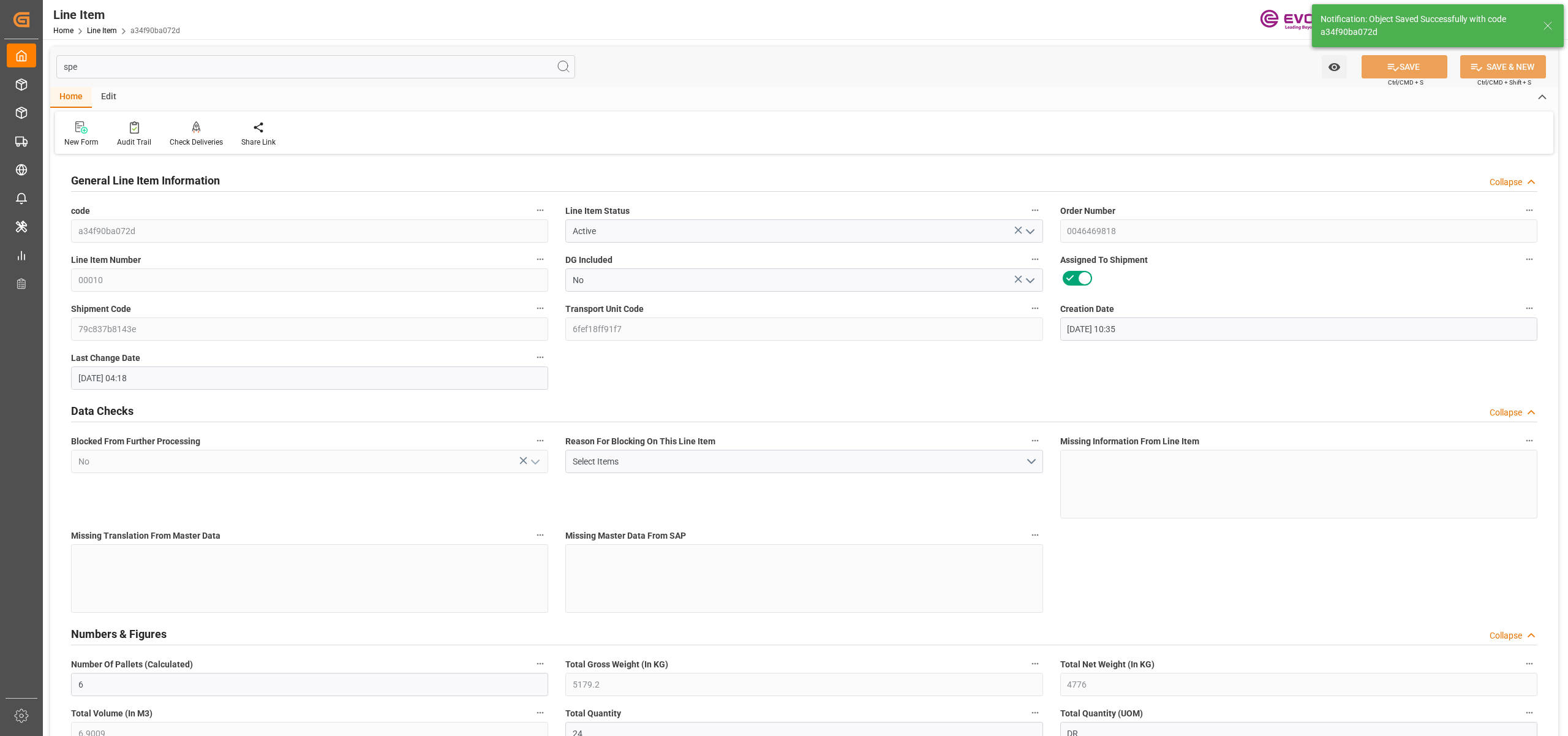
type input "[DATE] 04:18"
type input "[DATE]"
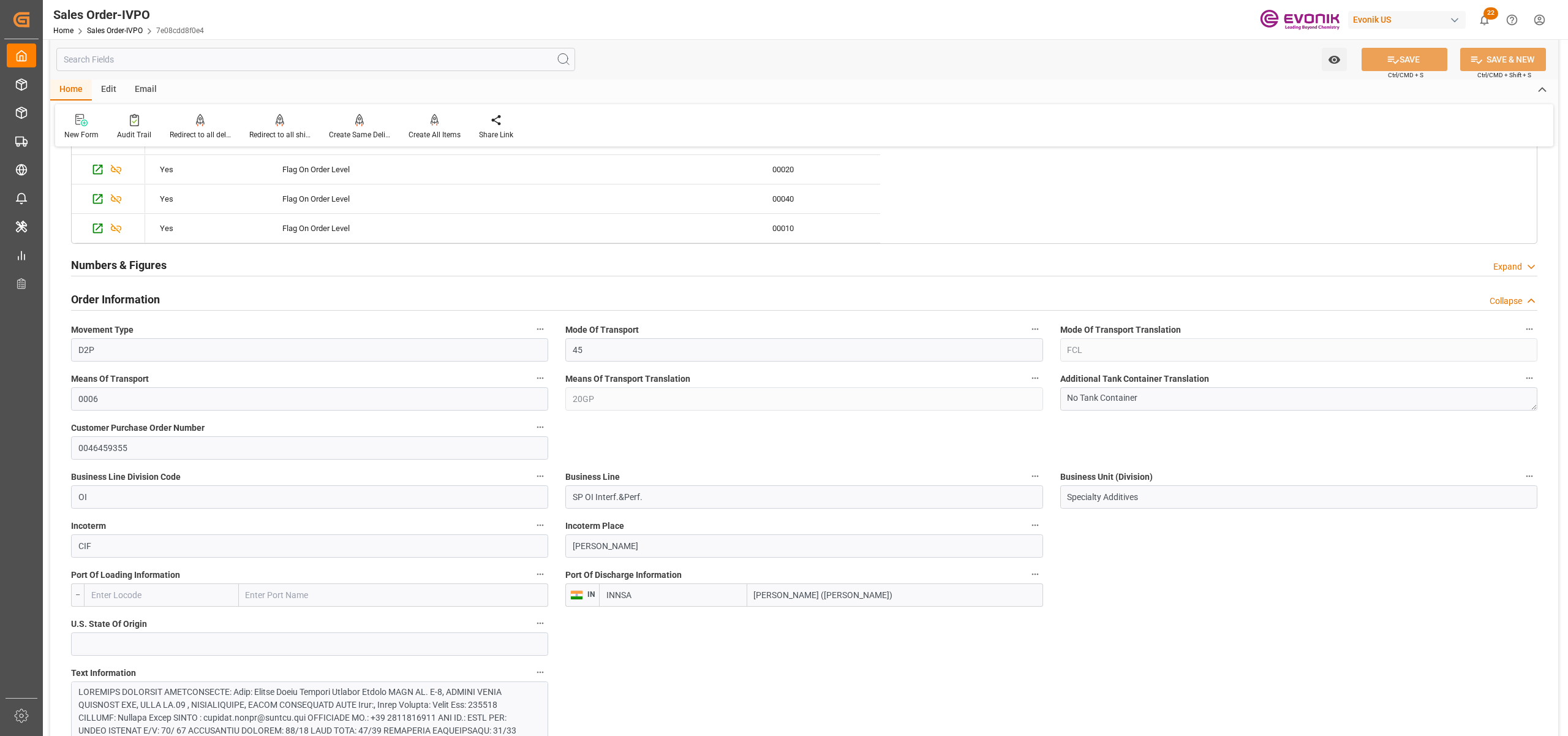
scroll to position [817, 0]
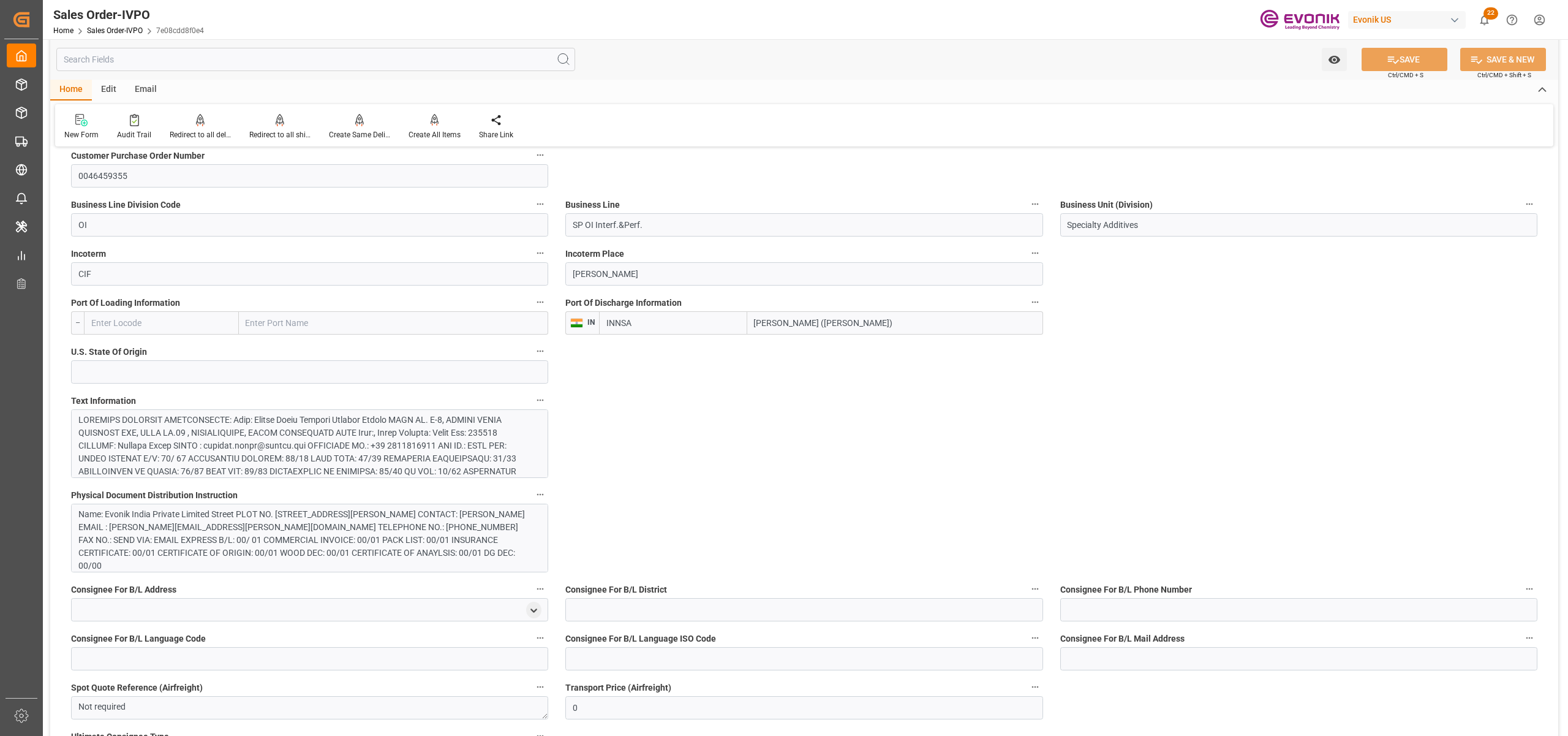
click at [442, 450] on div at bounding box center [303, 548] width 450 height 270
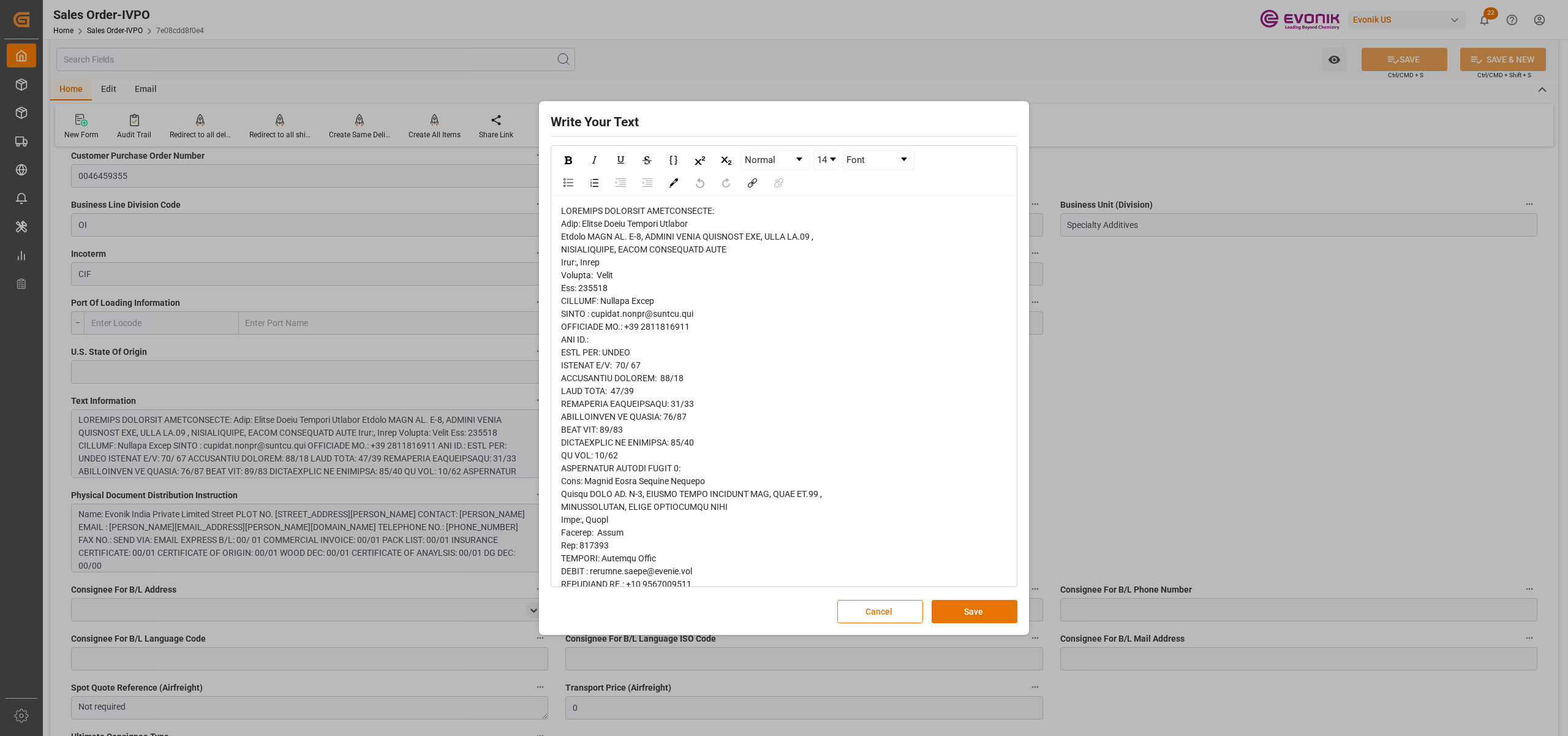
drag, startPoint x: 569, startPoint y: 221, endPoint x: 600, endPoint y: 221, distance: 31.0
click at [572, 221] on span "rdw-editor" at bounding box center [691, 713] width 261 height 1014
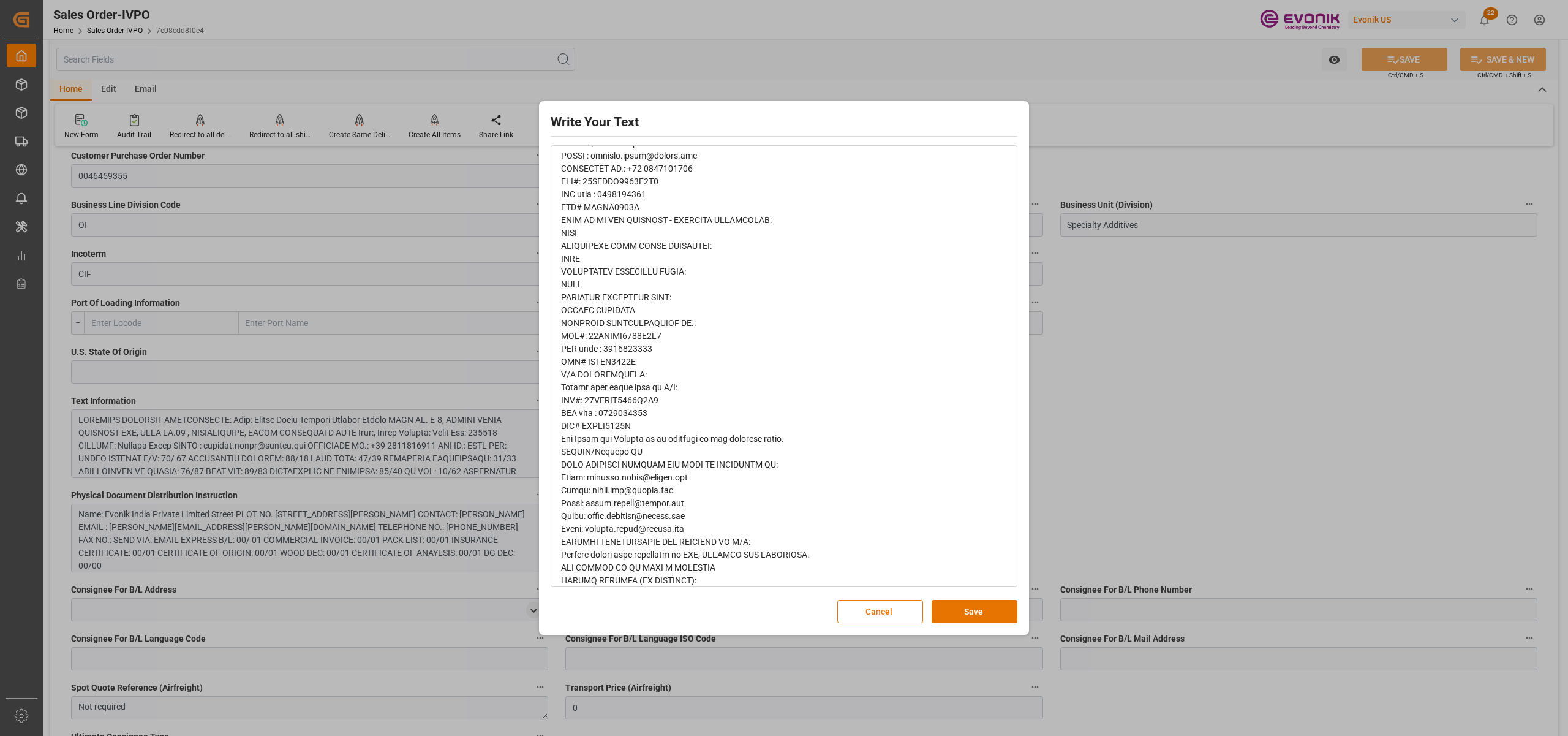
scroll to position [634, 0]
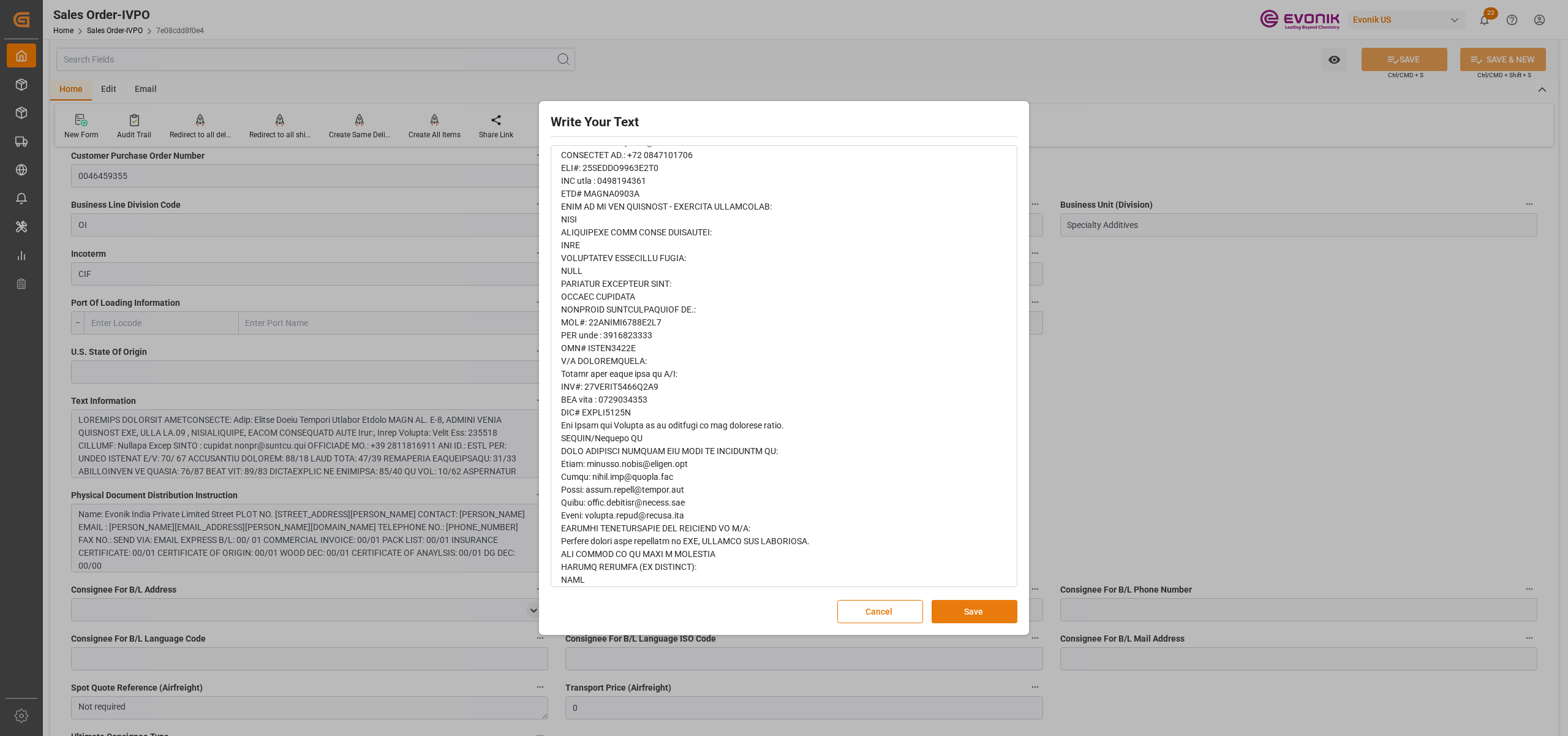
click at [973, 609] on button "Save" at bounding box center [974, 611] width 86 height 23
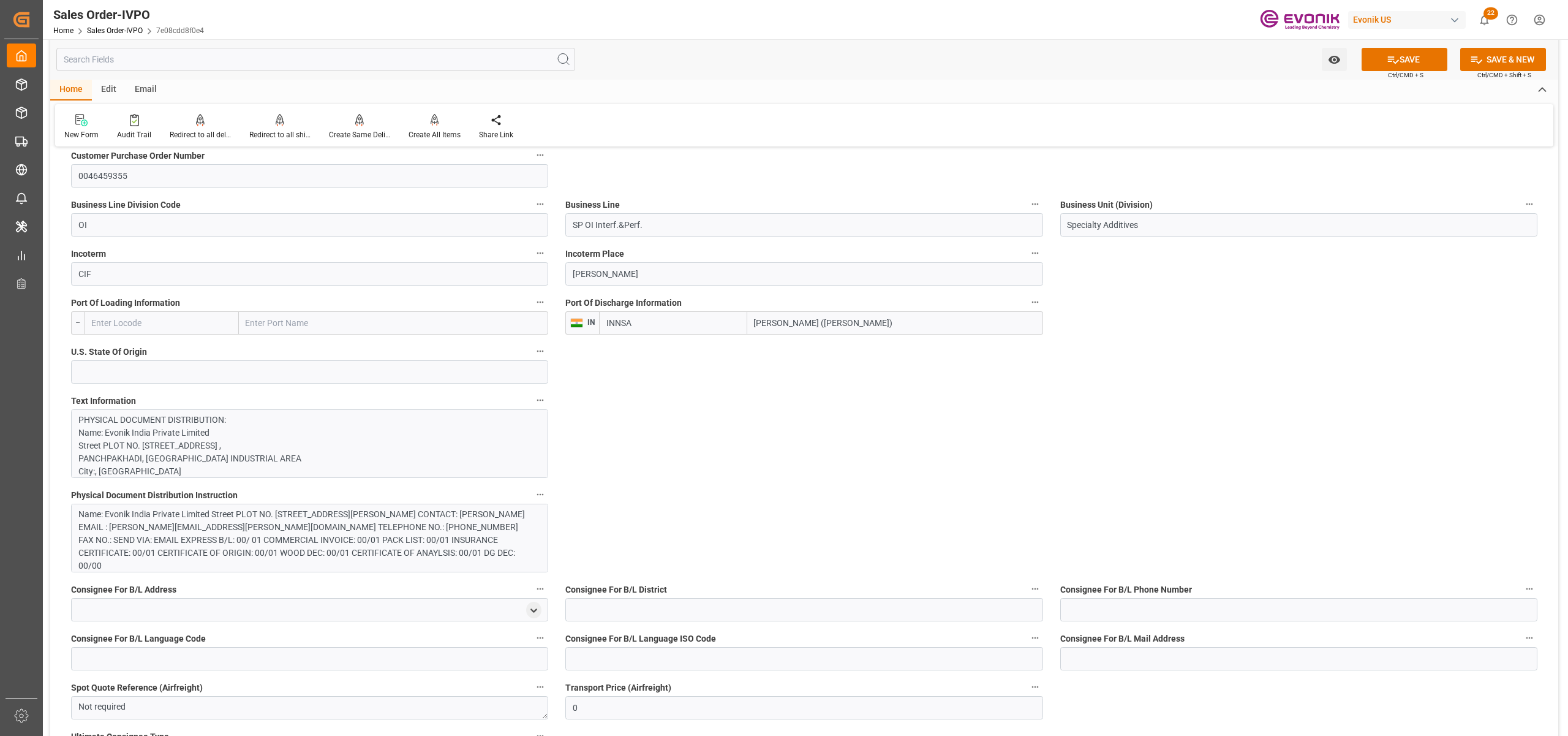
click at [394, 538] on div "Name: Evonik India Private Limited Street PLOT NO. [STREET_ADDRESS][PERSON_NAME…" at bounding box center [303, 540] width 450 height 65
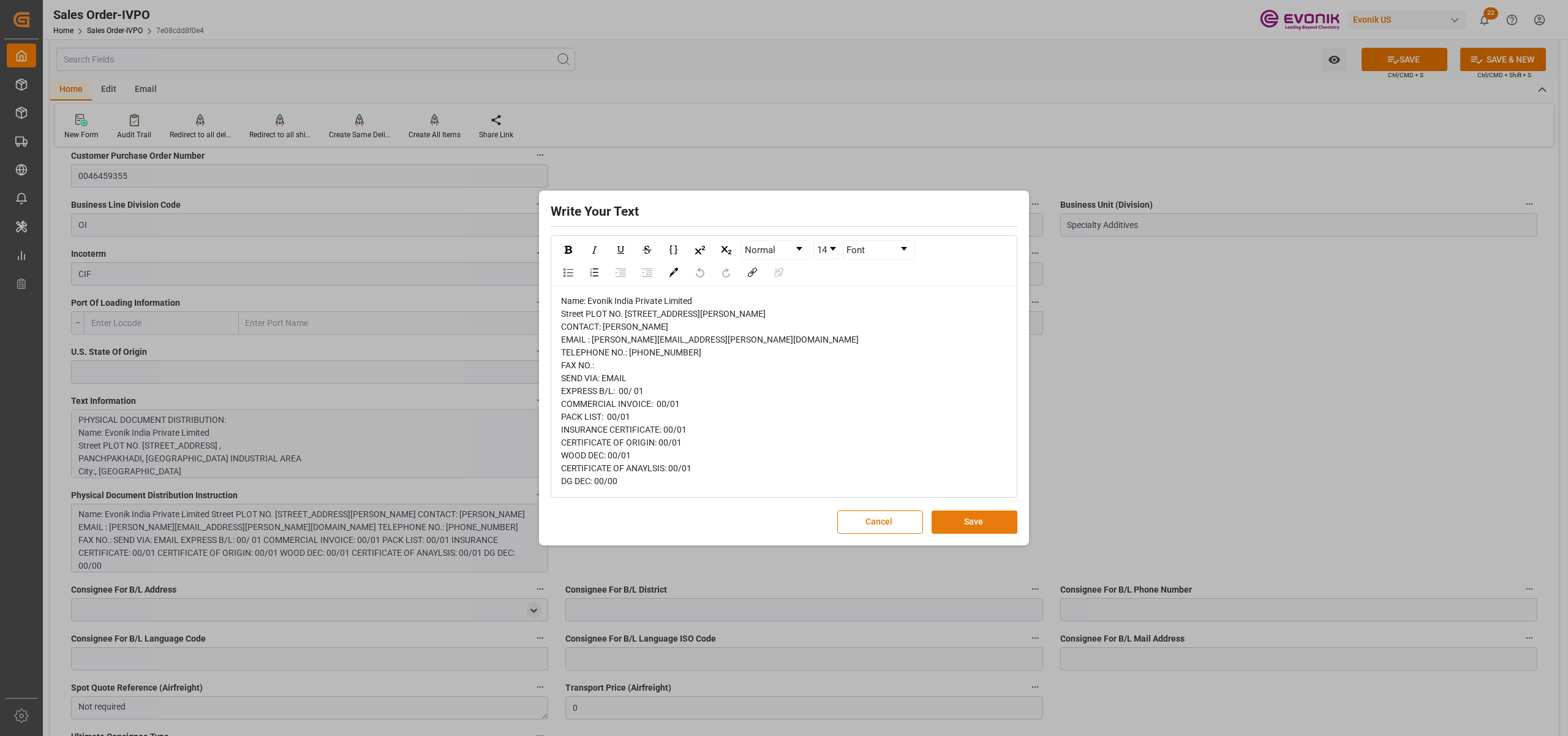
click at [962, 534] on button "Save" at bounding box center [974, 522] width 86 height 23
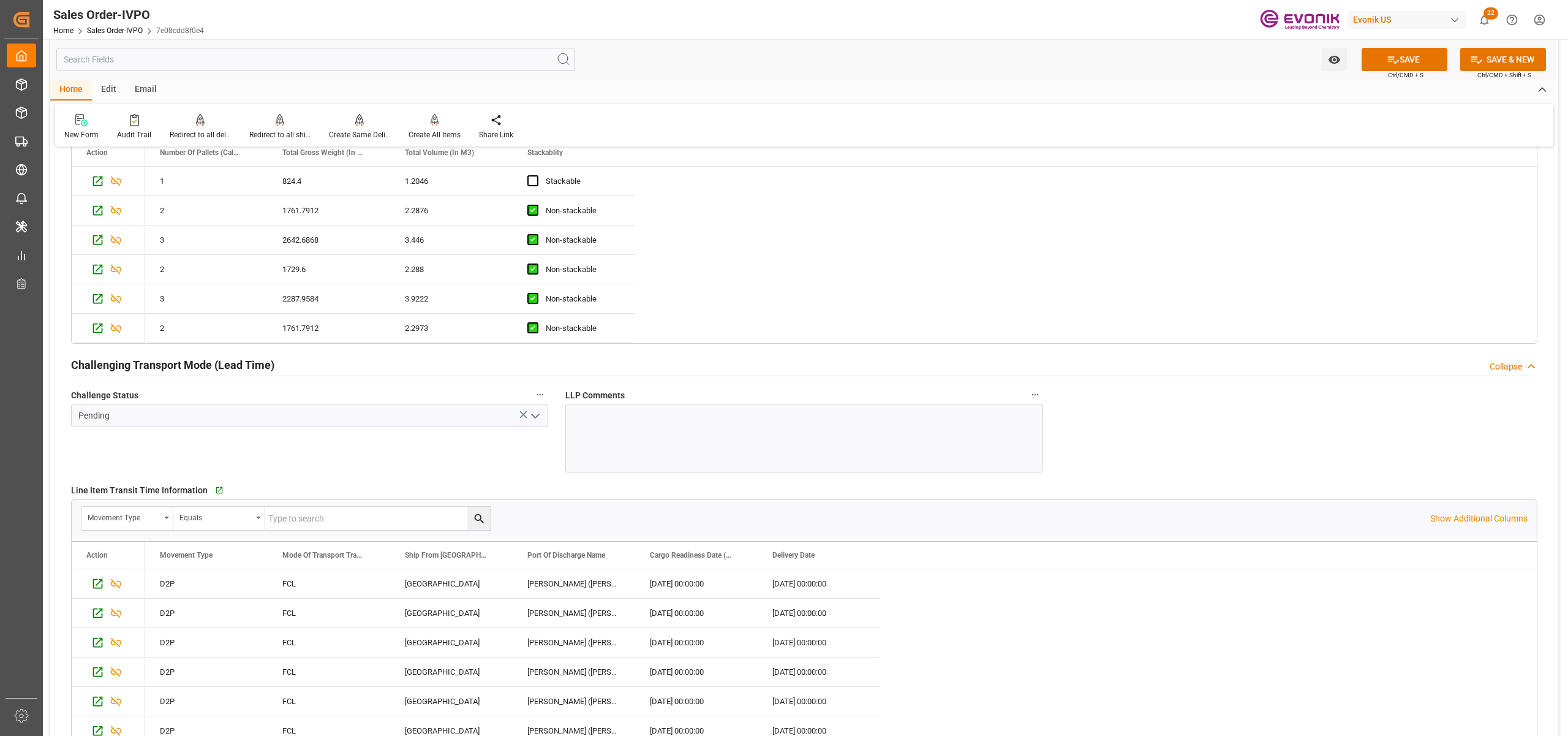
scroll to position [2451, 0]
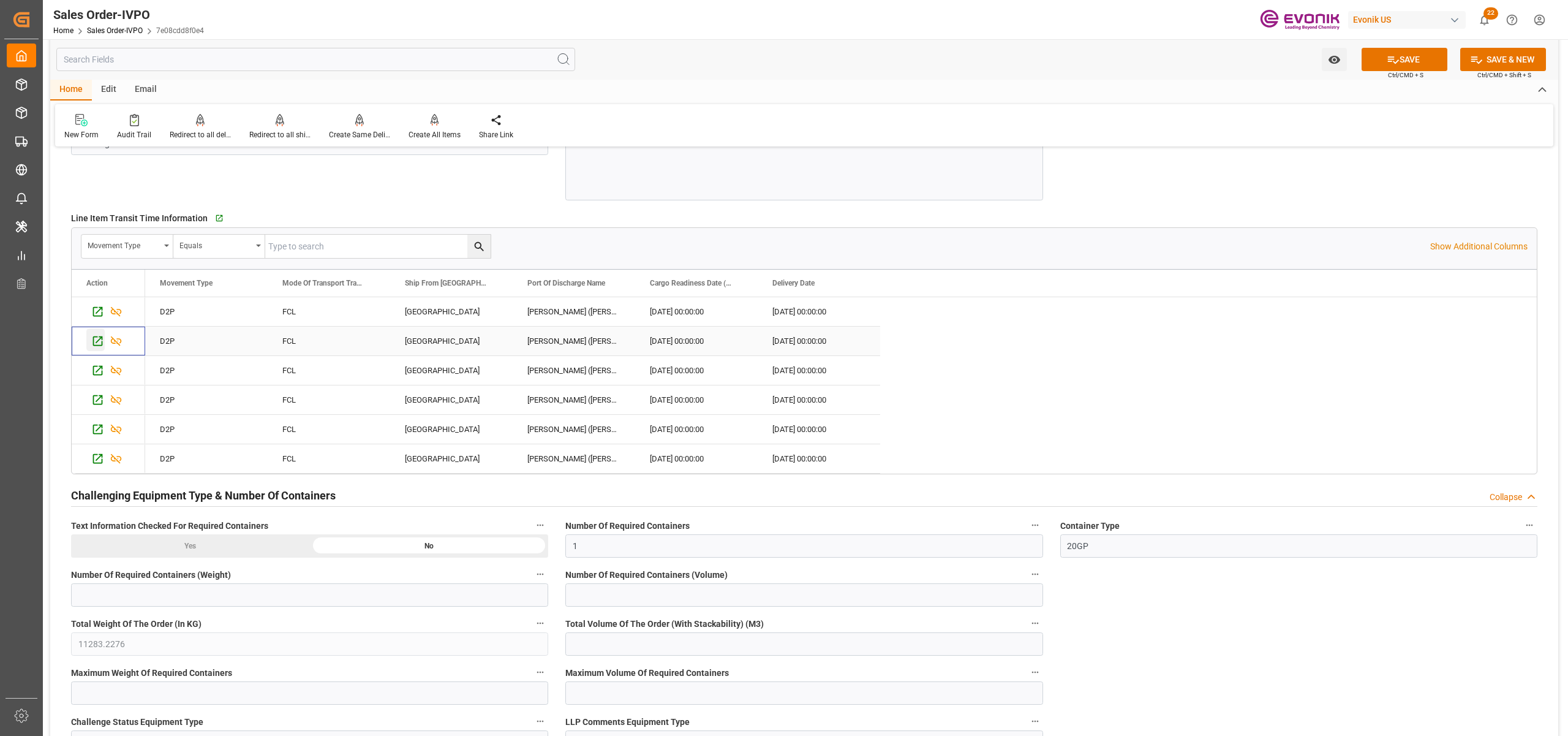
click at [96, 343] on icon "Press SPACE to select this row." at bounding box center [97, 340] width 13 height 13
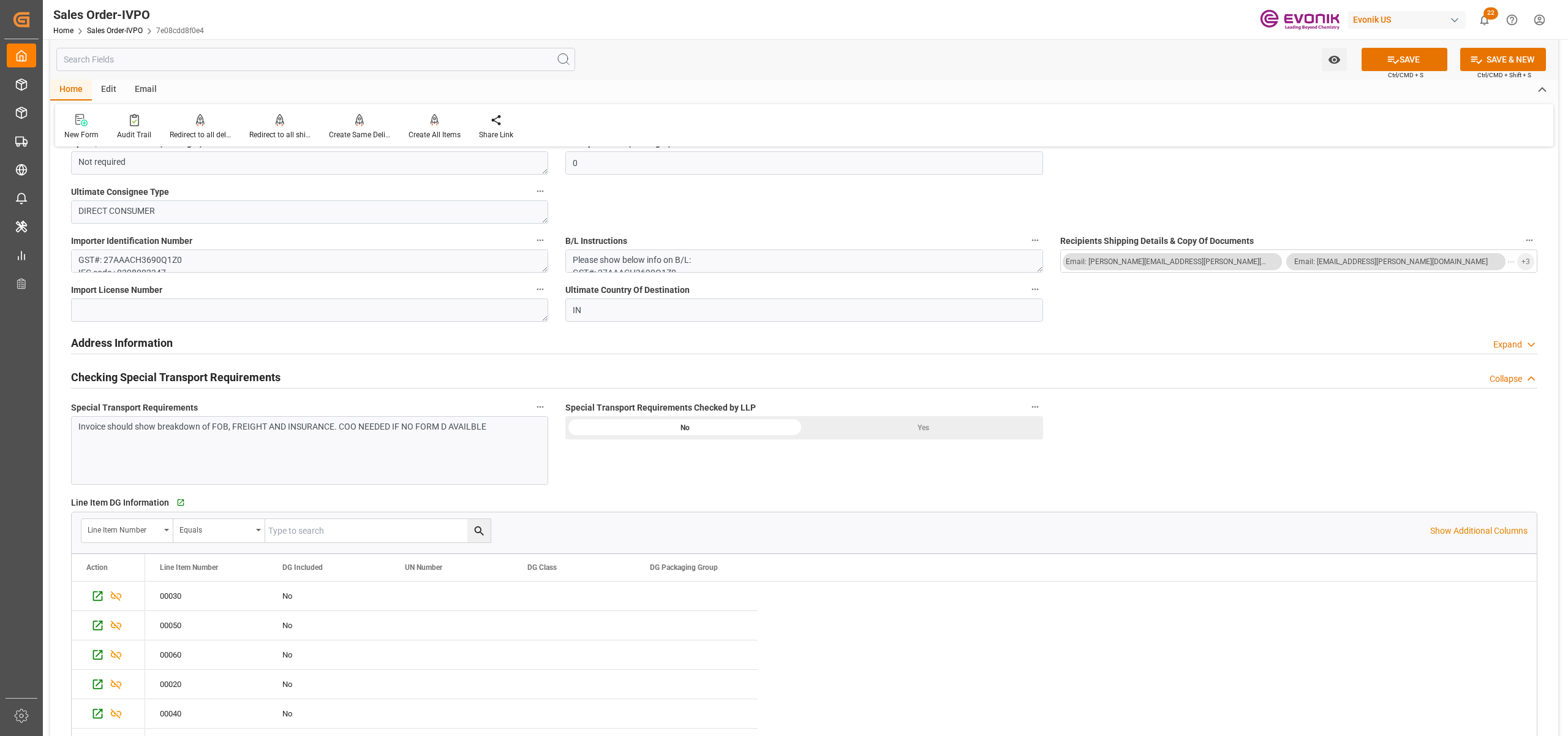
scroll to position [1634, 0]
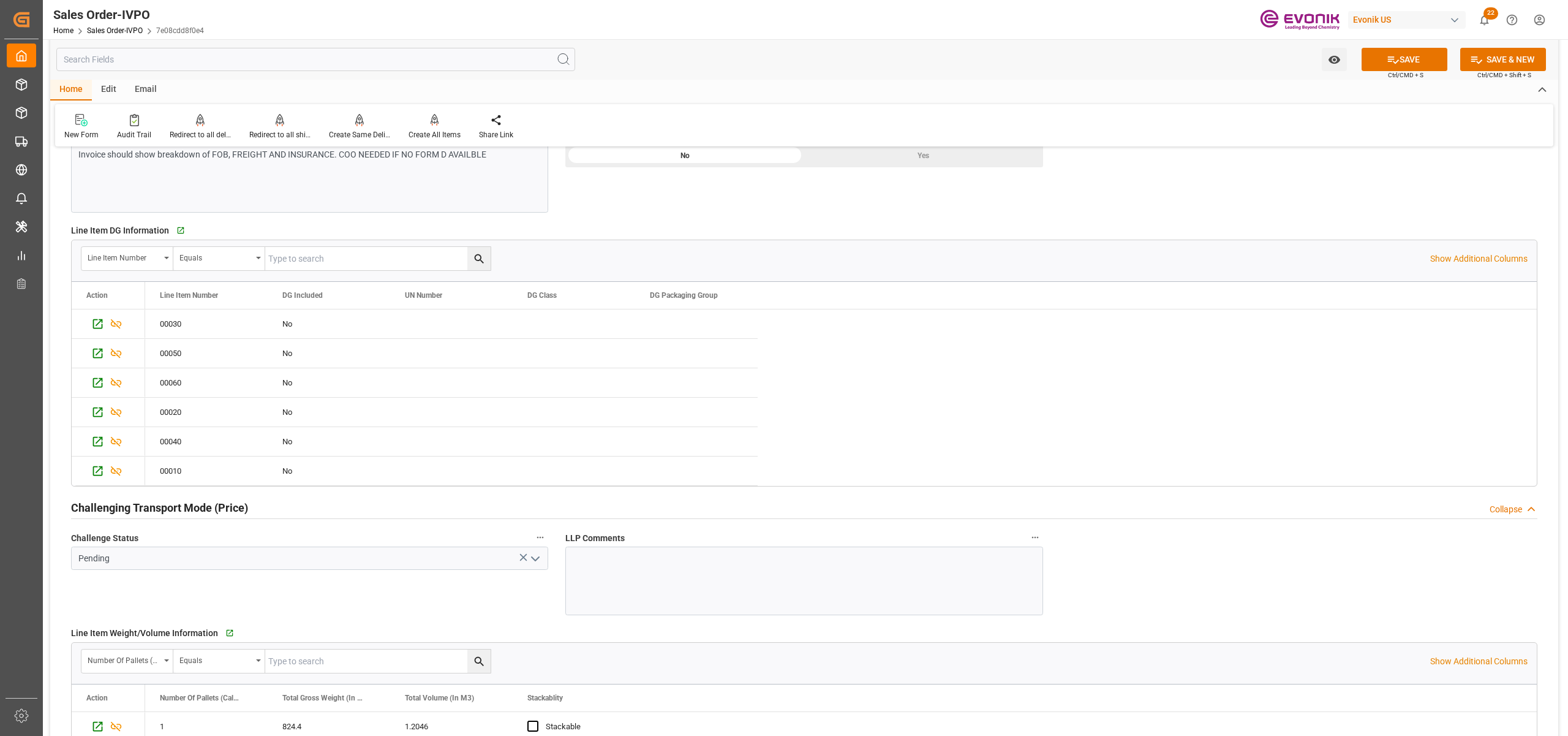
click at [936, 152] on div "Yes" at bounding box center [923, 156] width 239 height 23
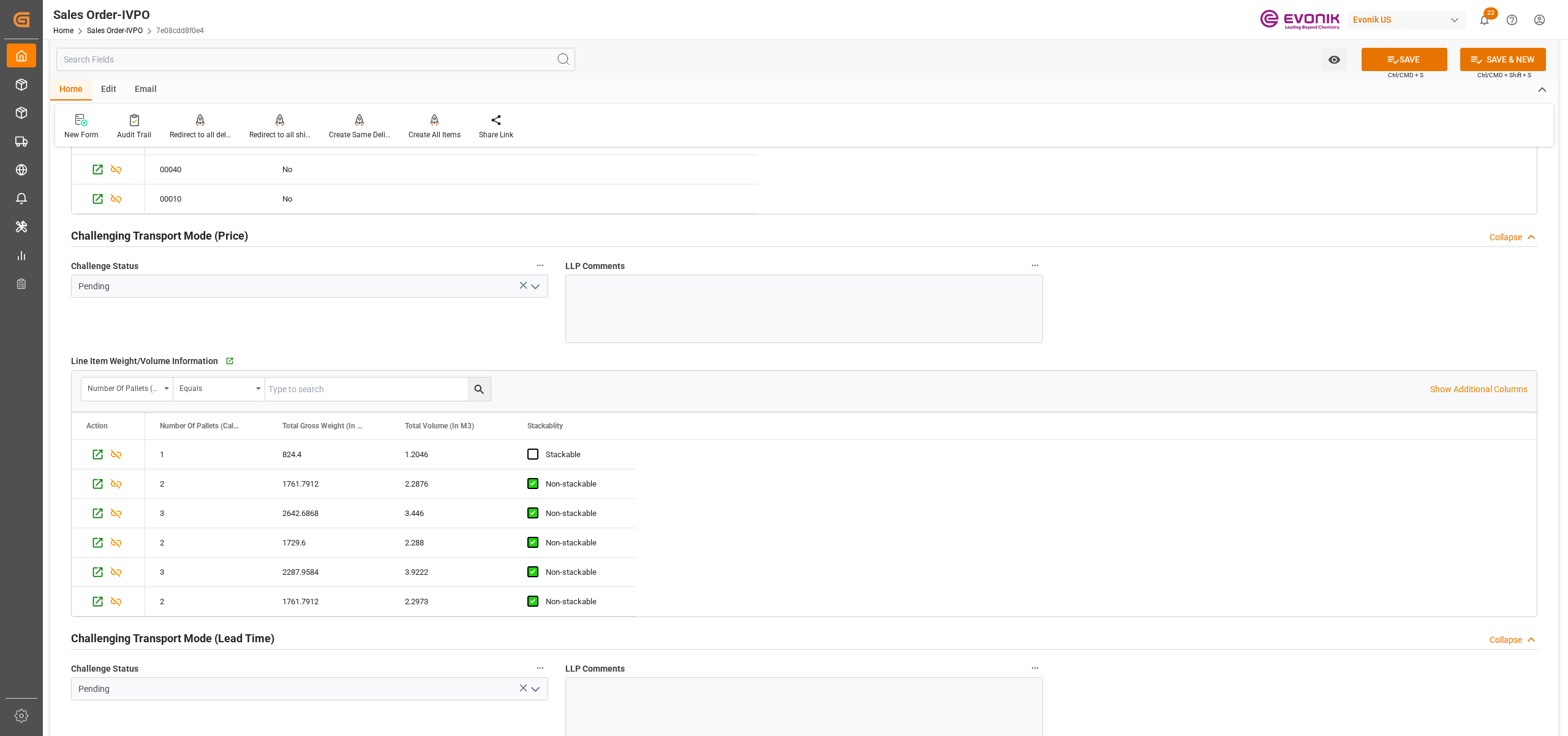
click at [528, 287] on icon "open menu" at bounding box center [535, 286] width 15 height 15
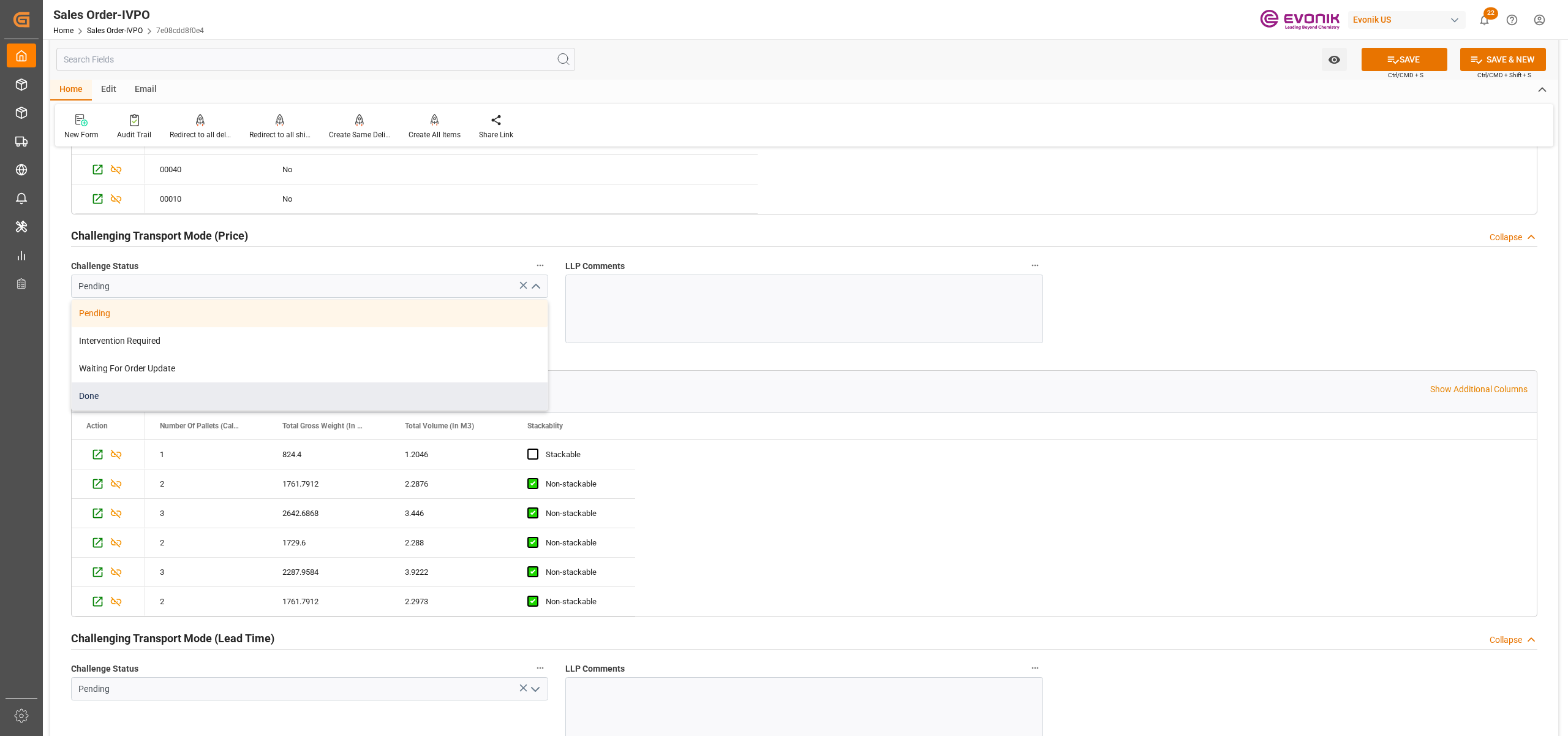
click at [113, 391] on div "Done" at bounding box center [309, 396] width 476 height 28
type input "Done"
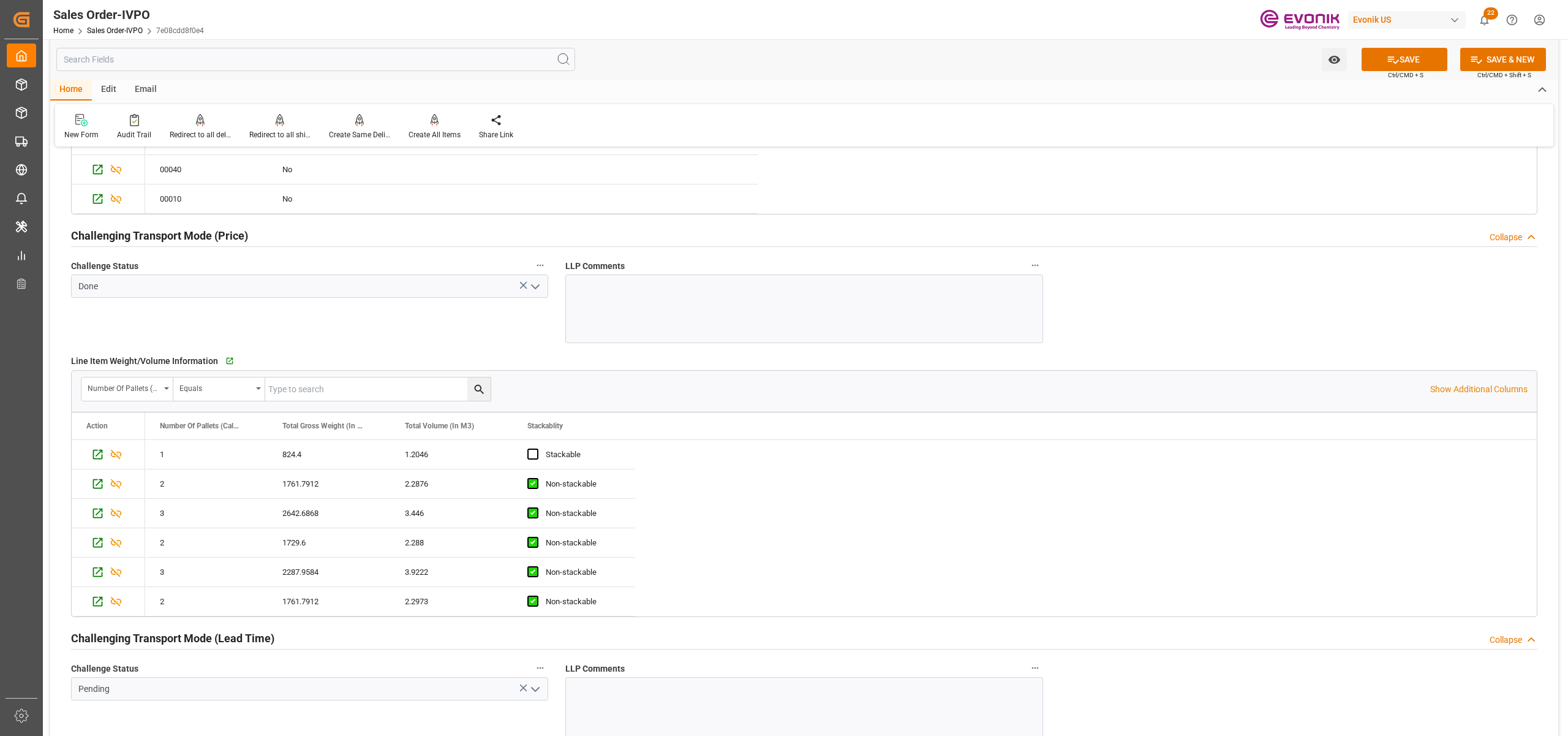
scroll to position [2179, 0]
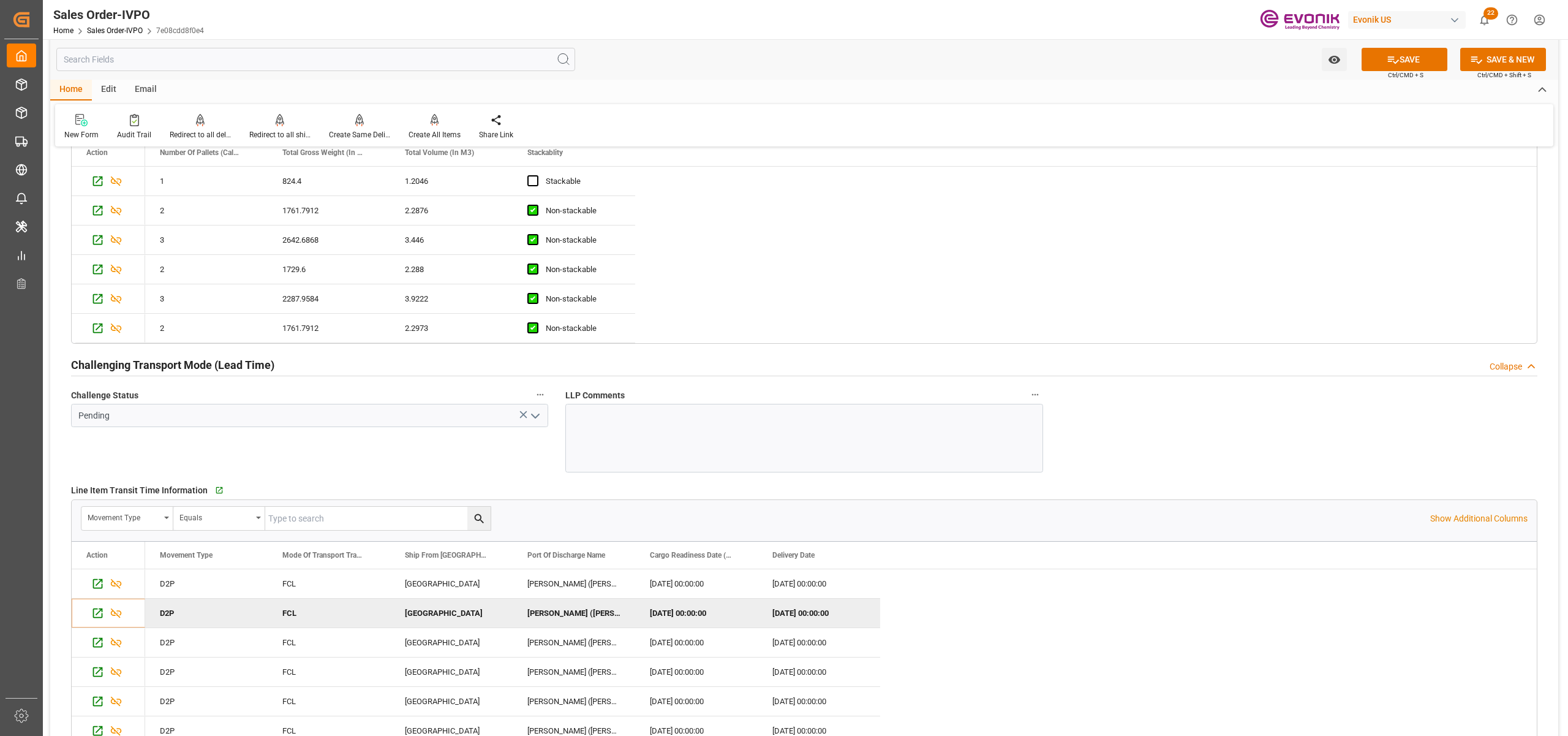
click at [540, 419] on icon "open menu" at bounding box center [535, 416] width 15 height 15
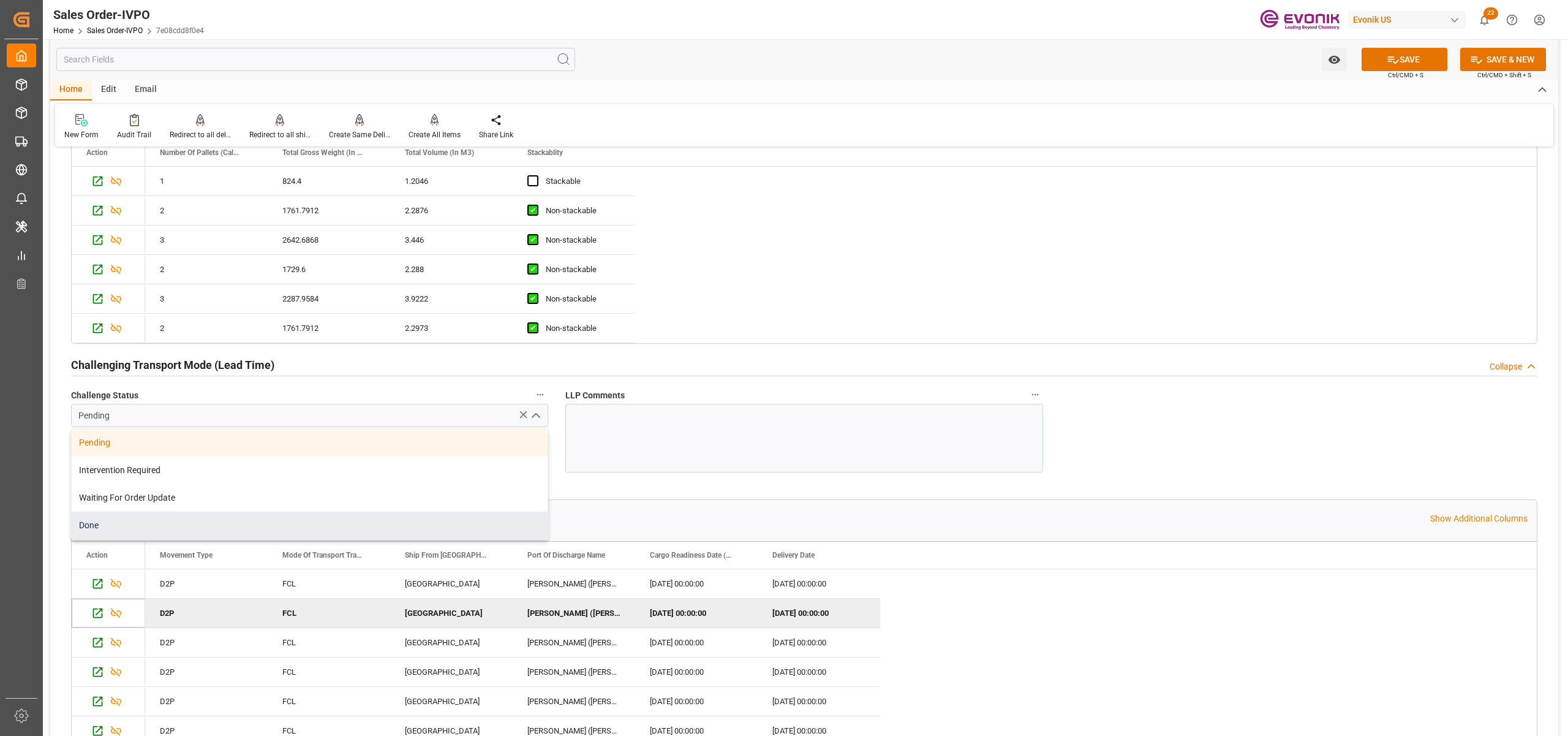
click at [106, 525] on div "Done" at bounding box center [309, 525] width 476 height 28
type input "Done"
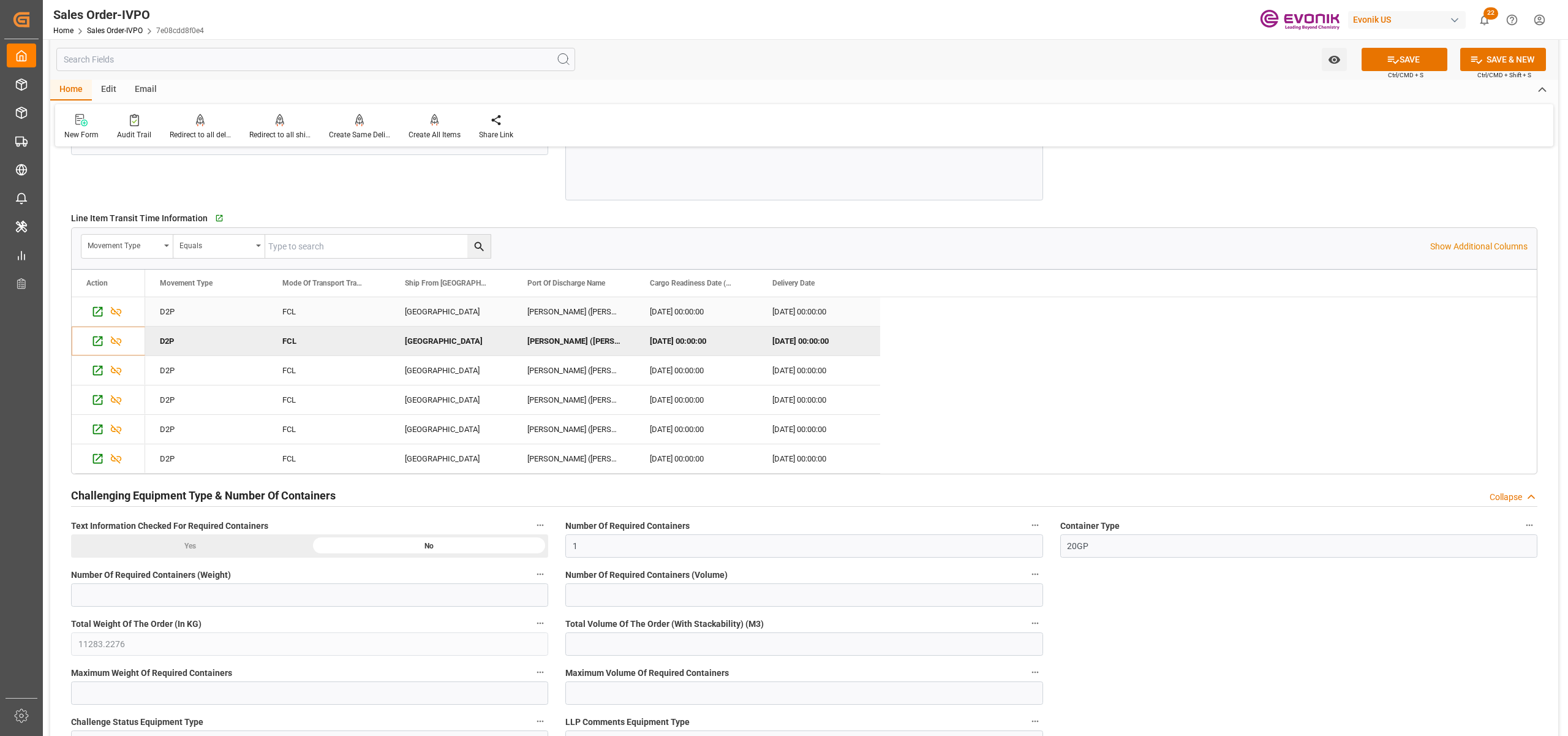
scroll to position [2723, 0]
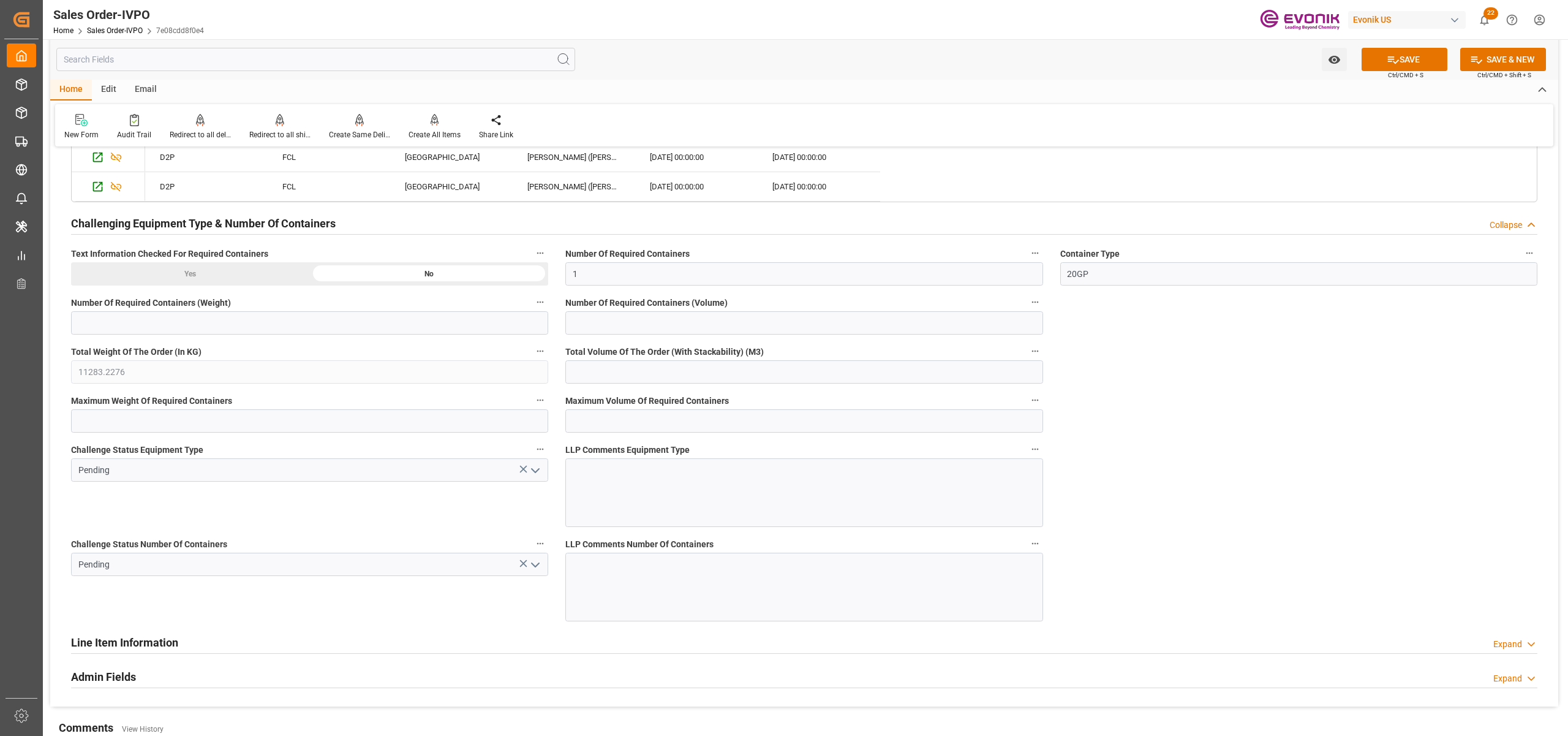
click at [537, 469] on icon "open menu" at bounding box center [535, 470] width 15 height 15
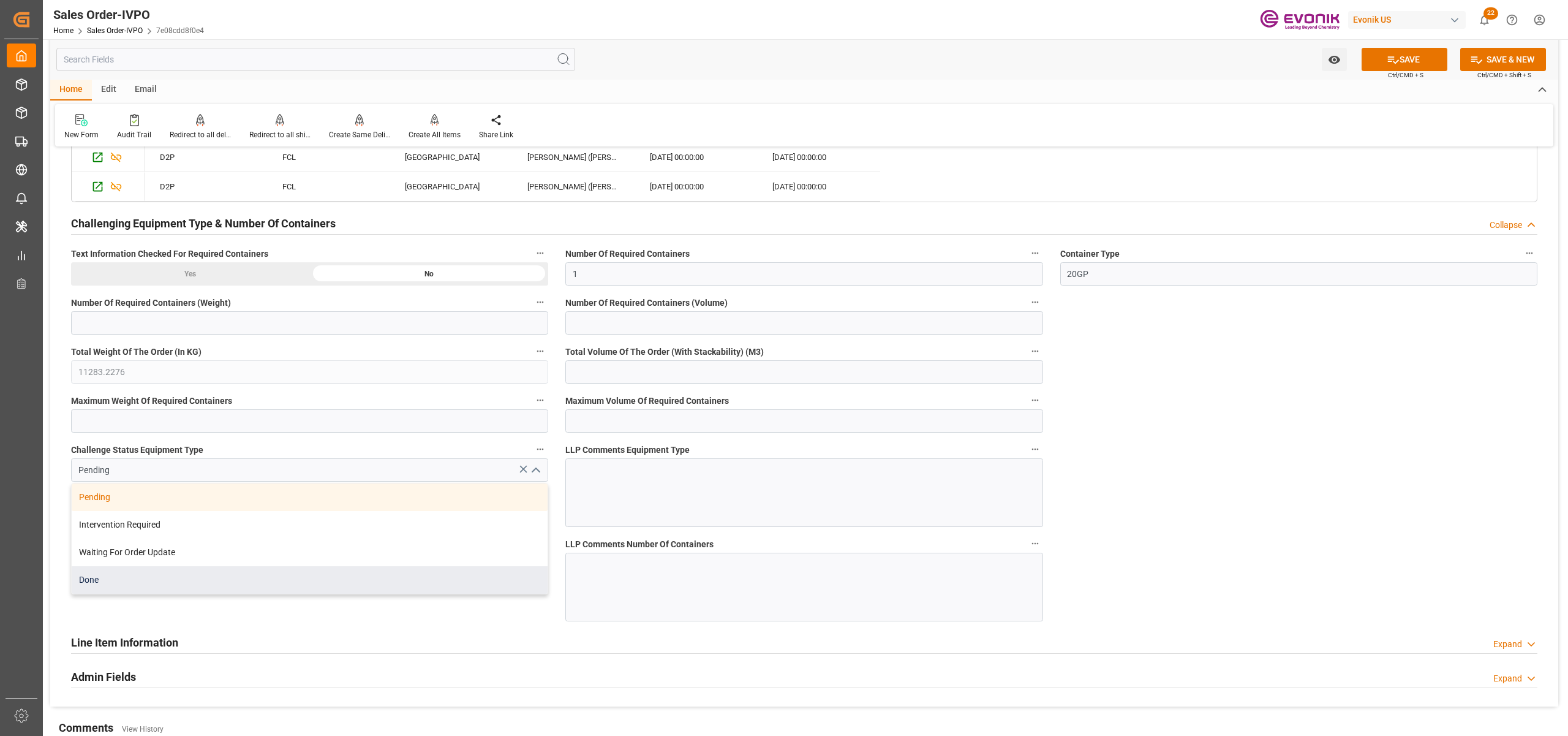
click at [206, 584] on div "Done" at bounding box center [309, 579] width 476 height 28
type input "Done"
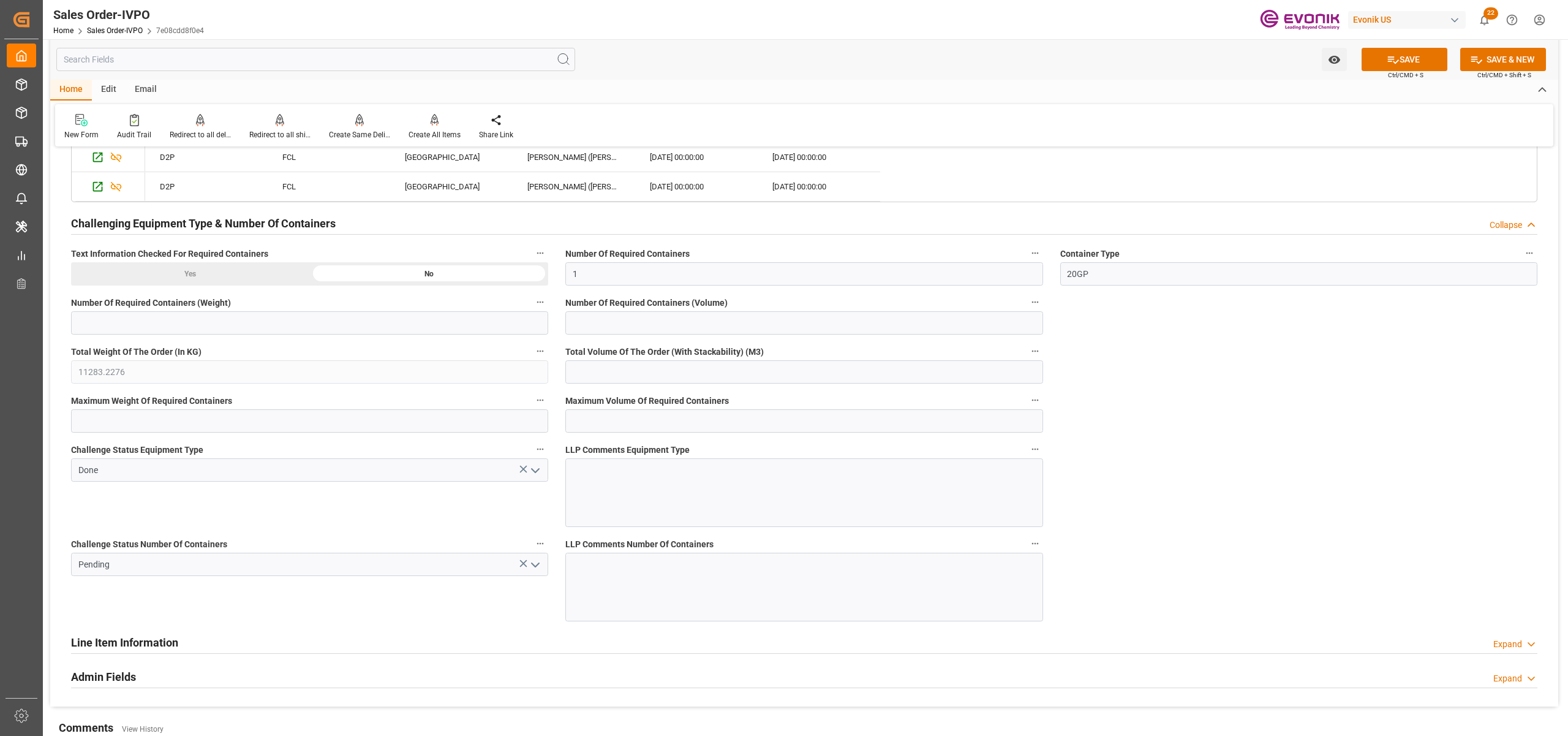
click at [537, 570] on icon "open menu" at bounding box center [535, 565] width 15 height 15
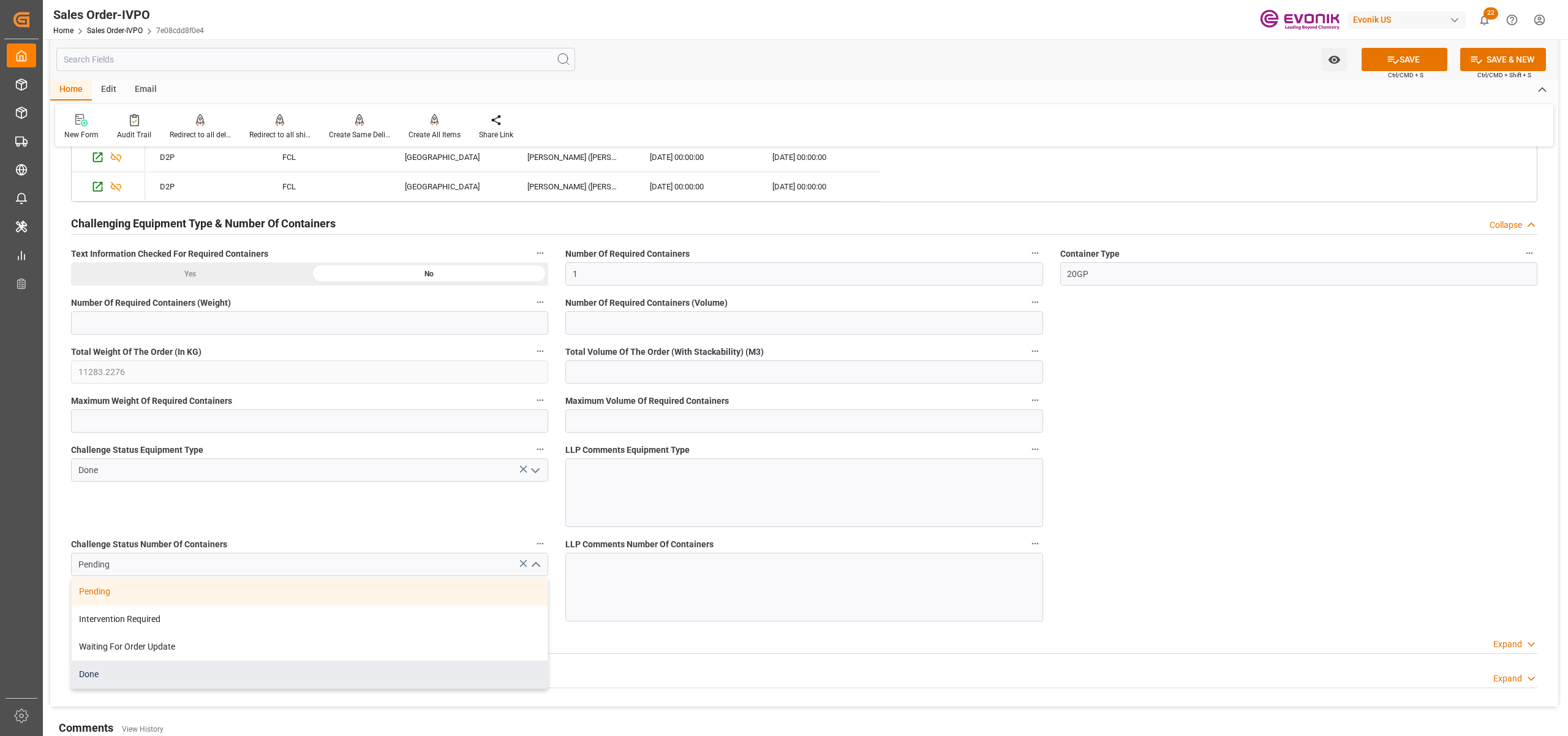
click at [226, 682] on div "Done" at bounding box center [309, 674] width 476 height 28
type input "Done"
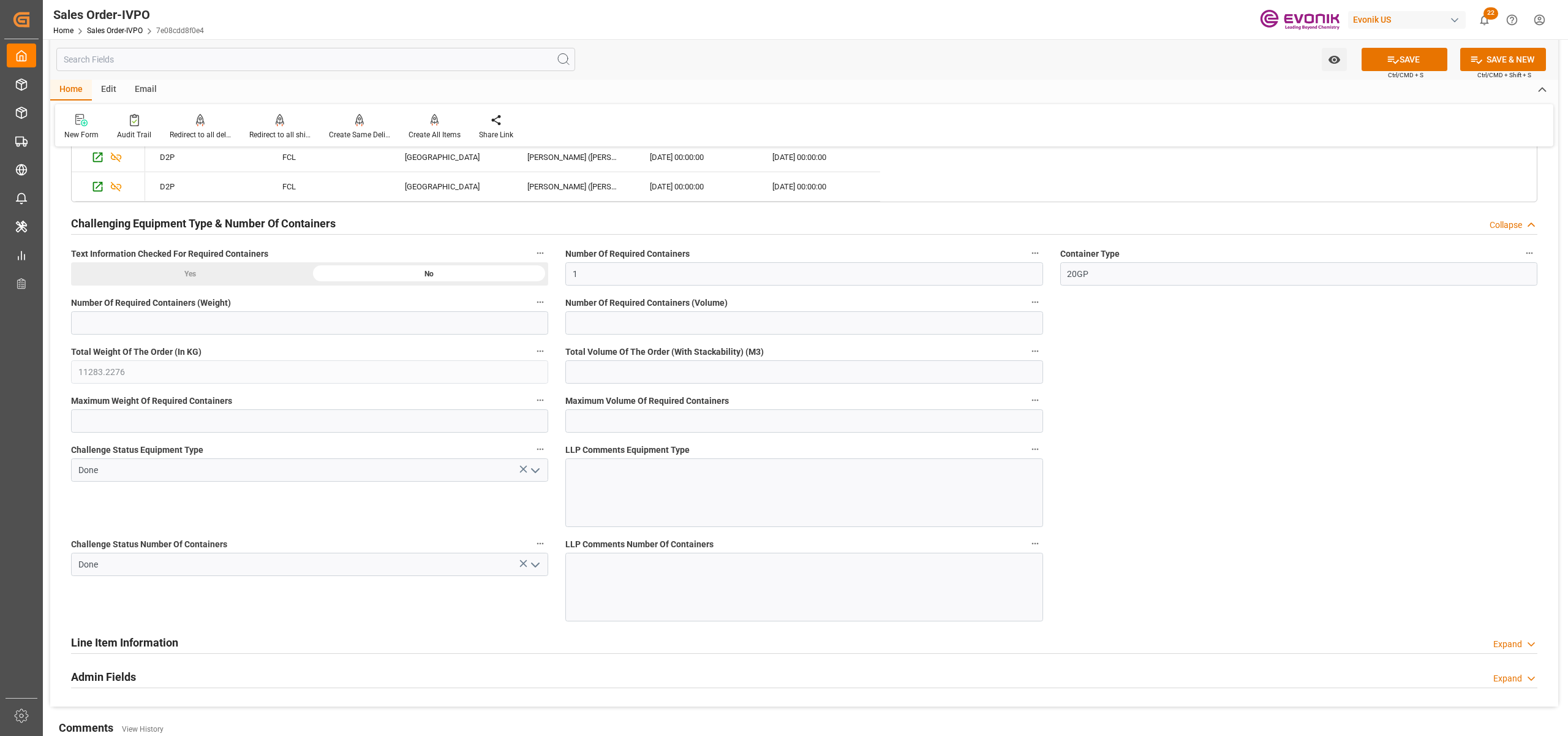
click at [1399, 60] on button "SAVE" at bounding box center [1404, 59] width 86 height 23
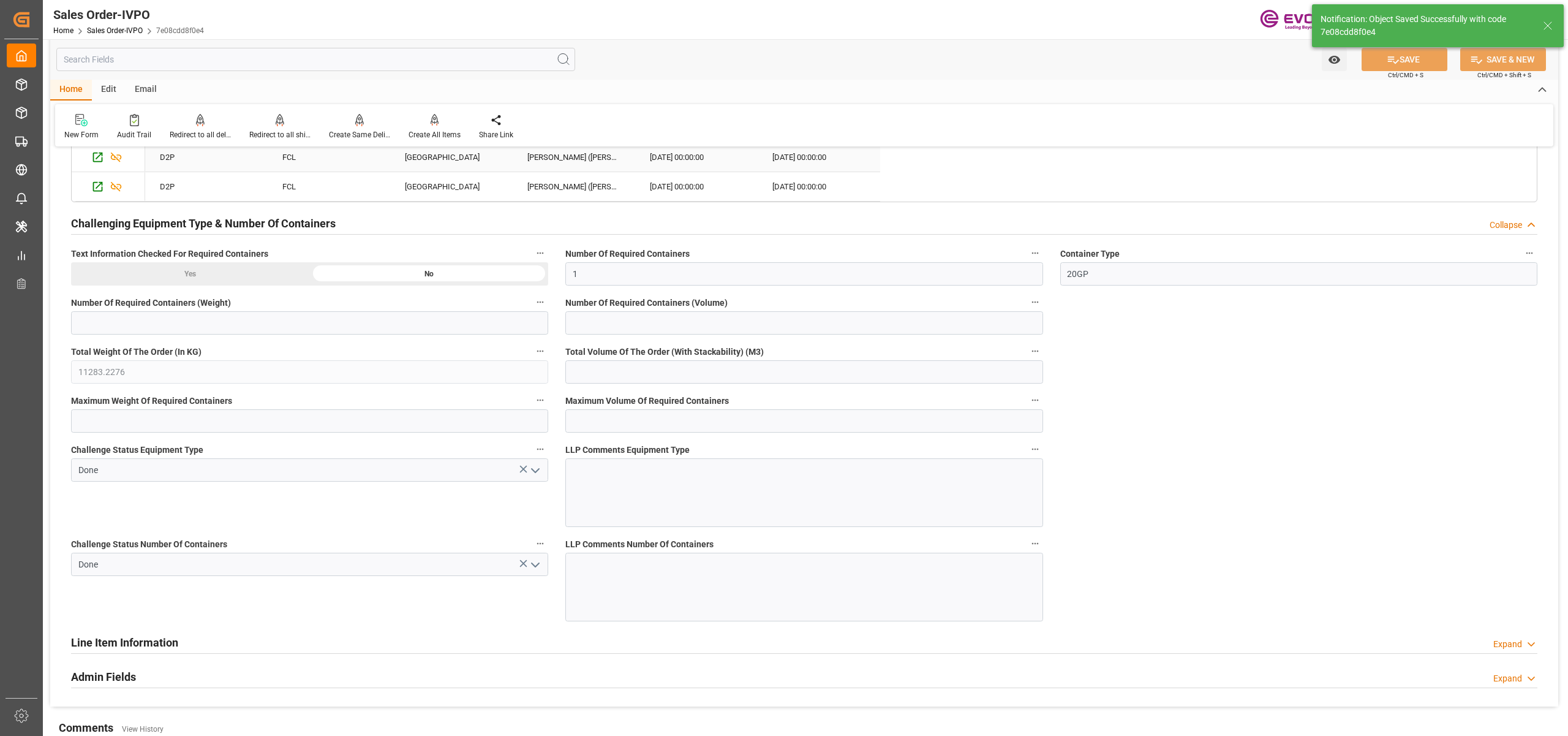
type input "No"
type input "1"
type input "29.6868"
type input "17000"
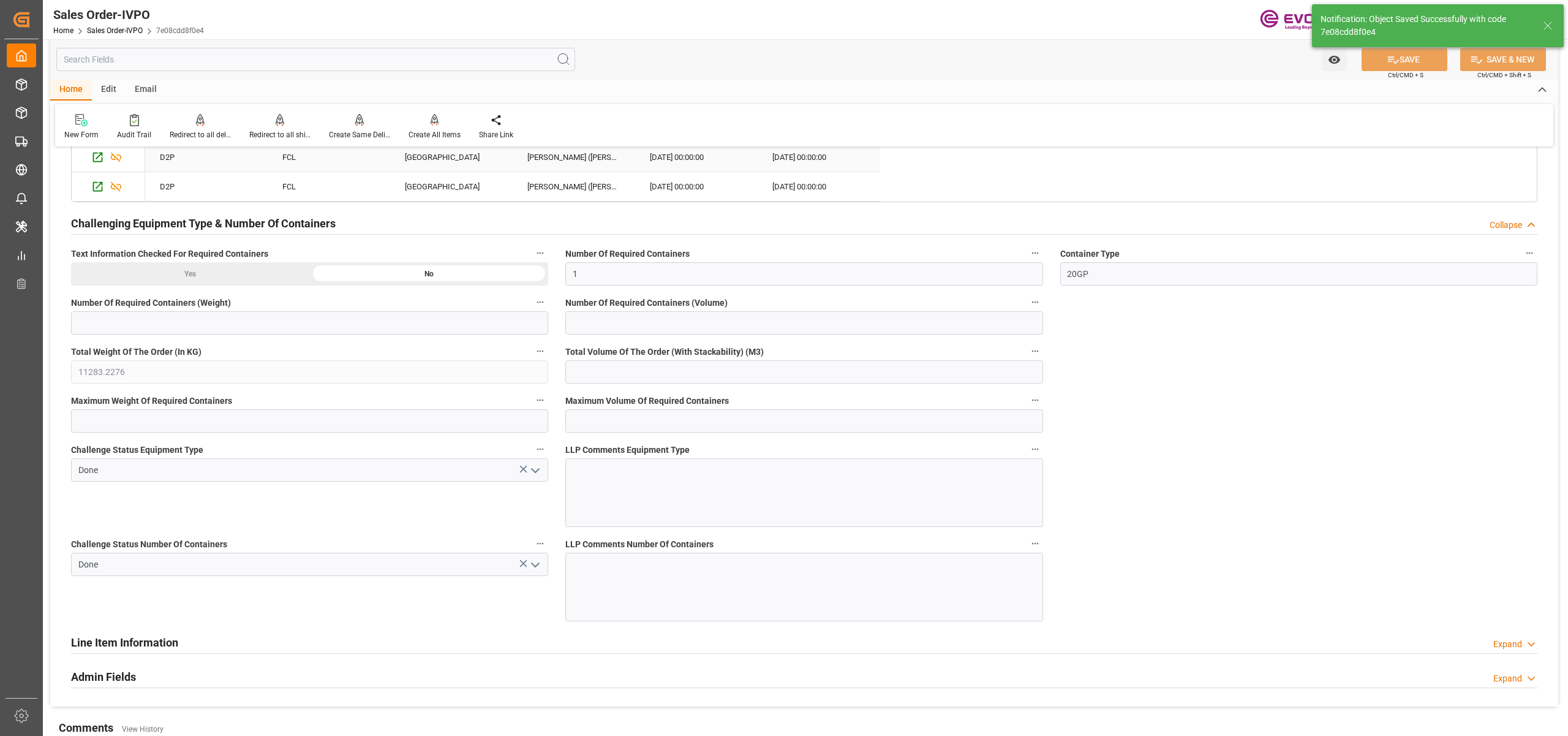
type input "30"
type input "25.08.2025 04:28"
click at [424, 128] on div "Create All Items" at bounding box center [434, 127] width 71 height 27
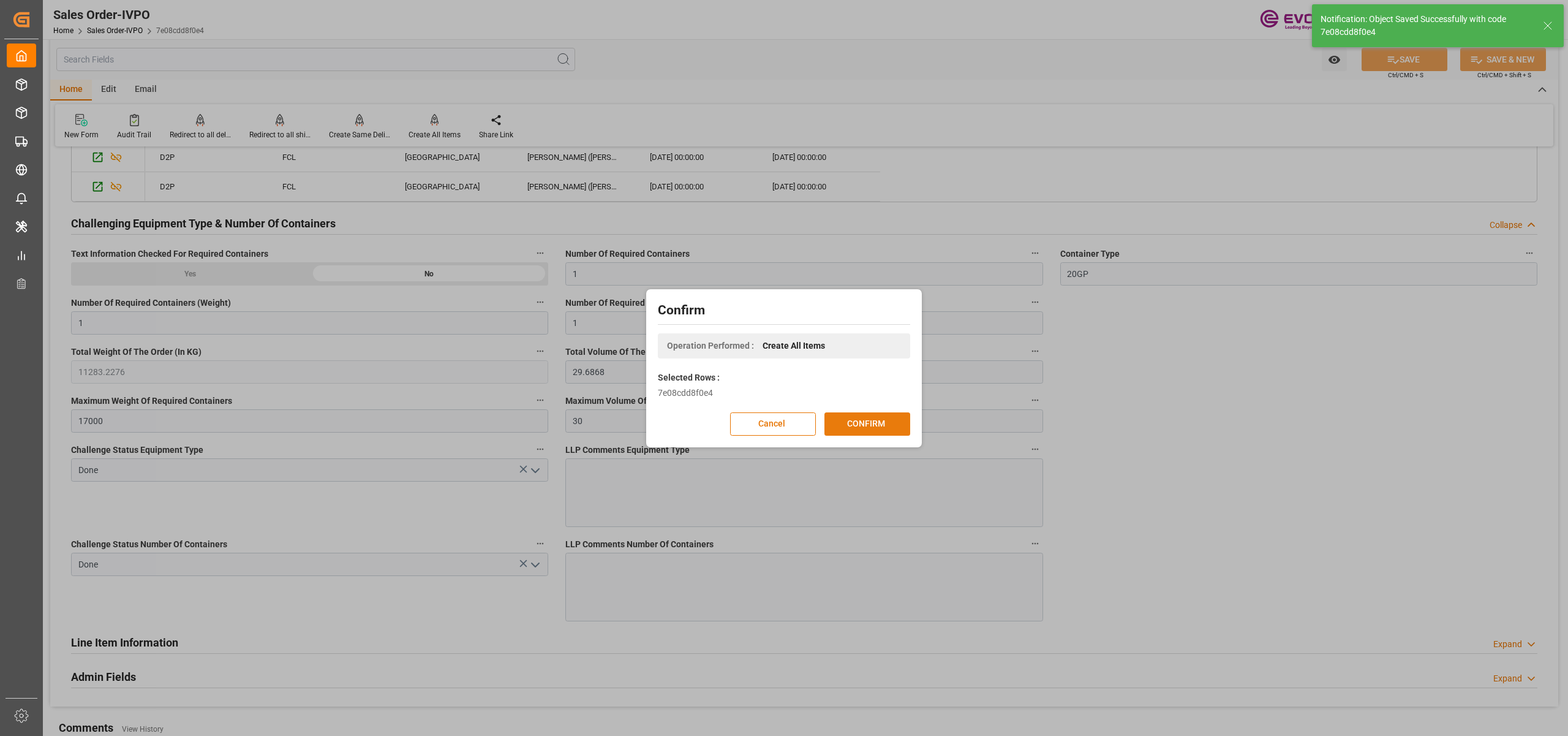
click at [867, 424] on button "CONFIRM" at bounding box center [867, 424] width 86 height 23
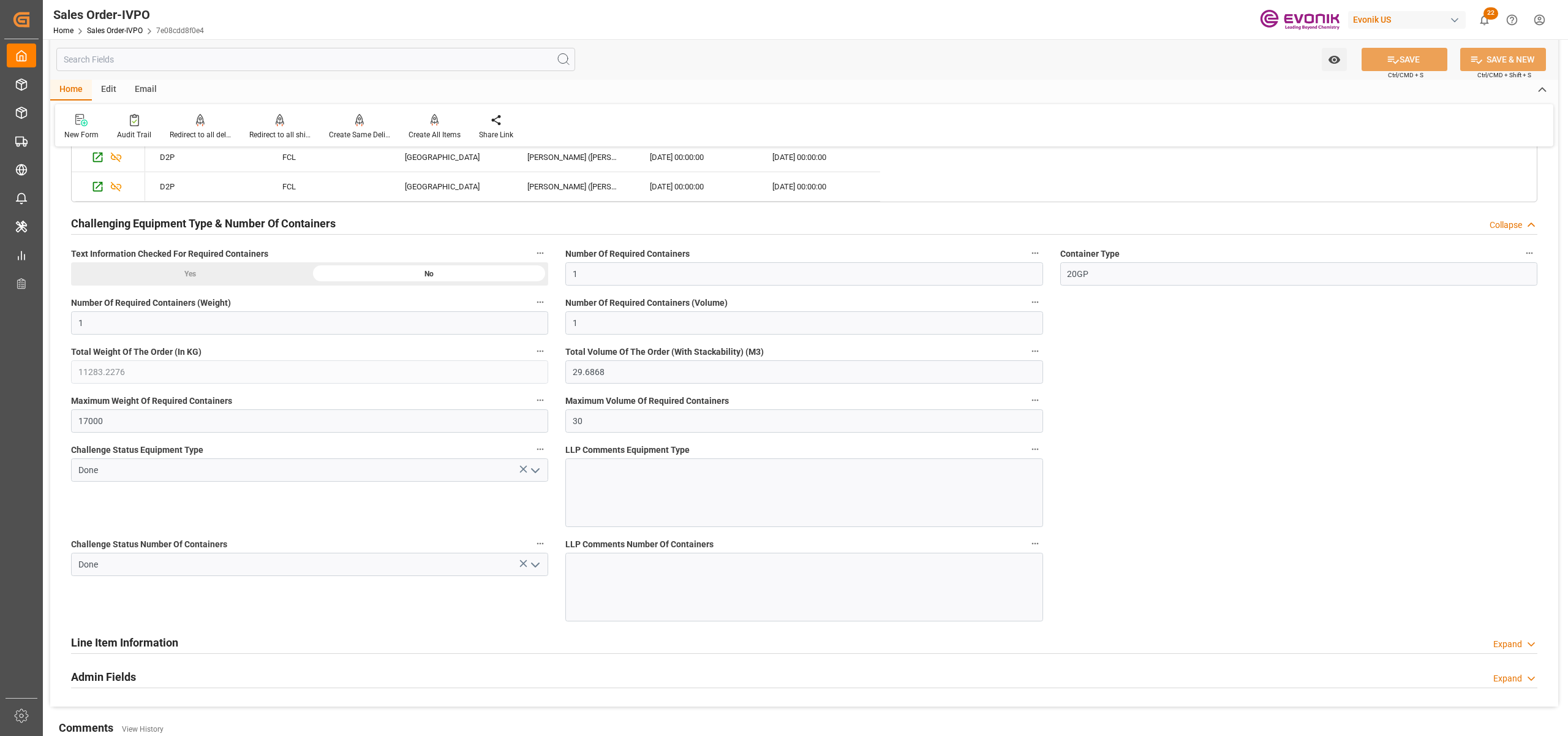
scroll to position [2451, 0]
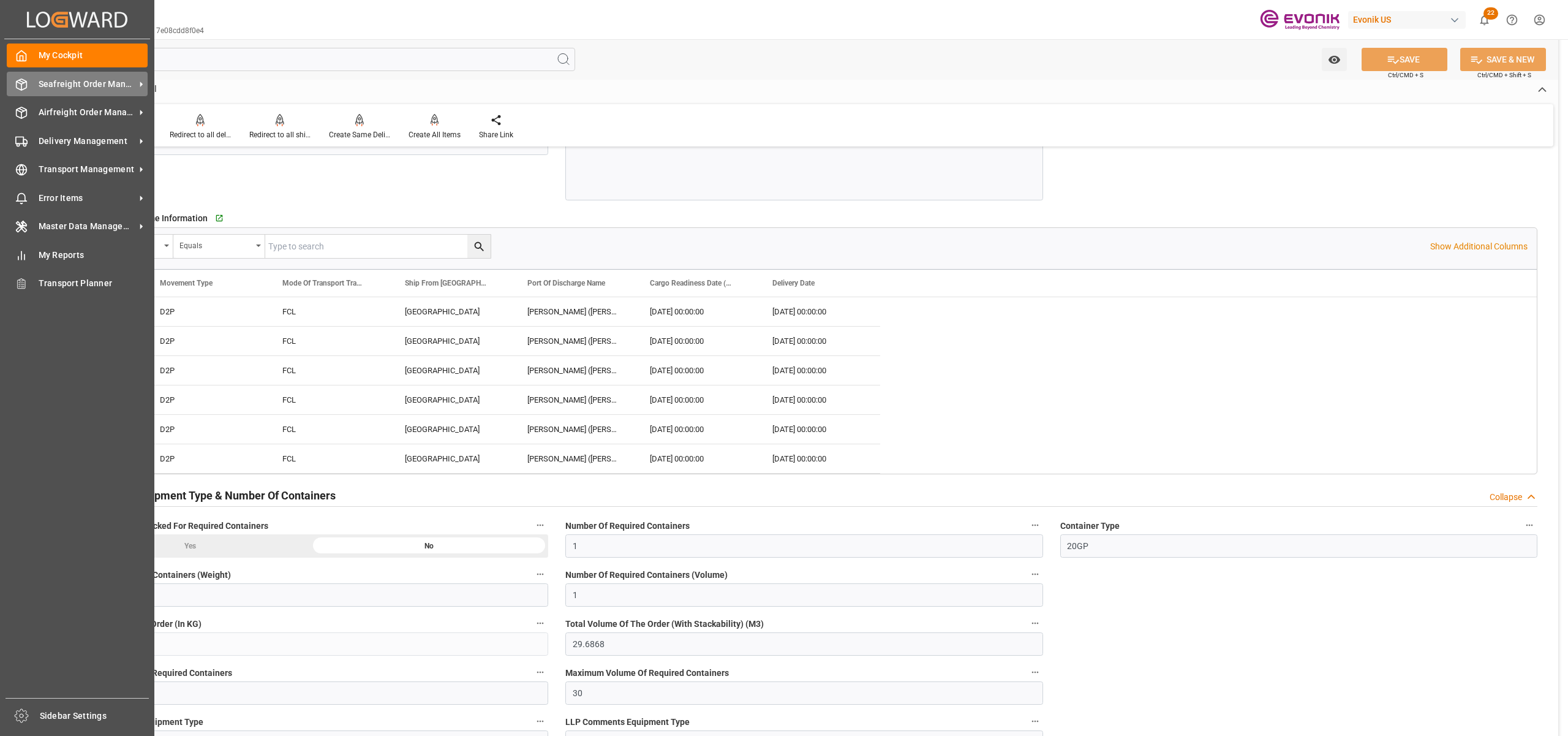
click at [65, 79] on span "Seafreight Order Management" at bounding box center [87, 83] width 97 height 13
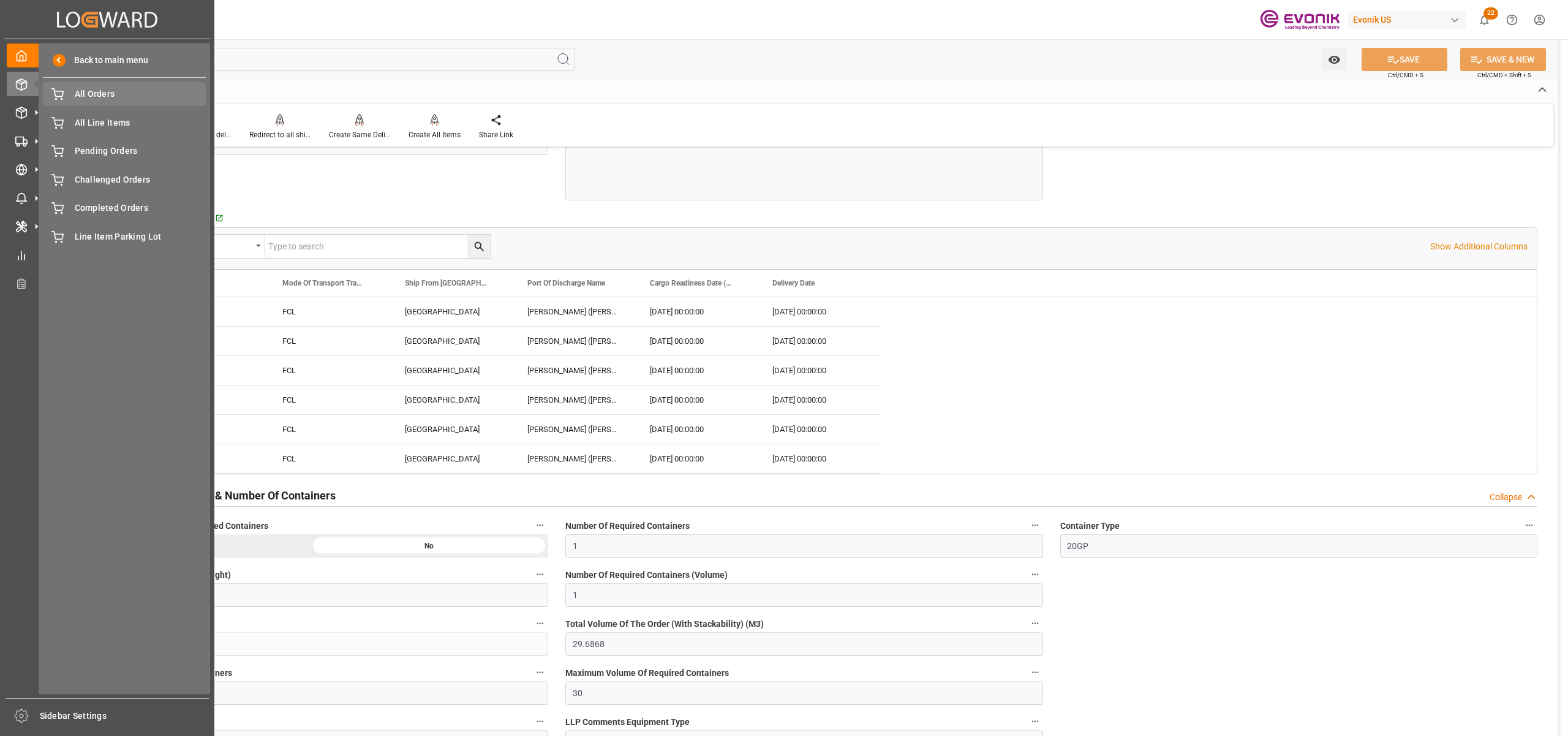
click at [91, 102] on div "All Orders All Orders" at bounding box center [124, 94] width 163 height 24
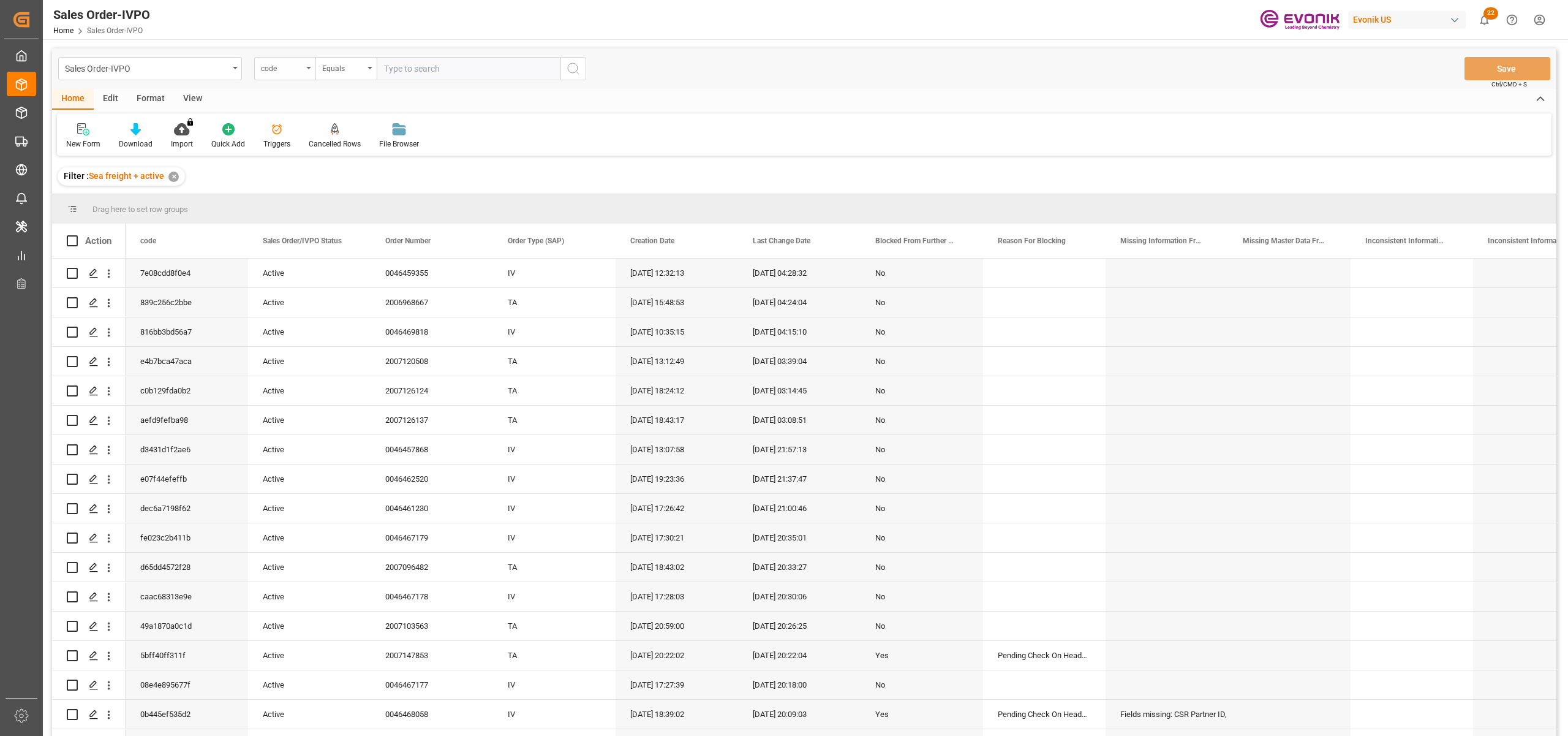
click at [295, 77] on div "code" at bounding box center [284, 69] width 61 height 23
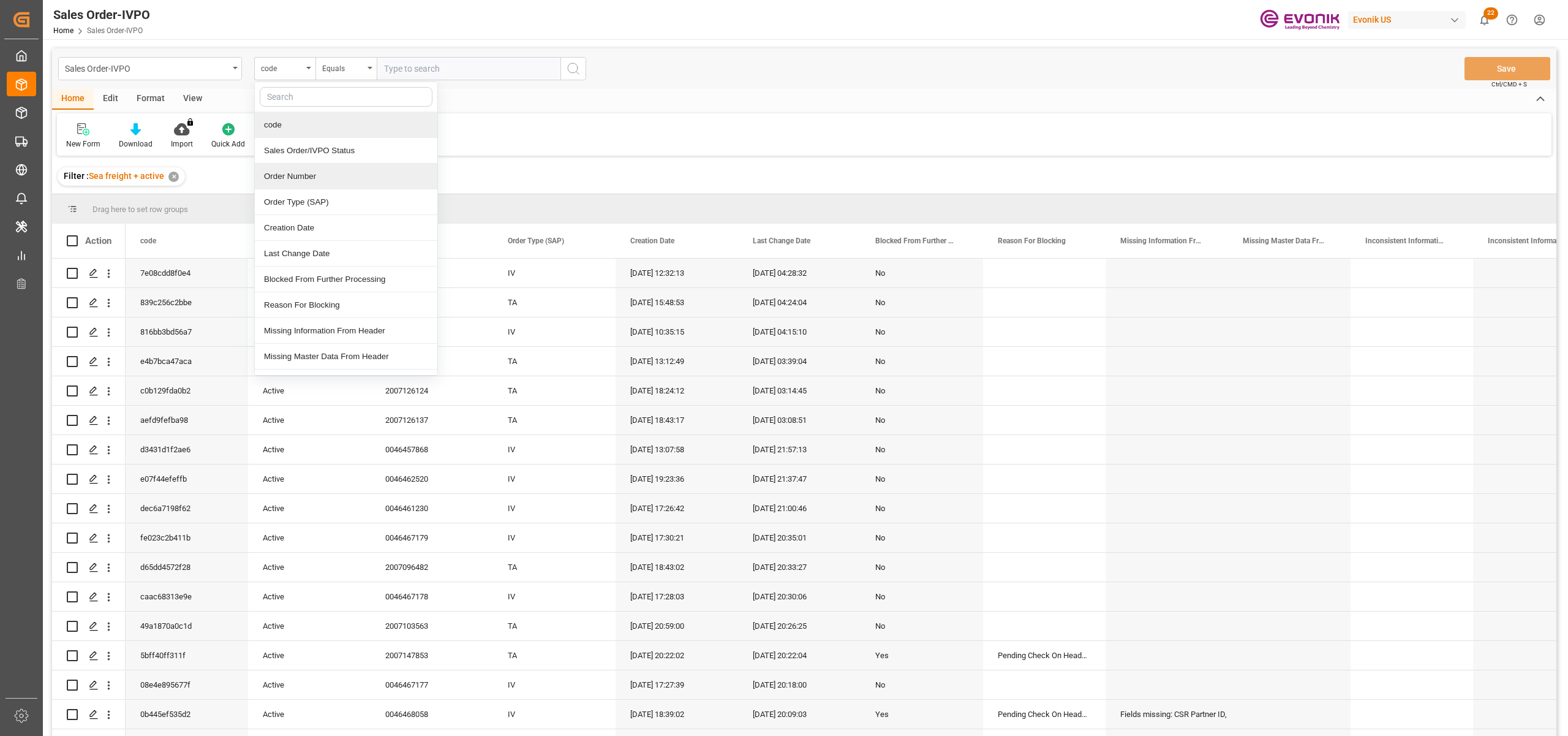
click at [297, 183] on div "Order Number" at bounding box center [346, 176] width 183 height 26
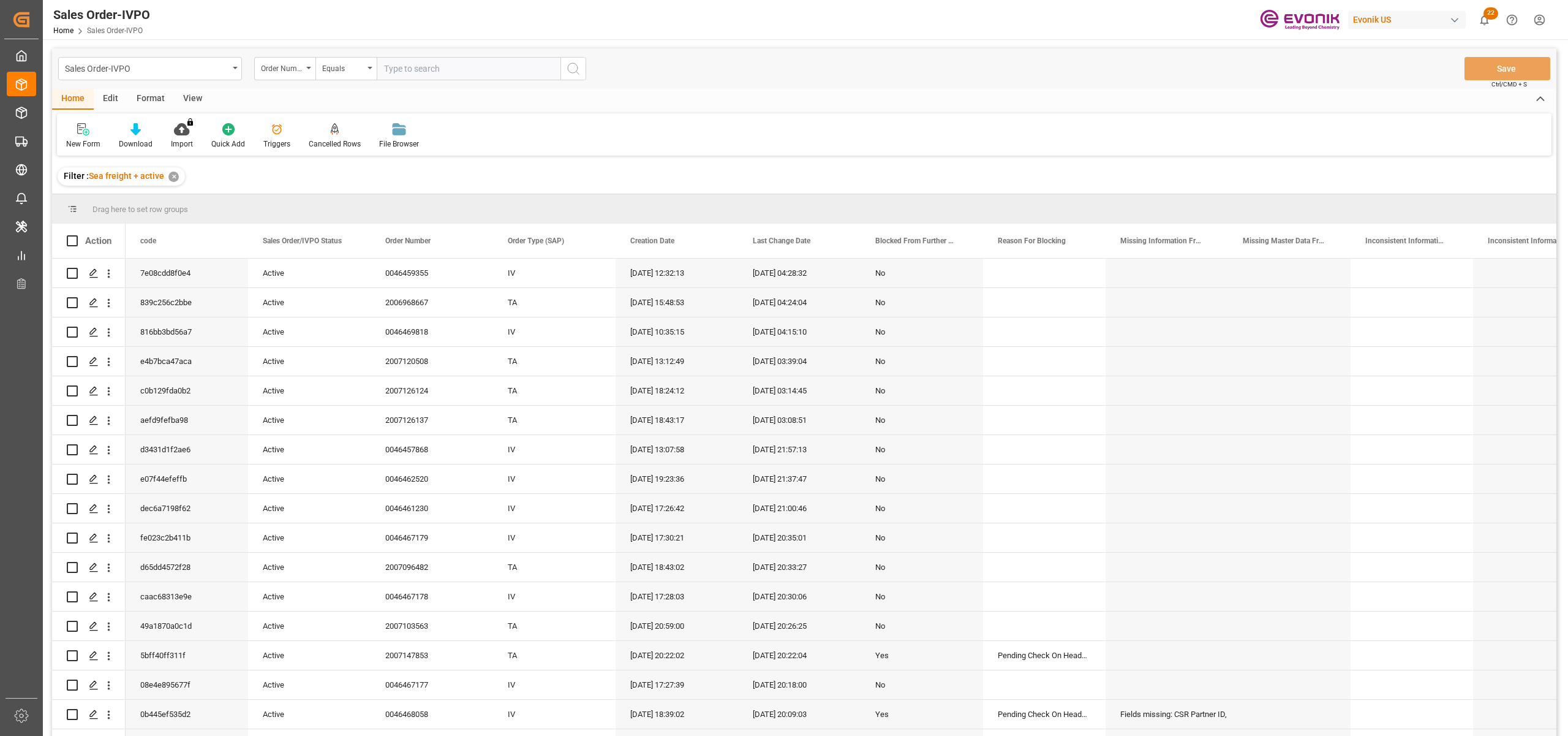
click at [408, 66] on input "text" at bounding box center [469, 69] width 184 height 23
paste input "0046437072"
type input "0046437072"
click at [581, 76] on button "search button" at bounding box center [573, 69] width 26 height 23
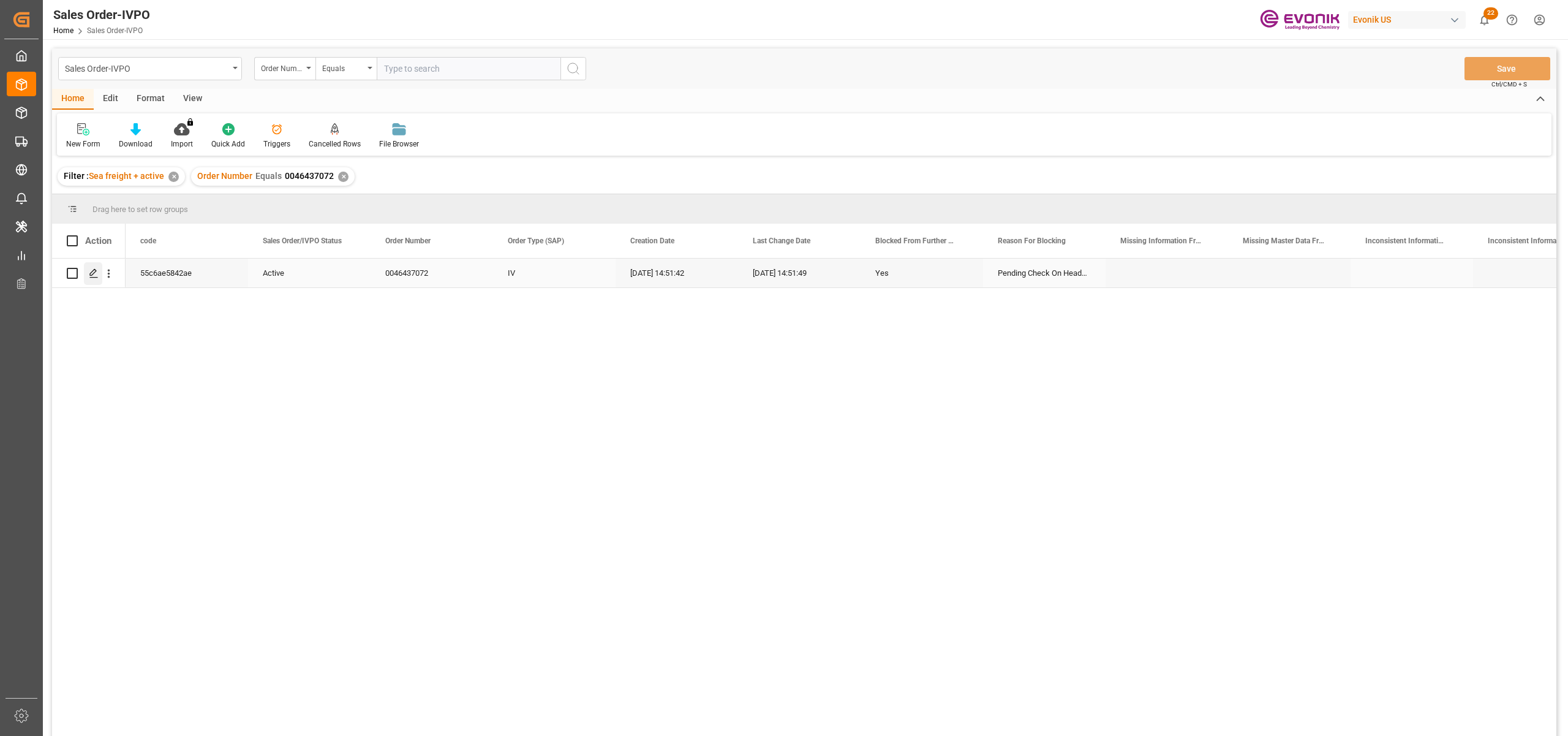
click at [93, 270] on icon "Press SPACE to select this row." at bounding box center [94, 274] width 10 height 10
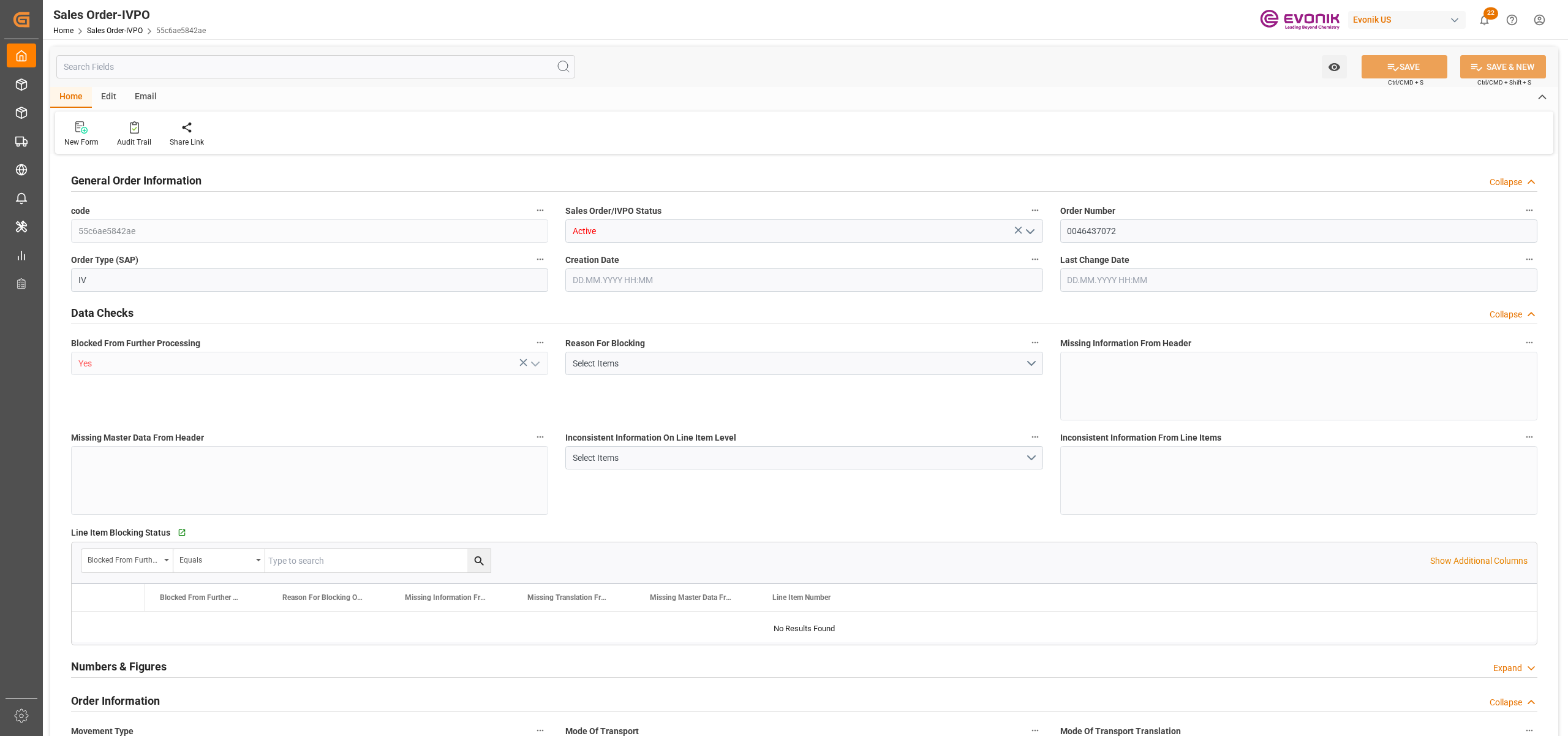
type input "SGSIN"
type input "0"
type input "1"
type input "6181"
type input "22.08.2025 14:51"
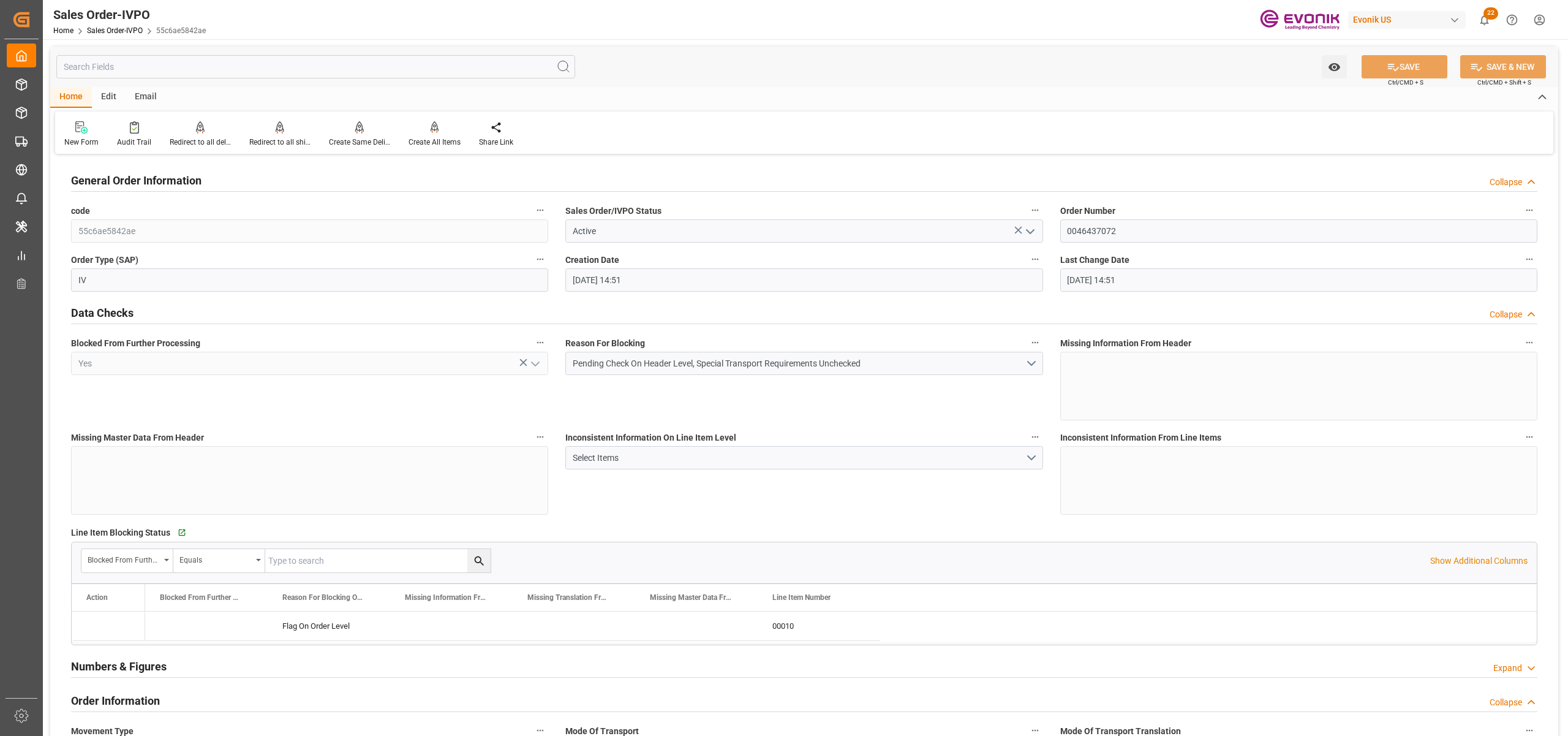
type input "22.08.2025 14:51"
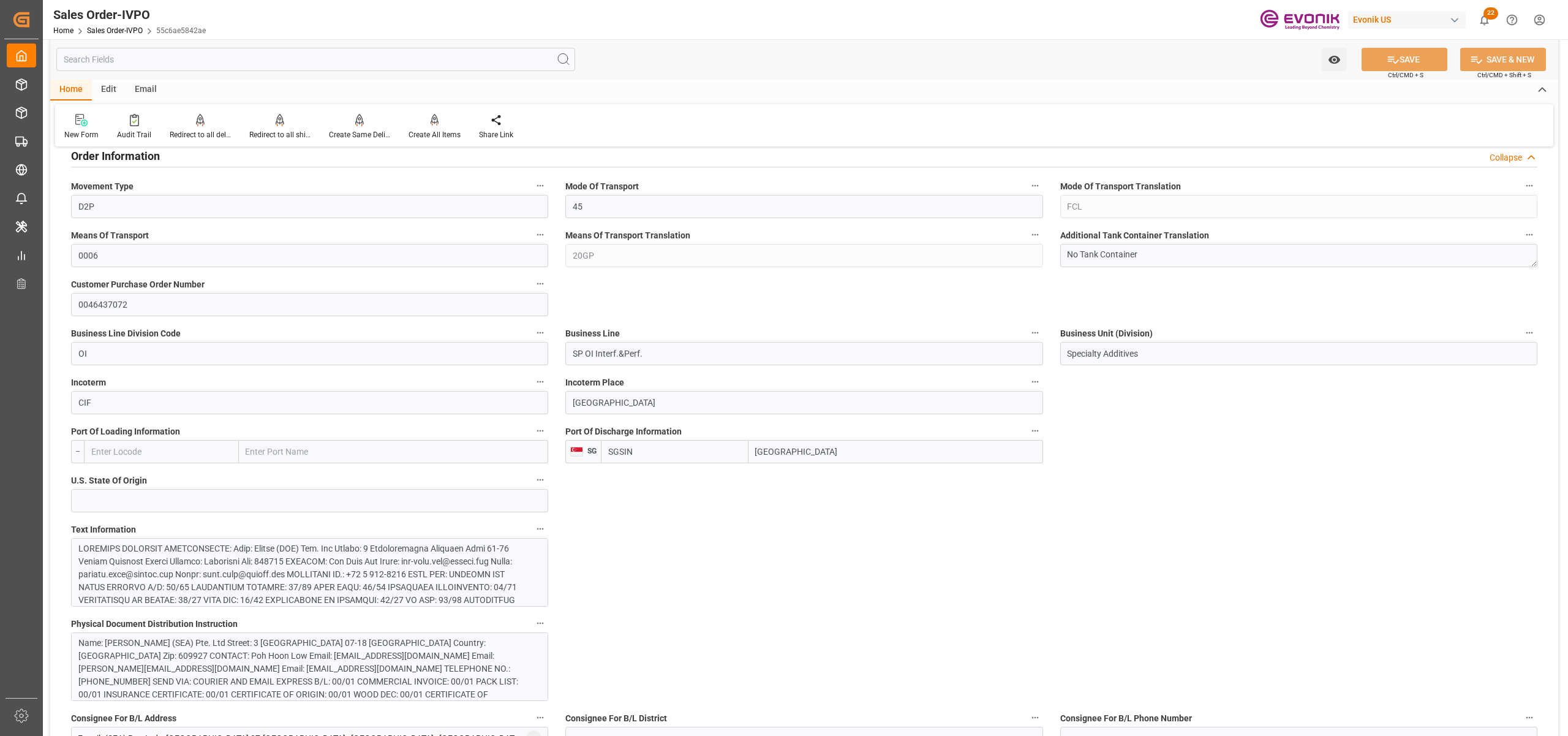
scroll to position [817, 0]
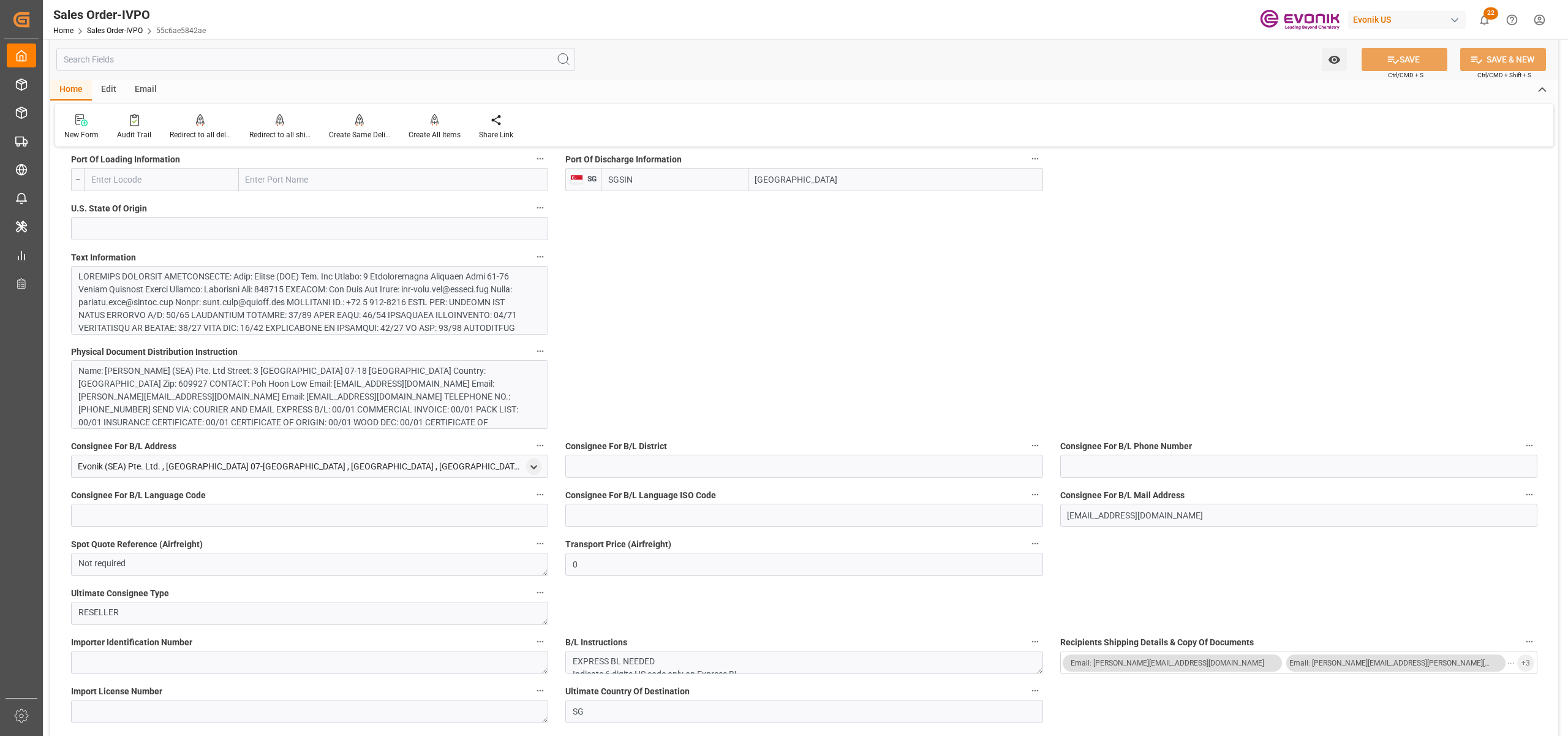
click at [426, 302] on div at bounding box center [303, 385] width 450 height 231
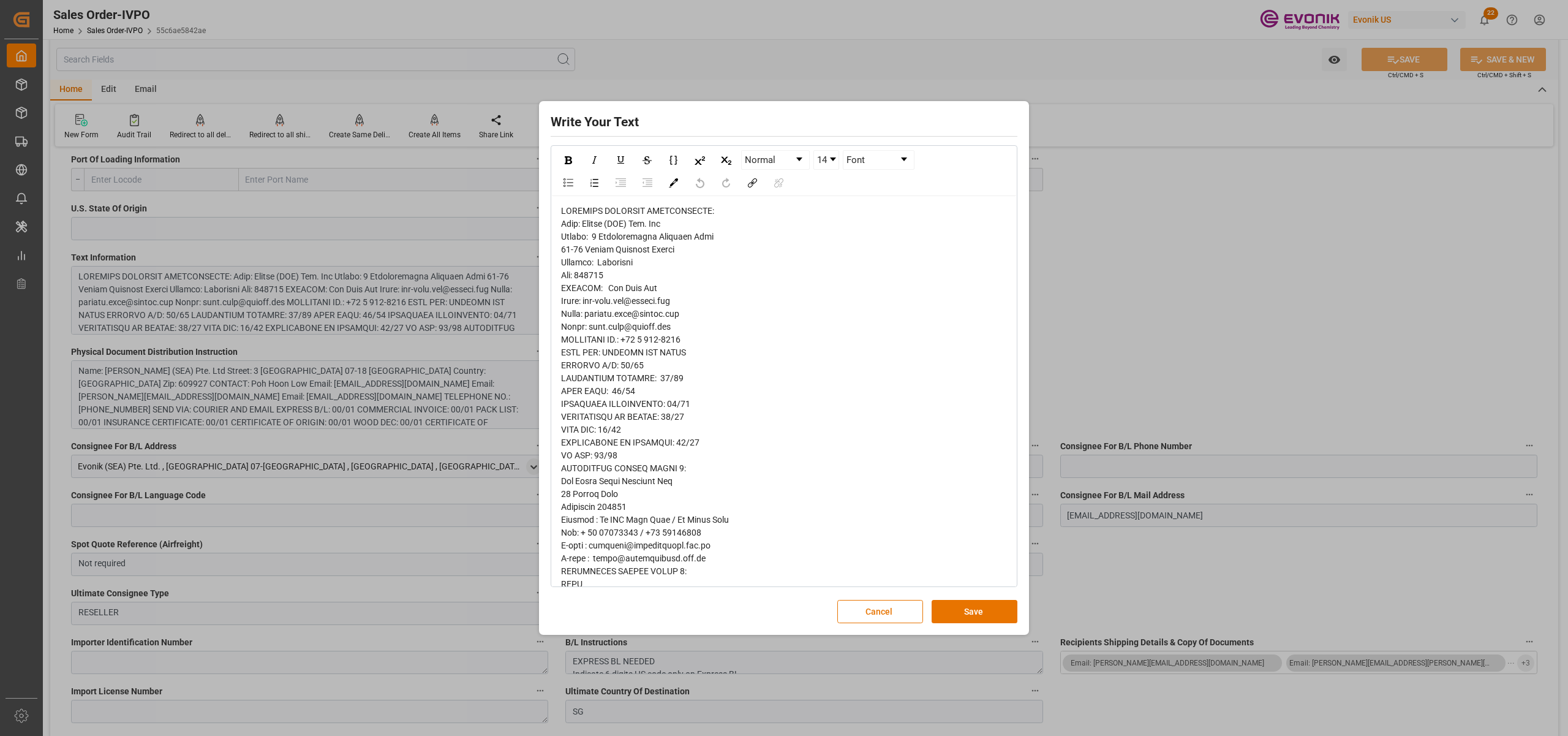
click at [569, 225] on span "rdw-editor" at bounding box center [665, 680] width 210 height 949
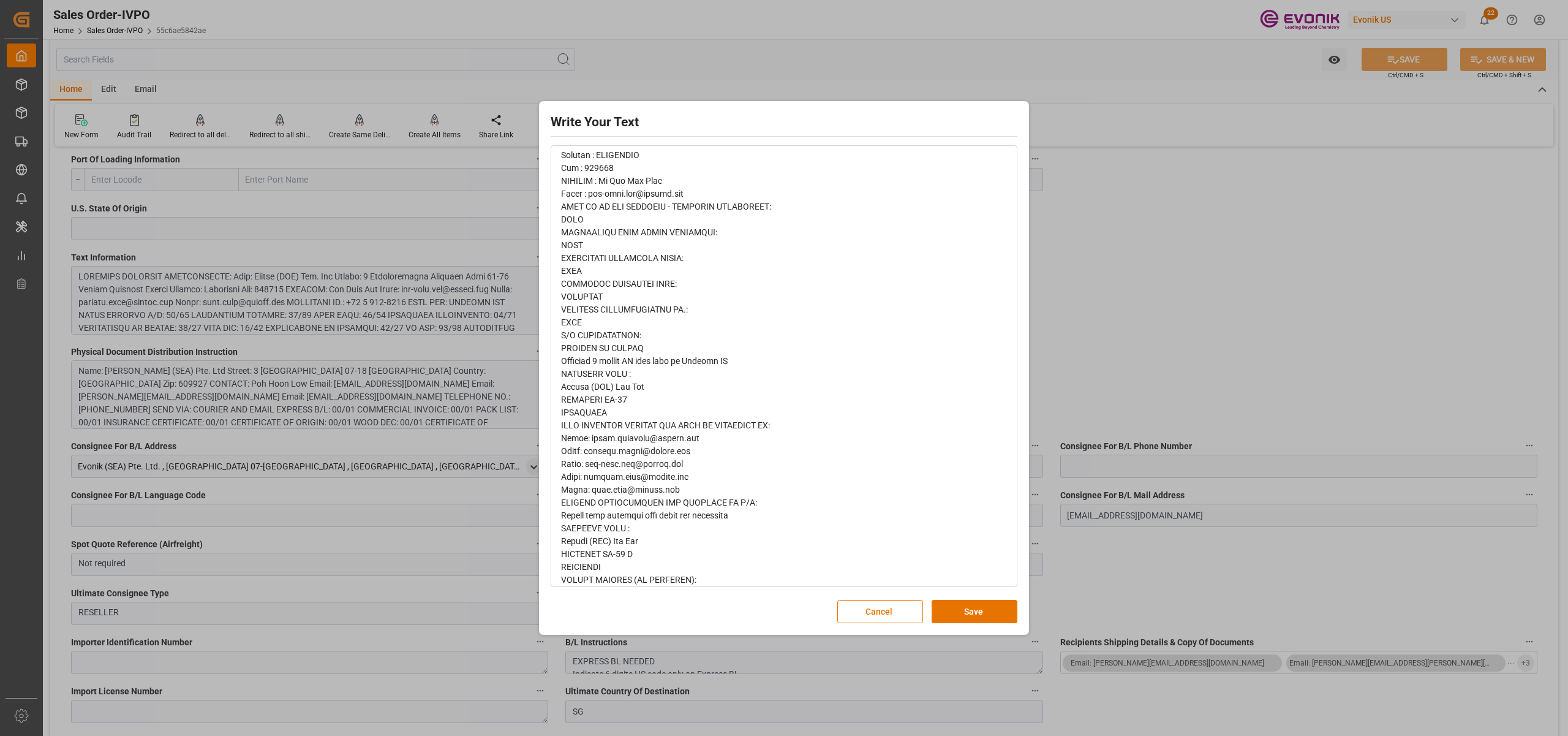
scroll to position [570, 0]
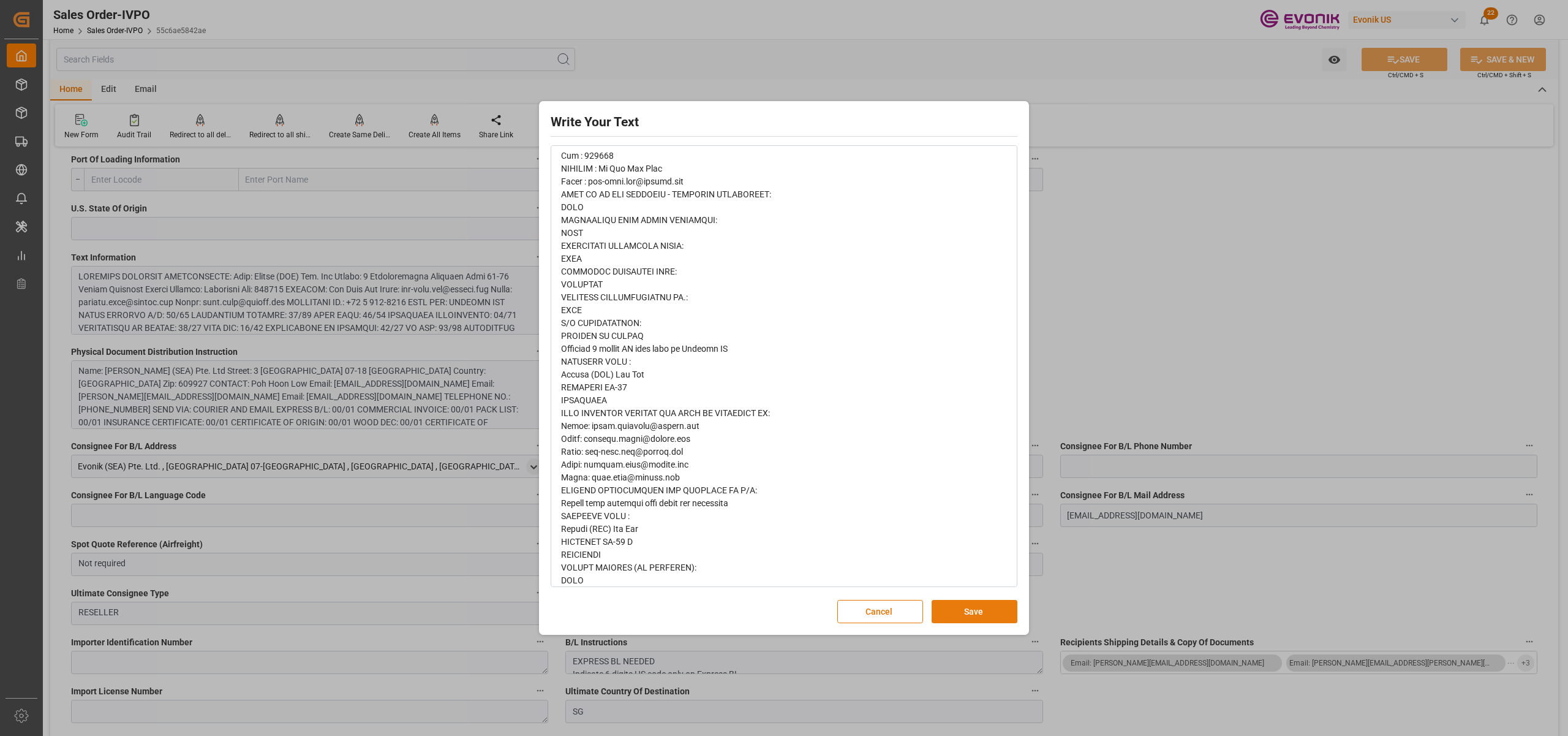
click at [961, 609] on button "Save" at bounding box center [974, 611] width 86 height 23
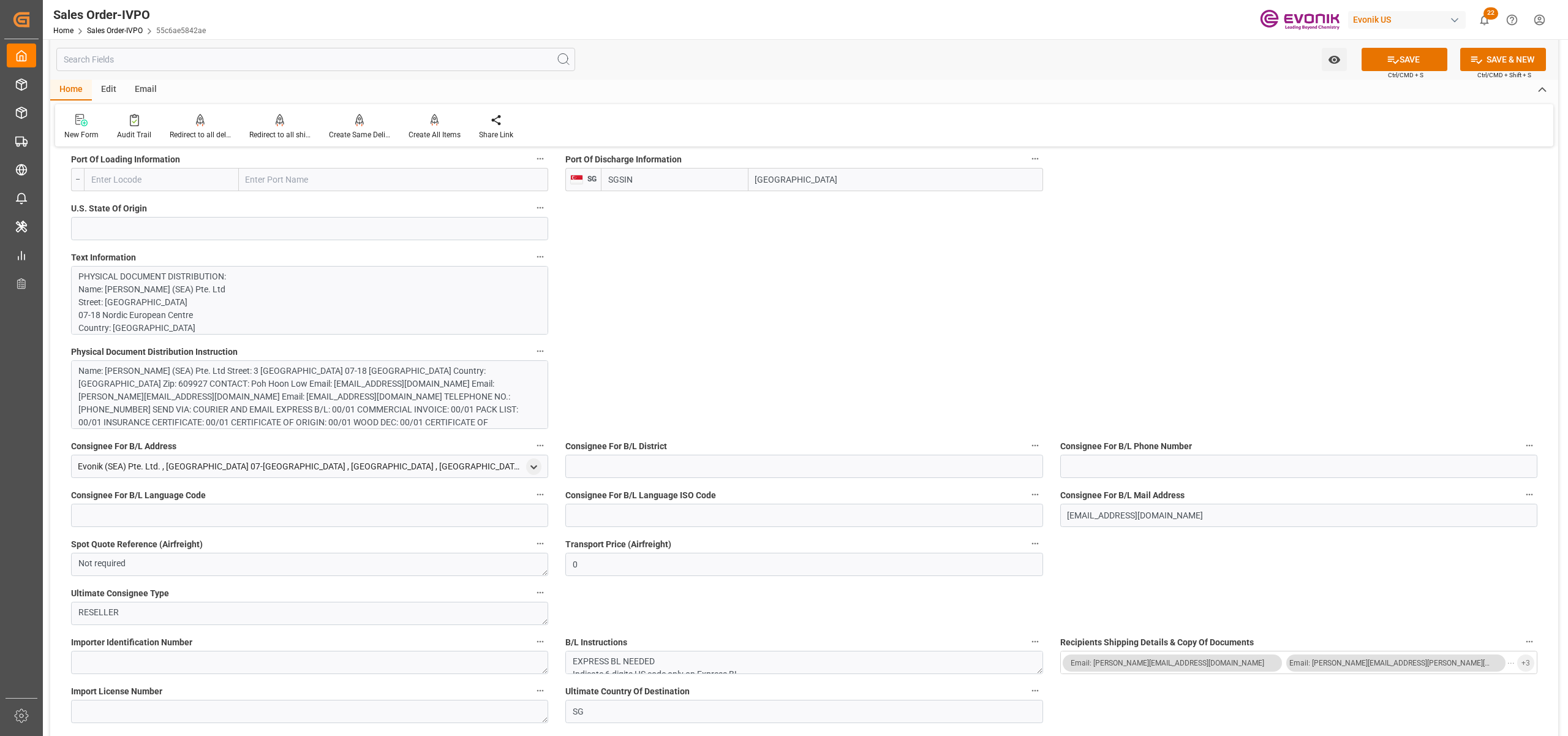
click at [415, 391] on div "Name: Evonik (SEA) Pte. Ltd Street: 3 International Business Park 07-18 Nordic …" at bounding box center [303, 403] width 450 height 77
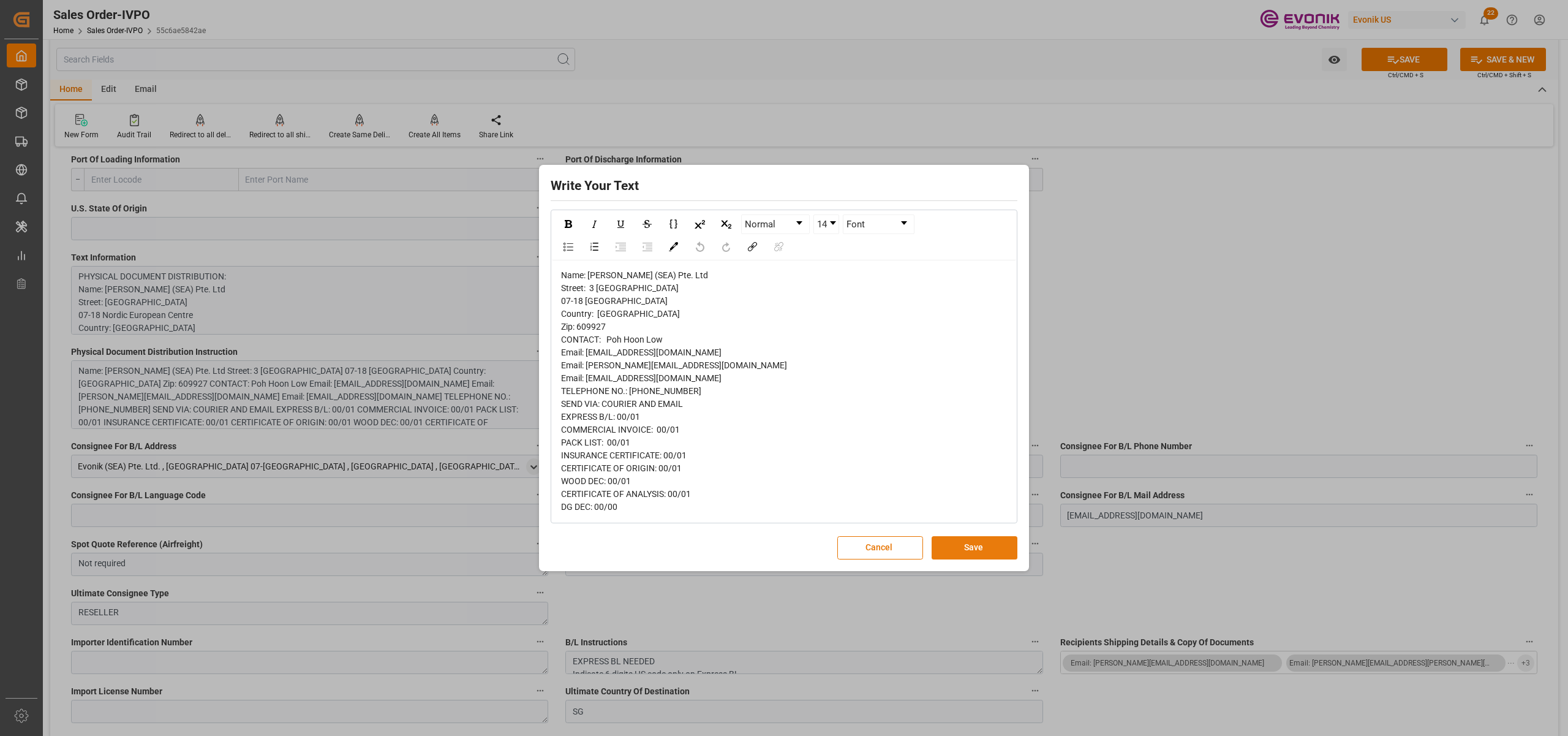
click at [966, 547] on button "Save" at bounding box center [974, 547] width 86 height 23
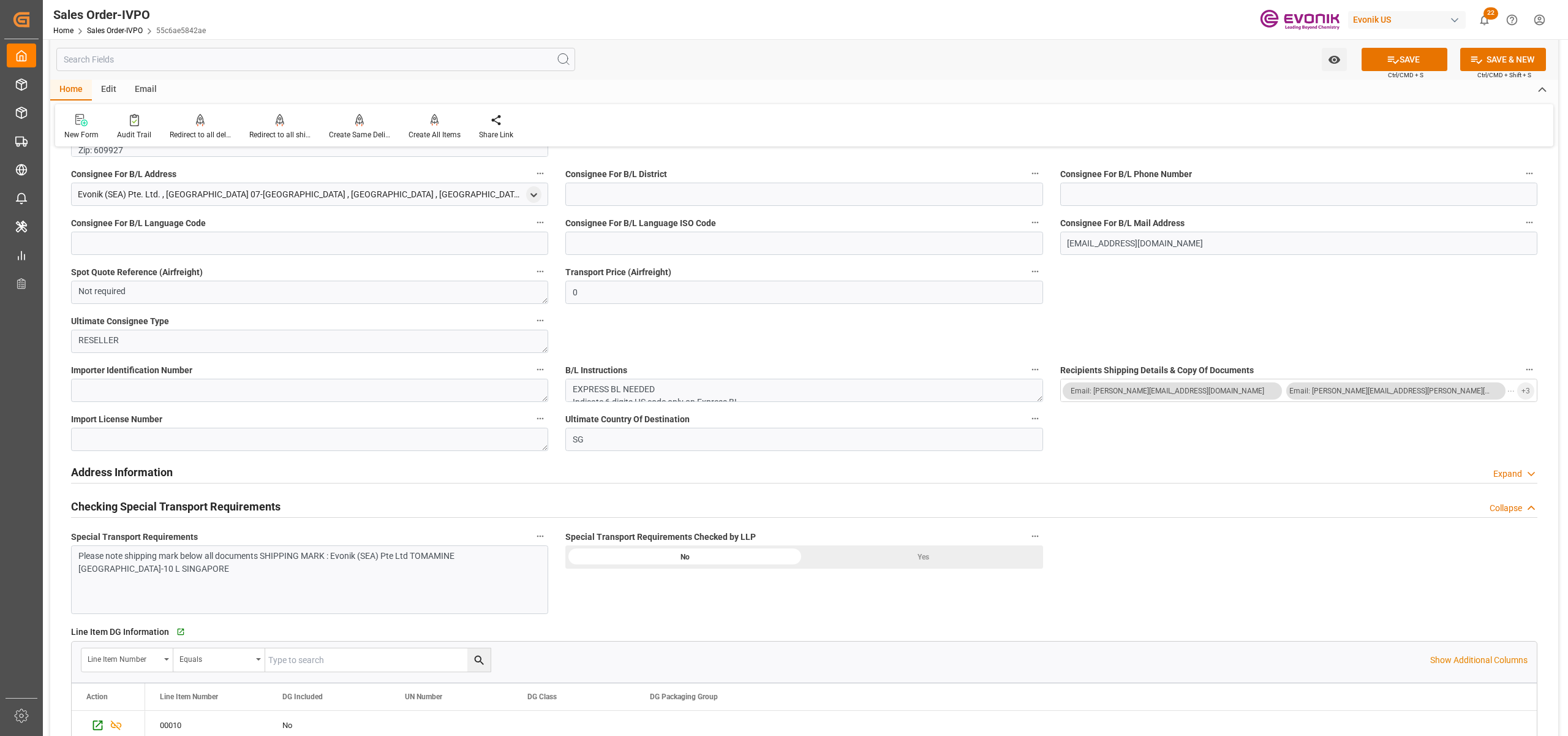
scroll to position [1362, 0]
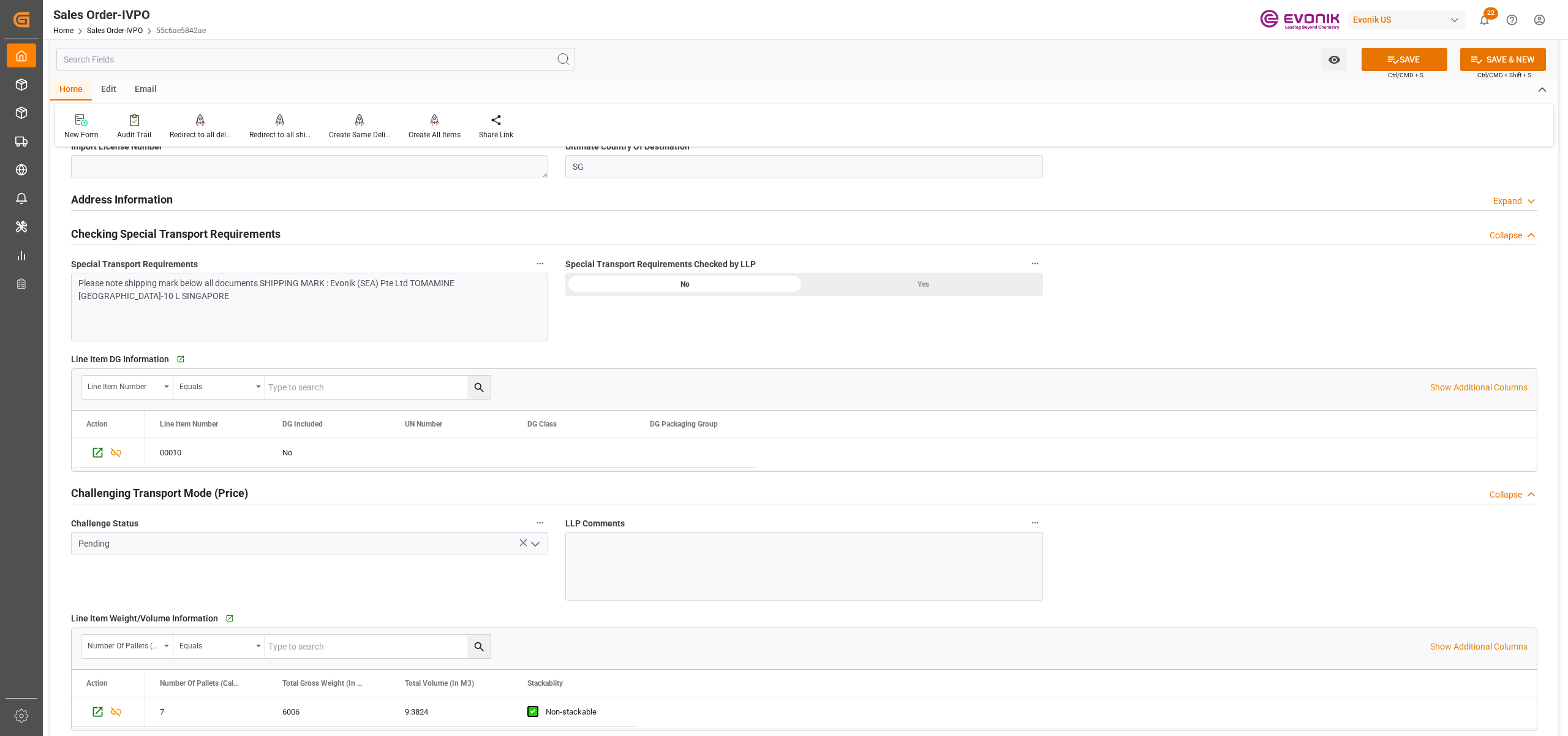
click at [905, 283] on div "Yes" at bounding box center [923, 284] width 239 height 23
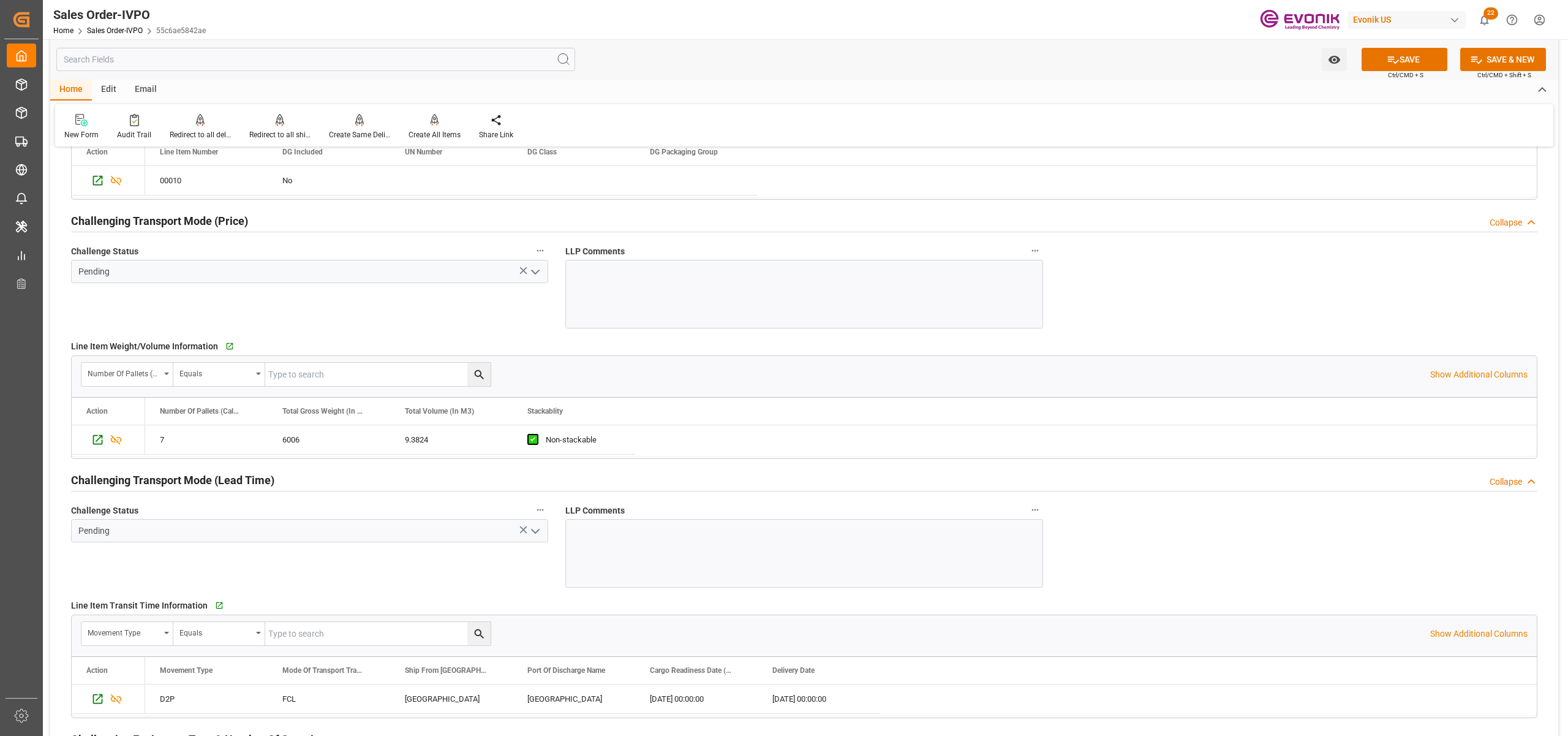
click at [530, 276] on icon "open menu" at bounding box center [535, 272] width 15 height 15
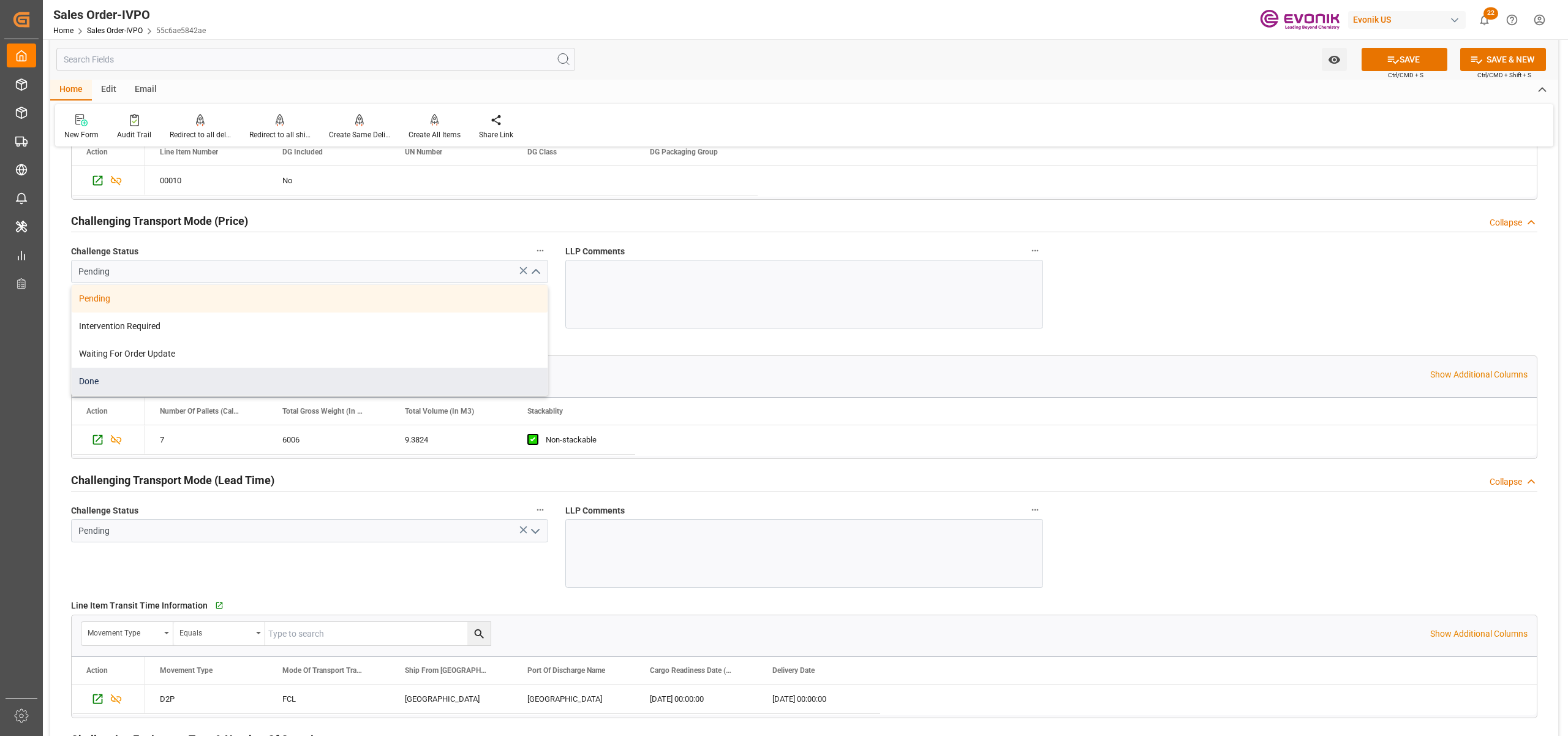
click at [137, 378] on div "Done" at bounding box center [309, 381] width 476 height 28
type input "Done"
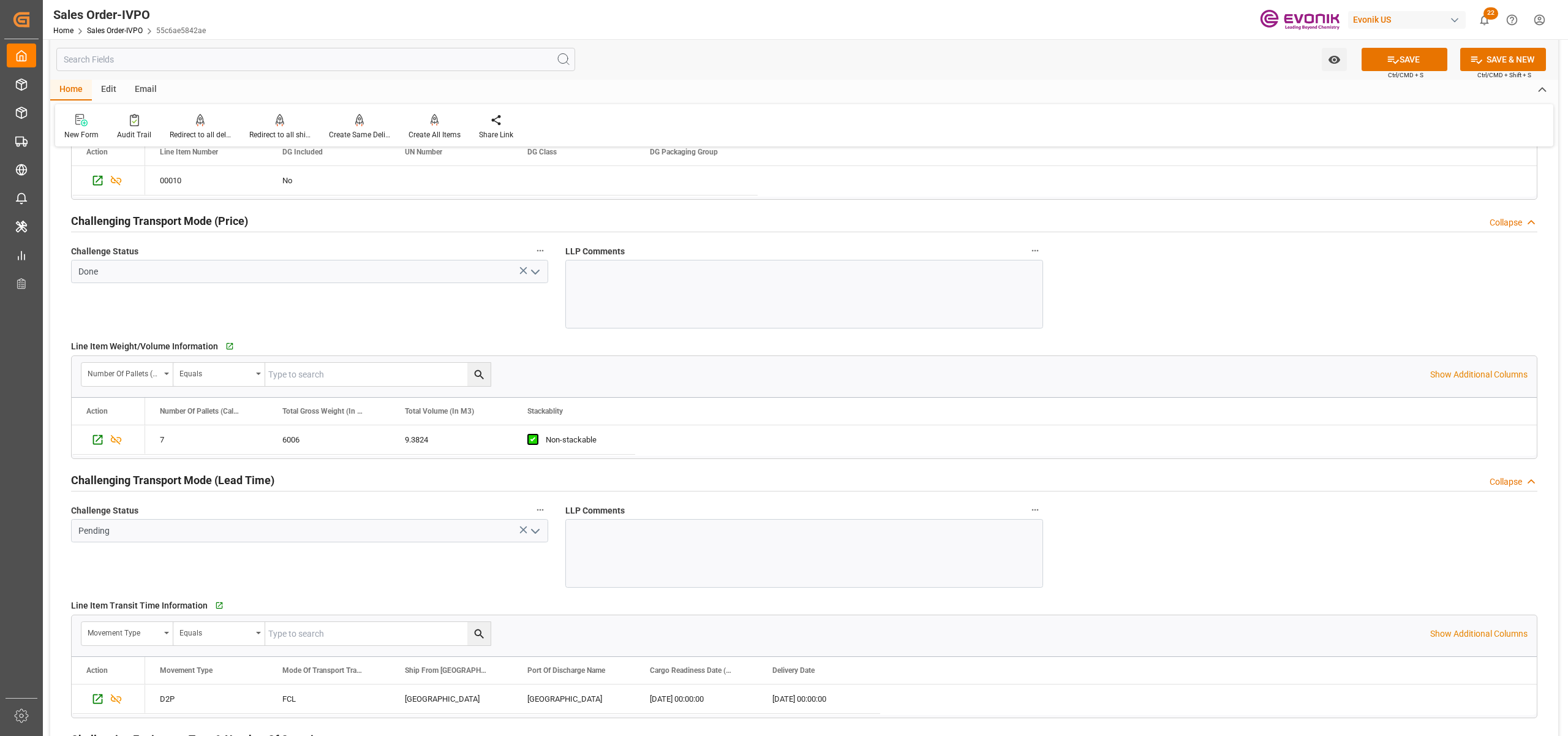
scroll to position [1905, 0]
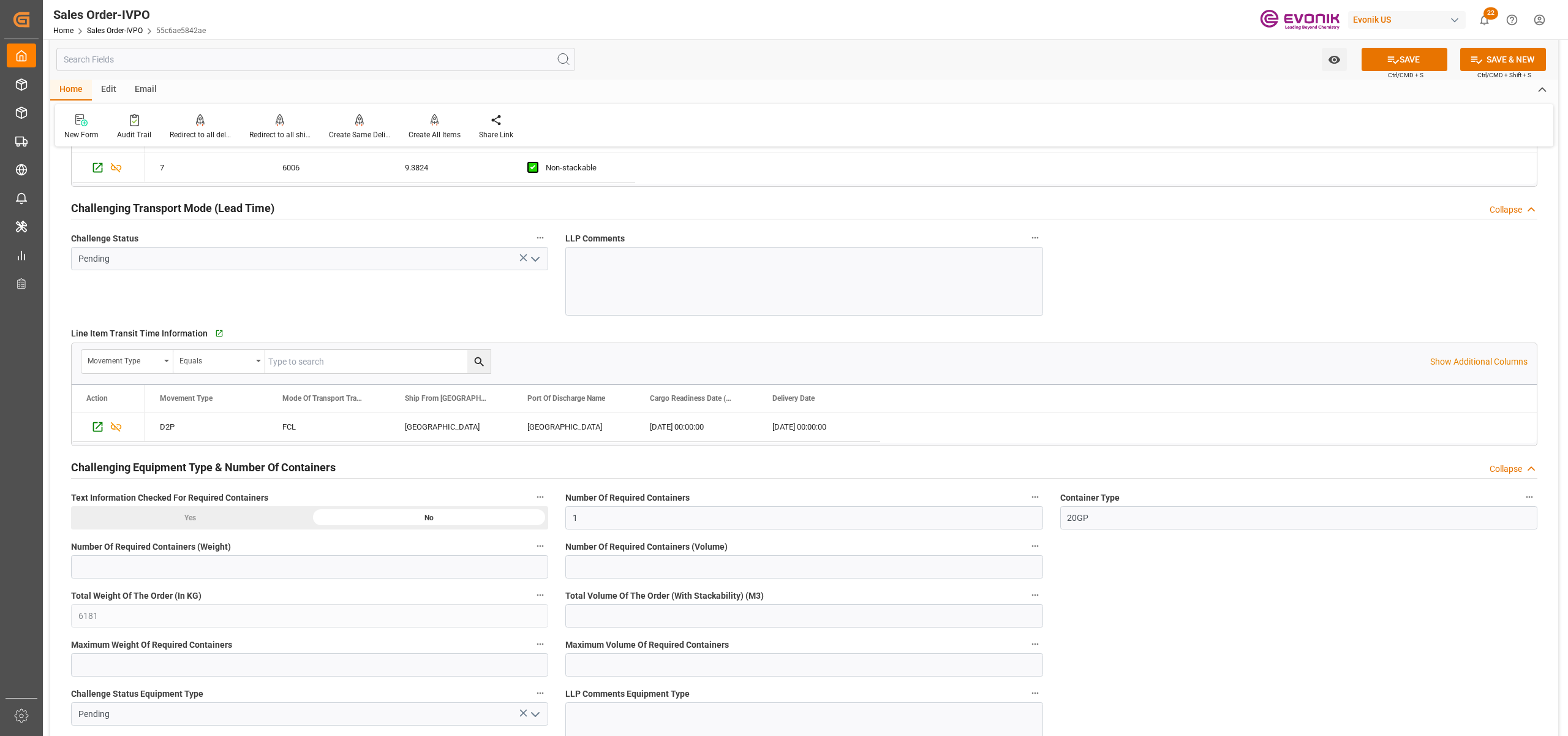
click at [533, 265] on icon "open menu" at bounding box center [535, 258] width 15 height 15
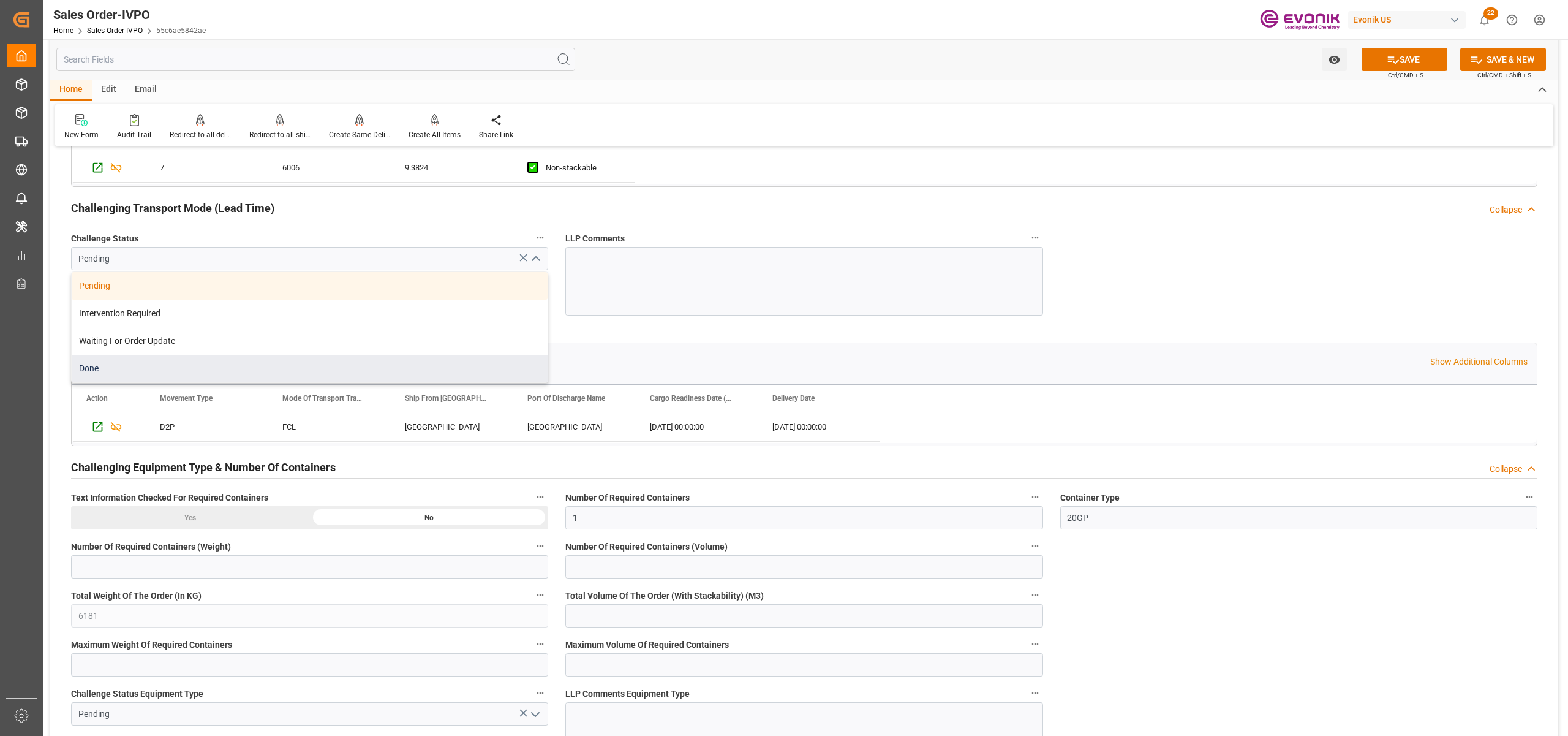
click at [135, 375] on div "Done" at bounding box center [309, 368] width 476 height 28
type input "Done"
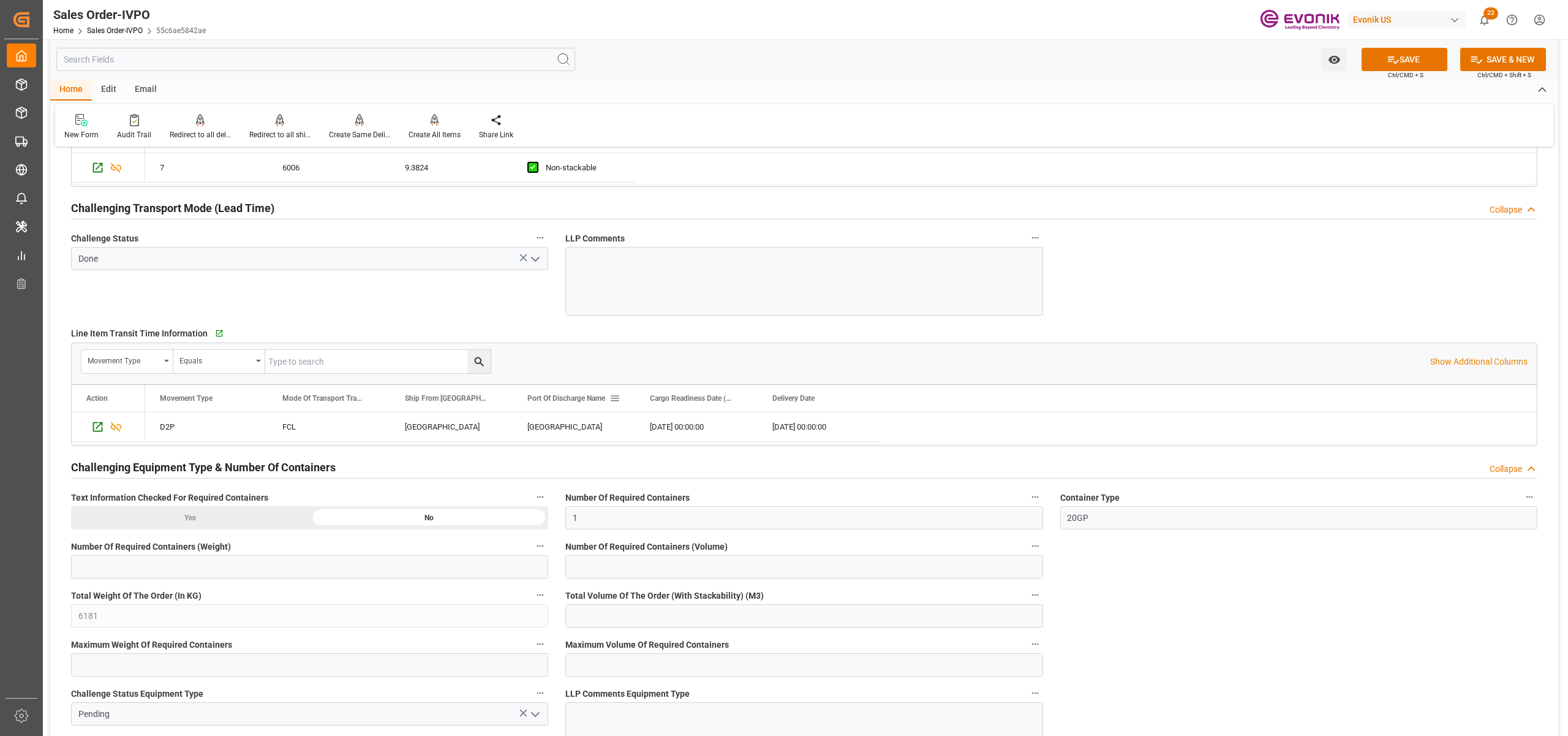
scroll to position [2179, 0]
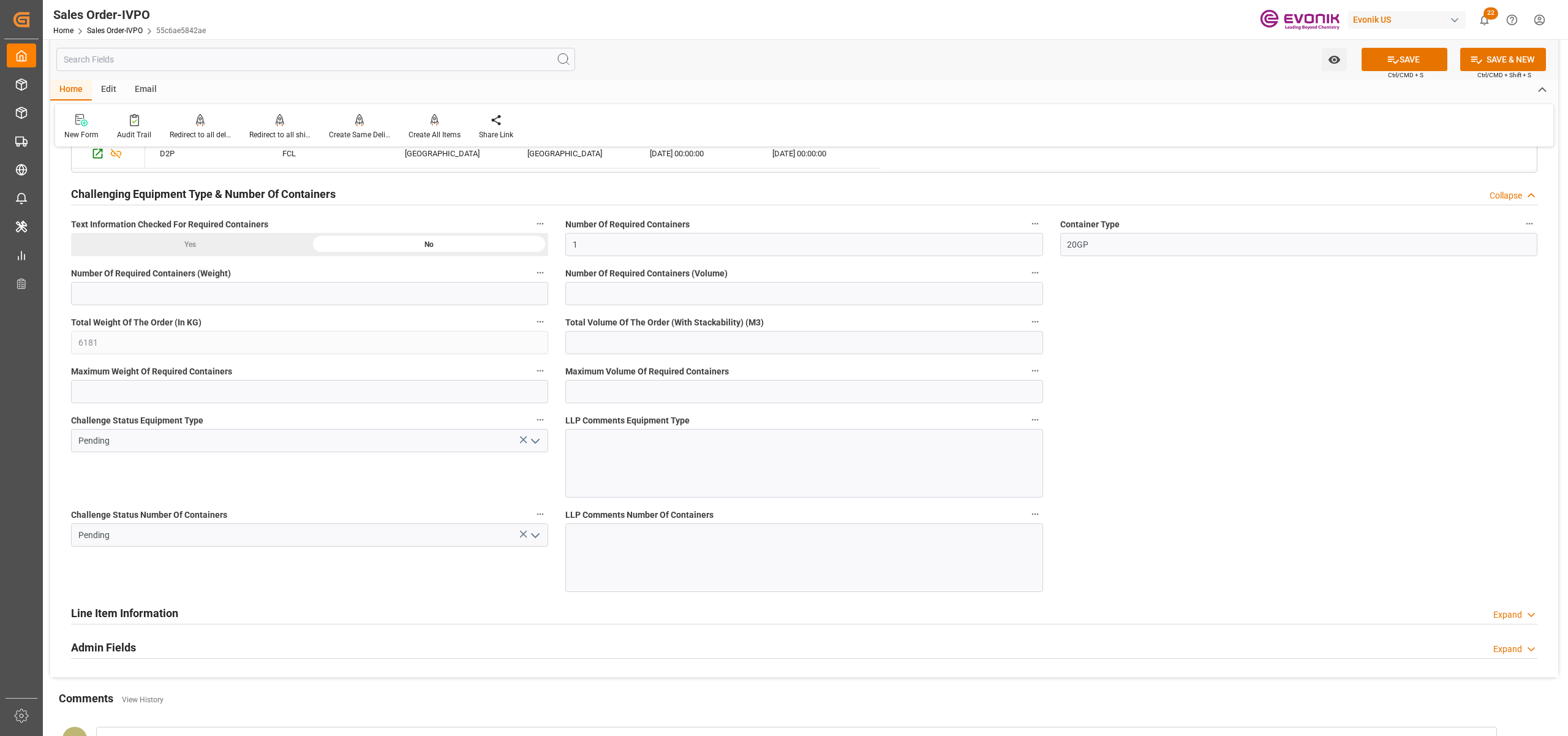
click at [534, 444] on icon "open menu" at bounding box center [535, 441] width 15 height 15
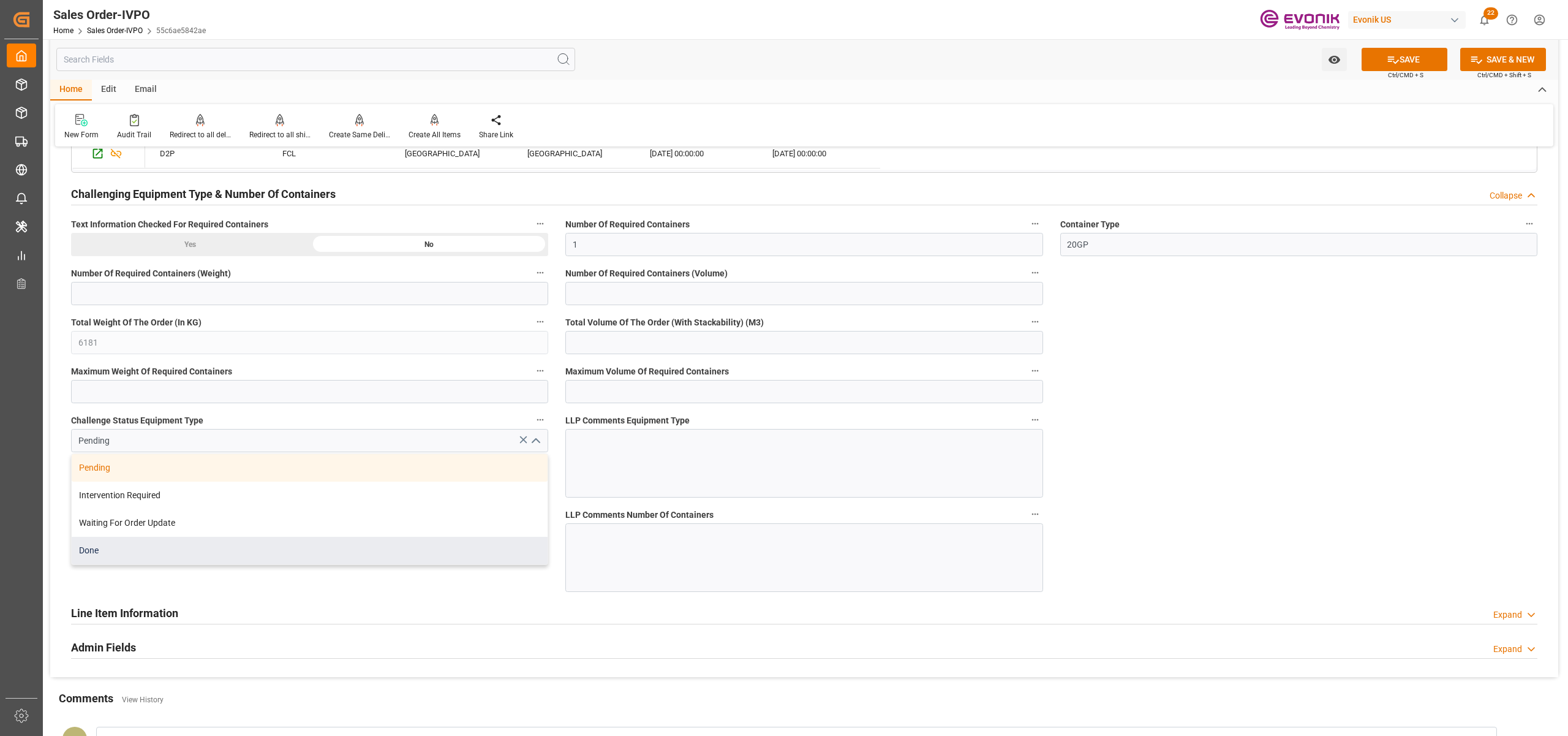
click at [221, 555] on div "Done" at bounding box center [309, 550] width 476 height 28
type input "Done"
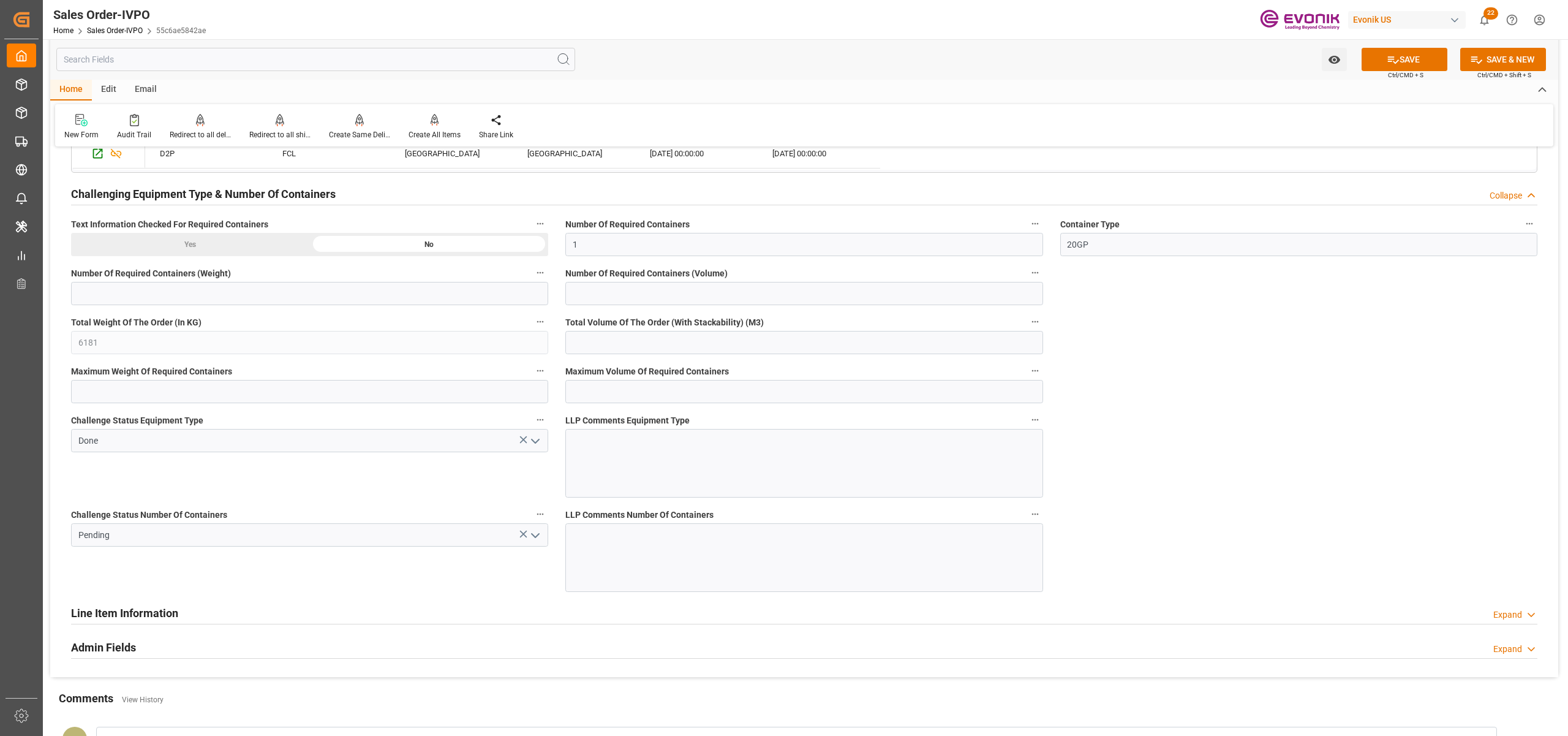
drag, startPoint x: 537, startPoint y: 538, endPoint x: 515, endPoint y: 546, distance: 23.4
click at [536, 537] on icon "open menu" at bounding box center [535, 535] width 15 height 15
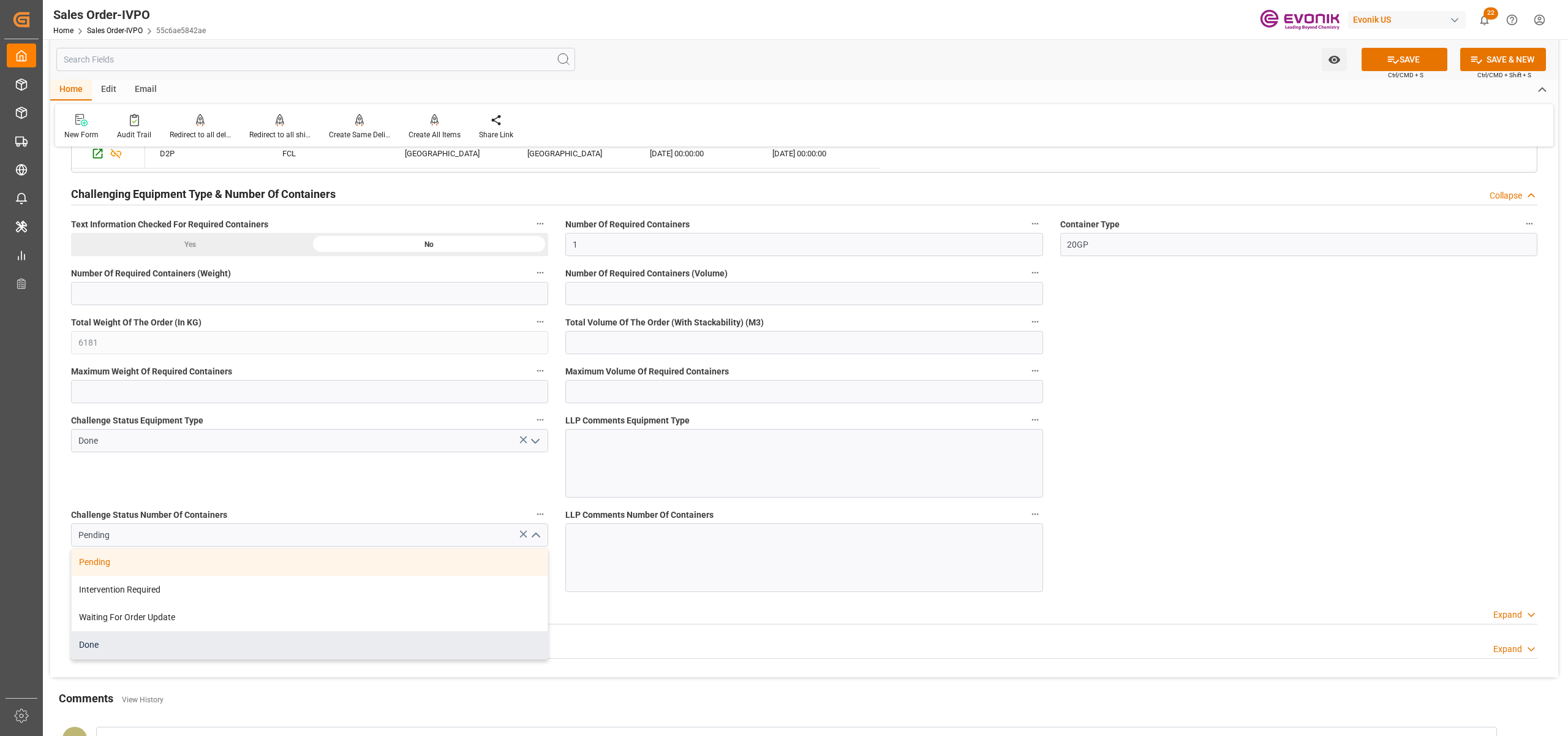
click at [132, 645] on div "Done" at bounding box center [309, 645] width 476 height 28
type input "Done"
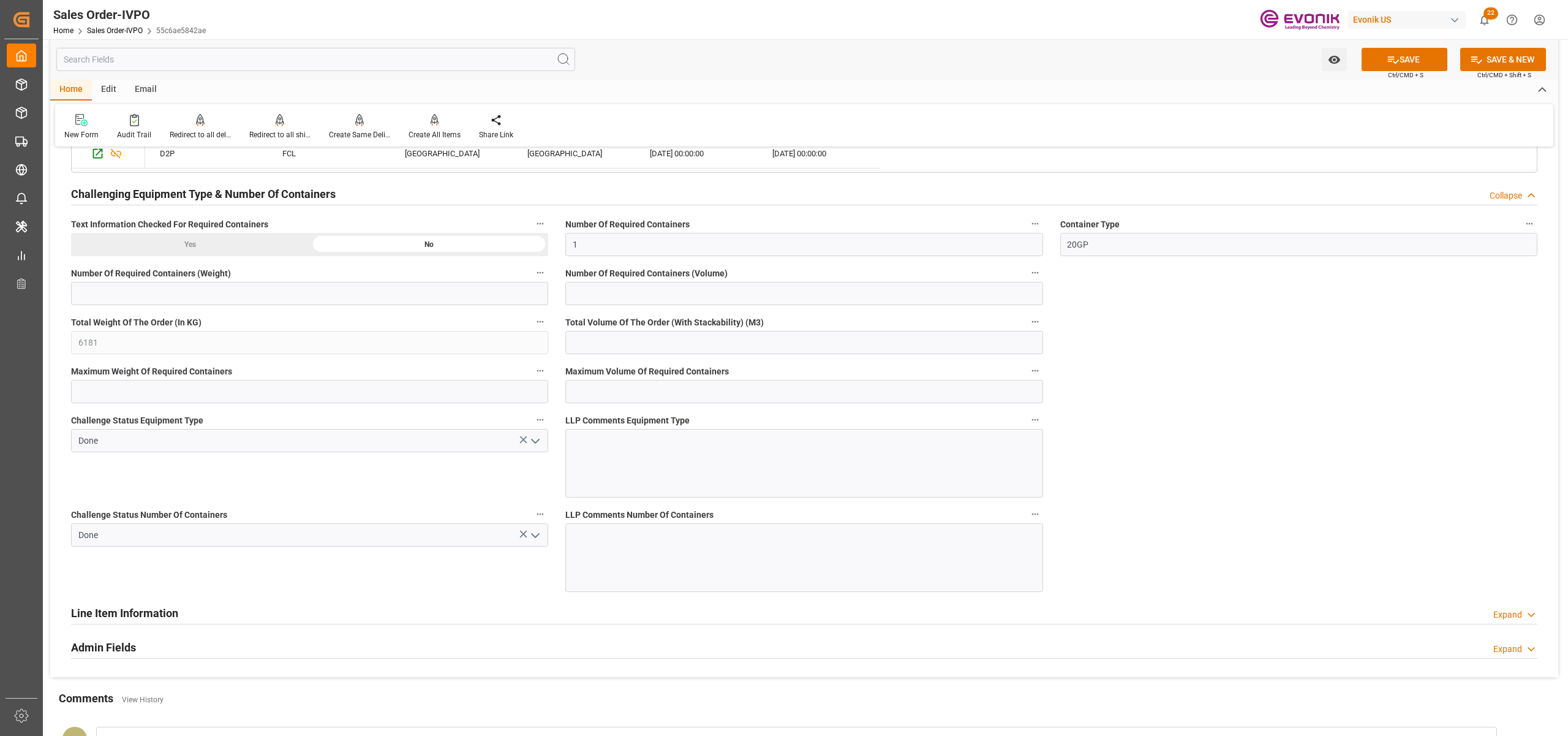
click at [1403, 63] on button "SAVE" at bounding box center [1404, 59] width 86 height 23
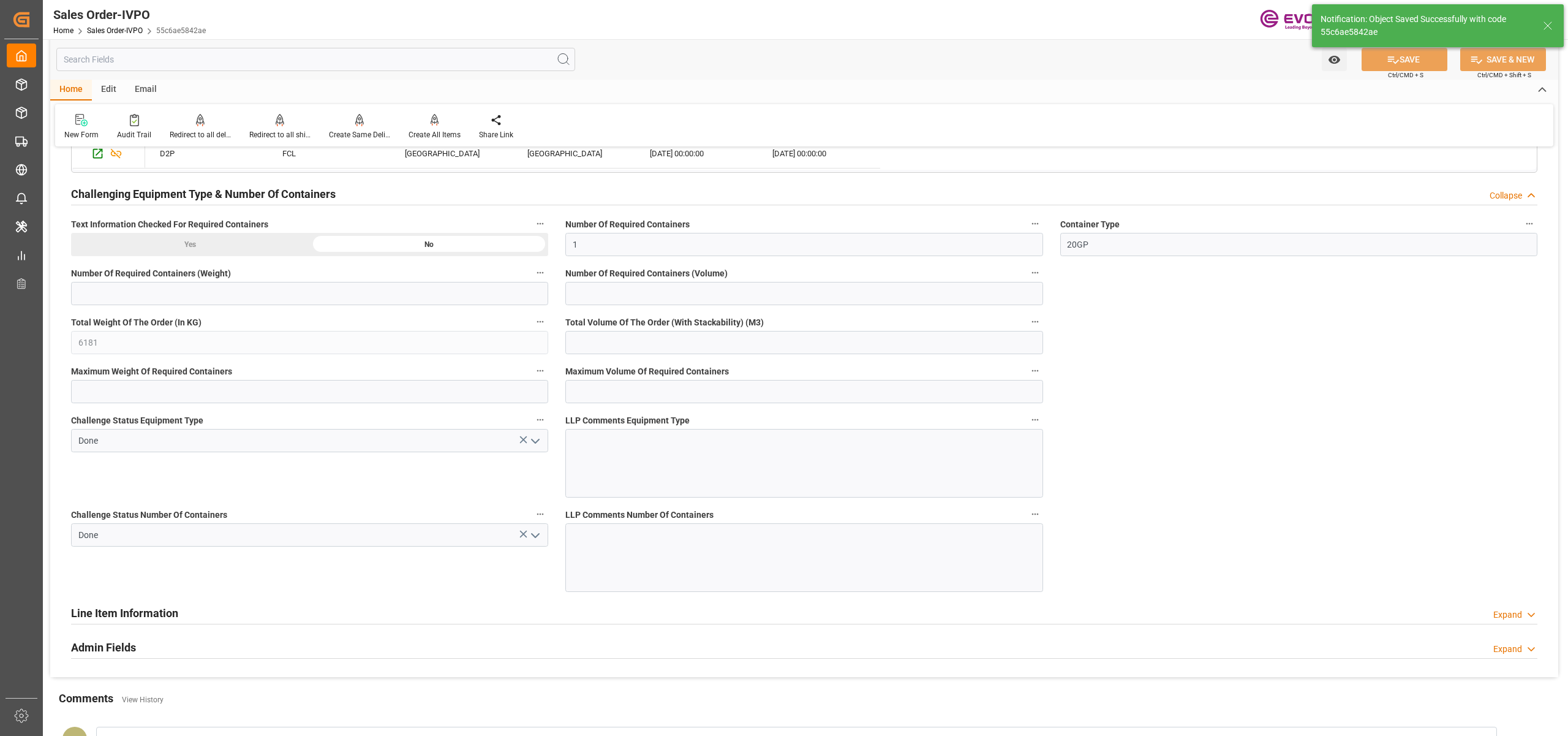
type input "No"
type input "1"
type input "18.7648"
type input "17000"
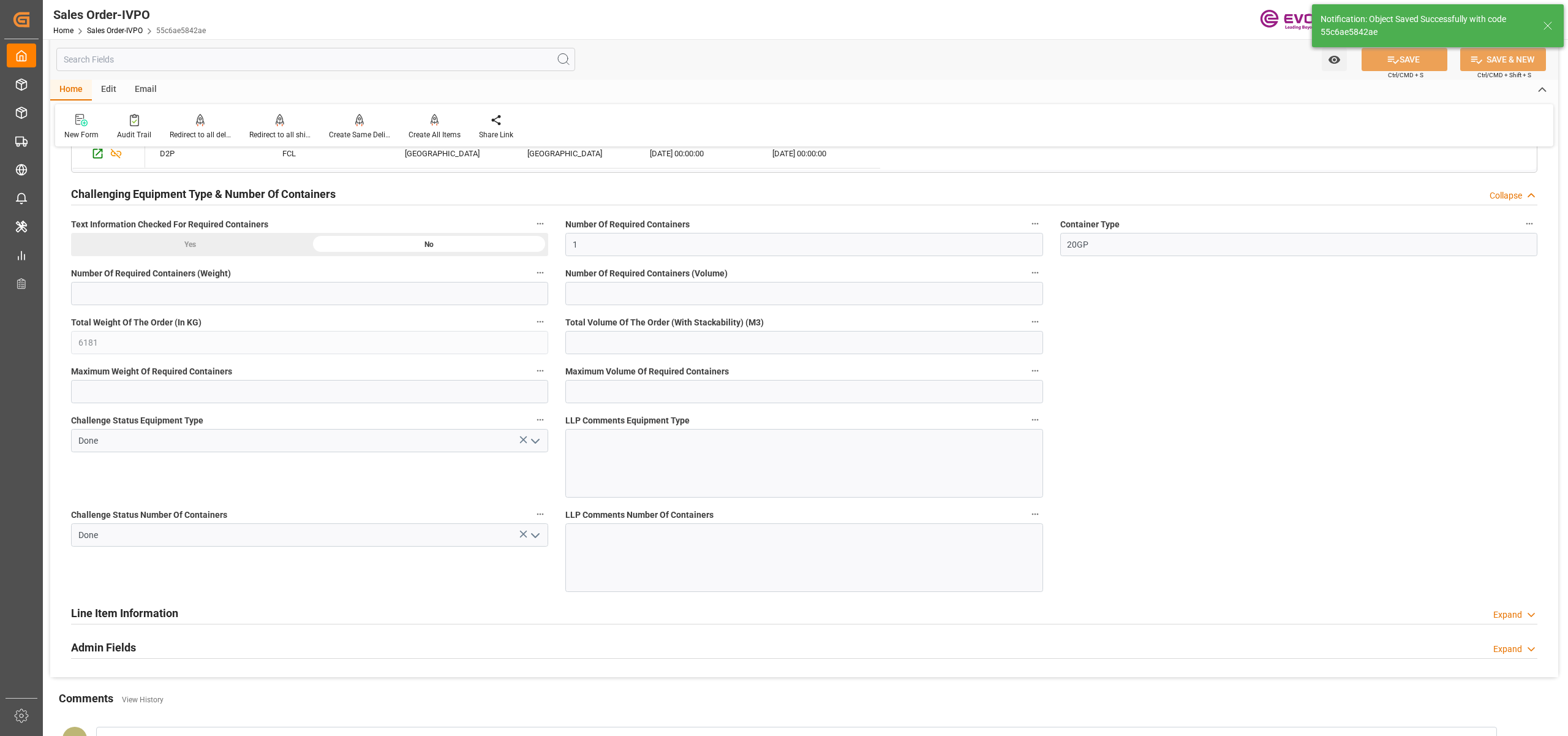
type input "30"
type input "25.08.2025 04:45"
click at [430, 123] on icon at bounding box center [434, 120] width 9 height 13
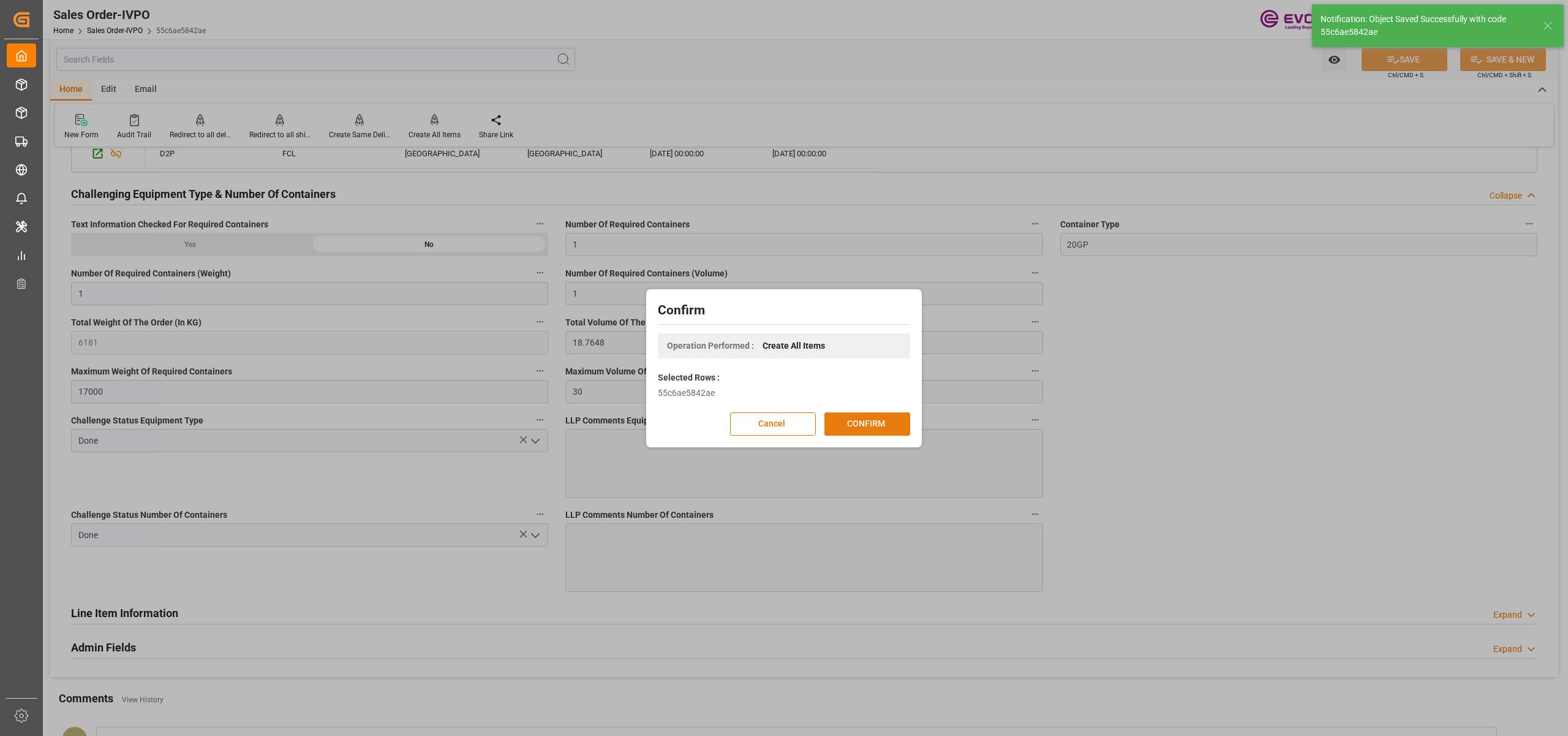
click at [879, 416] on button "CONFIRM" at bounding box center [867, 424] width 86 height 23
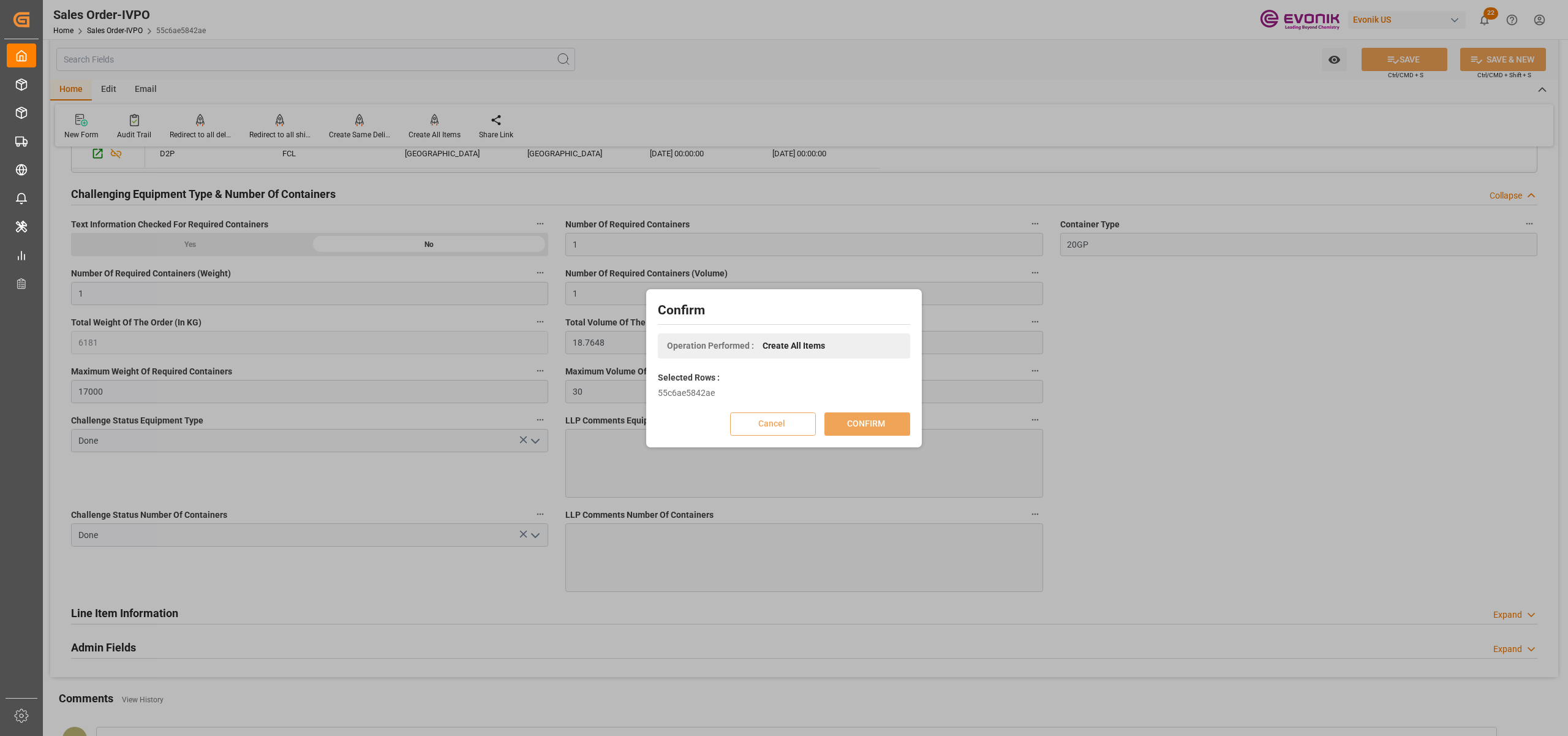
scroll to position [132, 0]
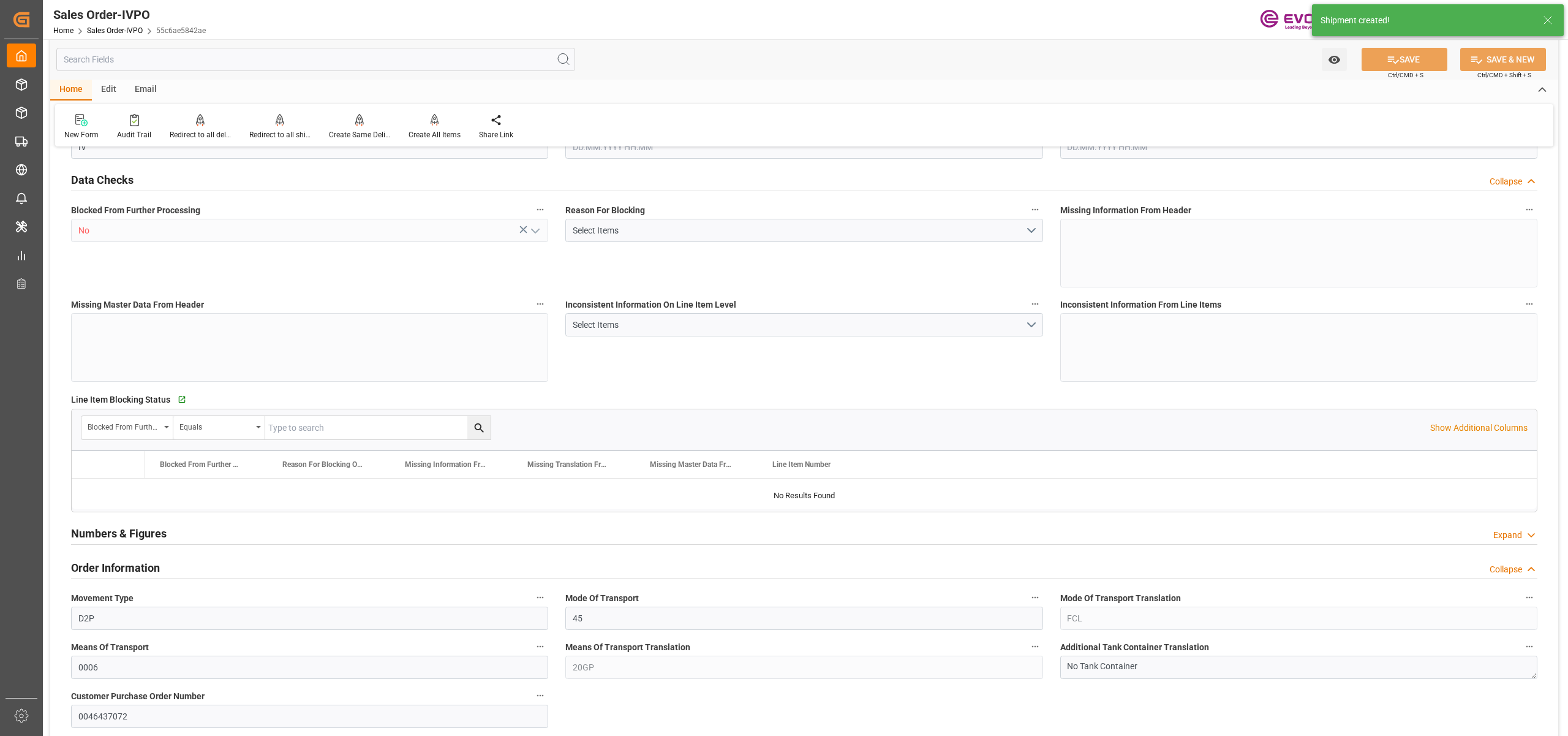
type input "SGSIN"
type input "0"
type input "1"
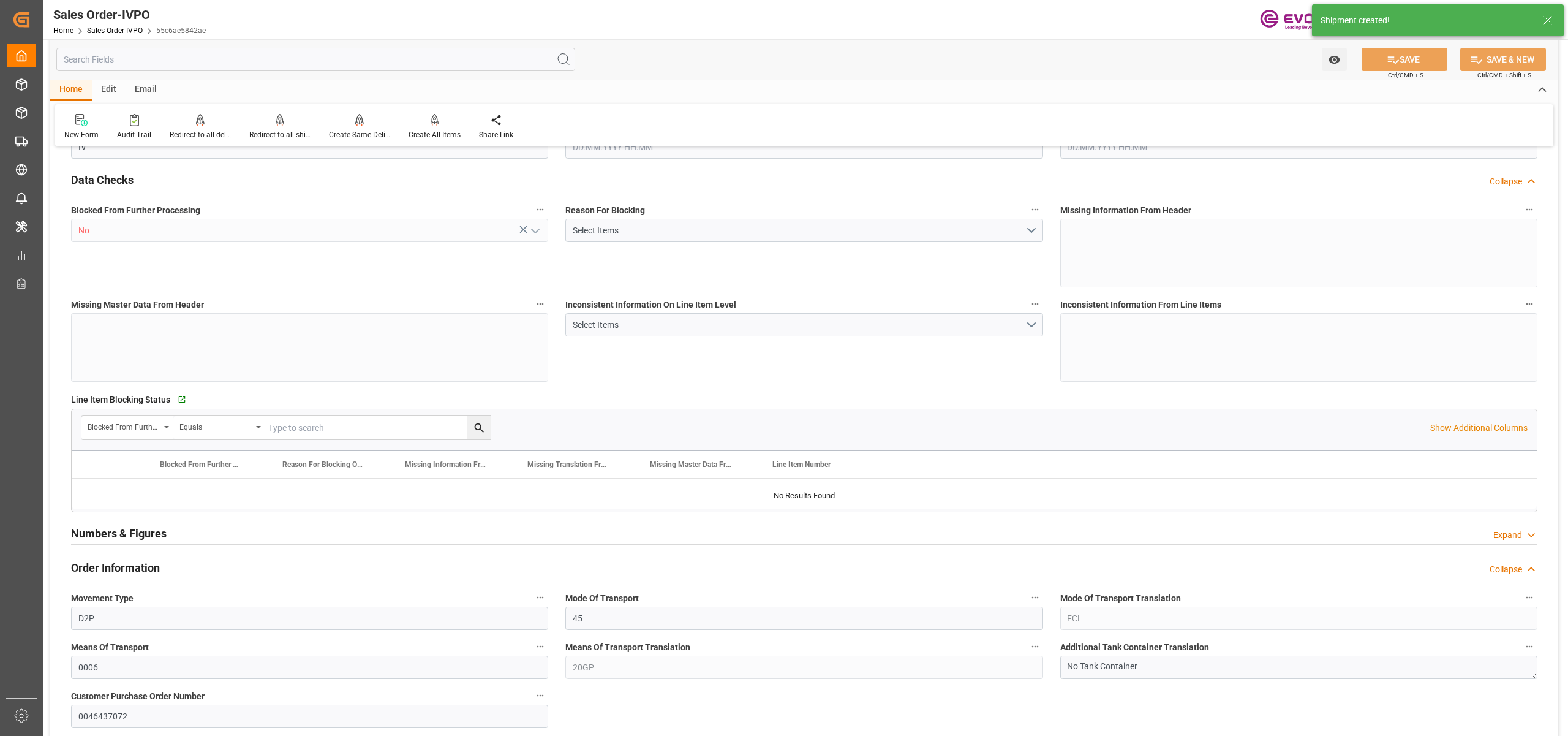
type input "6181"
type input "18.7648"
type input "17000"
type input "30"
type input "22.08.2025 14:51"
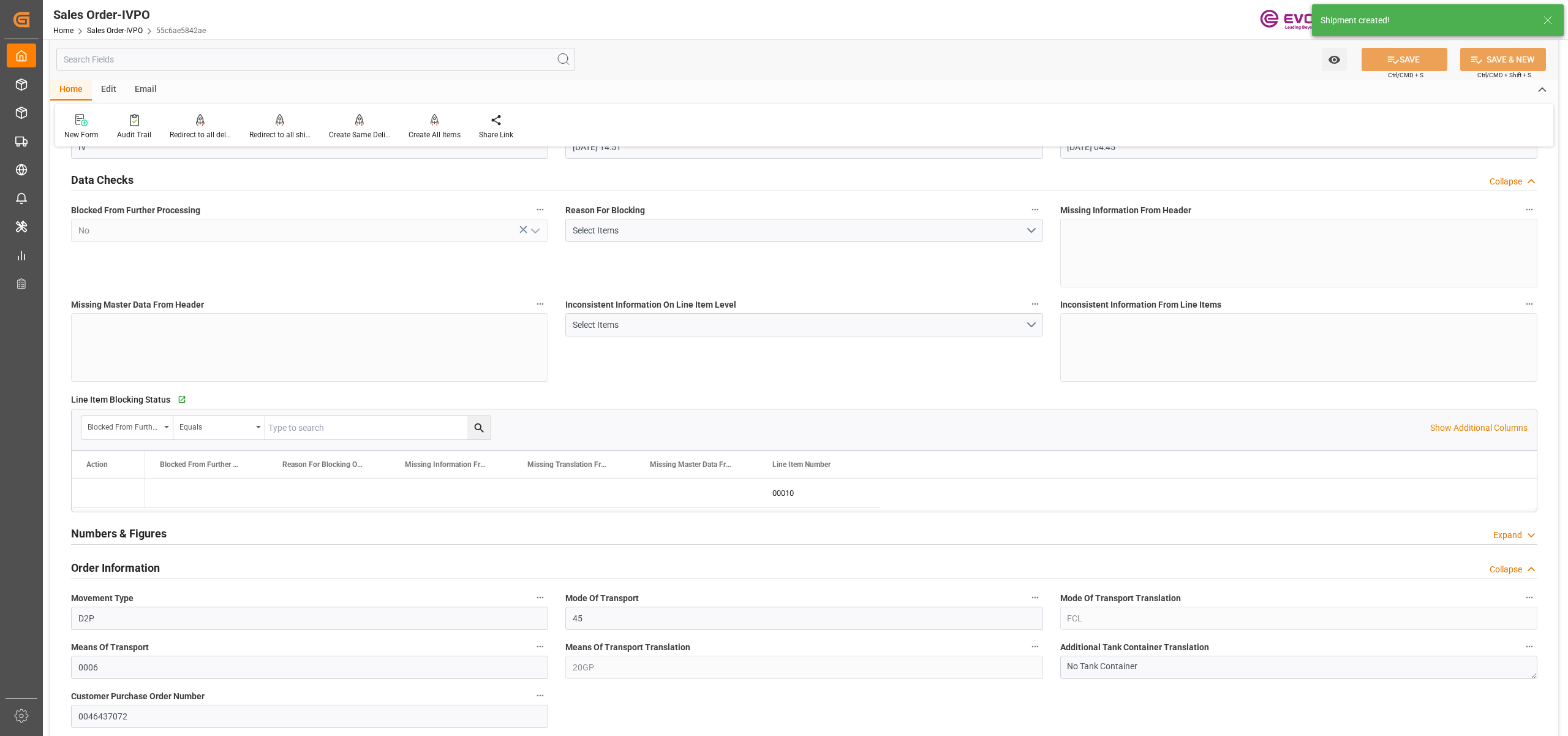
type input "25.08.2025 04:45"
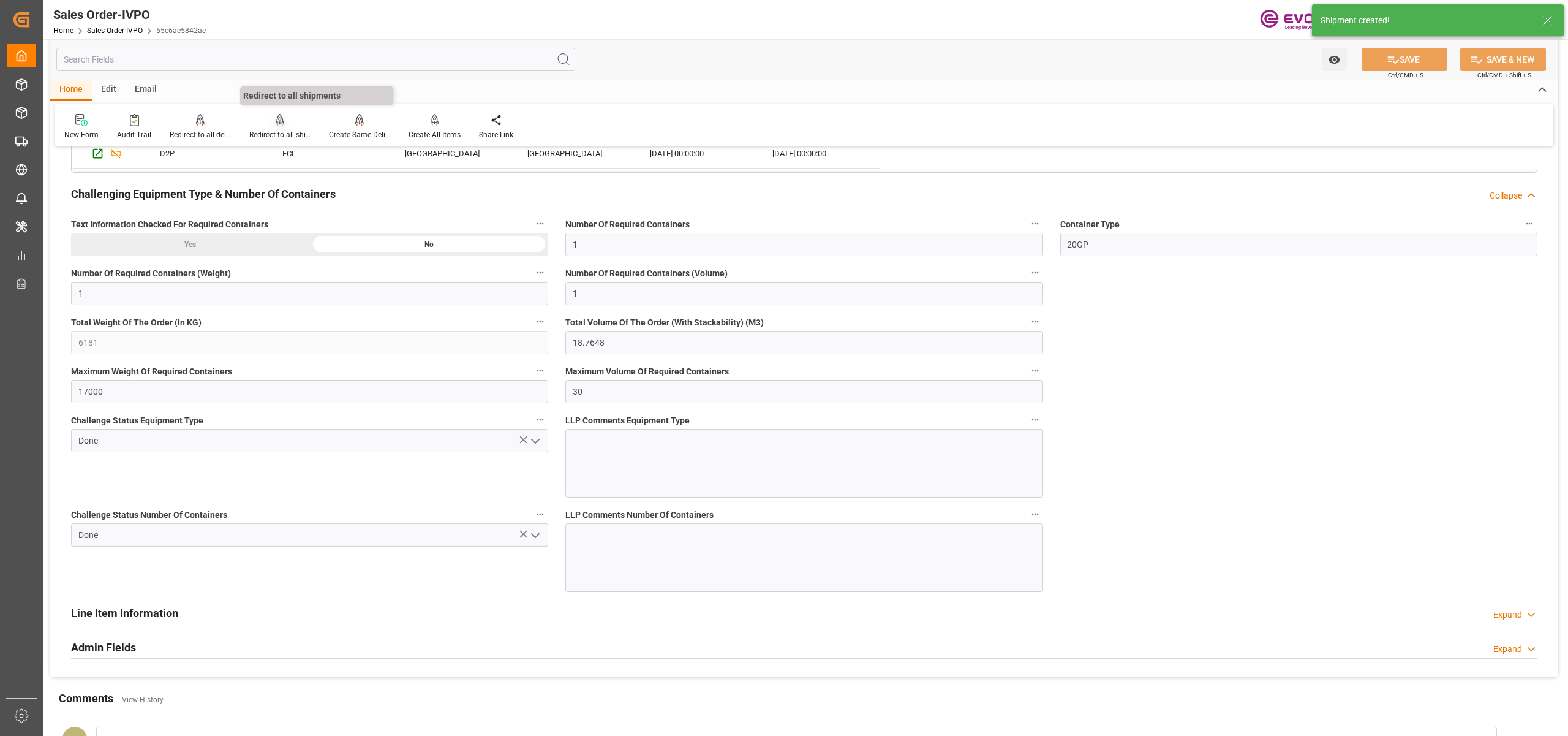
click at [280, 118] on icon at bounding box center [279, 120] width 9 height 13
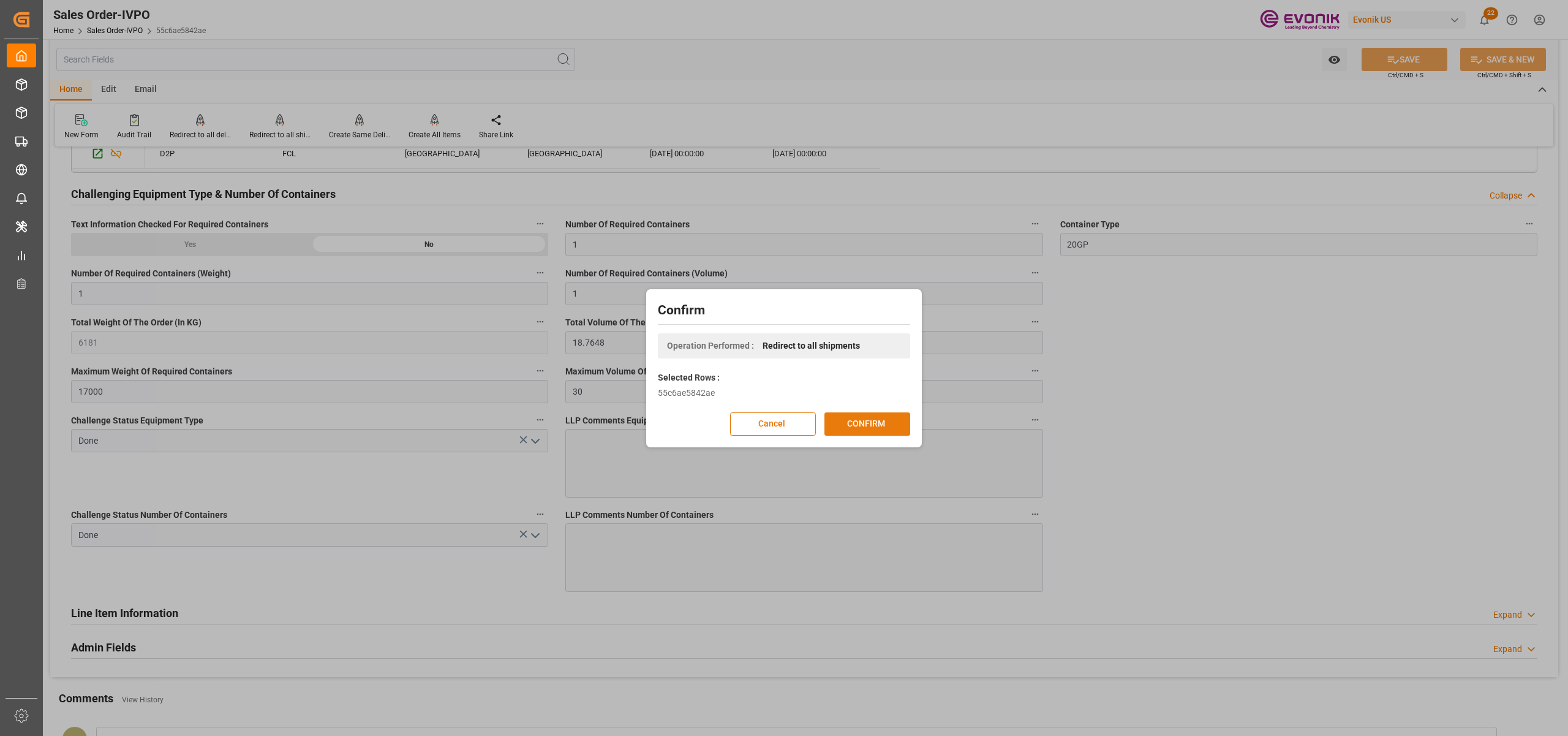
click at [860, 427] on button "CONFIRM" at bounding box center [867, 424] width 86 height 23
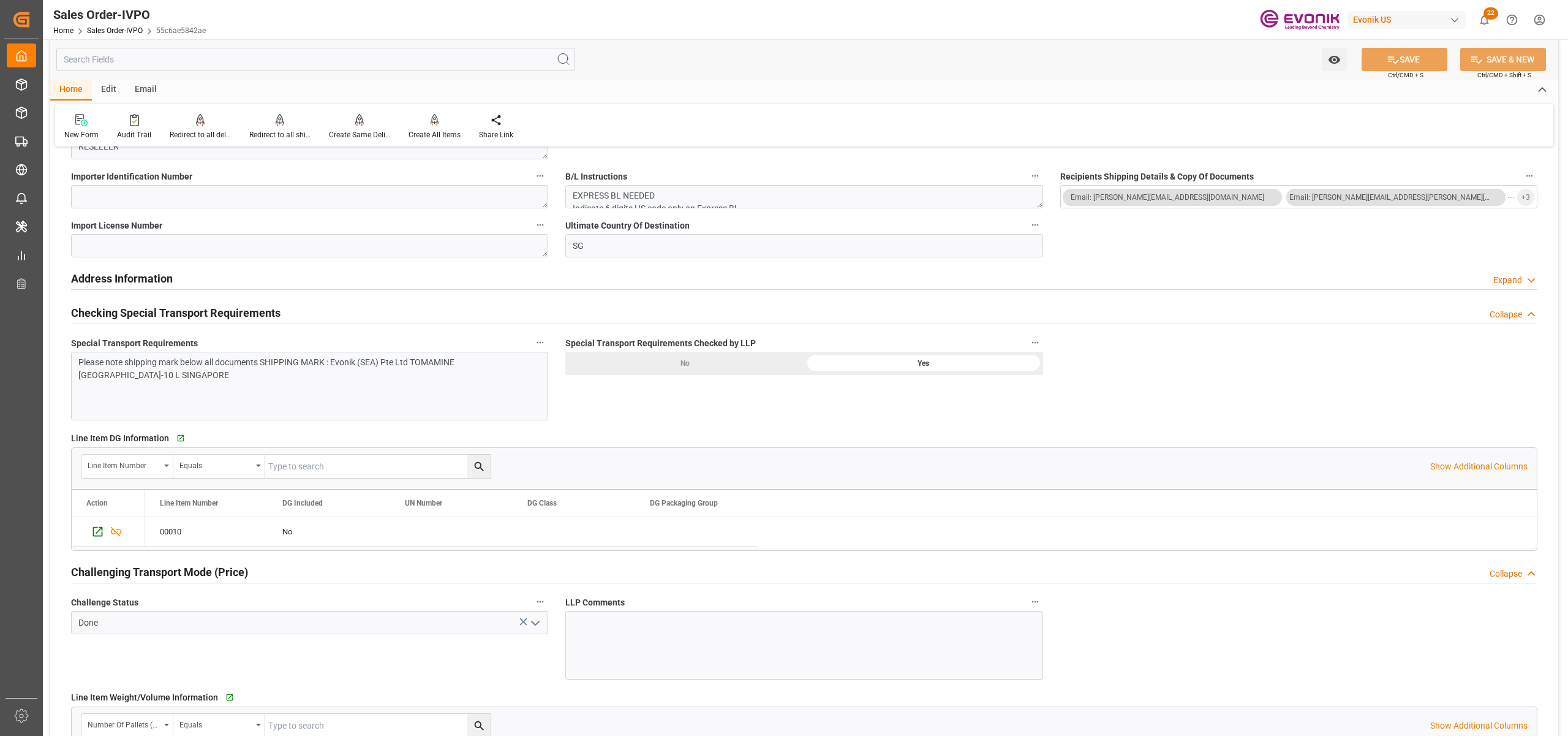
scroll to position [1010, 0]
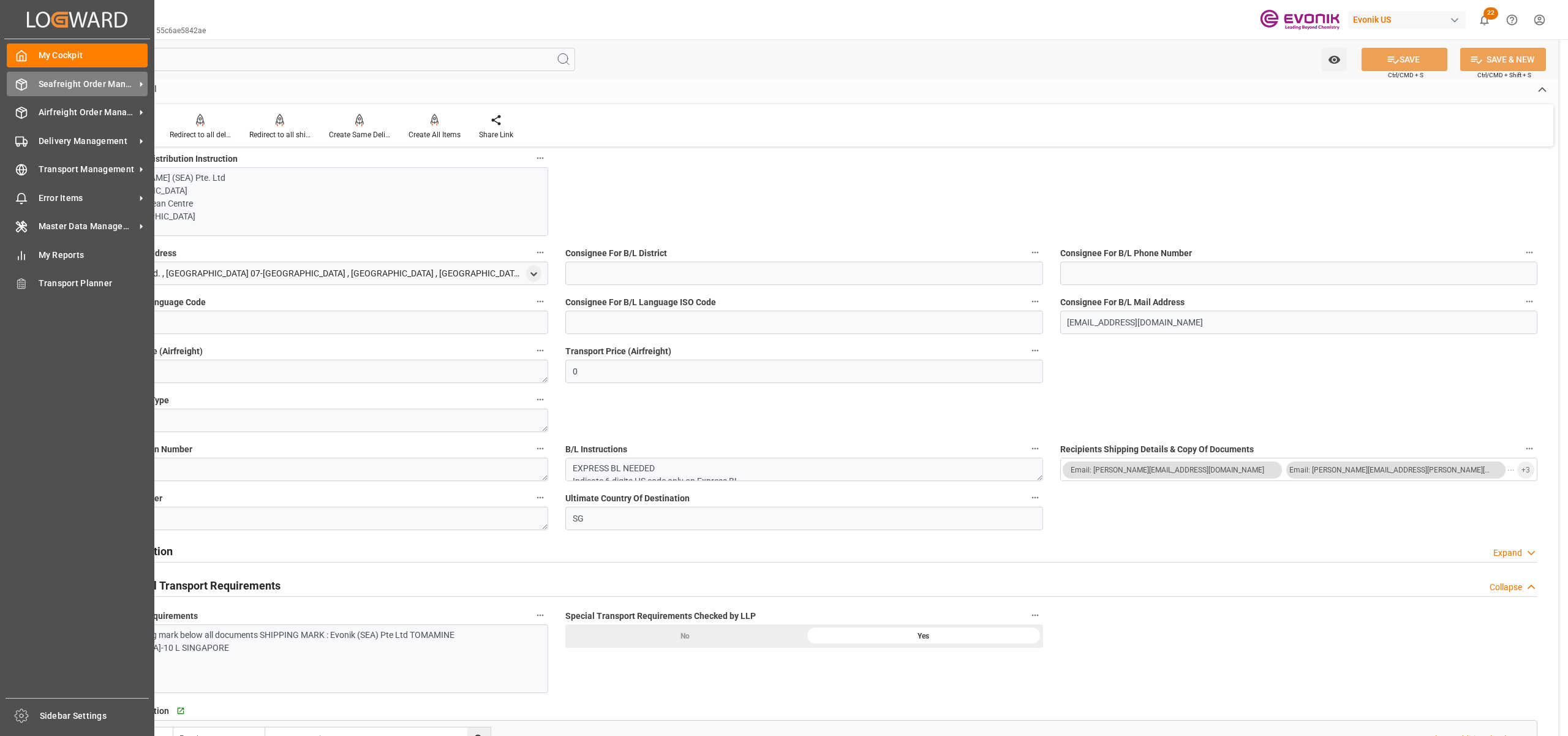
click at [68, 91] on div "Seafreight Order Management Seafreight Order Management" at bounding box center [77, 83] width 141 height 24
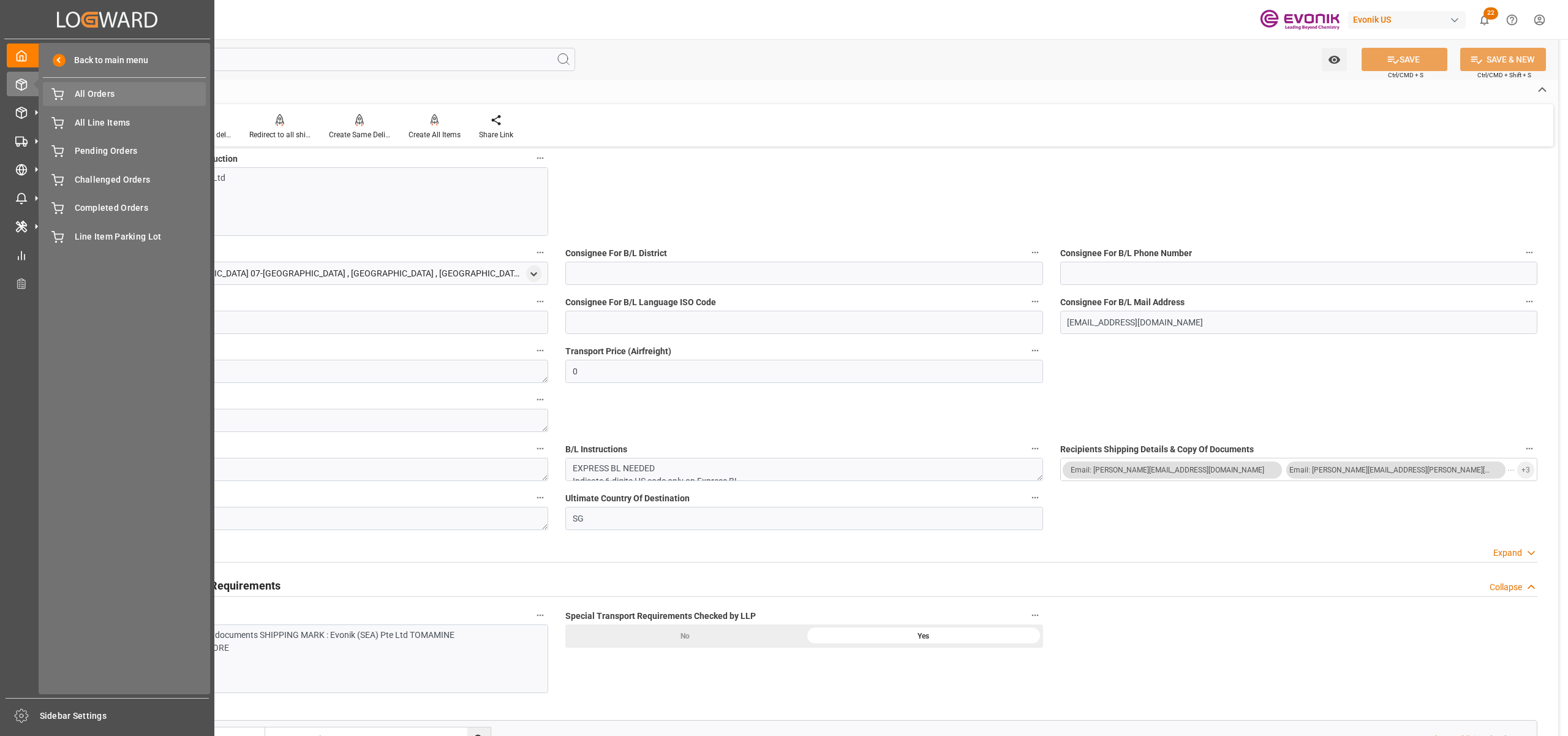
click at [96, 100] on span "All Orders" at bounding box center [140, 94] width 131 height 13
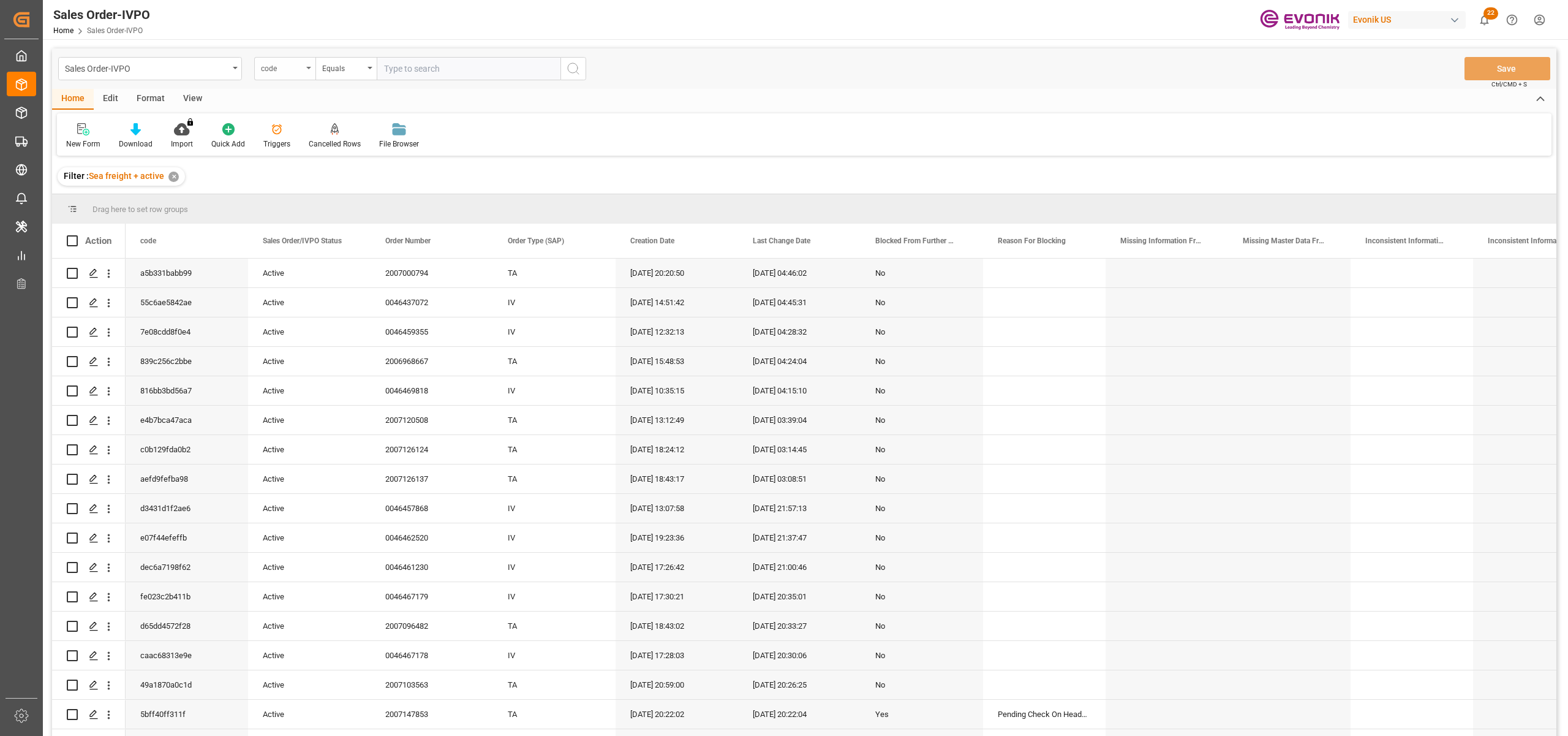
click at [281, 67] on div "code" at bounding box center [281, 67] width 42 height 15
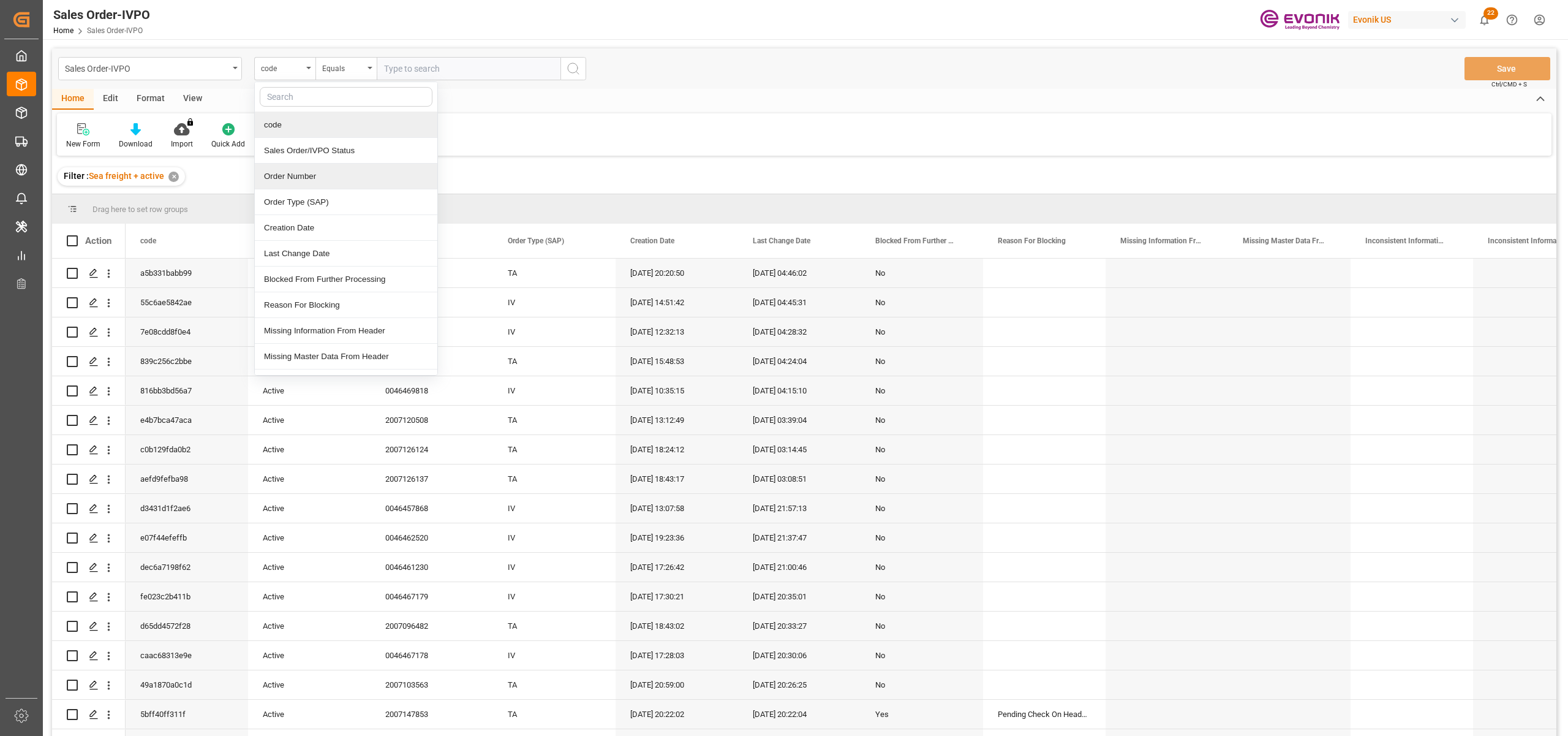
click at [302, 174] on div "Order Number" at bounding box center [346, 176] width 183 height 26
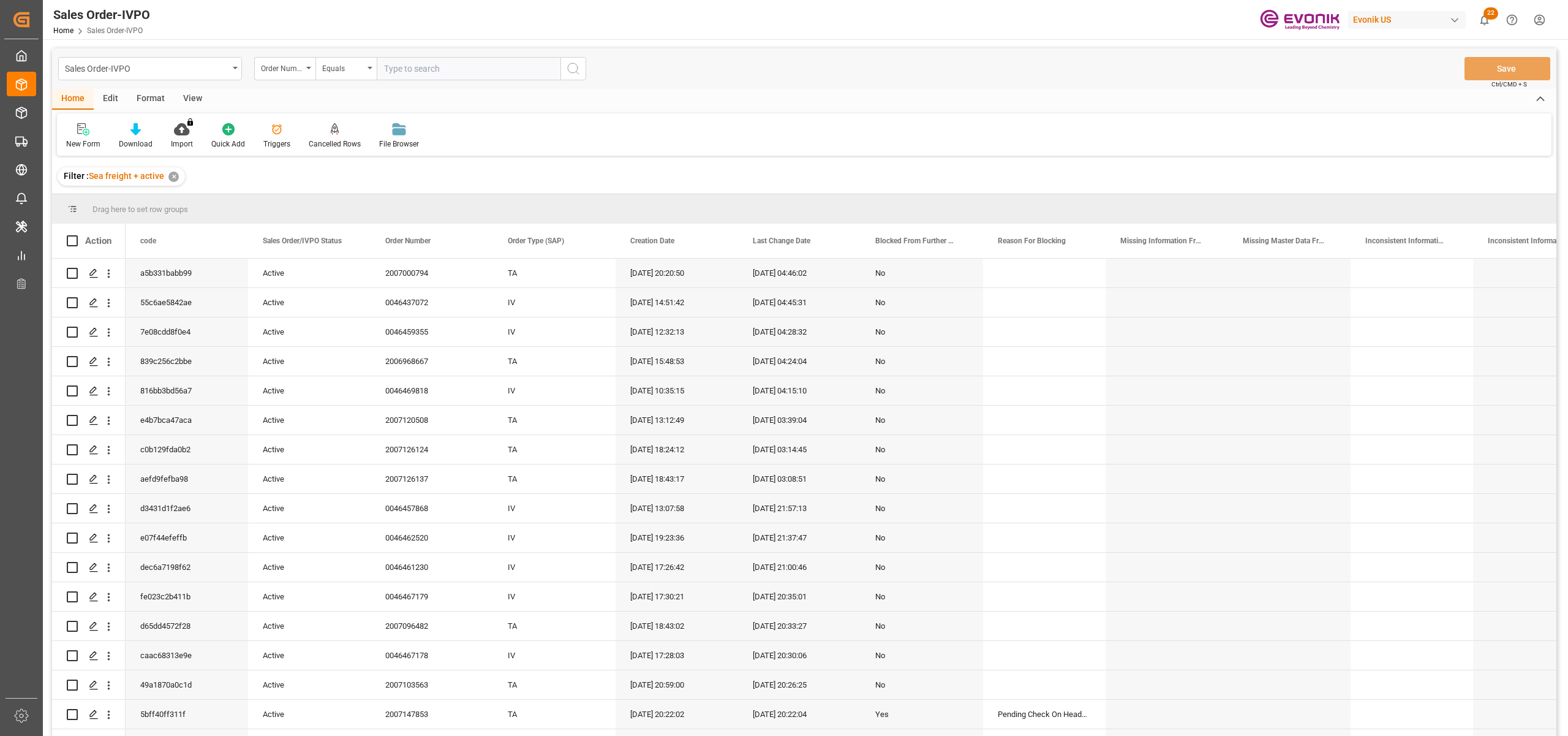
click at [416, 64] on input "text" at bounding box center [469, 69] width 184 height 23
paste input "2007148061"
type input "2007148061"
click at [577, 67] on circle "search button" at bounding box center [572, 68] width 10 height 10
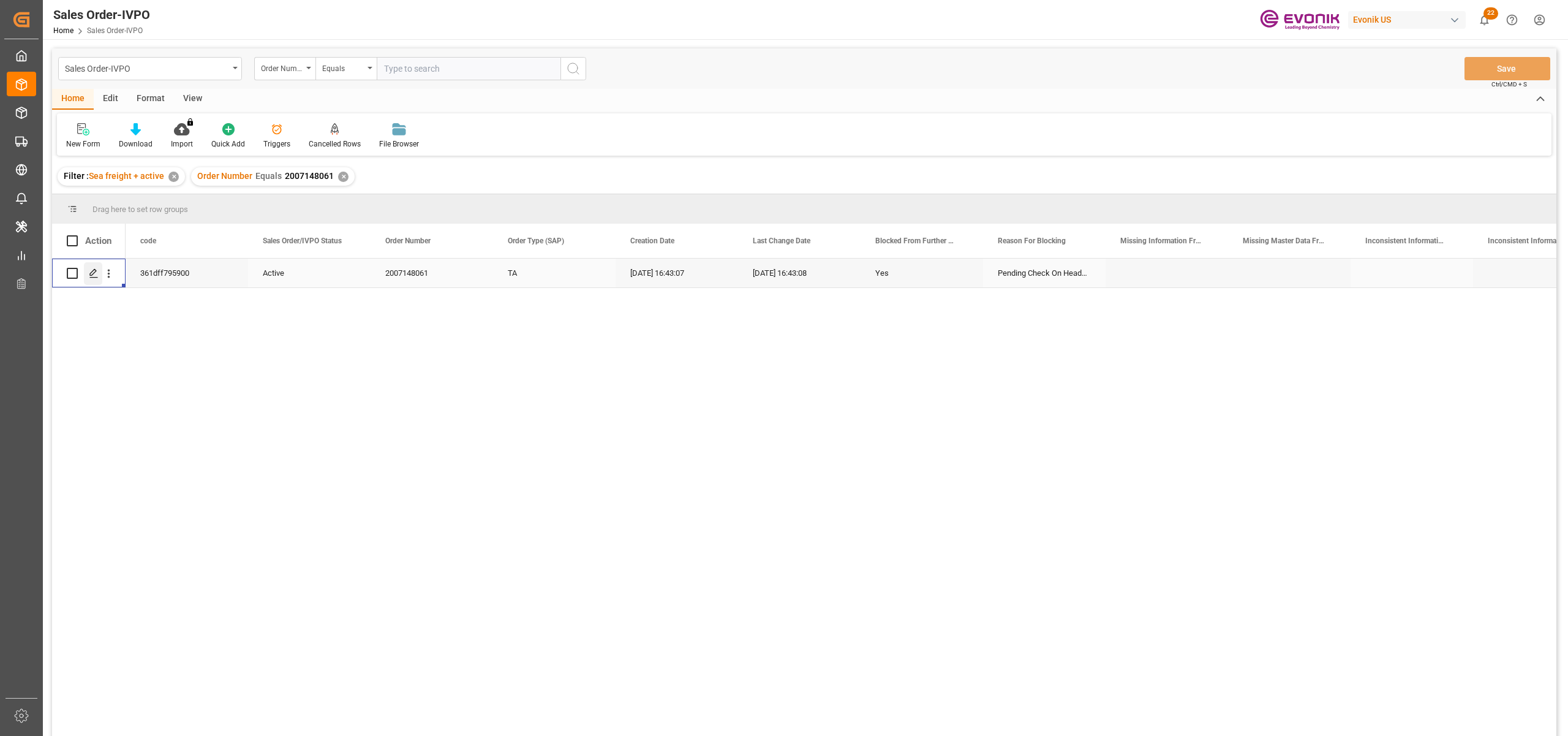
click at [91, 276] on icon "Press SPACE to select this row." at bounding box center [94, 274] width 10 height 10
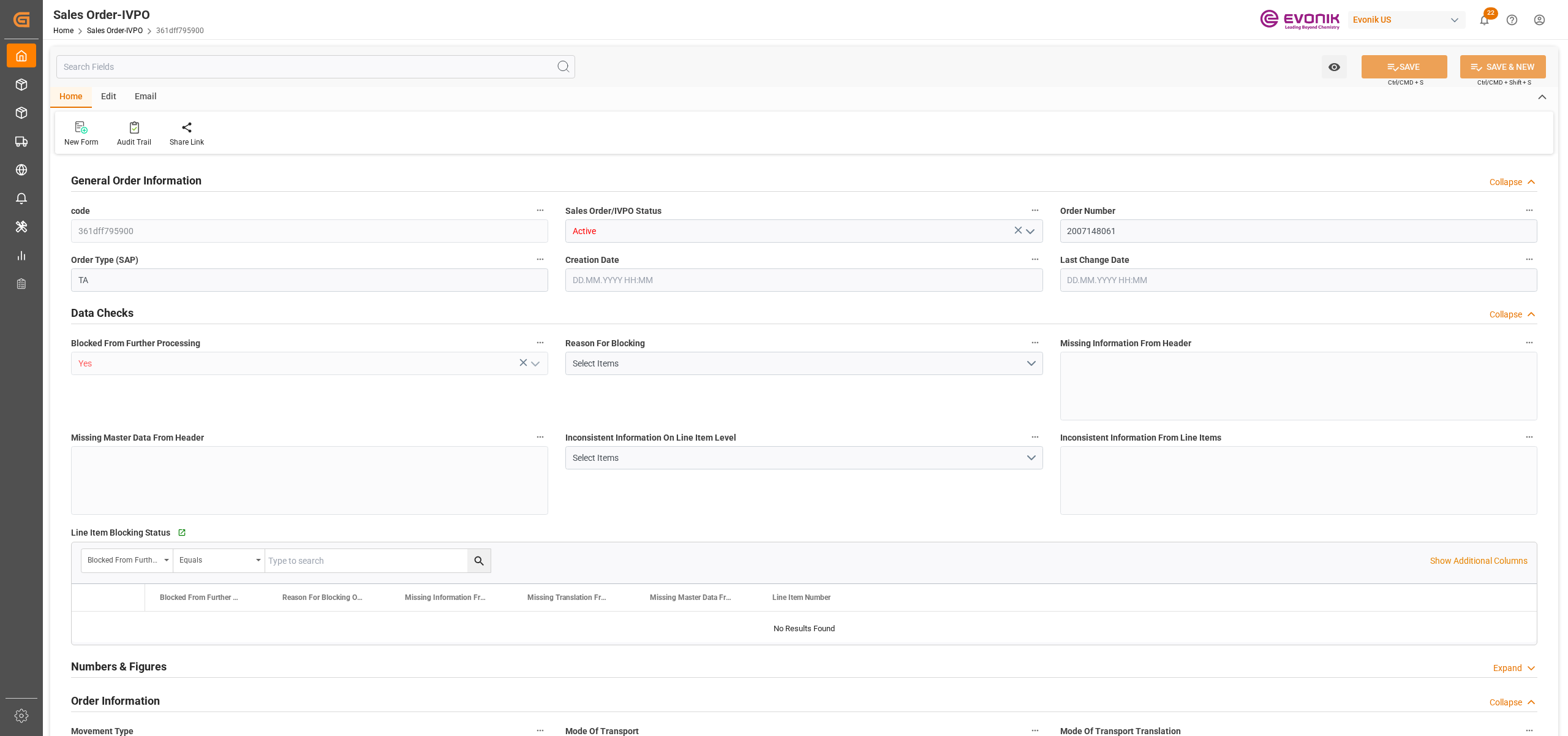
type input "NICIO"
type input "0"
type input "3"
type input "58561.8"
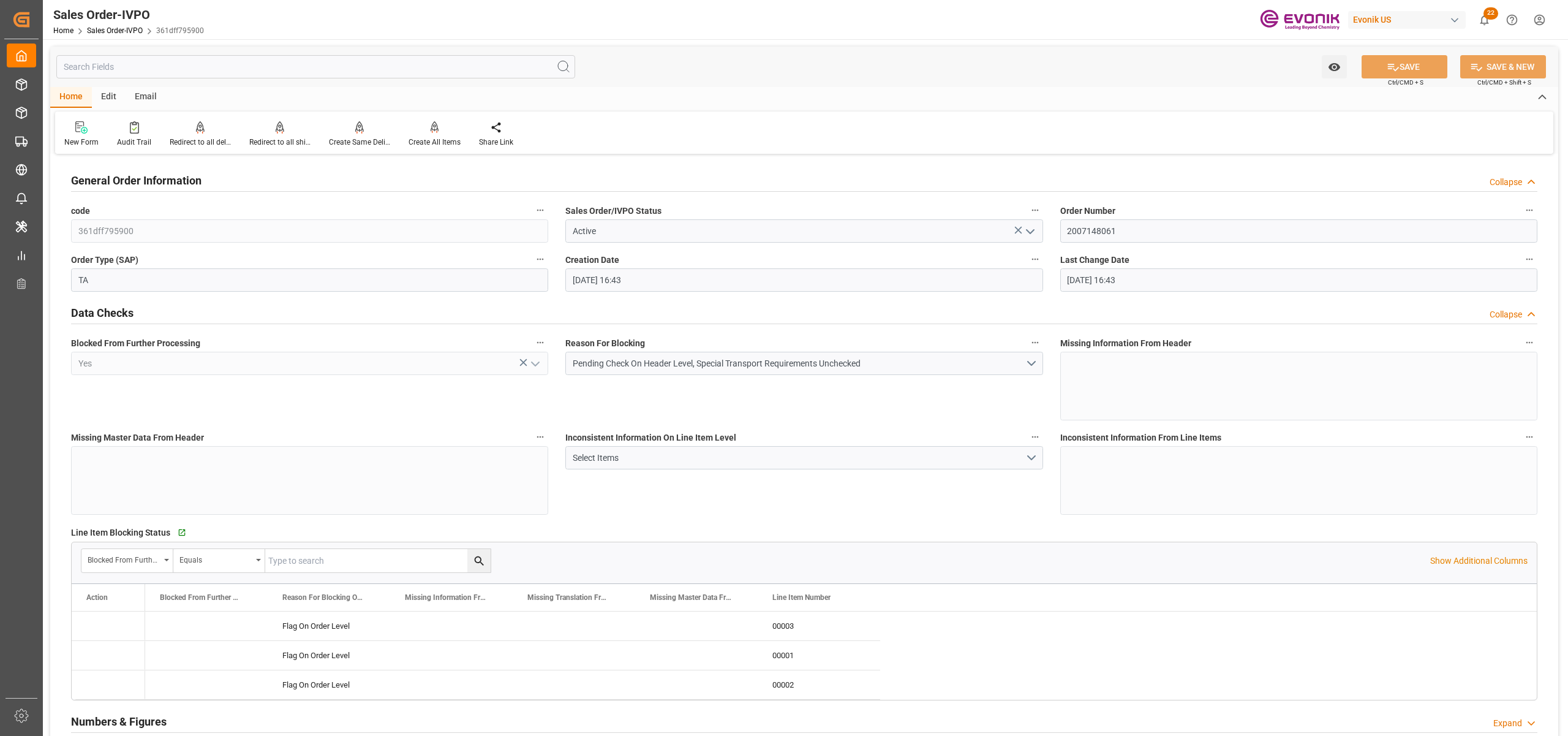
type input "22.08.2025 16:43"
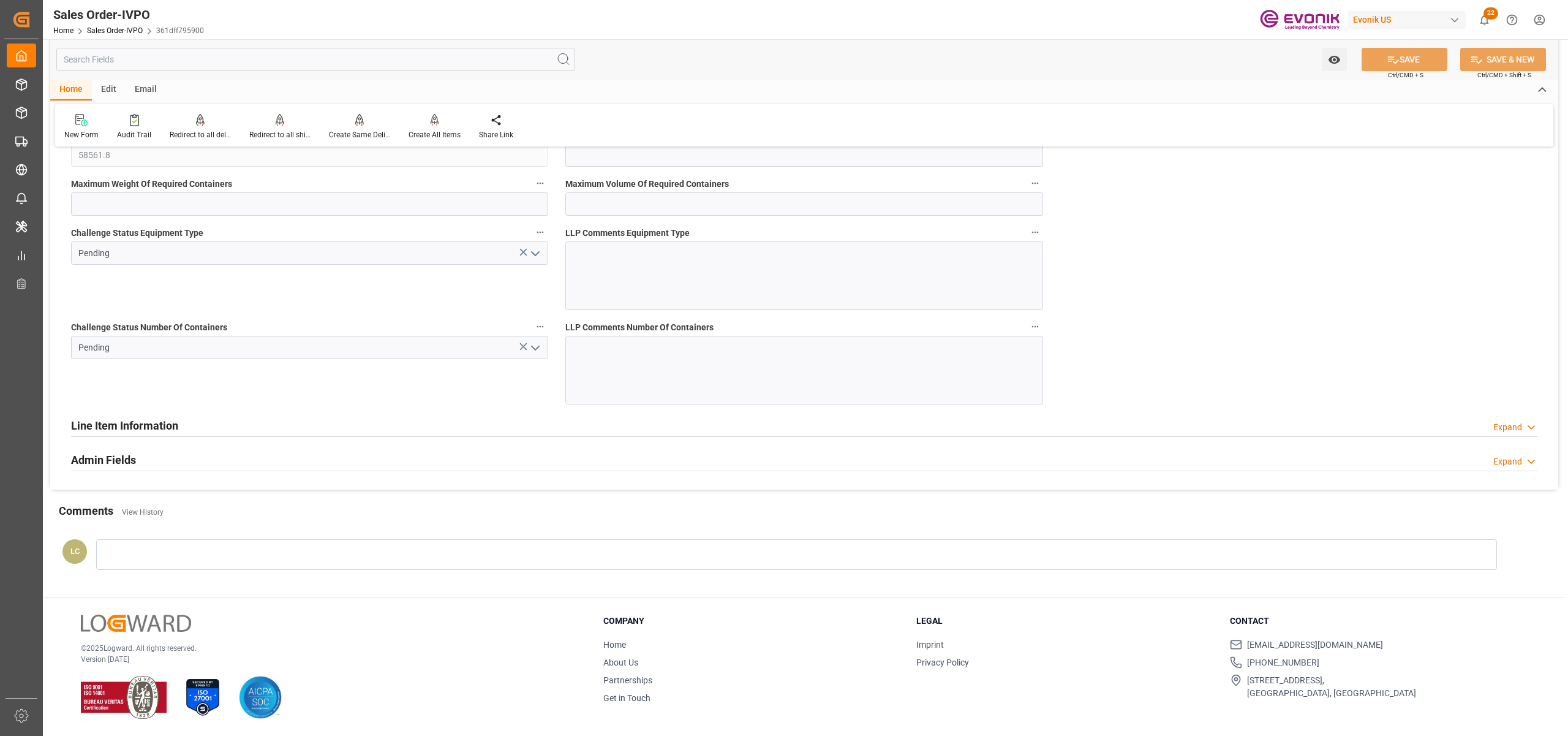
scroll to position [2047, 0]
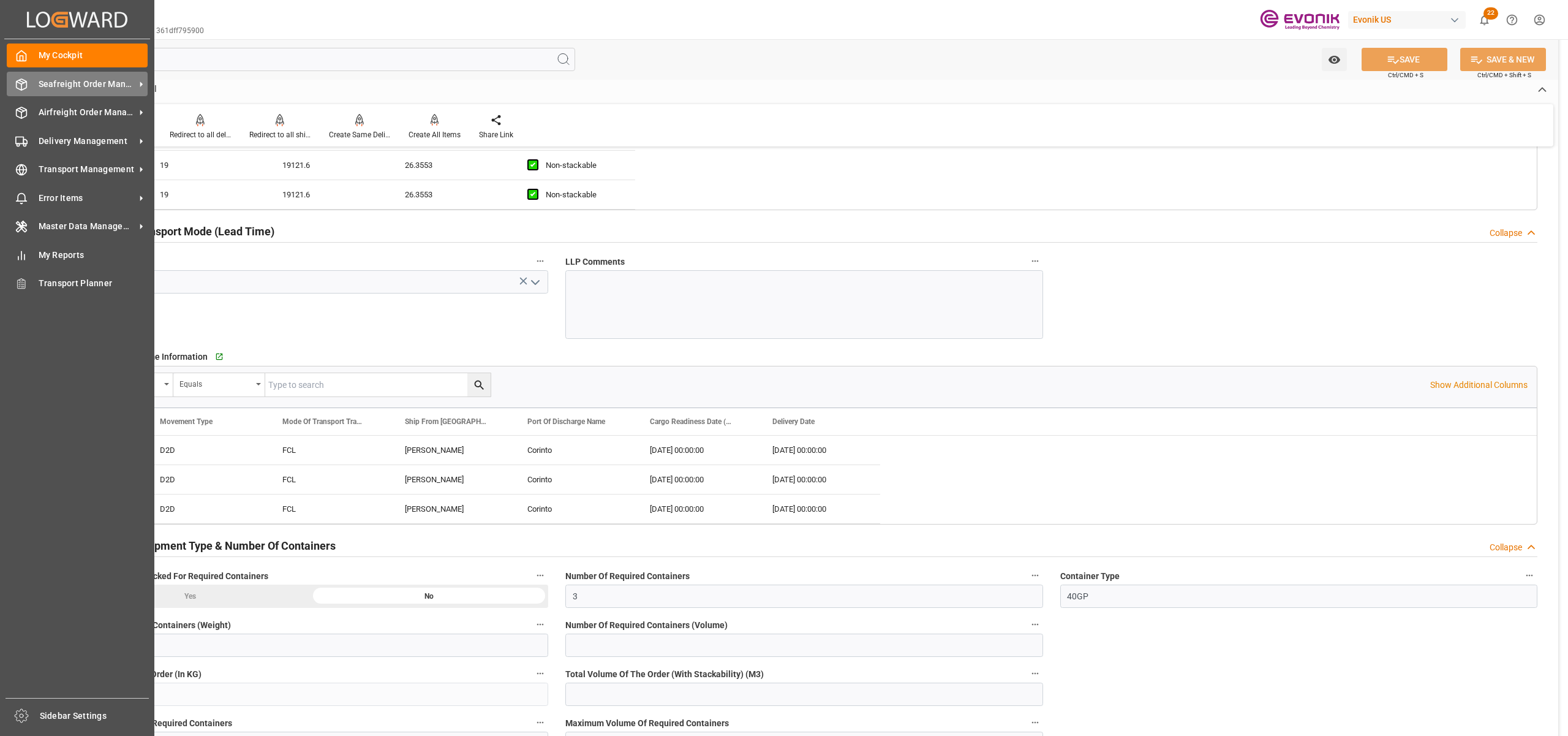
click at [74, 84] on span "Seafreight Order Management" at bounding box center [87, 83] width 97 height 13
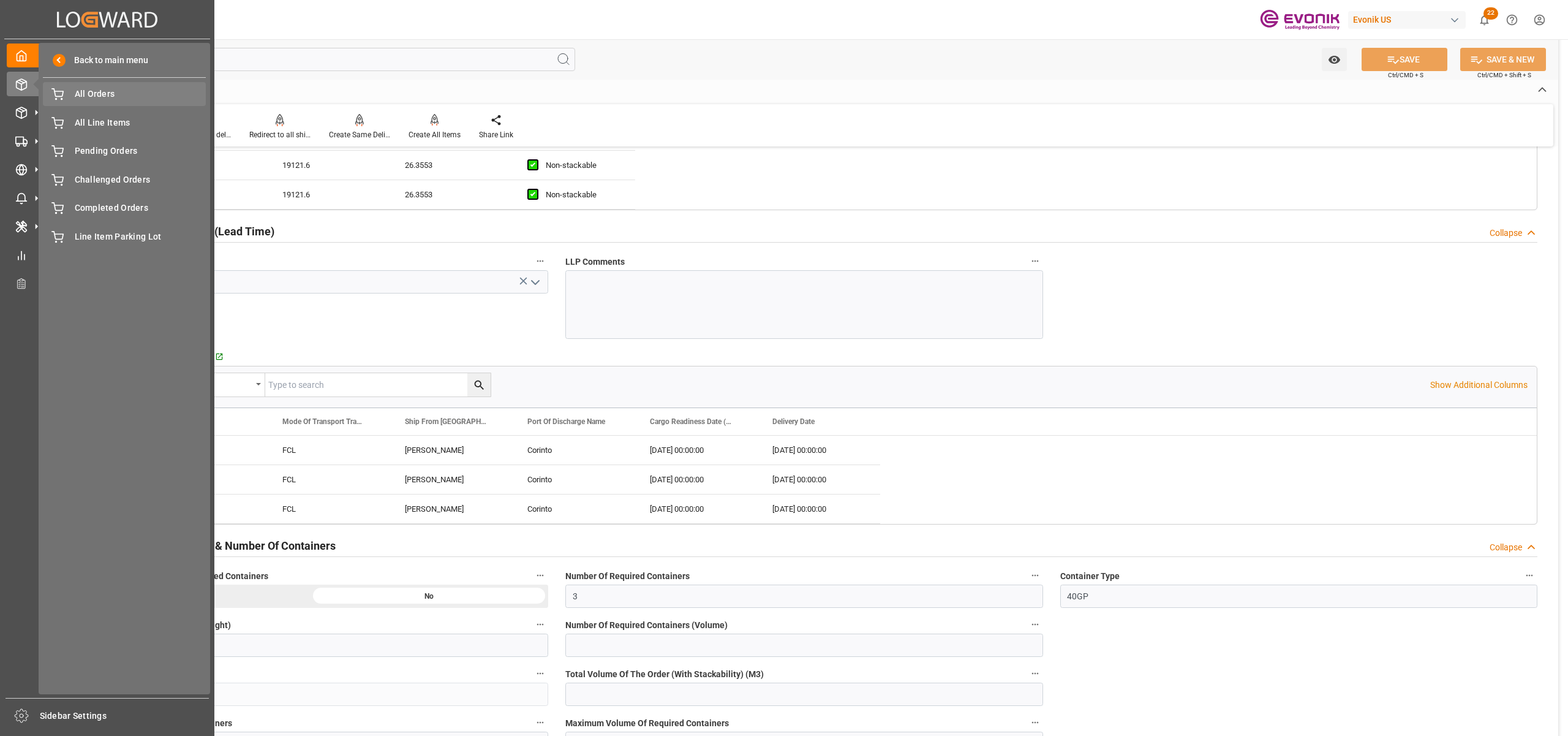
click at [77, 96] on span "All Orders" at bounding box center [140, 94] width 131 height 13
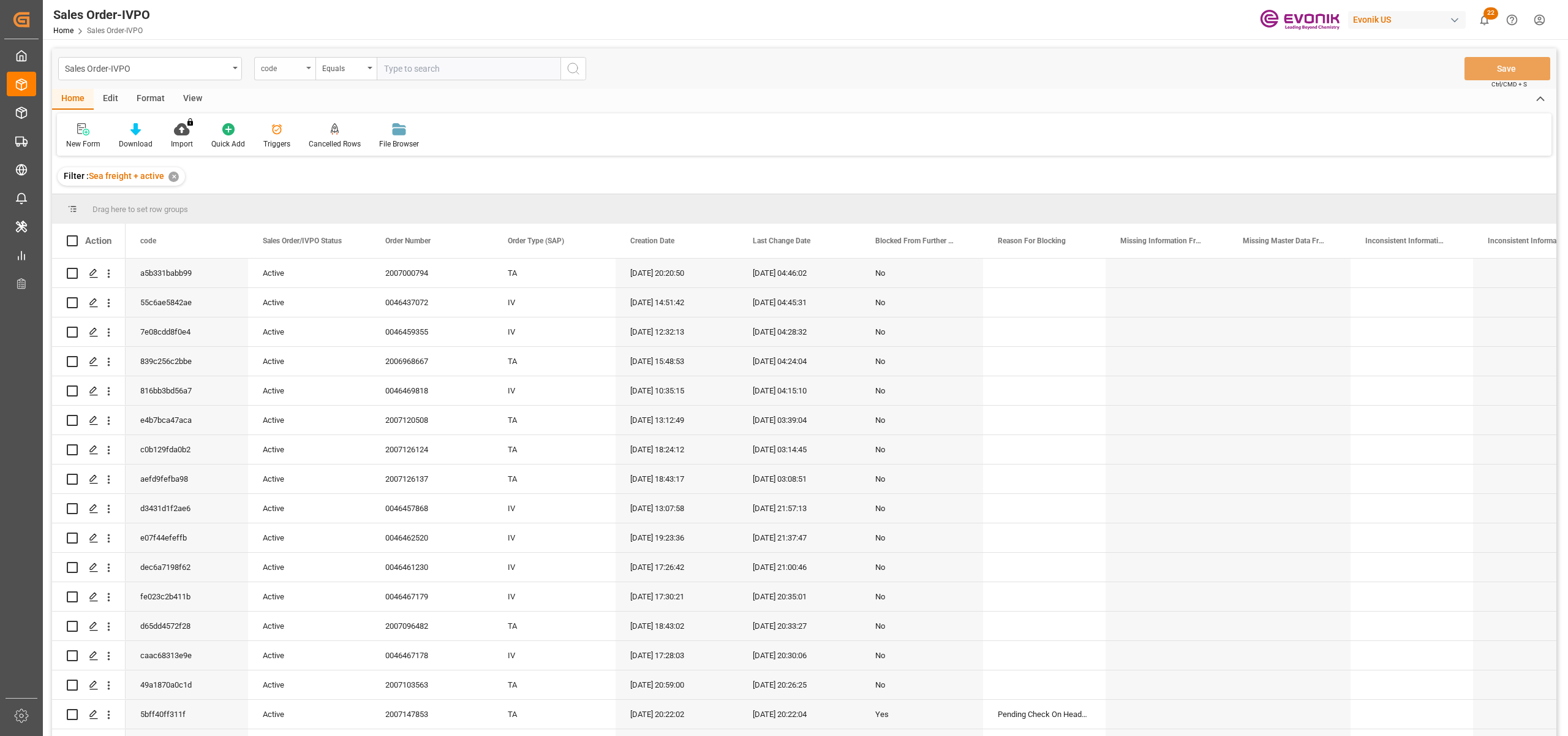
click at [297, 72] on div "code" at bounding box center [281, 67] width 42 height 15
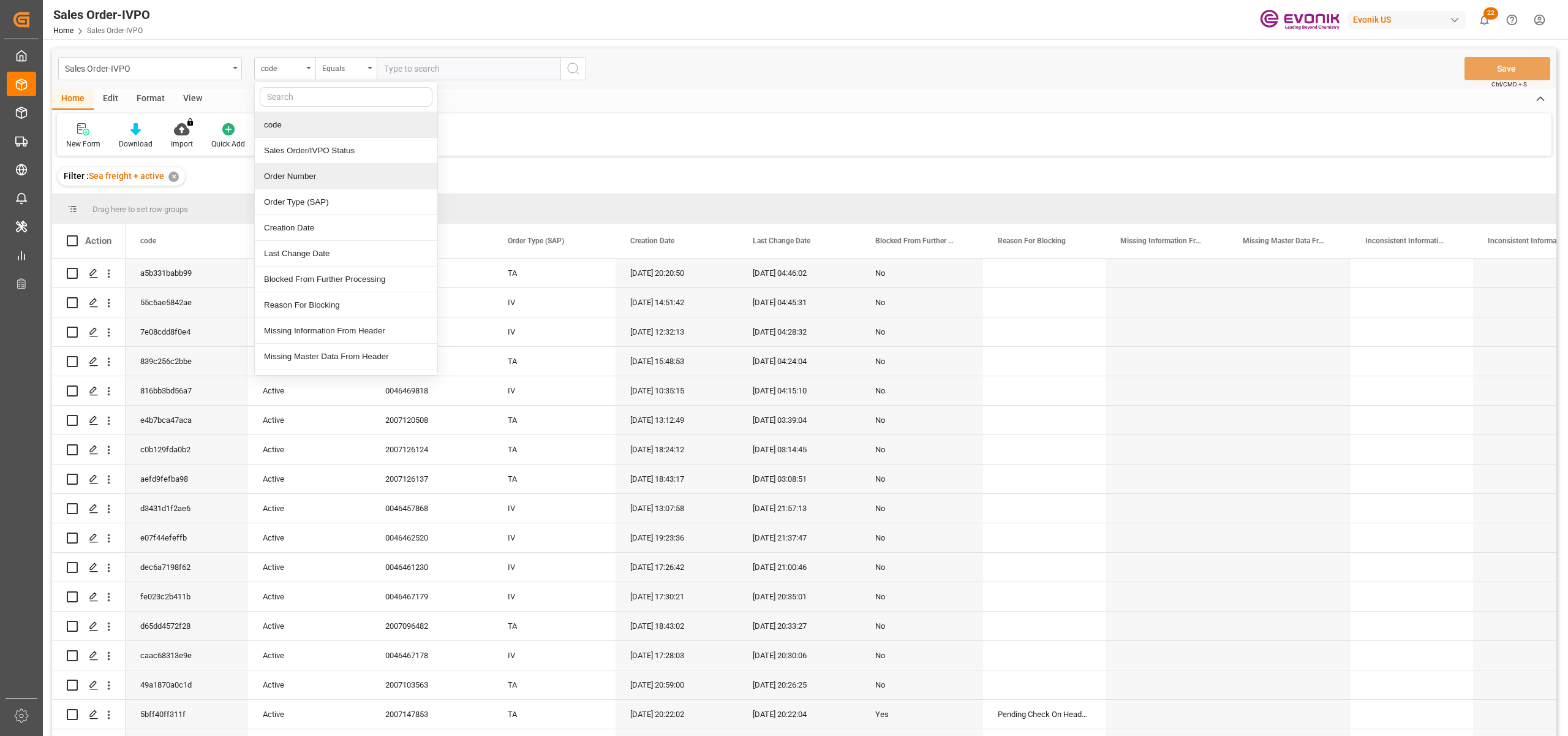
click at [310, 184] on div "Order Number" at bounding box center [346, 176] width 183 height 26
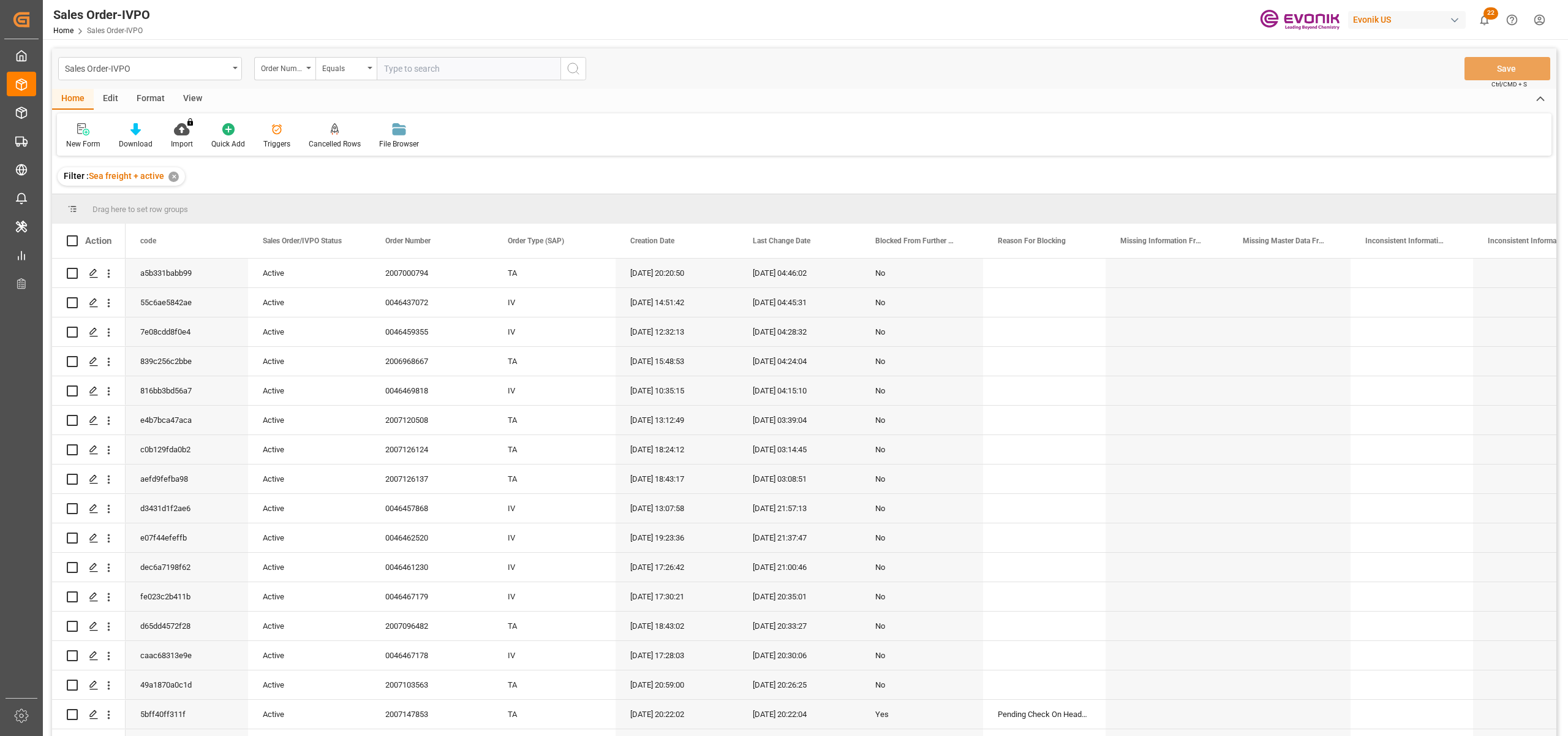
click at [421, 67] on input "text" at bounding box center [469, 69] width 184 height 23
paste input "0046469888"
type input "0046469888"
click at [576, 72] on line "search button" at bounding box center [577, 73] width 3 height 3
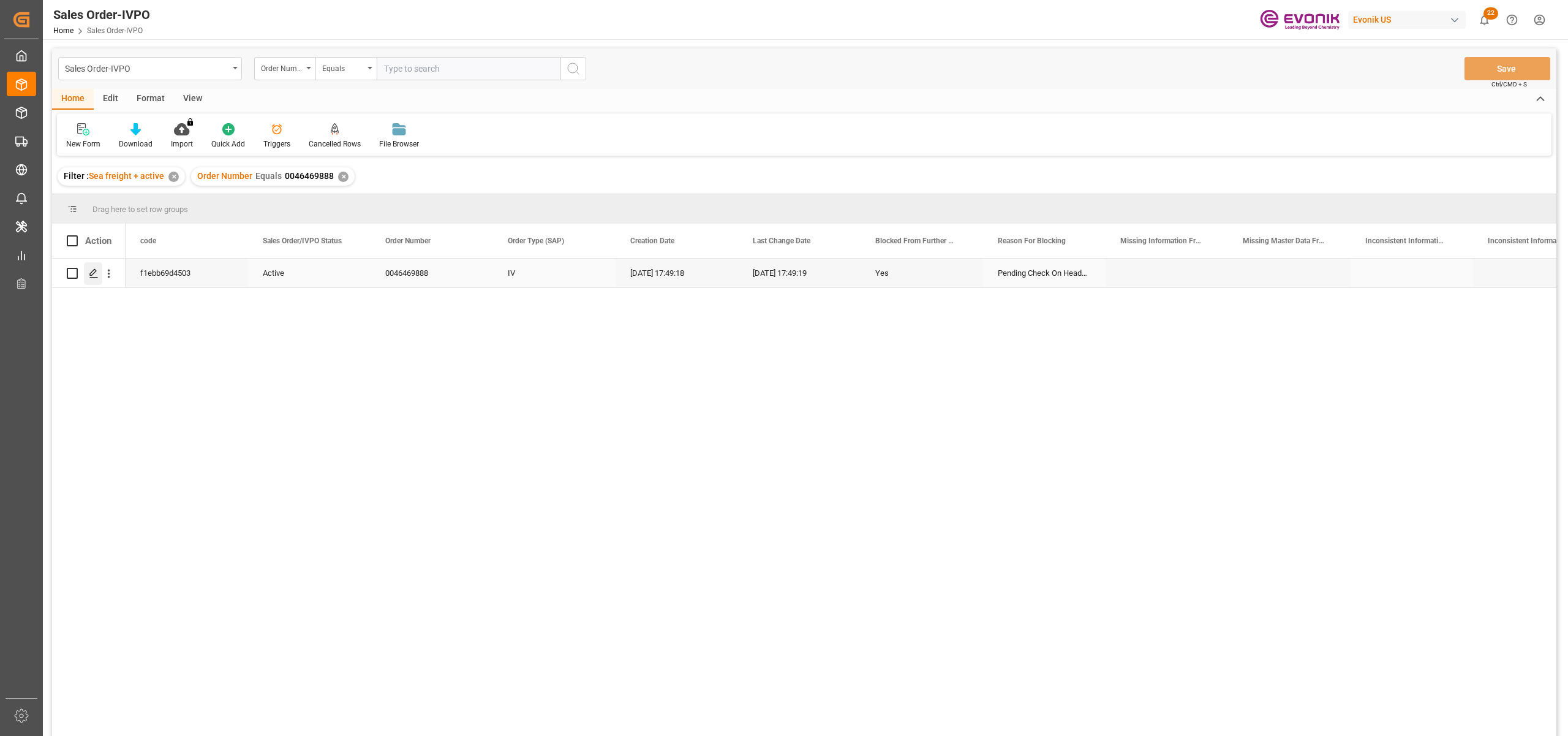
click at [83, 269] on div "Press SPACE to select this row." at bounding box center [89, 273] width 44 height 28
click at [96, 271] on polygon "Press SPACE to select this row." at bounding box center [93, 273] width 6 height 6
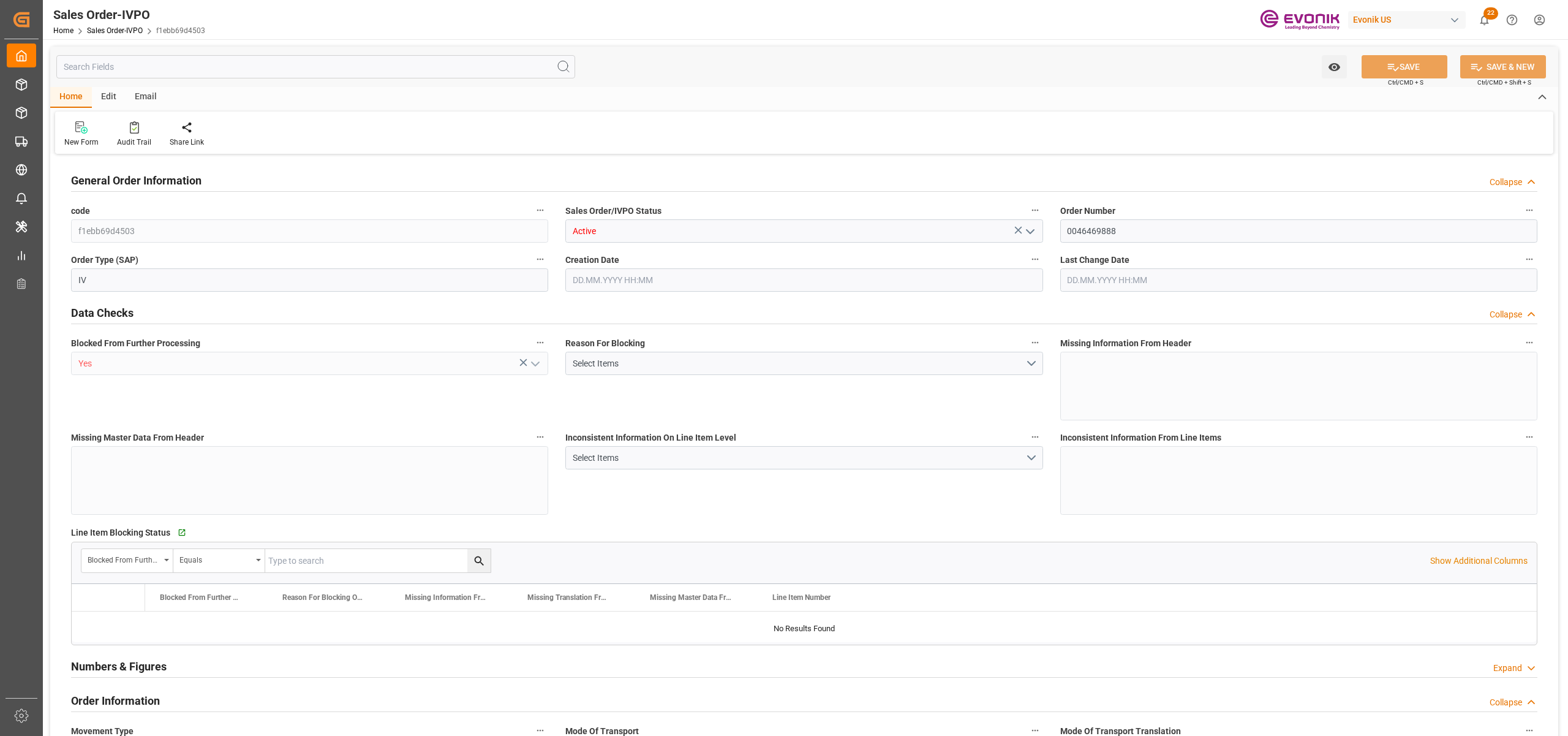
type input "BEANR"
type input "0"
type input "1"
type input "12971.136"
type input "22.08.2025 17:49"
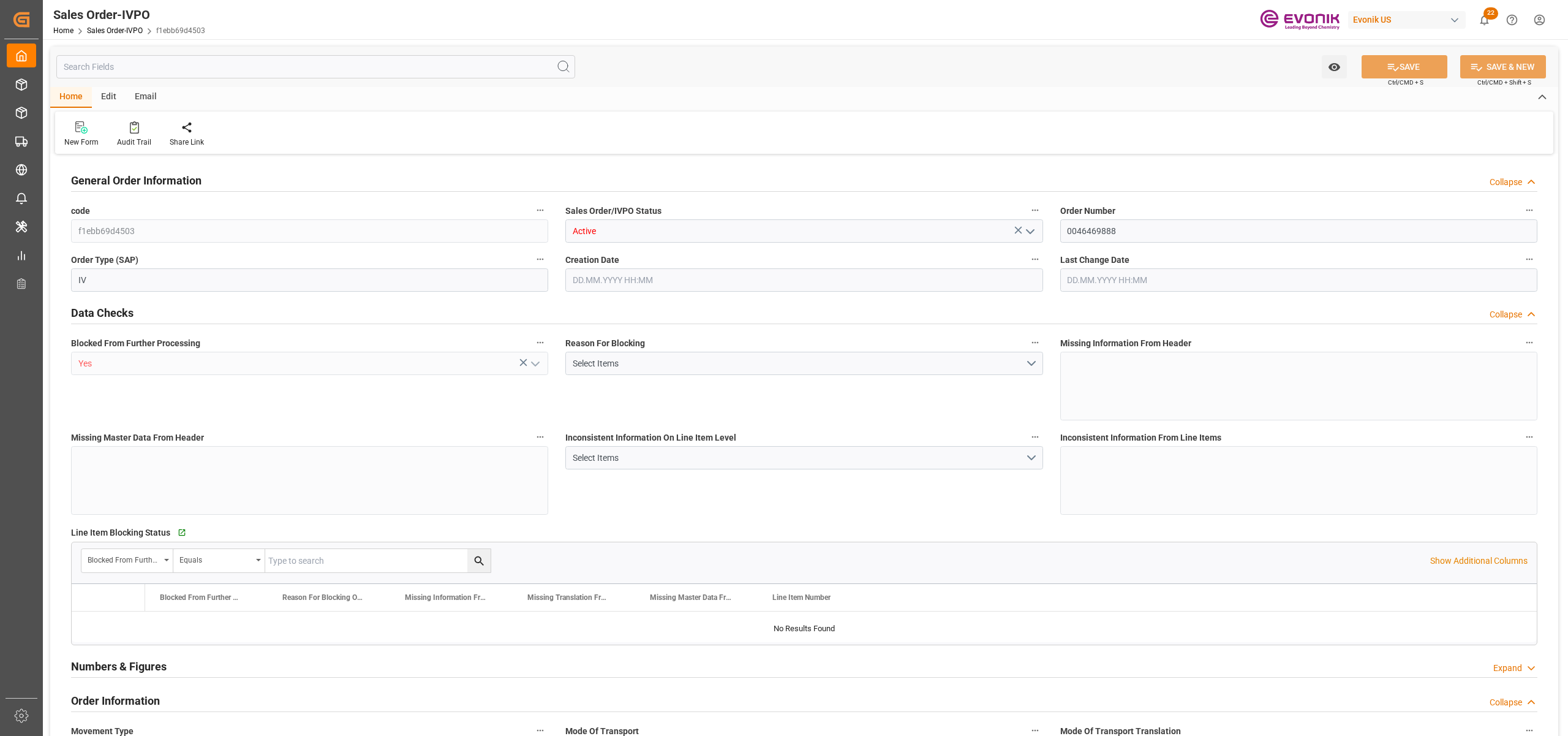
type input "22.08.2025 17:49"
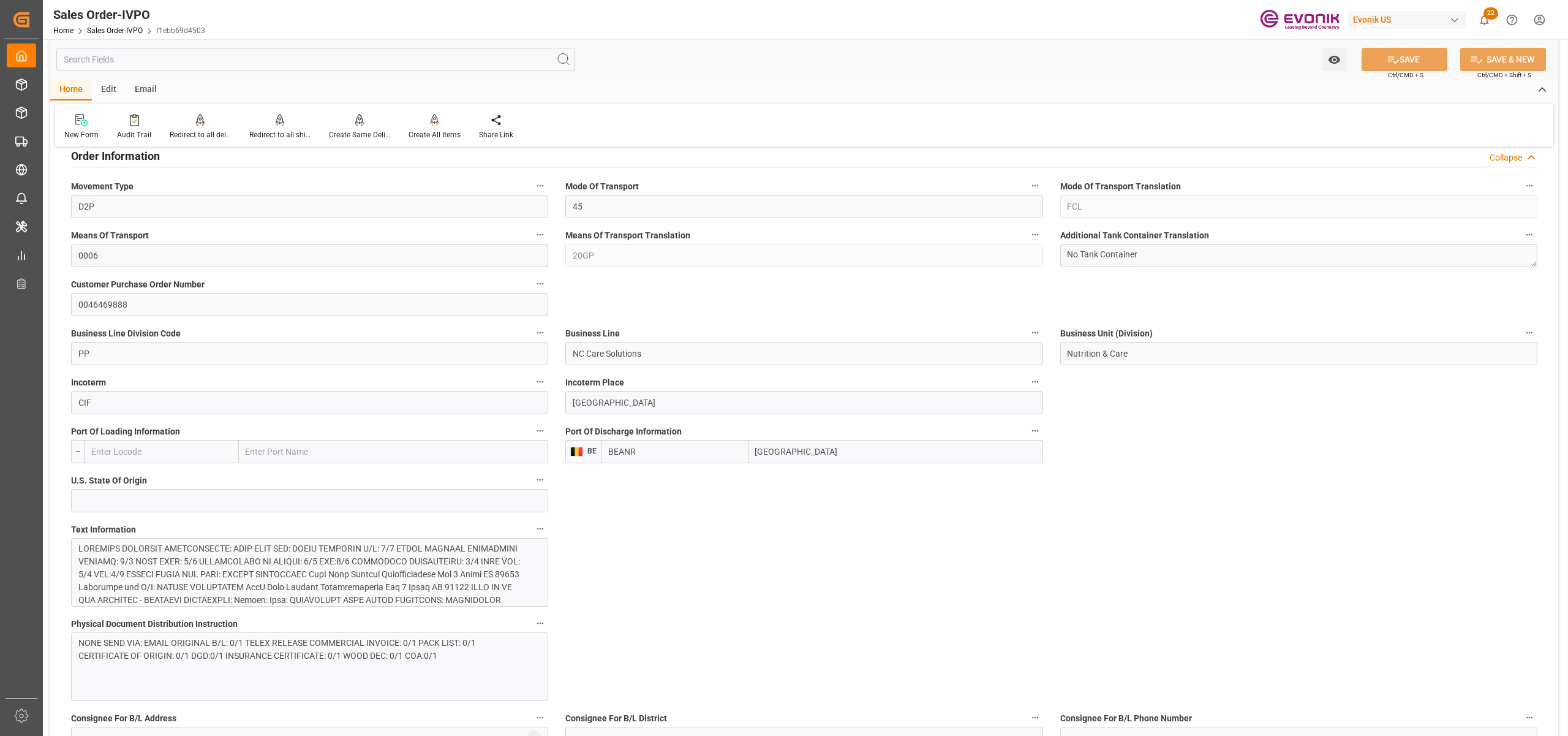
scroll to position [817, 0]
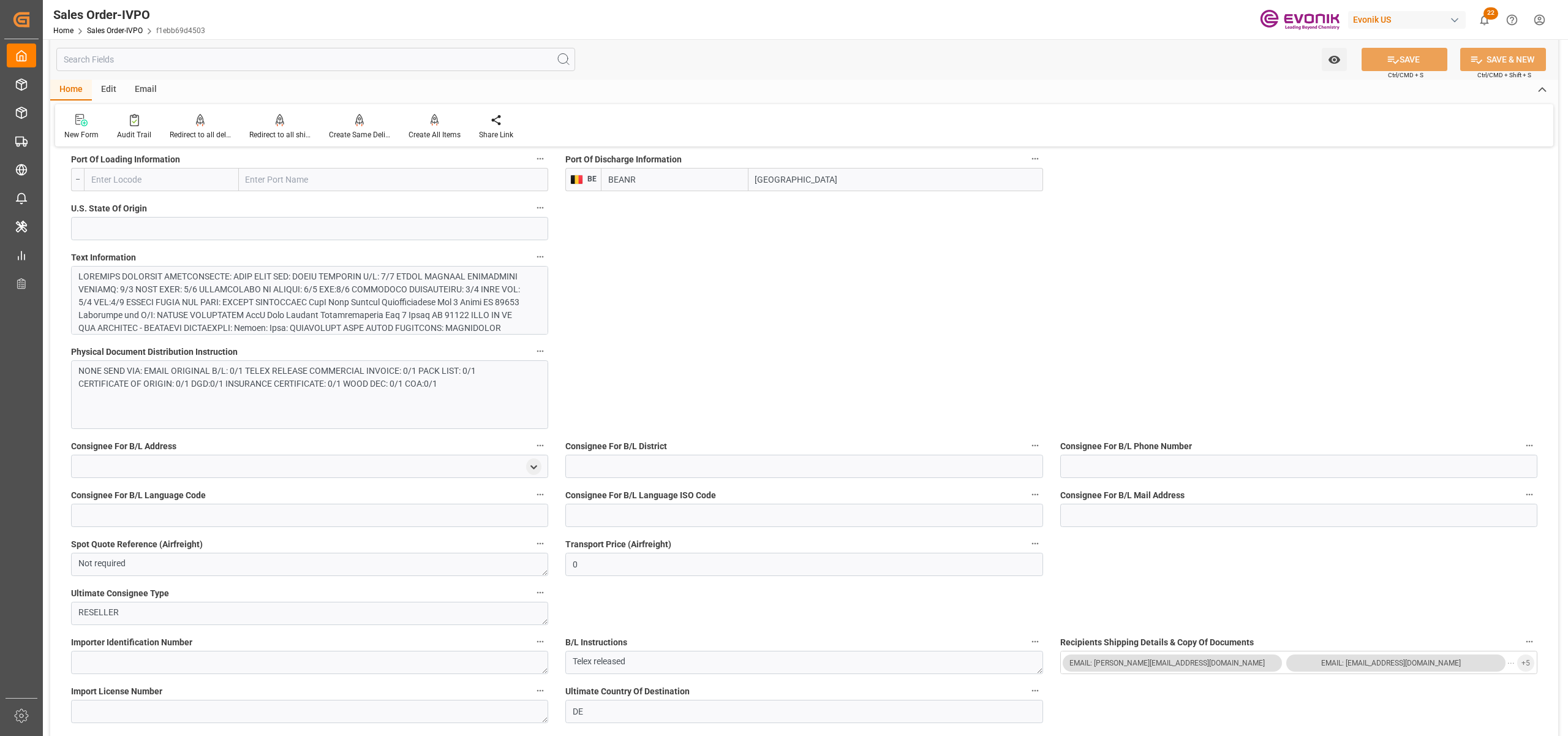
click at [432, 368] on div "NONE SEND VIA: EMAIL ORIGINAL B/L: 0/1 TELEX RELEASE COMMERCIAL INVOICE: 0/1 PA…" at bounding box center [303, 377] width 450 height 26
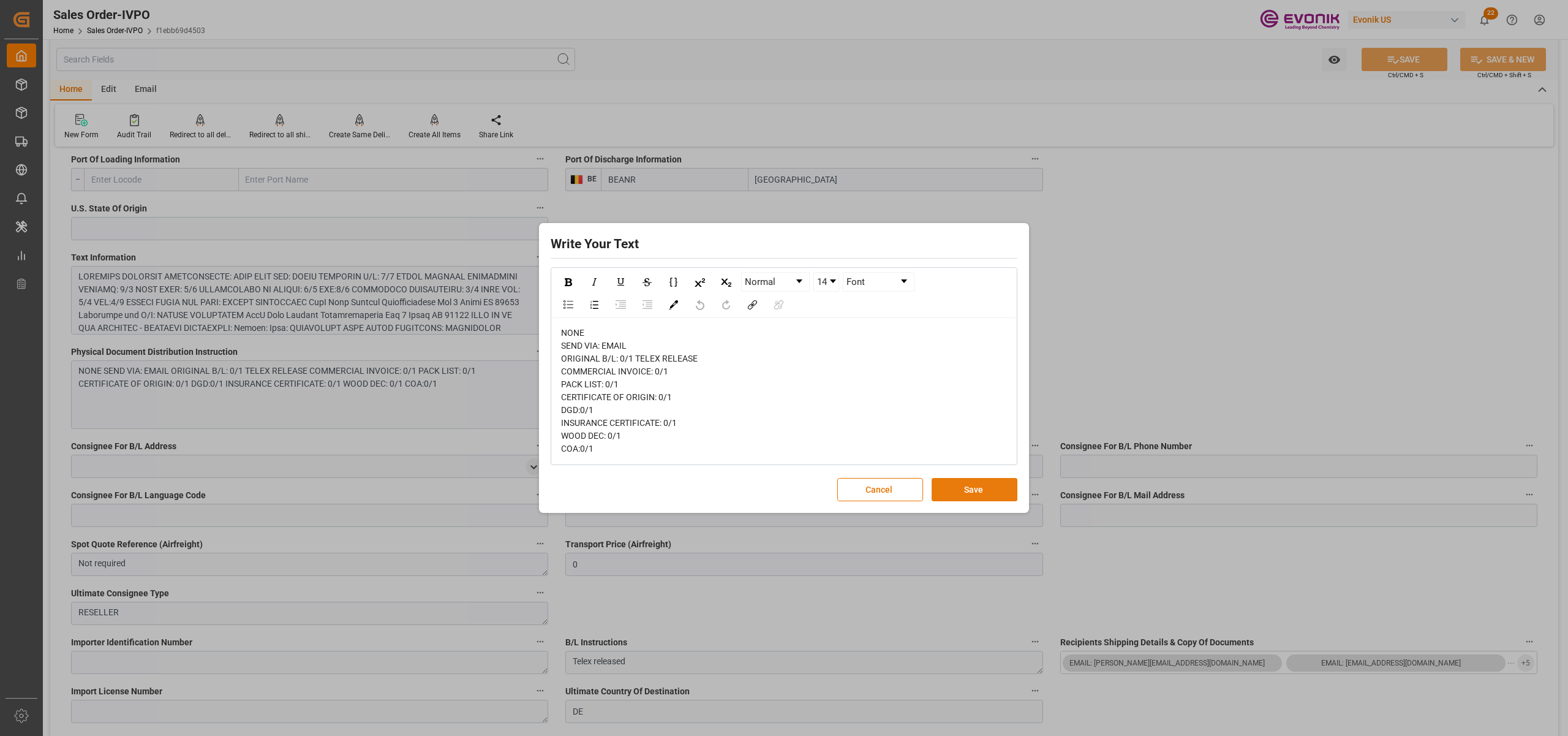
click at [978, 489] on button "Save" at bounding box center [974, 489] width 86 height 23
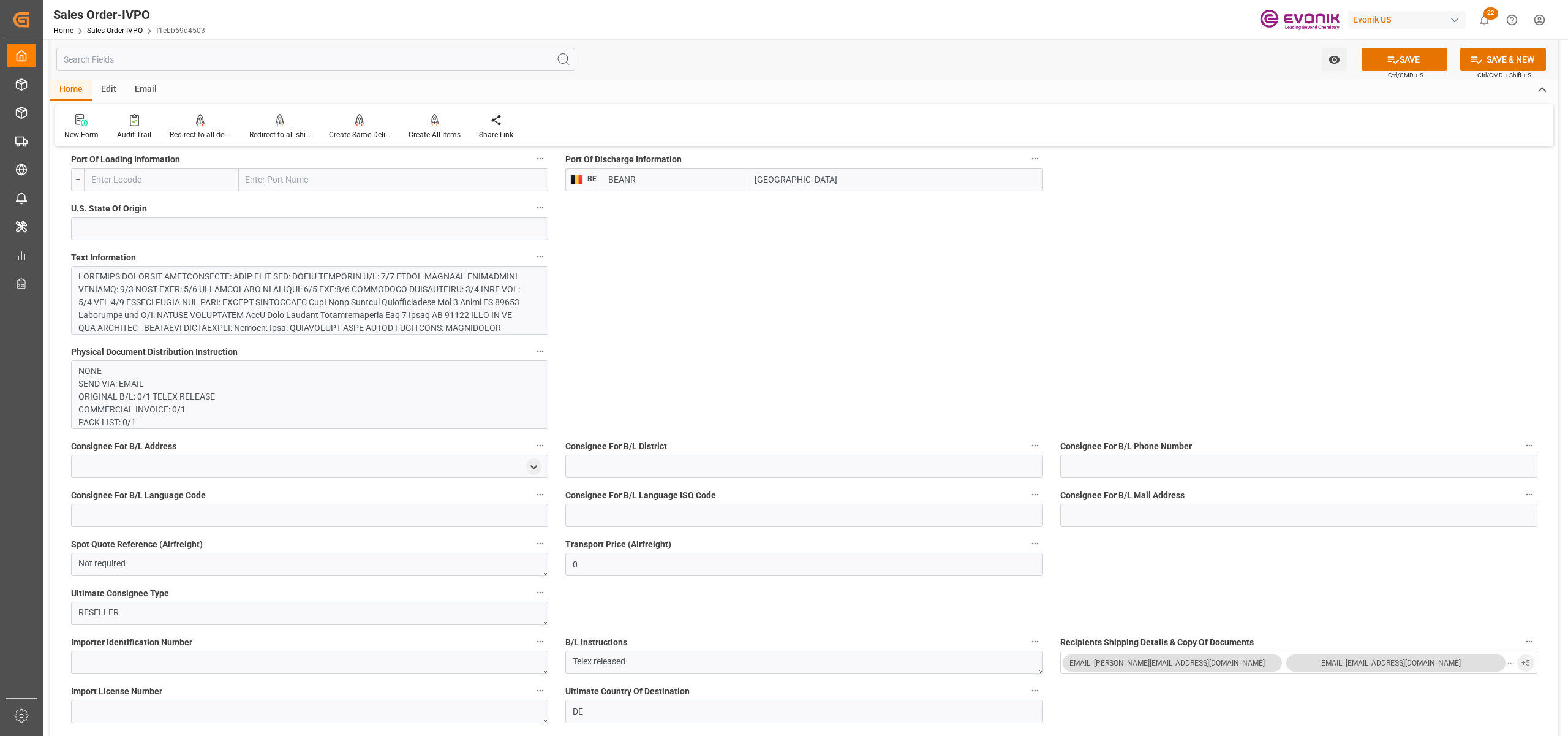
click at [397, 302] on div at bounding box center [303, 340] width 450 height 141
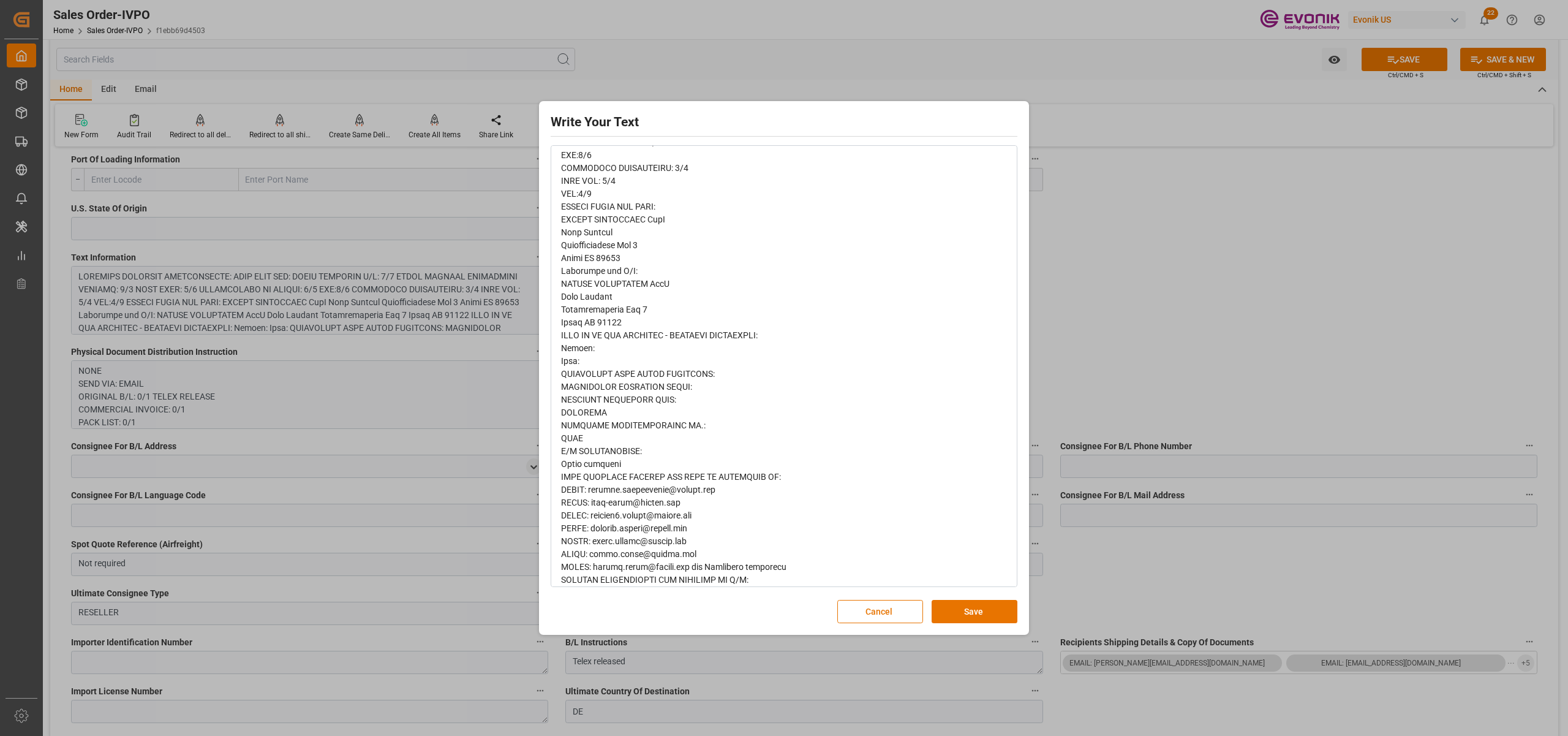
scroll to position [197, 0]
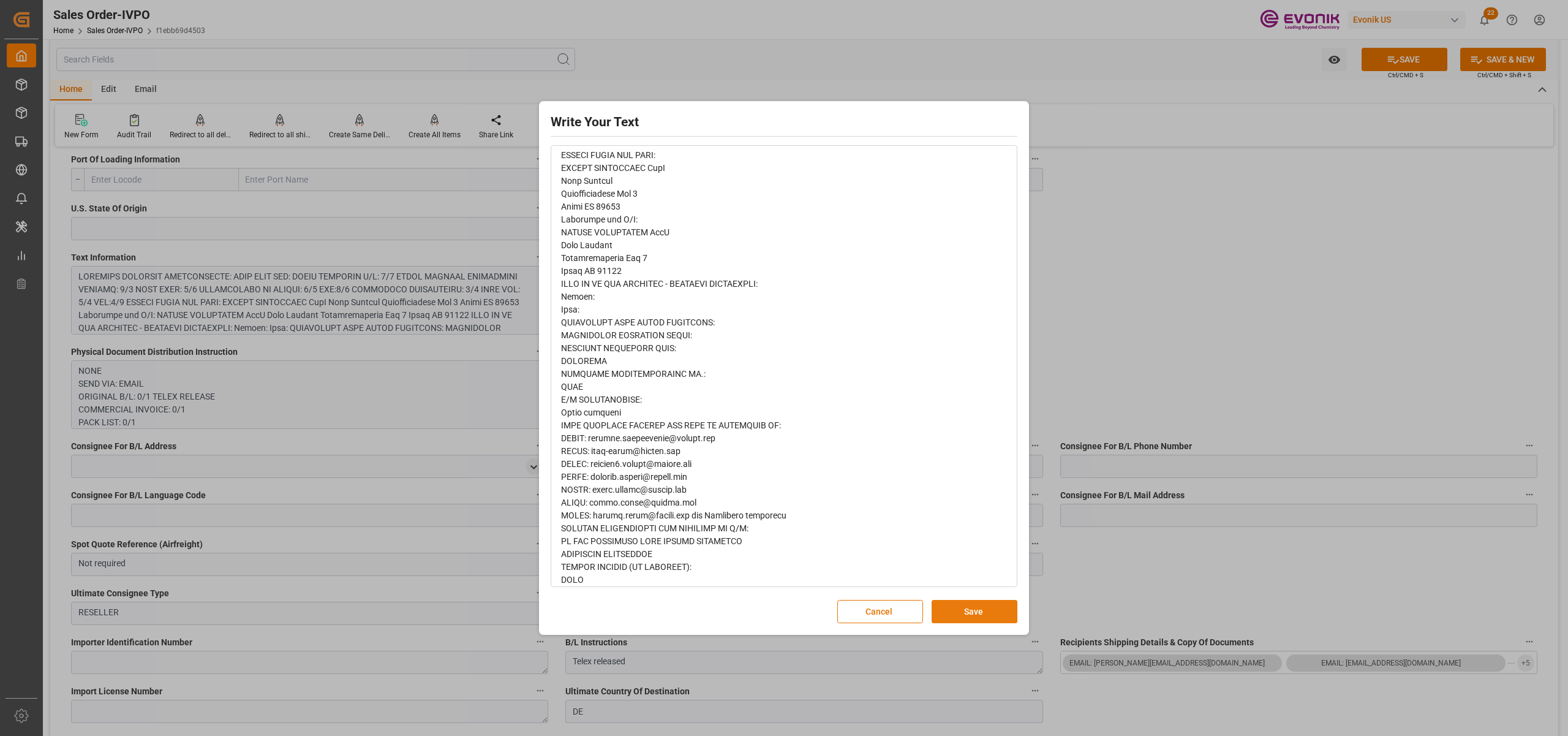
click at [975, 611] on button "Save" at bounding box center [974, 611] width 86 height 23
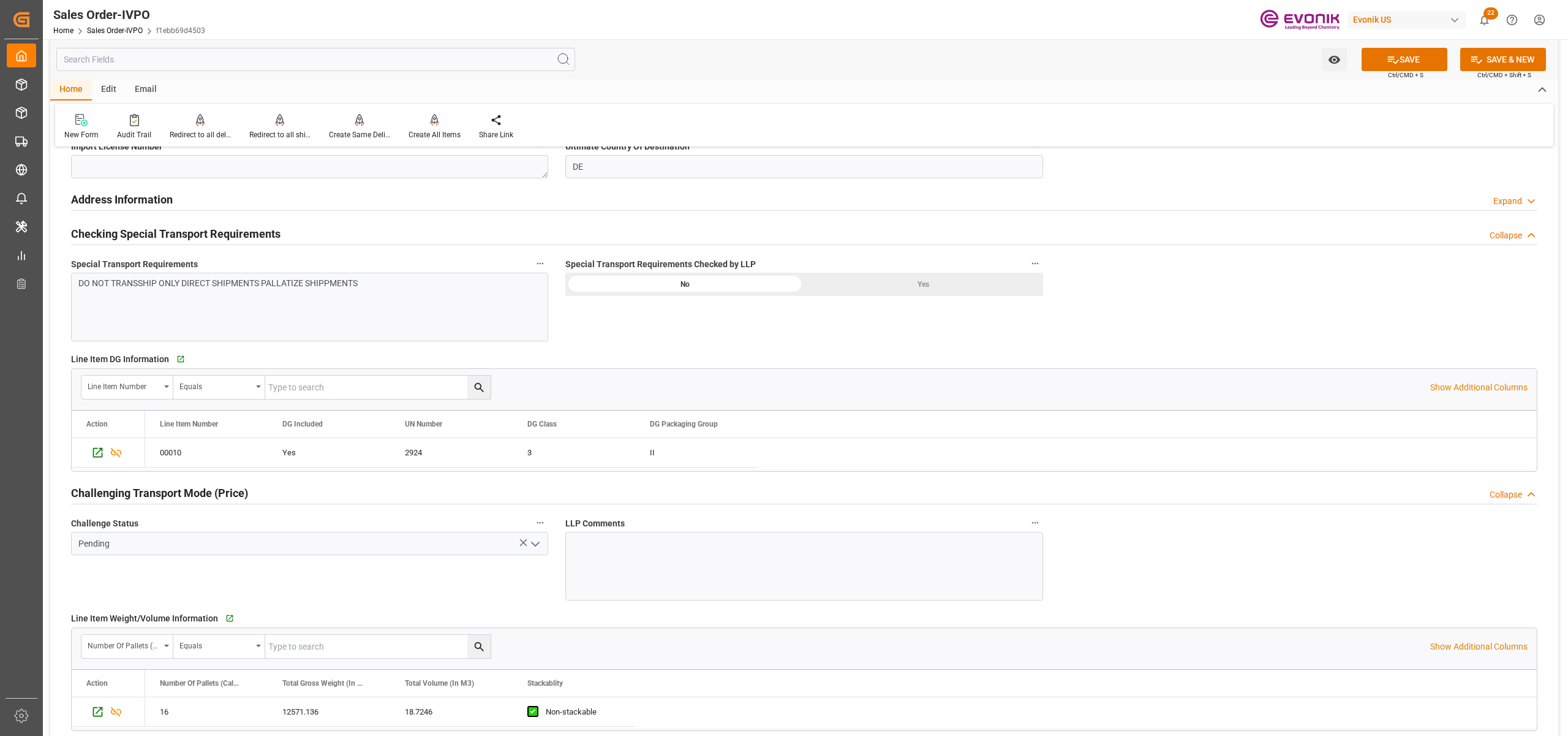
scroll to position [817, 0]
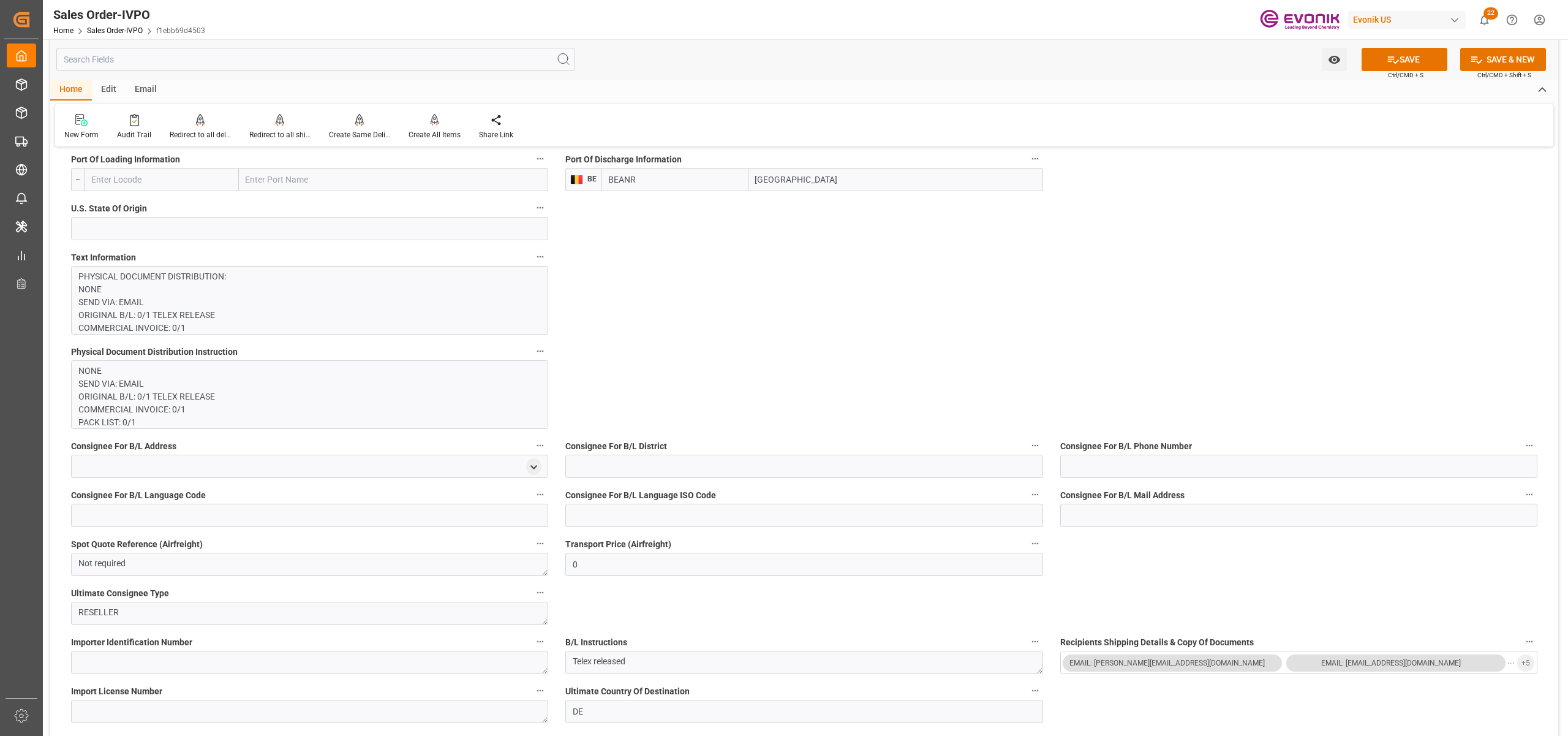
click at [392, 324] on p "PHYSICAL DOCUMENT DISTRIBUTION: NONE SEND VIA: EMAIL ORIGINAL B/L: 0/1 TELEX RE…" at bounding box center [303, 559] width 450 height 579
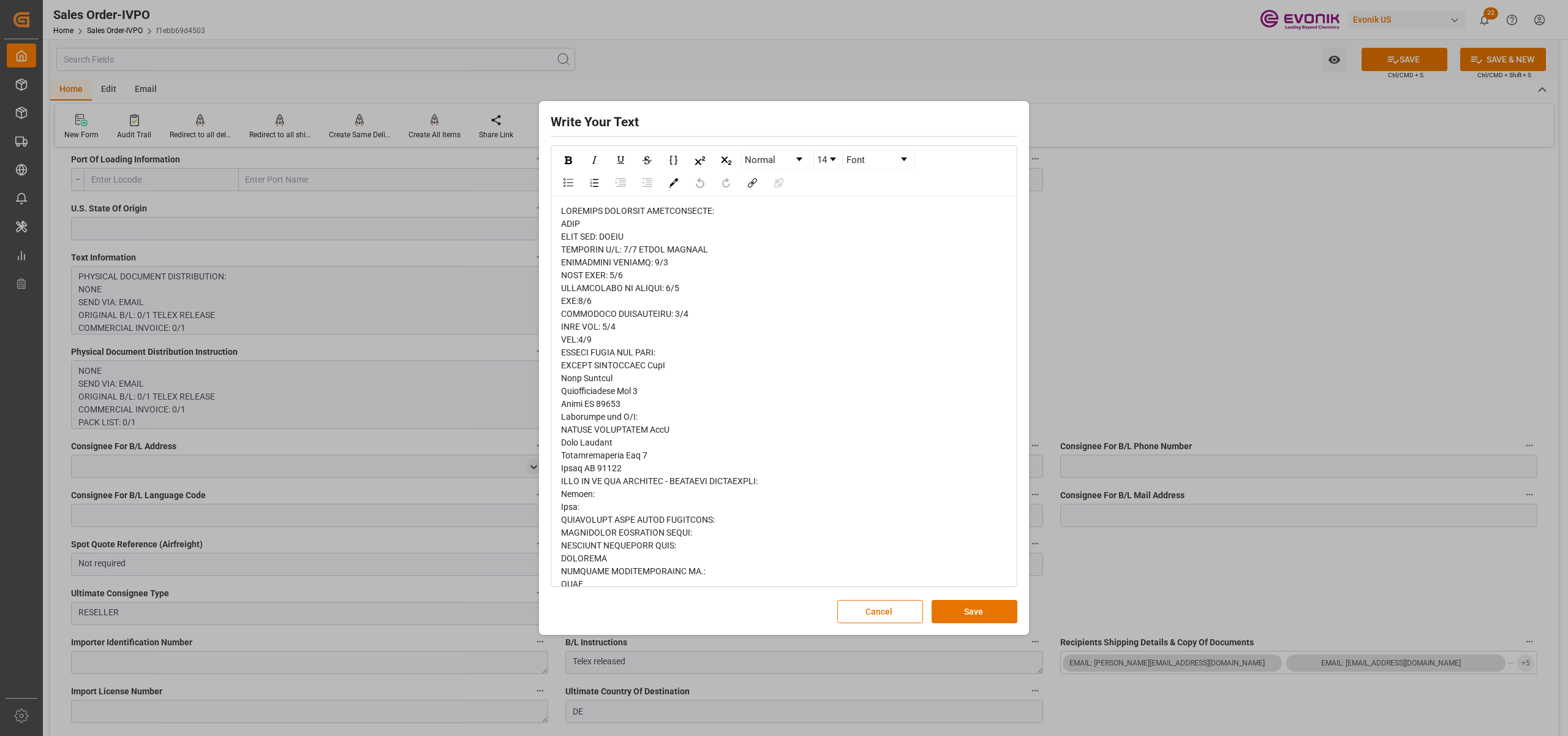
click at [574, 250] on span "rdw-editor" at bounding box center [673, 494] width 225 height 576
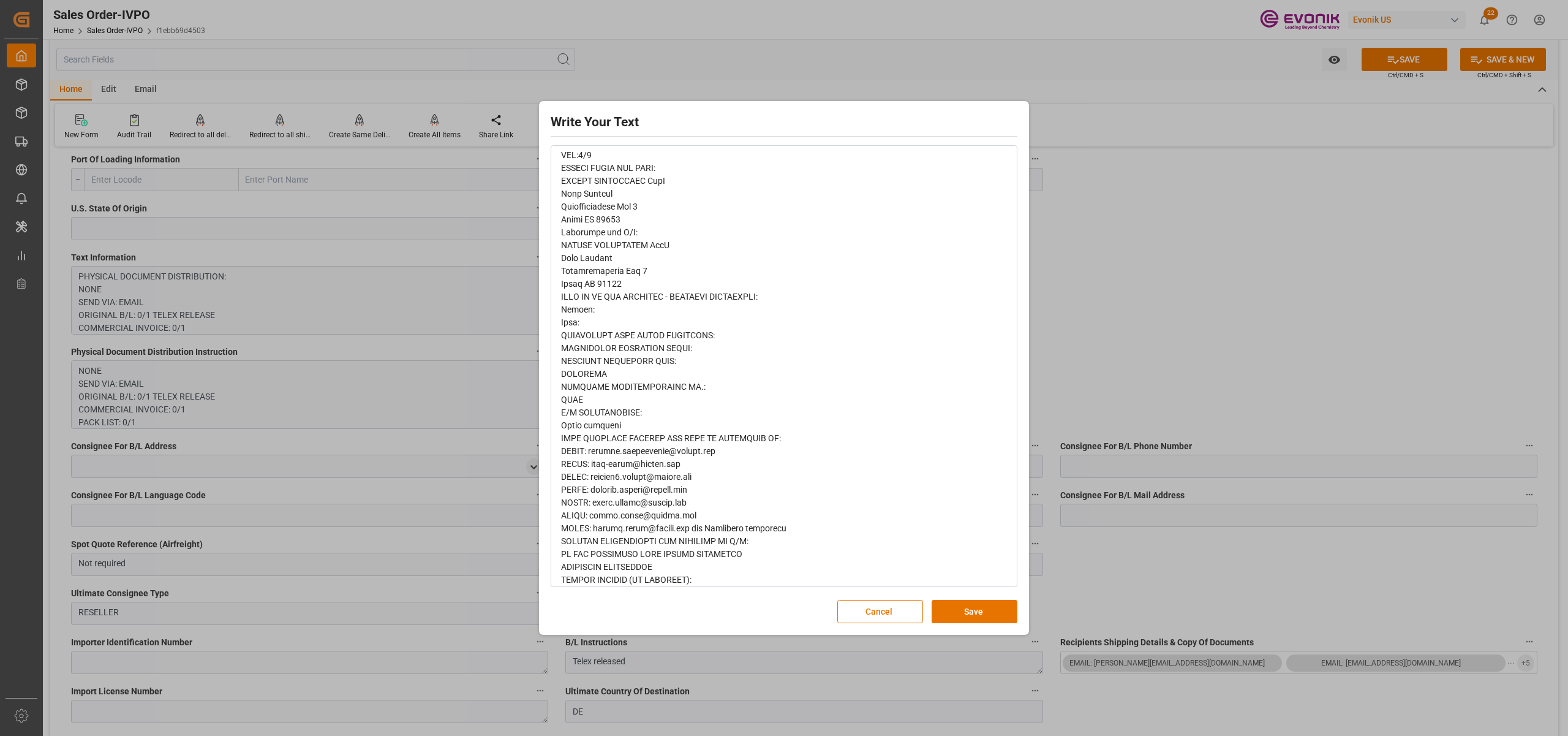
scroll to position [197, 0]
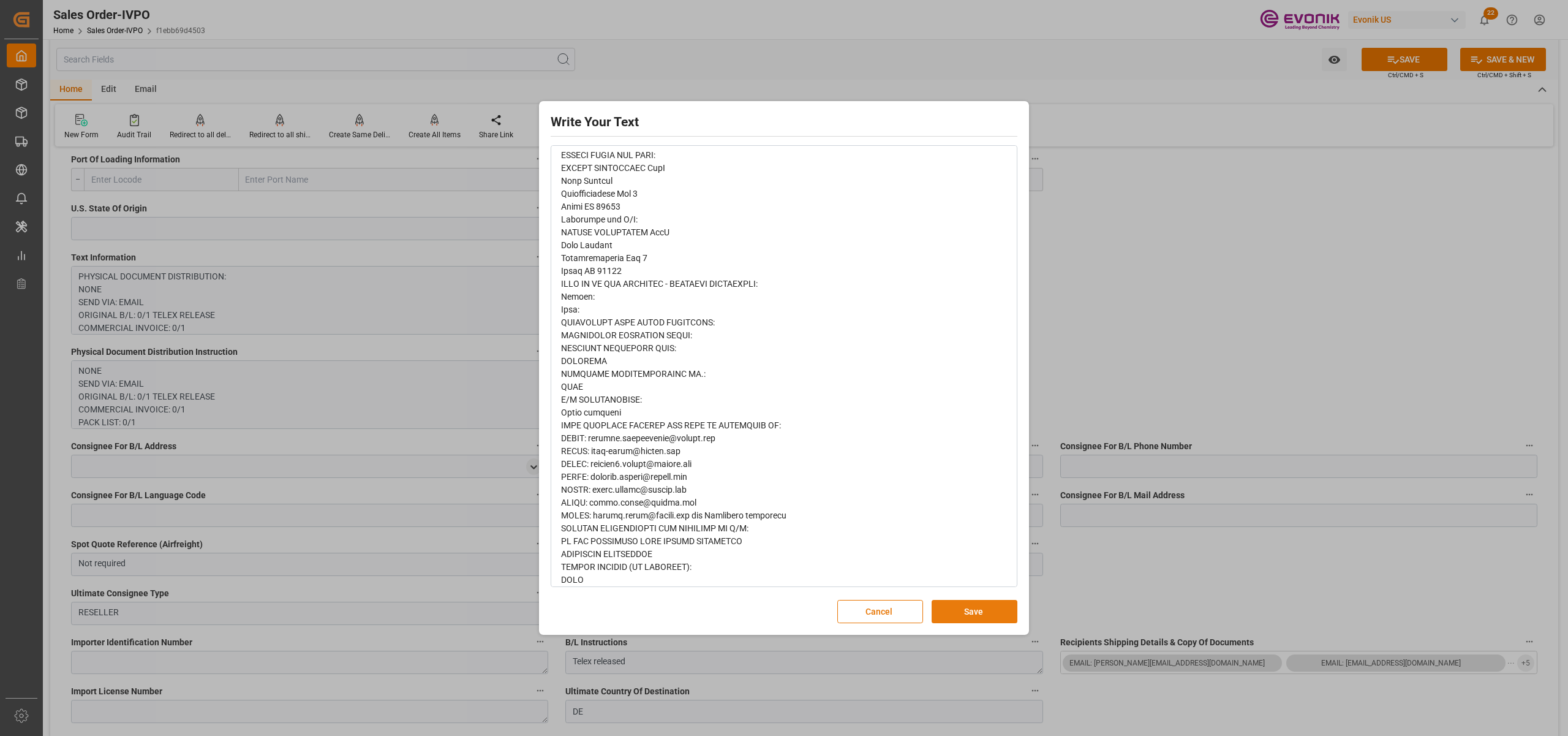
click at [957, 608] on button "Save" at bounding box center [974, 611] width 86 height 23
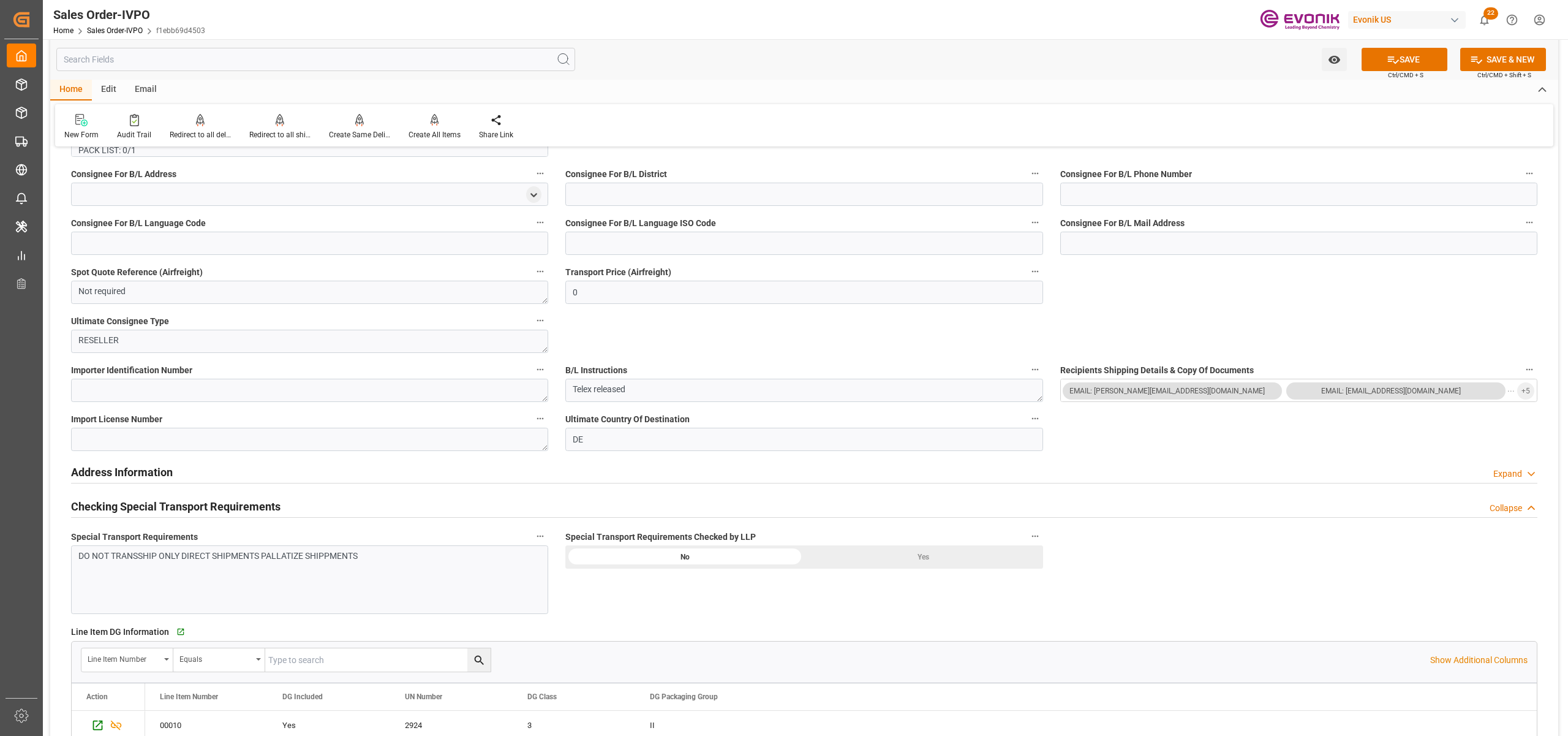
scroll to position [1362, 0]
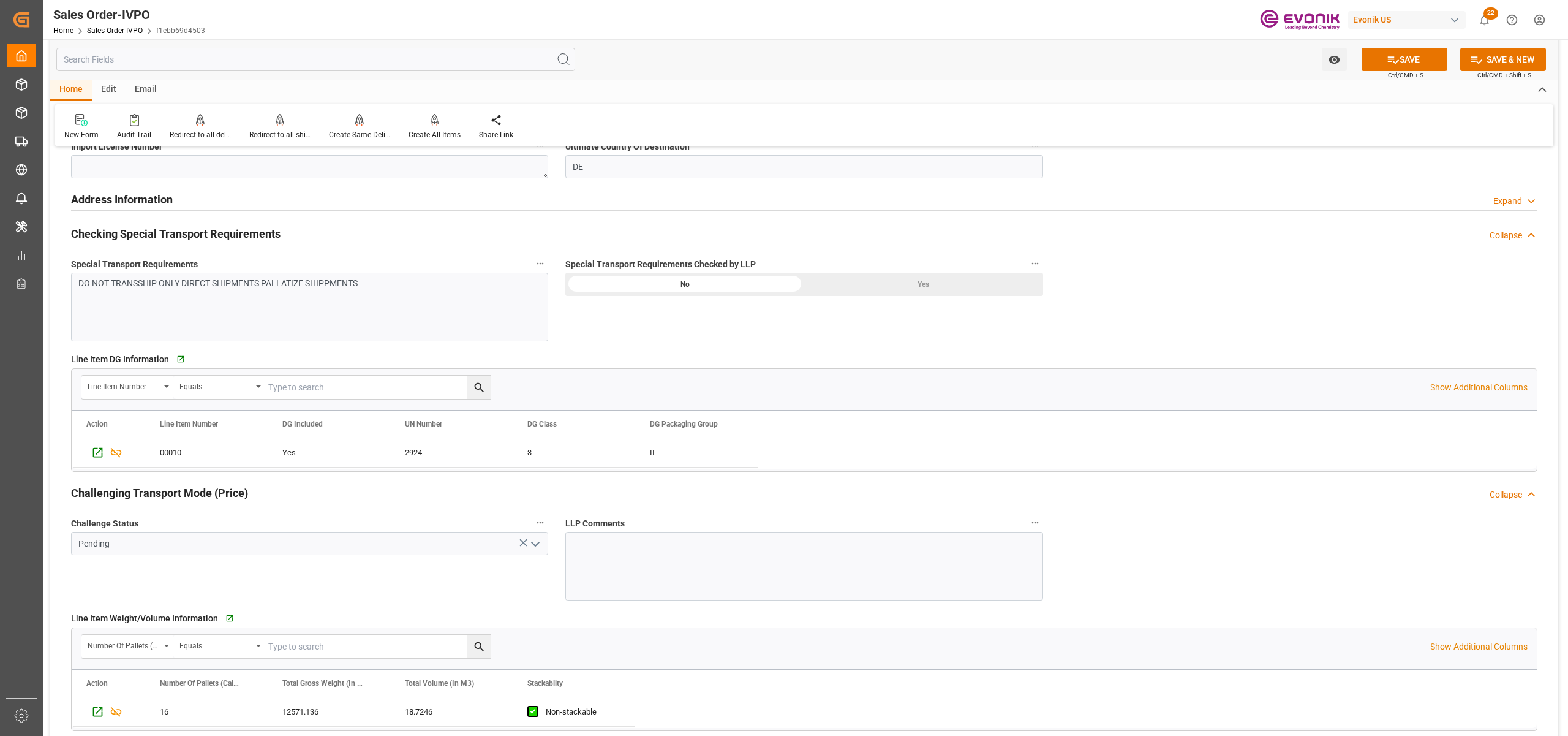
click at [886, 285] on div "Yes" at bounding box center [923, 284] width 239 height 23
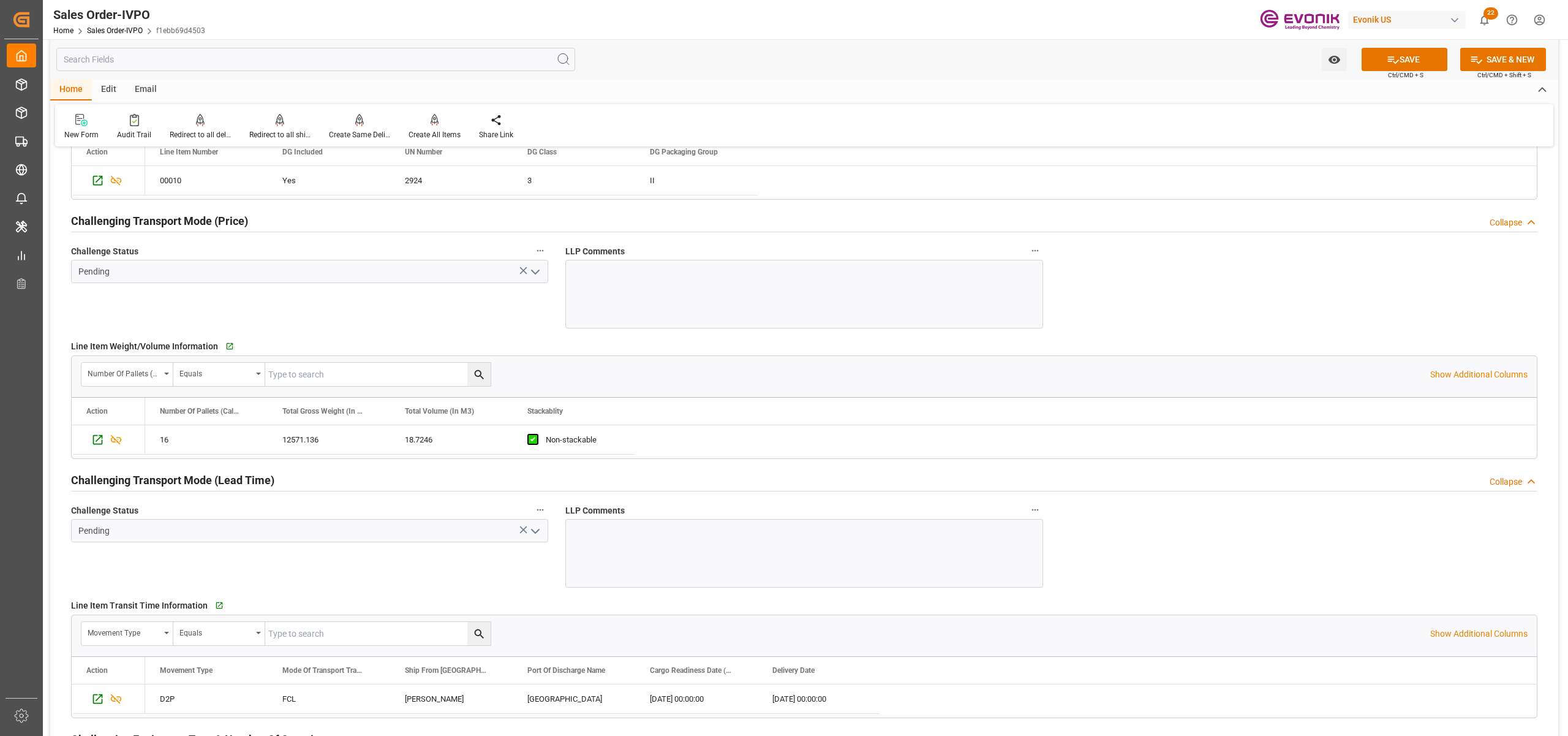
click at [533, 267] on icon "open menu" at bounding box center [535, 272] width 15 height 15
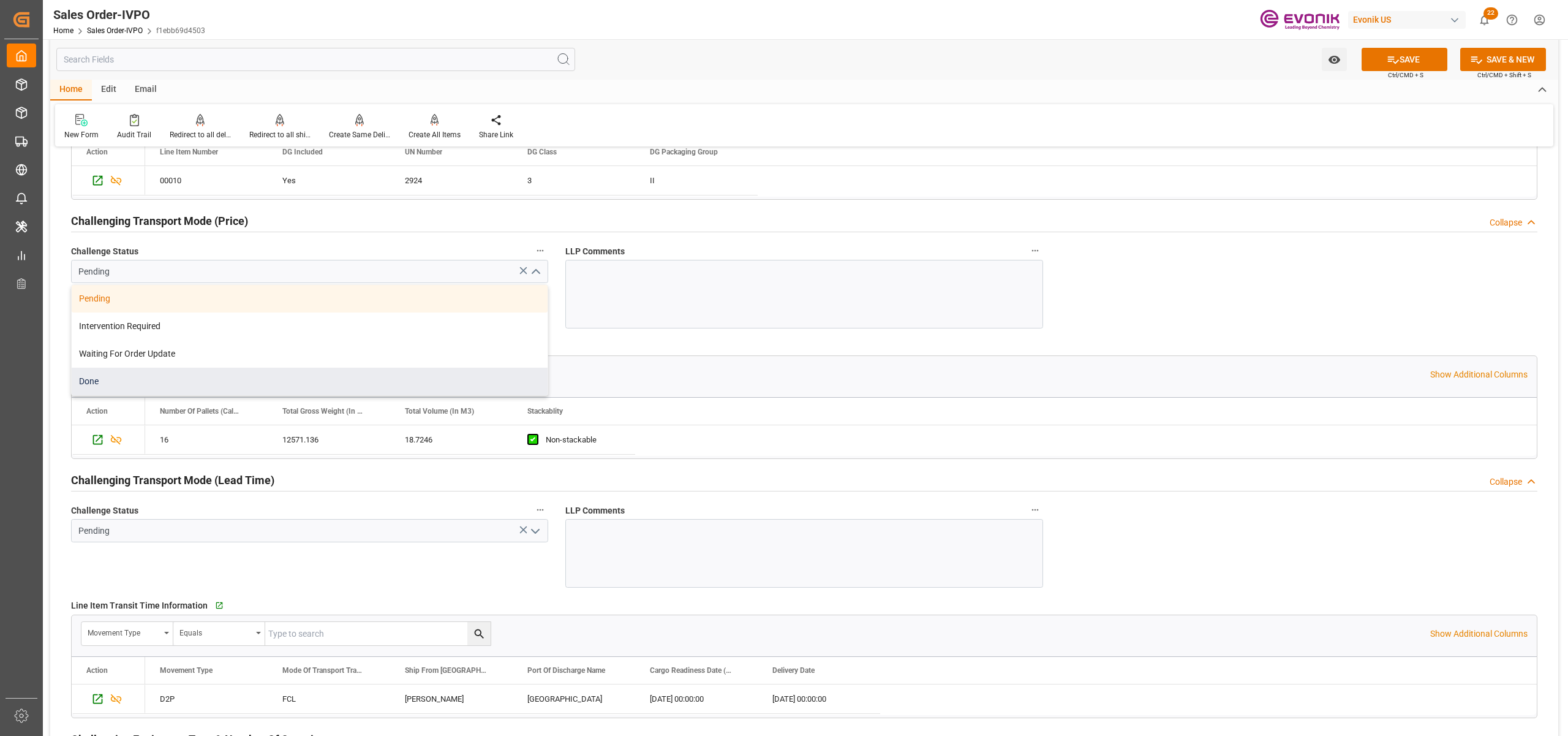
click at [121, 389] on div "Done" at bounding box center [309, 381] width 476 height 28
type input "Done"
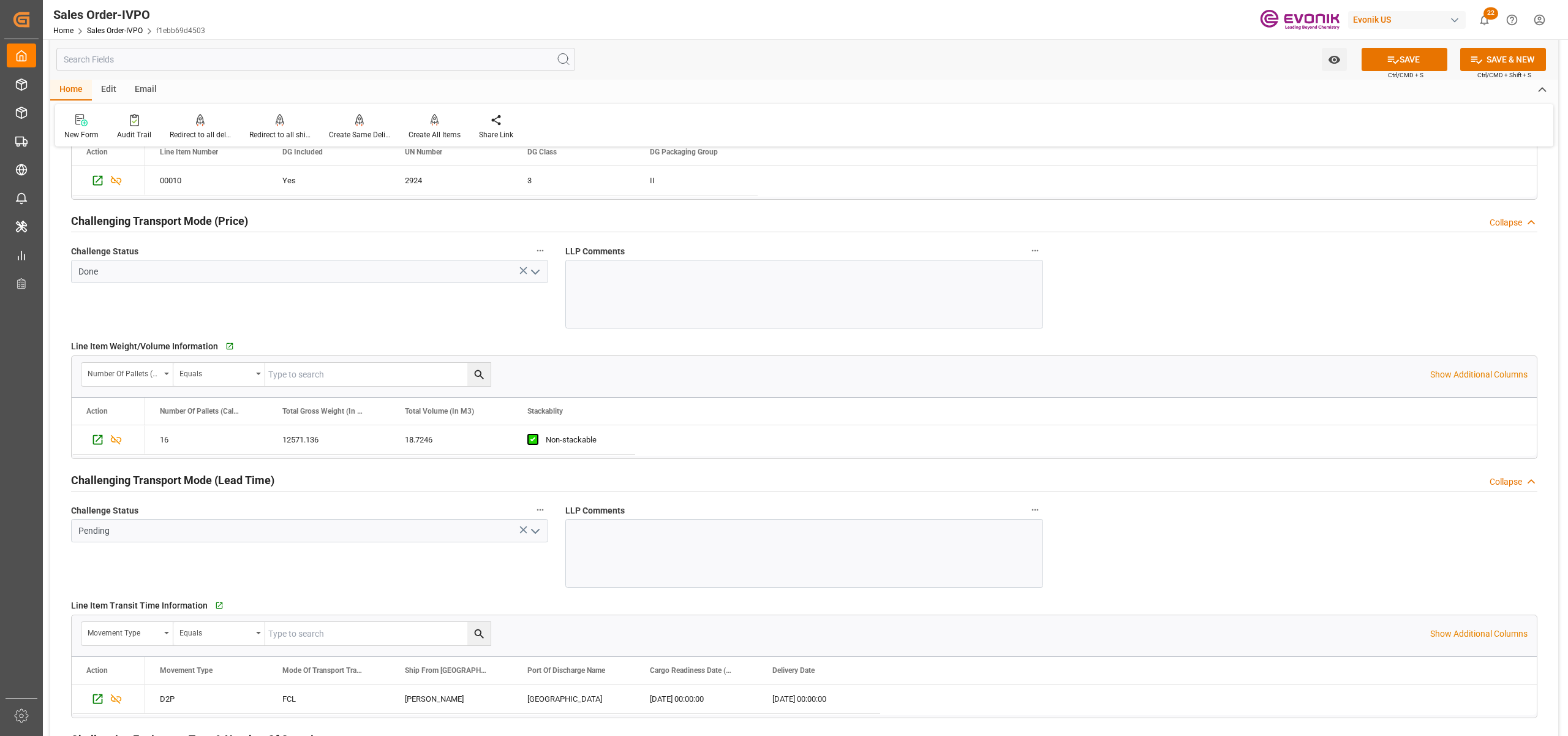
scroll to position [1905, 0]
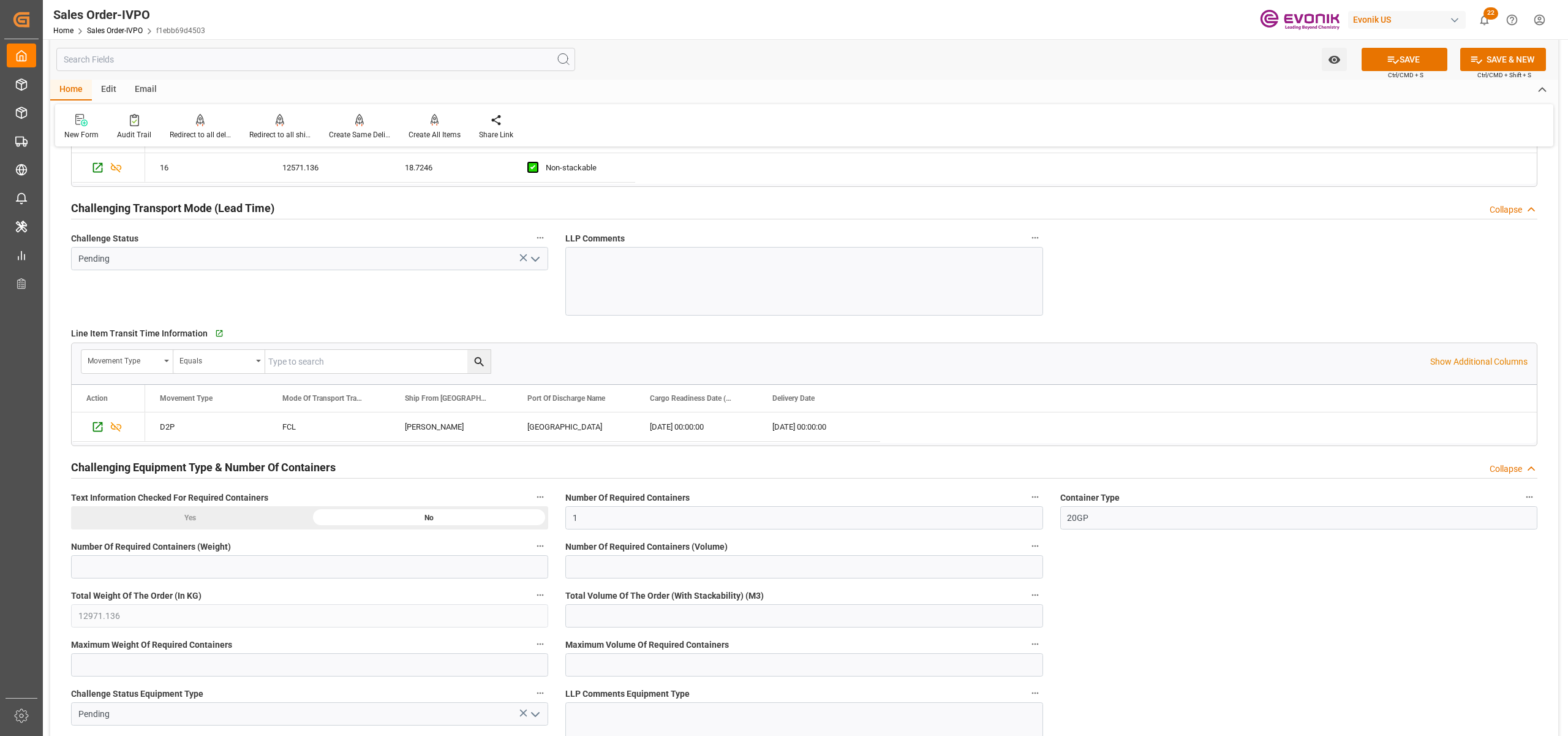
click at [533, 265] on icon "open menu" at bounding box center [535, 258] width 15 height 15
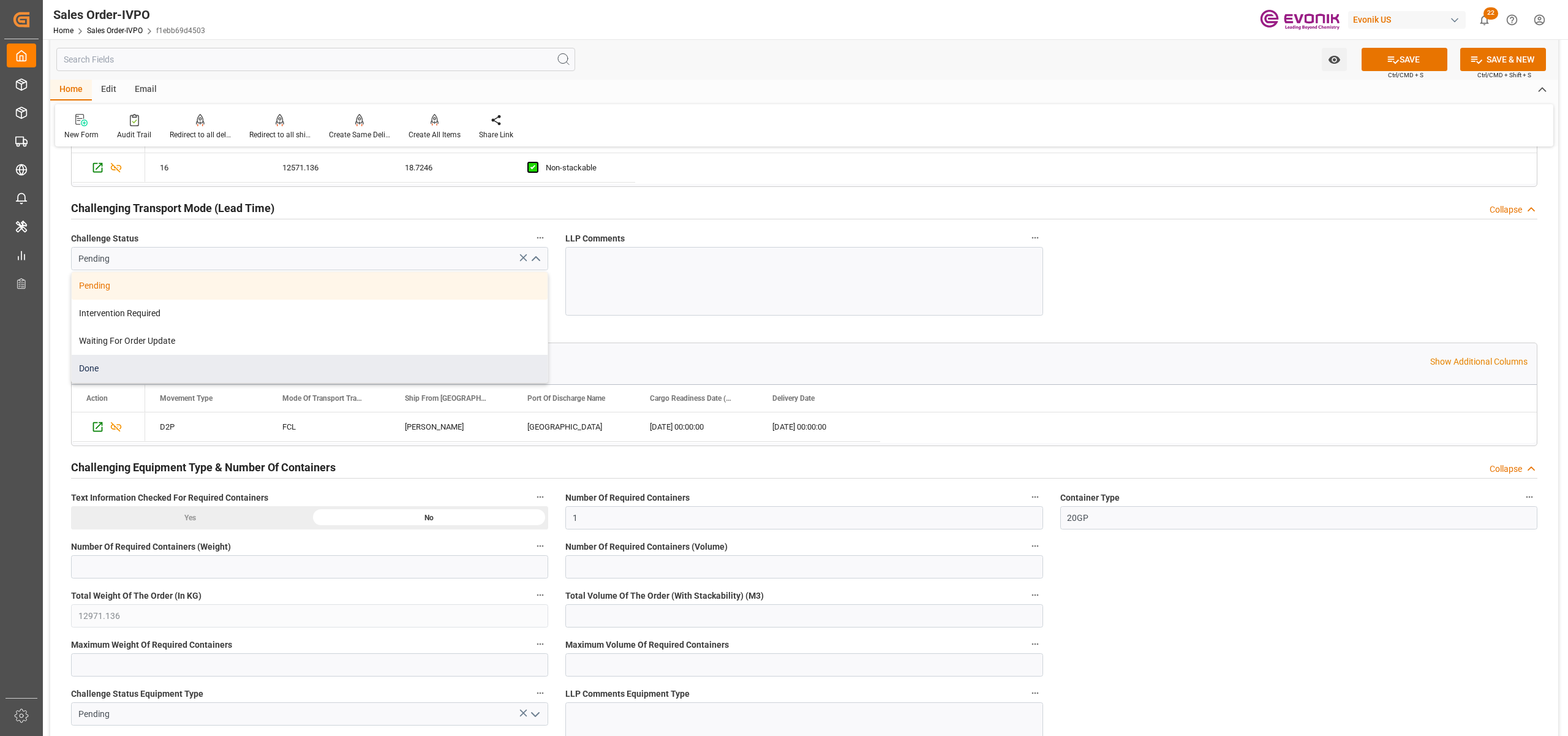
click at [125, 366] on div "Done" at bounding box center [309, 368] width 476 height 28
type input "Done"
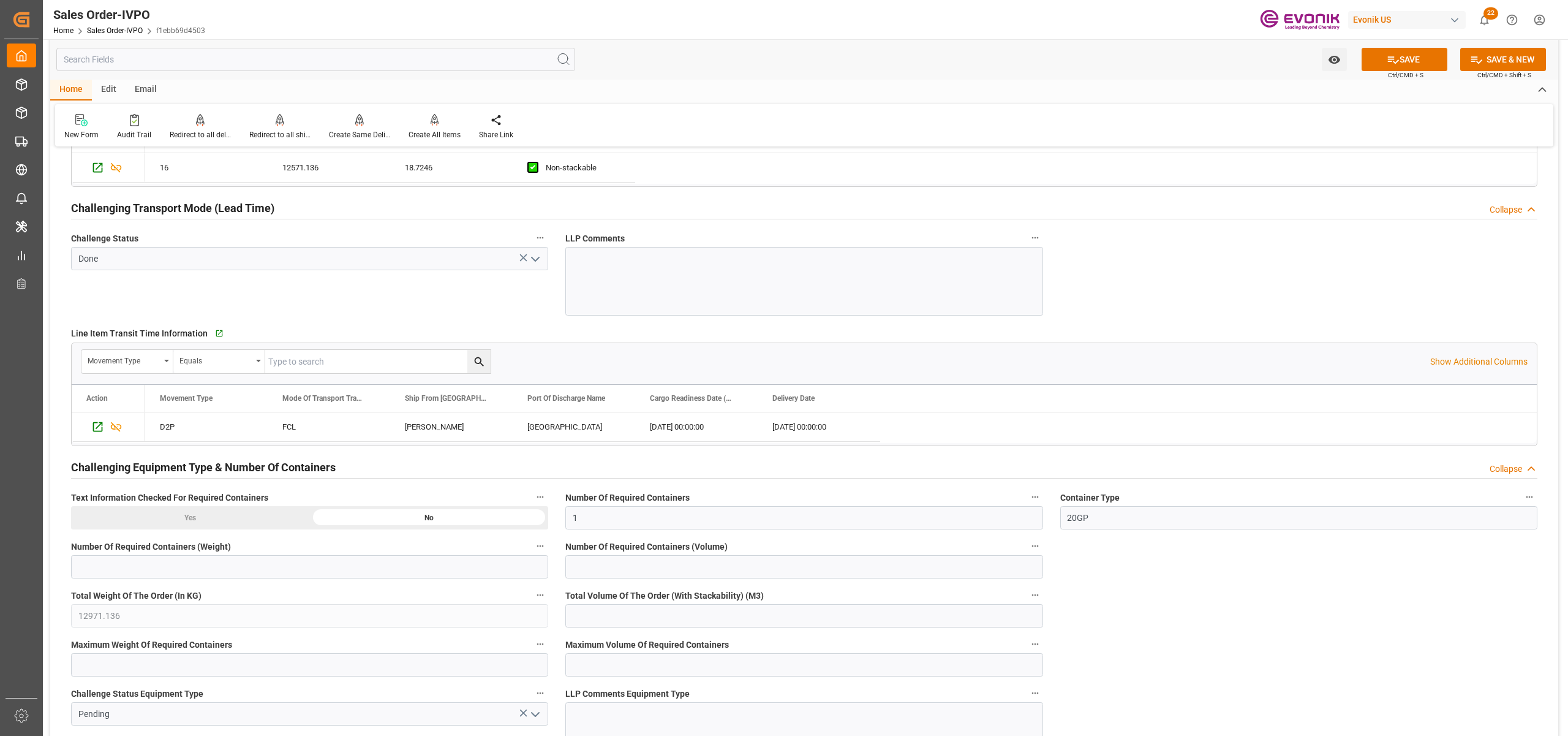
scroll to position [2179, 0]
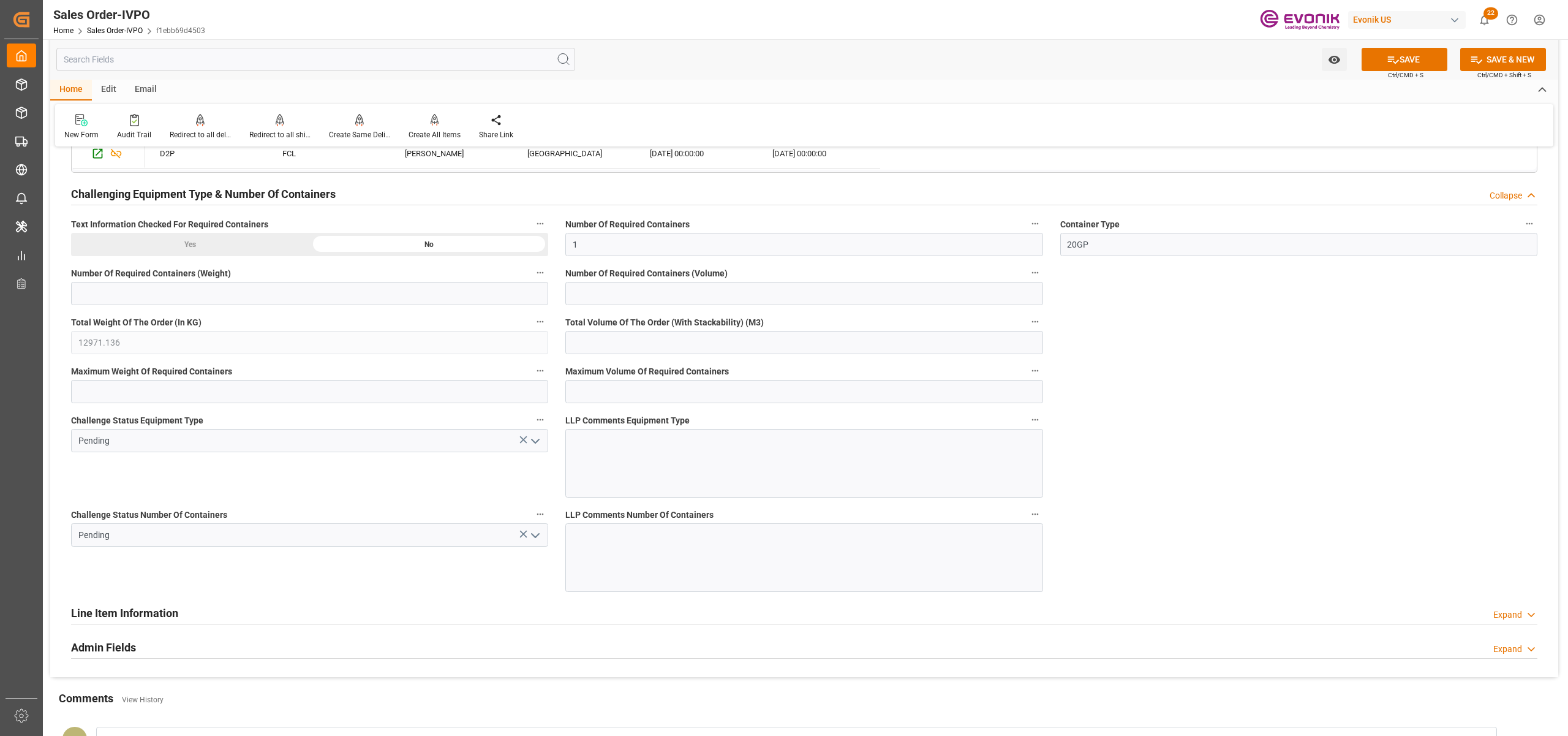
click at [537, 447] on icon "open menu" at bounding box center [535, 441] width 15 height 15
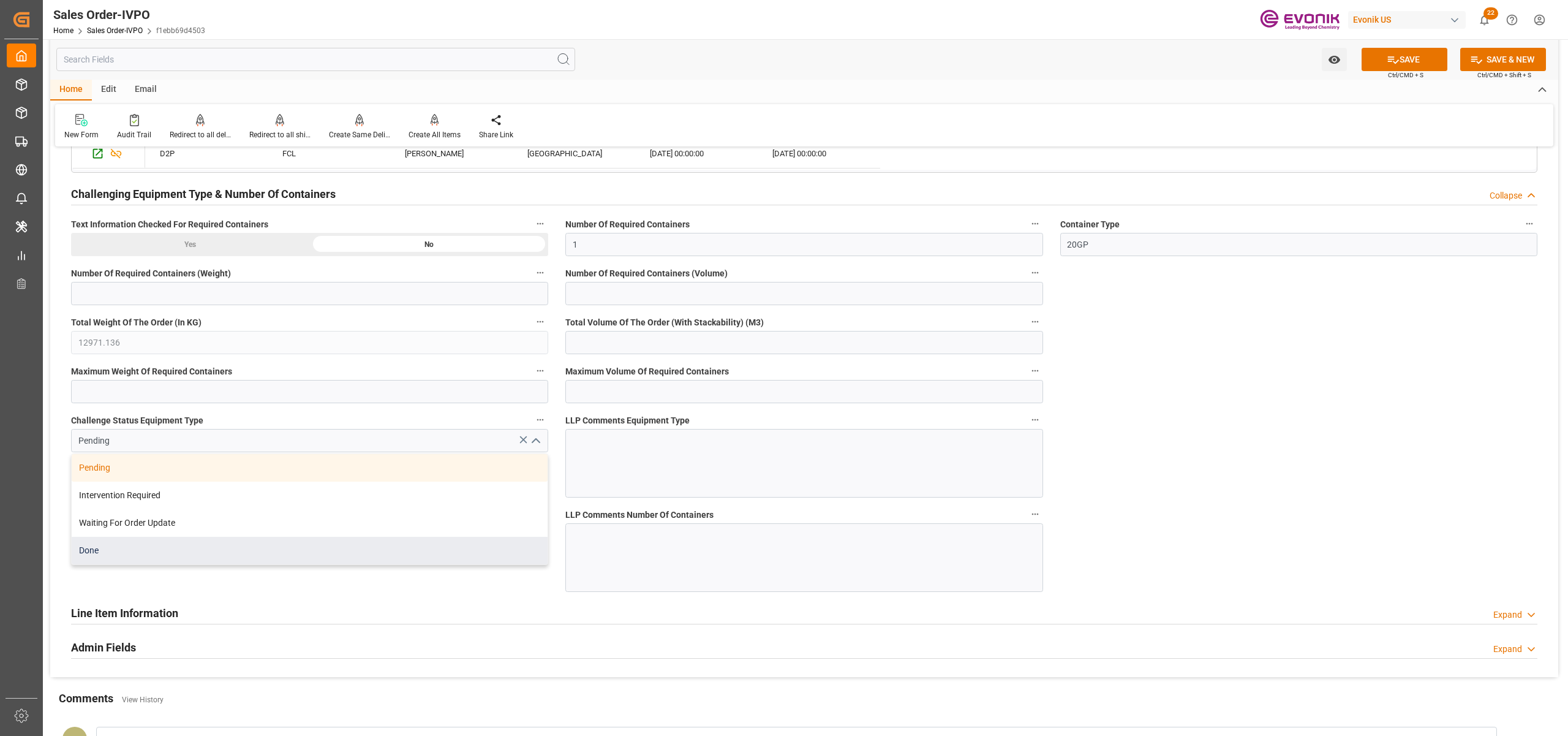
click at [138, 554] on div "Done" at bounding box center [309, 550] width 476 height 28
type input "Done"
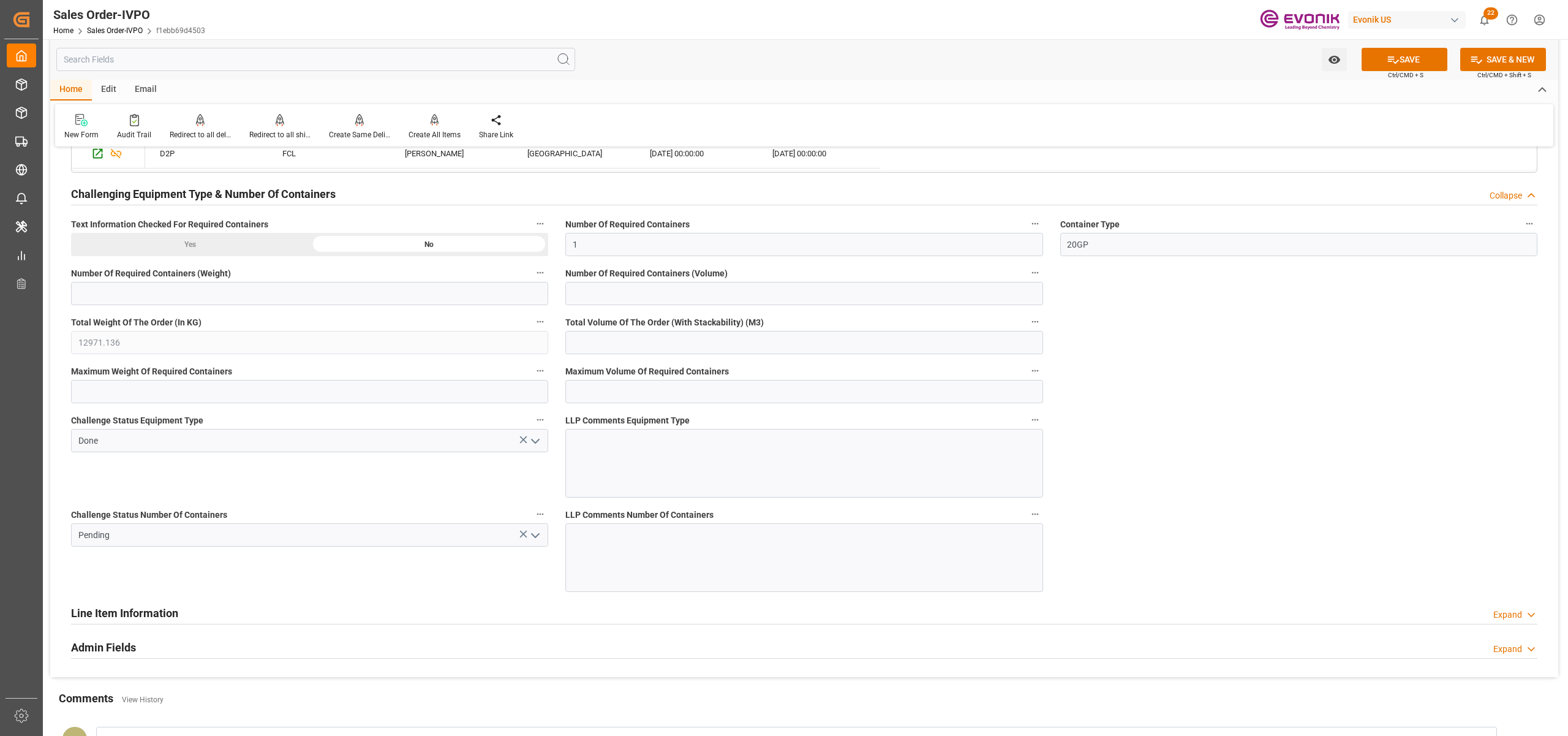
click at [536, 538] on polyline "open menu" at bounding box center [536, 536] width 8 height 4
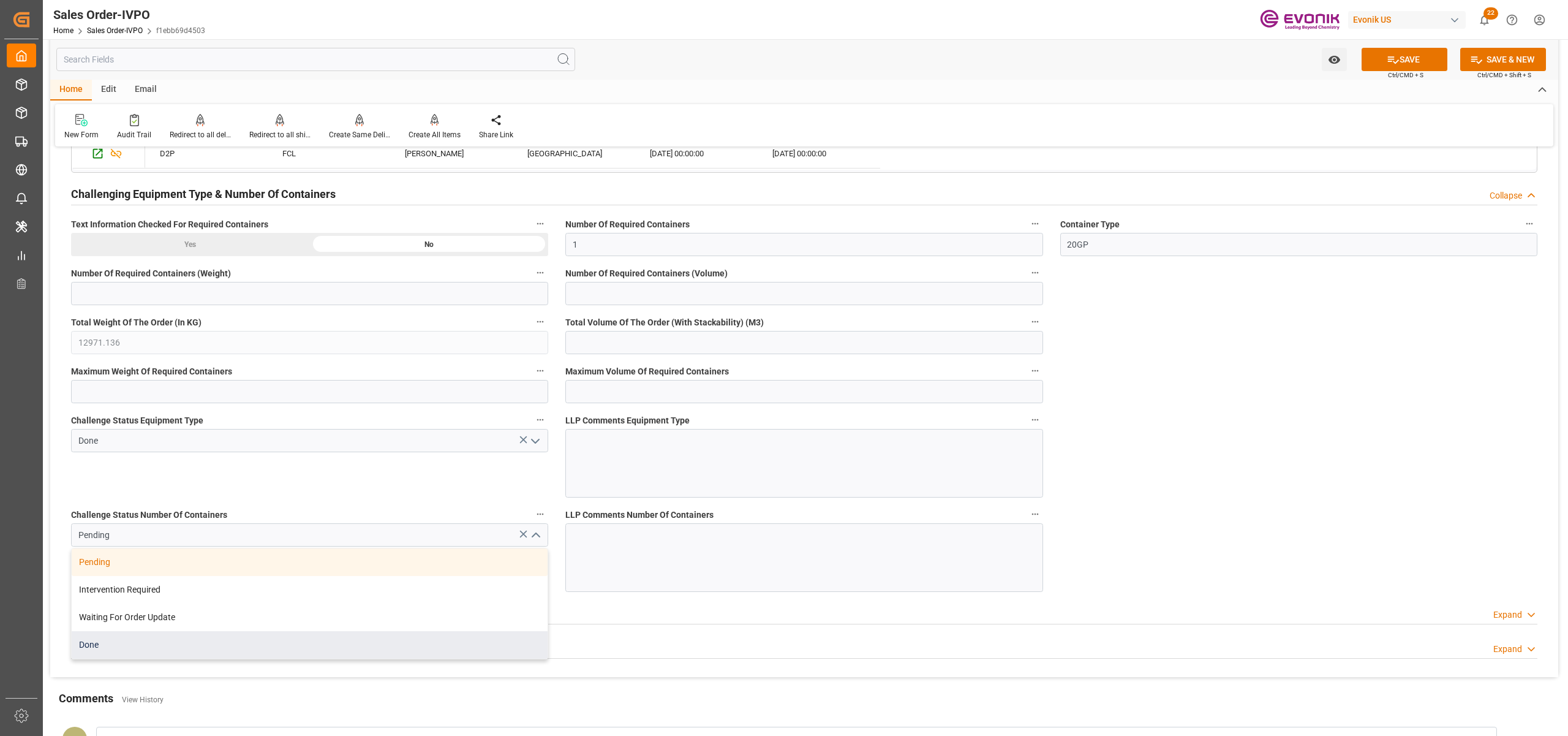
click at [123, 652] on div "Done" at bounding box center [309, 645] width 476 height 28
type input "Done"
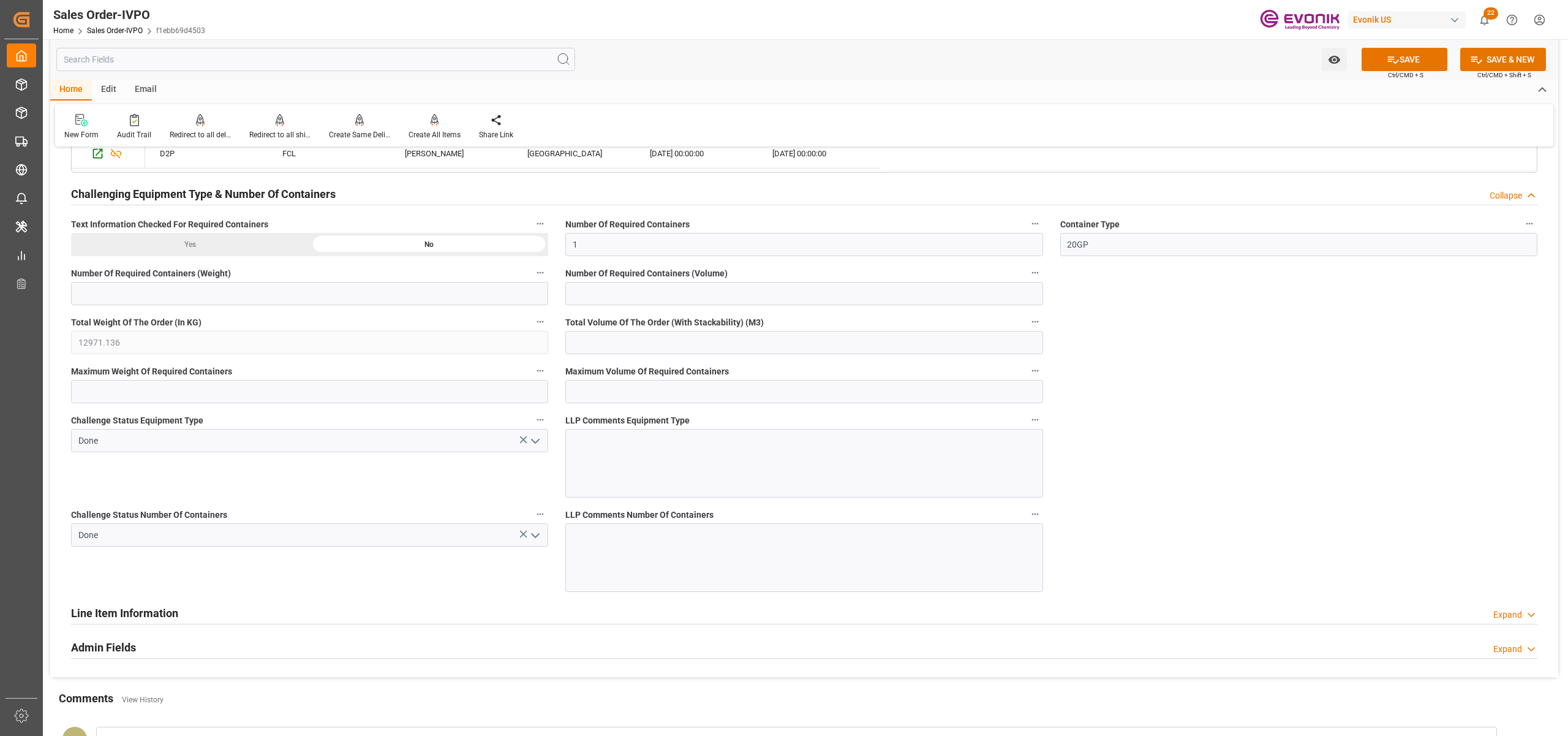
scroll to position [1905, 0]
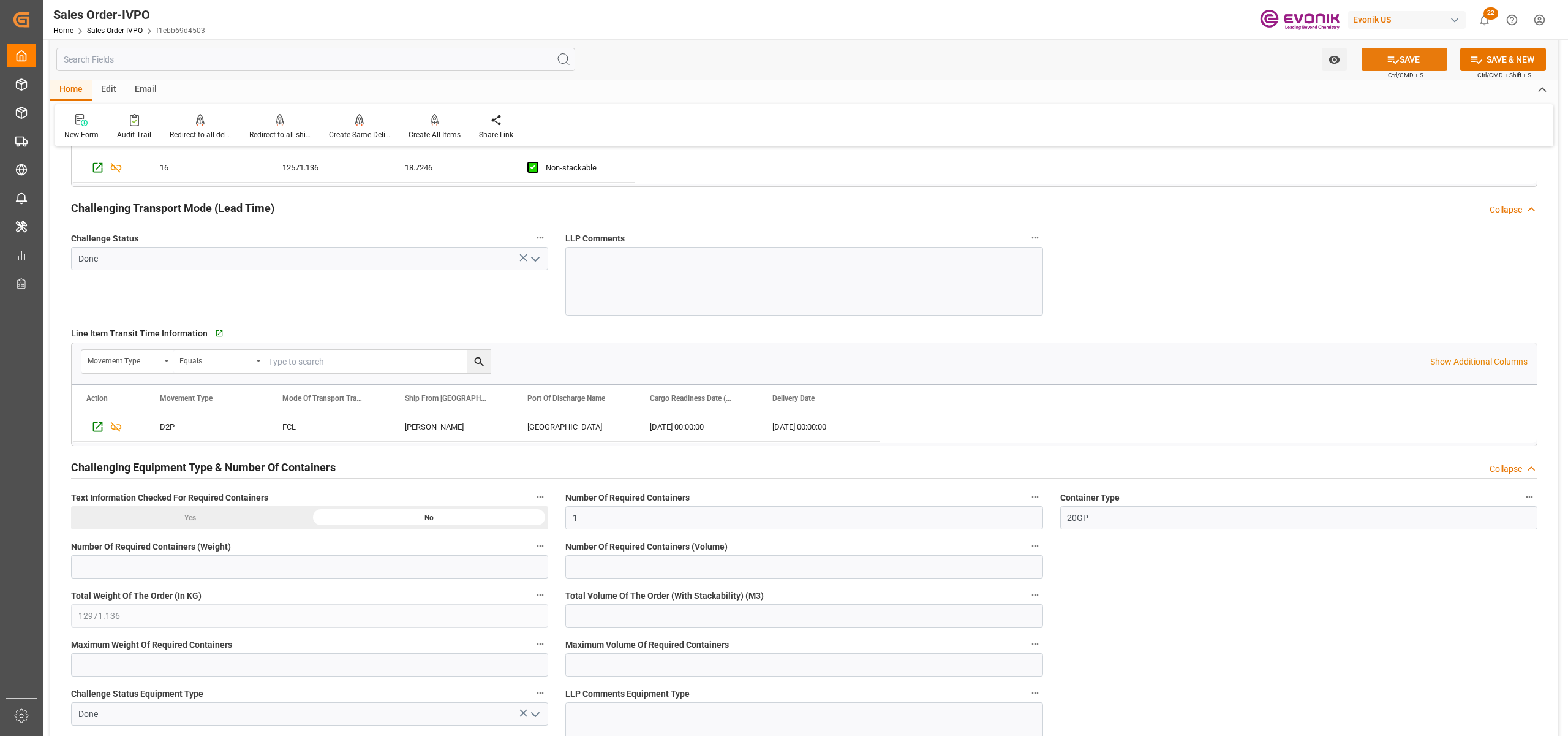
click at [1397, 52] on button "SAVE" at bounding box center [1404, 59] width 86 height 23
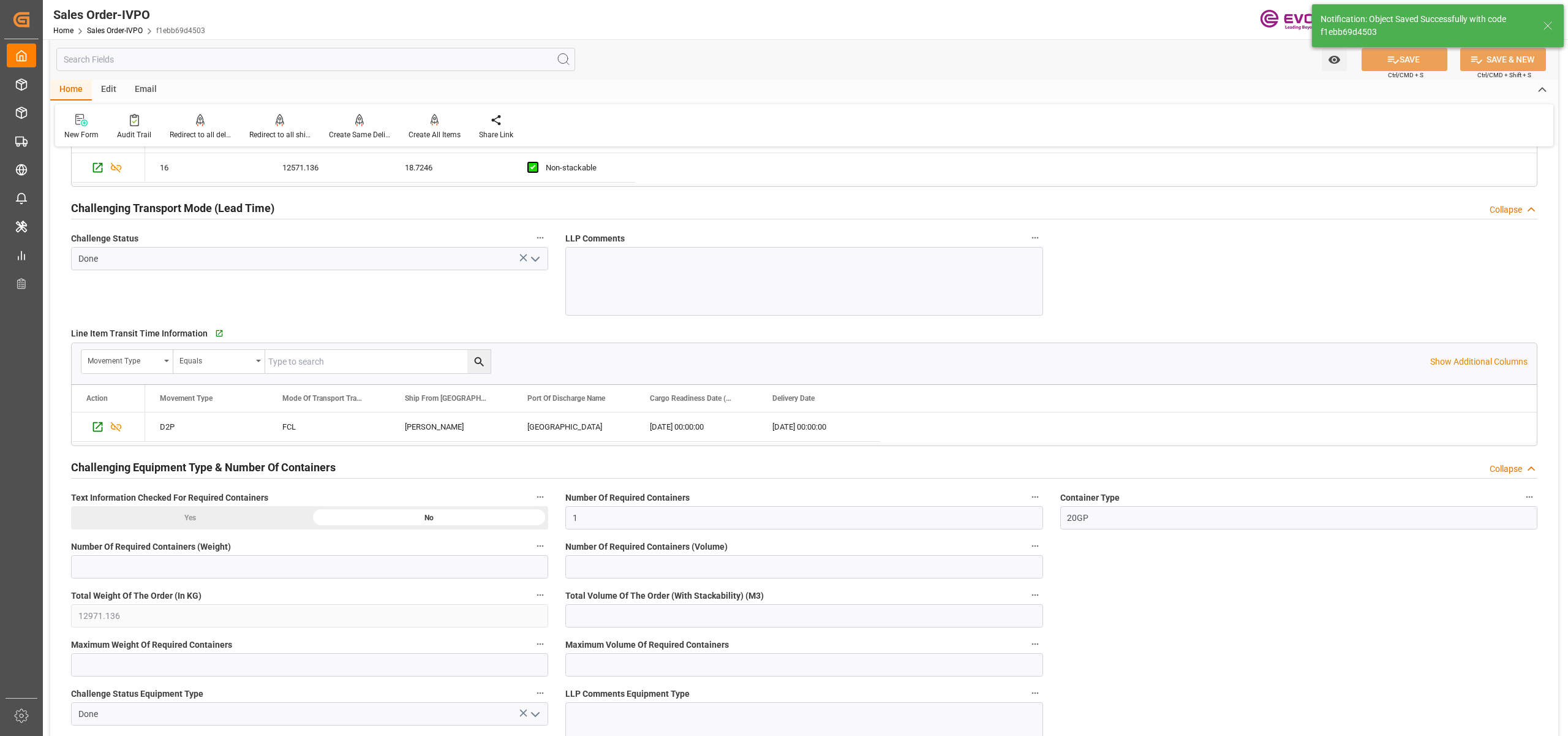
type input "25.08.2025 04:55"
type input "No"
type input "1"
type input "2"
type input "37.4492"
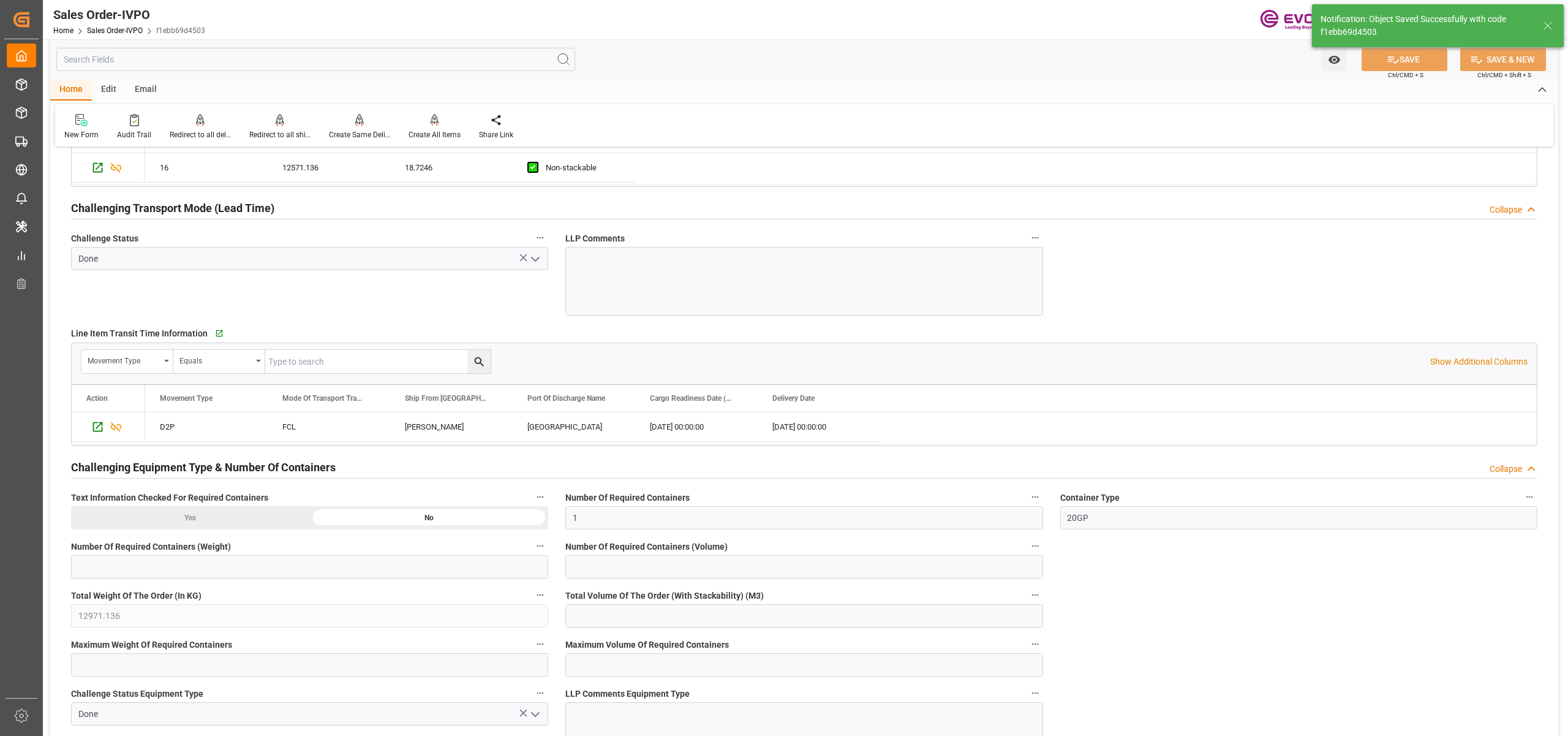
type input "17000"
type input "30"
click at [437, 116] on p "Creates one shipment for all the line items, irrespective of the delivery date." at bounding box center [476, 102] width 153 height 32
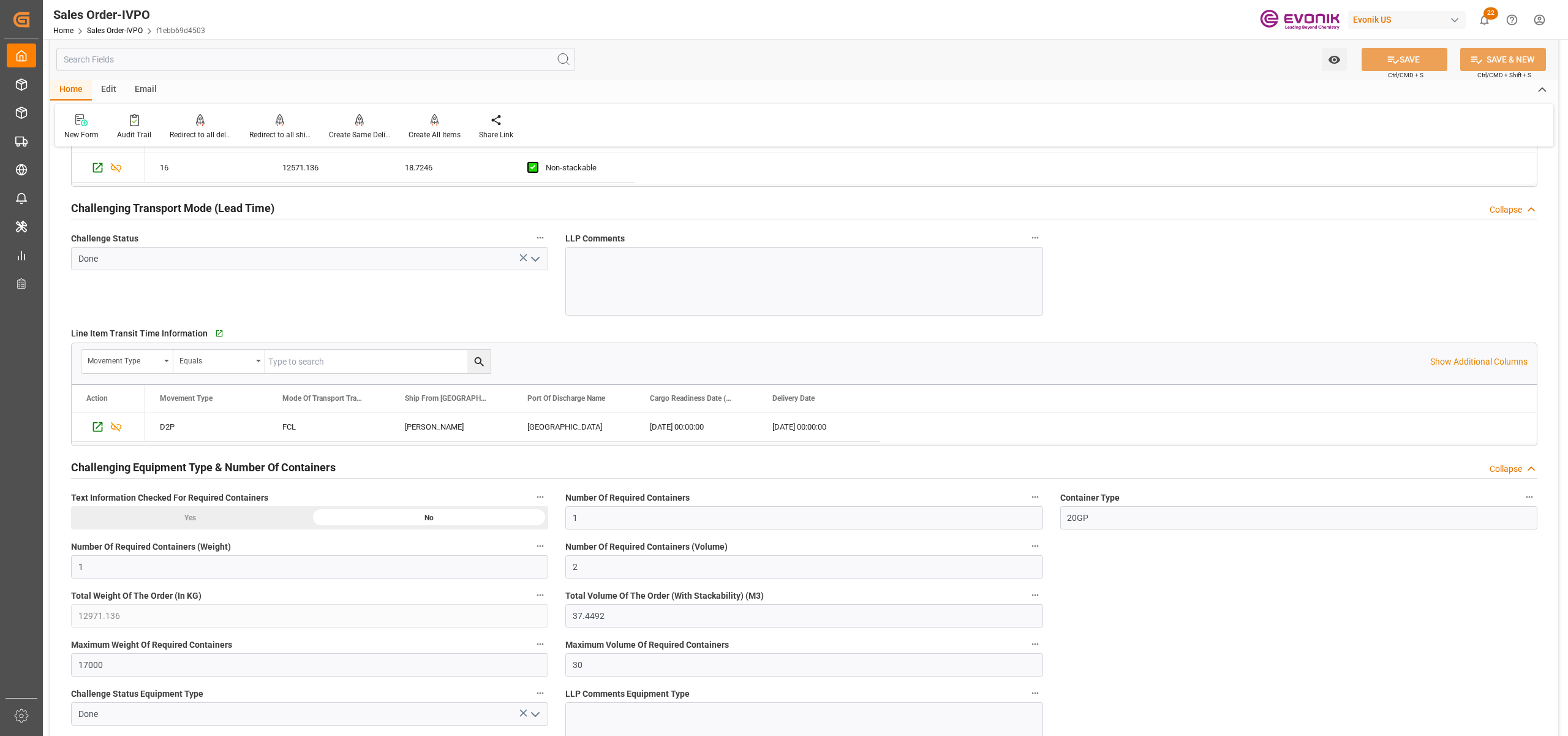
scroll to position [1634, 0]
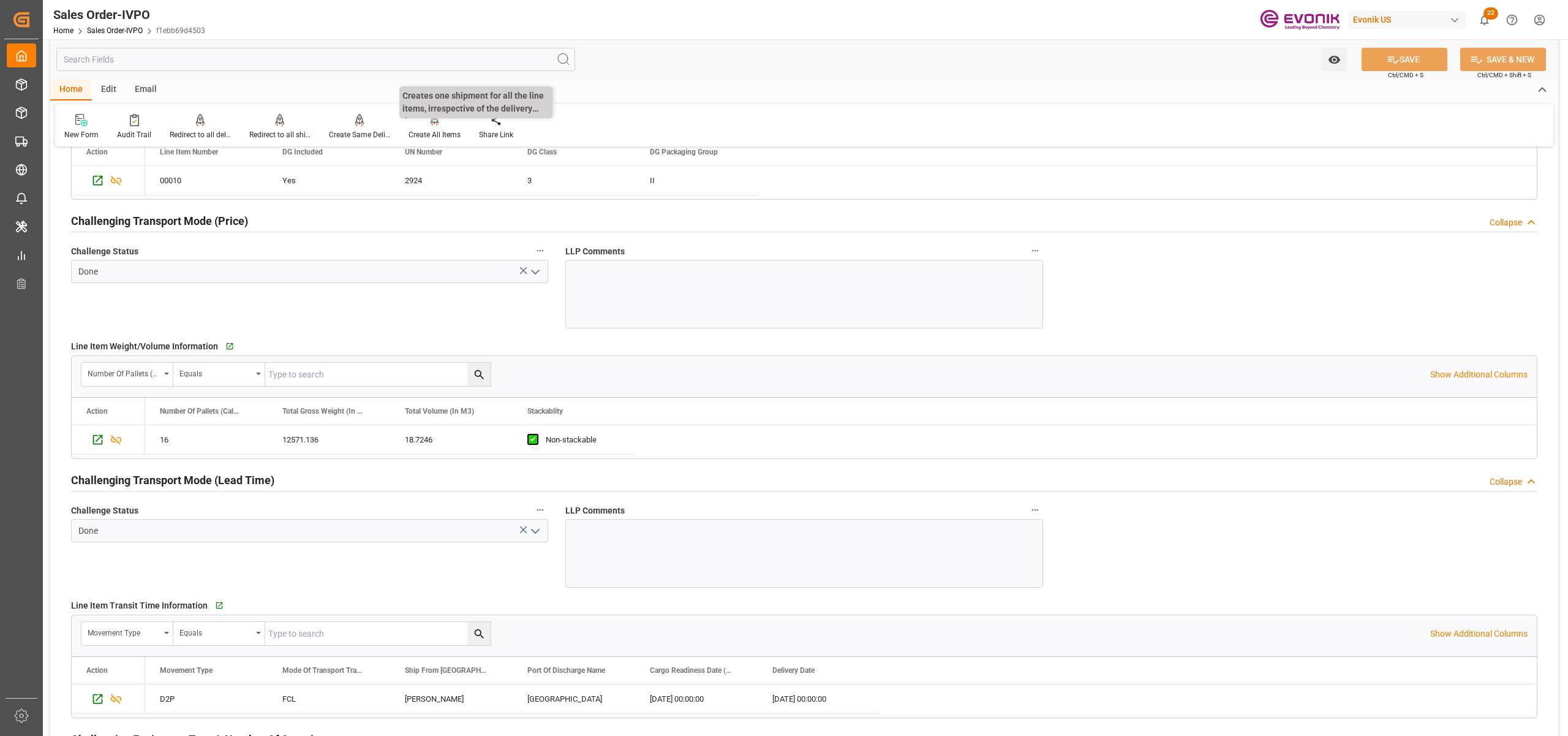
click at [434, 116] on p "Creates one shipment for all the line items, irrespective of the delivery date." at bounding box center [476, 102] width 153 height 32
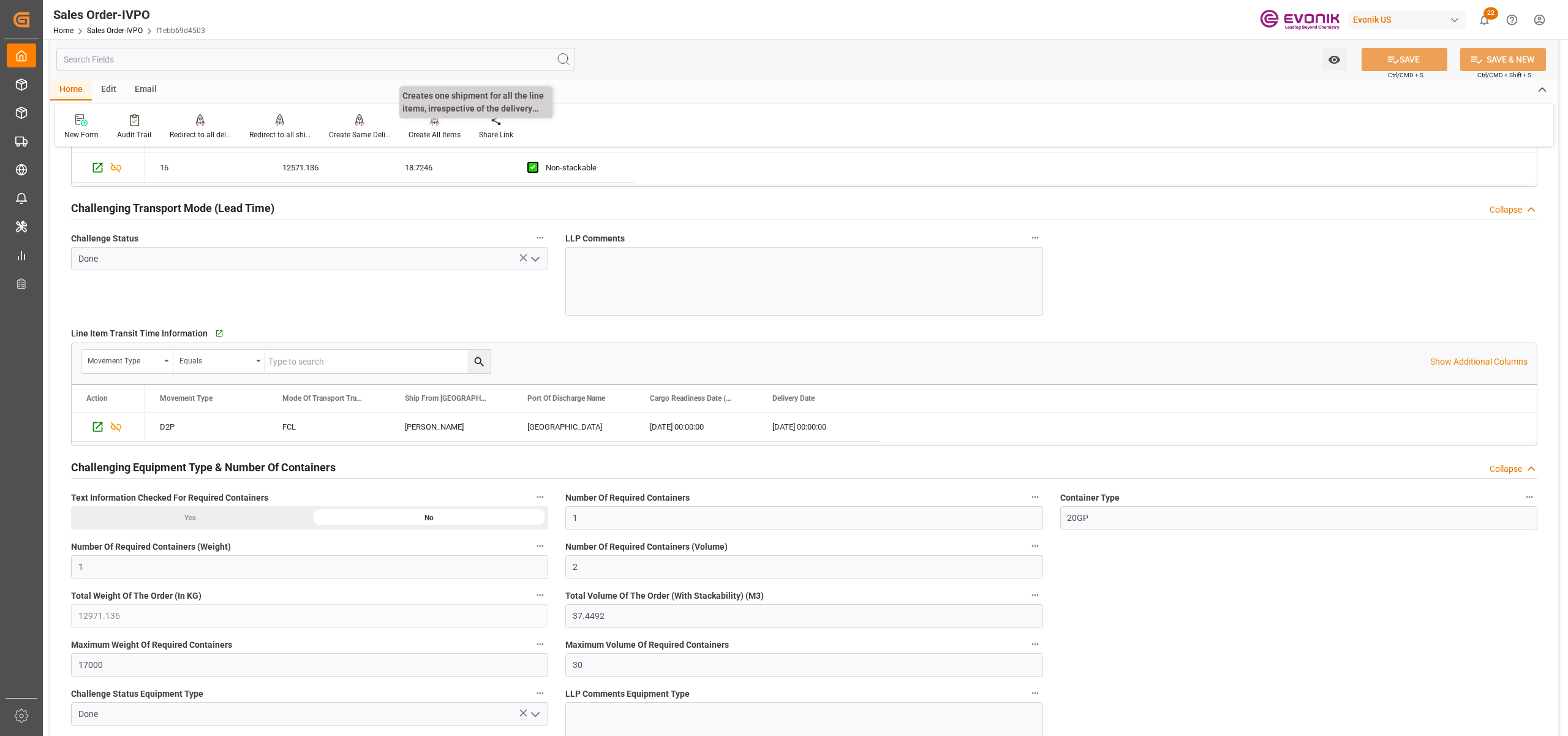
click at [431, 128] on div "Create All Items" at bounding box center [434, 127] width 71 height 27
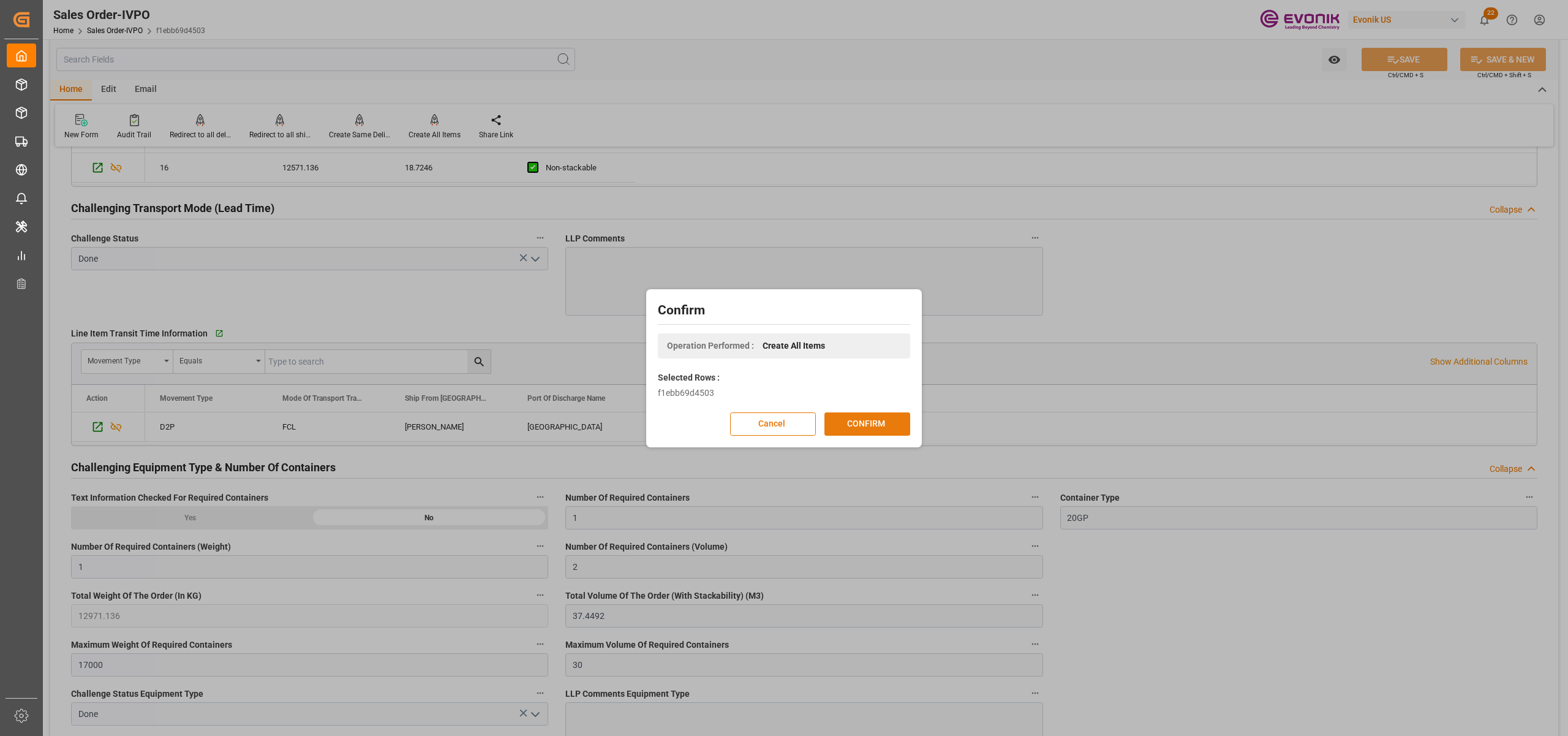
click at [870, 416] on button "CONFIRM" at bounding box center [867, 424] width 86 height 23
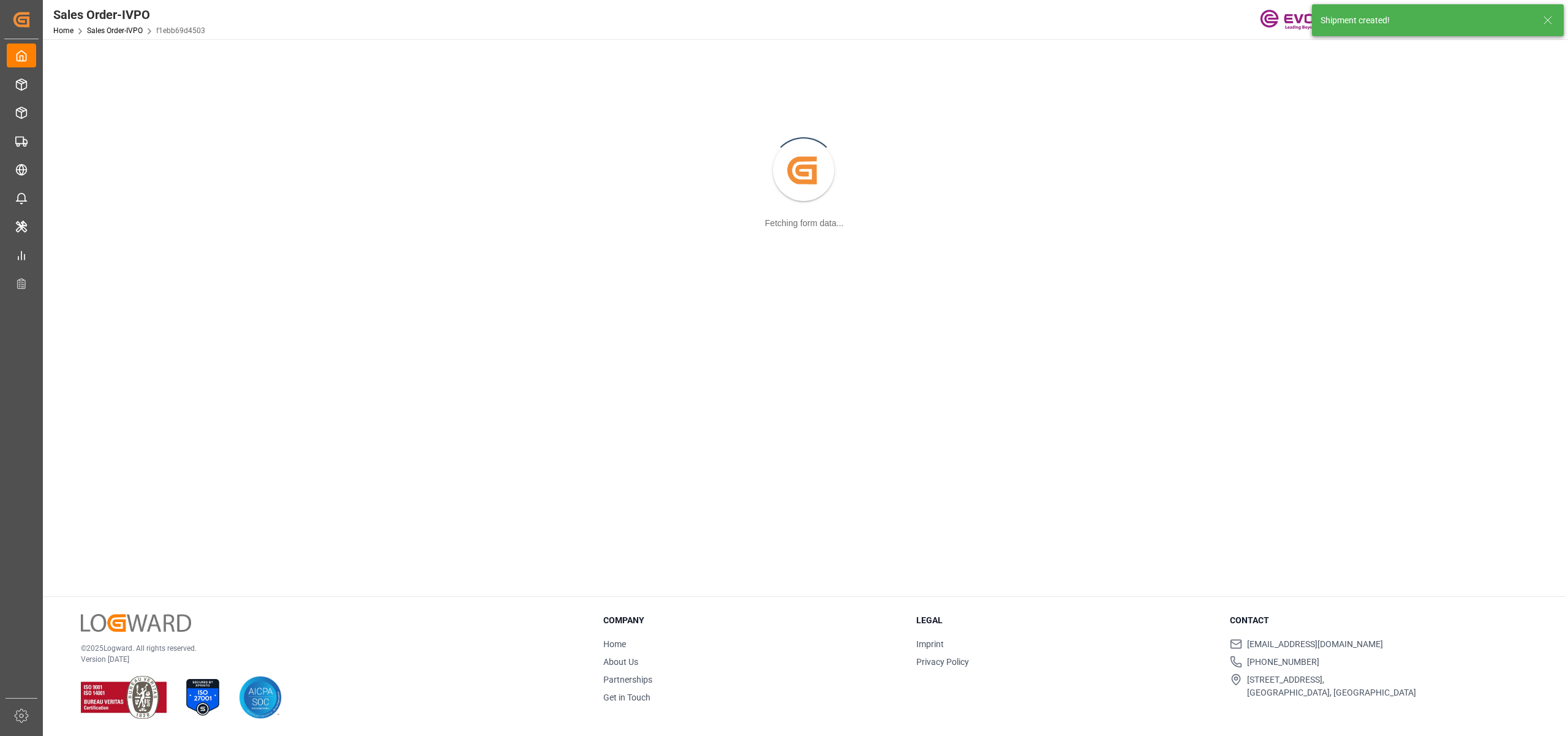
scroll to position [132, 0]
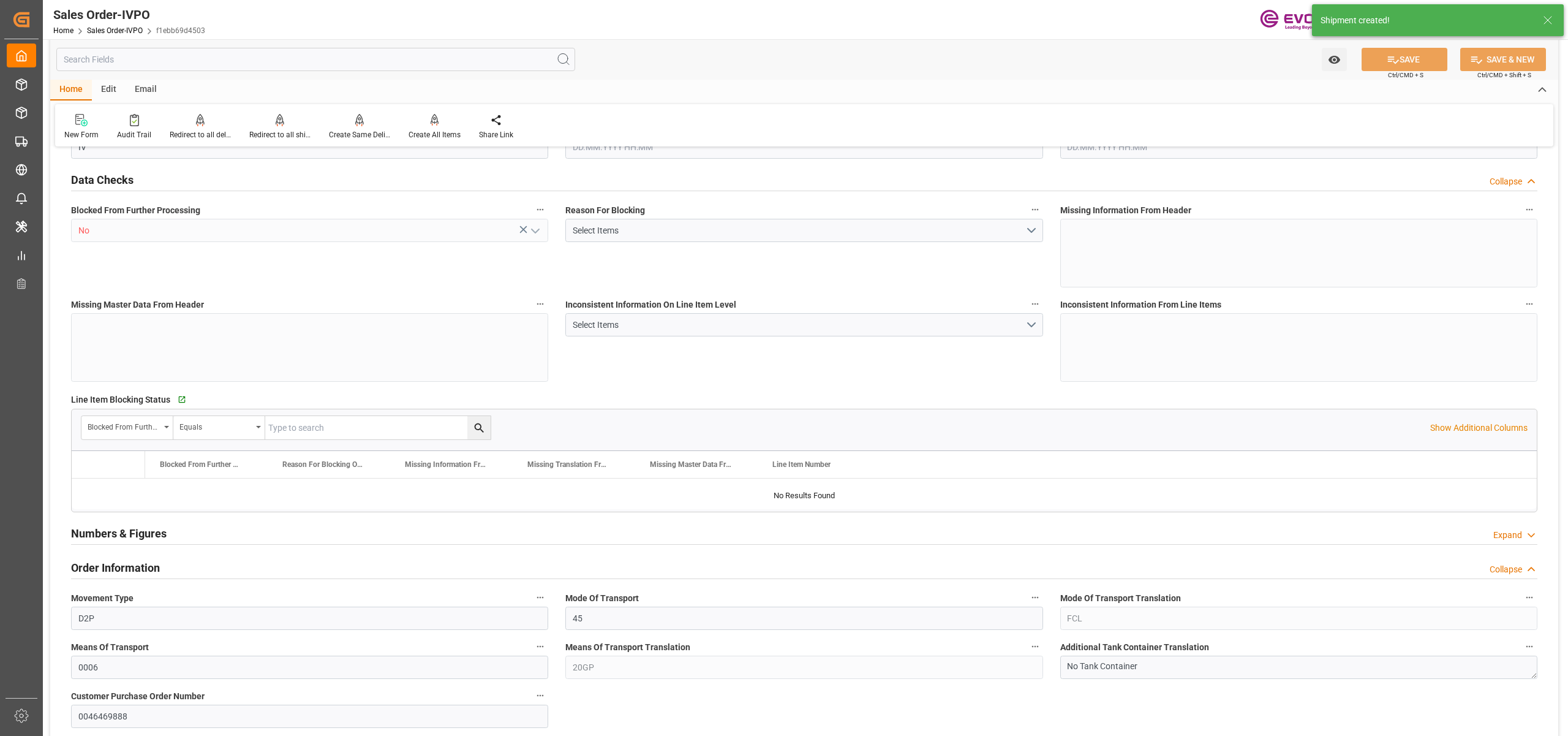
type input "BEANR"
type input "0"
type input "1"
type input "2"
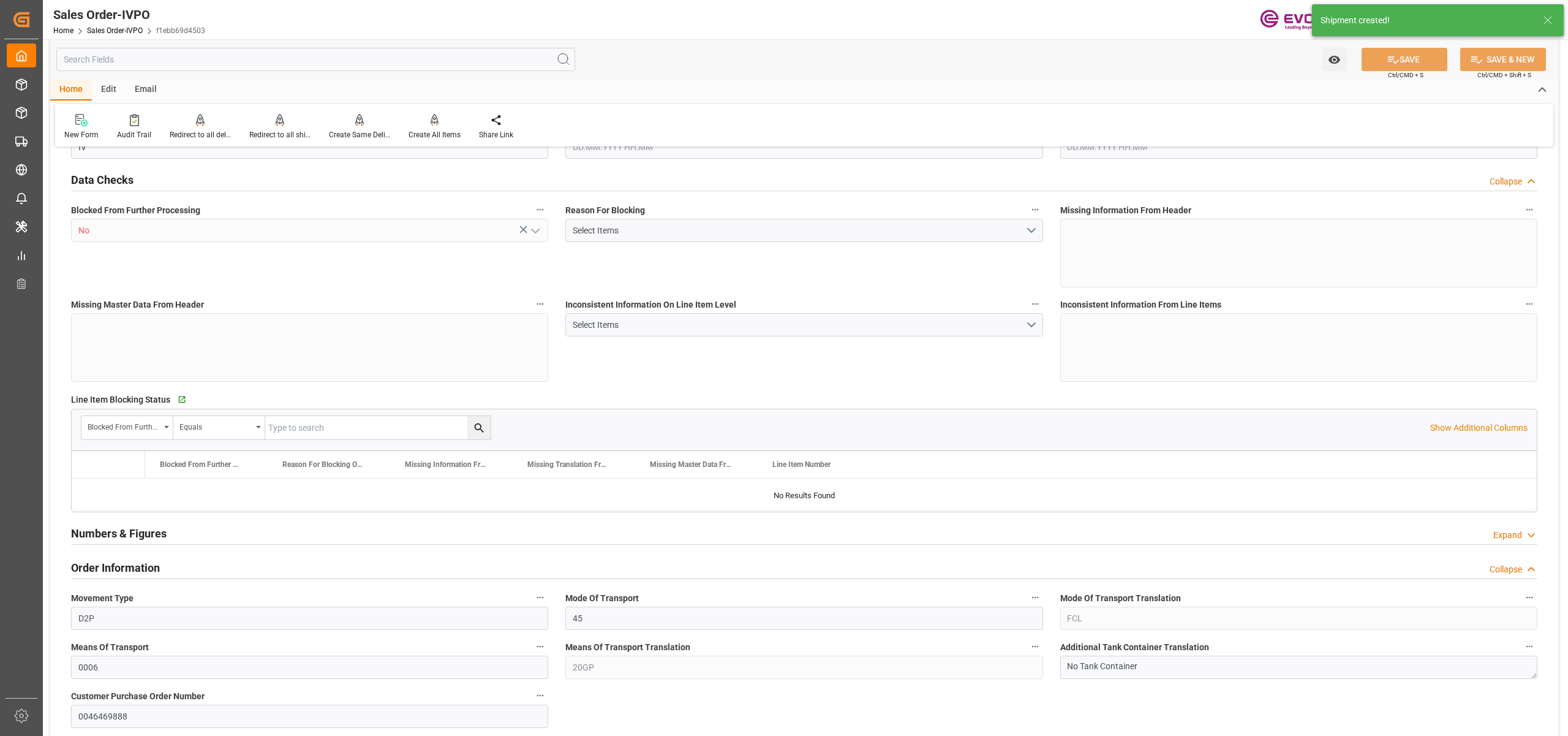
type input "12971.136"
type input "37.4492"
type input "17000"
type input "30"
type input "22.08.2025 17:49"
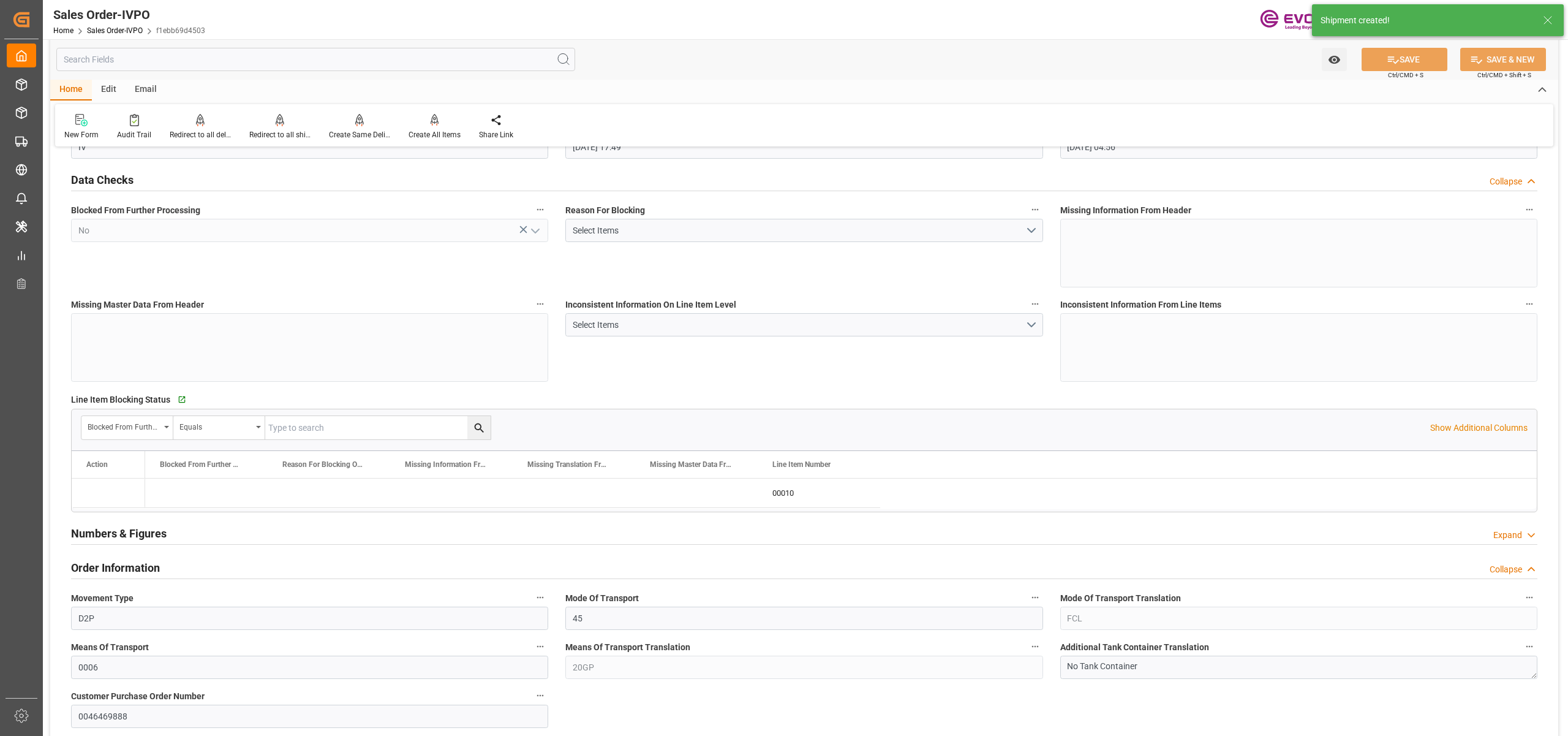
type input "25.08.2025 04:56"
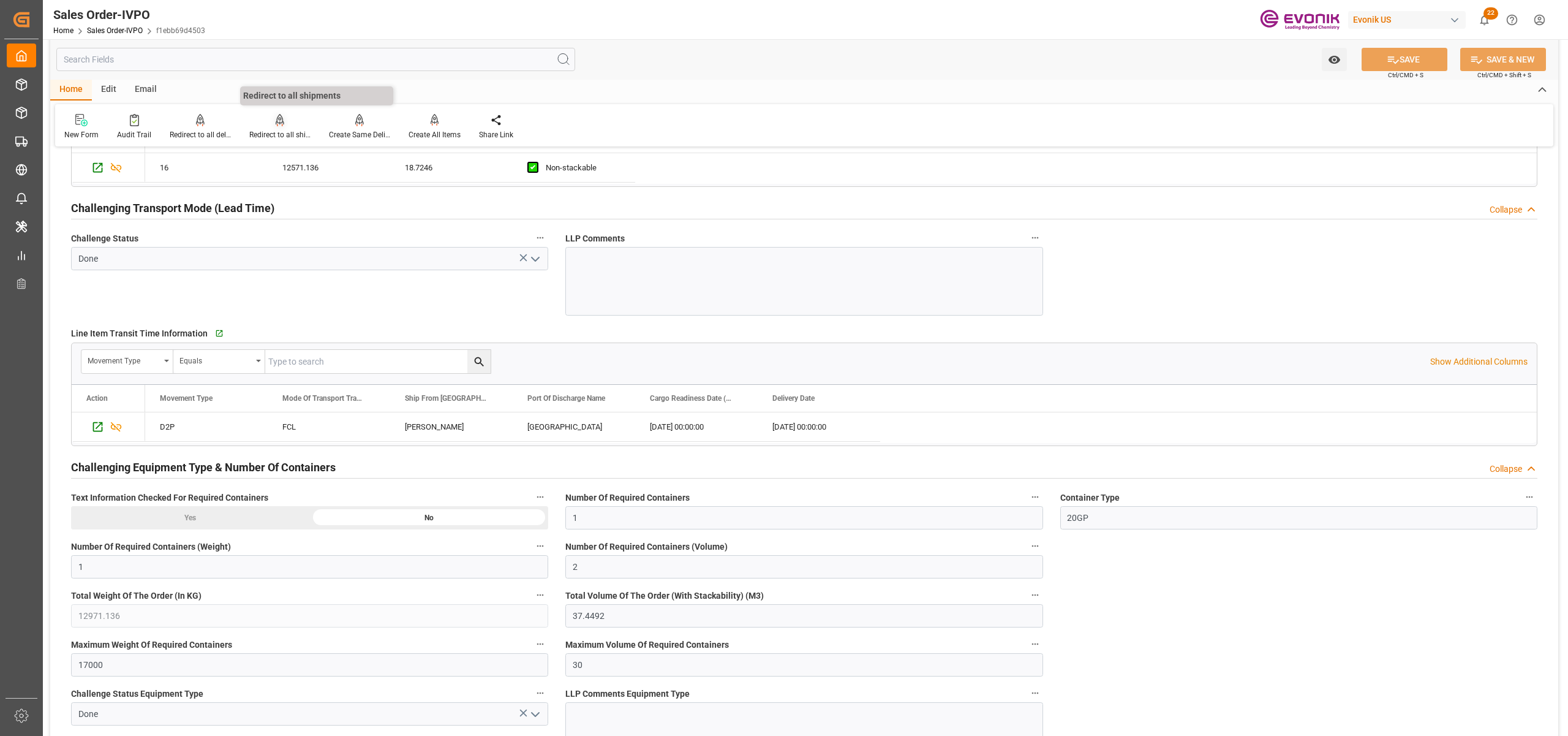
click at [276, 125] on icon at bounding box center [279, 120] width 9 height 13
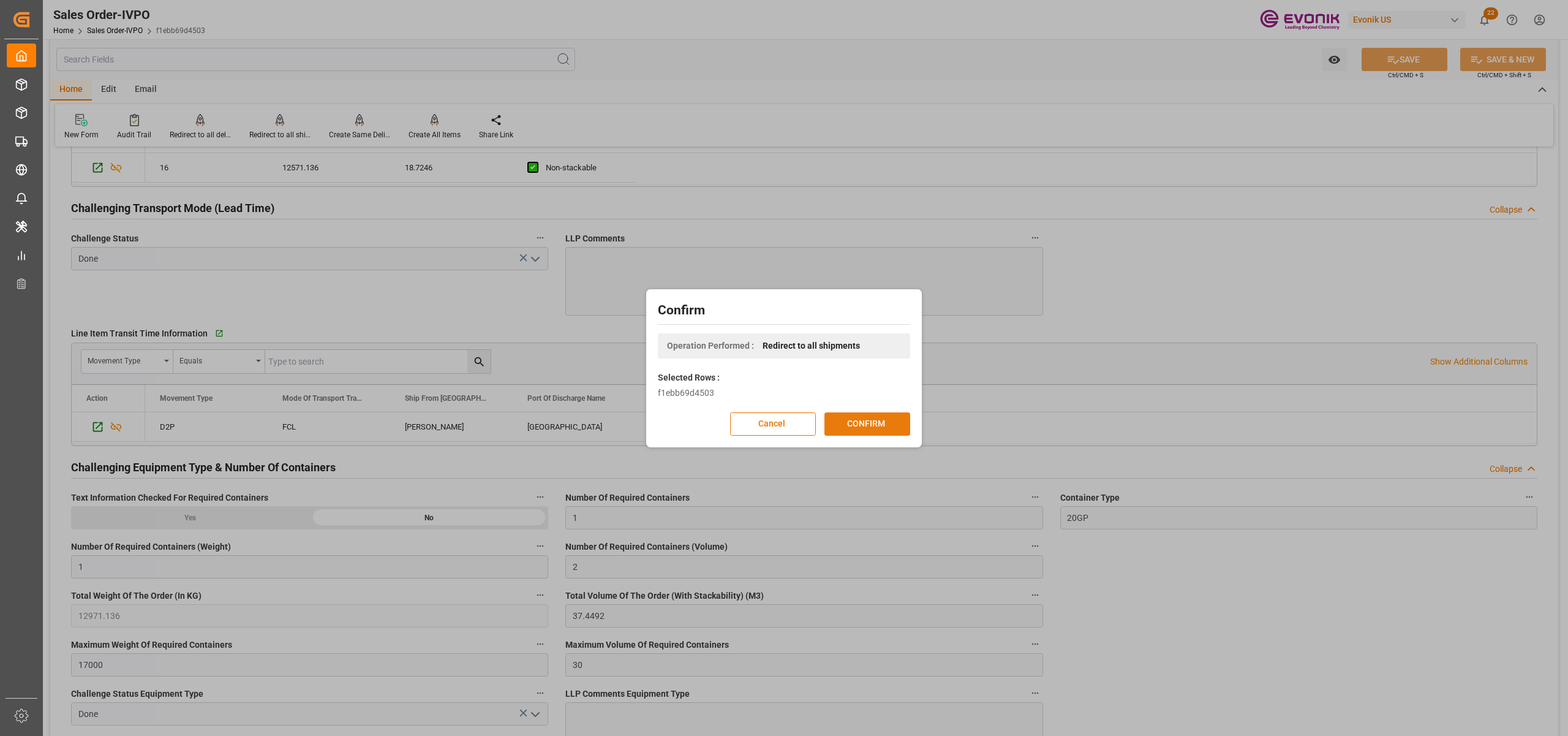
click at [866, 420] on button "CONFIRM" at bounding box center [867, 424] width 86 height 23
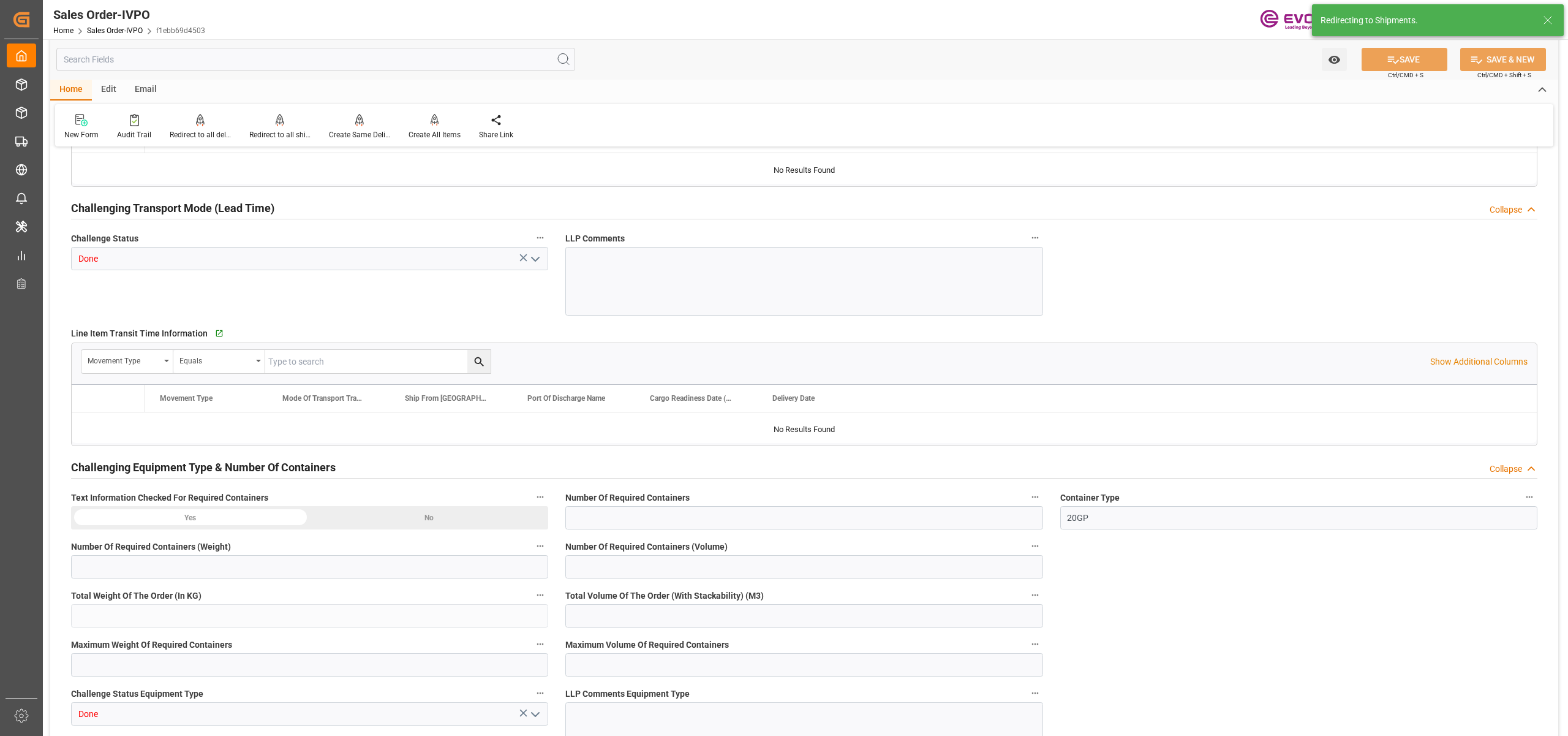
type input "BEANR"
type input "0"
type input "1"
type input "2"
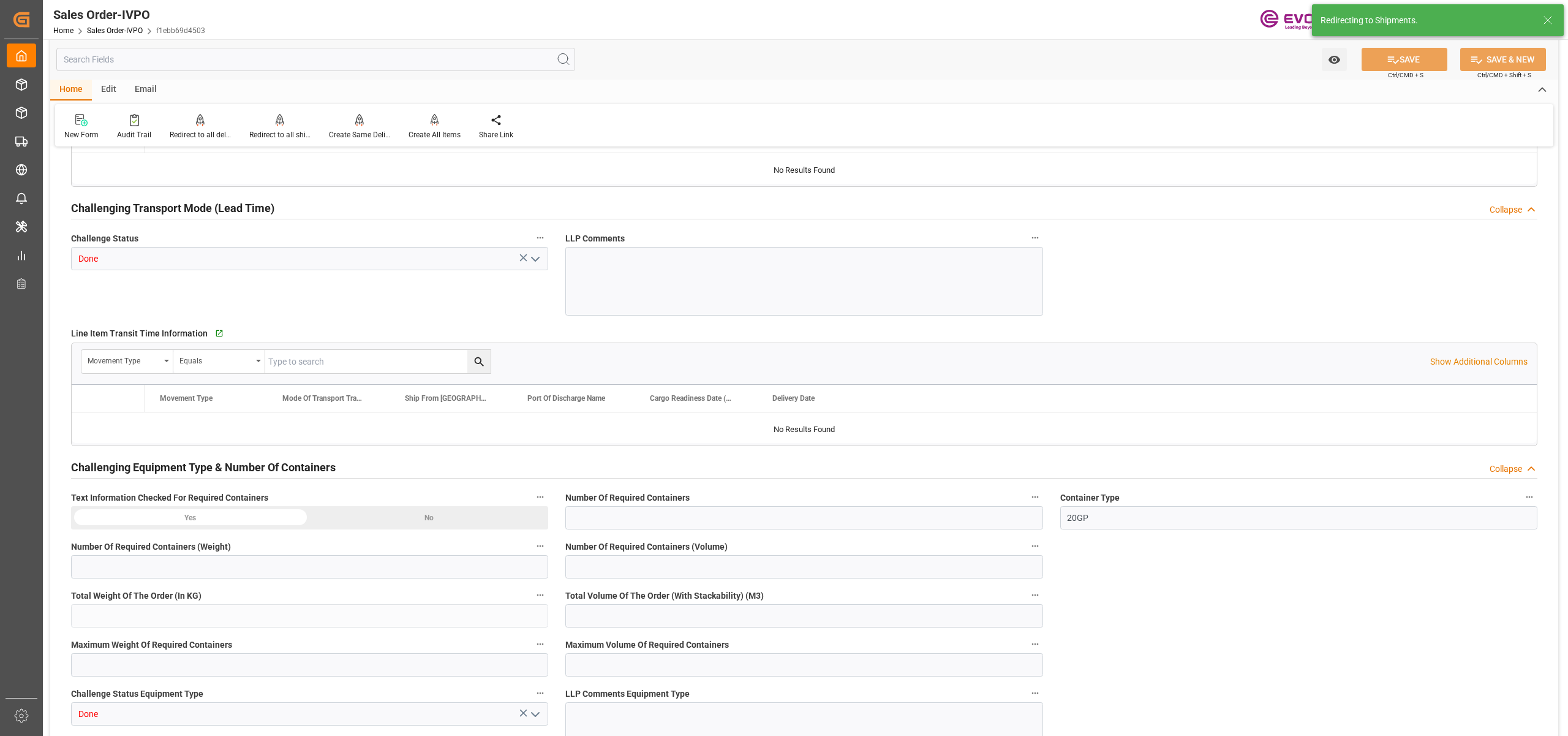
type input "12971.136"
type input "37.4492"
type input "17000"
type input "30"
type input "22.08.2025 17:49"
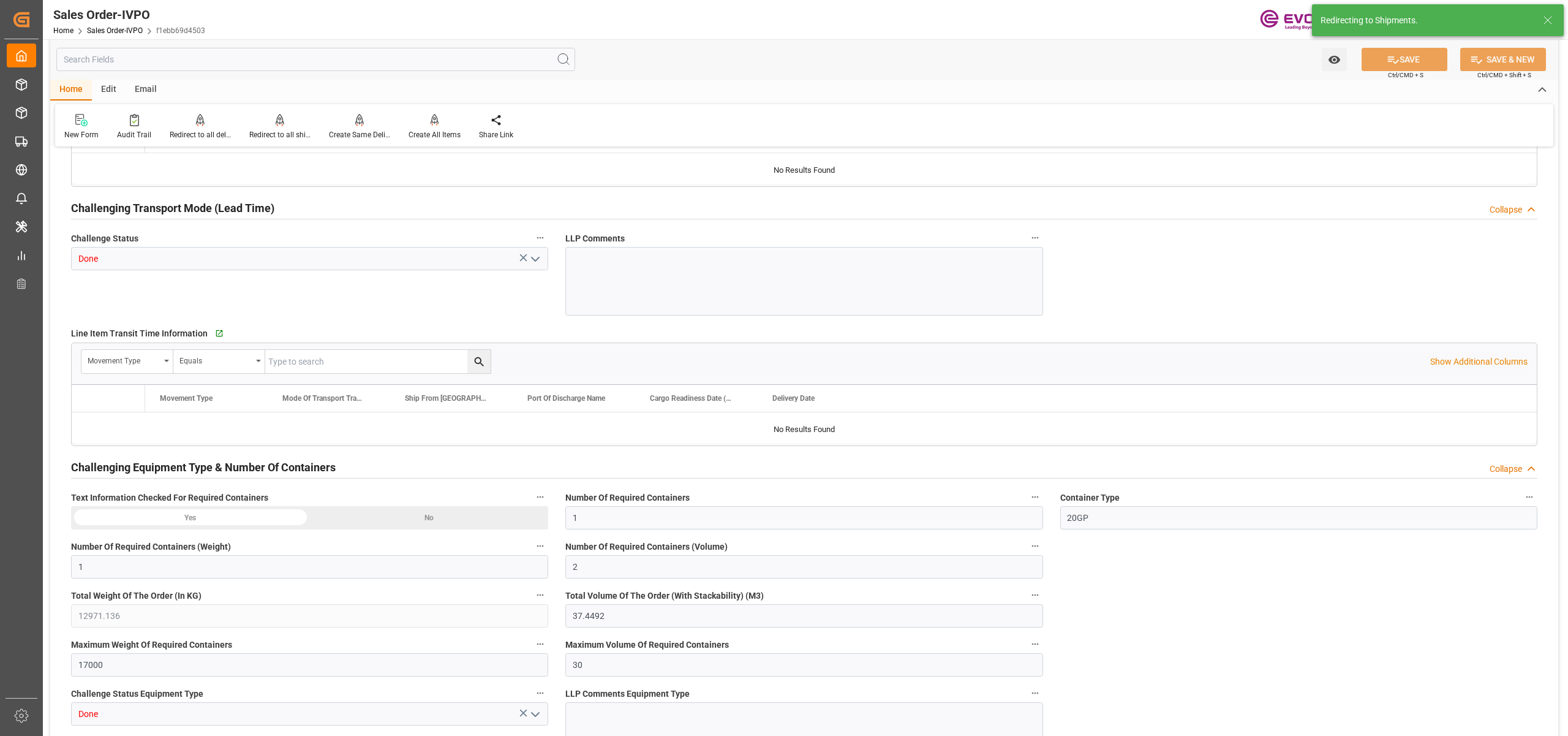
type input "25.08.2025 04:56"
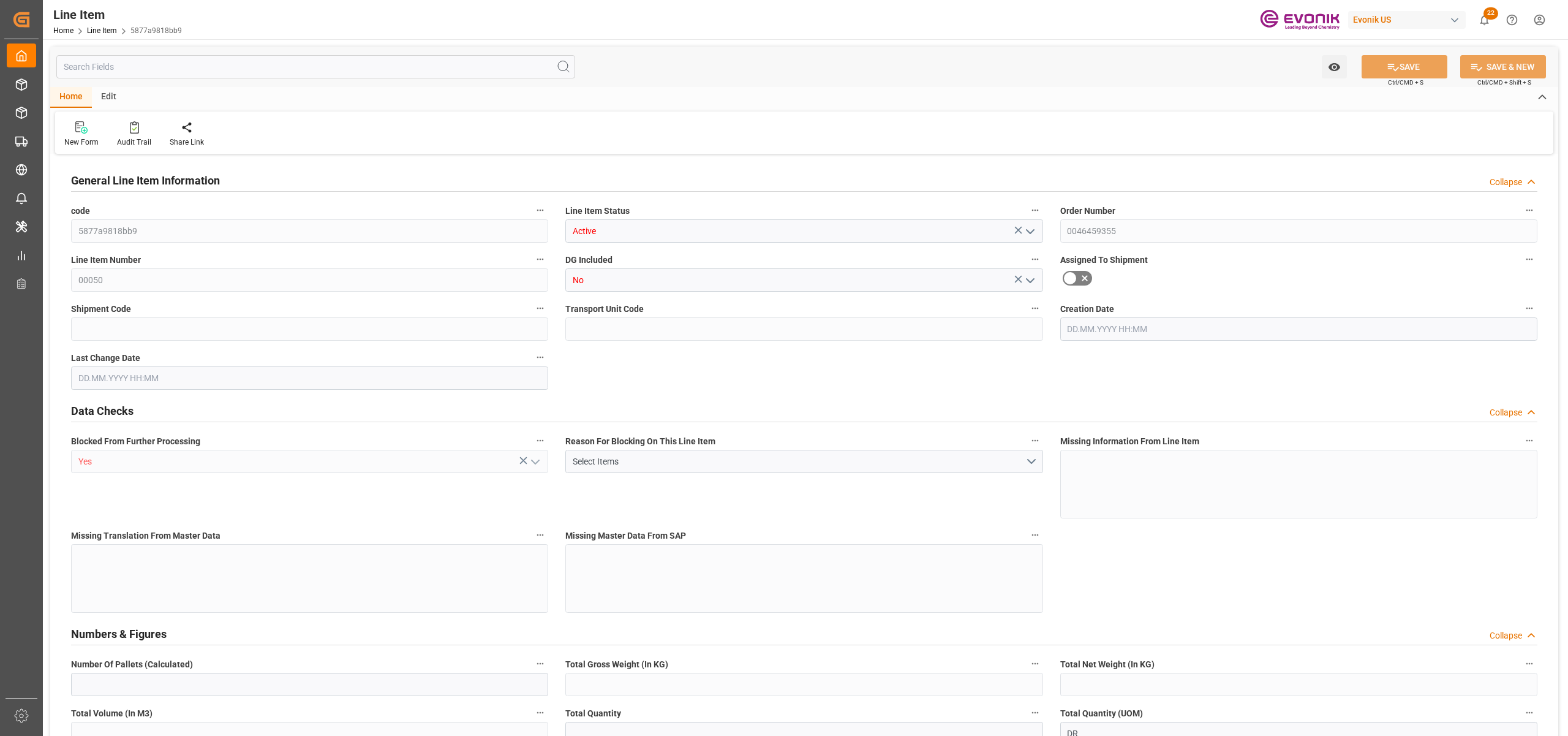
type input "2"
type input "1761.7912"
type input "1632.8"
type input "2.2876"
type input "8"
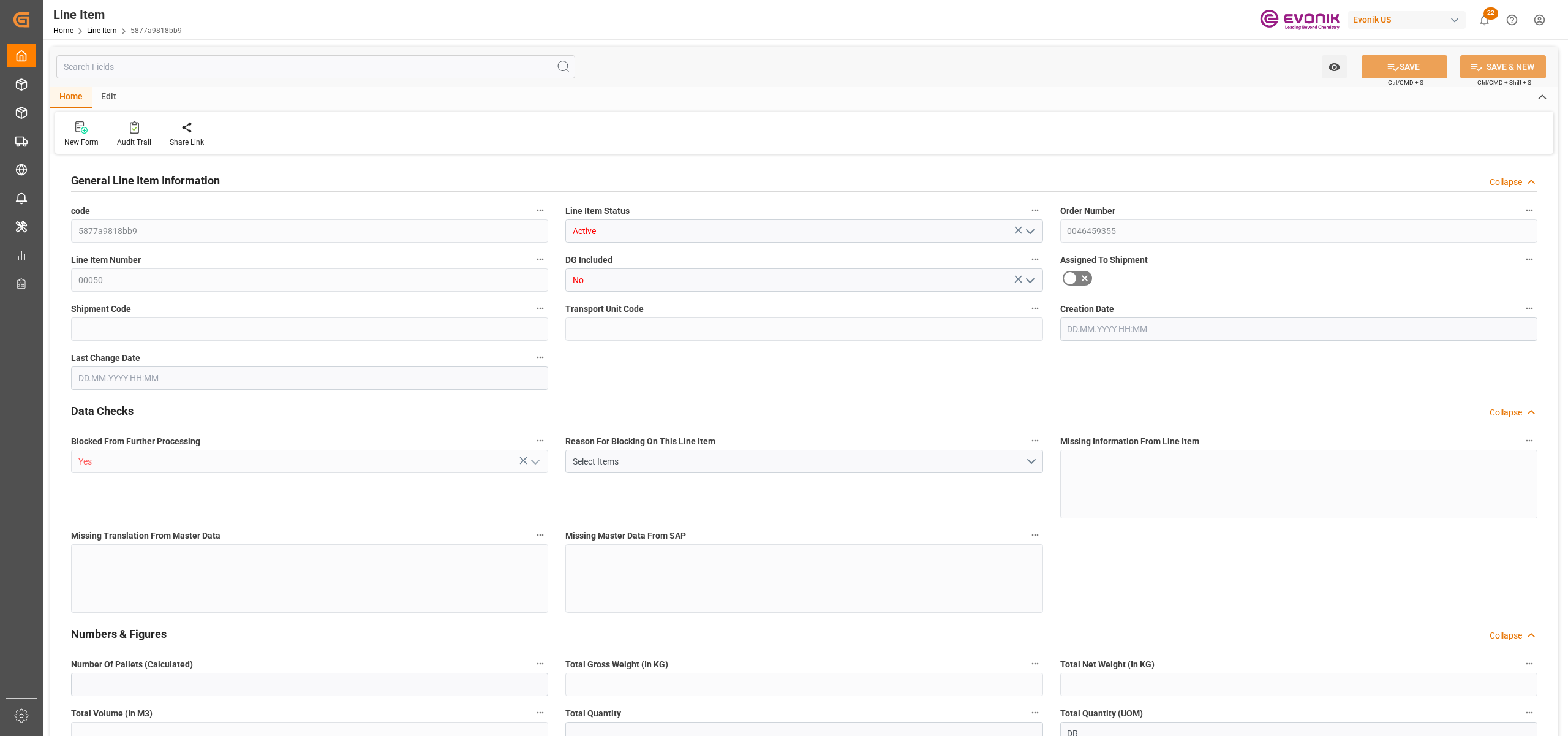
type input "16017.77"
type input "8"
type input "1632.8"
type input "1761.7912"
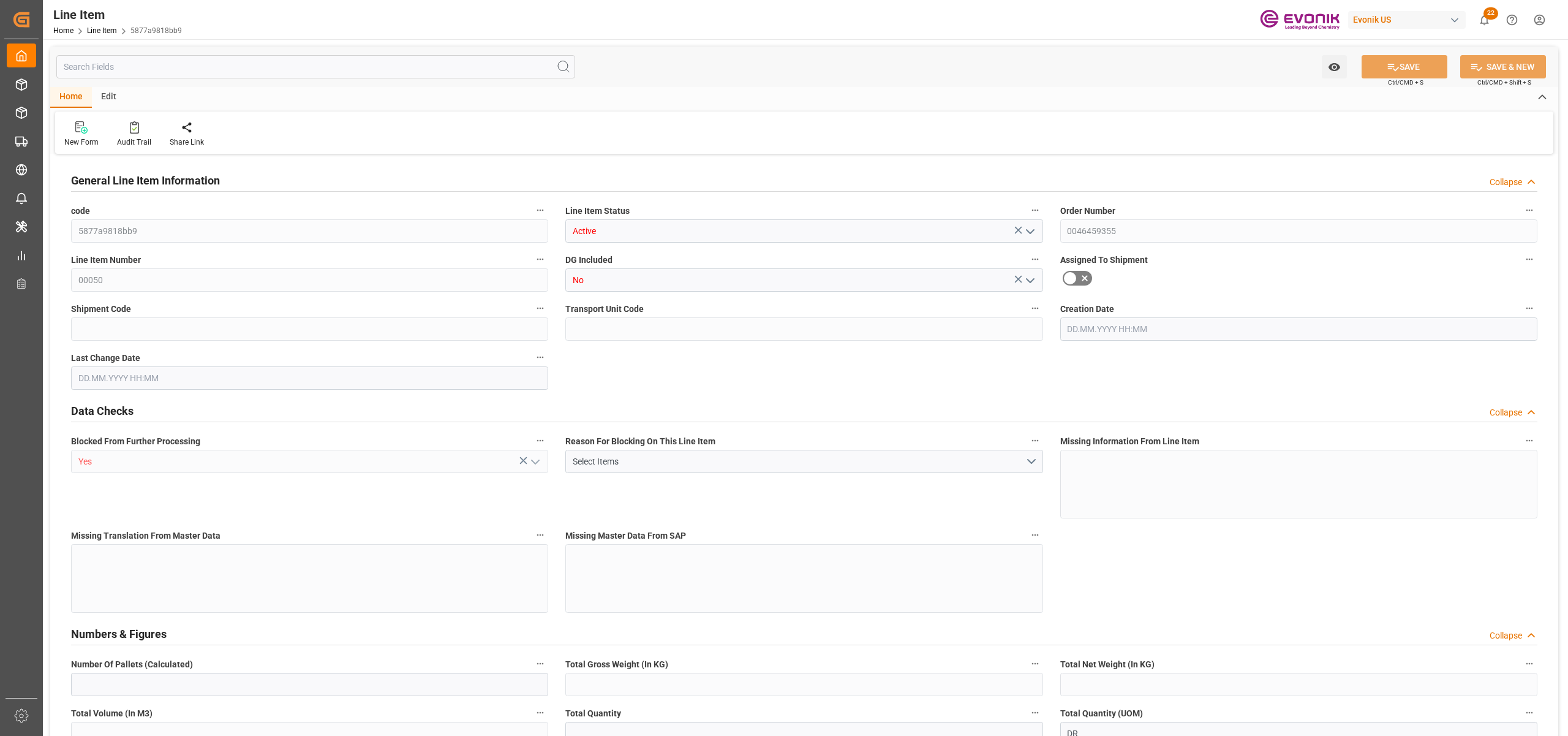
type input "1801.7912"
type input "1632.8"
type input "2.2876"
type input "2287.553"
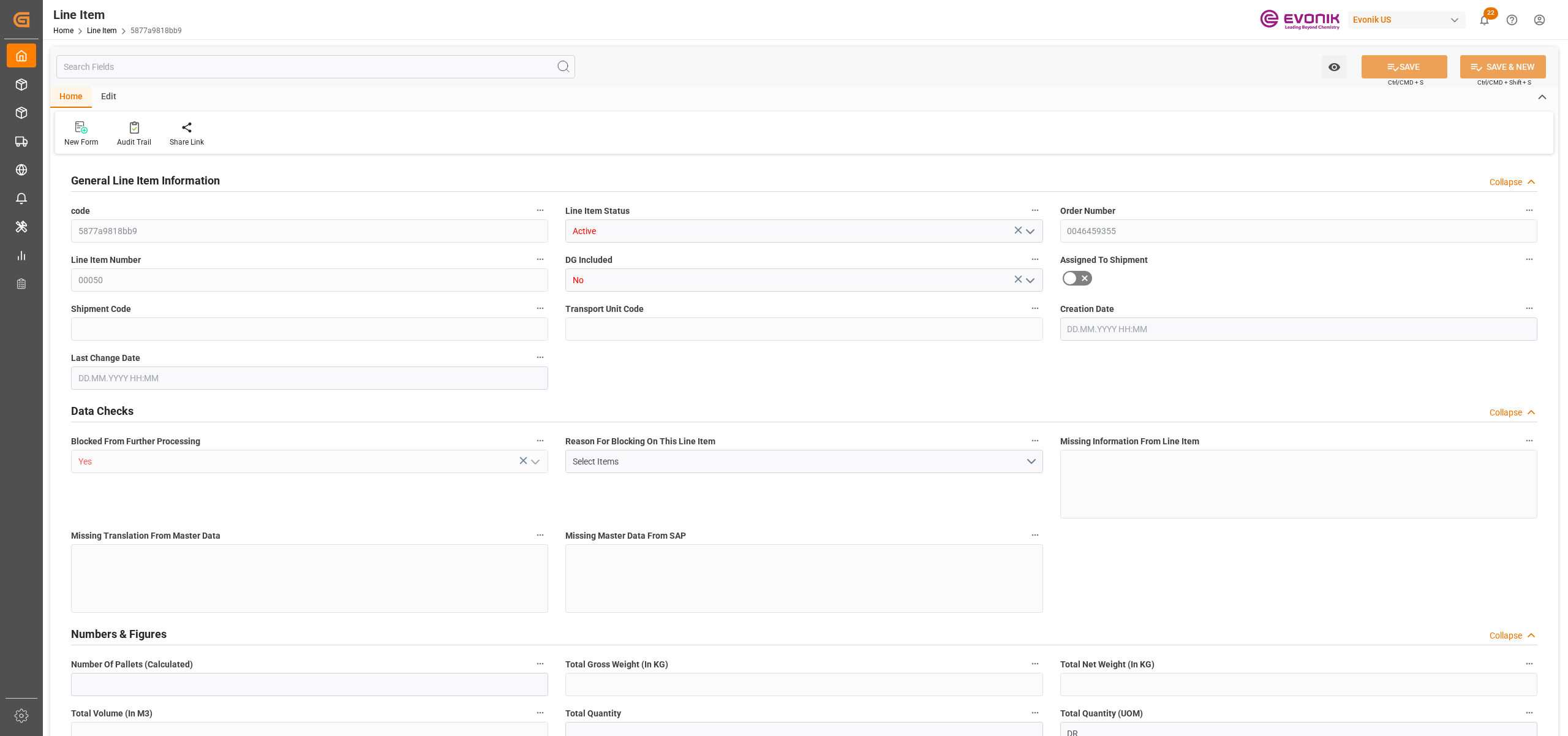
type input "0"
type input "[DATE] 12:32"
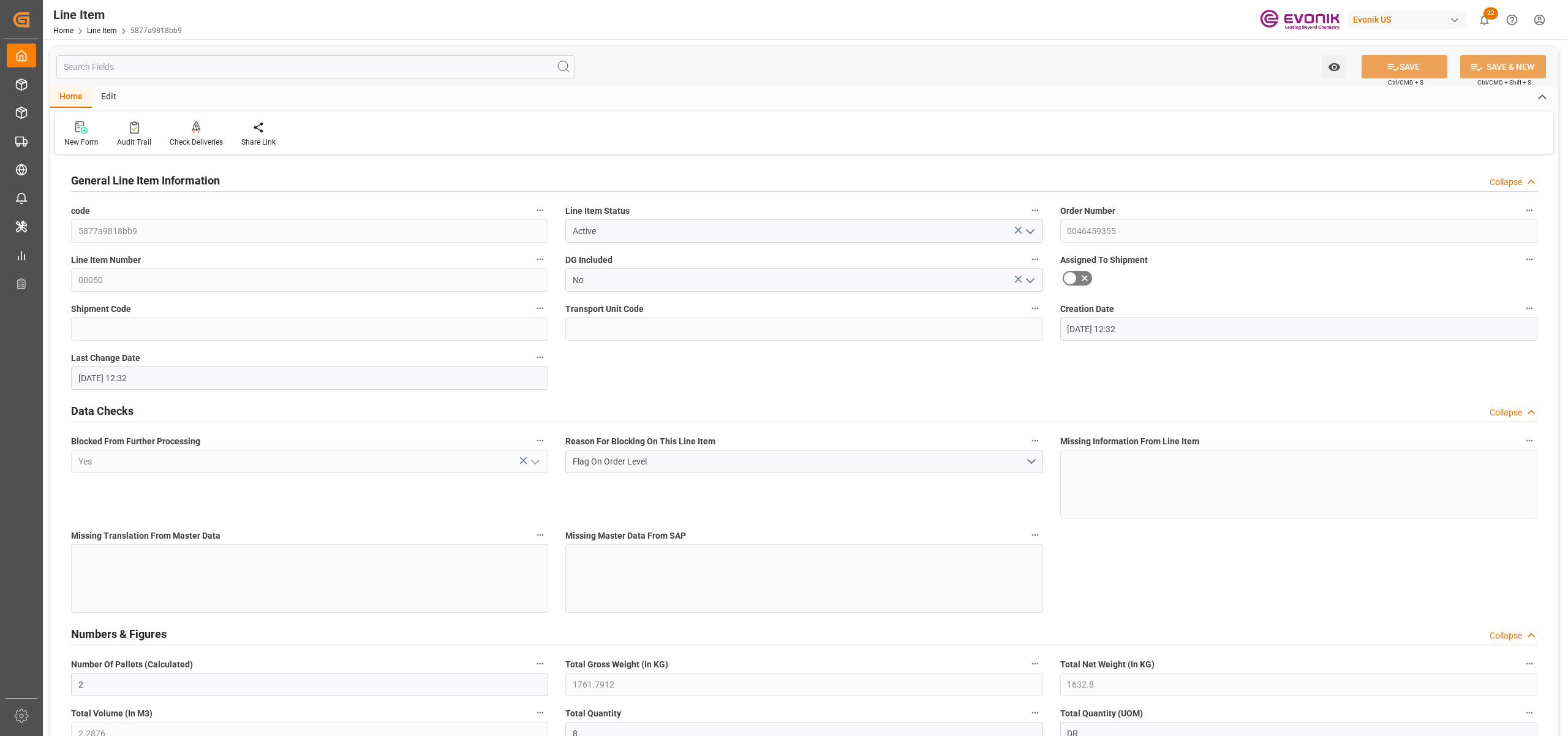
type input "[DATE] 12:32"
type input "[DATE]"
click at [145, 70] on input "text" at bounding box center [315, 67] width 519 height 23
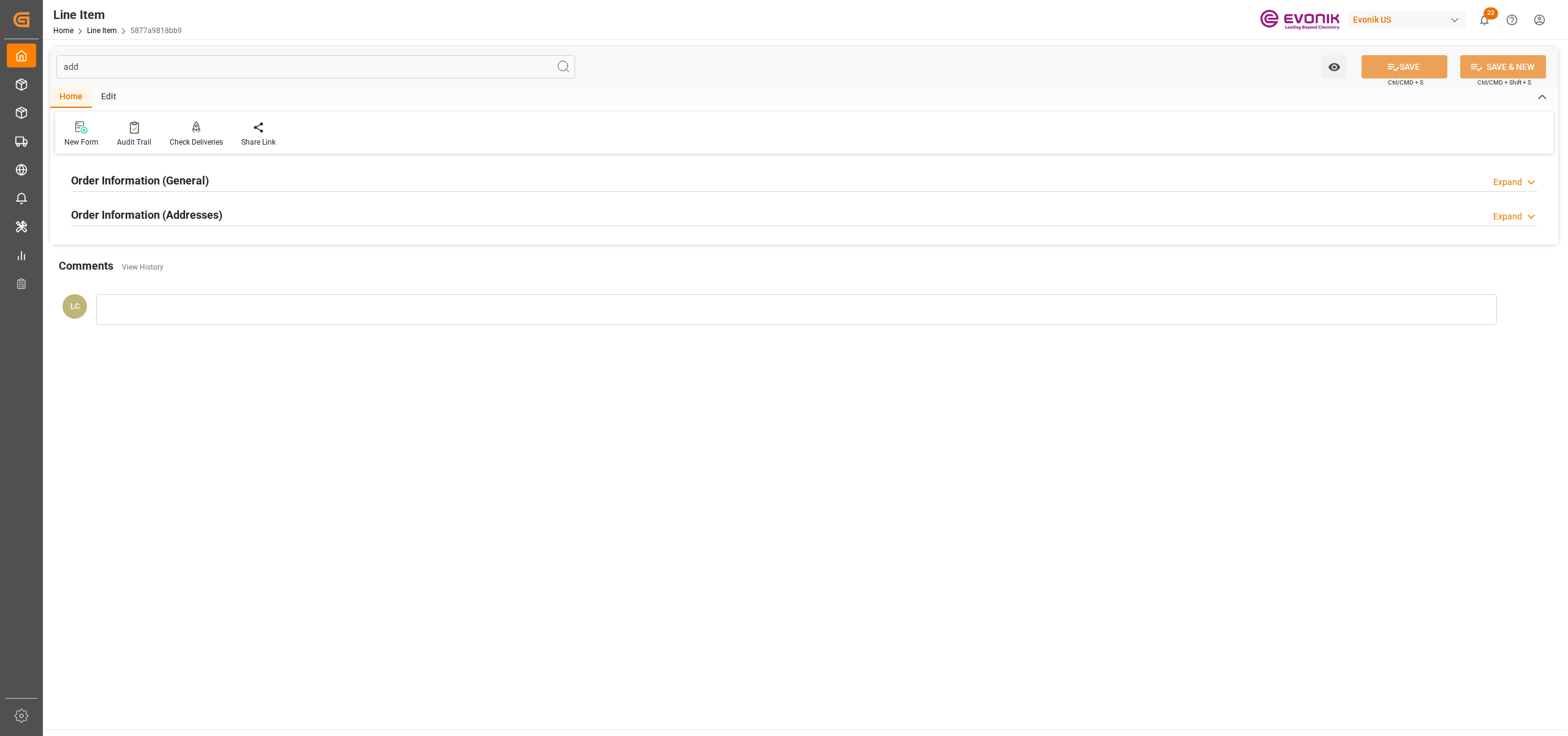
type input "add"
click at [239, 207] on div "Order Information (Addresses) Expand" at bounding box center [803, 214] width 1466 height 23
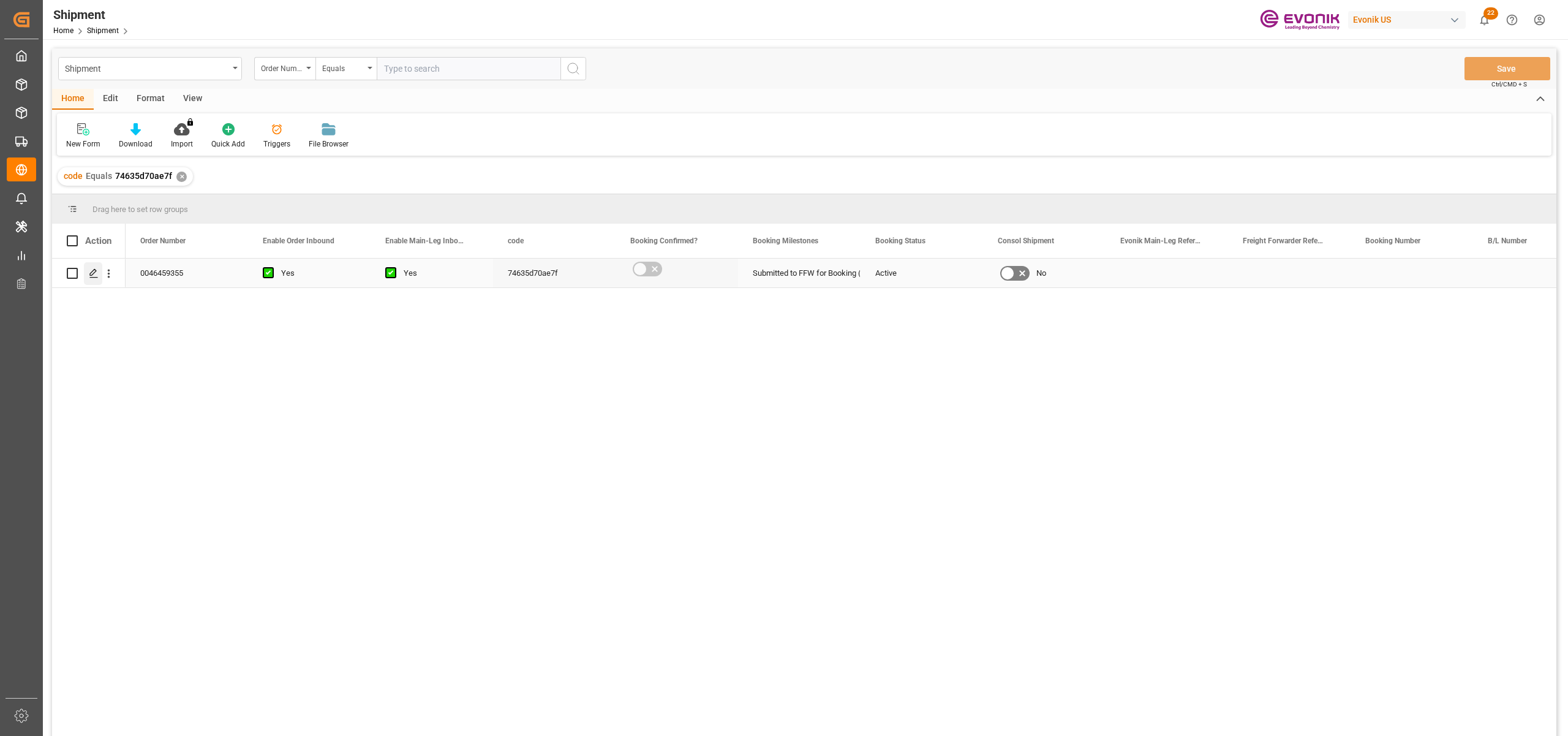
click at [88, 275] on div "Press SPACE to select this row." at bounding box center [93, 273] width 18 height 22
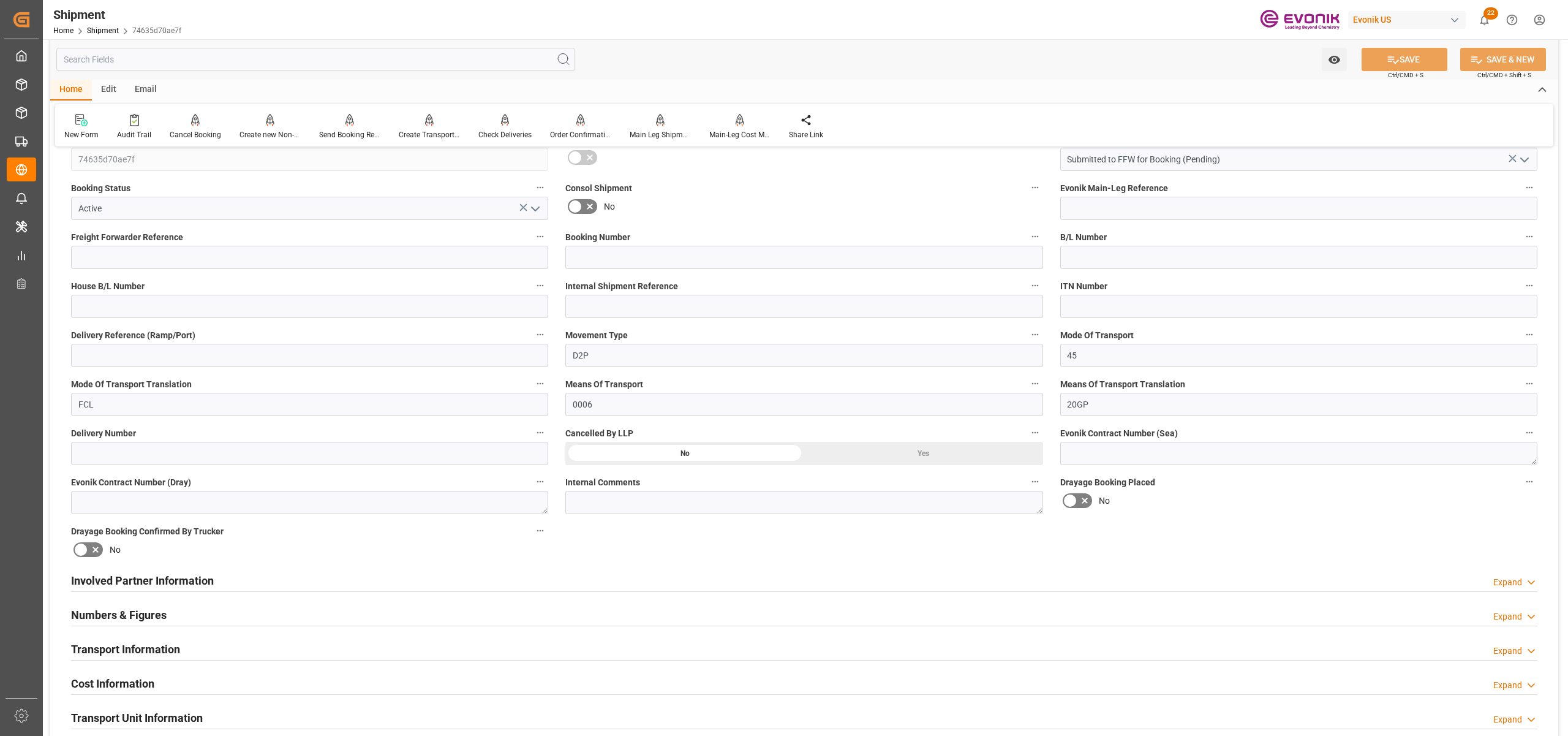
scroll to position [545, 0]
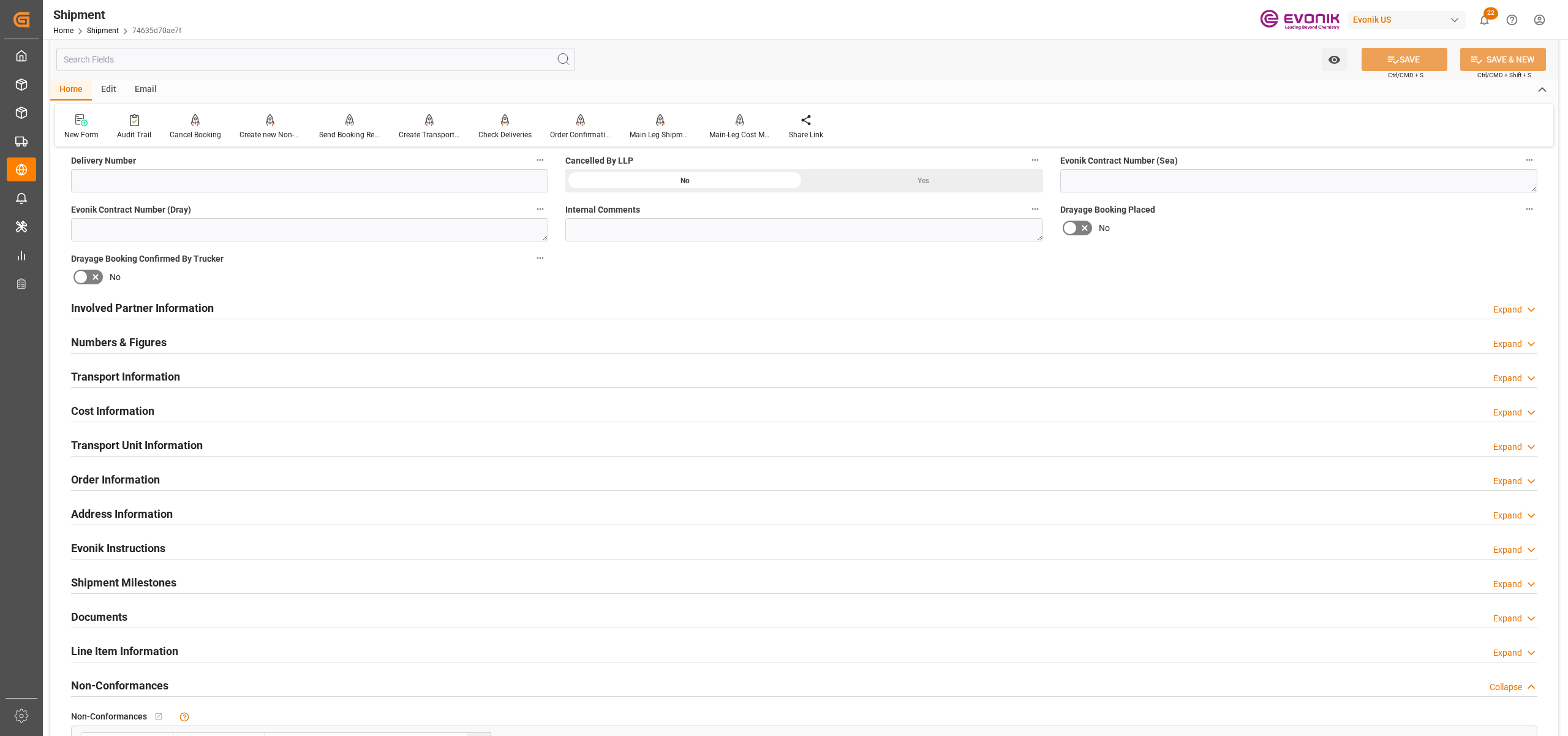
click at [636, 308] on div "Involved Partner Information Expand" at bounding box center [803, 307] width 1466 height 23
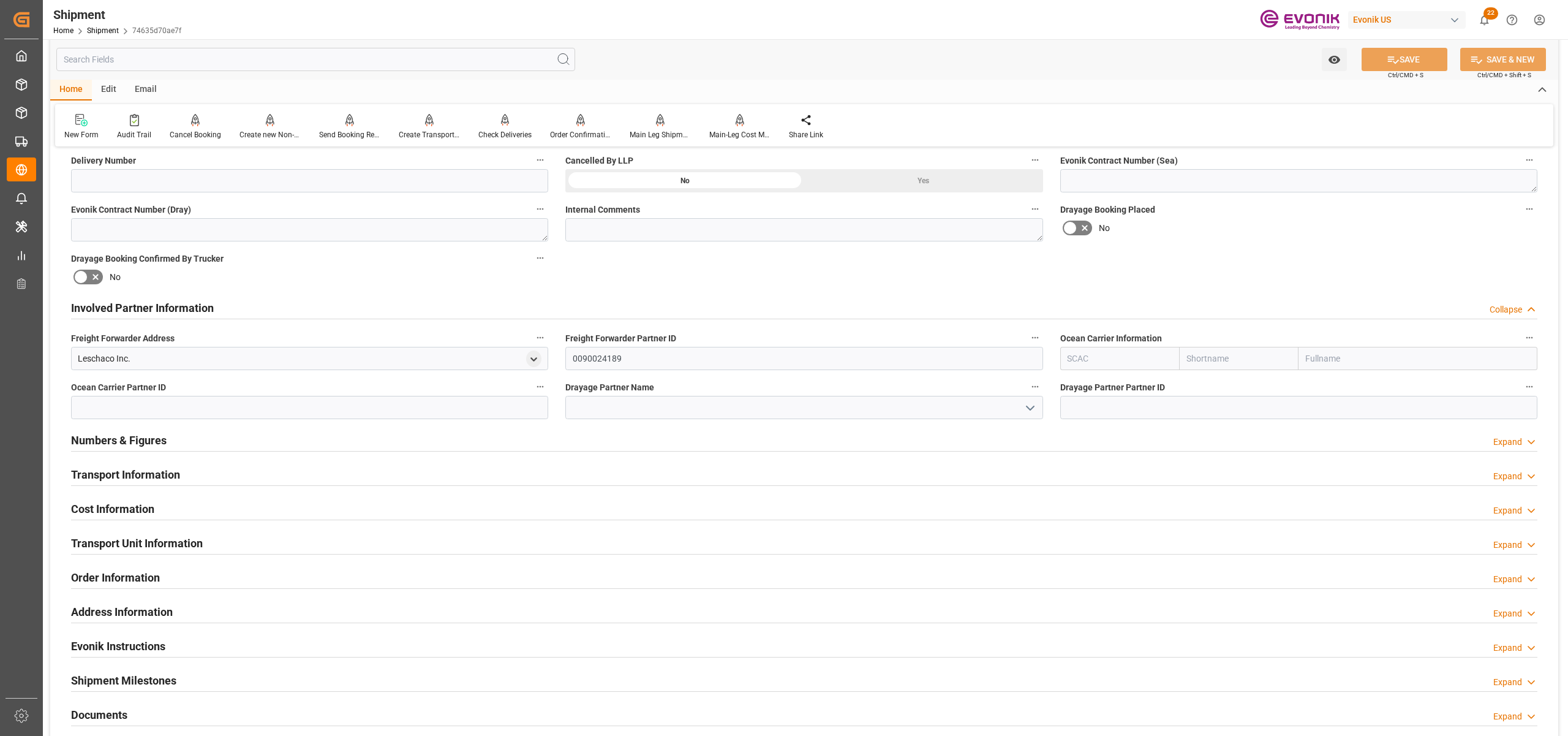
click at [1234, 361] on input "text" at bounding box center [1239, 359] width 120 height 23
type input "maersk"
click at [1213, 376] on div "Maersk" at bounding box center [1203, 386] width 47 height 28
type input "MAEU"
type input "Maersk"
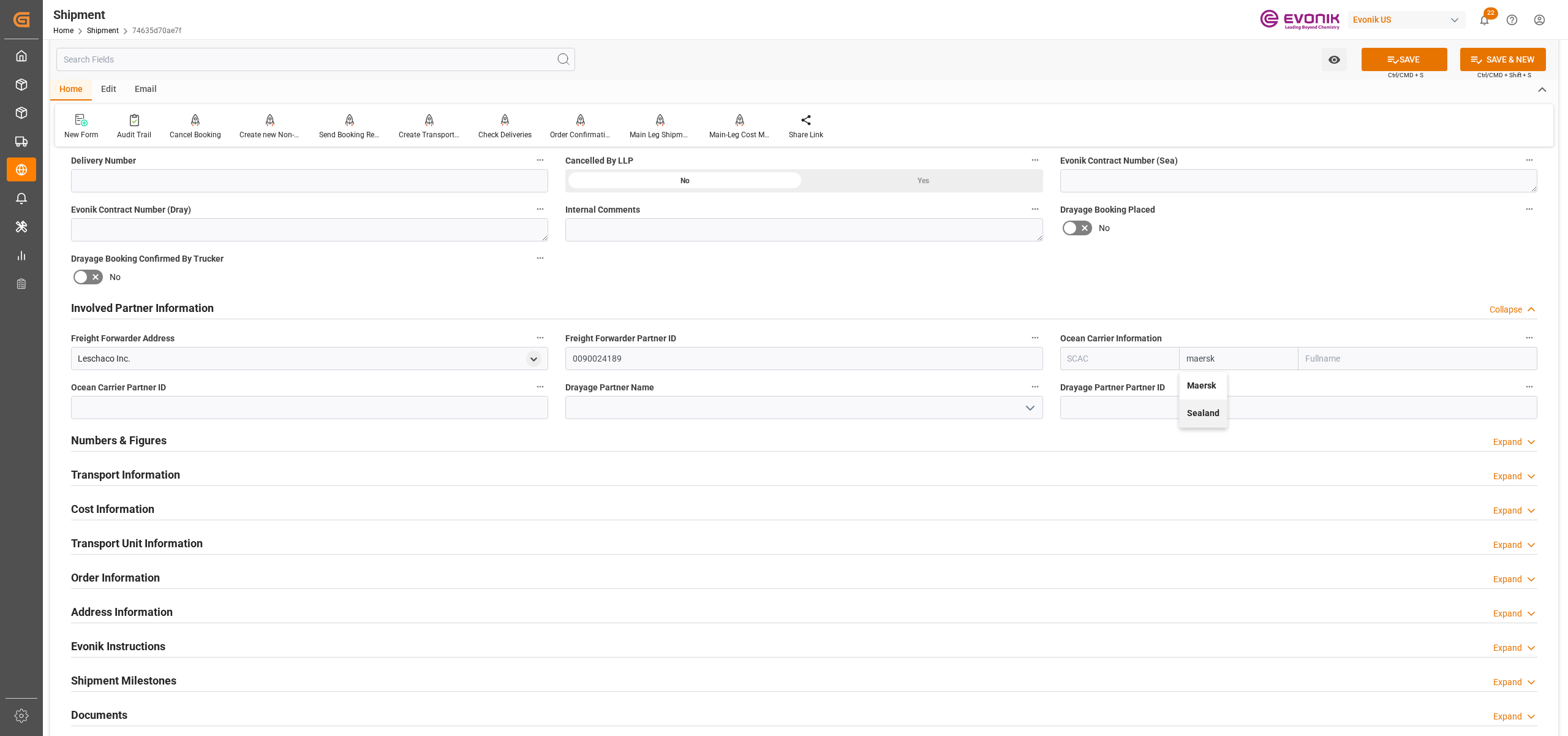
type input "Maersk Line AS"
click at [1242, 302] on div "Involved Partner Information Collapse" at bounding box center [803, 307] width 1466 height 23
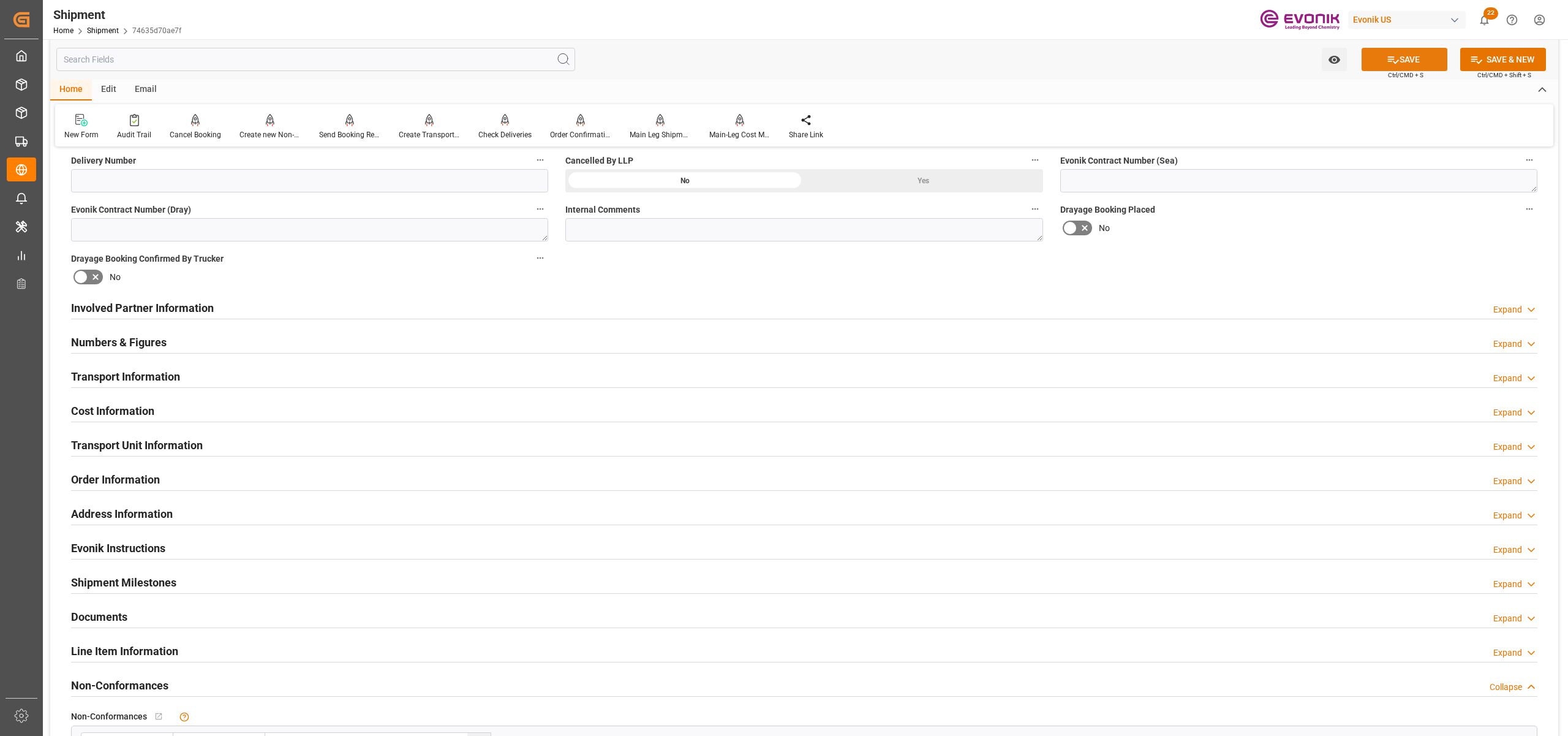
click at [1420, 65] on button "SAVE" at bounding box center [1404, 59] width 86 height 23
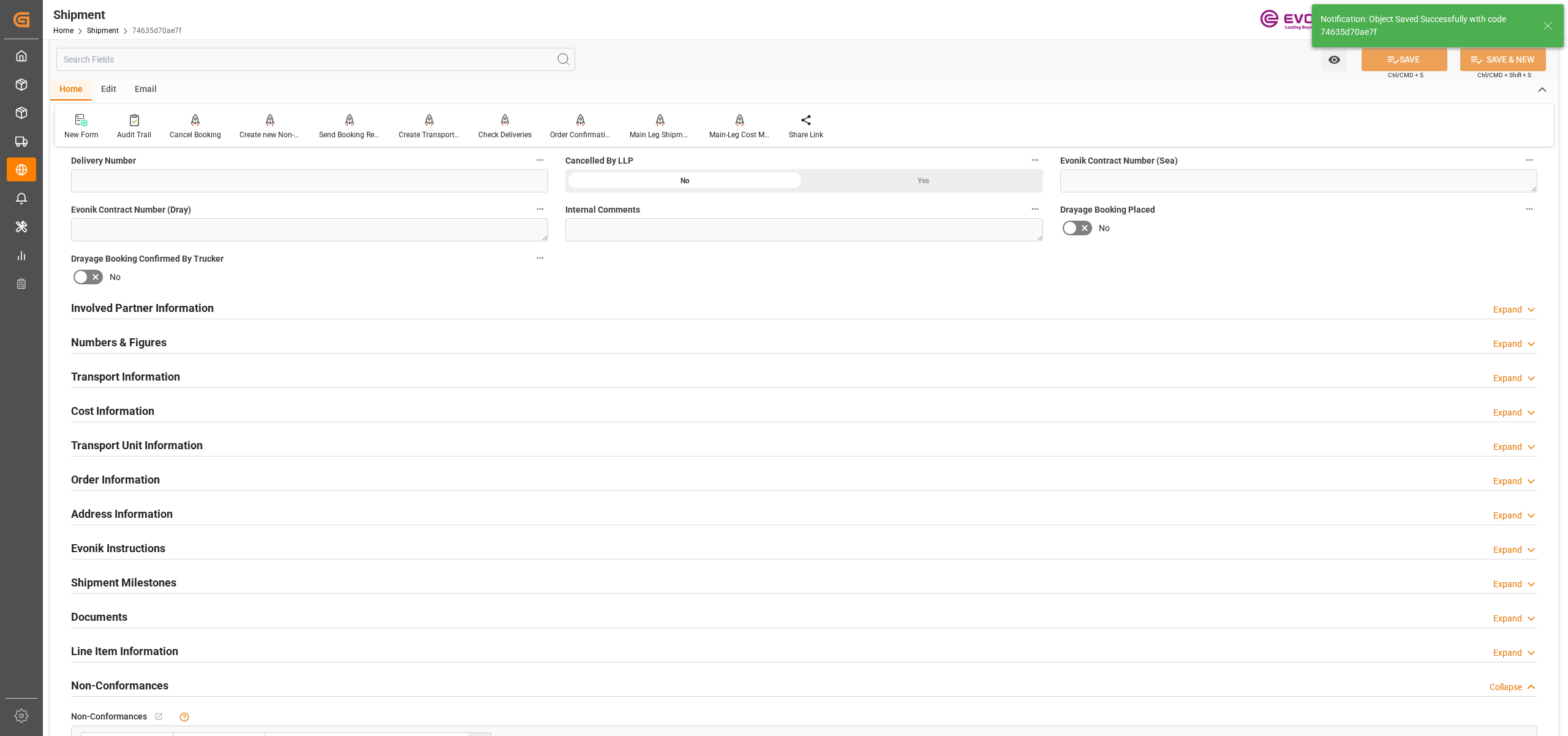
drag, startPoint x: 816, startPoint y: 305, endPoint x: 817, endPoint y: 316, distance: 11.0
click at [816, 305] on div "Involved Partner Information Expand" at bounding box center [803, 307] width 1466 height 23
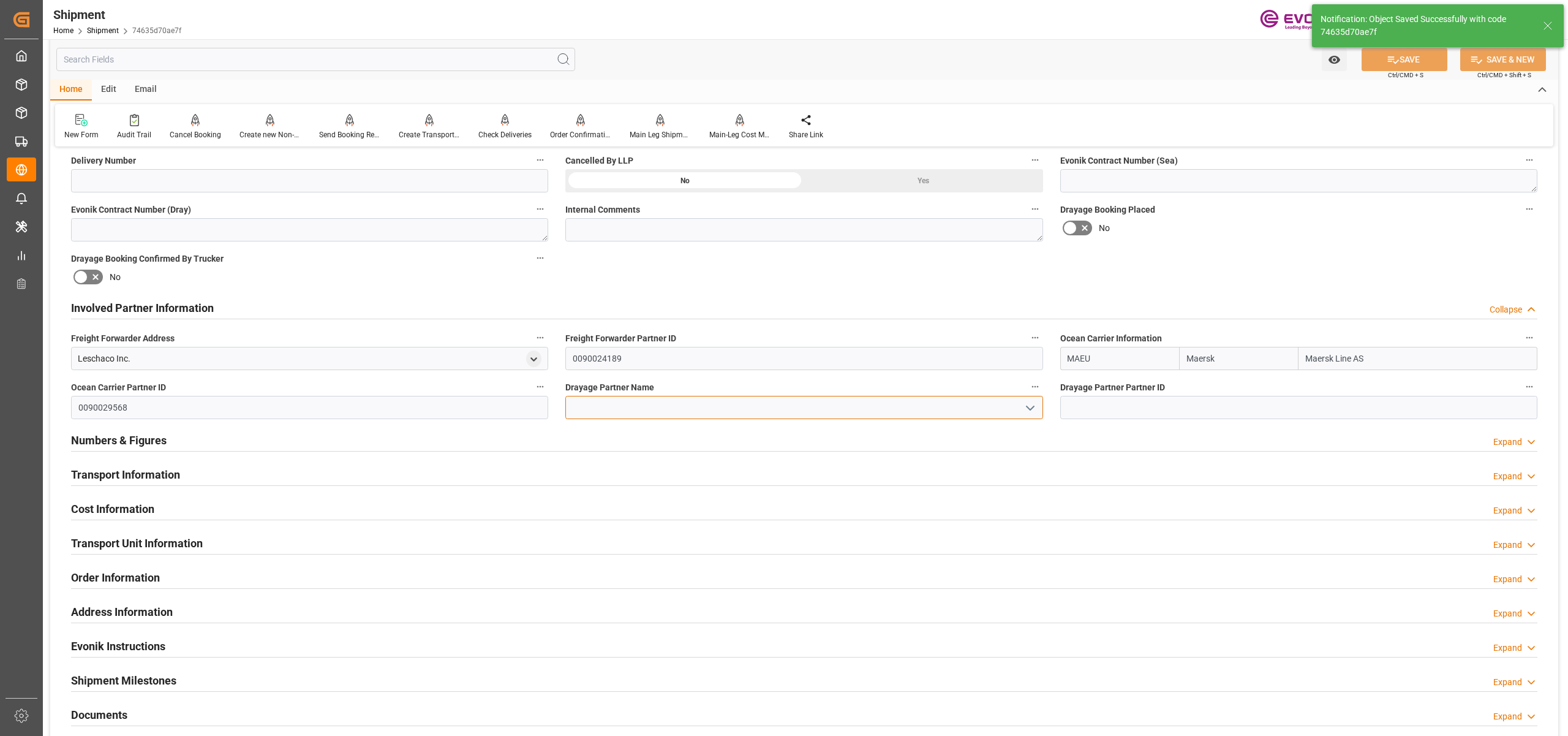
click at [723, 412] on input at bounding box center [804, 407] width 478 height 23
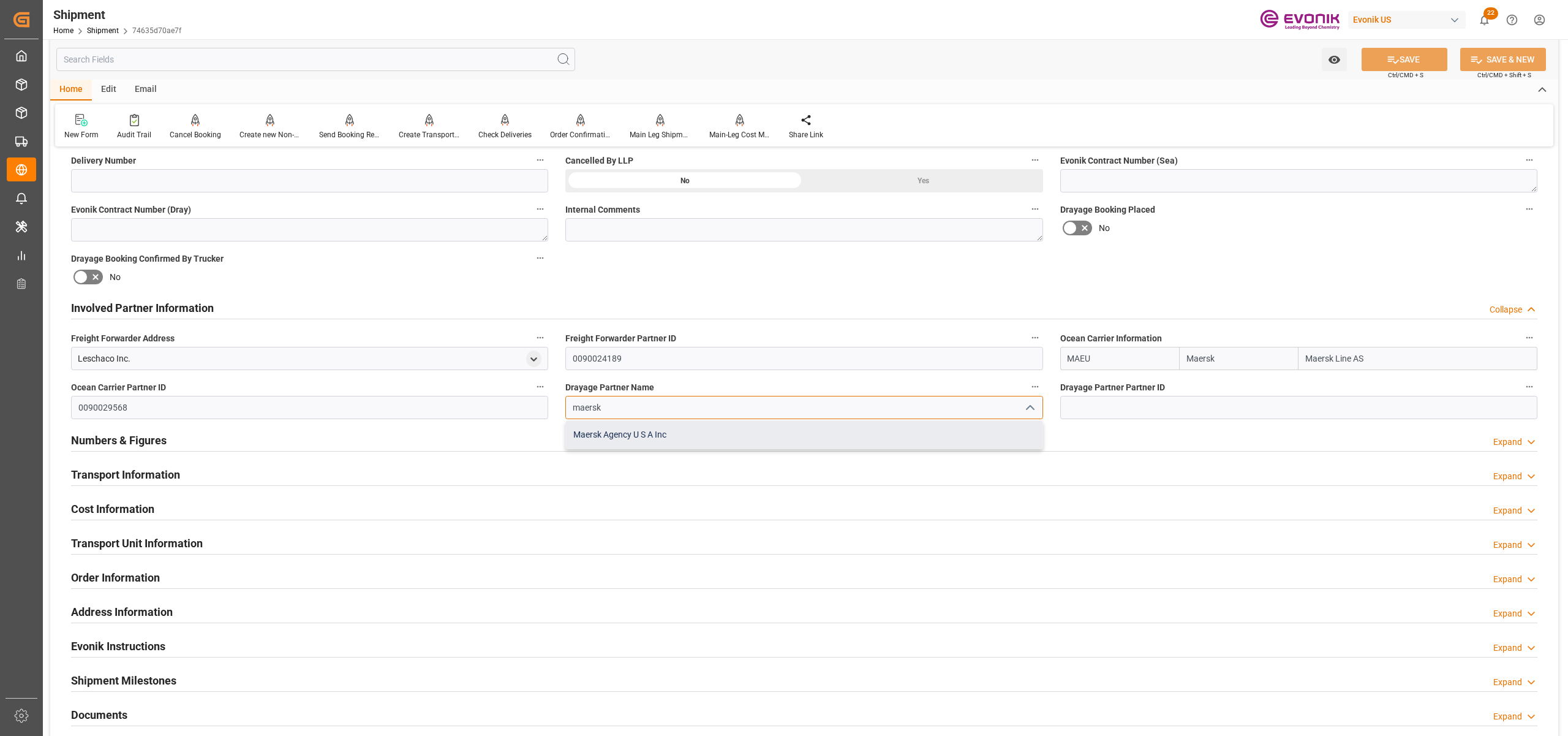
click at [822, 434] on div "Maersk Agency U S A Inc" at bounding box center [803, 434] width 476 height 28
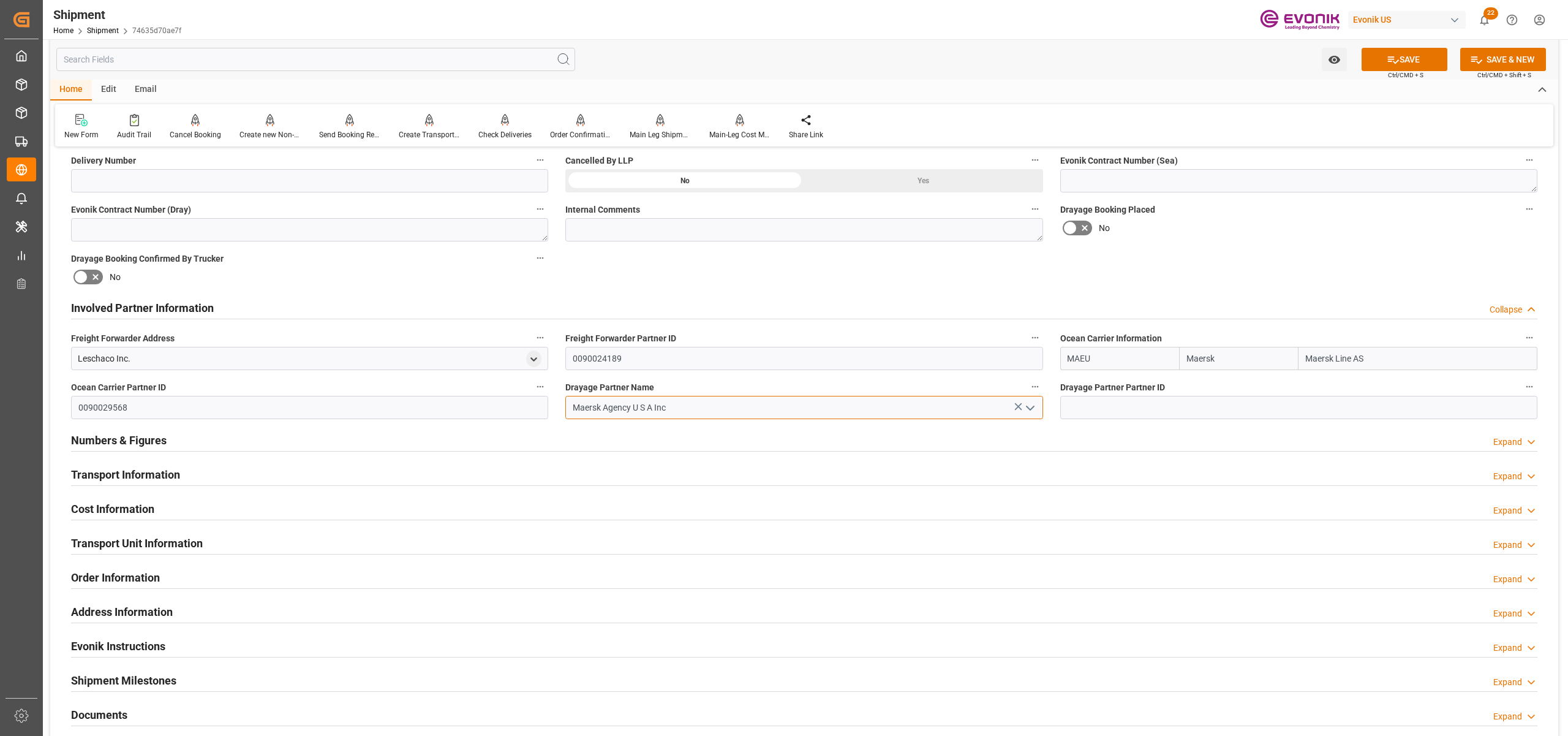
type input "Maersk Agency U S A Inc"
click at [1221, 275] on div "Booking Confirmation Milestone Bar Collapse Submitted to FFW for Booking (Pendi…" at bounding box center [804, 296] width 1508 height 1366
drag, startPoint x: 1420, startPoint y: 52, endPoint x: 1408, endPoint y: 58, distance: 13.4
click at [1408, 58] on button "SAVE" at bounding box center [1404, 59] width 86 height 23
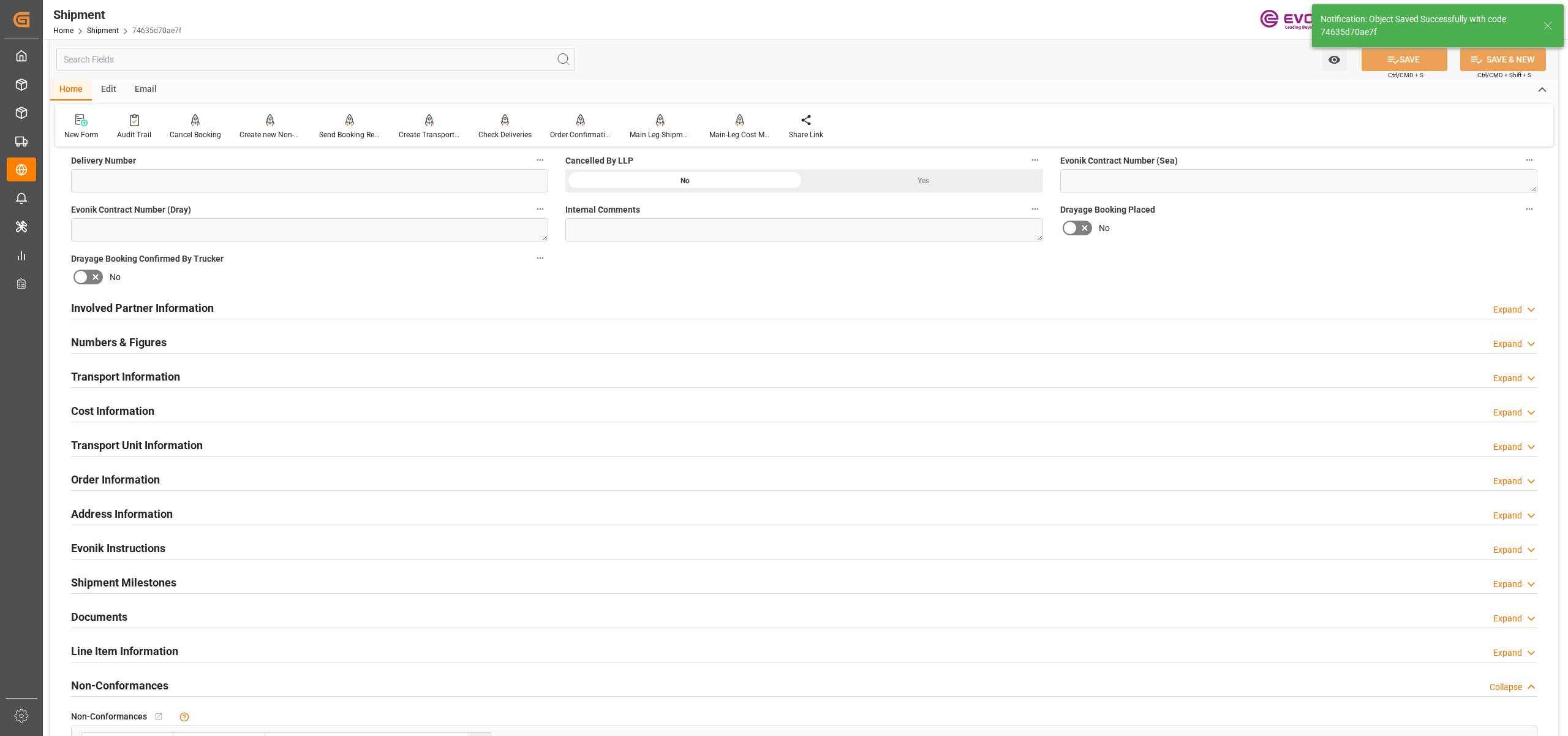
type input "0090029568"
click at [777, 310] on div "Involved Partner Information Expand" at bounding box center [803, 307] width 1466 height 23
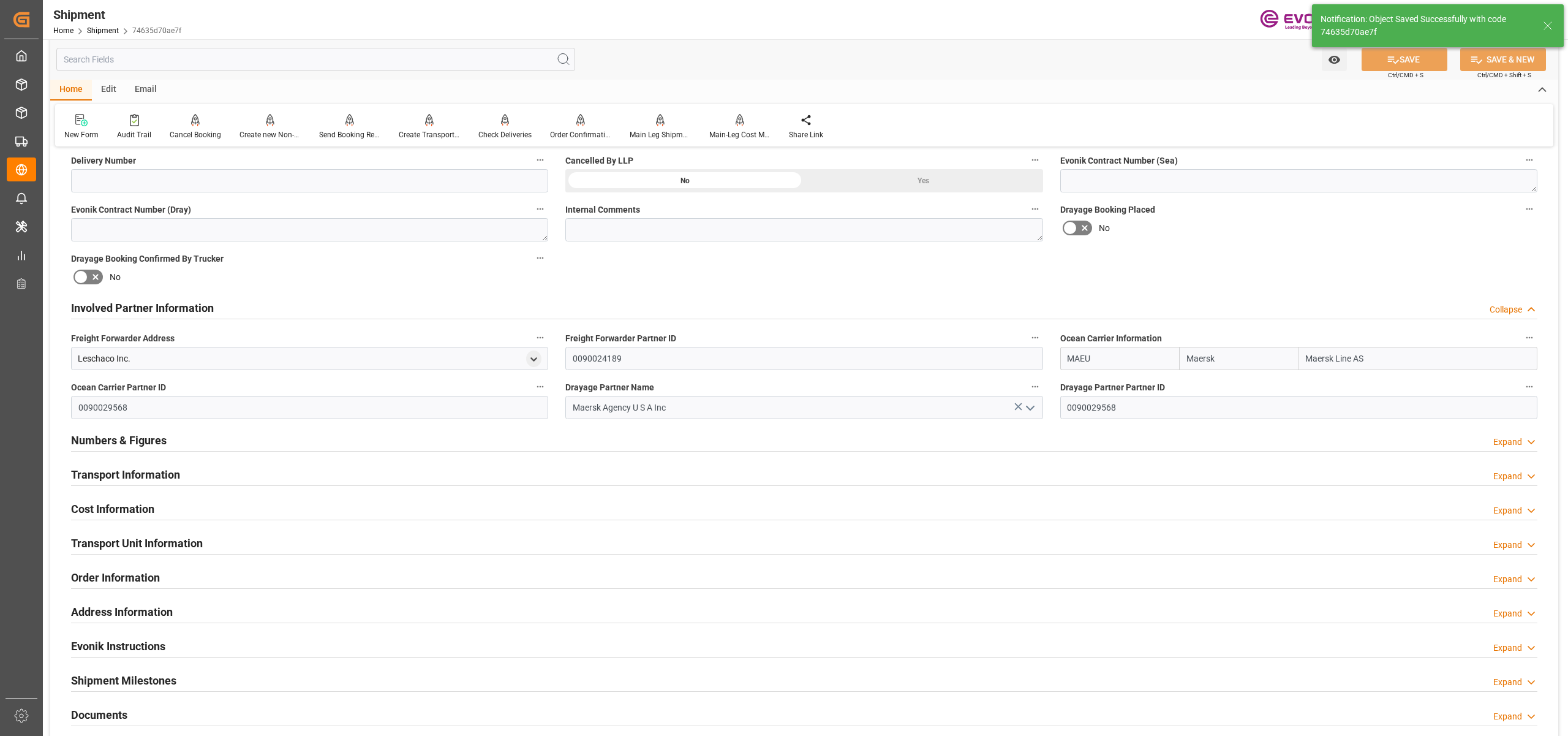
click at [485, 478] on div "Transport Information Expand" at bounding box center [803, 474] width 1466 height 23
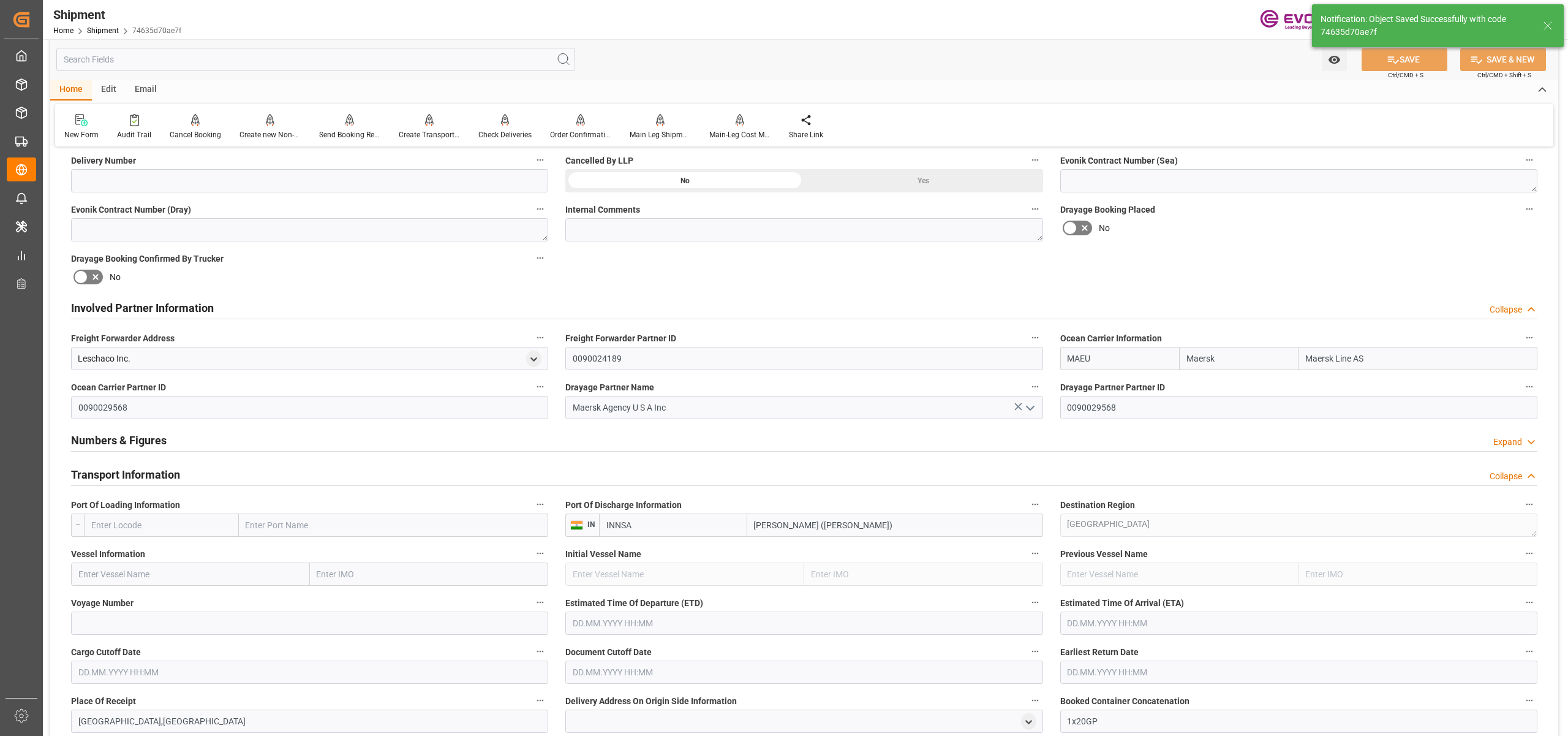
scroll to position [817, 0]
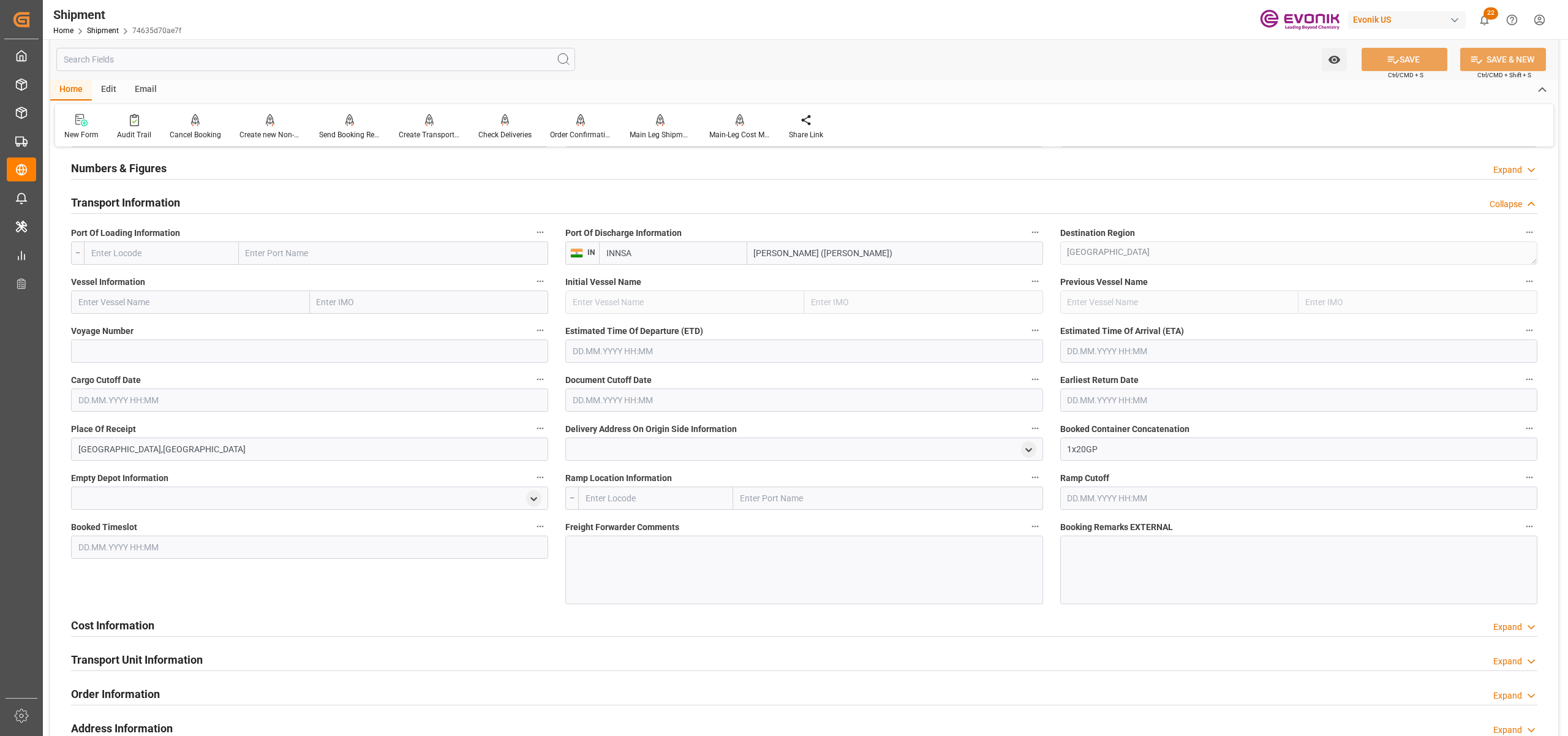
click at [182, 248] on input "text" at bounding box center [161, 253] width 155 height 23
click at [153, 280] on span "USCHS - [GEOGRAPHIC_DATA]" at bounding box center [148, 280] width 113 height 10
type input "USCHS"
type input "[GEOGRAPHIC_DATA]"
type input "USCHS"
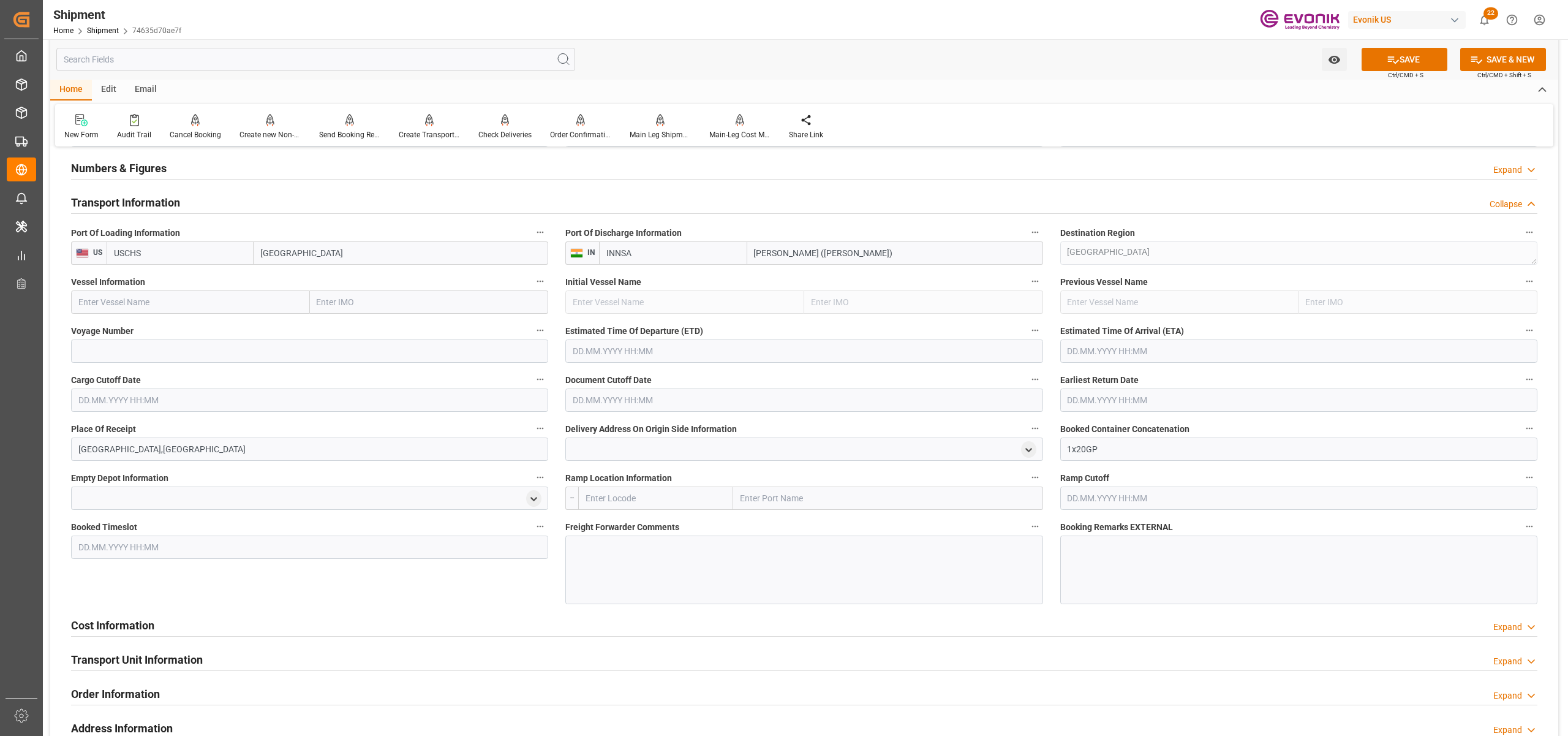
click at [191, 300] on input "text" at bounding box center [189, 302] width 239 height 23
paste input "[PERSON_NAME] / 536E"
click at [185, 300] on input "[PERSON_NAME] / 536E" at bounding box center [189, 302] width 239 height 23
click at [171, 324] on span "[PERSON_NAME] - 9245770" at bounding box center [131, 329] width 102 height 10
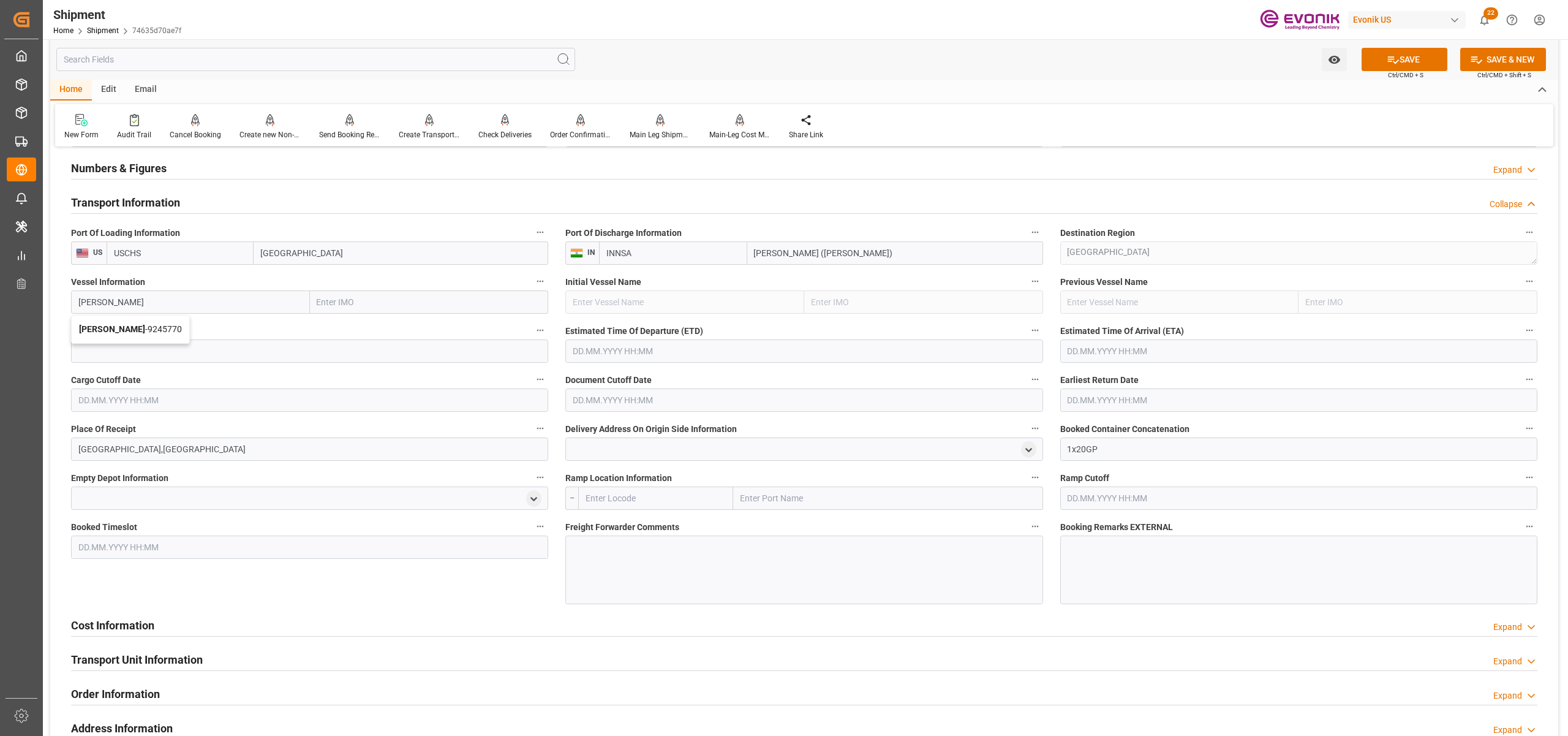
type input "[PERSON_NAME]"
type input "9245770"
type input "[PERSON_NAME]"
click at [191, 353] on input at bounding box center [309, 351] width 478 height 23
paste input "536E"
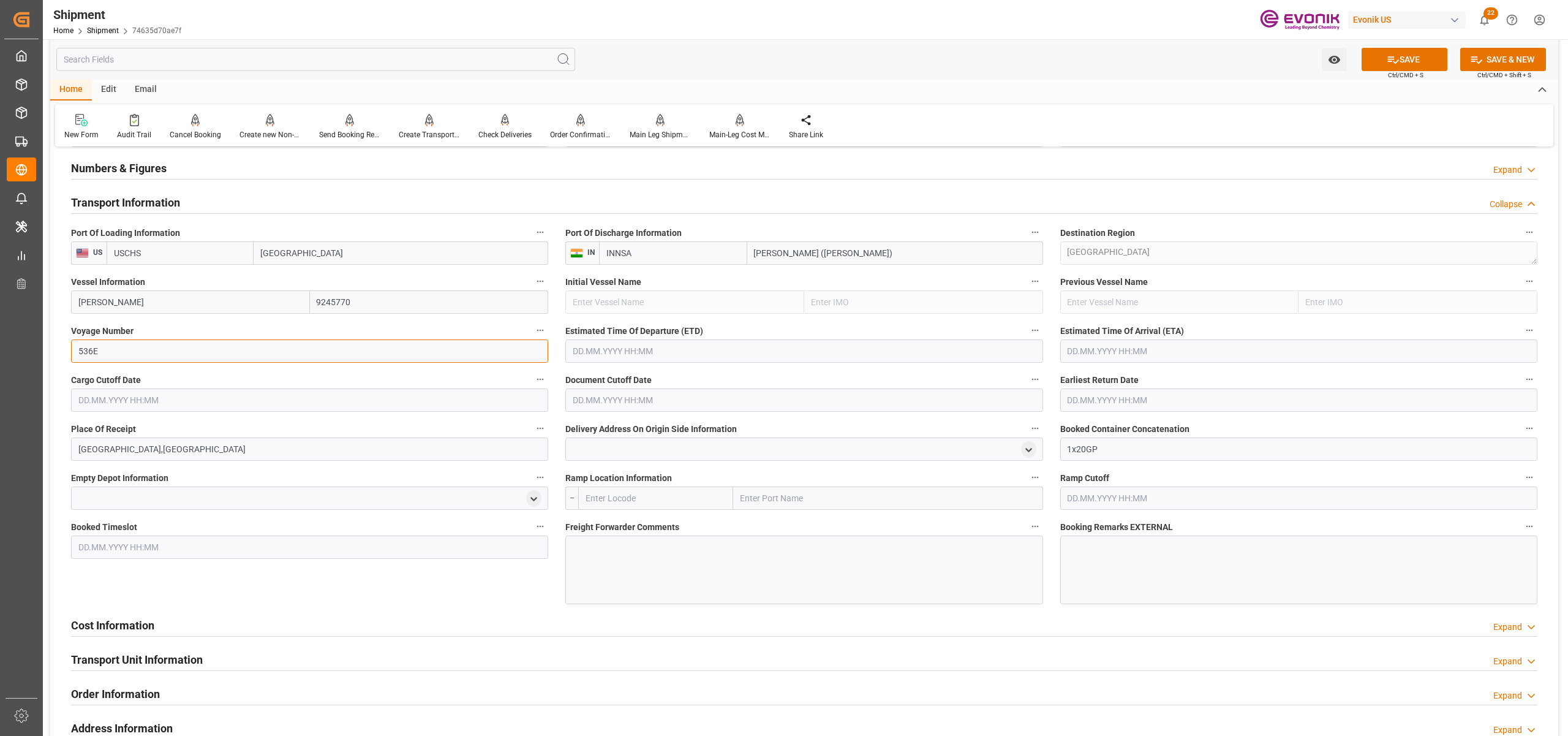
type input "536E"
click at [667, 355] on input "text" at bounding box center [804, 351] width 478 height 23
click at [726, 380] on div "[DATE]" at bounding box center [653, 379] width 174 height 13
click at [731, 379] on button "Next Month" at bounding box center [731, 379] width 8 height 8
click at [679, 423] on span "5" at bounding box center [677, 425] width 4 height 9
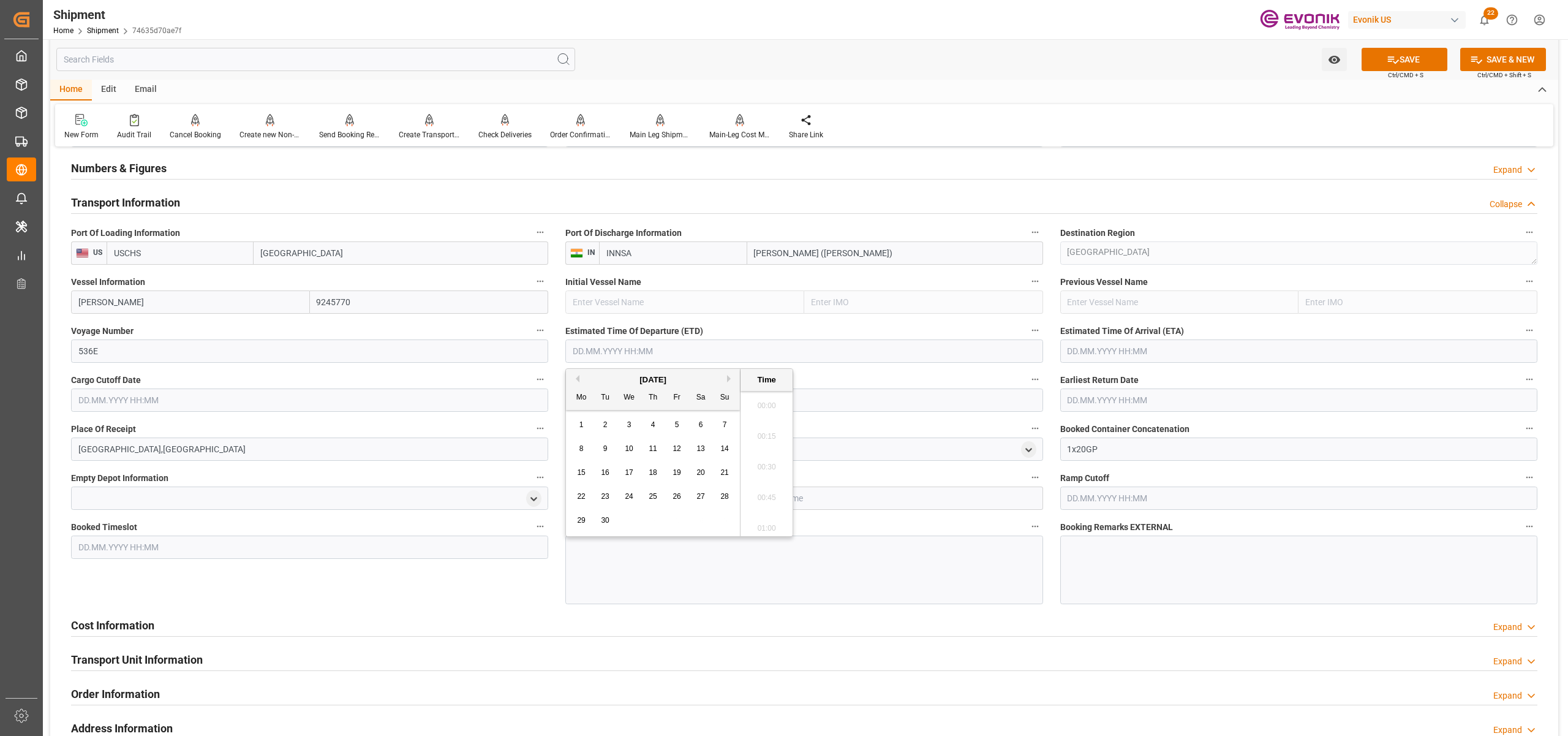
type input "[DATE] 00:00"
click at [1091, 347] on input "text" at bounding box center [1299, 351] width 478 height 23
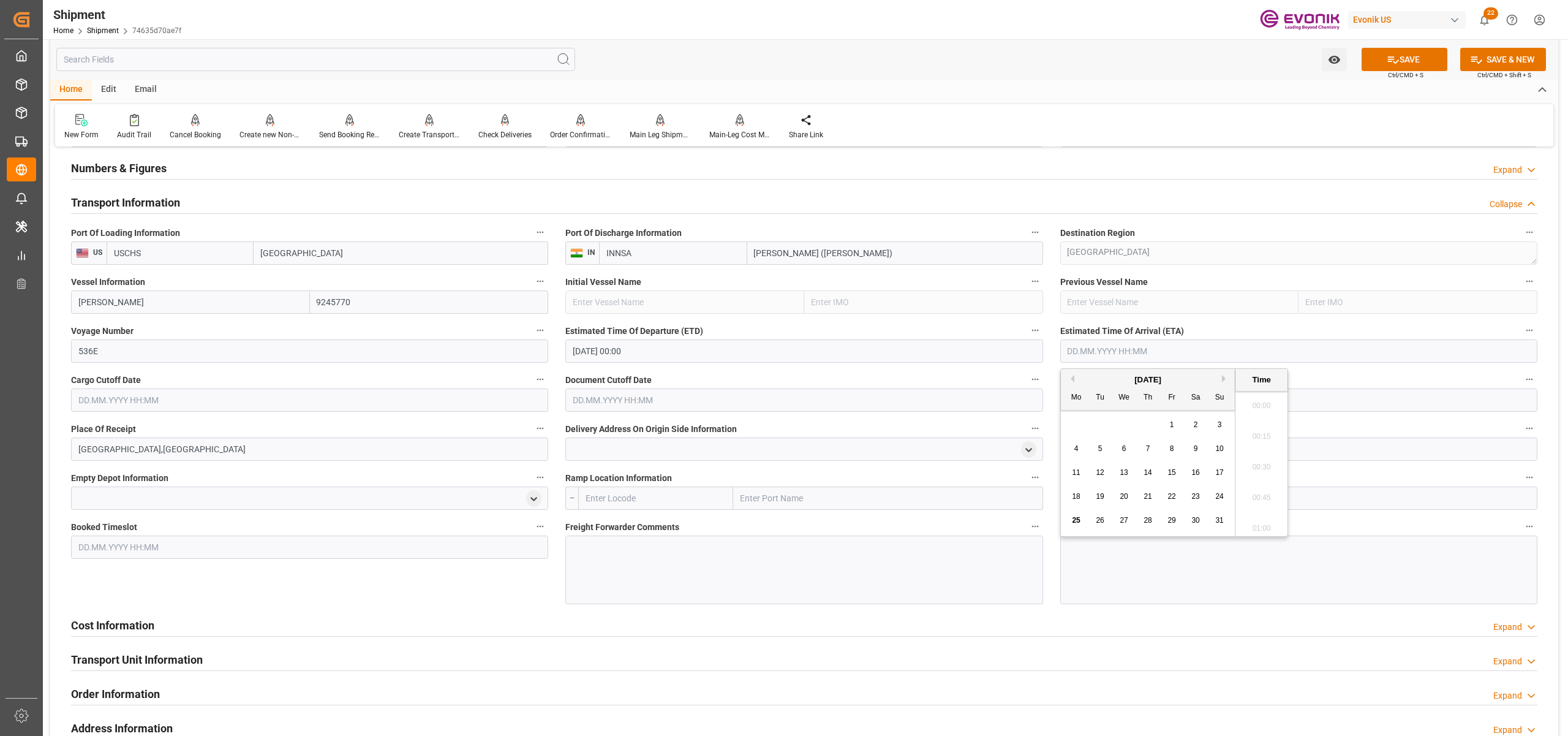
click at [1226, 378] on button "Next Month" at bounding box center [1226, 379] width 8 height 8
click at [1150, 449] on div "6" at bounding box center [1148, 449] width 15 height 15
type input "[DATE] 00:00"
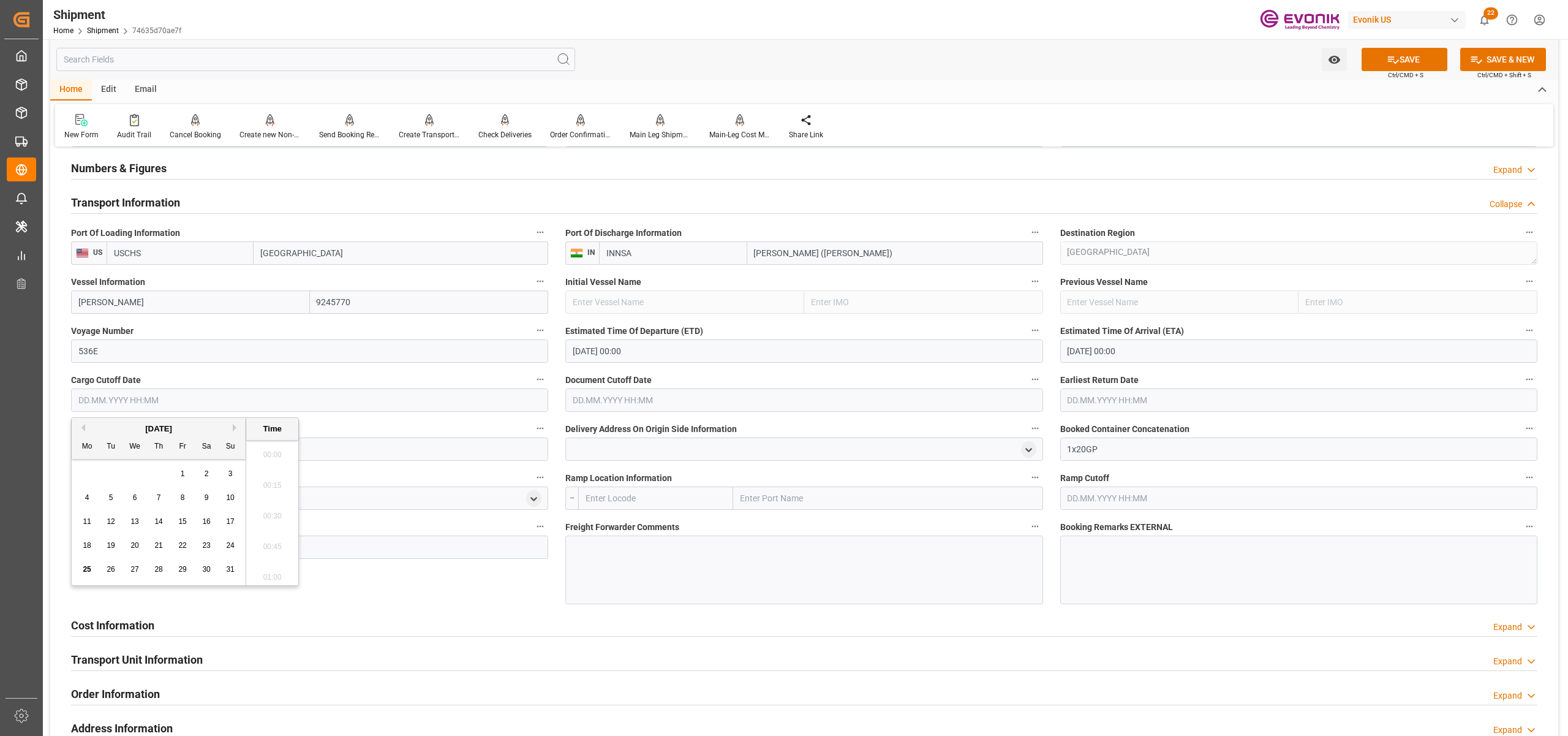
click at [450, 398] on input "text" at bounding box center [309, 400] width 478 height 23
click at [182, 568] on span "29" at bounding box center [182, 569] width 8 height 9
type input "[DATE] 00:00"
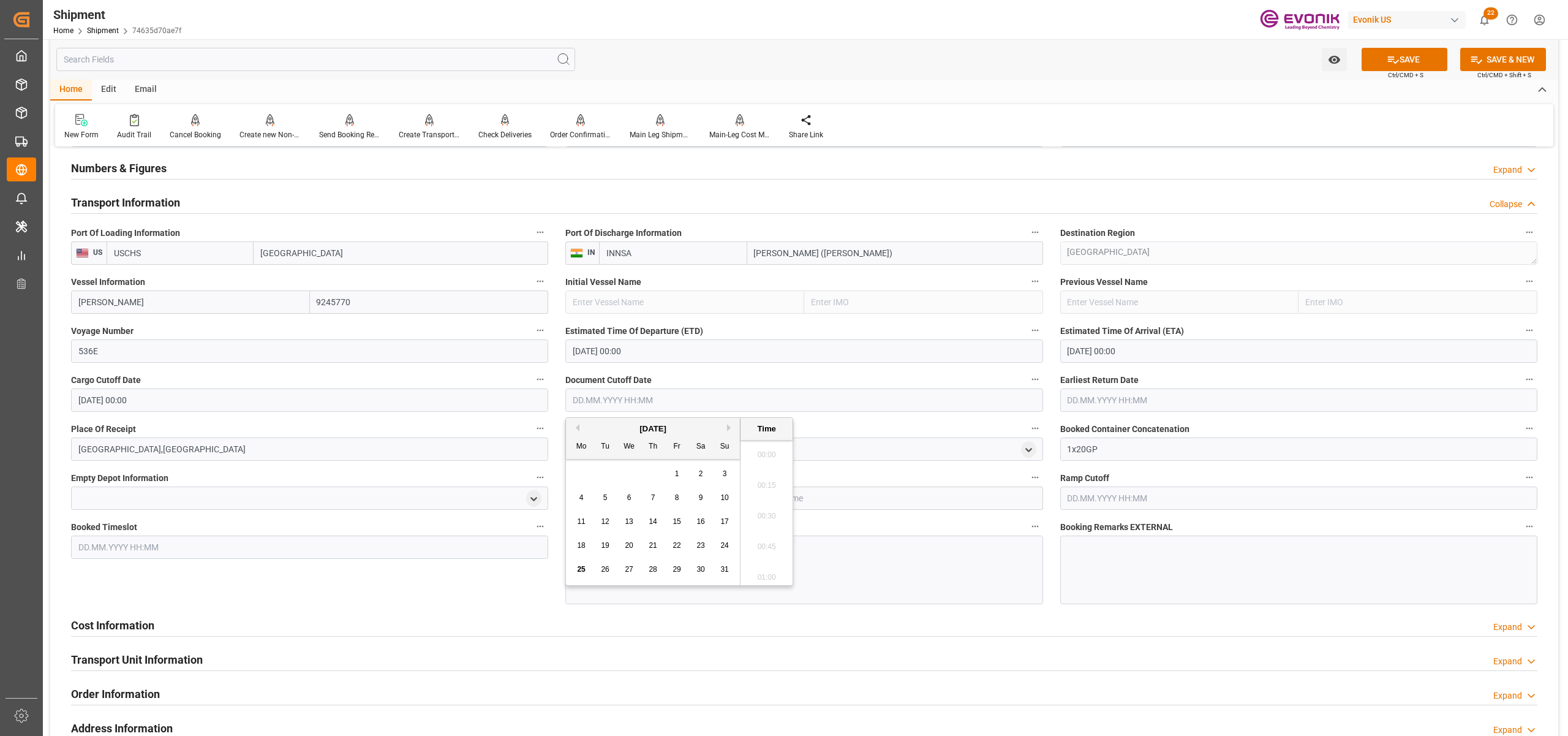
click at [610, 399] on input "text" at bounding box center [804, 400] width 478 height 23
click at [677, 572] on span "29" at bounding box center [677, 569] width 8 height 9
type input "[DATE] 00:00"
click at [1179, 397] on input "text" at bounding box center [1299, 400] width 478 height 23
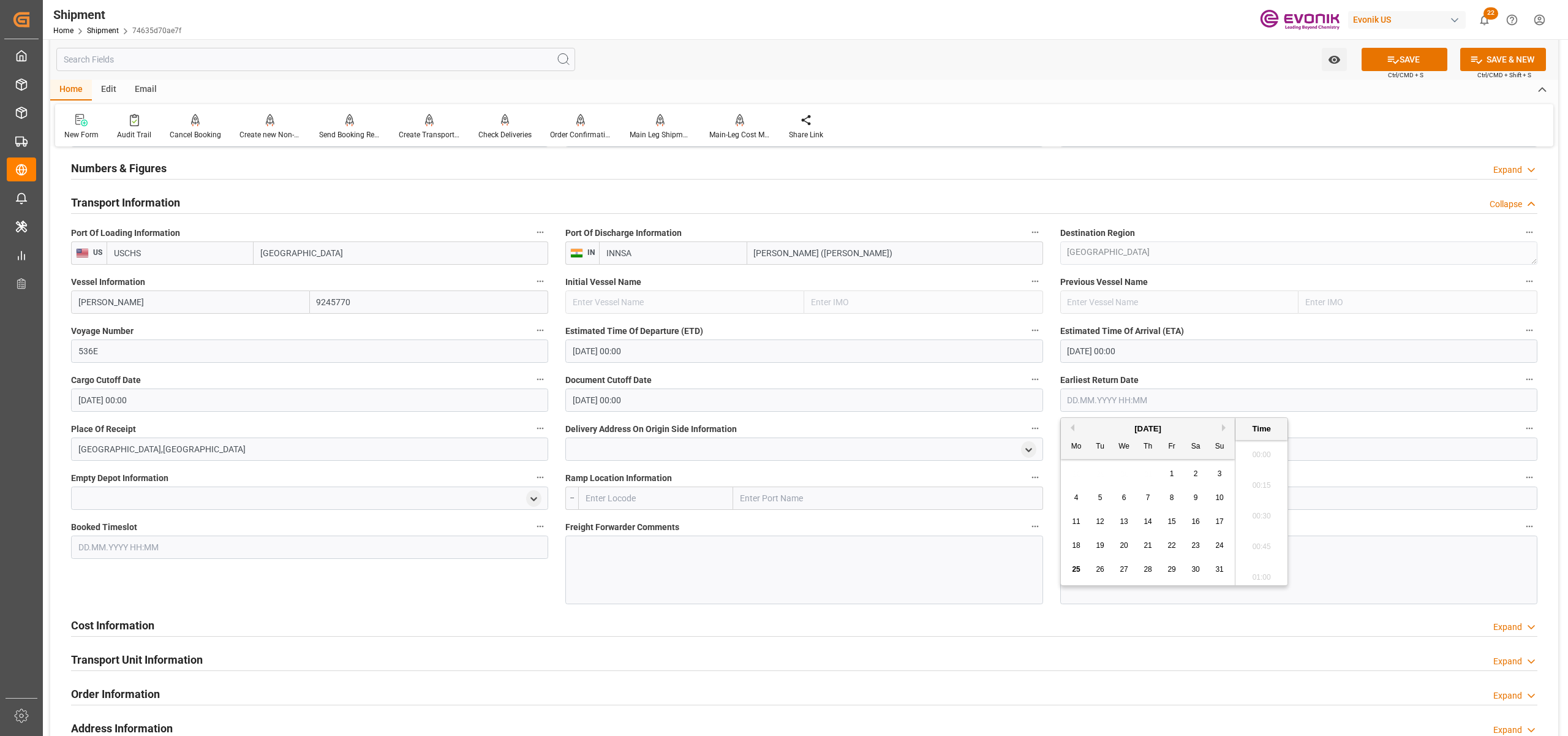
click at [1177, 576] on div "29" at bounding box center [1172, 570] width 15 height 15
type input "[DATE] 00:00"
click at [1050, 524] on div "Freight Forwarder Comments" at bounding box center [803, 562] width 494 height 95
click at [1409, 59] on button "SAVE" at bounding box center [1404, 59] width 86 height 23
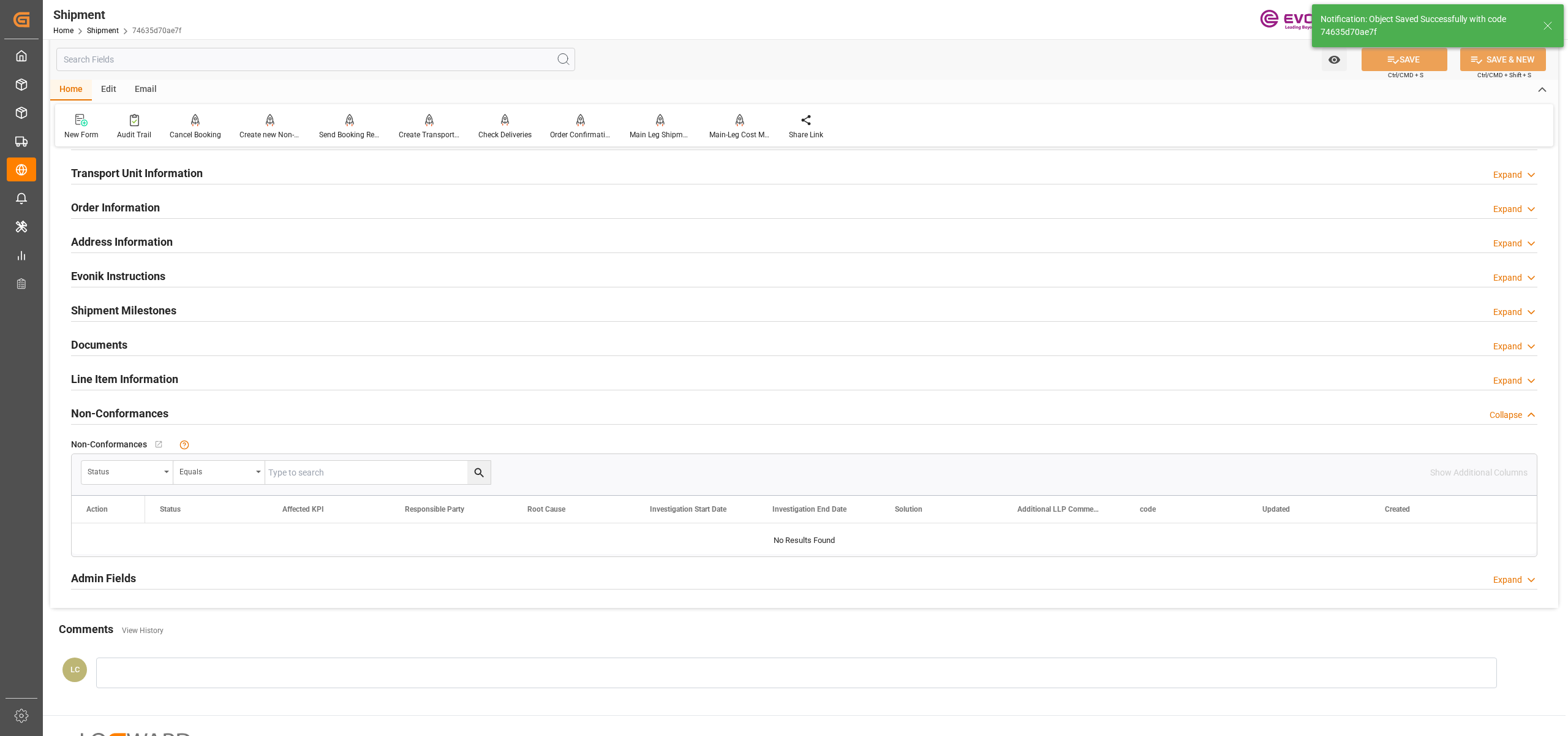
scroll to position [545, 0]
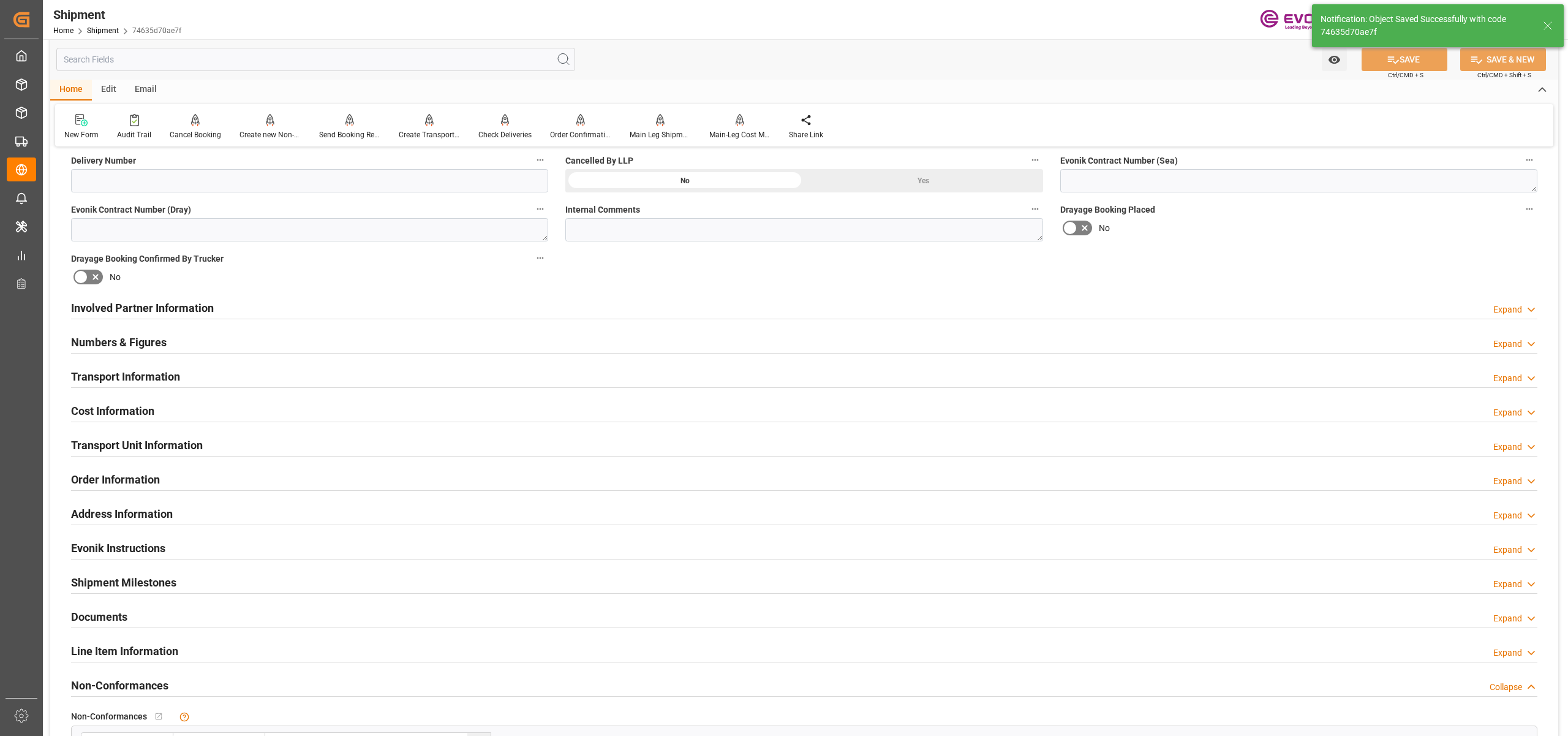
click at [258, 404] on div "Cost Information Expand" at bounding box center [803, 410] width 1466 height 23
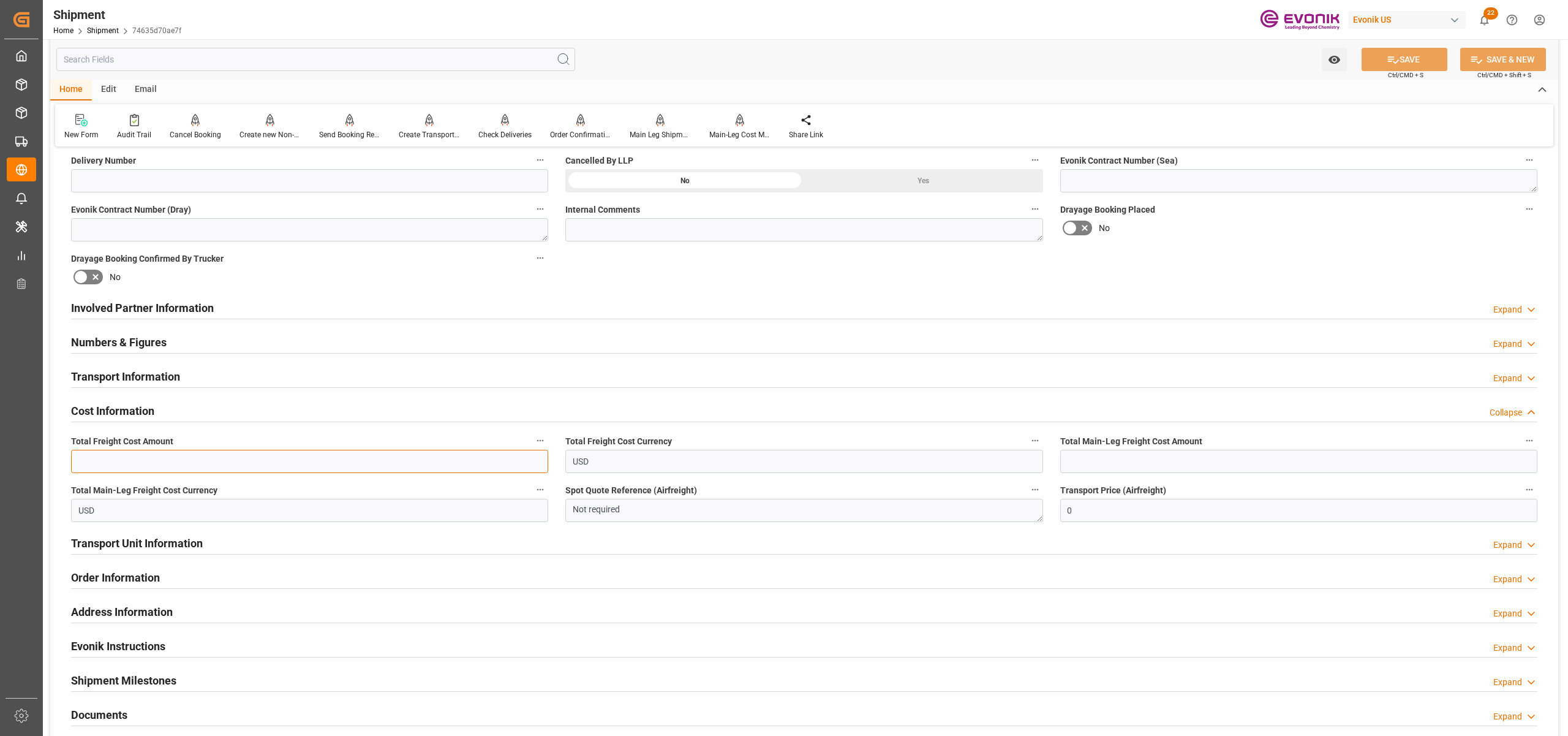
click at [251, 458] on input "text" at bounding box center [309, 461] width 478 height 23
paste input "1948"
type input "1948"
click at [1101, 458] on input "text" at bounding box center [1299, 461] width 478 height 23
paste input "1948"
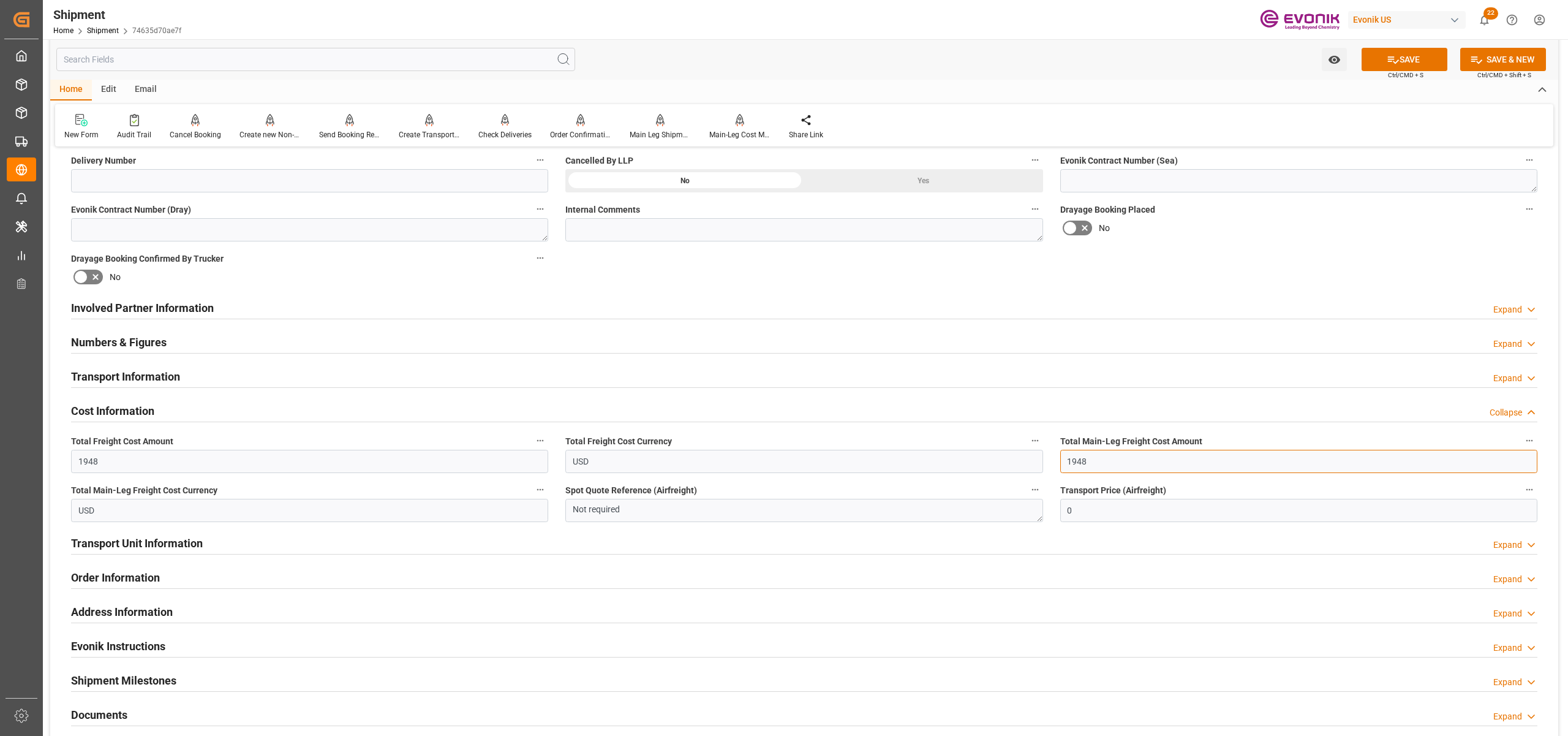
type input "1948"
click at [1261, 253] on div "Booking Confirmation Milestone Bar Collapse Submitted to FFW for Booking (Pendi…" at bounding box center [804, 296] width 1508 height 1366
click at [1408, 59] on button "SAVE" at bounding box center [1404, 59] width 86 height 23
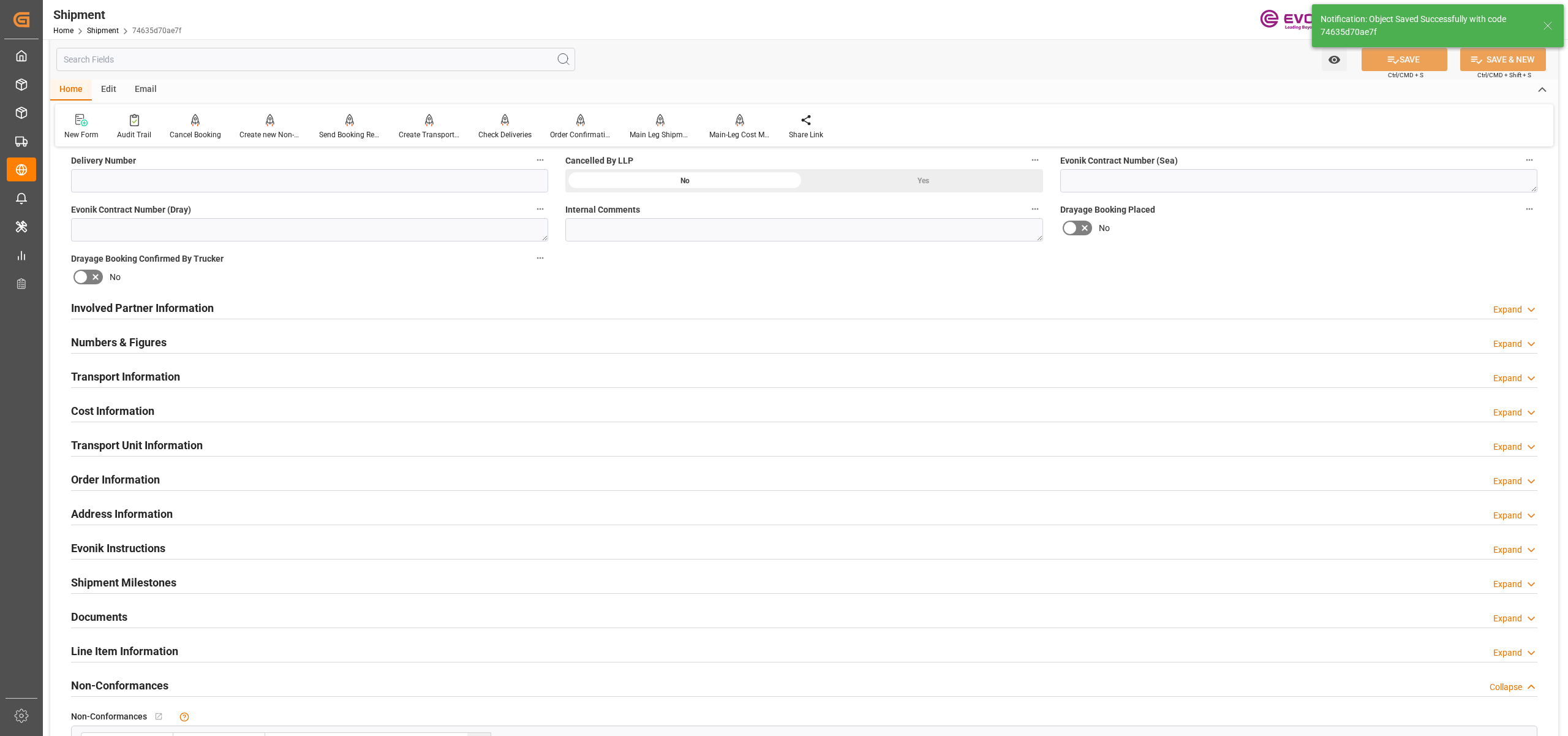
click at [597, 307] on div "Involved Partner Information Expand" at bounding box center [803, 307] width 1466 height 23
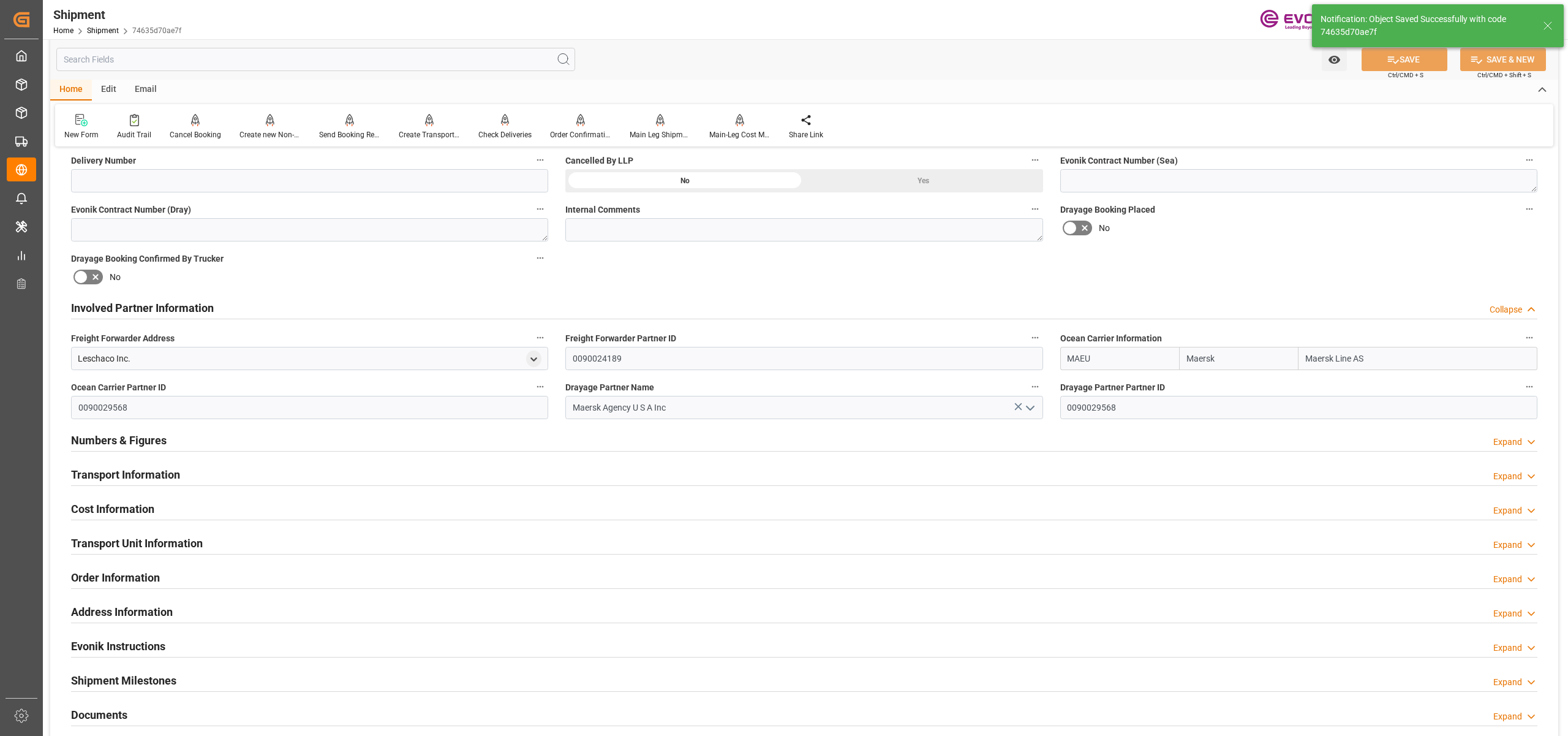
click at [561, 469] on div "Transport Information Expand" at bounding box center [803, 474] width 1466 height 23
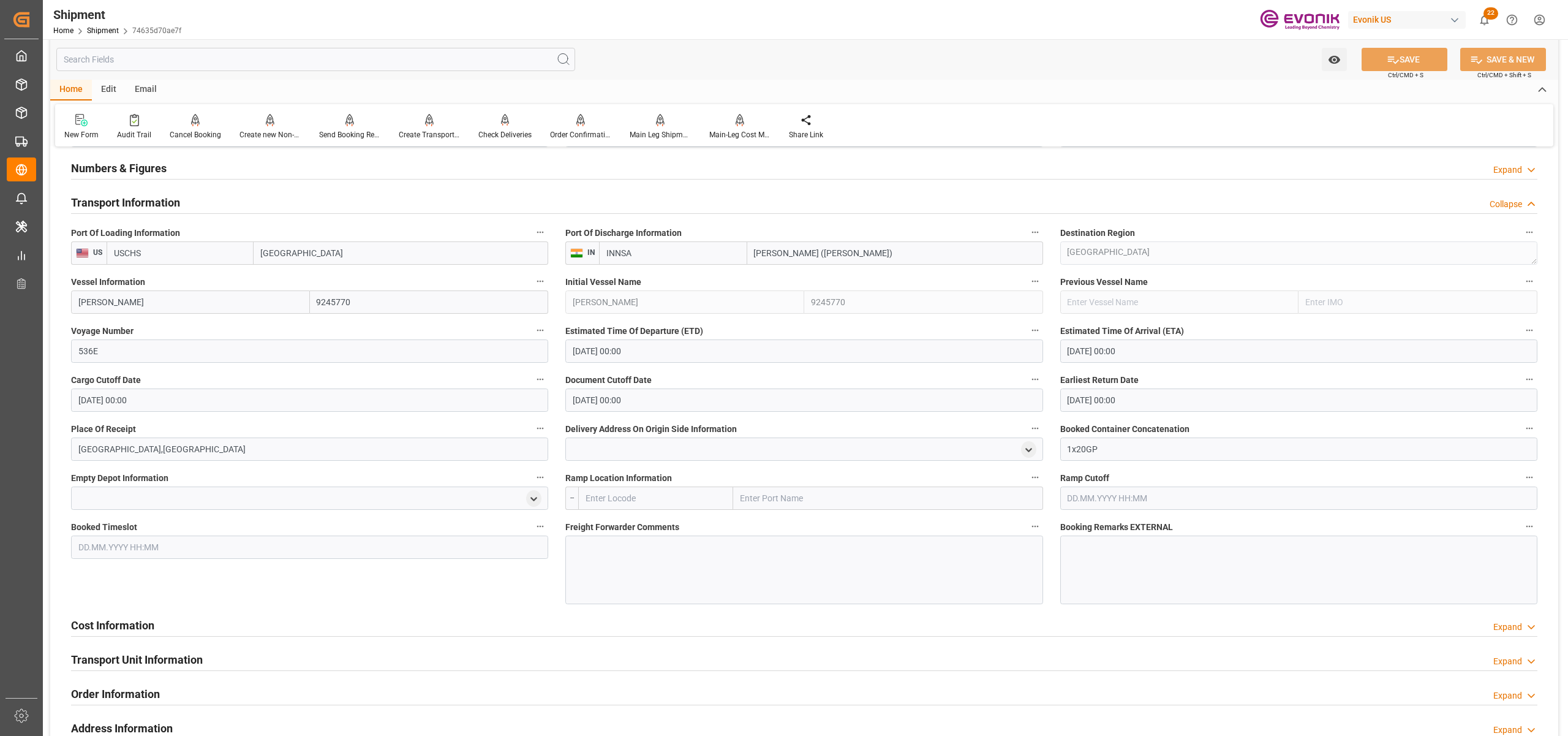
scroll to position [1089, 0]
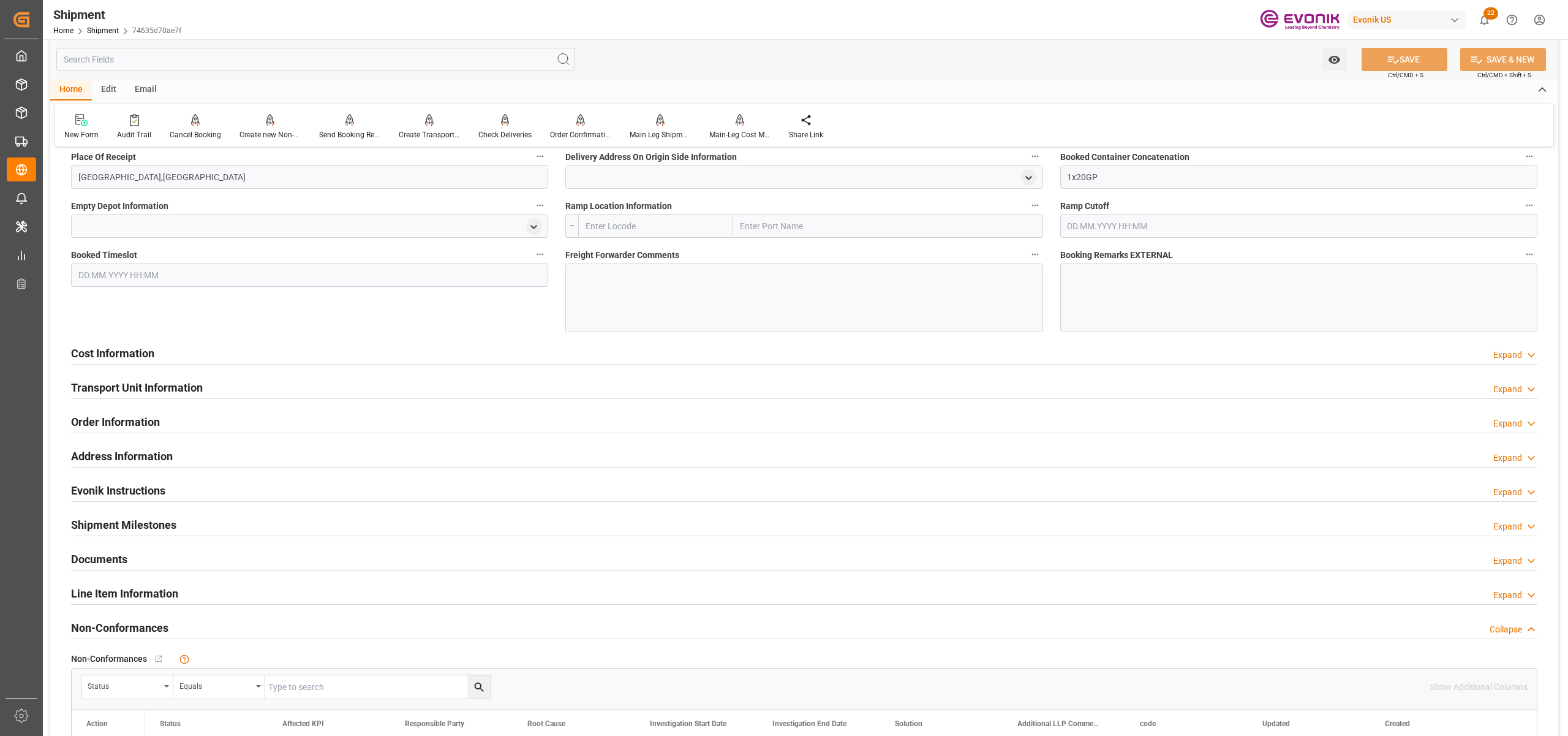
click at [418, 354] on div "Cost Information Expand" at bounding box center [803, 352] width 1466 height 23
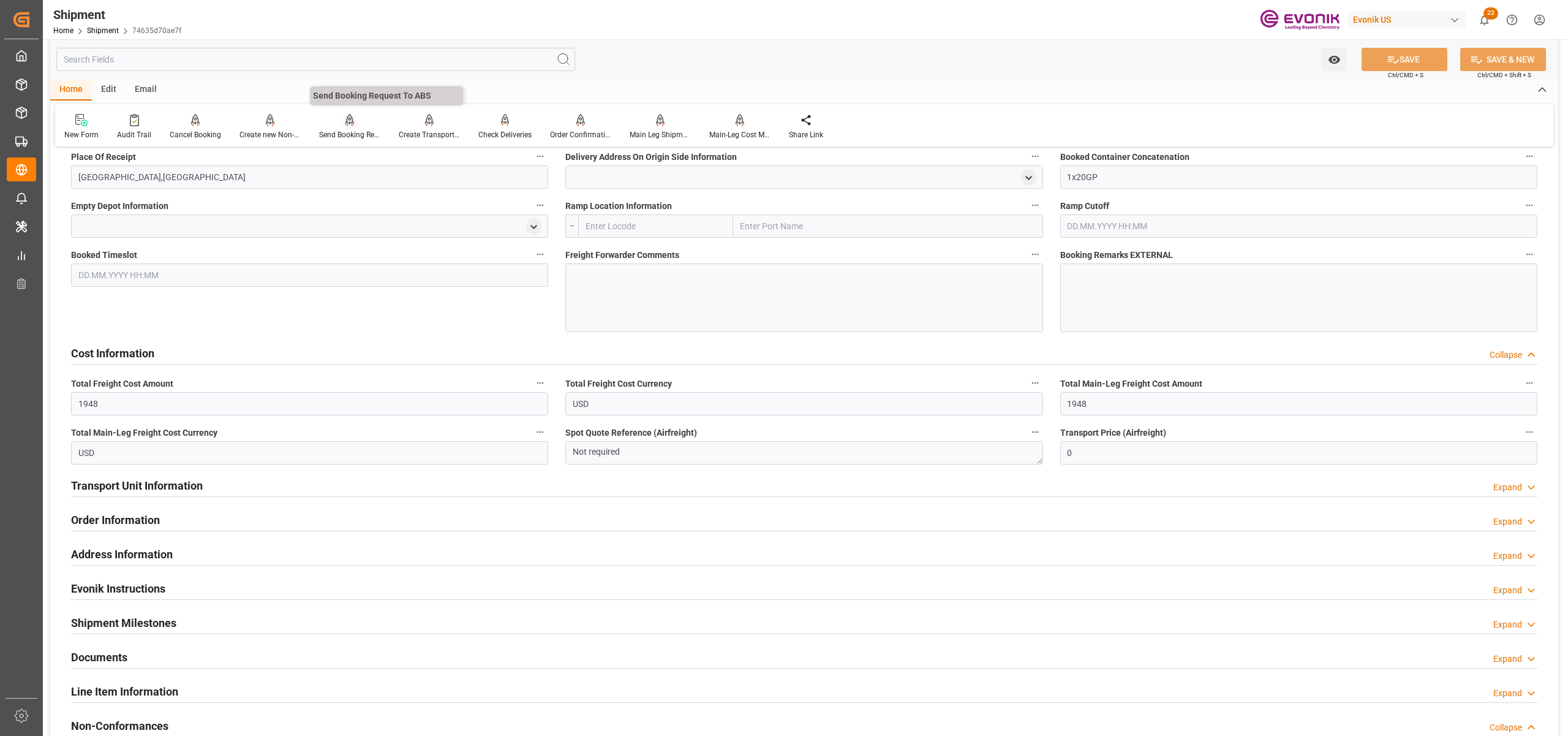
click at [349, 128] on div "Send Booking Request To ABS" at bounding box center [350, 127] width 79 height 27
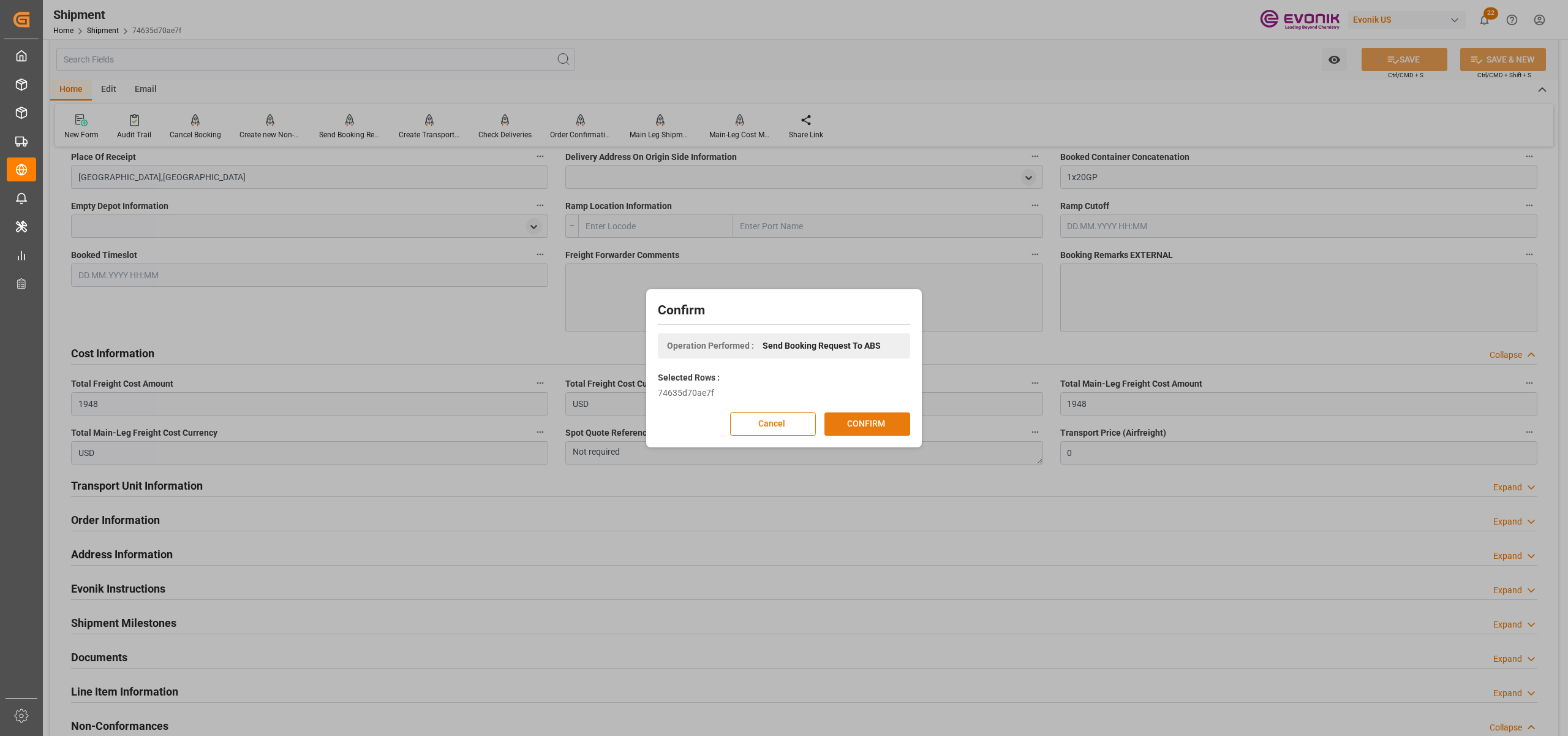
click at [872, 421] on button "CONFIRM" at bounding box center [867, 424] width 86 height 23
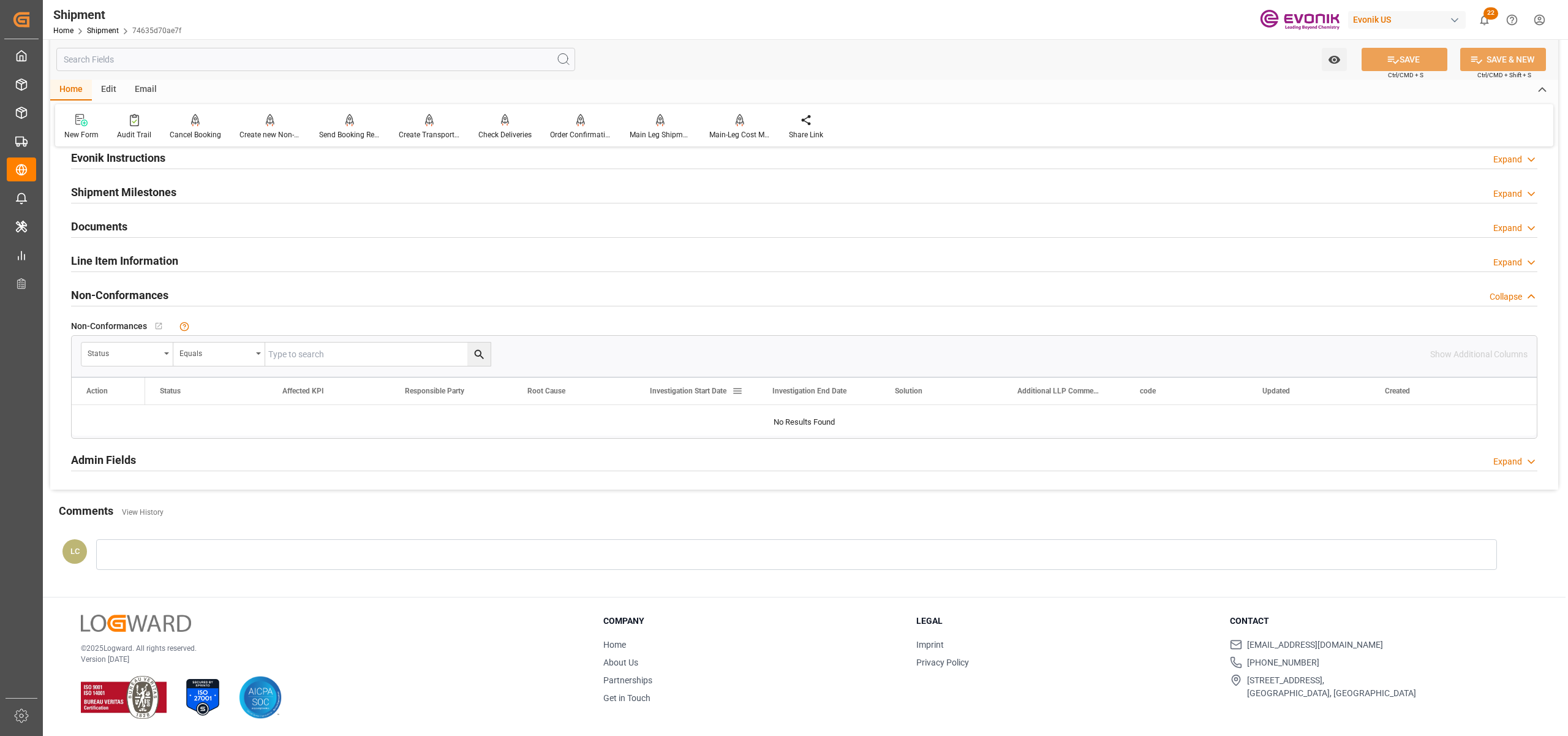
scroll to position [665, 0]
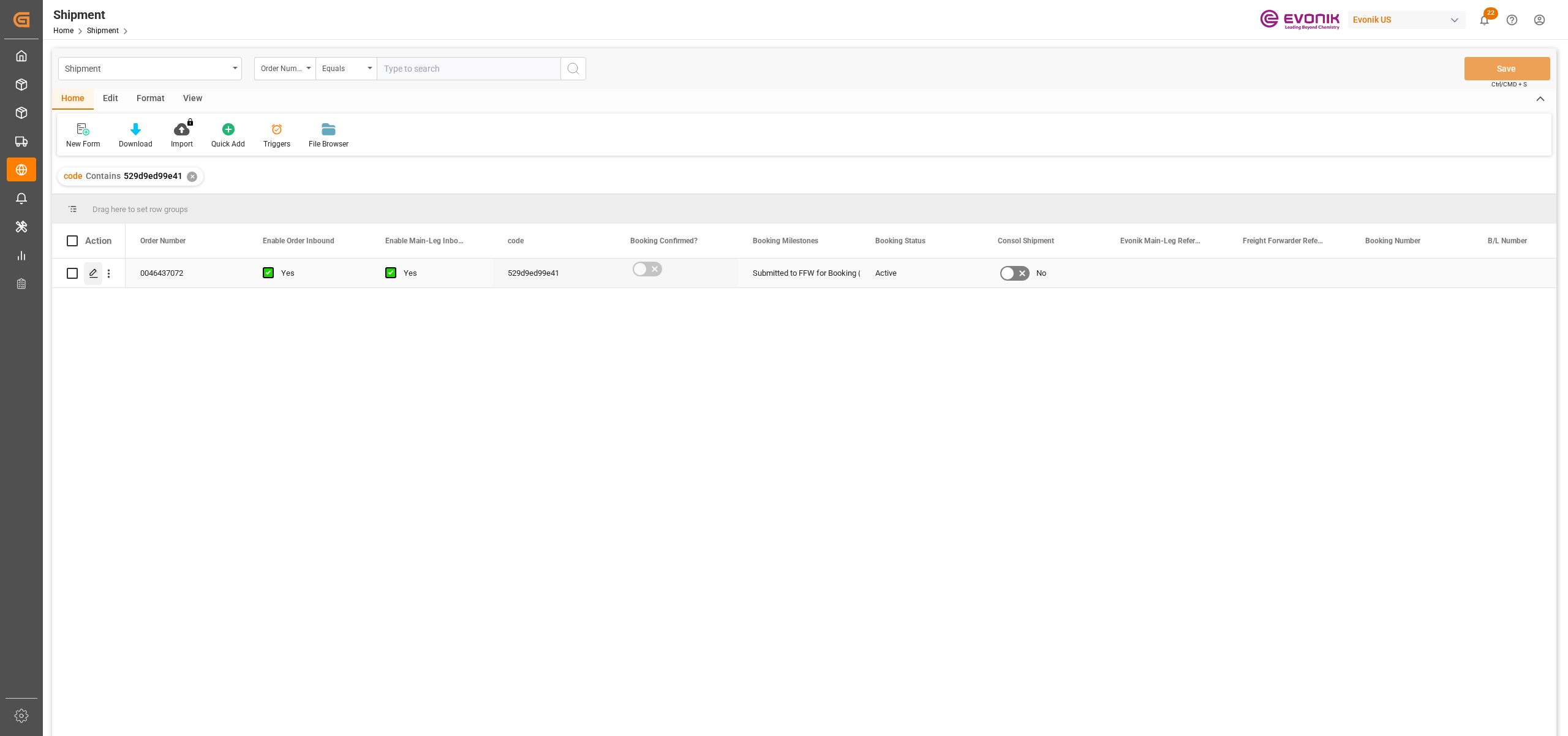
click at [84, 279] on div "Press SPACE to select this row." at bounding box center [93, 273] width 18 height 22
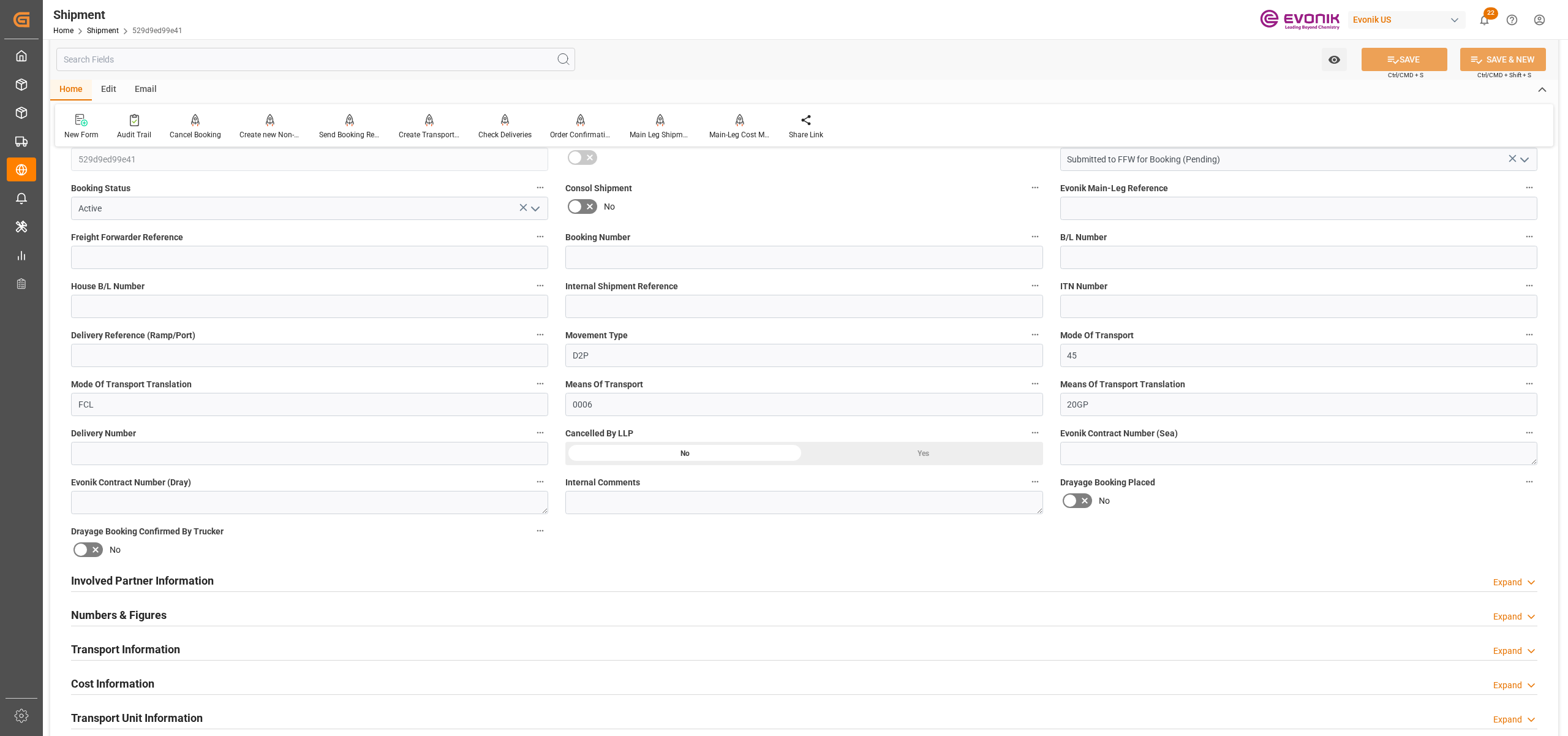
scroll to position [545, 0]
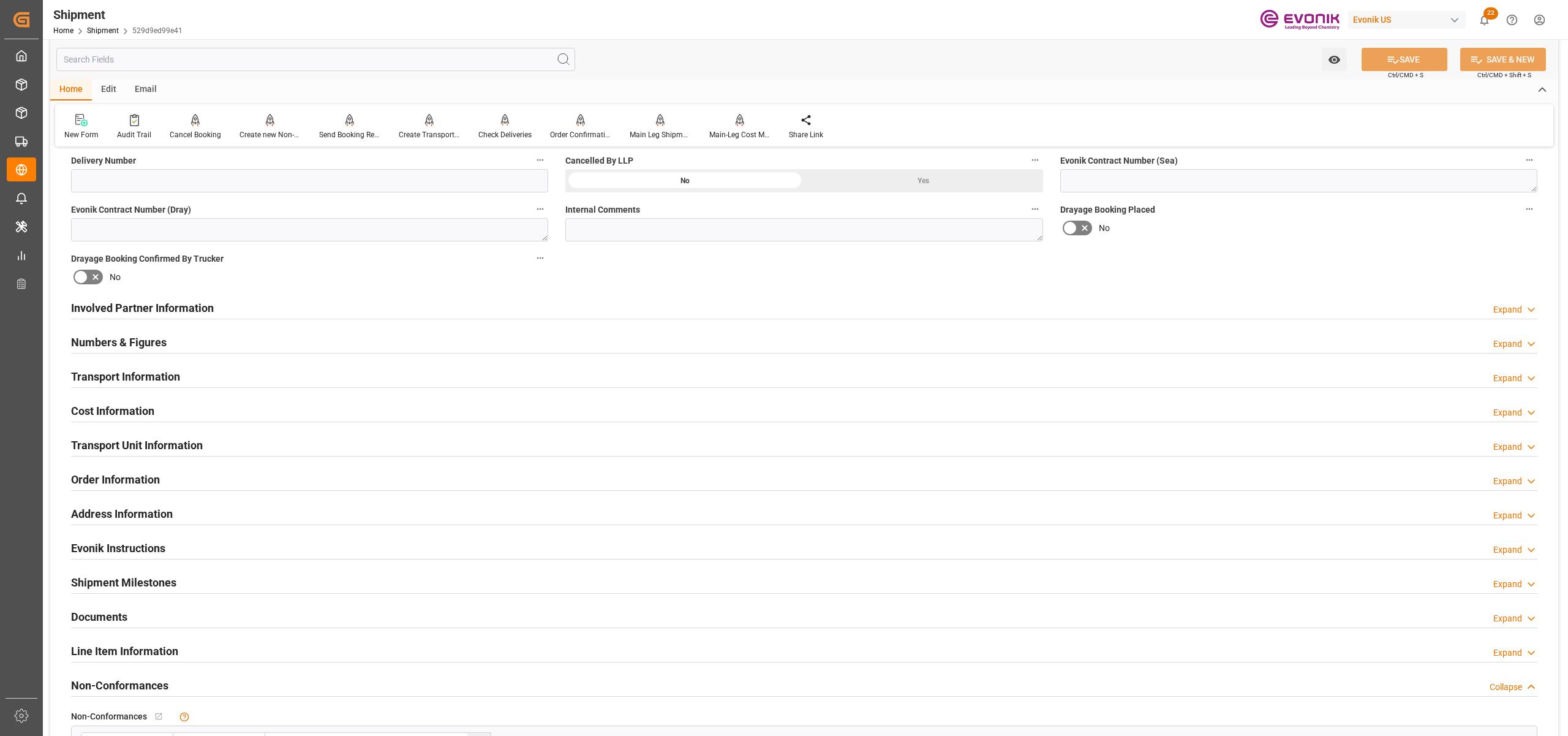
click at [721, 307] on div "Involved Partner Information Expand" at bounding box center [803, 307] width 1466 height 23
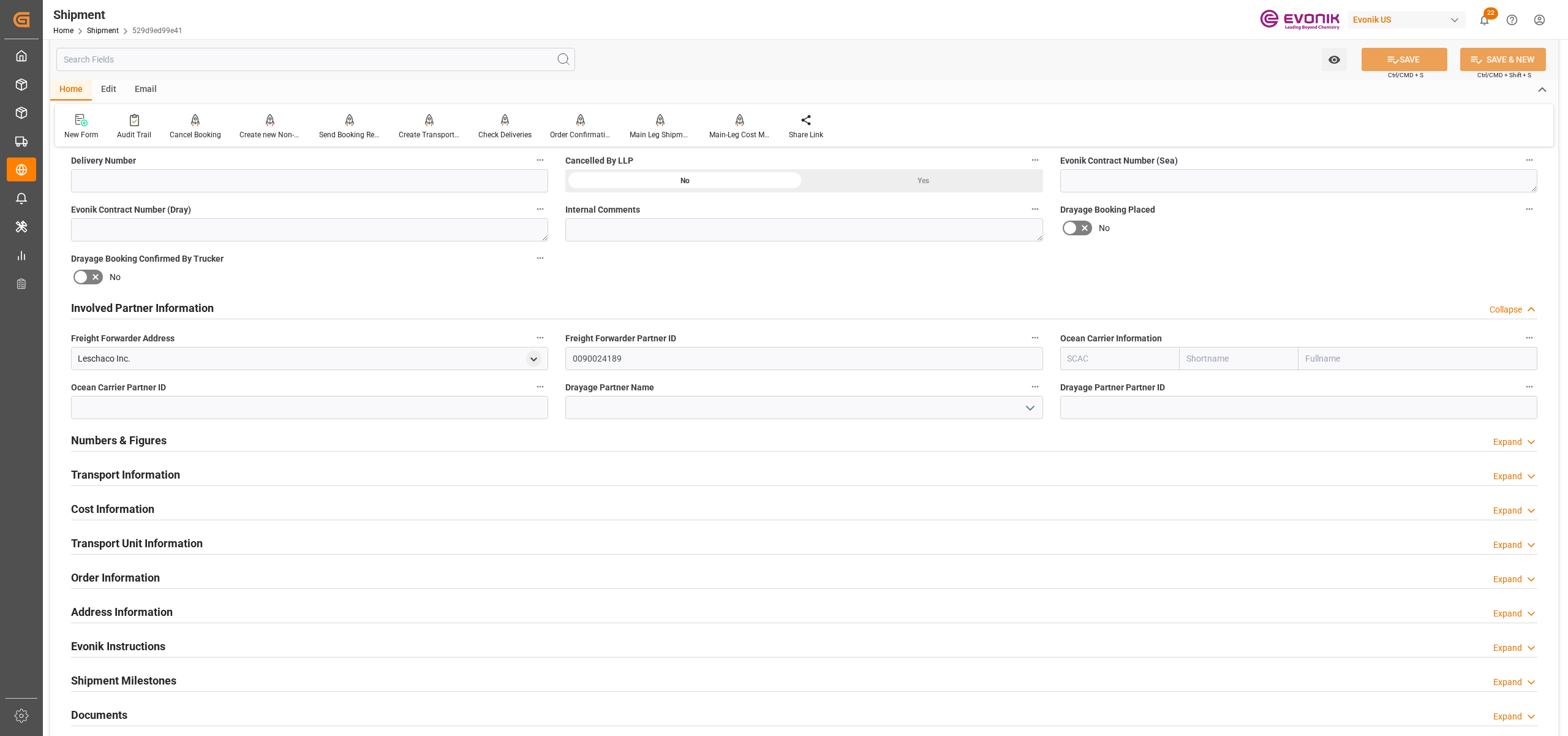
click at [1213, 359] on input "text" at bounding box center [1239, 359] width 120 height 23
type input "hapag"
click at [1215, 373] on div "Hapag Lloyd" at bounding box center [1234, 386] width 108 height 28
type input "HLCU"
type input "Hapag Lloyd"
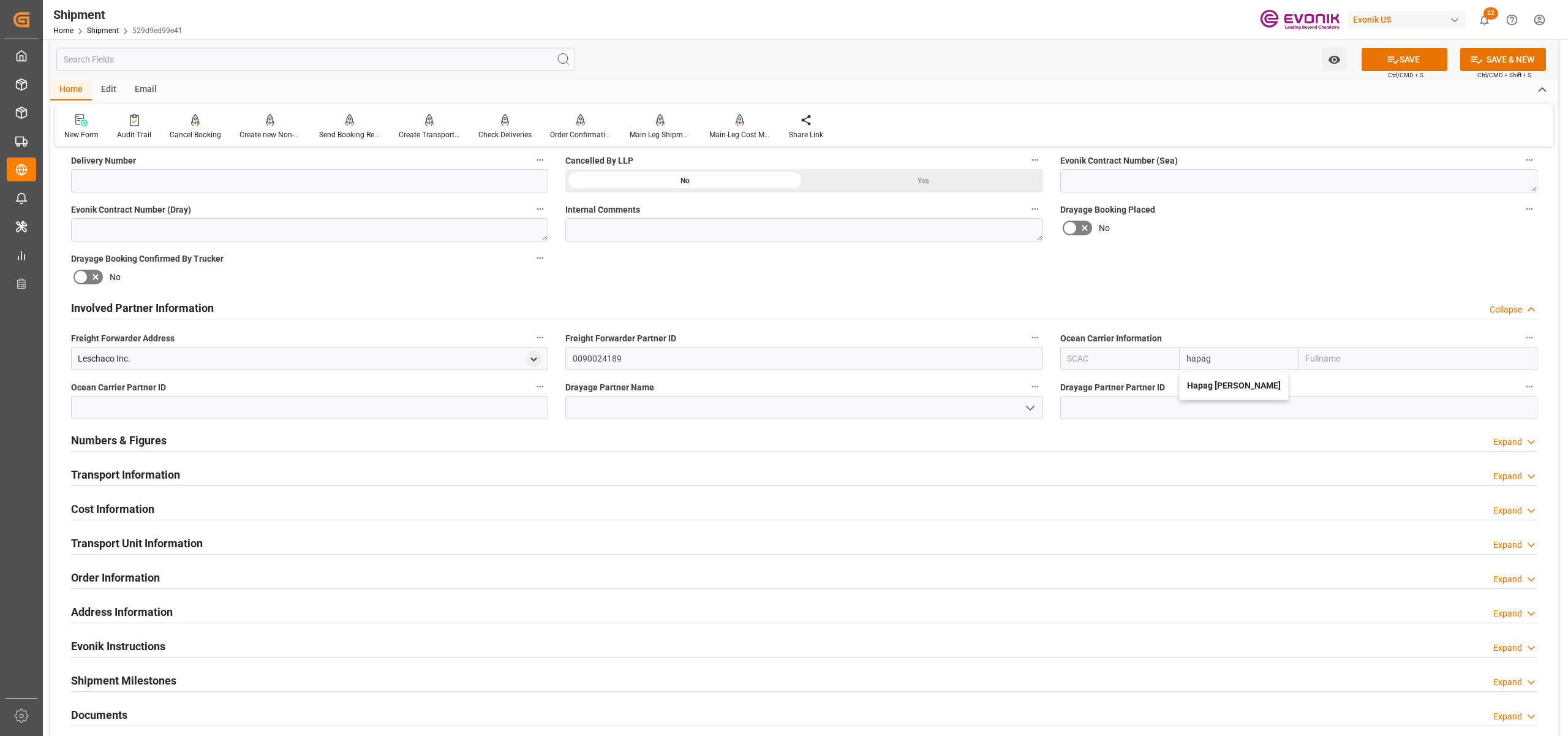
type input "Hapag Lloyd Aktiengesellschaft"
type input "Hapag Lloyd"
click at [1374, 247] on div "Booking Confirmation Milestone Bar Collapse Submitted to FFW for Booking (Pendi…" at bounding box center [804, 296] width 1508 height 1366
click at [1417, 62] on button "SAVE" at bounding box center [1404, 59] width 86 height 23
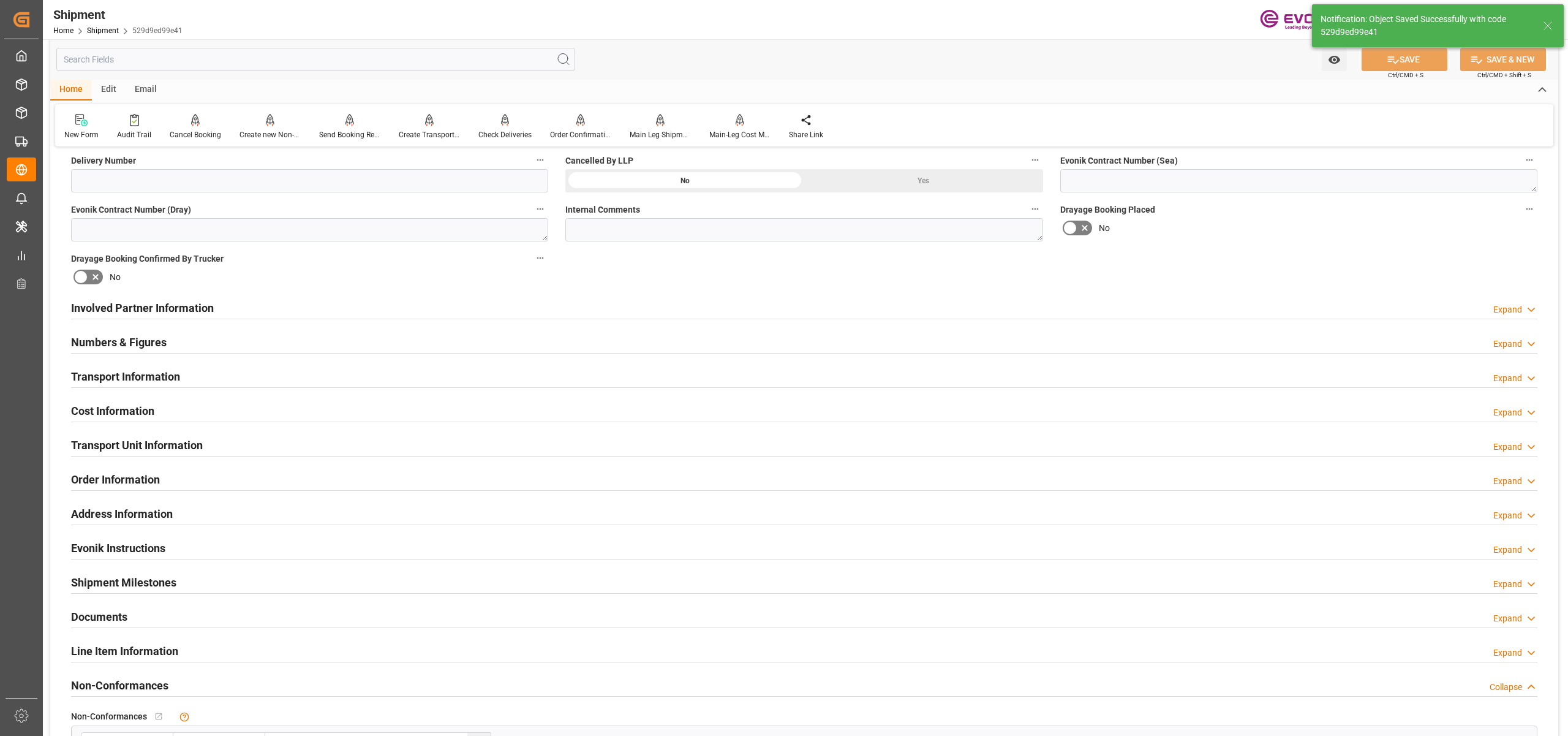
click at [799, 307] on div "Involved Partner Information Expand" at bounding box center [803, 307] width 1466 height 23
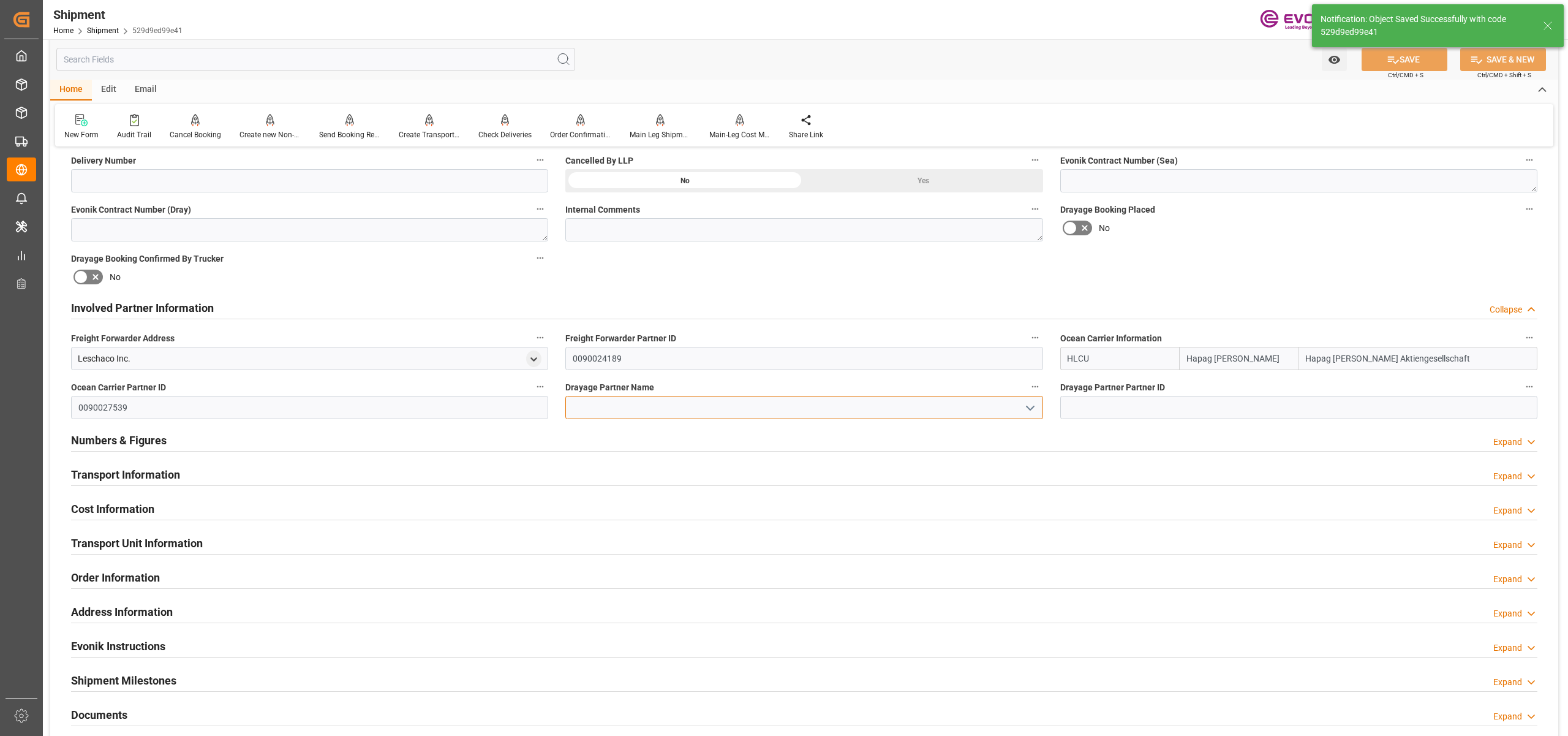
click at [686, 405] on input at bounding box center [804, 407] width 478 height 23
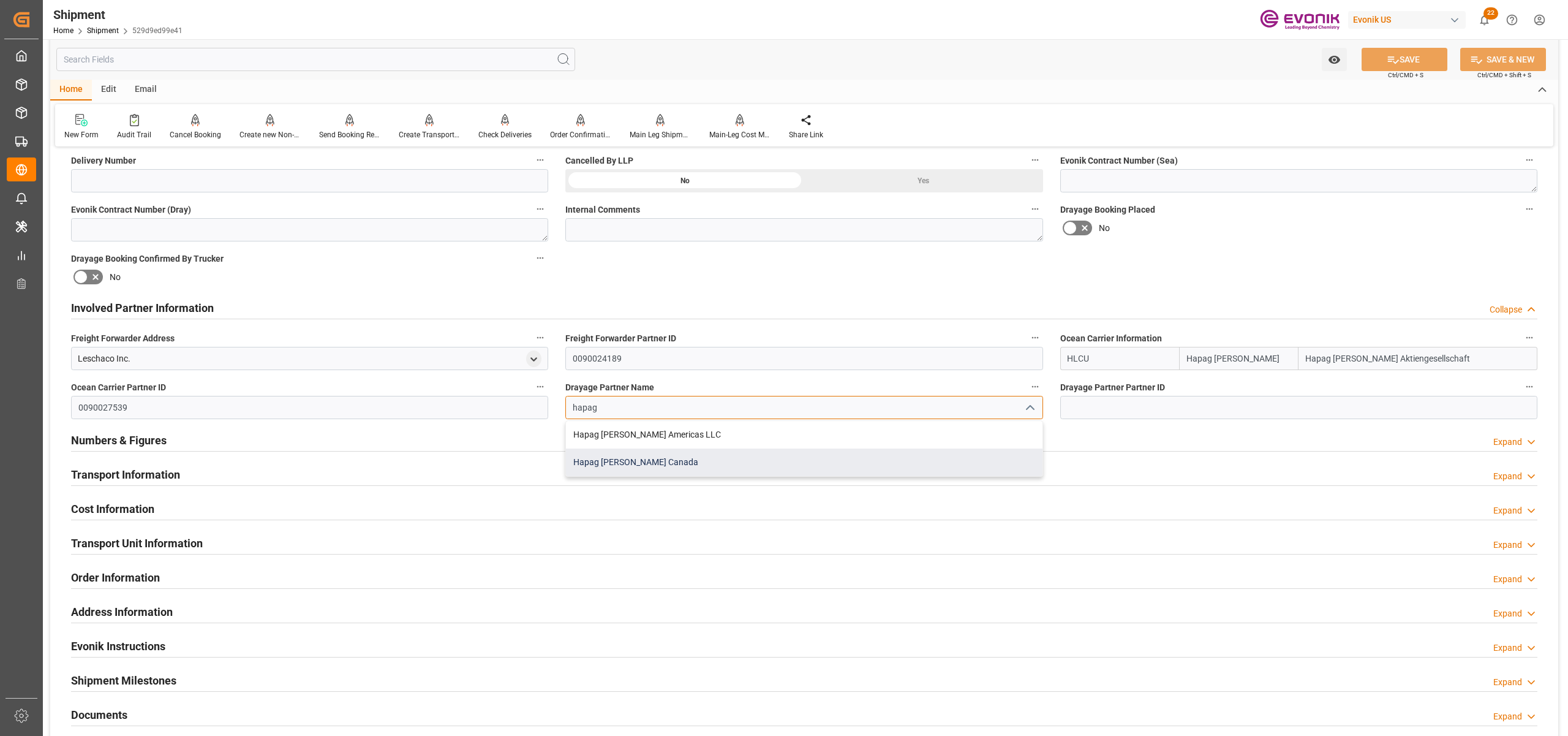
click at [703, 456] on div "Hapag [PERSON_NAME] Canada" at bounding box center [803, 462] width 476 height 28
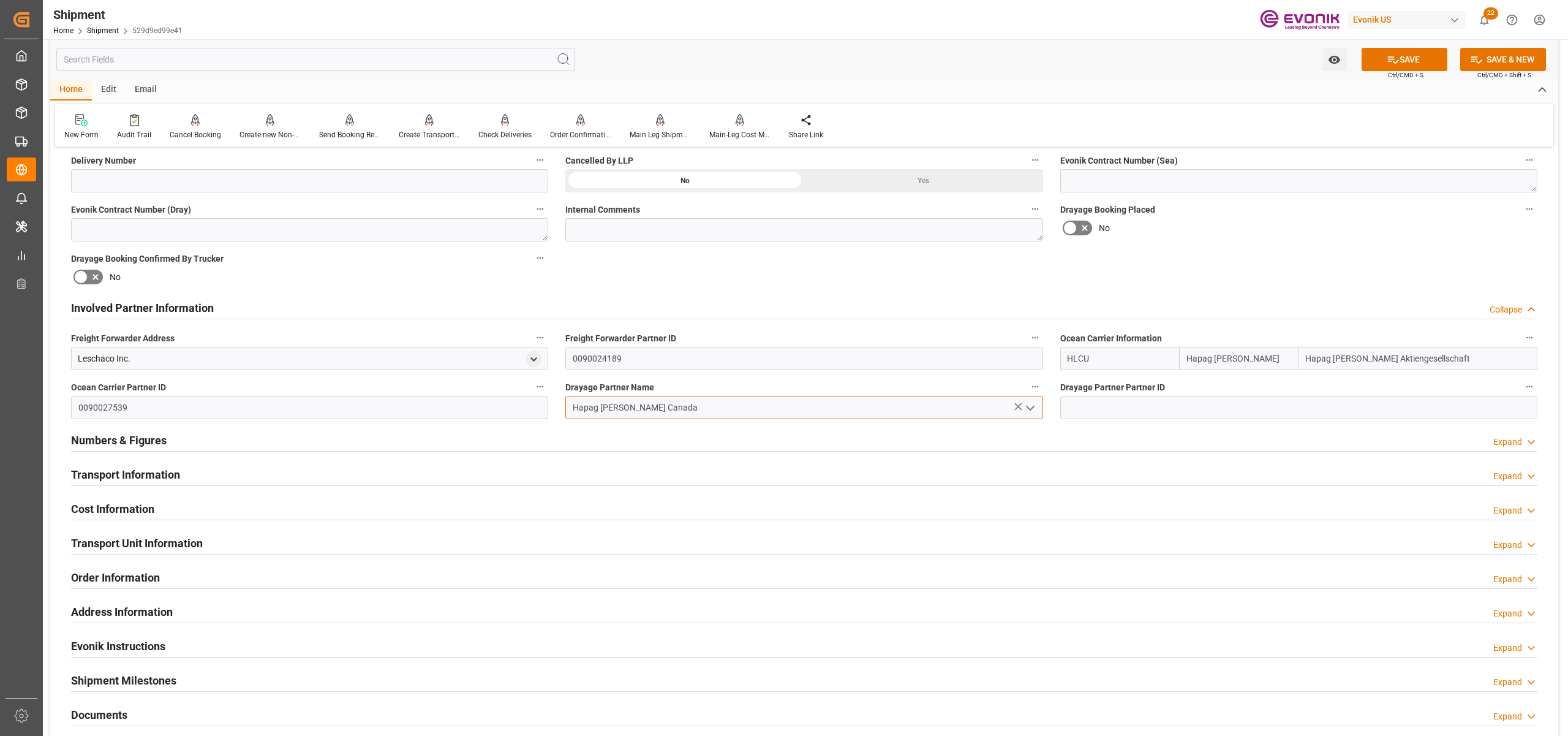
type input "Hapag [PERSON_NAME] Canada"
click at [1343, 260] on div "Booking Confirmation Milestone Bar Collapse Submitted to FFW for Booking (Pendi…" at bounding box center [804, 296] width 1508 height 1366
click at [1430, 55] on button "SAVE" at bounding box center [1404, 59] width 86 height 23
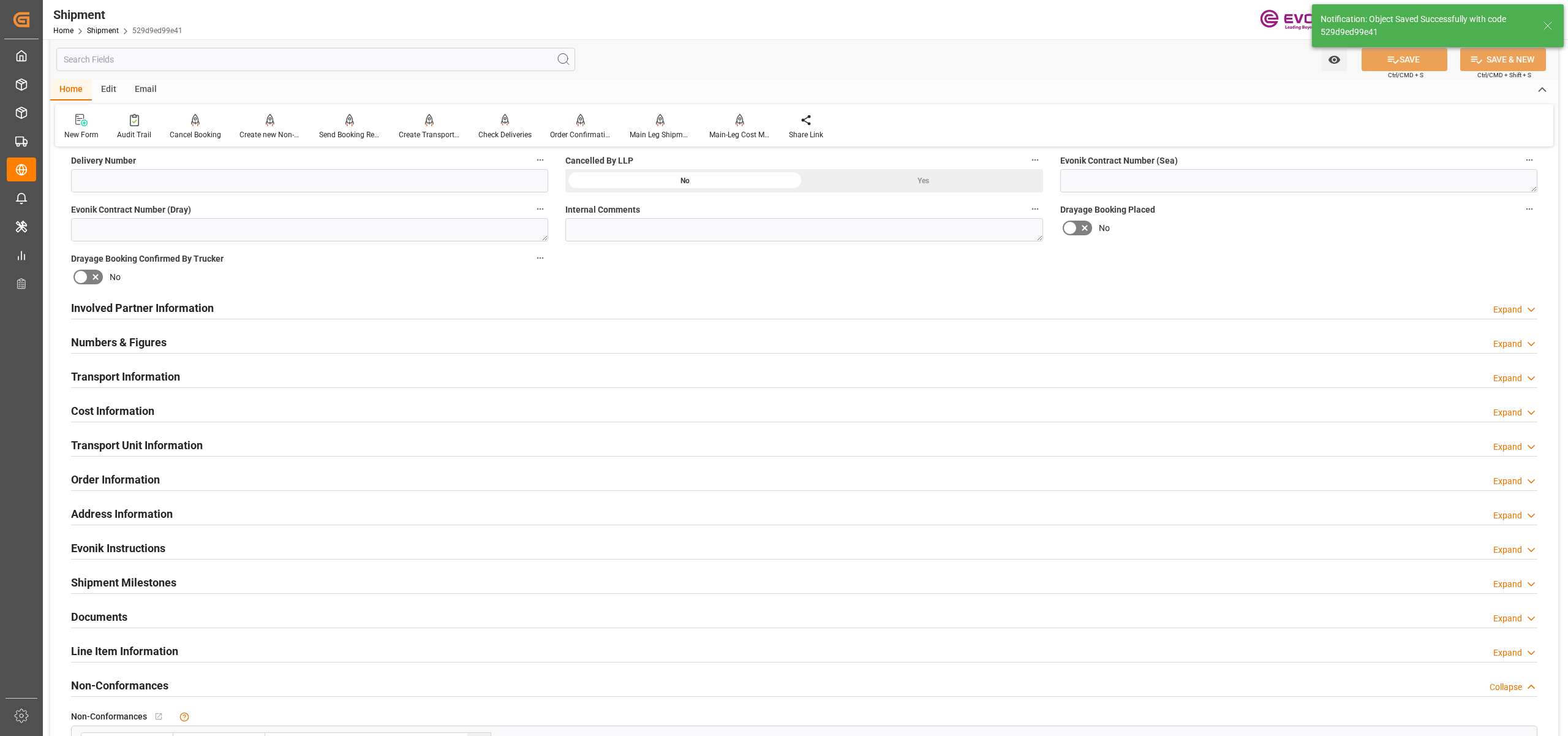
click at [371, 380] on div "Transport Information Expand" at bounding box center [803, 375] width 1466 height 23
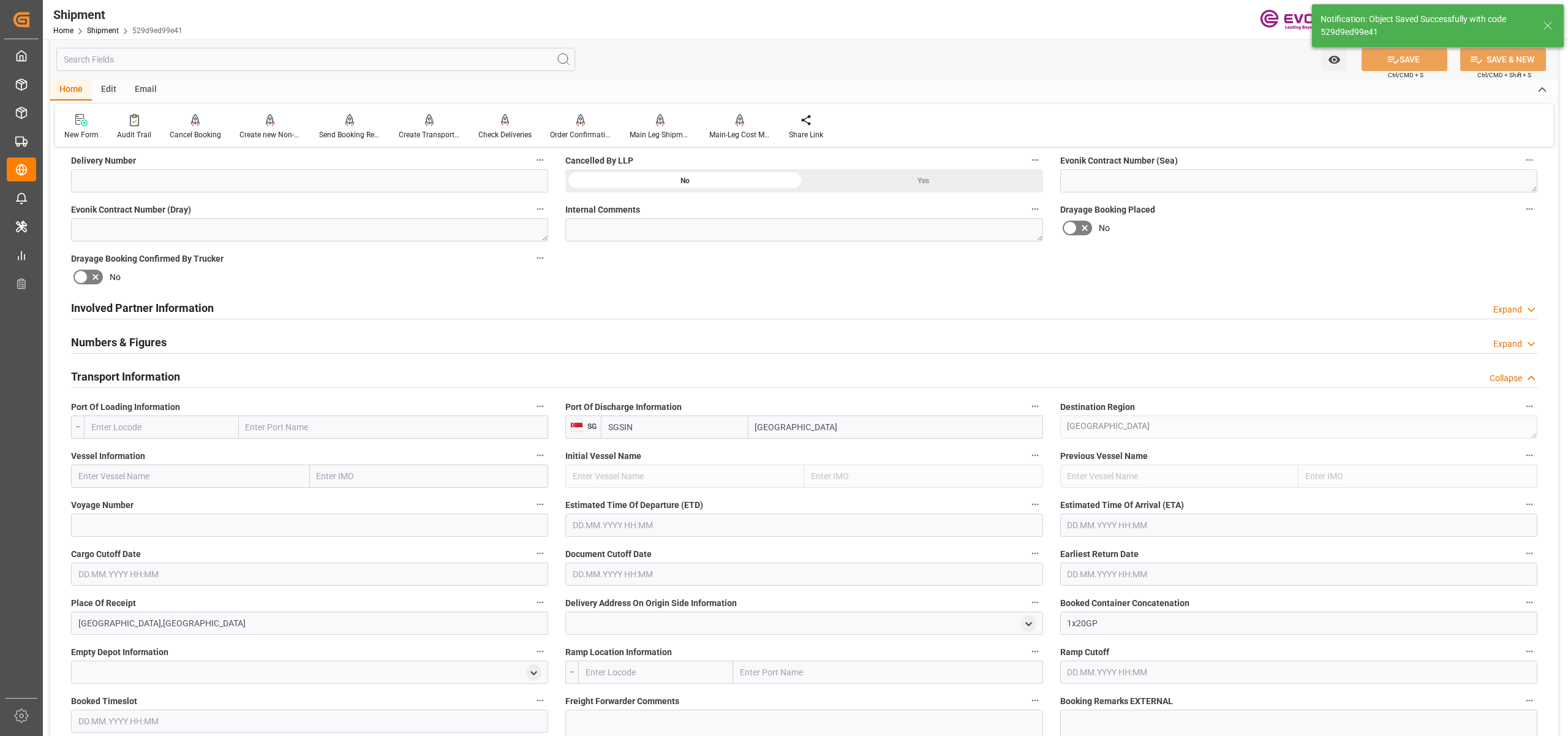
click at [199, 424] on input "text" at bounding box center [161, 427] width 155 height 23
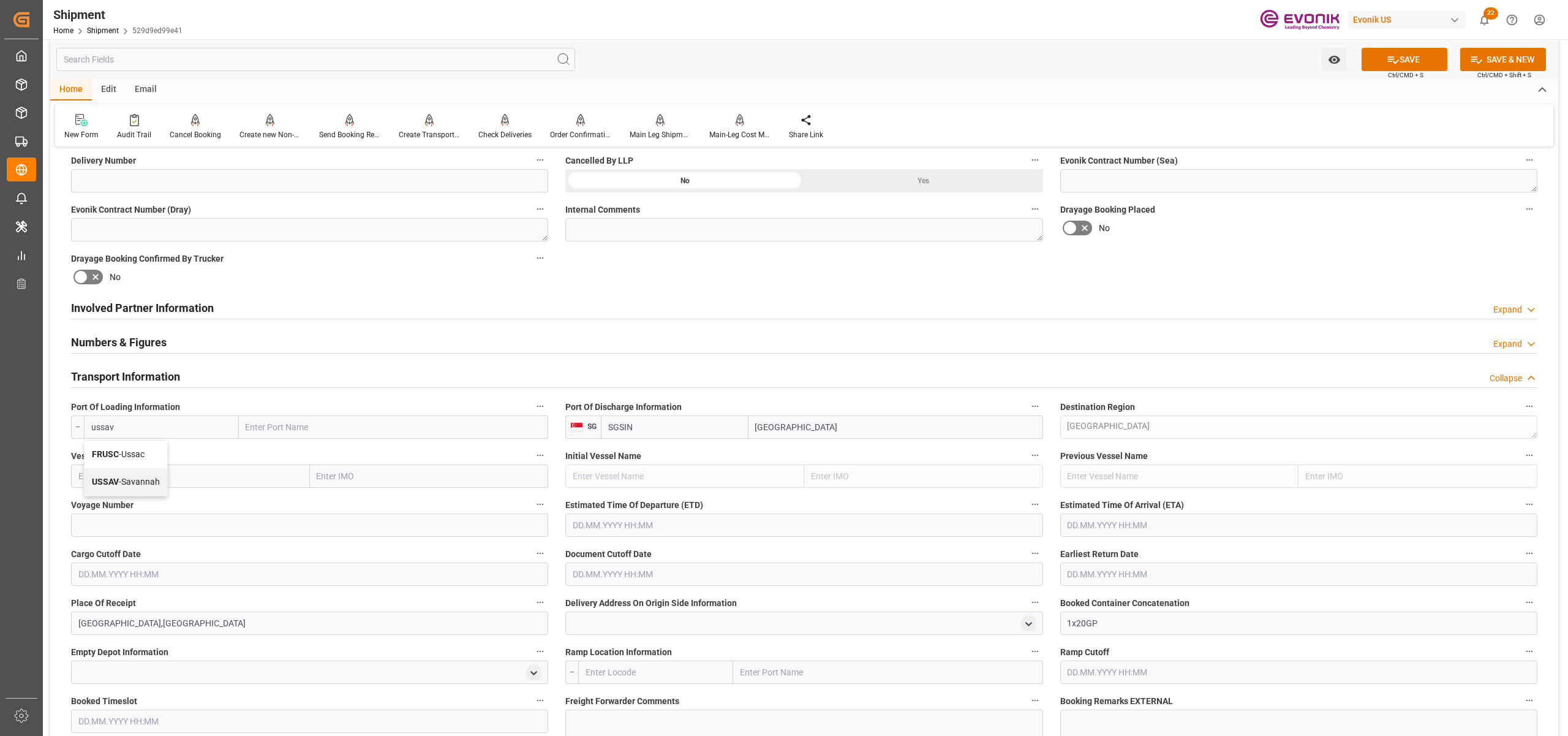
click at [148, 479] on span "USSAV - Savannah" at bounding box center [126, 482] width 68 height 10
type input "USSAV"
type input "Savannah"
type input "USSAV"
click at [198, 479] on input "text" at bounding box center [189, 476] width 239 height 23
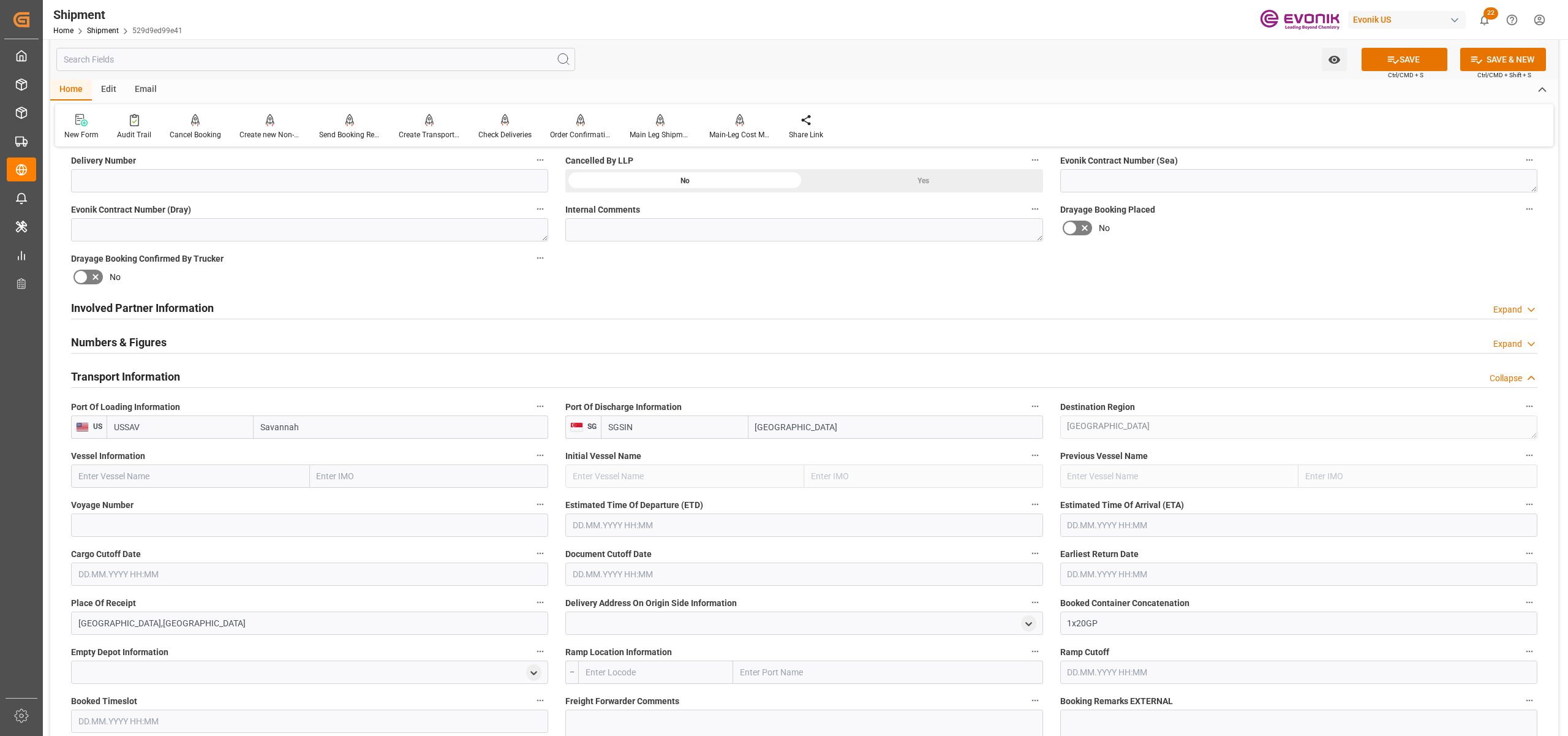
click at [164, 478] on input "text" at bounding box center [189, 476] width 239 height 23
paste input "SEROJA LIMA / 537W"
click at [153, 472] on input "SEROJA LIMA / 537W" at bounding box center [189, 476] width 239 height 23
click at [155, 498] on span "Seroja Lima - 9567661" at bounding box center [131, 503] width 102 height 10
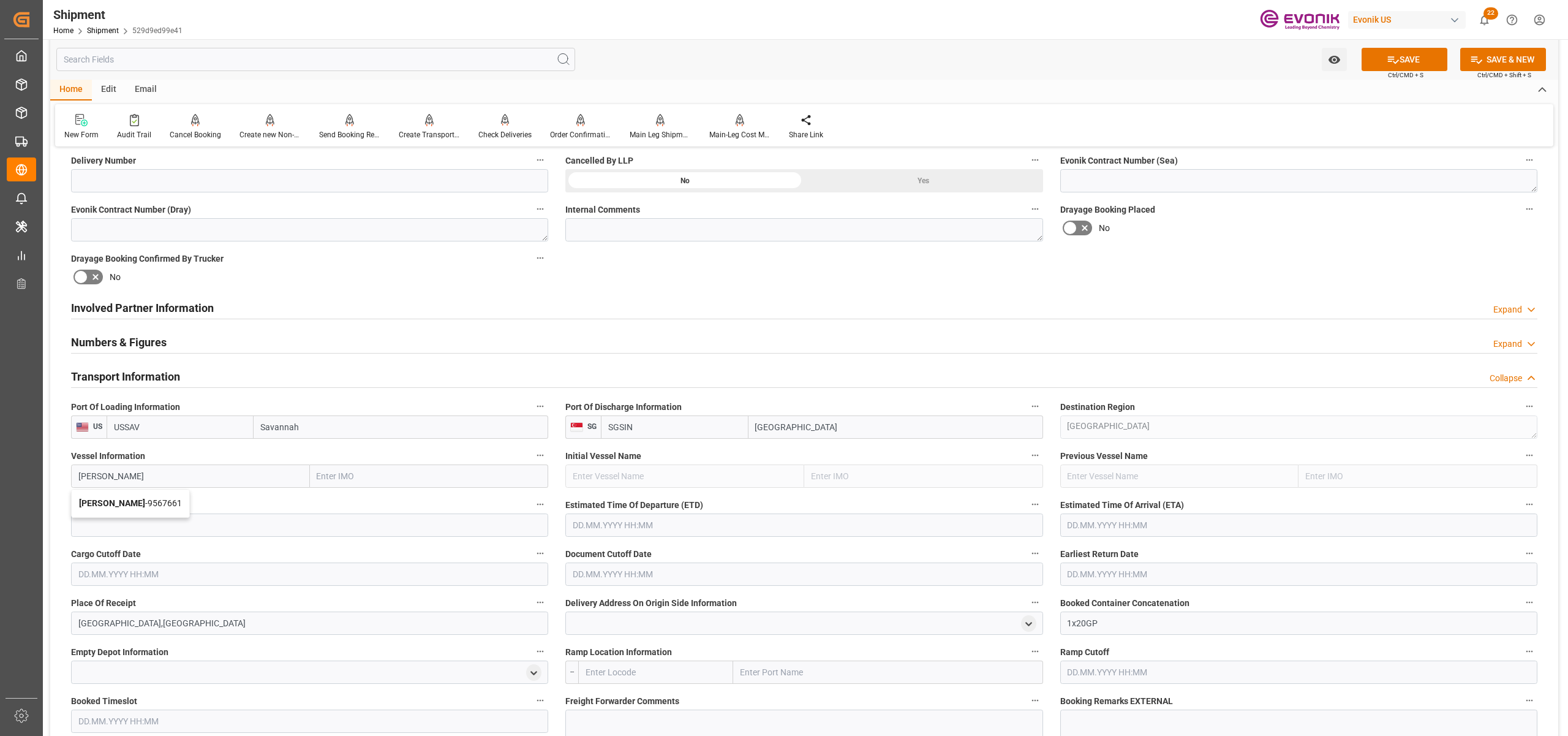
type input "Seroja Lima"
type input "9567661"
type input "Seroja Lima"
click at [171, 522] on input at bounding box center [309, 525] width 478 height 23
paste input "537W"
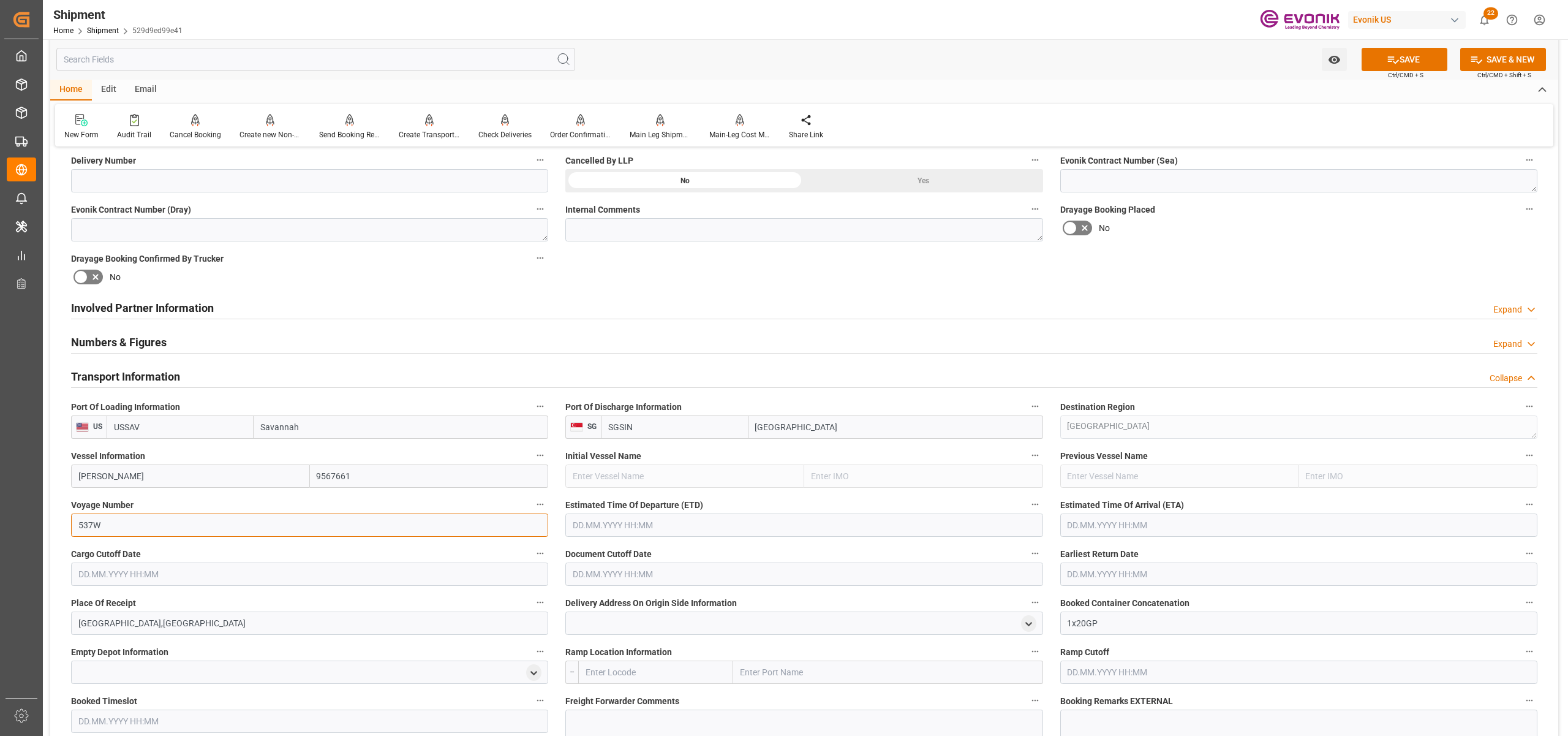
type input "537W"
click at [753, 531] on input "text" at bounding box center [804, 525] width 478 height 23
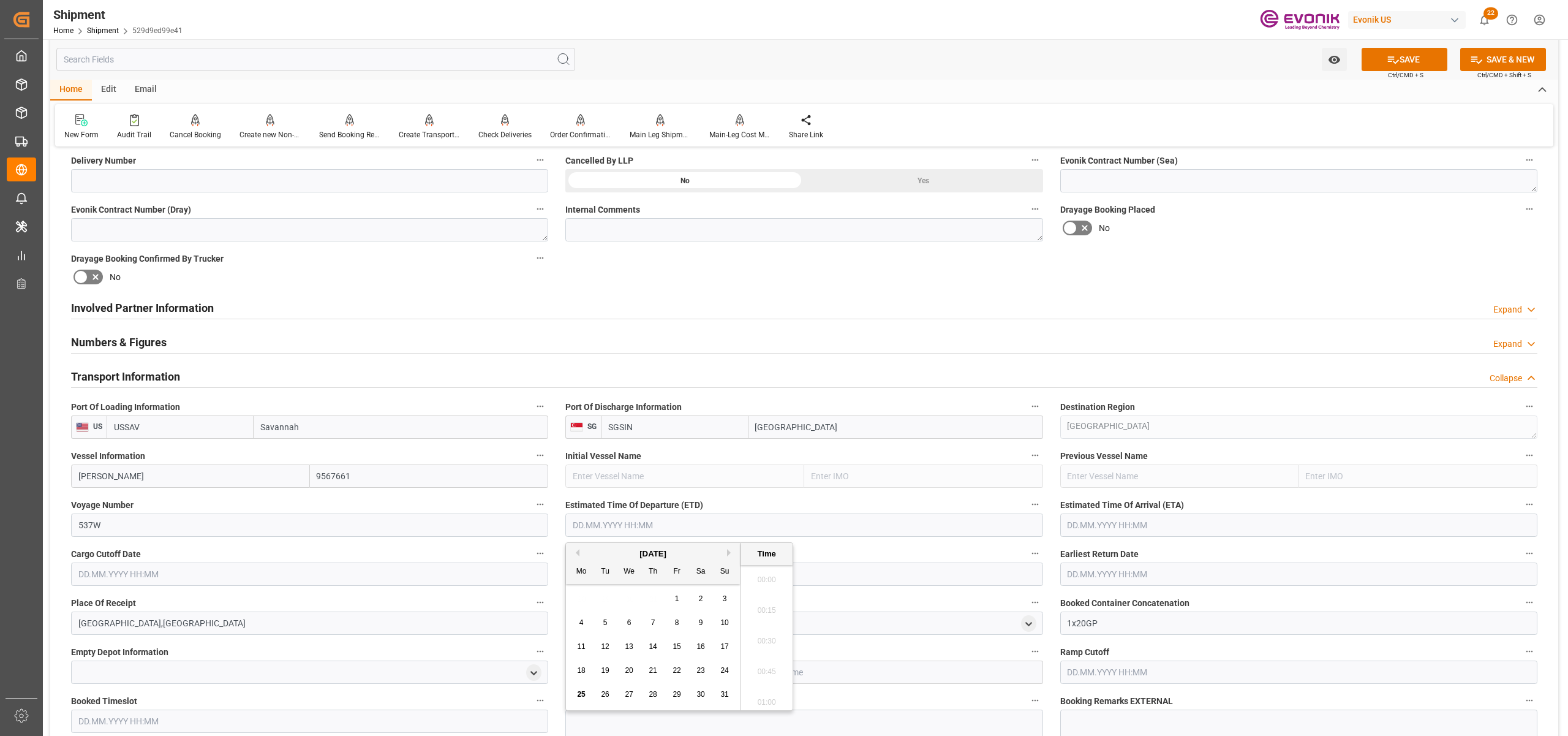
scroll to position [34, 0]
click at [729, 553] on button "Next Month" at bounding box center [731, 553] width 8 height 8
click at [581, 551] on div "October 2025" at bounding box center [653, 553] width 174 height 13
click at [728, 551] on button "Next Month" at bounding box center [731, 553] width 8 height 8
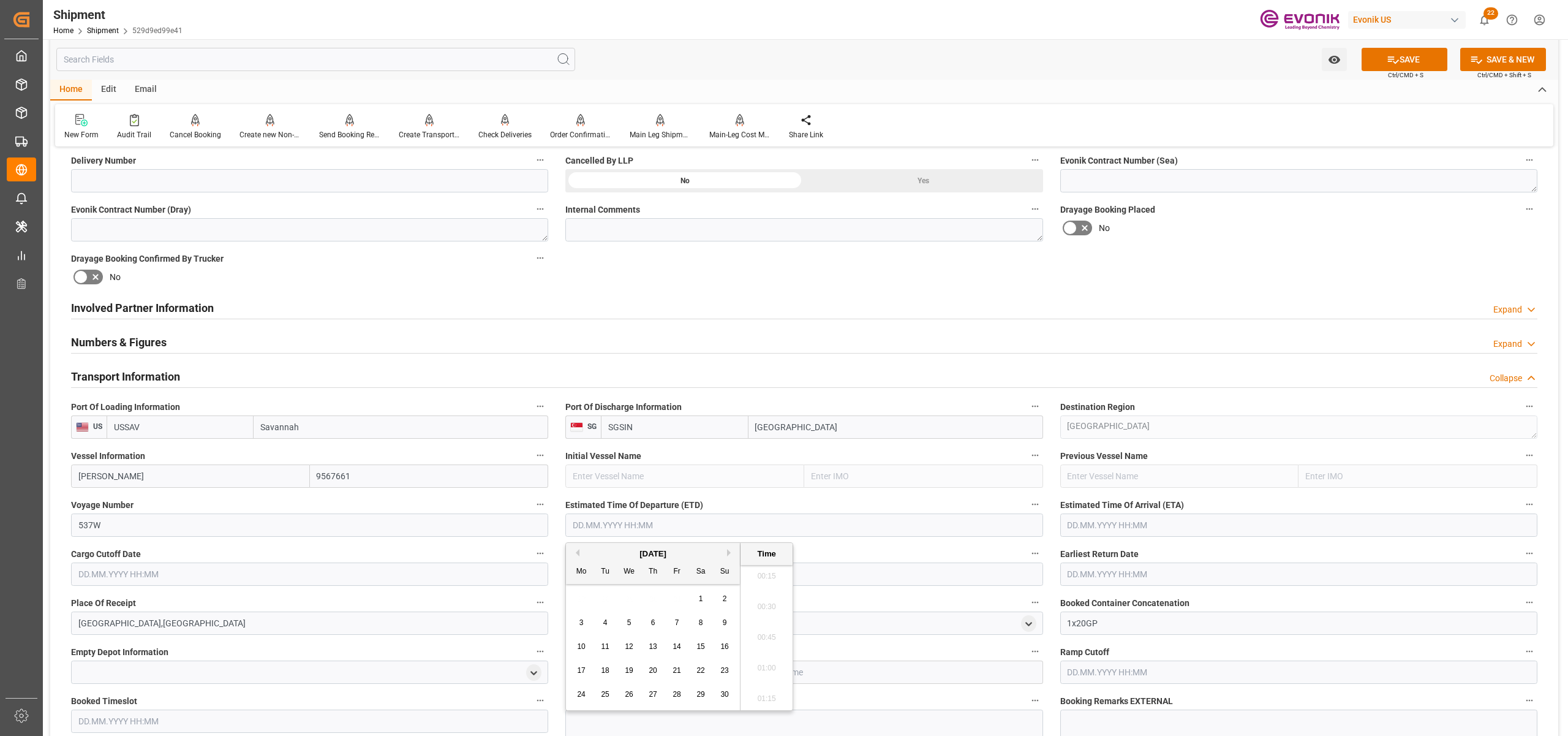
click at [576, 554] on button "Previous Month" at bounding box center [576, 553] width 8 height 8
click at [585, 643] on span "15" at bounding box center [581, 646] width 8 height 9
type input "15.09.2025 00:00"
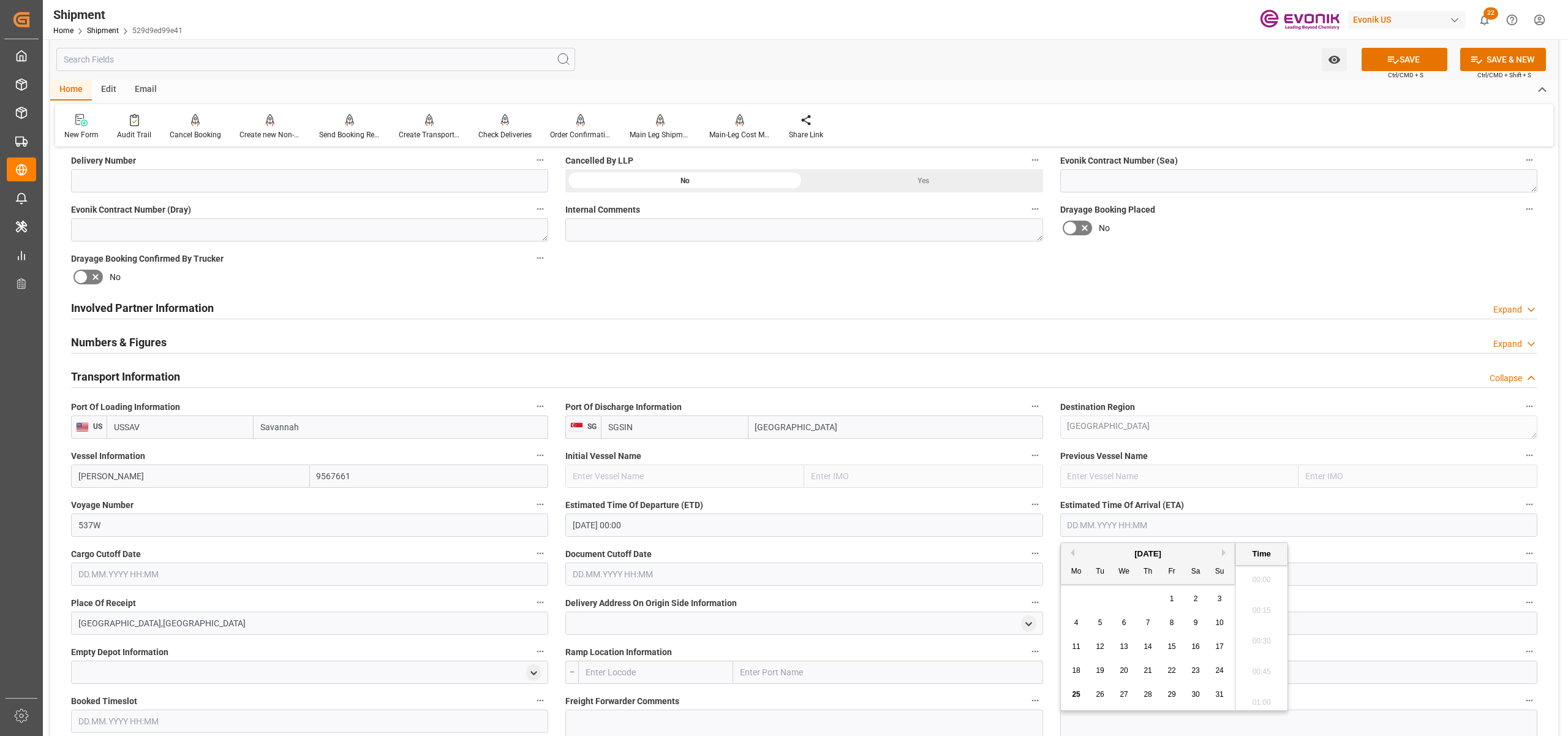
click at [1157, 522] on input "text" at bounding box center [1299, 525] width 478 height 23
click at [1224, 553] on button "Next Month" at bounding box center [1226, 553] width 8 height 8
click at [1221, 670] on span "26" at bounding box center [1219, 670] width 8 height 9
type input "26.10.2025 00:00"
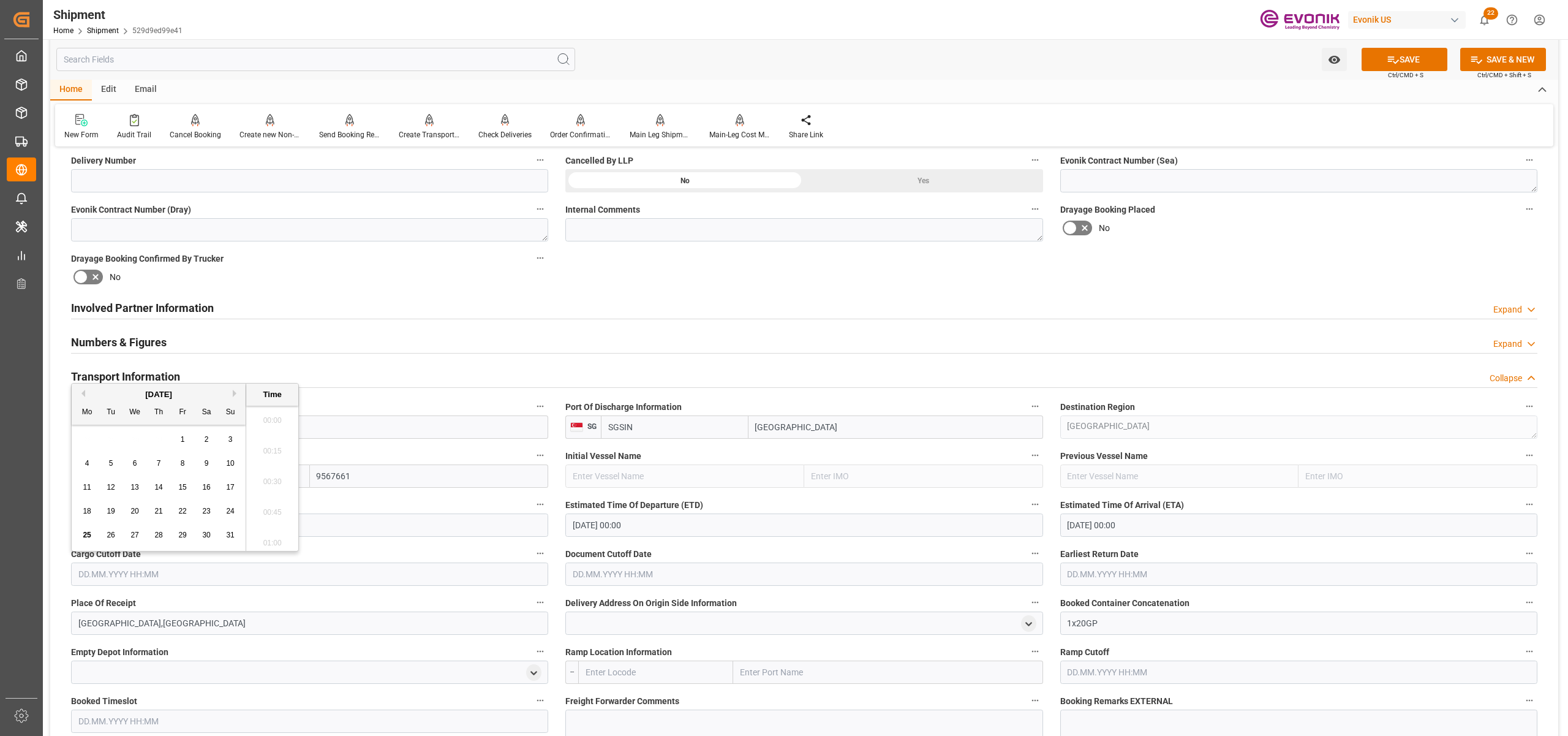
click at [472, 576] on input "text" at bounding box center [309, 574] width 478 height 23
click at [236, 391] on button "Next Month" at bounding box center [237, 394] width 8 height 8
click at [113, 439] on span "2" at bounding box center [111, 439] width 4 height 9
type input "02.09.2025 00:00"
click at [616, 565] on input "text" at bounding box center [804, 574] width 478 height 23
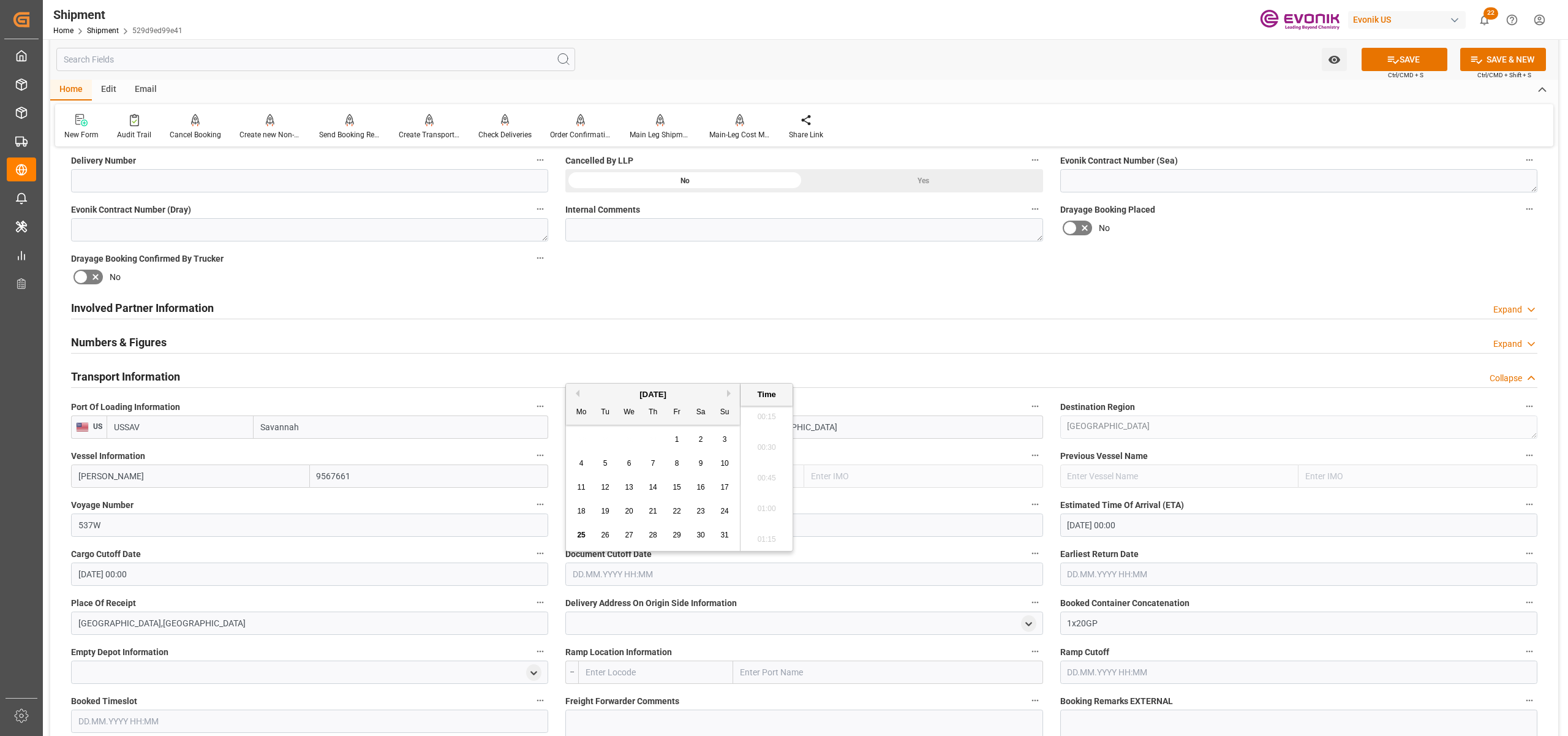
click at [728, 393] on button "Next Month" at bounding box center [731, 394] width 8 height 8
click at [606, 439] on span "2" at bounding box center [605, 439] width 4 height 9
type input "02.09.2025 00:00"
click at [1089, 578] on input "text" at bounding box center [1299, 574] width 478 height 23
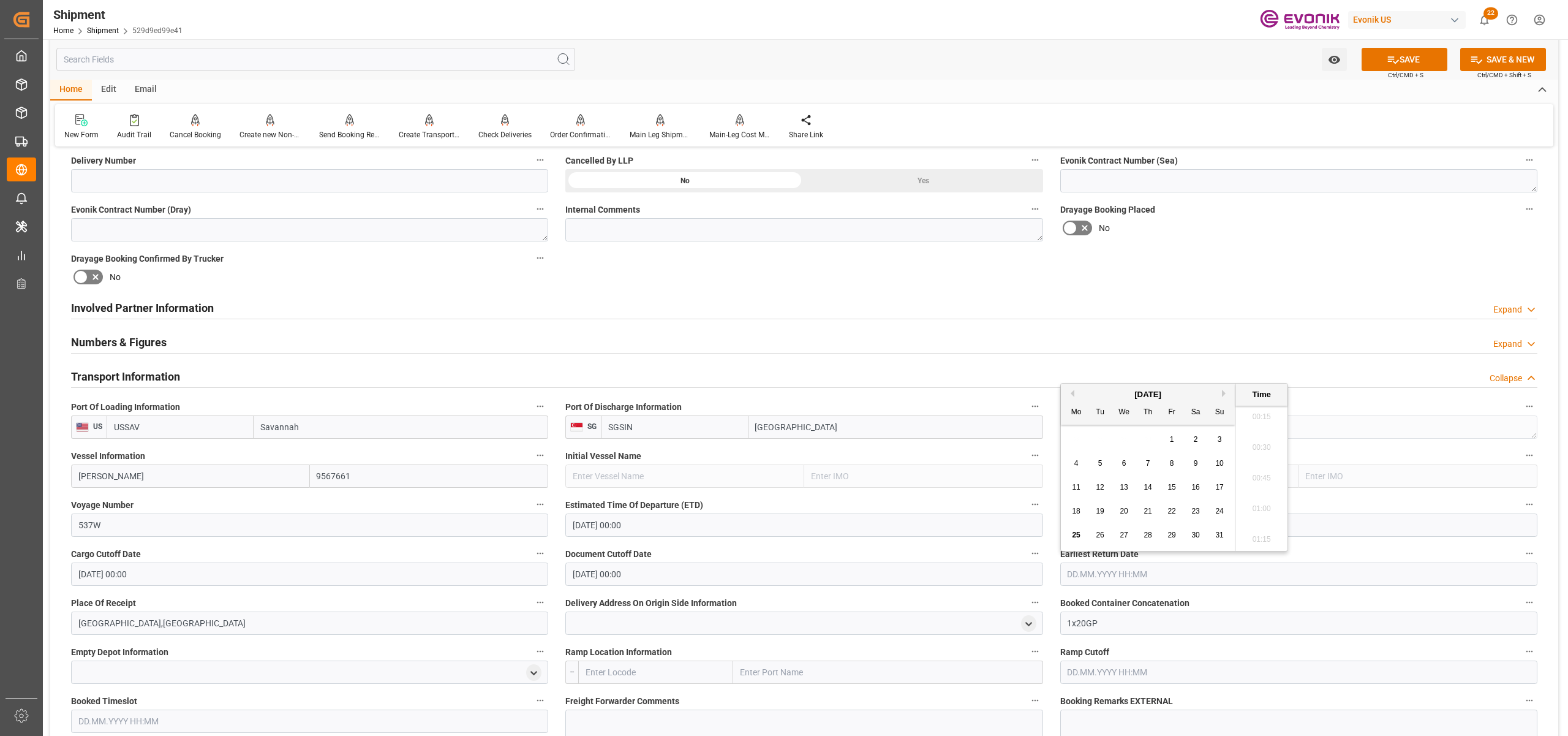
click at [1223, 390] on button "Next Month" at bounding box center [1226, 394] width 8 height 8
click at [1095, 432] on div "1 2 3 4 5 6 7" at bounding box center [1147, 439] width 167 height 24
click at [1098, 440] on span "2" at bounding box center [1100, 439] width 4 height 9
type input "02.09.2025 00:00"
click at [1273, 280] on div "Booking Confirmation Milestone Bar Collapse Submitted to FFW for Booking (Pendi…" at bounding box center [804, 441] width 1508 height 1656
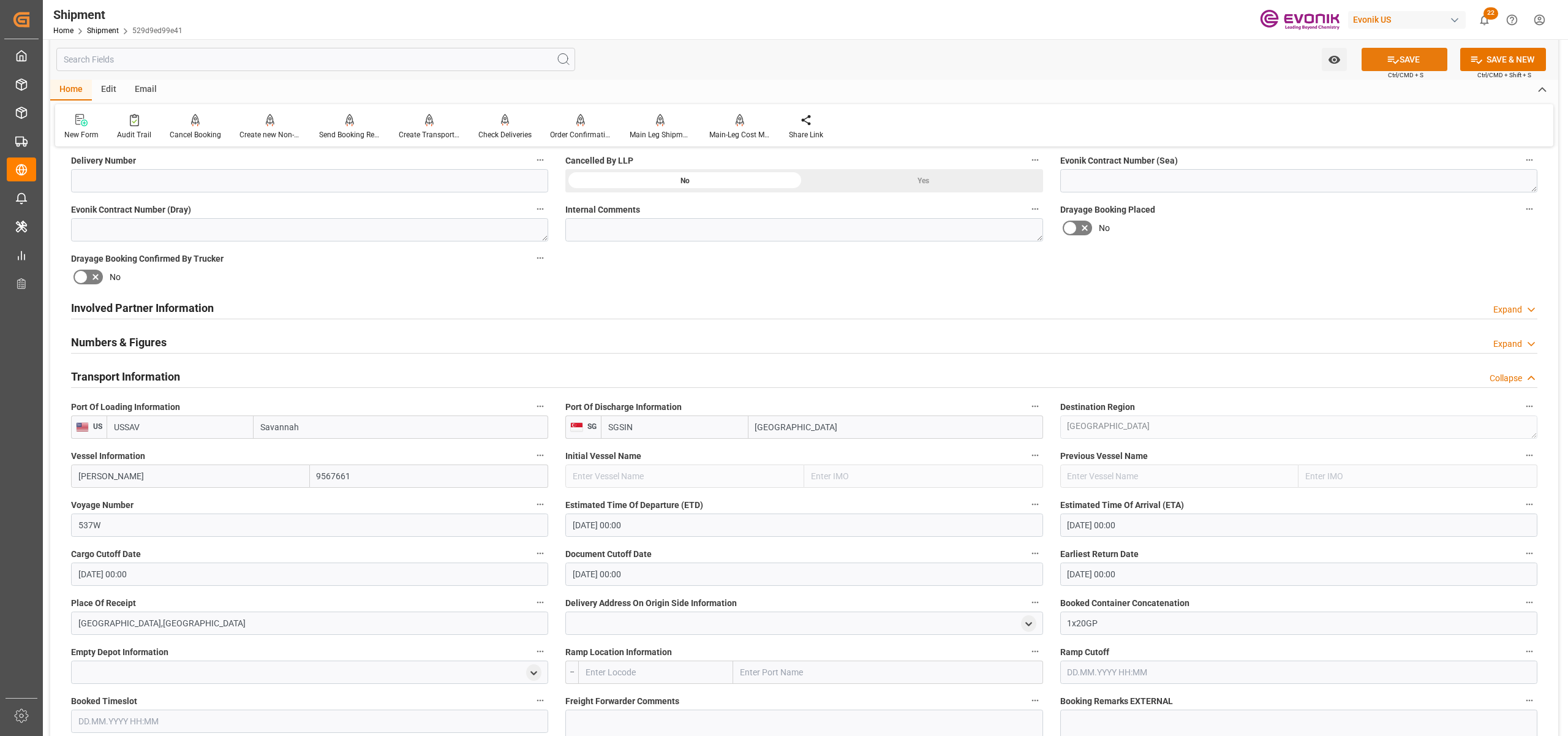
click at [1407, 54] on button "SAVE" at bounding box center [1404, 59] width 86 height 23
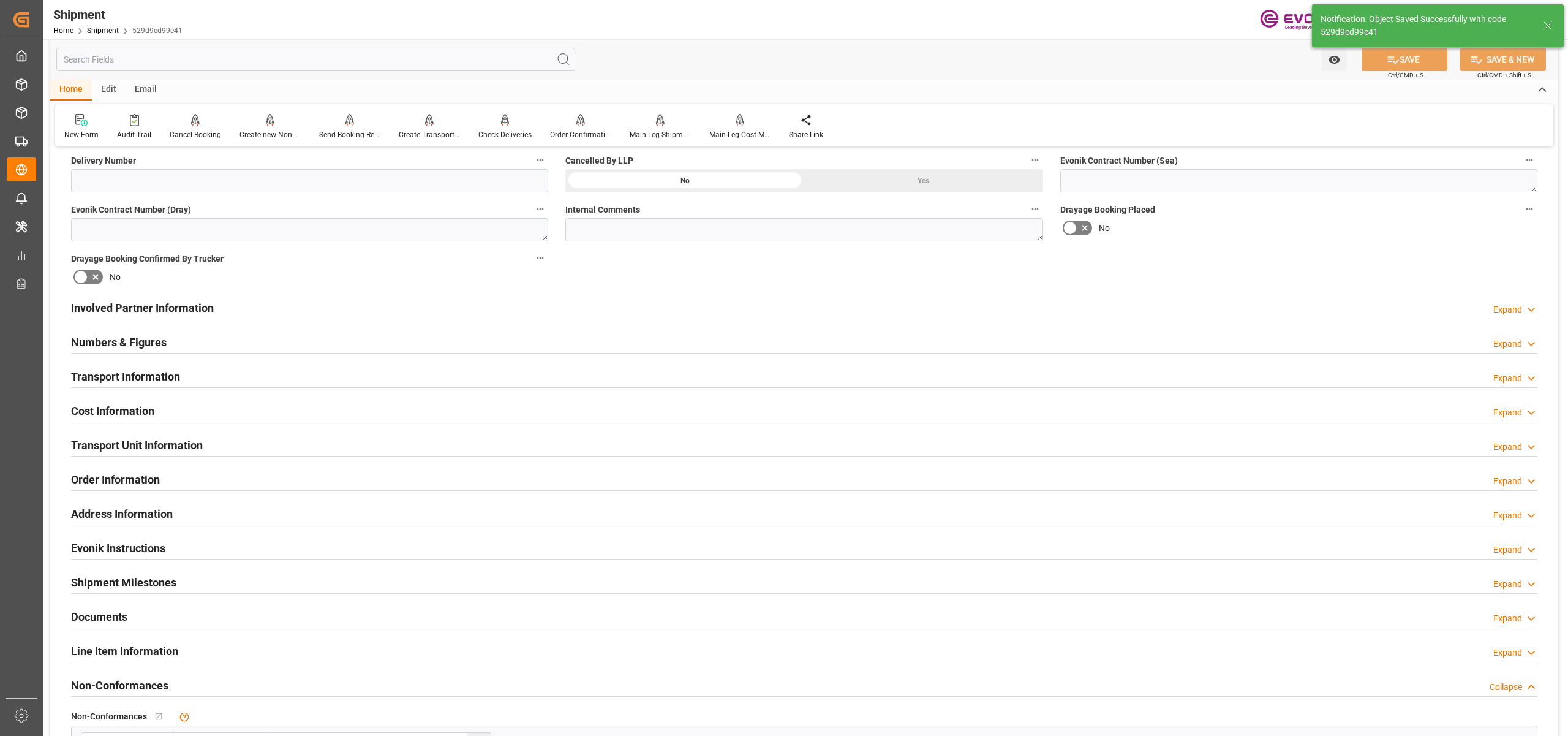
click at [255, 409] on div "Cost Information Expand" at bounding box center [803, 410] width 1466 height 23
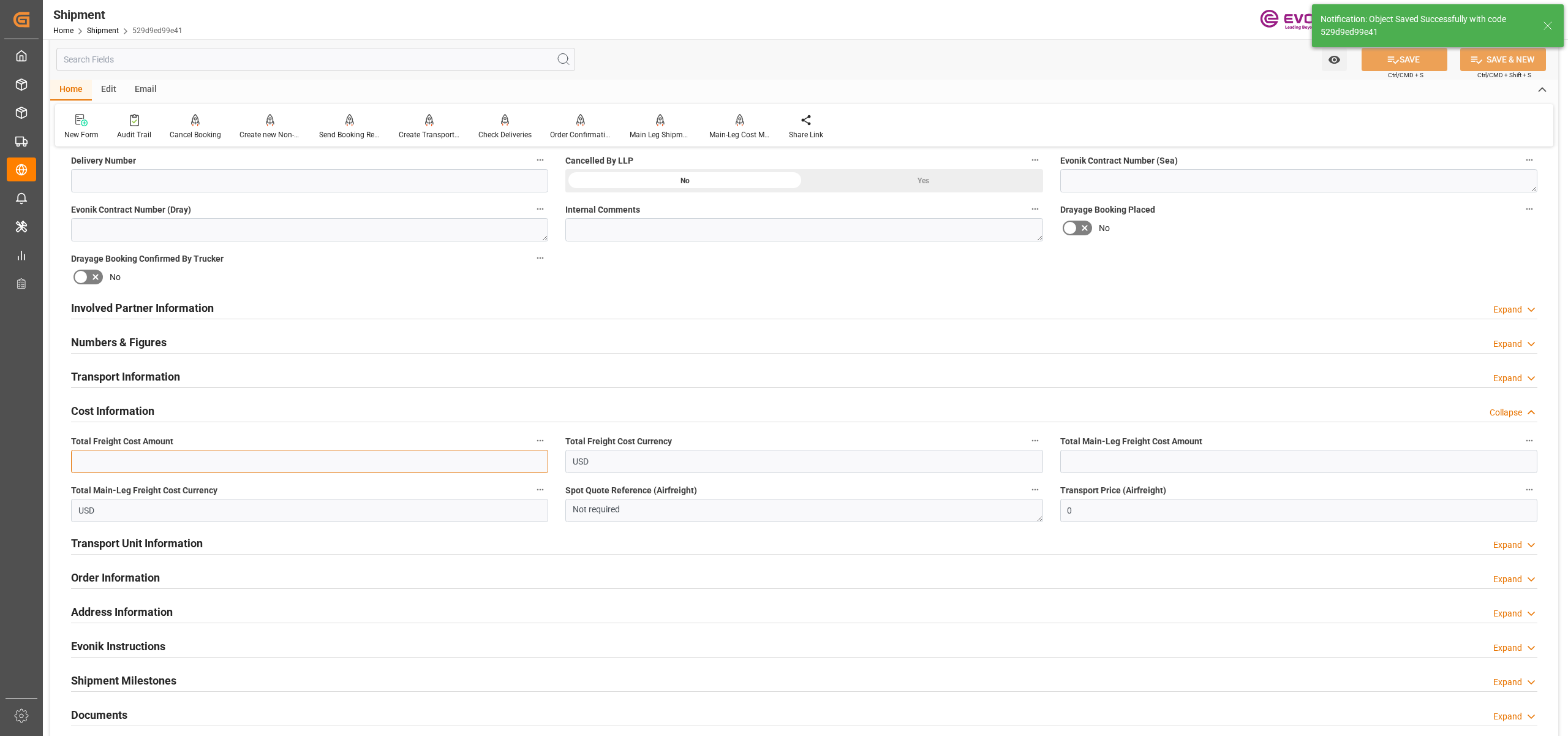
click at [167, 462] on input "text" at bounding box center [309, 461] width 478 height 23
paste input "1547"
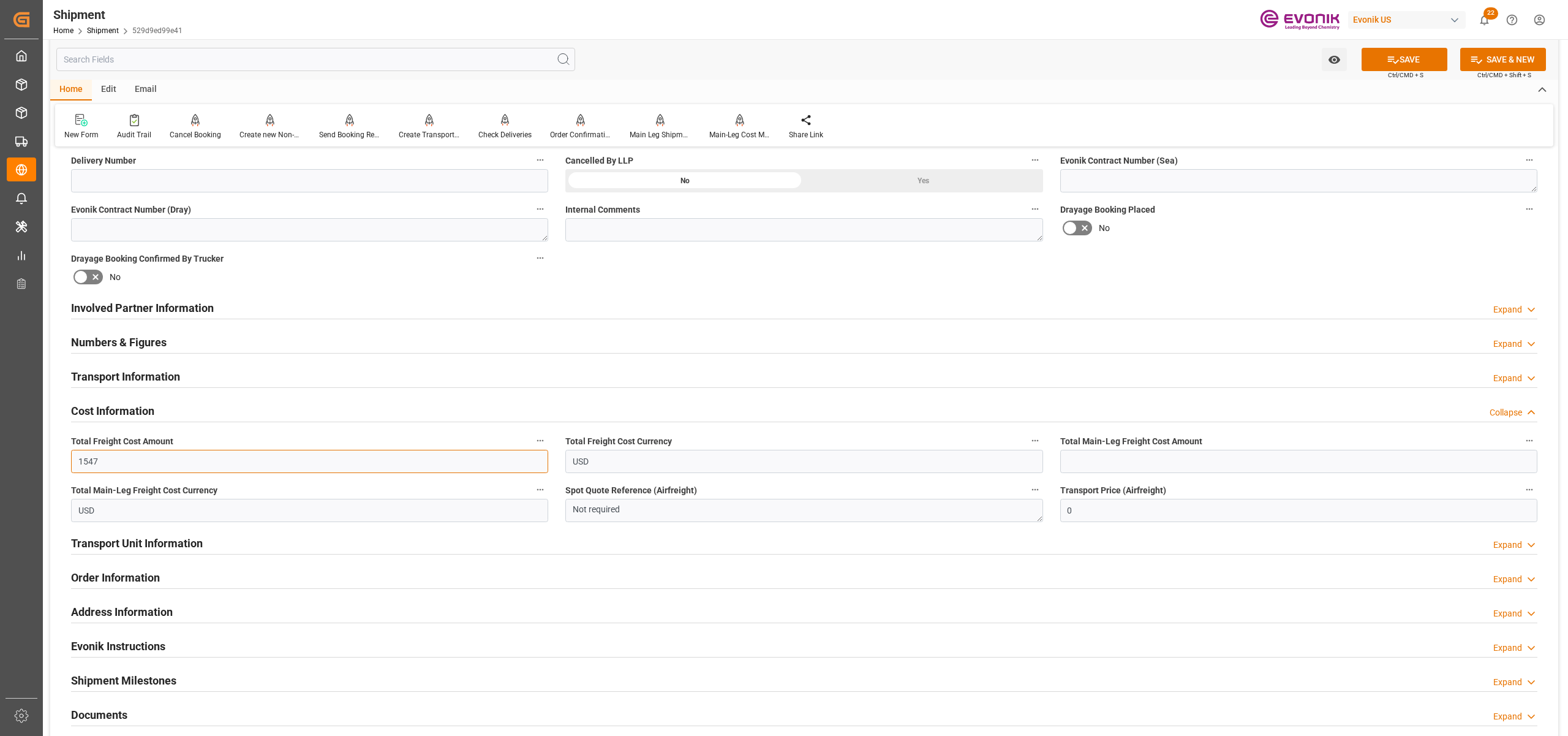
type input "1547"
click at [1093, 466] on input "text" at bounding box center [1299, 461] width 478 height 23
paste input "1547"
type input "1547"
click at [1312, 247] on div "Booking Confirmation Milestone Bar Collapse Submitted to FFW for Booking (Pendi…" at bounding box center [804, 296] width 1508 height 1366
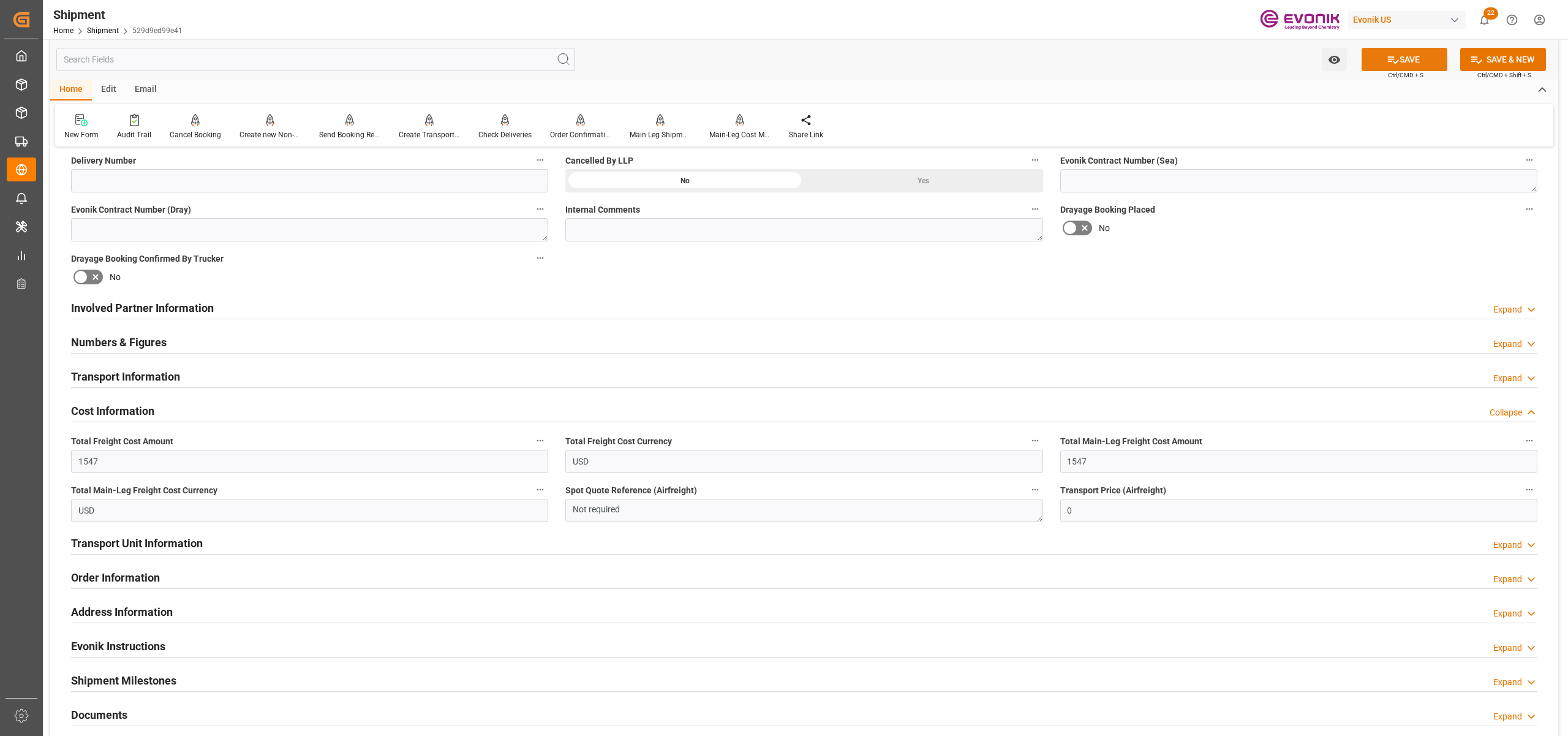
click at [1409, 49] on button "SAVE" at bounding box center [1404, 59] width 86 height 23
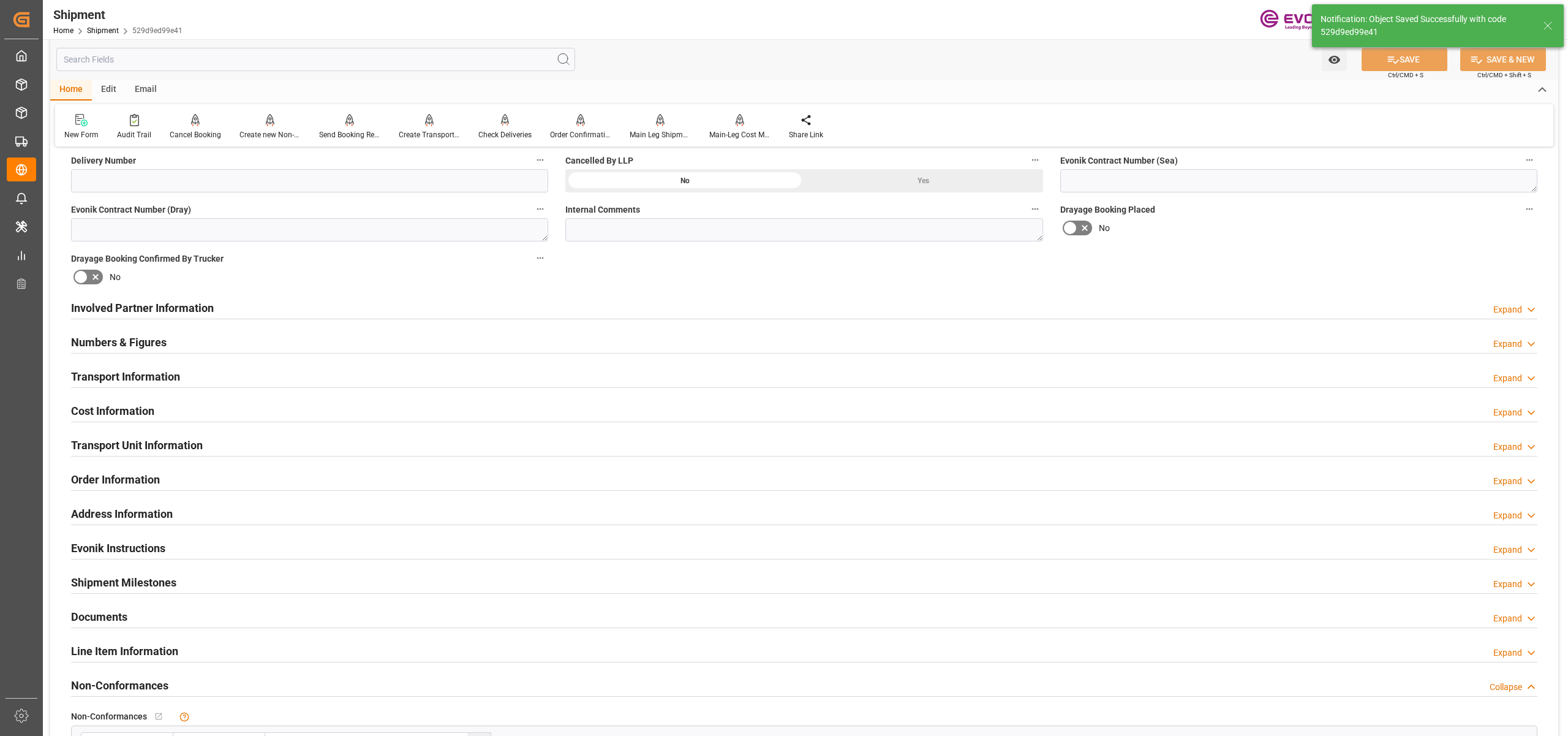
click at [726, 311] on div "Involved Partner Information Expand" at bounding box center [803, 307] width 1466 height 23
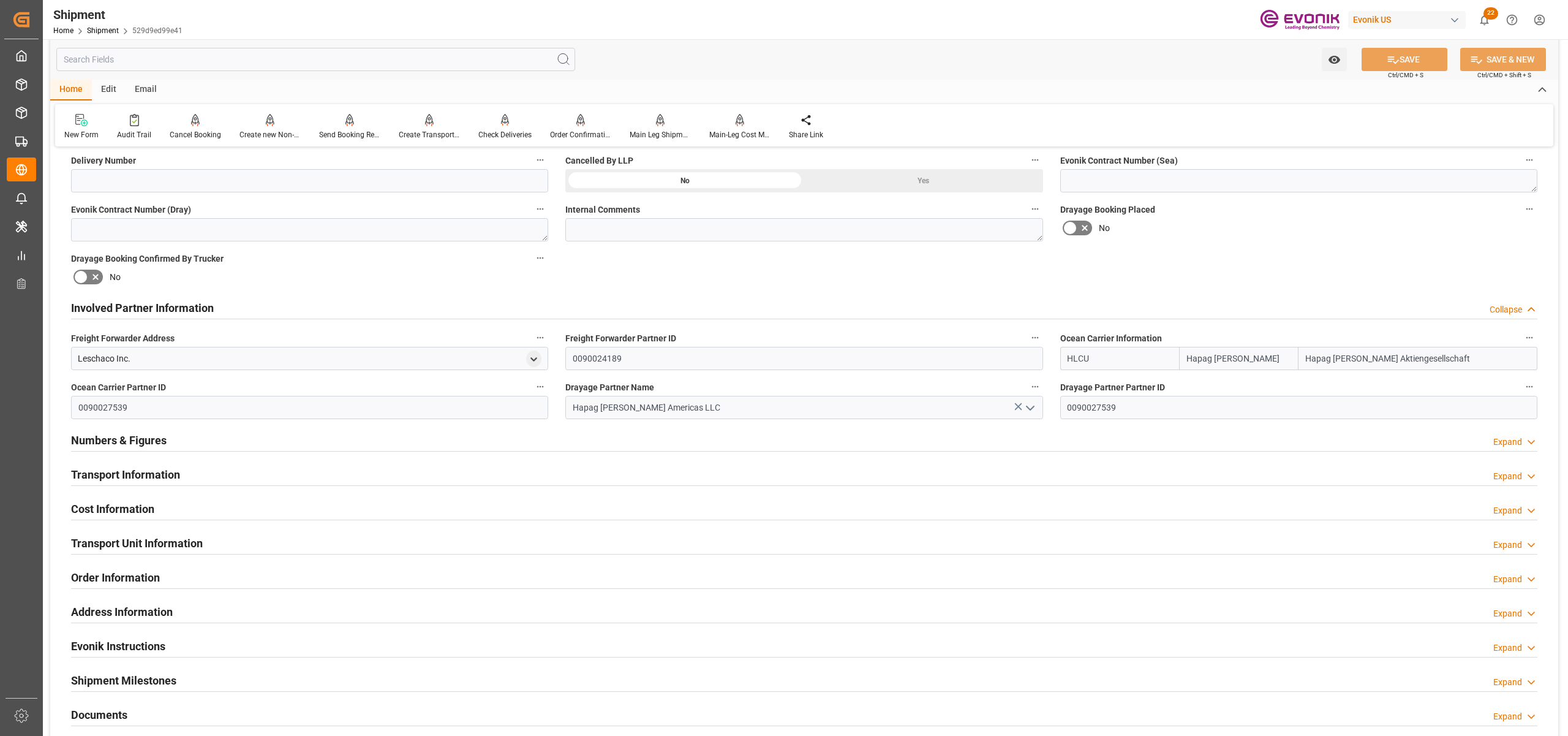
click at [503, 471] on div "Transport Information Expand" at bounding box center [803, 474] width 1466 height 23
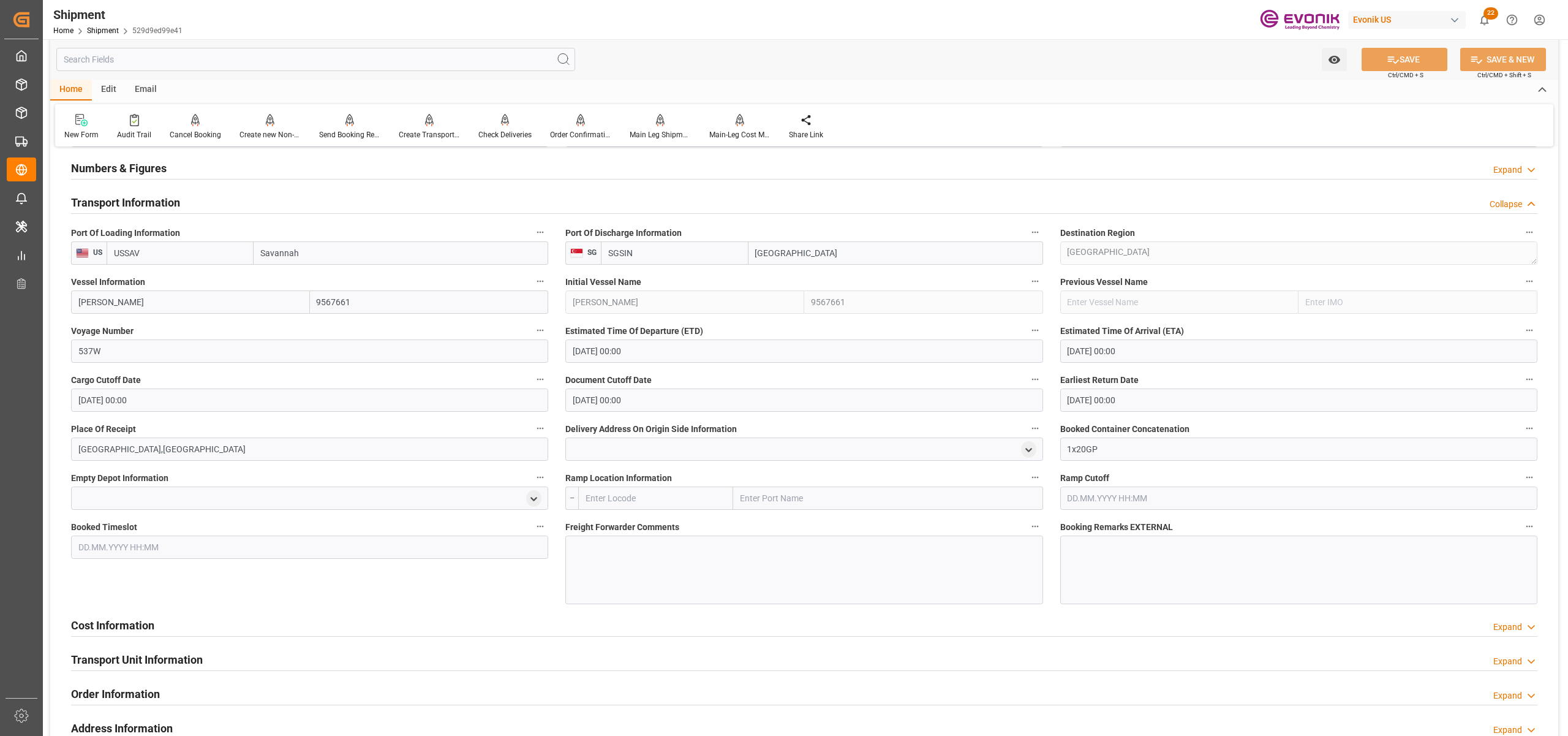
scroll to position [1089, 0]
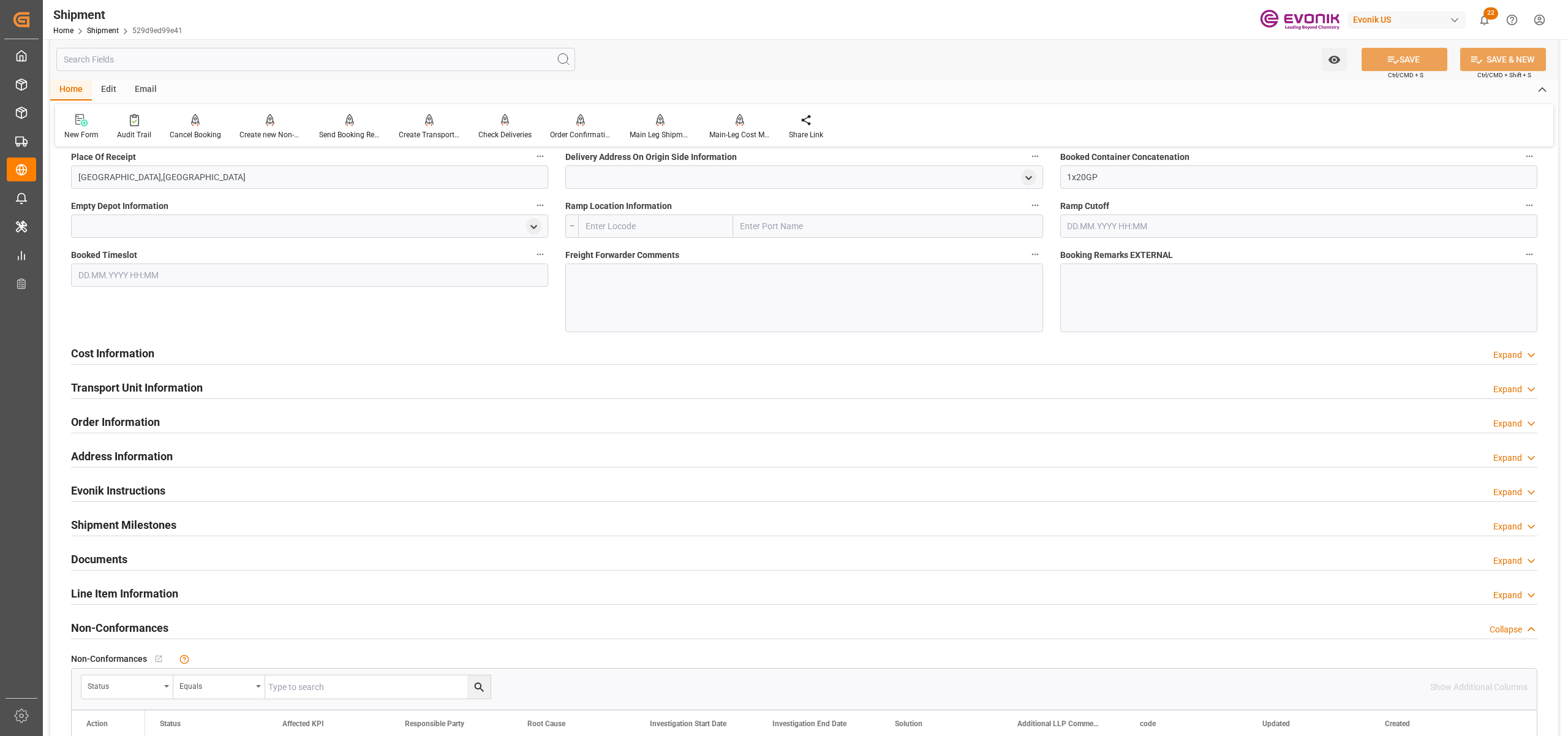
click at [512, 352] on div "Cost Information Expand" at bounding box center [803, 352] width 1466 height 23
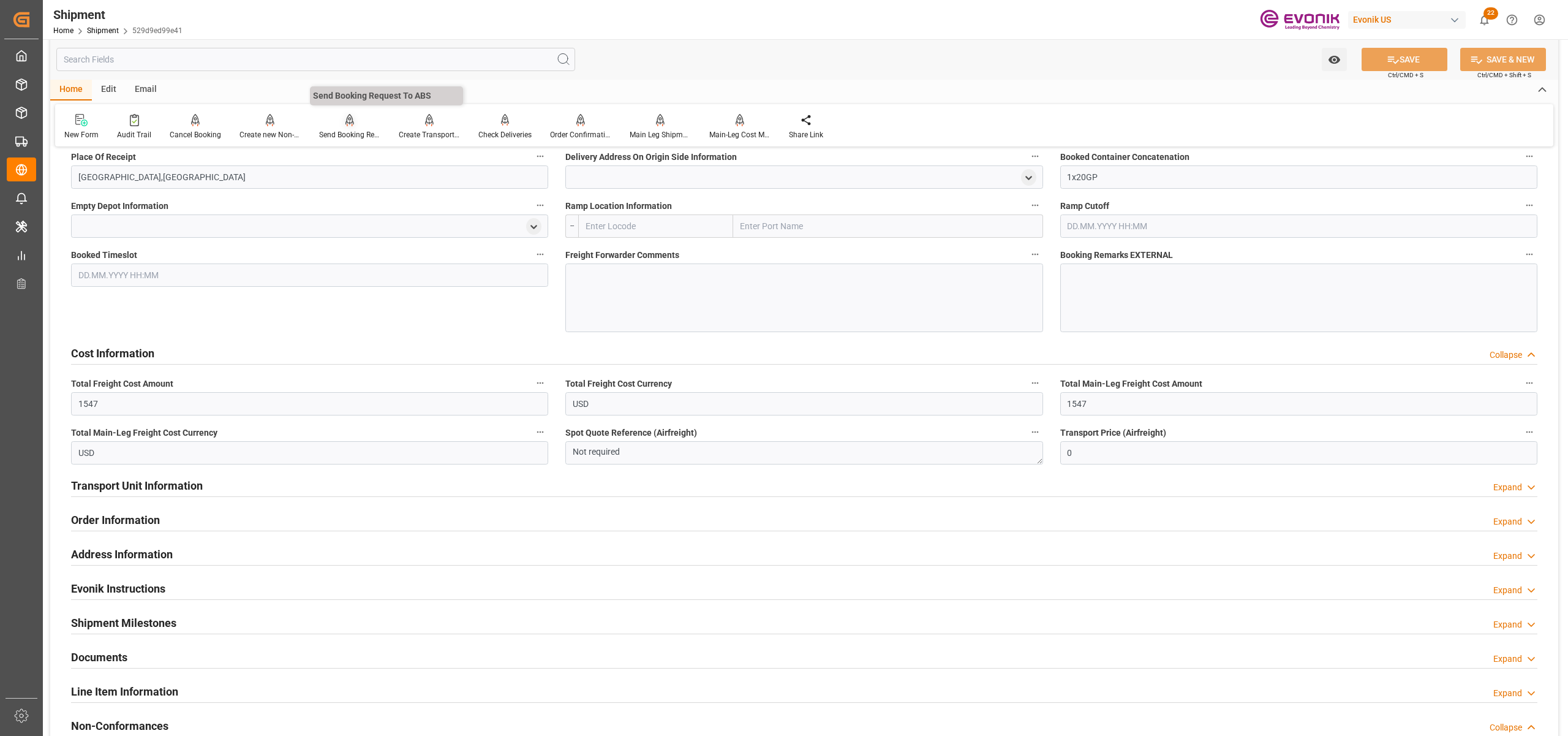
click at [347, 121] on icon at bounding box center [349, 119] width 9 height 11
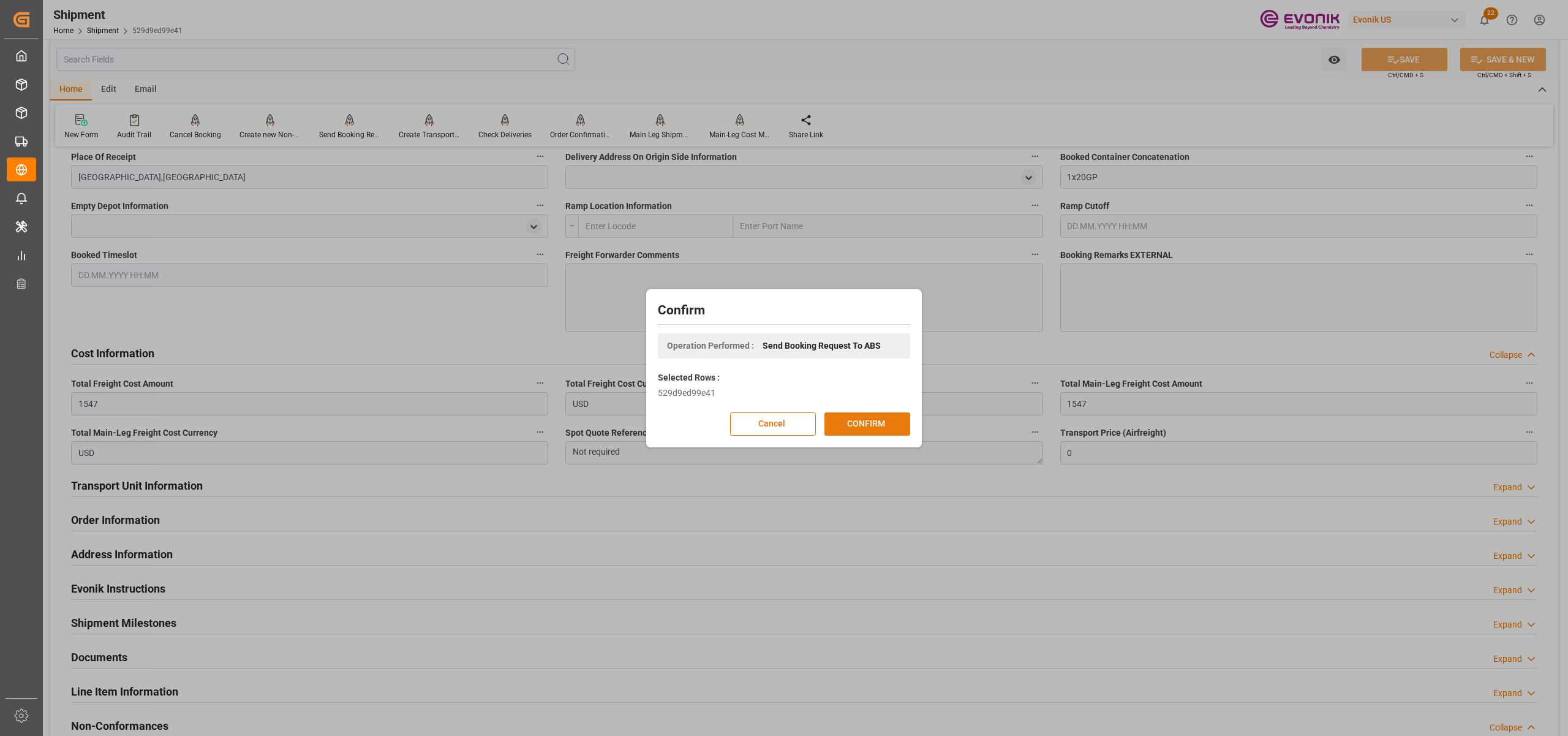
click at [880, 420] on button "CONFIRM" at bounding box center [867, 424] width 86 height 23
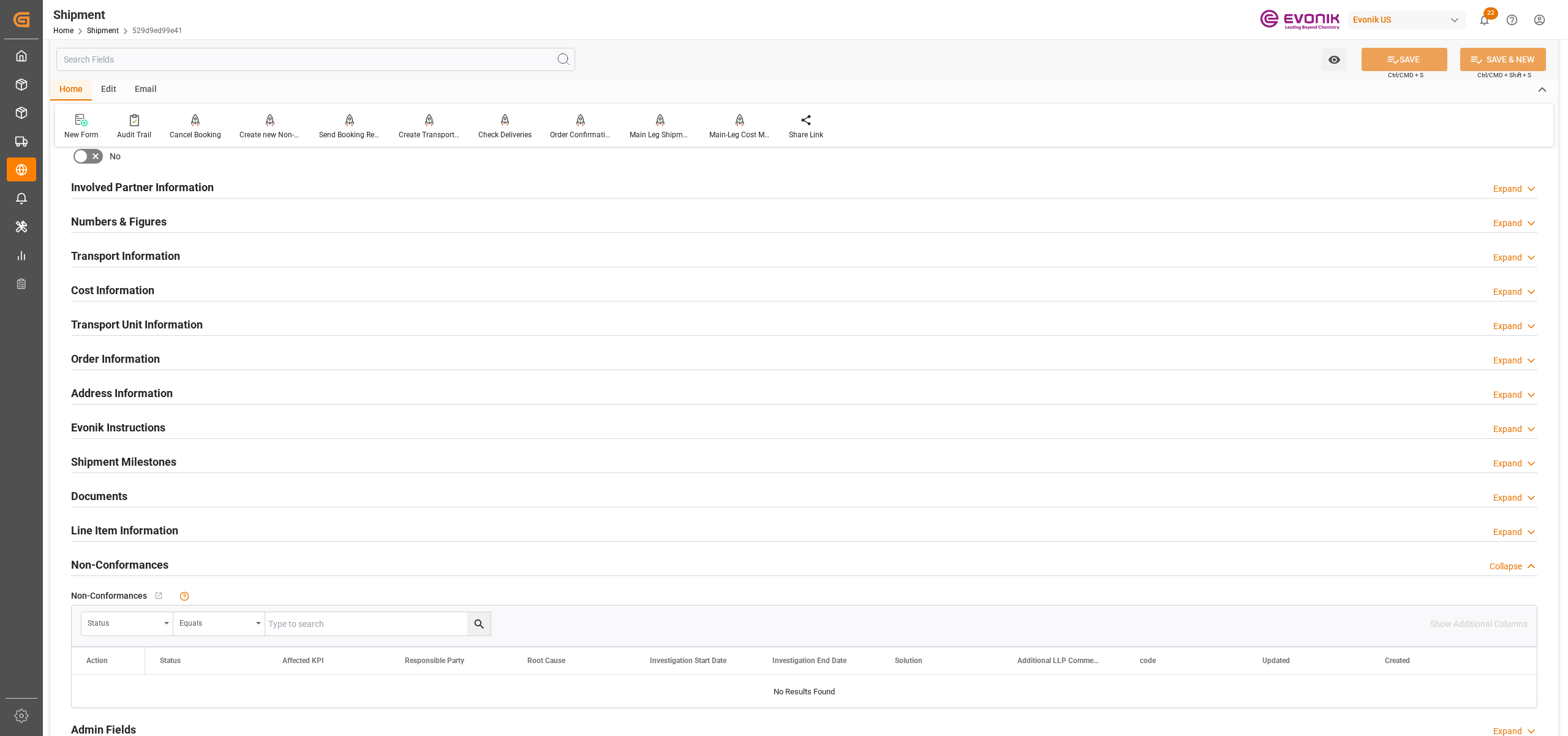
scroll to position [394, 0]
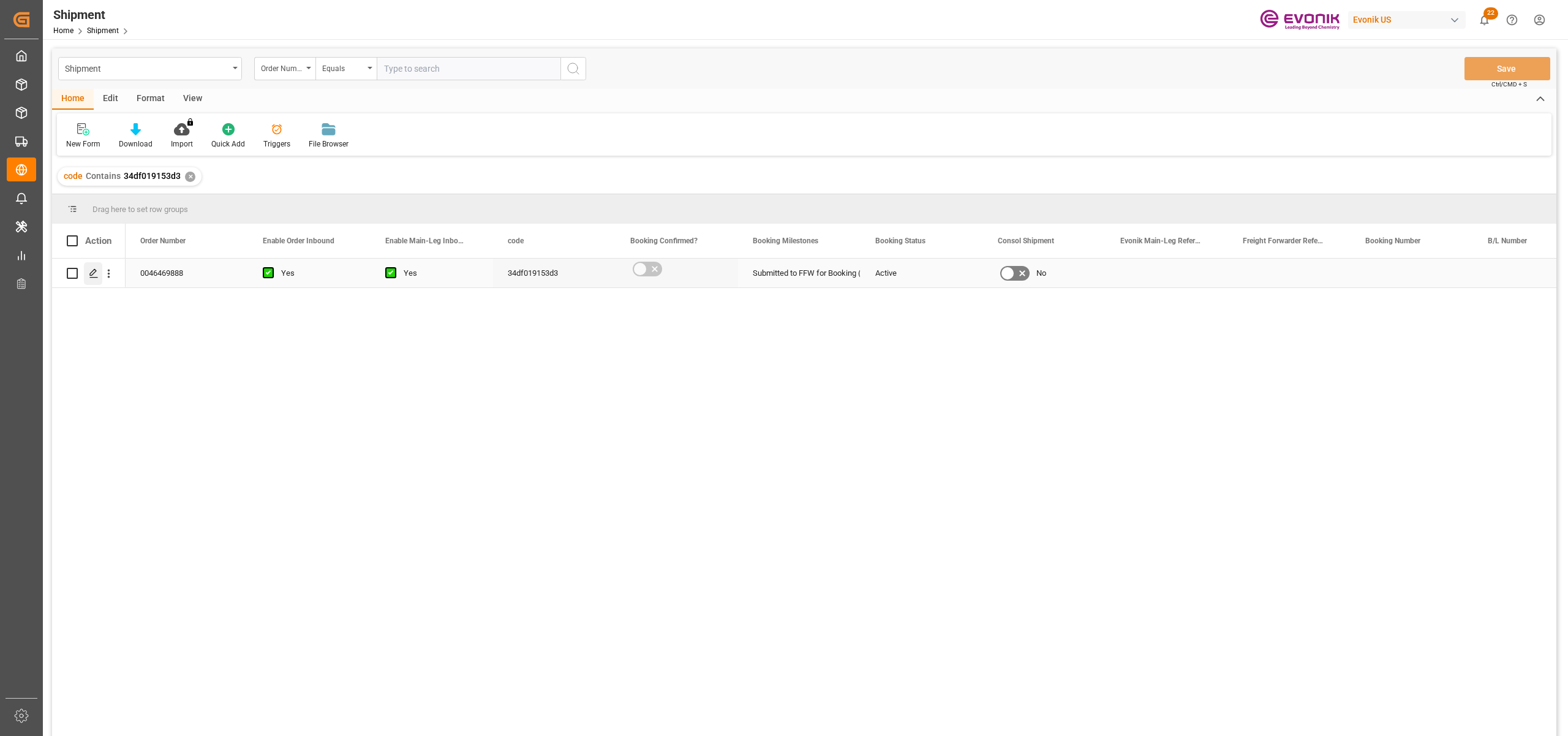
click at [96, 266] on div "Press SPACE to select this row." at bounding box center [93, 273] width 18 height 22
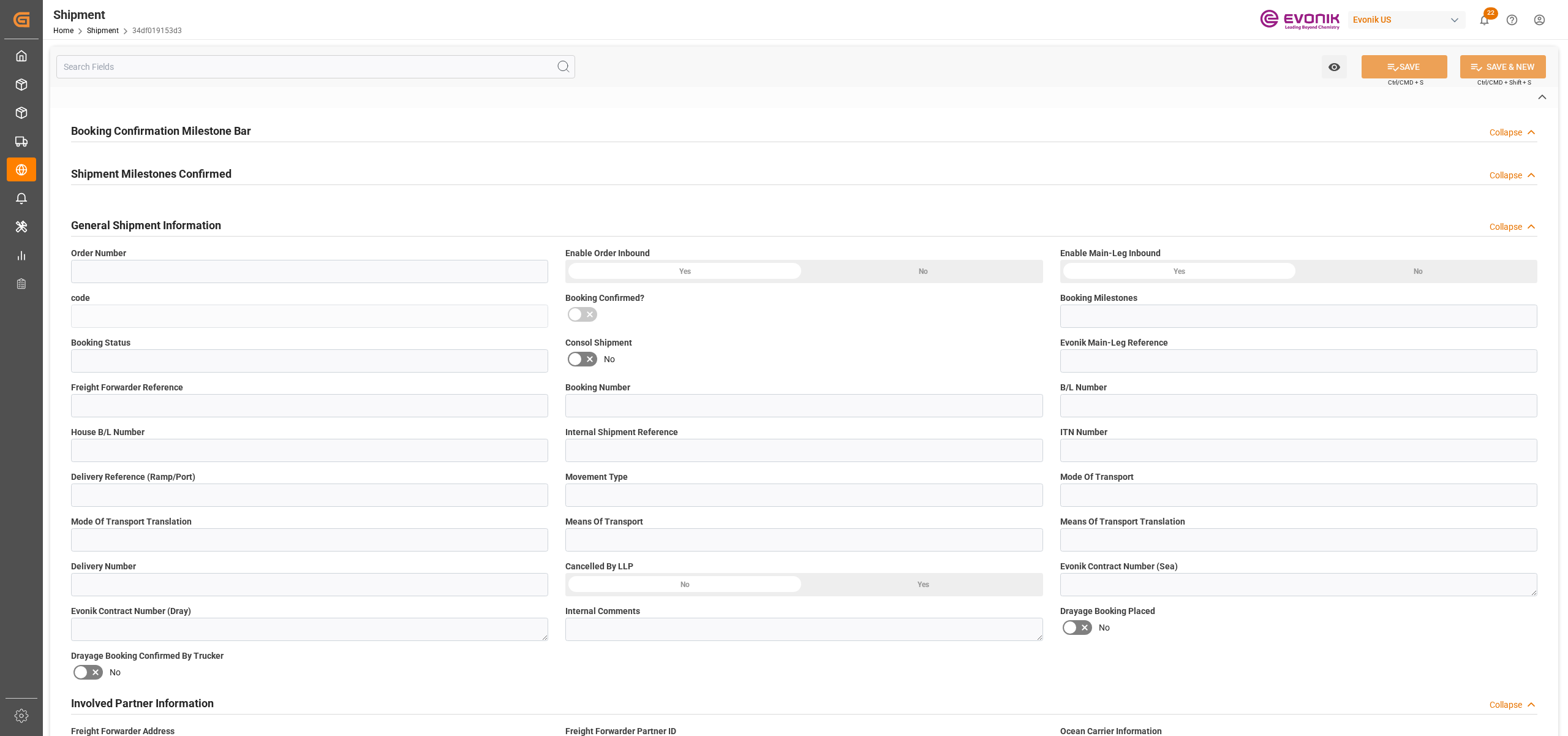
type input "0046469888"
type input "34df019153d3"
type input "Submitted to FFW for Booking (Pending)"
type input "Active"
type input "D2P"
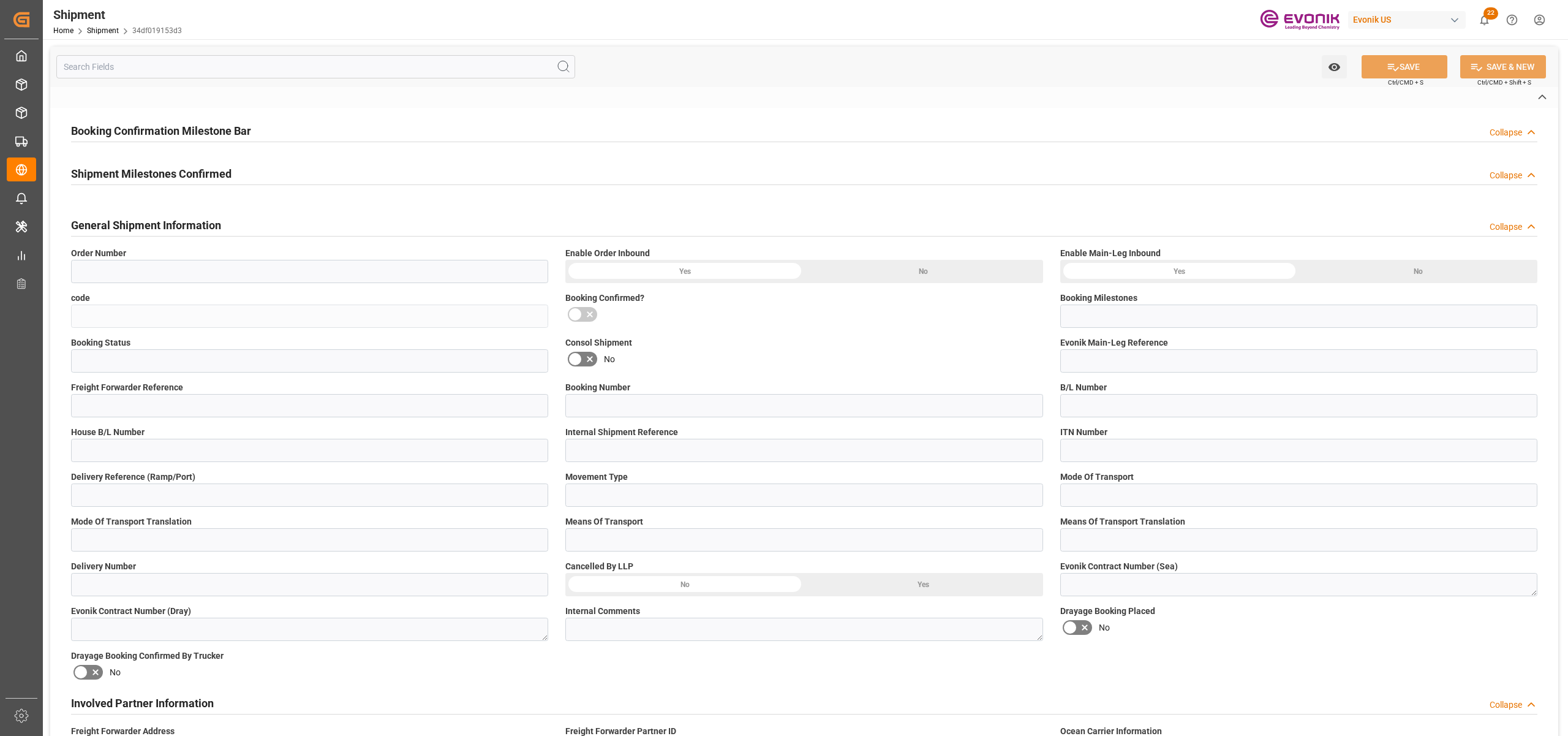
type input "45"
type input "FCL"
type input "0006"
type input "20GP"
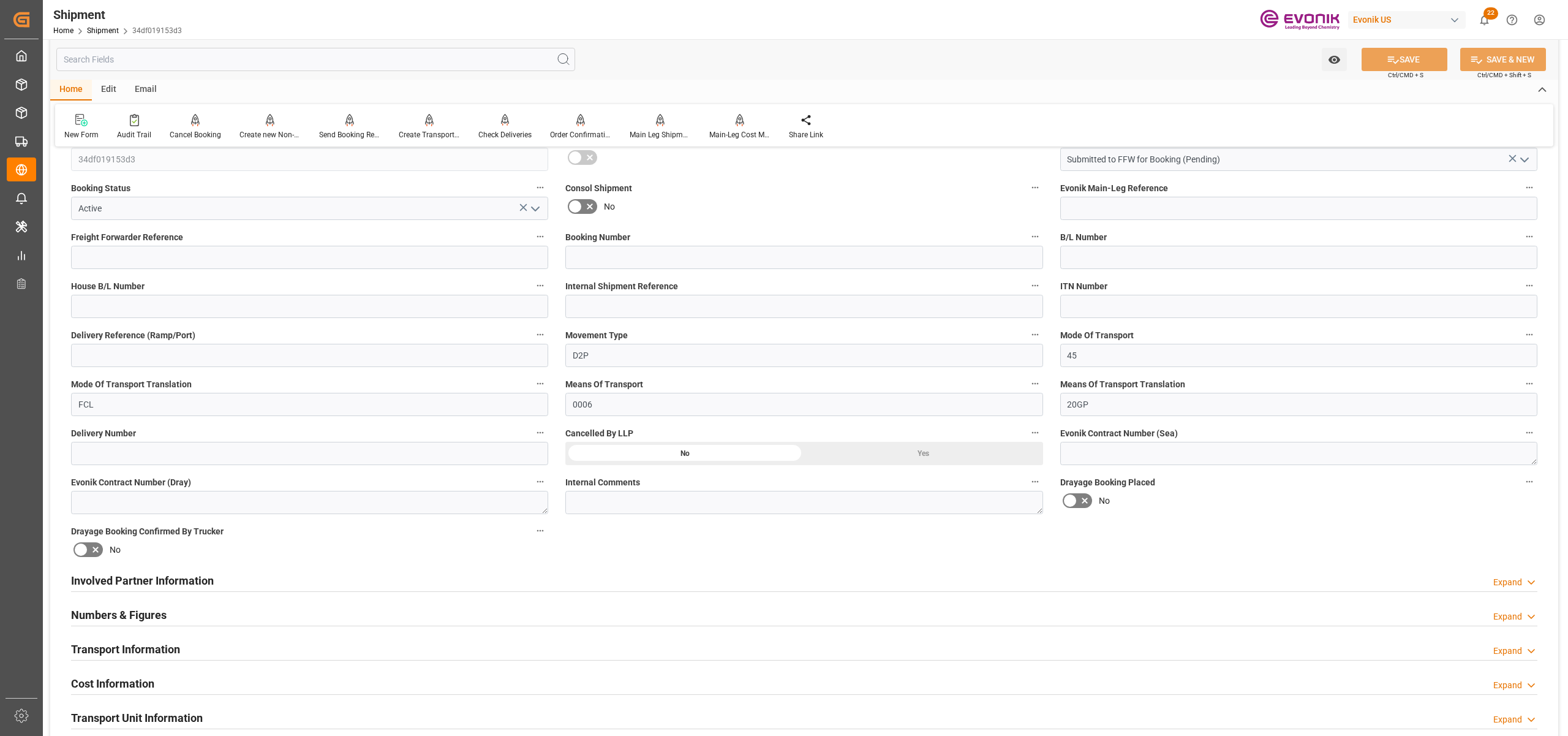
scroll to position [545, 0]
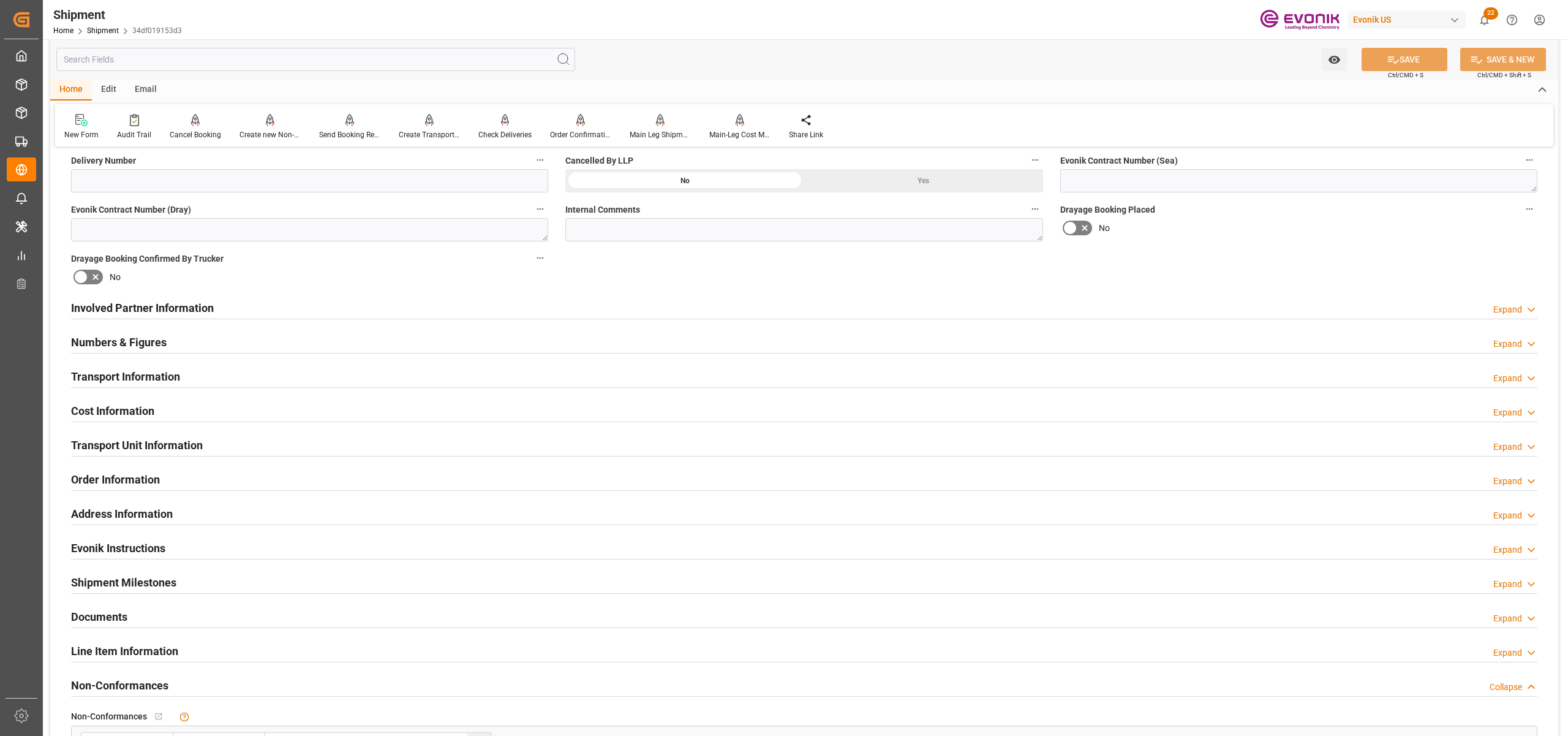
click at [723, 302] on div "Involved Partner Information Expand" at bounding box center [803, 307] width 1466 height 23
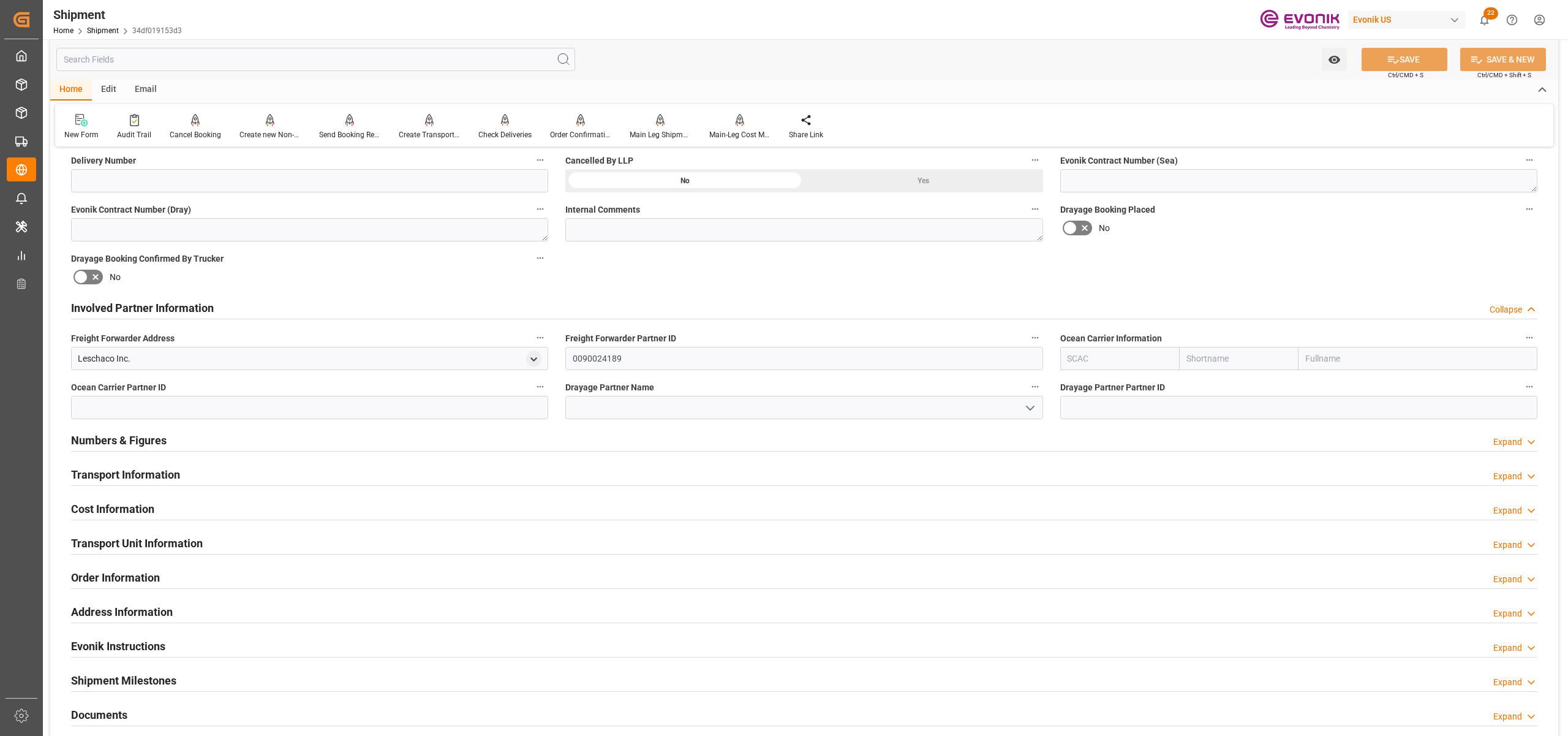
click at [1213, 359] on input "text" at bounding box center [1239, 359] width 120 height 23
type input "one"
click at [1216, 386] on div "ONE" at bounding box center [1202, 386] width 44 height 28
type input "ONEY"
type input "ONE"
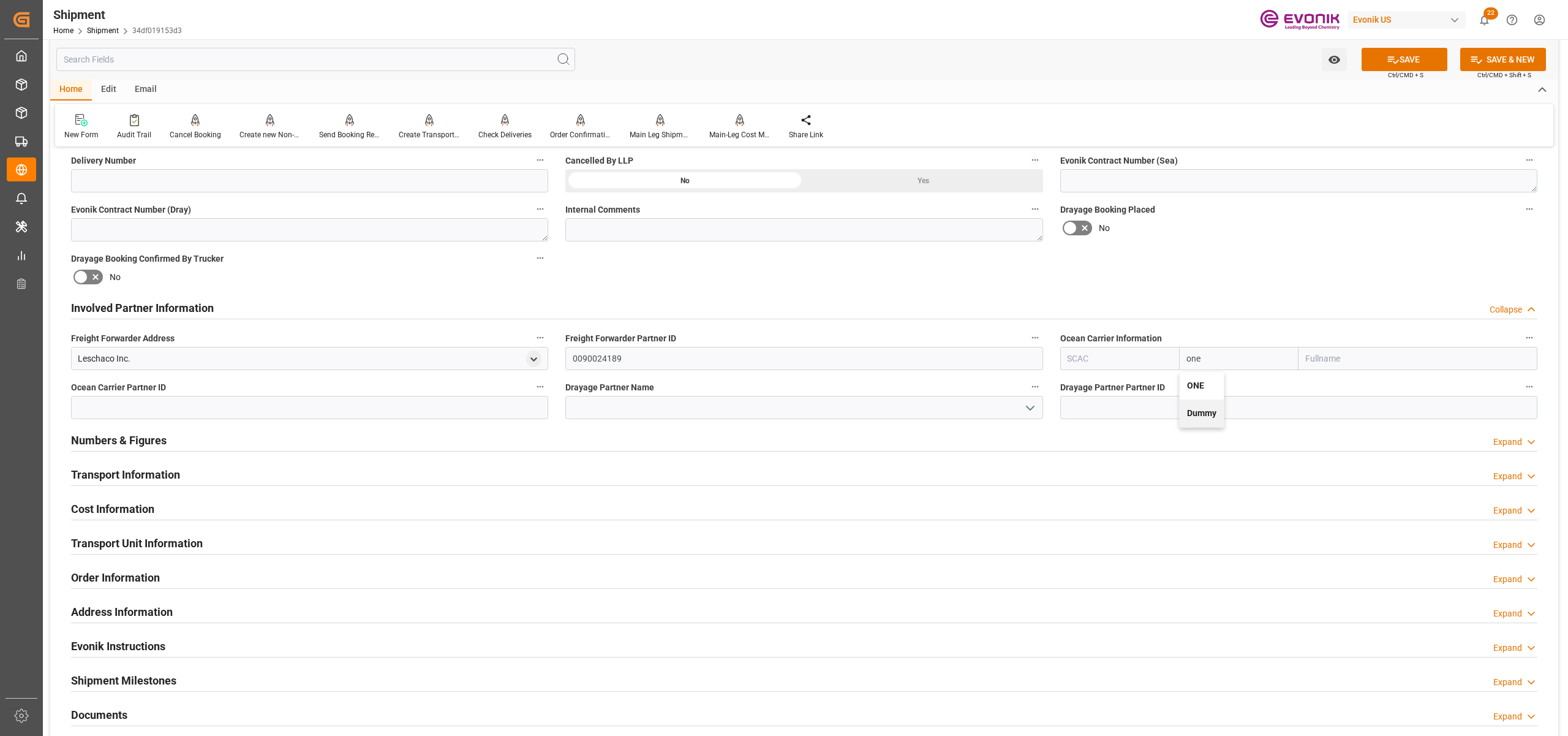
type input "Ocean Network Express"
type input "ONE"
click at [1298, 248] on div "Booking Confirmation Milestone Bar Collapse Submitted to FFW for Booking (Pendi…" at bounding box center [804, 296] width 1508 height 1366
click at [1412, 61] on button "SAVE" at bounding box center [1404, 59] width 86 height 23
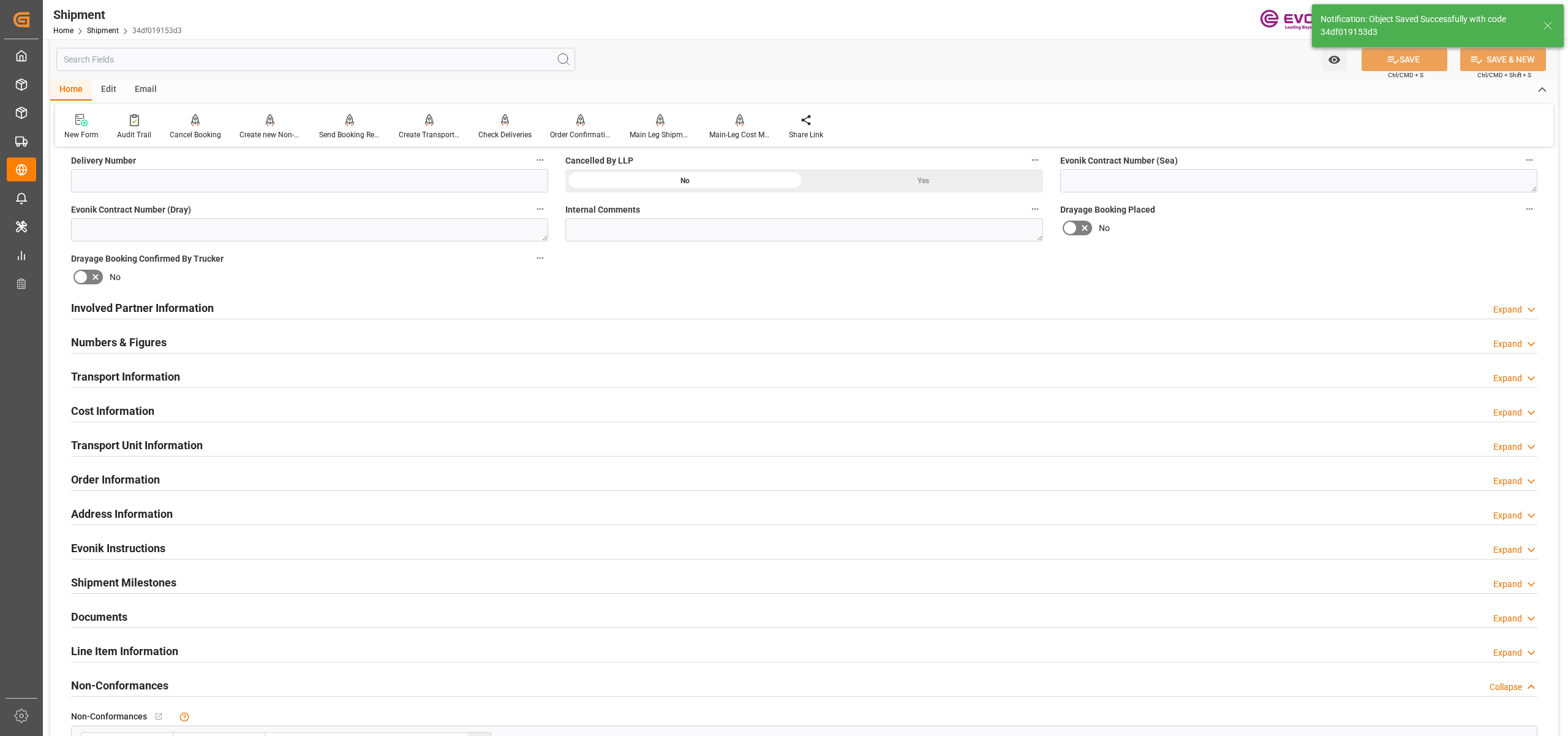
click at [878, 307] on div "Involved Partner Information Expand" at bounding box center [803, 307] width 1466 height 23
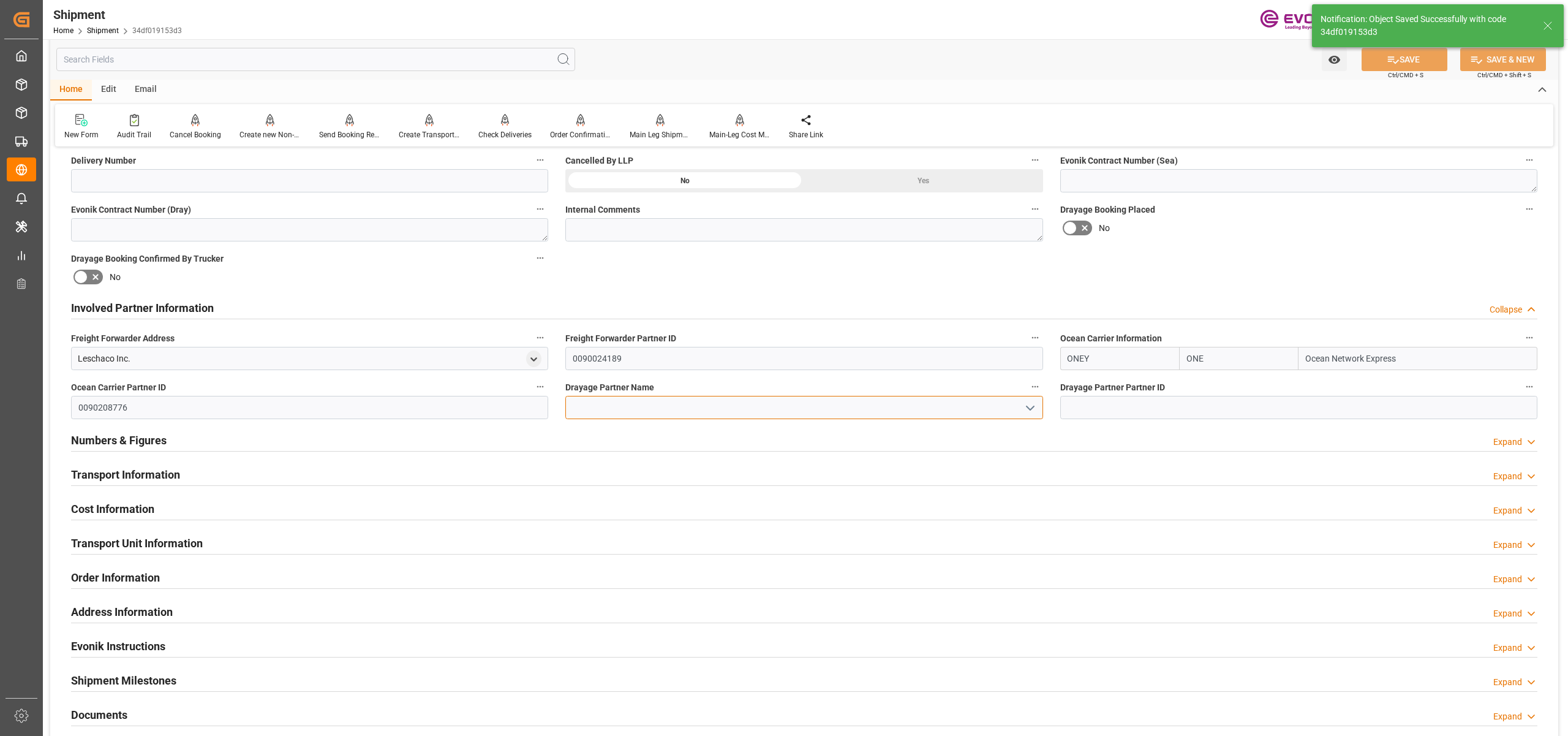
click at [702, 412] on input at bounding box center [804, 407] width 478 height 23
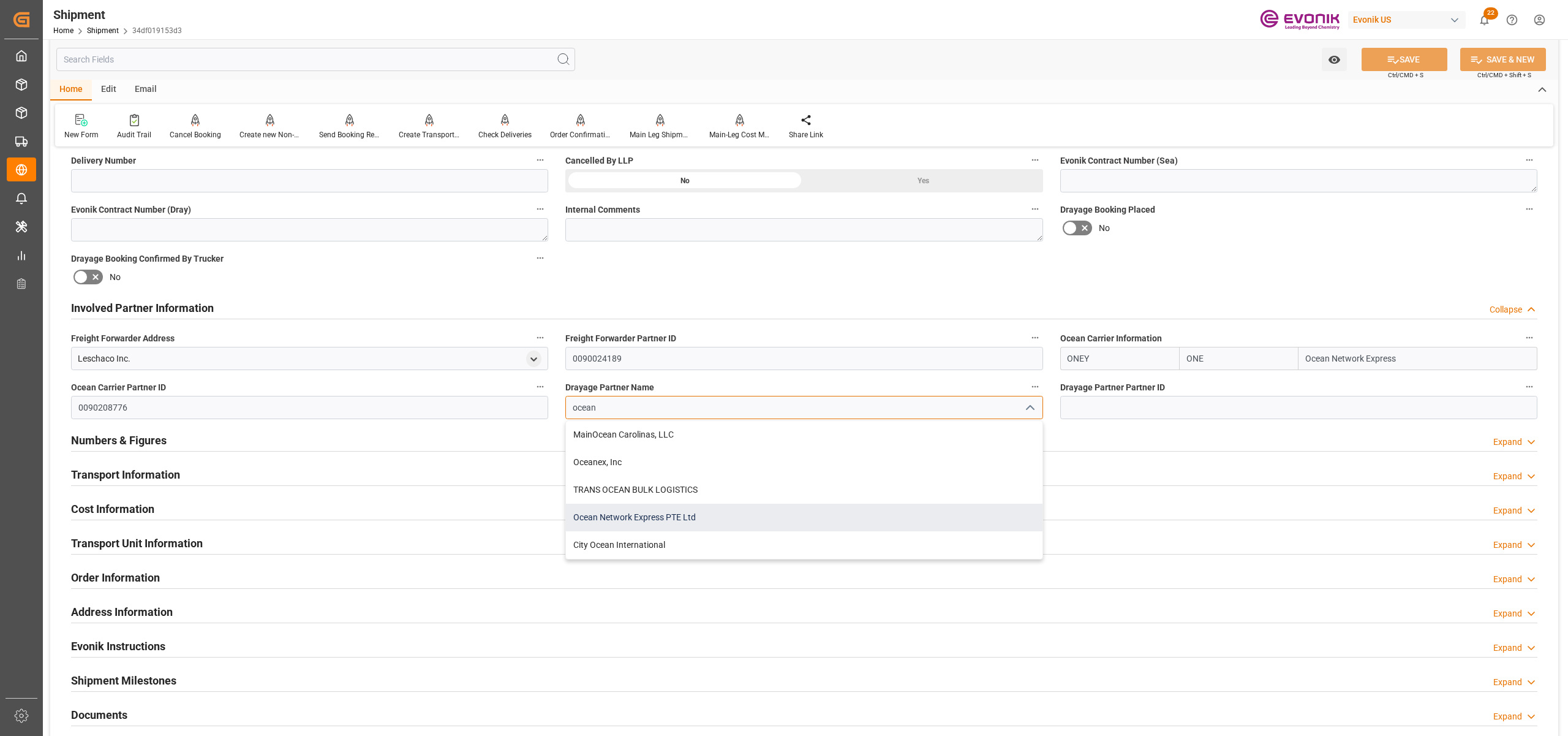
click at [687, 524] on div "Ocean Network Express PTE Ltd" at bounding box center [803, 517] width 476 height 28
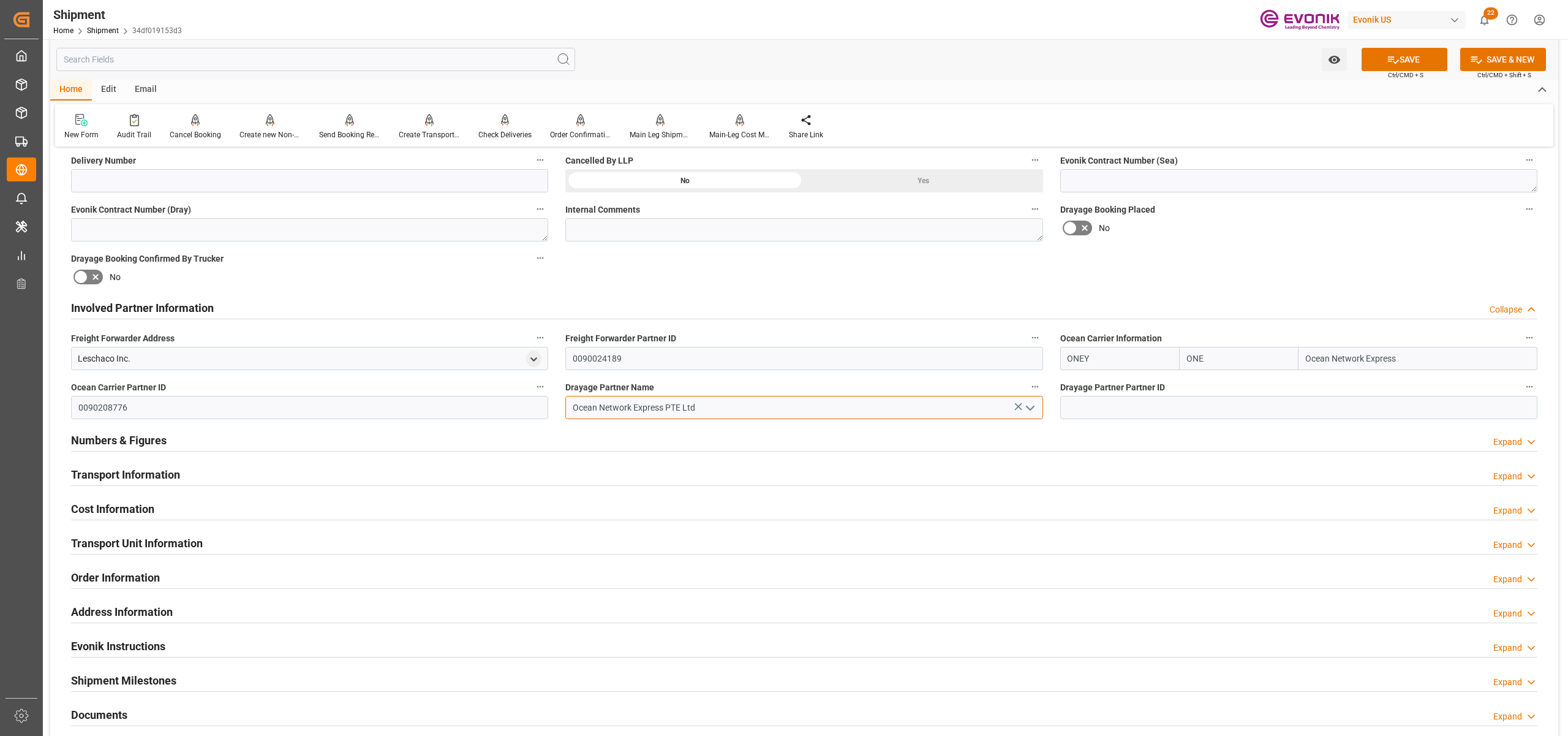
type input "Ocean Network Express PTE Ltd"
click at [1211, 263] on div "Booking Confirmation Milestone Bar Collapse Submitted to FFW for Booking (Pendi…" at bounding box center [804, 296] width 1508 height 1366
click at [1397, 57] on button "SAVE" at bounding box center [1404, 59] width 86 height 23
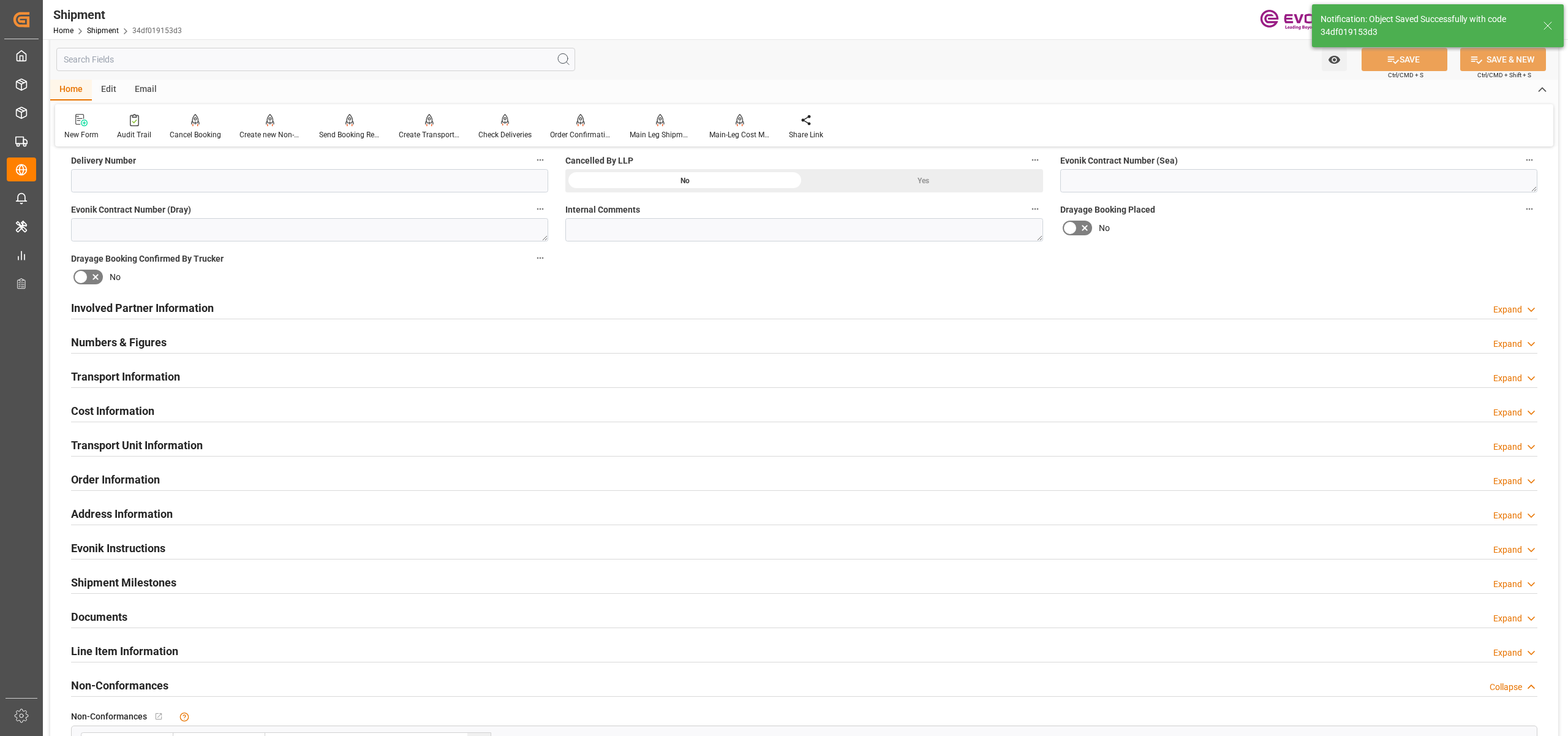
type input "0090208776"
click at [833, 307] on div "Involved Partner Information Expand" at bounding box center [803, 307] width 1466 height 23
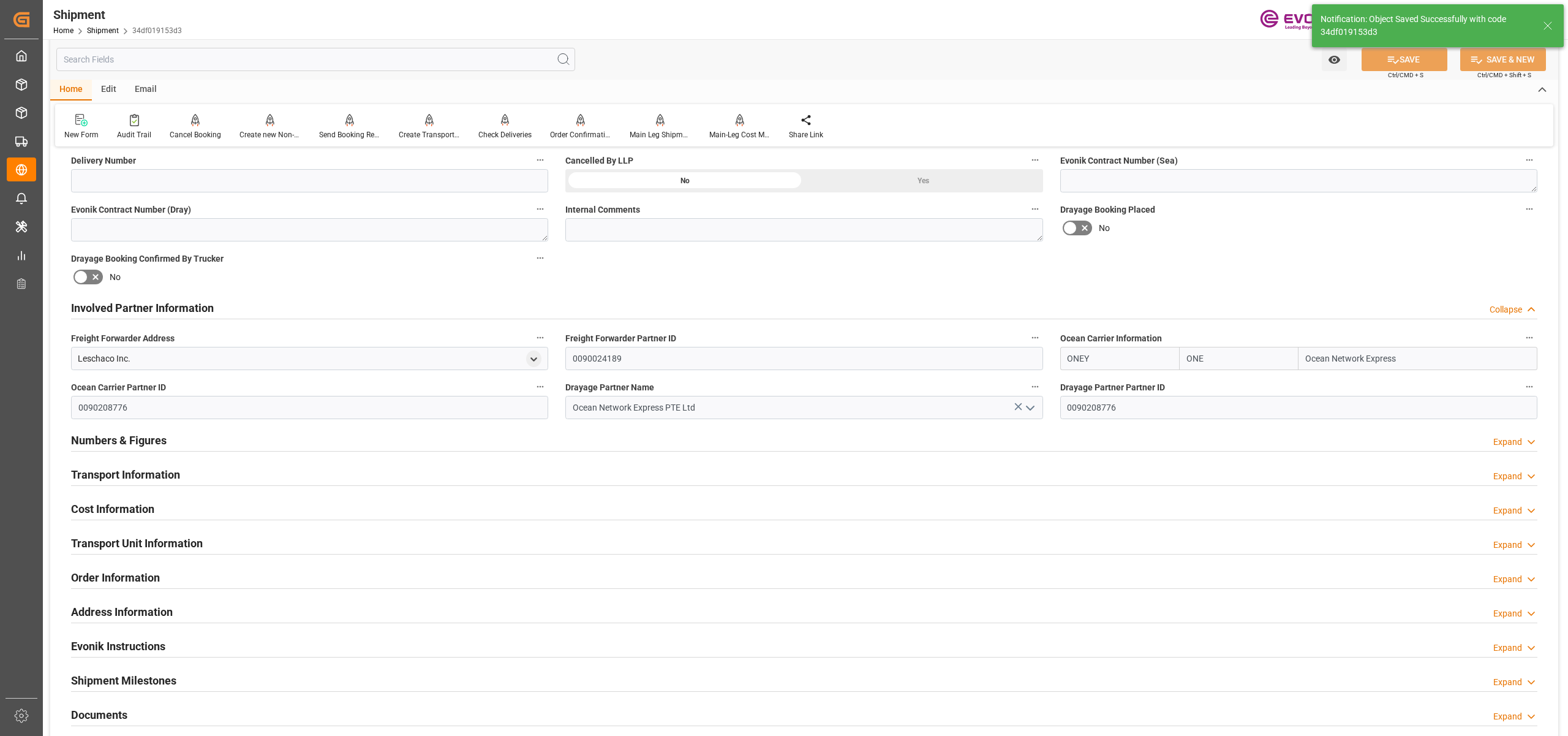
click at [660, 472] on div "Transport Information Expand" at bounding box center [803, 474] width 1466 height 23
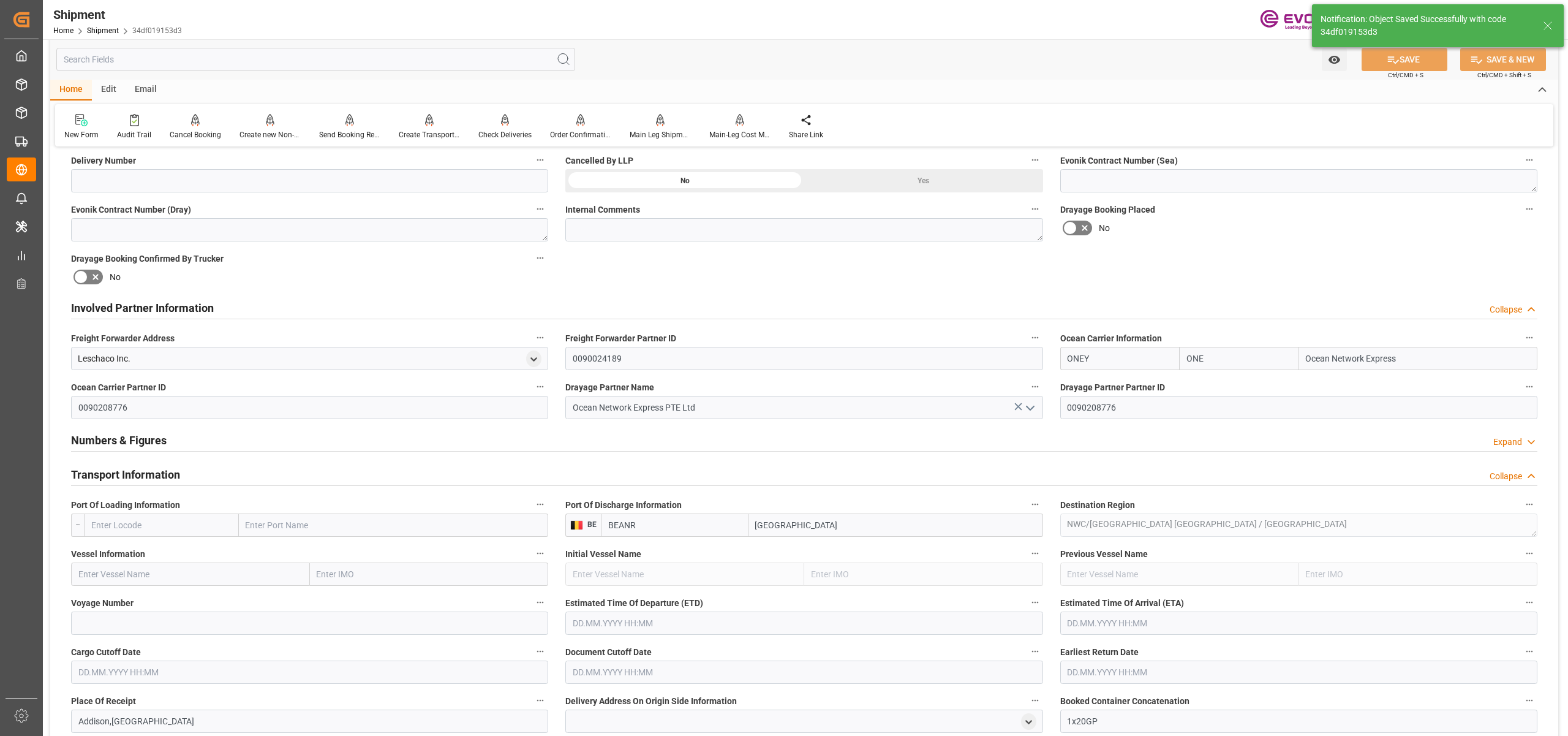
scroll to position [817, 0]
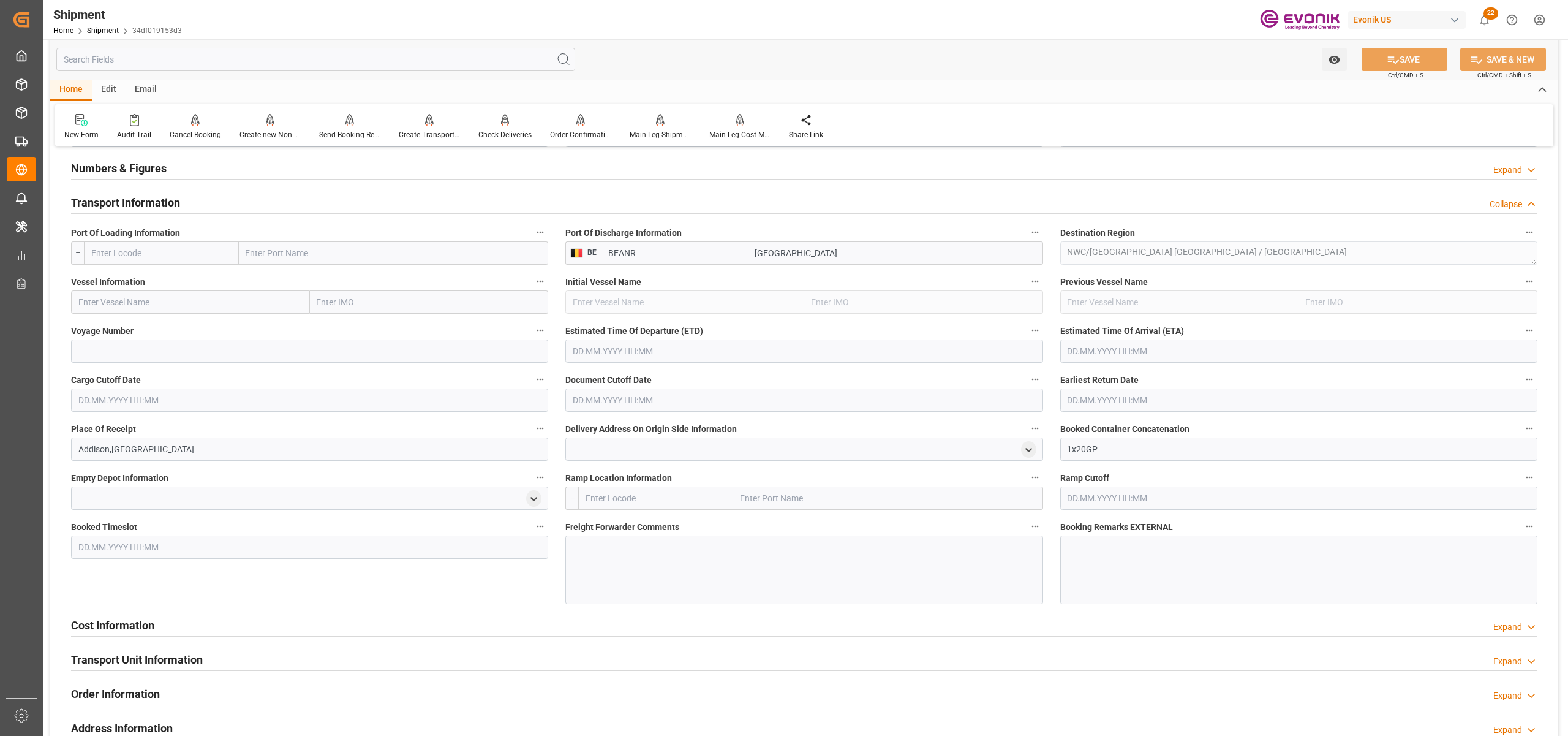
click at [158, 249] on input "text" at bounding box center [161, 253] width 155 height 23
click at [142, 274] on div "USORF - [GEOGRAPHIC_DATA]" at bounding box center [148, 280] width 128 height 28
type input "USORF"
type input "[GEOGRAPHIC_DATA]"
type input "USORF"
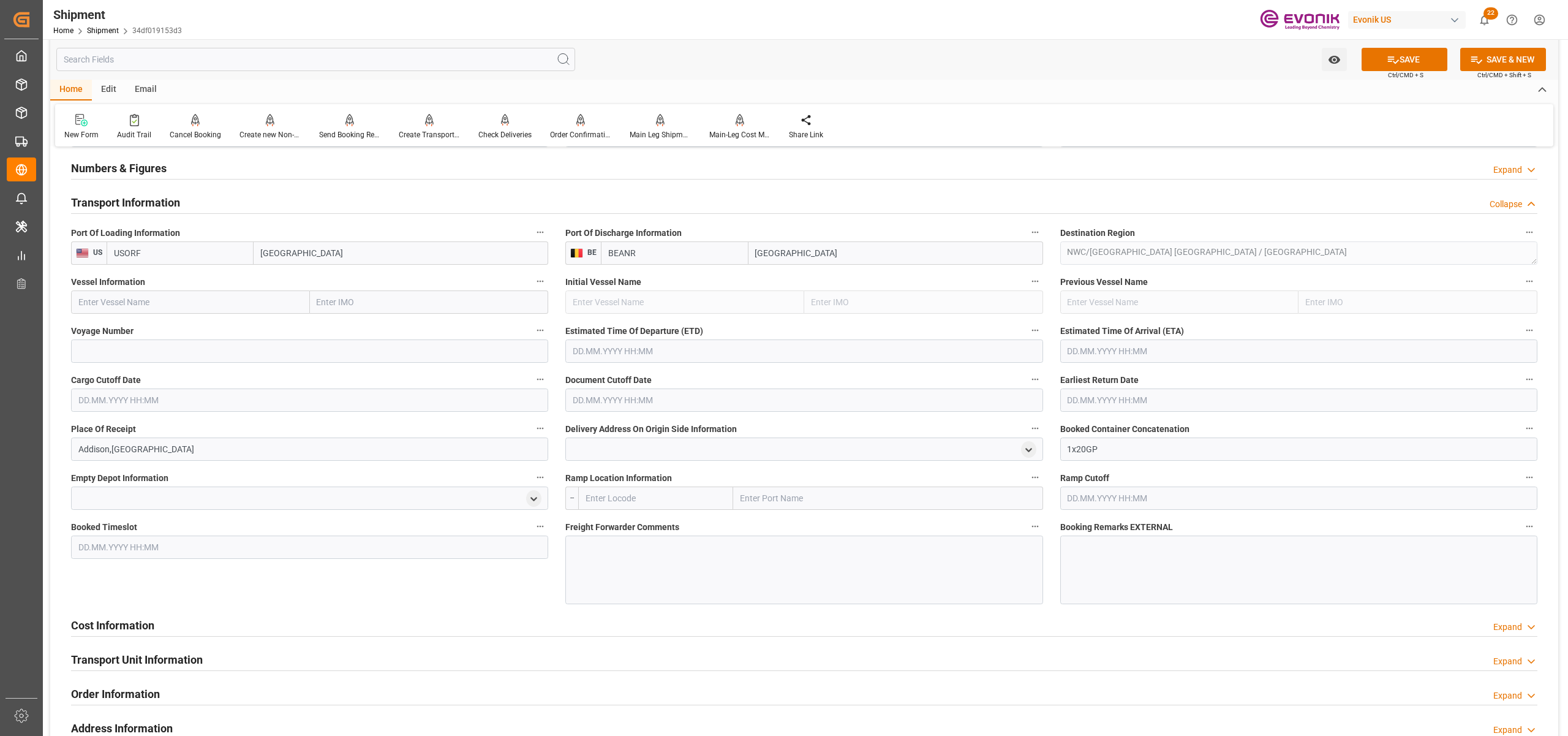
click at [184, 299] on input "text" at bounding box center [189, 302] width 239 height 23
click at [172, 304] on input "text" at bounding box center [189, 302] width 239 height 23
paste input "EVER FOREVER 029E"
click at [151, 300] on input "EVER FOREVER 029E" at bounding box center [189, 302] width 239 height 23
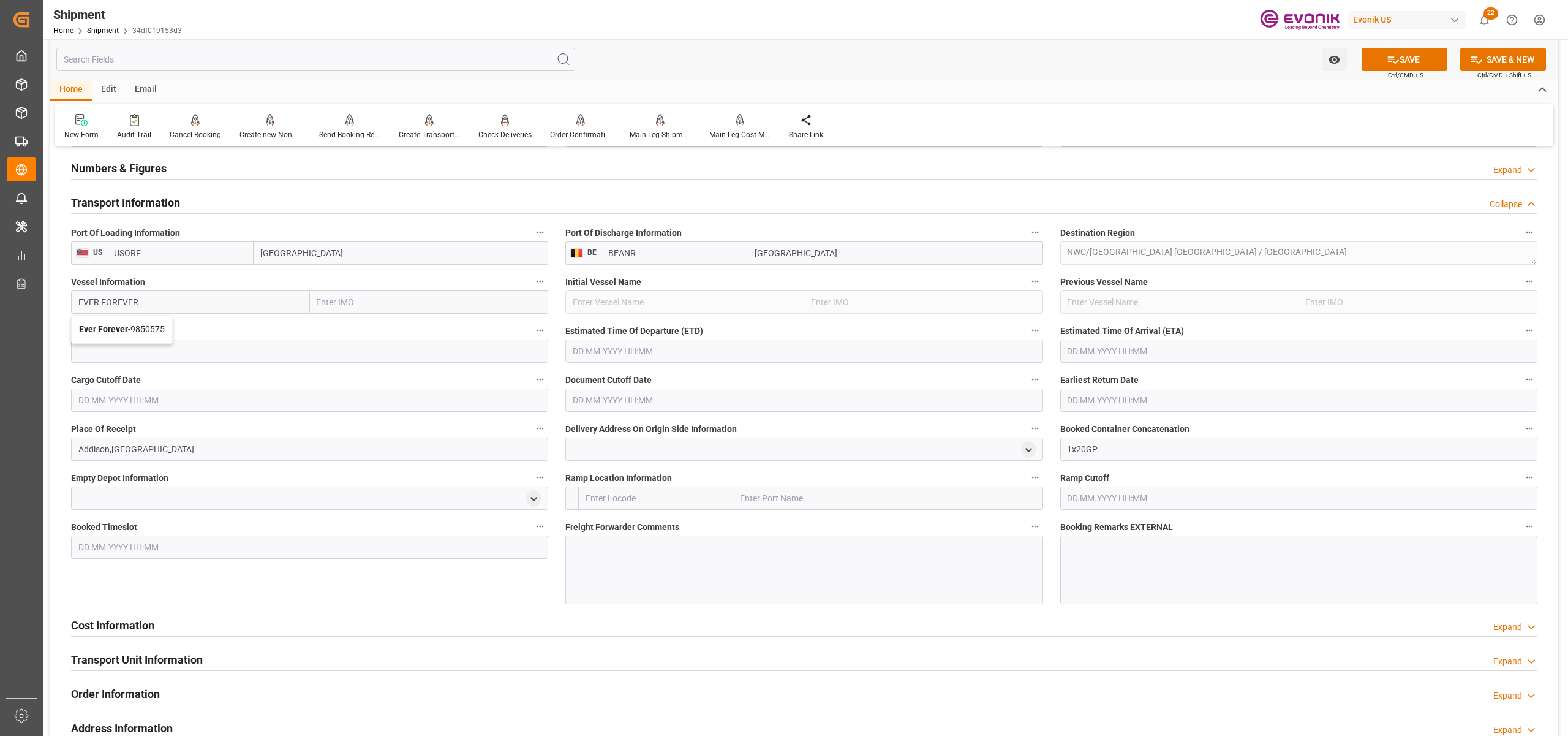
click at [148, 324] on span "Ever Forever - 9850575" at bounding box center [122, 329] width 86 height 10
type input "Ever Forever"
type input "9850575"
type input "Ever Forever"
click at [169, 352] on input at bounding box center [309, 351] width 478 height 23
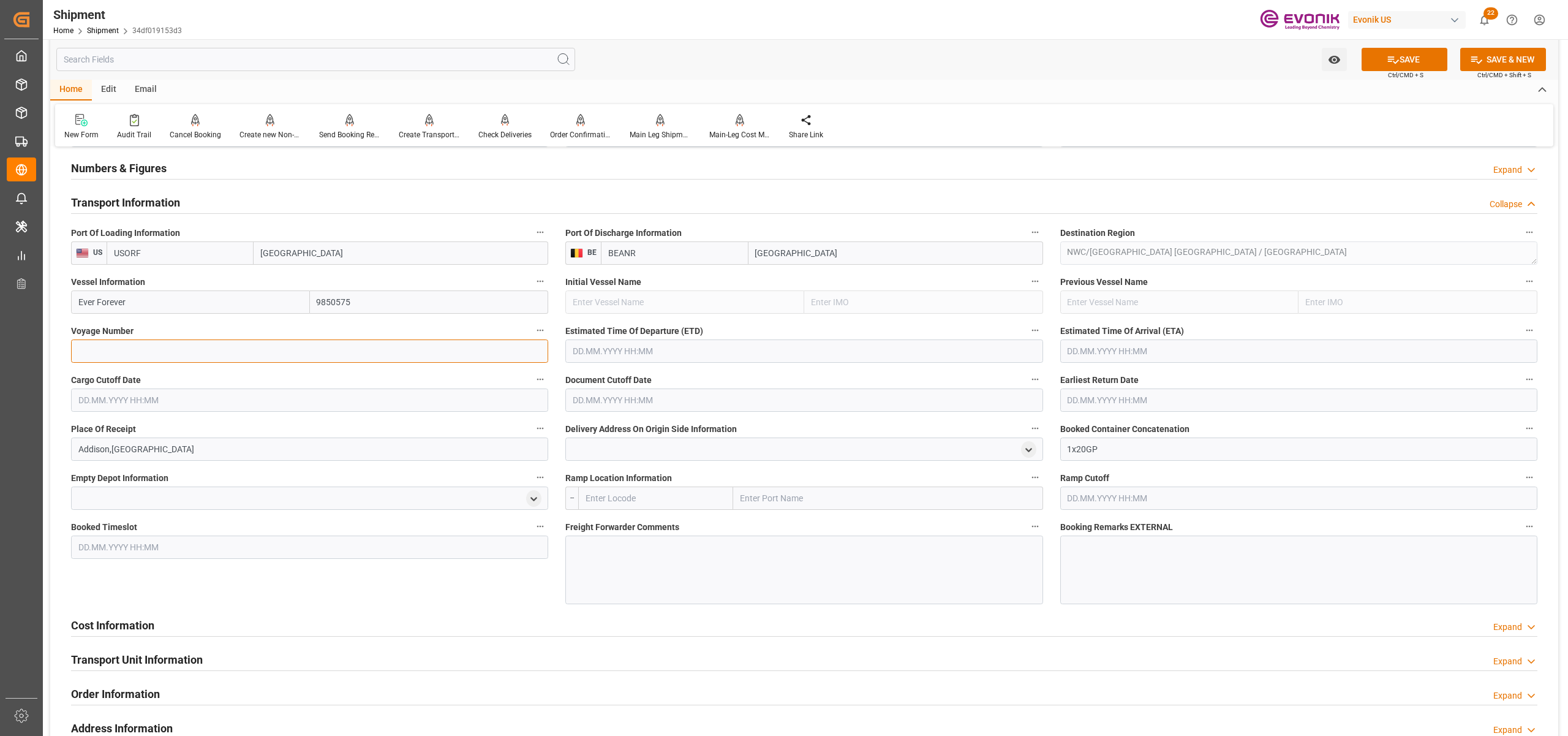
paste input "029E"
type input "029E"
click at [638, 348] on input "text" at bounding box center [804, 351] width 478 height 23
click at [728, 377] on button "Next Month" at bounding box center [731, 379] width 8 height 8
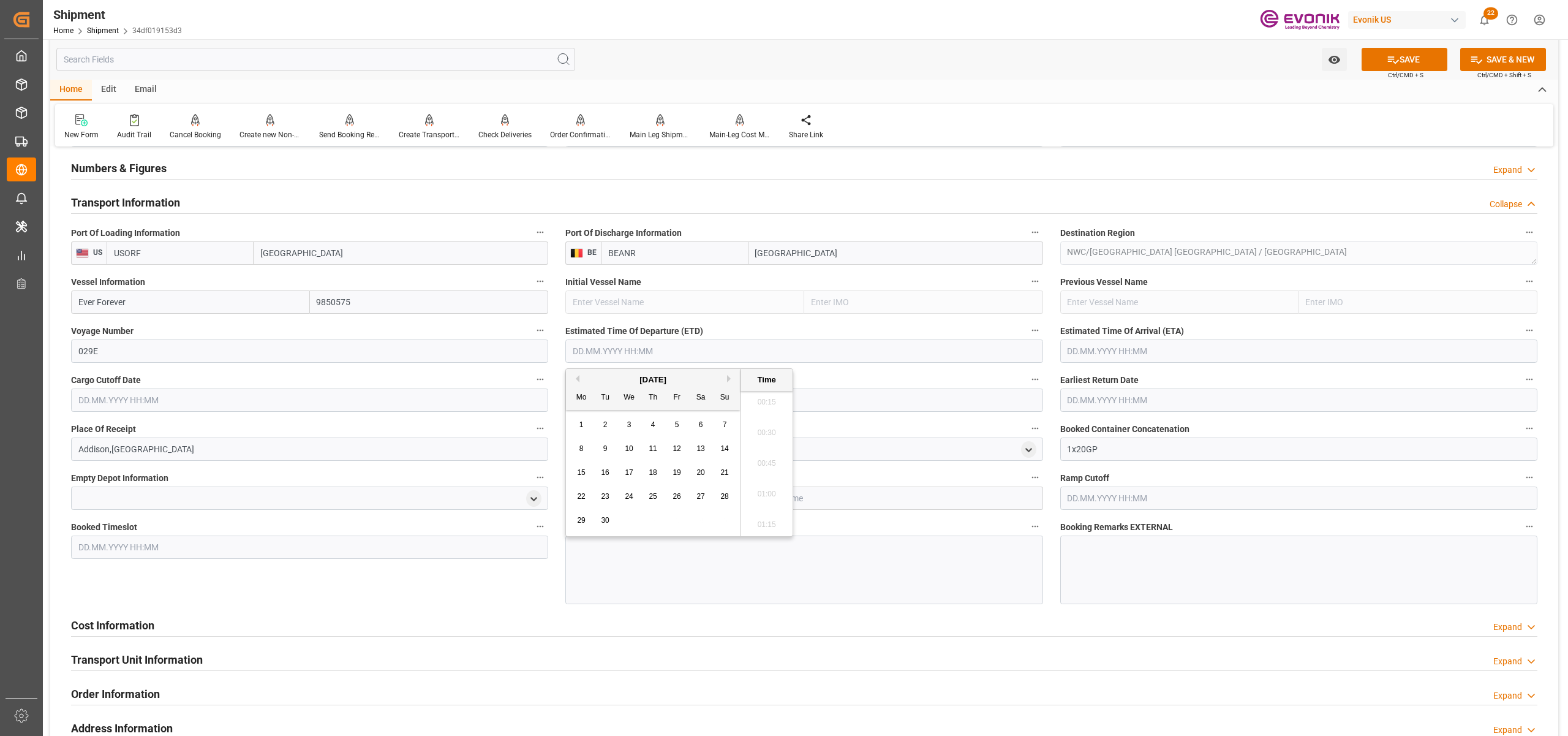
click at [650, 471] on span "18" at bounding box center [653, 472] width 8 height 9
type input "18.09.2025 00:00"
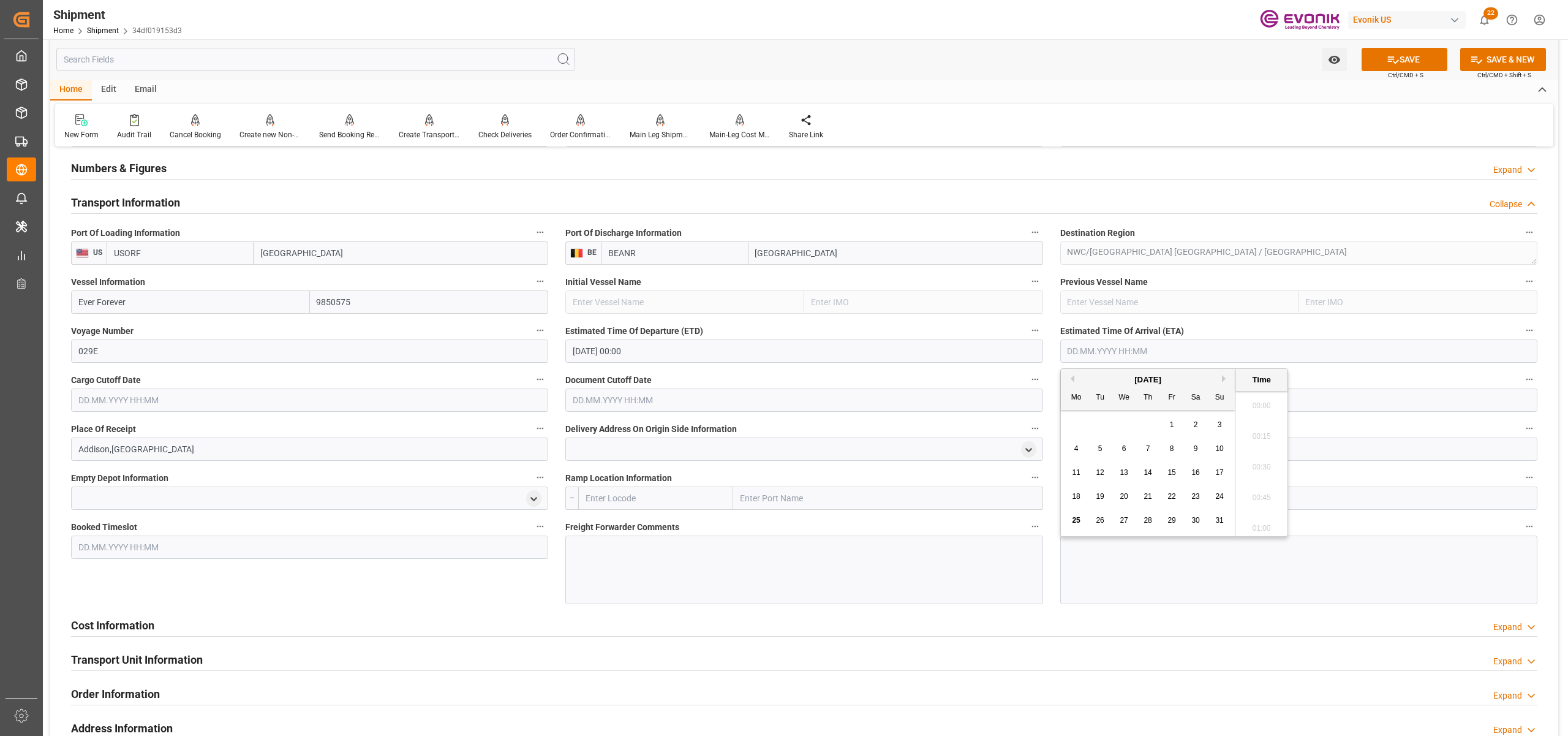
click at [1155, 349] on input "text" at bounding box center [1299, 351] width 478 height 23
click at [1226, 375] on button "Next Month" at bounding box center [1226, 379] width 8 height 8
click at [1221, 376] on div "September 2025" at bounding box center [1147, 379] width 174 height 13
click at [1229, 378] on button "Next Month" at bounding box center [1226, 379] width 8 height 8
click at [1223, 421] on div "5" at bounding box center [1220, 425] width 15 height 15
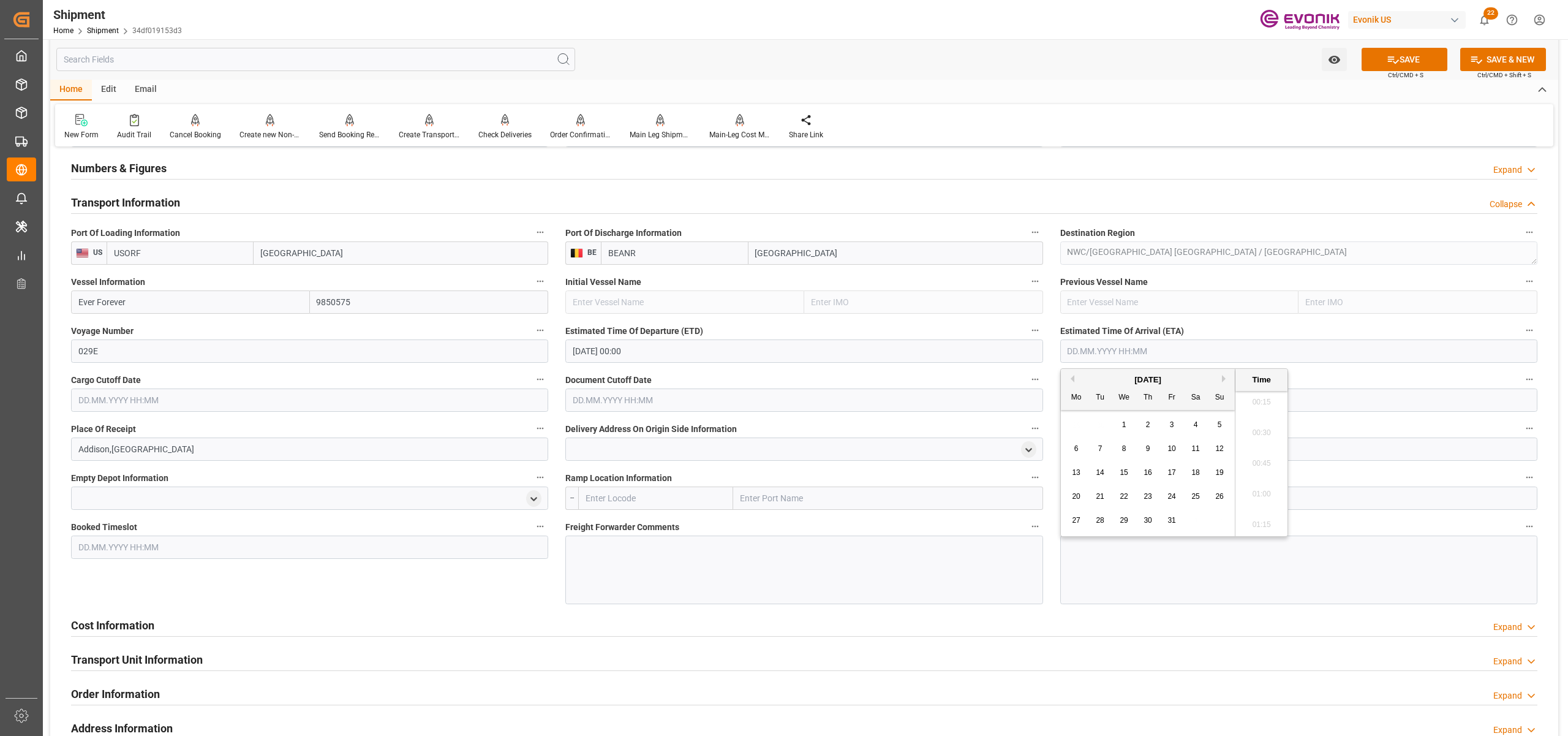
type input "05.10.2025 00:00"
click at [419, 400] on input "text" at bounding box center [309, 400] width 478 height 23
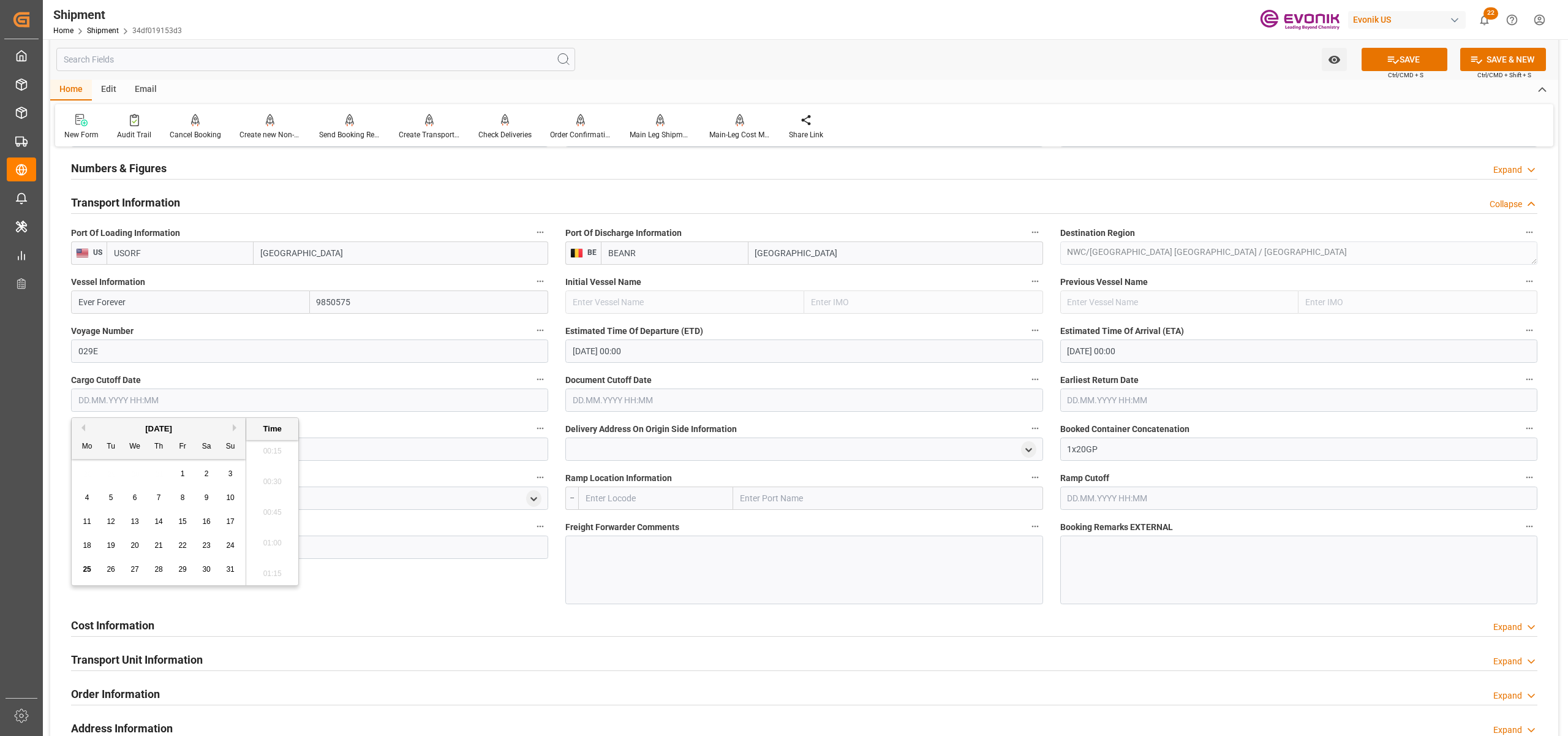
click at [234, 425] on button "Next Month" at bounding box center [237, 427] width 8 height 8
click at [180, 468] on div "5" at bounding box center [183, 474] width 15 height 15
type input "05.09.2025 00:00"
click at [614, 397] on input "text" at bounding box center [804, 400] width 478 height 23
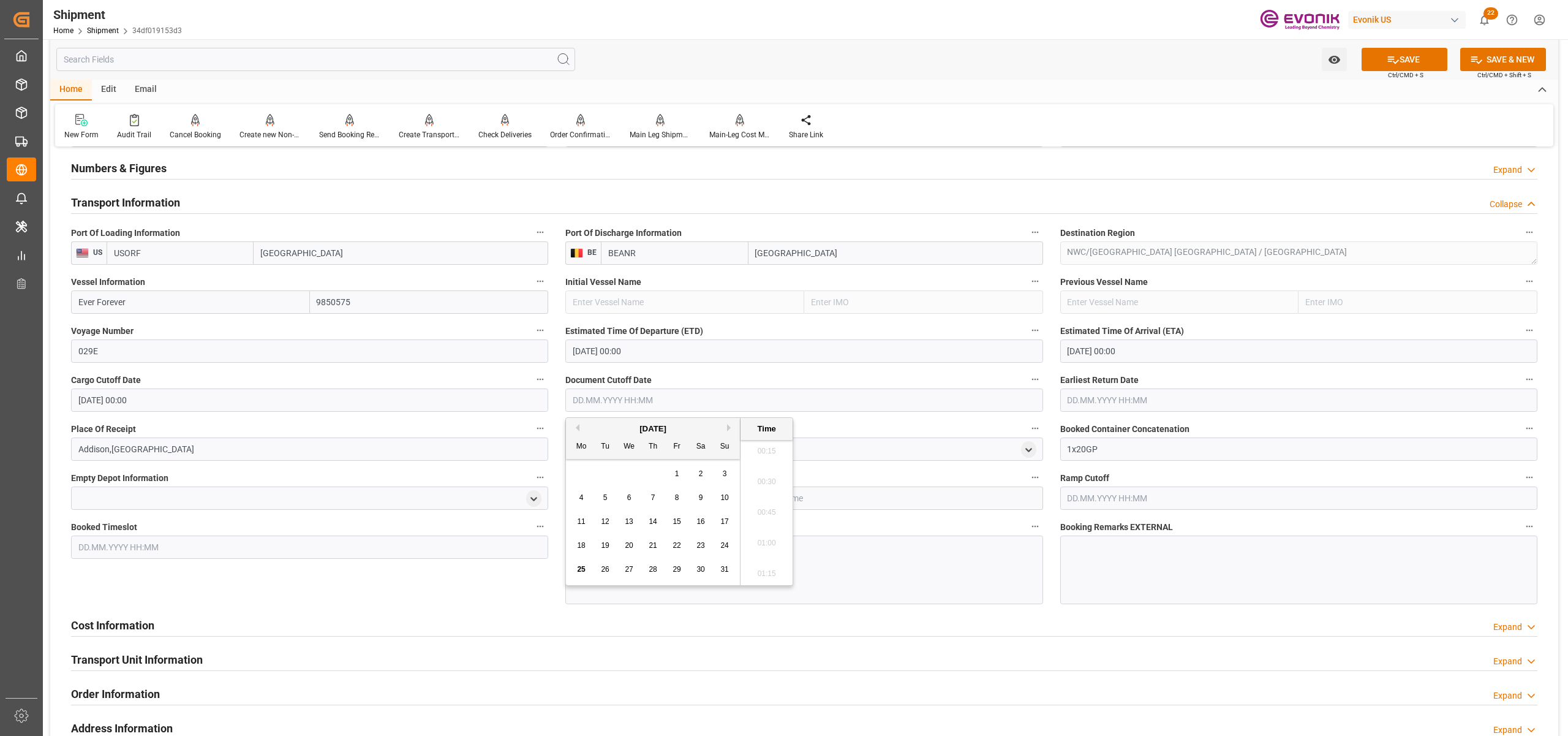
click at [730, 431] on div "August 2025" at bounding box center [653, 428] width 174 height 13
click at [730, 425] on button "Next Month" at bounding box center [731, 427] width 8 height 8
click at [680, 474] on div "5" at bounding box center [678, 474] width 15 height 15
type input "05.09.2025 00:00"
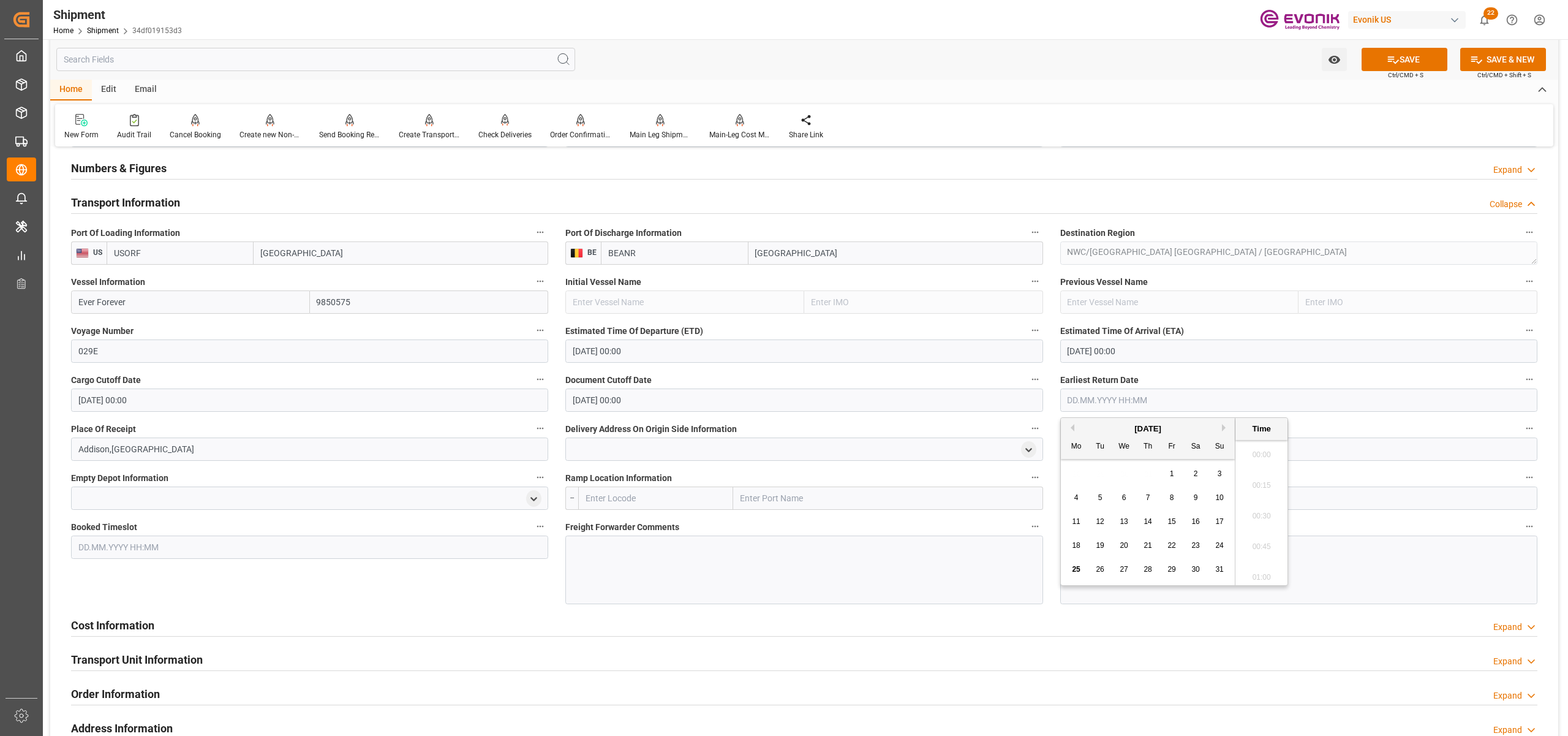
click at [1106, 398] on input "text" at bounding box center [1299, 400] width 478 height 23
click at [1225, 427] on button "Next Month" at bounding box center [1226, 427] width 8 height 8
click at [1170, 476] on span "5" at bounding box center [1172, 473] width 4 height 9
type input "05.09.2025 00:00"
click at [1052, 600] on div "Booking Remarks EXTERNAL" at bounding box center [1298, 562] width 494 height 95
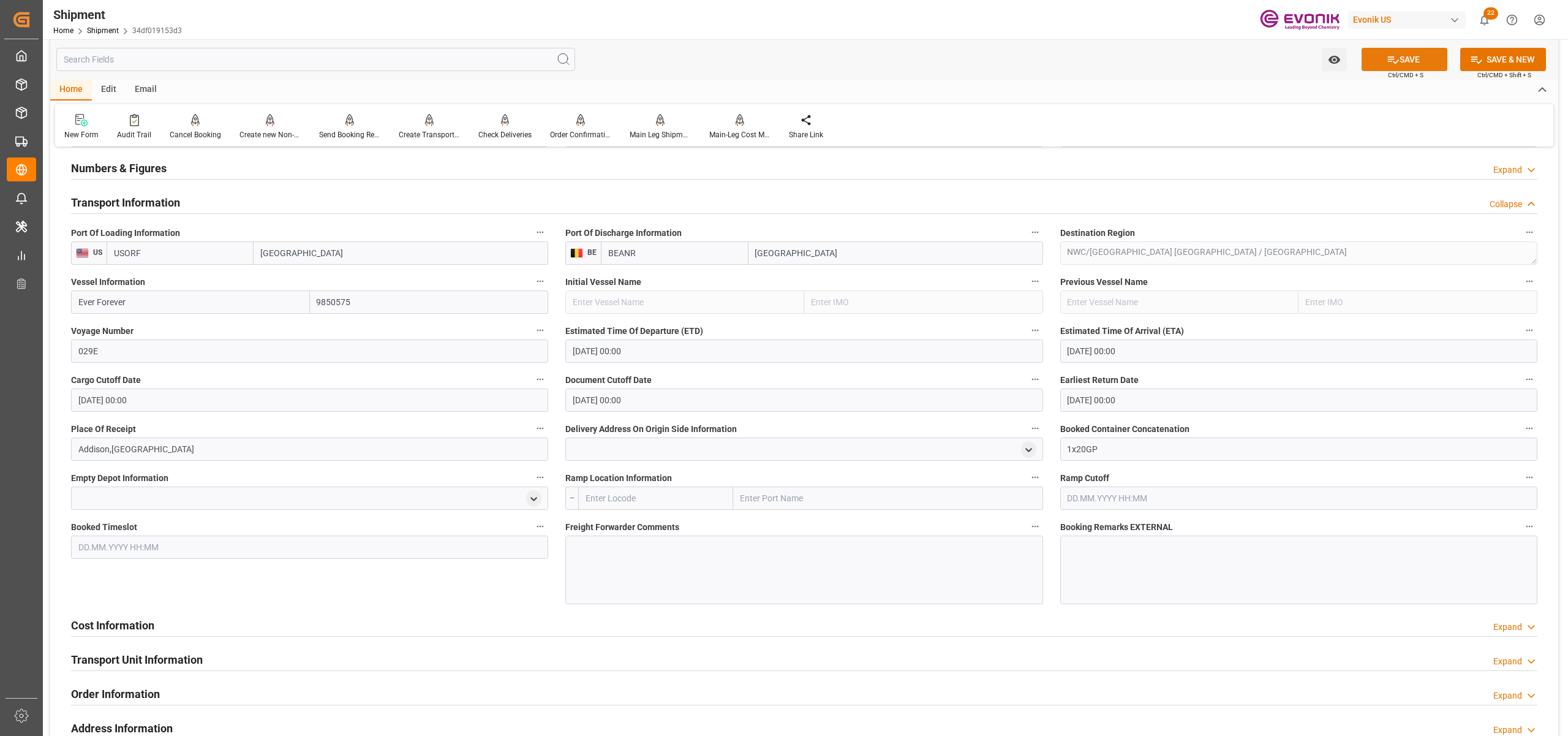
click at [1408, 52] on button "SAVE" at bounding box center [1404, 59] width 86 height 23
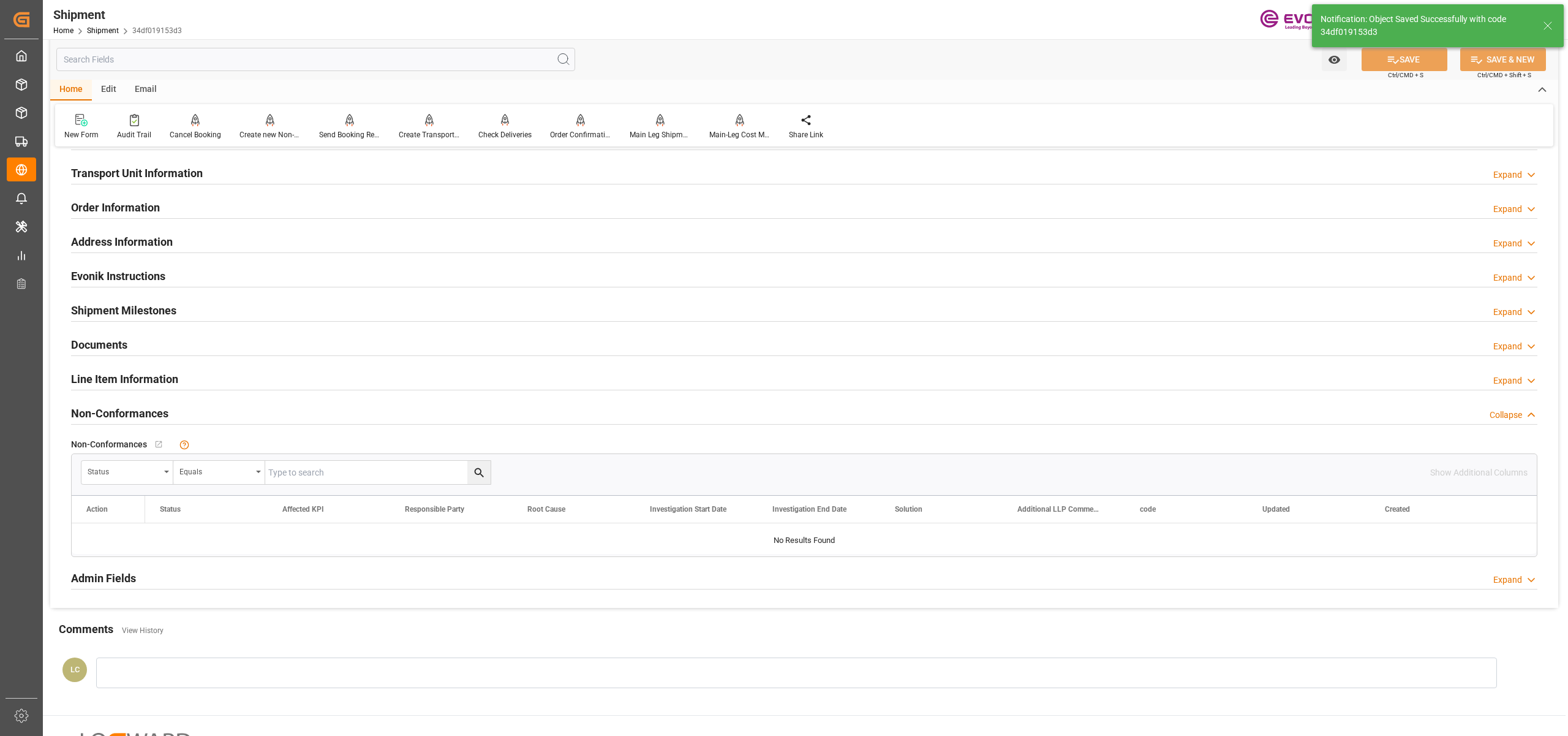
scroll to position [545, 0]
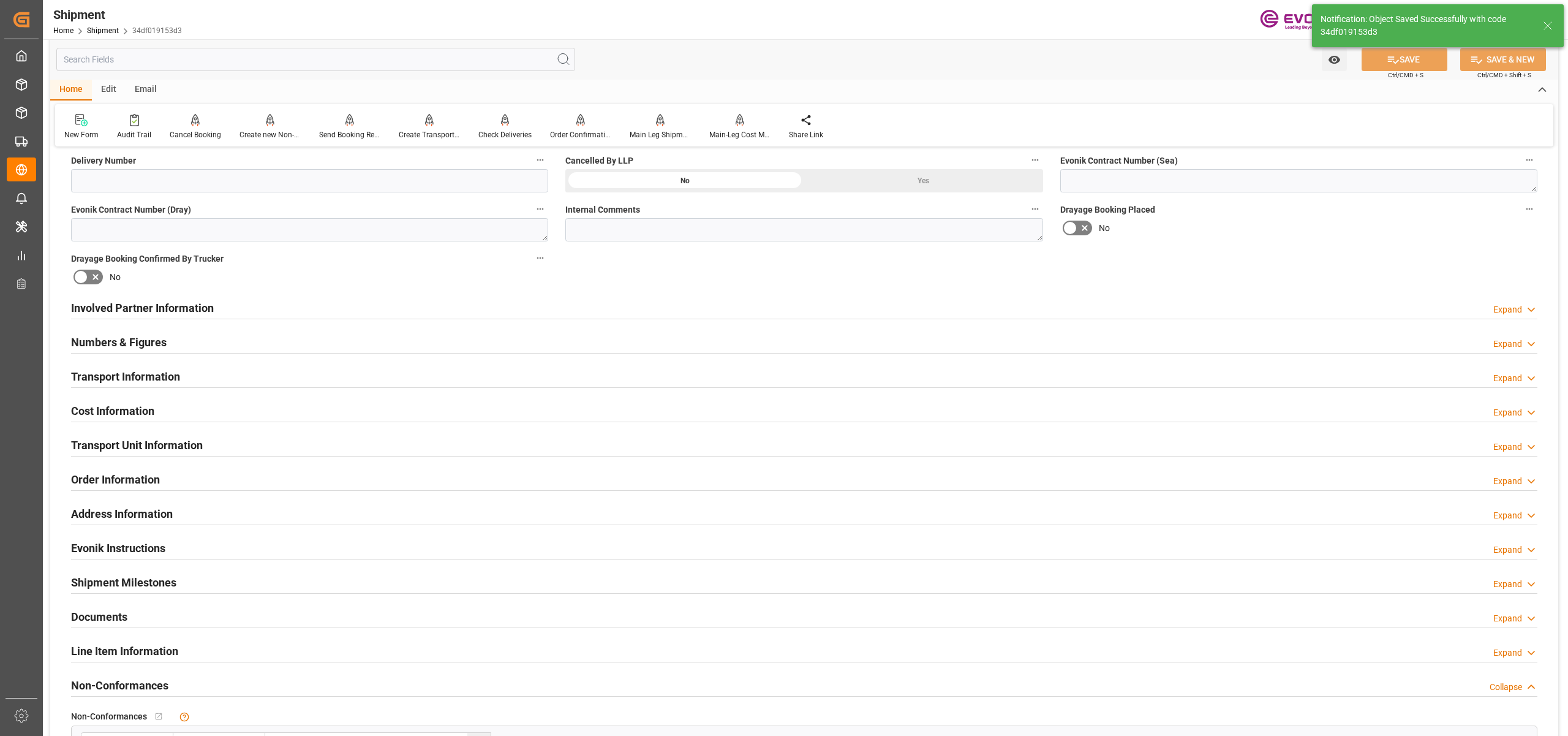
drag, startPoint x: 305, startPoint y: 405, endPoint x: 265, endPoint y: 427, distance: 45.7
click at [305, 405] on div "Cost Information Expand" at bounding box center [803, 410] width 1466 height 23
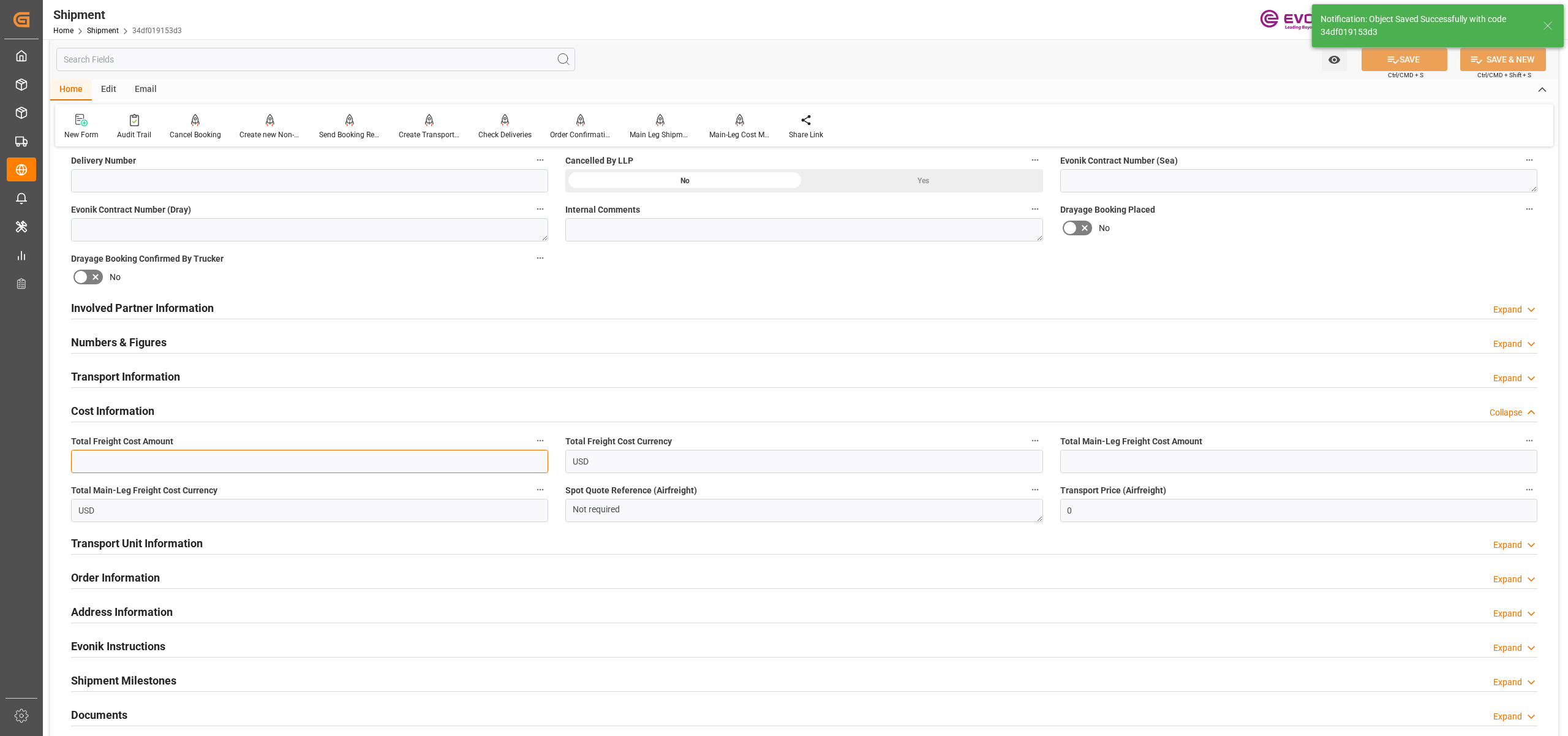
click at [185, 459] on input "text" at bounding box center [309, 461] width 478 height 23
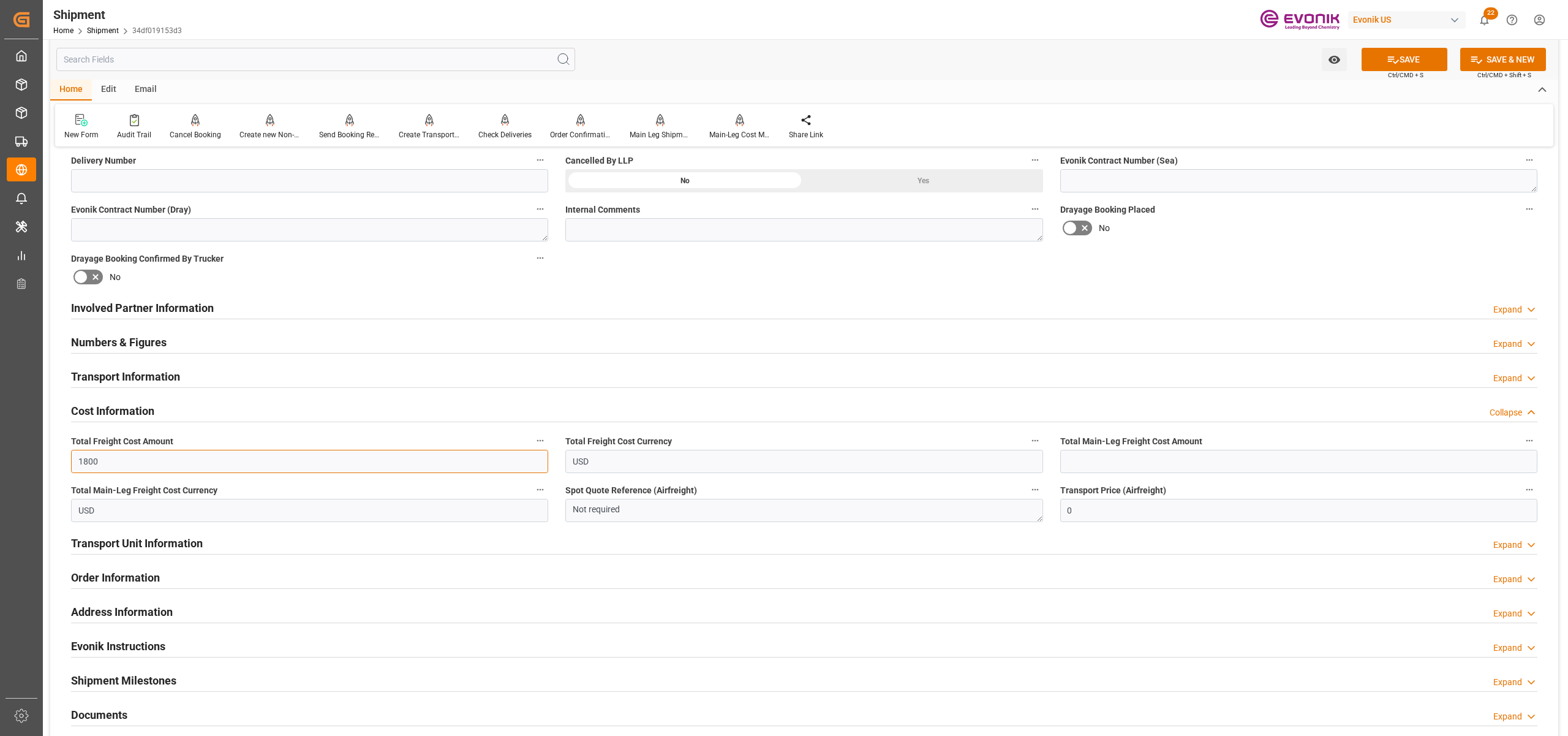
type input "1800"
click at [1102, 464] on input "text" at bounding box center [1299, 461] width 478 height 23
type input "1800"
click at [1211, 266] on div "Booking Confirmation Milestone Bar Collapse Submitted to FFW for Booking (Pendi…" at bounding box center [804, 296] width 1508 height 1366
click at [1418, 58] on button "SAVE" at bounding box center [1404, 59] width 86 height 23
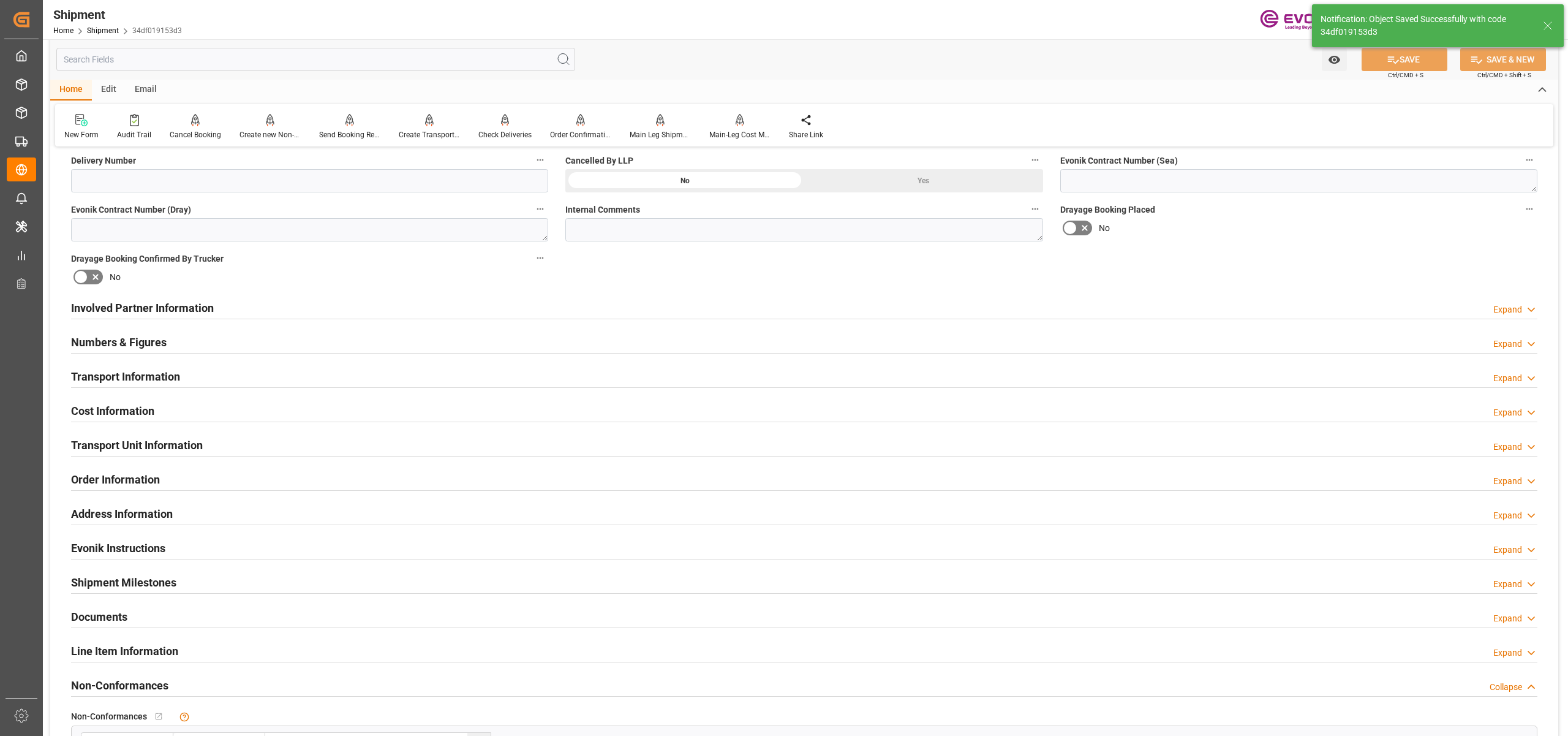
click at [343, 304] on div "Involved Partner Information Expand" at bounding box center [803, 307] width 1466 height 23
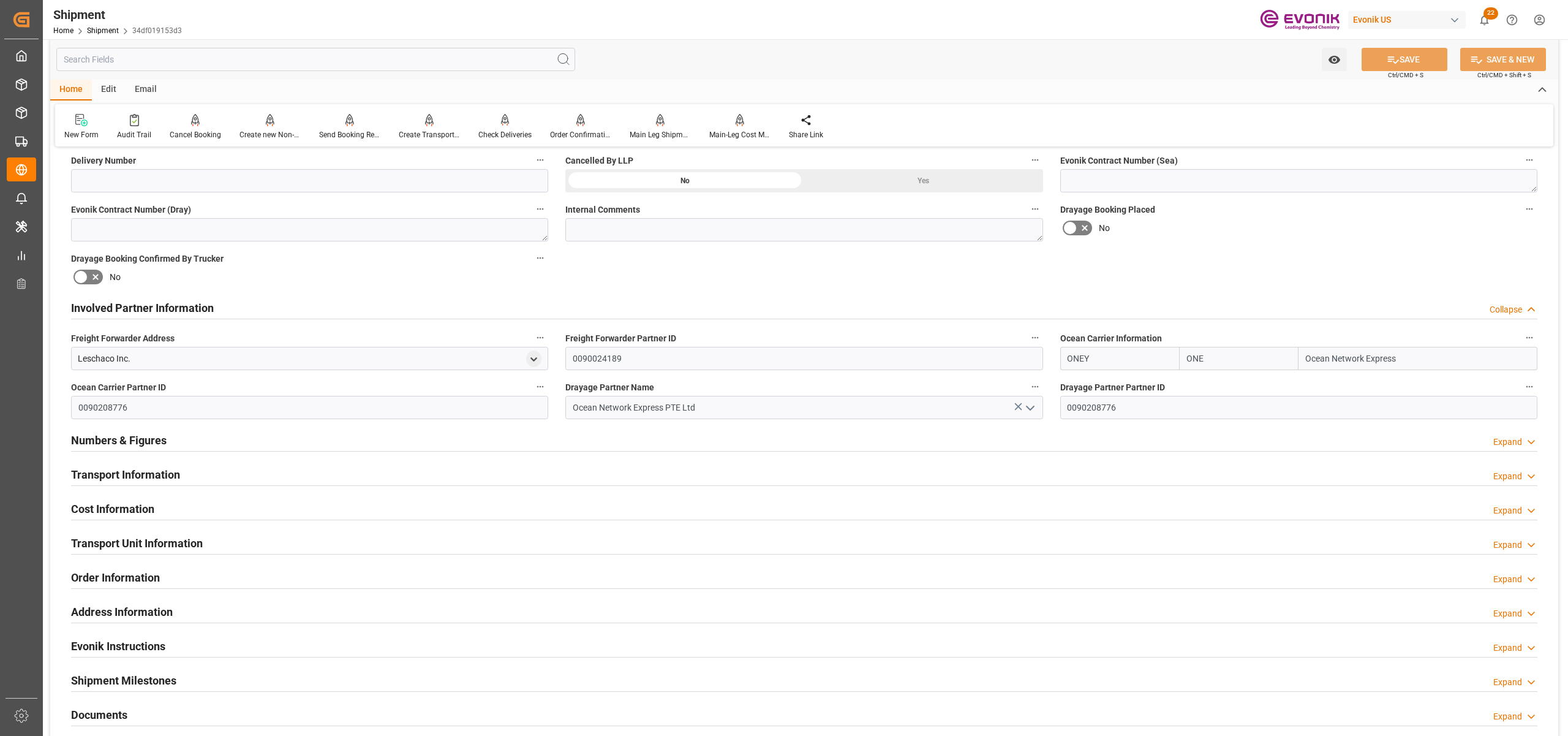
click at [319, 473] on div "Transport Information Expand" at bounding box center [803, 474] width 1466 height 23
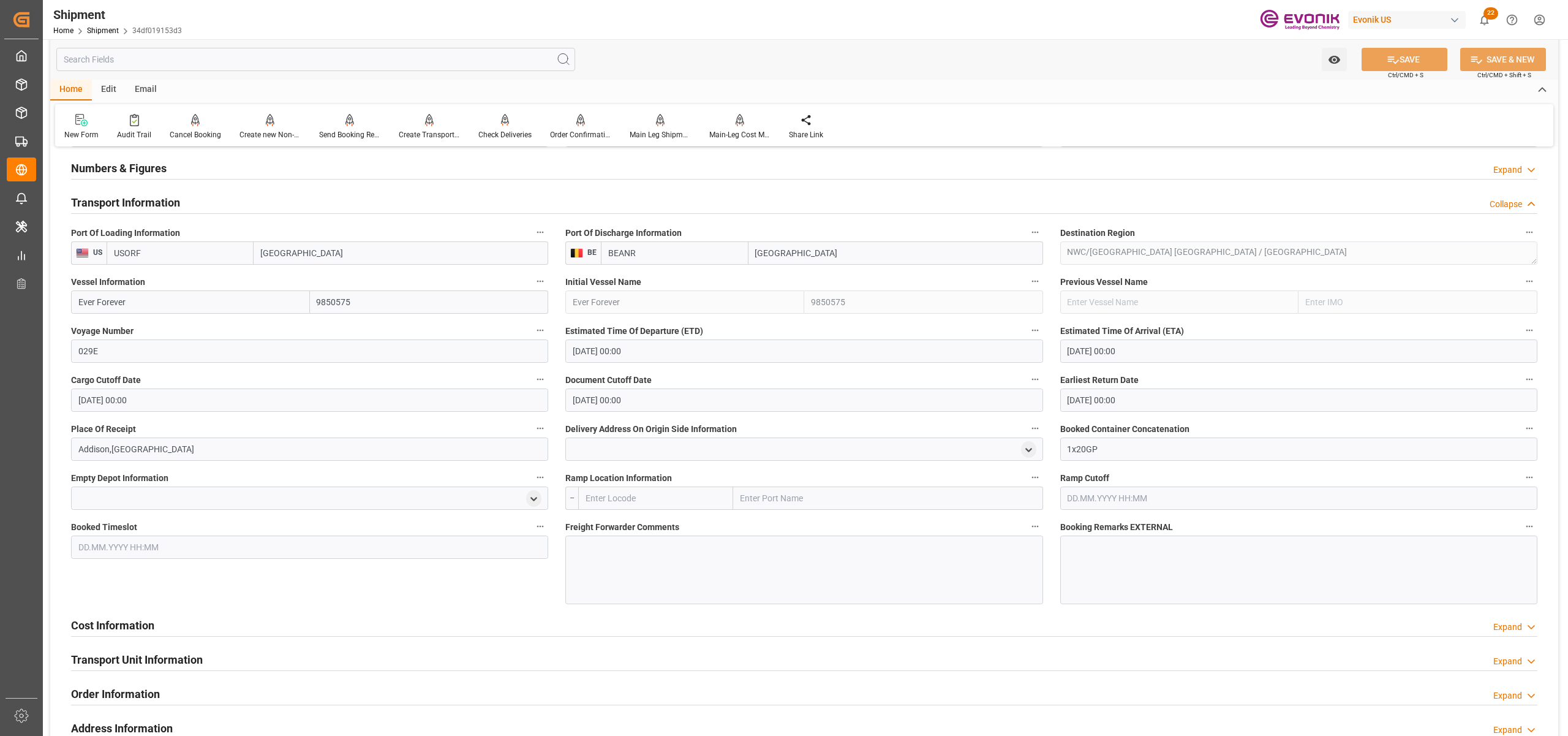
scroll to position [1089, 0]
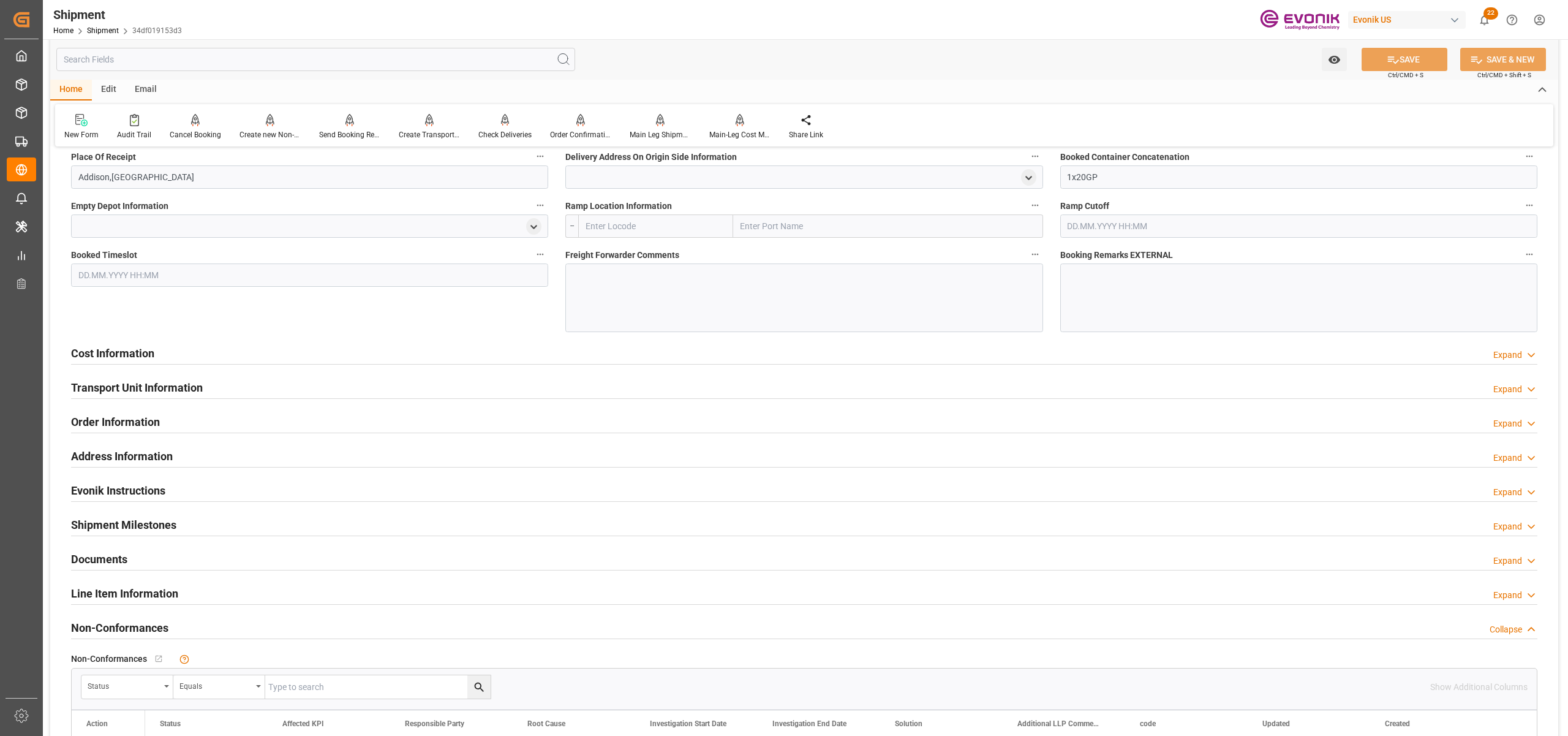
click at [530, 354] on div "Cost Information Expand" at bounding box center [803, 352] width 1466 height 23
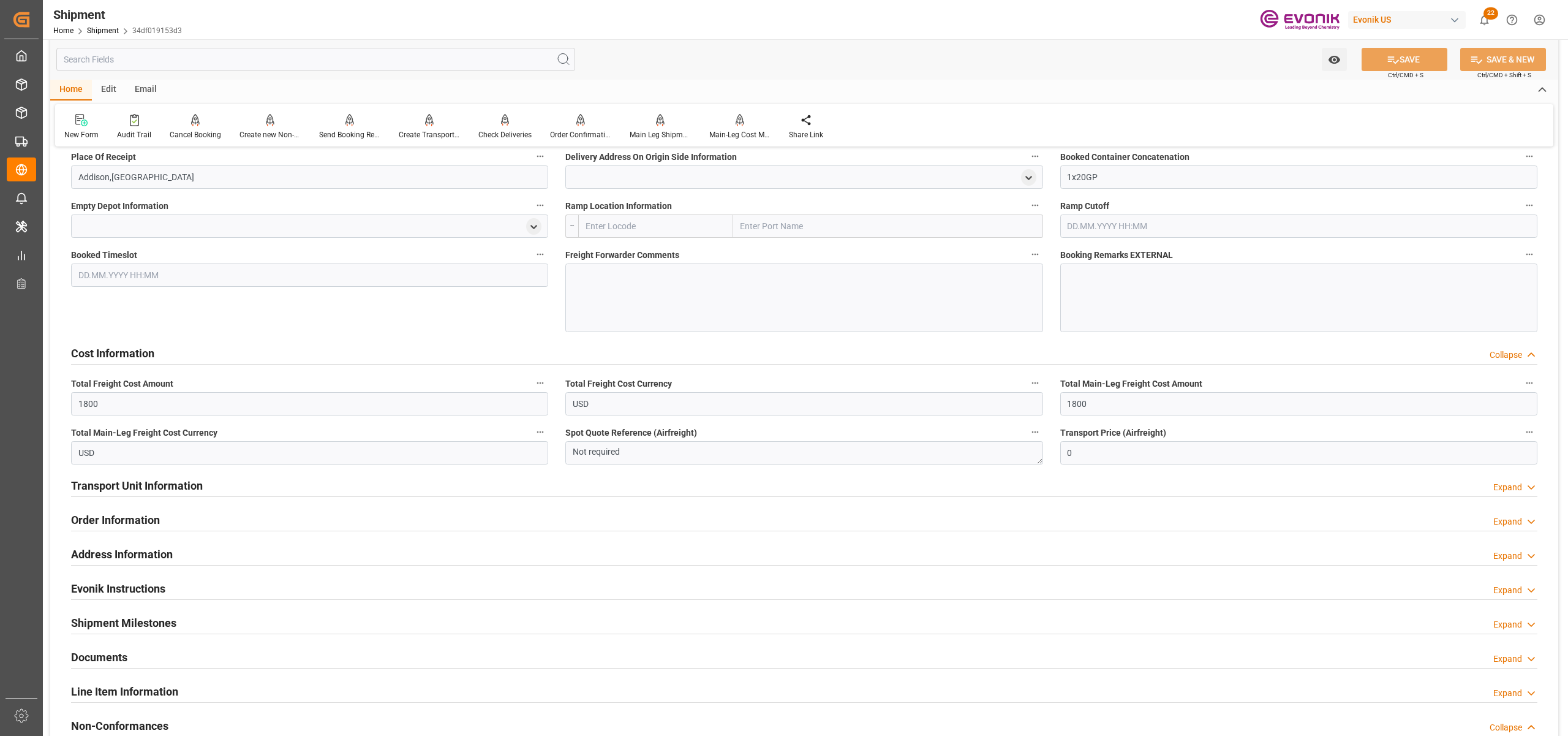
scroll to position [1362, 0]
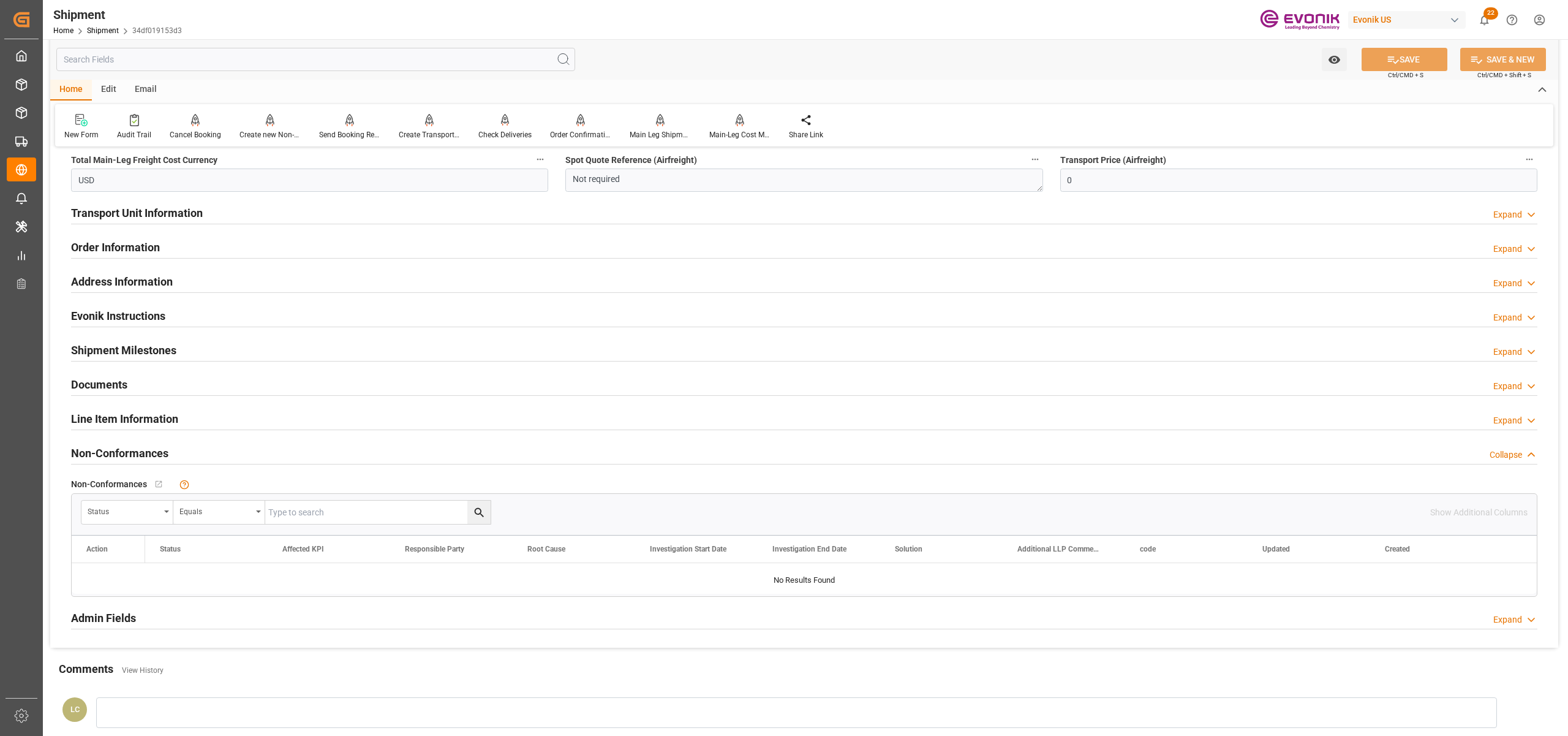
click at [474, 423] on div "Line Item Information Expand" at bounding box center [803, 418] width 1466 height 23
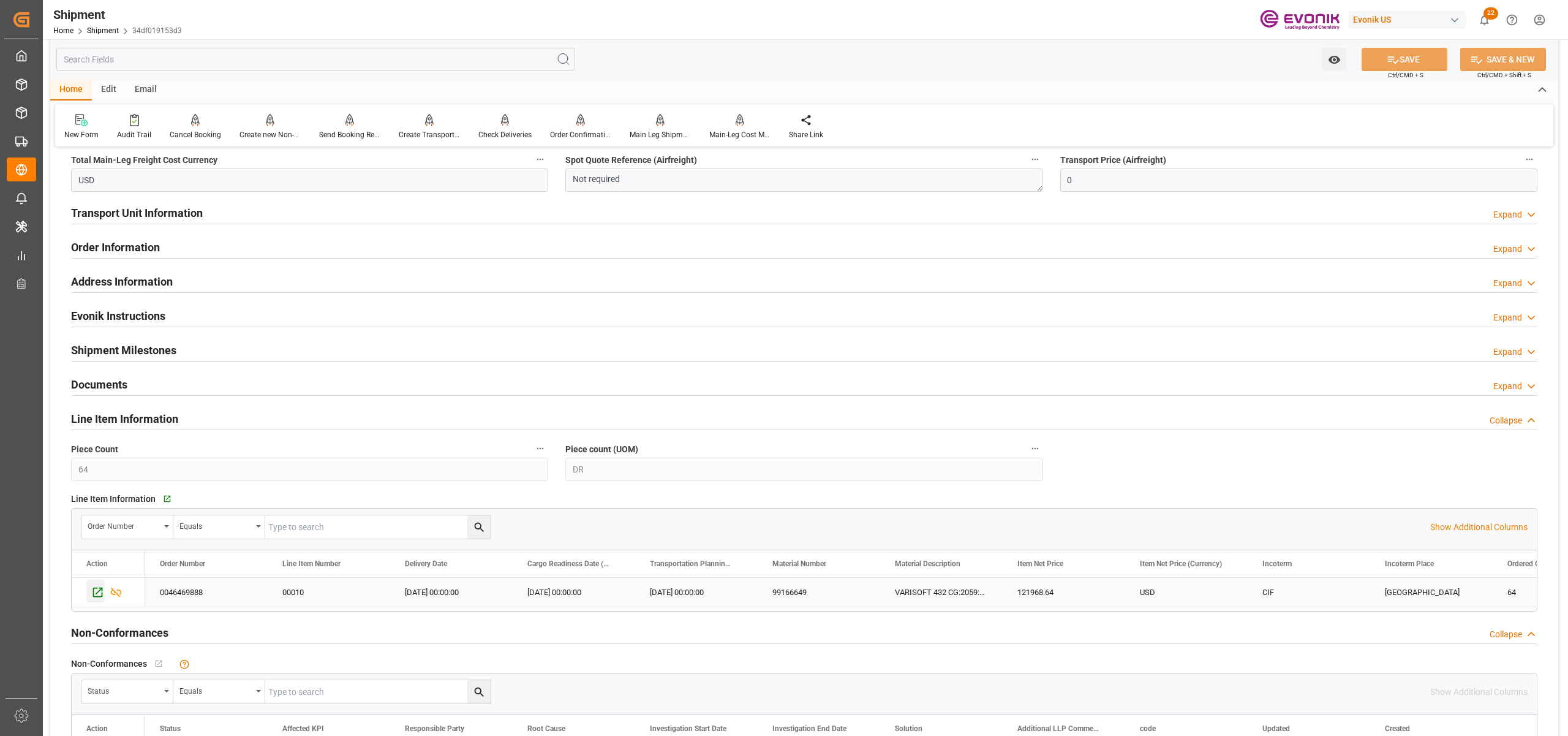
click at [92, 594] on icon "Press SPACE to select this row." at bounding box center [97, 592] width 13 height 13
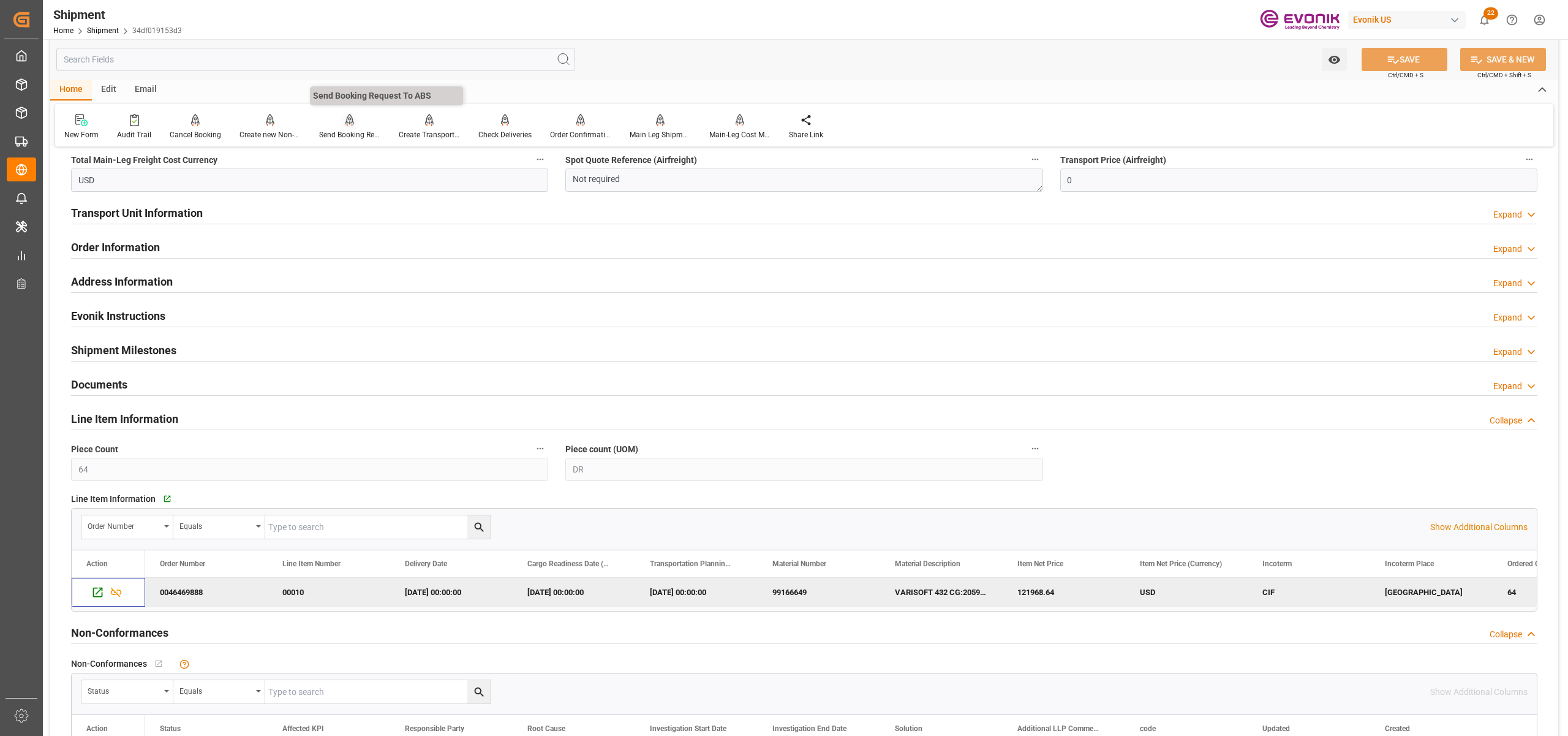
click at [345, 130] on div "Send Booking Request To ABS" at bounding box center [349, 134] width 61 height 11
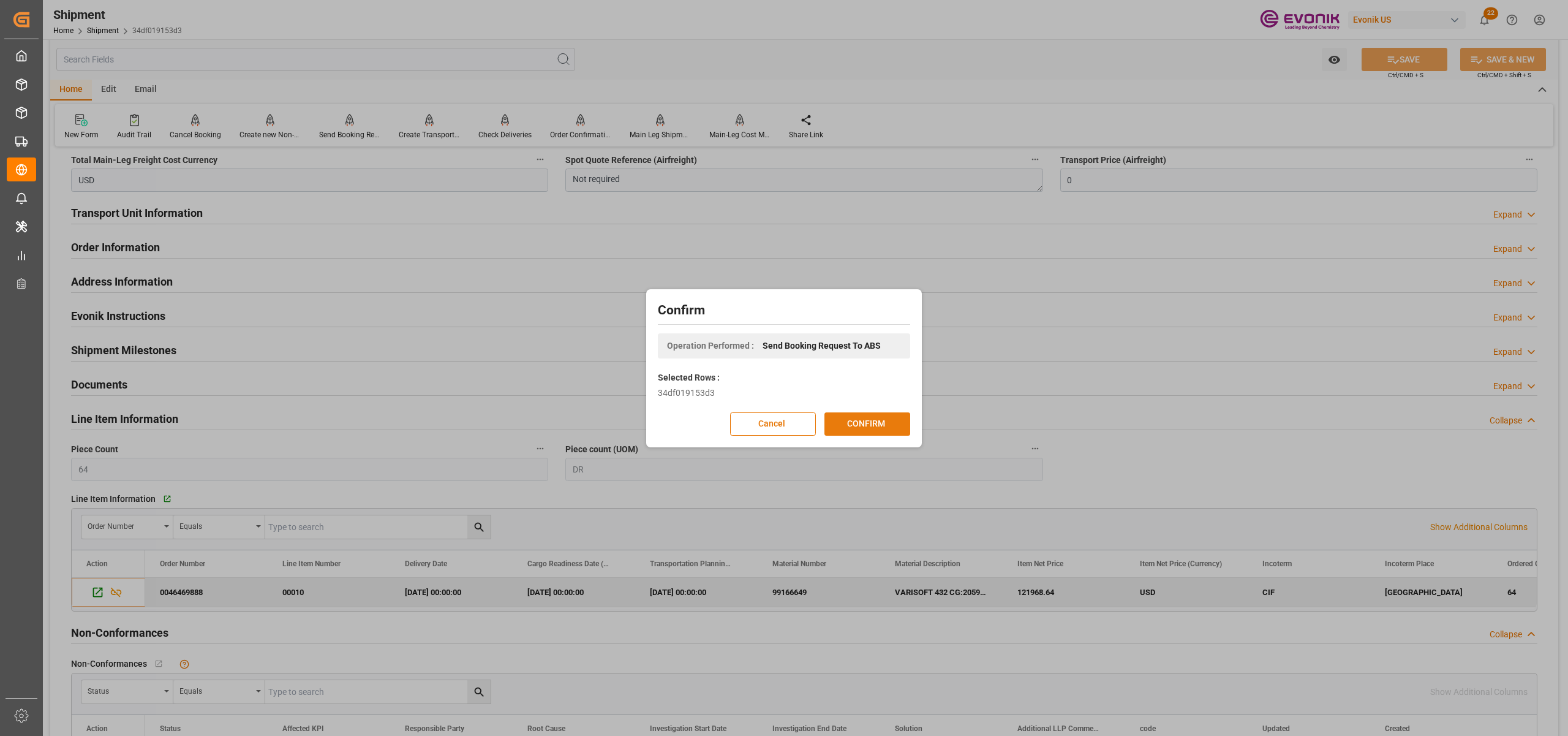
click at [867, 427] on button "CONFIRM" at bounding box center [867, 424] width 86 height 23
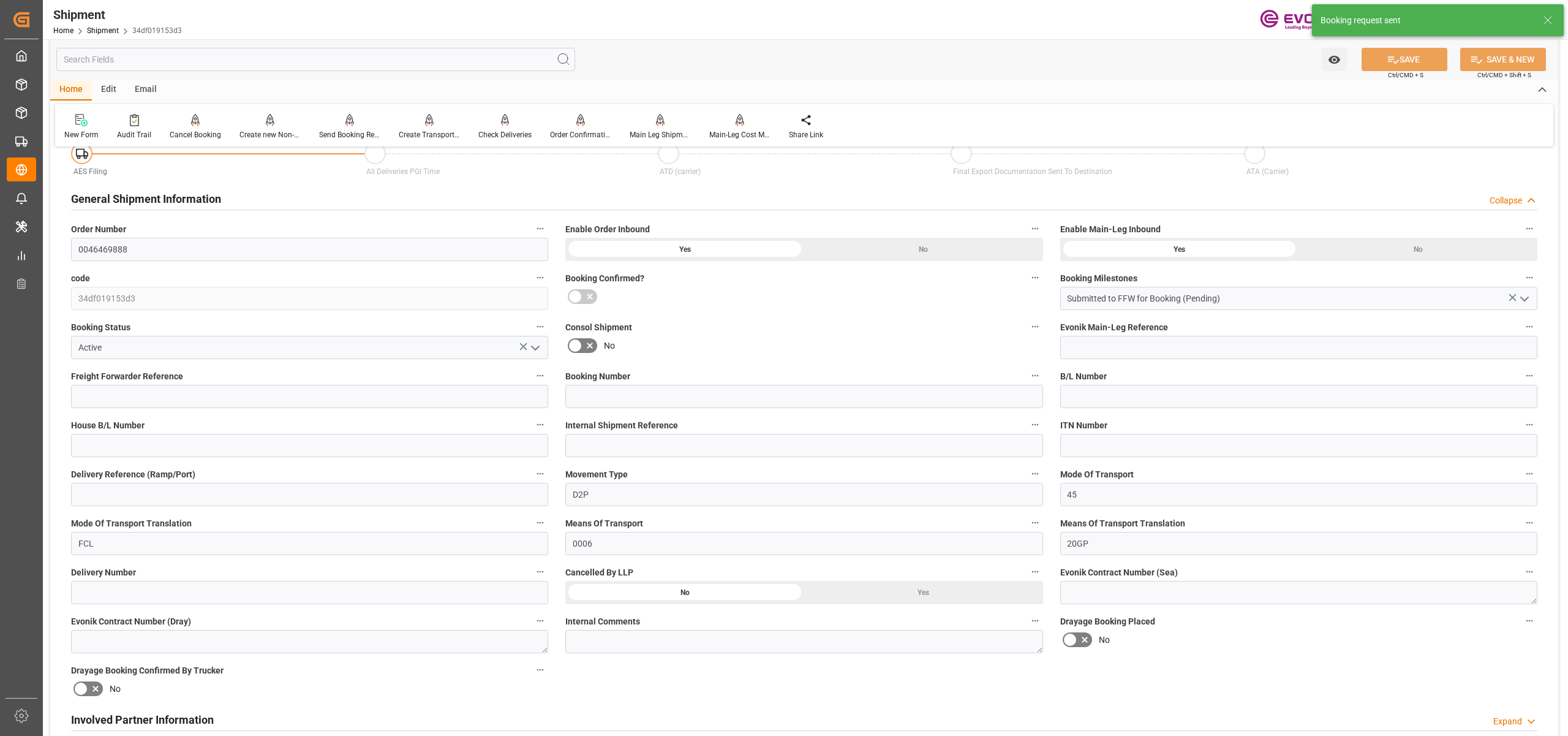
scroll to position [937, 0]
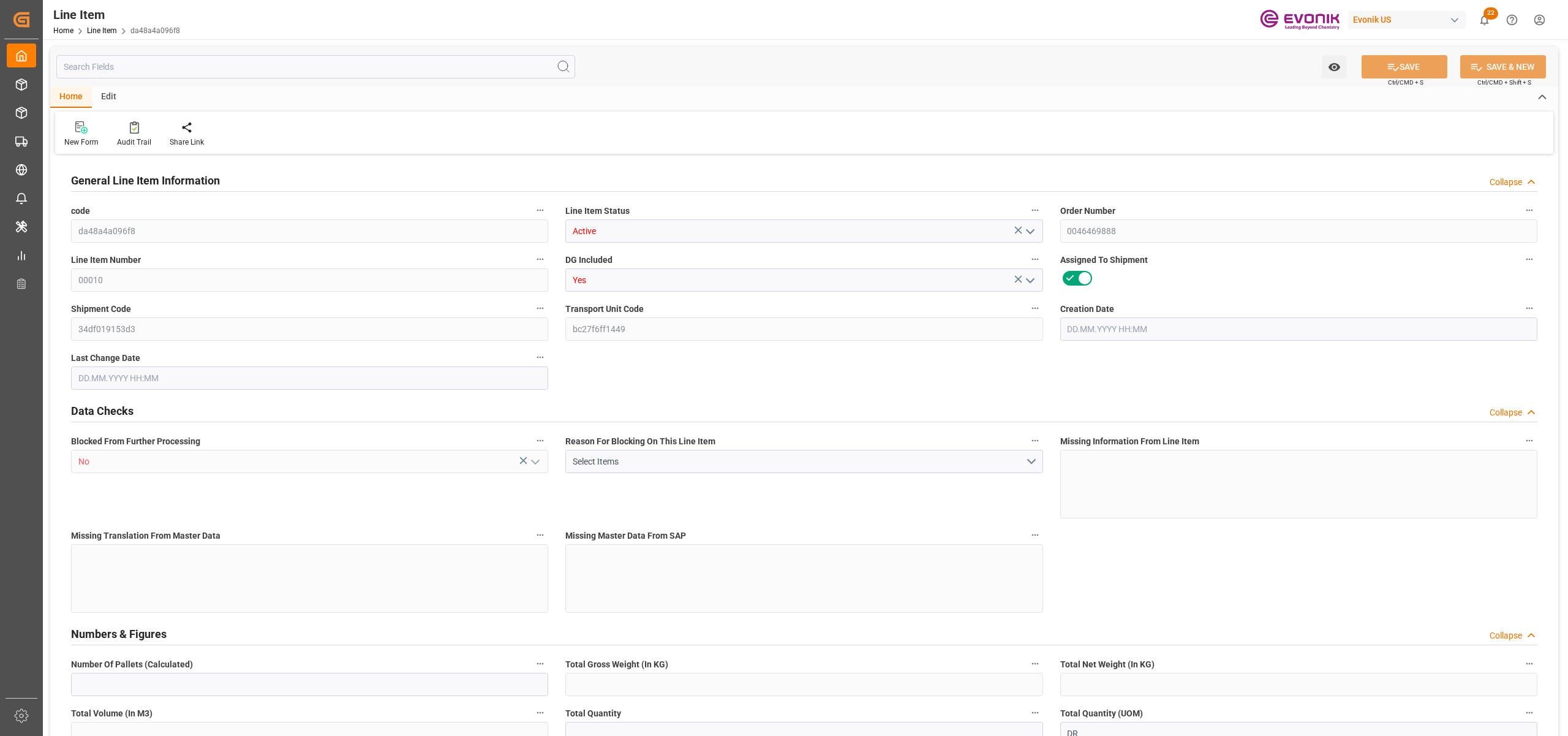
type input "16"
type input "12571.136"
type input "11008"
type input "18.7246"
type input "64"
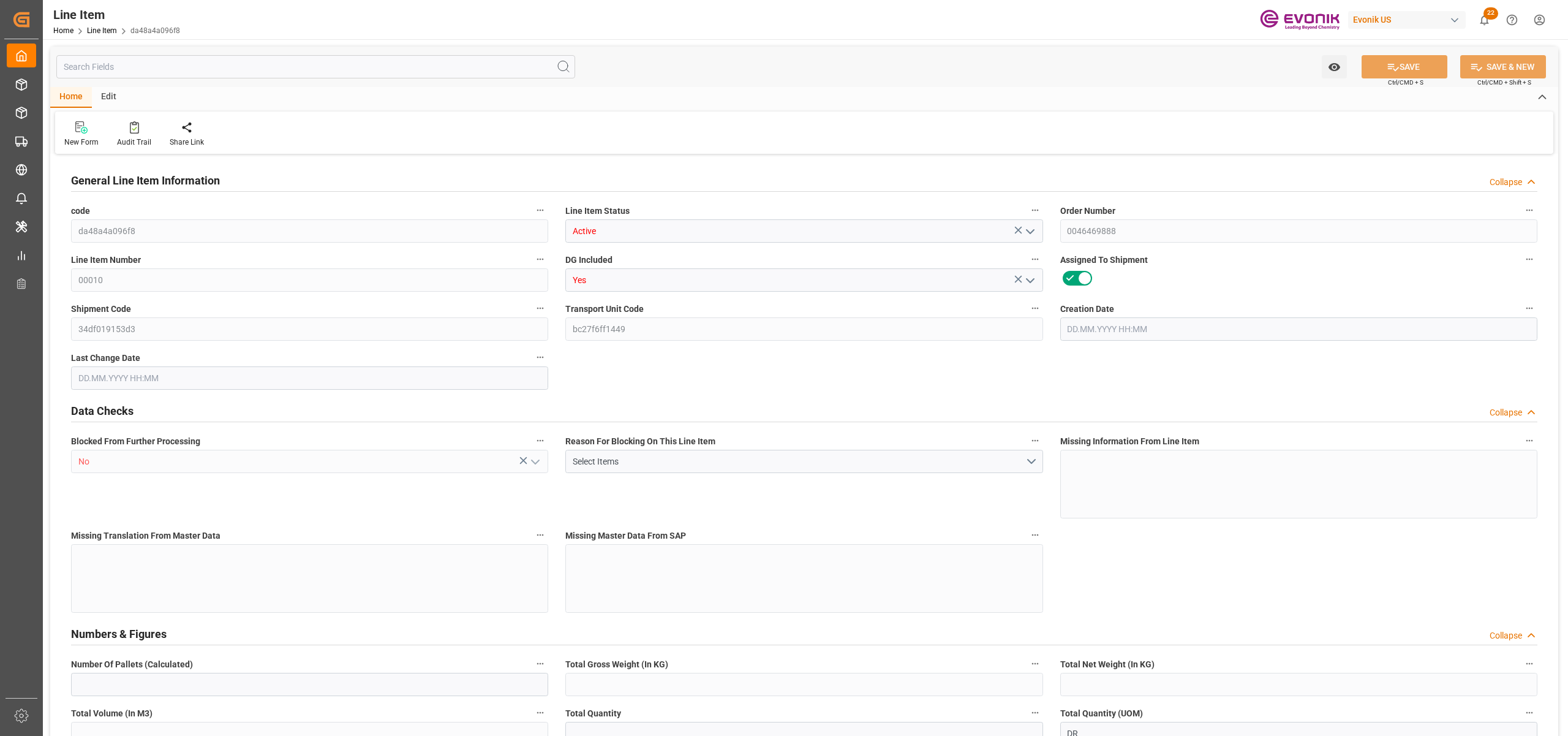
type input "121968.64"
type input "64"
type input "11008"
type input "12571.136"
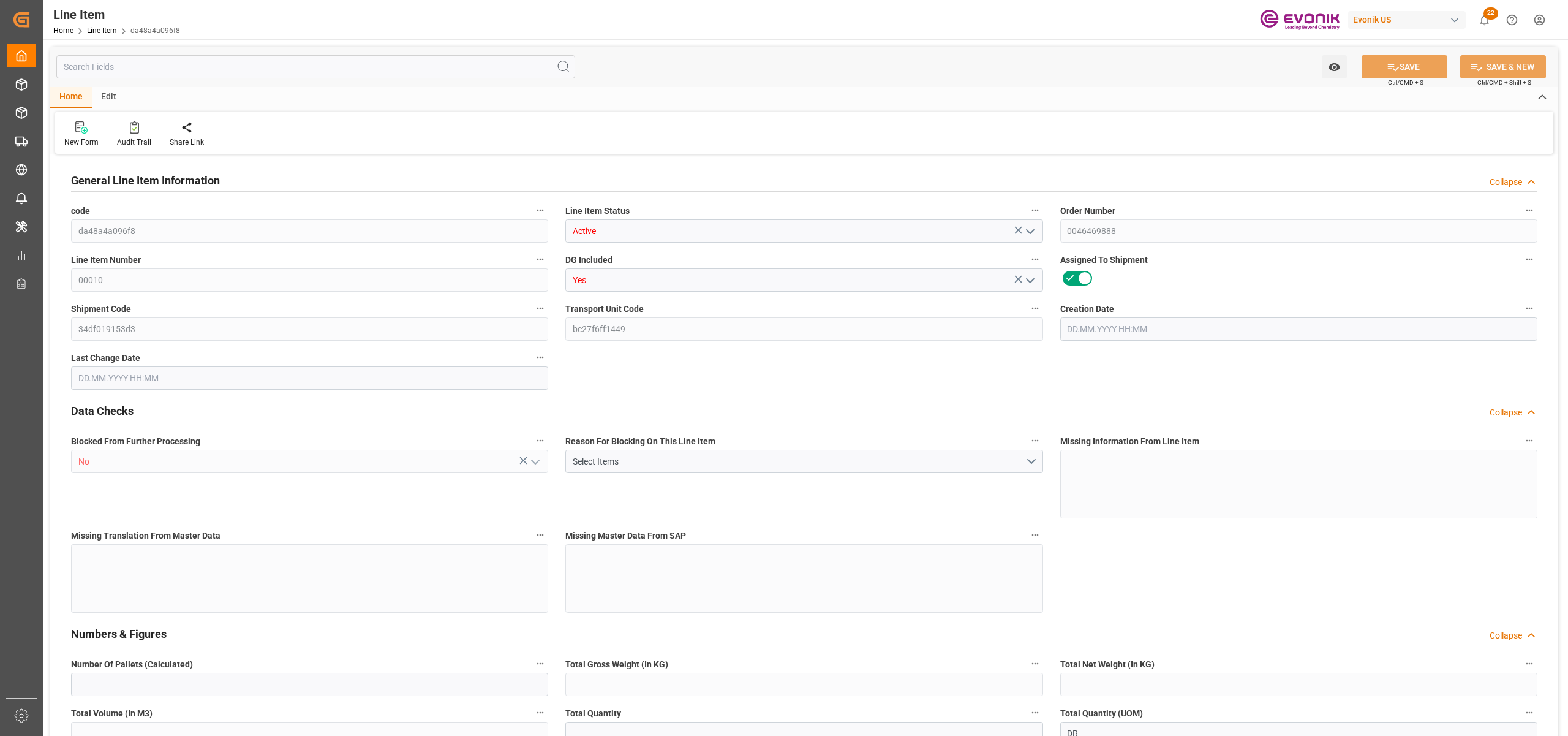
type input "12971.136"
type input "11008"
type input "18.7246"
type input "18724.608"
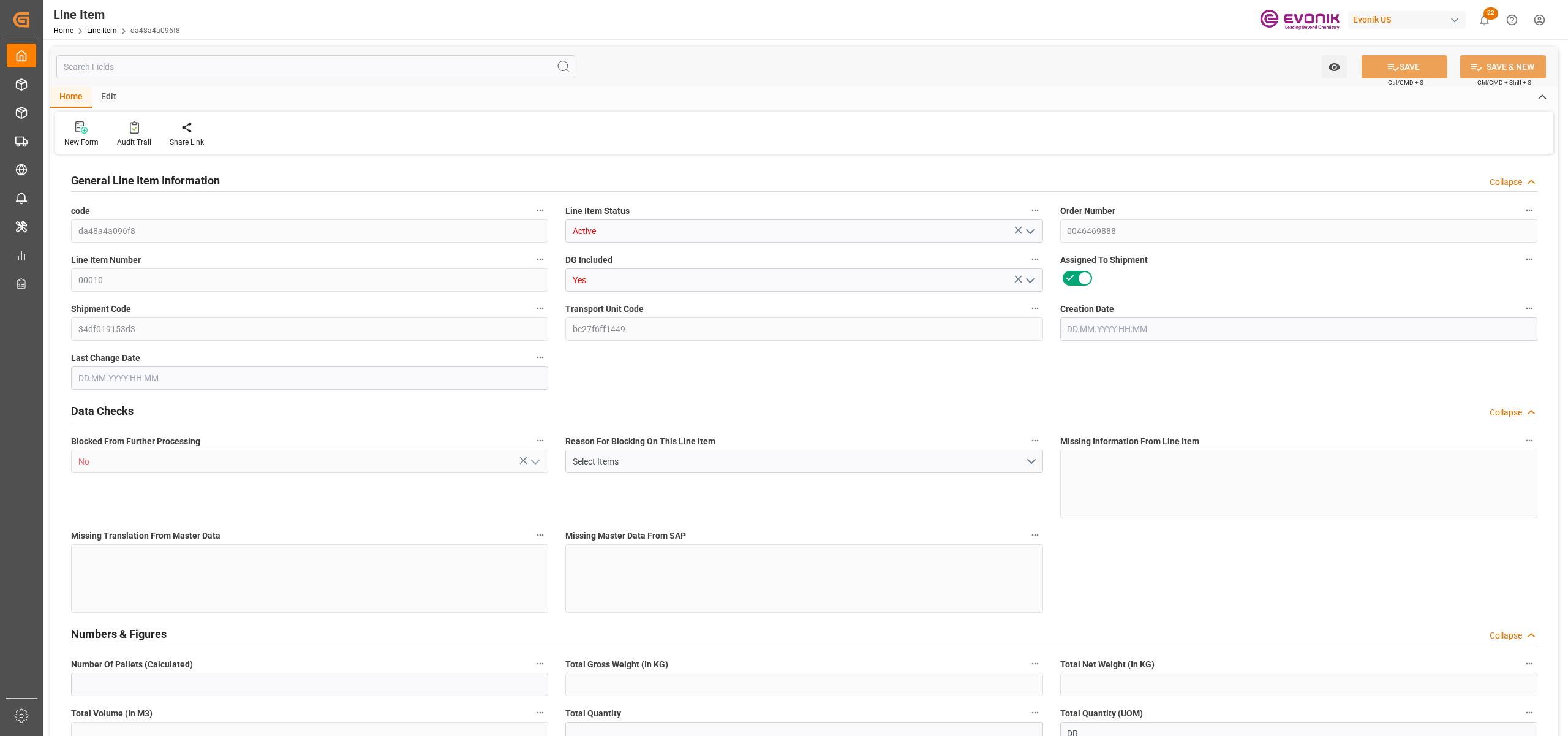
type input "0"
type input "[DATE] 17:49"
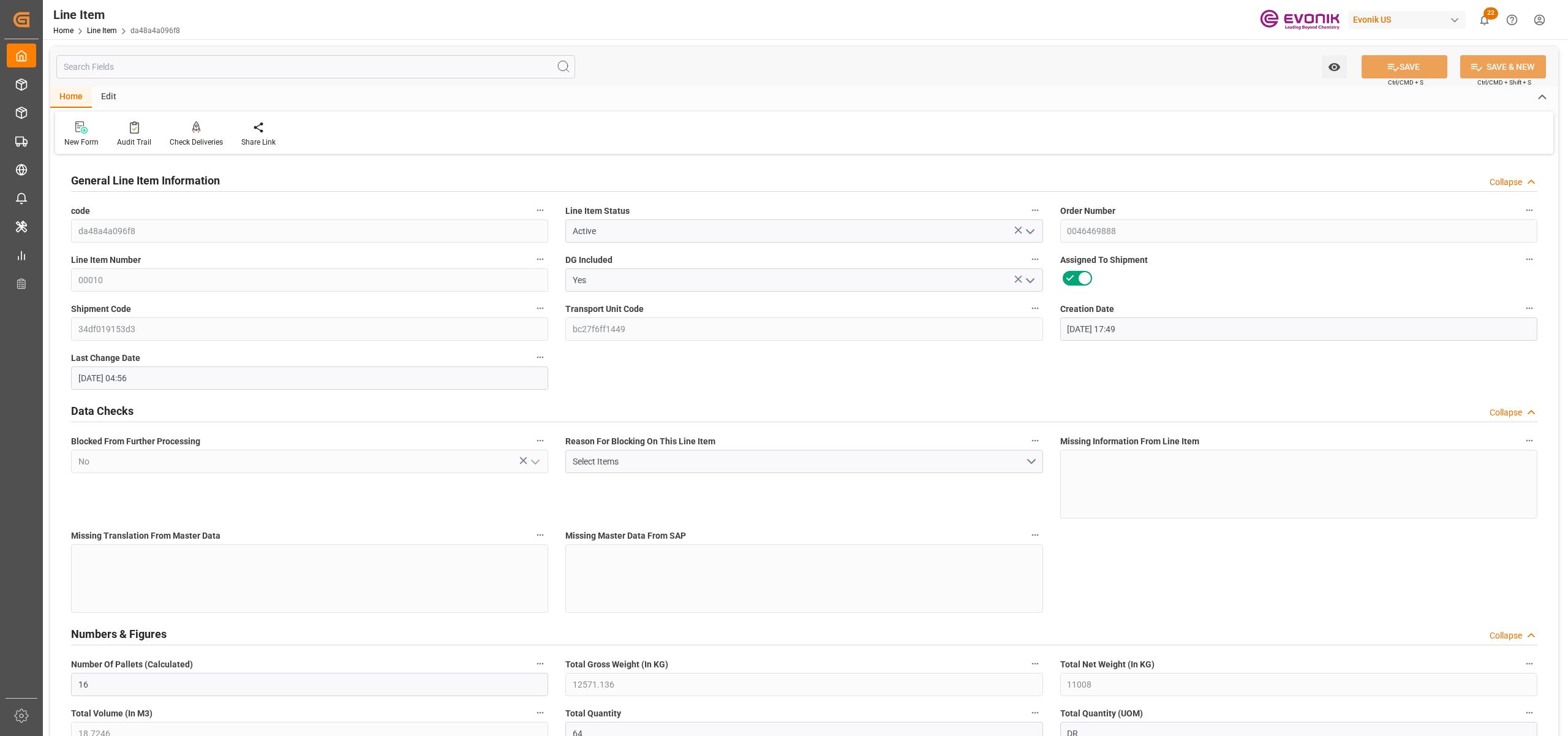
type input "[DATE] 04:56"
type input "[DATE]"
click at [233, 65] on input "text" at bounding box center [315, 67] width 519 height 23
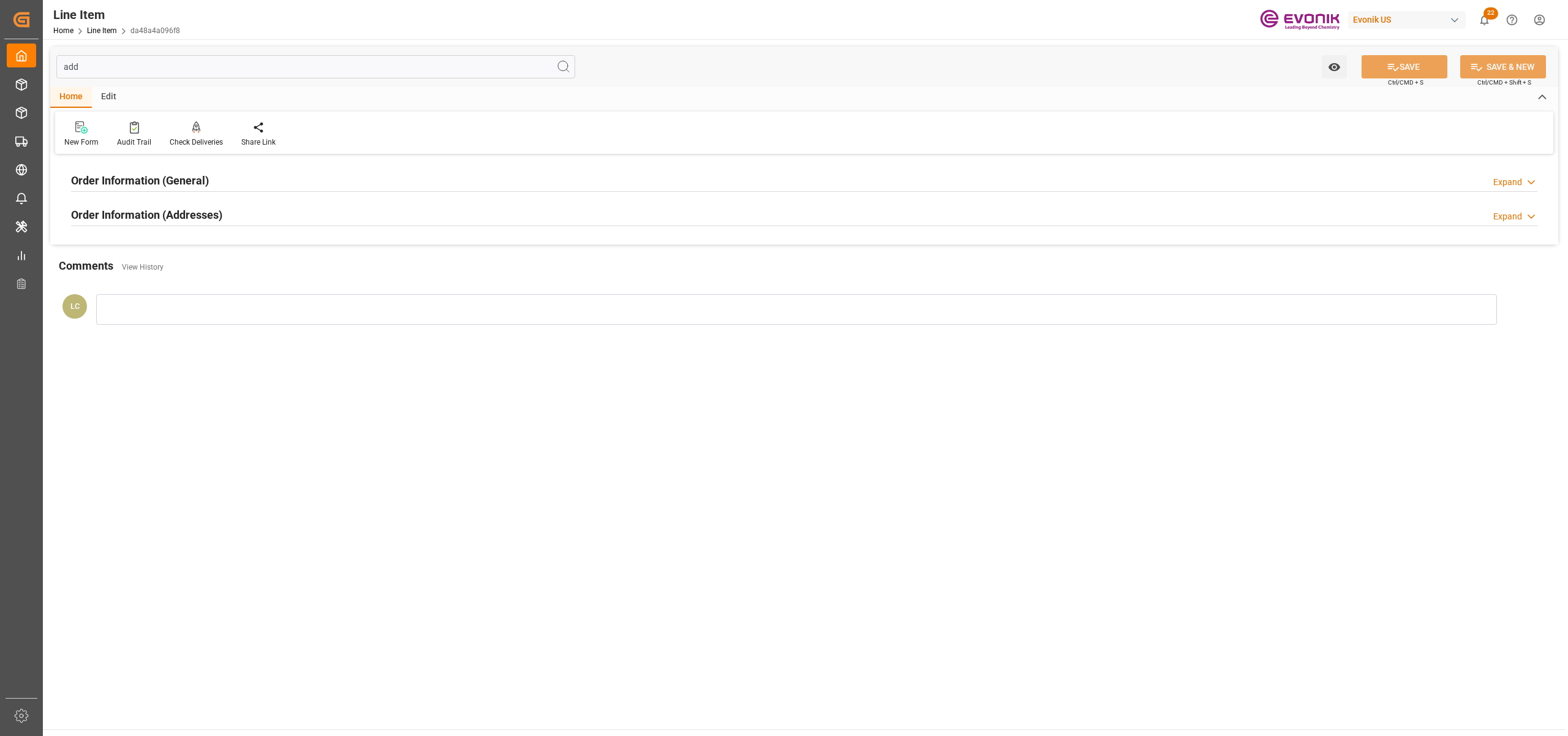
click at [317, 223] on div "Order Information (Addresses) Expand" at bounding box center [803, 214] width 1466 height 23
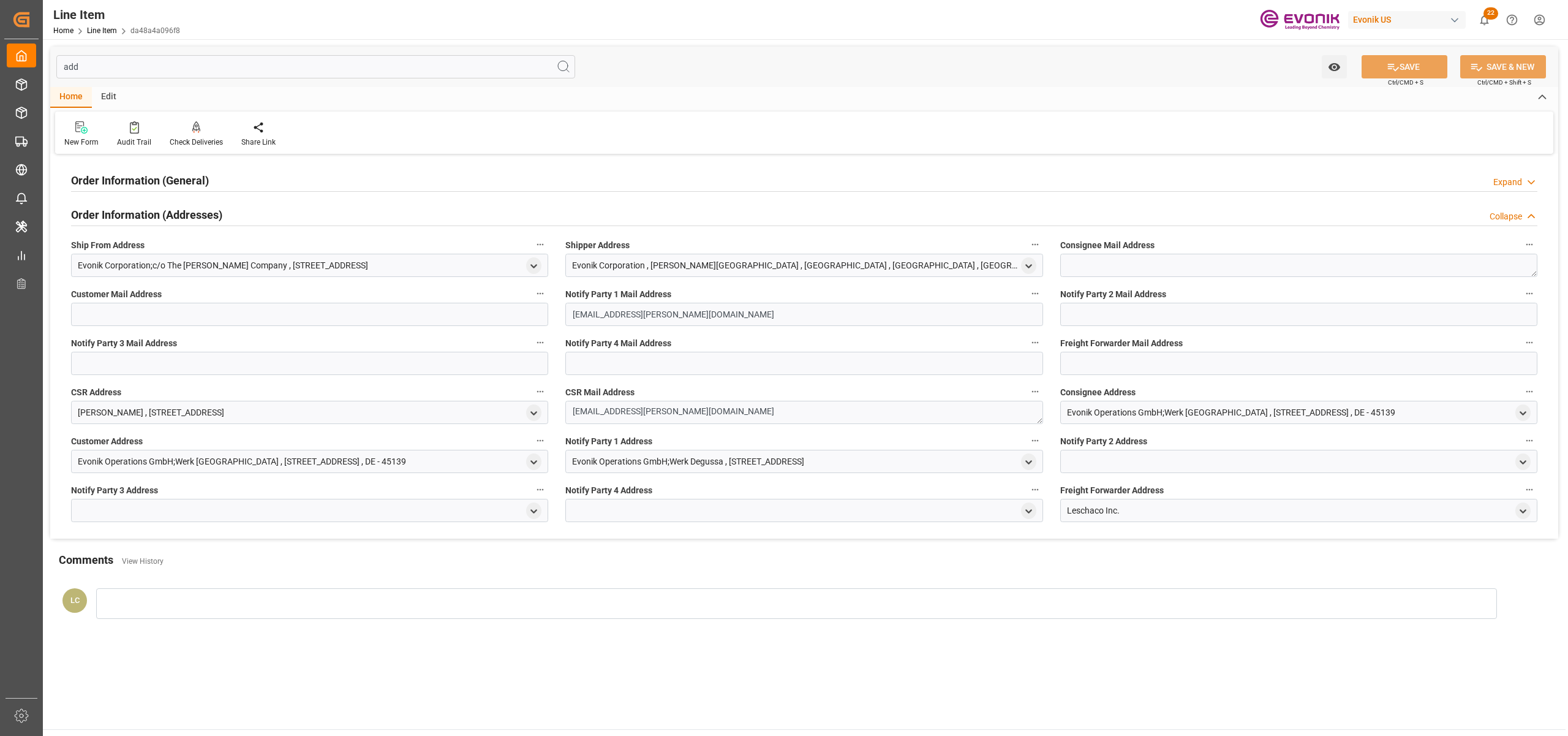
click at [121, 66] on input "add" at bounding box center [315, 67] width 519 height 23
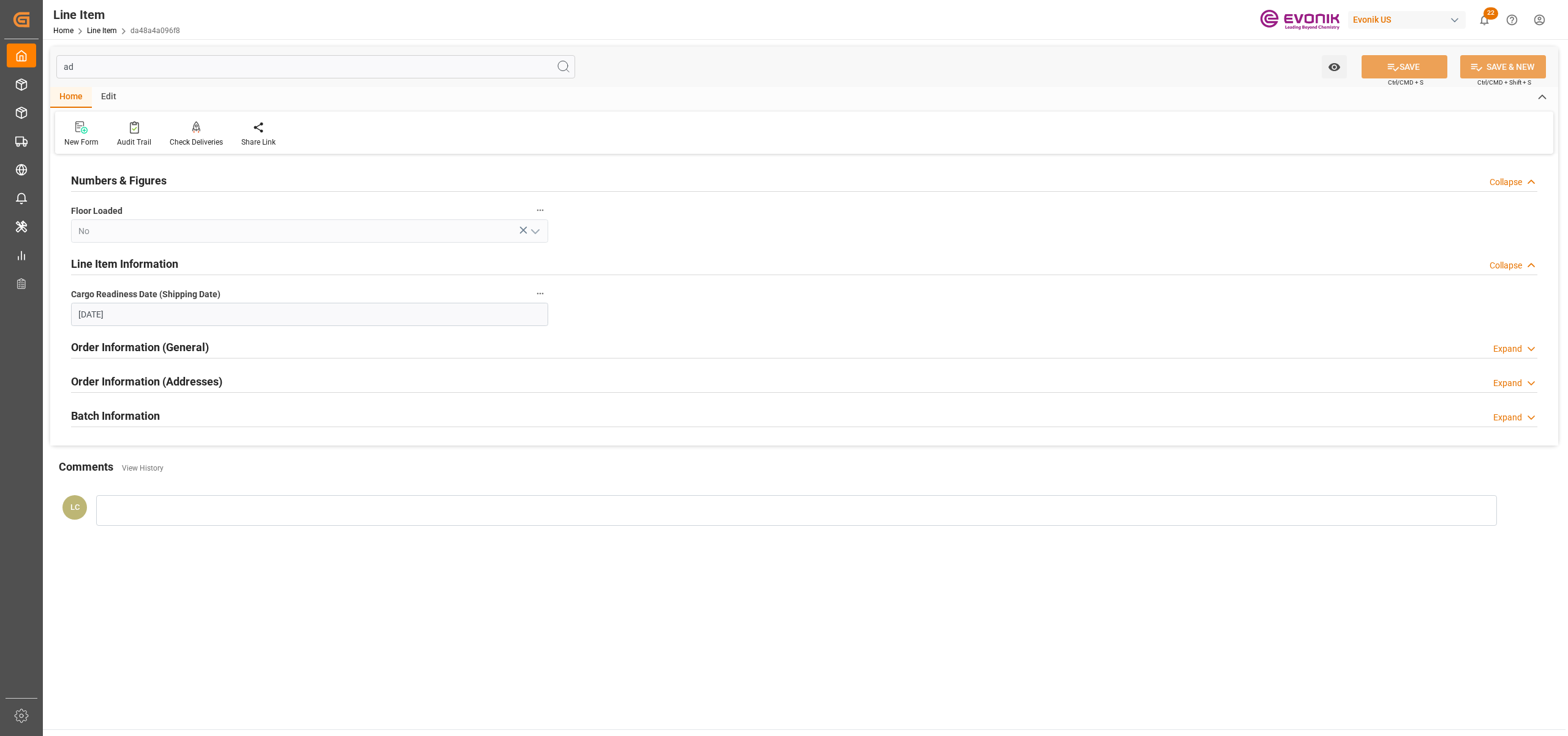
type input "a"
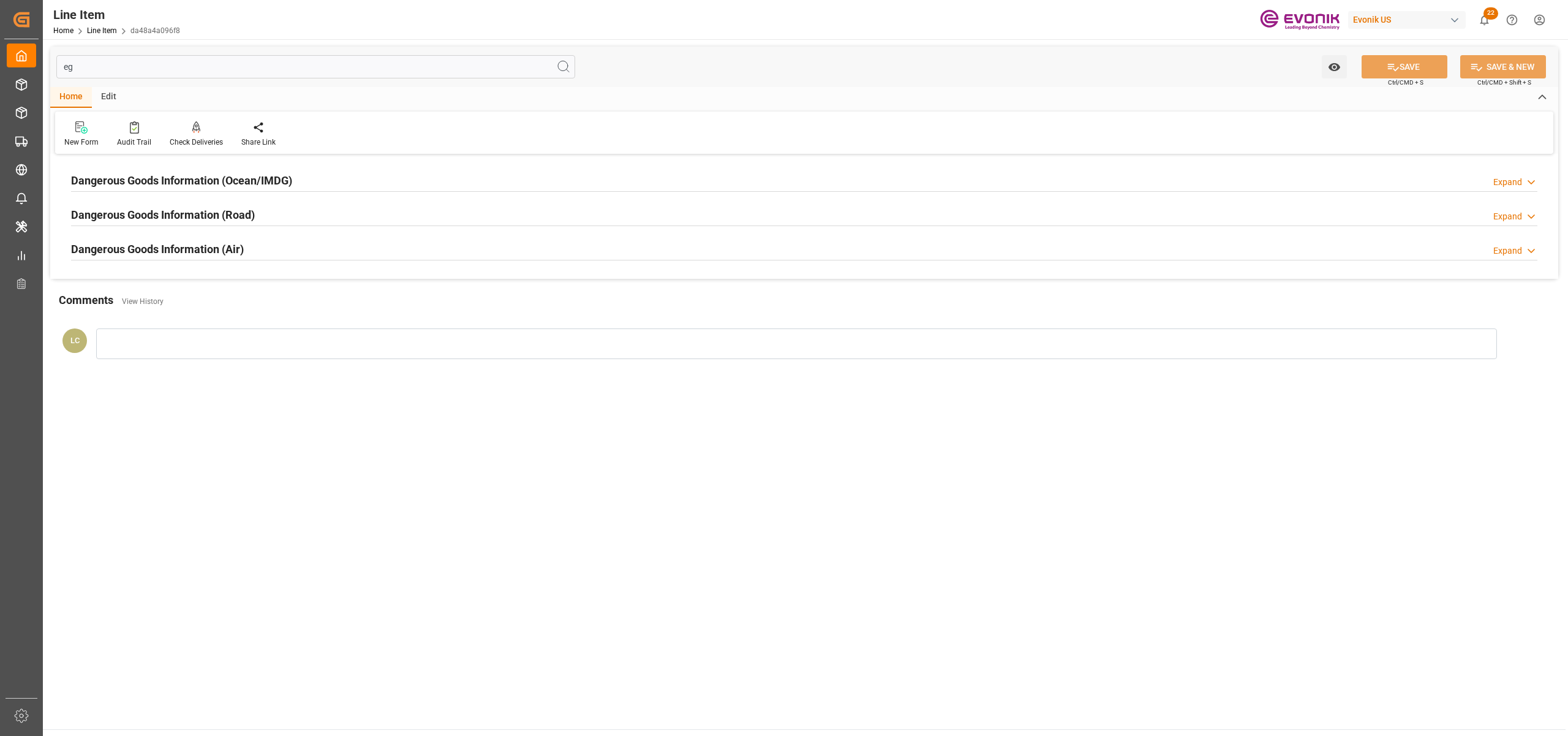
type input "eg"
click at [361, 179] on div "Dangerous Goods Information (Ocean/IMDG) Expand" at bounding box center [803, 180] width 1466 height 23
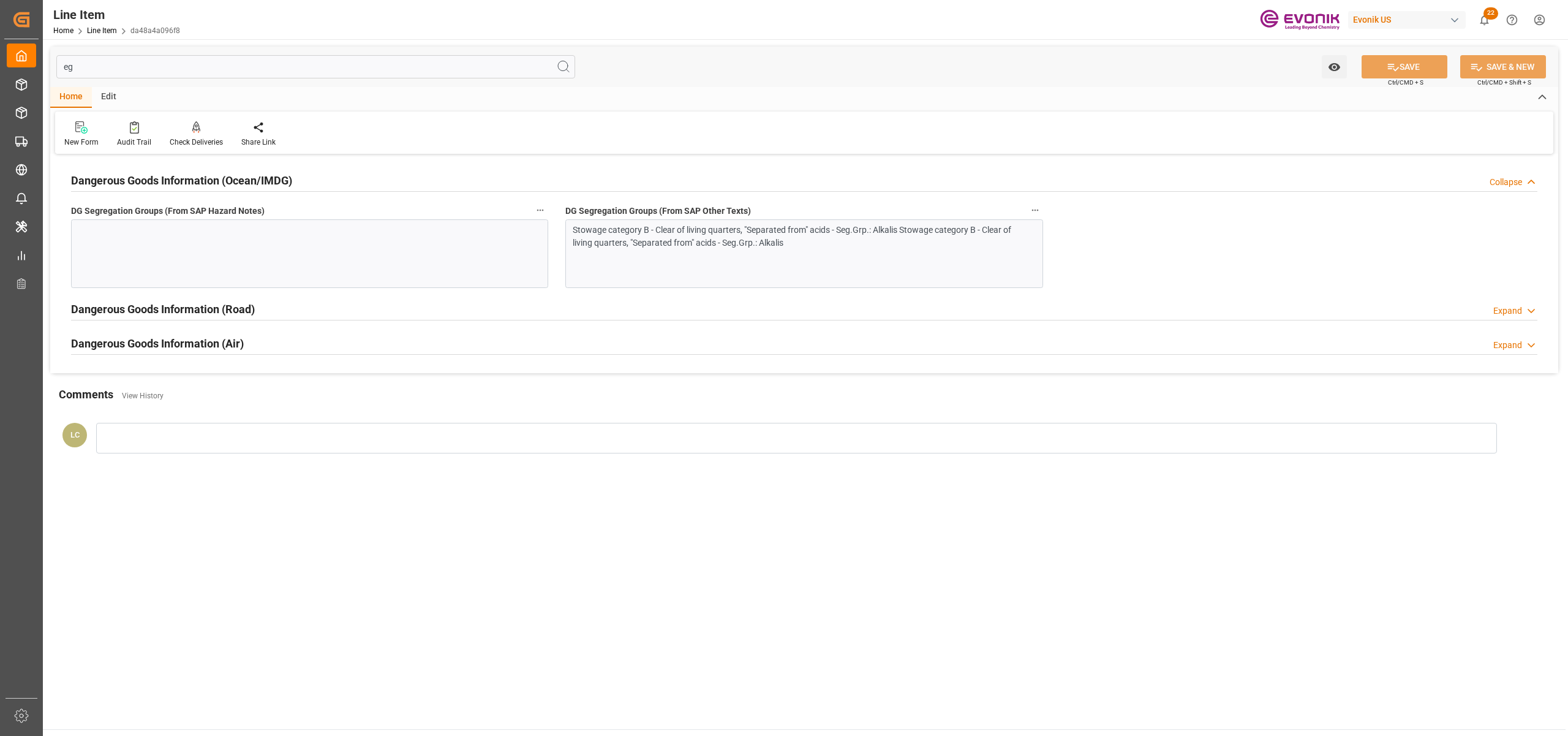
click at [624, 249] on div "Stowage category B - Clear of living quarters, "Separated from" acids - Seg.Grp…" at bounding box center [797, 236] width 450 height 26
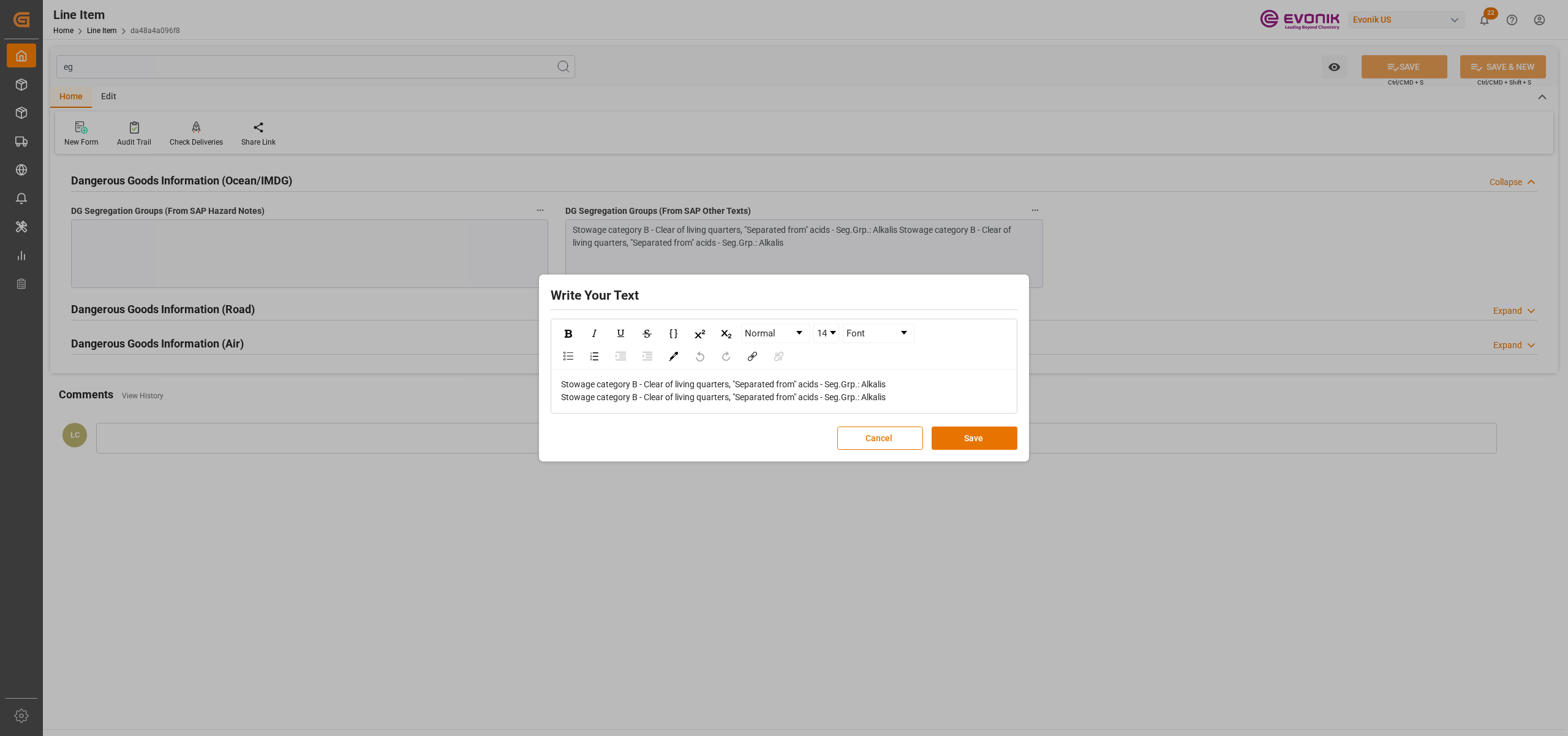
click at [902, 395] on div "Stowage category B - Clear of living quarters, "Separated from" acids - Seg.Grp…" at bounding box center [784, 391] width 447 height 26
drag, startPoint x: 917, startPoint y: 396, endPoint x: 541, endPoint y: 356, distance: 378.1
click at [542, 356] on div "Write Your Text Normal 14 Font Stowage category B - Clear of living quarters, "…" at bounding box center [784, 368] width 484 height 182
copy span "Stowage category B - Clear of living quarters, "Separated from" acids - Seg.Grp…"
click at [986, 441] on button "Save" at bounding box center [974, 438] width 86 height 23
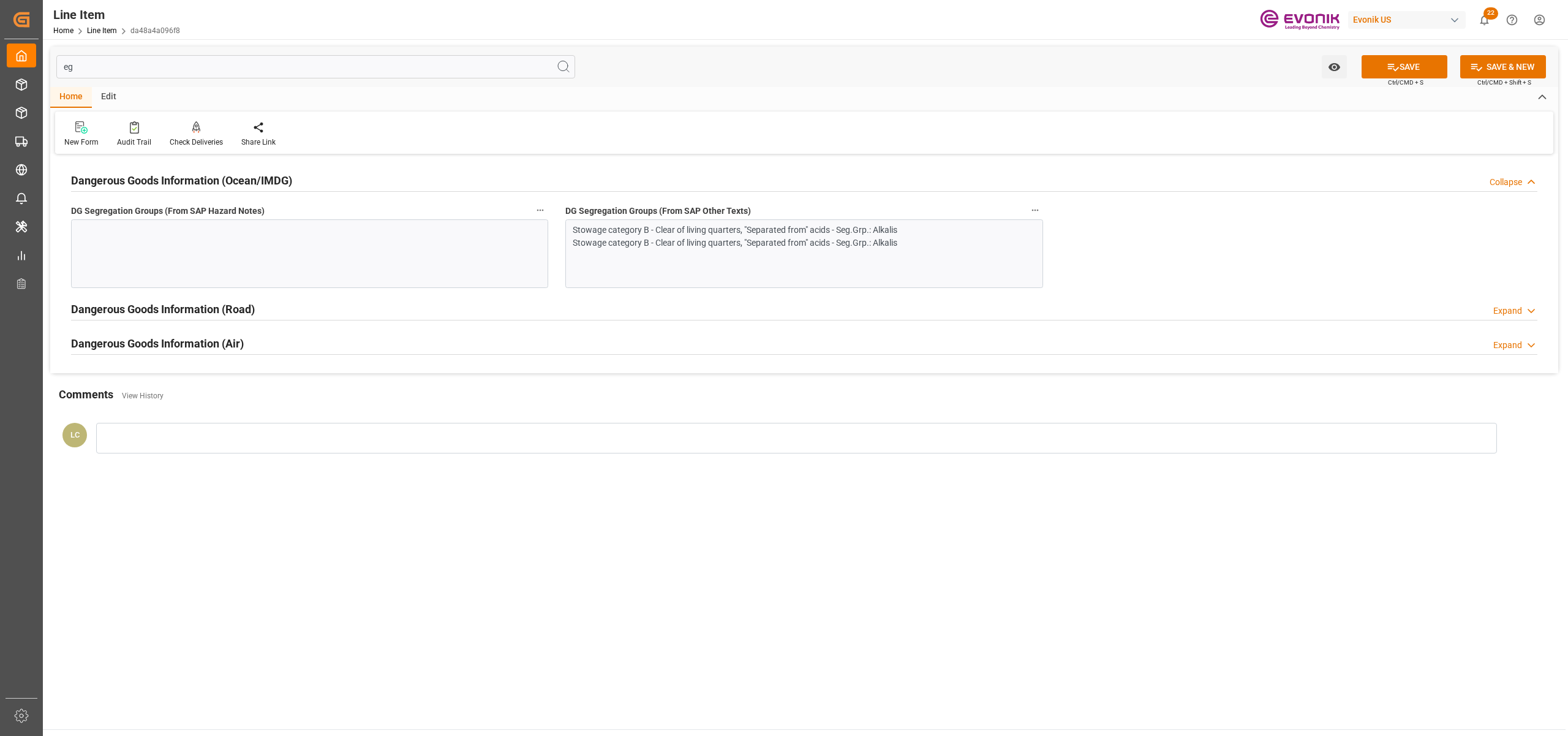
click at [380, 249] on div at bounding box center [309, 253] width 478 height 69
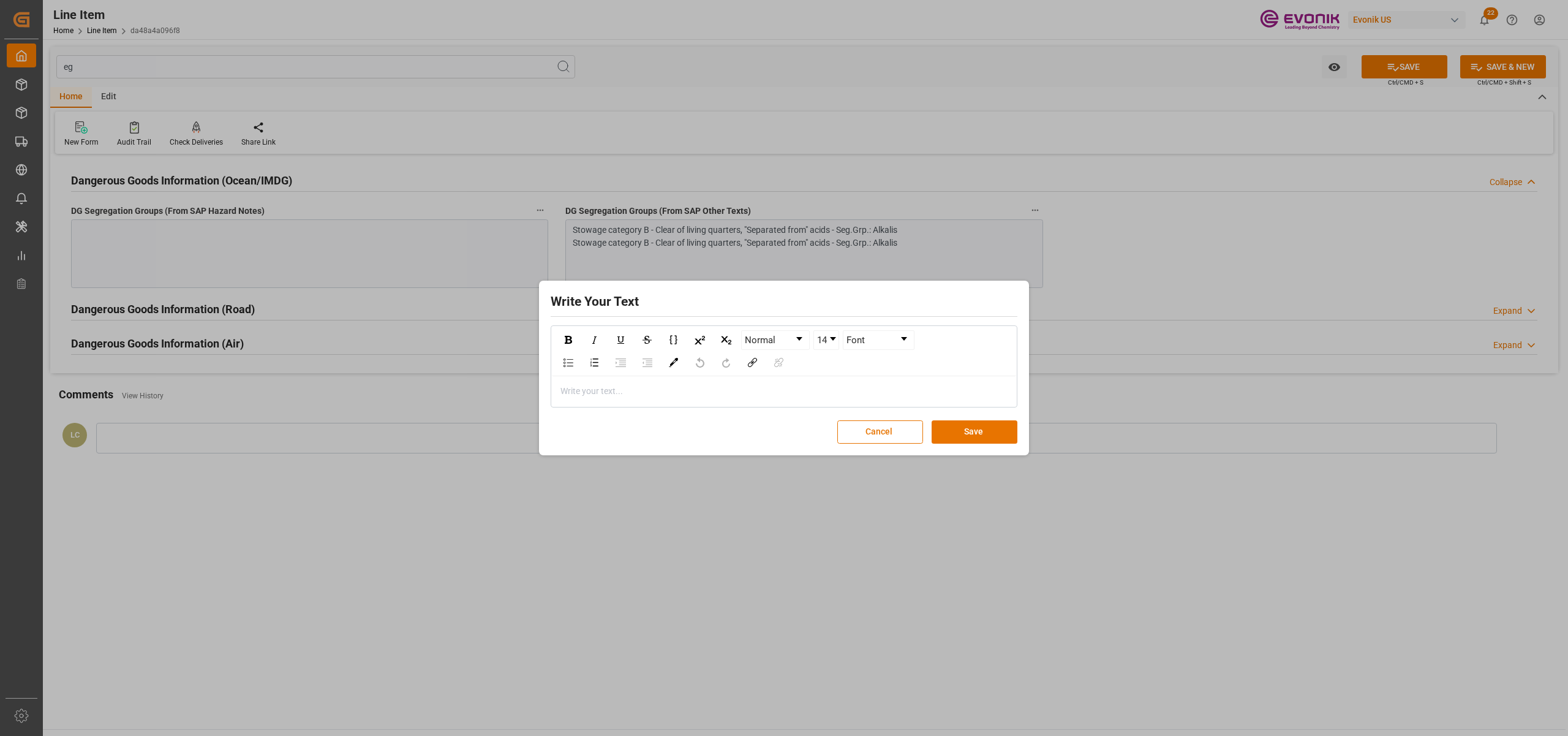
click at [586, 391] on div "rdw-editor" at bounding box center [784, 391] width 447 height 13
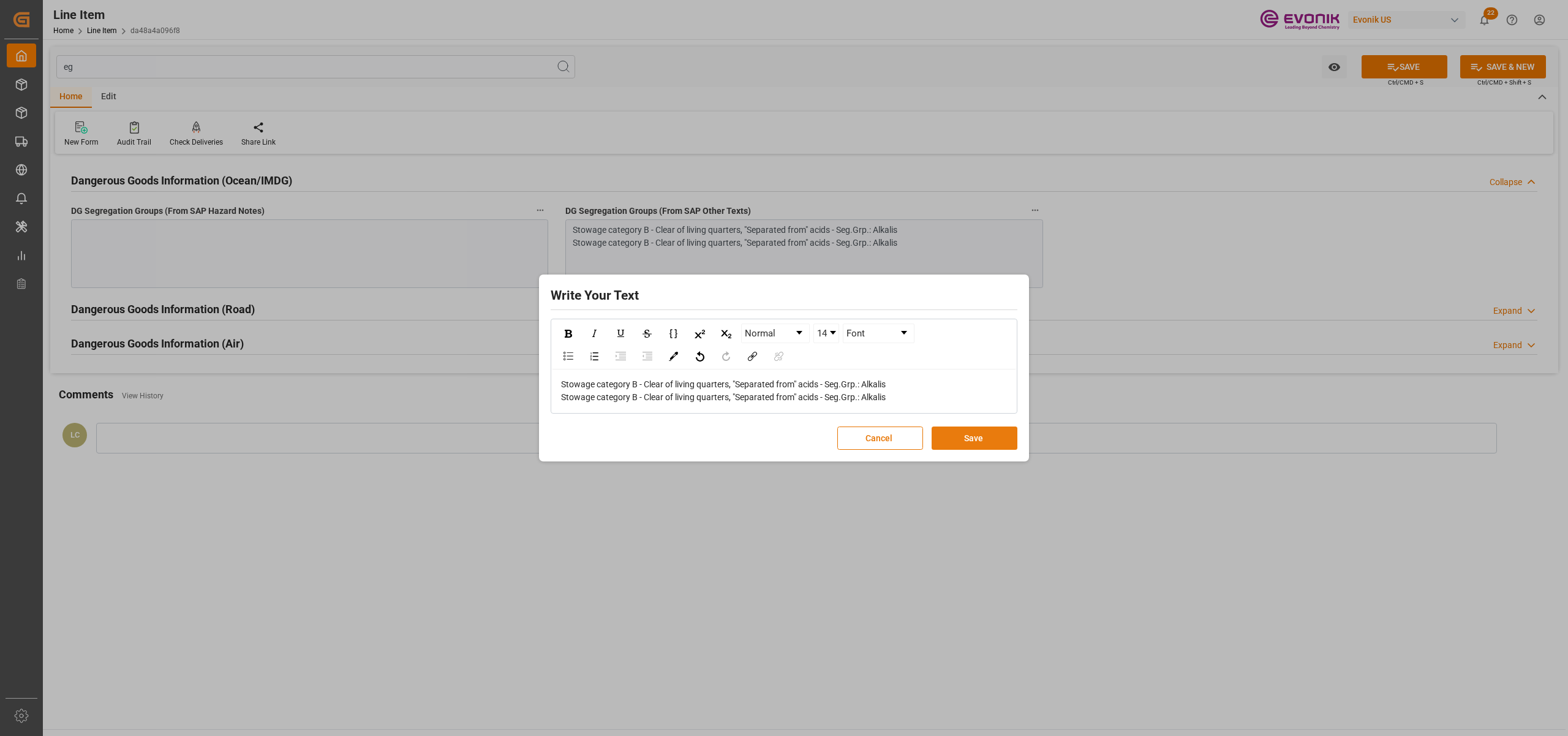
click at [963, 444] on button "Save" at bounding box center [974, 438] width 86 height 23
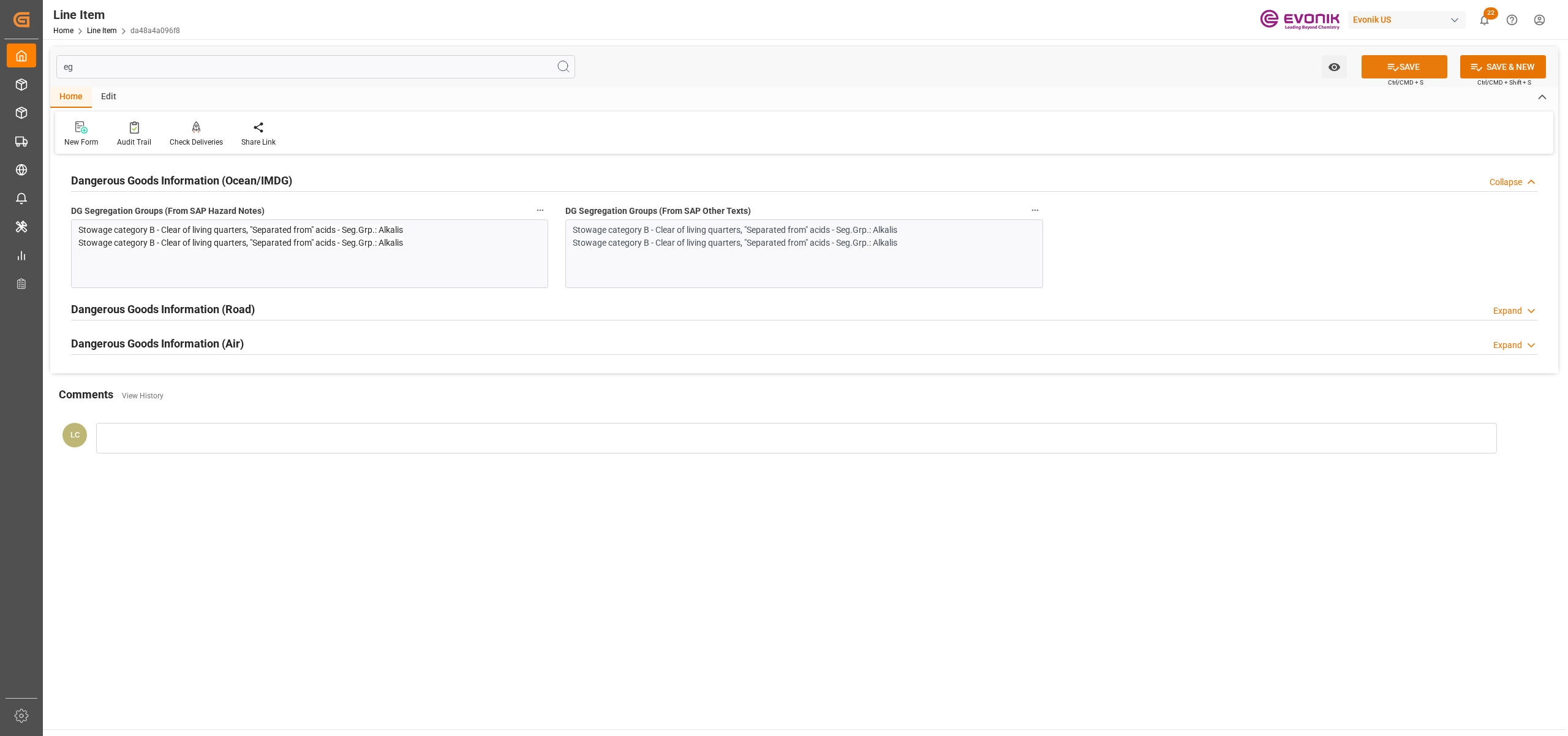
click at [1410, 64] on button "SAVE" at bounding box center [1404, 67] width 86 height 23
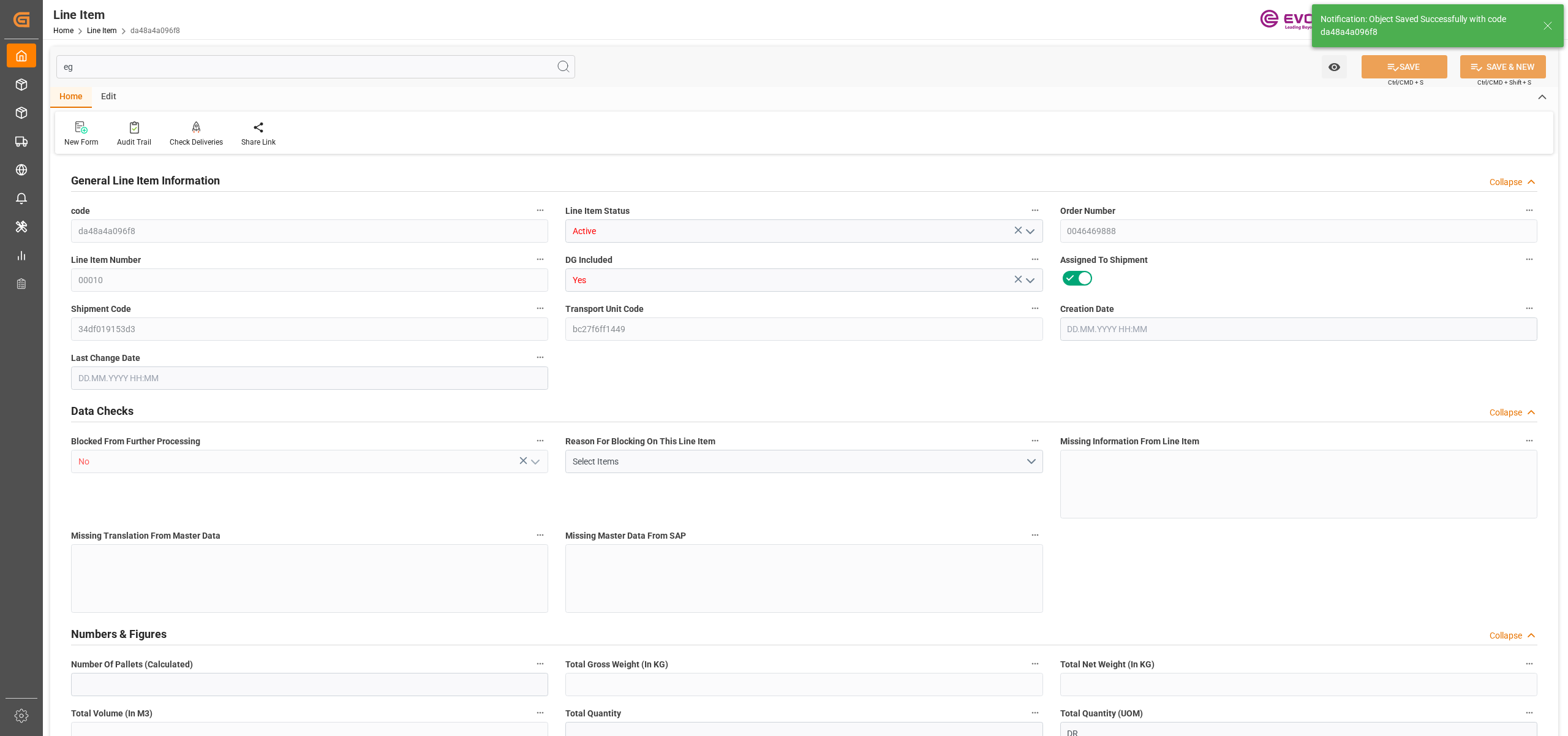
type input "16"
type input "12571.136"
type input "11008"
type input "18.7246"
type input "64"
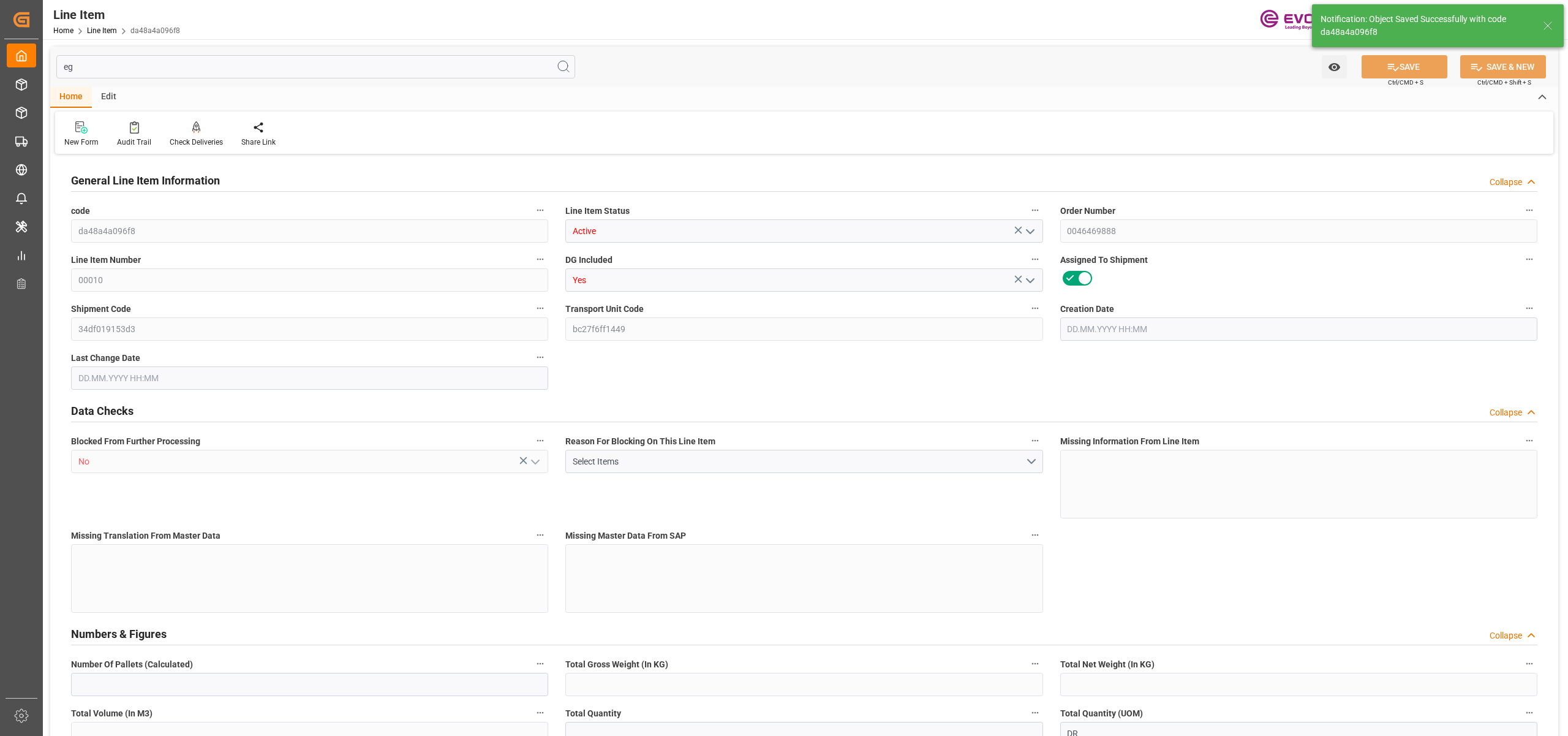
type input "121968.64"
type input "64"
type input "11008"
type input "12571.136"
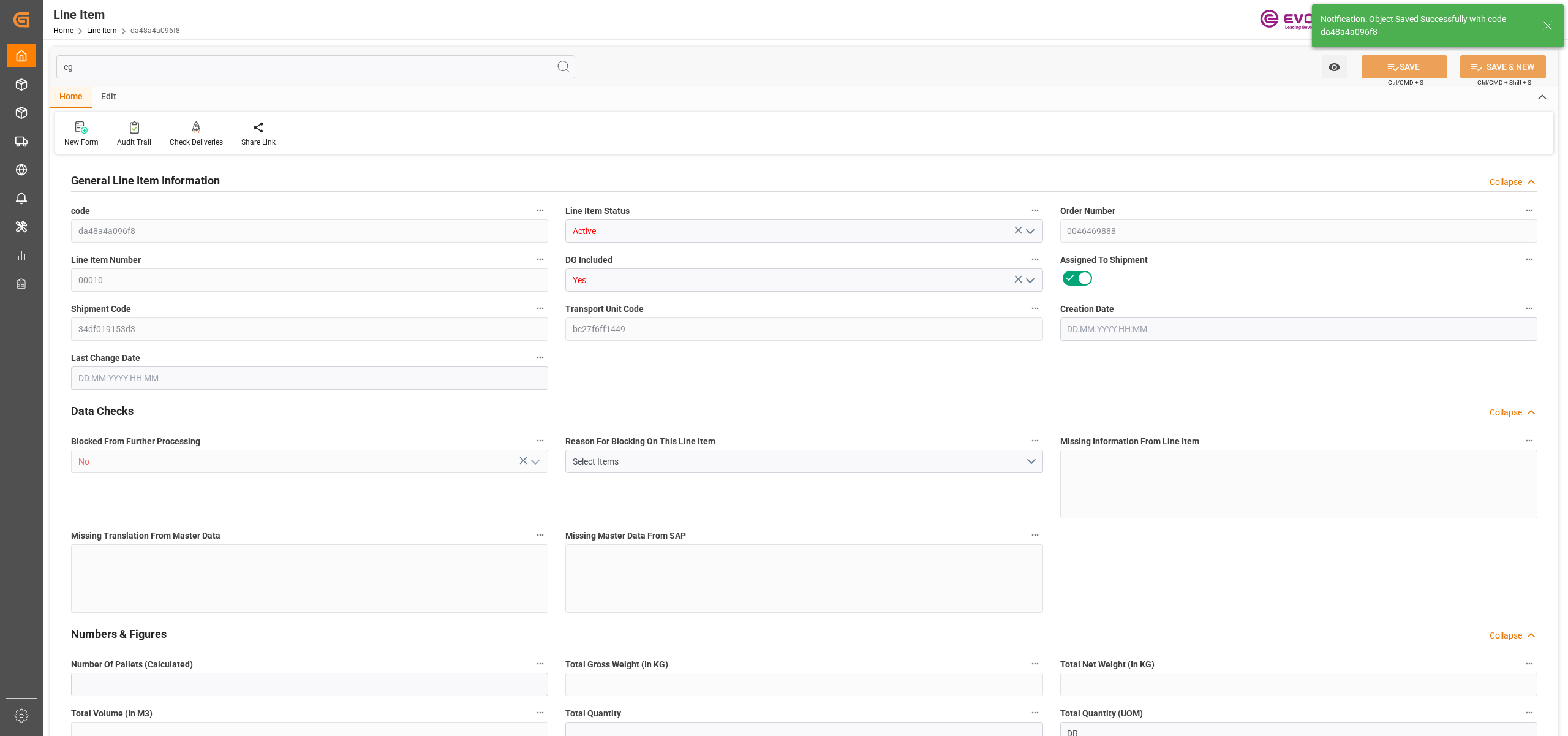
type input "12971.136"
type input "11008"
type input "18.7246"
type input "18724.608"
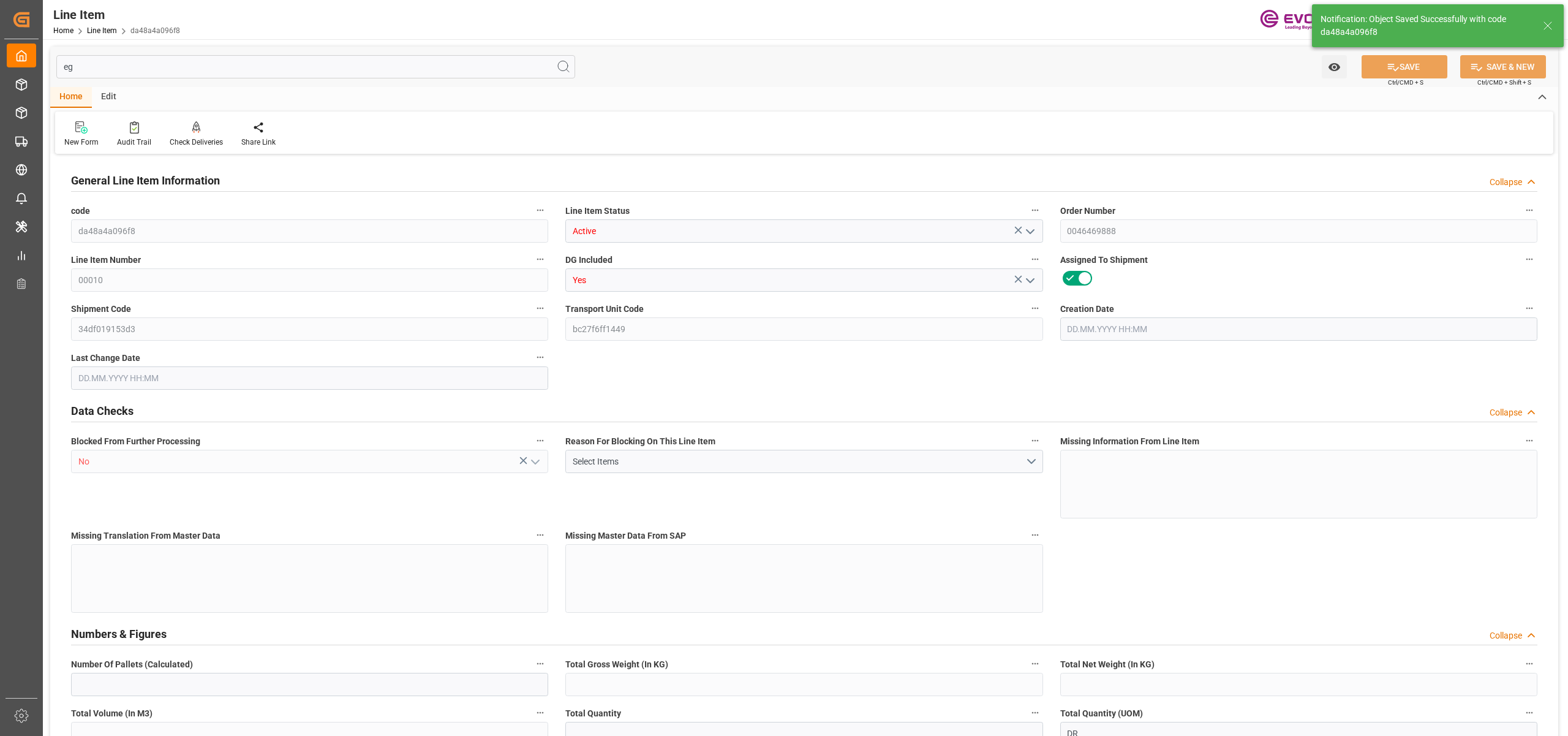
type input "0"
type input "[DATE] 17:49"
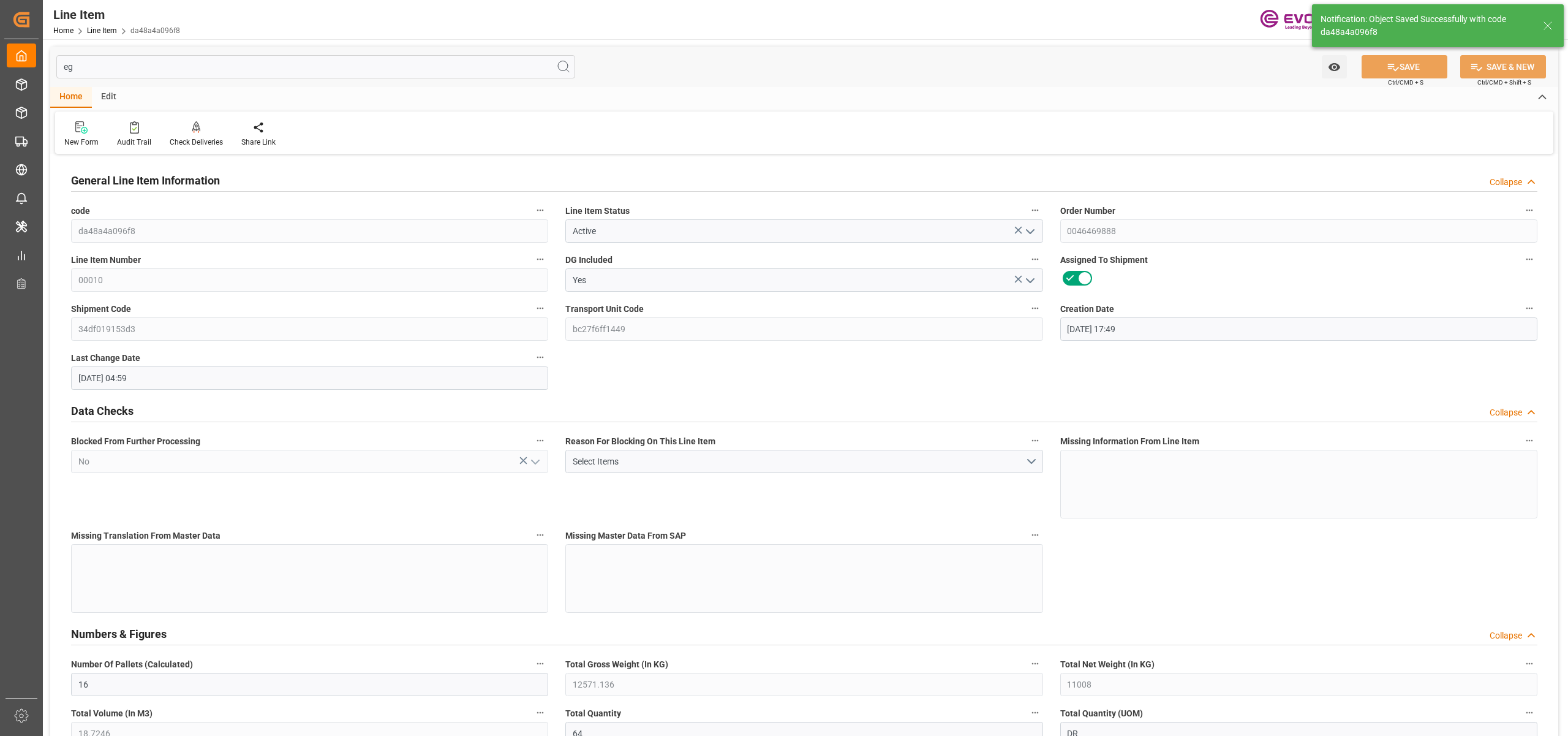
type input "[DATE] 04:59"
type input "[DATE]"
